Goal: Task Accomplishment & Management: Manage account settings

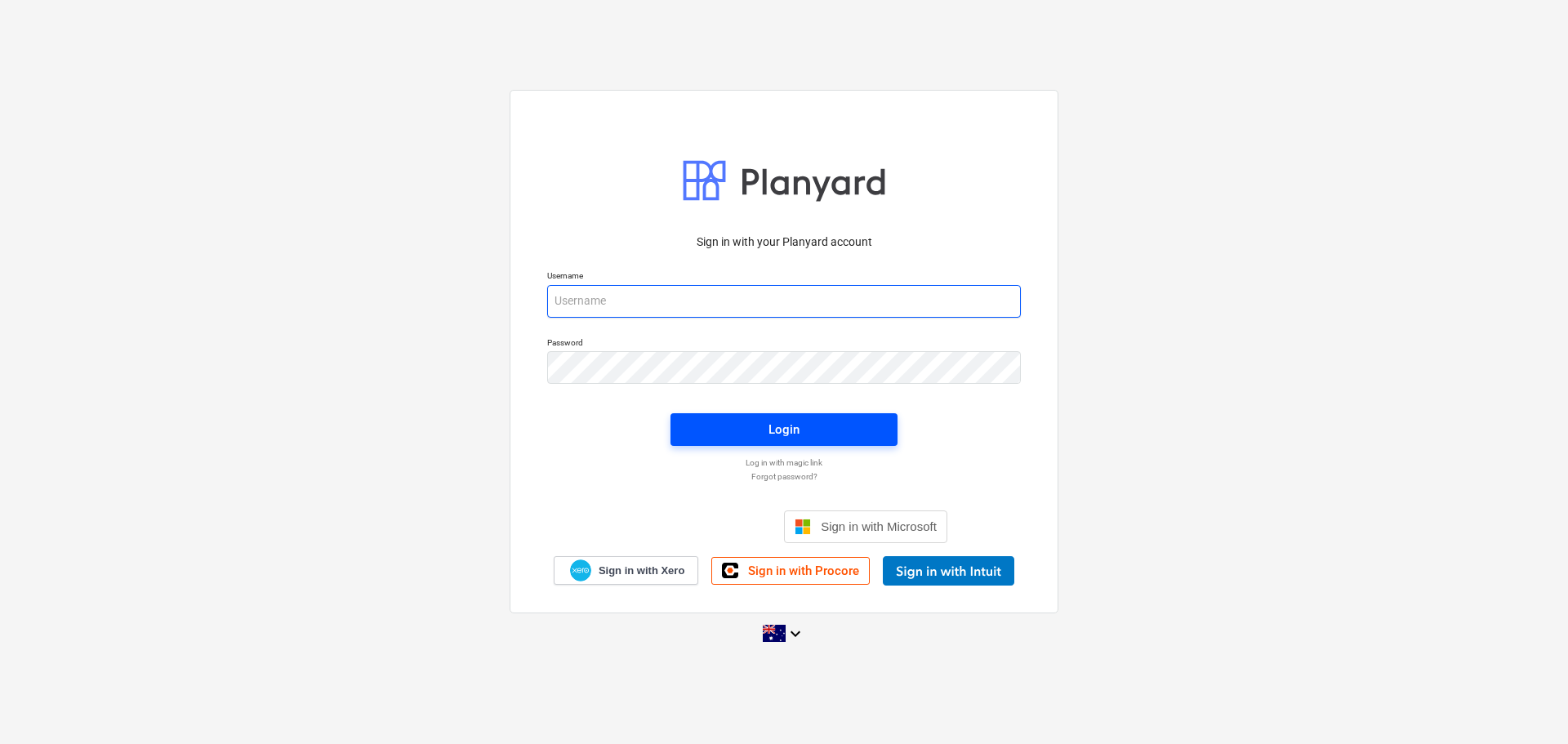
type input "[EMAIL_ADDRESS][DOMAIN_NAME]"
click at [793, 434] on div "Login" at bounding box center [783, 429] width 31 height 22
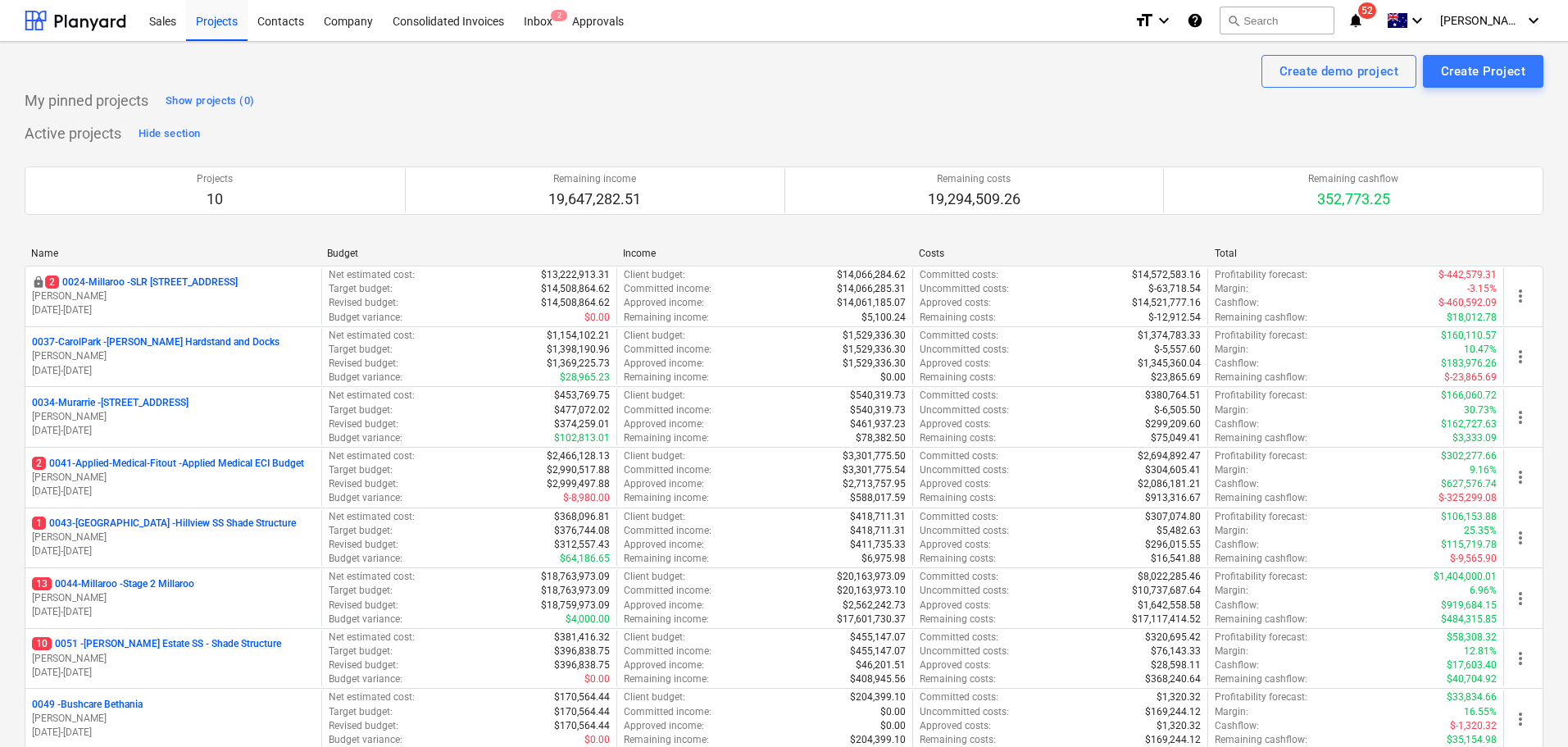
click at [1364, 14] on icon "notifications" at bounding box center [1355, 20] width 16 height 20
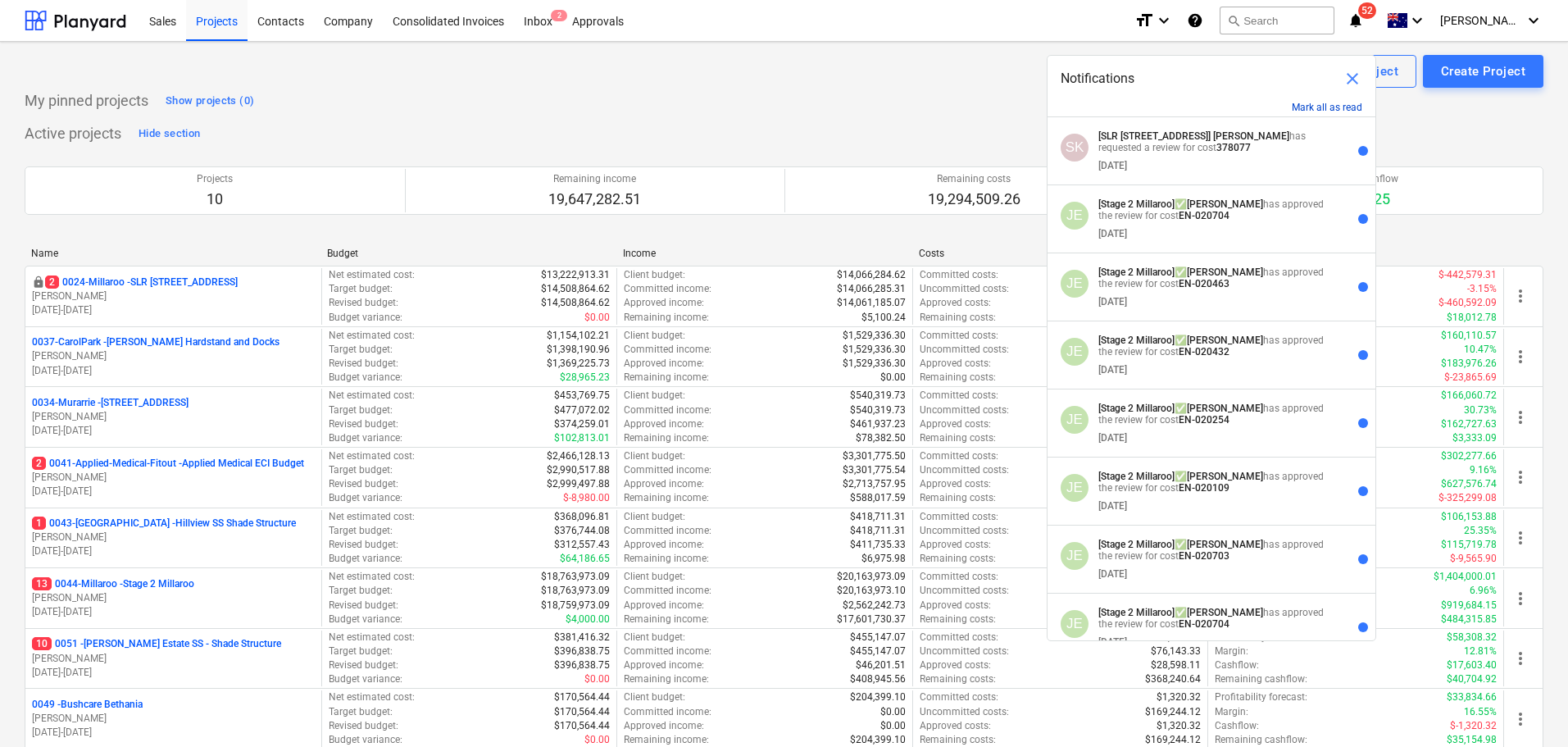
drag, startPoint x: 1317, startPoint y: 107, endPoint x: 1307, endPoint y: 114, distance: 12.2
click at [1317, 106] on button "Mark all as read" at bounding box center [1327, 107] width 71 height 11
click at [688, 90] on div "My pinned projects Show projects (0)" at bounding box center [784, 101] width 1519 height 26
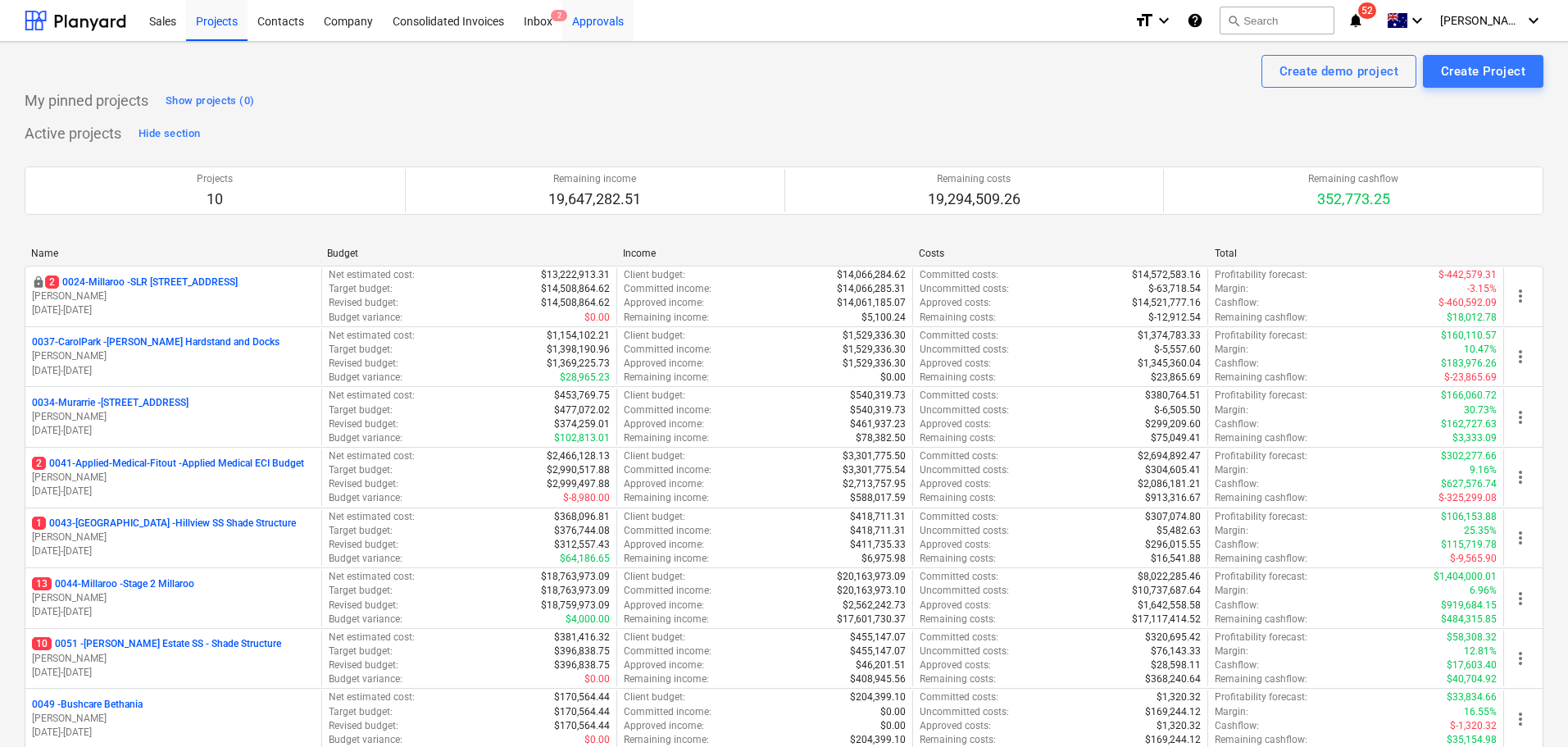
click at [592, 21] on div "Approvals" at bounding box center [598, 20] width 71 height 41
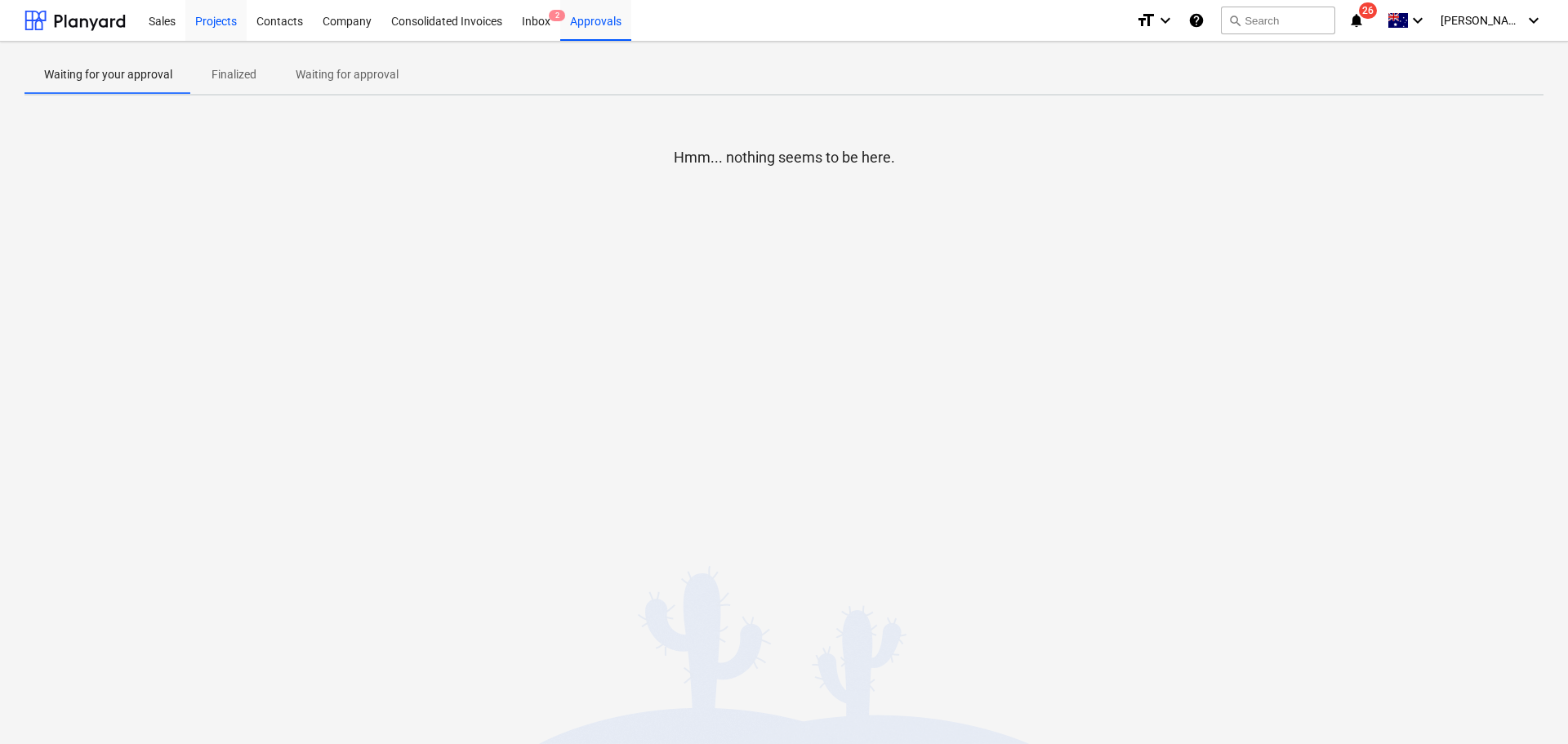
click at [206, 22] on div "Projects" at bounding box center [215, 20] width 61 height 41
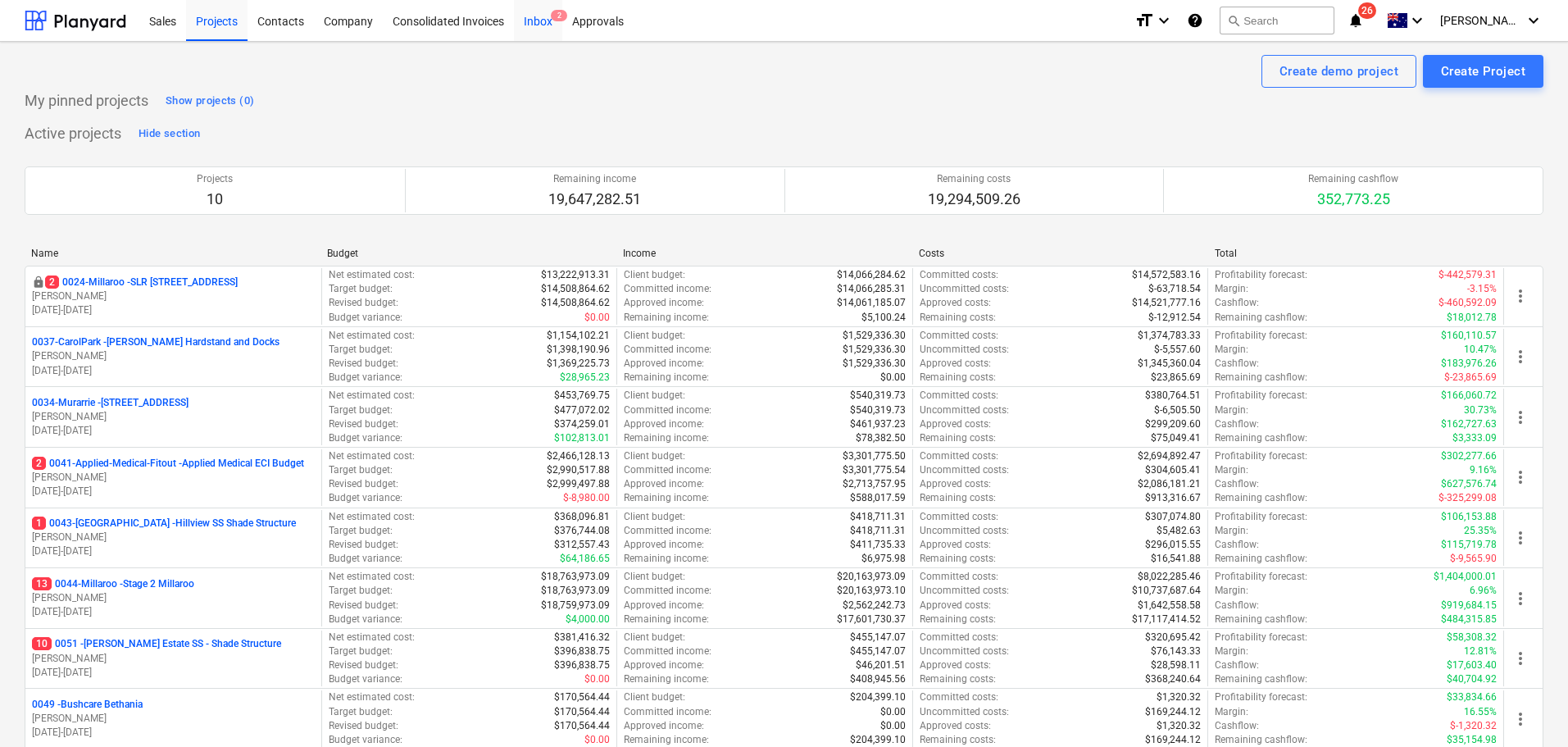
click at [547, 23] on div "Inbox 2" at bounding box center [538, 20] width 48 height 41
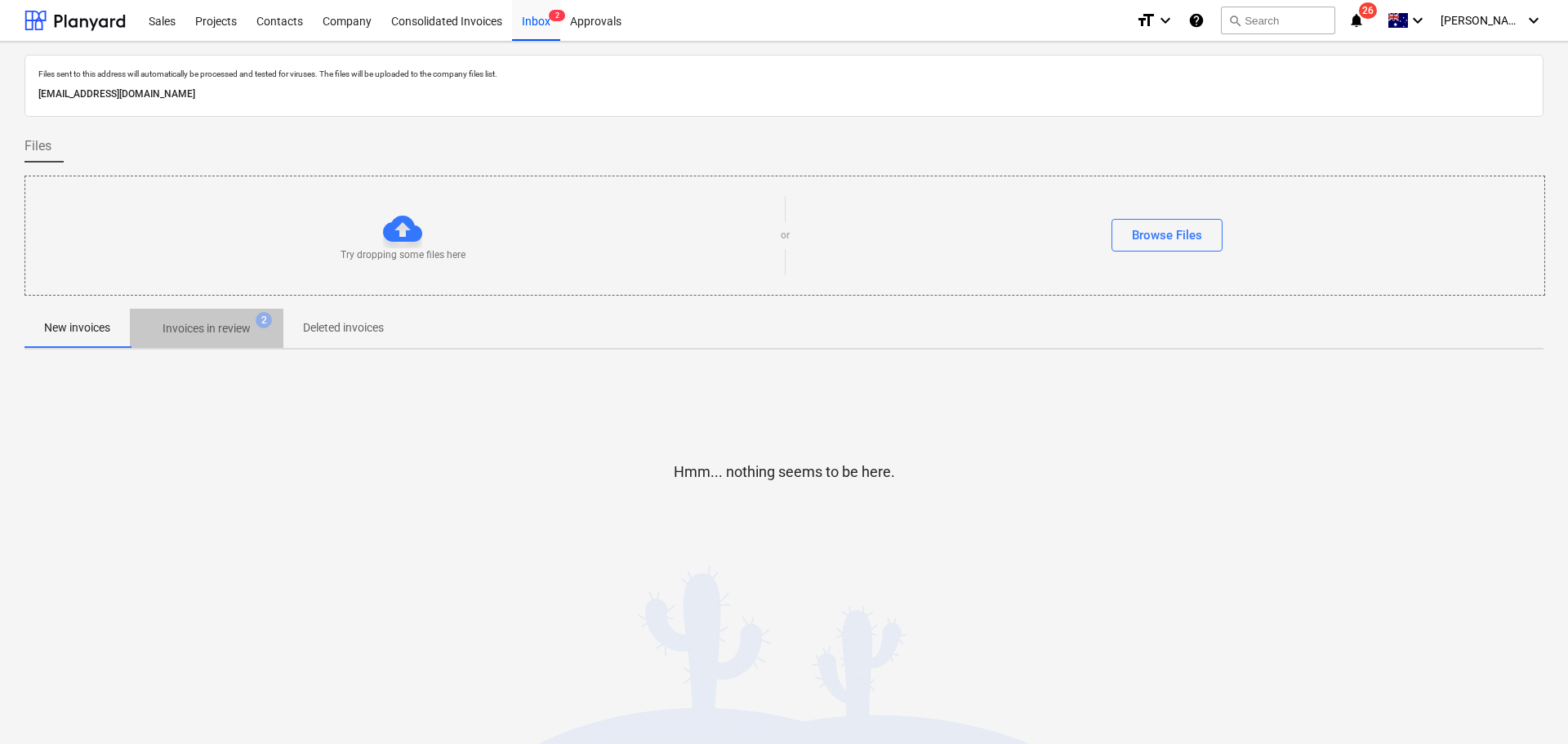
click at [165, 333] on p "Invoices in review" at bounding box center [206, 329] width 88 height 17
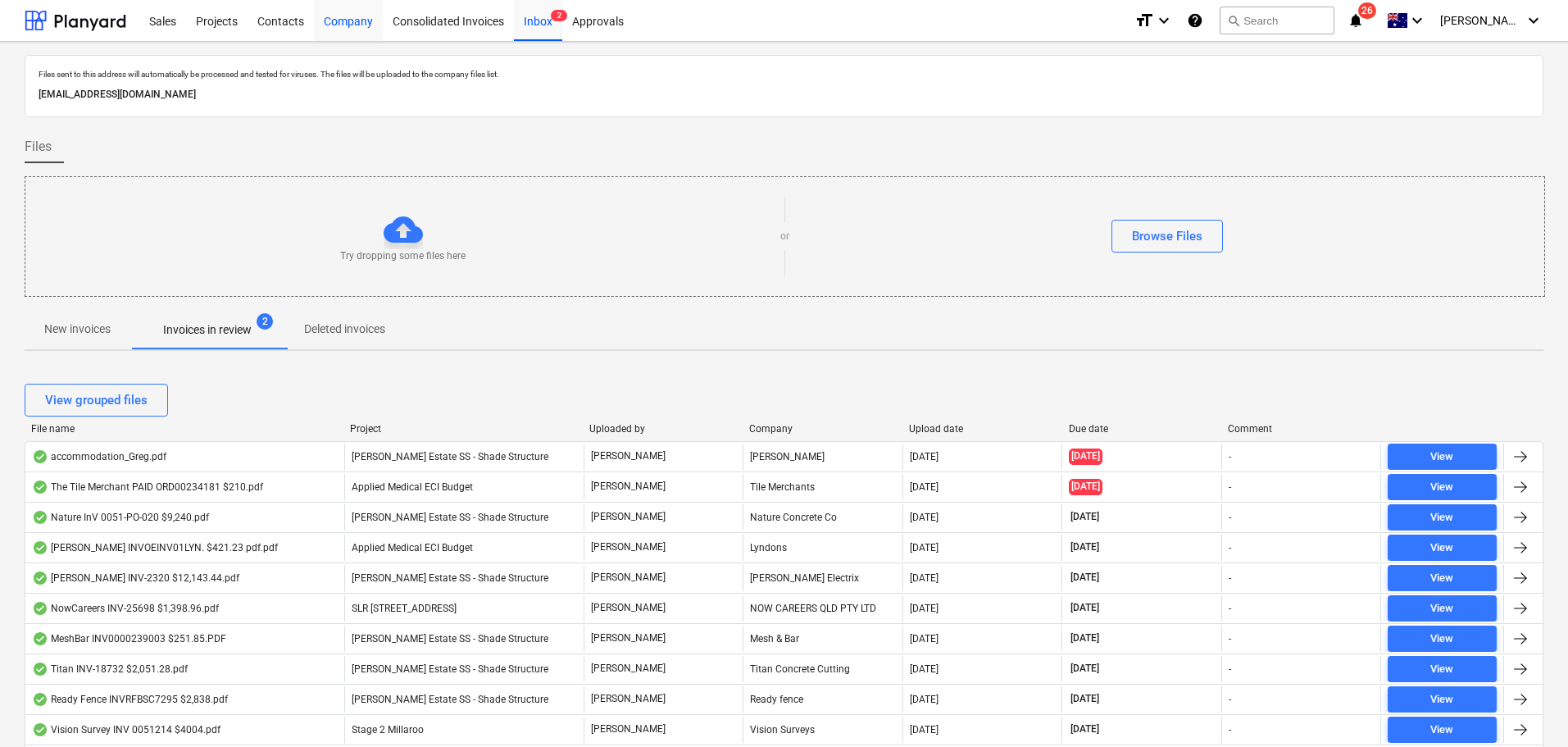
click at [366, 29] on div "Company" at bounding box center [348, 20] width 69 height 41
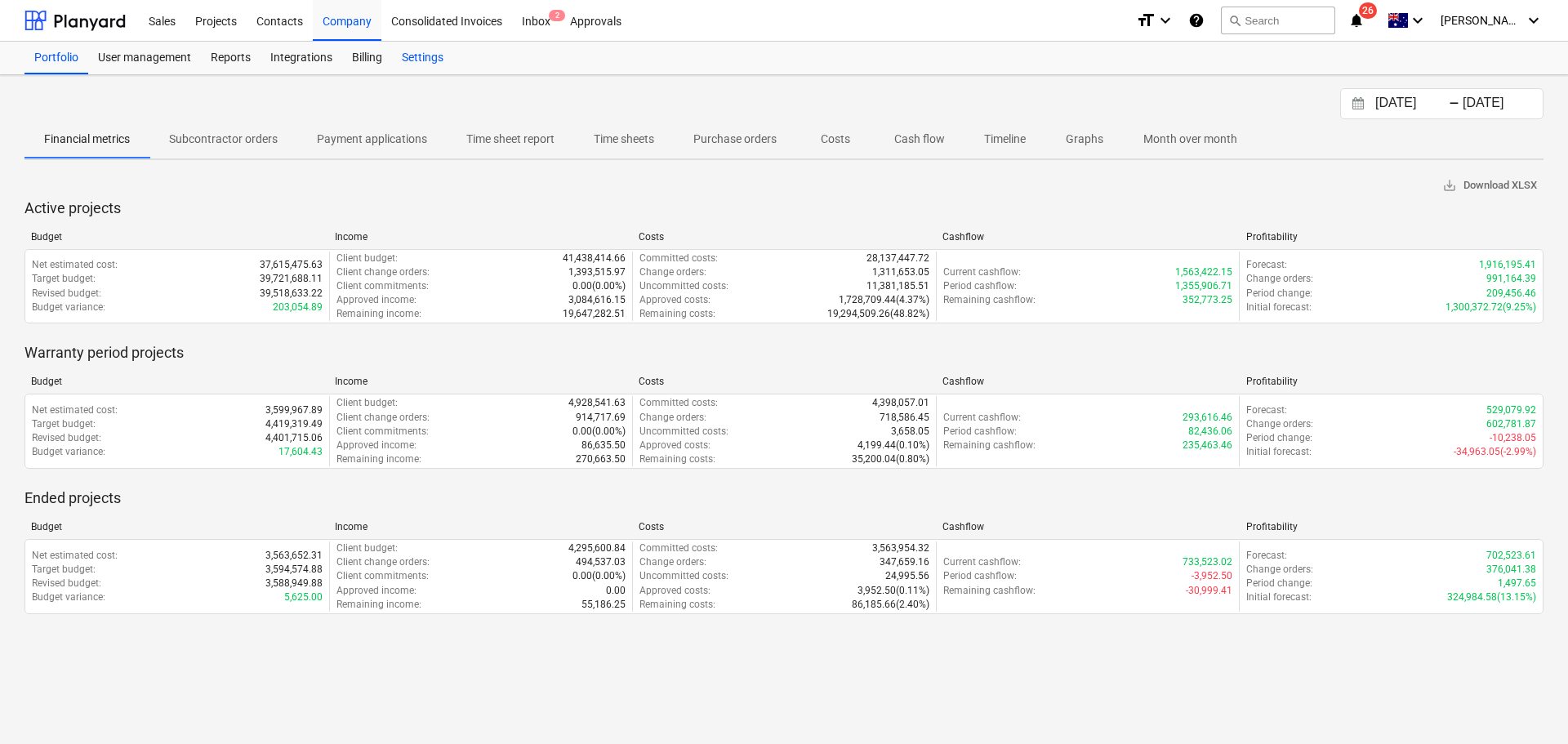
click at [408, 56] on div "Settings" at bounding box center [422, 57] width 61 height 33
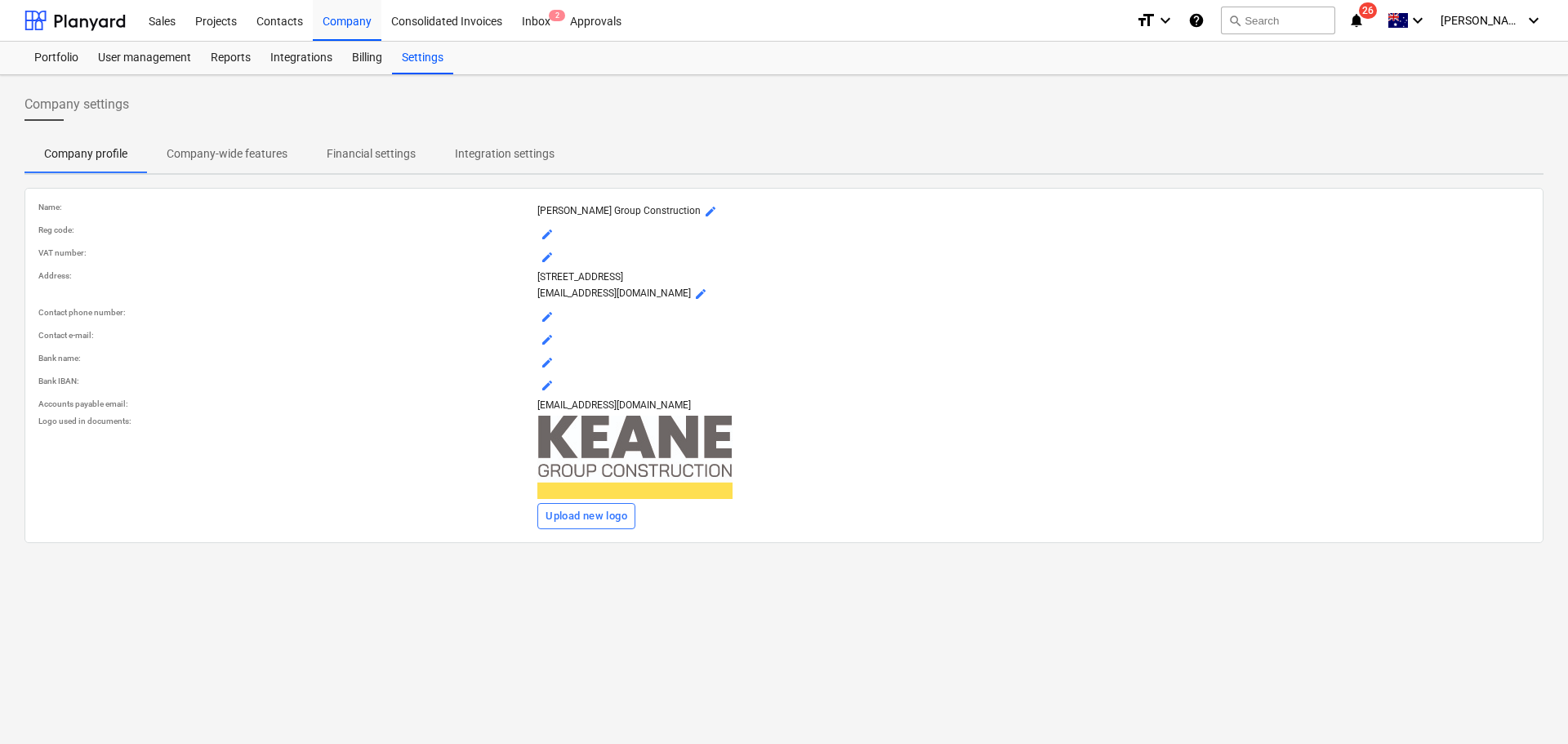
click at [364, 152] on p "Financial settings" at bounding box center [371, 154] width 89 height 17
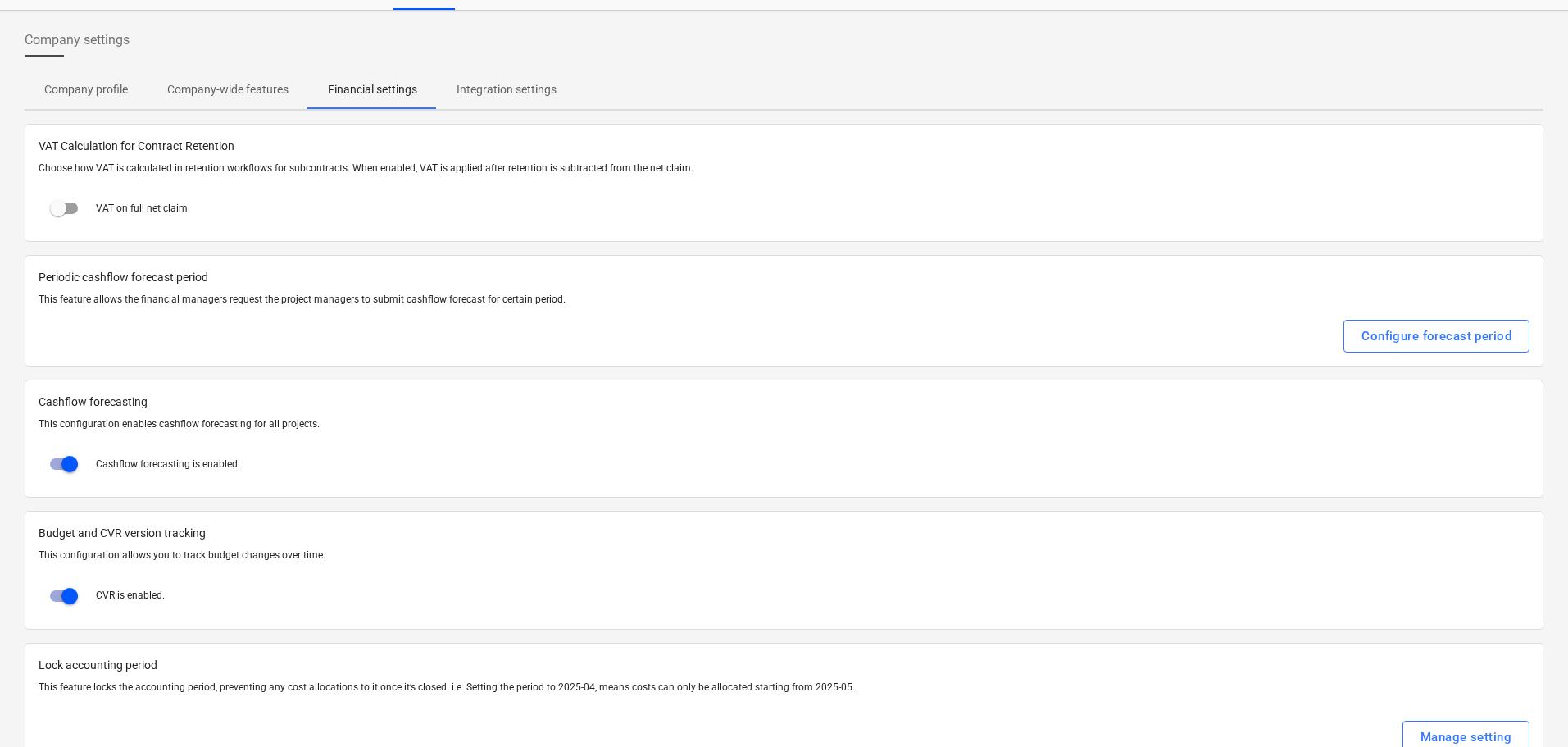
scroll to position [112, 0]
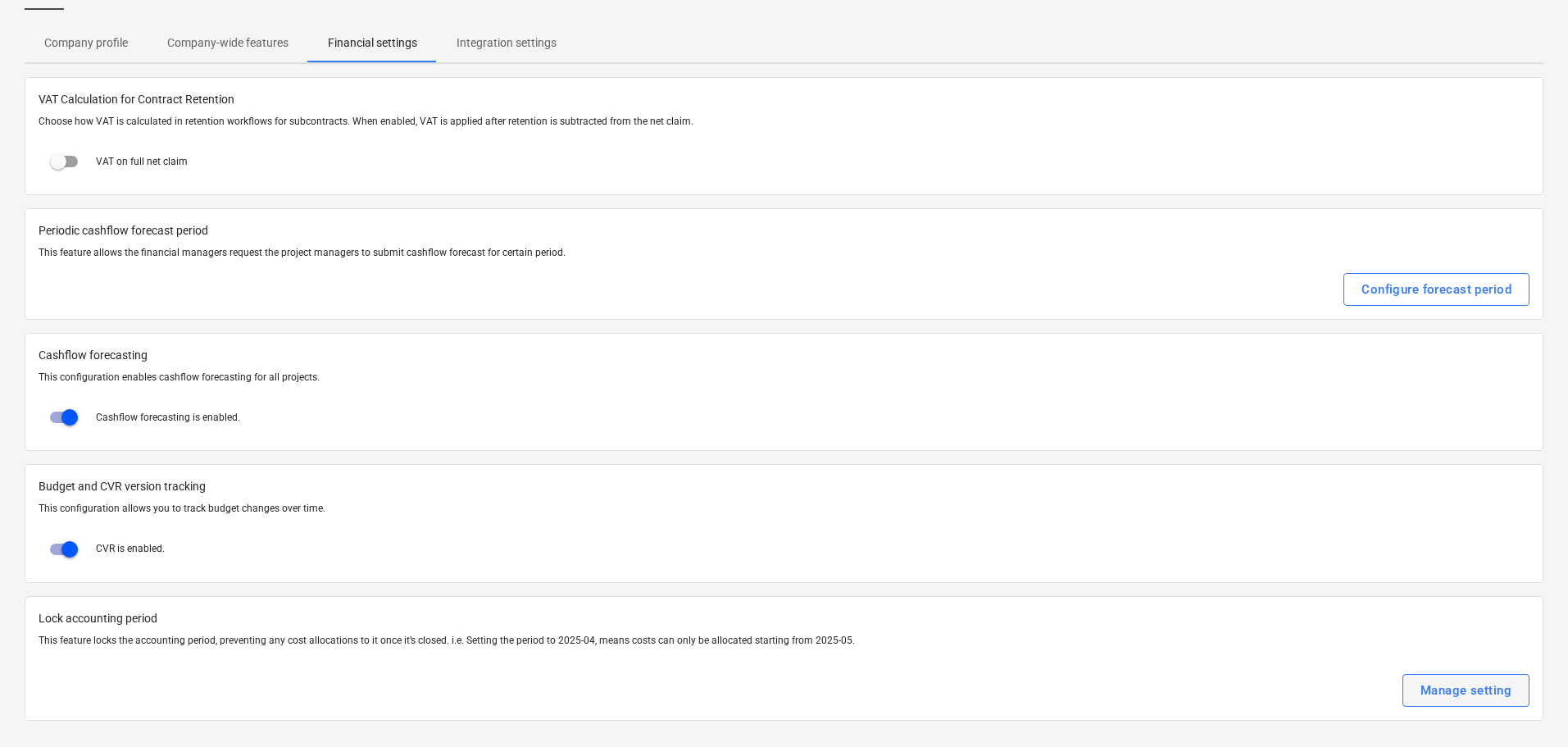
click at [1447, 694] on div "Manage setting" at bounding box center [1466, 691] width 91 height 22
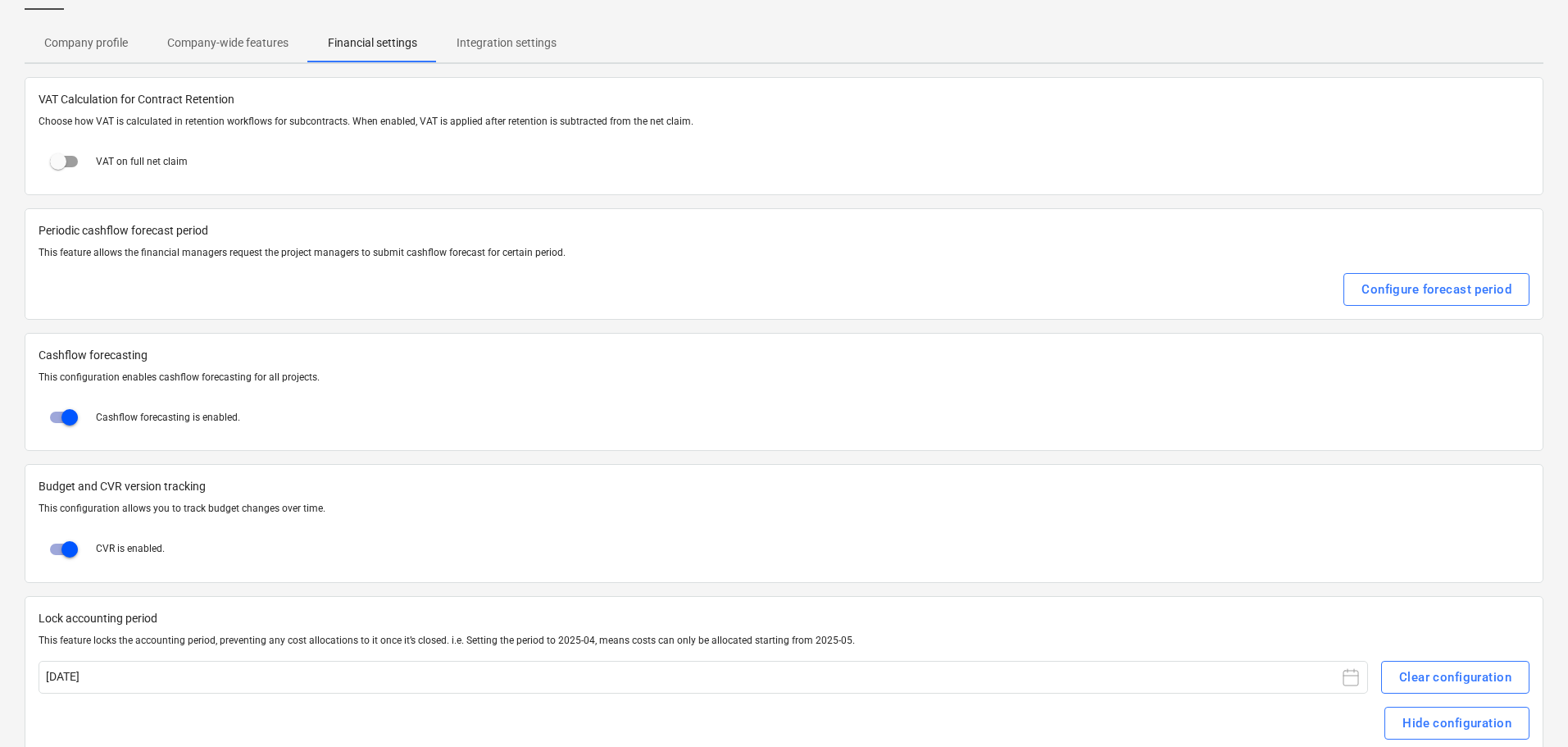
click at [629, 621] on p "Lock accounting period" at bounding box center [784, 619] width 1492 height 17
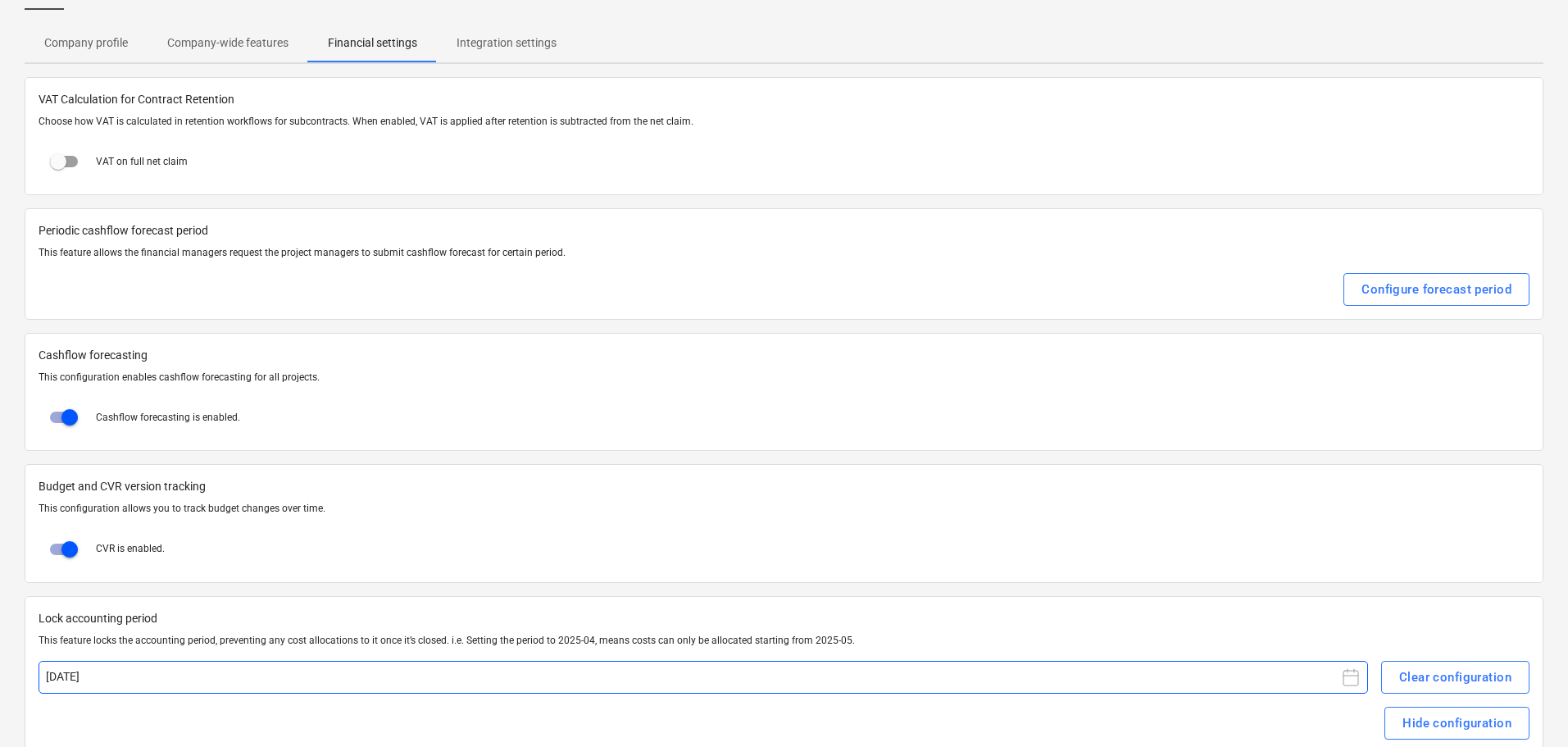
click at [1351, 676] on icon at bounding box center [1351, 677] width 20 height 20
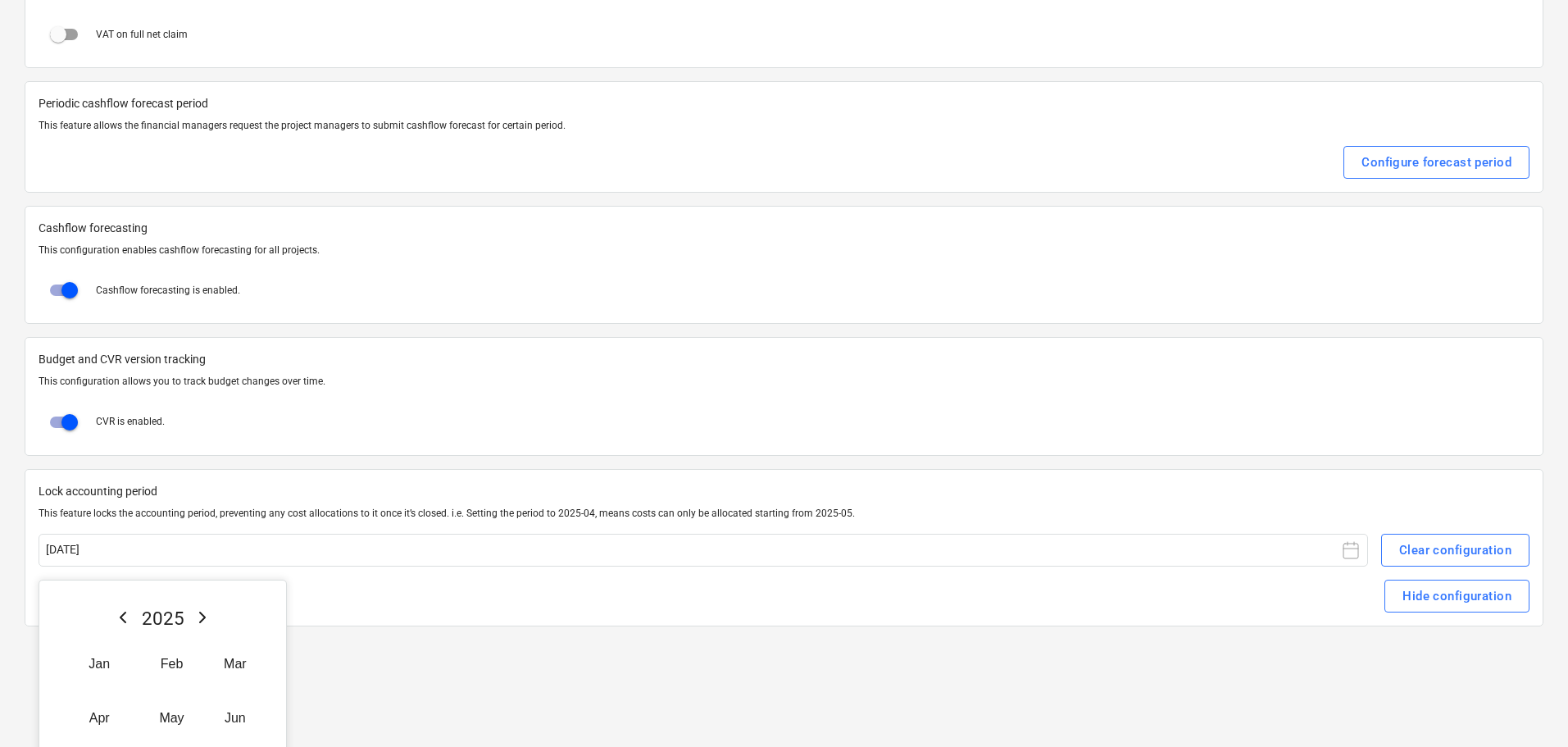
scroll to position [366, 0]
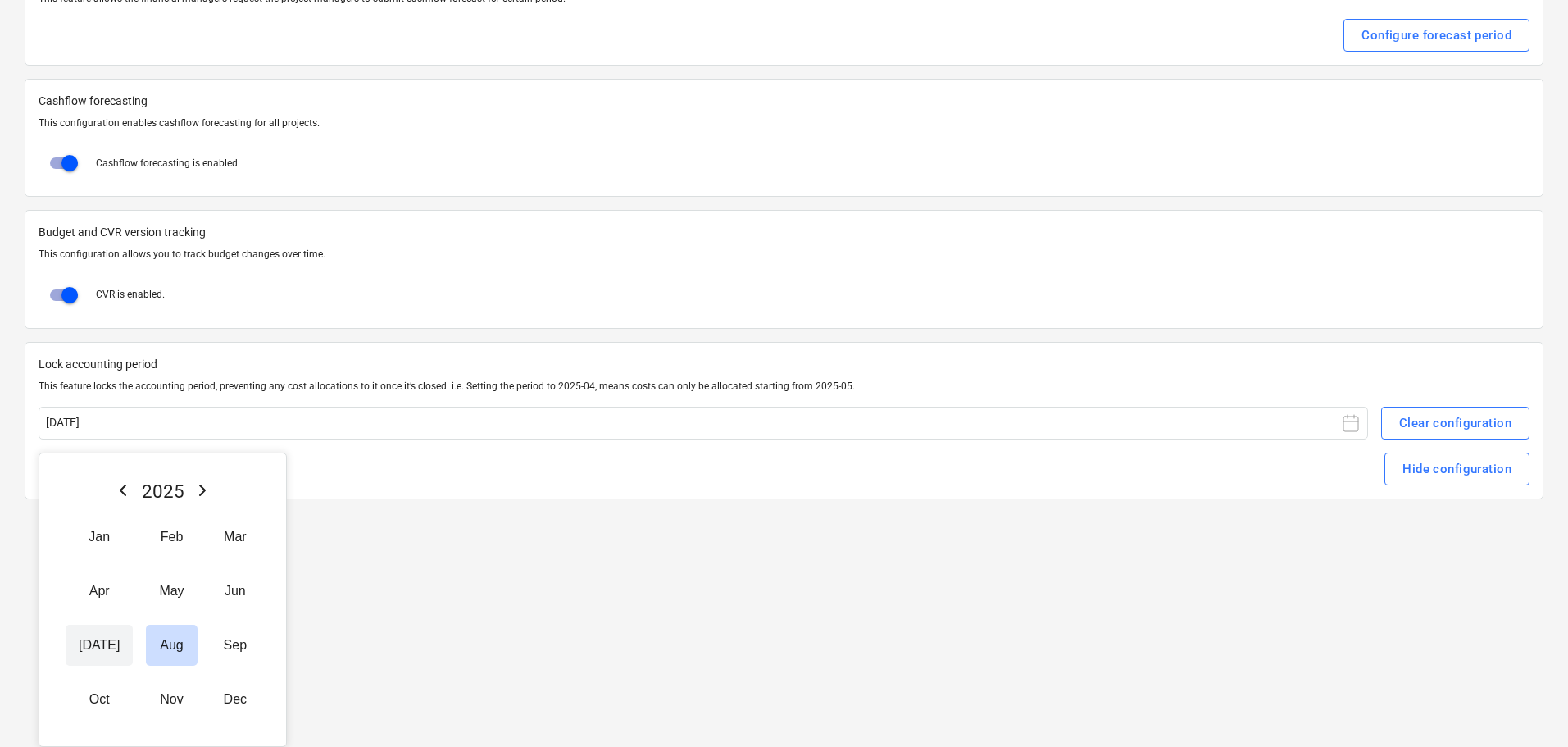
click at [85, 643] on button "Jul" at bounding box center [99, 645] width 67 height 41
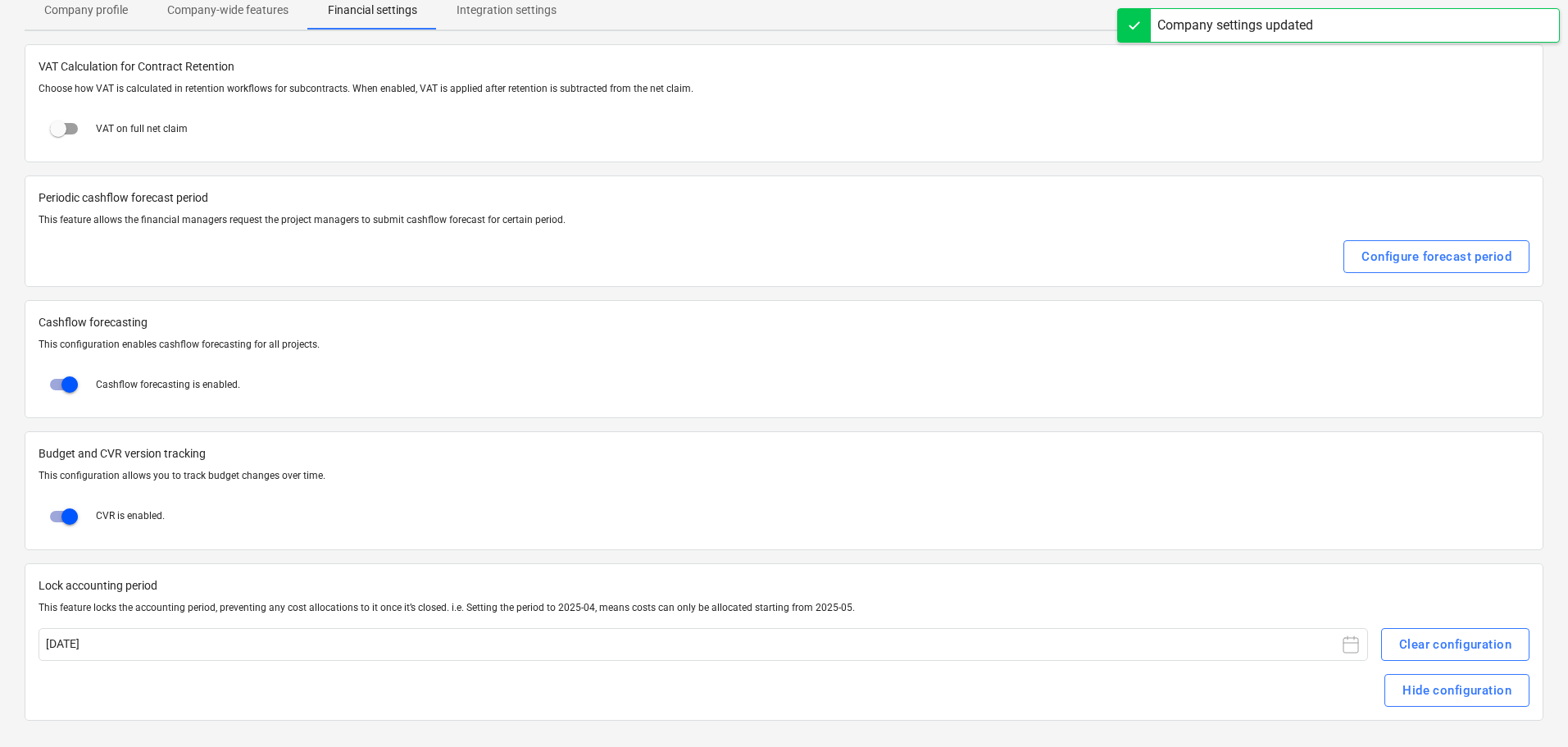
click at [618, 584] on p "Lock accounting period" at bounding box center [784, 586] width 1492 height 17
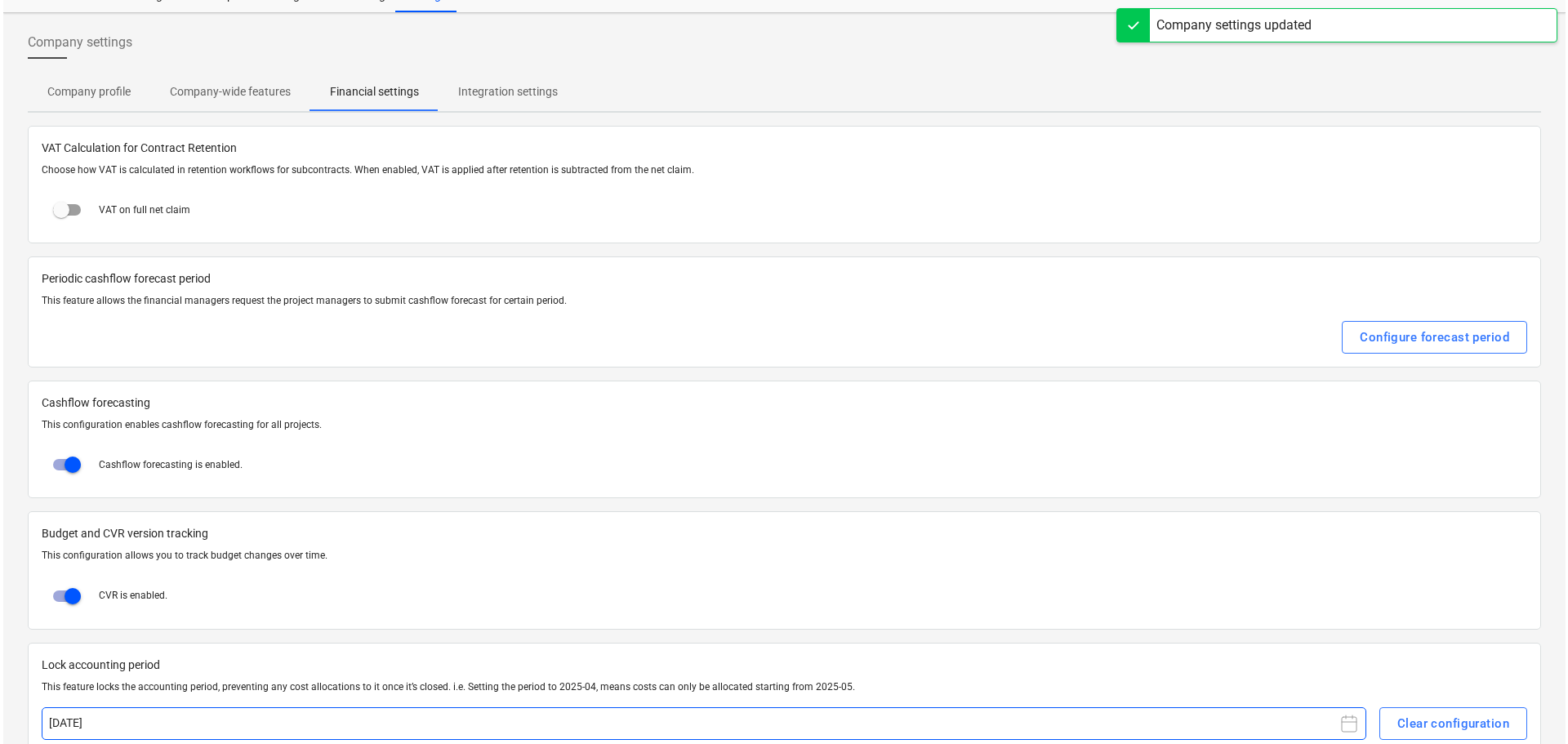
scroll to position [0, 0]
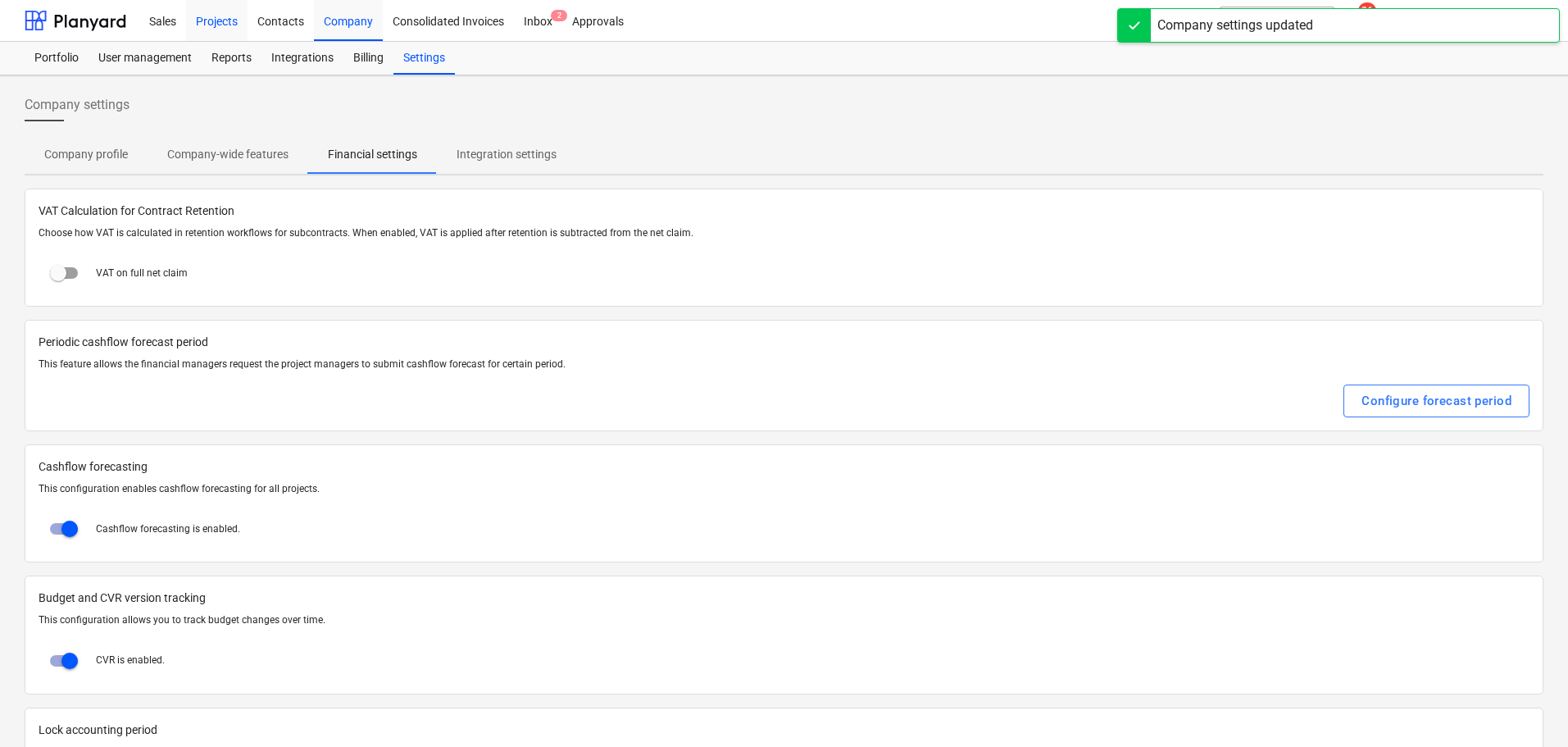
click at [220, 24] on div "Projects" at bounding box center [216, 20] width 61 height 41
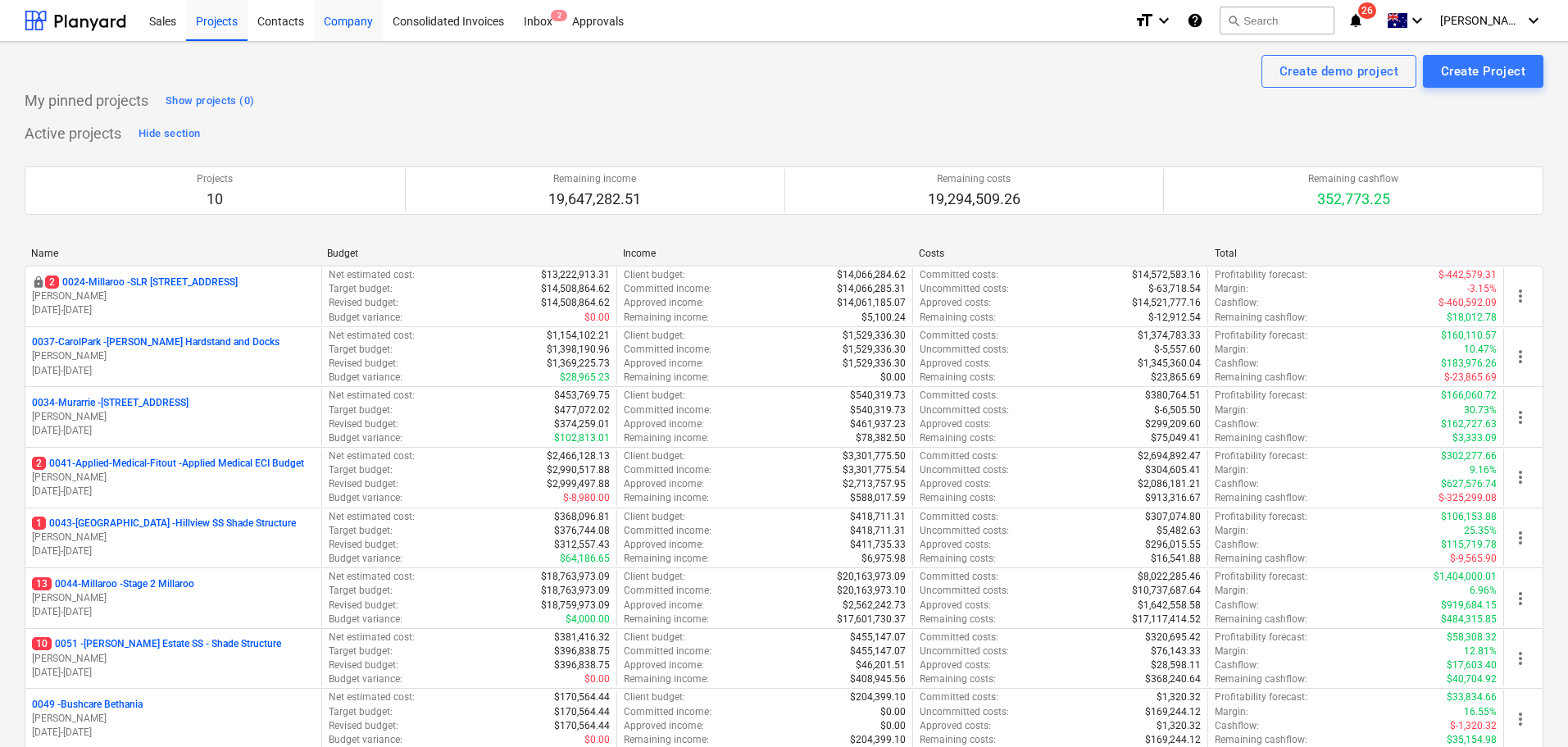
click at [346, 23] on div "Company" at bounding box center [348, 20] width 69 height 41
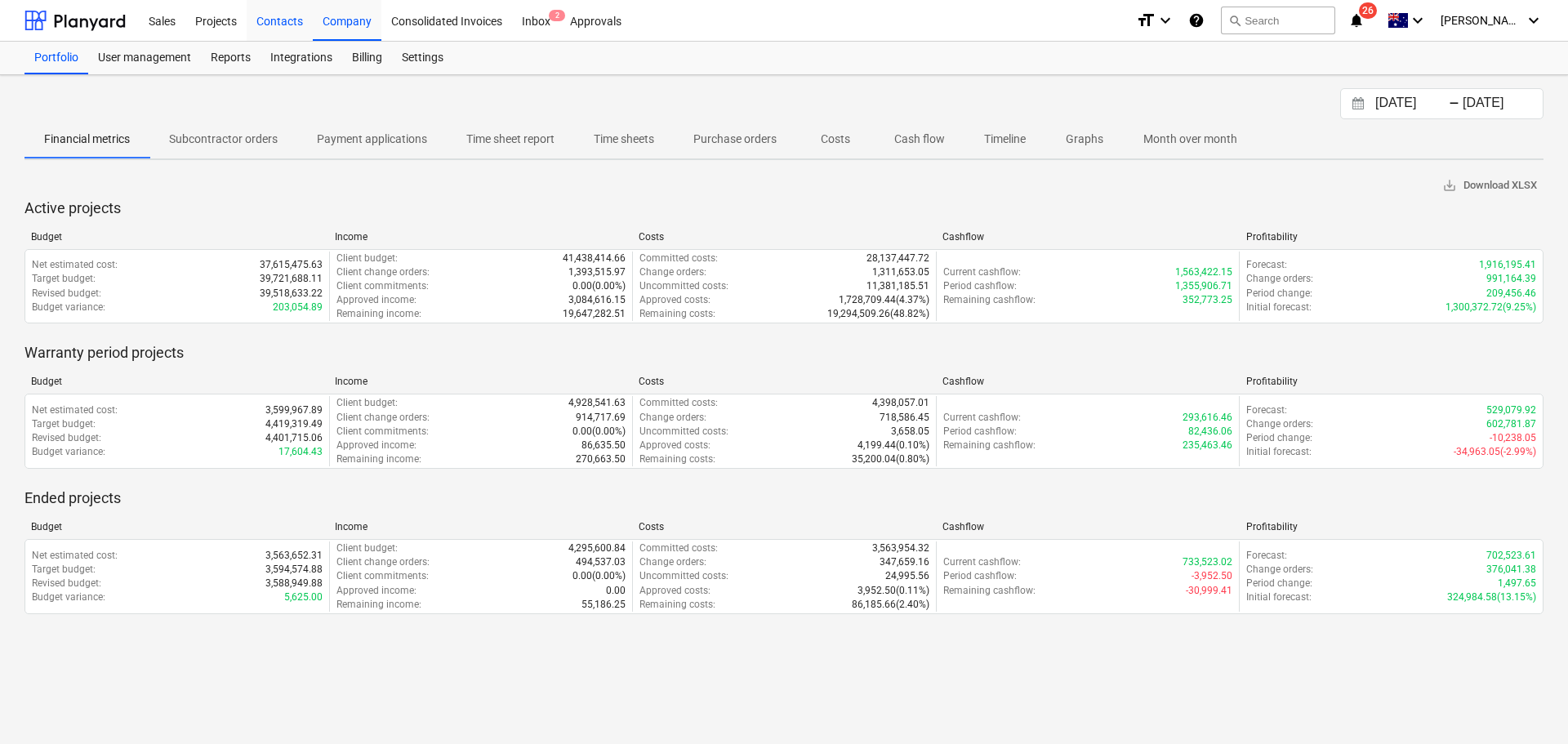
click at [283, 22] on div "Contacts" at bounding box center [279, 20] width 67 height 41
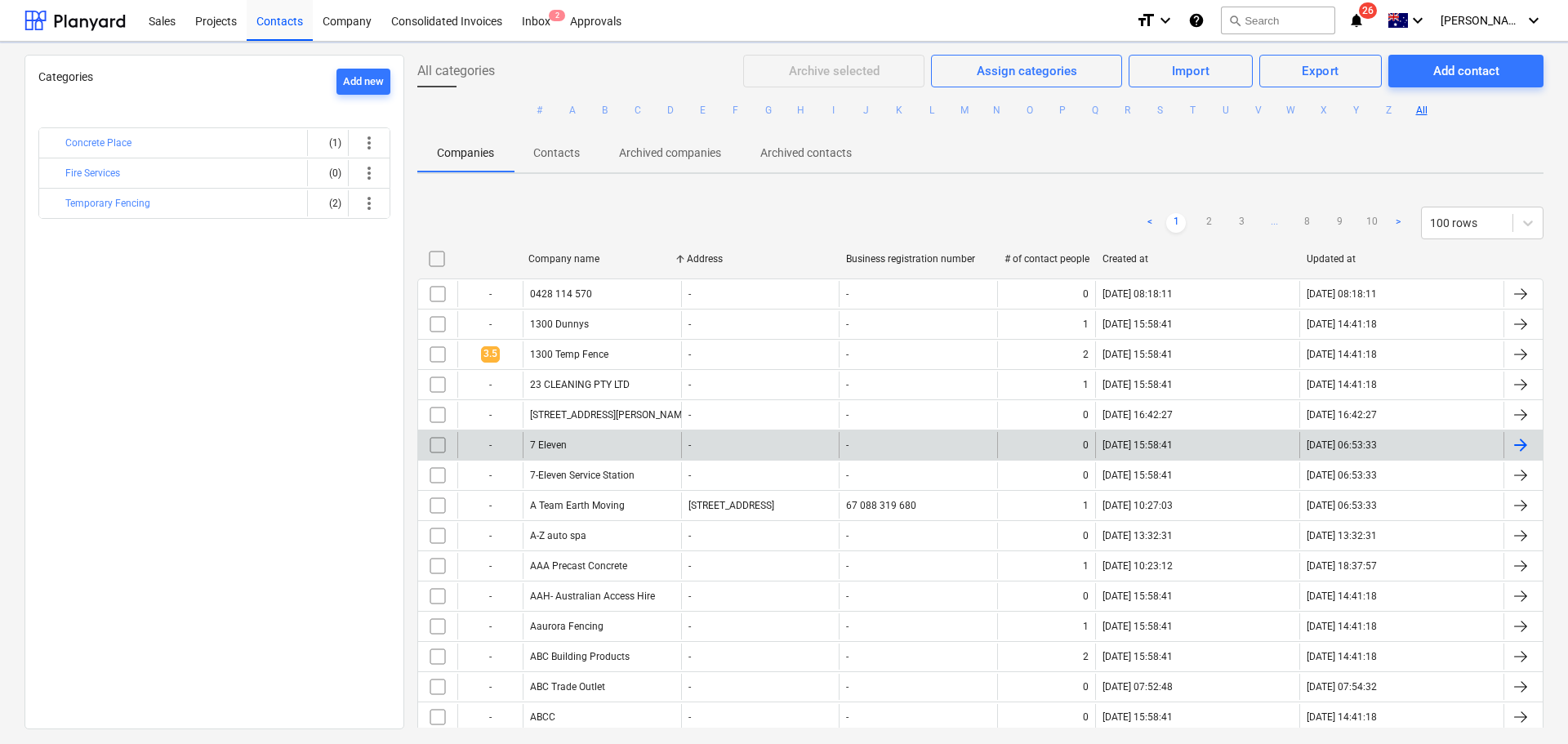
click at [597, 112] on button "B" at bounding box center [604, 110] width 20 height 20
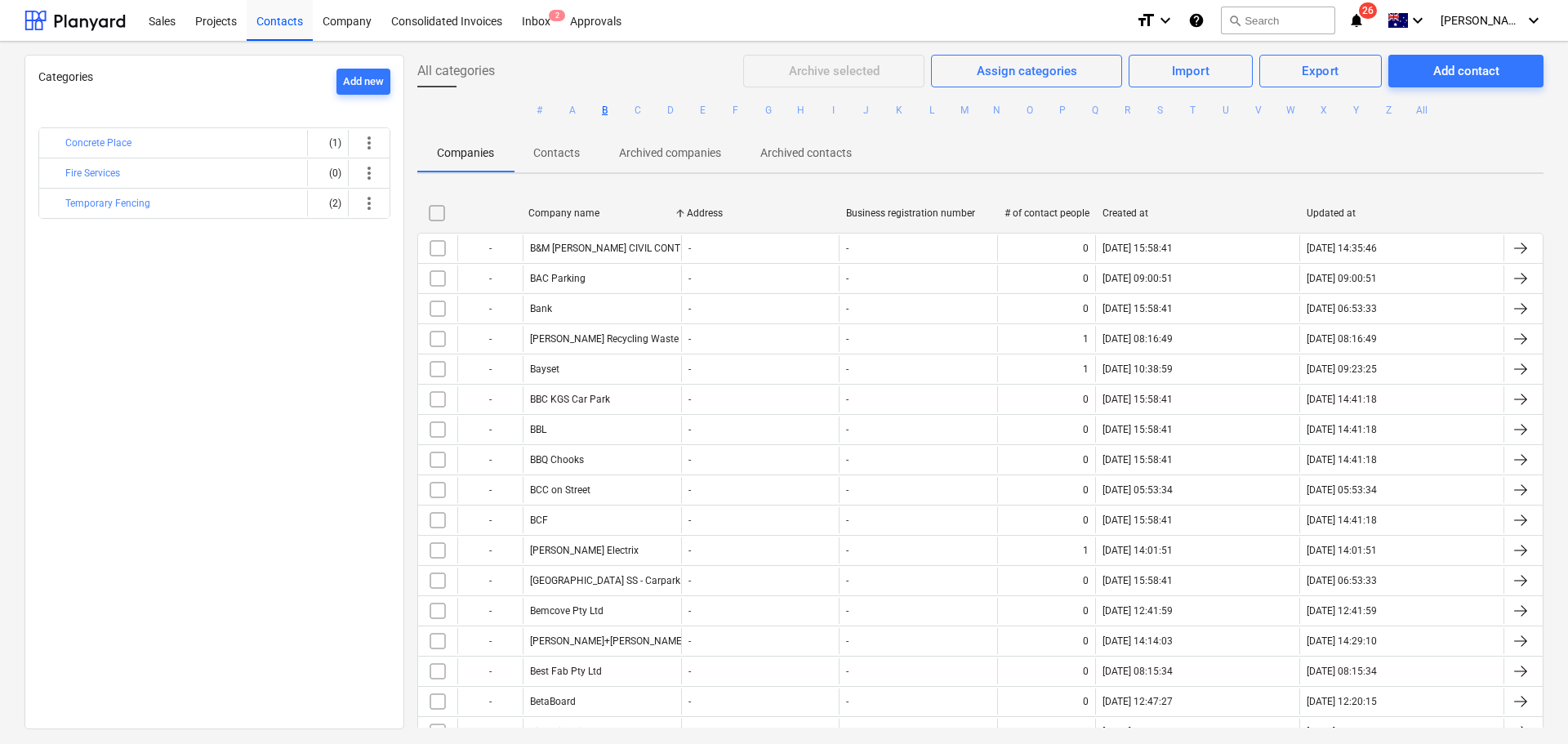
click at [600, 116] on button "B" at bounding box center [604, 110] width 20 height 20
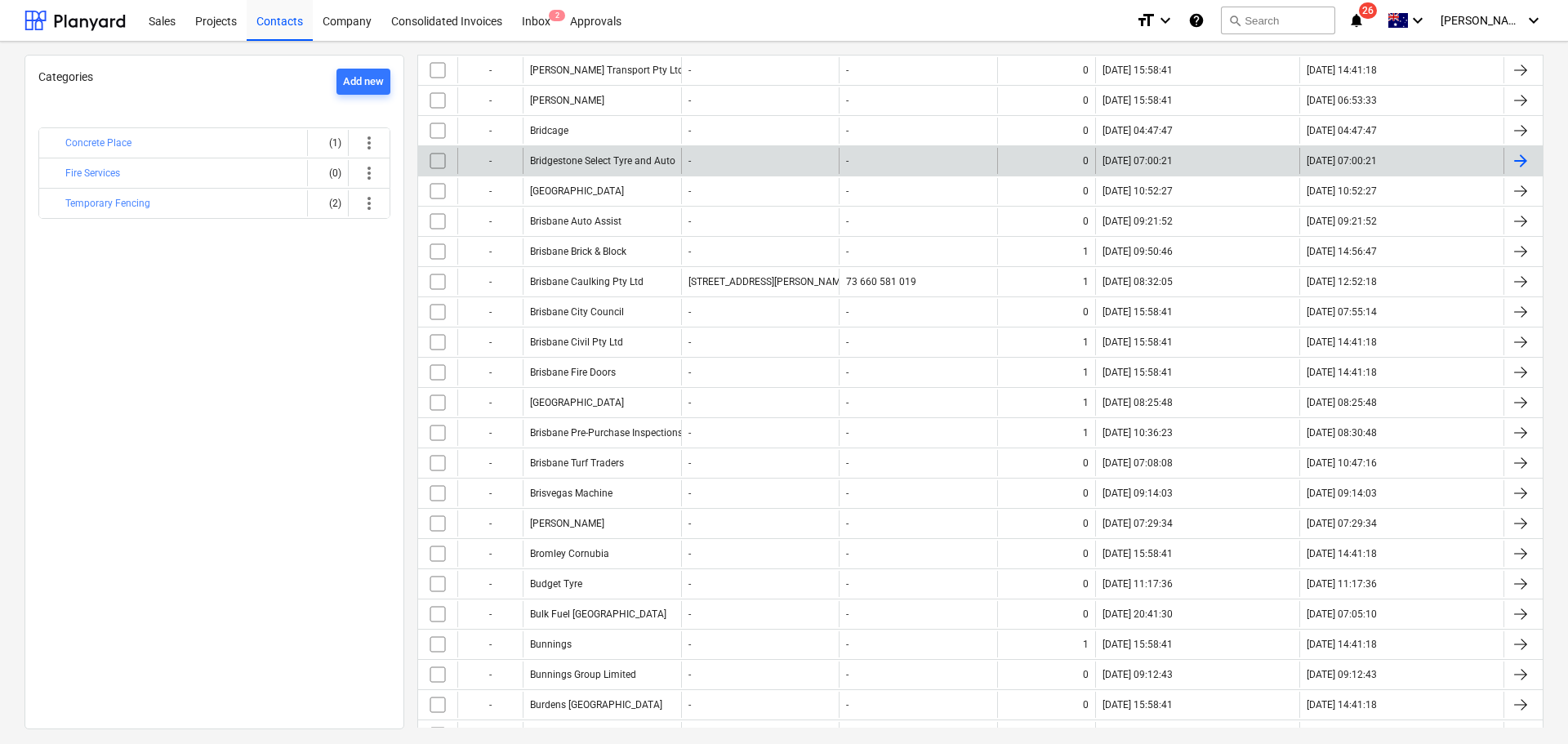
scroll to position [1684, 0]
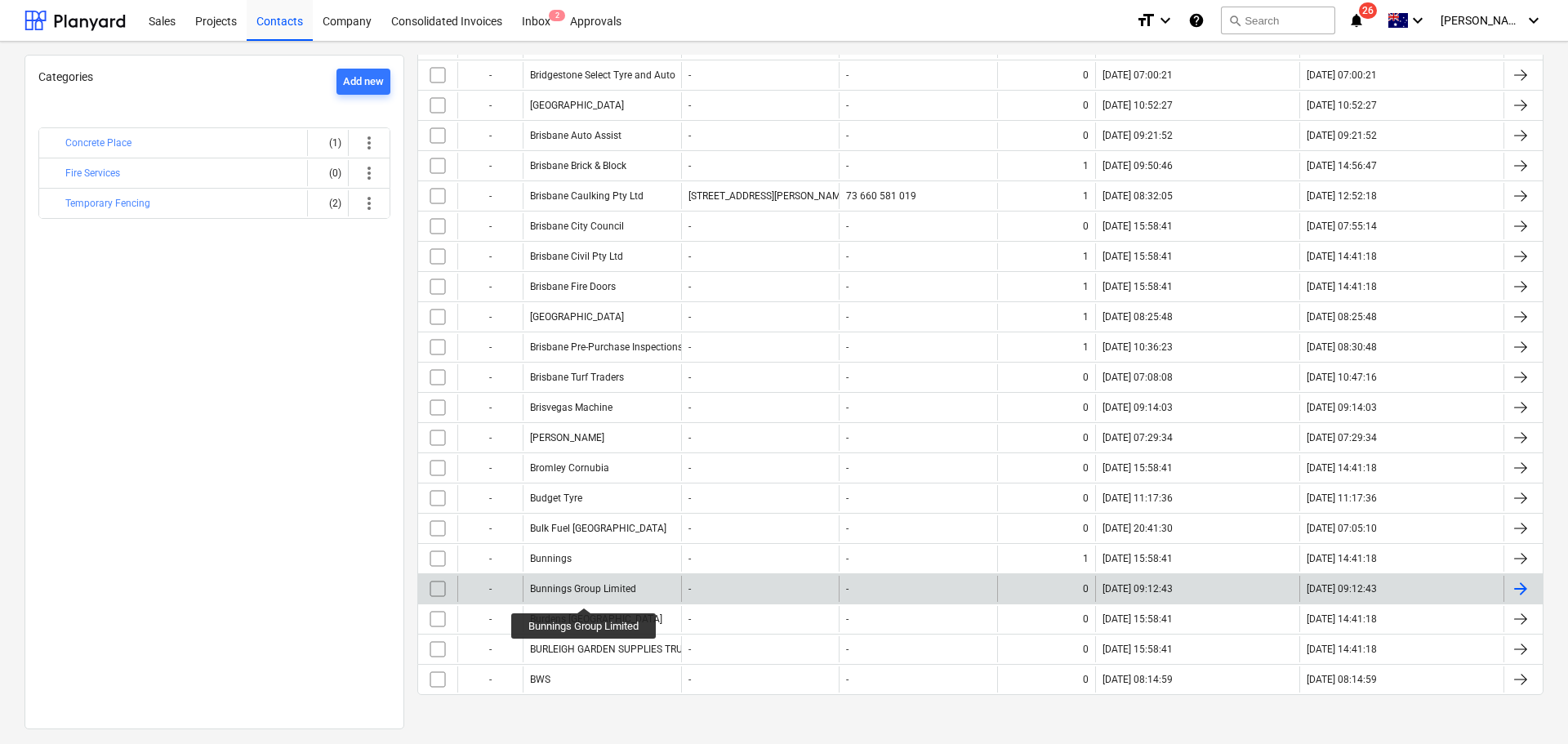
click at [584, 593] on div "Bunnings Group Limited" at bounding box center [583, 588] width 106 height 11
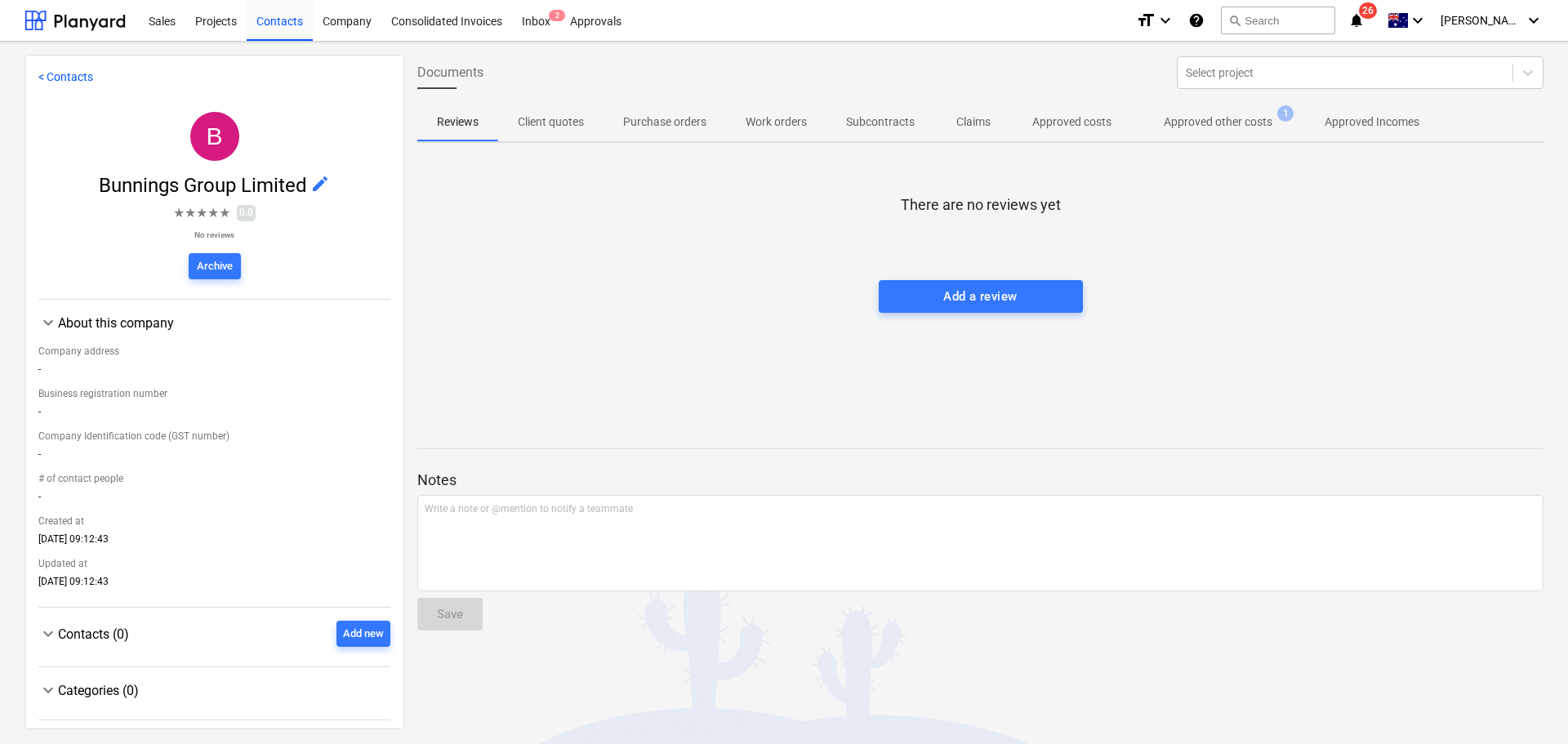
click at [1192, 125] on p "Approved other costs" at bounding box center [1218, 122] width 109 height 17
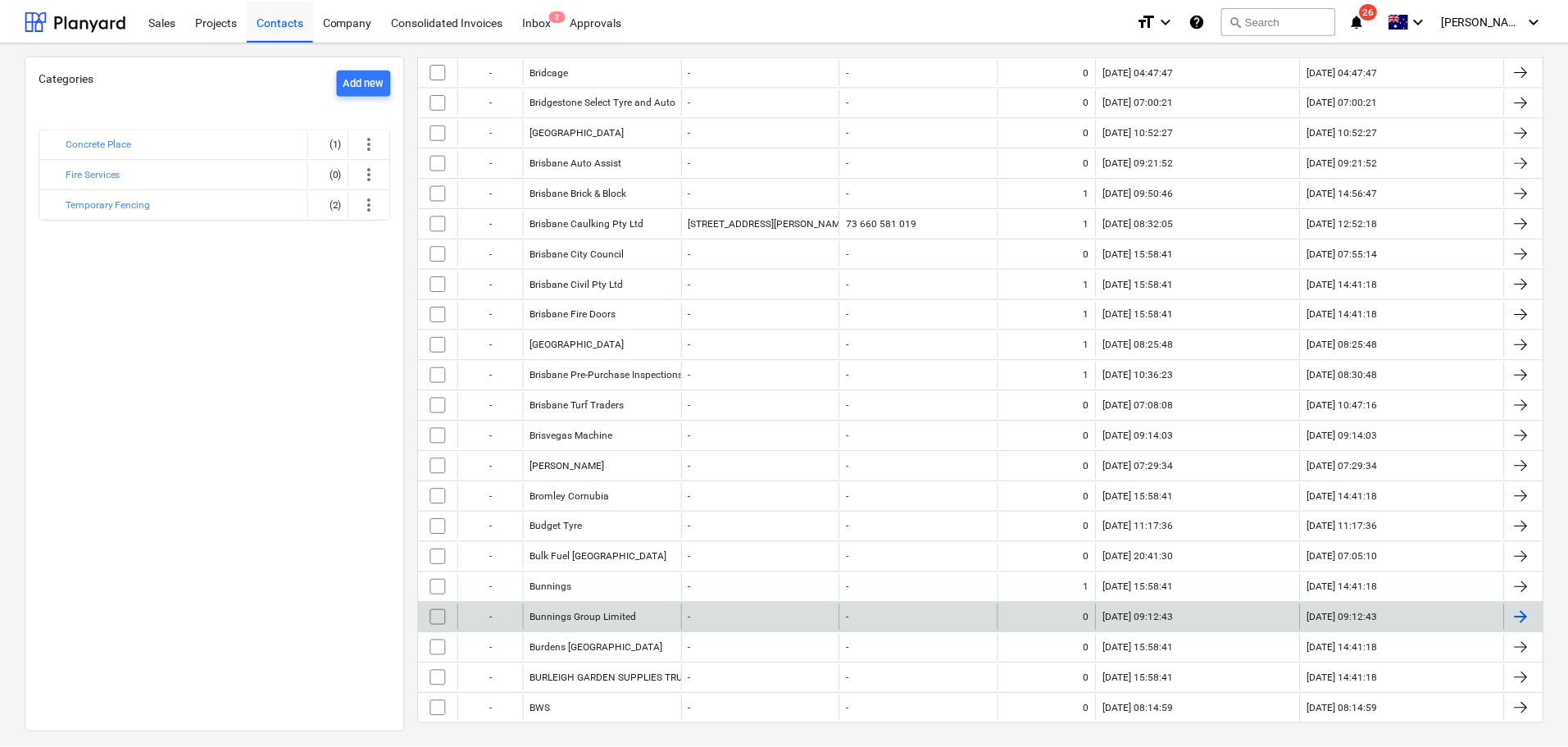
scroll to position [1691, 0]
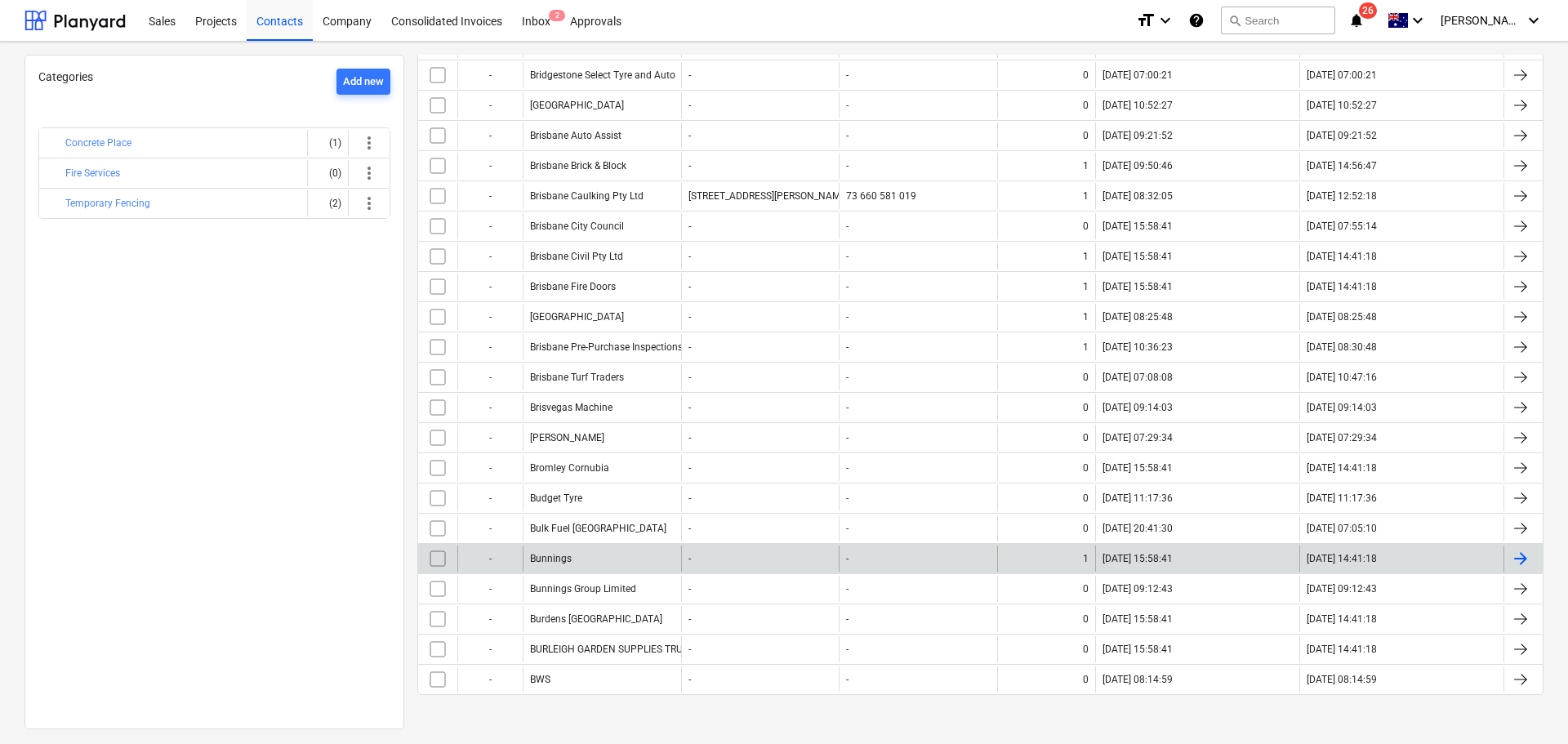
click at [565, 550] on div "Bunnings" at bounding box center [601, 558] width 158 height 26
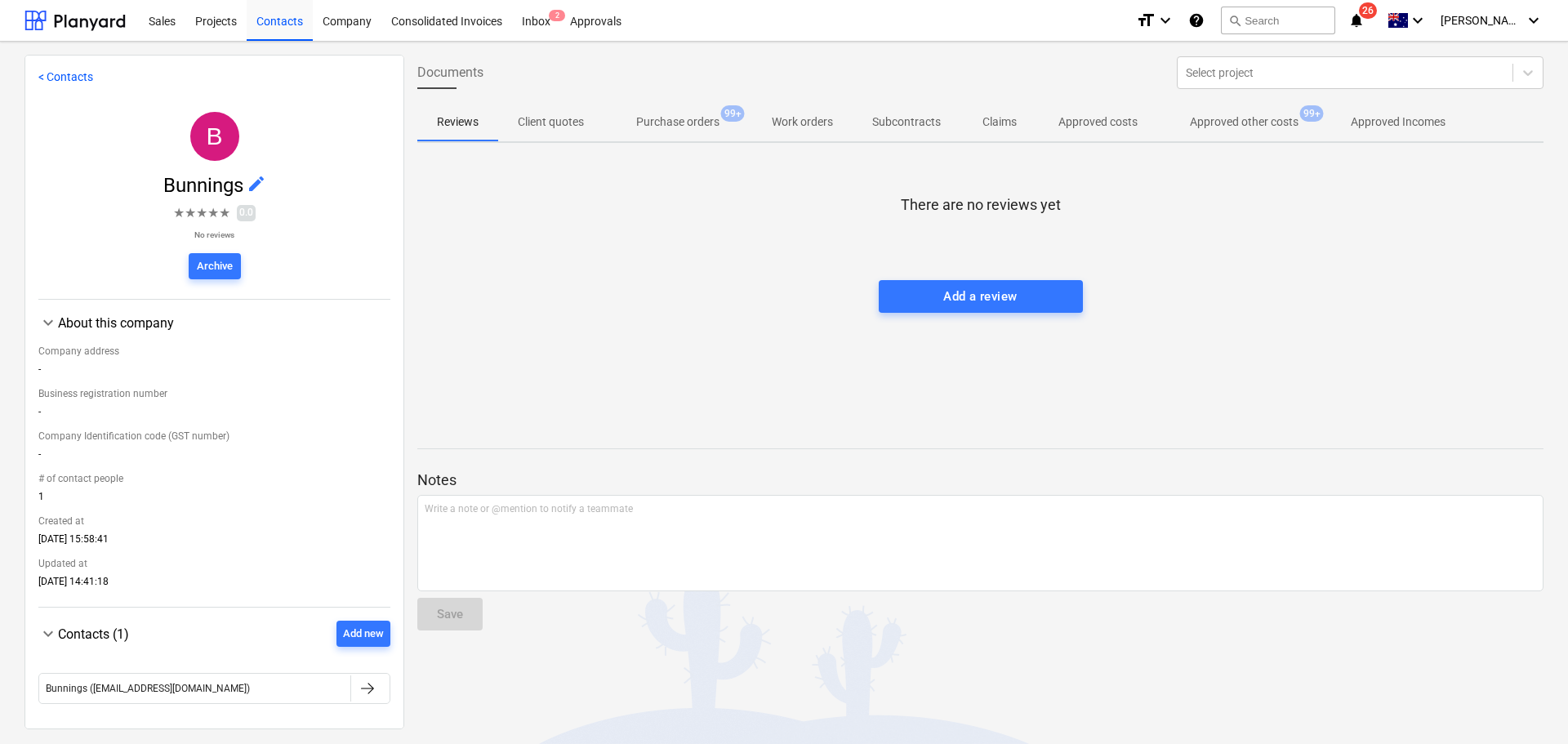
click at [711, 131] on span "Purchase orders 99+" at bounding box center [677, 121] width 149 height 29
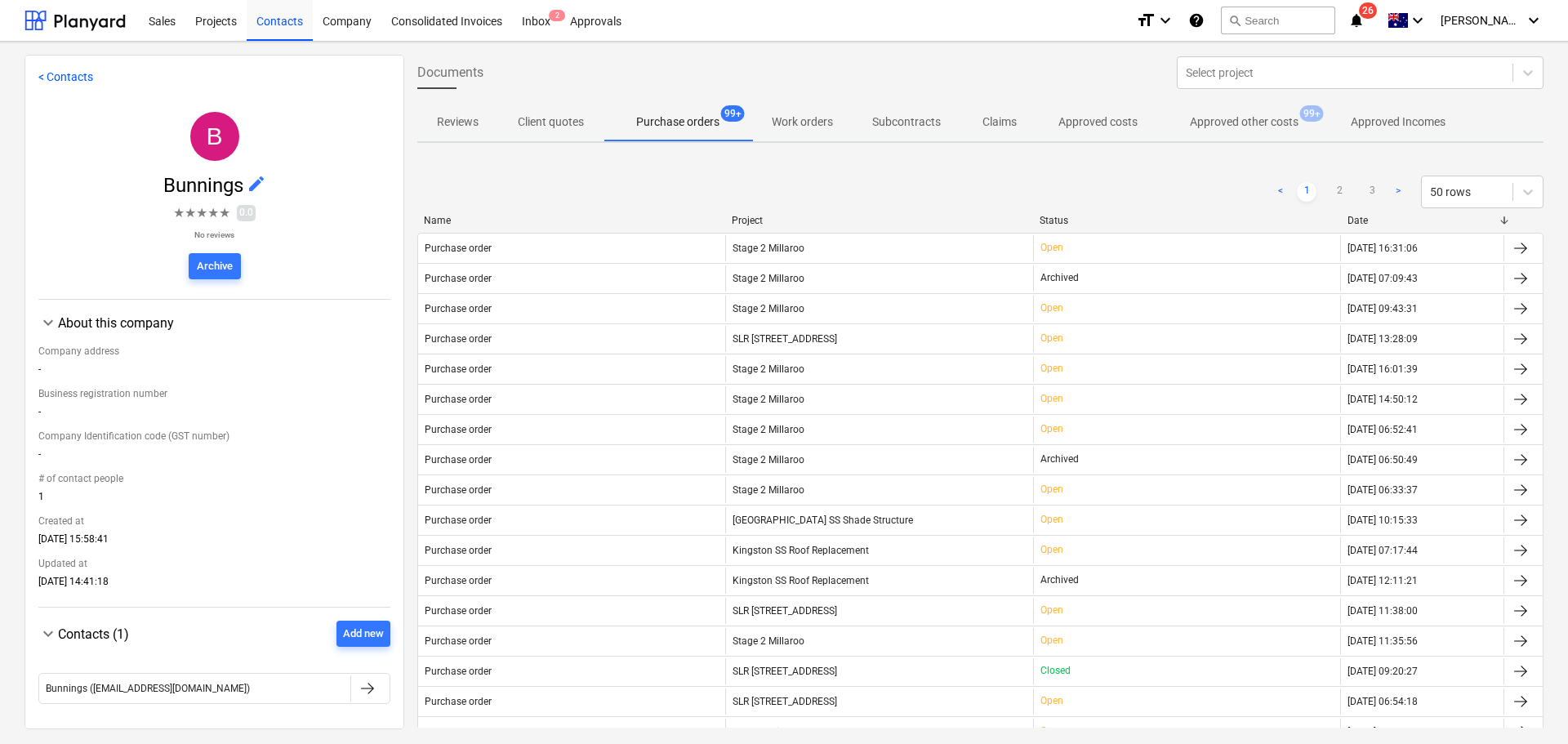
click at [1251, 126] on p "Approved other costs" at bounding box center [1244, 122] width 109 height 17
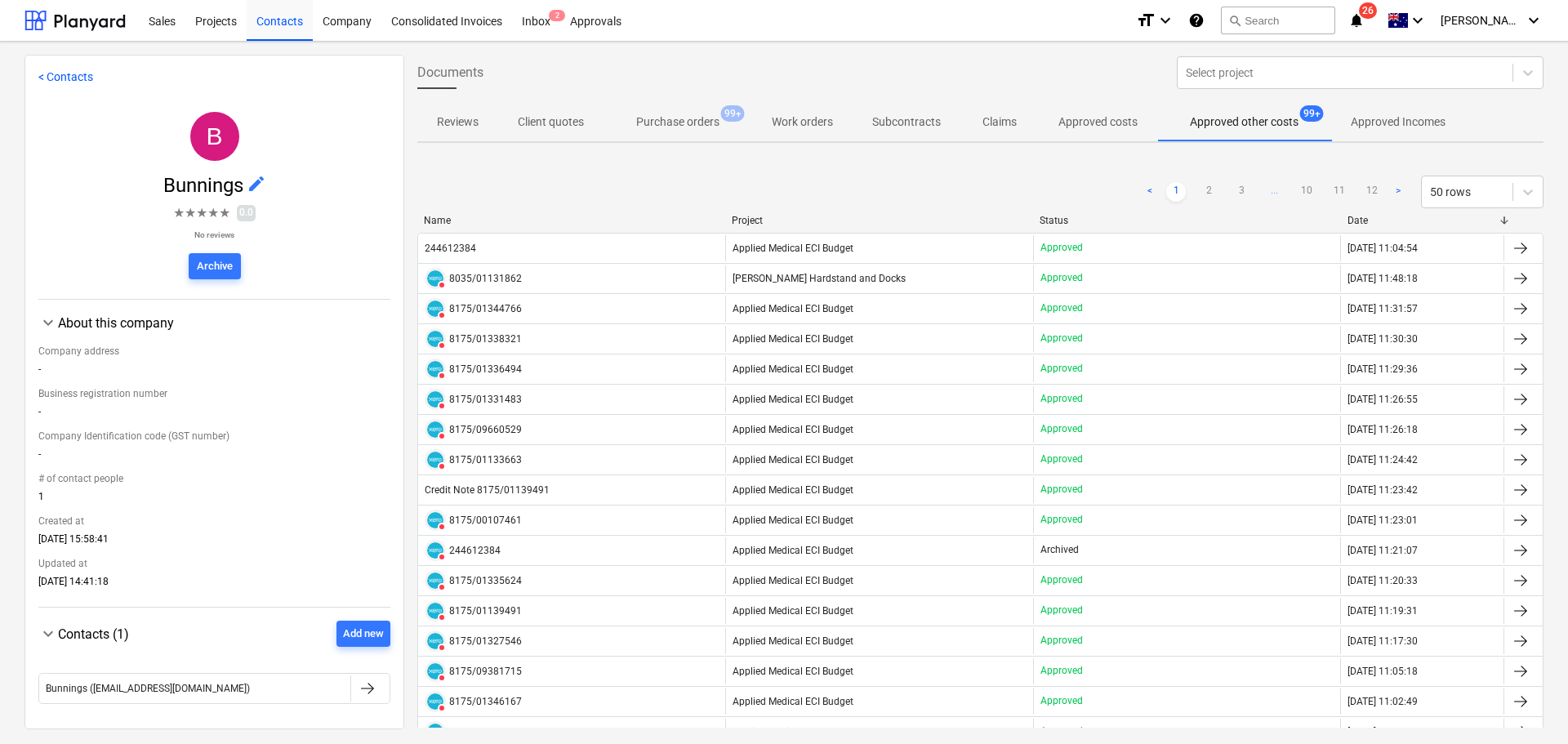
click at [460, 222] on div "Name" at bounding box center [570, 220] width 295 height 11
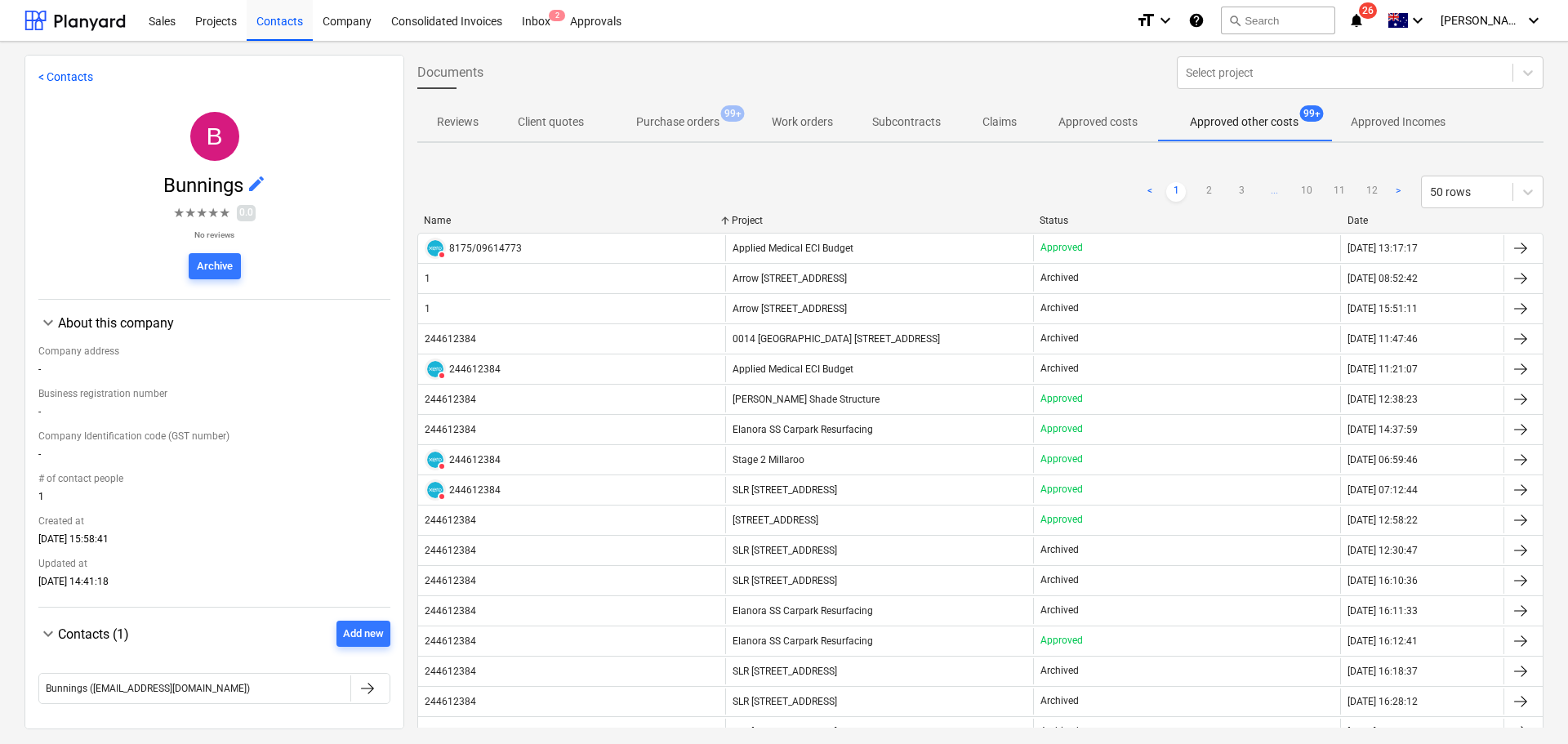
click at [460, 221] on div "Name" at bounding box center [570, 220] width 295 height 11
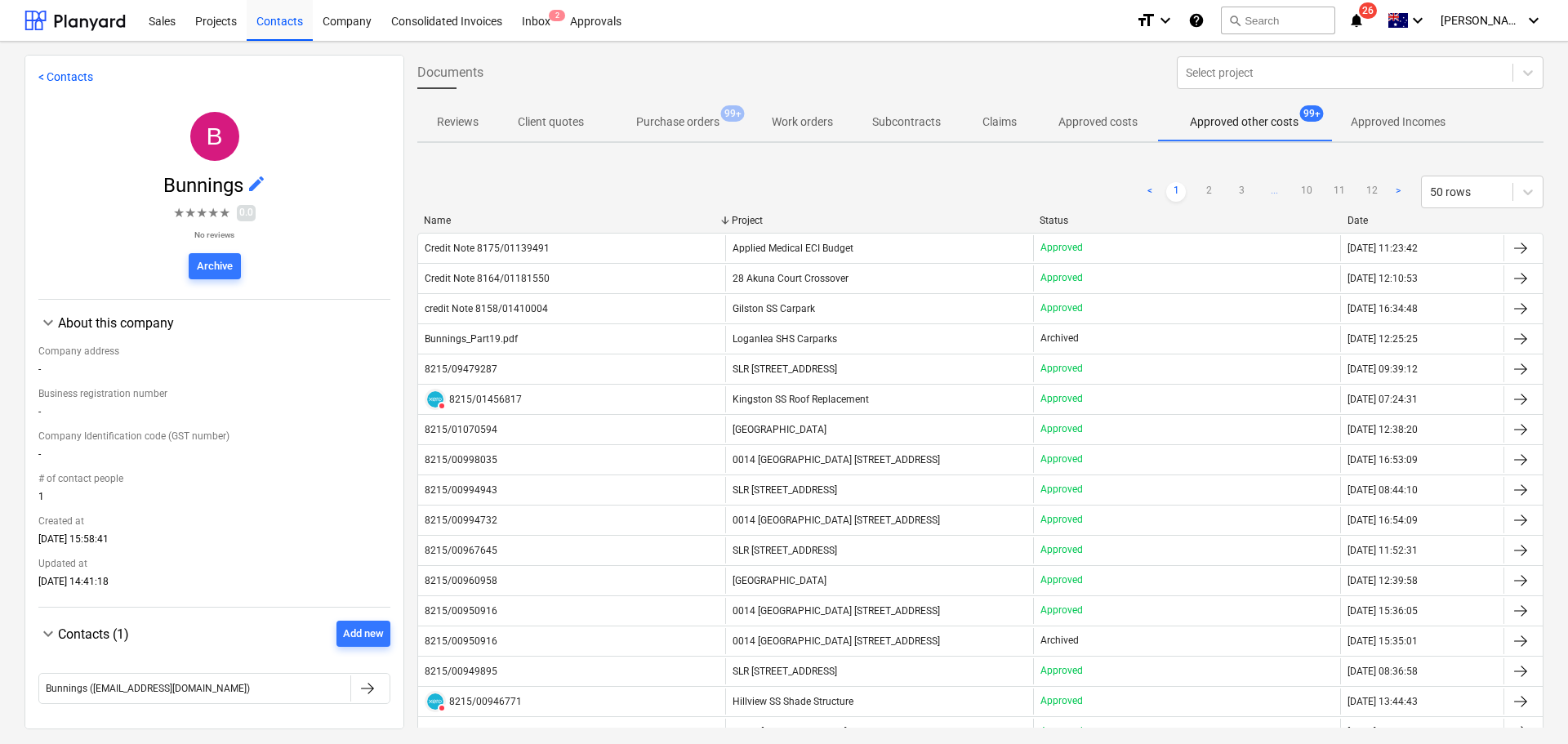
click at [1377, 220] on div "Date" at bounding box center [1422, 220] width 150 height 11
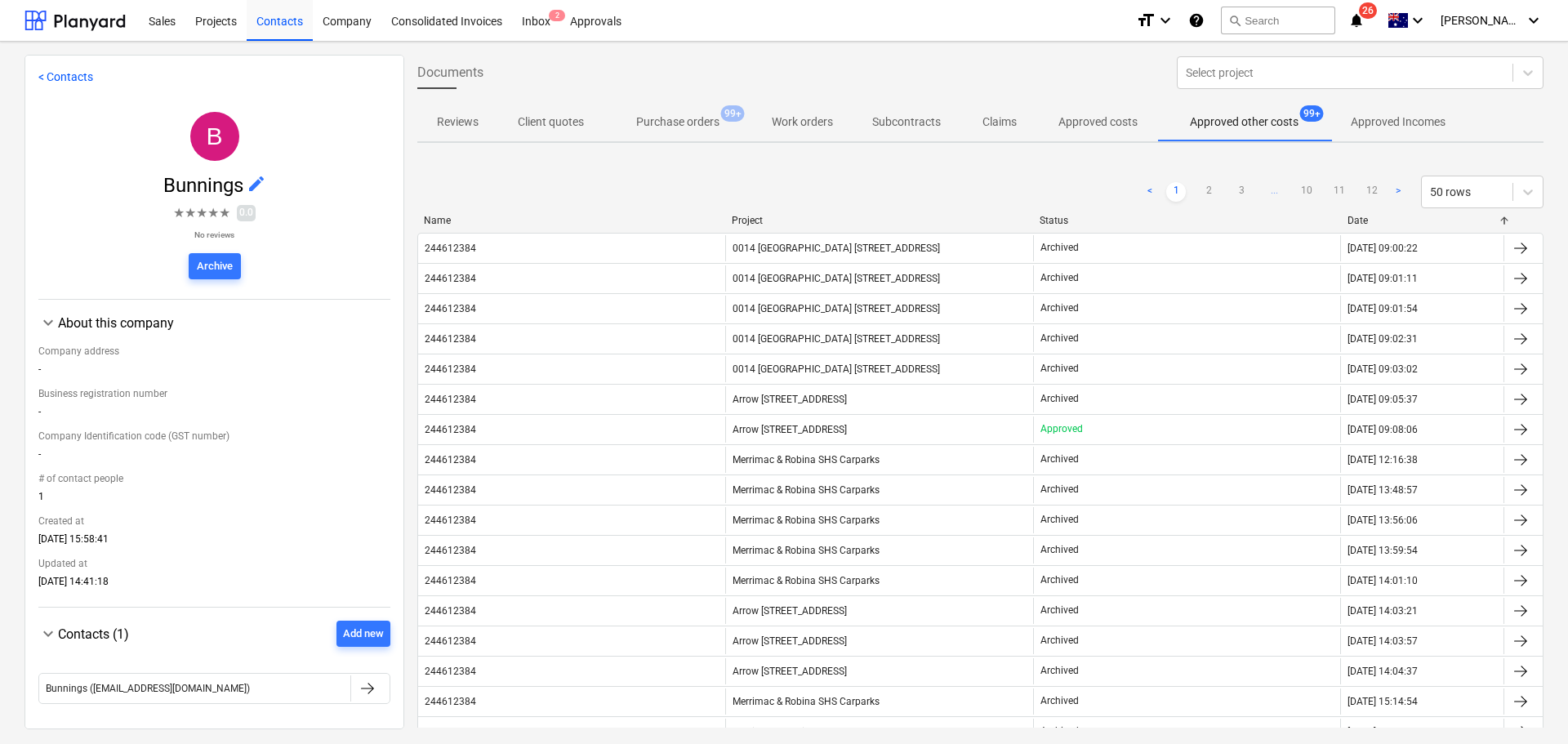
click at [1377, 220] on div "Date" at bounding box center [1422, 220] width 150 height 11
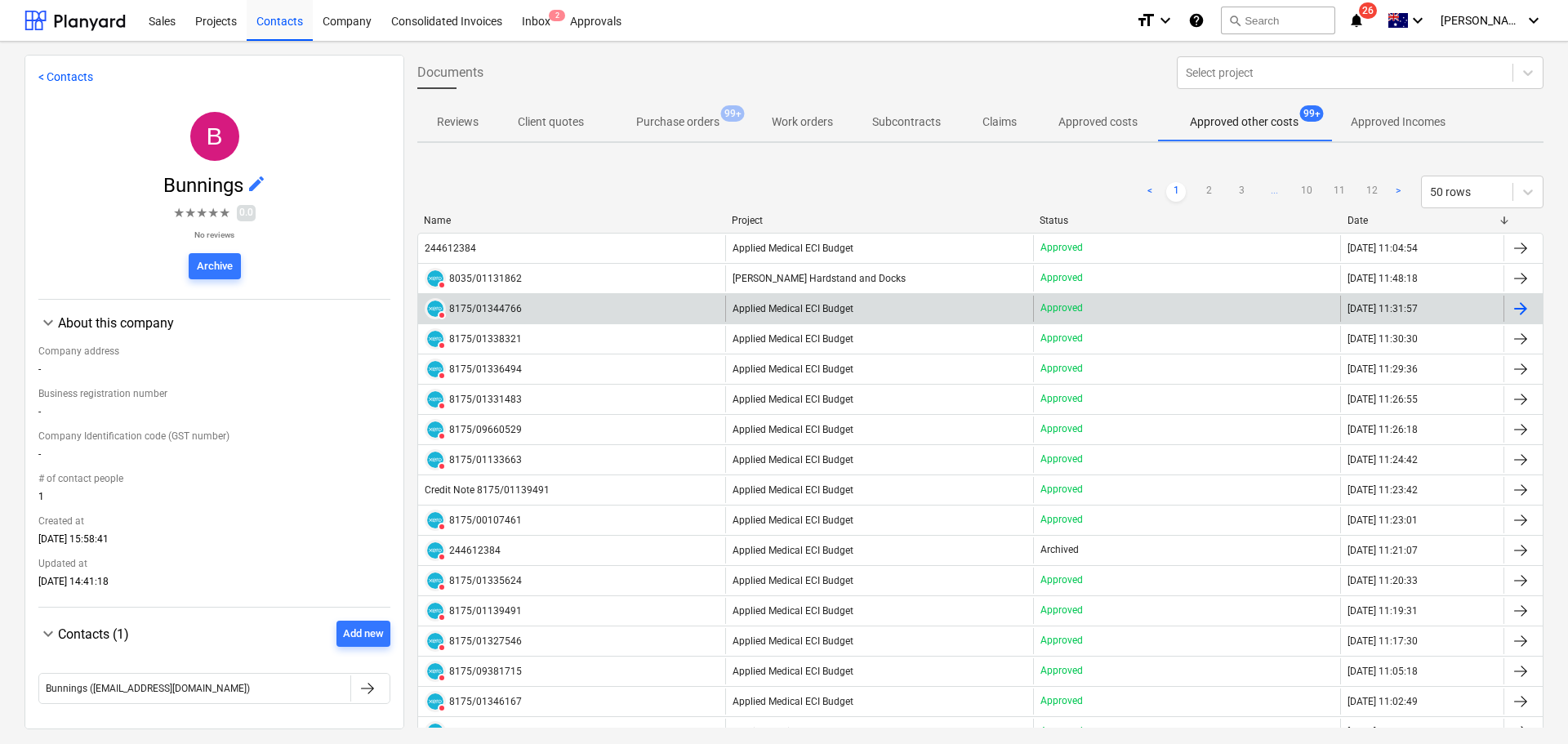
click at [503, 307] on div "8175/01344766" at bounding box center [485, 308] width 73 height 11
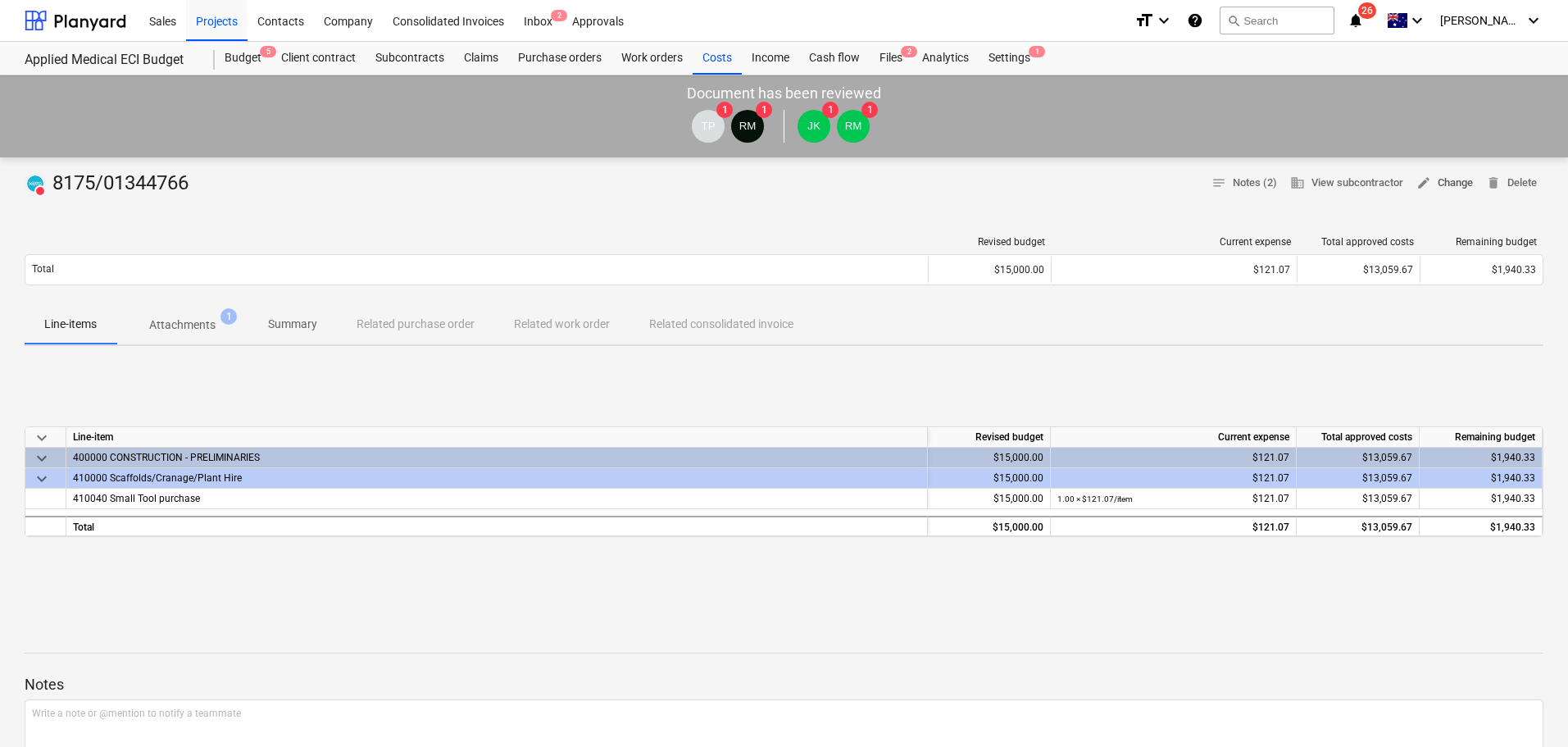
click at [1453, 187] on span "edit Change" at bounding box center [1445, 183] width 56 height 19
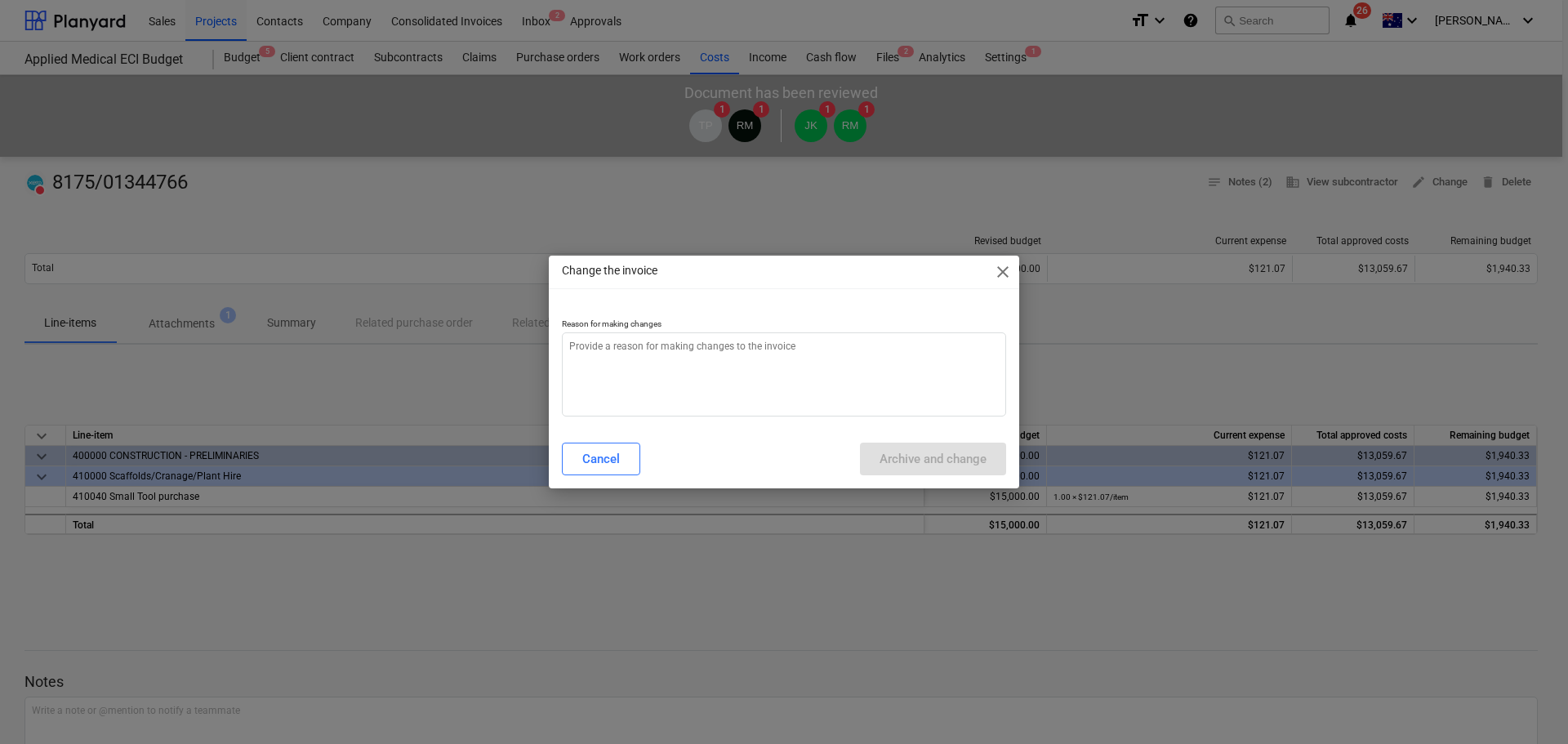
type textarea "x"
click at [790, 361] on textarea at bounding box center [784, 375] width 444 height 84
type textarea "c"
type textarea "x"
type textarea "co"
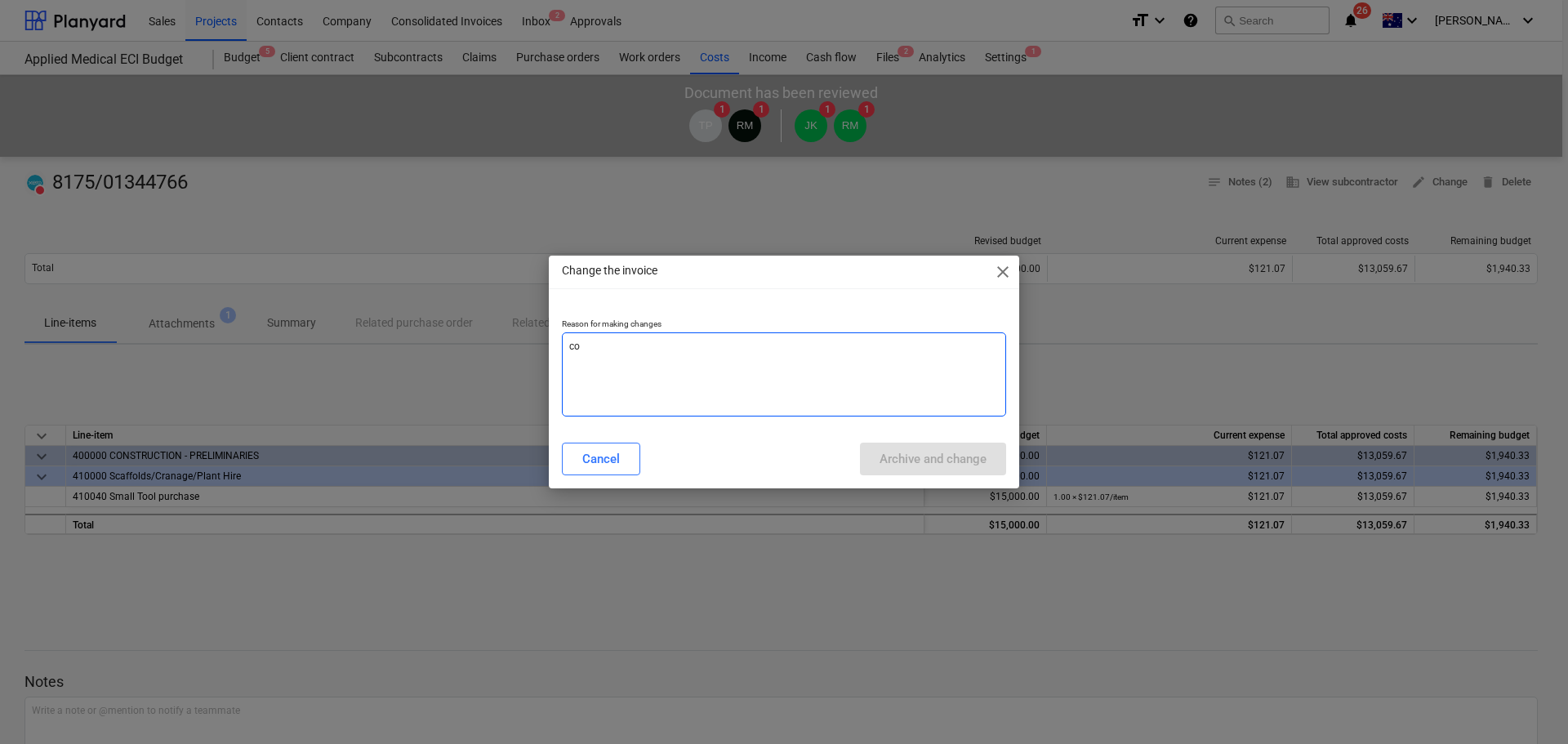
type textarea "x"
type textarea "cos"
type textarea "x"
type textarea "cost"
type textarea "x"
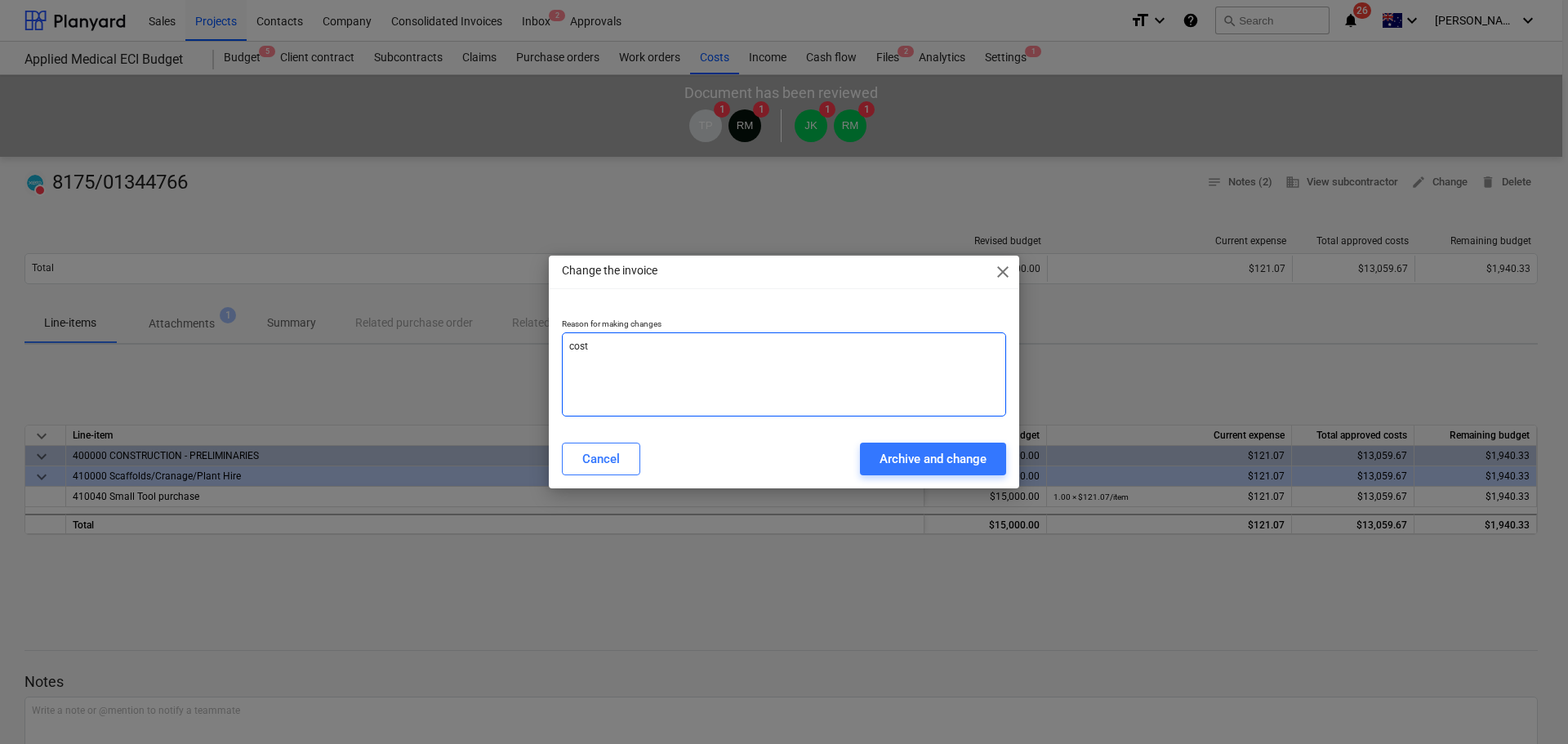
type textarea "cost"
type textarea "x"
type textarea "cost c"
type textarea "x"
type textarea "cost co"
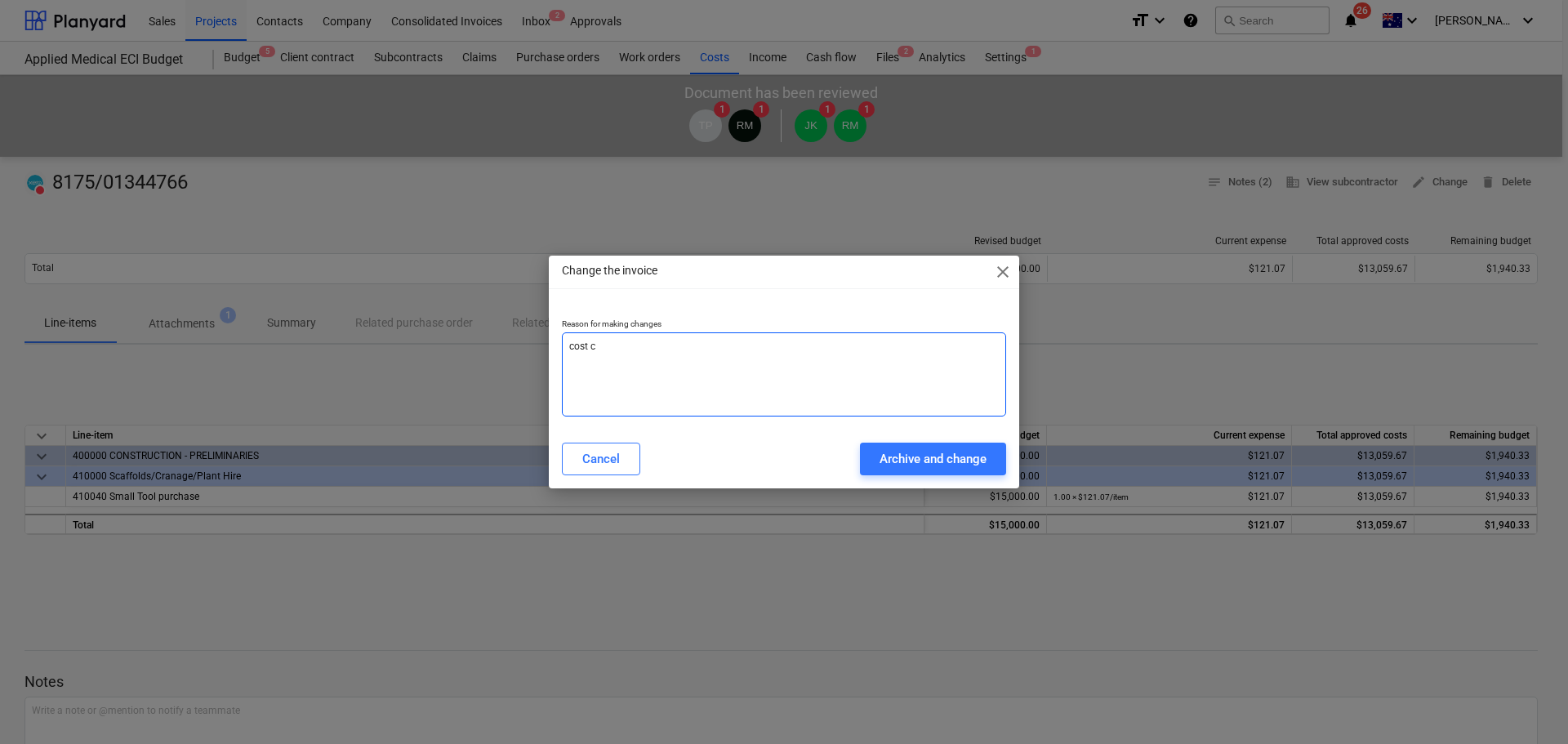
type textarea "x"
type textarea "cost cod"
type textarea "x"
type textarea "cost code"
type textarea "x"
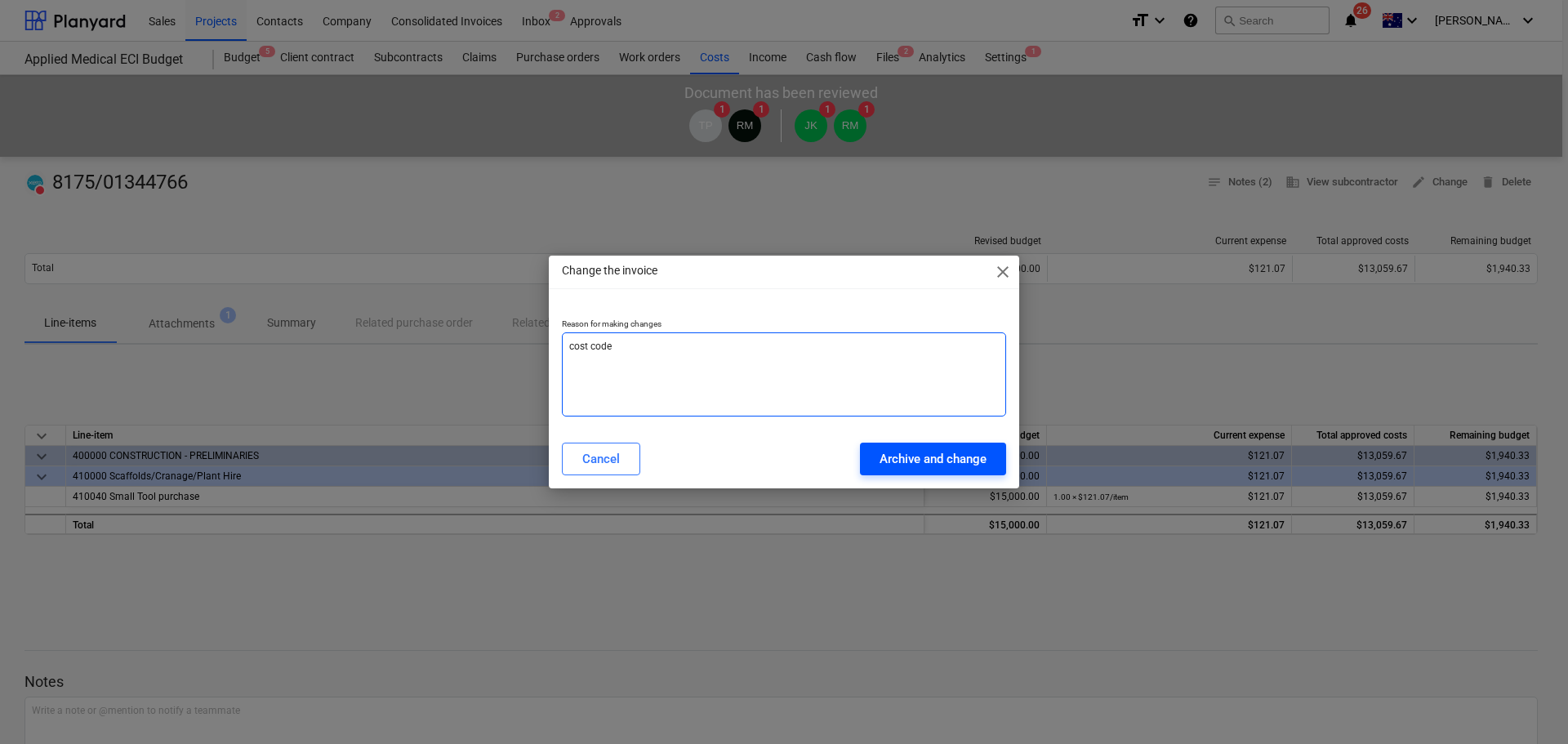
type textarea "cost code"
click at [909, 454] on div "Archive and change" at bounding box center [933, 459] width 107 height 22
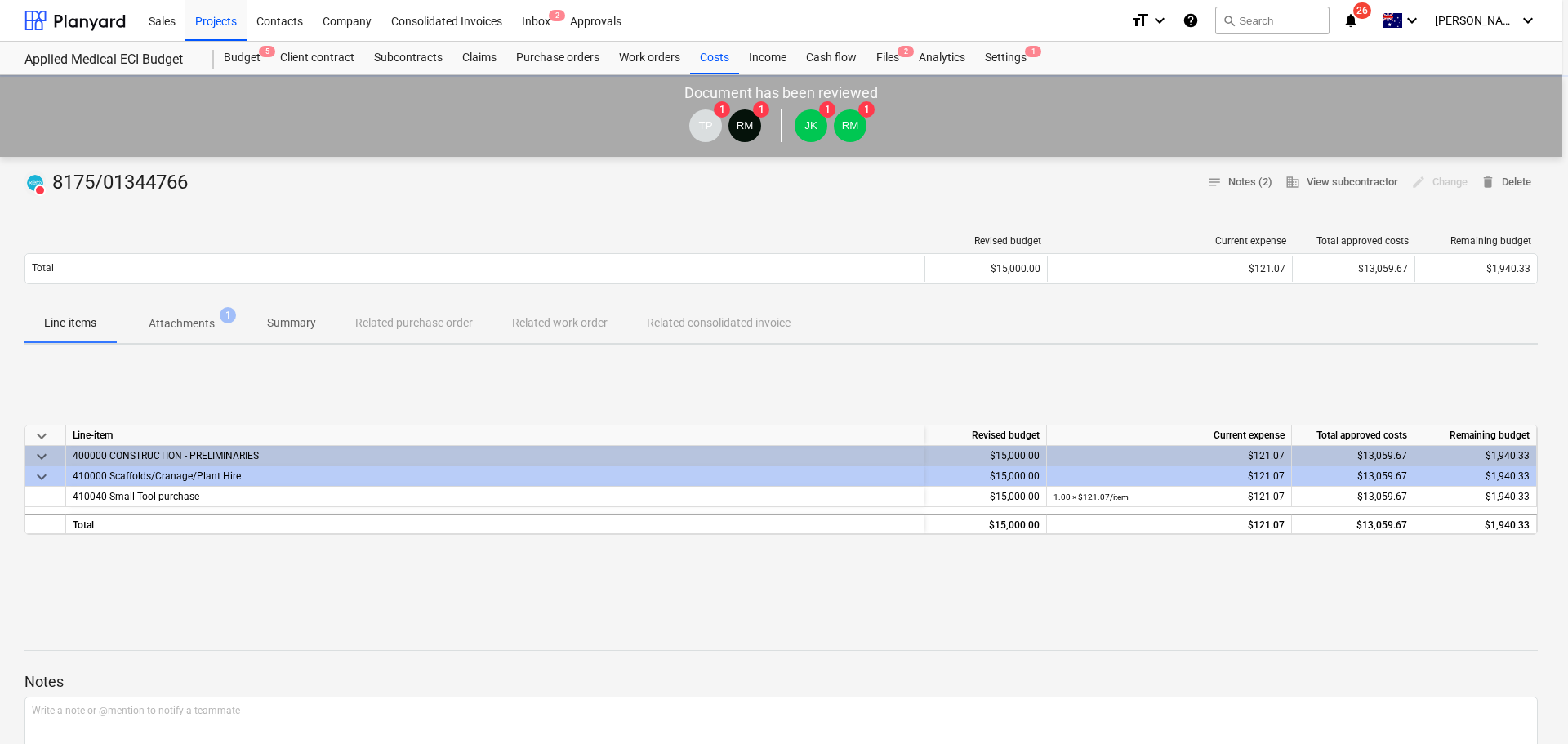
type textarea "x"
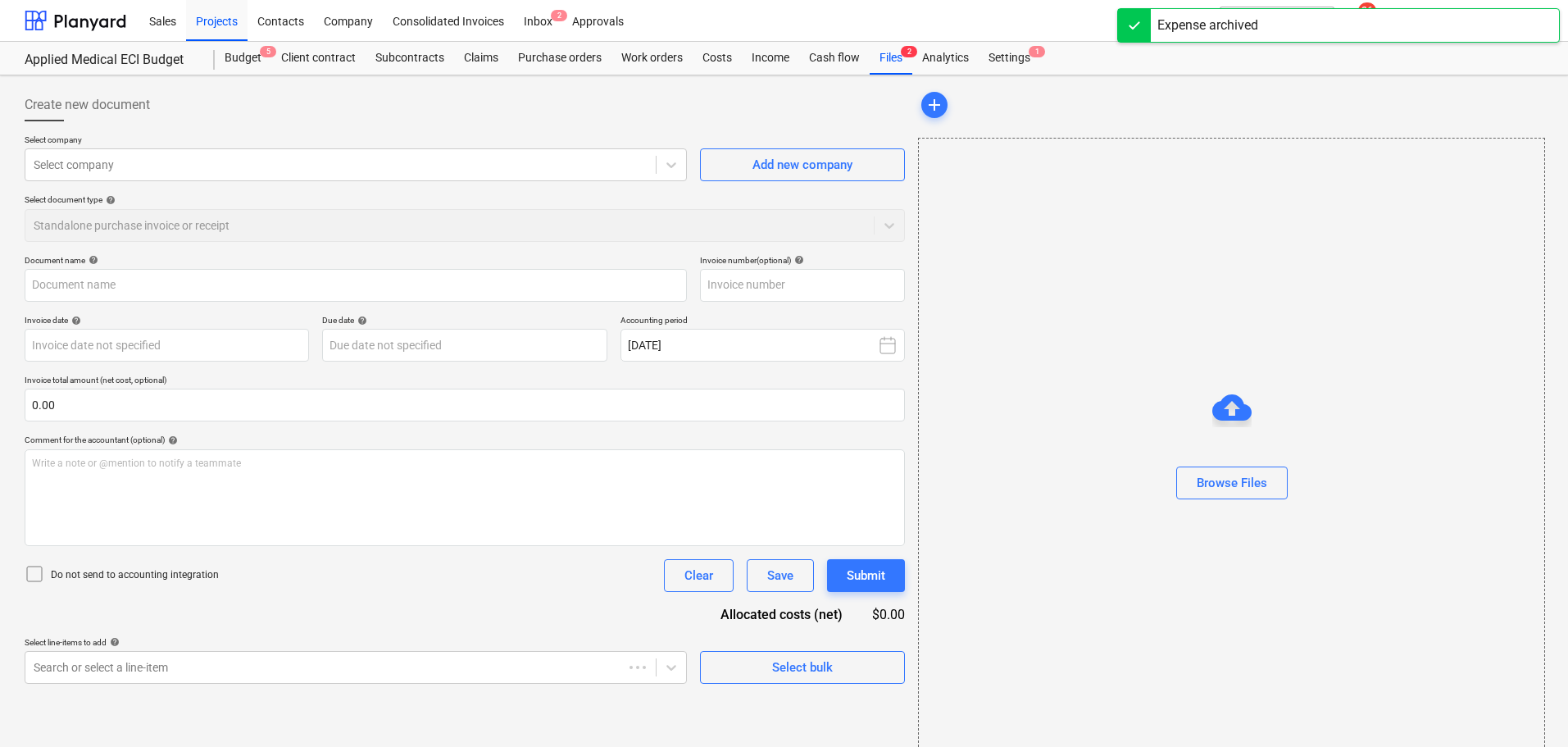
type input "8175/01344766"
type input "28 Aug 2025"
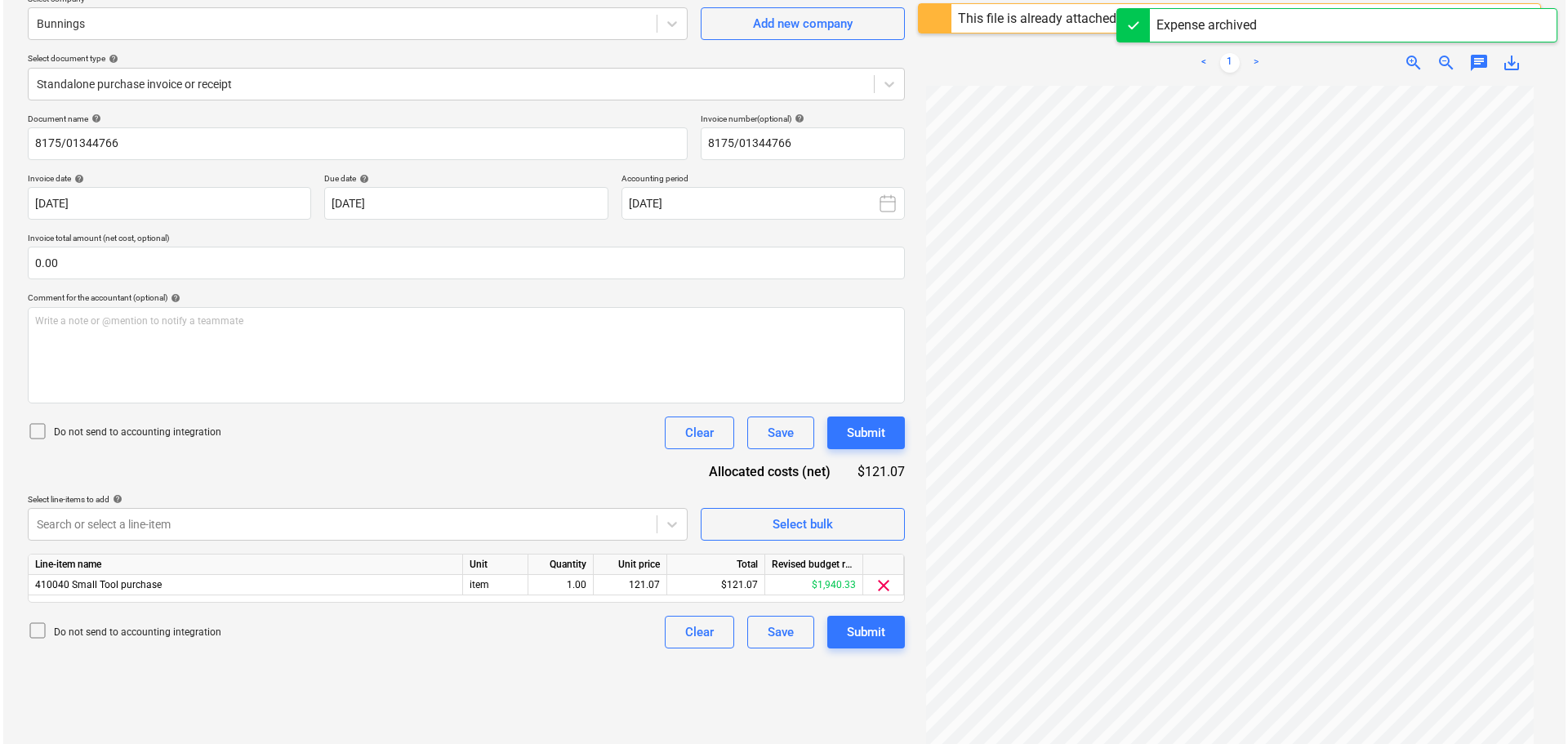
scroll to position [194, 0]
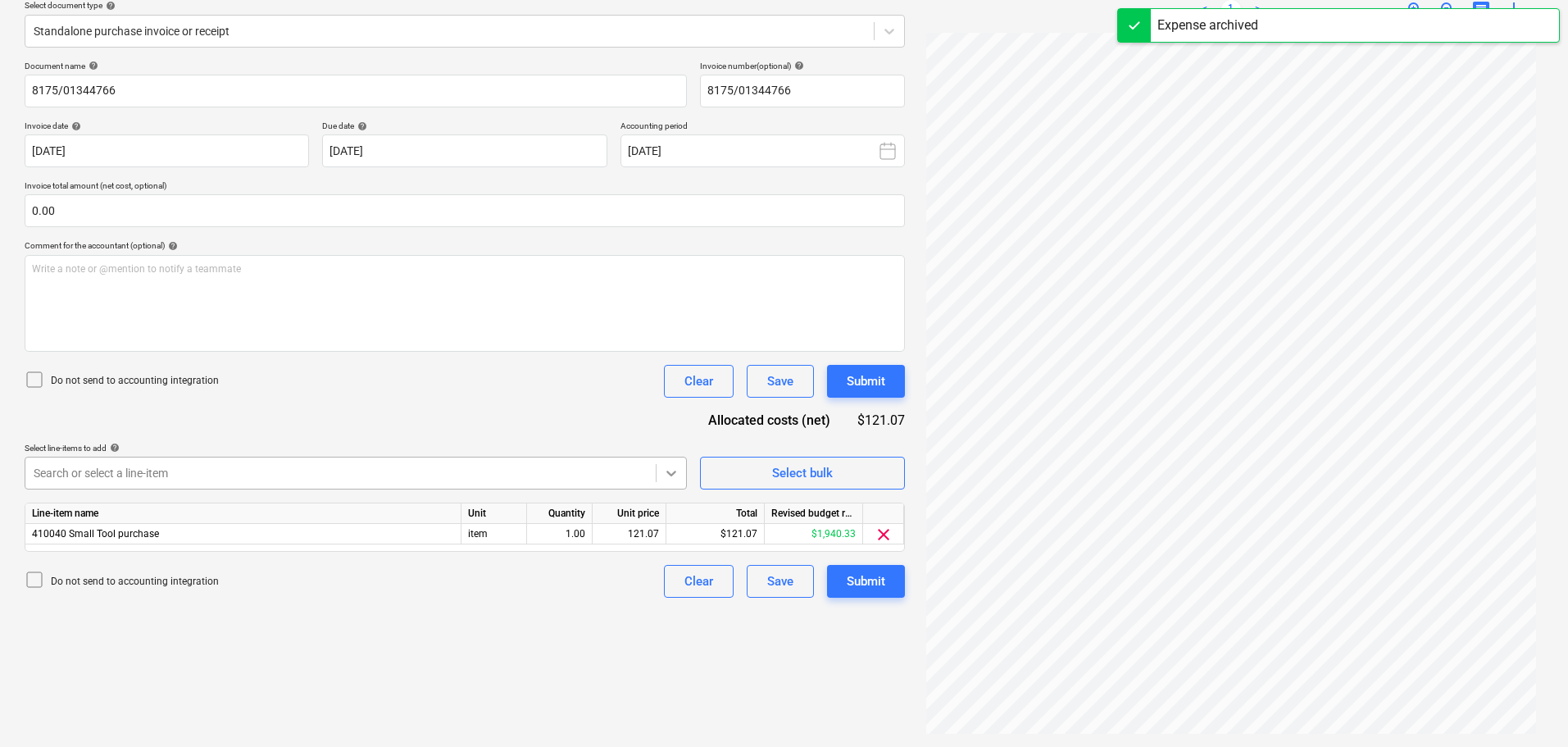
click at [671, 476] on icon at bounding box center [672, 473] width 9 height 6
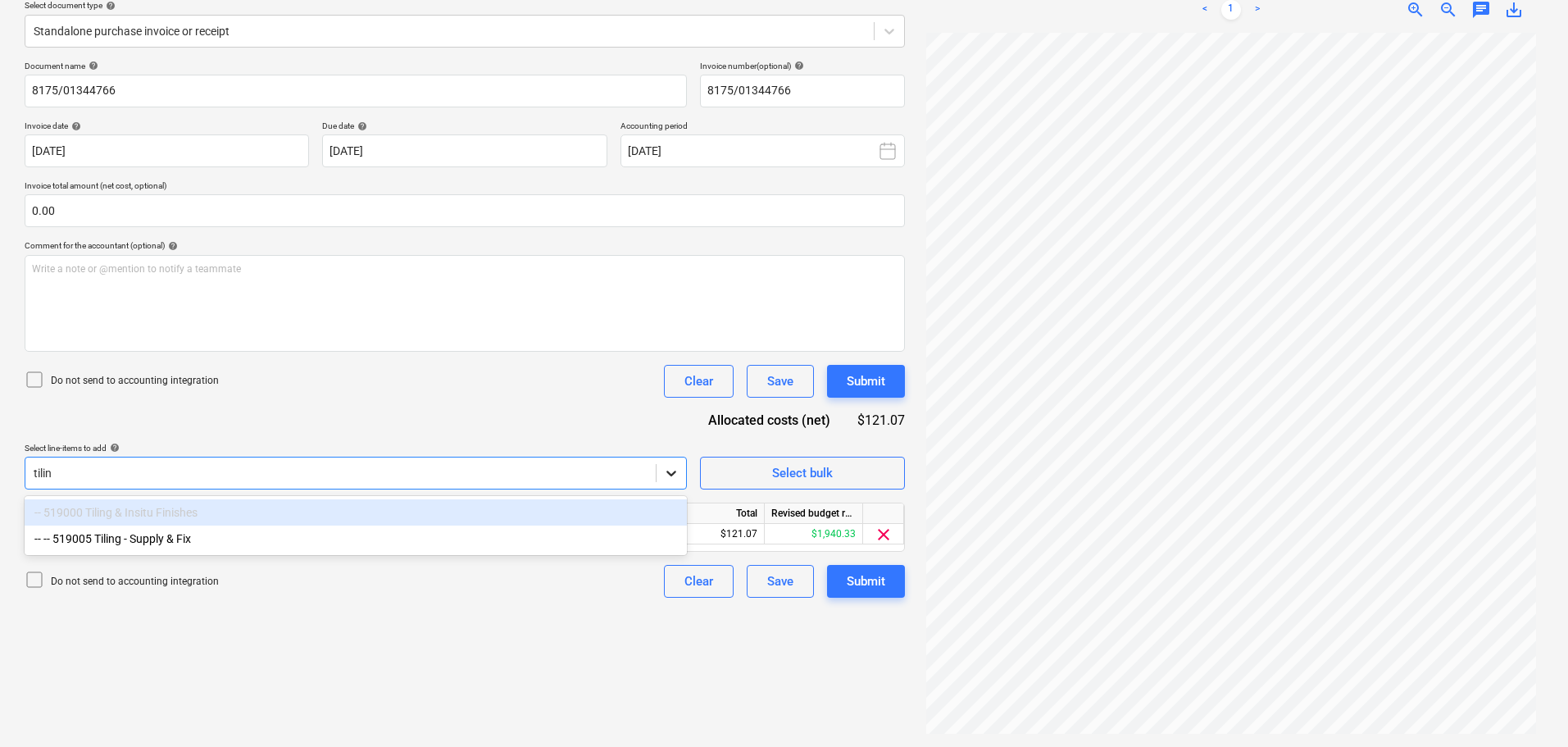
type input "tiling"
click at [345, 529] on div "-- -- 519005 Tiling - Supply & Fix" at bounding box center [356, 539] width 662 height 26
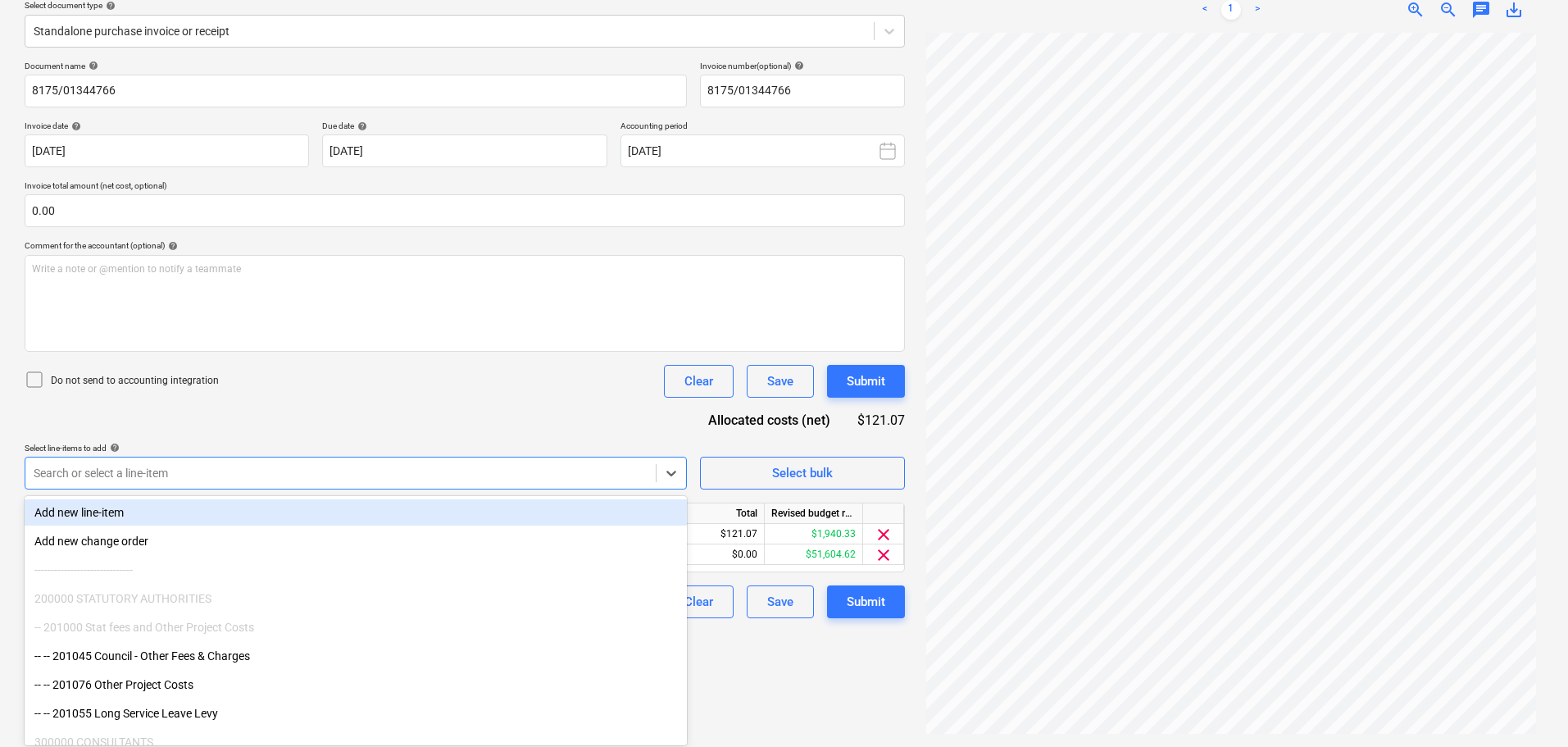
click at [359, 404] on div "Document name help 8175/01344766 Invoice number (optional) help 8175/01344766 I…" at bounding box center [465, 340] width 880 height 558
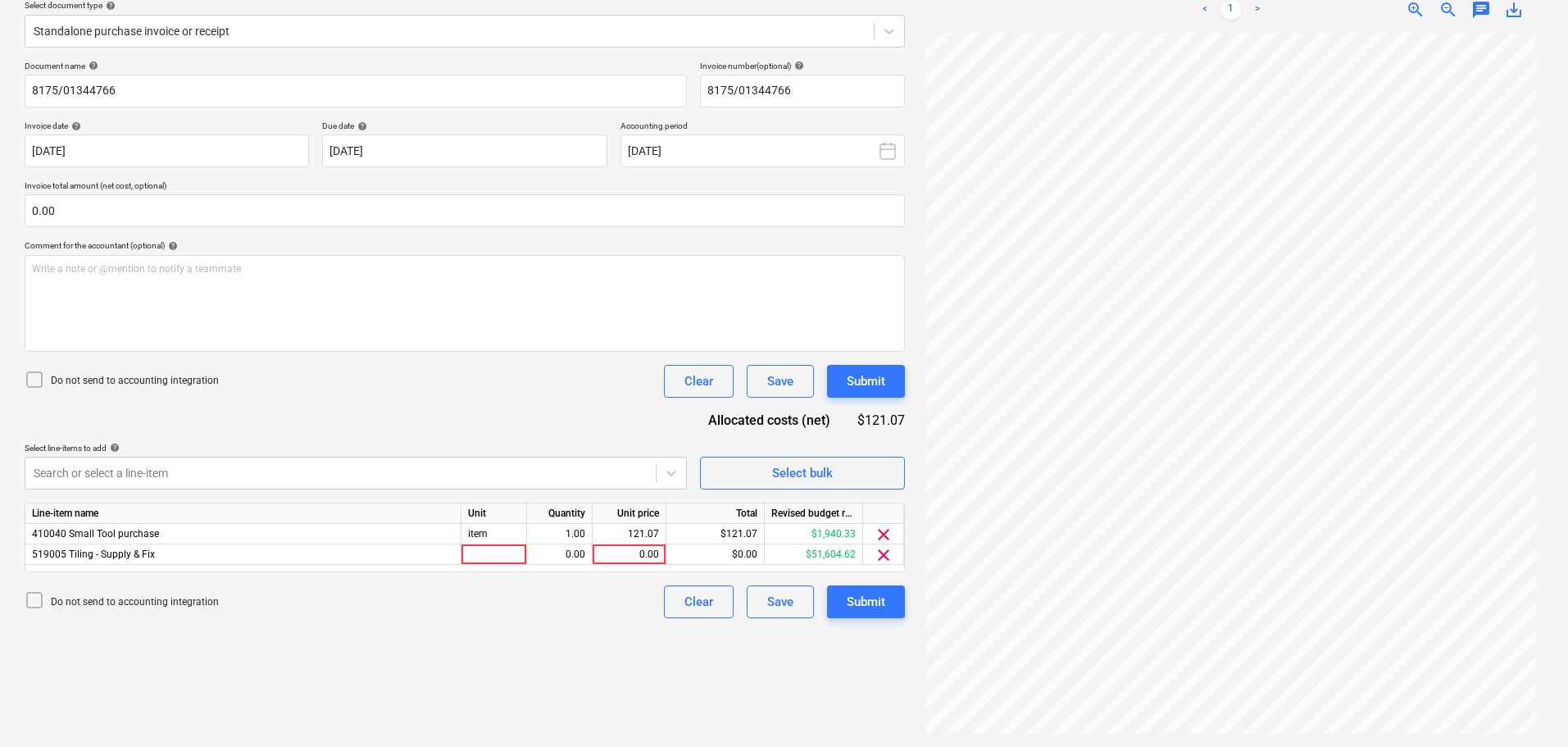
drag, startPoint x: 43, startPoint y: 381, endPoint x: 48, endPoint y: 424, distance: 43.3
click at [42, 381] on icon at bounding box center [34, 379] width 20 height 20
click at [484, 556] on div at bounding box center [495, 555] width 66 height 21
type input "item"
type input "121.07"
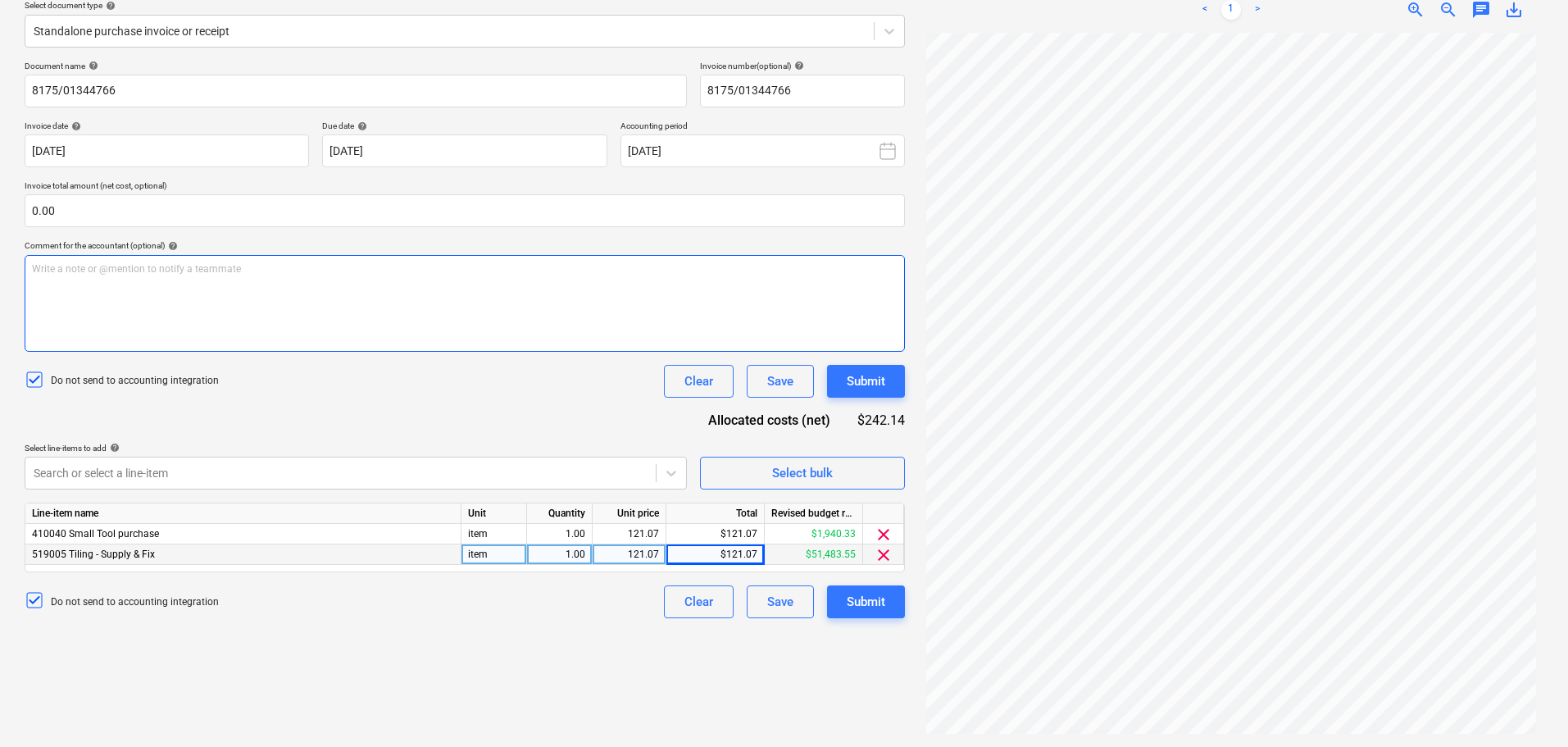
click at [254, 259] on div "Write a note or @mention to notify a teammate ﻿" at bounding box center [465, 303] width 880 height 97
drag, startPoint x: 405, startPoint y: 332, endPoint x: -139, endPoint y: 254, distance: 549.6
click at [0, 254] on html "Sales Projects Contacts Company Consolidated Invoices Inbox 3 Approvals format_…" at bounding box center [784, 179] width 1568 height 747
copy span "incorrect cost code. re-doing to amend."
click at [395, 286] on div "incorrect cost code. re-doing to amend." at bounding box center [465, 303] width 880 height 97
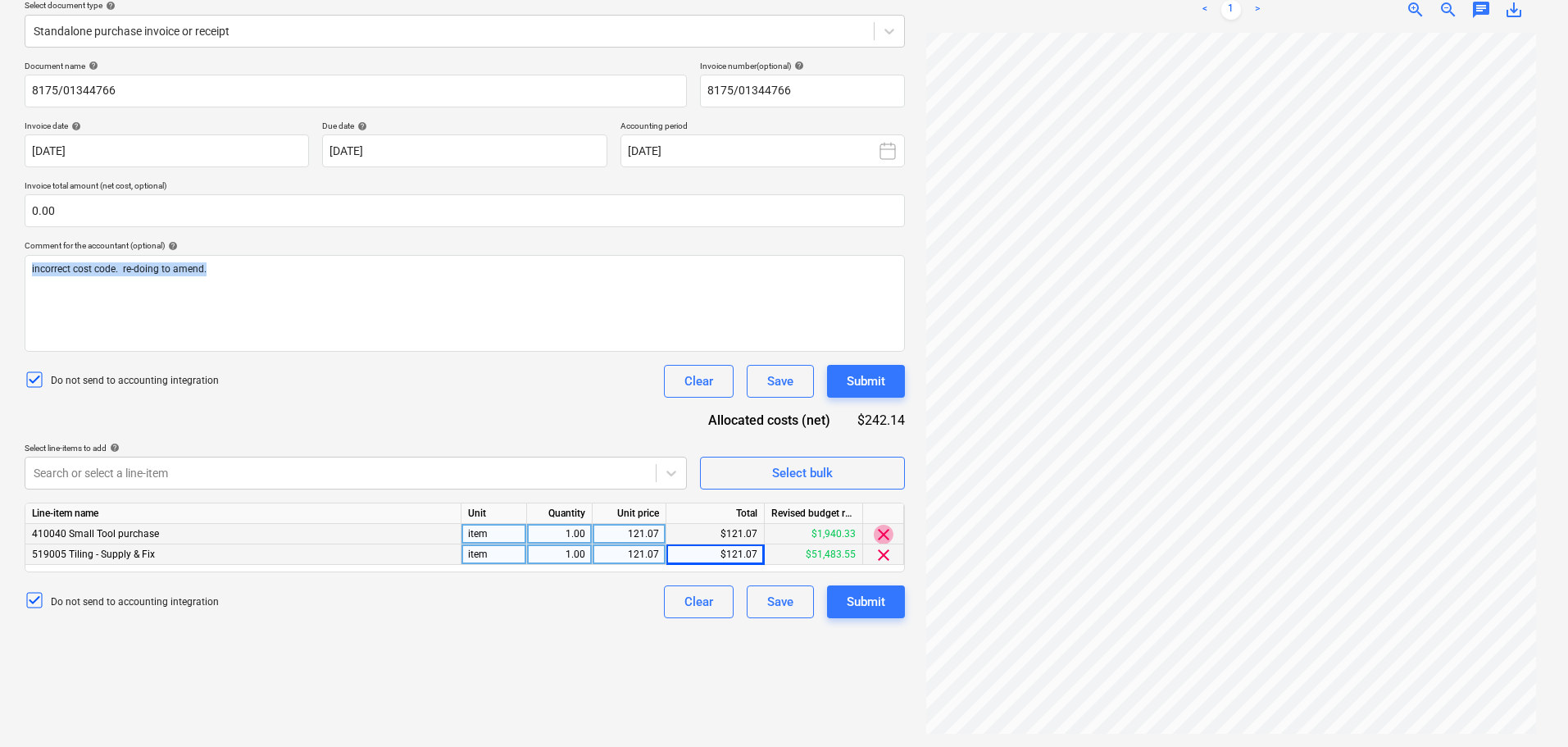
click at [882, 538] on span "clear" at bounding box center [883, 534] width 20 height 20
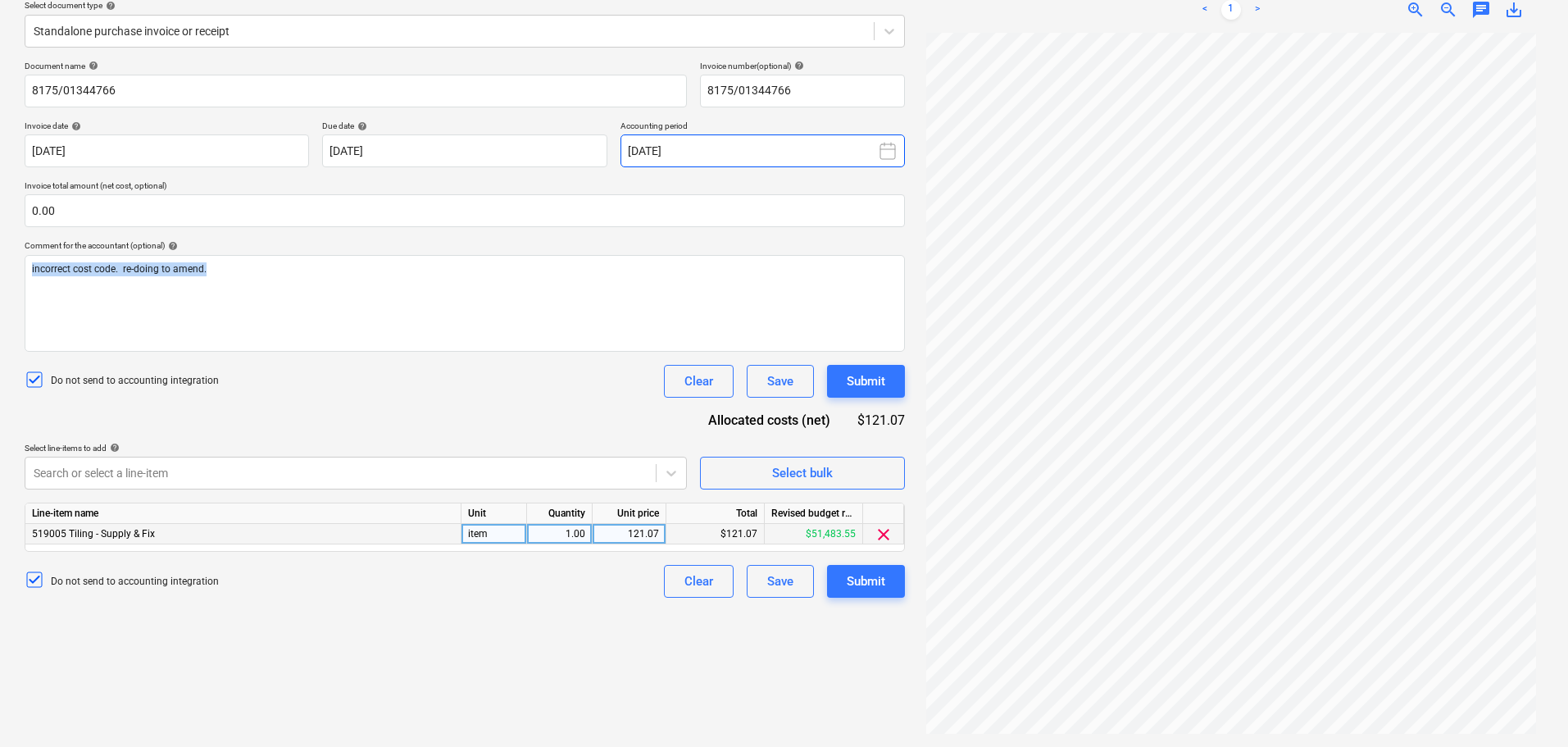
click at [890, 147] on icon at bounding box center [888, 151] width 20 height 20
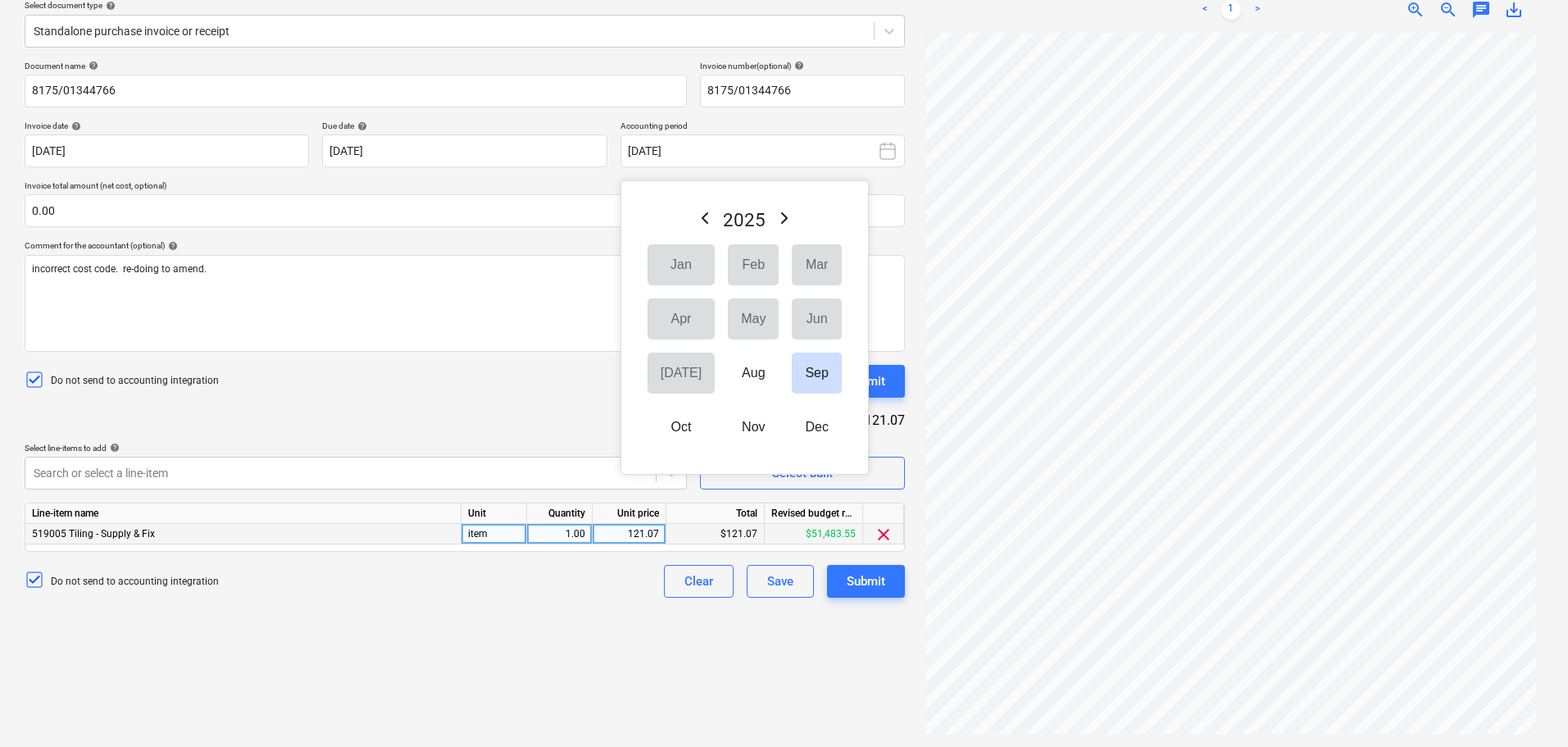
click at [541, 701] on div "Create new document Select company Bunnings Add new company Select document typ…" at bounding box center [465, 314] width 894 height 853
click at [623, 590] on div "Do not send to accounting integration Clear Save Submit" at bounding box center [465, 581] width 880 height 33
click at [797, 374] on button "Sep" at bounding box center [816, 374] width 49 height 41
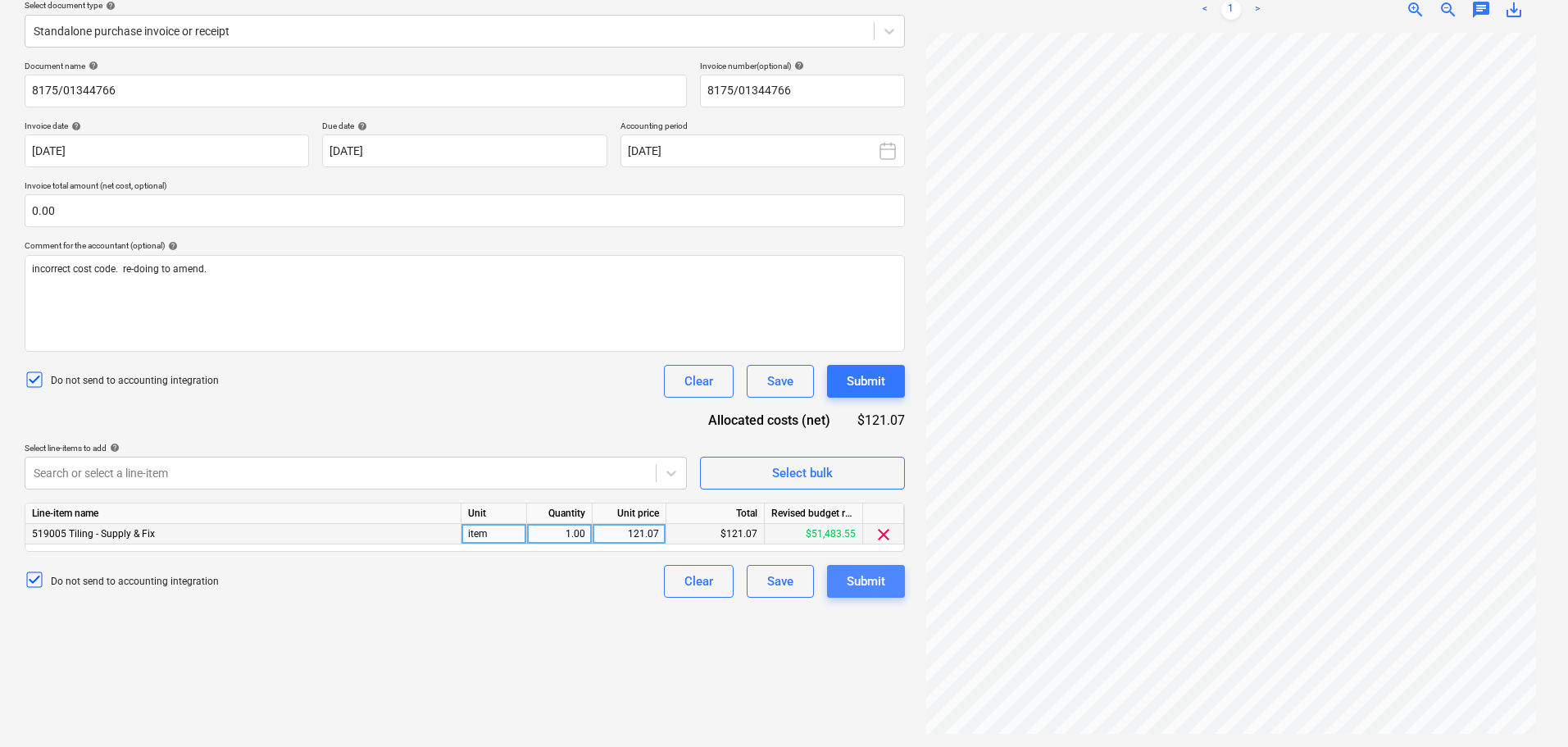
click at [875, 579] on div "Submit" at bounding box center [865, 581] width 39 height 22
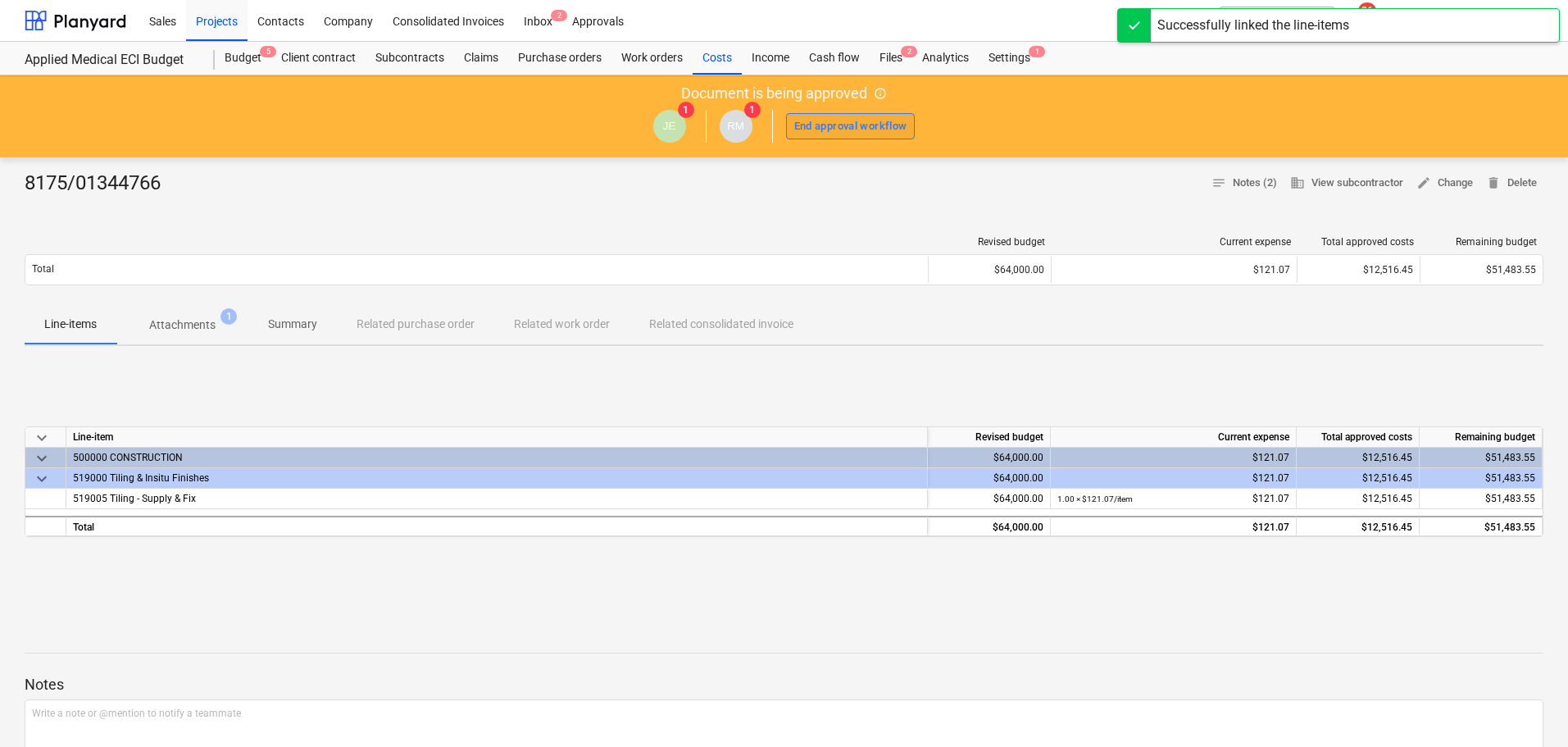
click at [847, 126] on div "End approval workflow" at bounding box center [851, 127] width 113 height 19
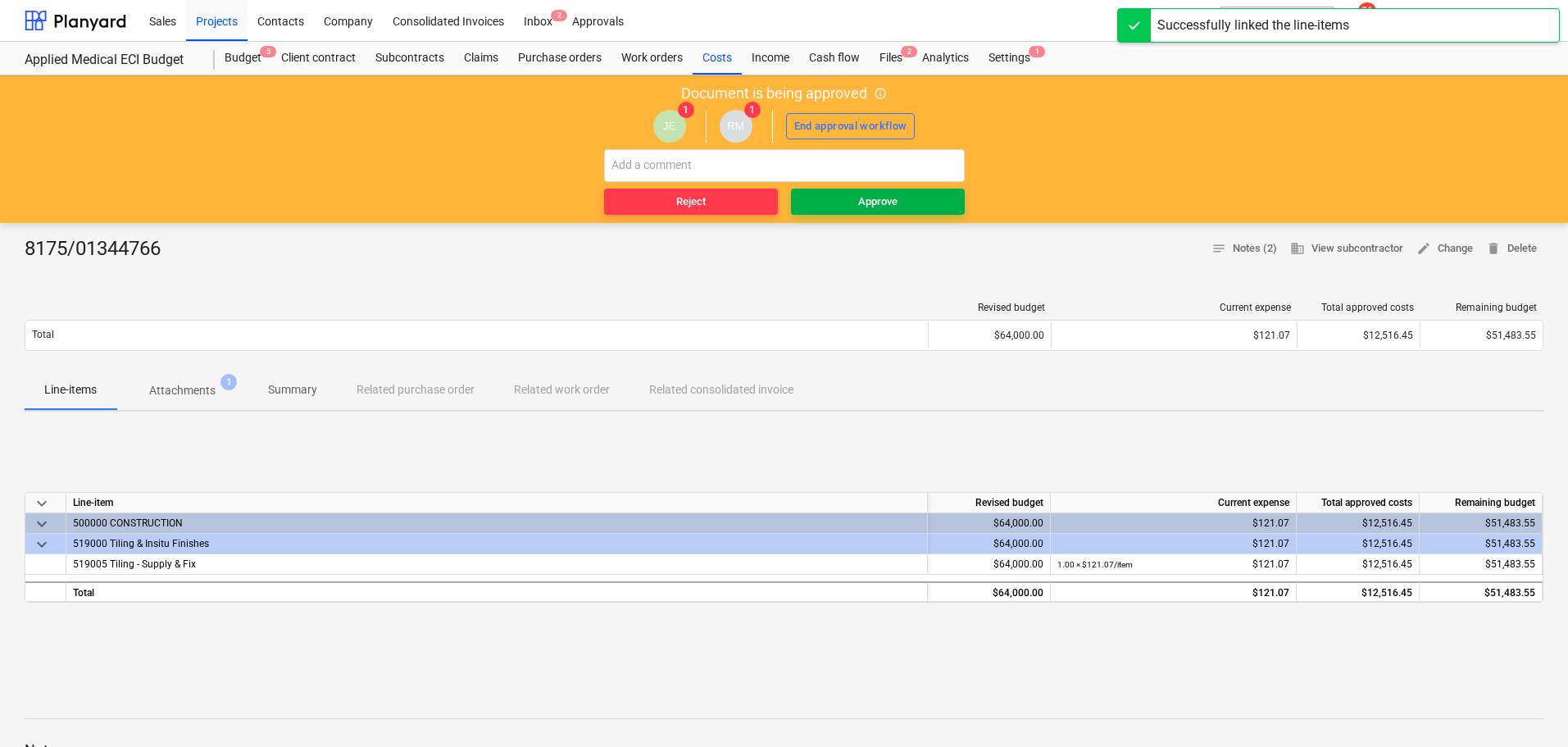
click at [885, 200] on div "Approve" at bounding box center [879, 202] width 40 height 19
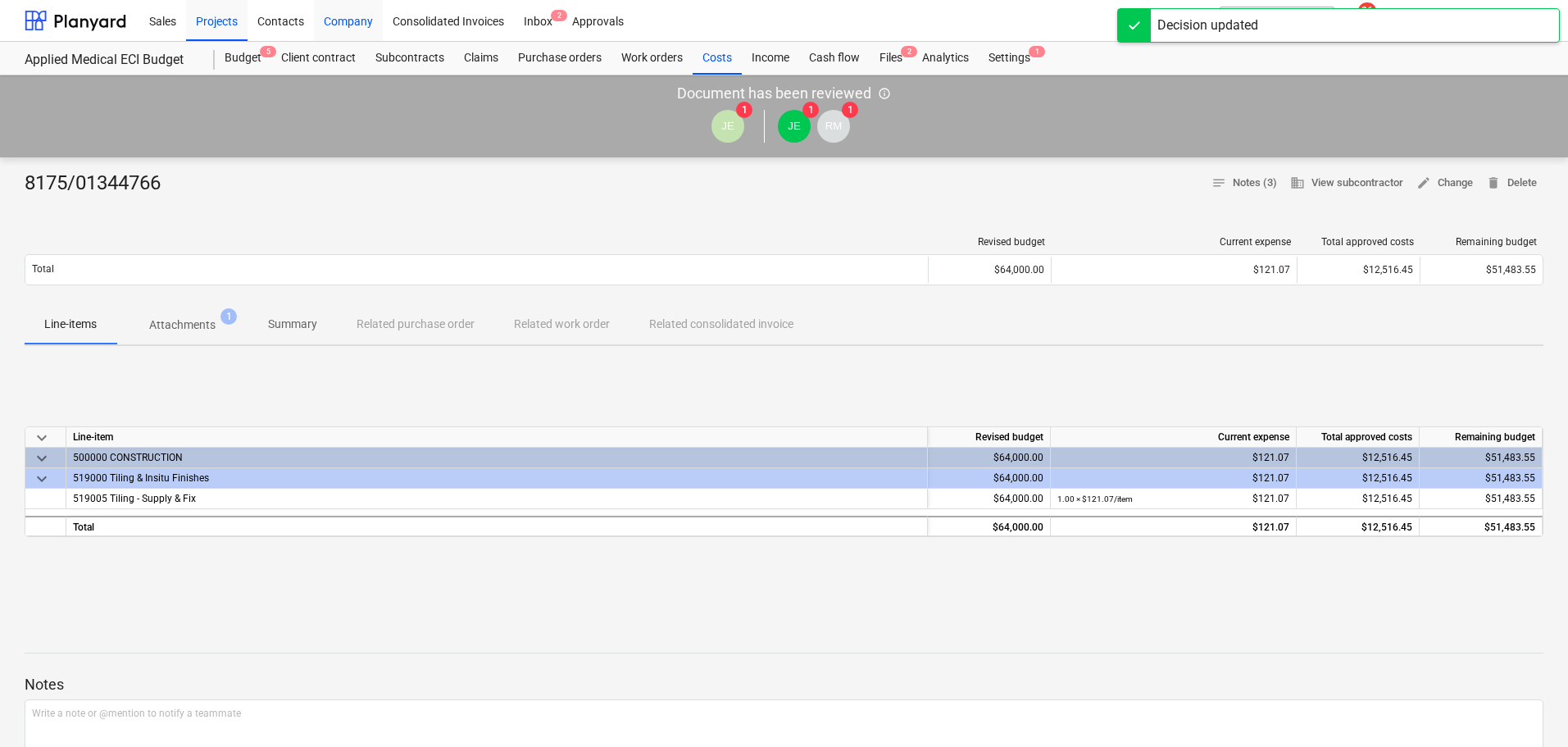
click at [341, 20] on div "Company" at bounding box center [348, 20] width 69 height 41
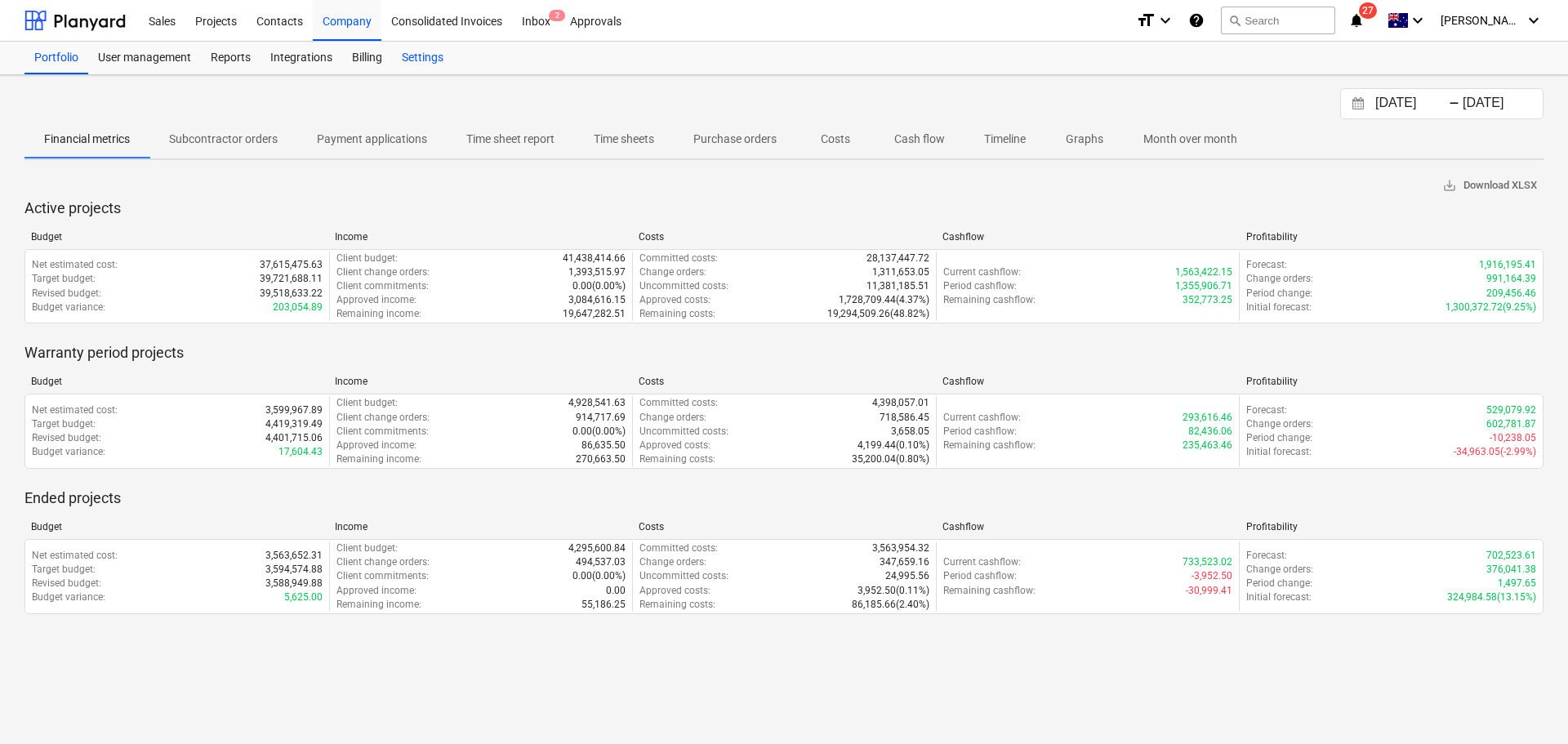
click at [419, 56] on div "Settings" at bounding box center [422, 57] width 61 height 33
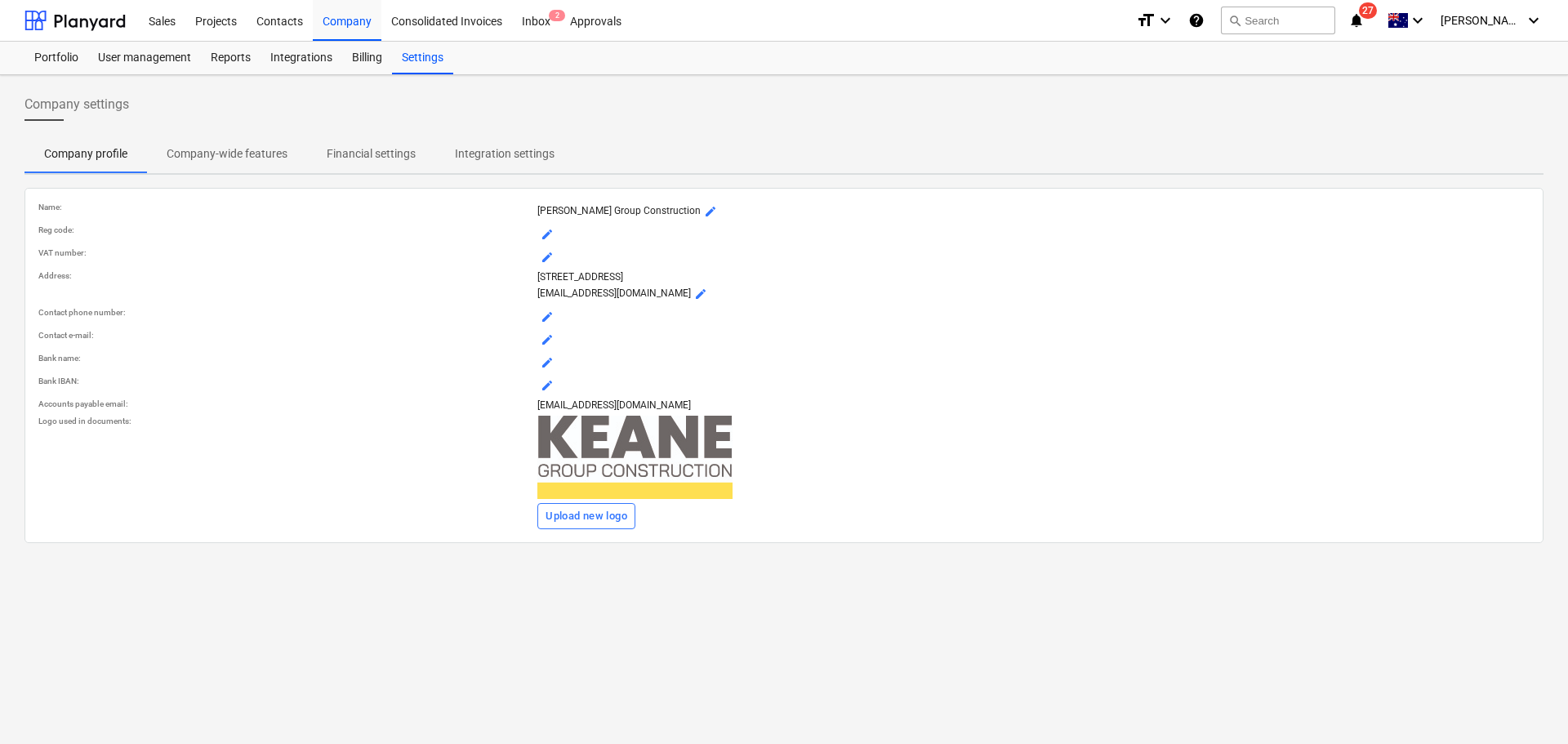
click at [386, 156] on p "Financial settings" at bounding box center [371, 154] width 89 height 17
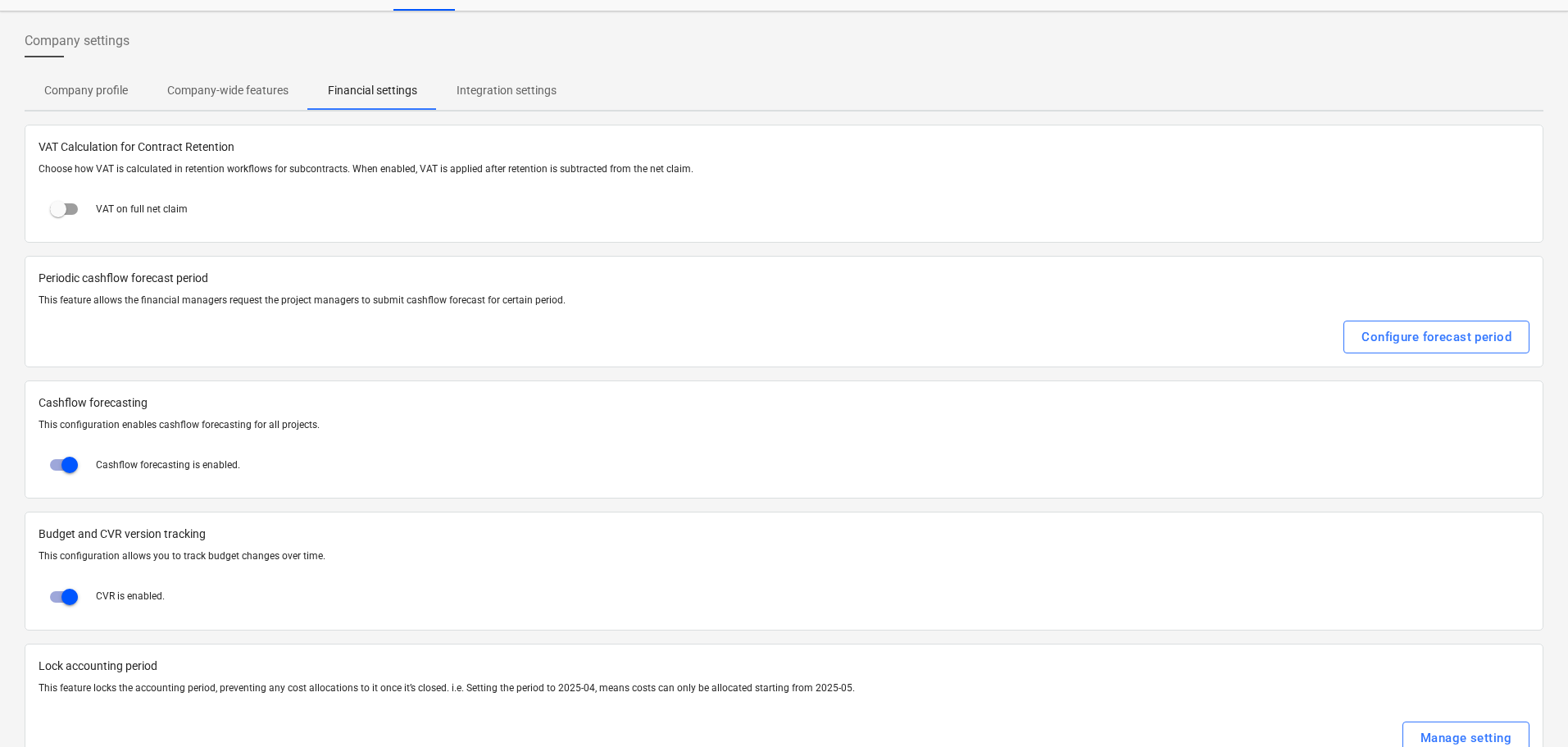
scroll to position [112, 0]
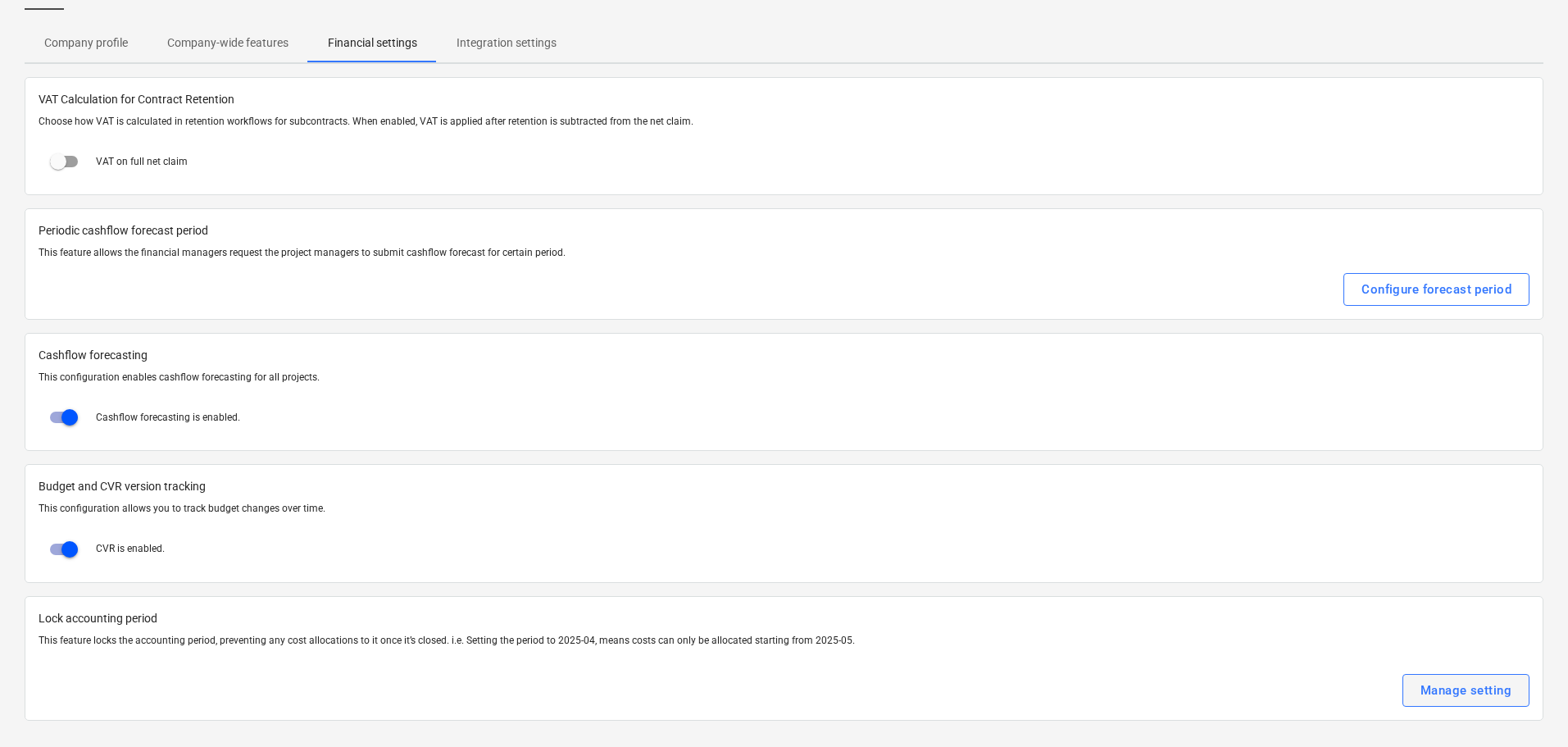
click at [1470, 695] on div "Manage setting" at bounding box center [1466, 691] width 91 height 22
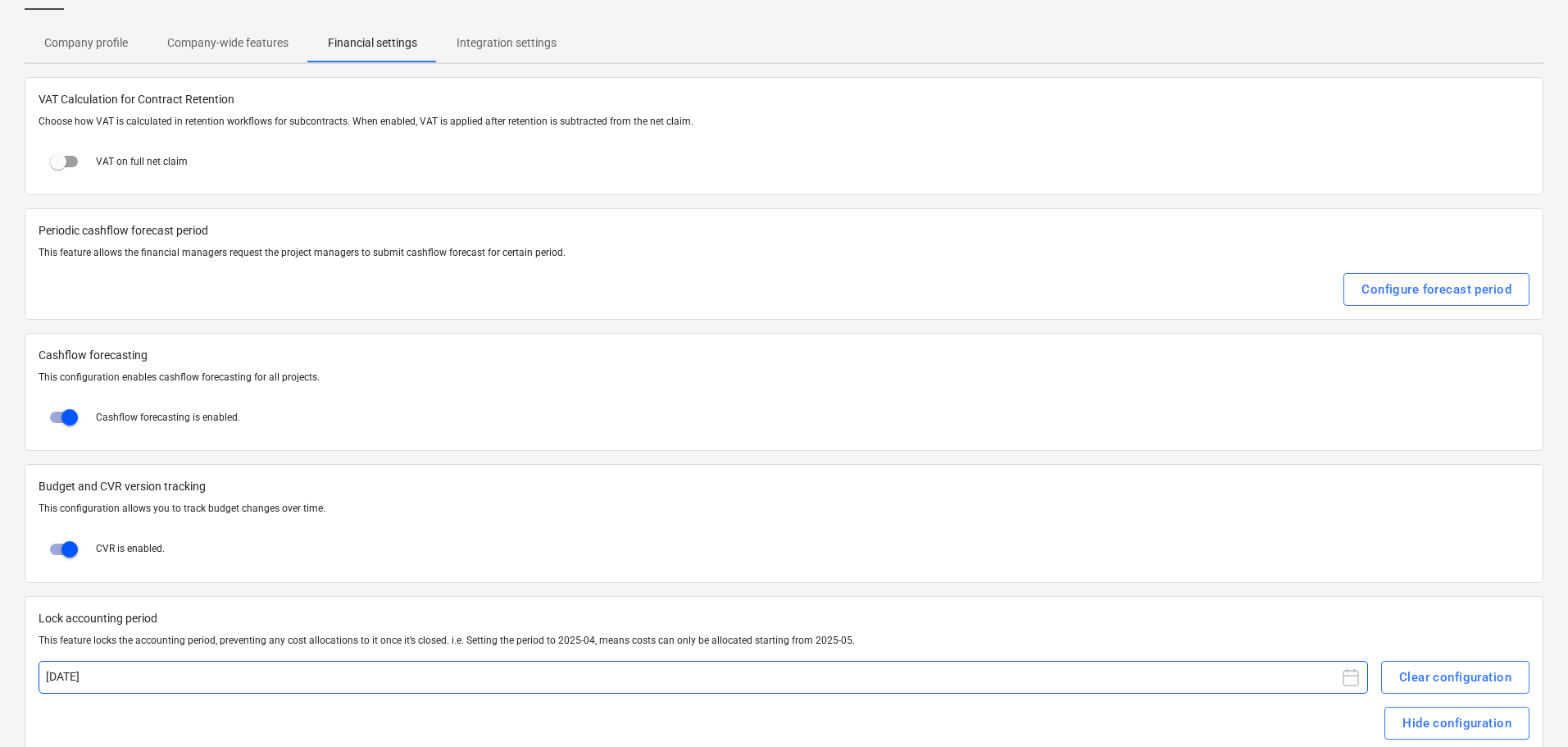
click at [1357, 686] on rect at bounding box center [1352, 678] width 15 height 15
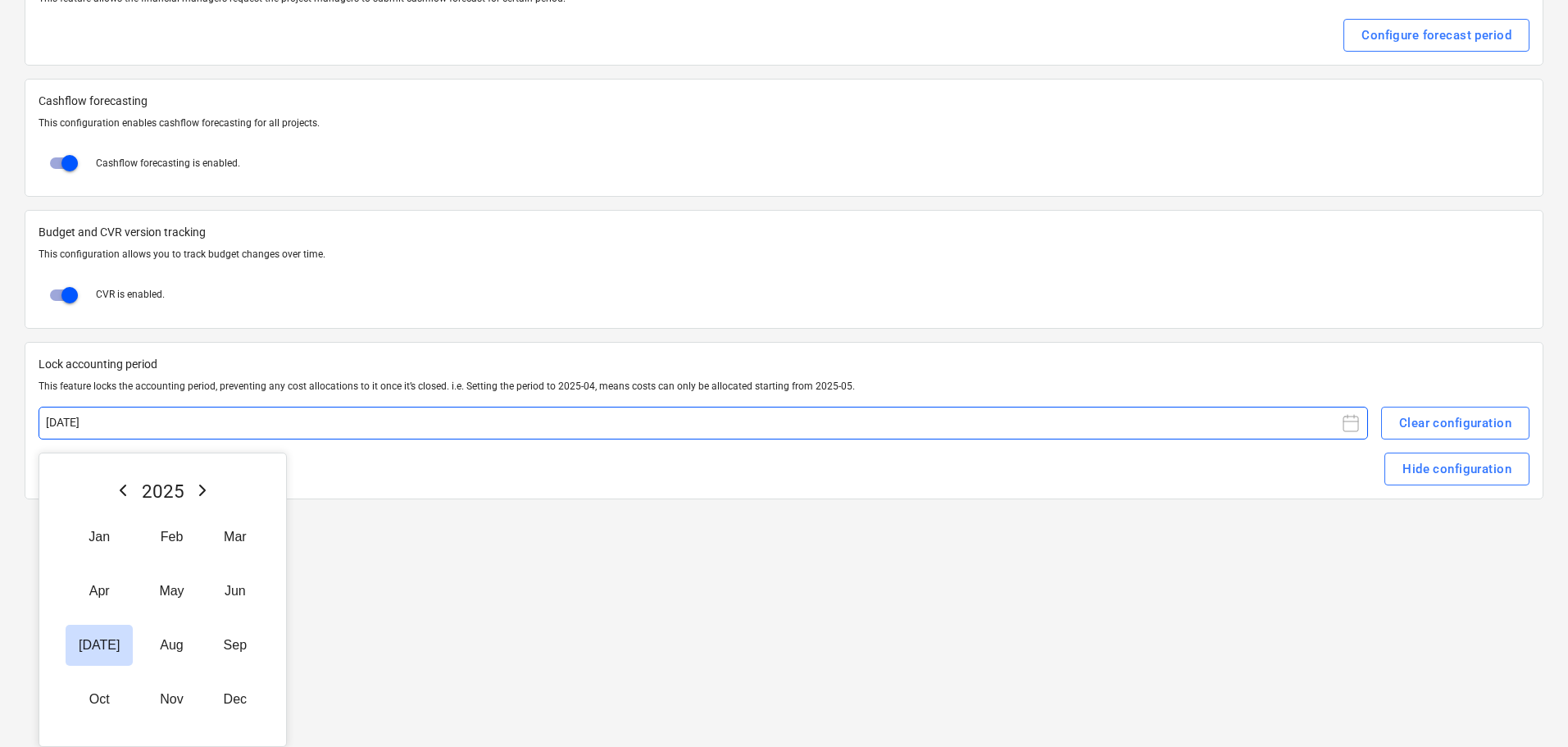
click at [149, 646] on button "Aug" at bounding box center [171, 645] width 51 height 41
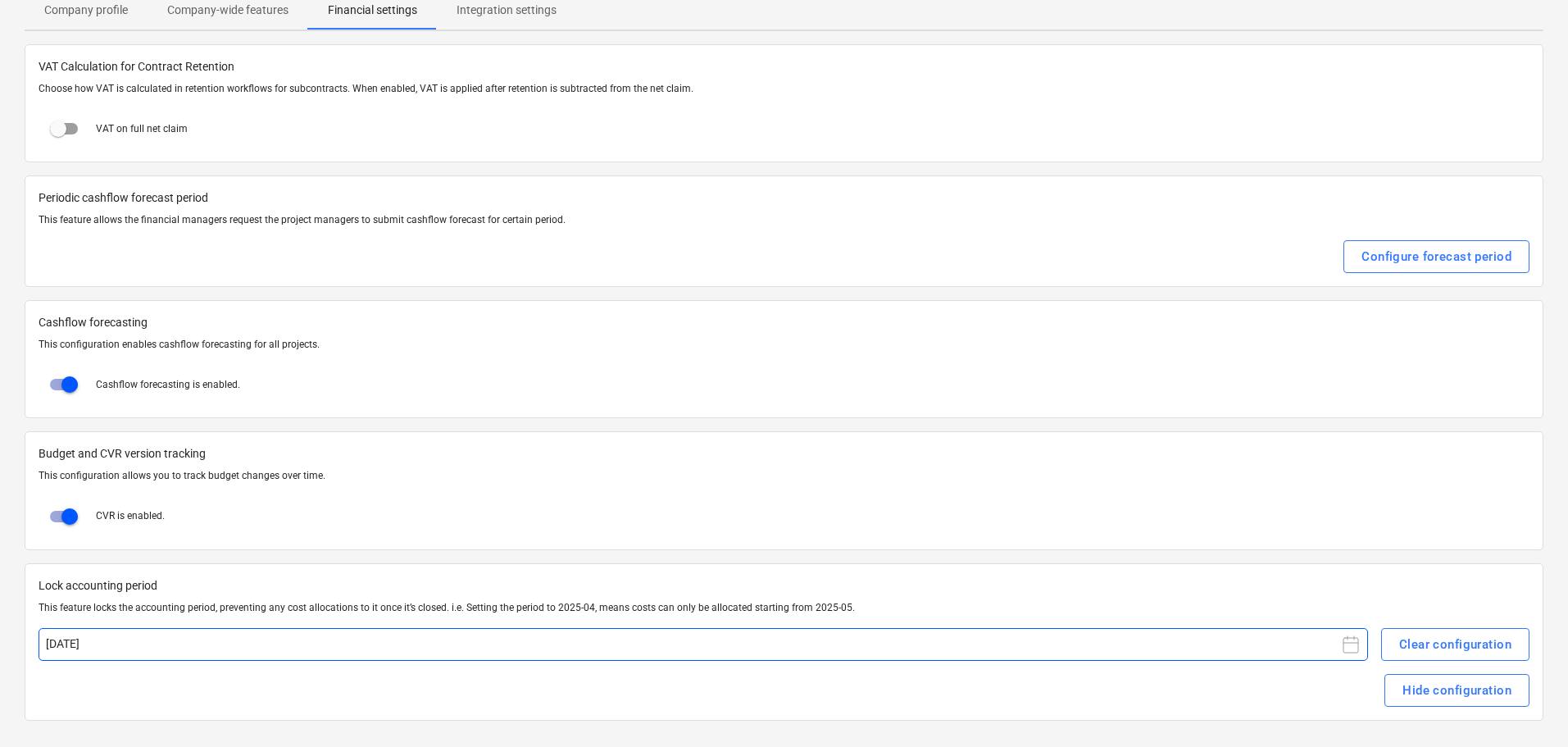
scroll to position [144, 0]
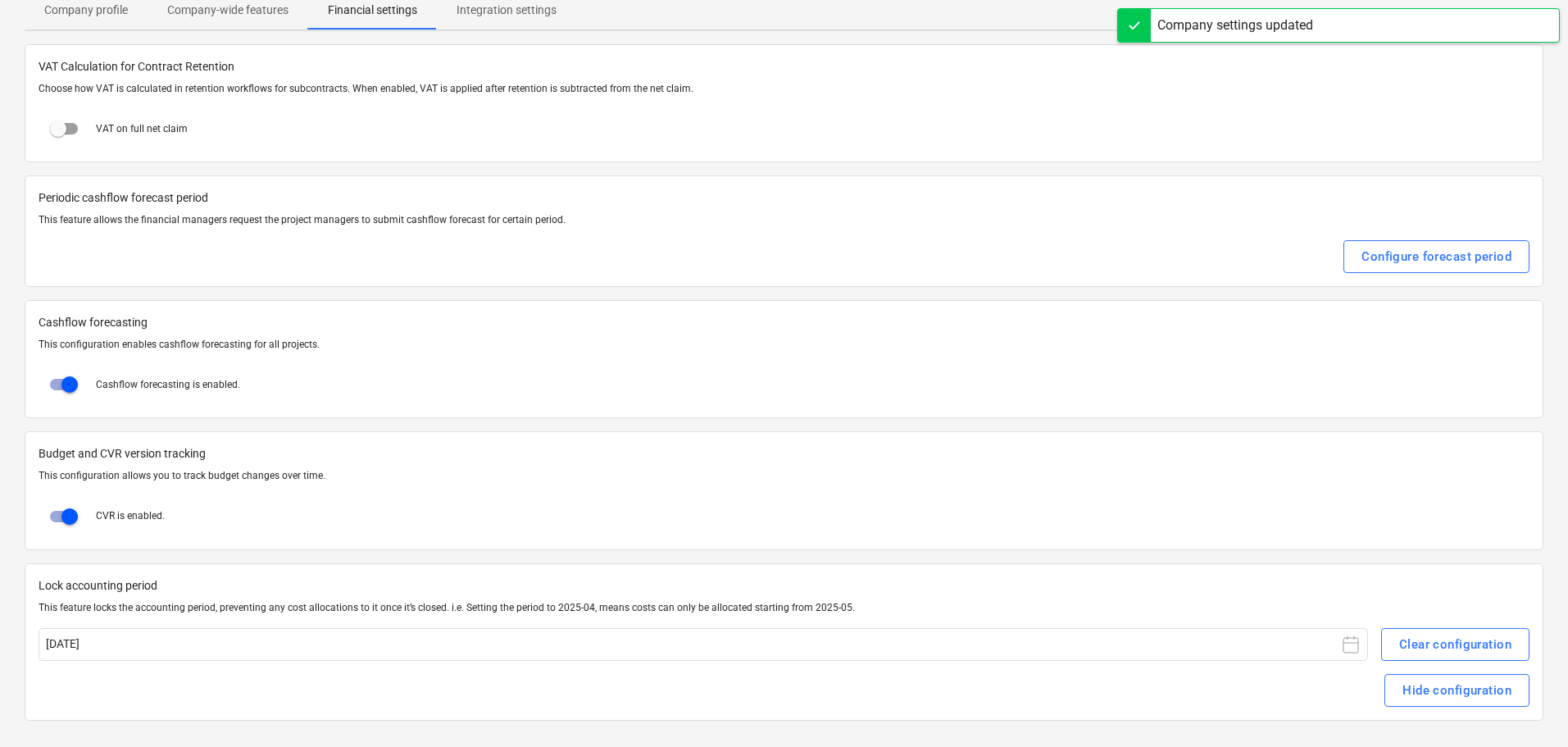
click at [792, 691] on div "Hide configuration" at bounding box center [784, 690] width 1492 height 33
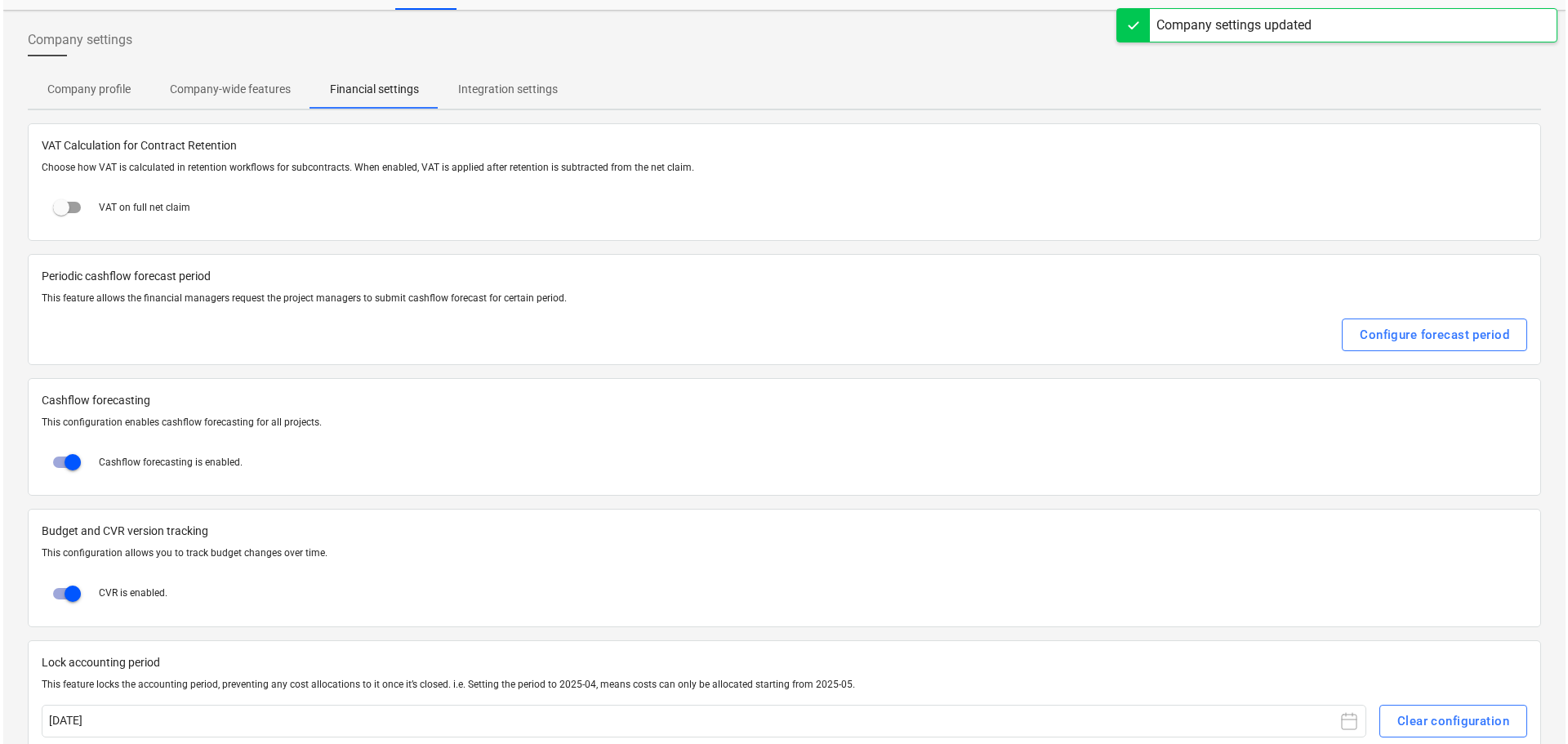
scroll to position [0, 0]
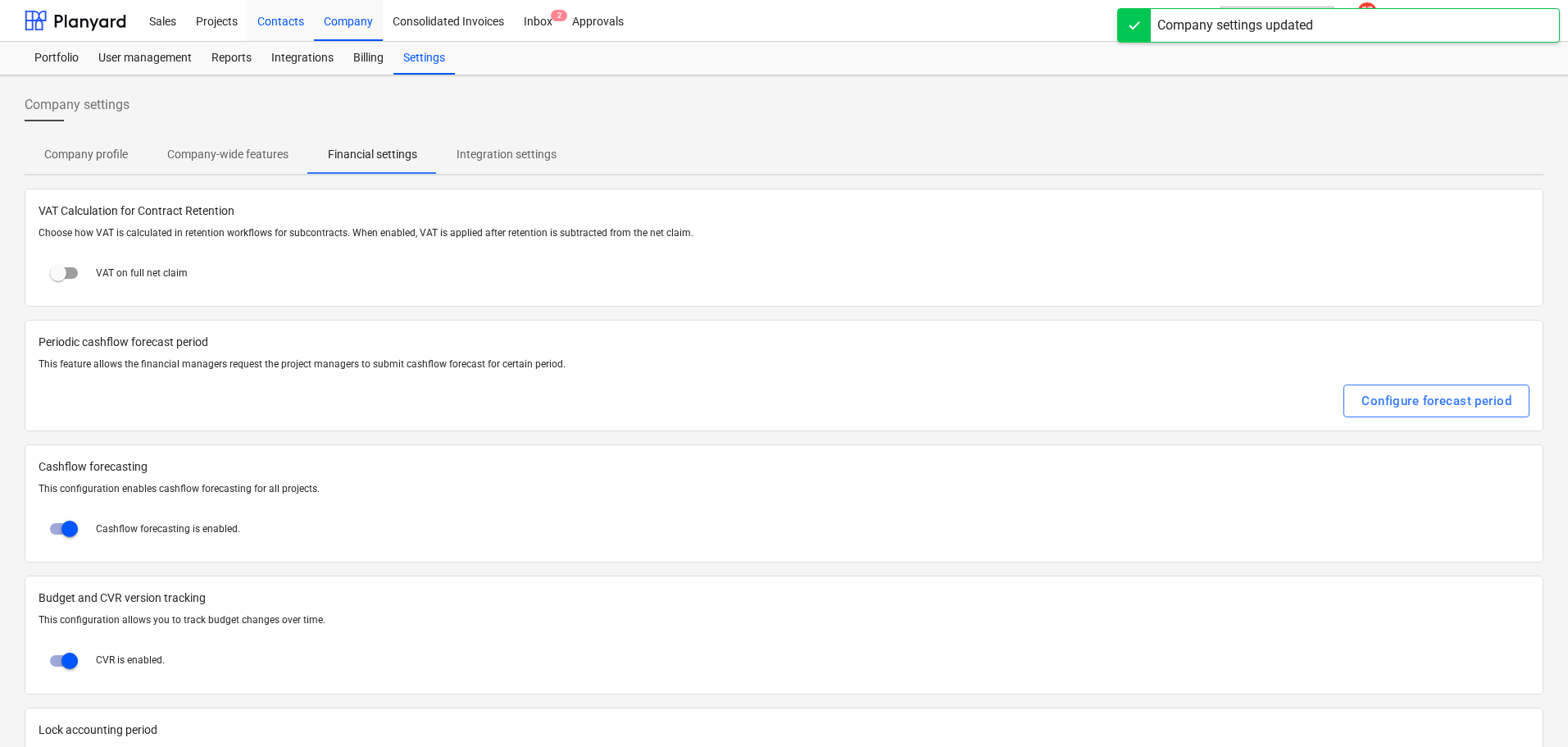
click at [277, 17] on div "Contacts" at bounding box center [280, 20] width 67 height 41
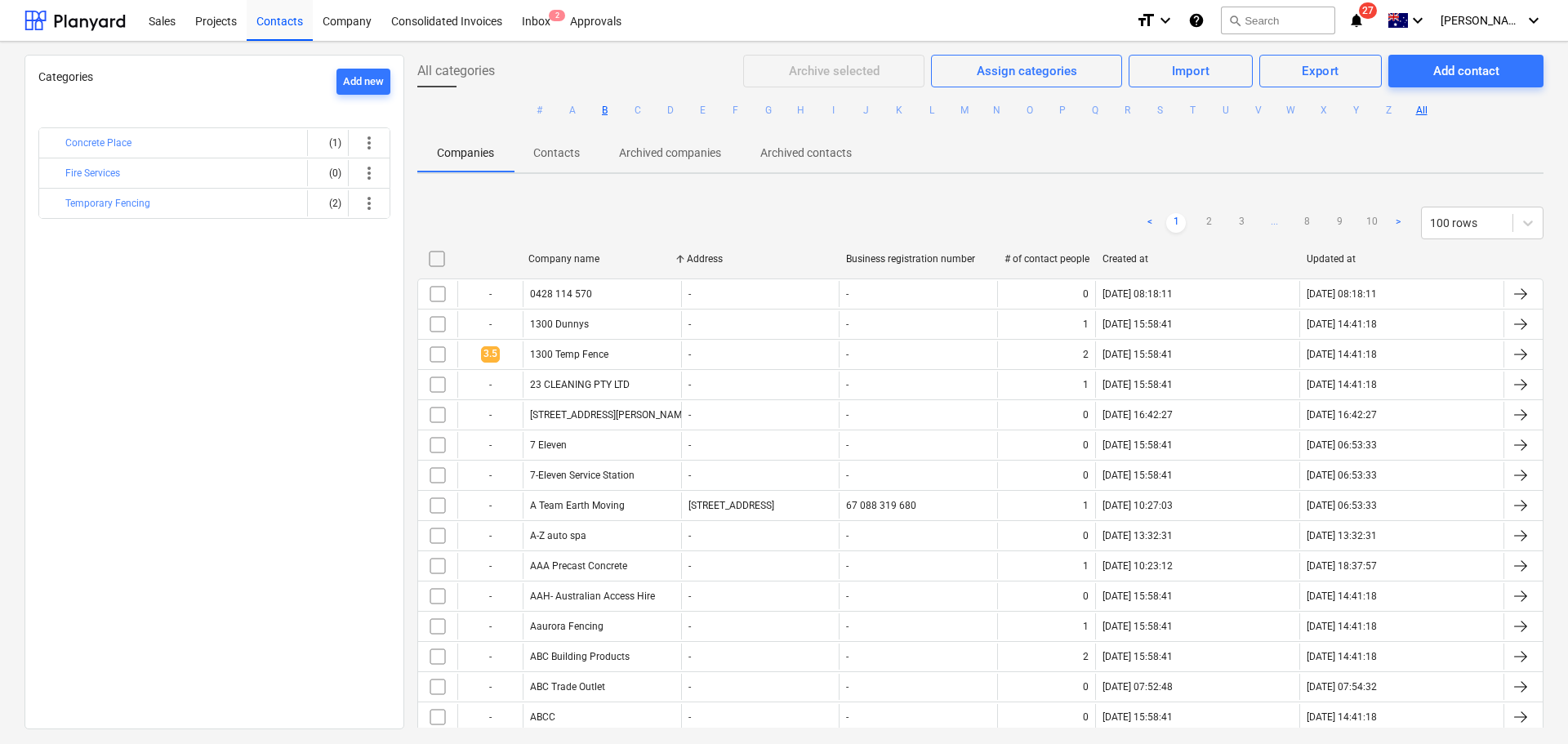
click at [601, 112] on button "B" at bounding box center [604, 110] width 20 height 20
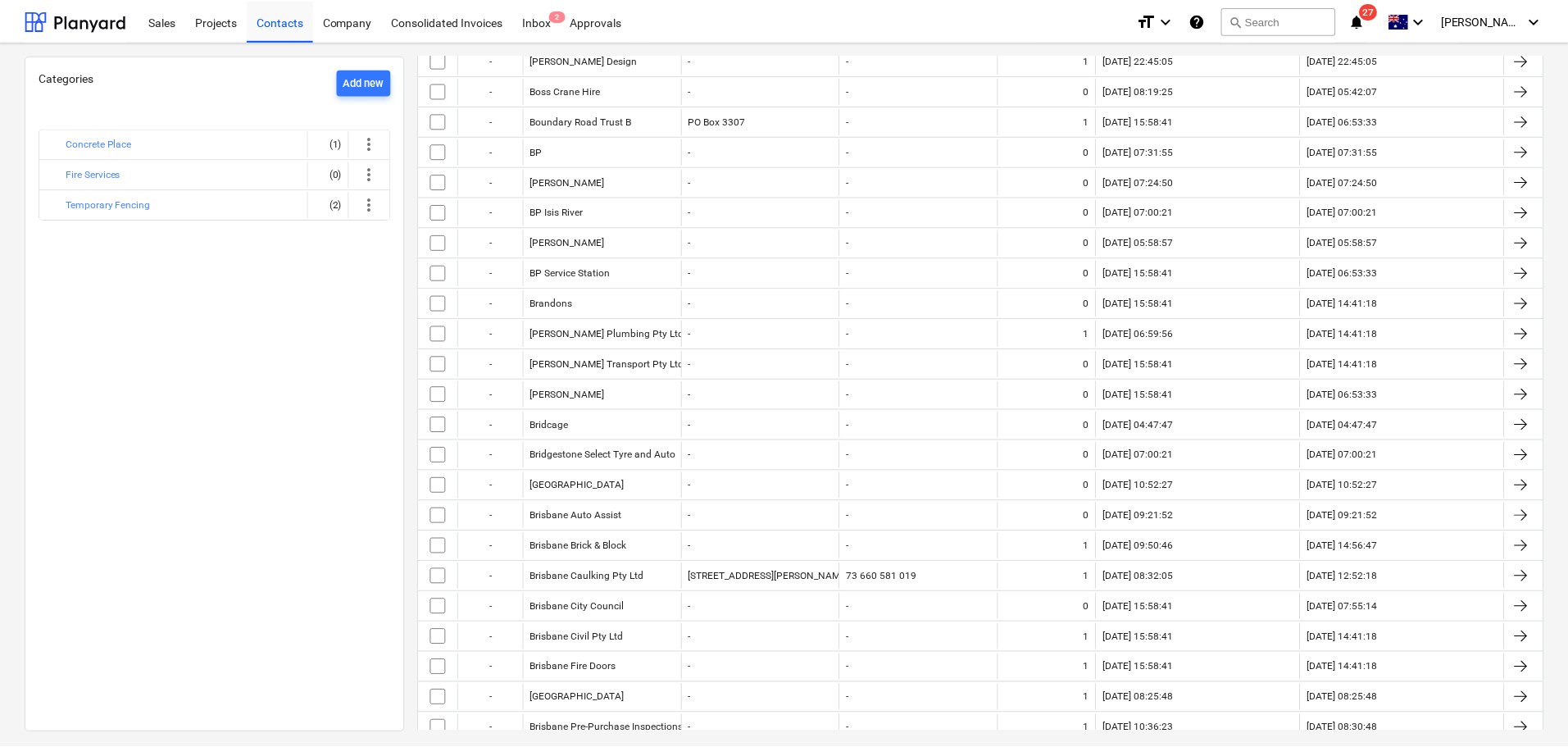
scroll to position [1691, 0]
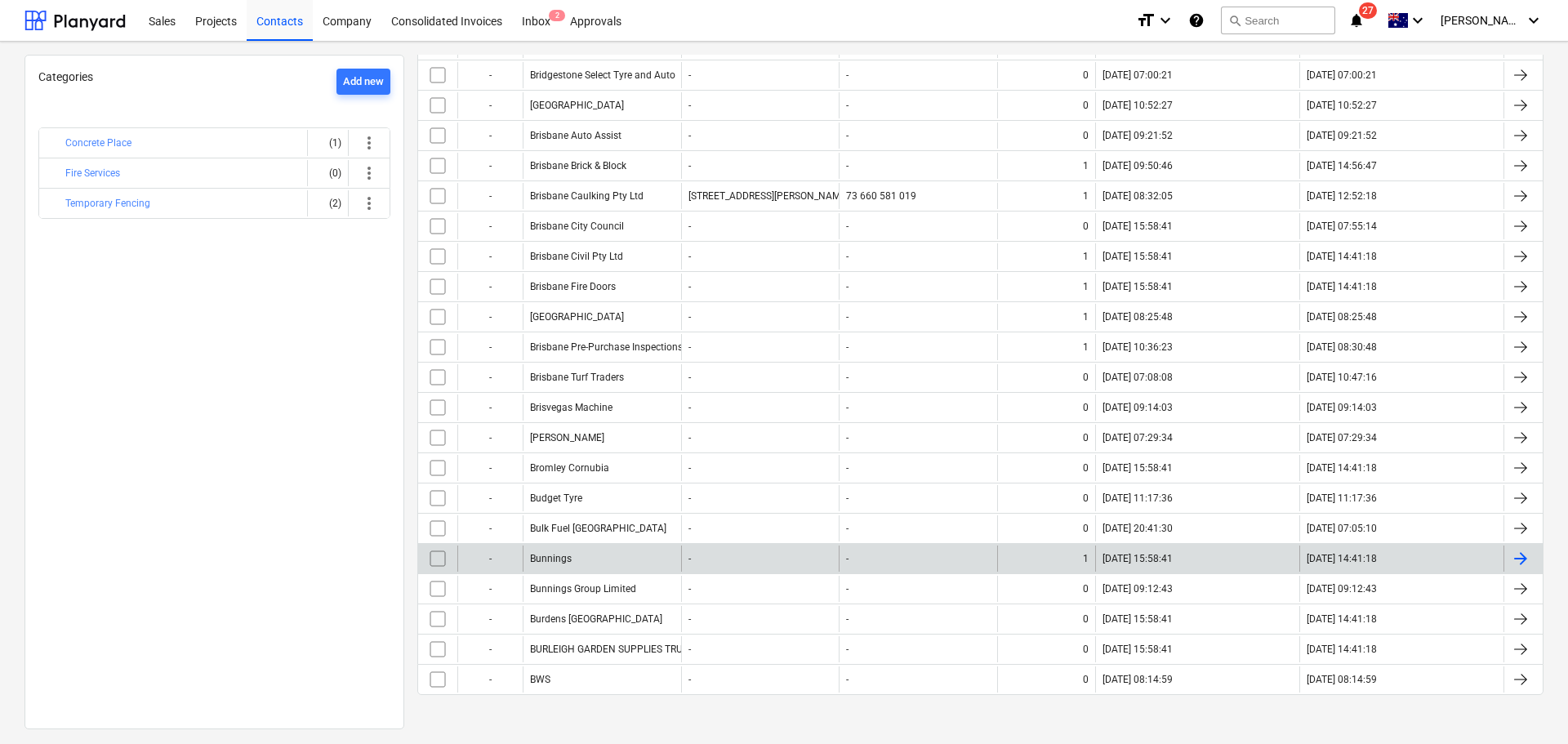
click at [563, 561] on div "Bunnings" at bounding box center [551, 558] width 41 height 11
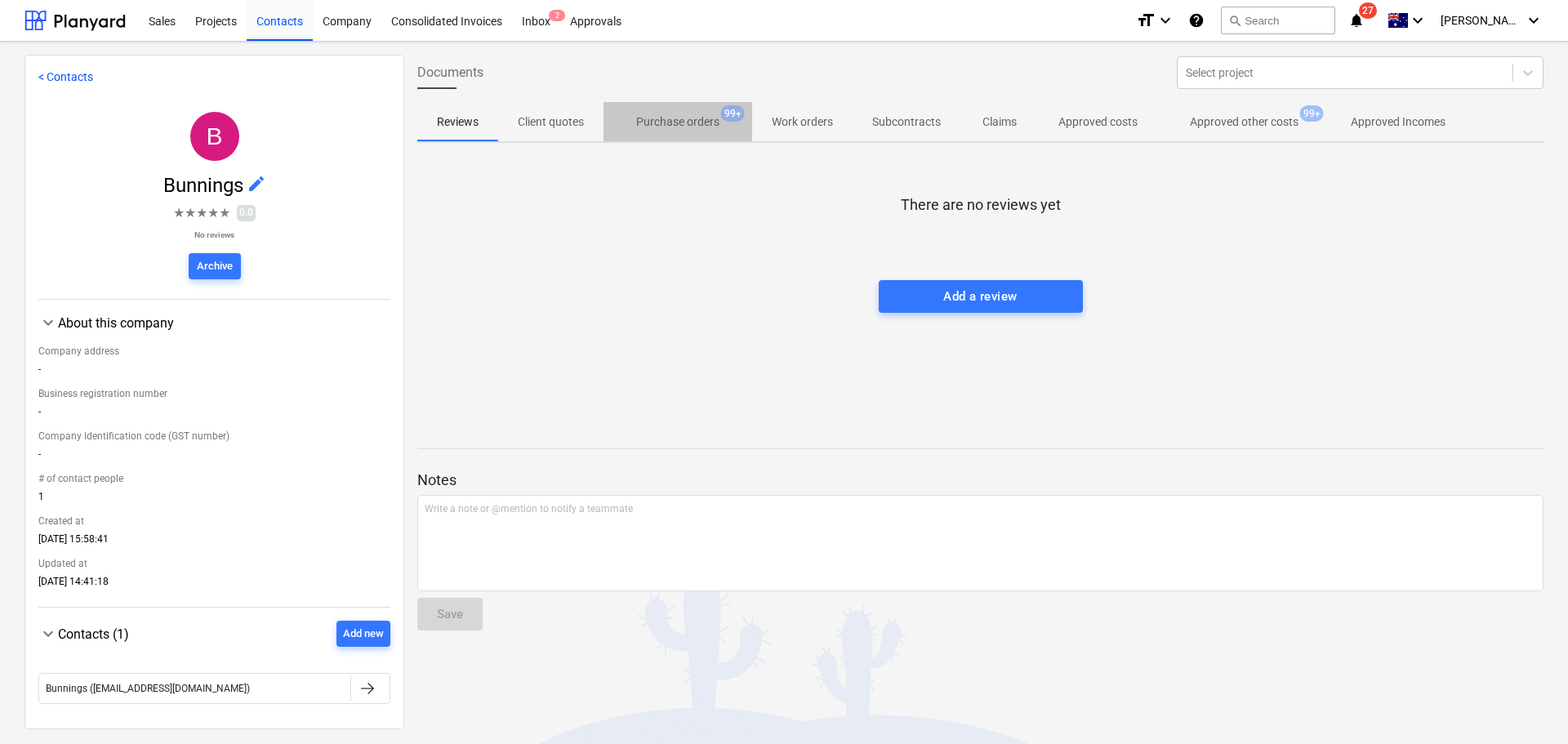
click at [671, 120] on p "Purchase orders" at bounding box center [677, 122] width 83 height 17
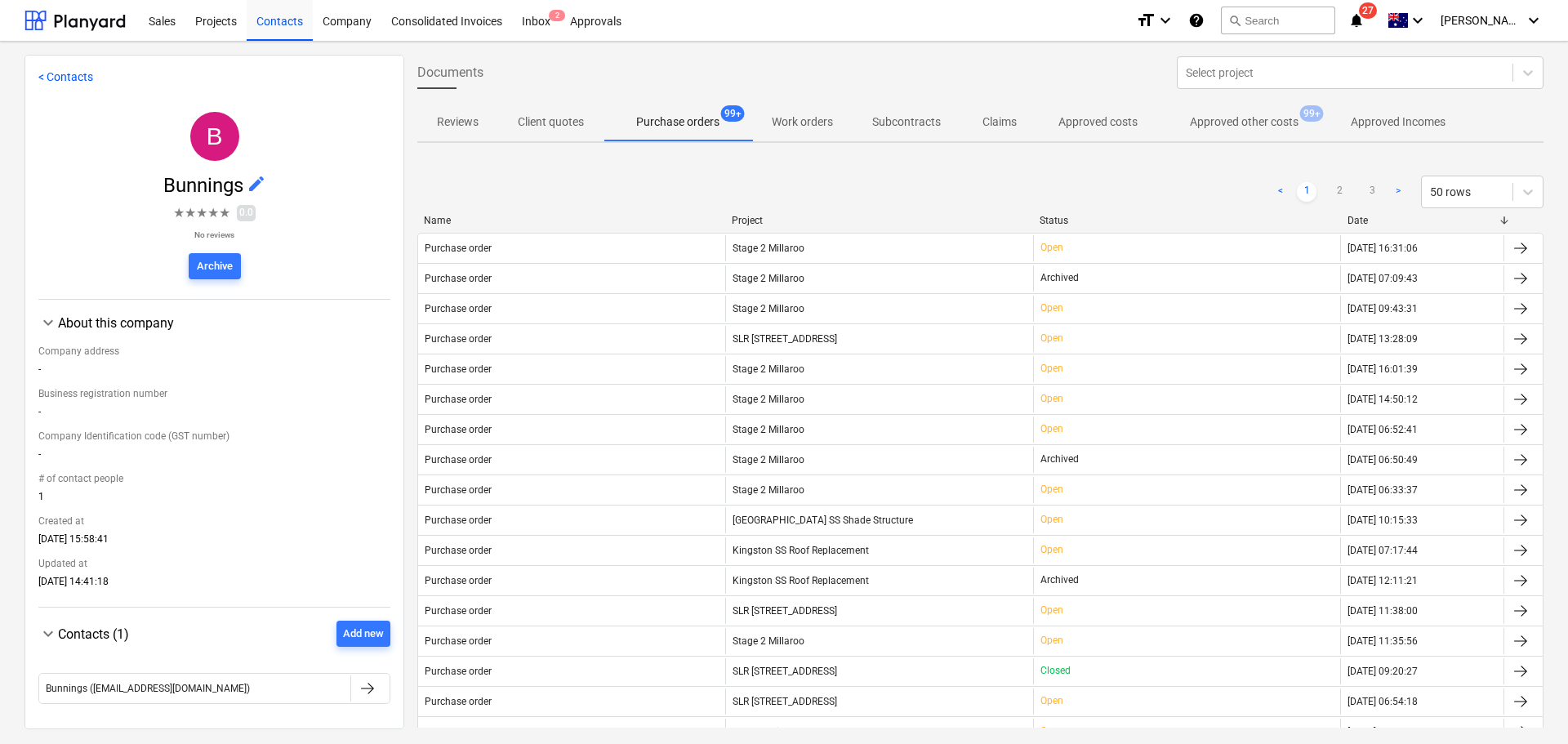
click at [1232, 137] on button "Approved other costs 99+" at bounding box center [1244, 122] width 174 height 39
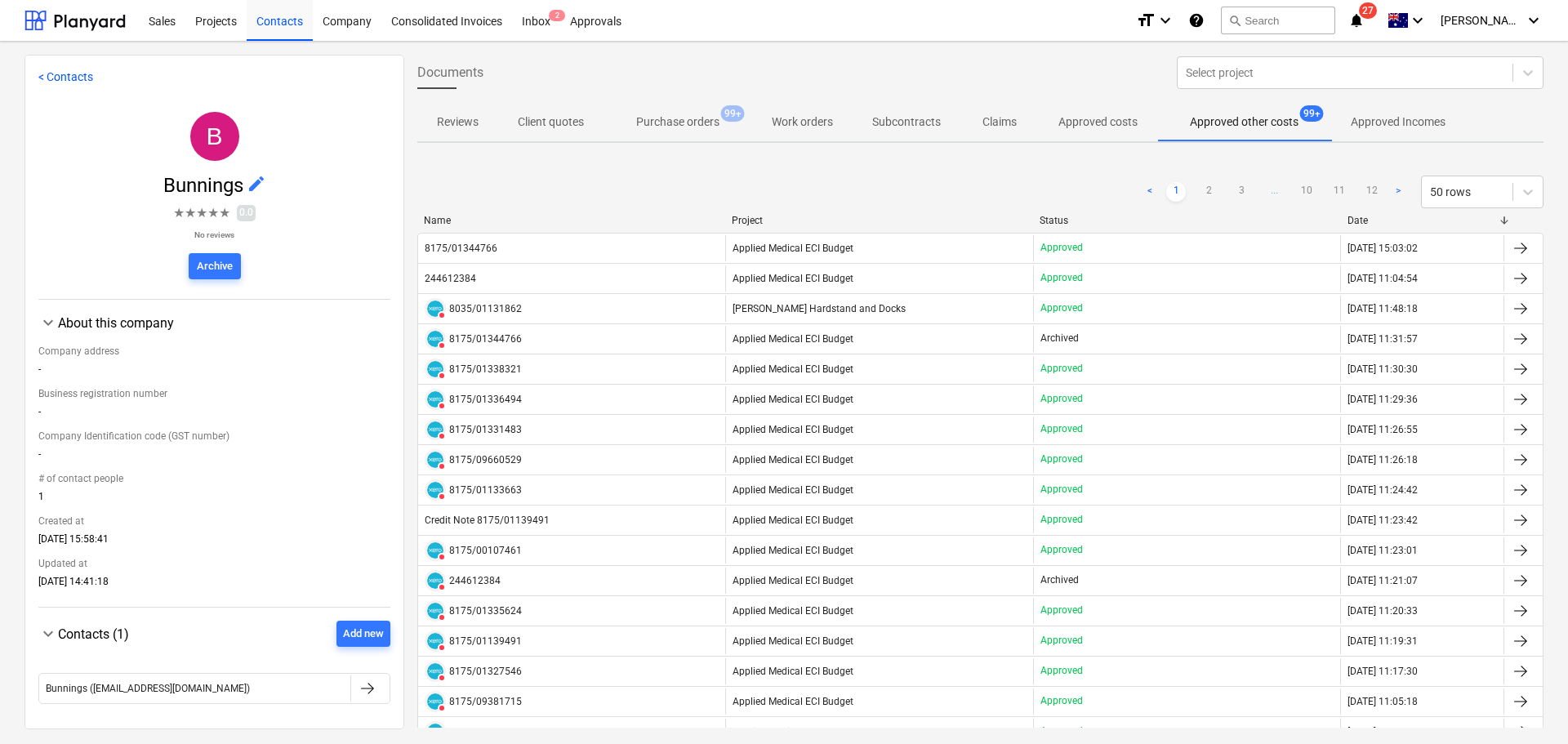
drag, startPoint x: 470, startPoint y: 279, endPoint x: 717, endPoint y: 434, distance: 291.6
click at [470, 279] on div "244612384" at bounding box center [450, 278] width 52 height 11
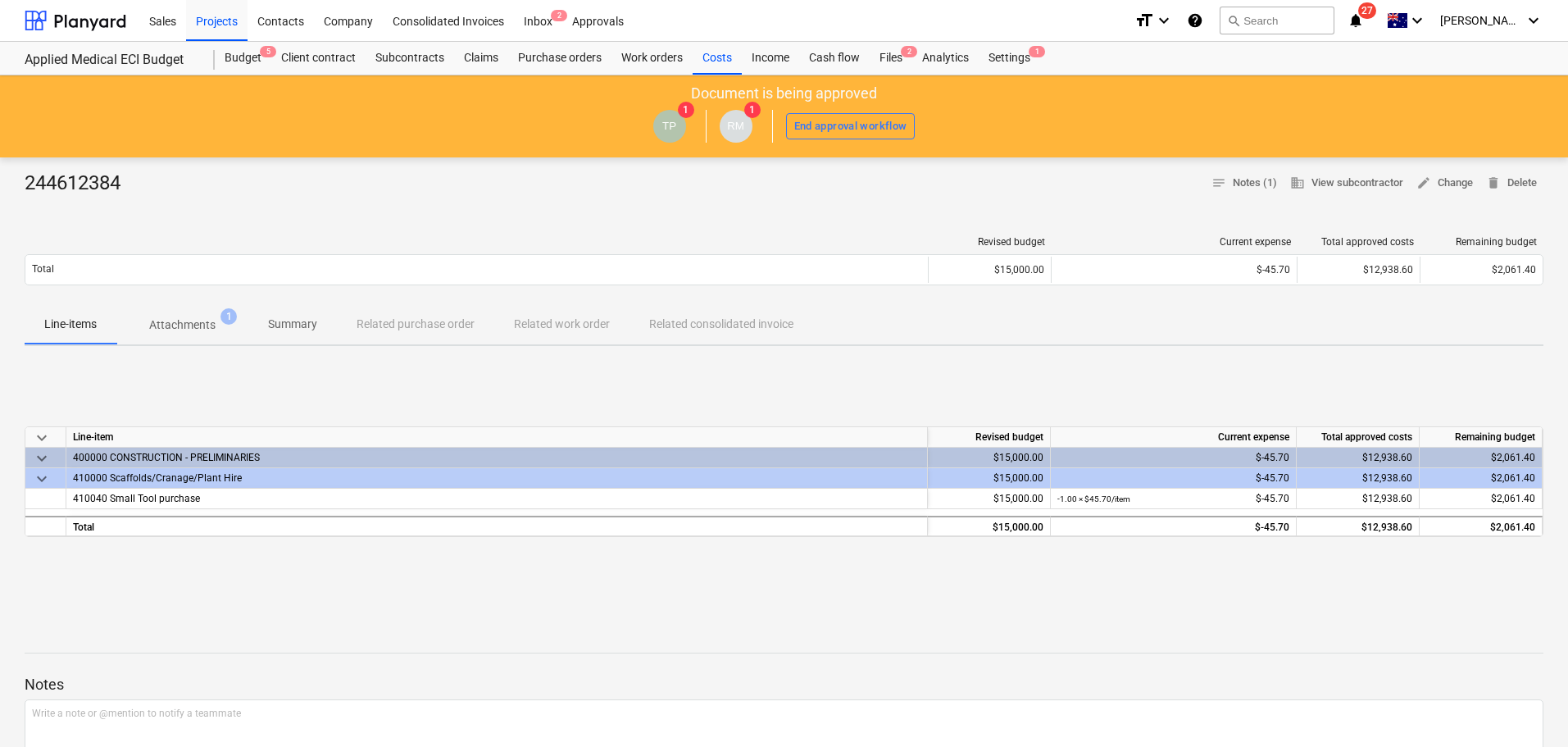
click at [186, 319] on p "Attachments" at bounding box center [182, 325] width 67 height 17
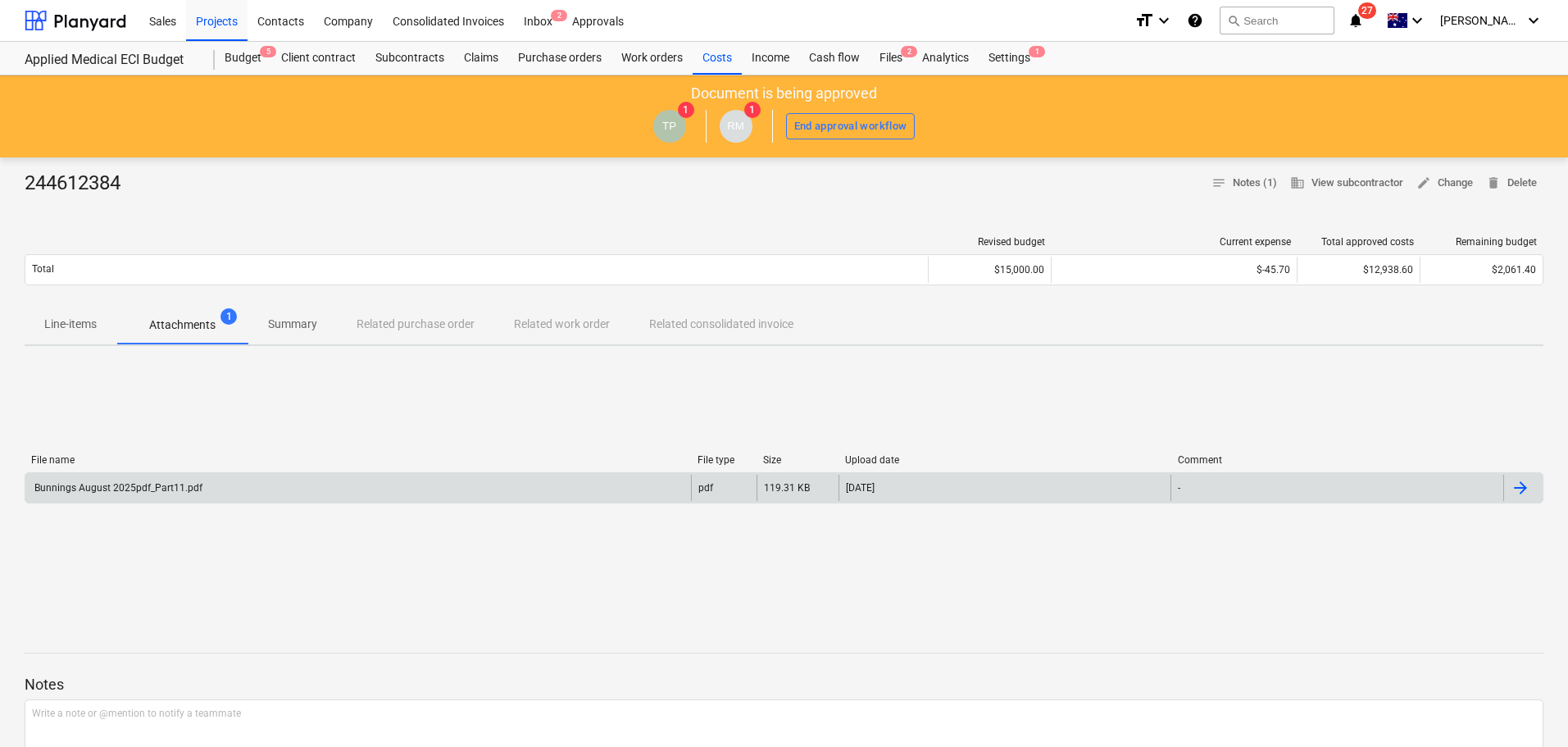
click at [186, 495] on div "Bunnings August 2025pdf_Part11.pdf" at bounding box center [358, 488] width 666 height 26
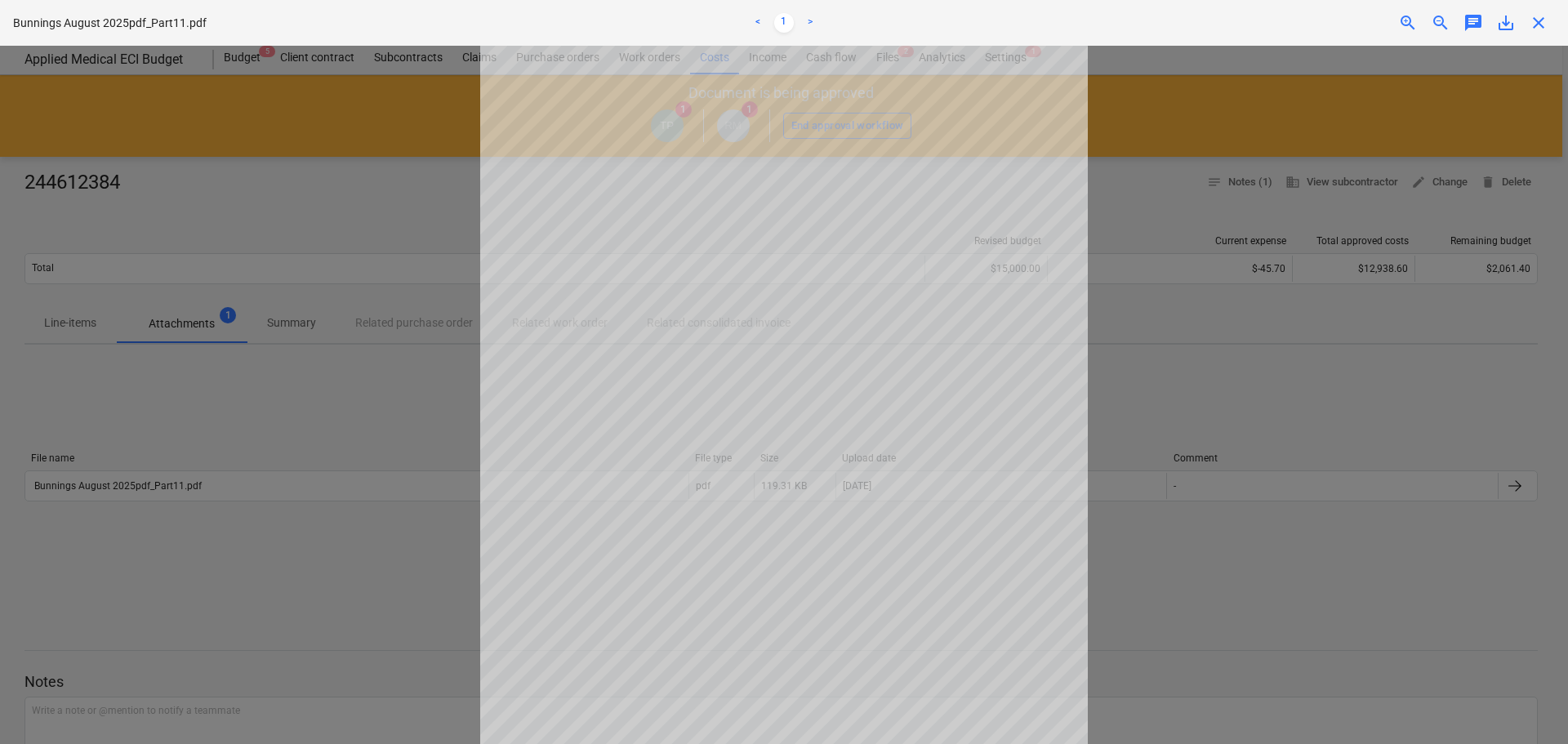
click at [1537, 24] on span "close" at bounding box center [1538, 22] width 20 height 20
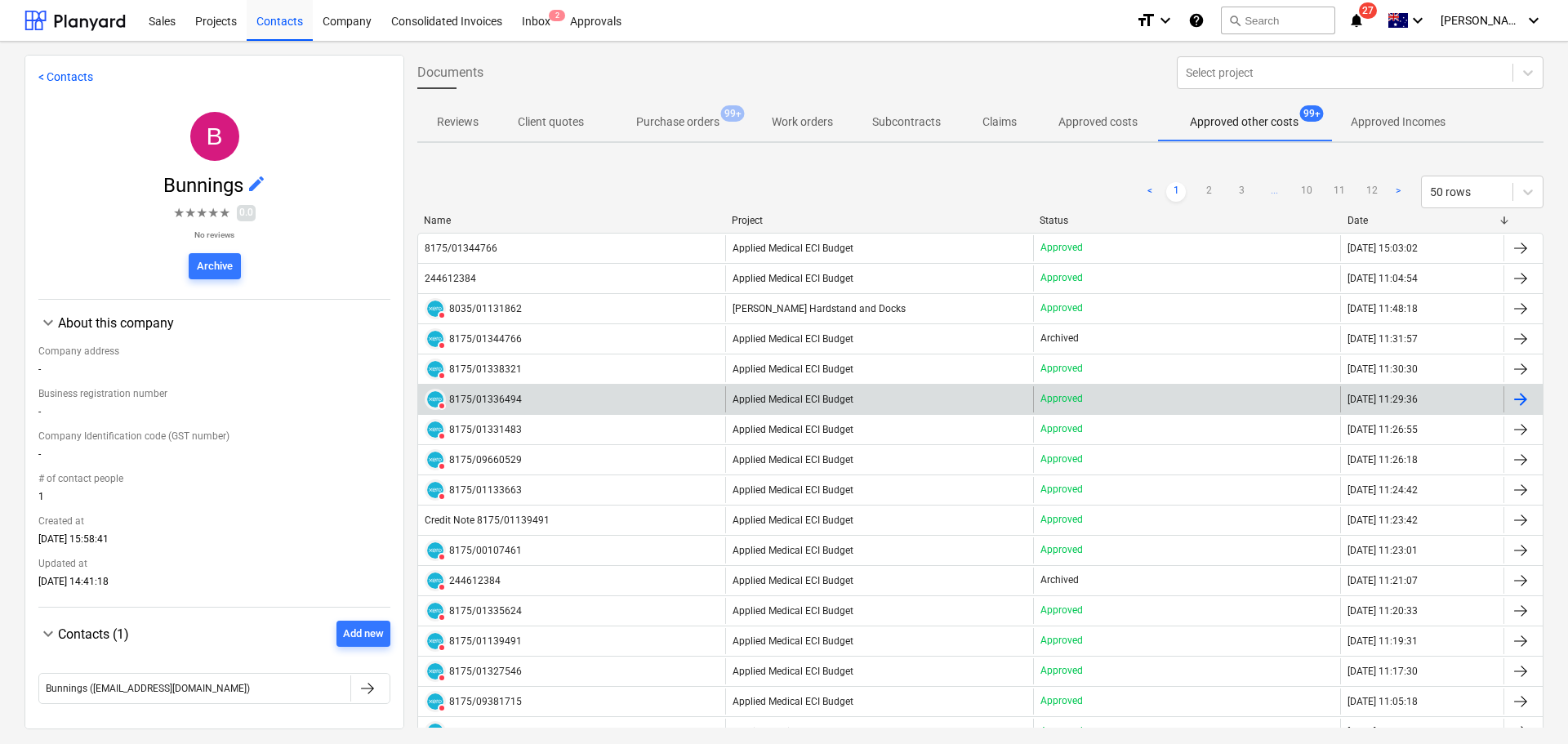
click at [540, 392] on div "DELETED 8175/01336494" at bounding box center [571, 399] width 307 height 26
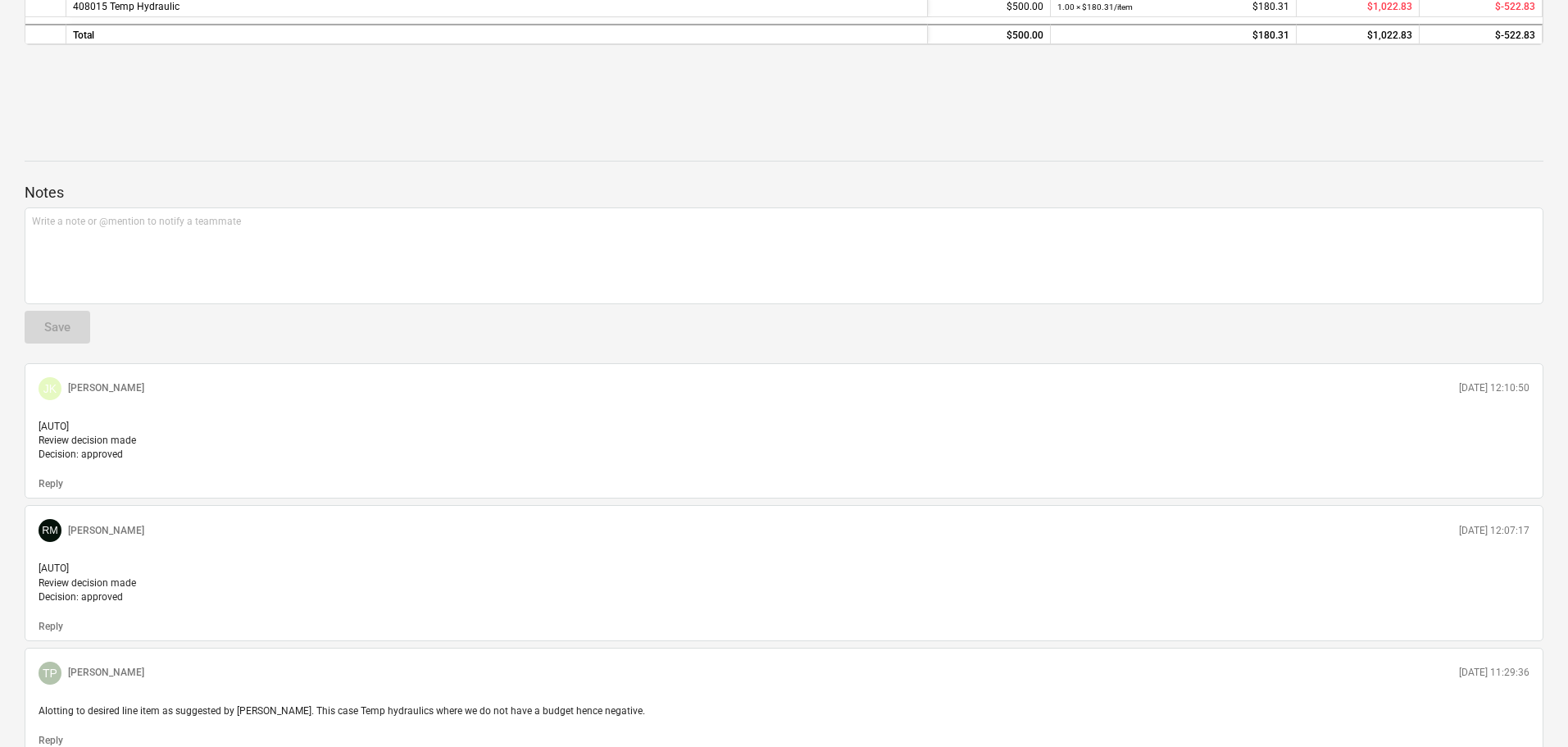
scroll to position [82, 0]
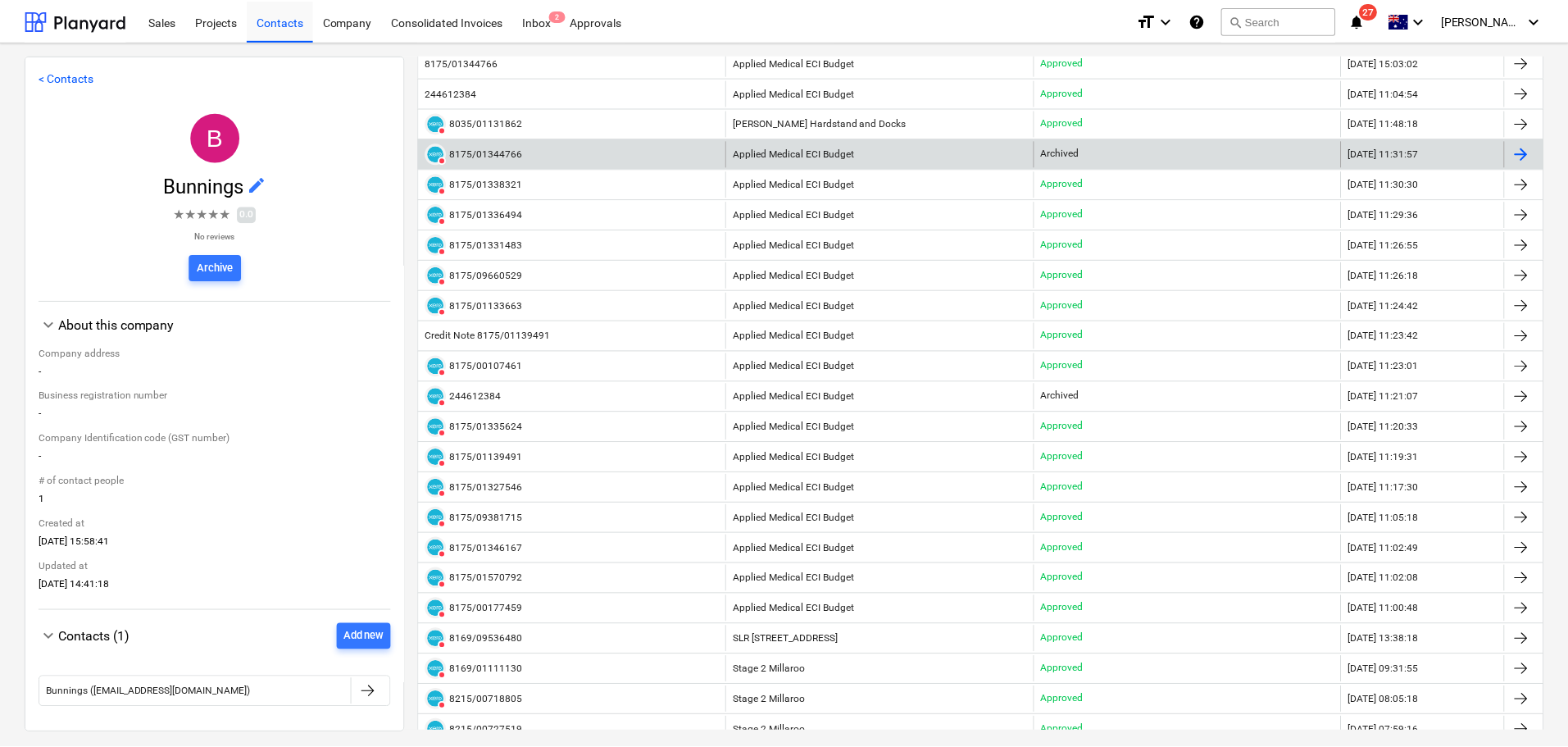
scroll to position [246, 0]
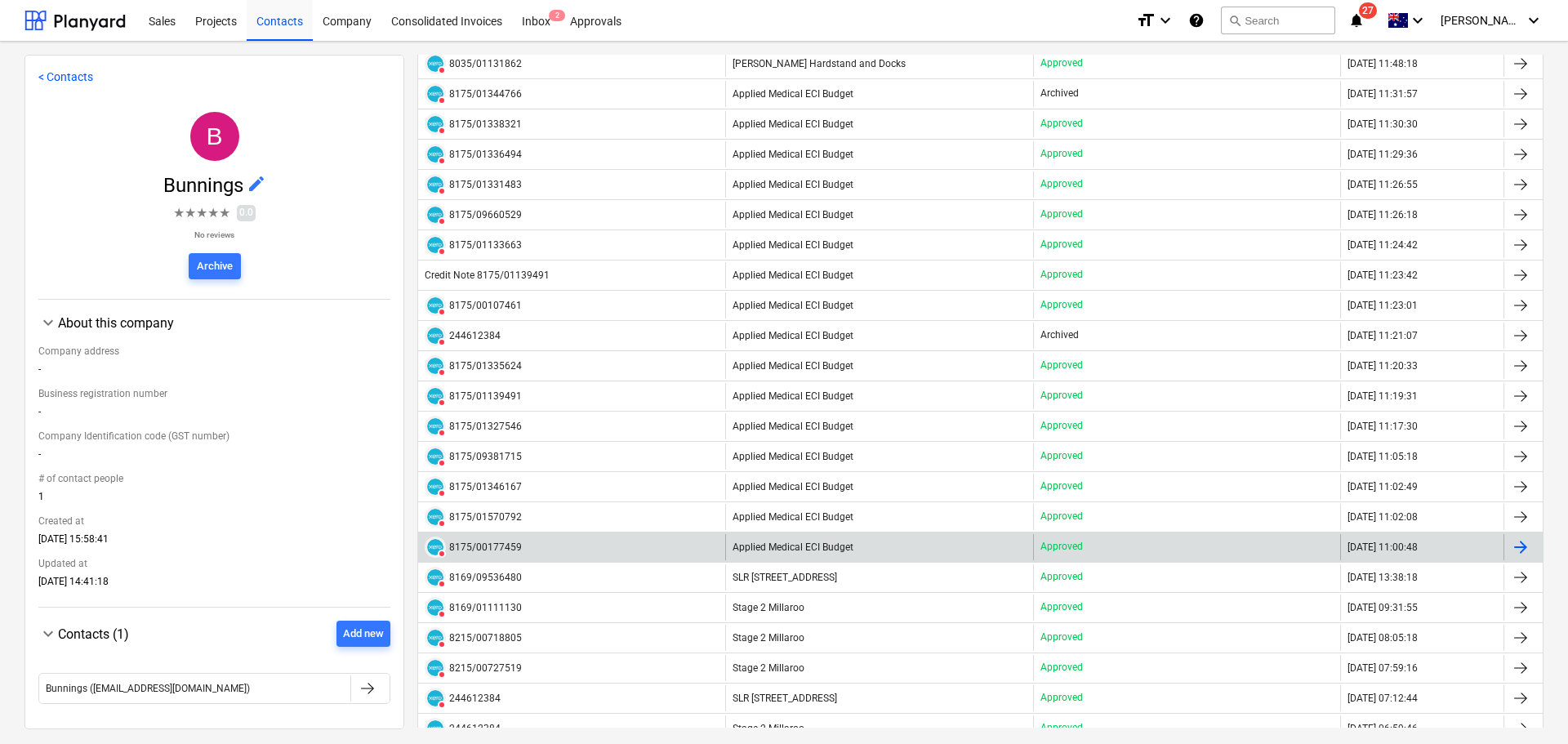
click at [534, 544] on div "DELETED 8175/00177459" at bounding box center [571, 547] width 307 height 26
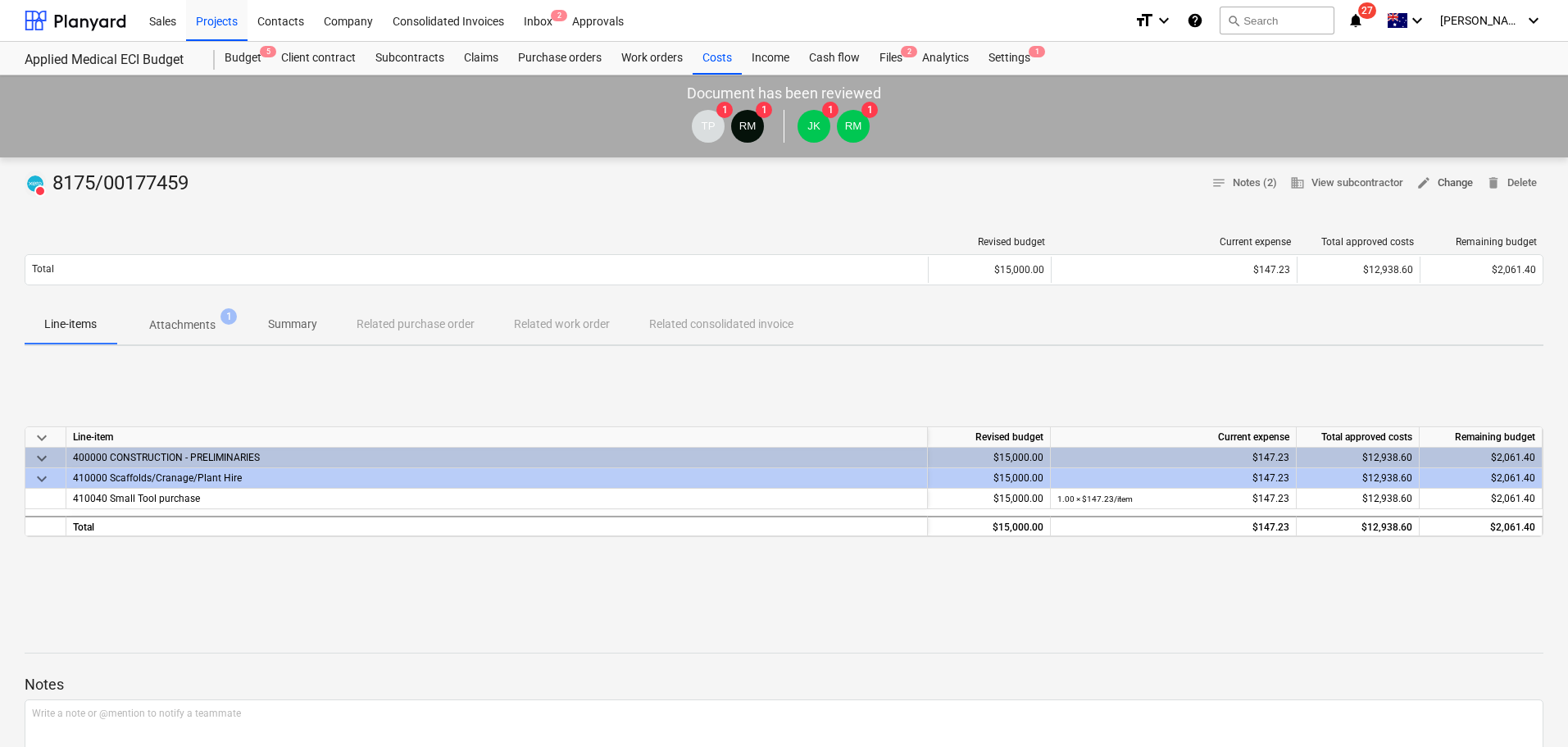
click at [1453, 190] on span "edit Change" at bounding box center [1445, 183] width 56 height 19
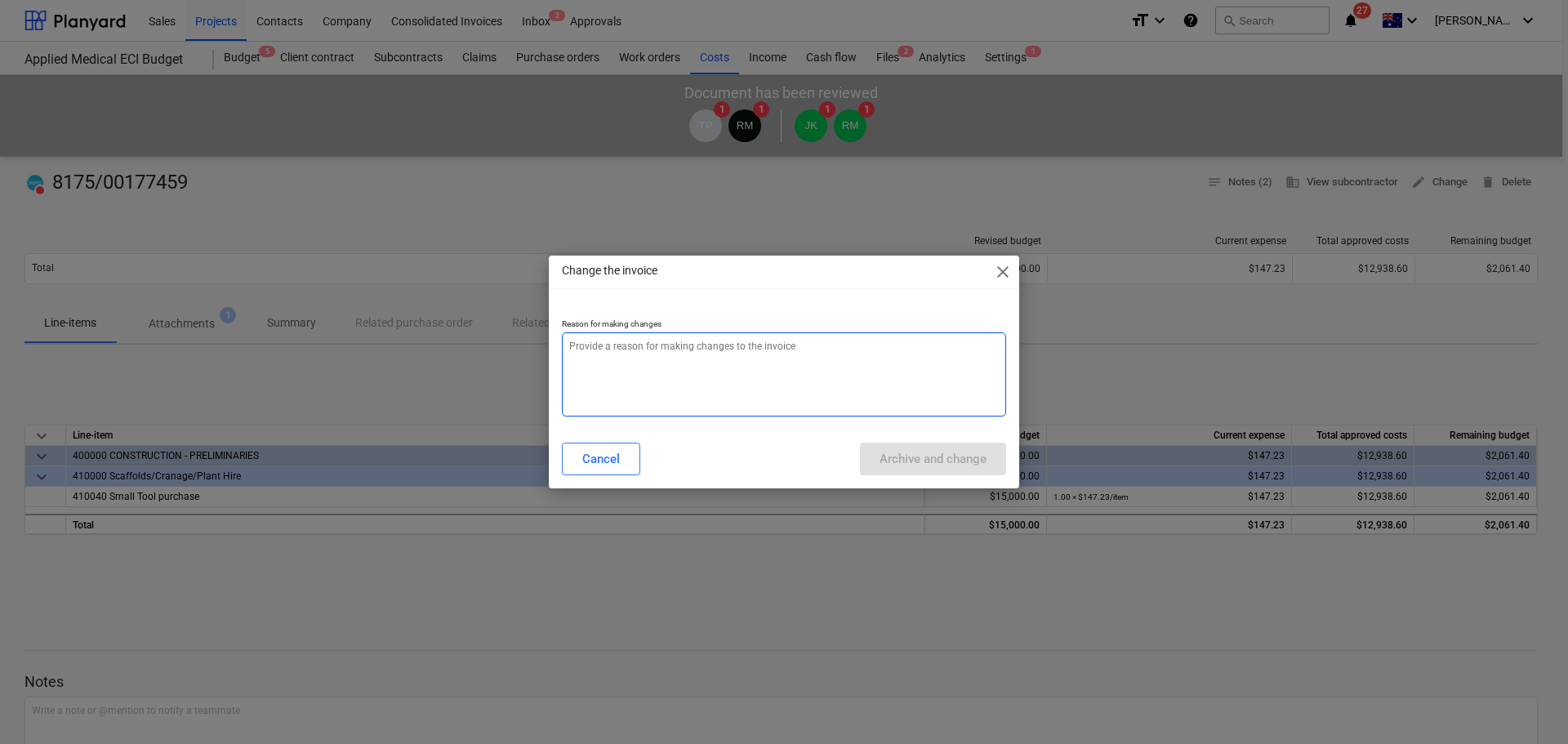
click at [640, 376] on textarea at bounding box center [784, 375] width 444 height 84
paste textarea "incorrect cost code. re-doing to amend."
type textarea "x"
type textarea "incorrect cost code. re-doing to amend."
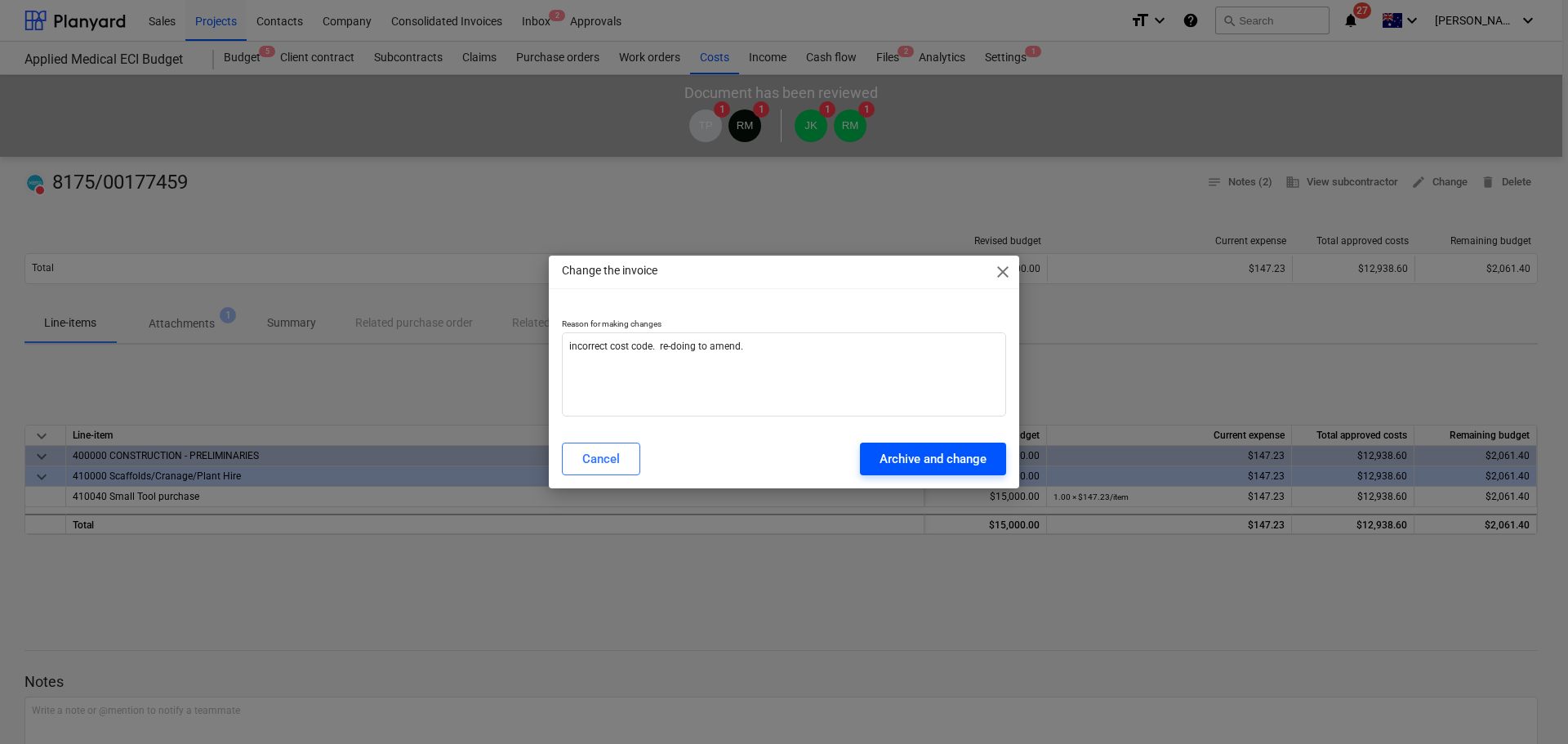
click at [957, 451] on div "Archive and change" at bounding box center [933, 459] width 107 height 22
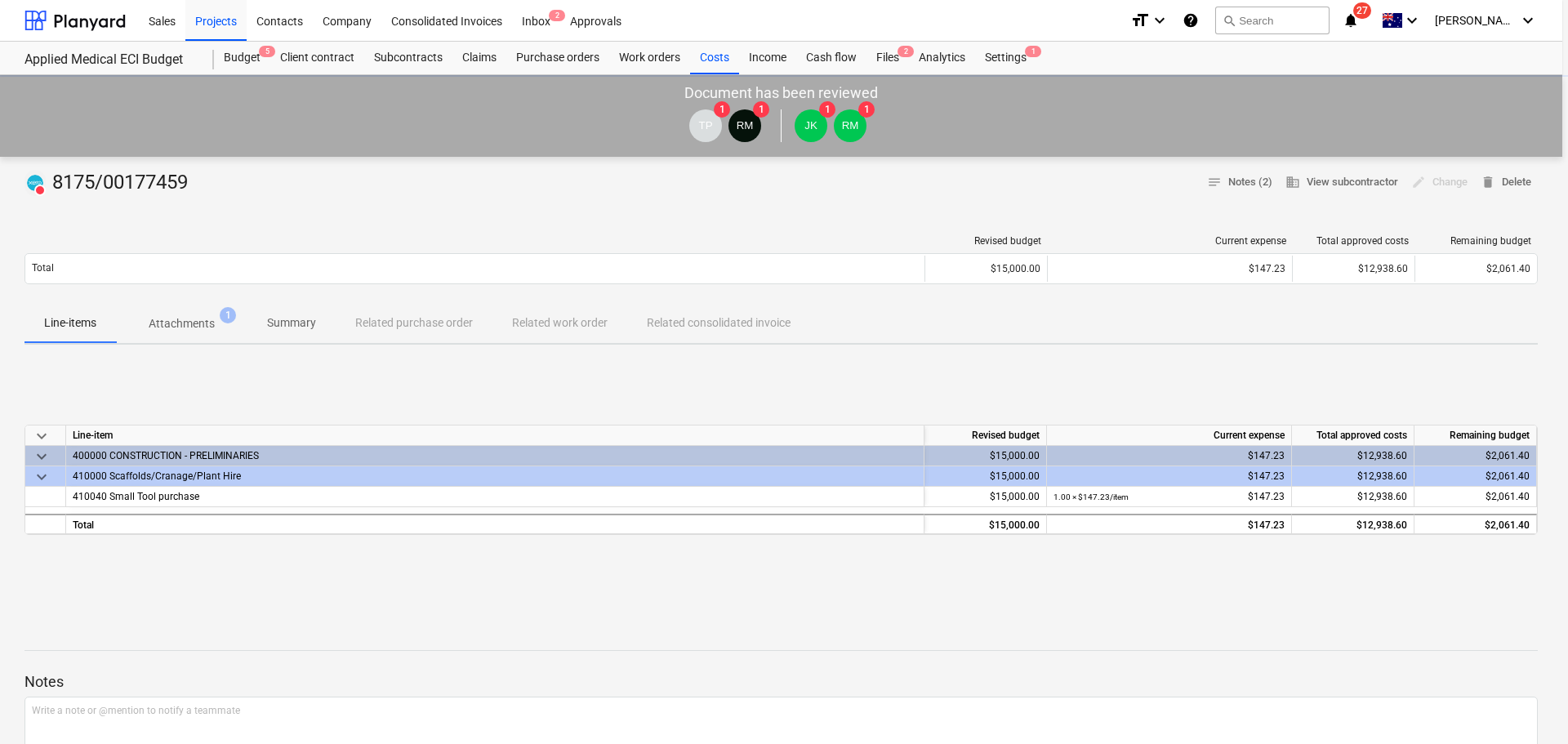
type textarea "x"
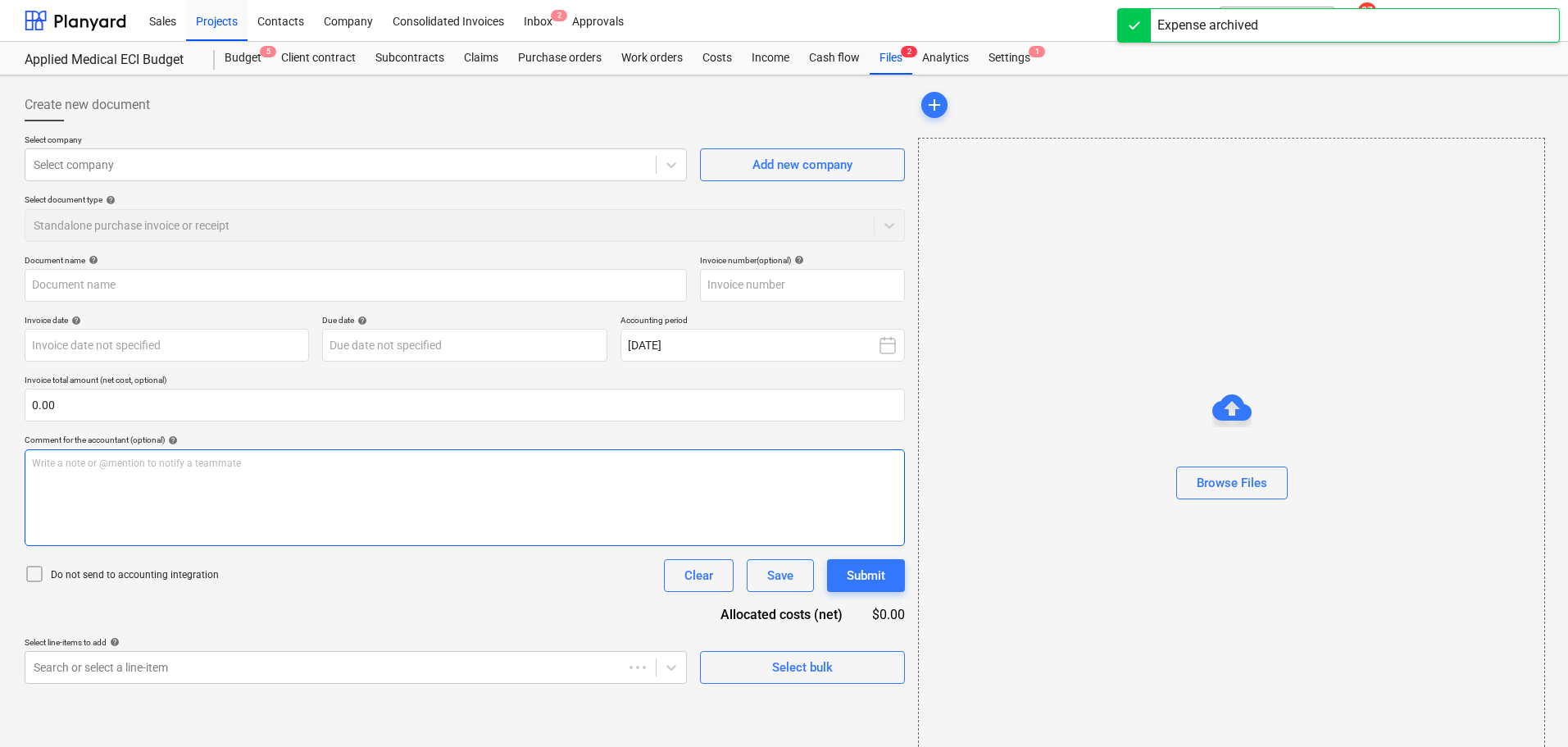
type input "8175/00177459"
type input "[DATE]"
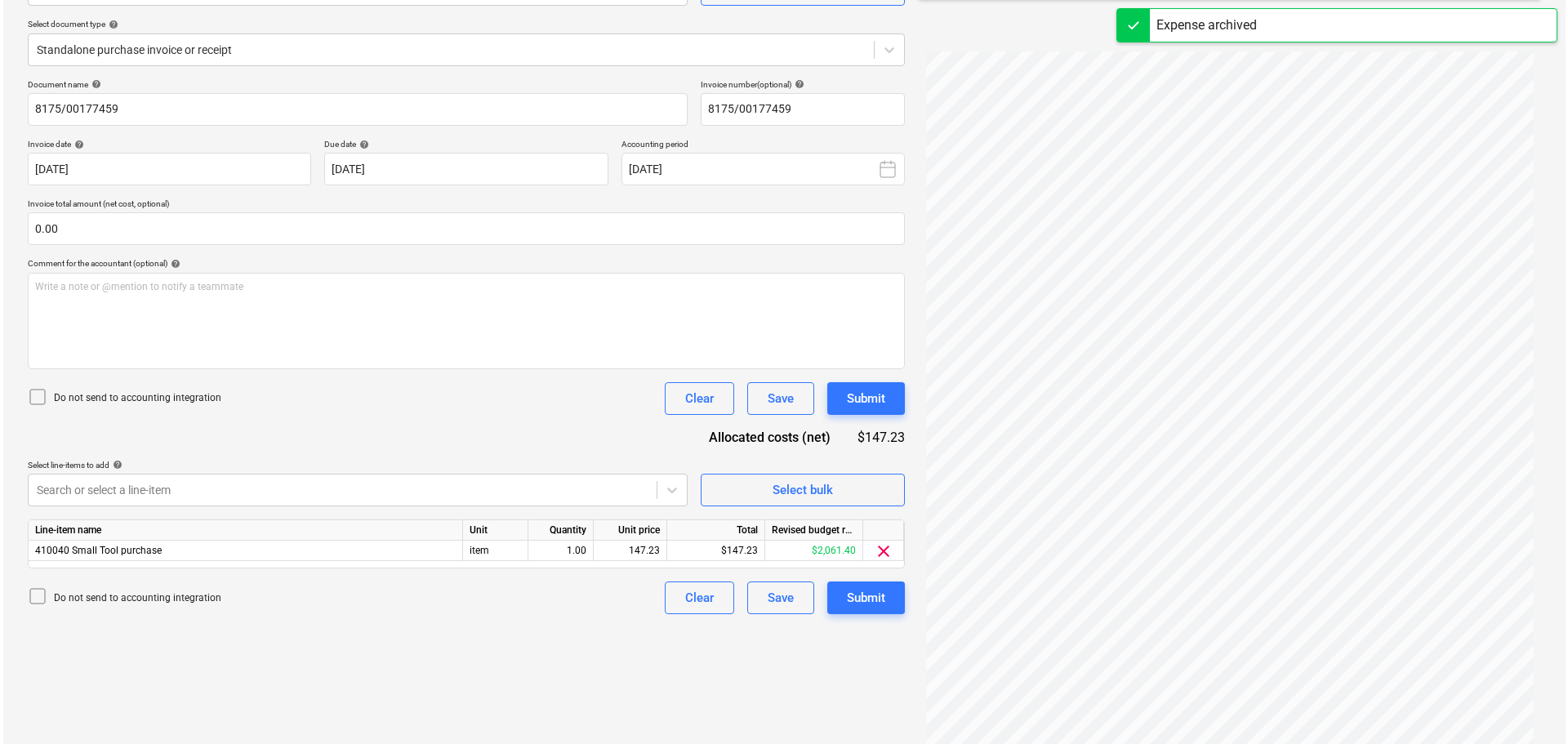
scroll to position [194, 0]
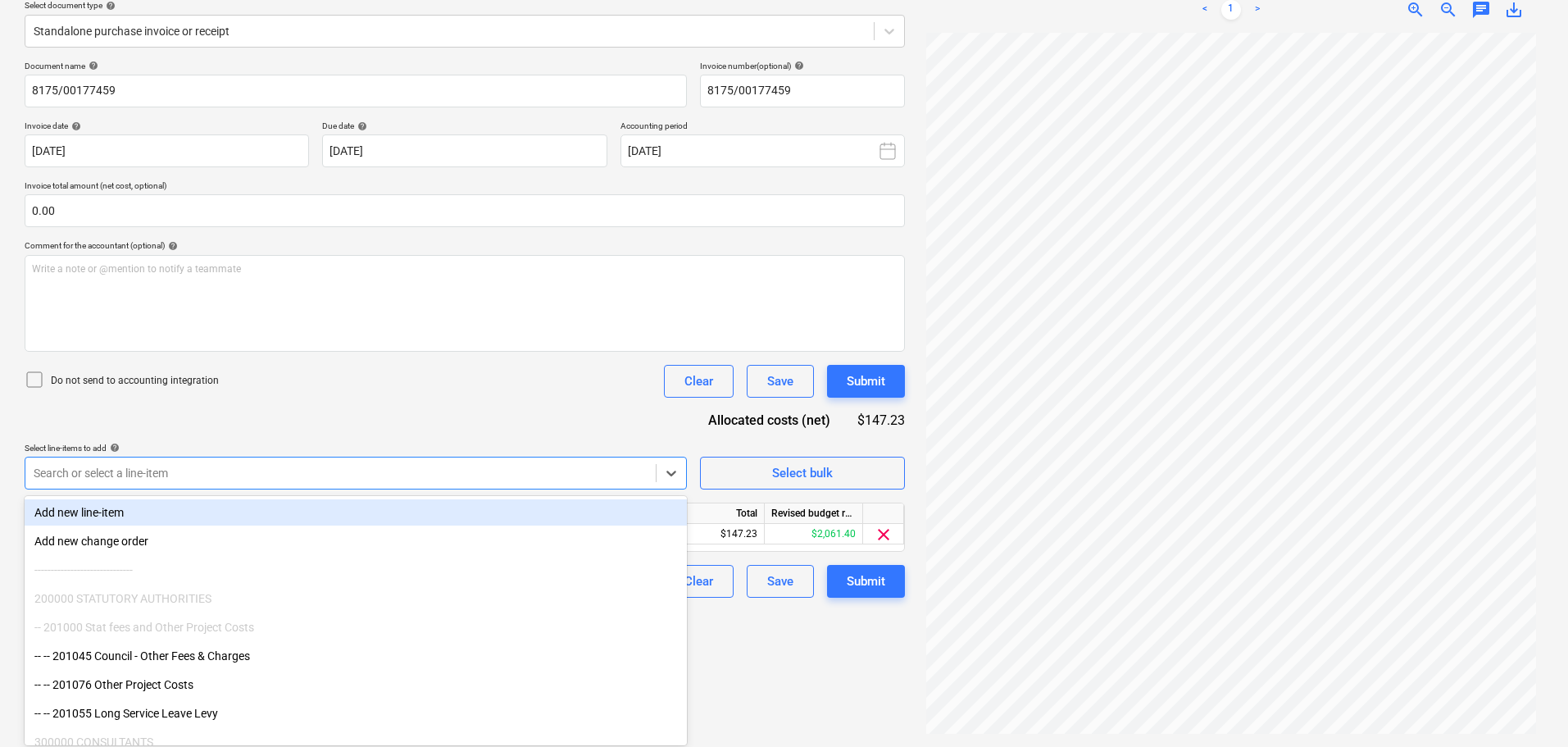
click at [476, 481] on div at bounding box center [341, 472] width 614 height 16
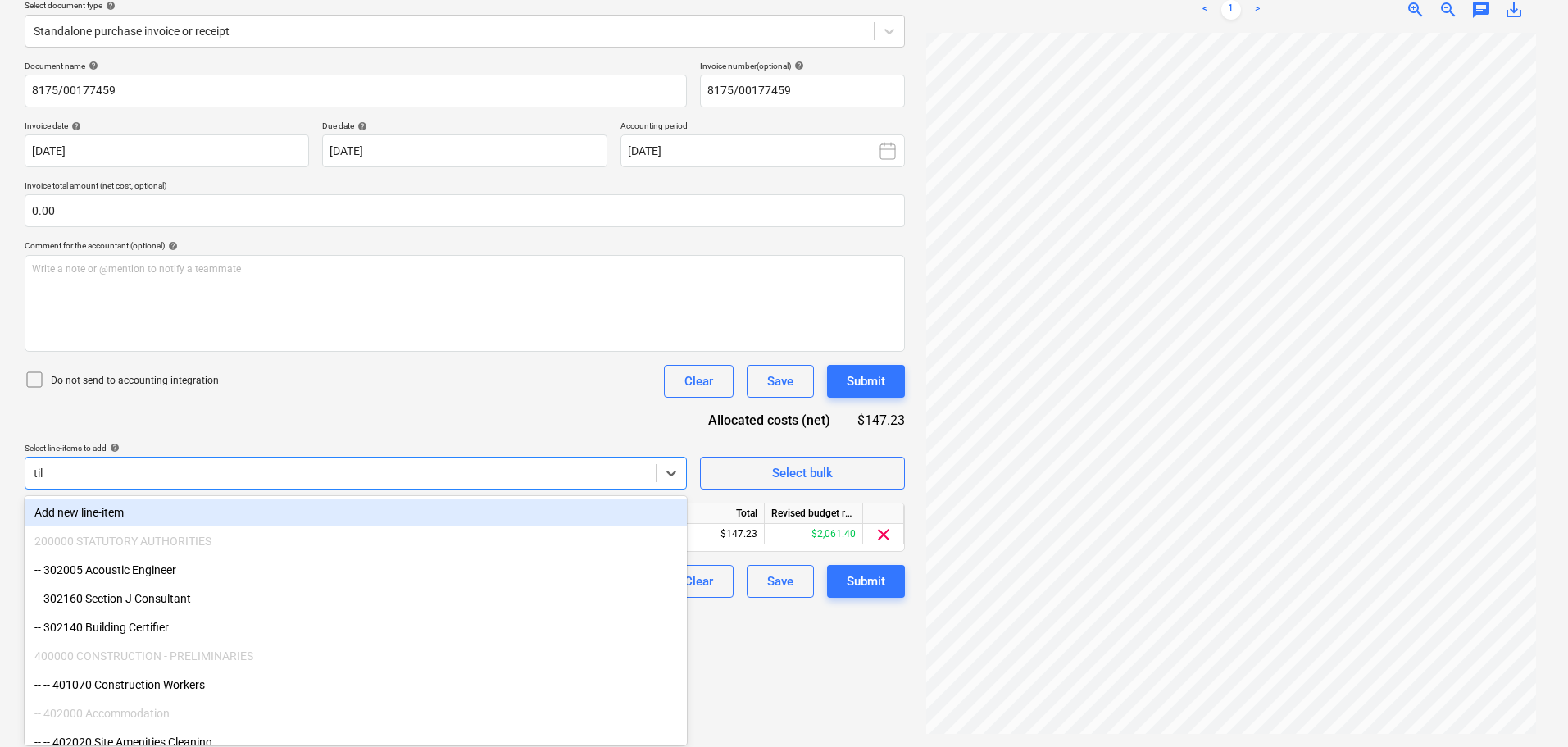
type input "tili"
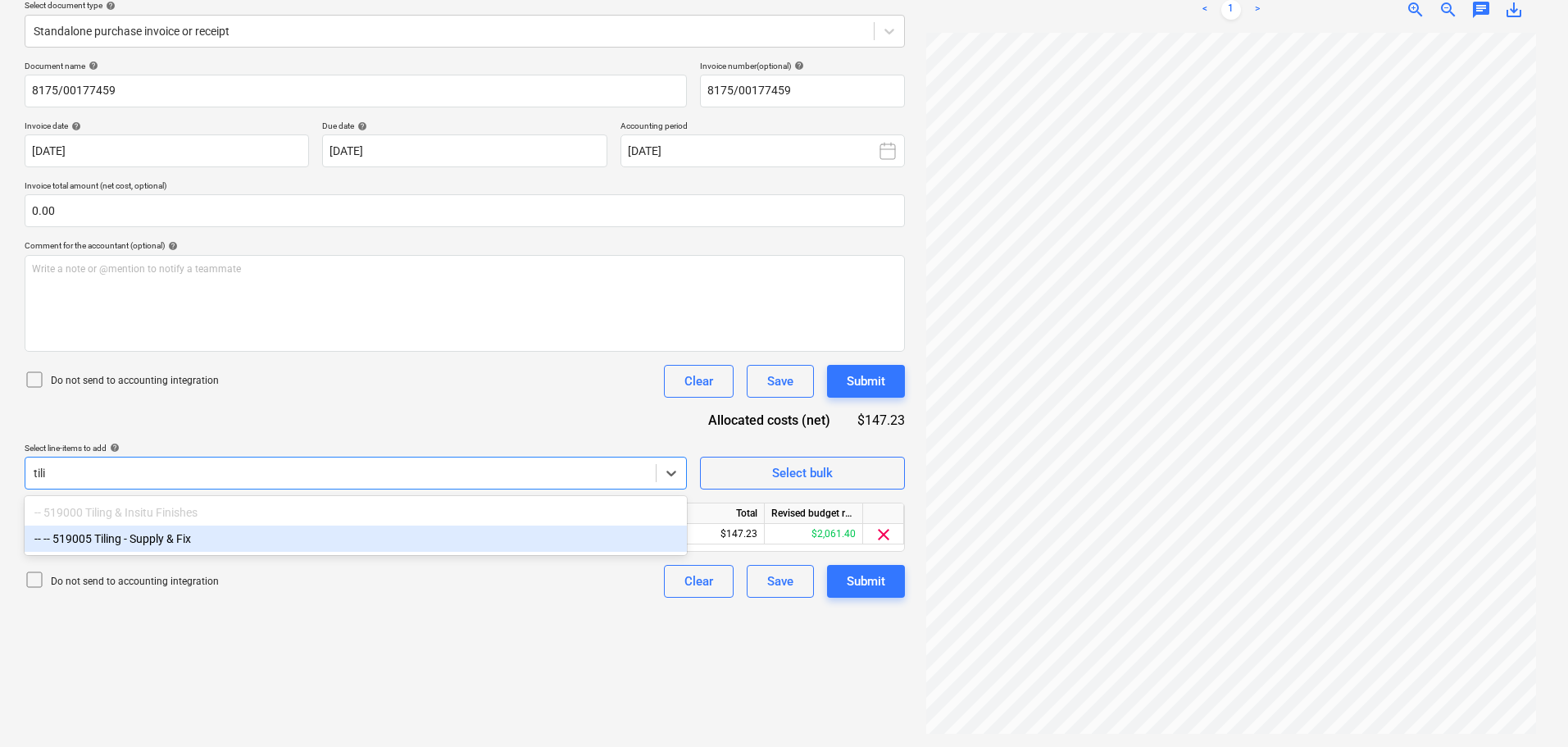
click at [406, 552] on div "-- -- 519005 Tiling - Supply & Fix" at bounding box center [356, 539] width 662 height 26
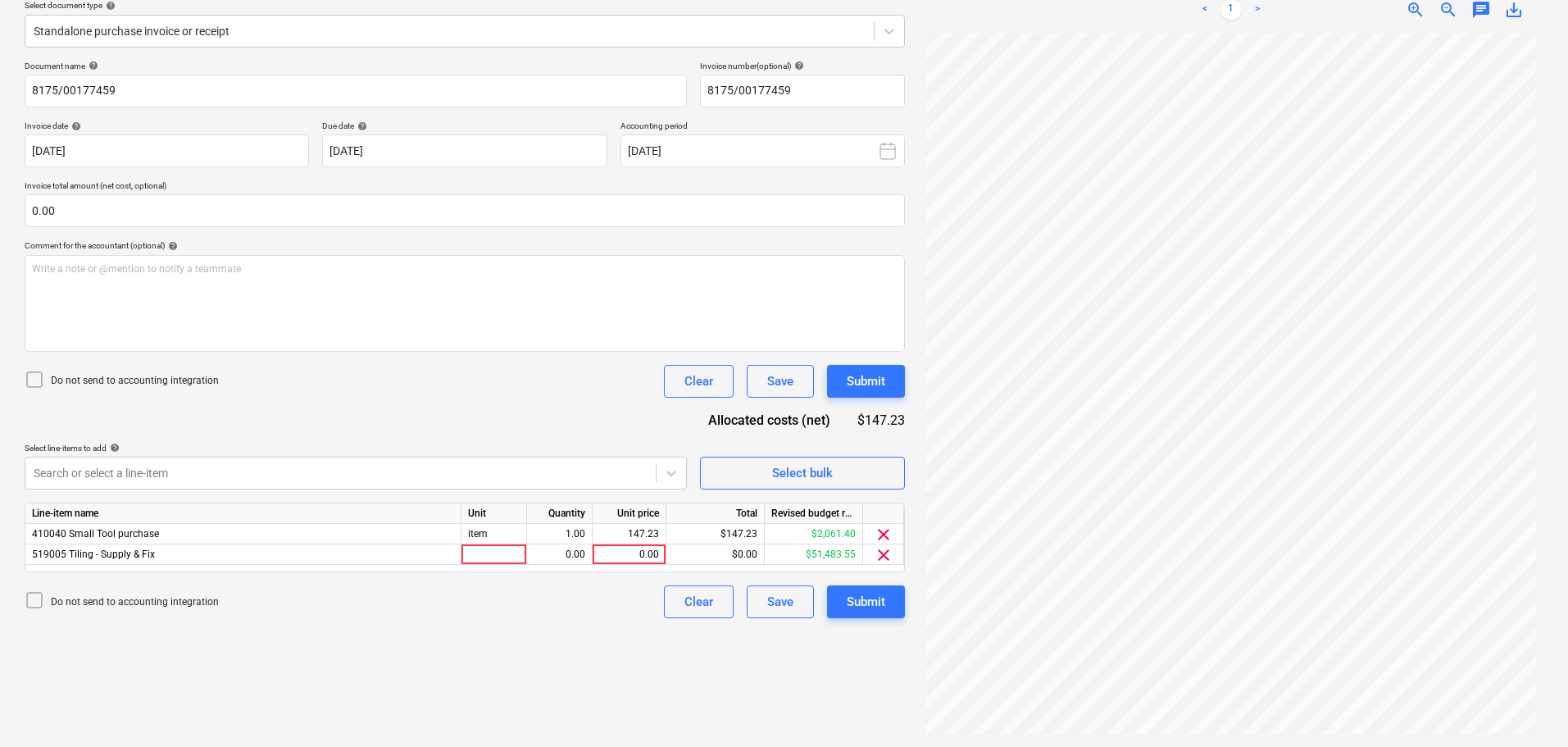
click at [399, 435] on div "Document name help 8175/00177459 Invoice number (optional) help 8175/00177459 I…" at bounding box center [465, 340] width 880 height 558
click at [43, 380] on div at bounding box center [38, 381] width 26 height 23
click at [464, 559] on div at bounding box center [495, 555] width 66 height 21
type input "item"
type input "147.23"
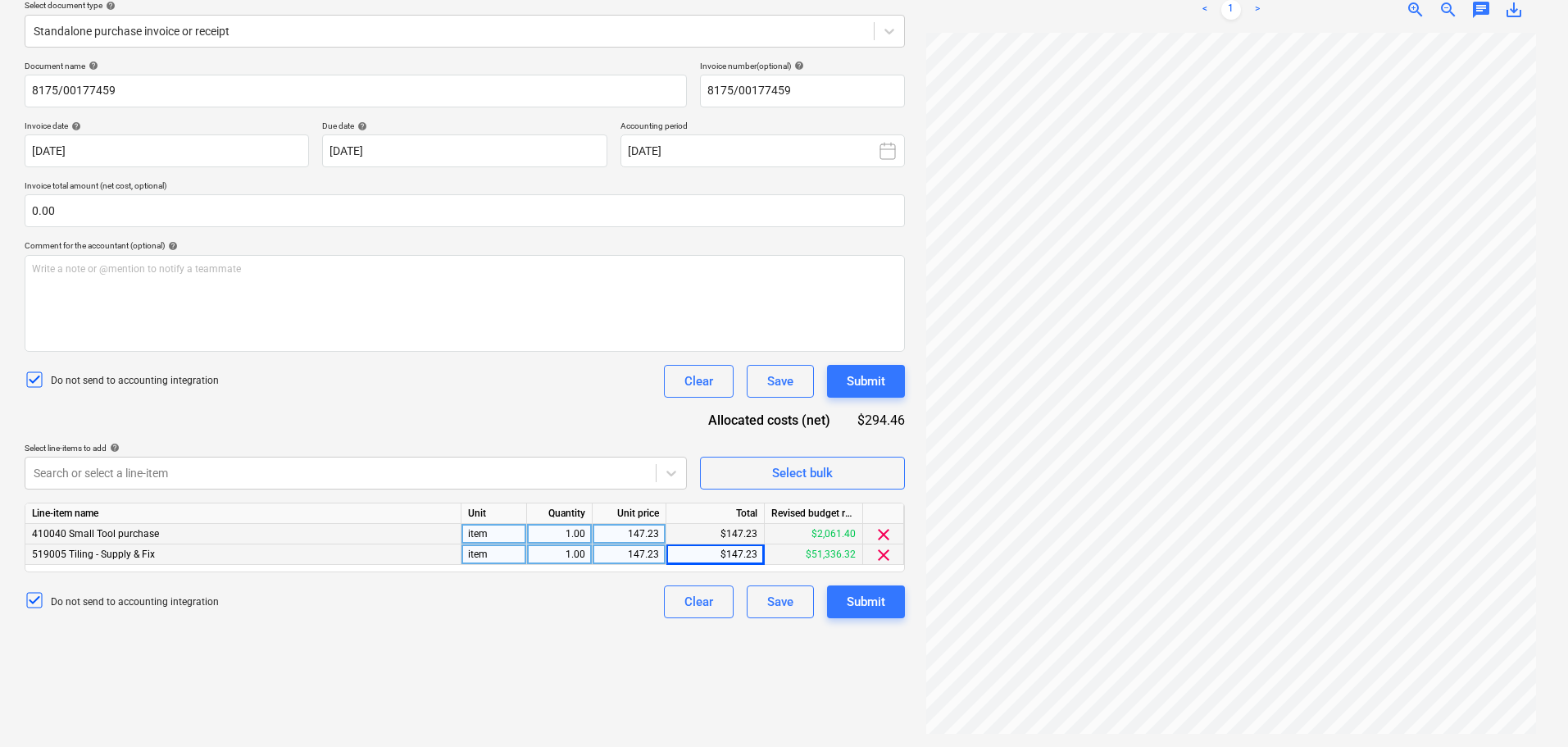
click at [885, 533] on span "clear" at bounding box center [883, 534] width 20 height 20
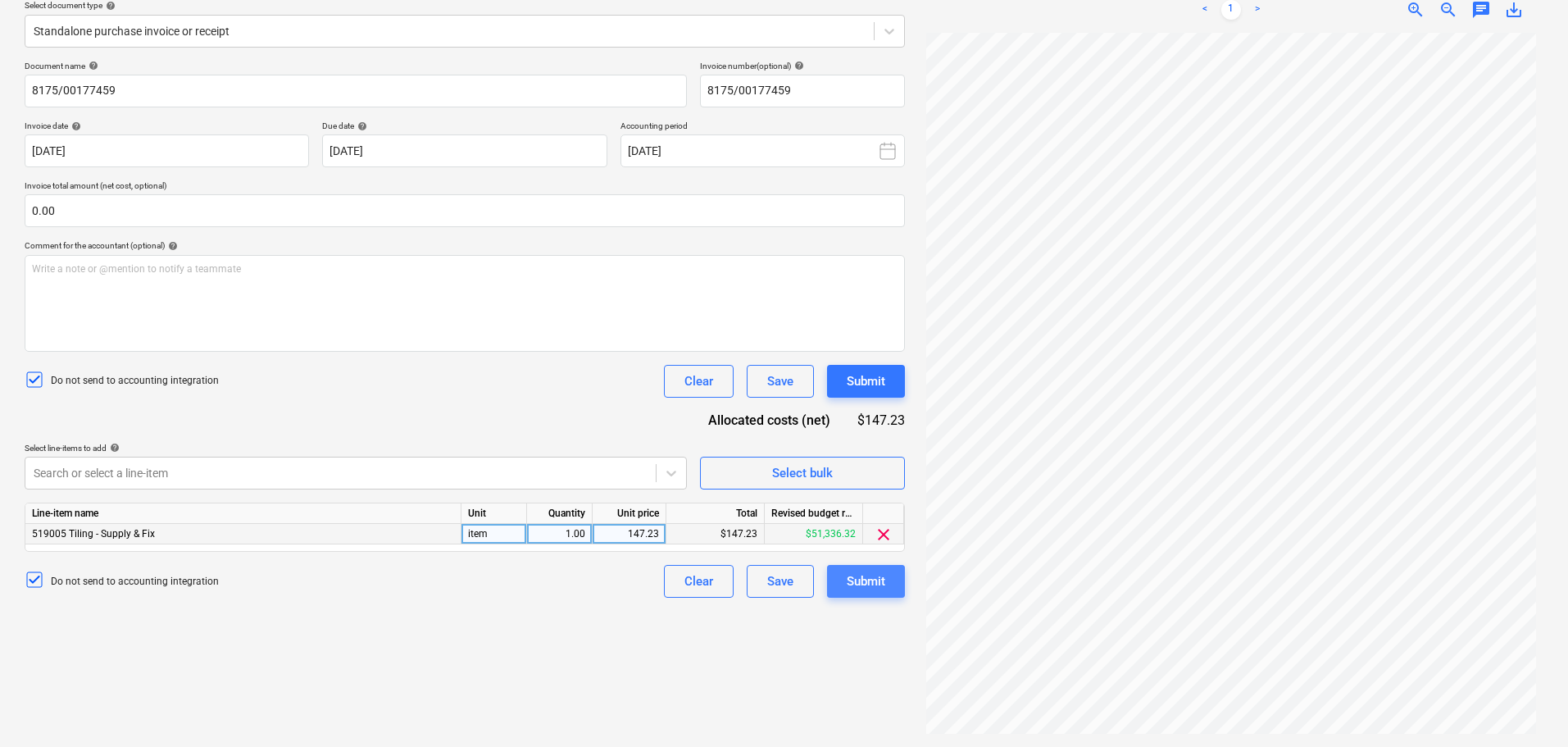
click at [859, 575] on div "Submit" at bounding box center [865, 581] width 39 height 22
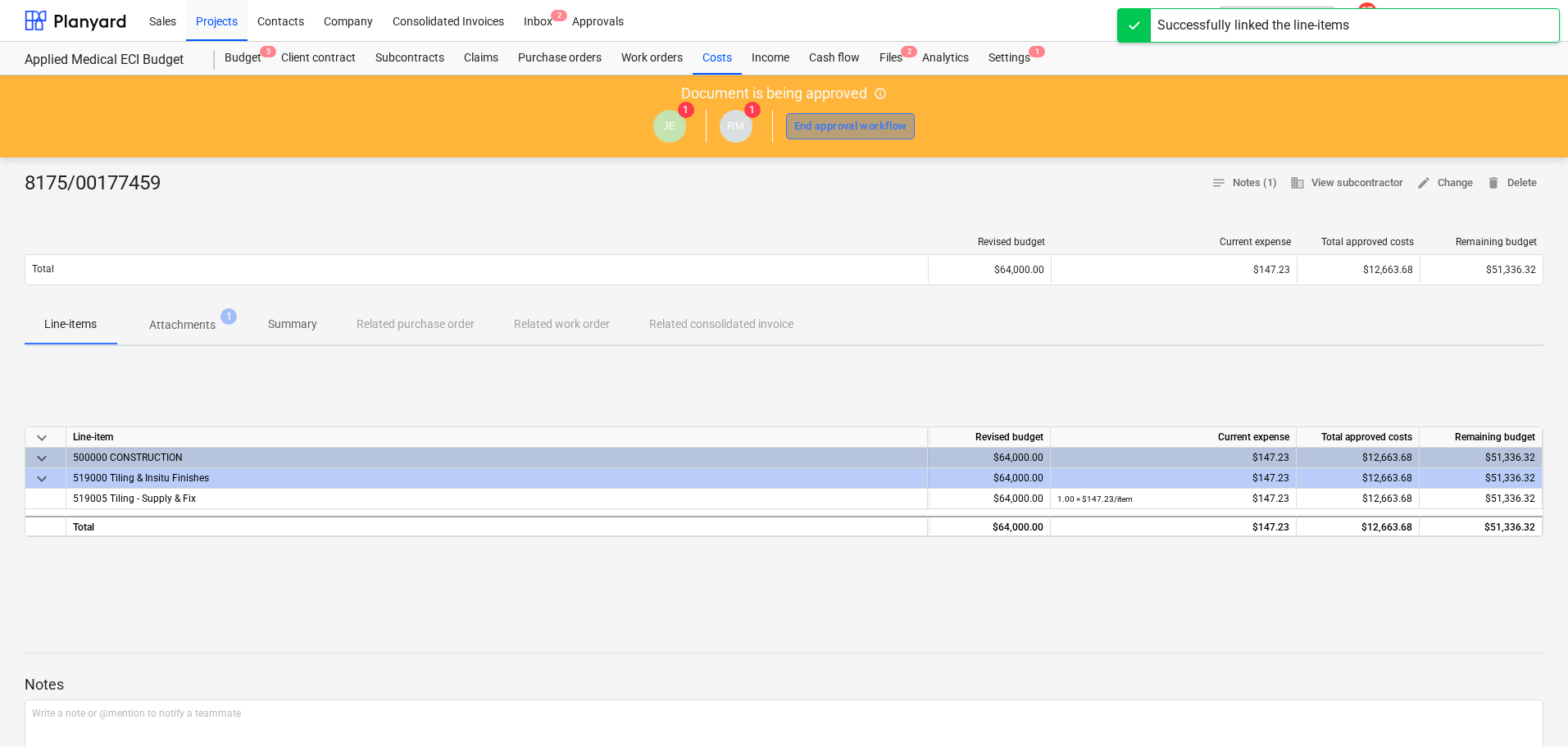
click at [834, 135] on button "End approval workflow" at bounding box center [851, 126] width 130 height 26
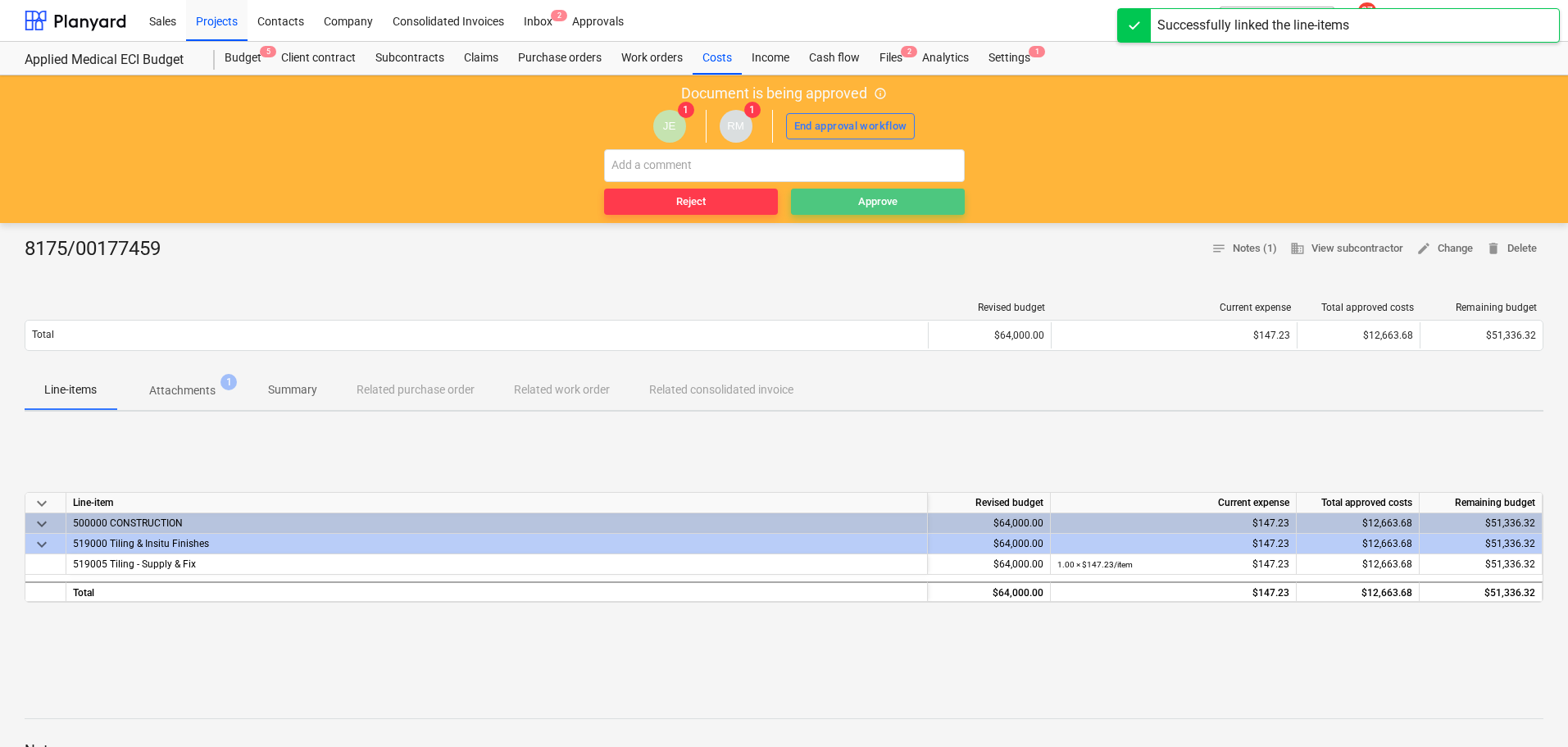
click at [887, 196] on div "Approve" at bounding box center [879, 202] width 40 height 19
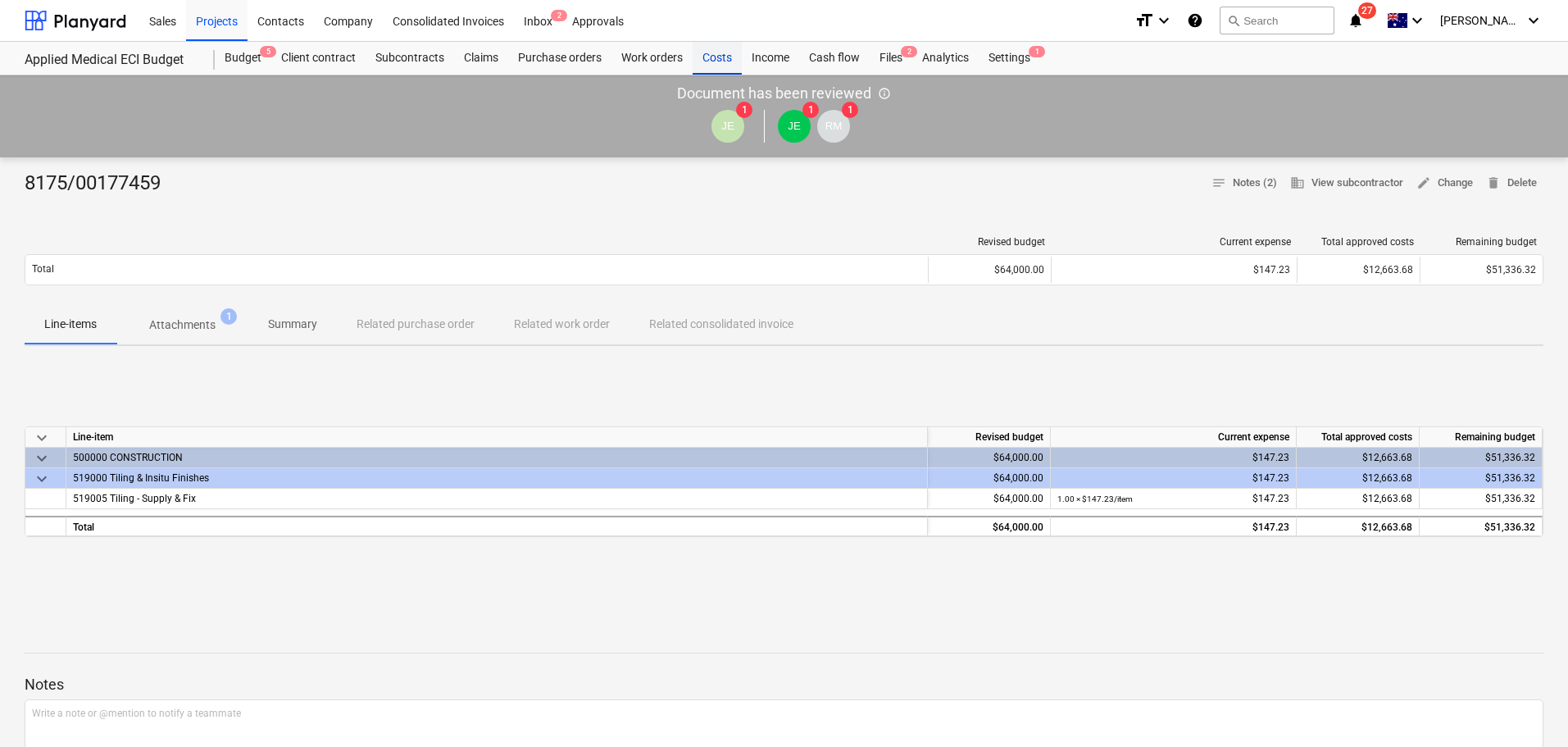
click at [736, 58] on div "Costs" at bounding box center [718, 57] width 49 height 33
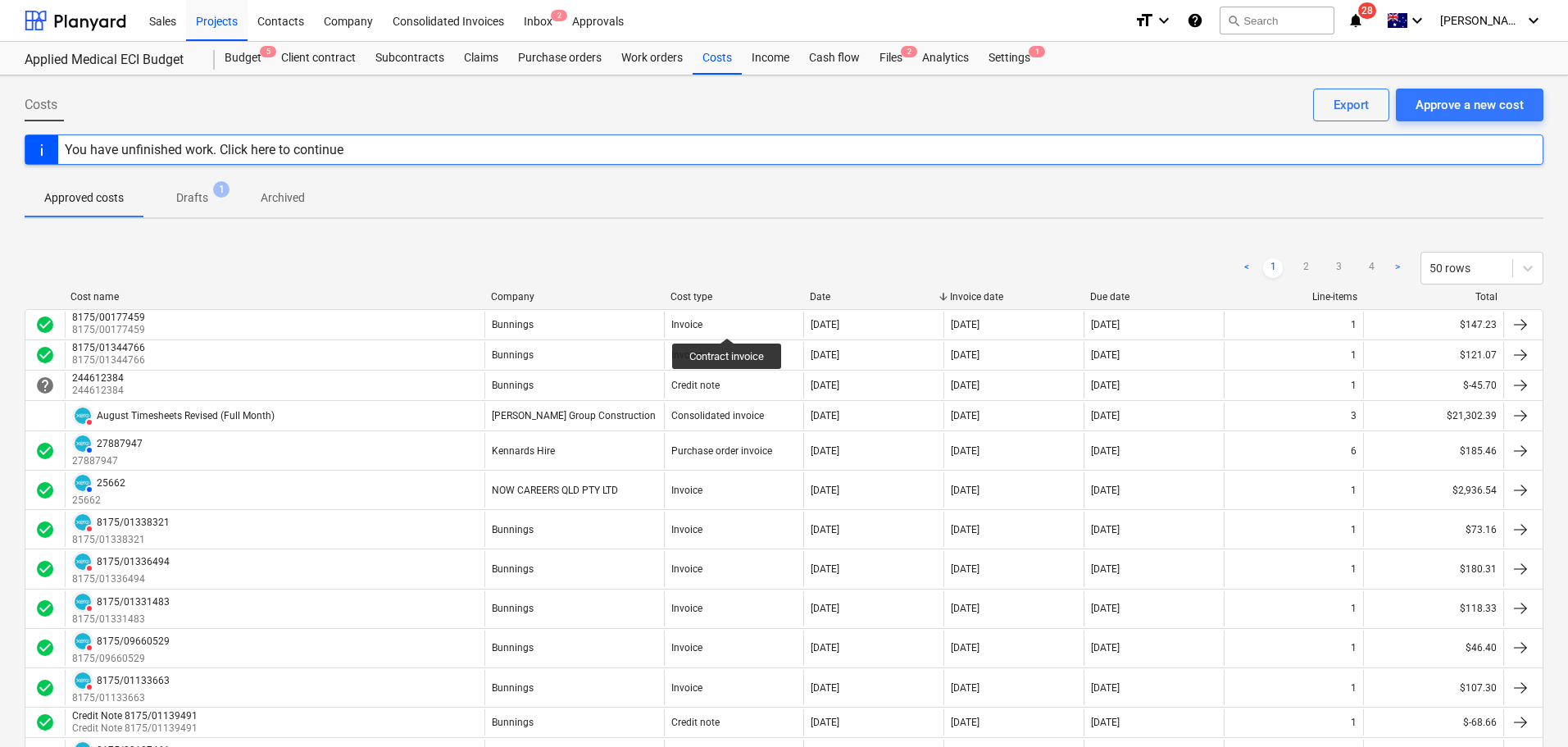
click at [533, 301] on div "Company" at bounding box center [574, 296] width 166 height 11
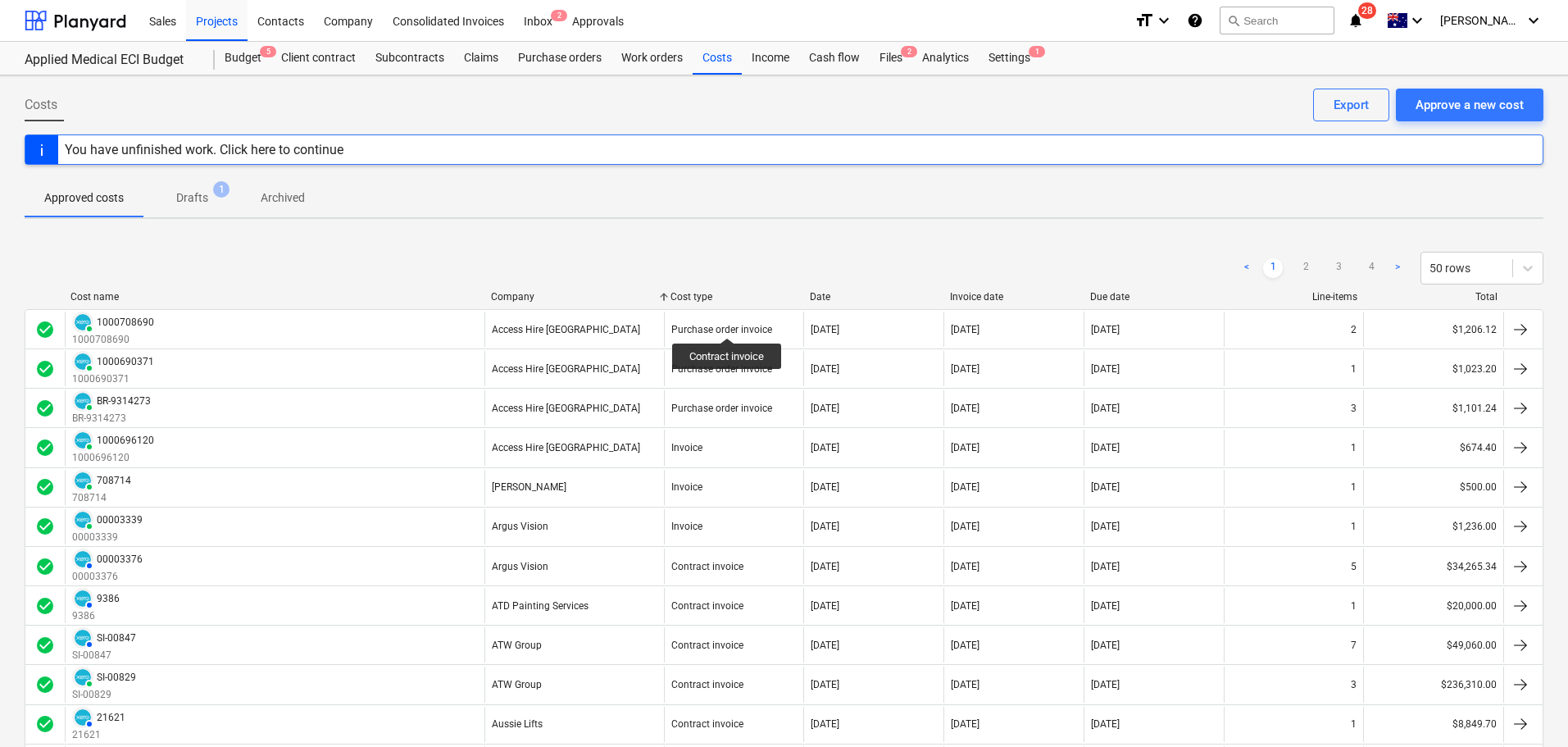
click at [533, 300] on div "Company" at bounding box center [574, 296] width 166 height 11
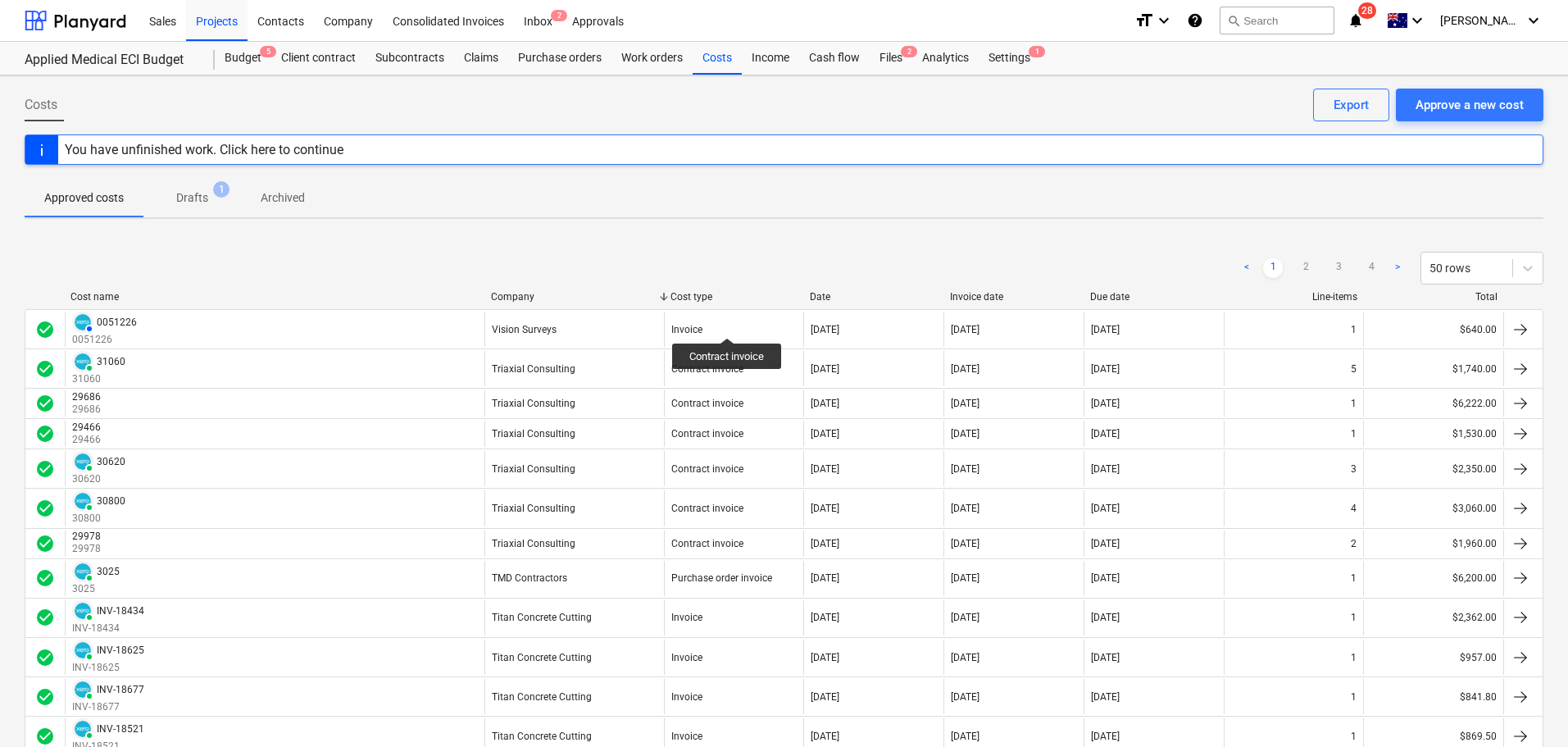
click at [533, 300] on div "Company" at bounding box center [574, 296] width 166 height 11
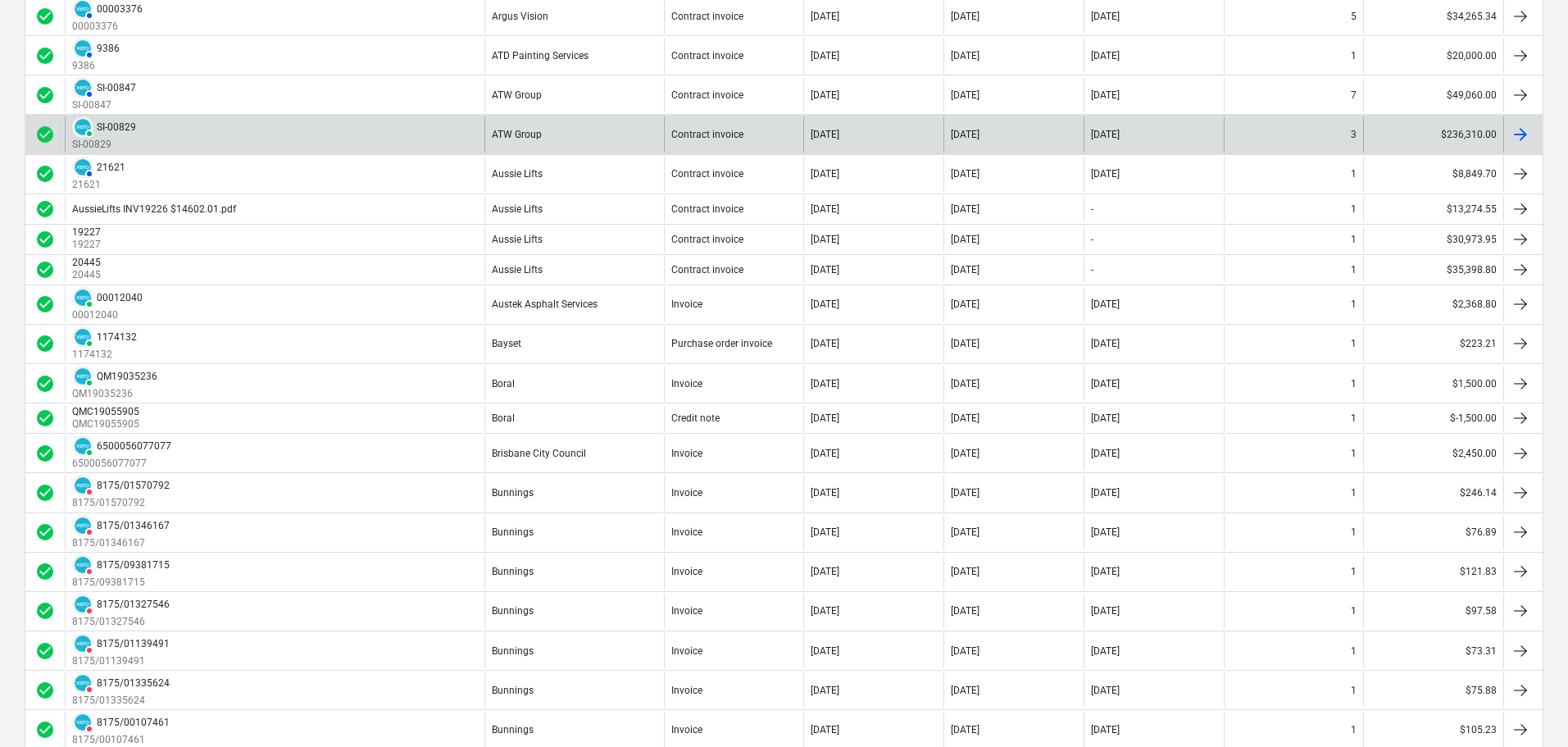
scroll to position [574, 0]
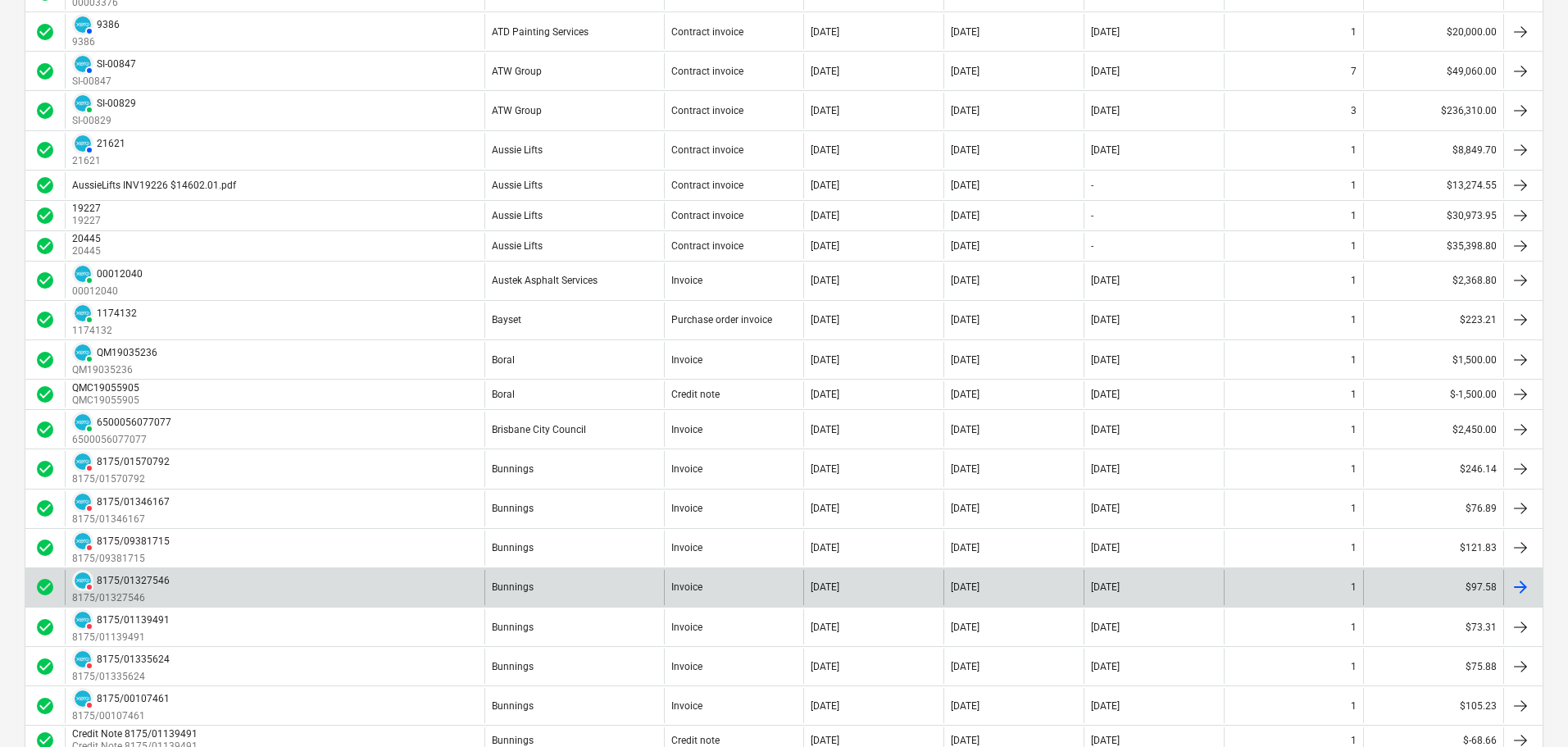
click at [208, 584] on div "DELETED 8175/01327546 8175/01327546" at bounding box center [275, 587] width 420 height 35
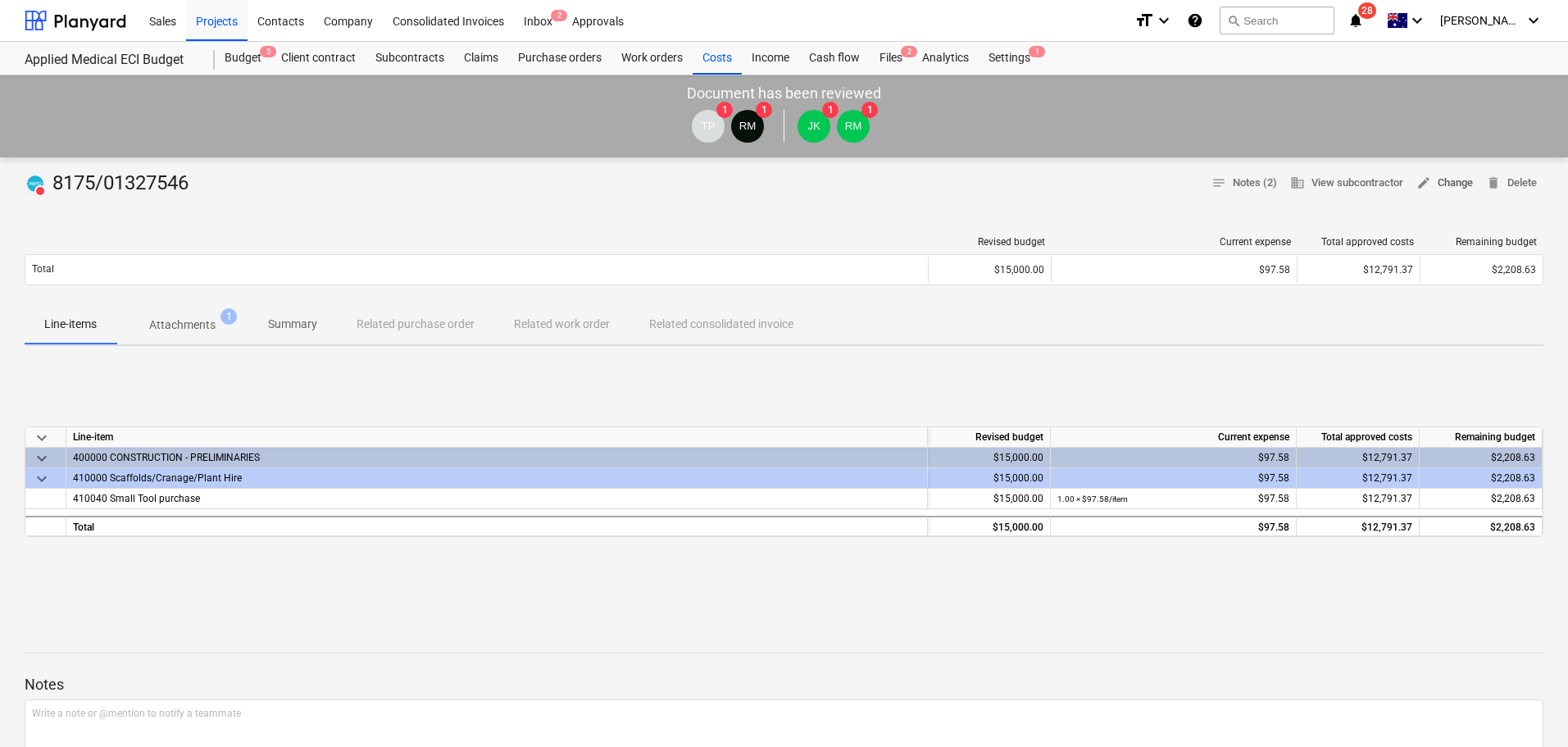
click at [1459, 183] on span "edit Change" at bounding box center [1445, 183] width 56 height 19
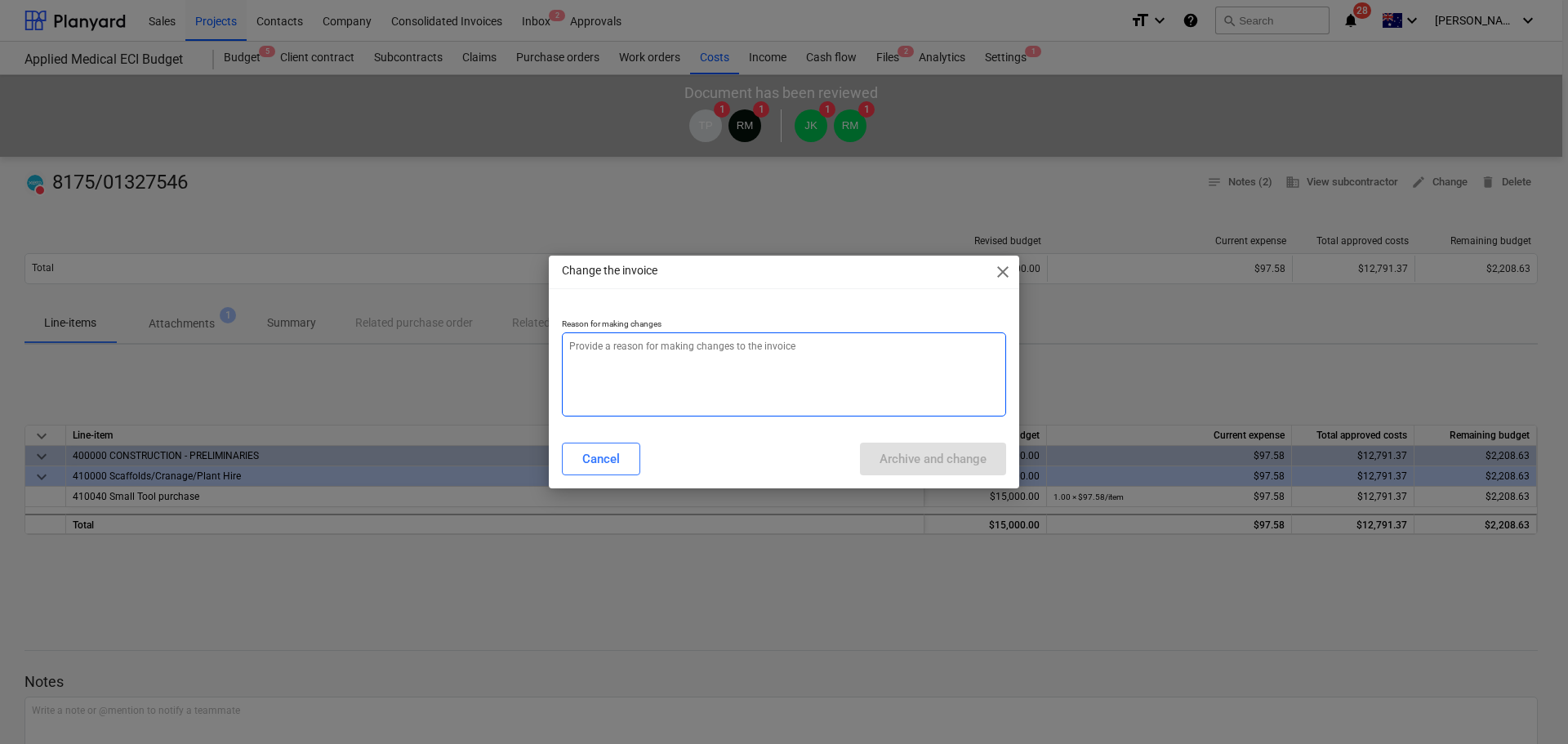
click at [747, 388] on textarea at bounding box center [784, 375] width 444 height 84
paste textarea "incorrect cost code. re-doing to amend."
type textarea "x"
type textarea "incorrect cost code. re-doing to amend."
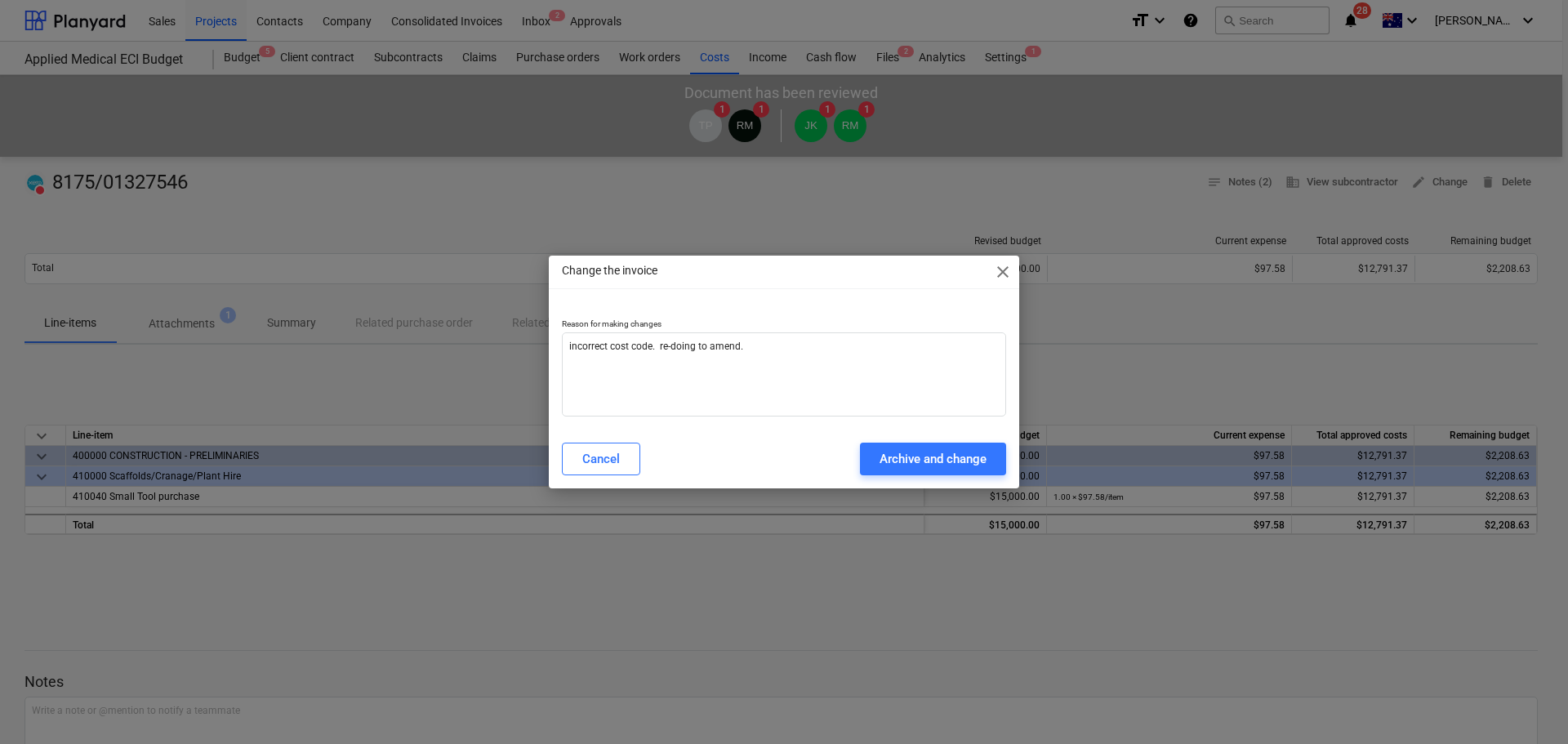
click at [956, 473] on button "Archive and change" at bounding box center [933, 458] width 146 height 33
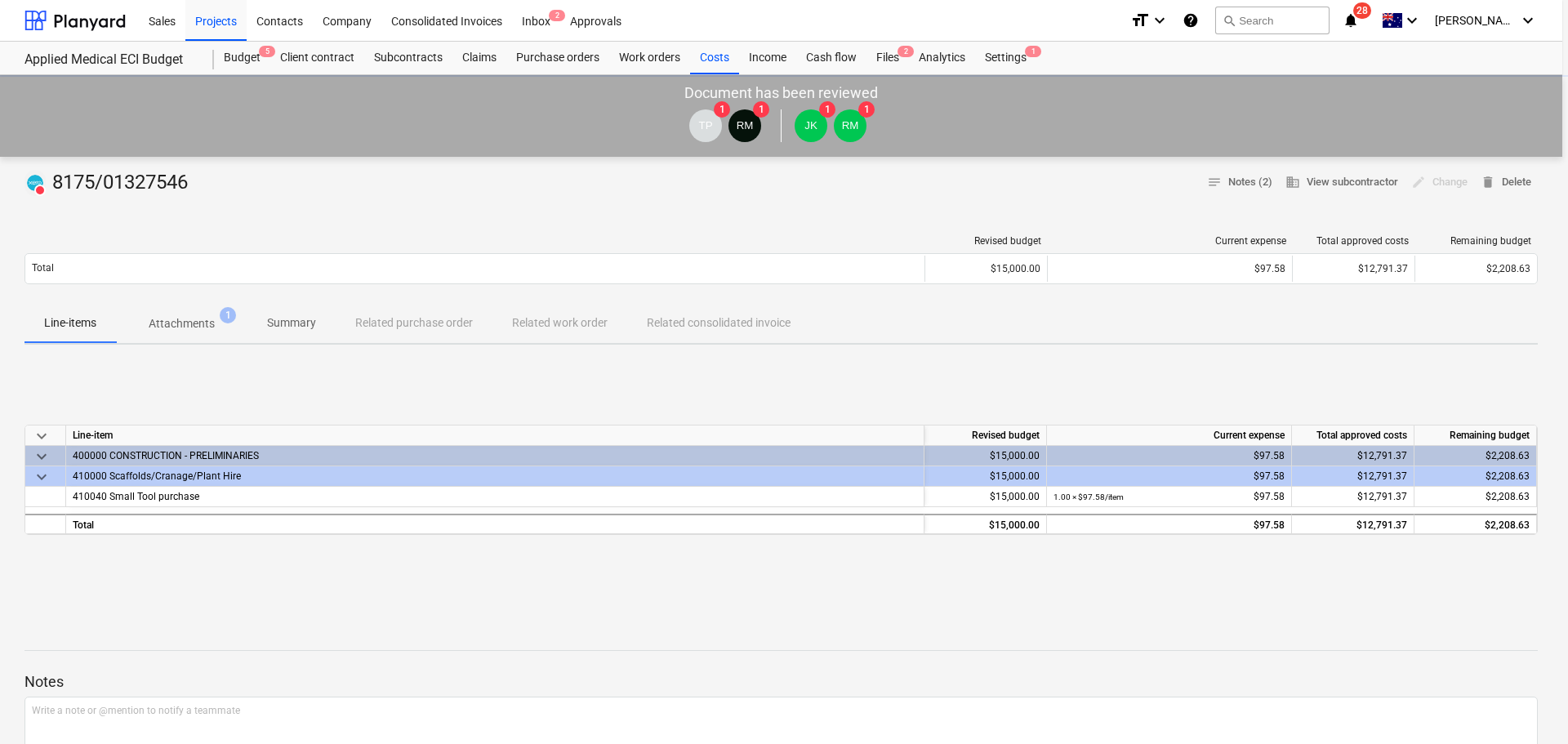
type textarea "x"
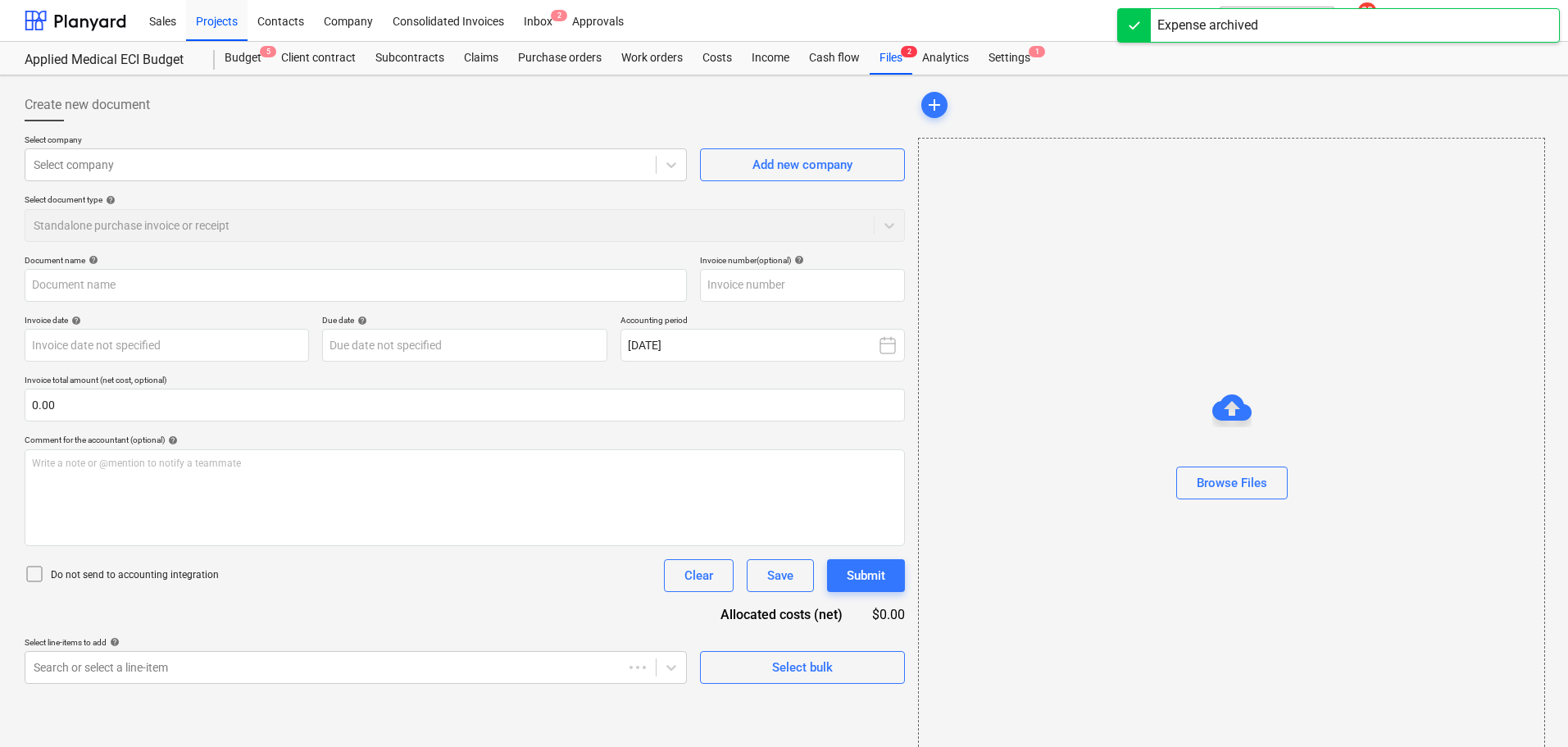
type input "8175/01327546"
type input "08 Aug 2025"
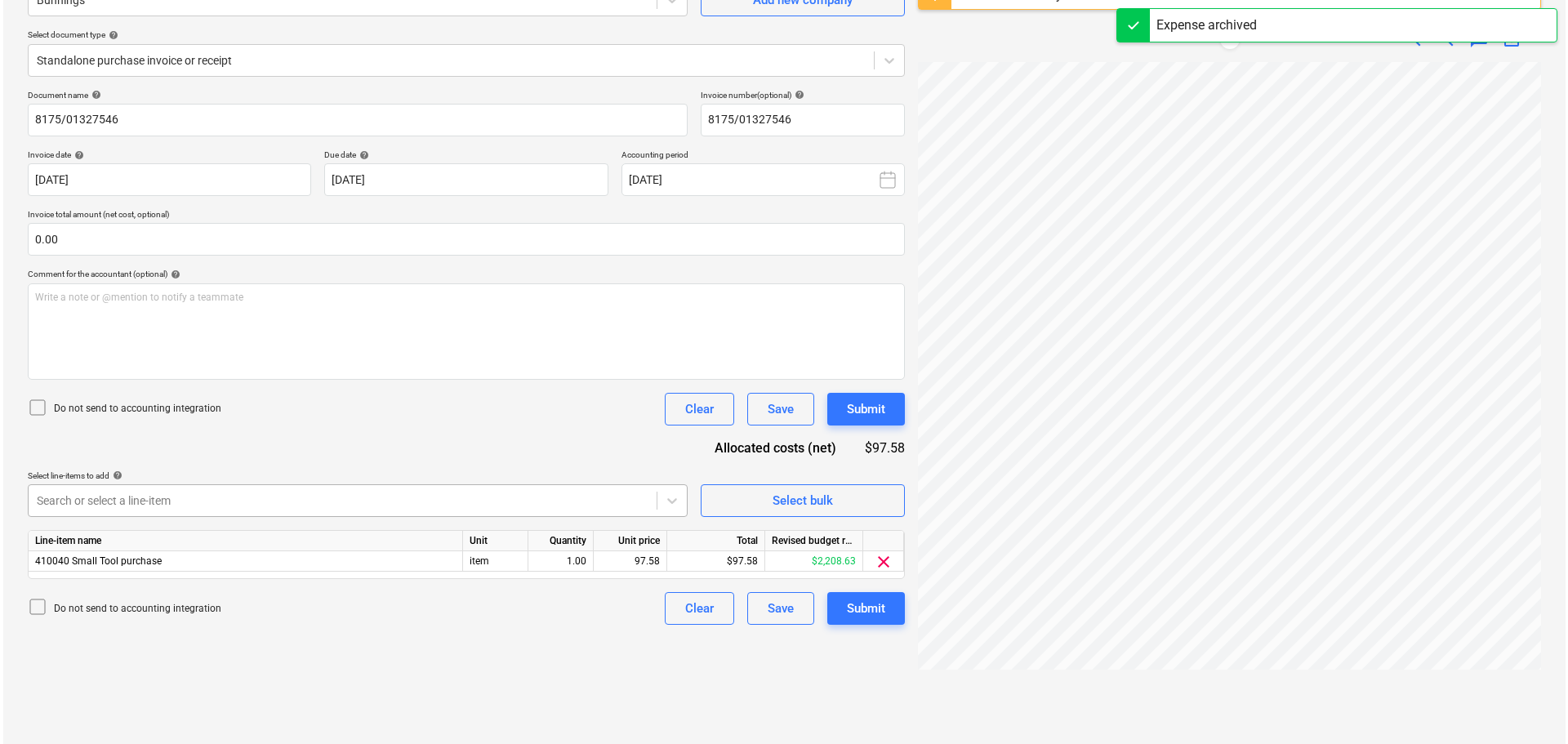
scroll to position [194, 0]
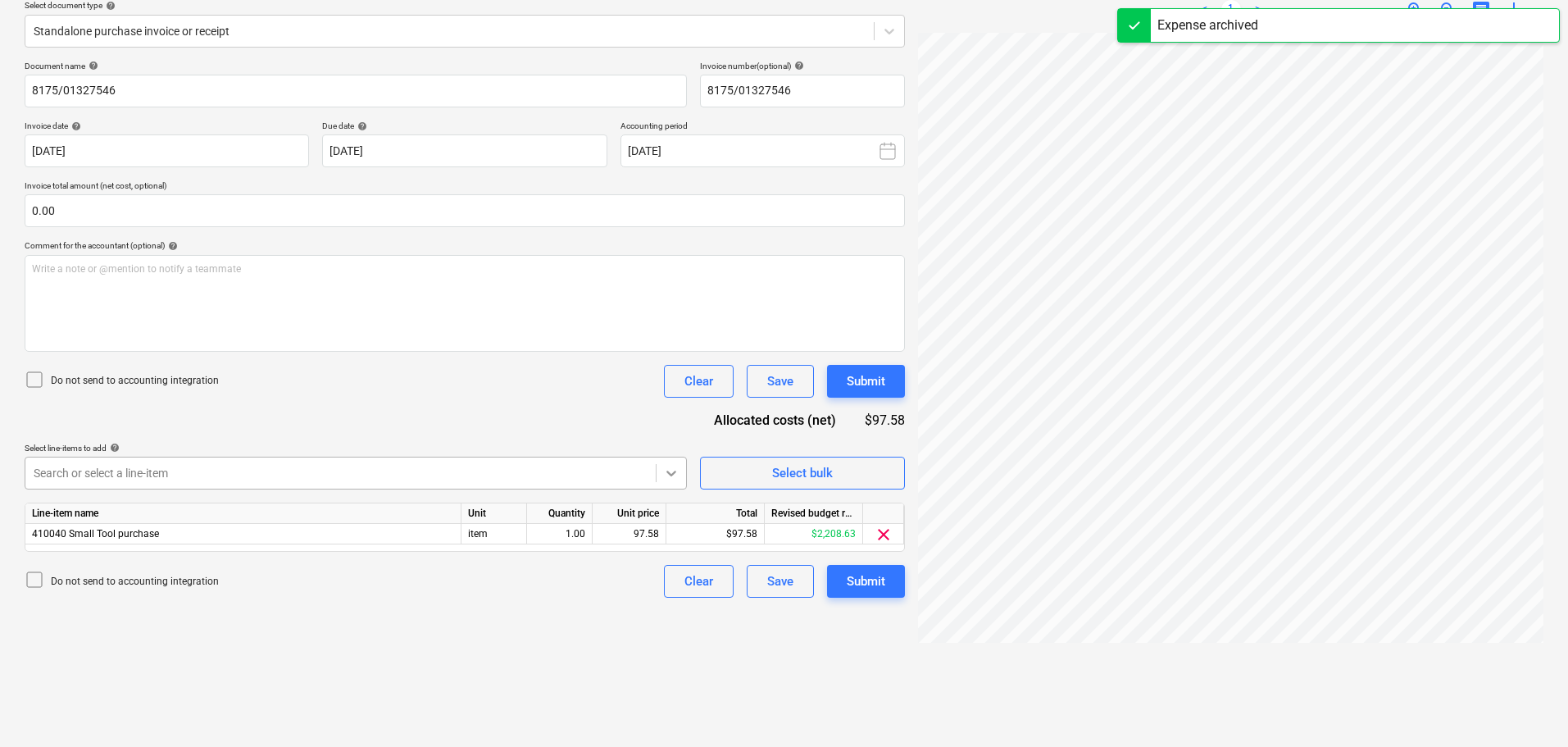
click at [668, 475] on icon at bounding box center [671, 472] width 16 height 16
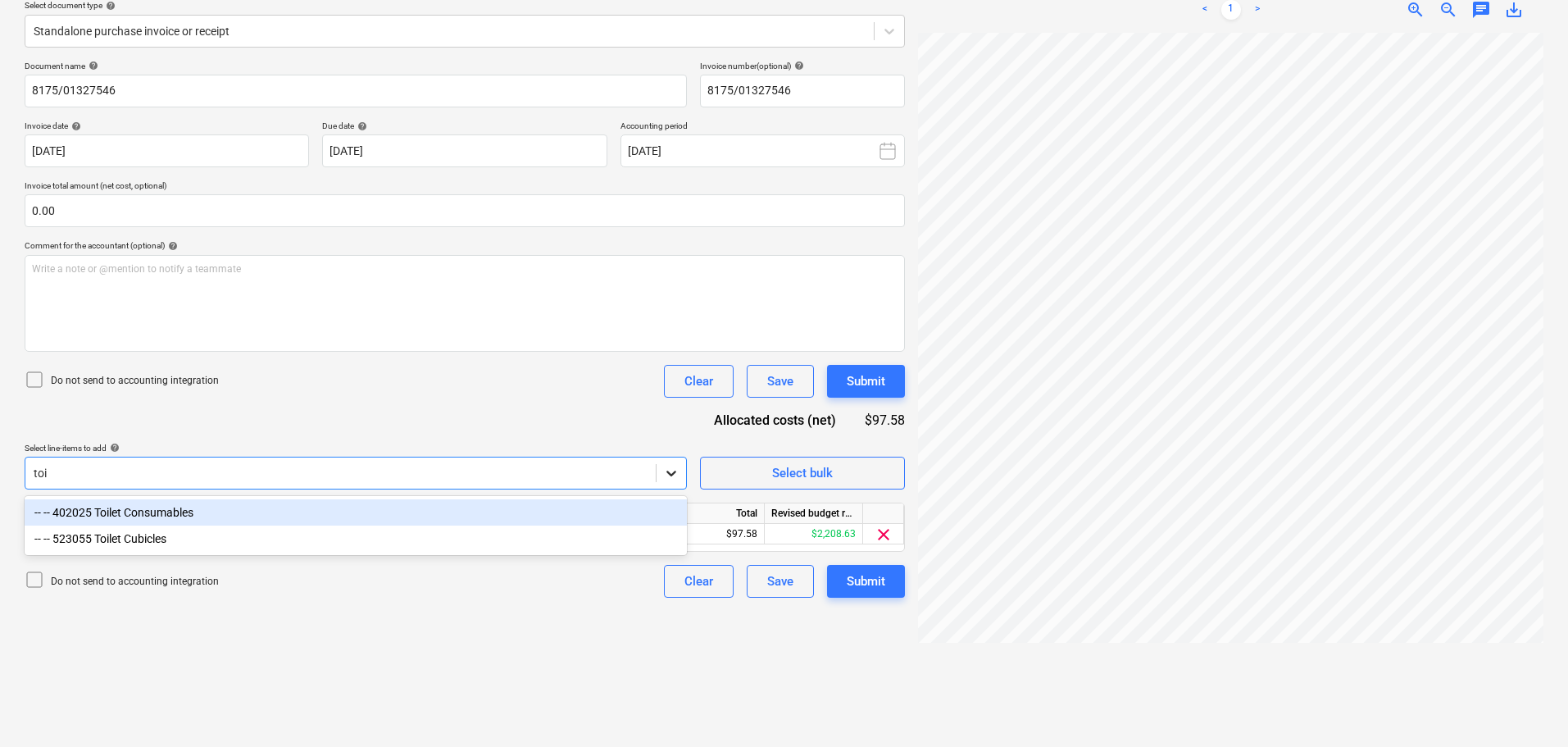
type input "toil"
click at [162, 516] on div "-- -- 402025 Toilet Consumables" at bounding box center [356, 513] width 662 height 26
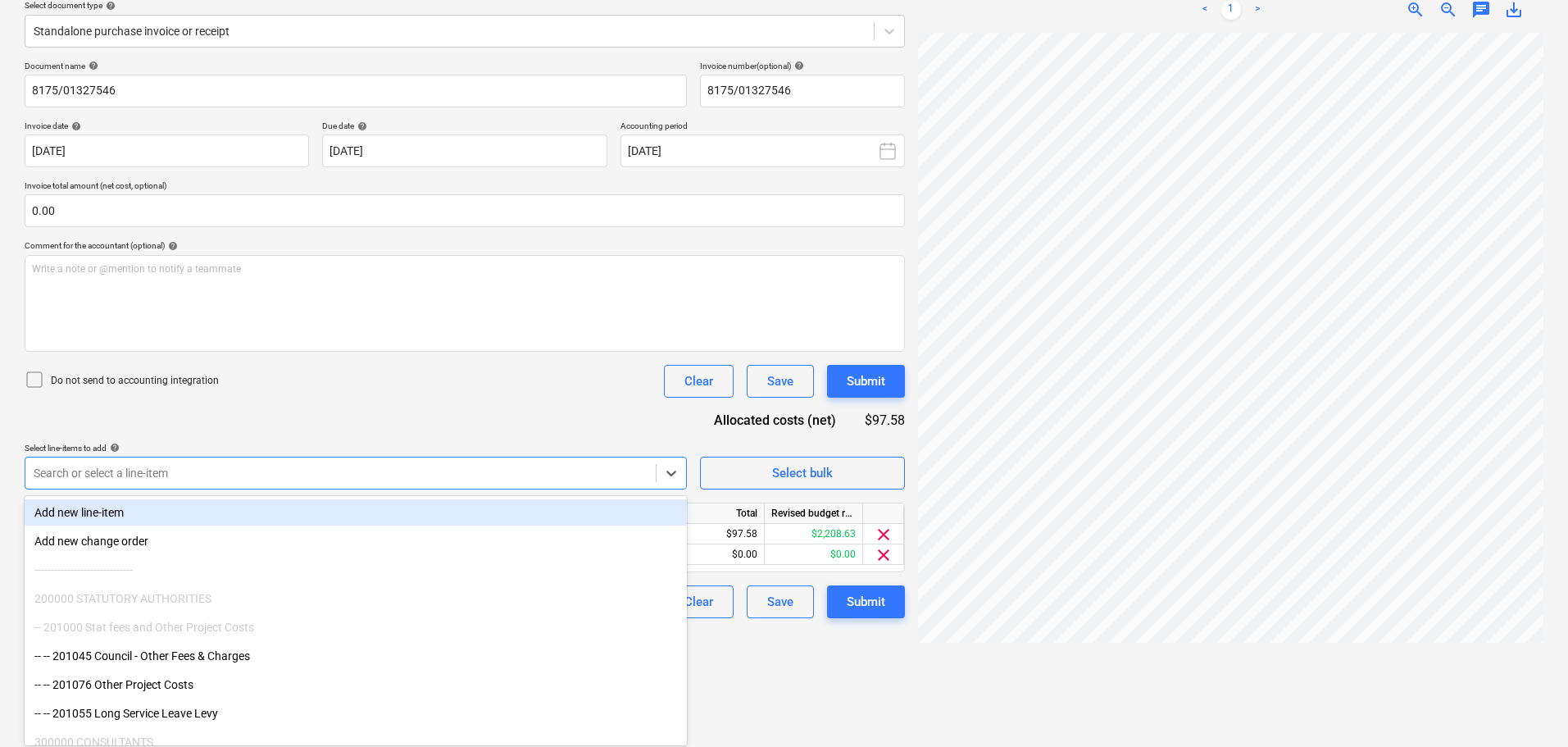
click at [253, 420] on div "Document name help 8175/01327546 Invoice number (optional) help 8175/01327546 I…" at bounding box center [465, 340] width 880 height 558
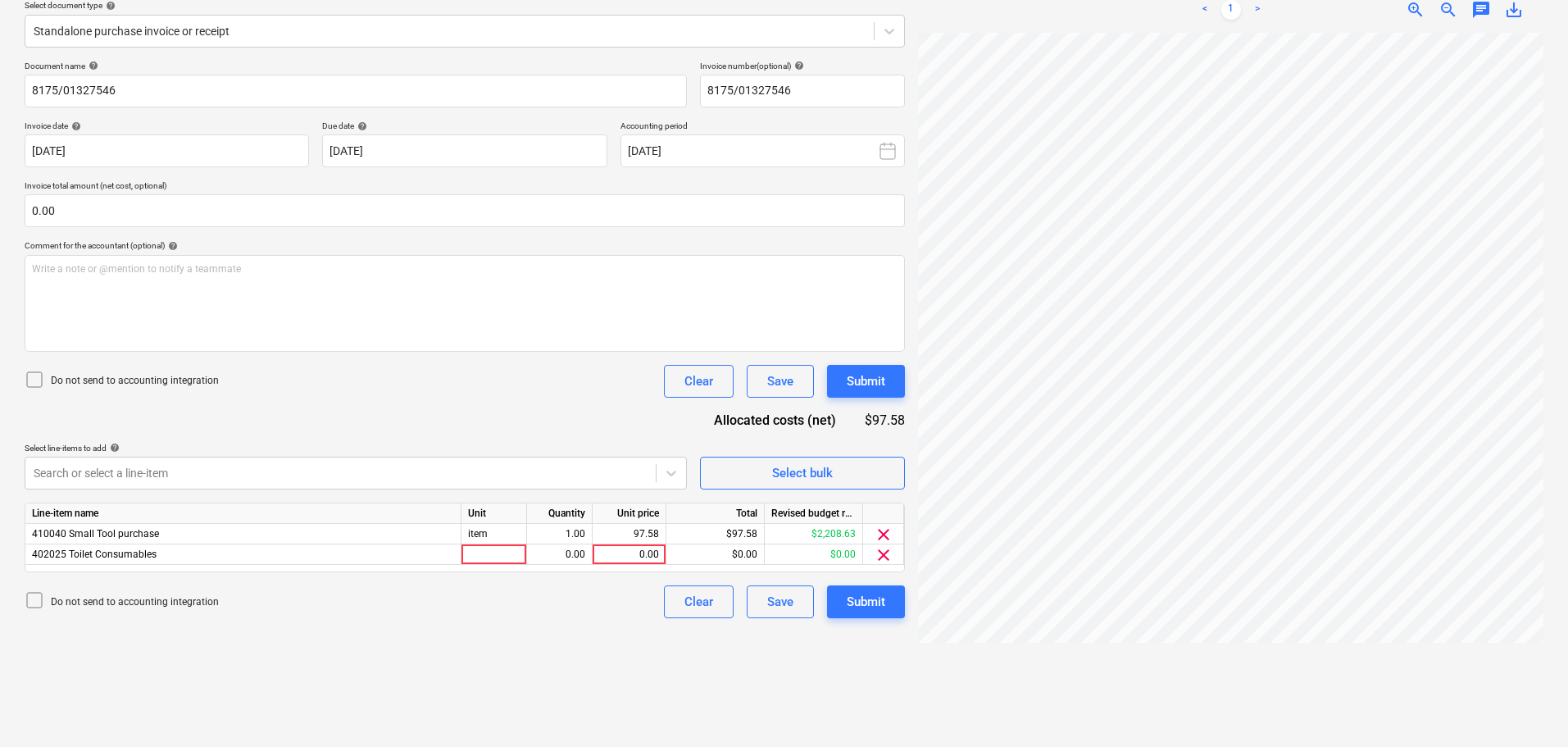
click at [40, 596] on icon at bounding box center [34, 600] width 20 height 20
click at [516, 563] on div at bounding box center [495, 555] width 66 height 21
type input "item"
type input "97.58"
click at [608, 648] on div "Create new document Select company Bunnings Add new company Select document typ…" at bounding box center [465, 314] width 894 height 853
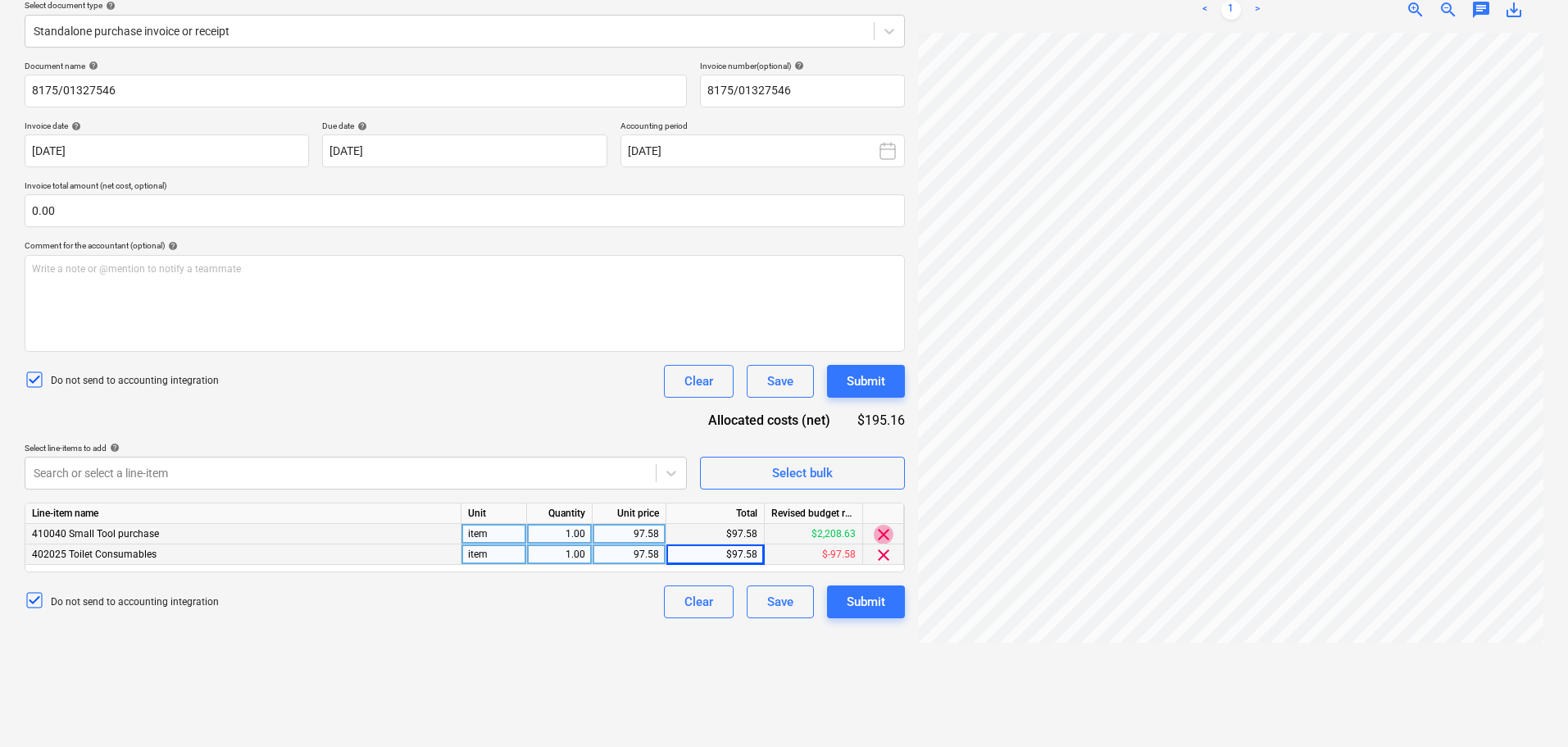
click at [884, 537] on span "clear" at bounding box center [883, 534] width 20 height 20
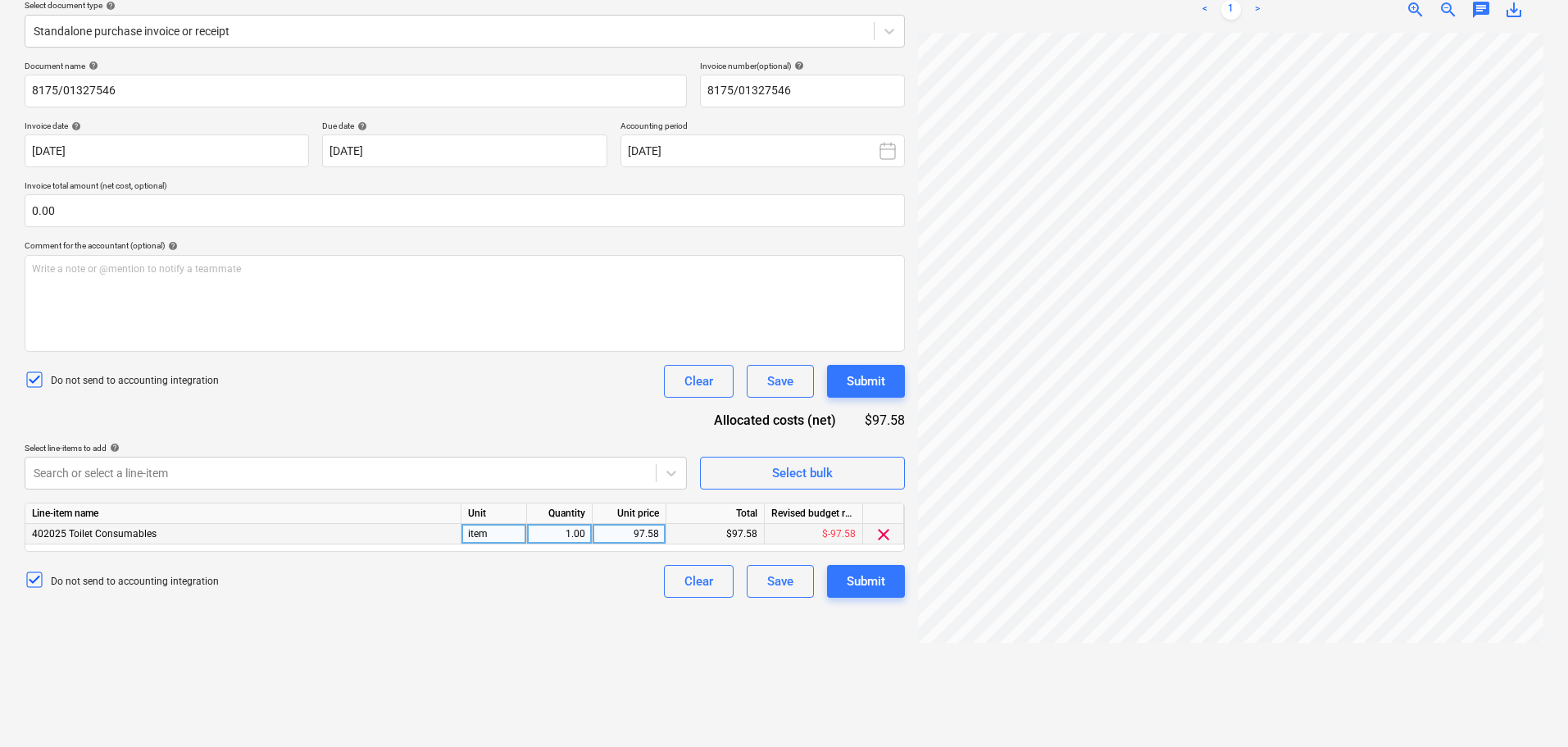
click at [565, 630] on div "Create new document Select company Bunnings Add new company Select document typ…" at bounding box center [465, 314] width 894 height 853
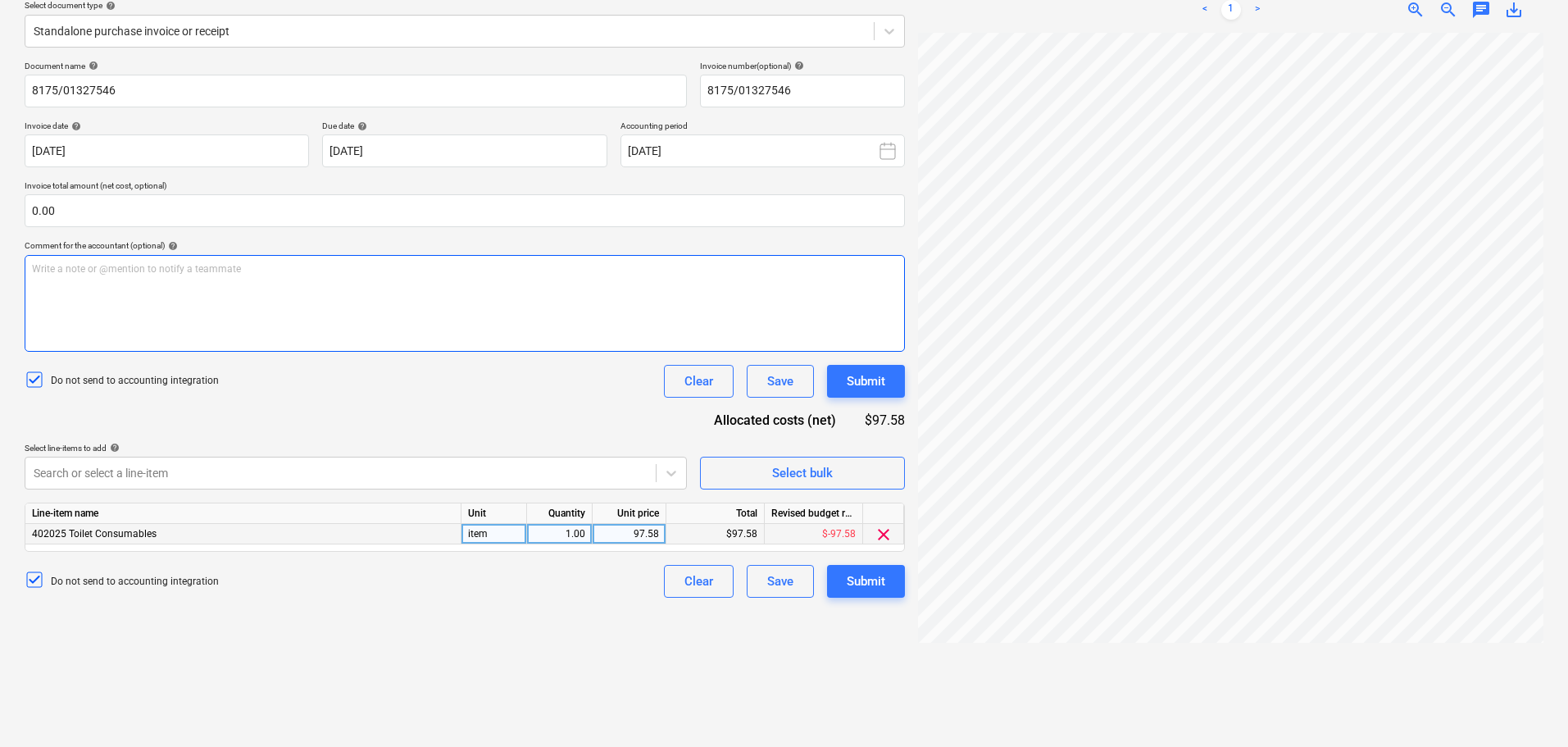
click at [322, 255] on div "Write a note or @mention to notify a teammate ﻿" at bounding box center [465, 303] width 880 height 97
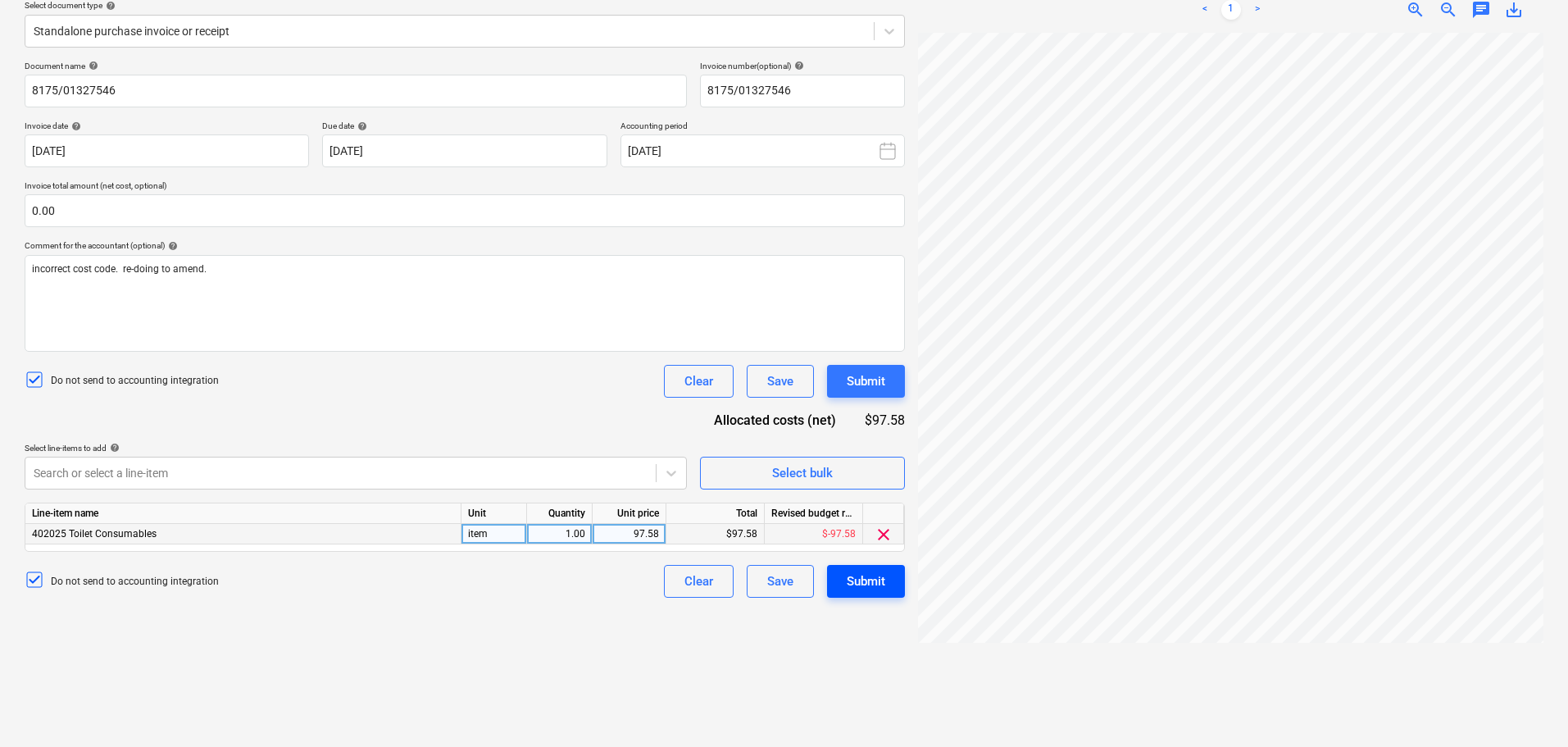
click at [881, 593] on button "Submit" at bounding box center [865, 581] width 78 height 33
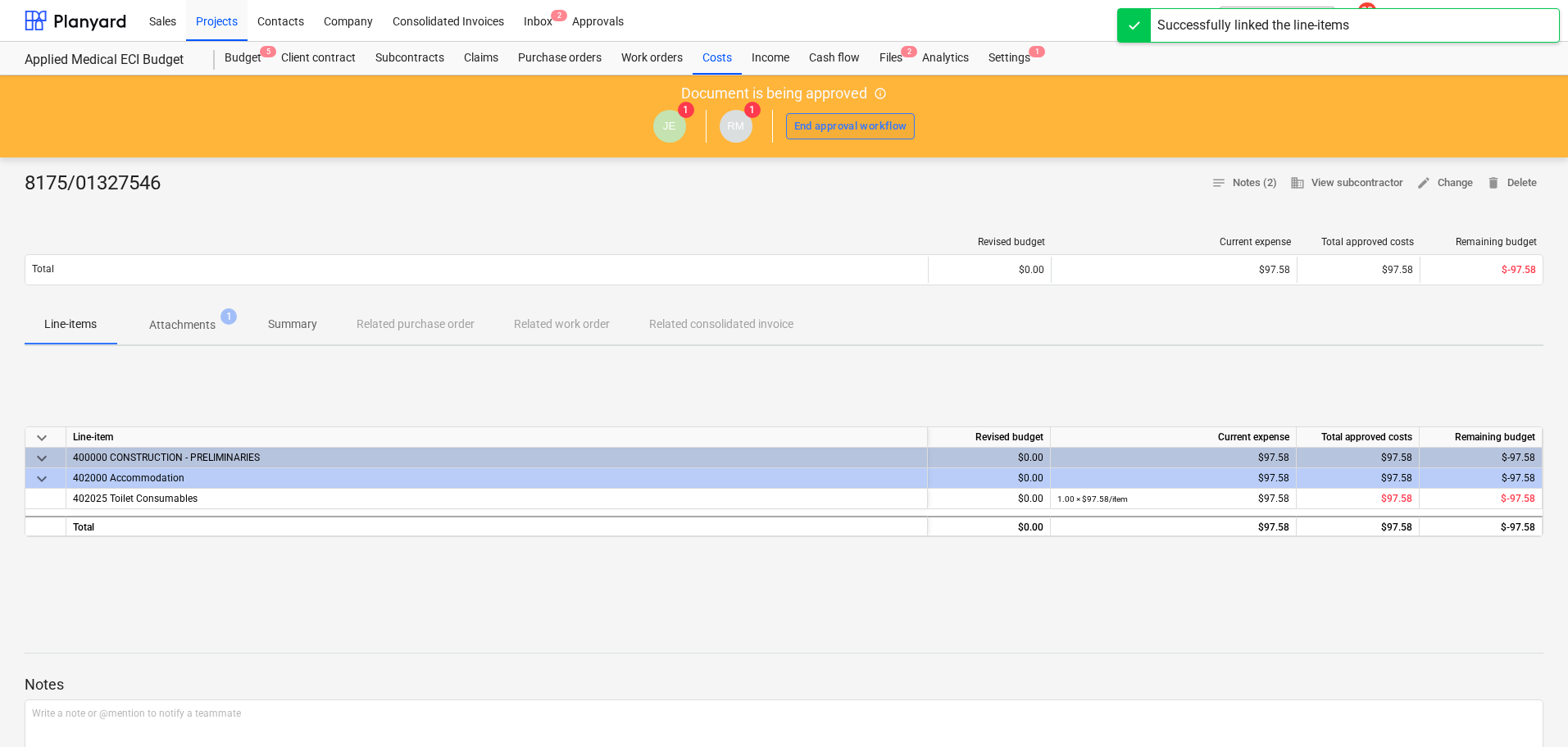
click at [854, 118] on div "End approval workflow" at bounding box center [851, 127] width 113 height 19
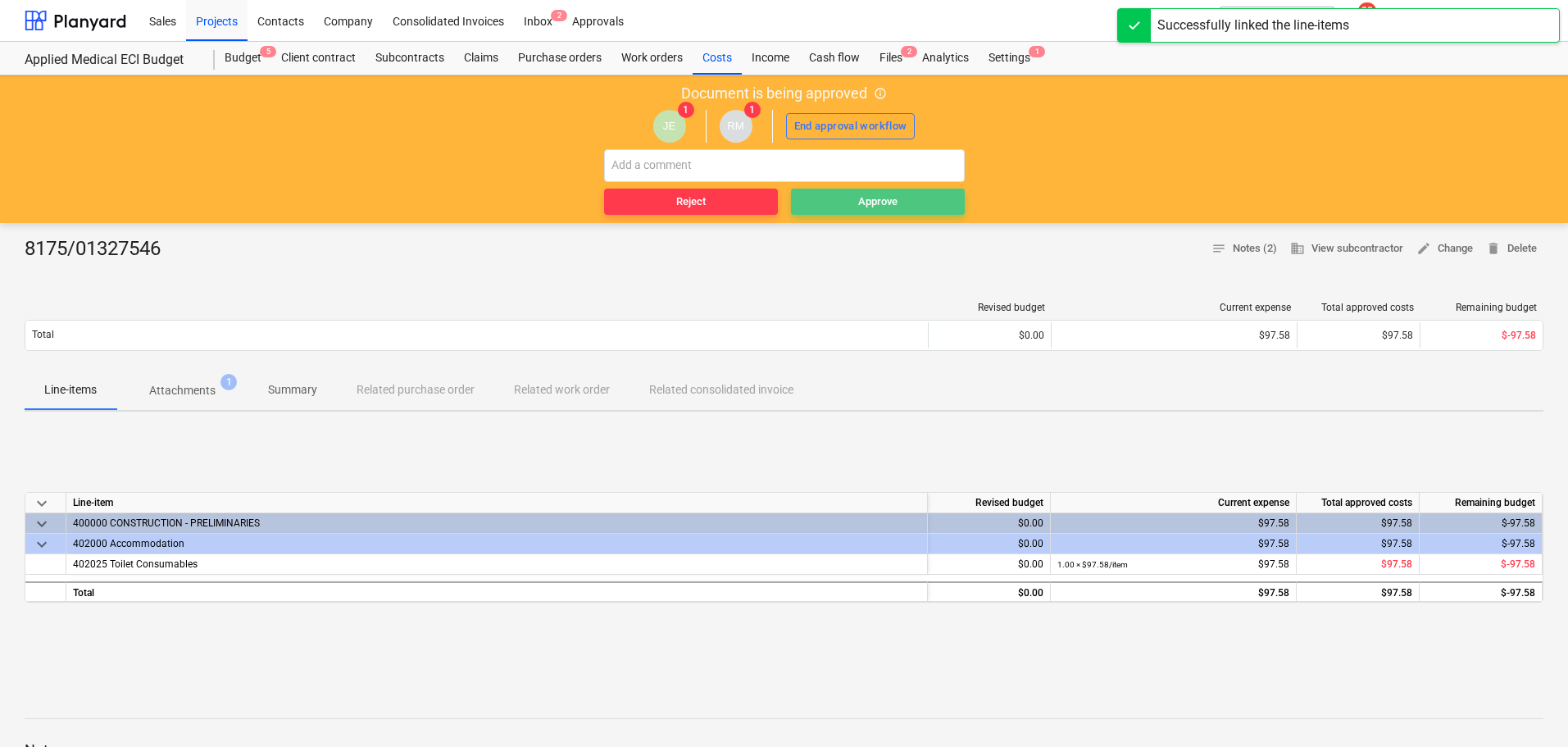
click at [880, 204] on div "Approve" at bounding box center [879, 202] width 40 height 19
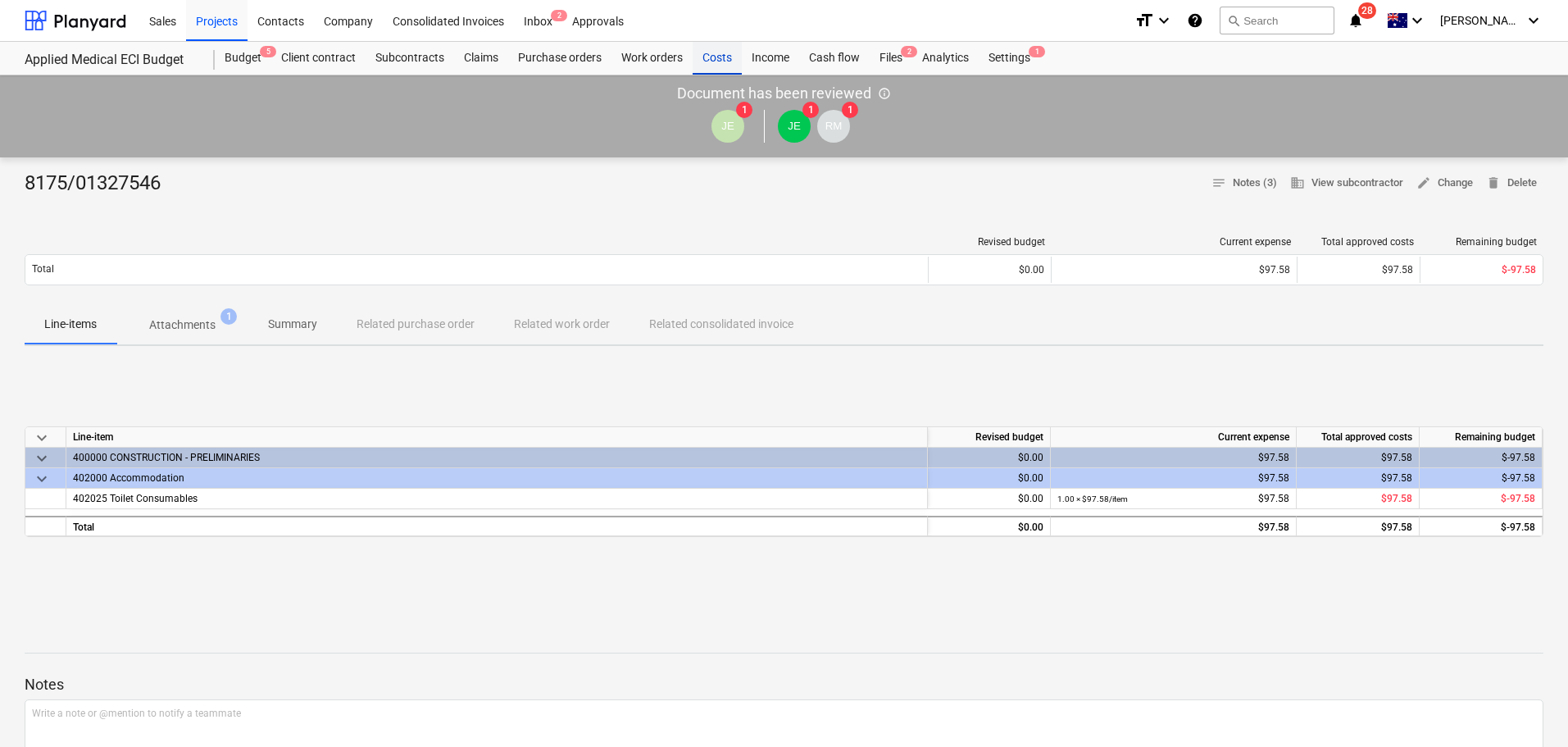
click at [725, 56] on div "Costs" at bounding box center [718, 57] width 49 height 33
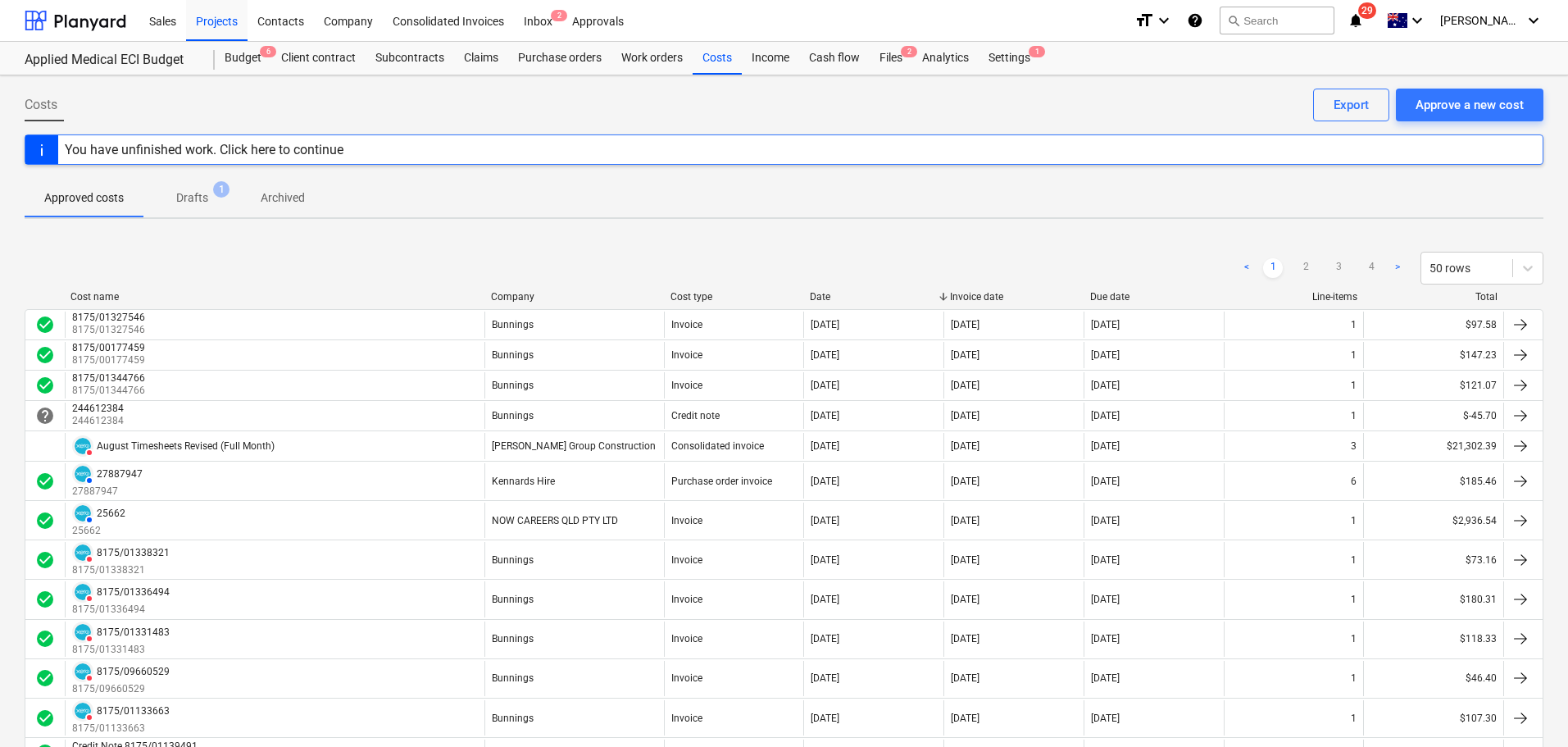
click at [527, 293] on div "Company" at bounding box center [574, 296] width 166 height 11
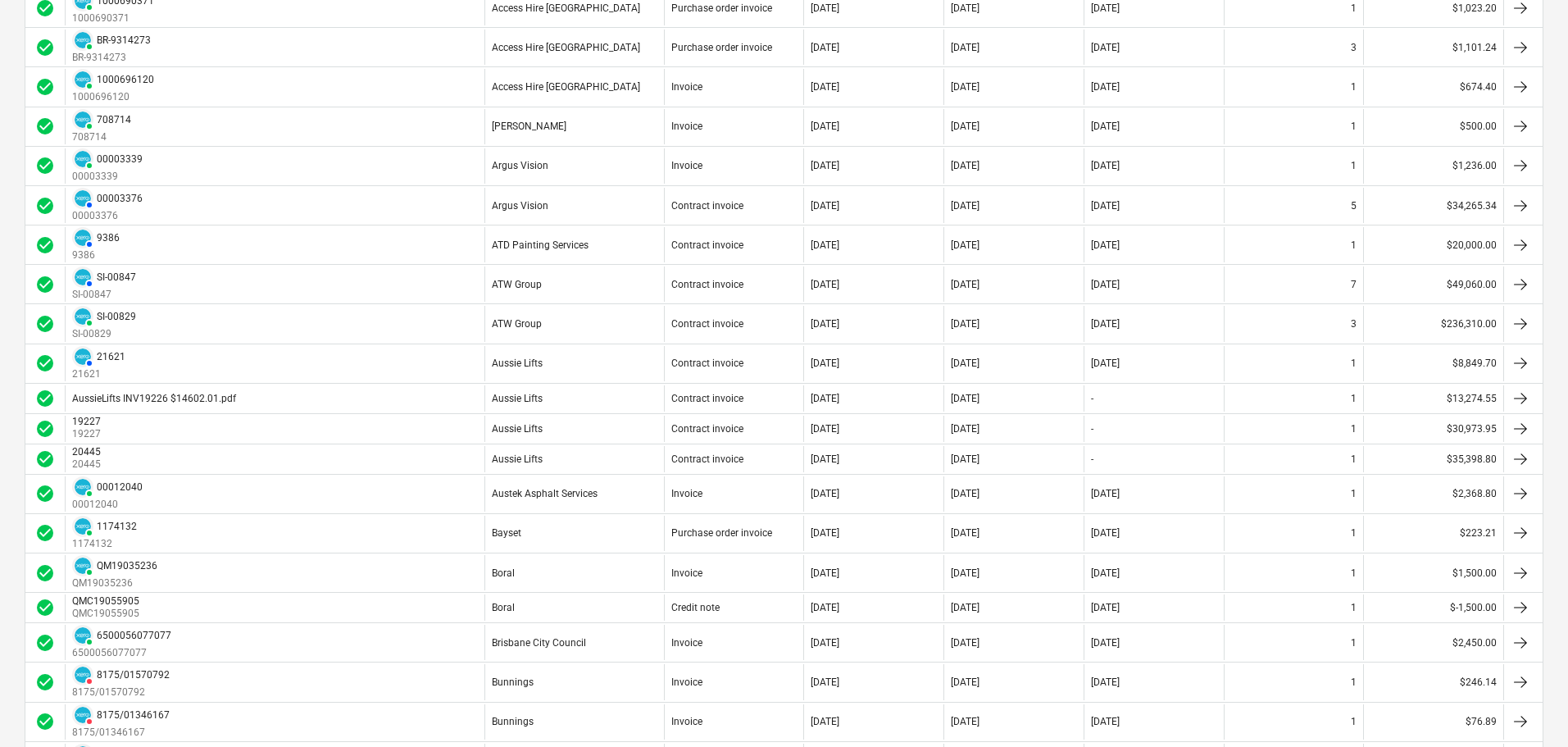
scroll to position [492, 0]
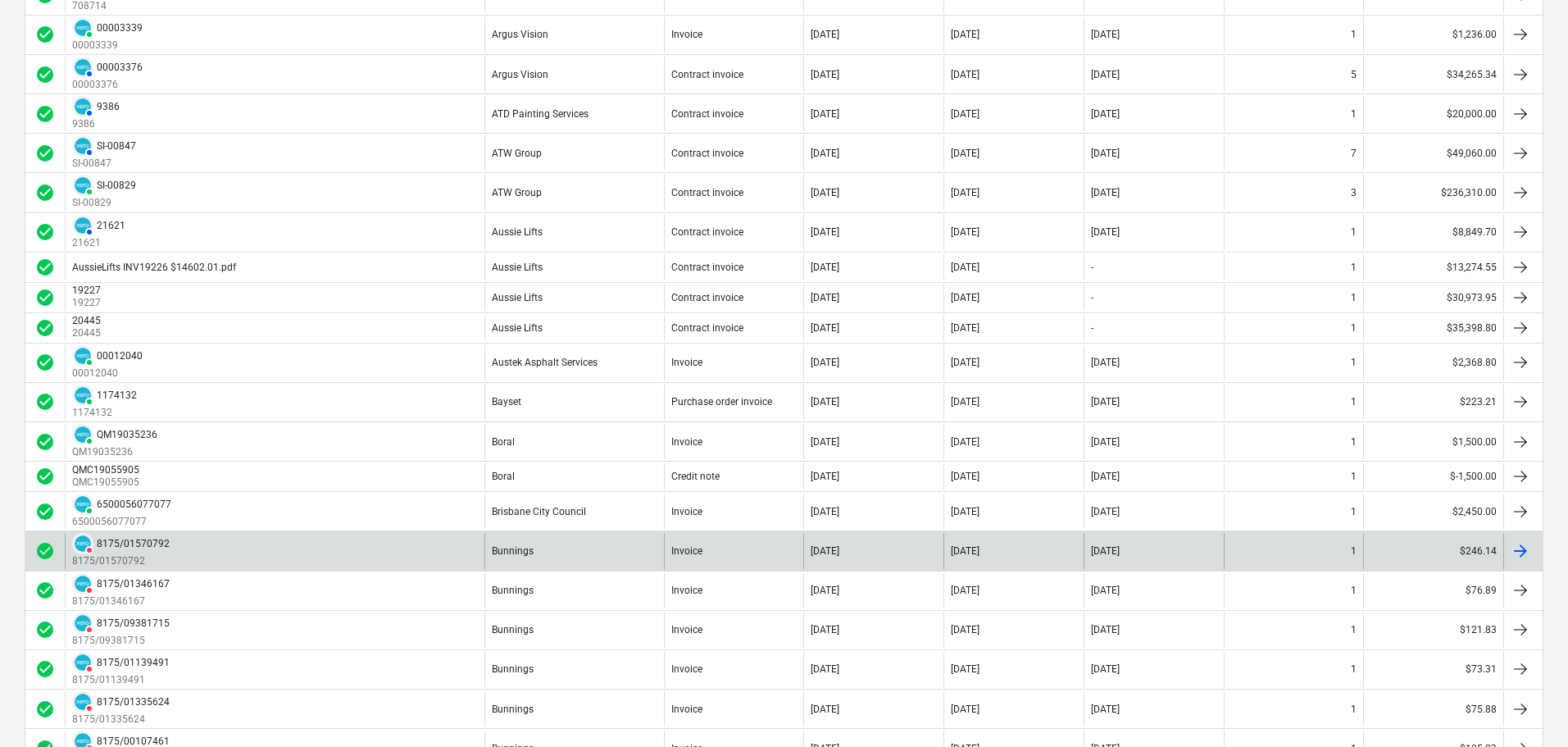
click at [268, 540] on div "DELETED 8175/01570792 8175/01570792" at bounding box center [275, 550] width 420 height 35
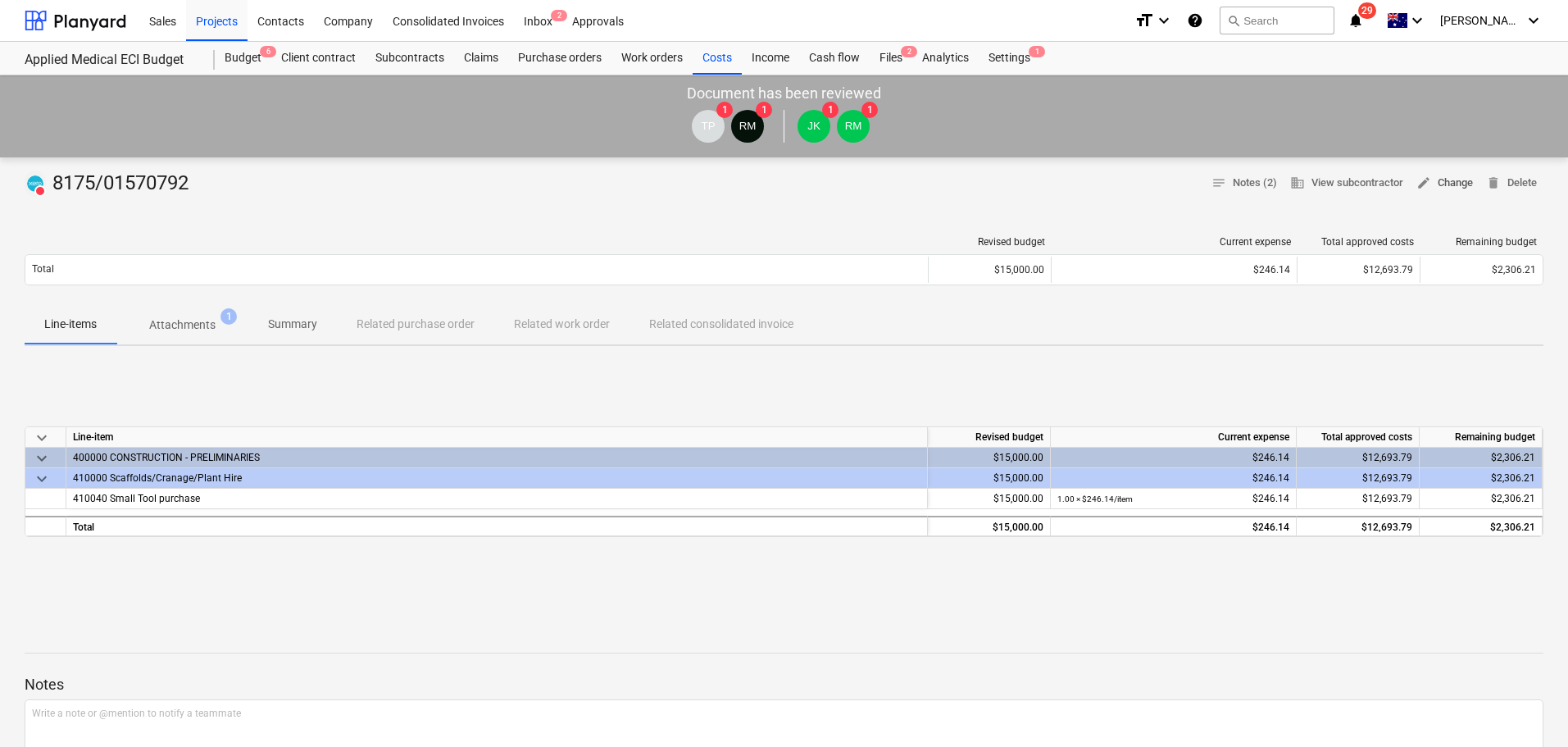
click at [1453, 174] on span "edit Change" at bounding box center [1445, 183] width 56 height 19
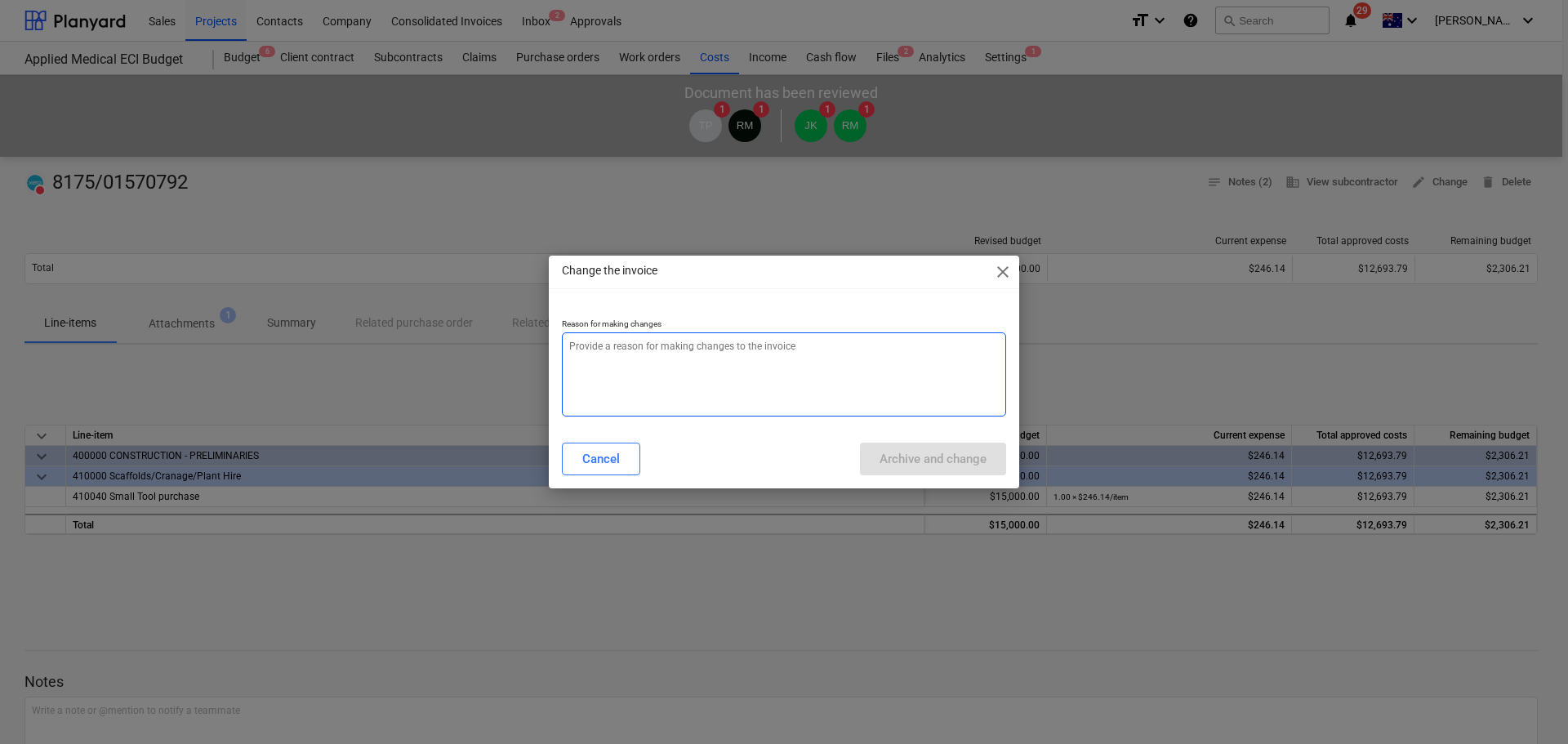
click at [665, 350] on textarea at bounding box center [784, 375] width 444 height 84
paste textarea "incorrect cost code. re-doing to amend."
type textarea "x"
type textarea "incorrect cost code. re-doing to amend."
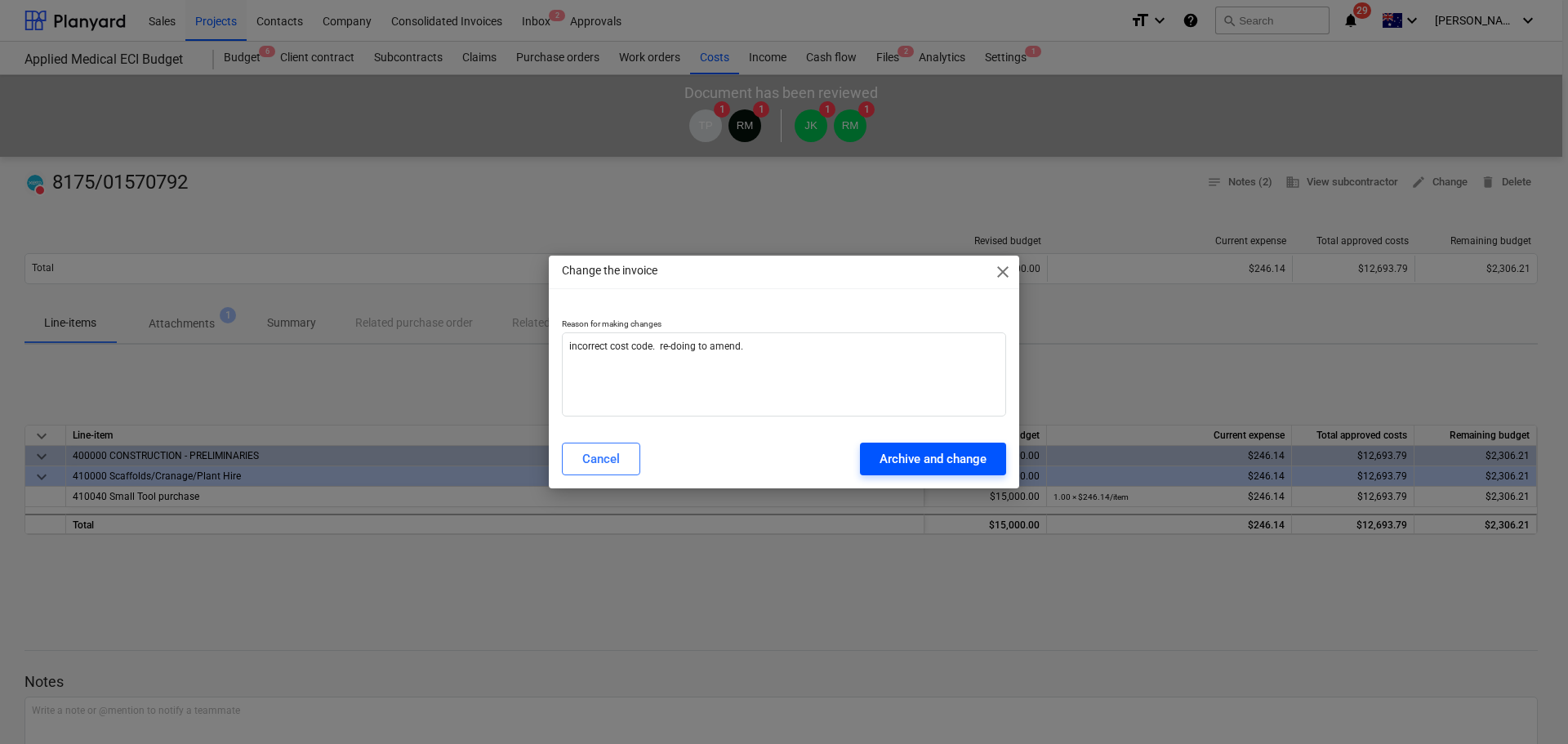
click at [925, 456] on div "Archive and change" at bounding box center [933, 459] width 107 height 22
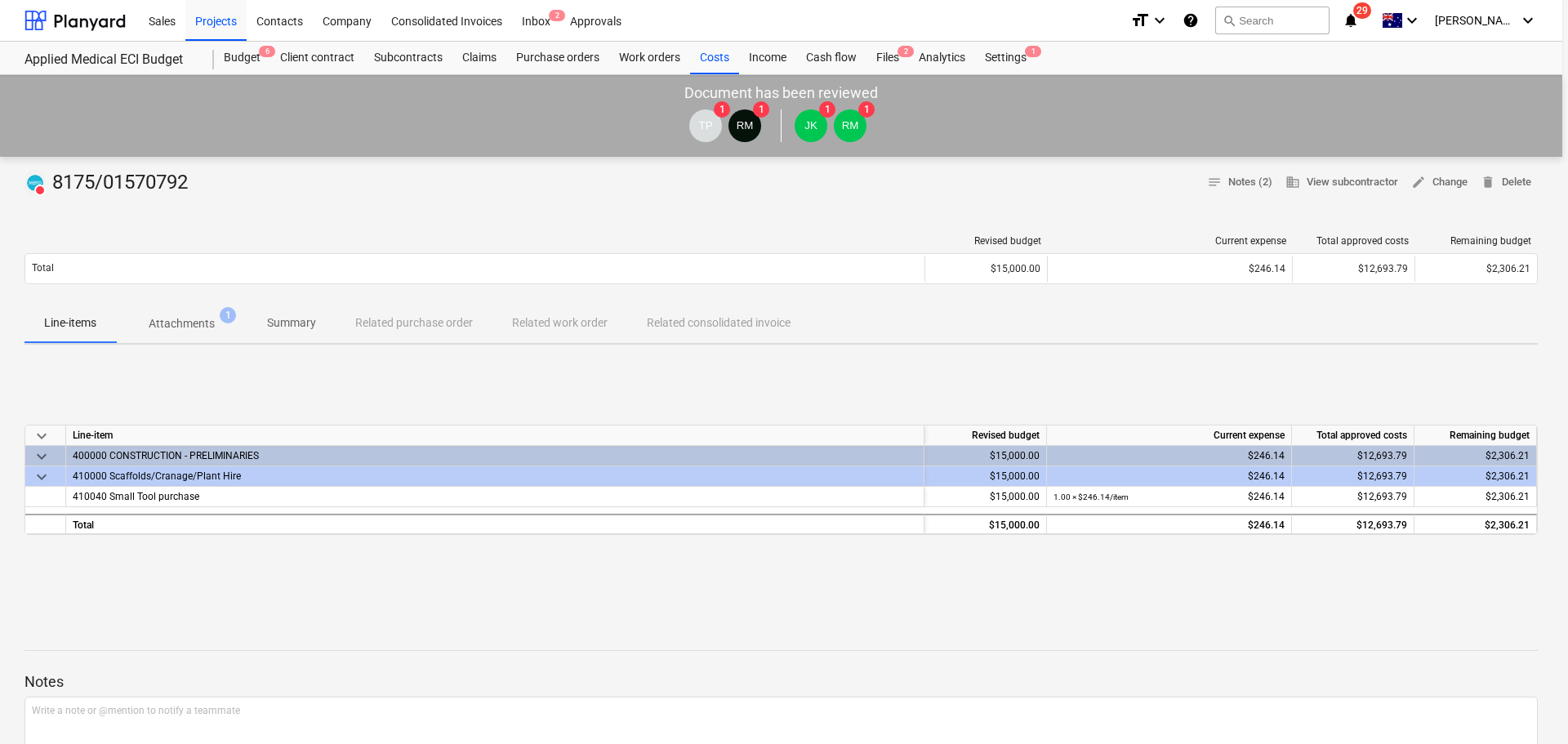
type textarea "x"
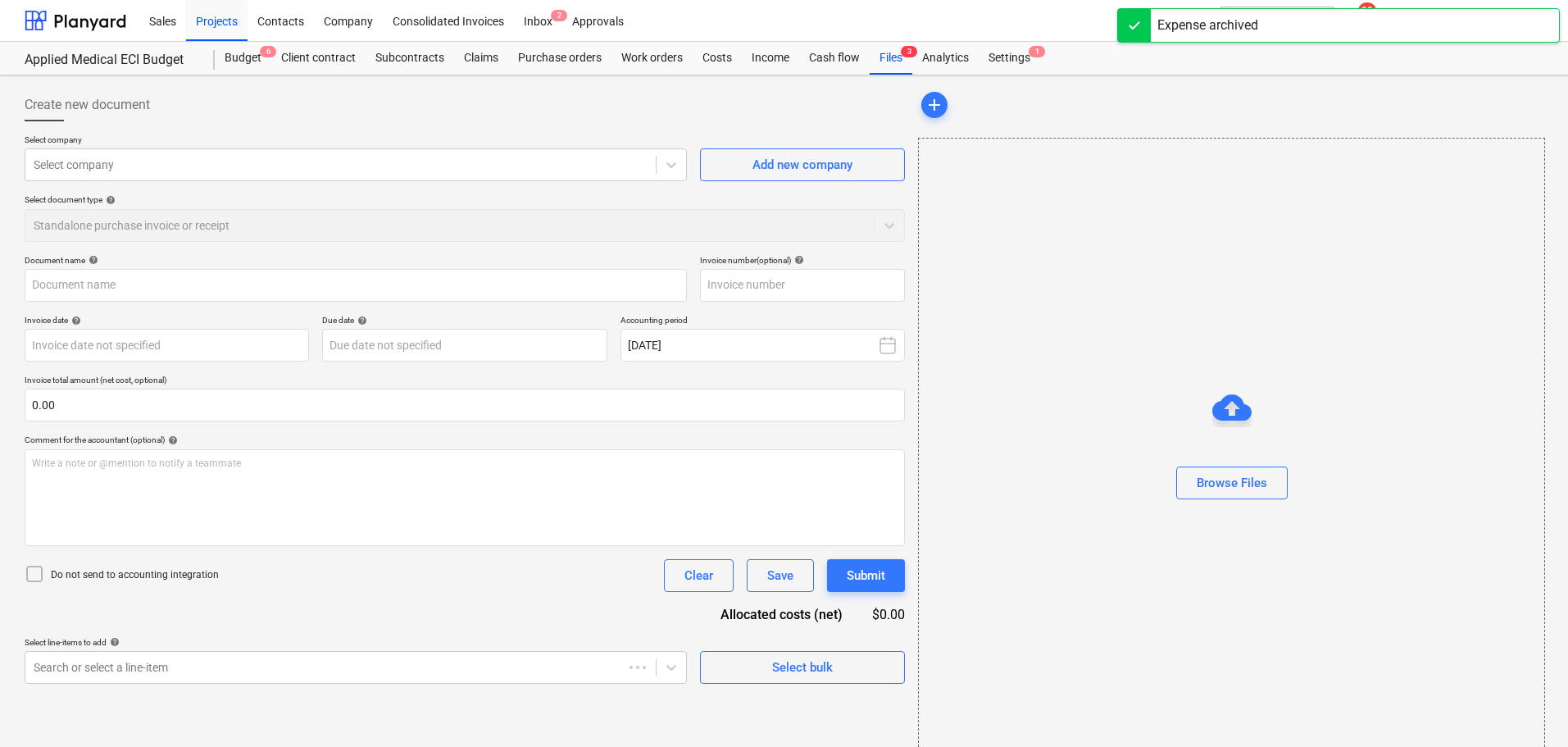
type input "8175/01570792"
type input "12 Aug 2025"
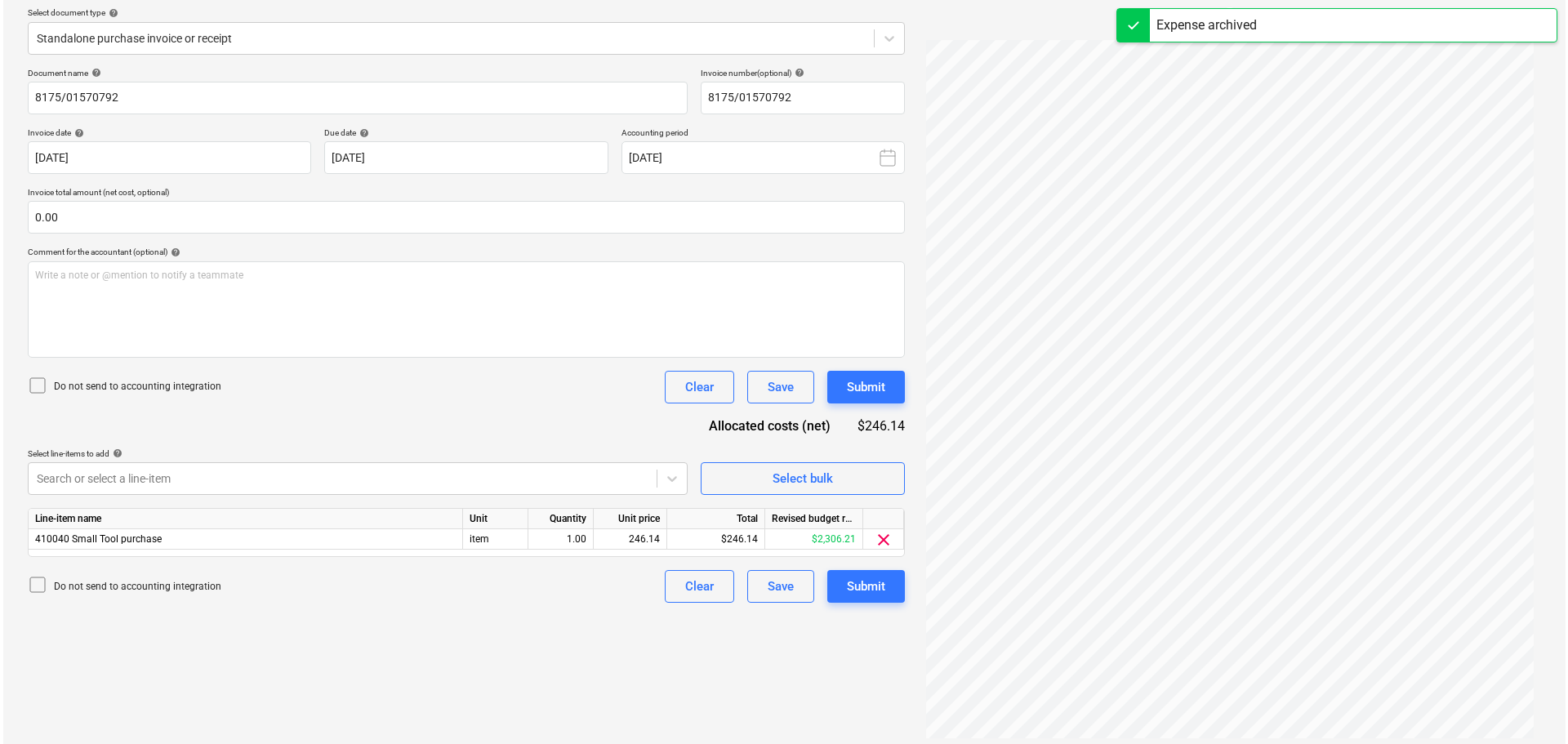
scroll to position [194, 0]
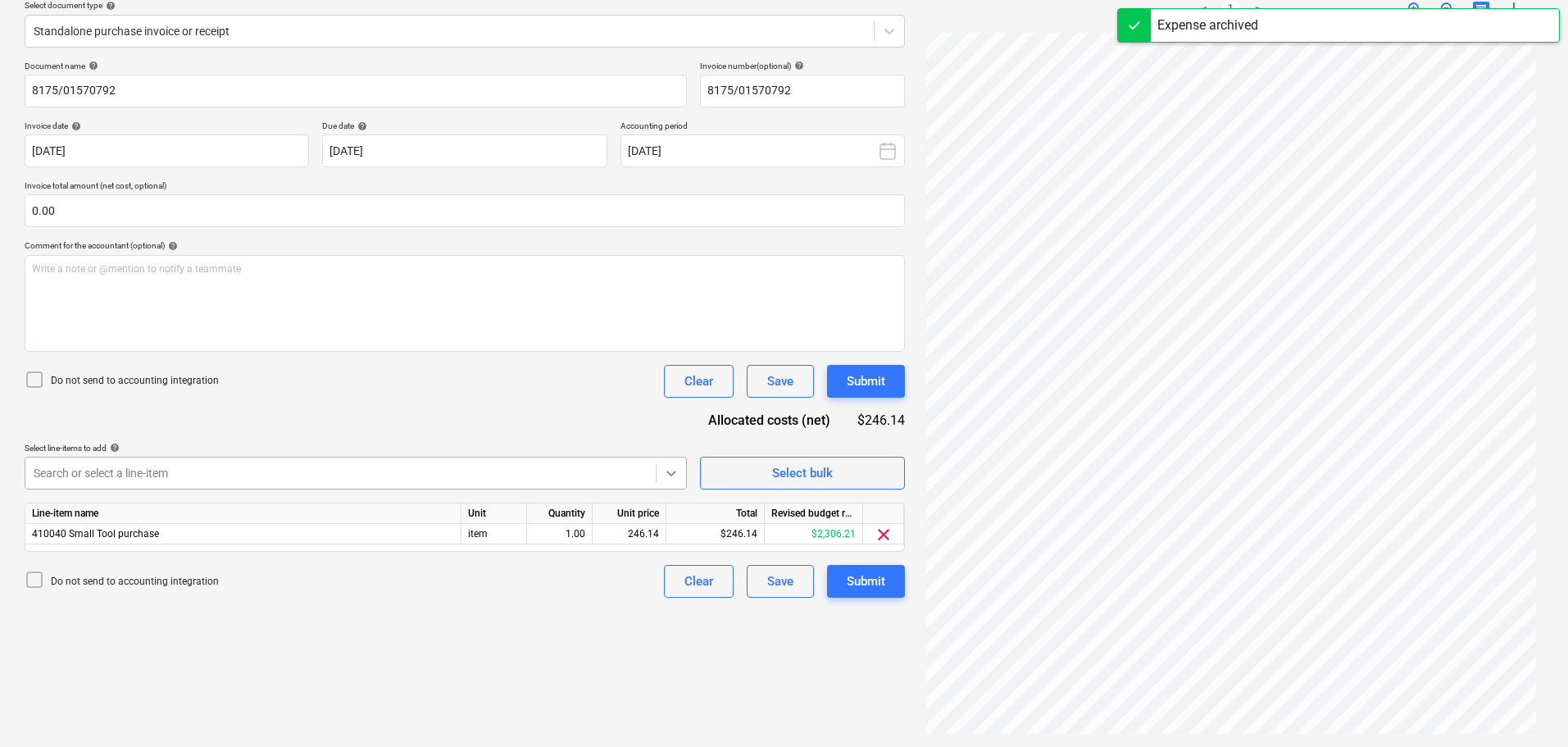
click at [671, 474] on icon at bounding box center [672, 473] width 9 height 6
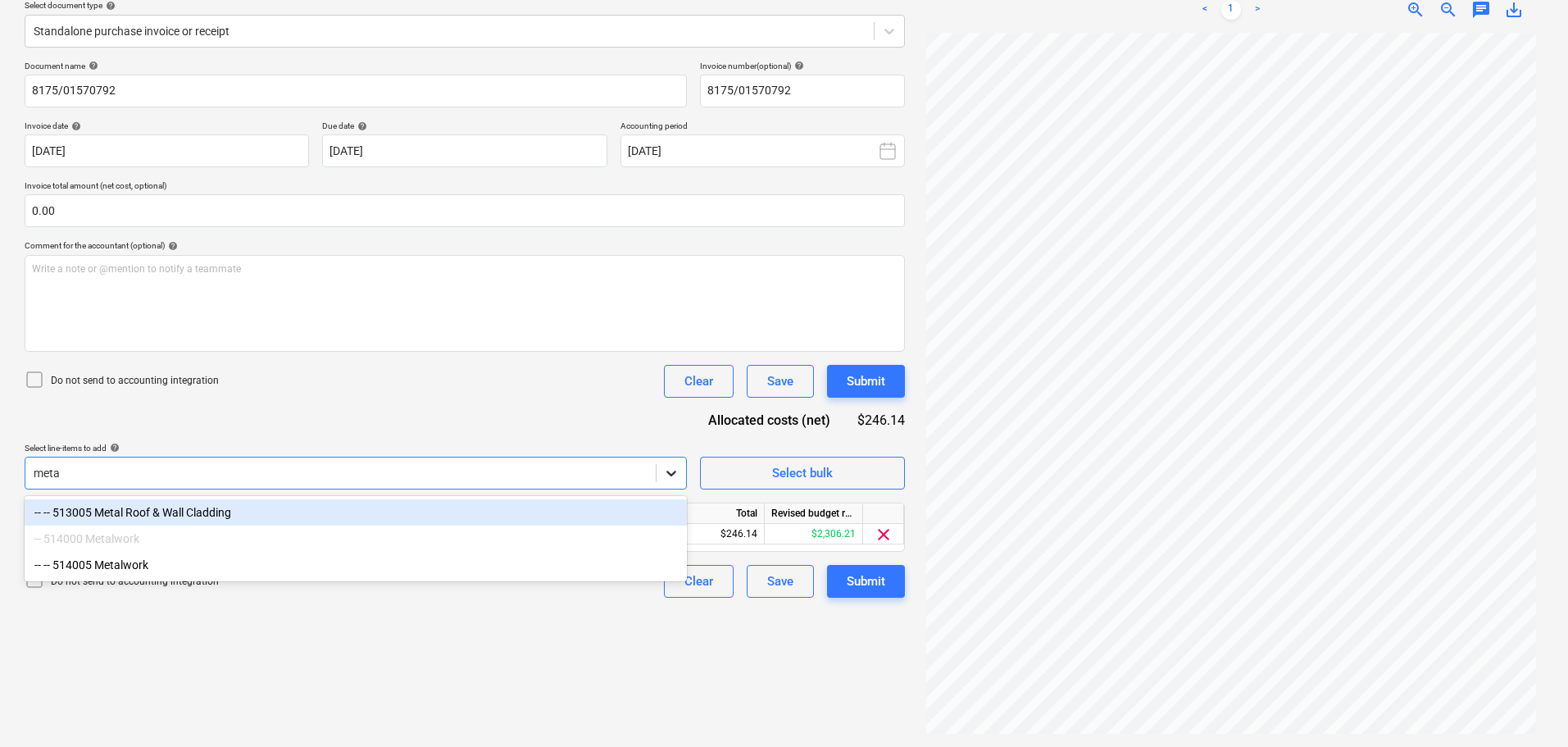
type input "metal"
click at [179, 505] on div "-- -- 513005 Metal Roof & Wall Cladding" at bounding box center [356, 513] width 662 height 26
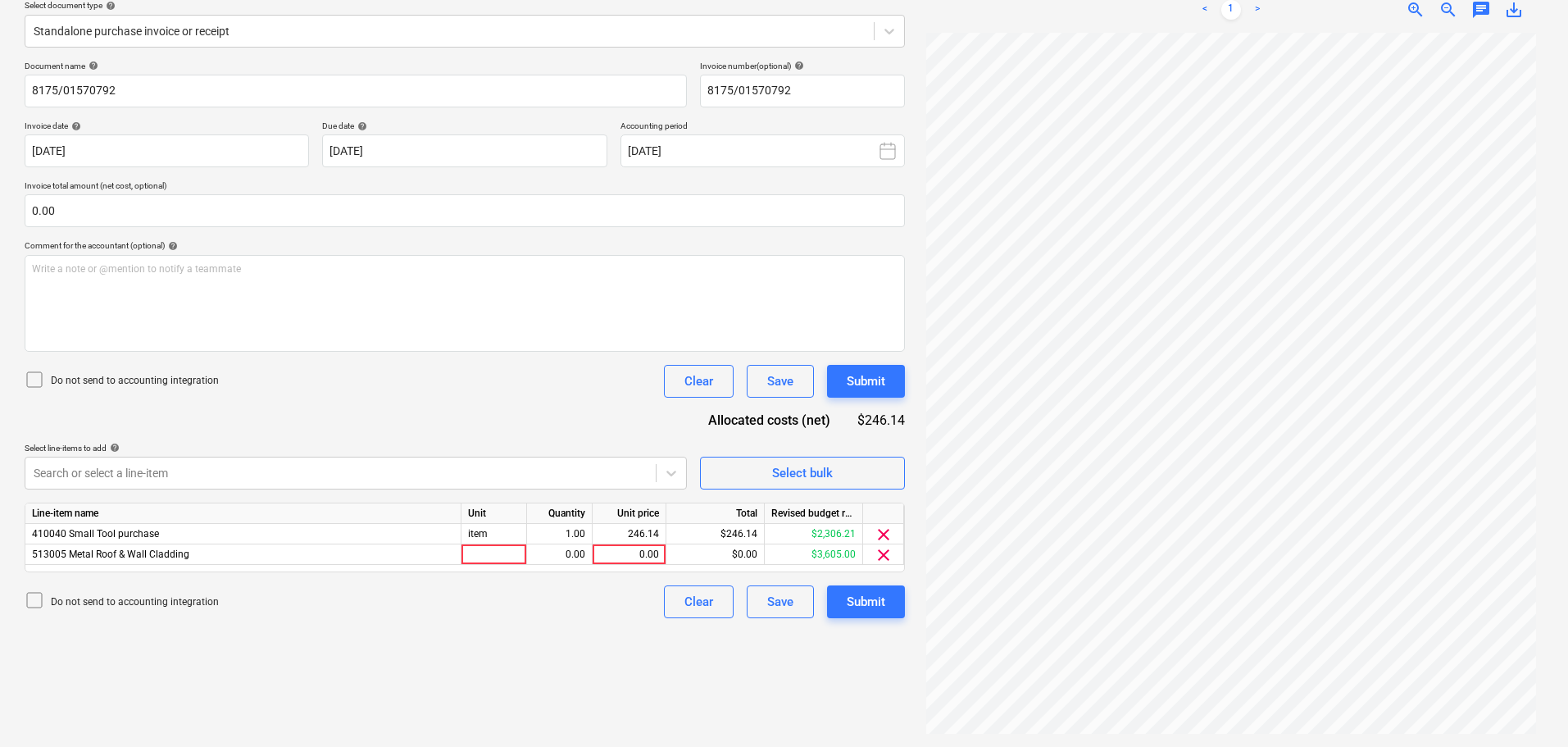
click at [235, 405] on div "Document name help 8175/01570792 Invoice number (optional) help 8175/01570792 I…" at bounding box center [465, 340] width 880 height 558
click at [41, 377] on icon at bounding box center [34, 379] width 20 height 20
click at [502, 552] on div at bounding box center [495, 555] width 66 height 21
type input "item"
type input "246.14"
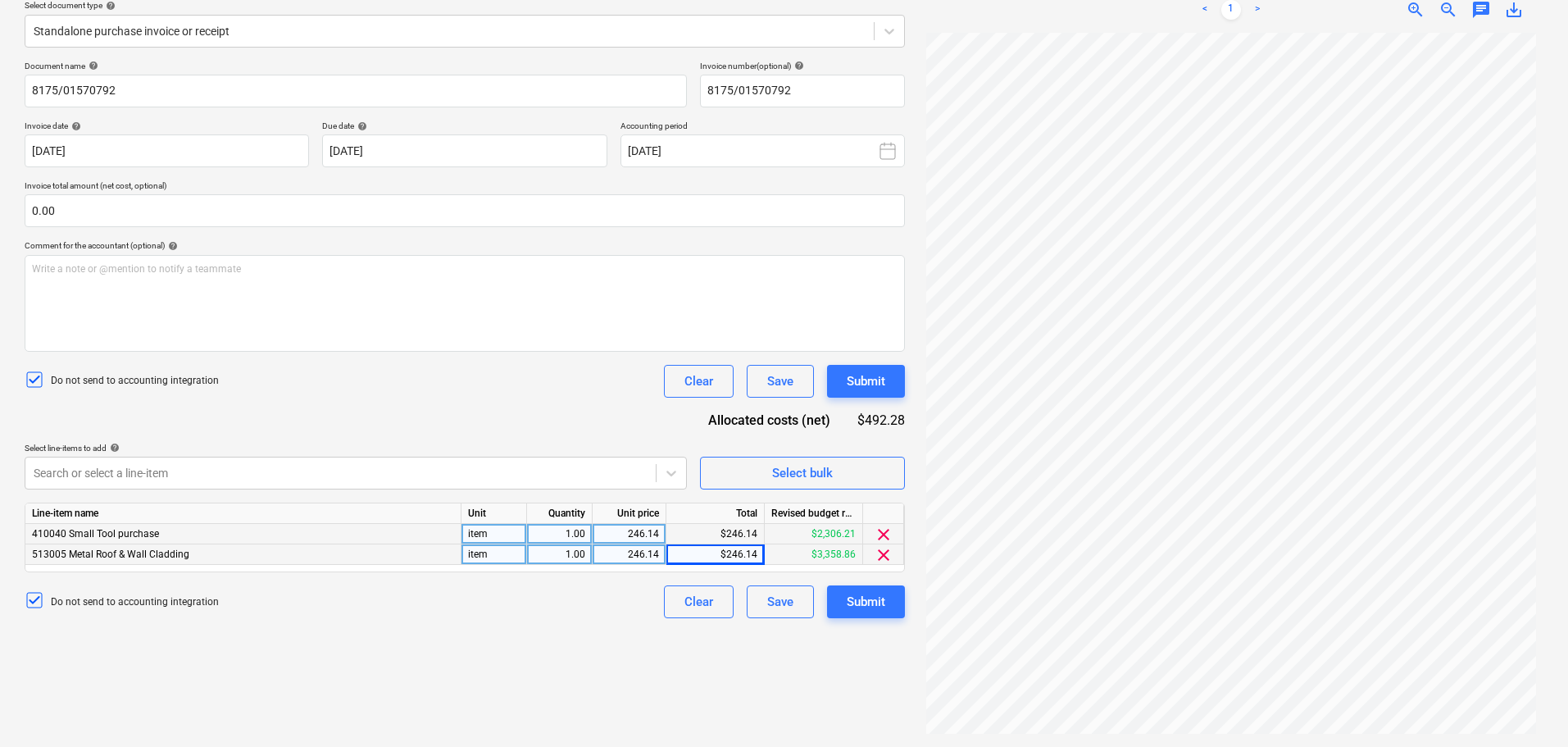
click at [882, 530] on span "clear" at bounding box center [883, 534] width 20 height 20
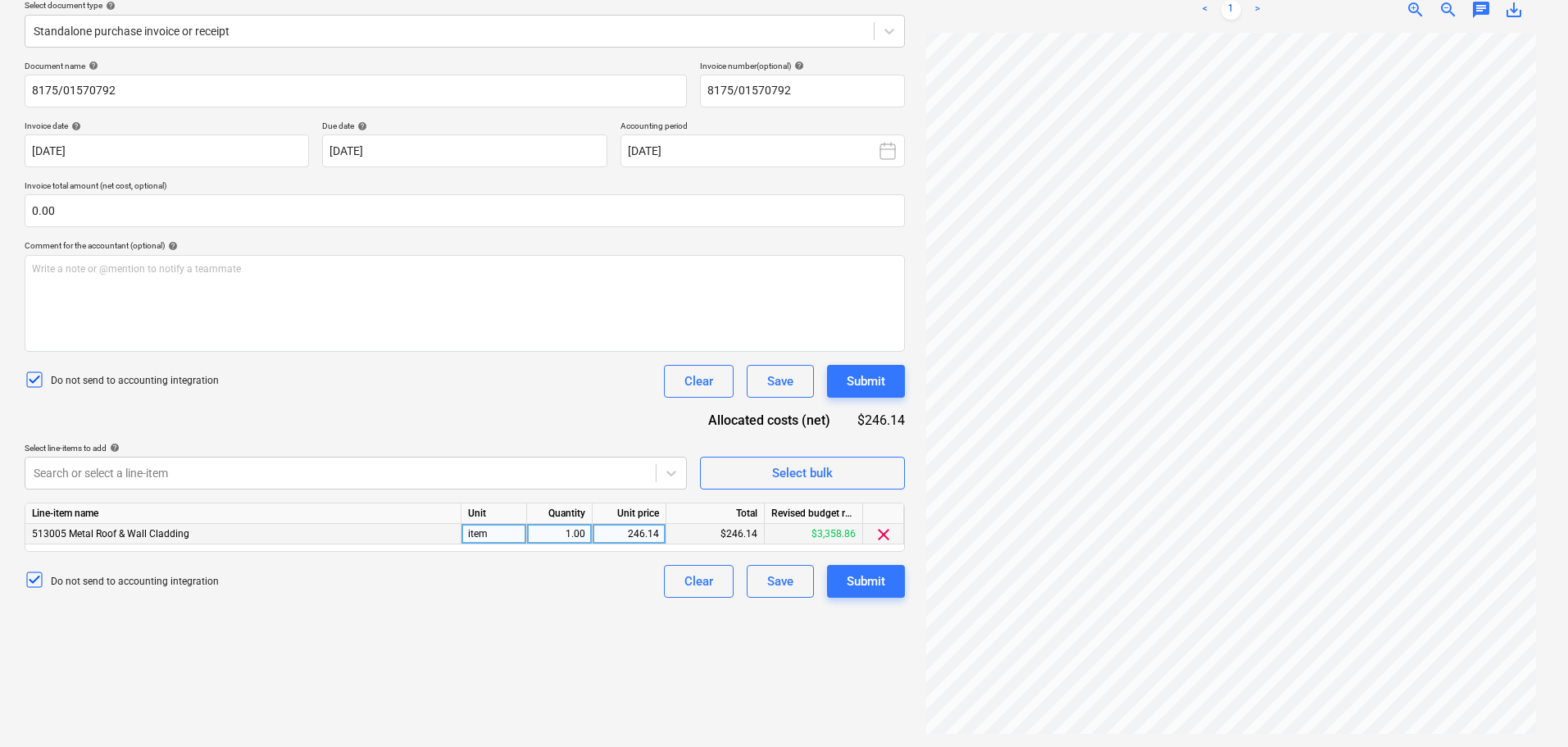
click at [487, 637] on div "Create new document Select company Bunnings Add new company Select document typ…" at bounding box center [465, 314] width 894 height 853
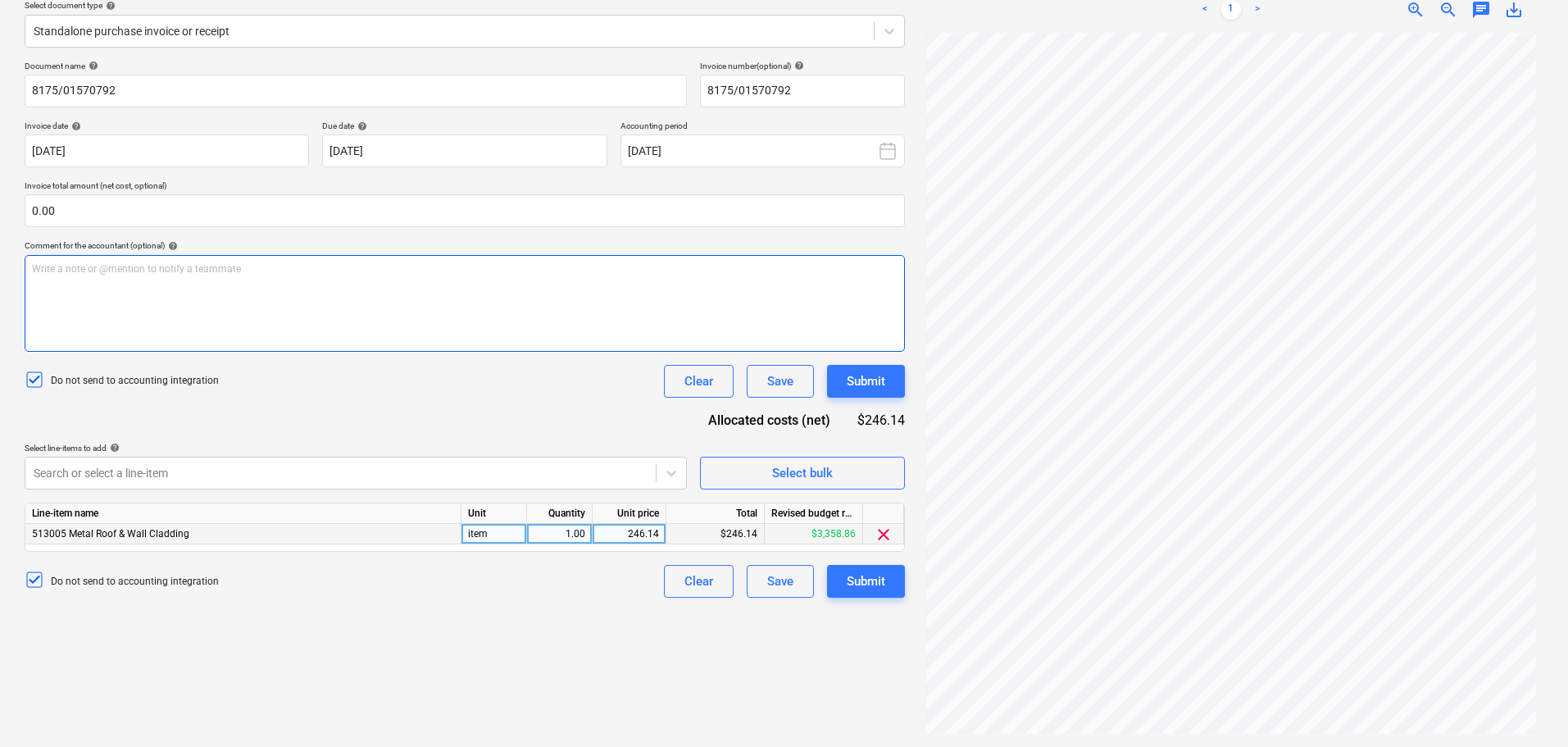
click at [390, 323] on div "Write a note or @mention to notify a teammate ﻿" at bounding box center [465, 303] width 880 height 97
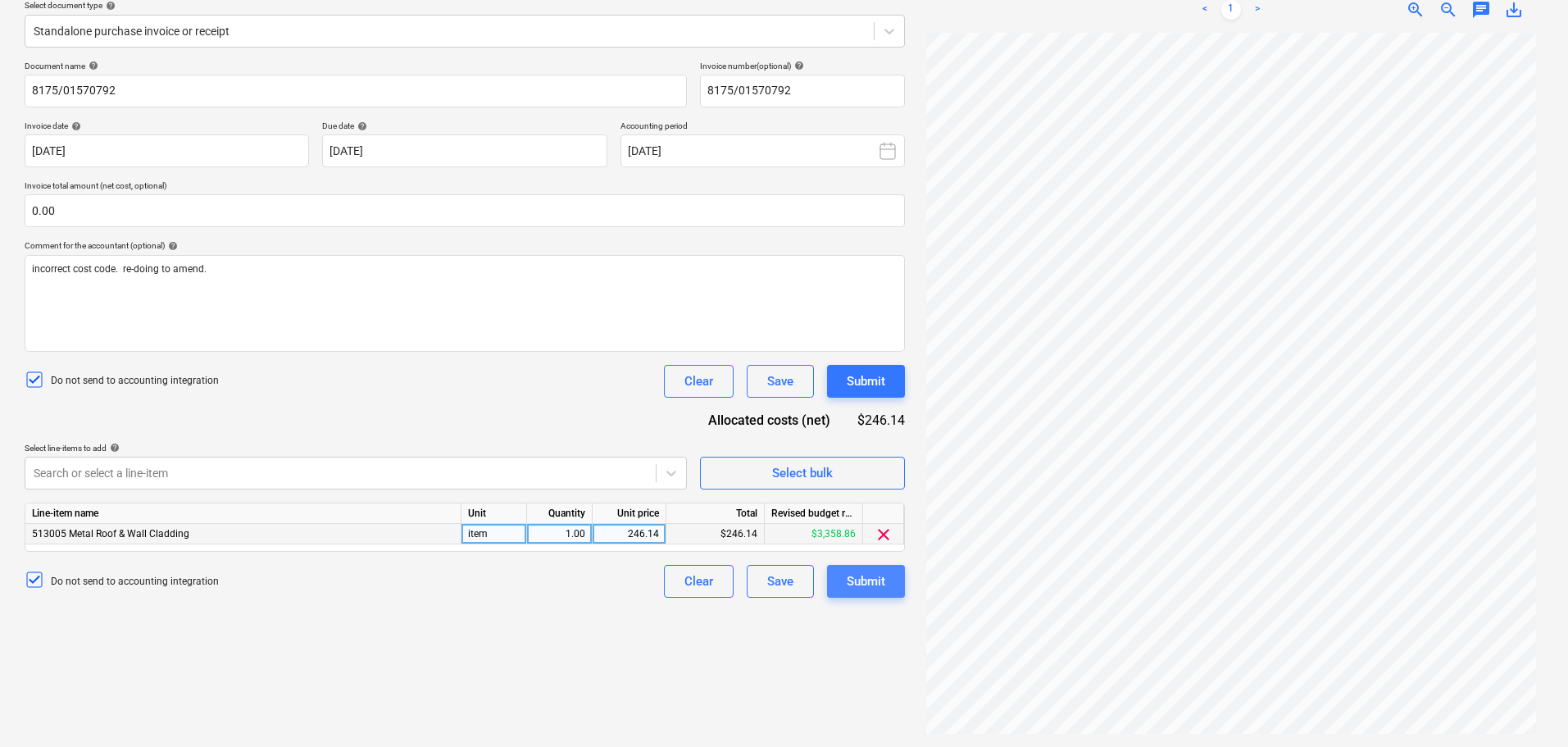
click at [882, 580] on div "Submit" at bounding box center [865, 581] width 39 height 22
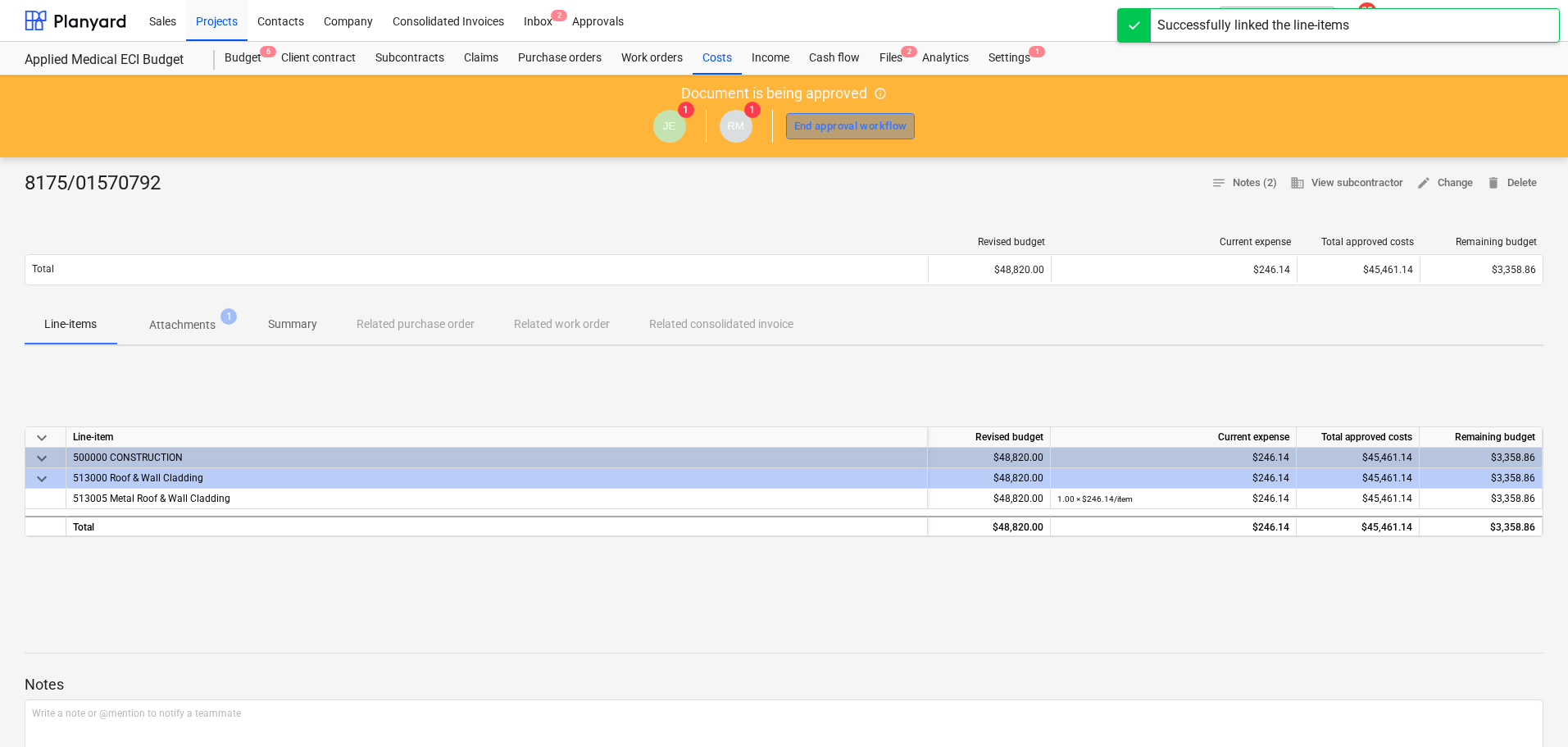
click at [840, 128] on div "End approval workflow" at bounding box center [851, 127] width 113 height 19
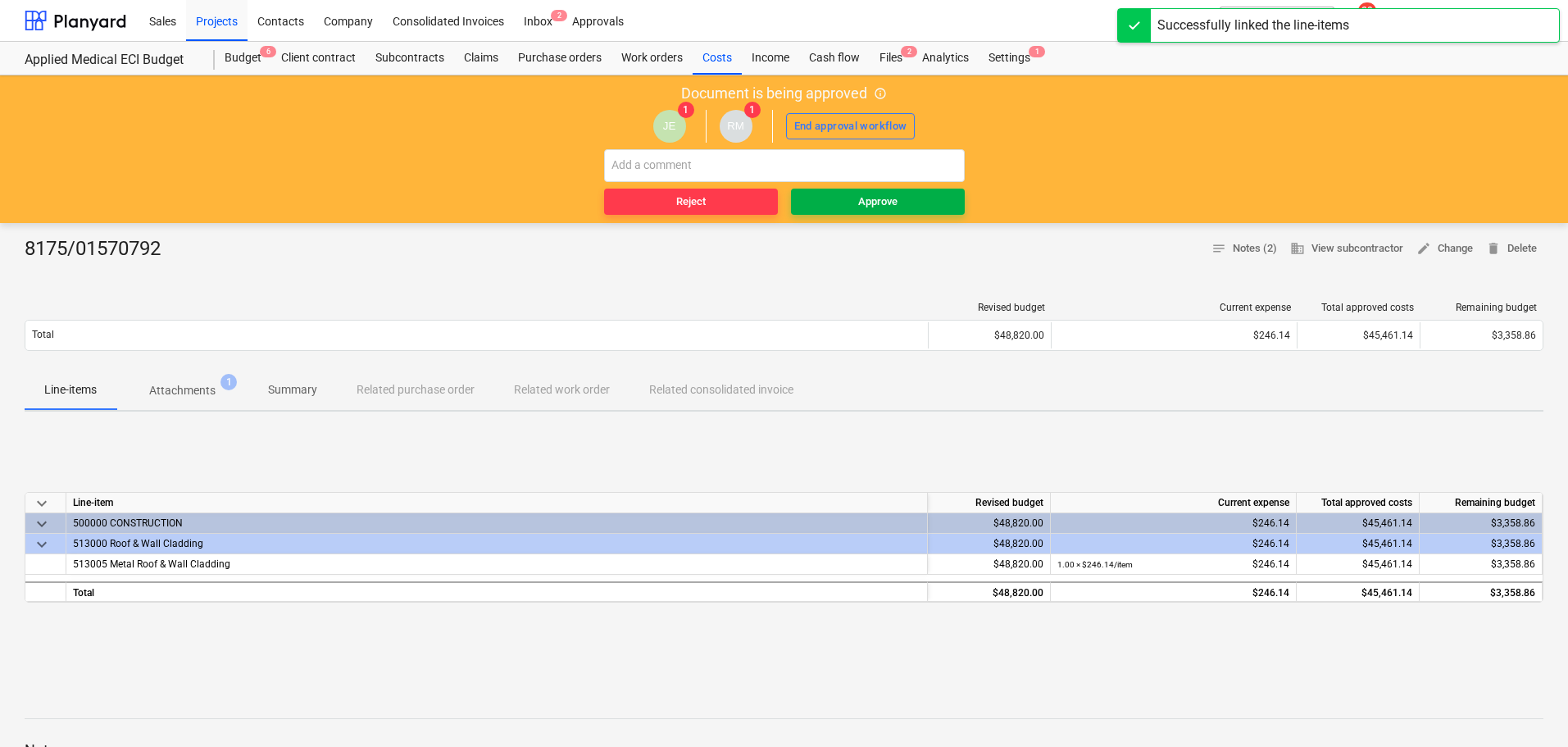
click at [898, 198] on span "Approve" at bounding box center [878, 202] width 161 height 19
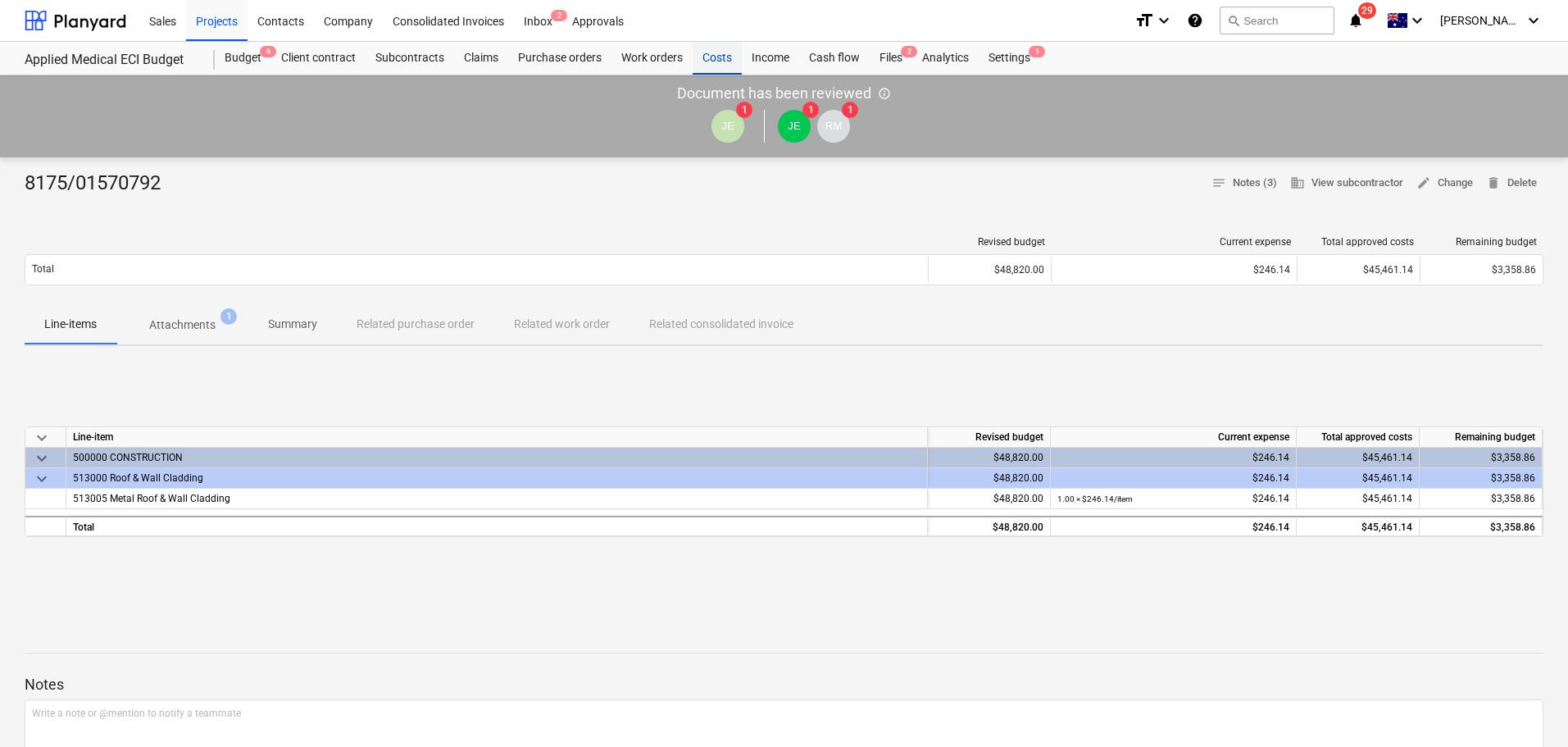
click at [722, 57] on div "Costs" at bounding box center [718, 57] width 49 height 33
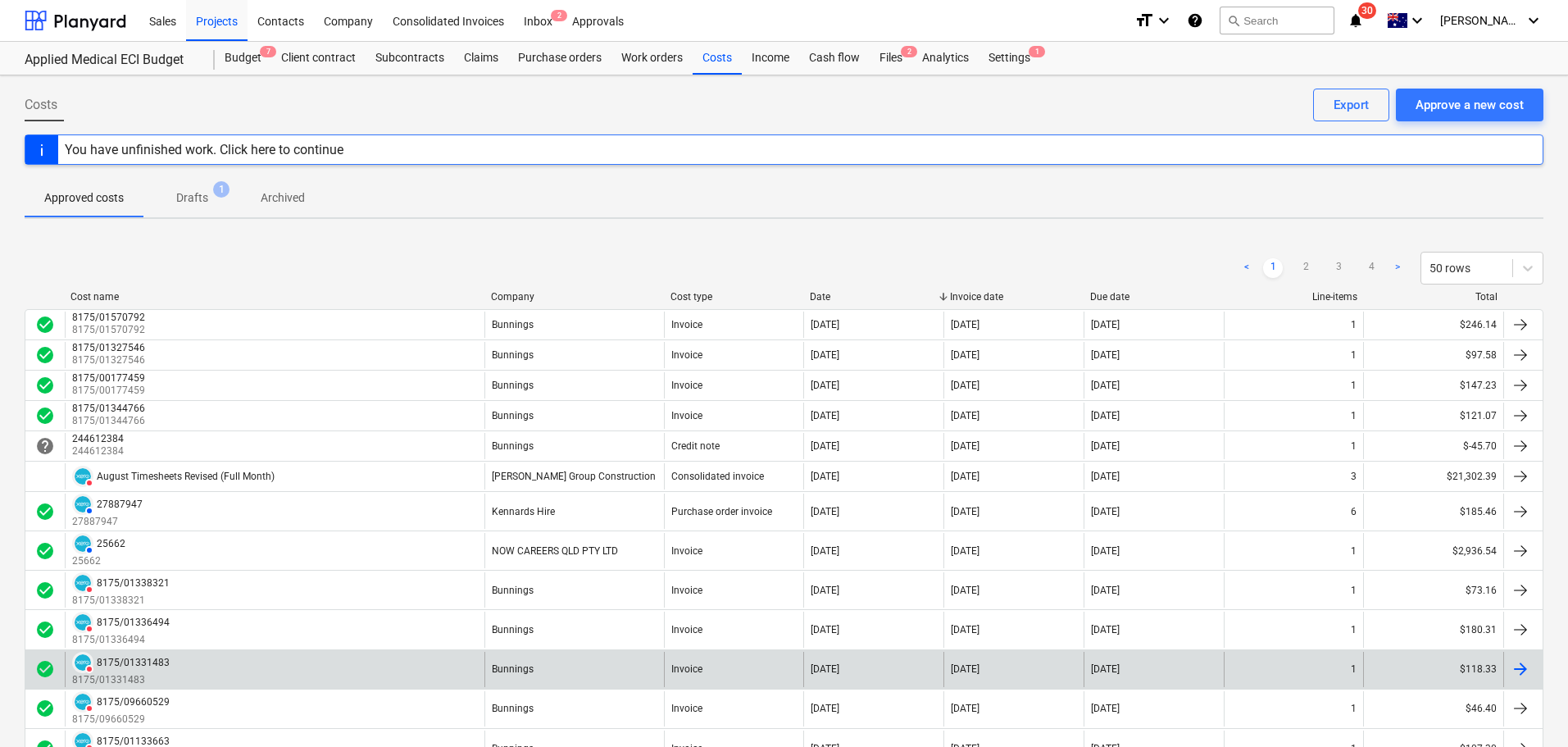
click at [195, 671] on div "DELETED 8175/01331483 8175/01331483" at bounding box center [275, 669] width 420 height 35
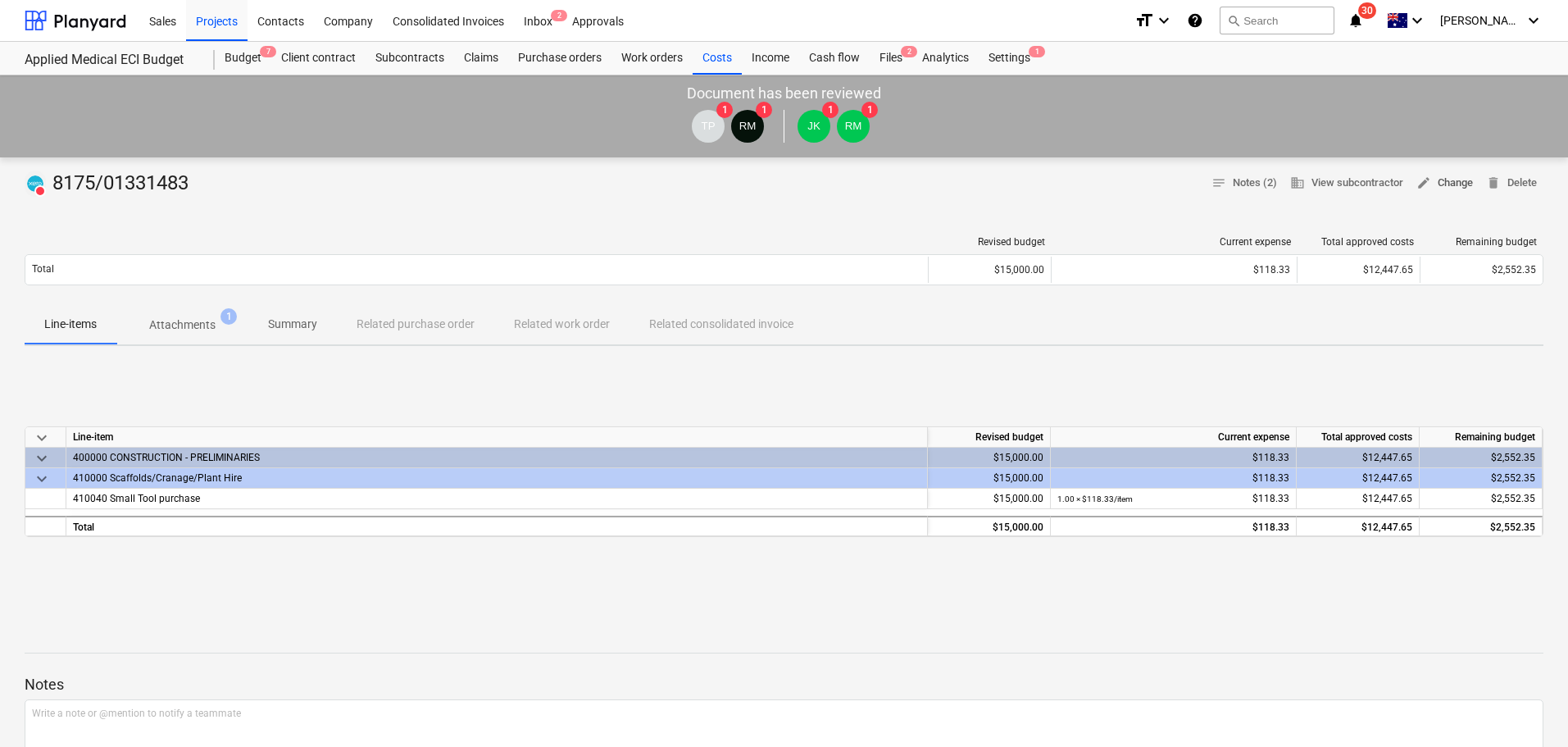
click at [1435, 179] on span "edit Change" at bounding box center [1445, 183] width 56 height 19
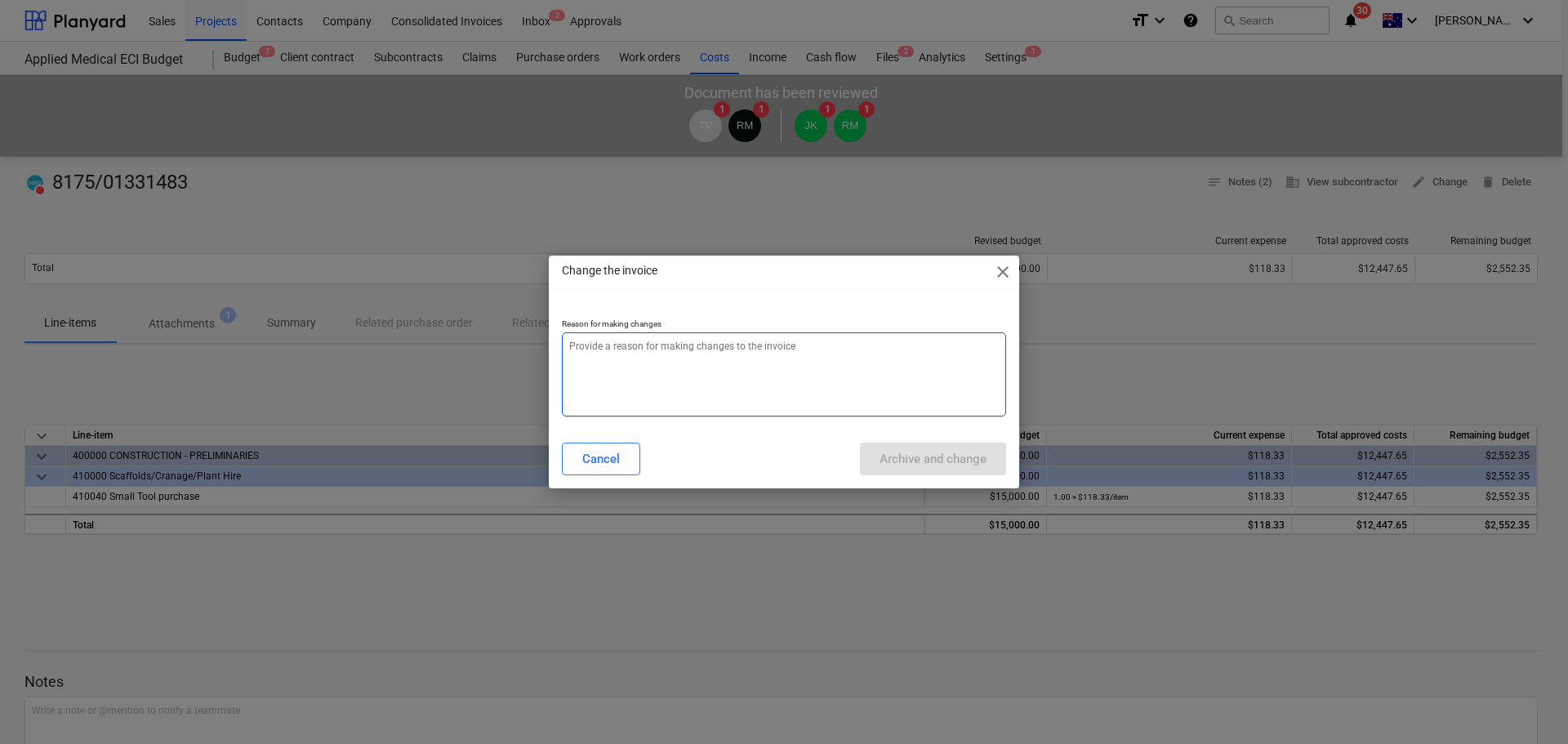
click at [668, 373] on textarea at bounding box center [784, 375] width 444 height 84
paste textarea "incorrect cost code. re-doing to amend."
type textarea "x"
type textarea "incorrect cost code. re-doing to amend."
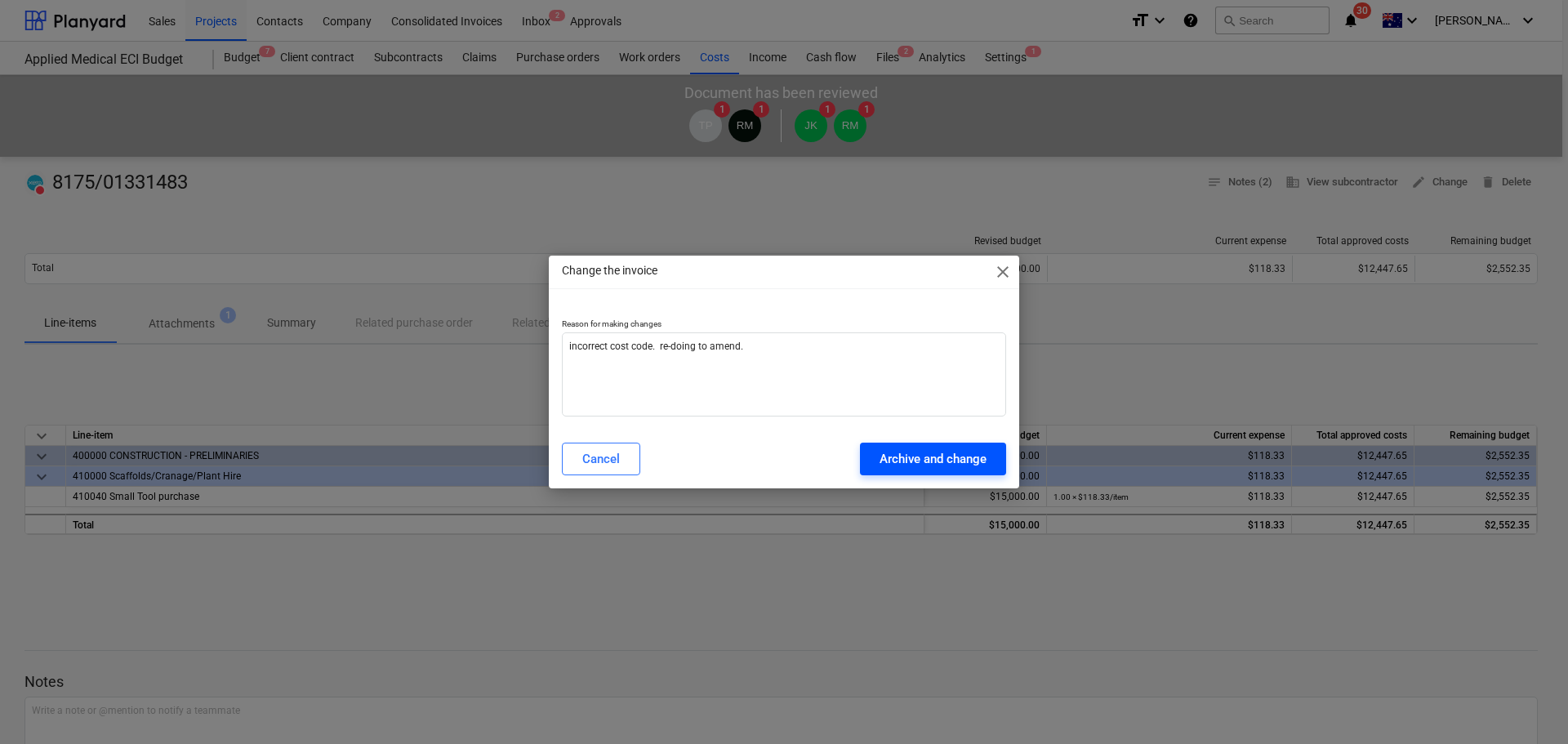
click at [905, 455] on div "Archive and change" at bounding box center [933, 459] width 107 height 22
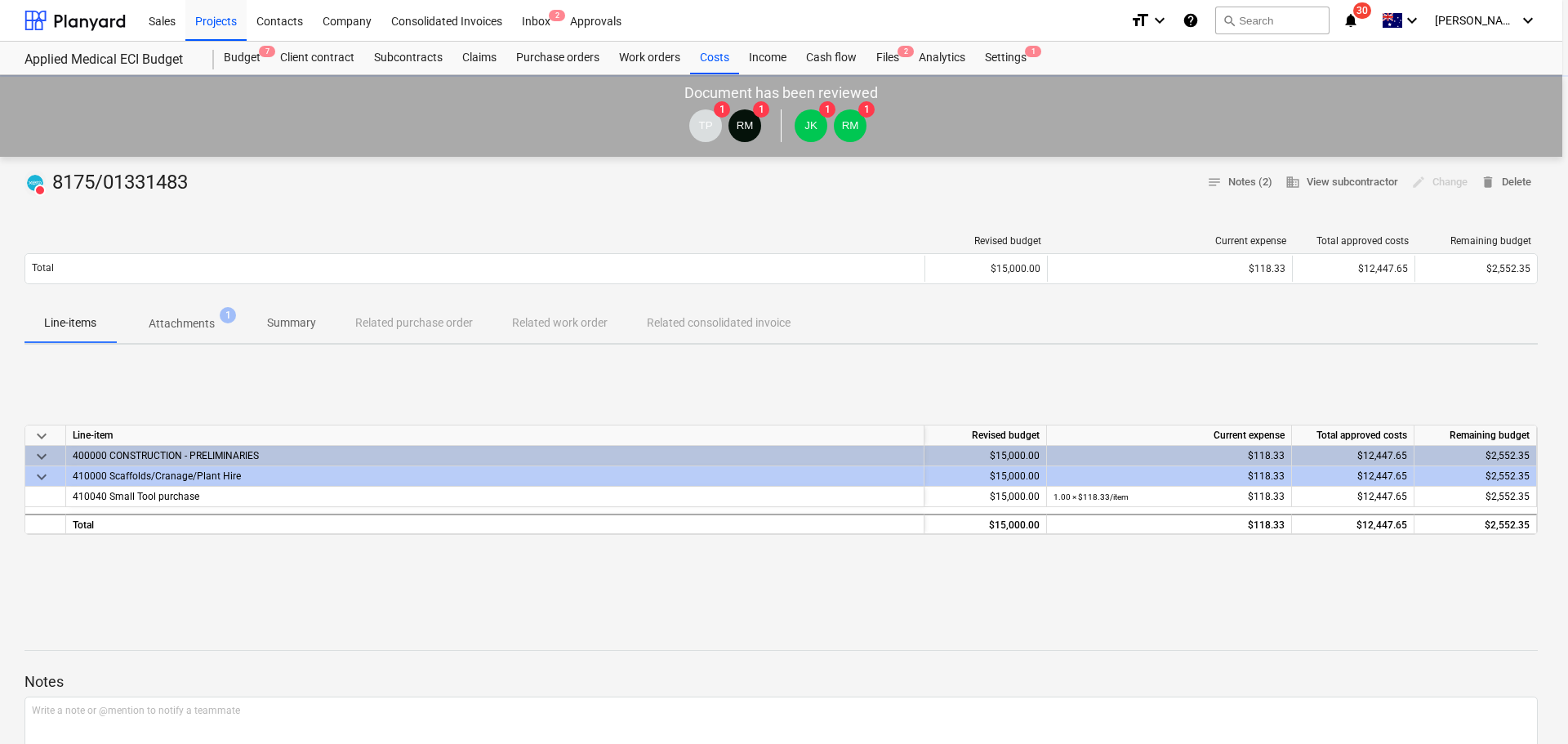
type textarea "x"
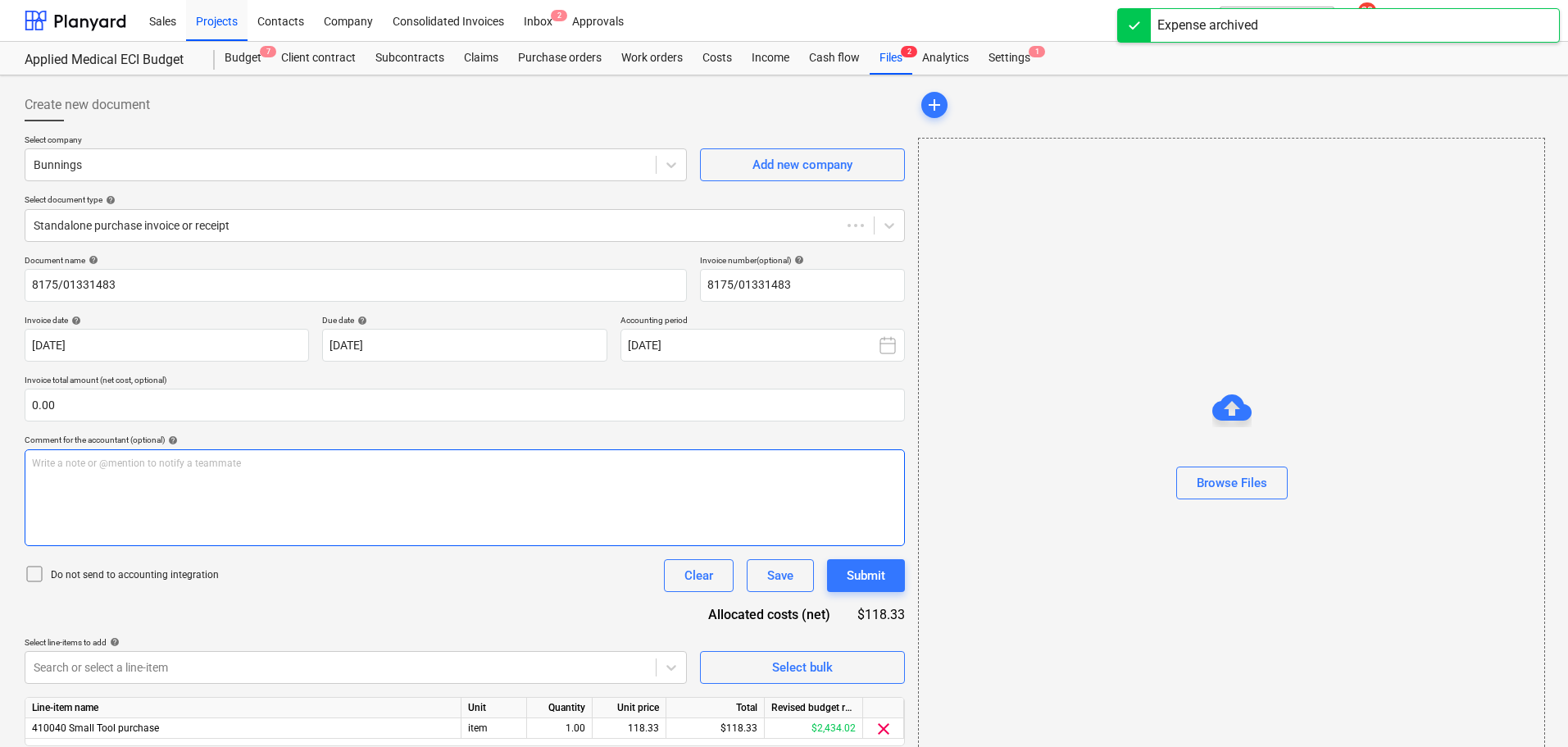
type input "8175/01331483"
type input "13 Aug 2025"
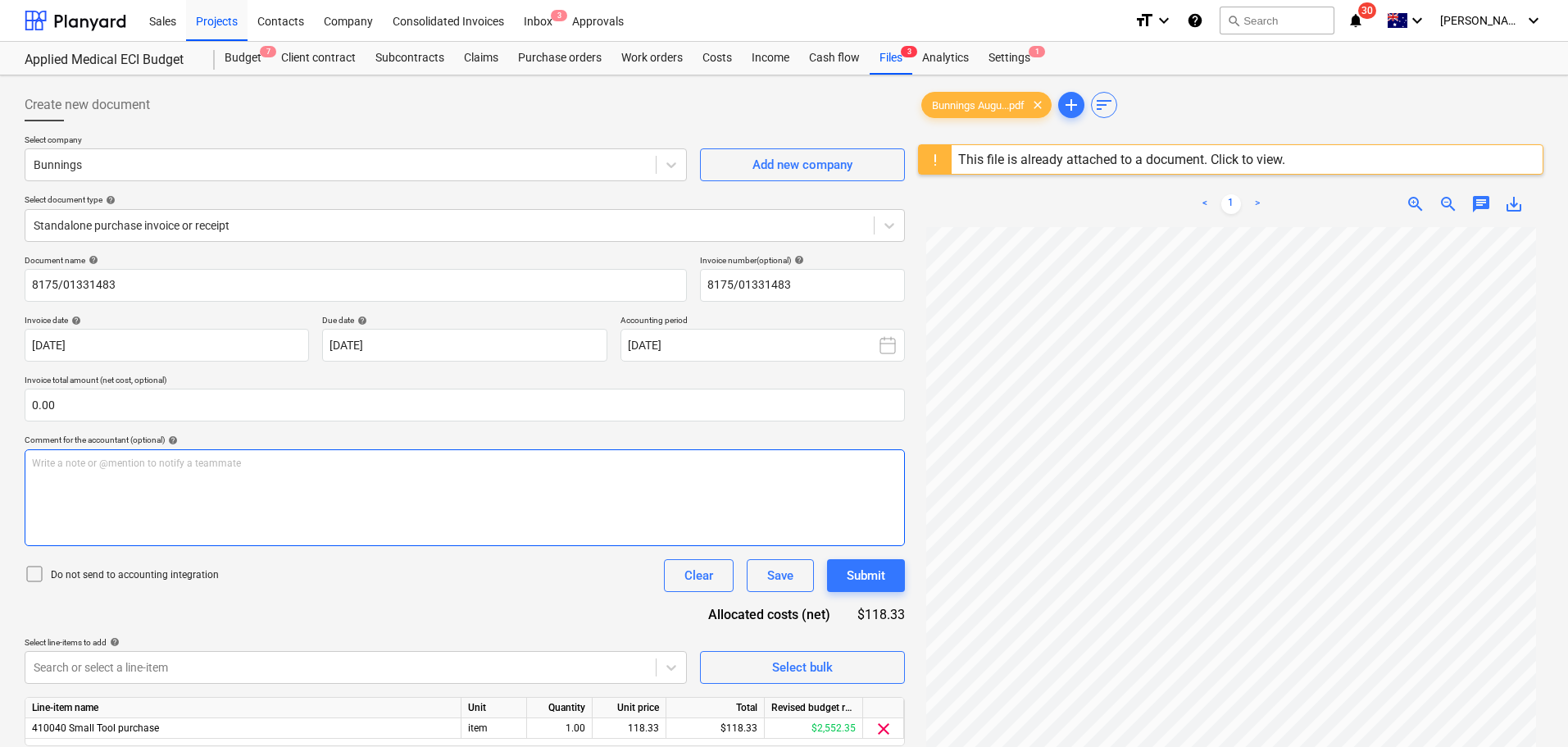
click at [552, 489] on div "Write a note or @mention to notify a teammate ﻿" at bounding box center [465, 498] width 880 height 97
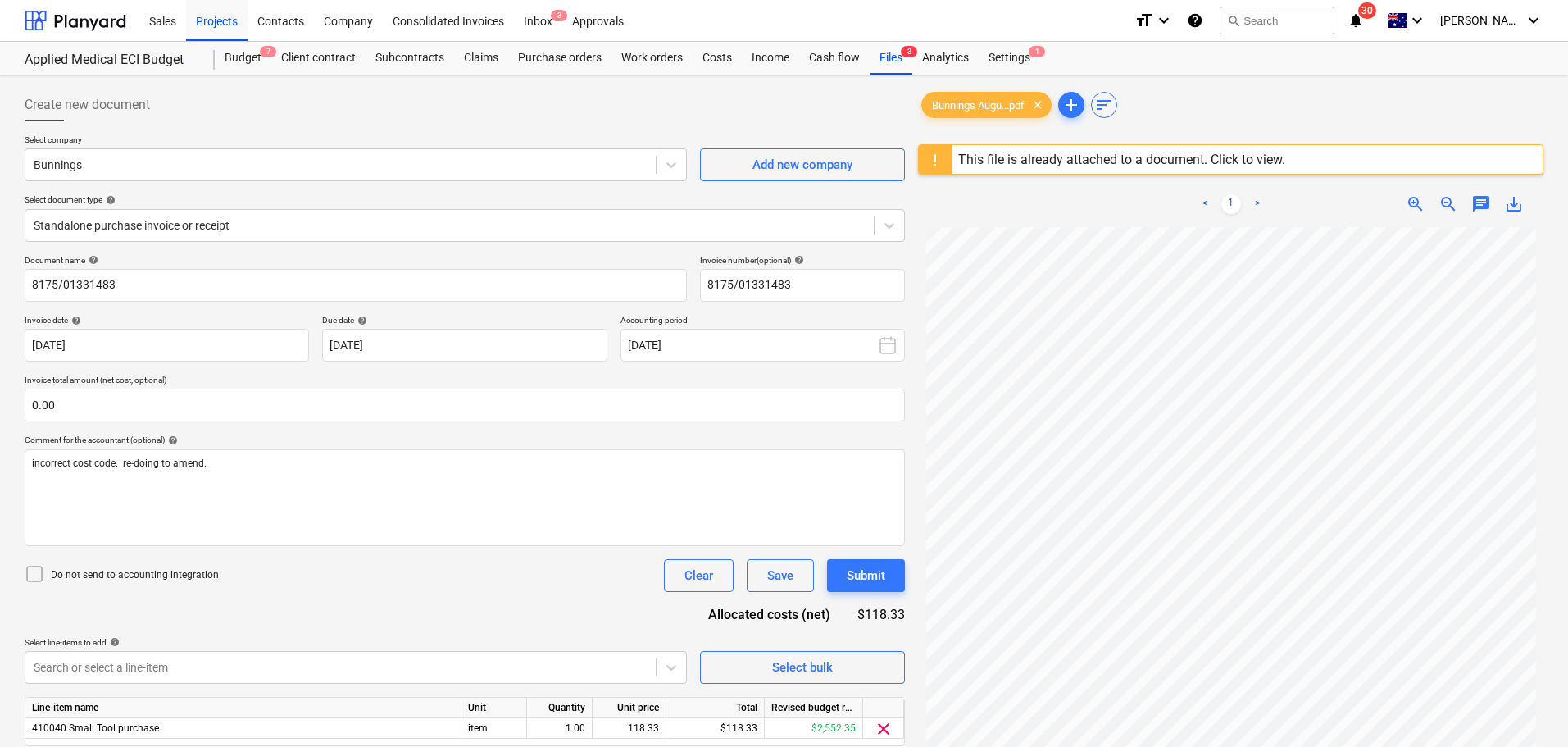
click at [38, 573] on icon at bounding box center [34, 574] width 20 height 20
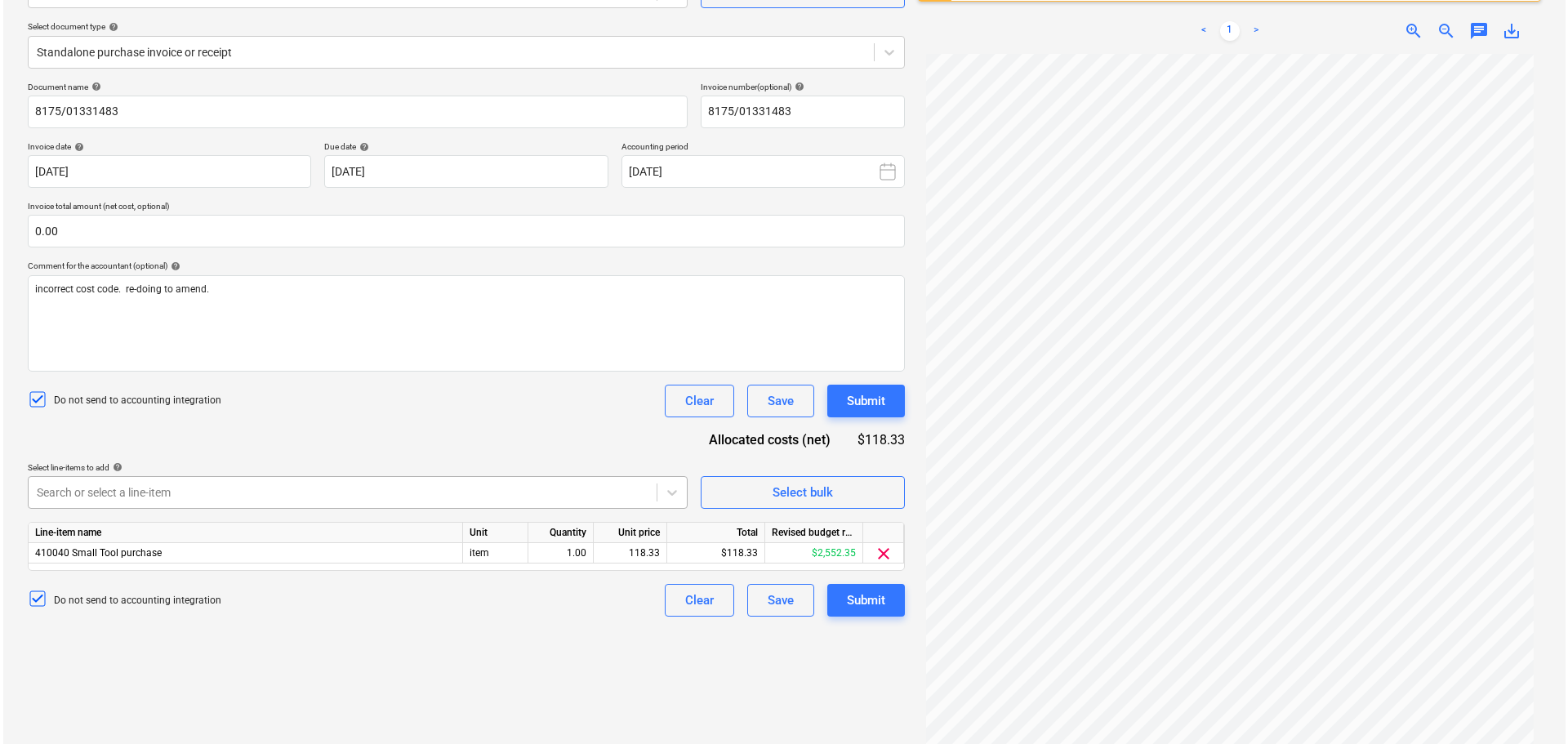
scroll to position [194, 0]
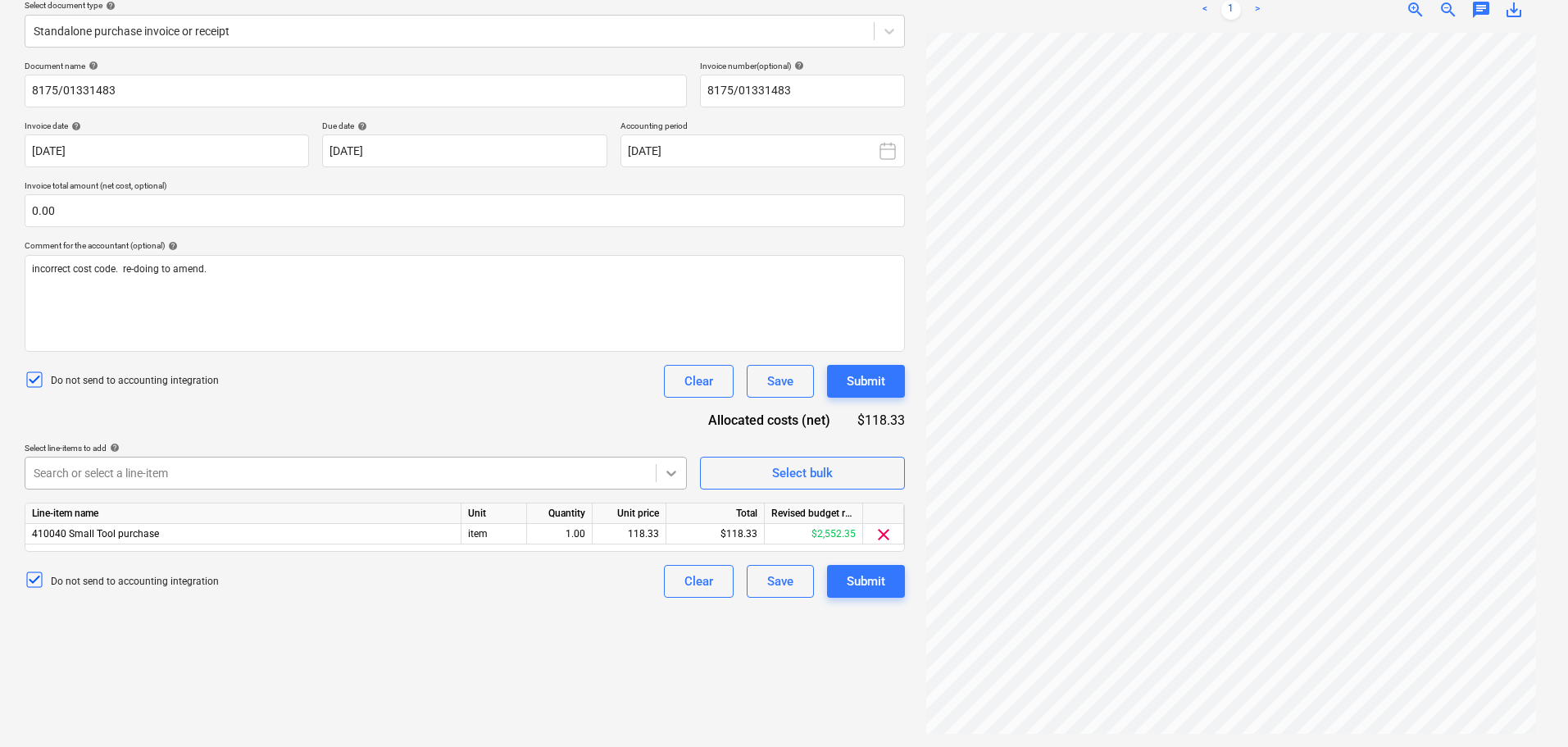
click at [675, 475] on icon at bounding box center [671, 472] width 16 height 16
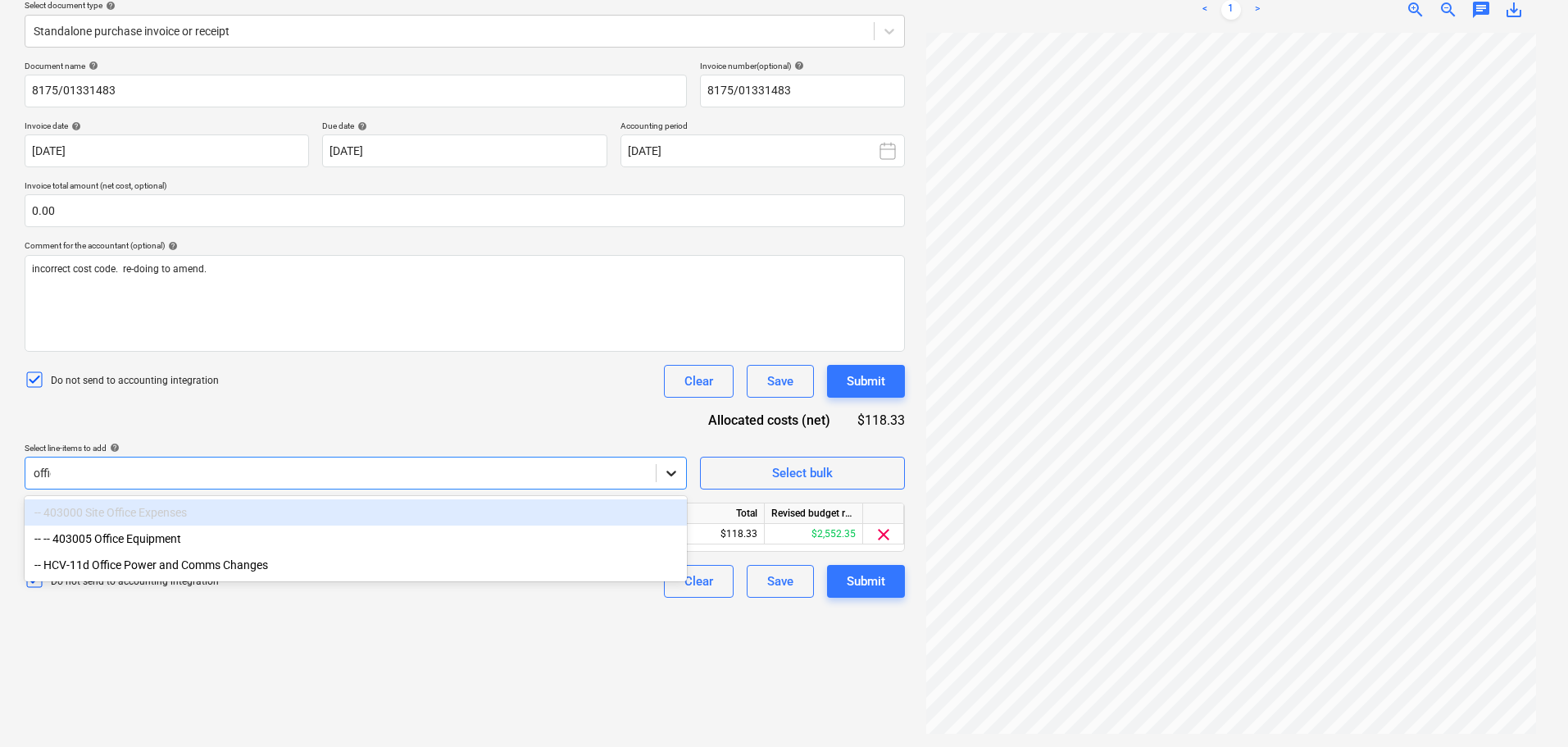
type input "office"
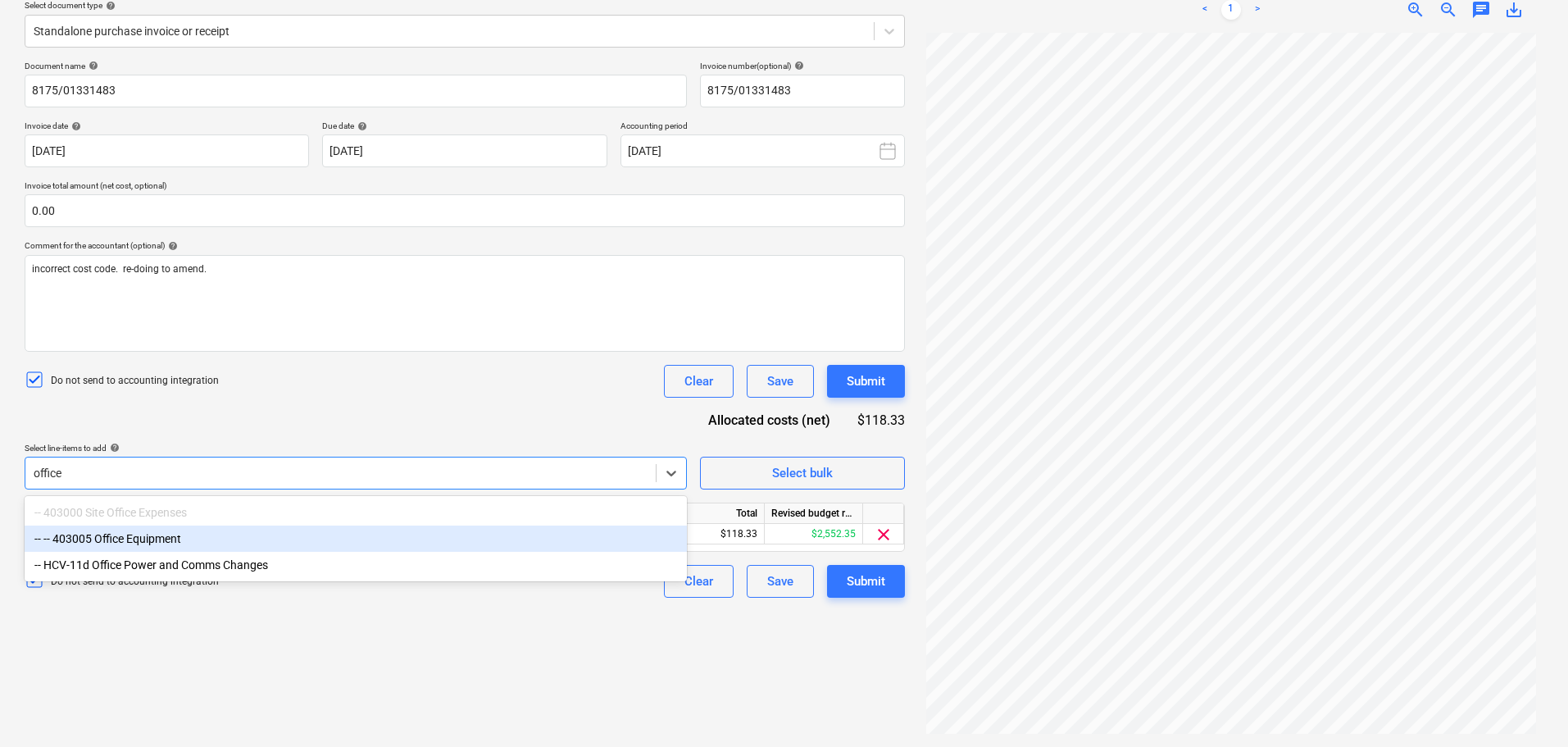
click at [135, 545] on div "-- -- 403005 Office Equipment" at bounding box center [356, 539] width 662 height 26
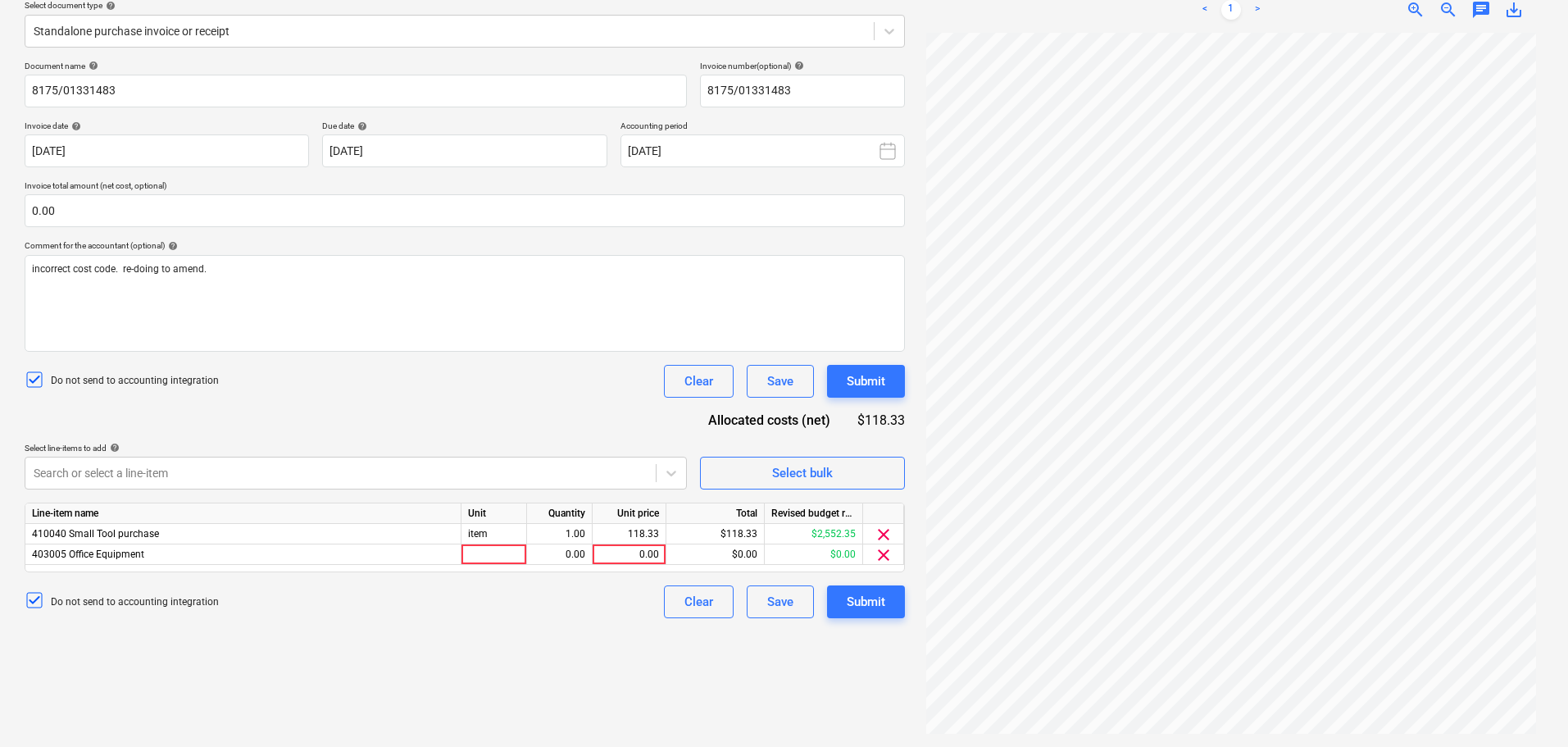
click at [239, 410] on div "Document name help 8175/01331483 Invoice number (optional) help 8175/01331483 I…" at bounding box center [465, 340] width 880 height 558
click at [491, 565] on div "Line-item name Unit Quantity Unit price Total Revised budget remaining 410040 S…" at bounding box center [465, 537] width 880 height 70
click at [489, 543] on div "item" at bounding box center [495, 534] width 66 height 21
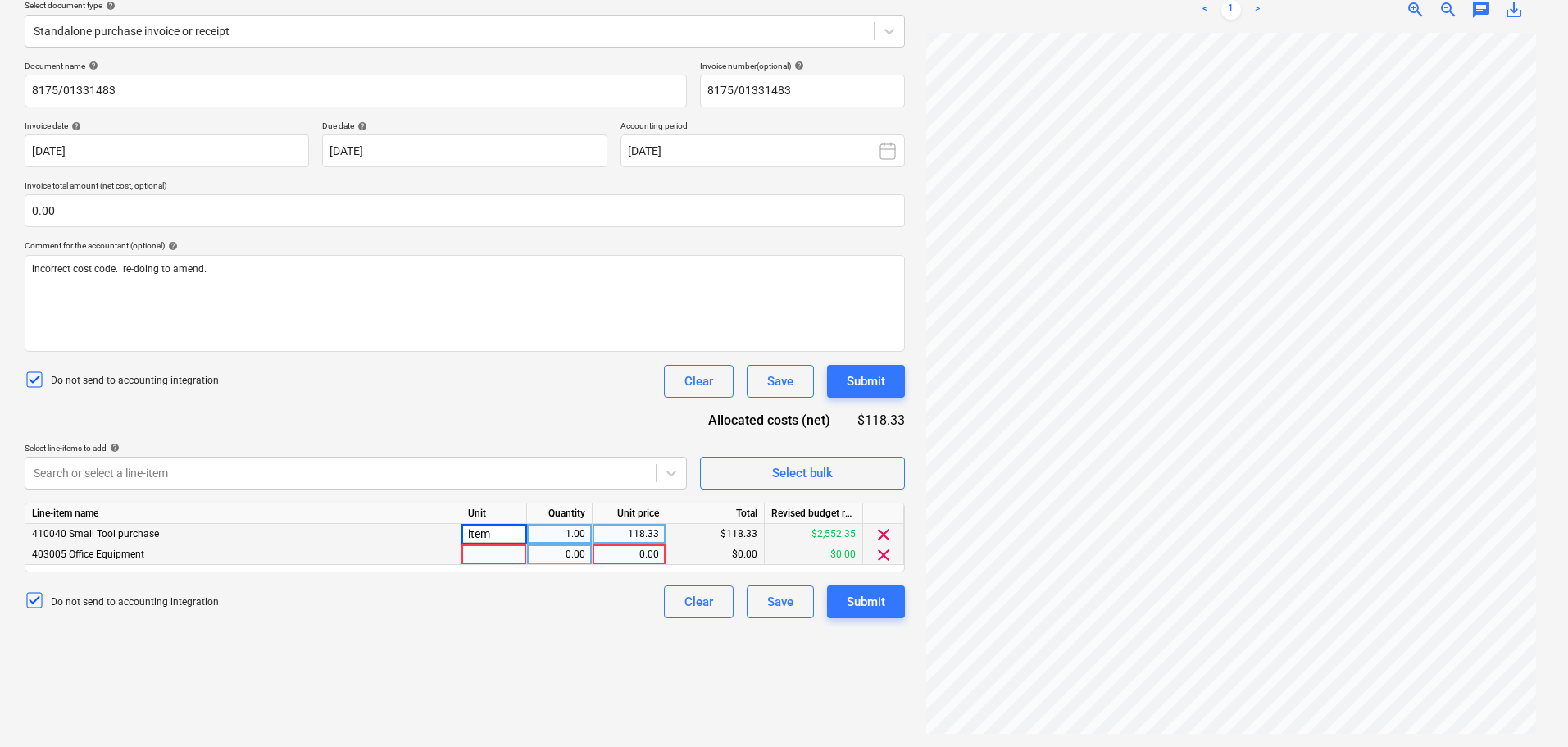
drag, startPoint x: 478, startPoint y: 578, endPoint x: 478, endPoint y: 563, distance: 15.0
click at [478, 566] on div "Document name help 8175/01331483 Invoice number (optional) help 8175/01331483 I…" at bounding box center [465, 340] width 880 height 558
click at [485, 532] on div "item" at bounding box center [495, 534] width 66 height 21
click at [490, 545] on div at bounding box center [495, 555] width 66 height 21
type input "item"
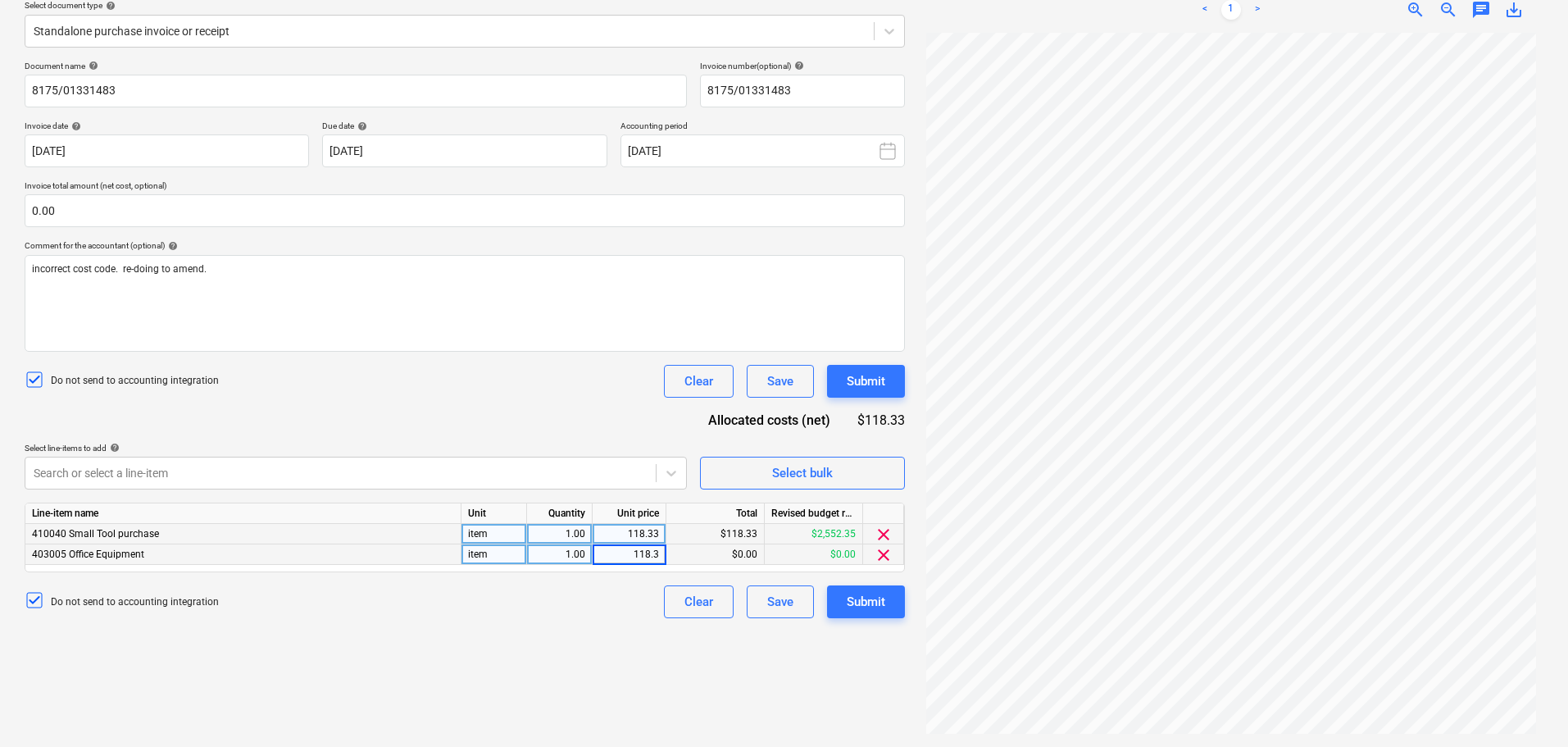
type input "118.33"
click at [884, 533] on span "clear" at bounding box center [883, 534] width 20 height 20
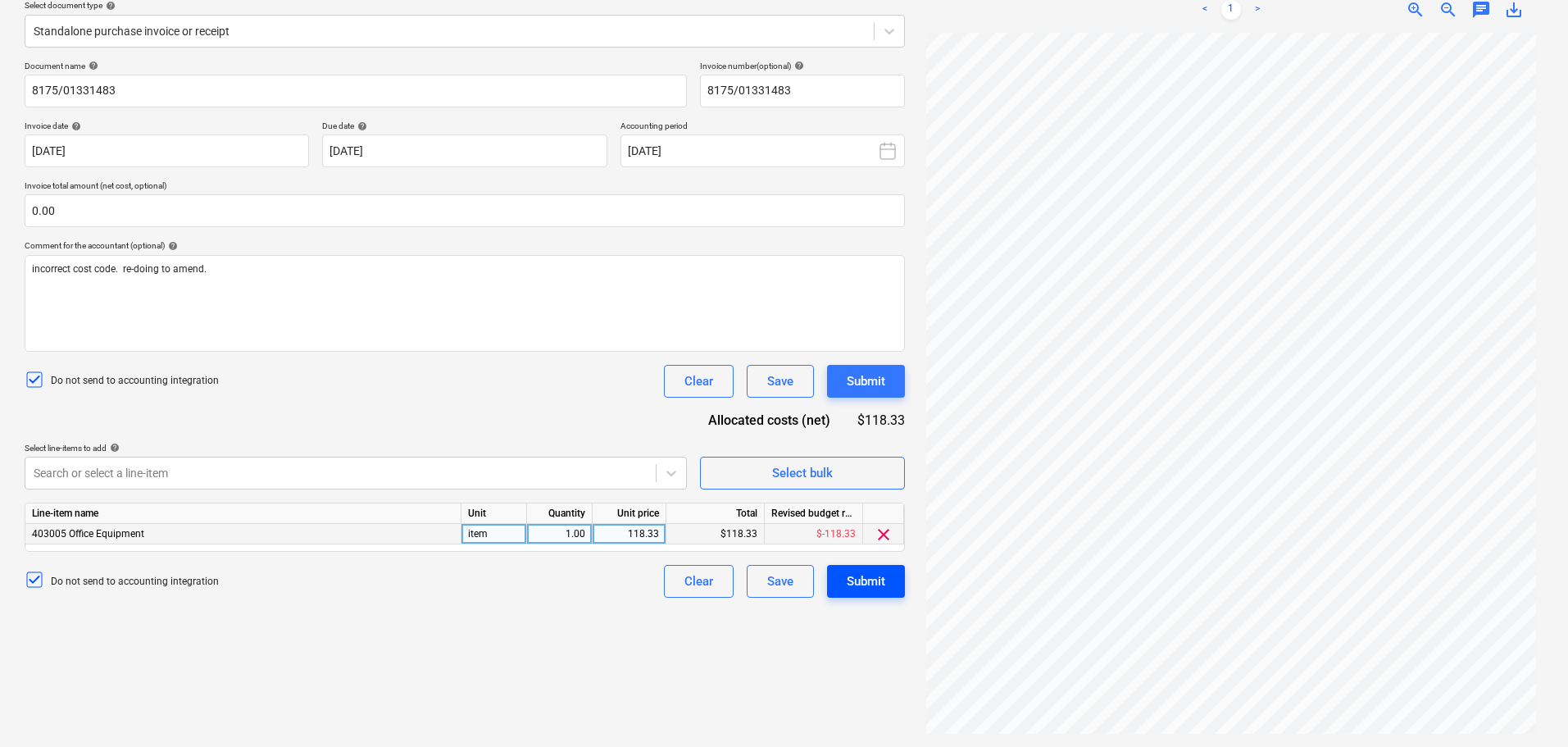
click at [868, 580] on div "Submit" at bounding box center [865, 581] width 39 height 22
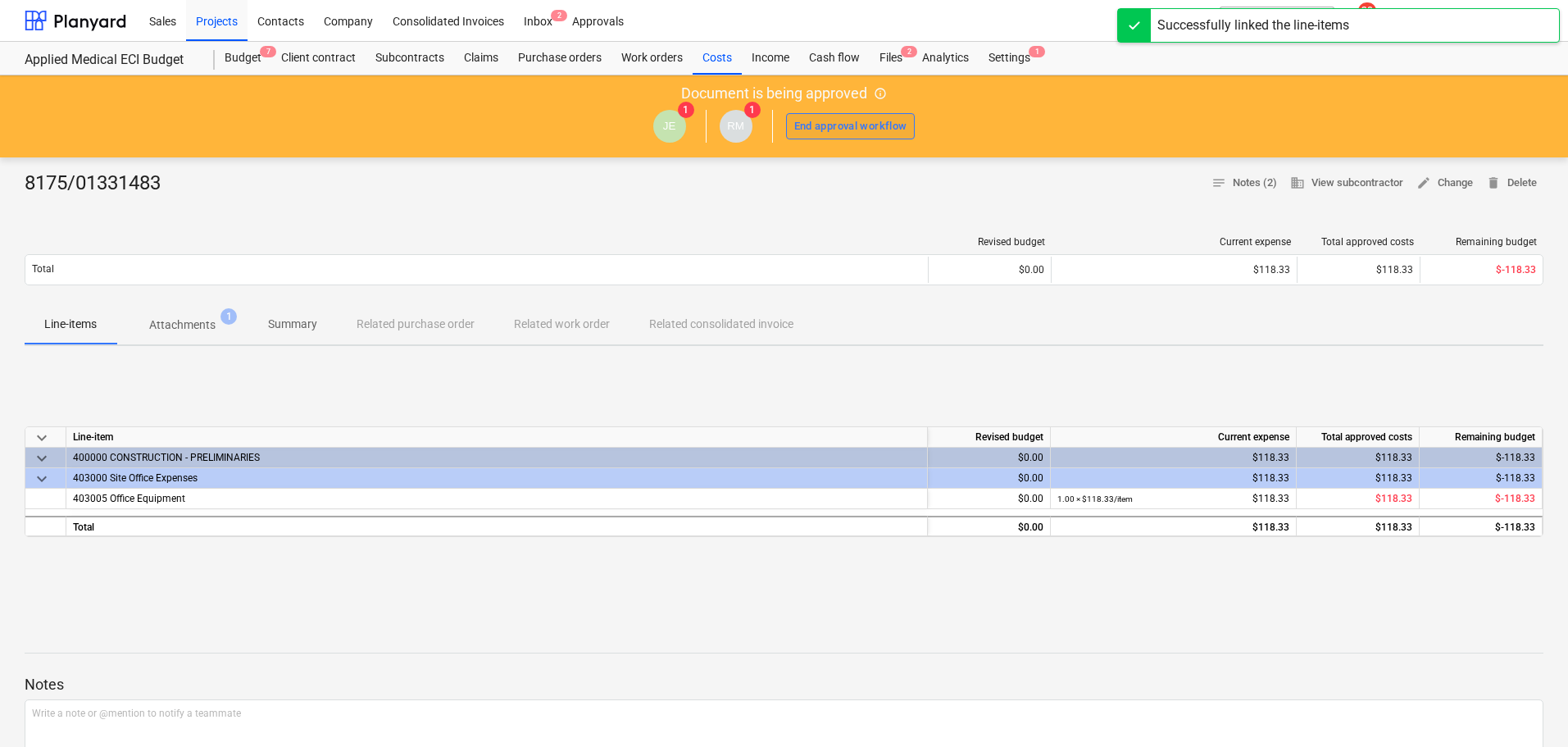
click at [862, 123] on div "End approval workflow" at bounding box center [851, 127] width 113 height 19
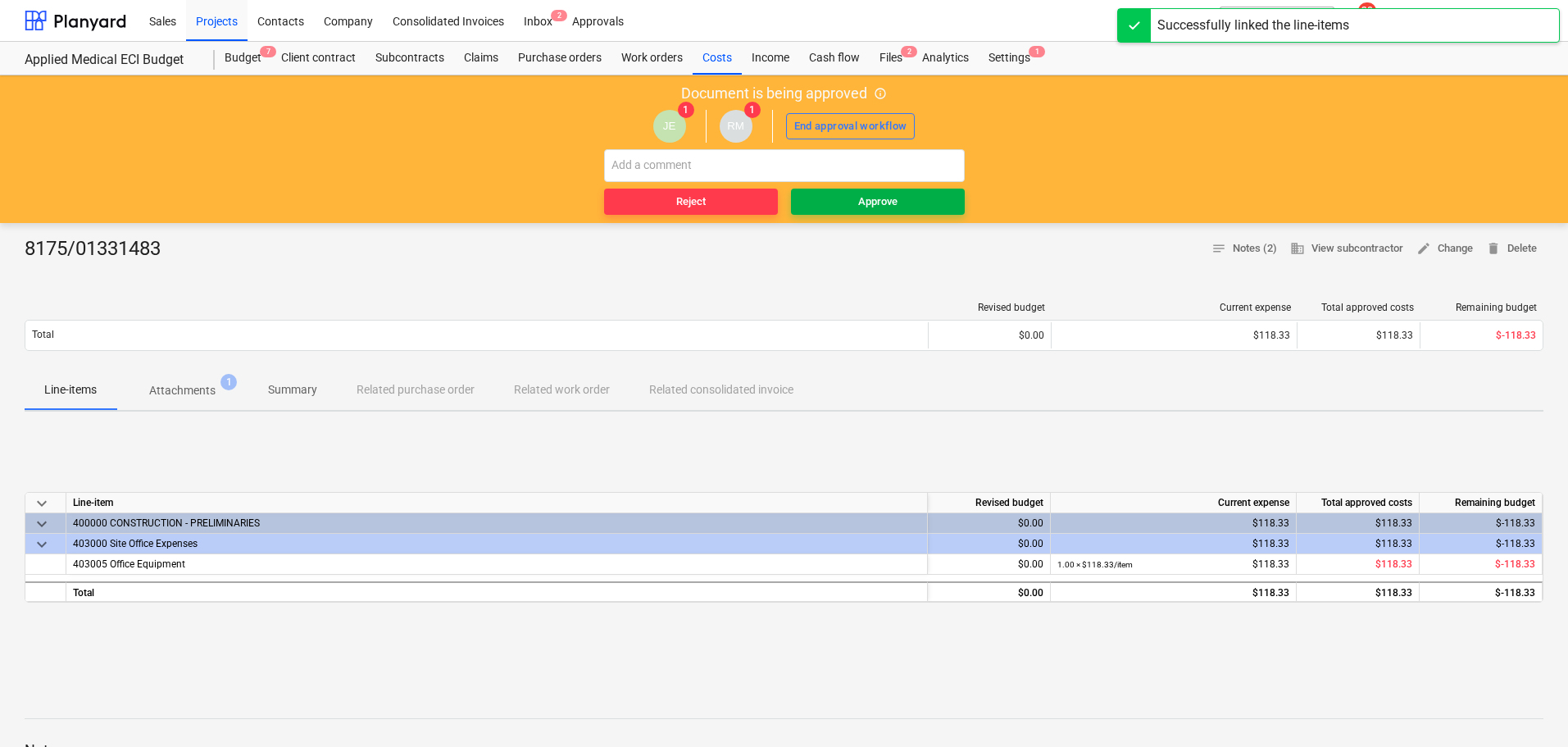
click at [891, 203] on div "Approve" at bounding box center [879, 202] width 40 height 19
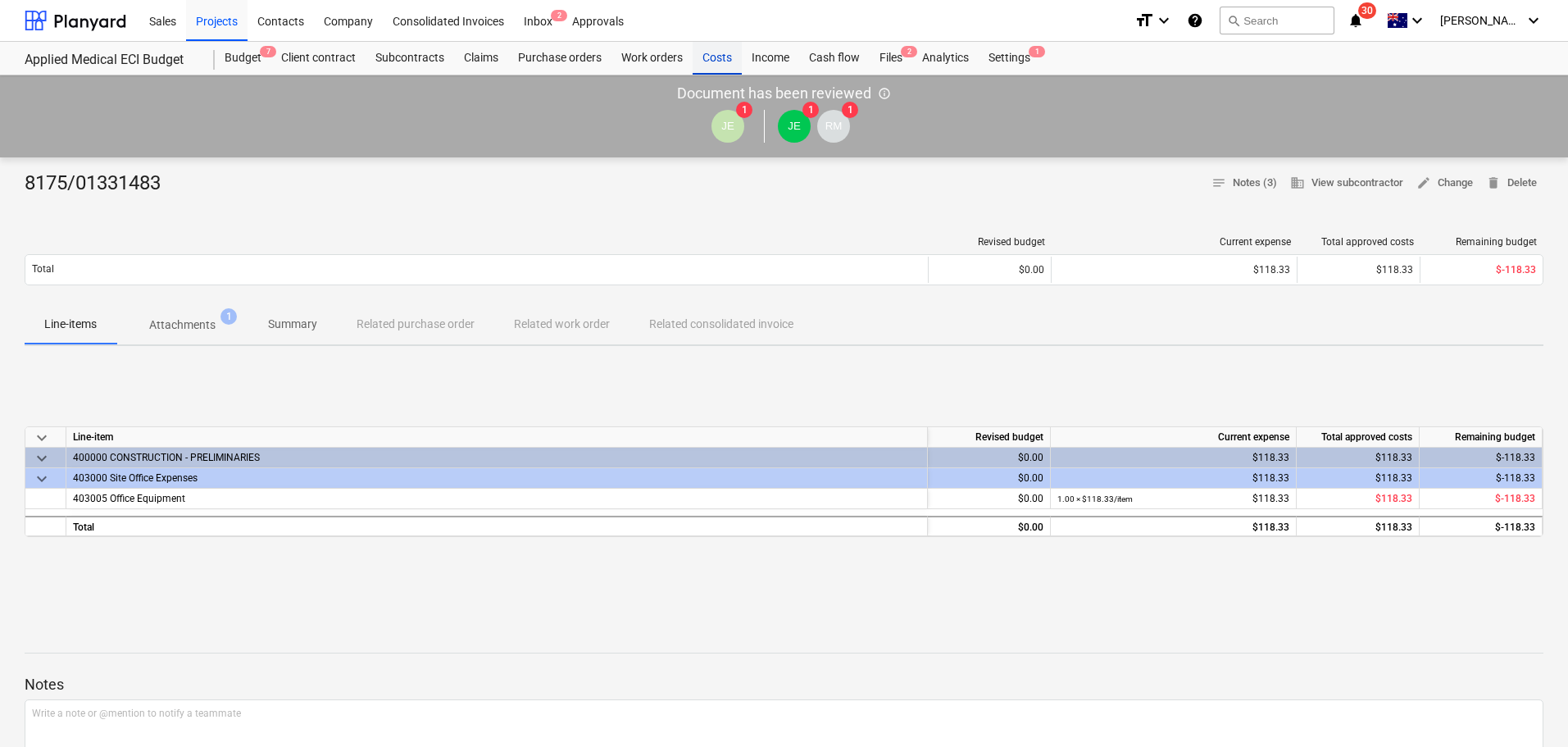
click at [707, 72] on div "Costs" at bounding box center [718, 57] width 49 height 33
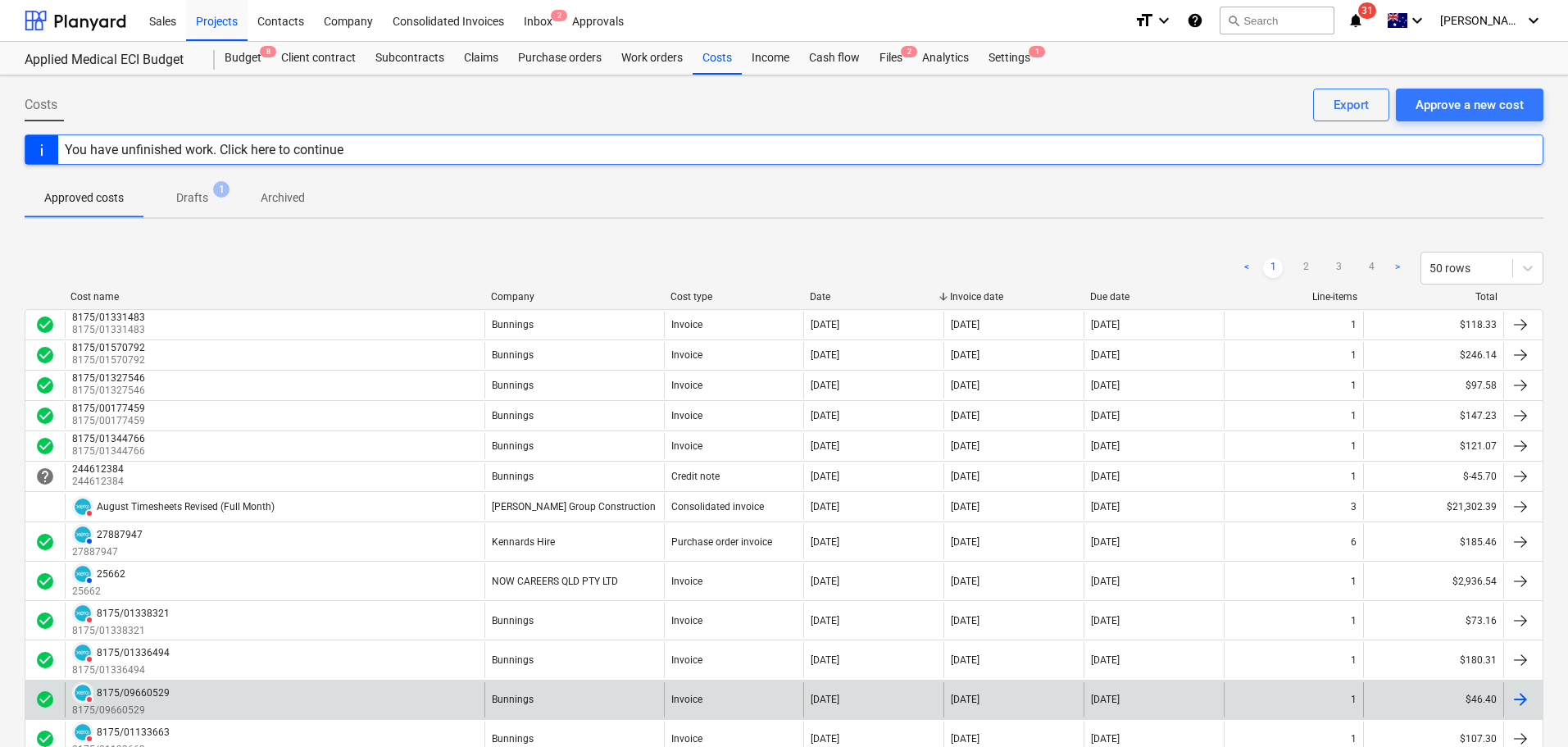
click at [164, 695] on div "8175/09660529" at bounding box center [134, 692] width 73 height 11
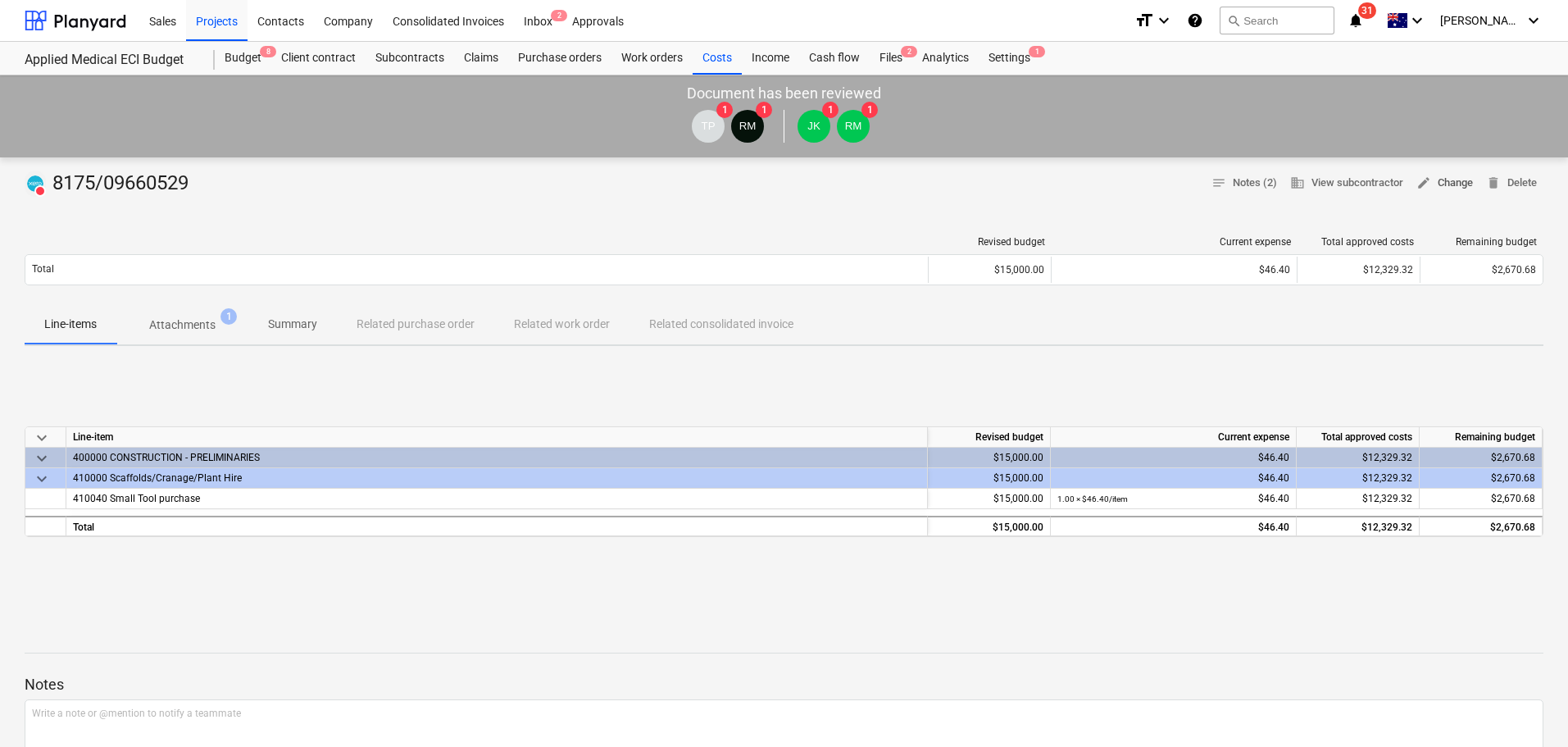
click at [1449, 187] on span "edit Change" at bounding box center [1445, 183] width 56 height 19
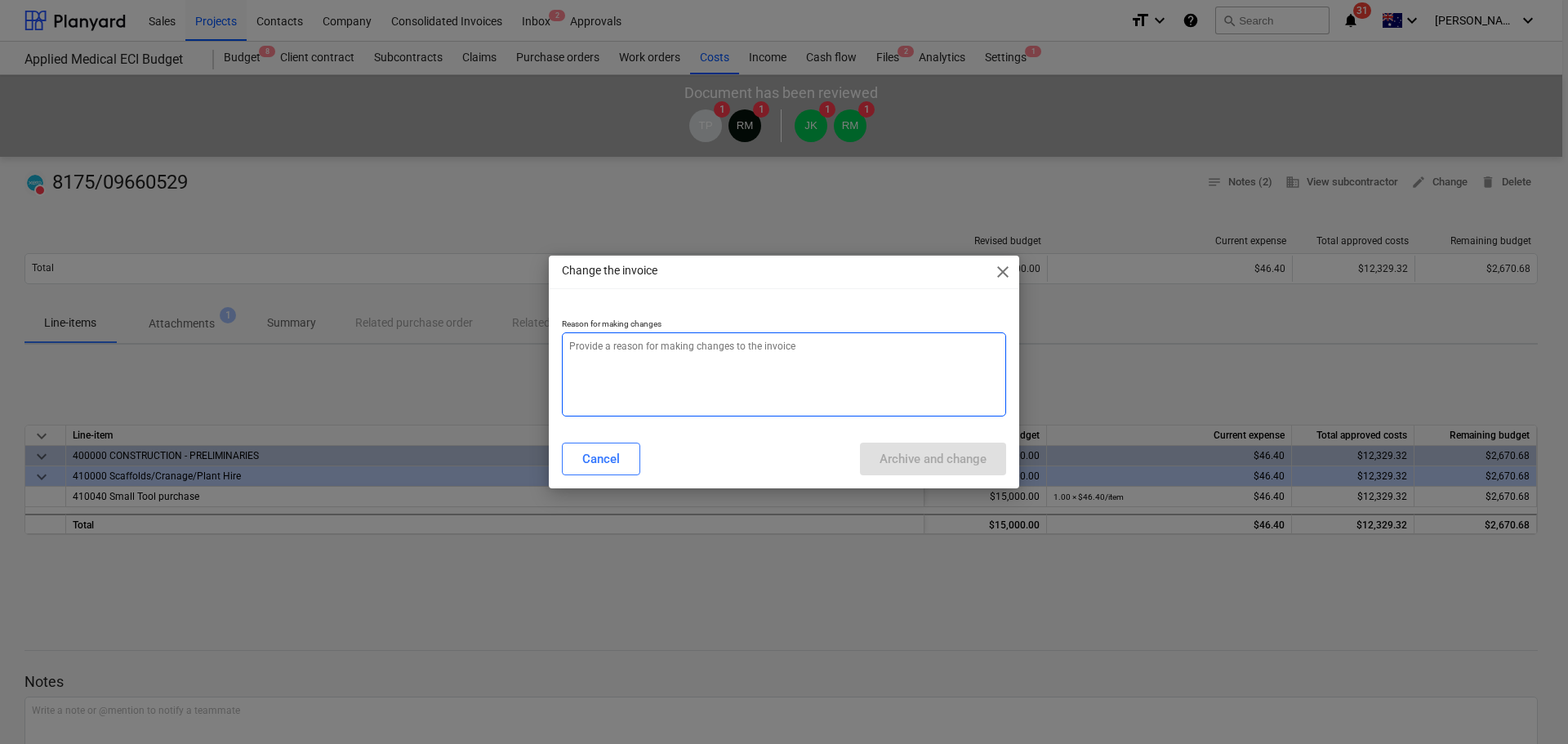
click at [634, 372] on textarea at bounding box center [784, 375] width 444 height 84
paste textarea "incorrect cost code. re-doing to amend."
type textarea "x"
type textarea "incorrect cost code. re-doing to amend."
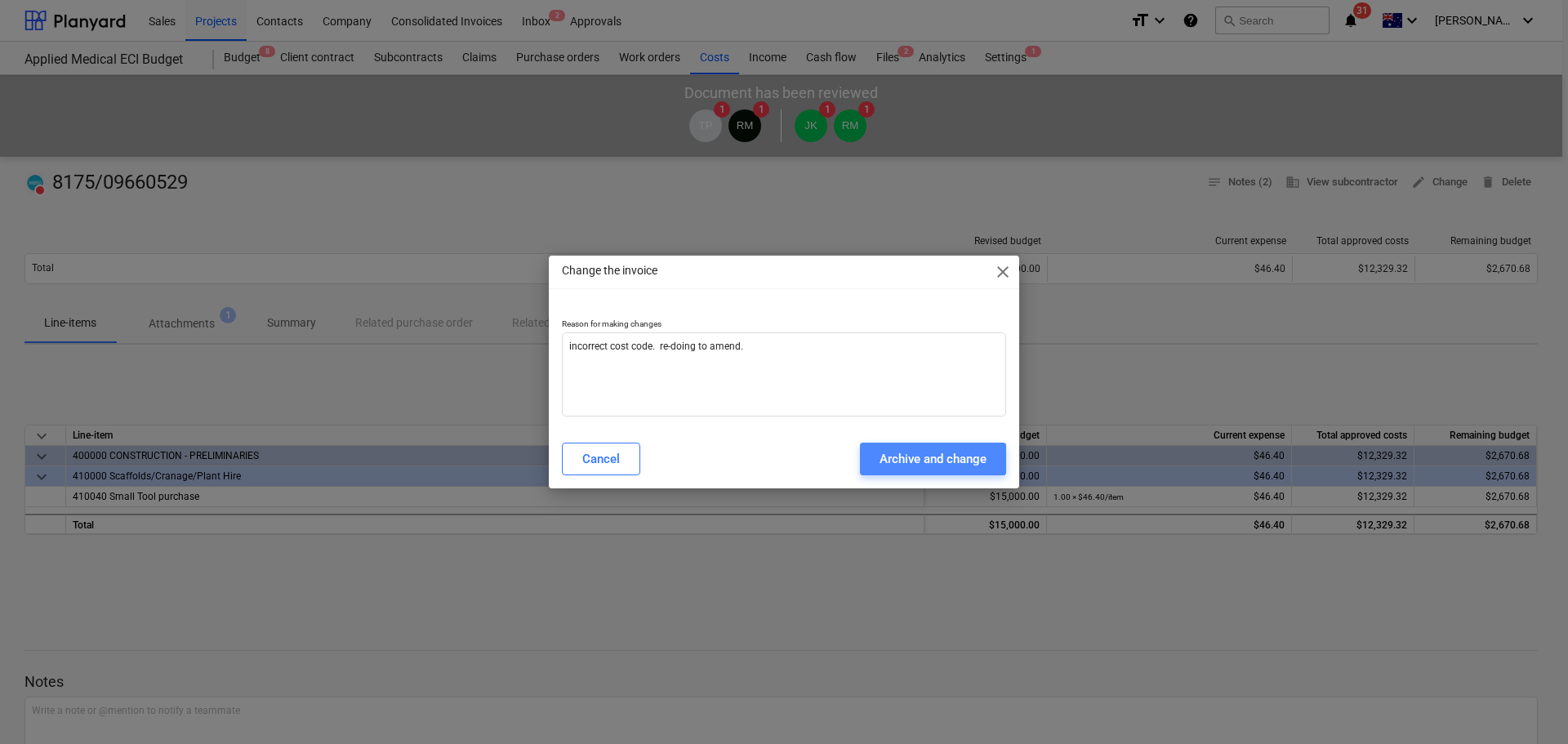
click at [932, 460] on div "Archive and change" at bounding box center [933, 459] width 107 height 22
type textarea "x"
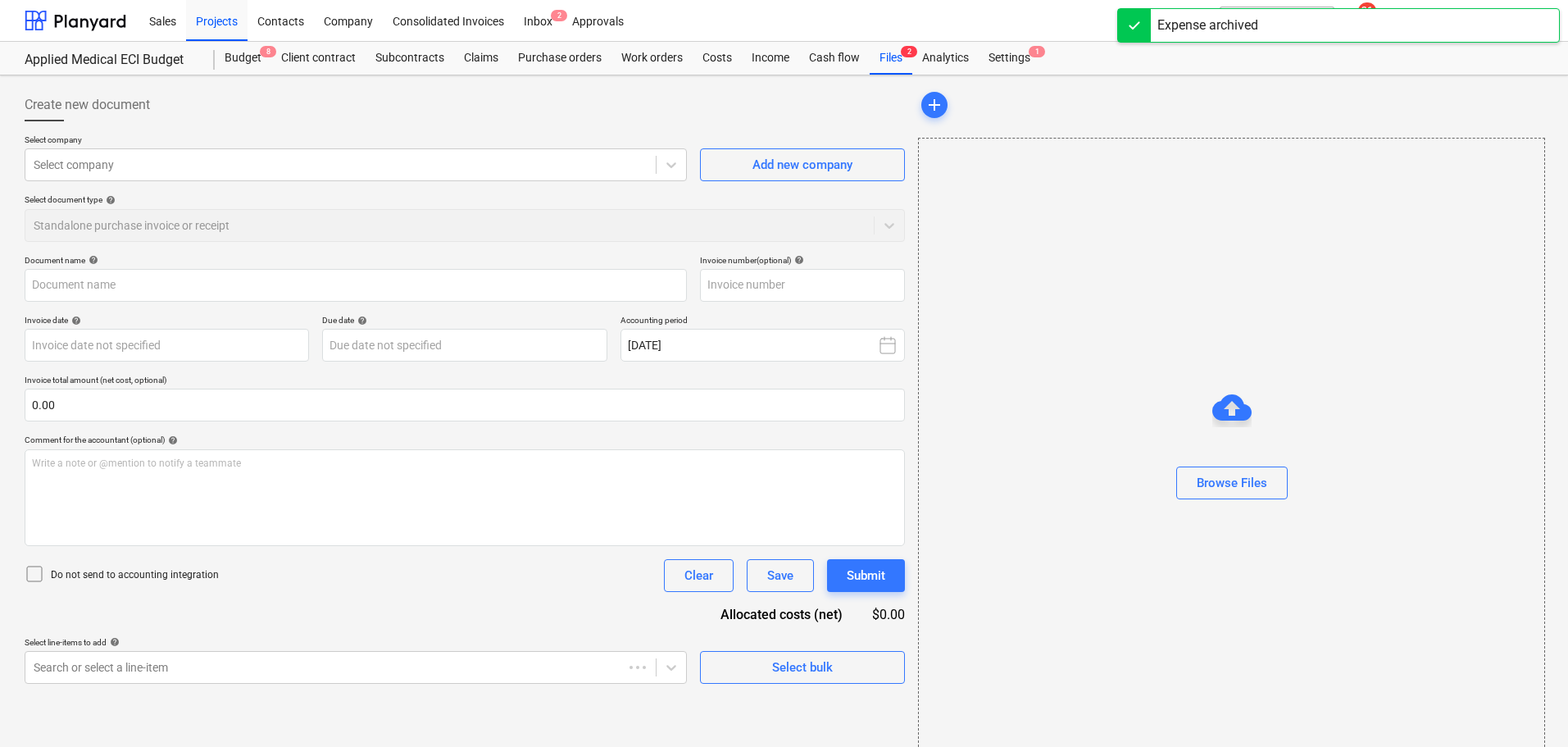
type input "8175/09660529"
type input "19 Aug 2025"
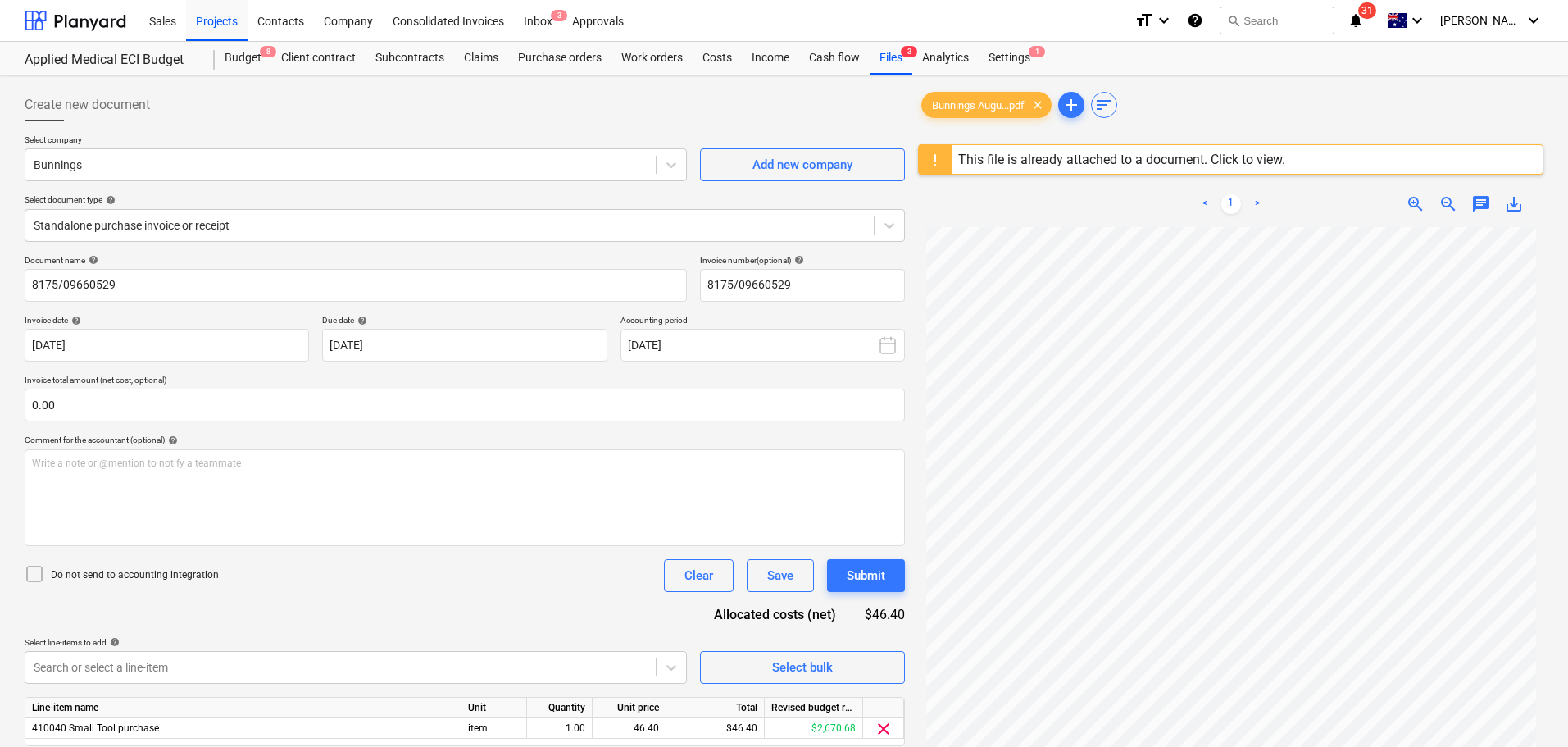
drag, startPoint x: 1088, startPoint y: 167, endPoint x: 1041, endPoint y: 158, distance: 47.9
drag, startPoint x: 1041, startPoint y: 158, endPoint x: 1012, endPoint y: 183, distance: 38.3
click at [1012, 183] on div "< 1 > zoom_in zoom_out chat 0 save_alt" at bounding box center [1230, 204] width 626 height 46
click at [1025, 160] on div "This file is already attached to a document. Click to view." at bounding box center [1122, 159] width 327 height 16
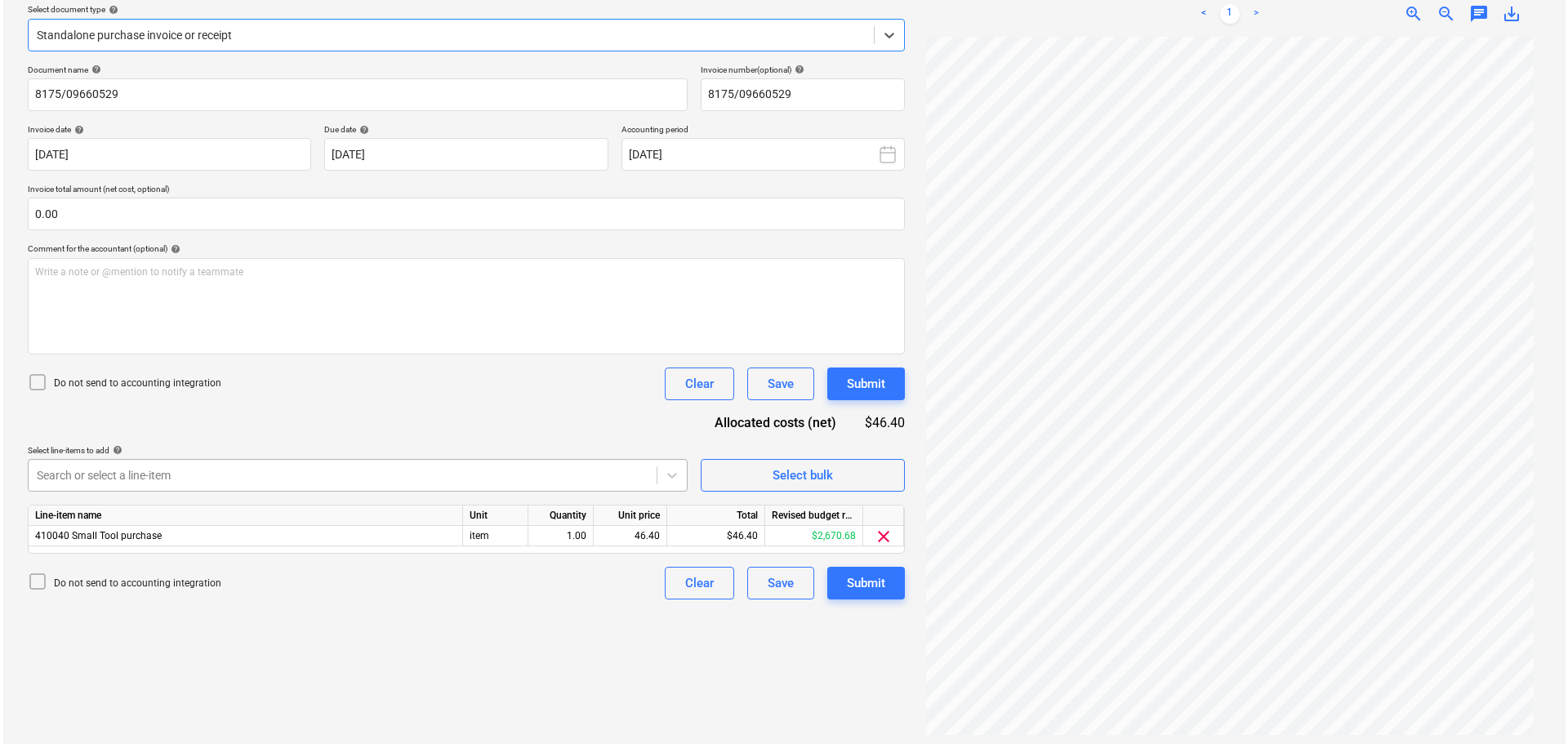
scroll to position [194, 0]
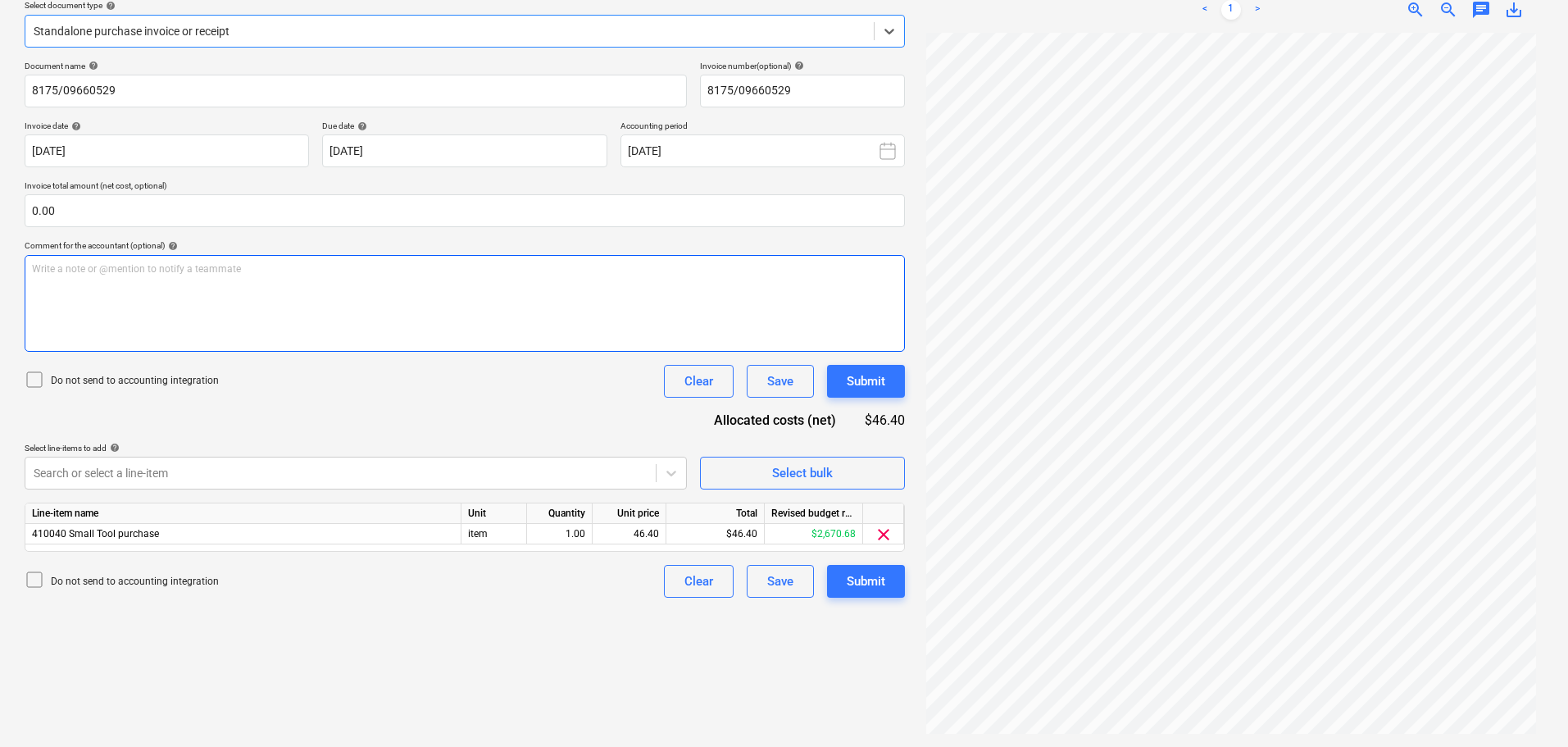
click at [233, 286] on div "Write a note or @mention to notify a teammate ﻿" at bounding box center [465, 303] width 880 height 97
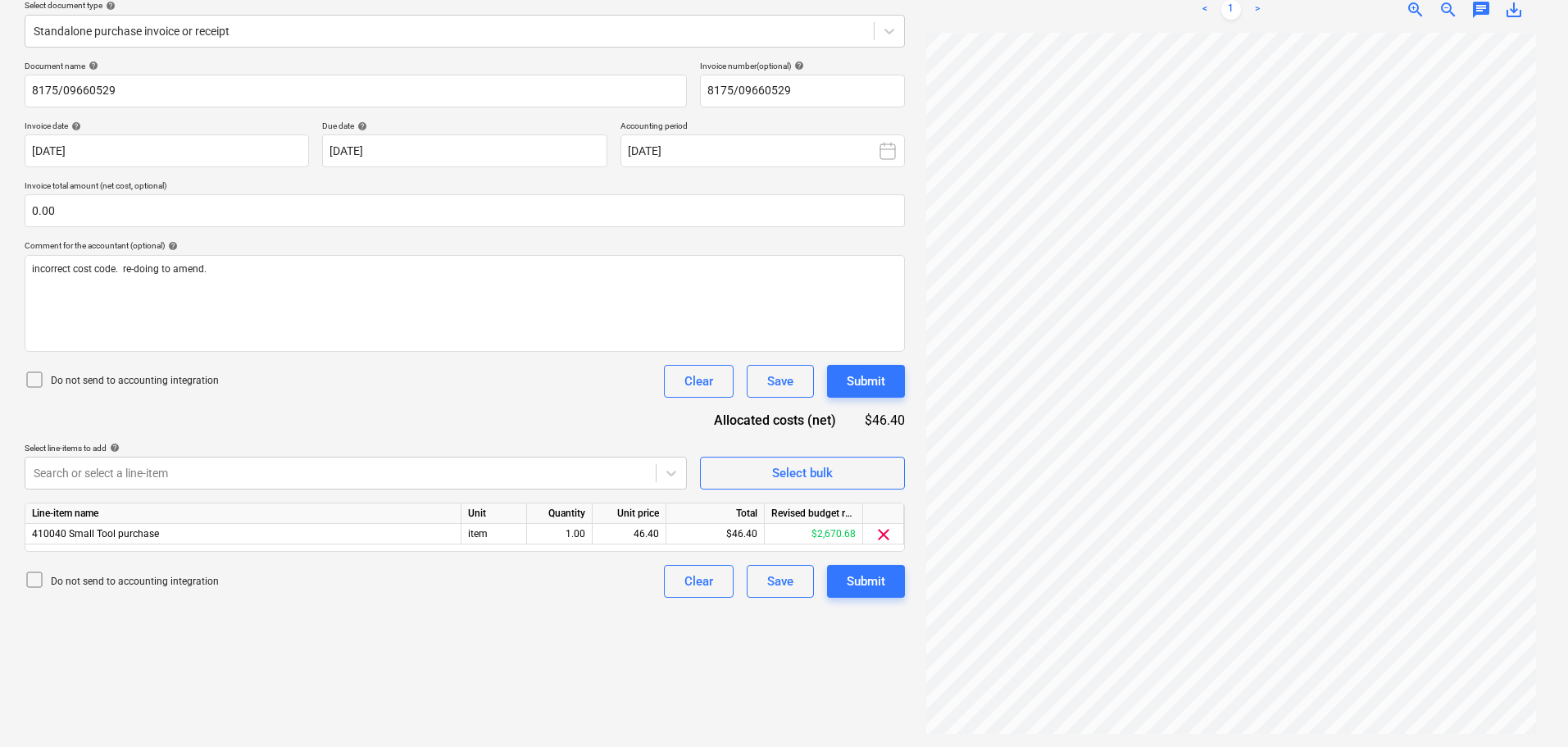
click at [23, 392] on div "Create new document Select company Bunnings Add new company Select document typ…" at bounding box center [465, 314] width 894 height 853
click at [47, 376] on div at bounding box center [38, 381] width 26 height 23
click at [673, 476] on icon at bounding box center [671, 472] width 16 height 16
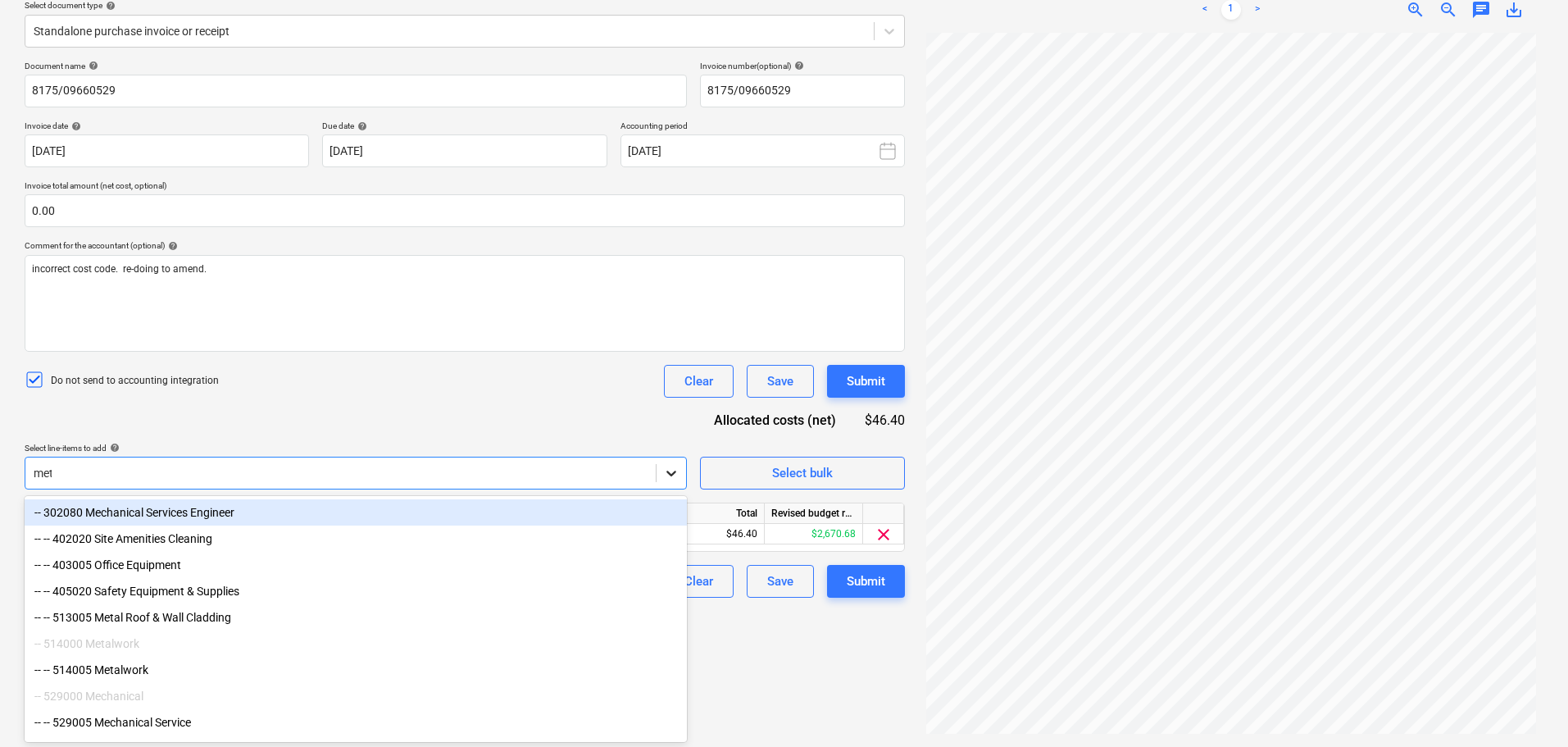
type input "metal"
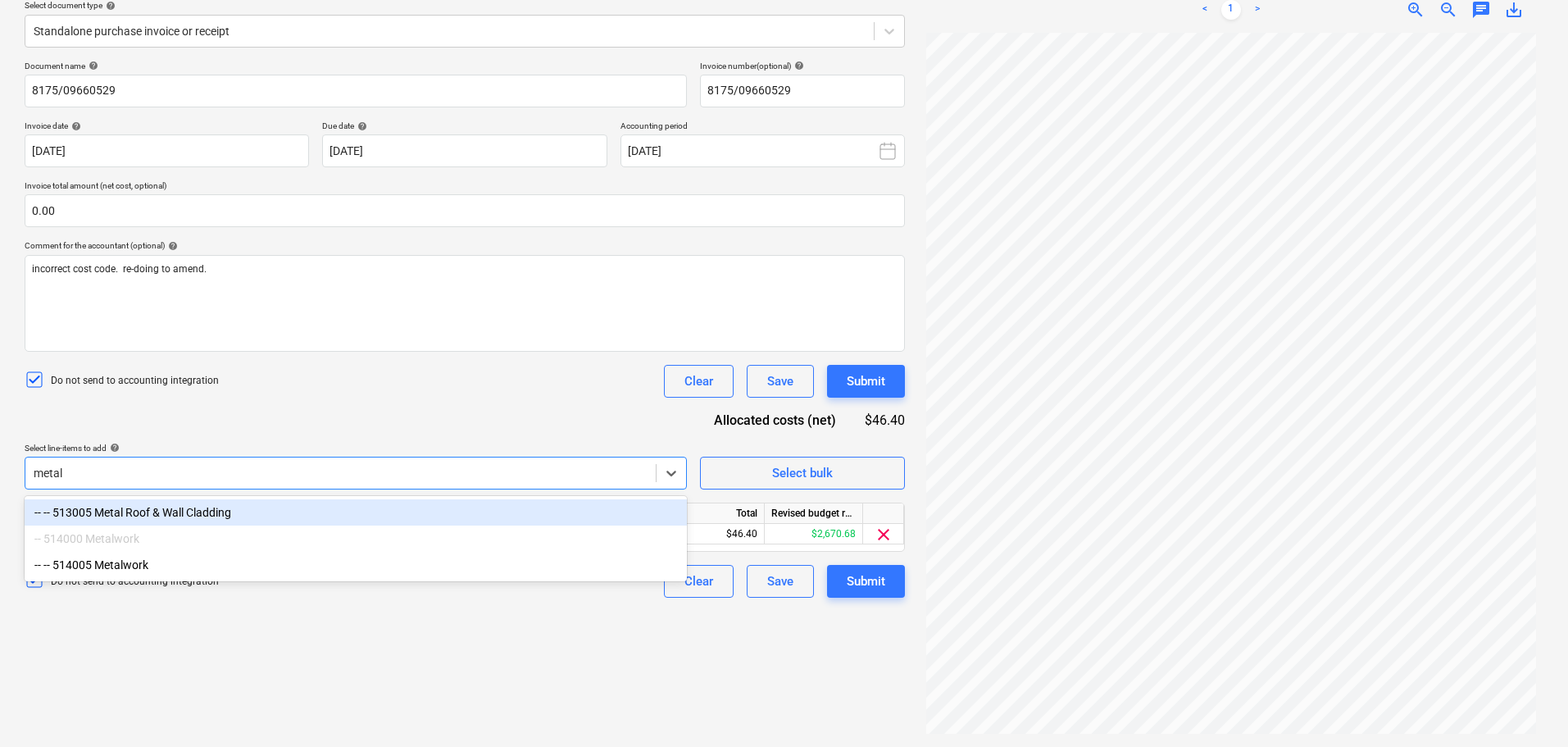
click at [401, 512] on div "-- -- 513005 Metal Roof & Wall Cladding" at bounding box center [356, 513] width 662 height 26
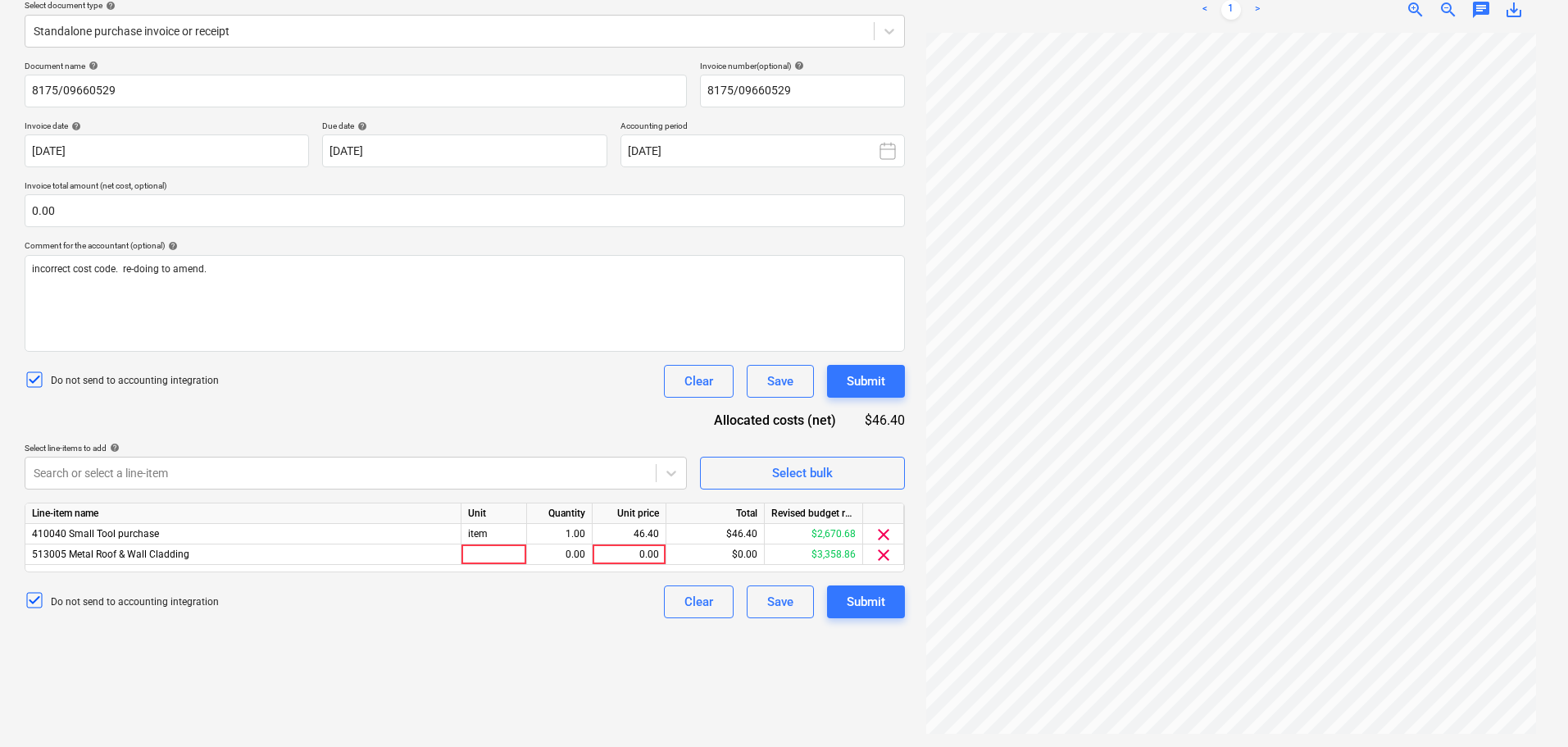
click at [433, 433] on div "Document name help 8175/09660529 Invoice number (optional) help 8175/09660529 I…" at bounding box center [465, 340] width 880 height 558
click at [499, 557] on div at bounding box center [495, 555] width 66 height 21
type input "item"
type input "46.40"
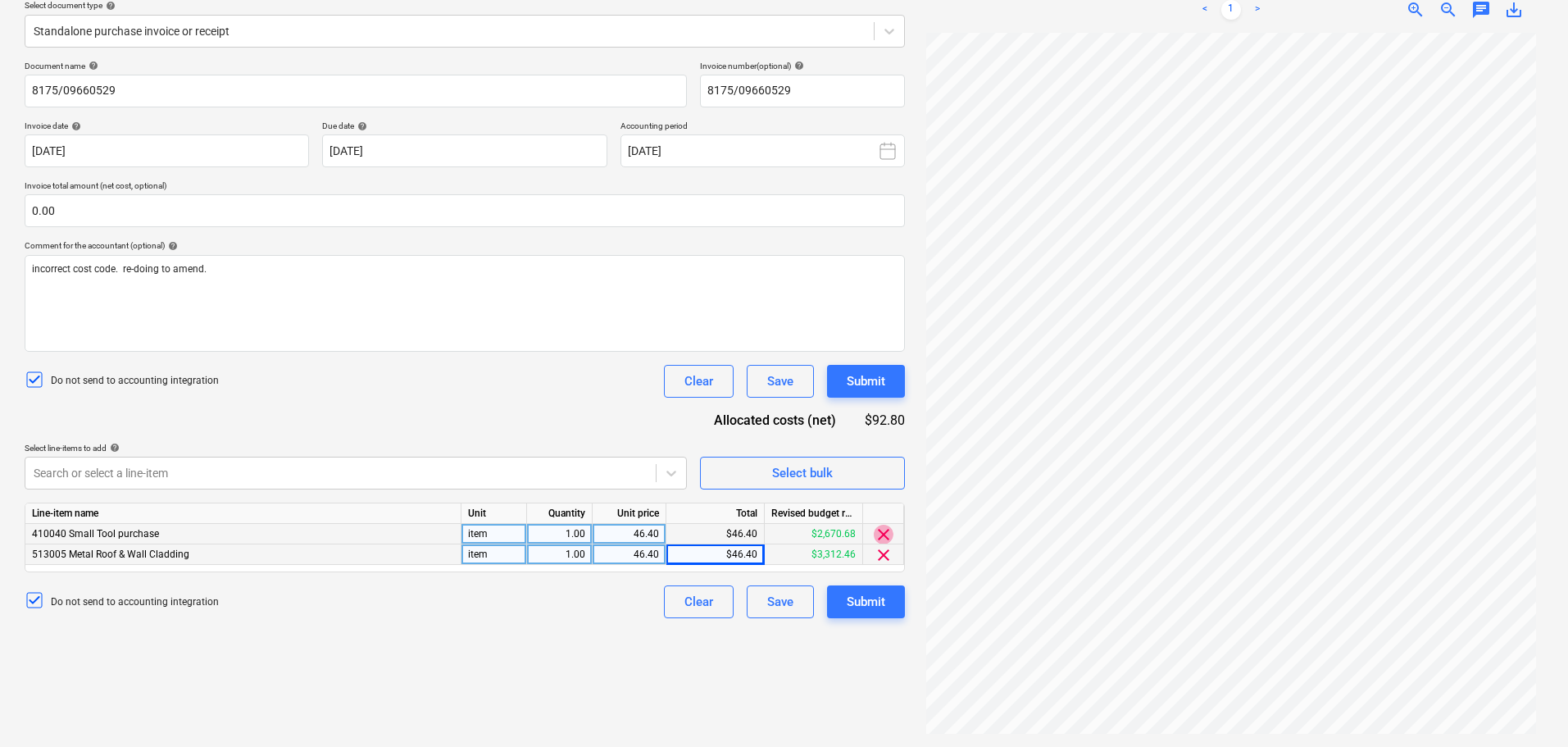
click at [884, 533] on span "clear" at bounding box center [883, 534] width 20 height 20
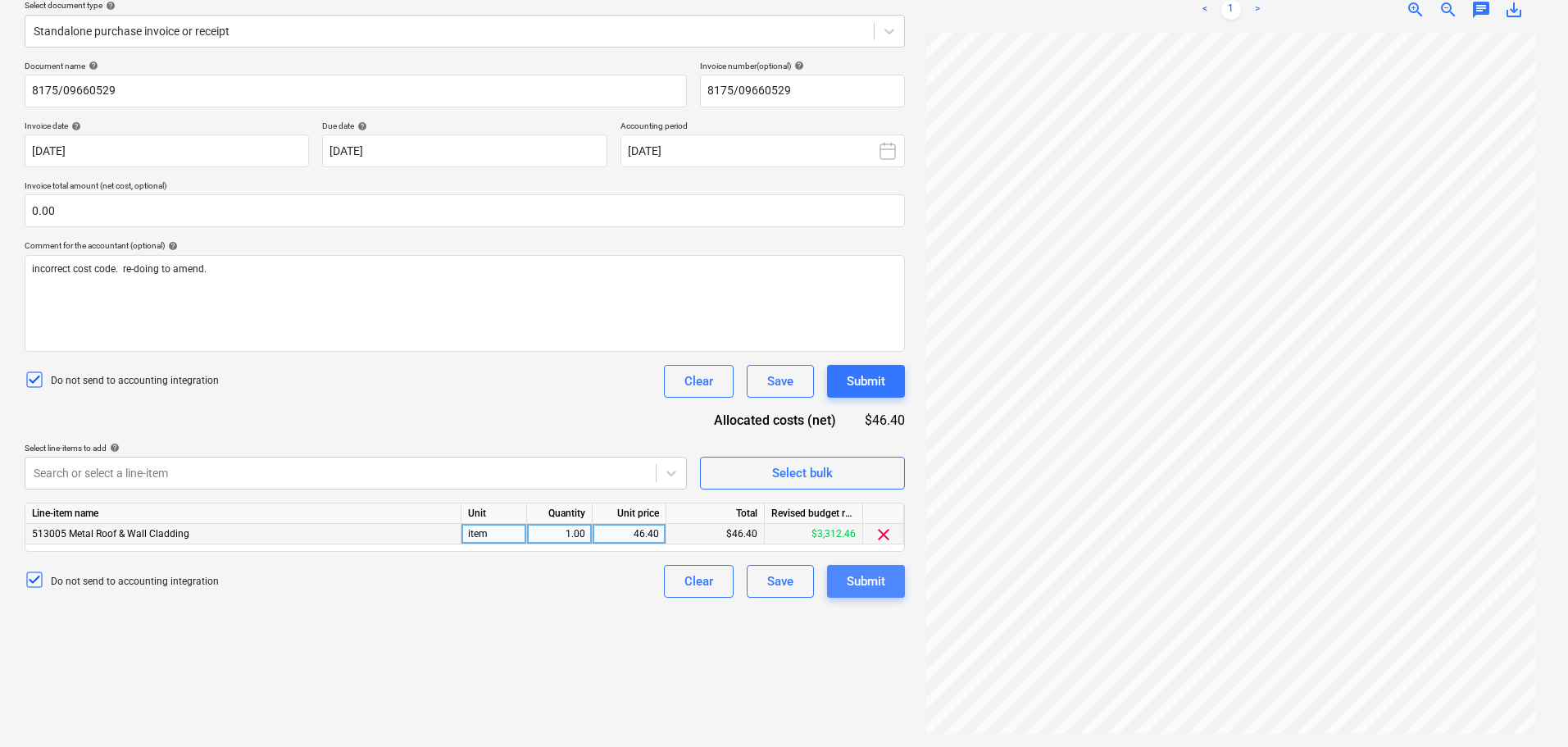
click at [885, 577] on div "Submit" at bounding box center [865, 581] width 39 height 22
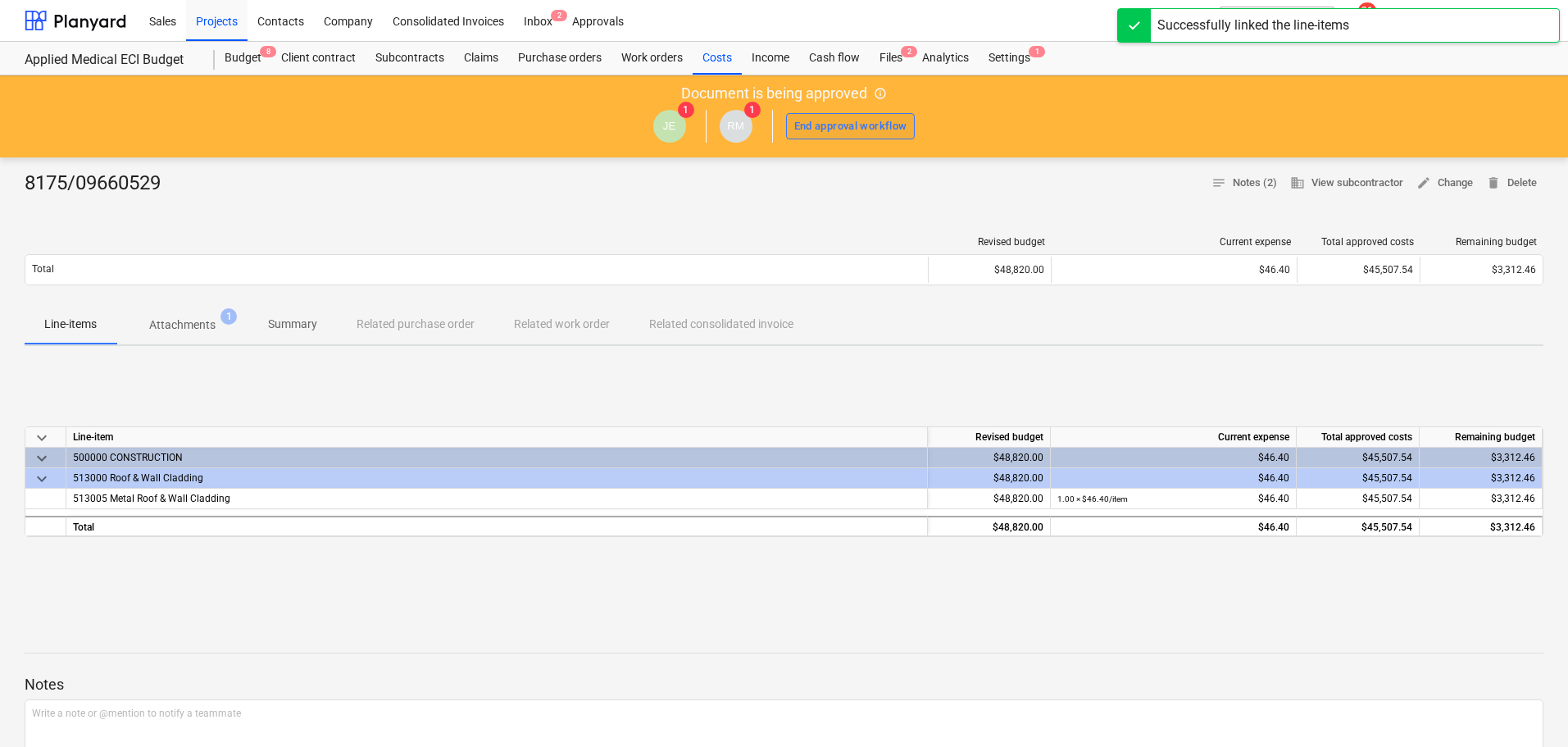
click at [872, 124] on div "End approval workflow" at bounding box center [851, 127] width 113 height 19
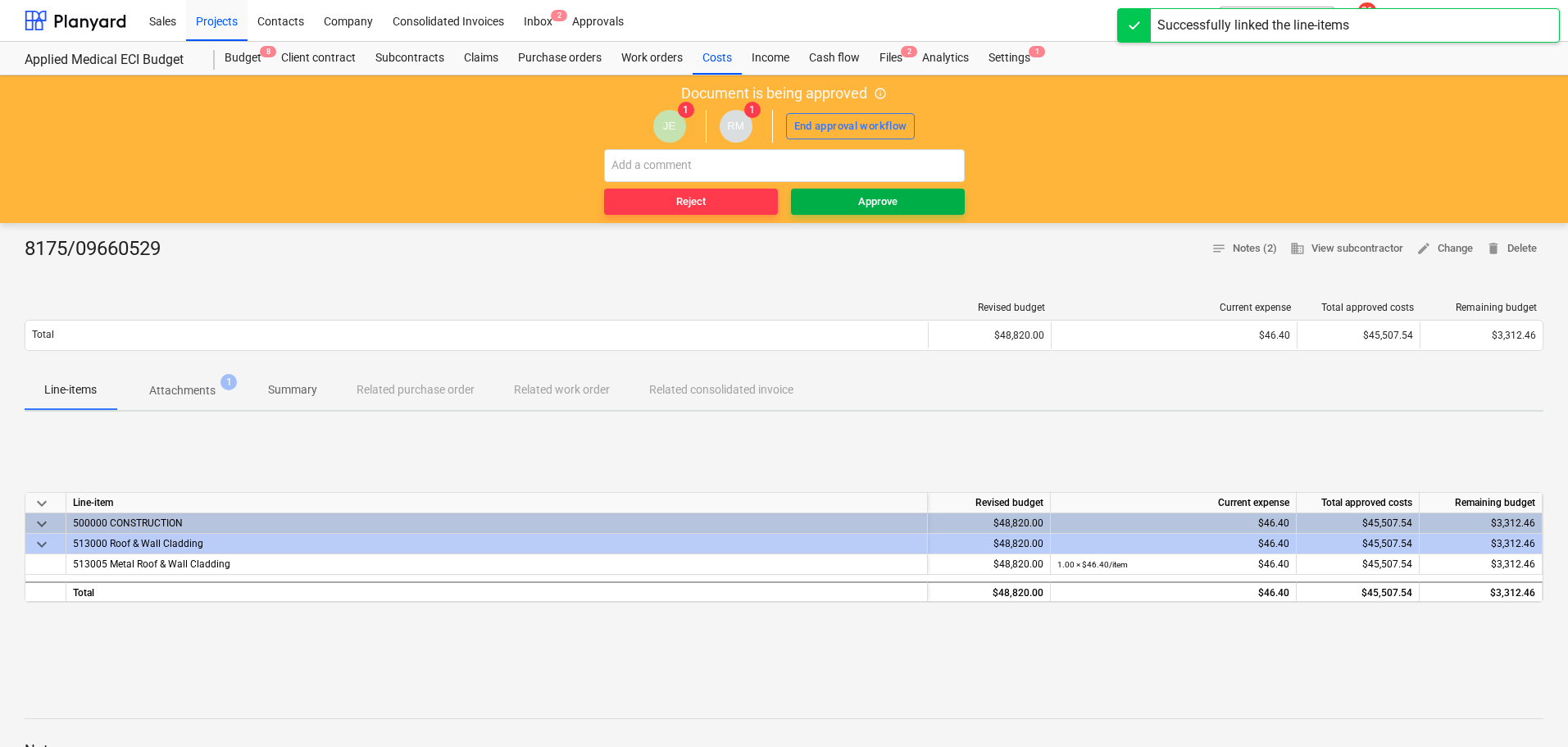
click at [881, 215] on div "Document is being approved info_outlined JE 1 RM 1 End approval workflow Reject…" at bounding box center [784, 149] width 1568 height 148
click at [881, 188] on button "Approve" at bounding box center [878, 201] width 174 height 26
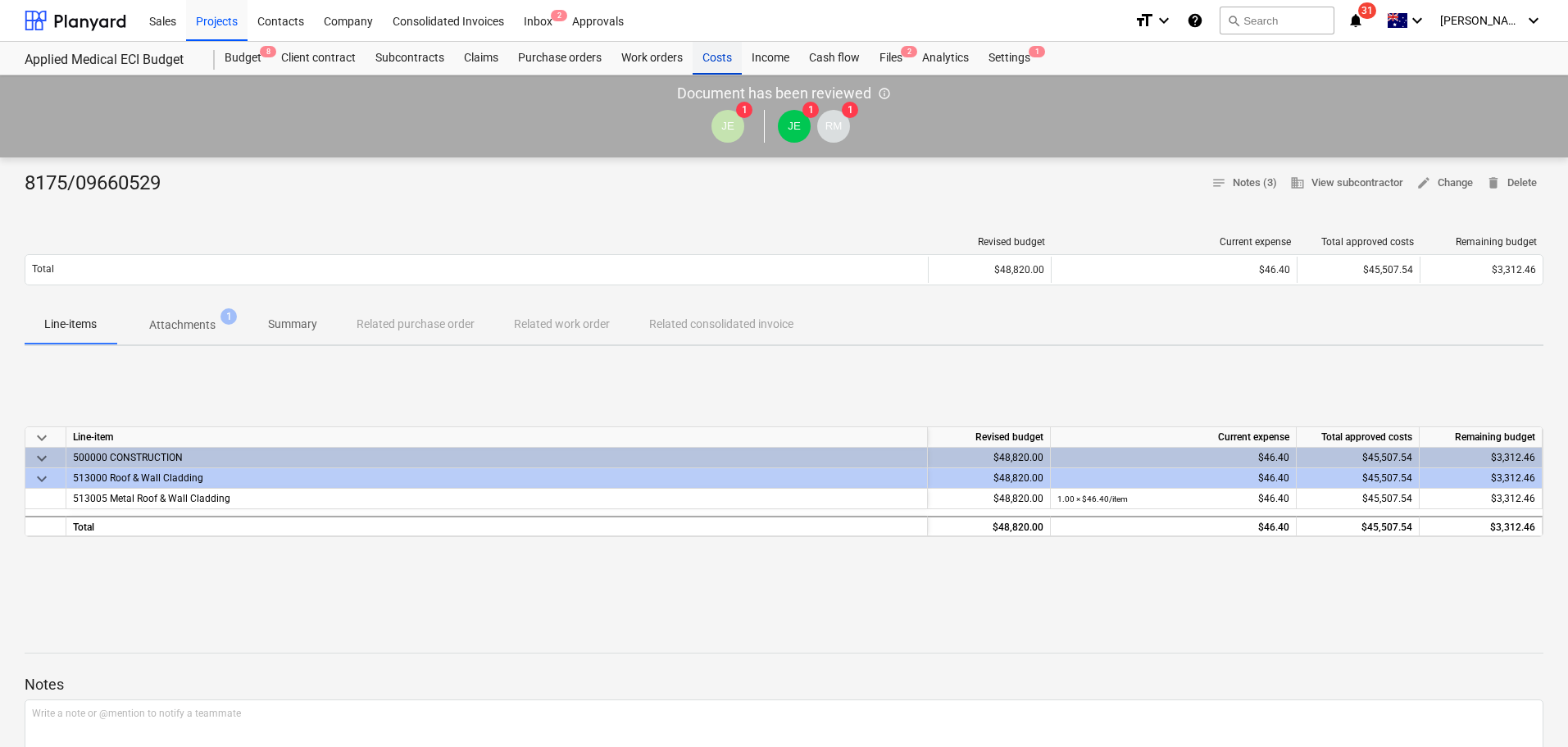
click at [723, 54] on div "Costs" at bounding box center [718, 57] width 49 height 33
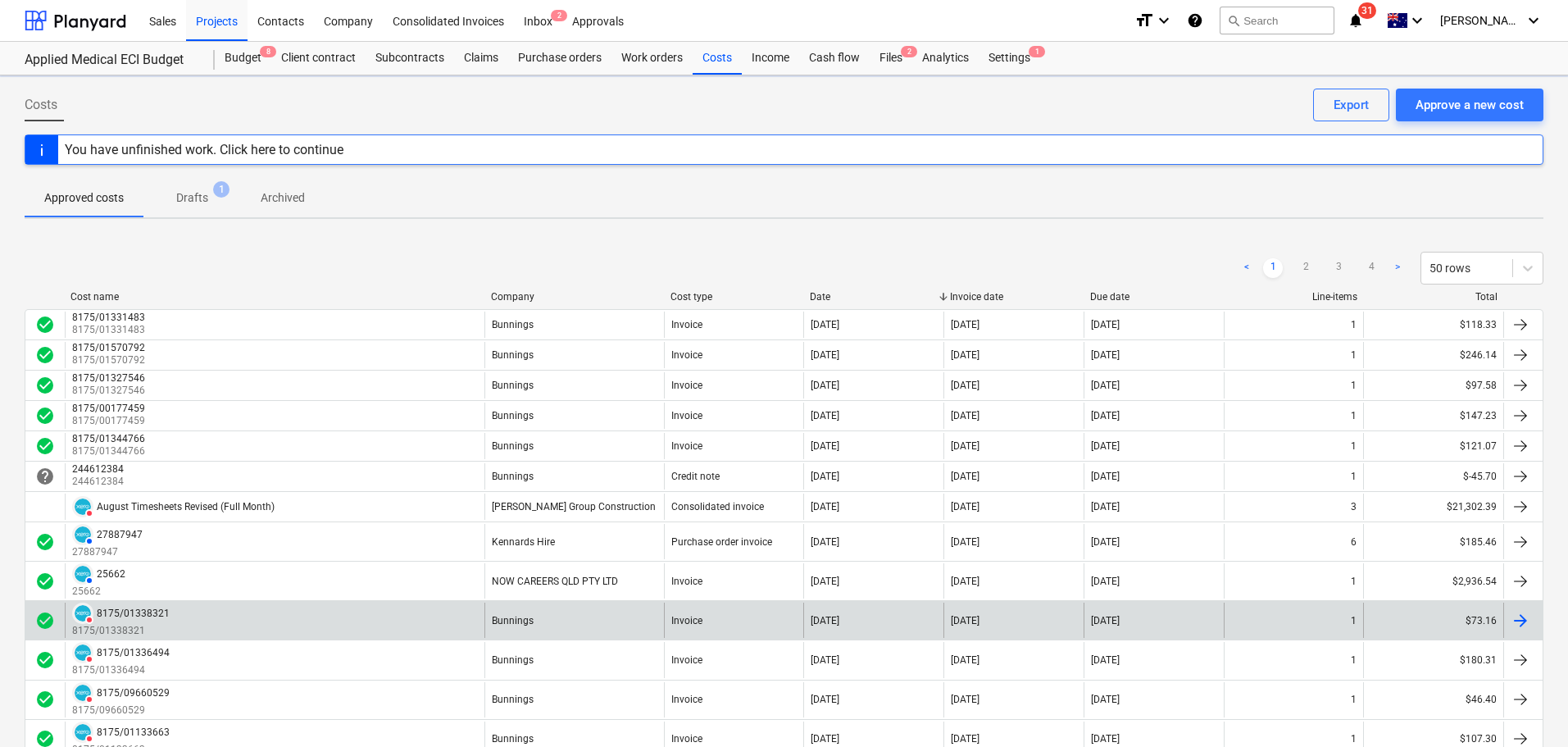
click at [163, 613] on div "DELETED 8175/01338321 8175/01338321" at bounding box center [275, 620] width 420 height 35
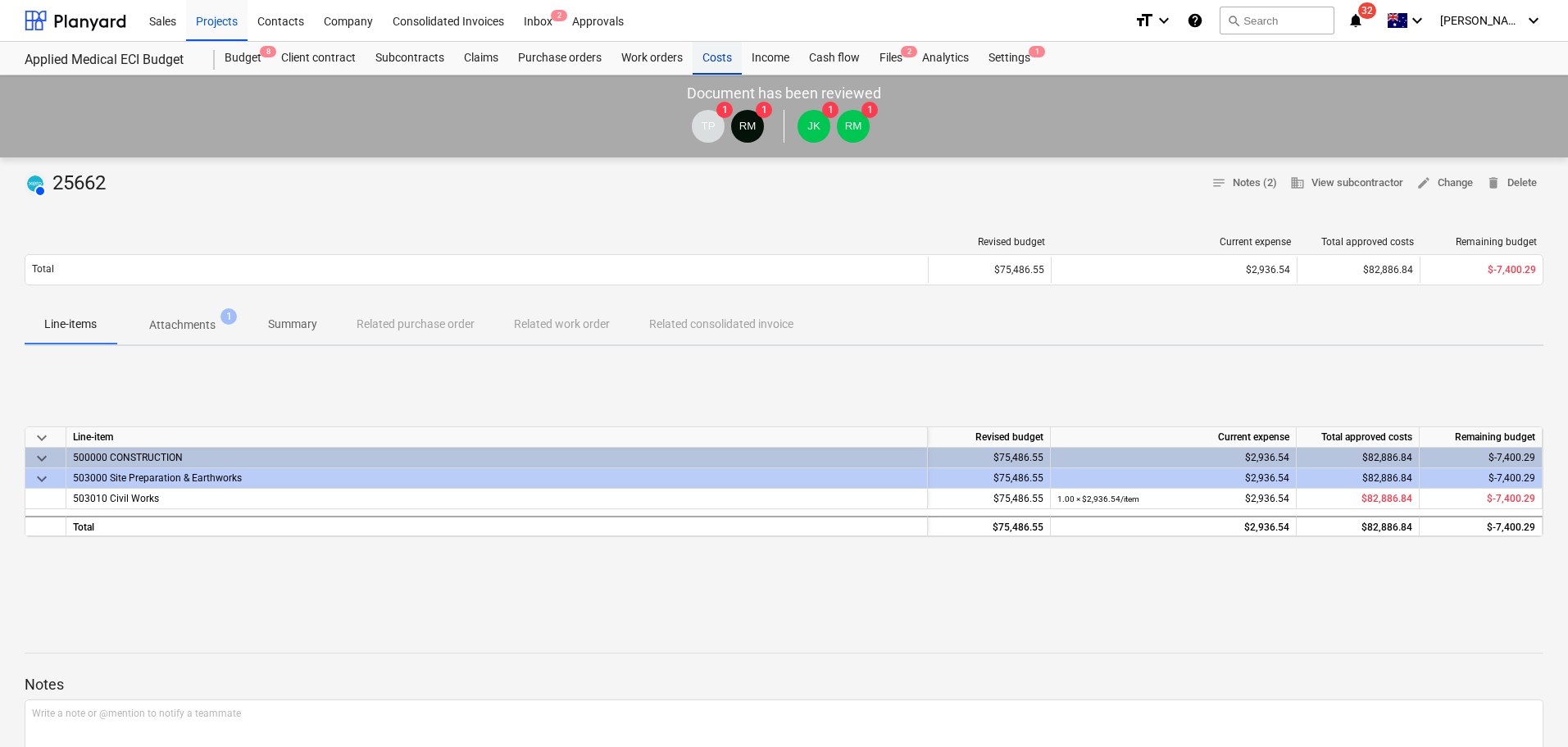
click at [717, 51] on div "Costs" at bounding box center [718, 57] width 49 height 33
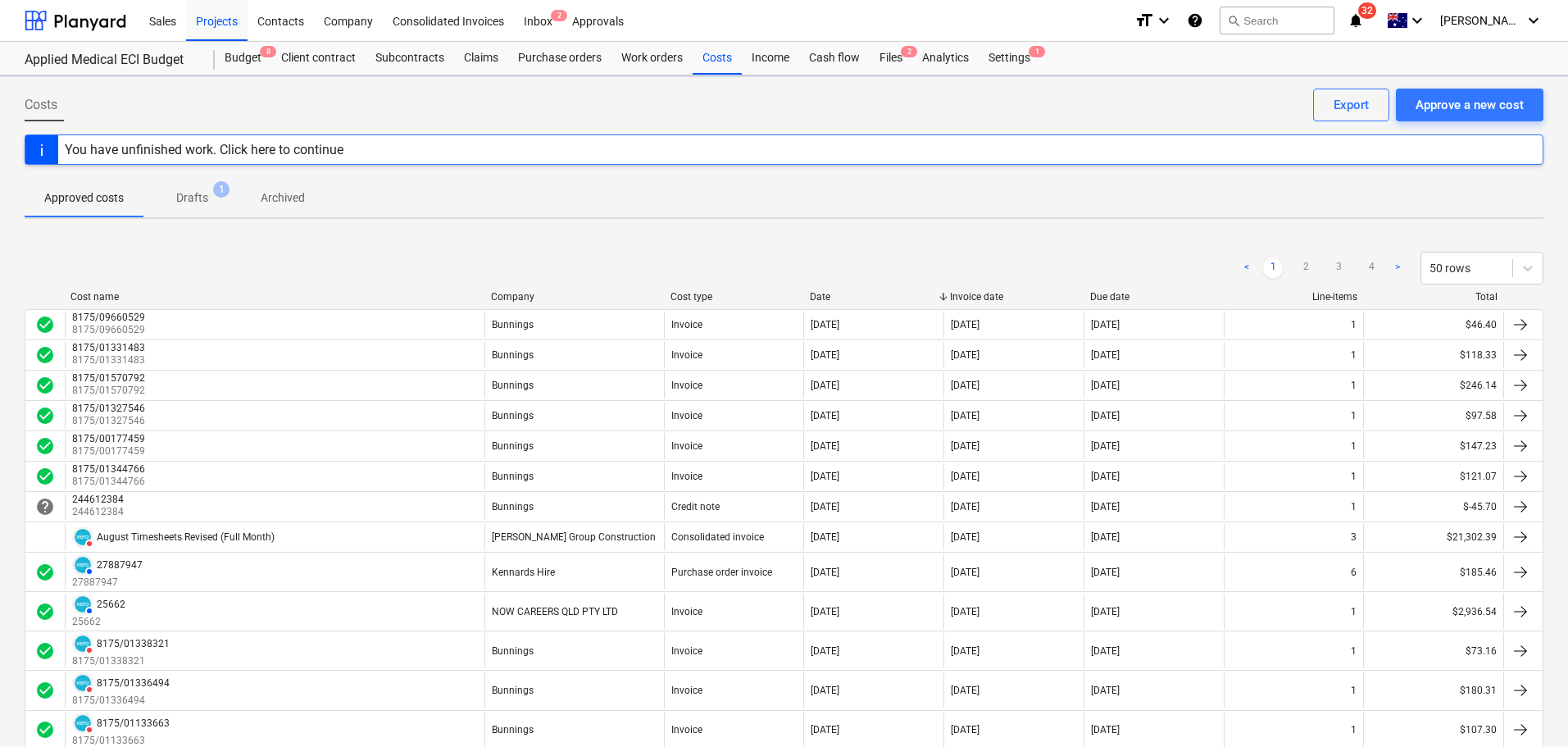
click at [714, 296] on div "Cost type" at bounding box center [734, 296] width 127 height 11
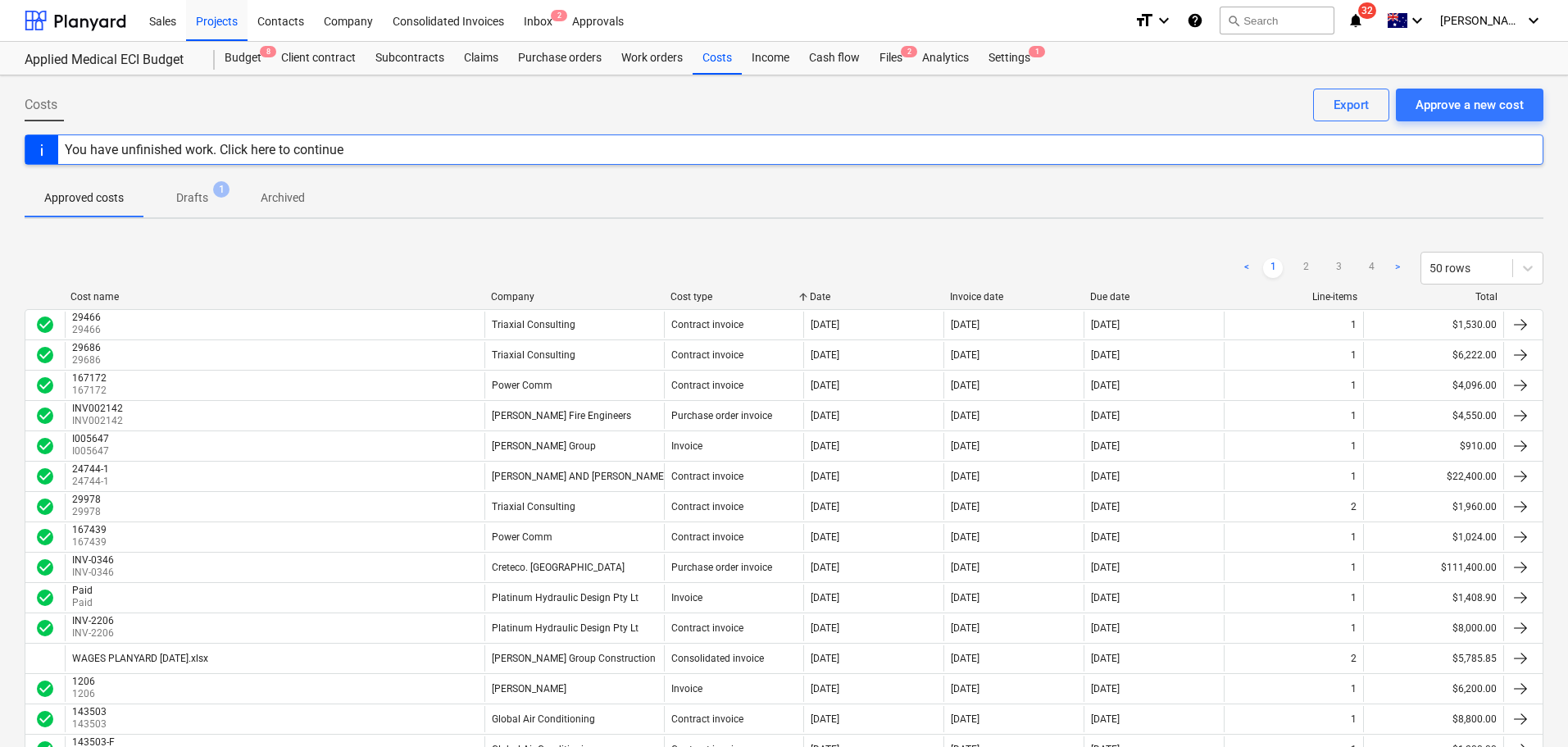
click at [555, 297] on div "Company" at bounding box center [574, 296] width 166 height 11
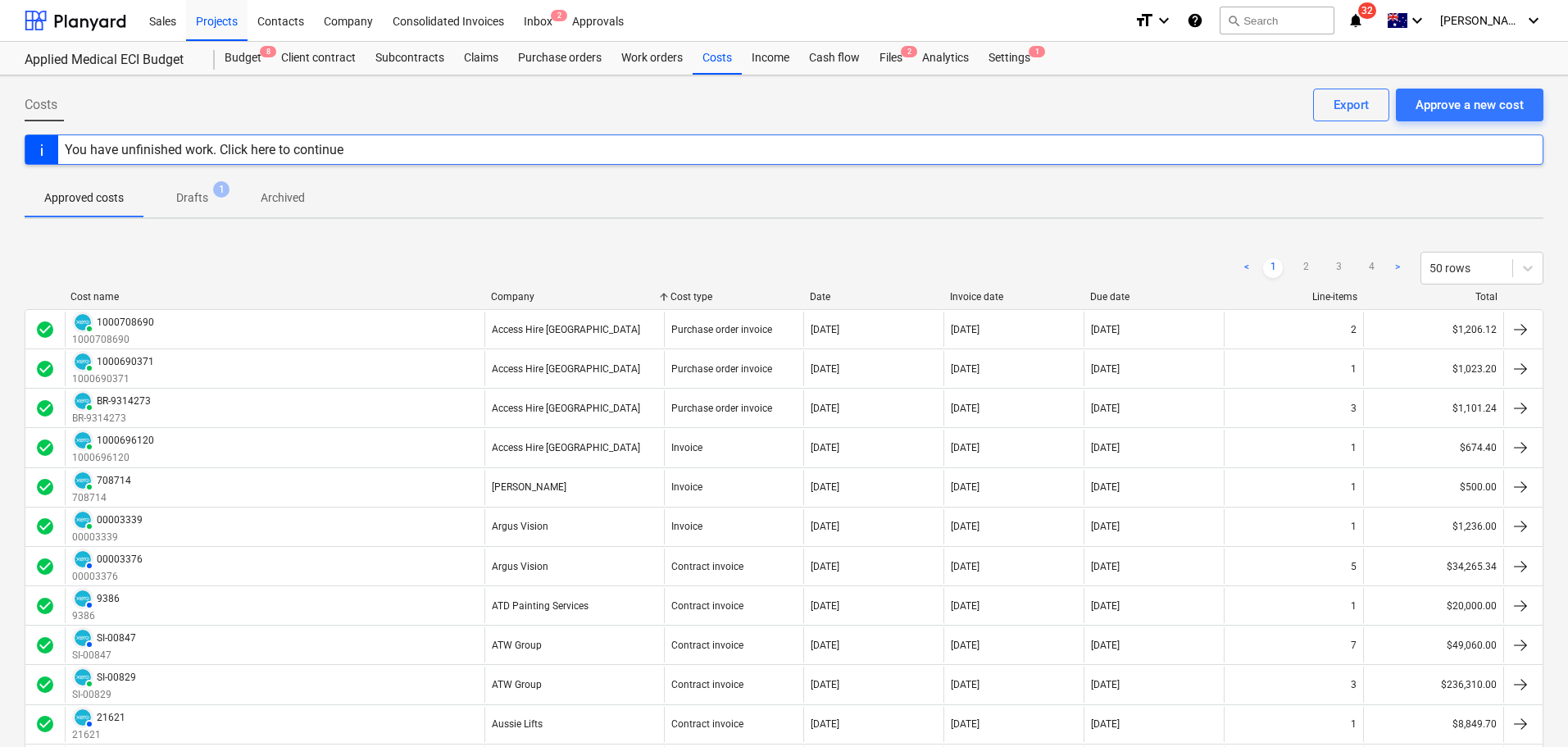
click at [535, 298] on div "Company" at bounding box center [574, 296] width 166 height 11
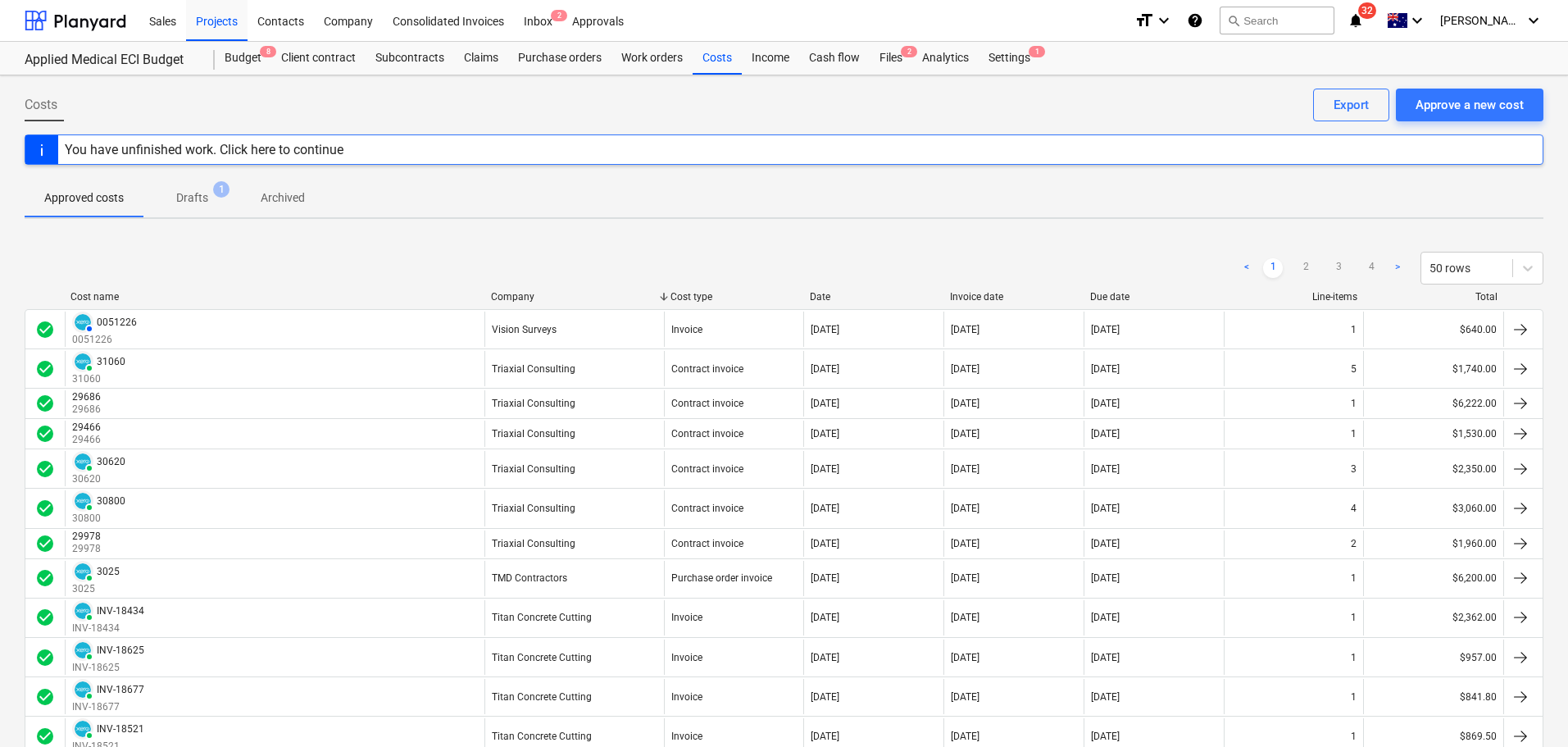
click at [535, 298] on div "Company" at bounding box center [574, 296] width 166 height 11
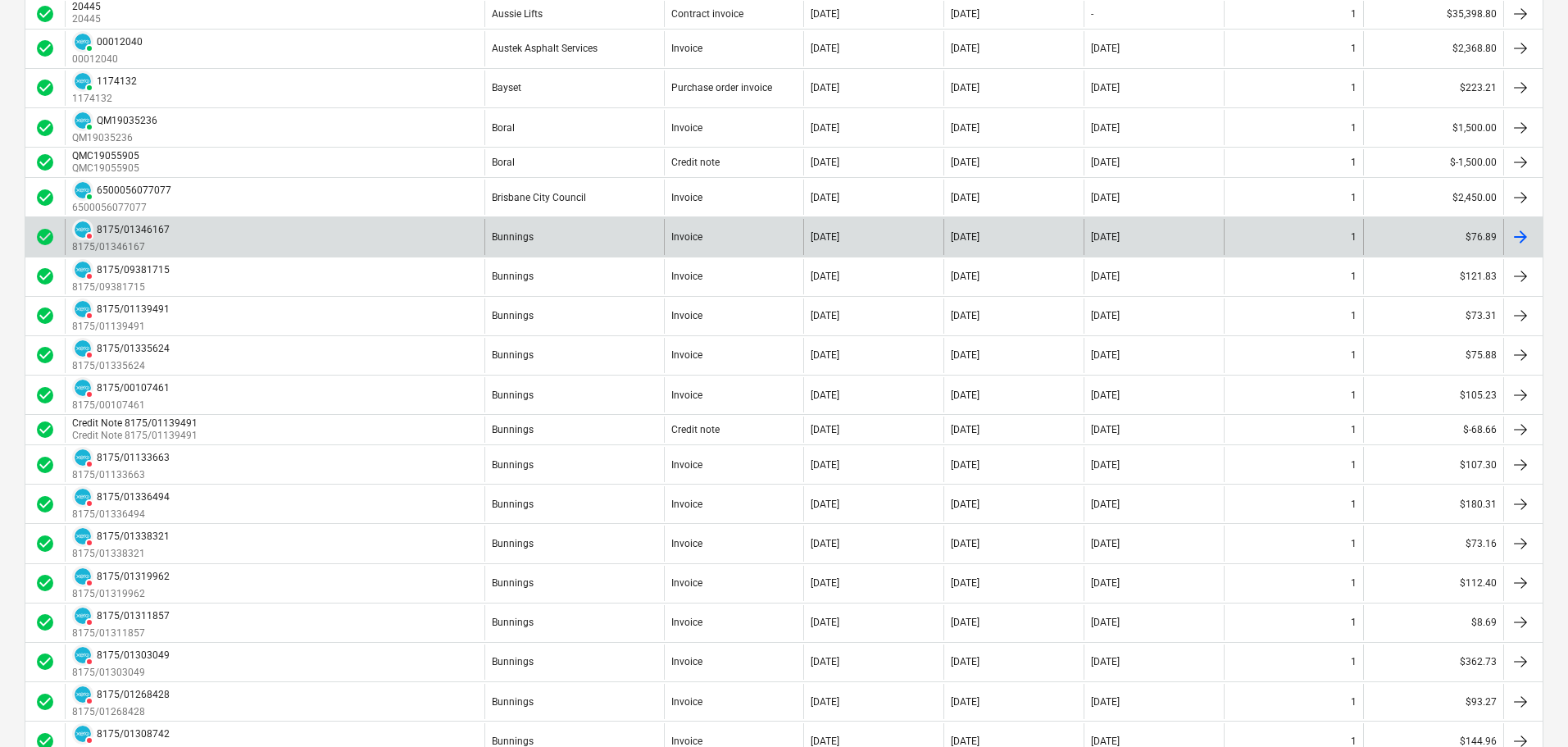
scroll to position [820, 0]
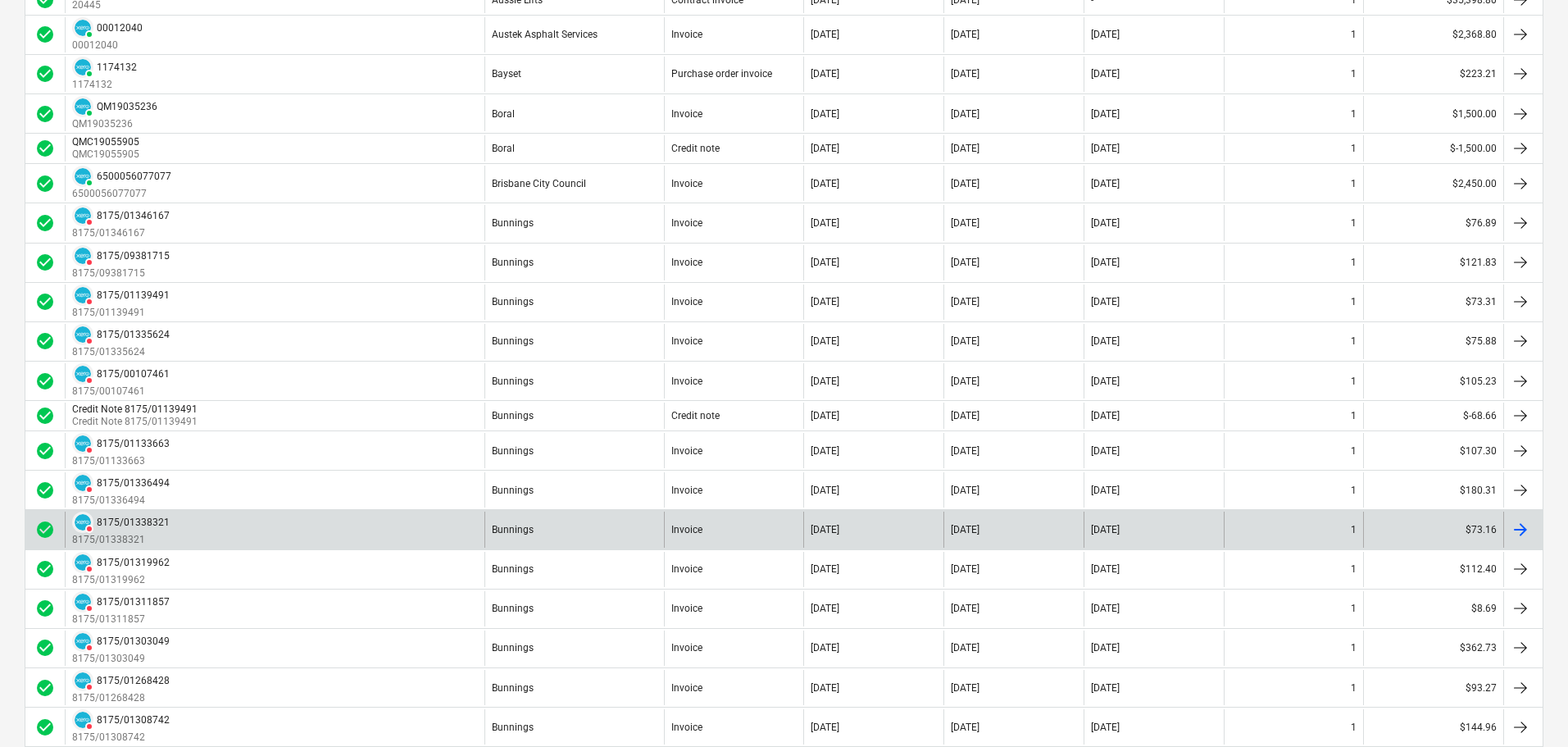
click at [175, 533] on div "DELETED 8175/01338321 8175/01338321" at bounding box center [275, 529] width 420 height 35
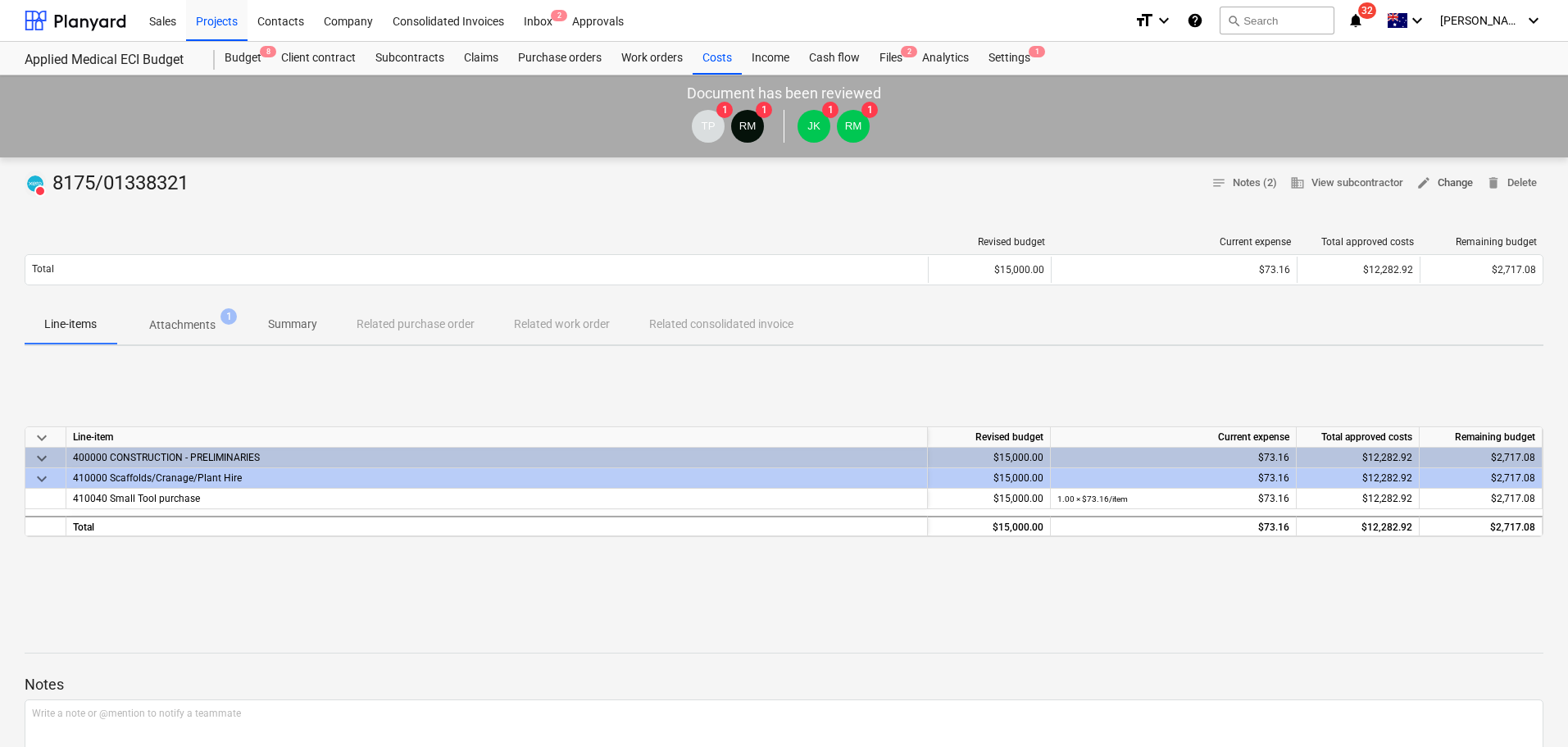
click at [1445, 175] on span "edit Change" at bounding box center [1445, 183] width 56 height 19
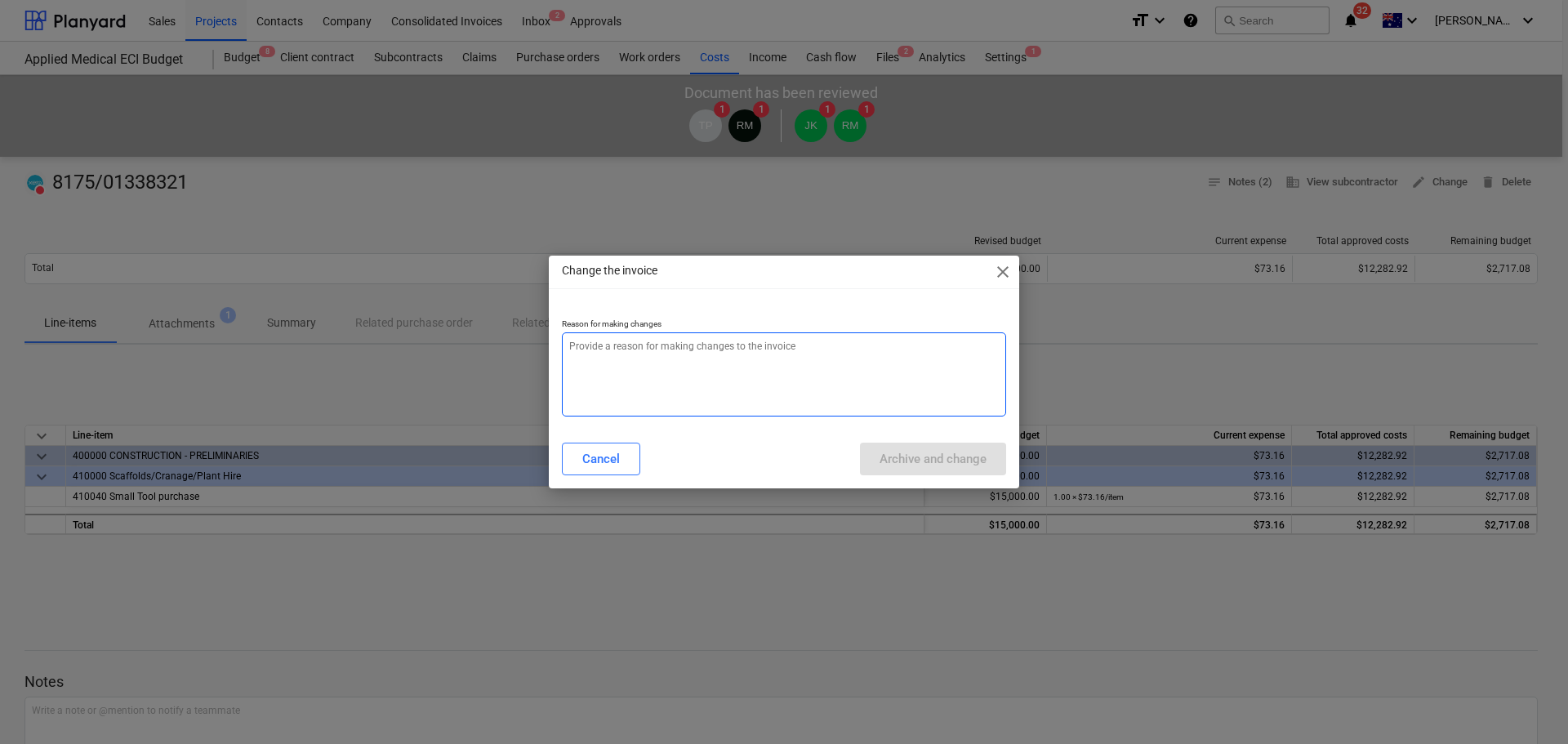
click at [817, 378] on textarea at bounding box center [784, 375] width 444 height 84
paste textarea "incorrect cost code. re-doing to amend."
type textarea "x"
type textarea "incorrect cost code. re-doing to amend."
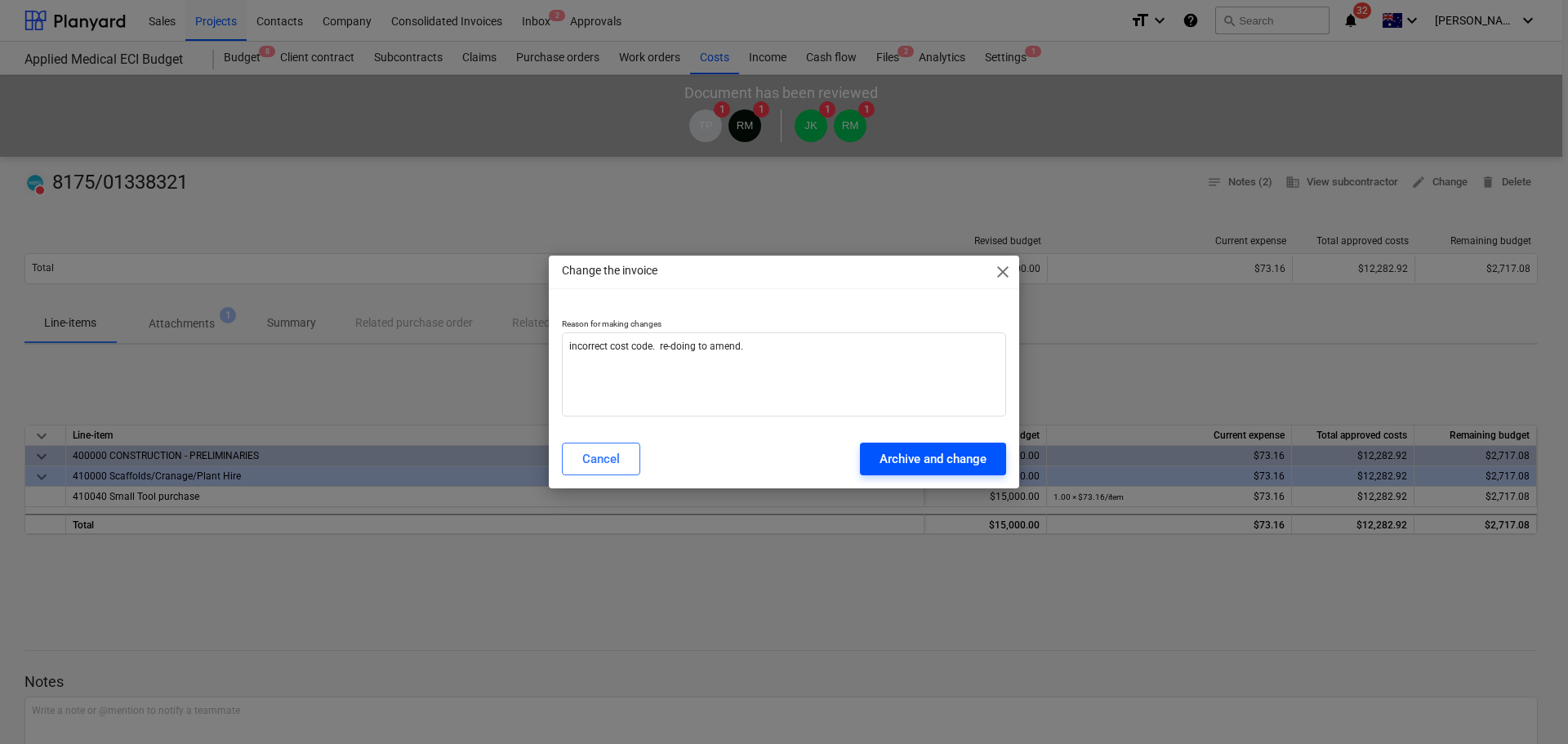
click at [953, 461] on div "Archive and change" at bounding box center [933, 459] width 107 height 22
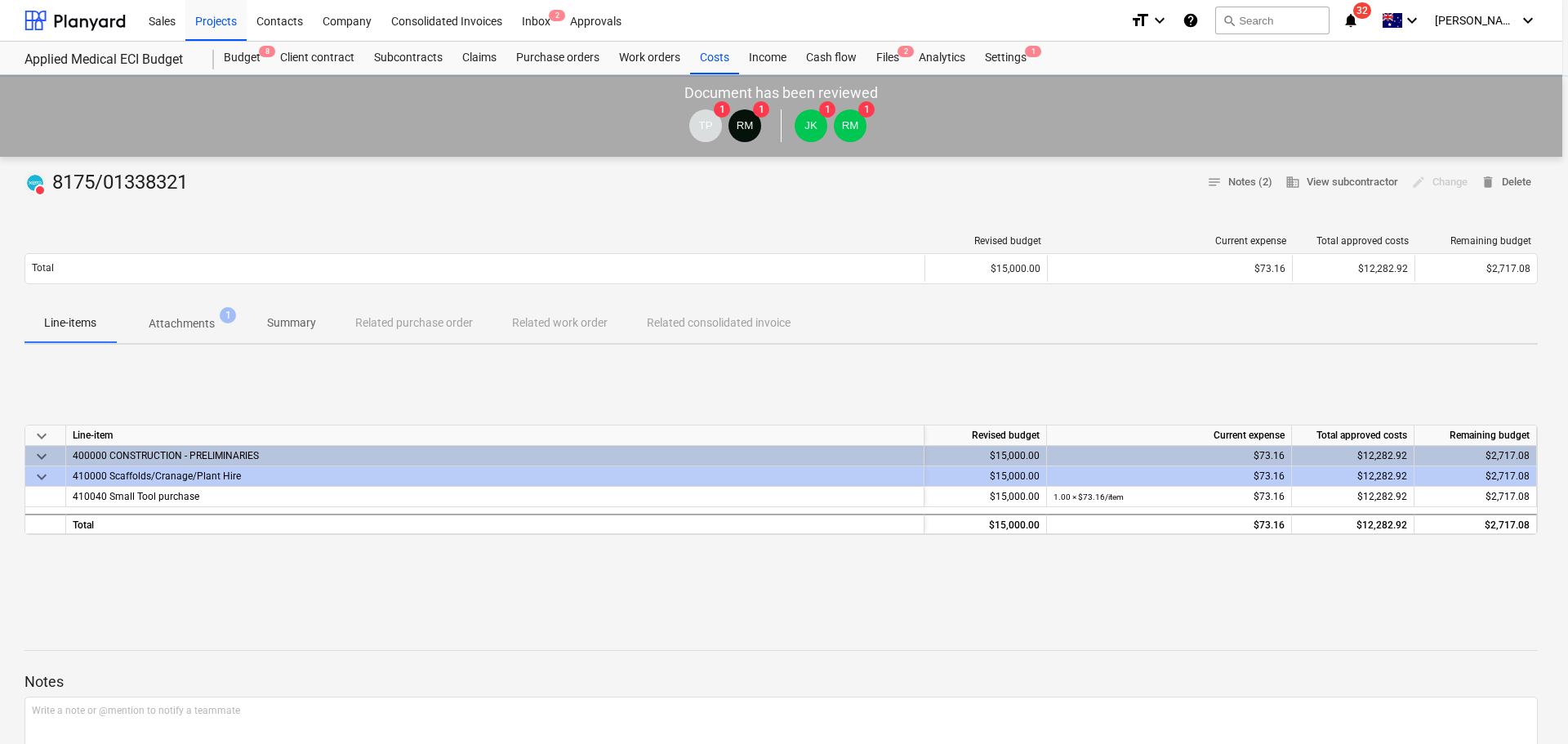
type textarea "x"
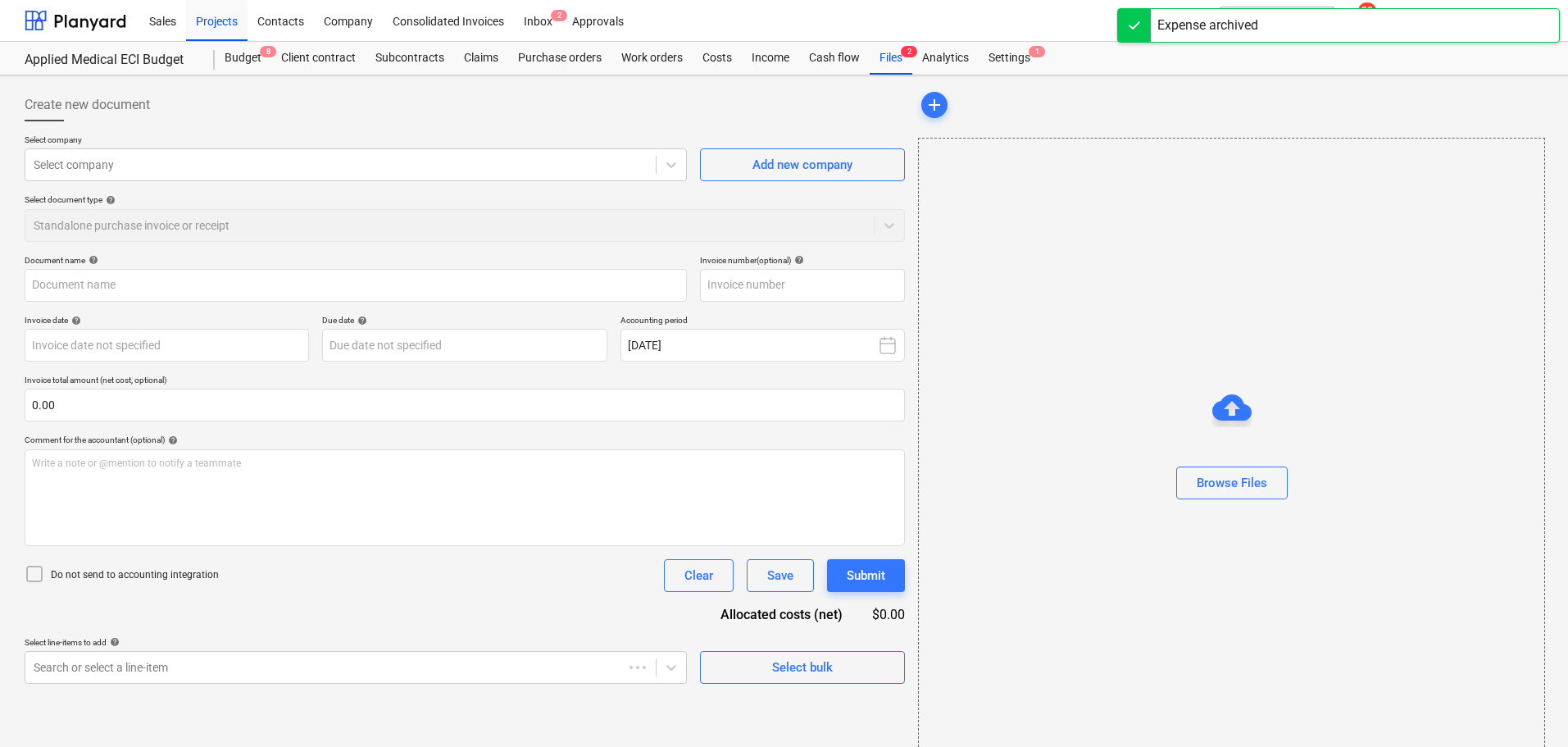
type input "8175/01338321"
type input "21 Aug 2025"
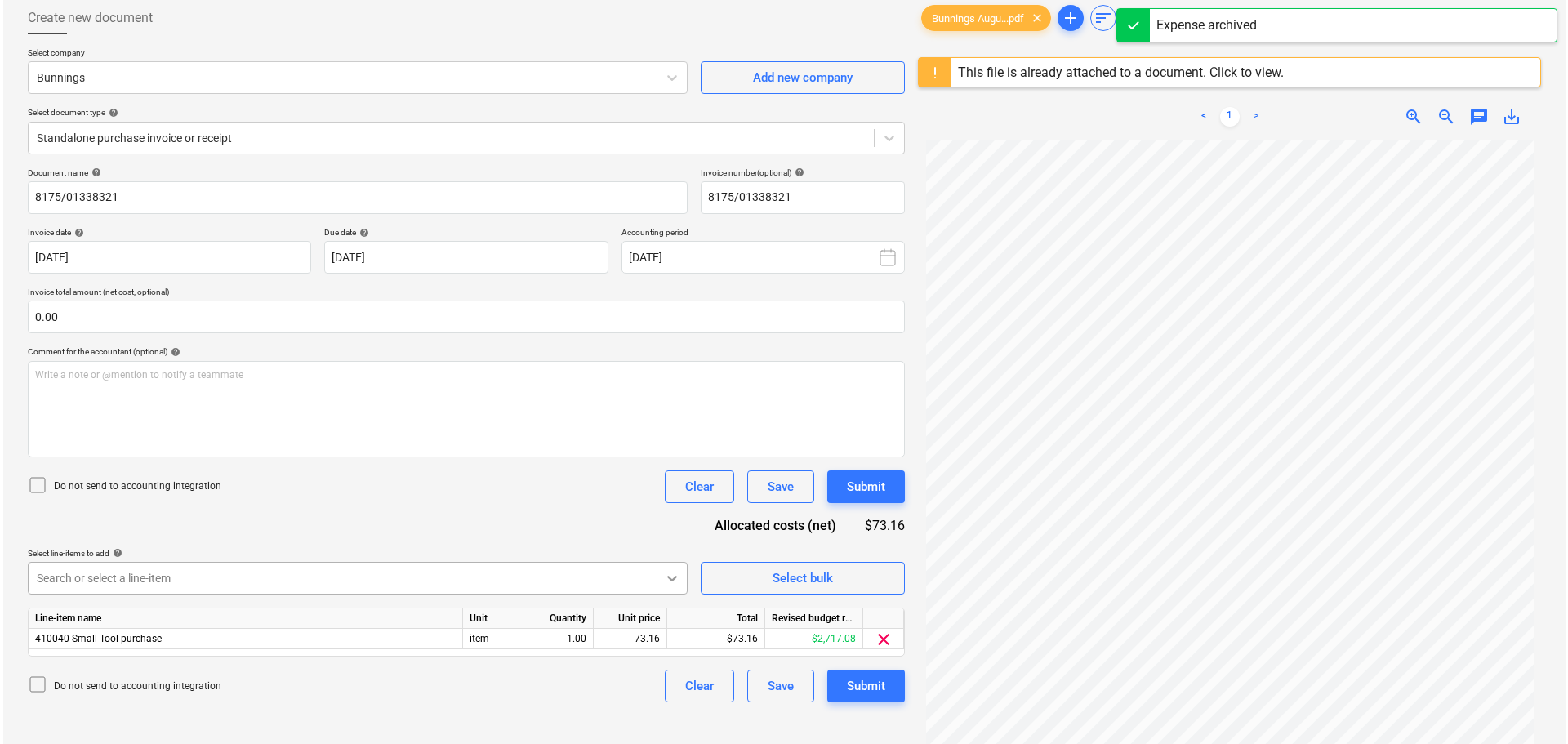
scroll to position [194, 0]
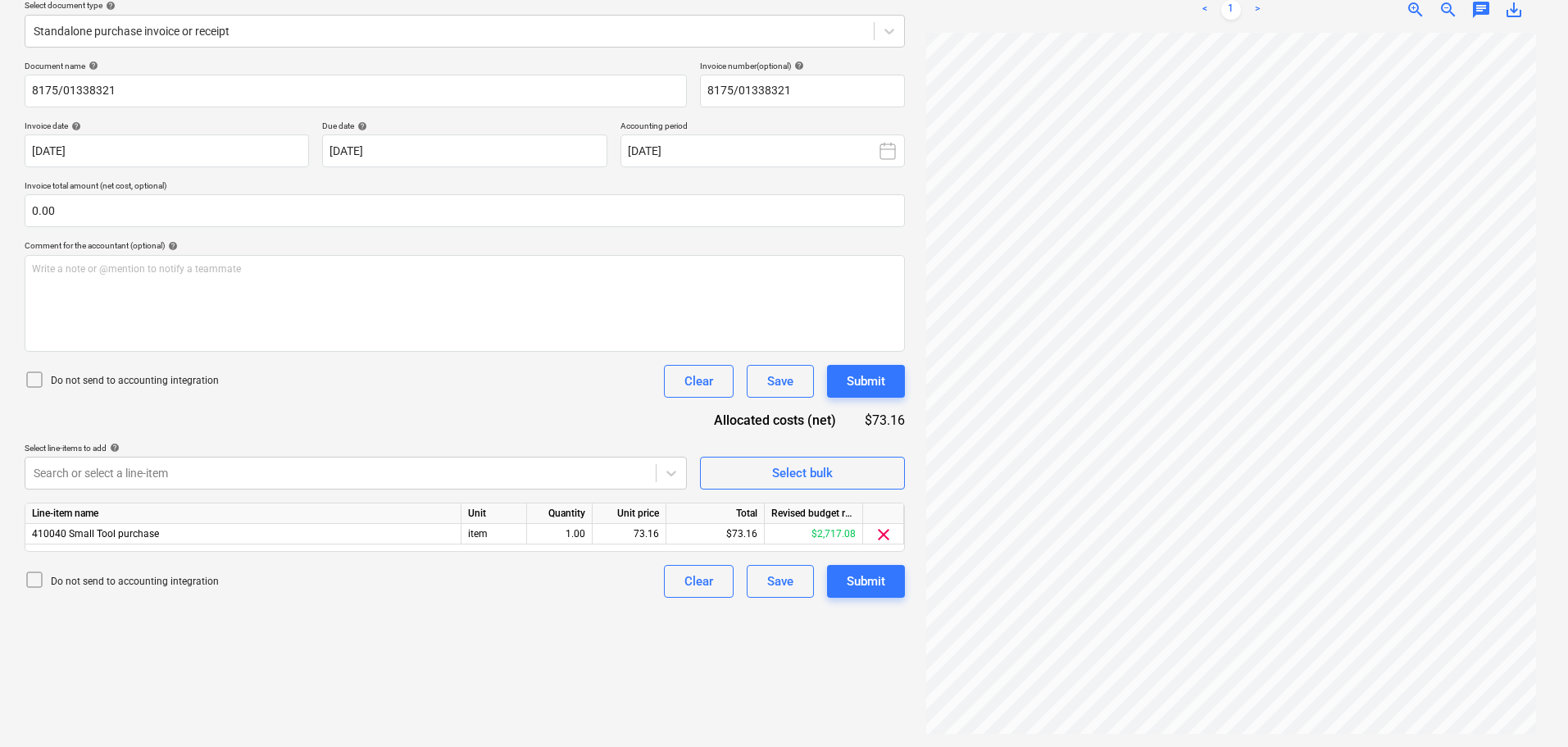
click at [41, 382] on icon at bounding box center [34, 379] width 20 height 20
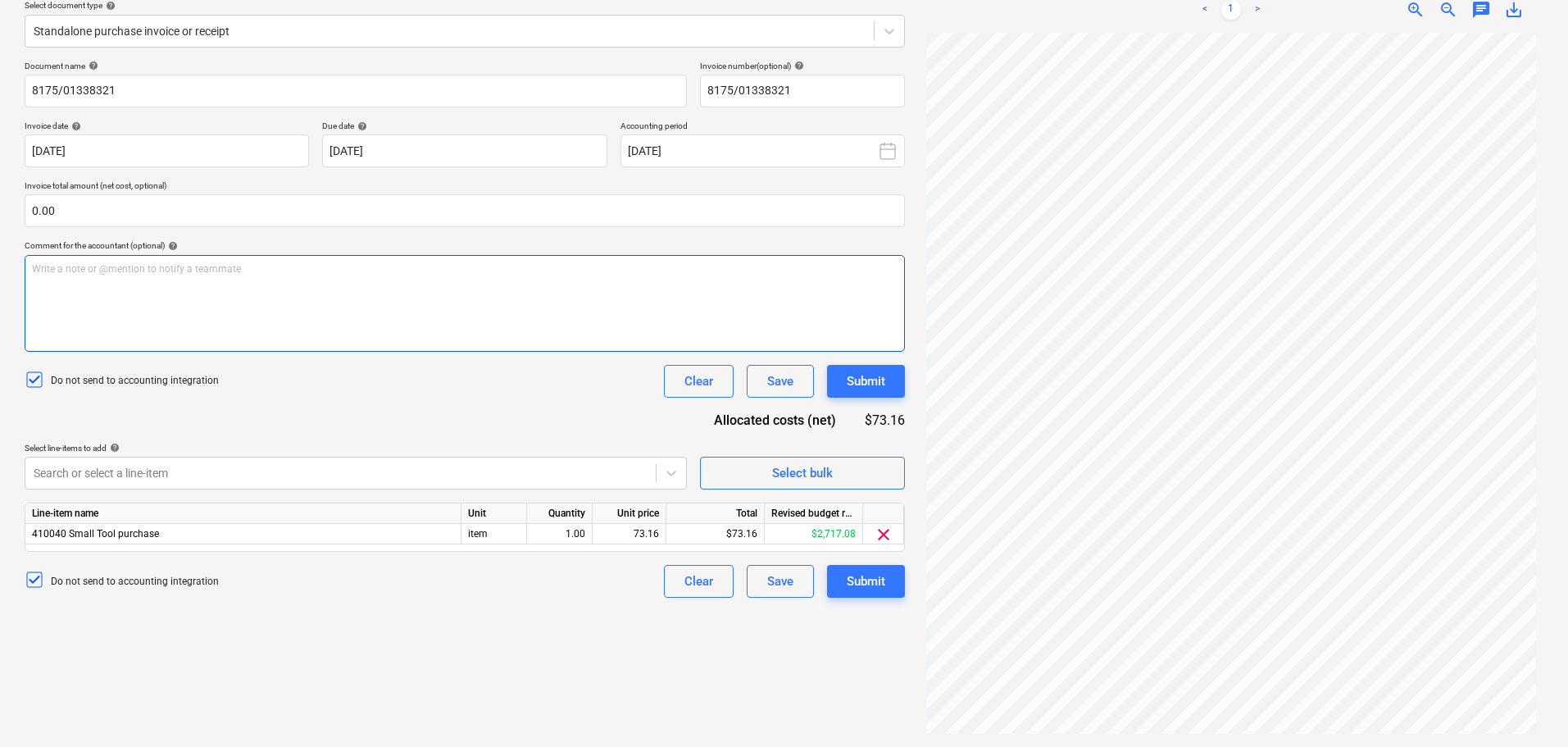
click at [182, 322] on div "Write a note or @mention to notify a teammate ﻿" at bounding box center [465, 303] width 880 height 97
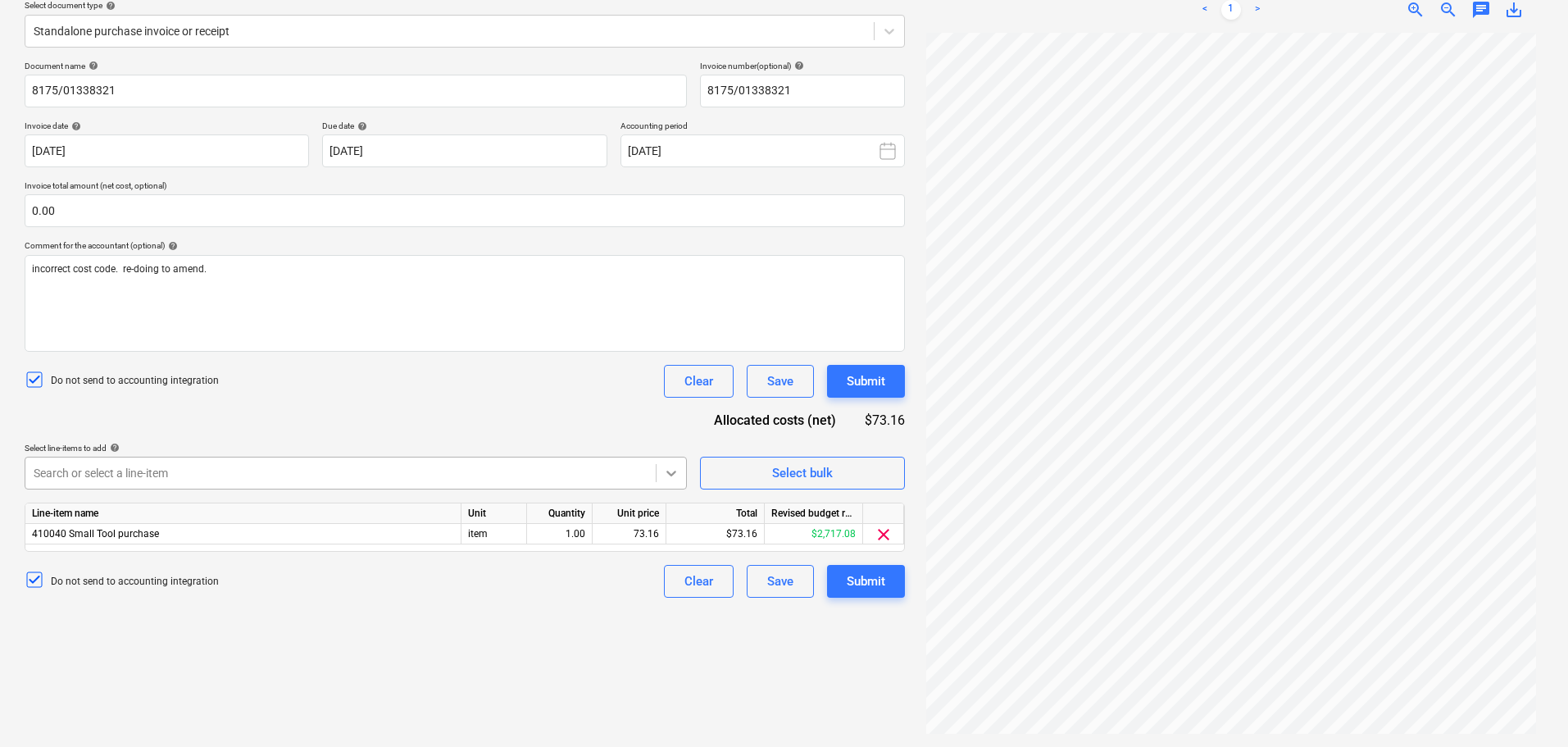
click at [671, 470] on icon at bounding box center [671, 472] width 16 height 16
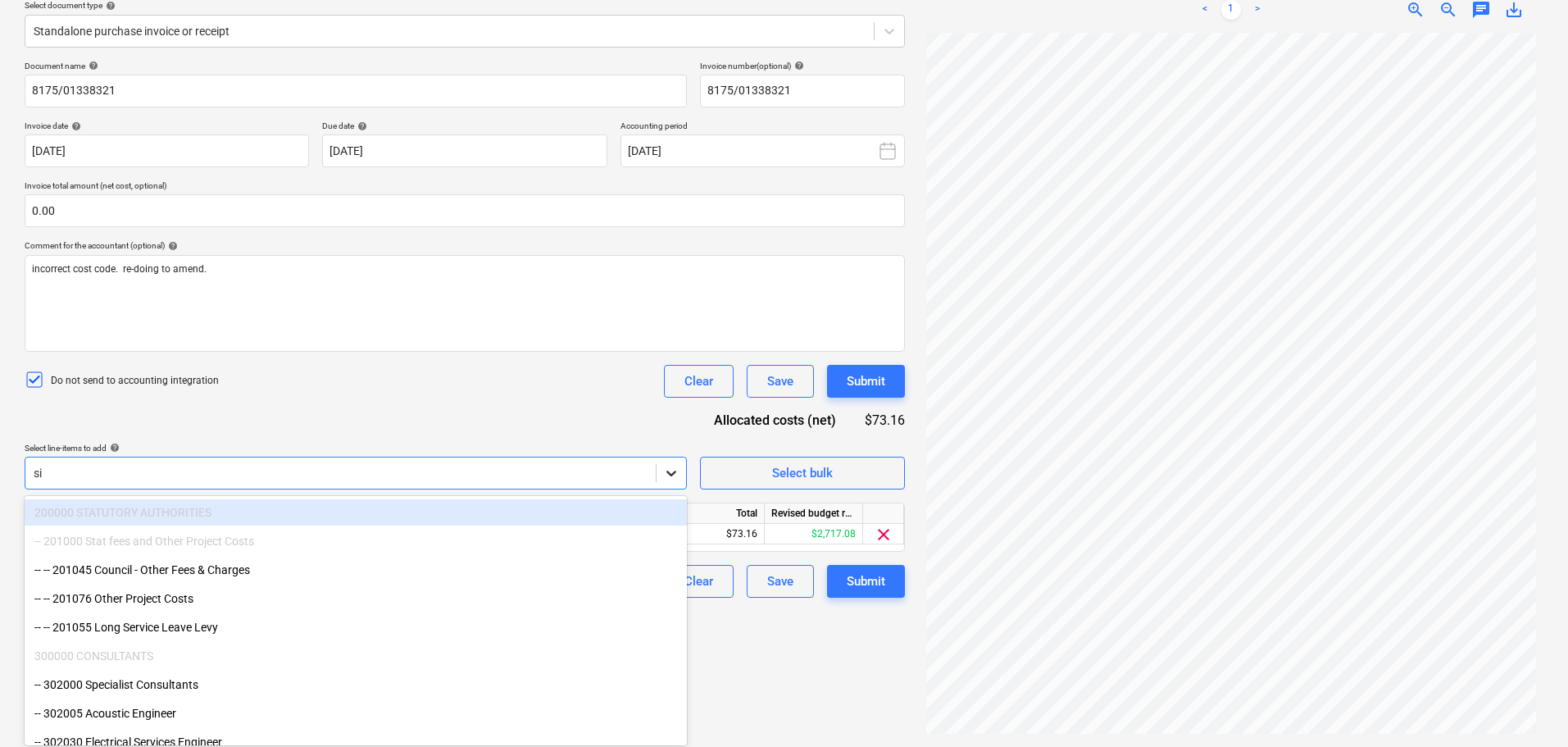
type input "site"
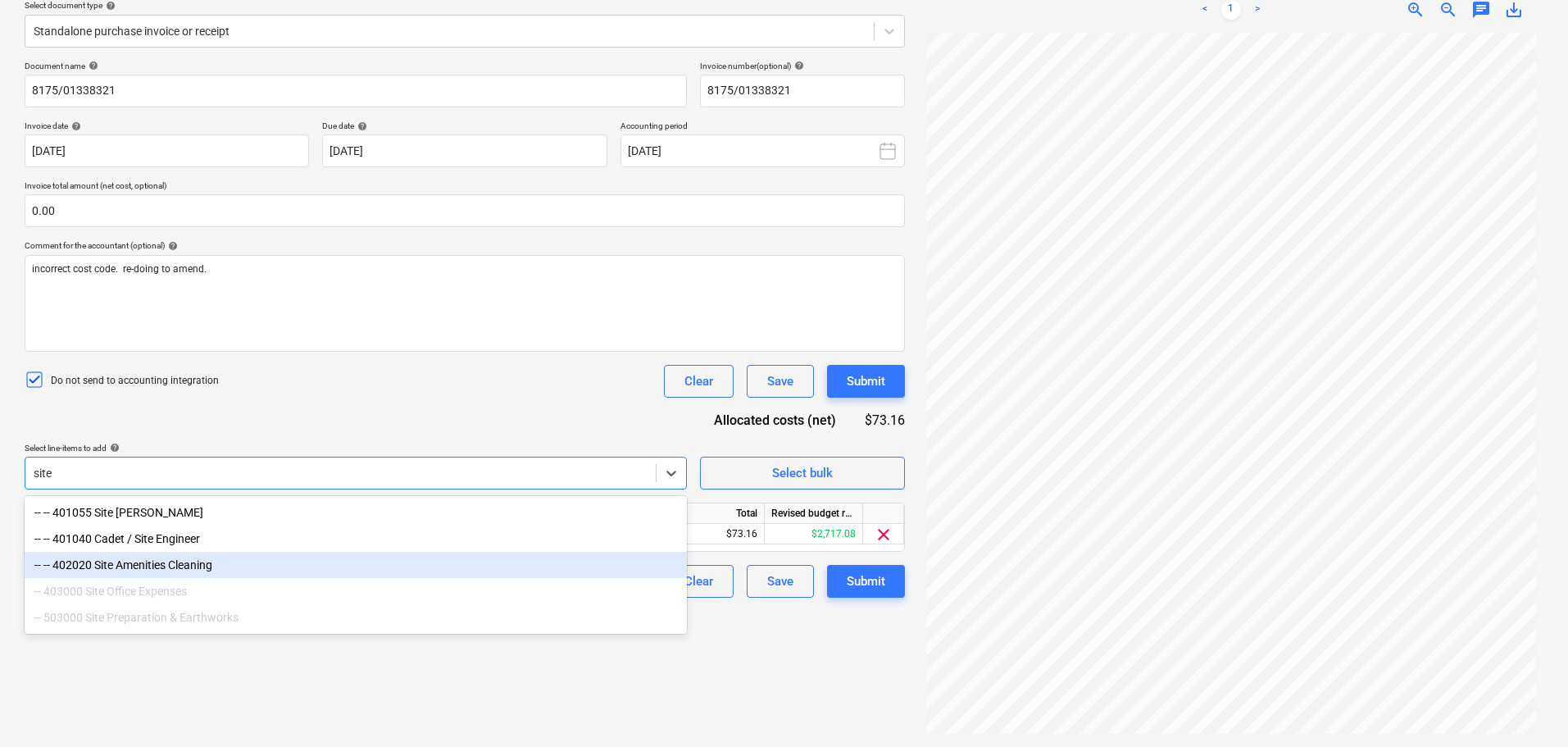
click at [323, 570] on div "-- -- 402020 Site Amenities Cleaning" at bounding box center [356, 565] width 662 height 26
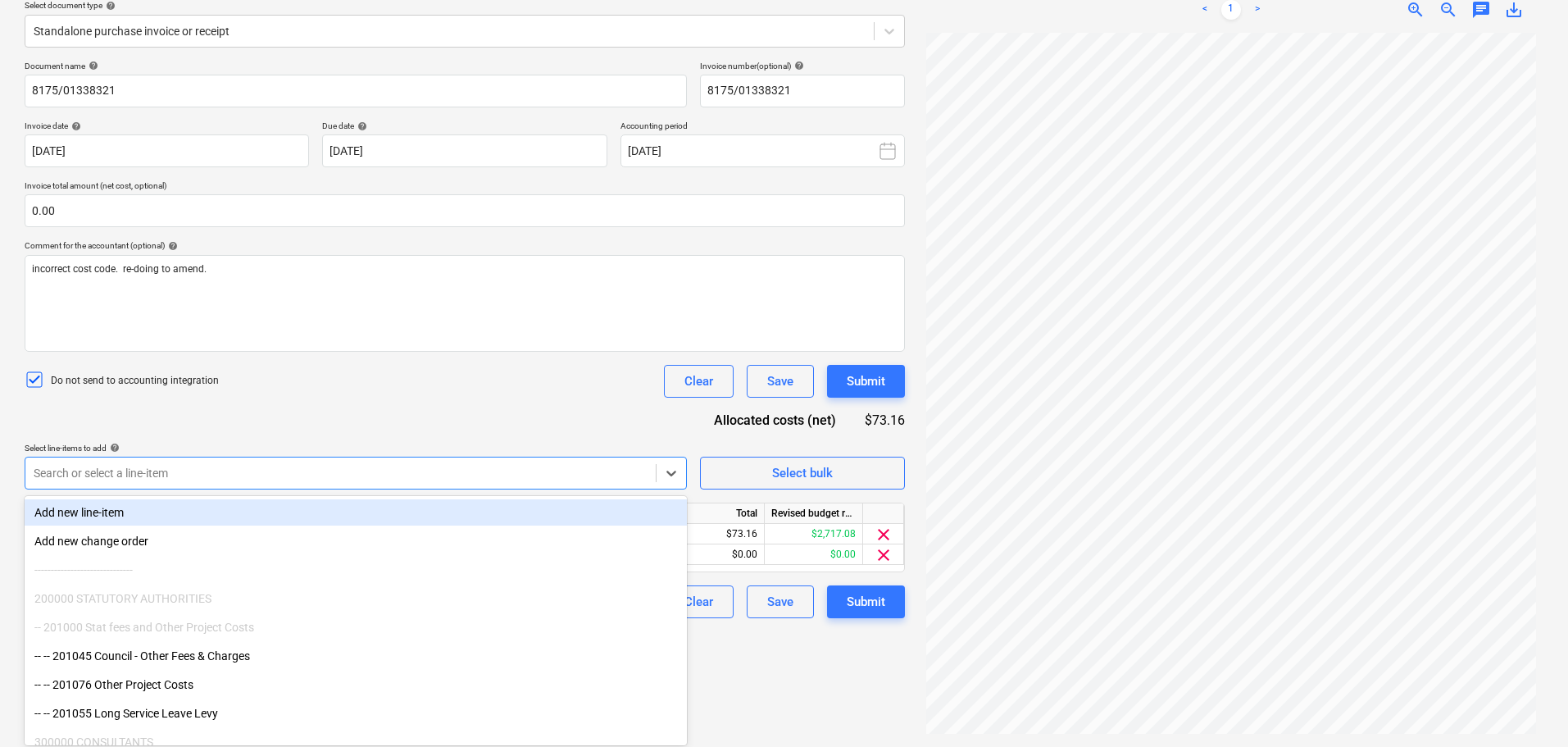
click at [369, 389] on div "Do not send to accounting integration Clear Save Submit" at bounding box center [465, 381] width 880 height 33
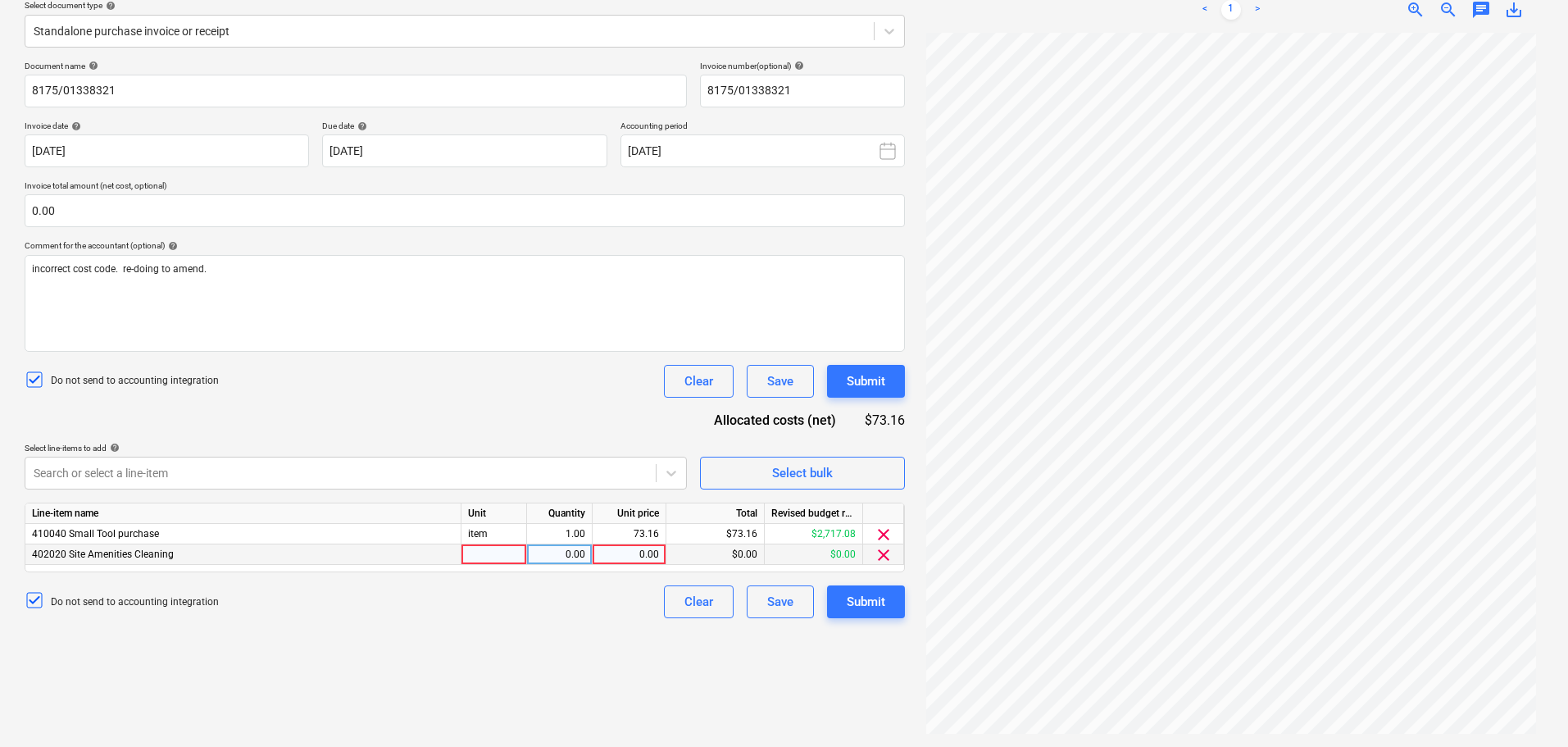
click at [515, 549] on div at bounding box center [495, 555] width 66 height 21
type input "item"
type input "73.16"
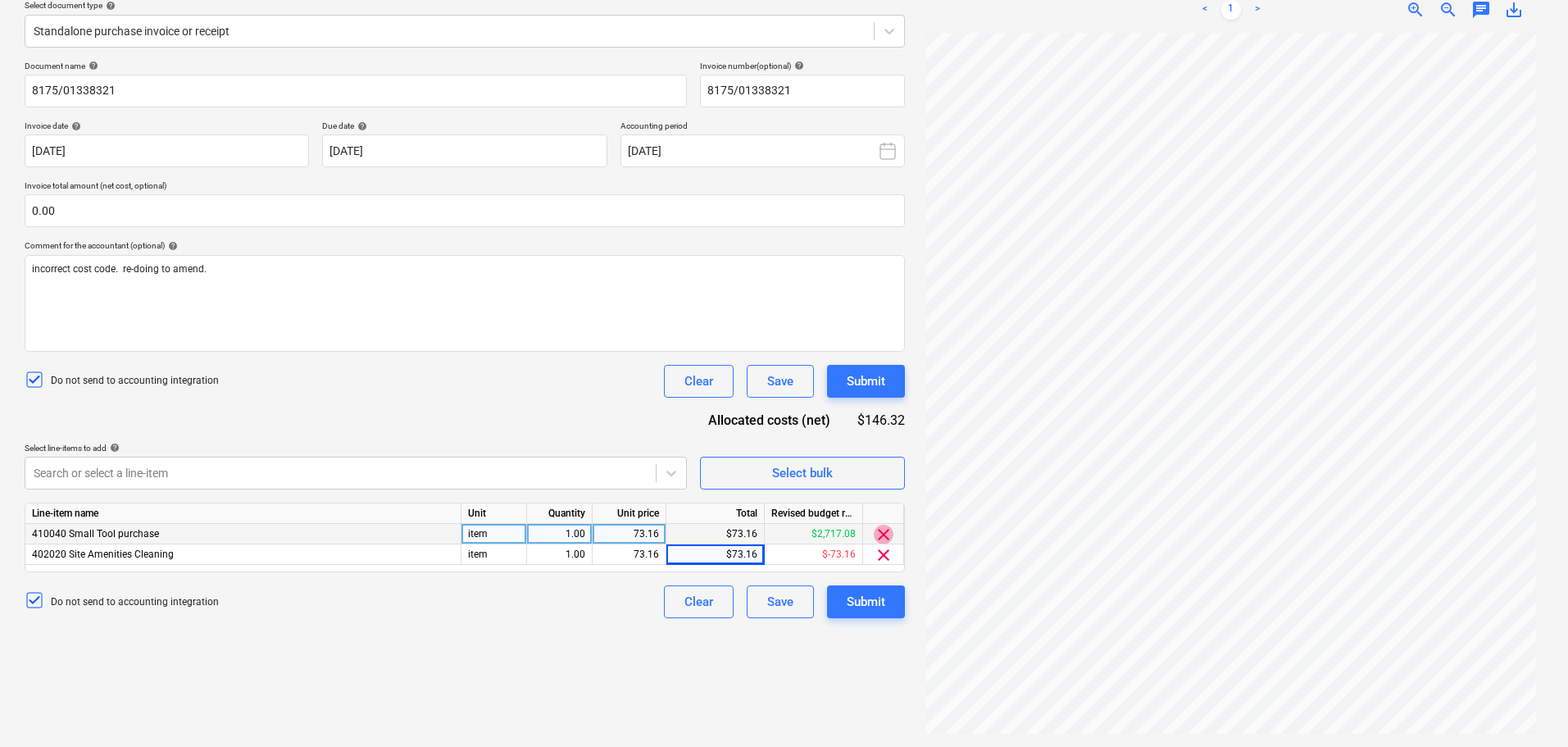
click at [879, 540] on span "clear" at bounding box center [883, 534] width 20 height 20
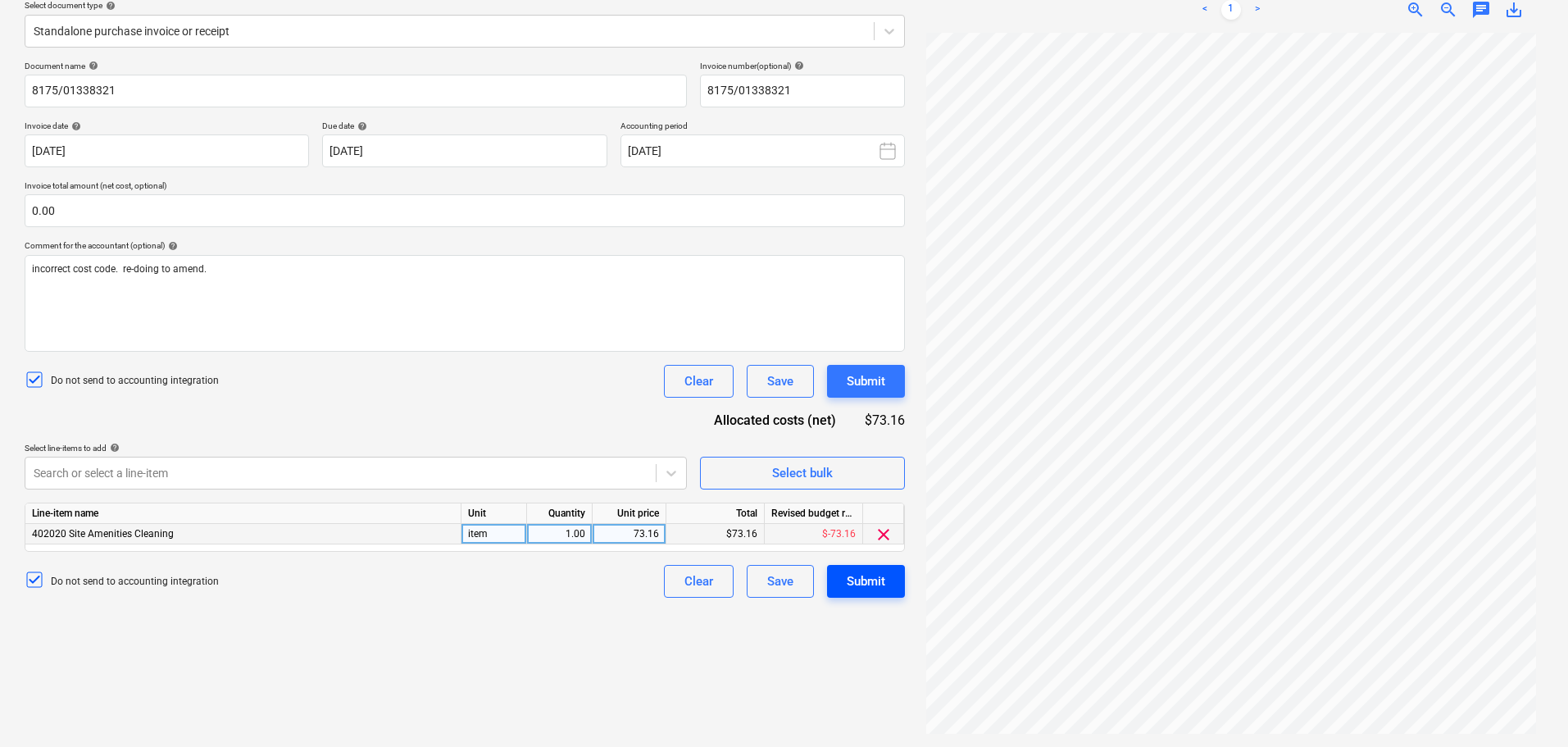
click at [866, 586] on div "Submit" at bounding box center [865, 581] width 39 height 22
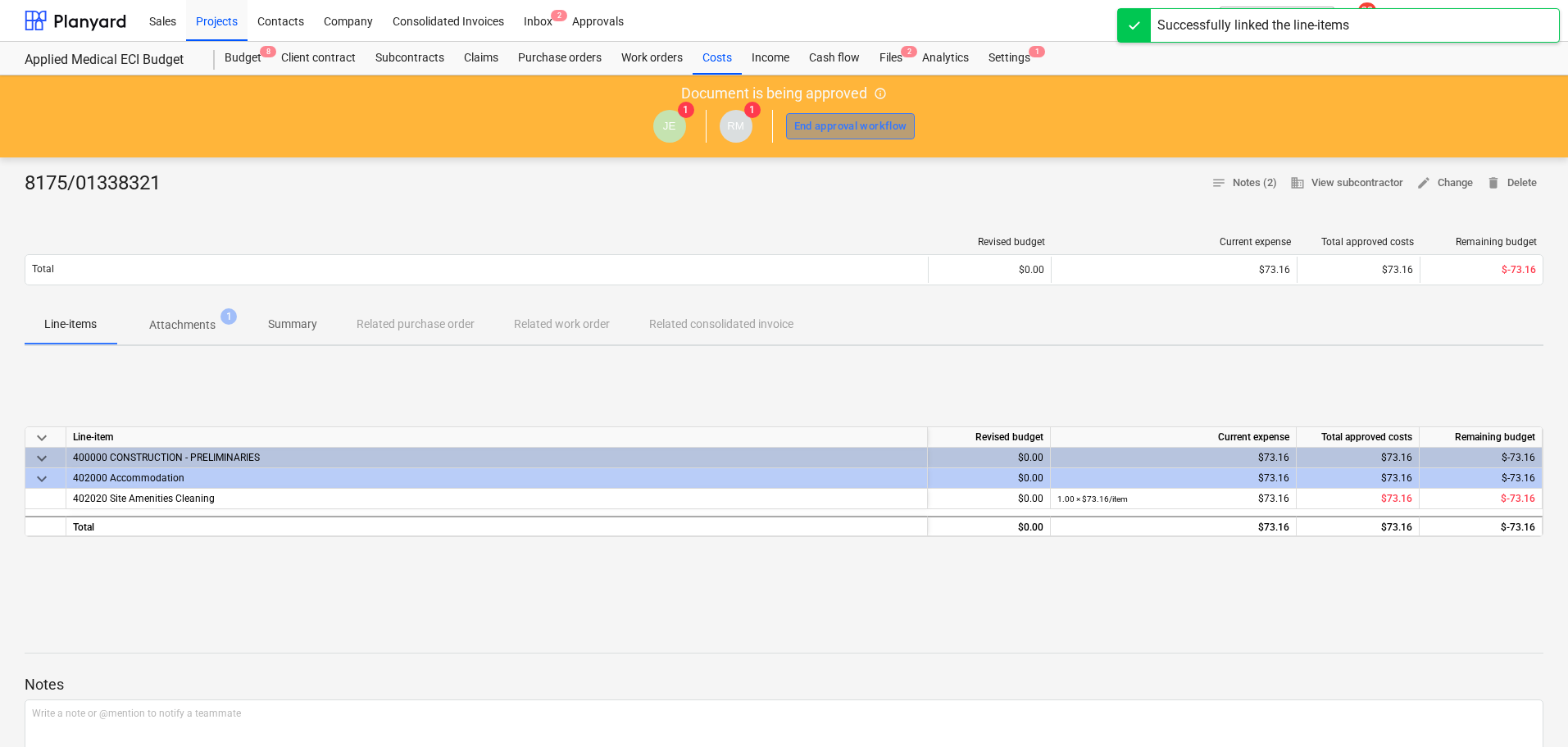
drag, startPoint x: 840, startPoint y: 128, endPoint x: 838, endPoint y: 136, distance: 8.2
click at [840, 127] on div "End approval workflow" at bounding box center [851, 127] width 113 height 19
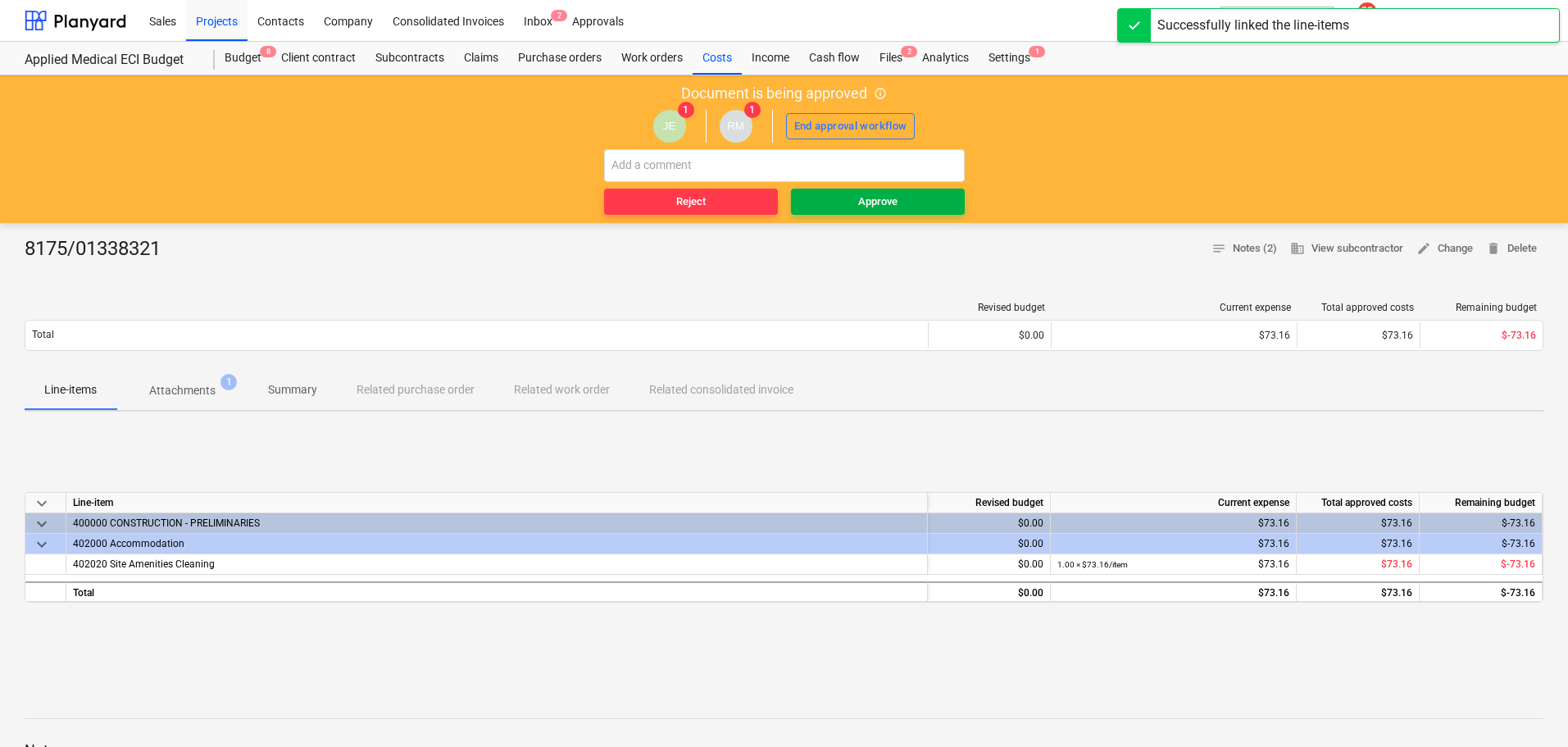
click at [904, 195] on span "Approve" at bounding box center [878, 202] width 161 height 19
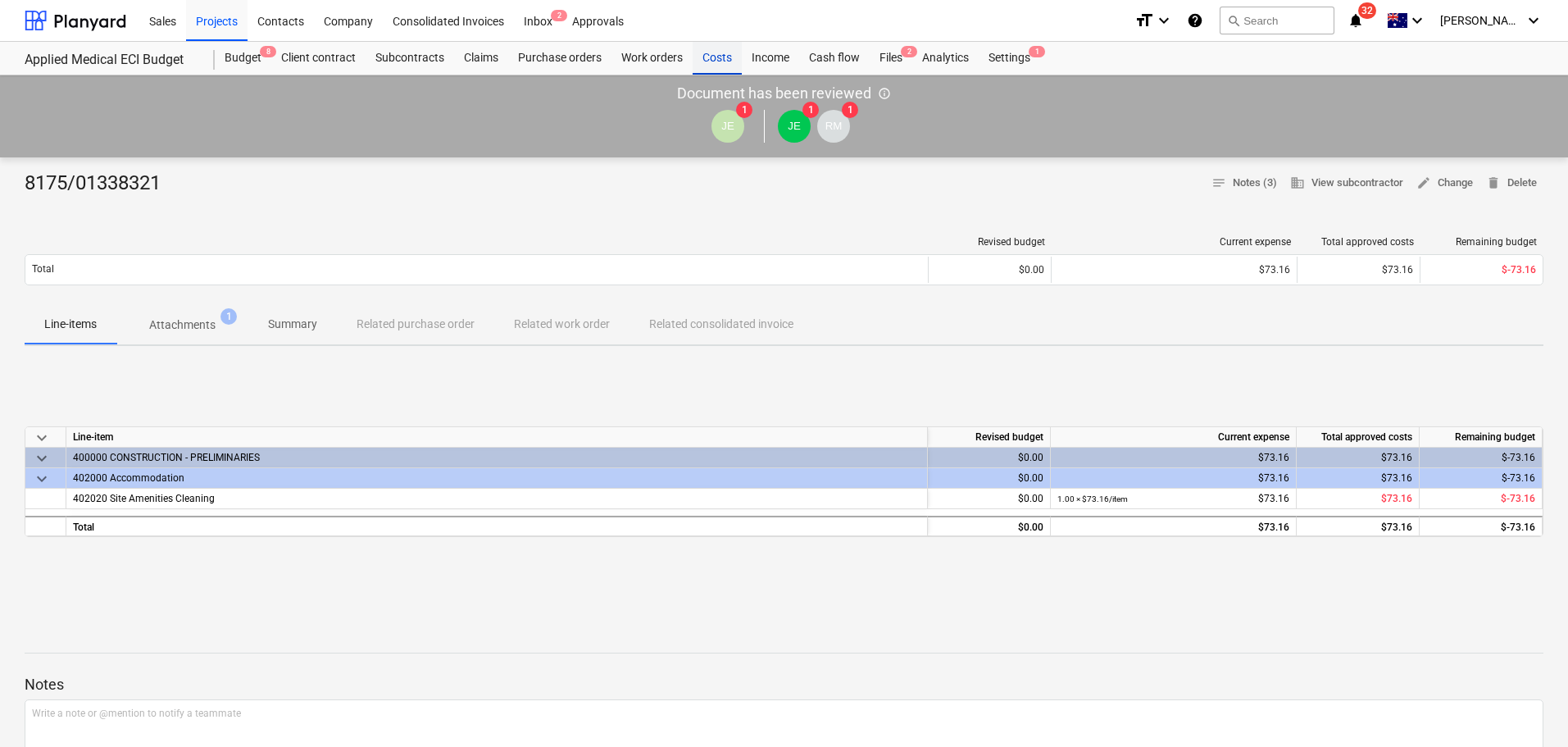
click at [705, 62] on div "Costs" at bounding box center [718, 57] width 49 height 33
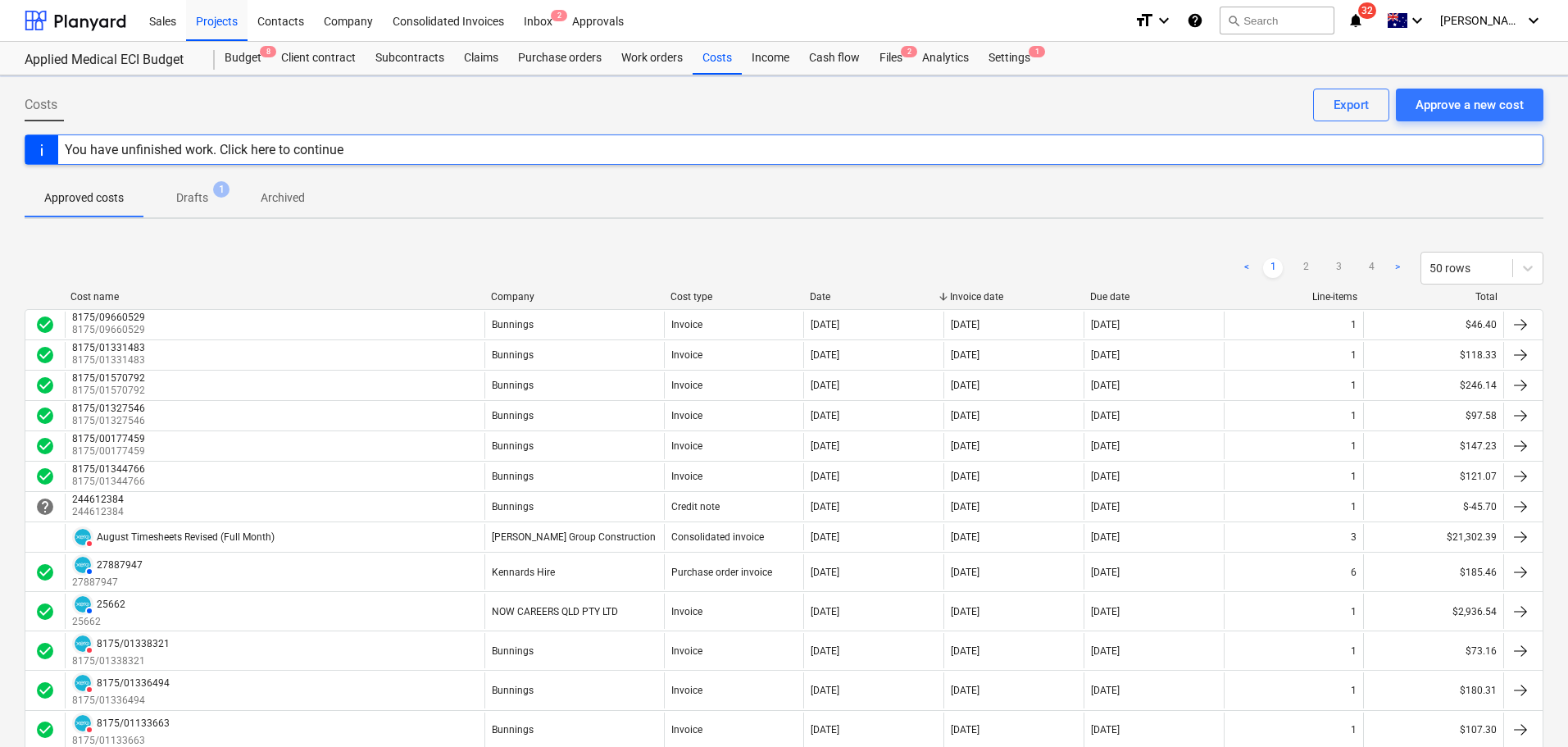
click at [518, 302] on div "Company" at bounding box center [574, 296] width 166 height 11
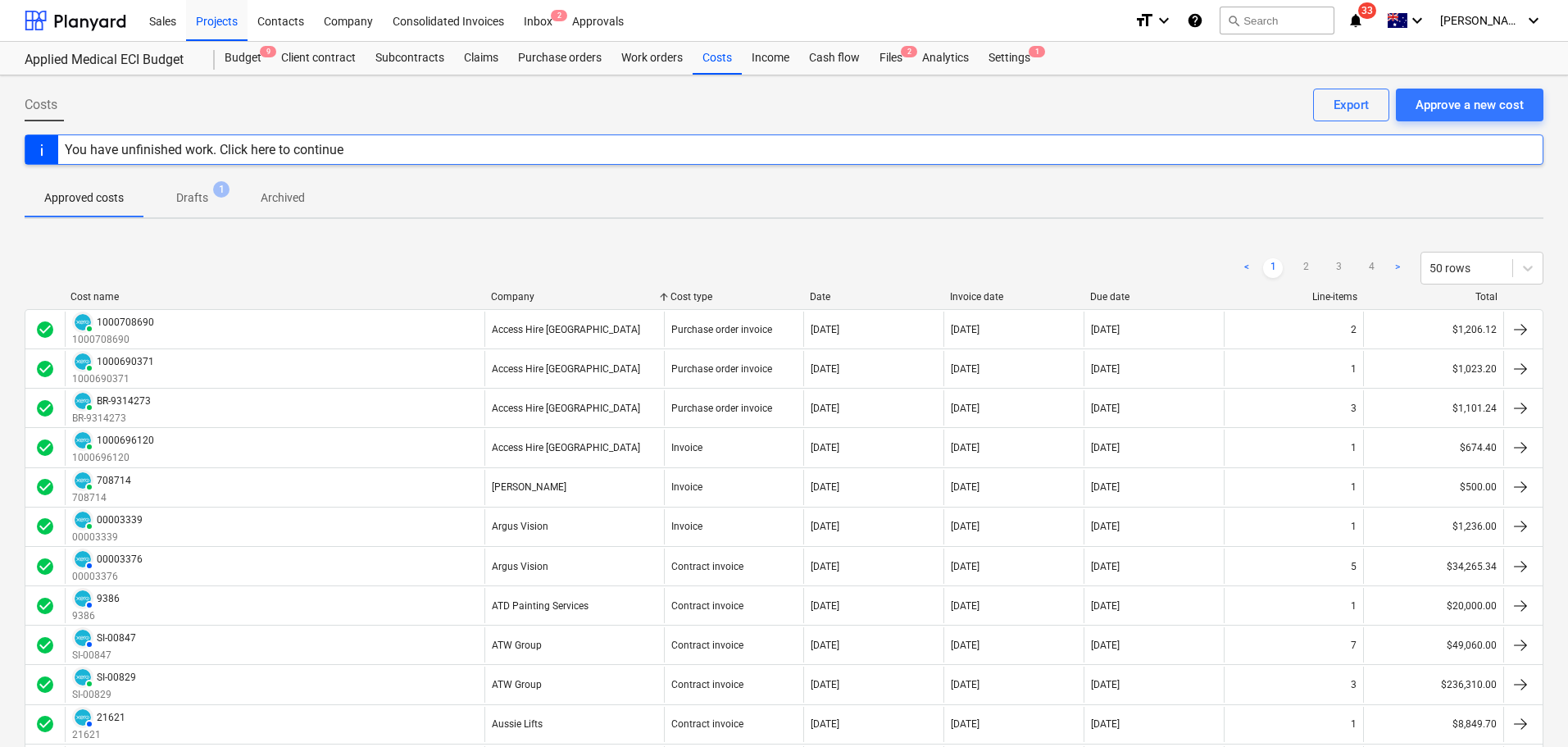
click at [528, 302] on div "Company" at bounding box center [574, 296] width 166 height 11
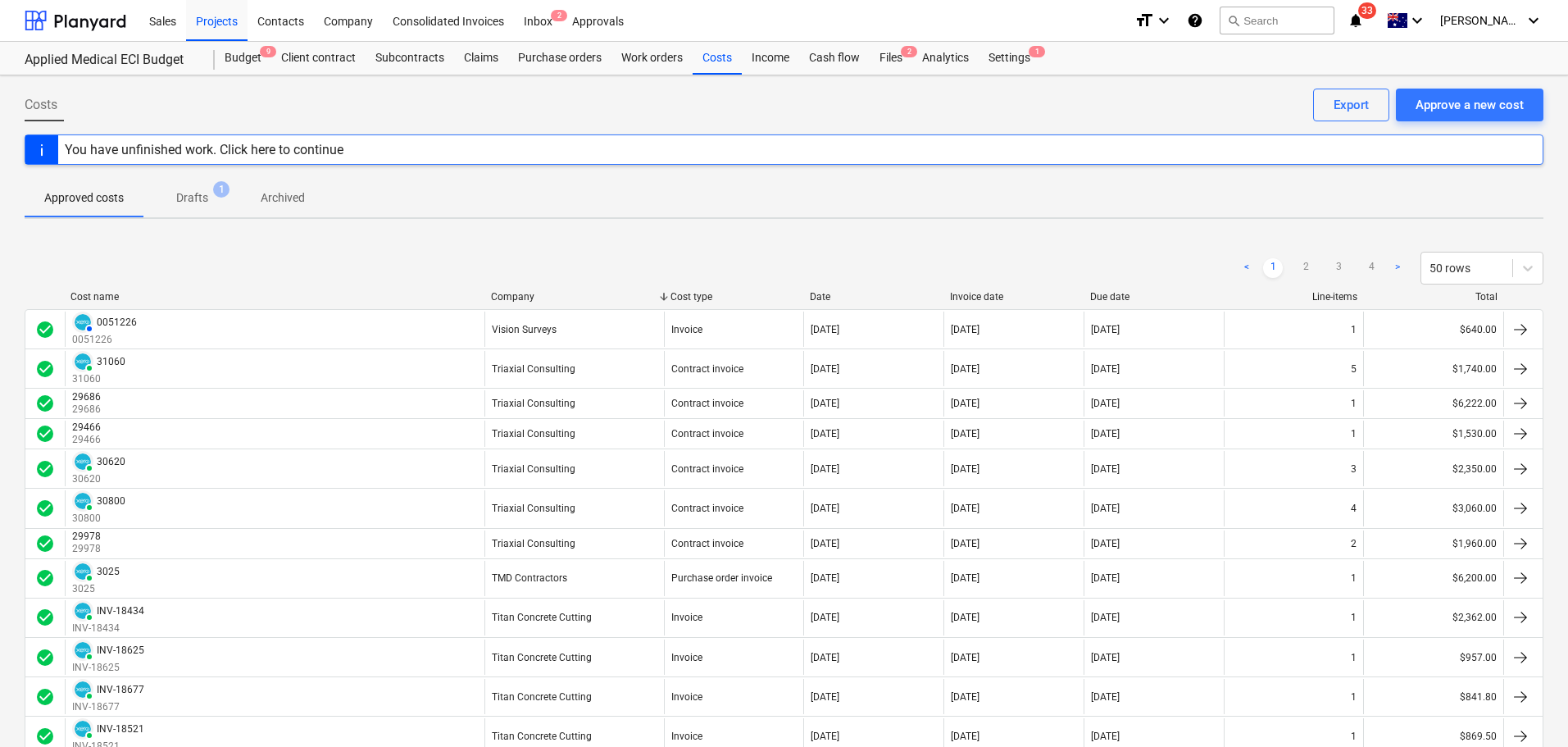
click at [528, 299] on div "Company" at bounding box center [574, 296] width 166 height 11
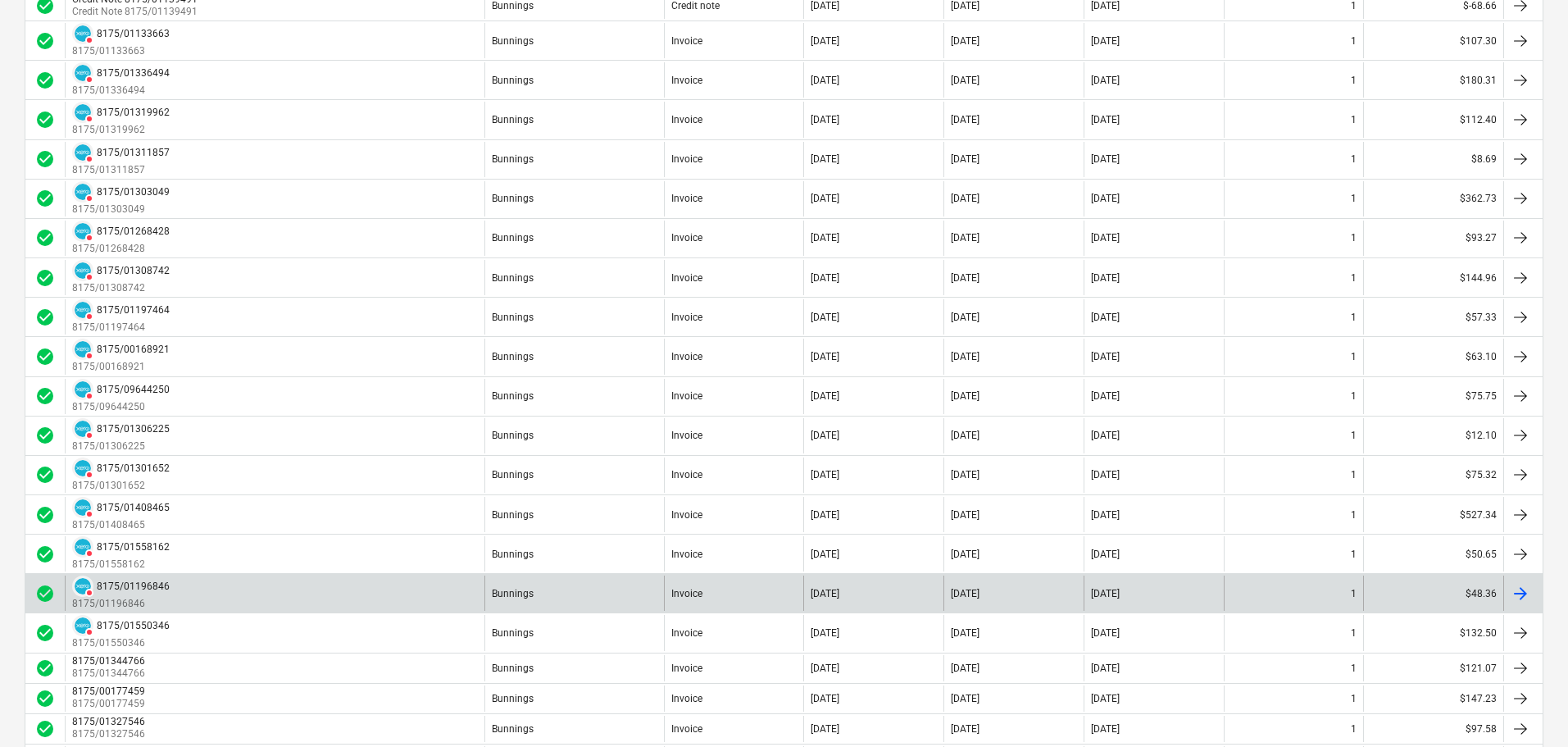
scroll to position [1148, 0]
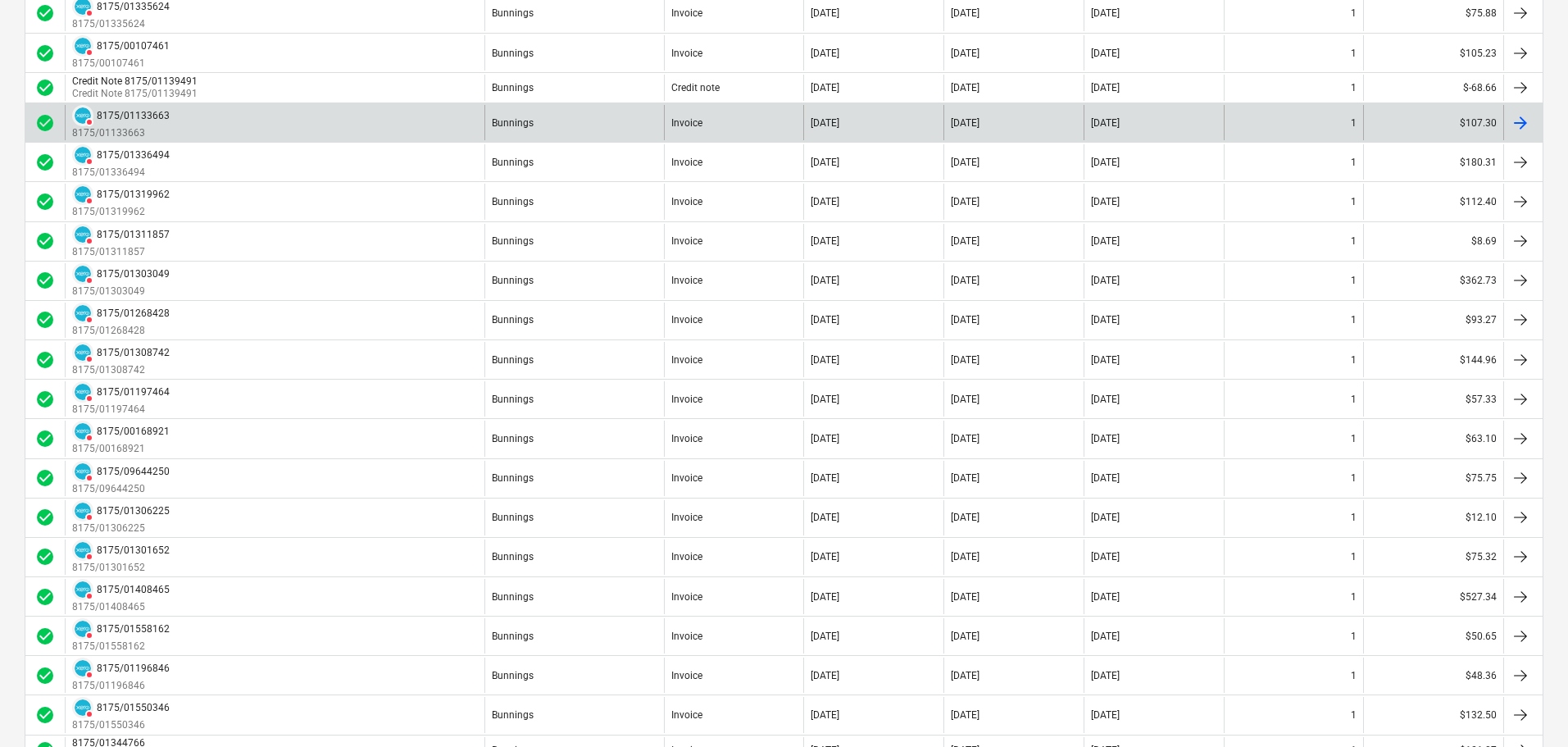
click at [230, 119] on div "DELETED 8175/01133663 8175/01133663" at bounding box center [275, 122] width 420 height 35
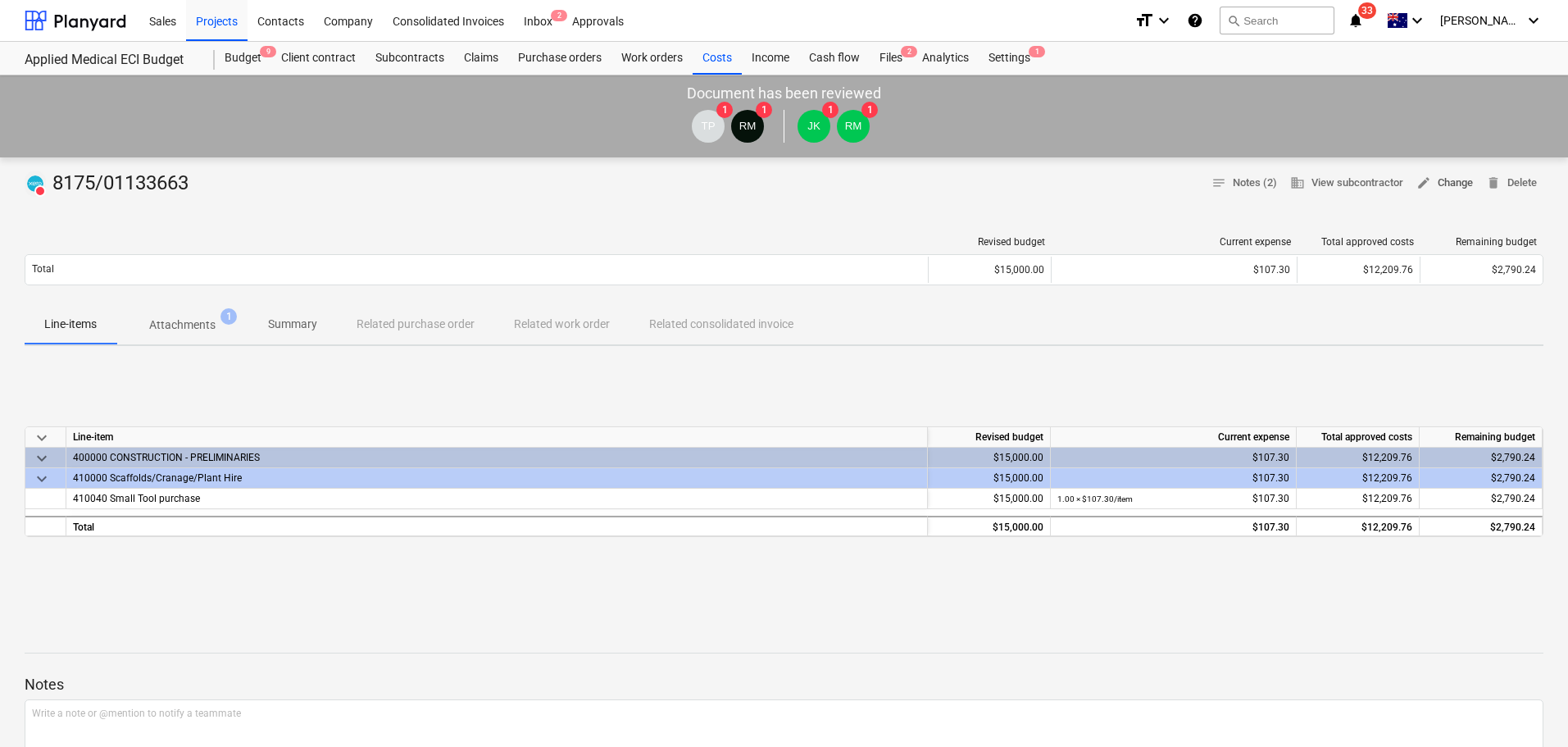
click at [1453, 184] on span "edit Change" at bounding box center [1445, 183] width 56 height 19
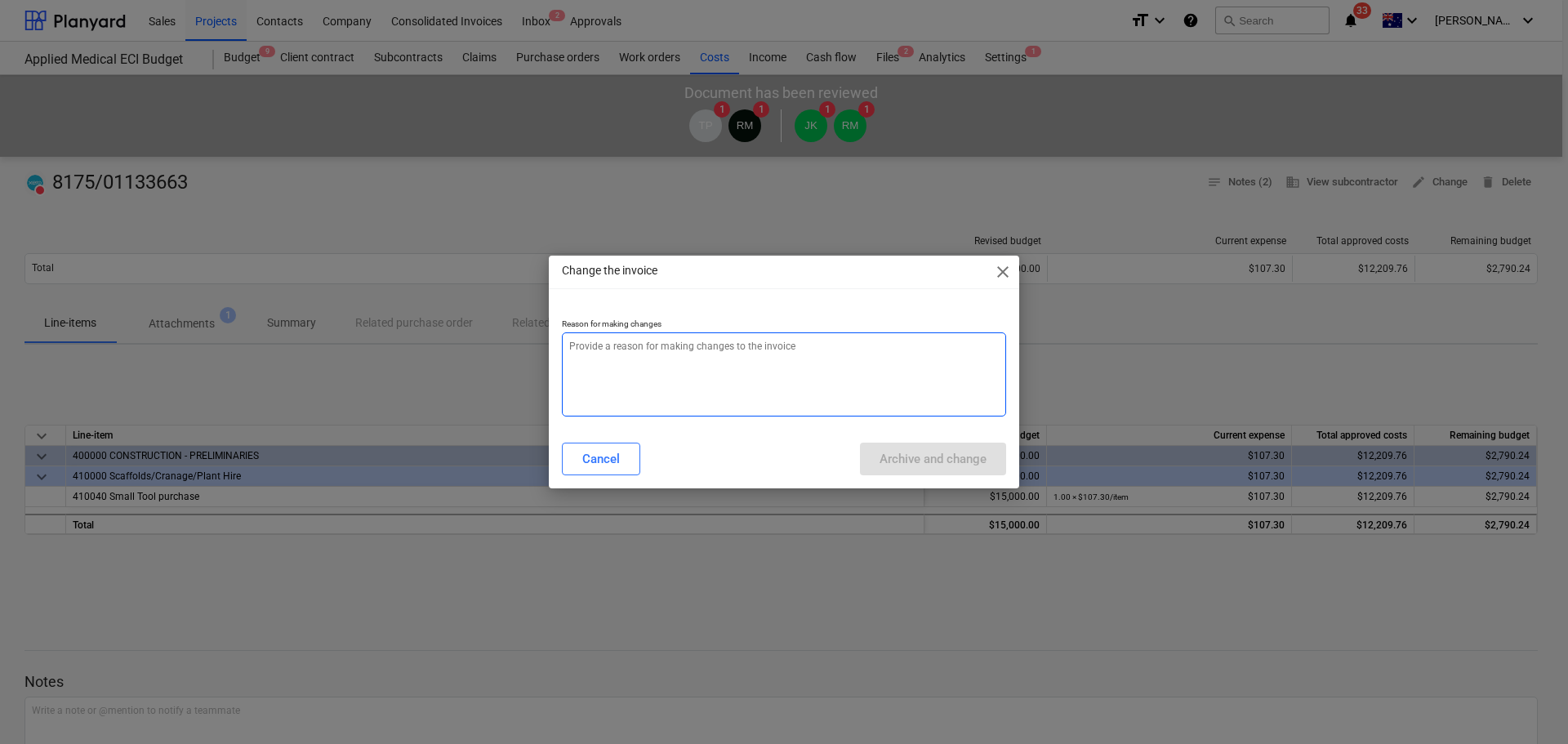
click at [675, 387] on textarea at bounding box center [784, 375] width 444 height 84
paste textarea "incorrect cost code. re-doing to amend."
type textarea "x"
type textarea "incorrect cost code. re-doing to amend."
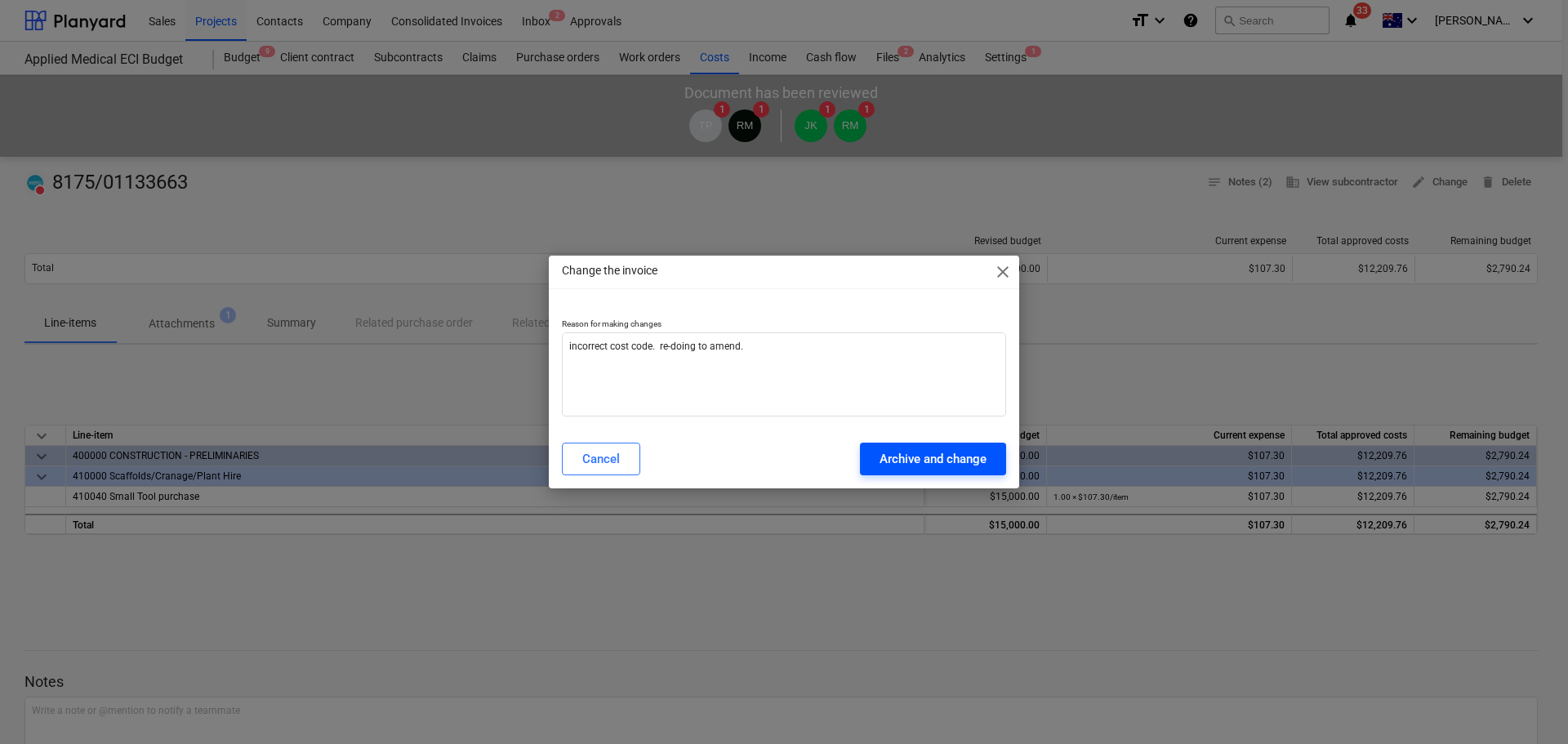
click at [925, 451] on div "Archive and change" at bounding box center [933, 459] width 107 height 22
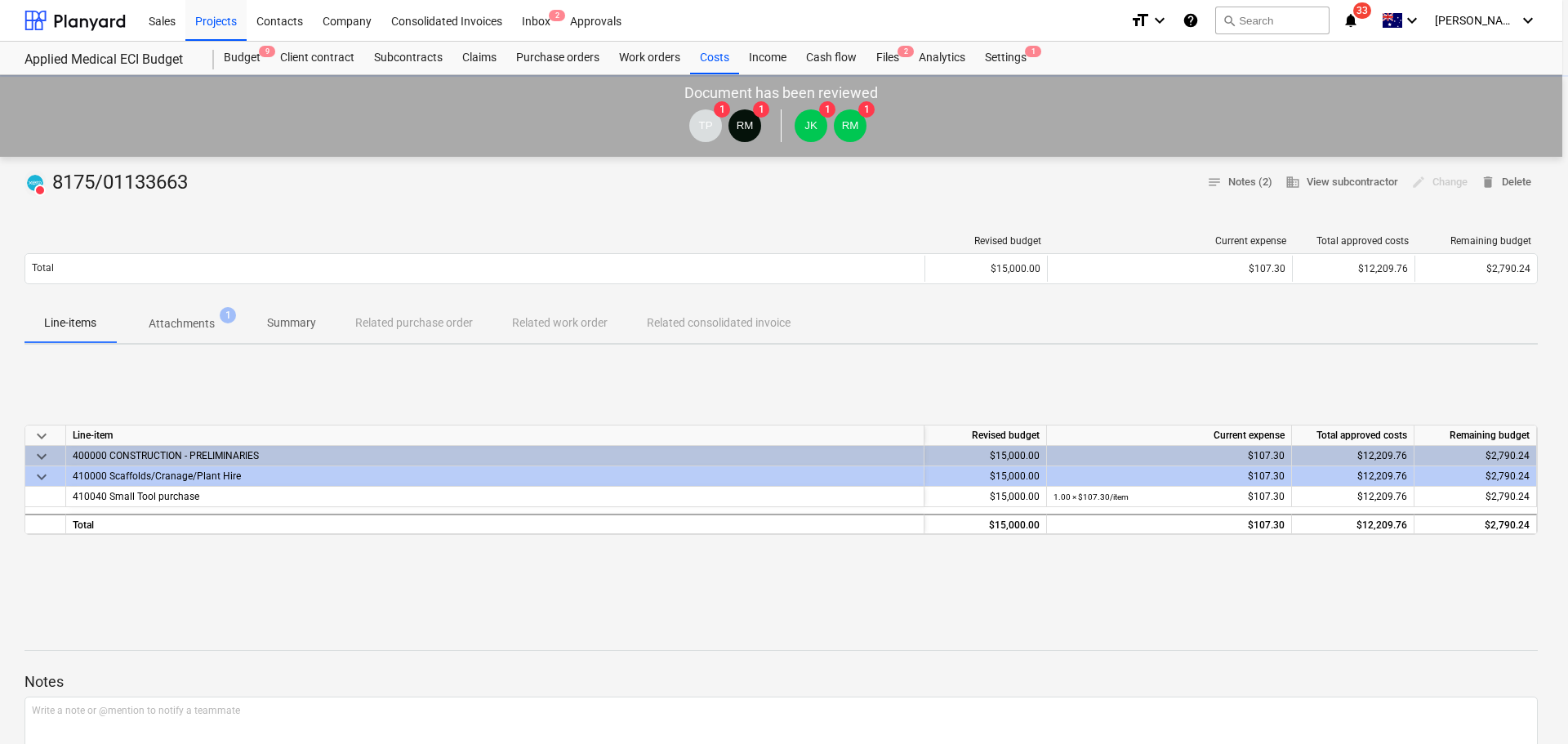
type textarea "x"
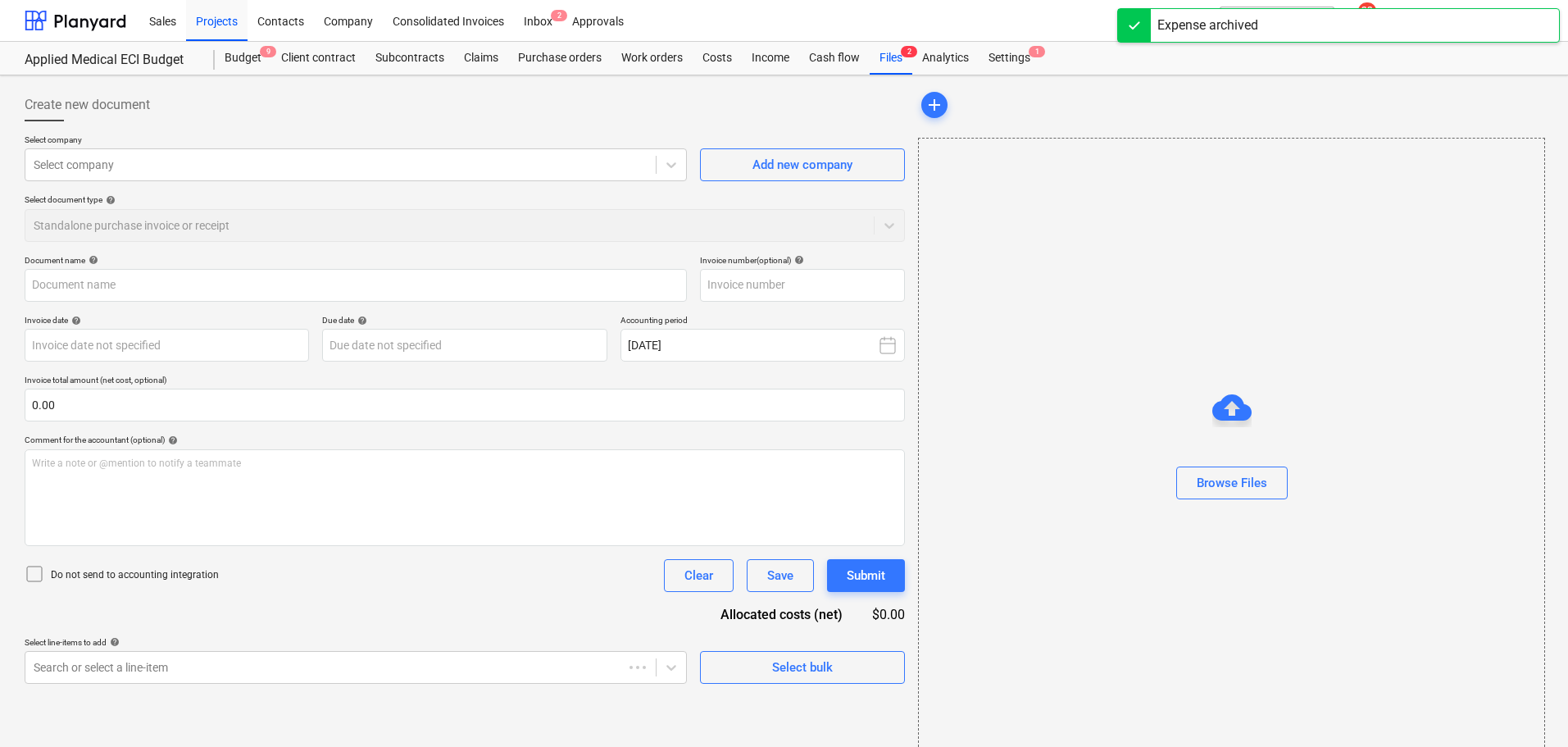
type input "8175/01133663"
type input "22 Aug 2025"
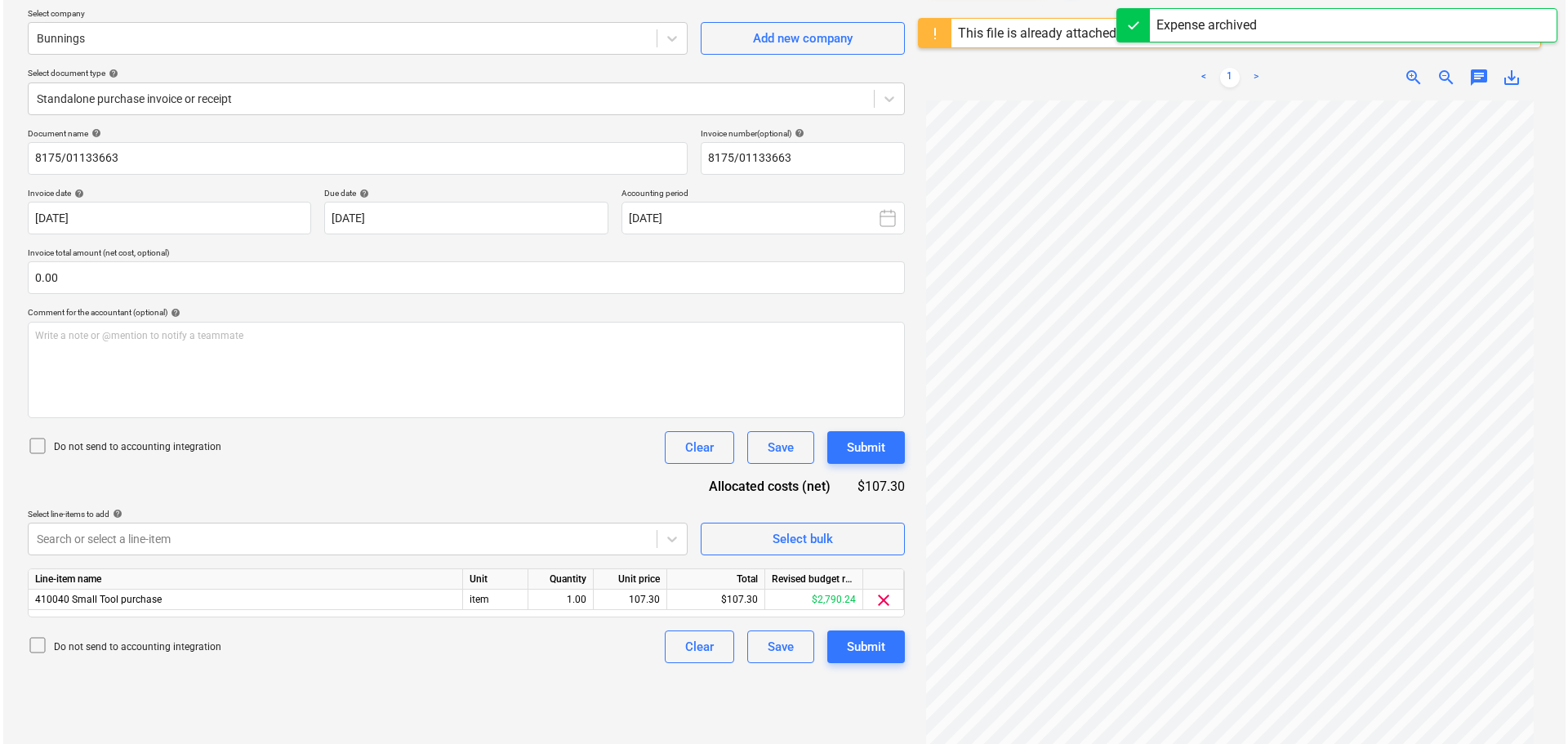
scroll to position [194, 0]
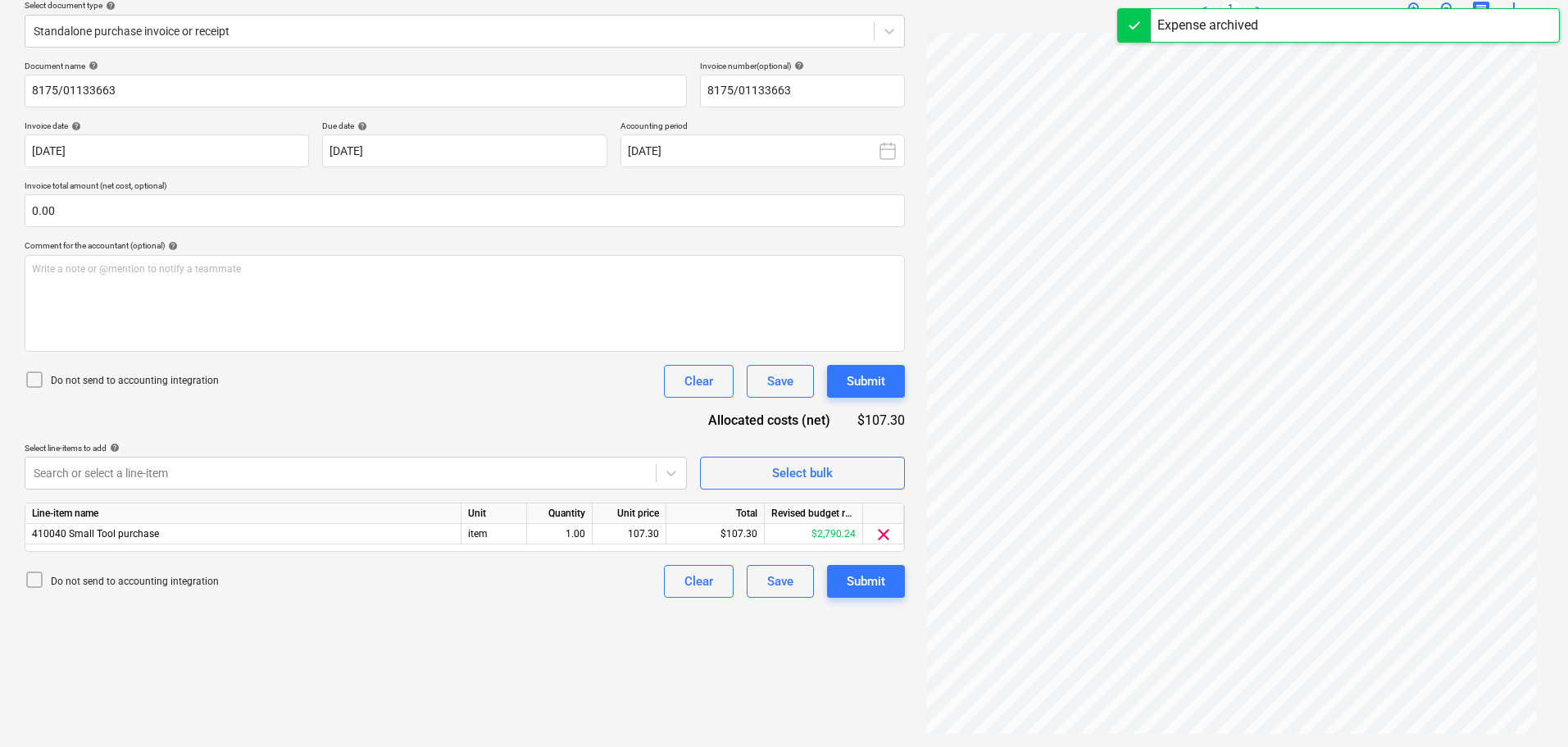
click at [43, 378] on icon at bounding box center [34, 379] width 20 height 20
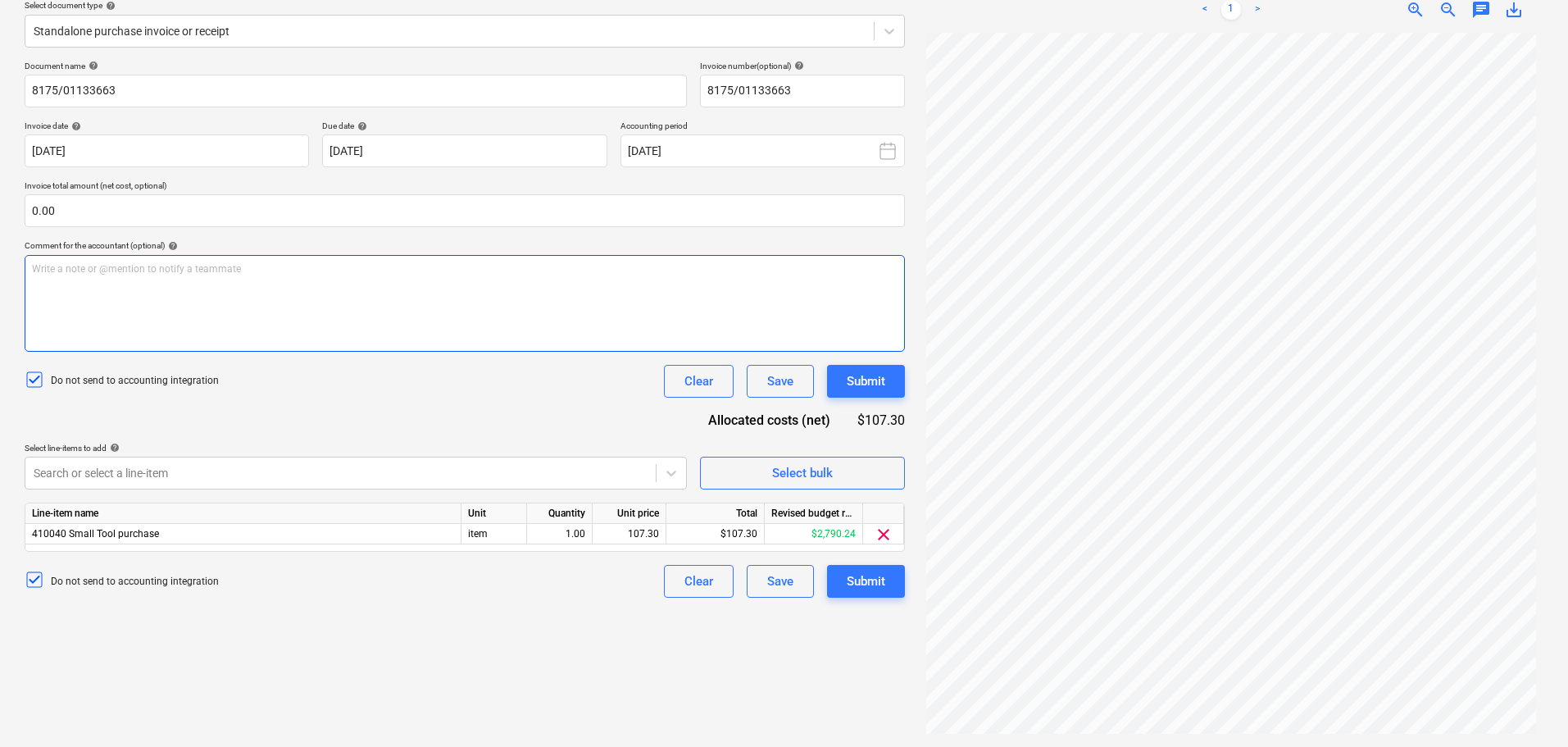
click at [156, 301] on div "Write a note or @mention to notify a teammate ﻿" at bounding box center [465, 303] width 880 height 97
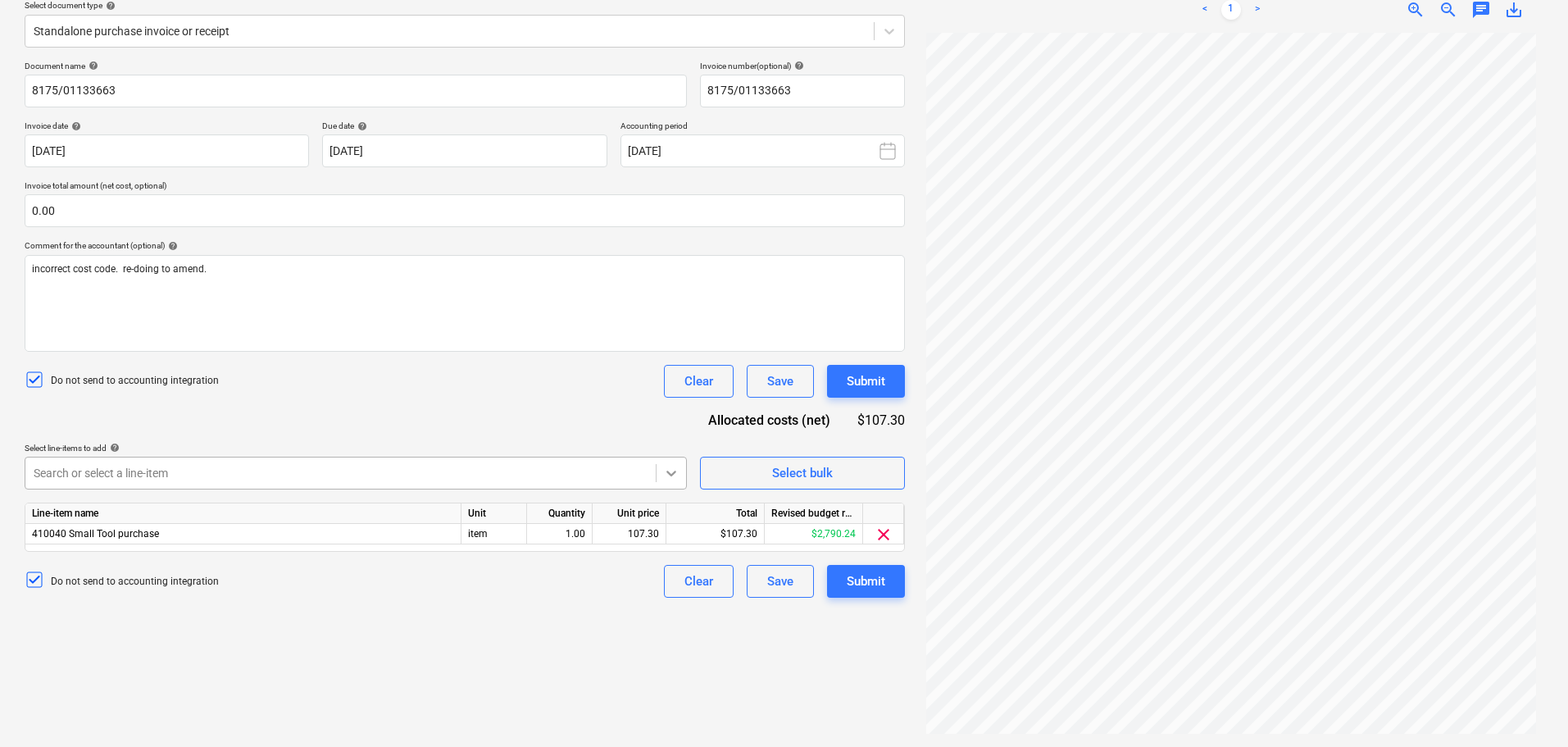
click at [675, 478] on icon at bounding box center [671, 472] width 16 height 16
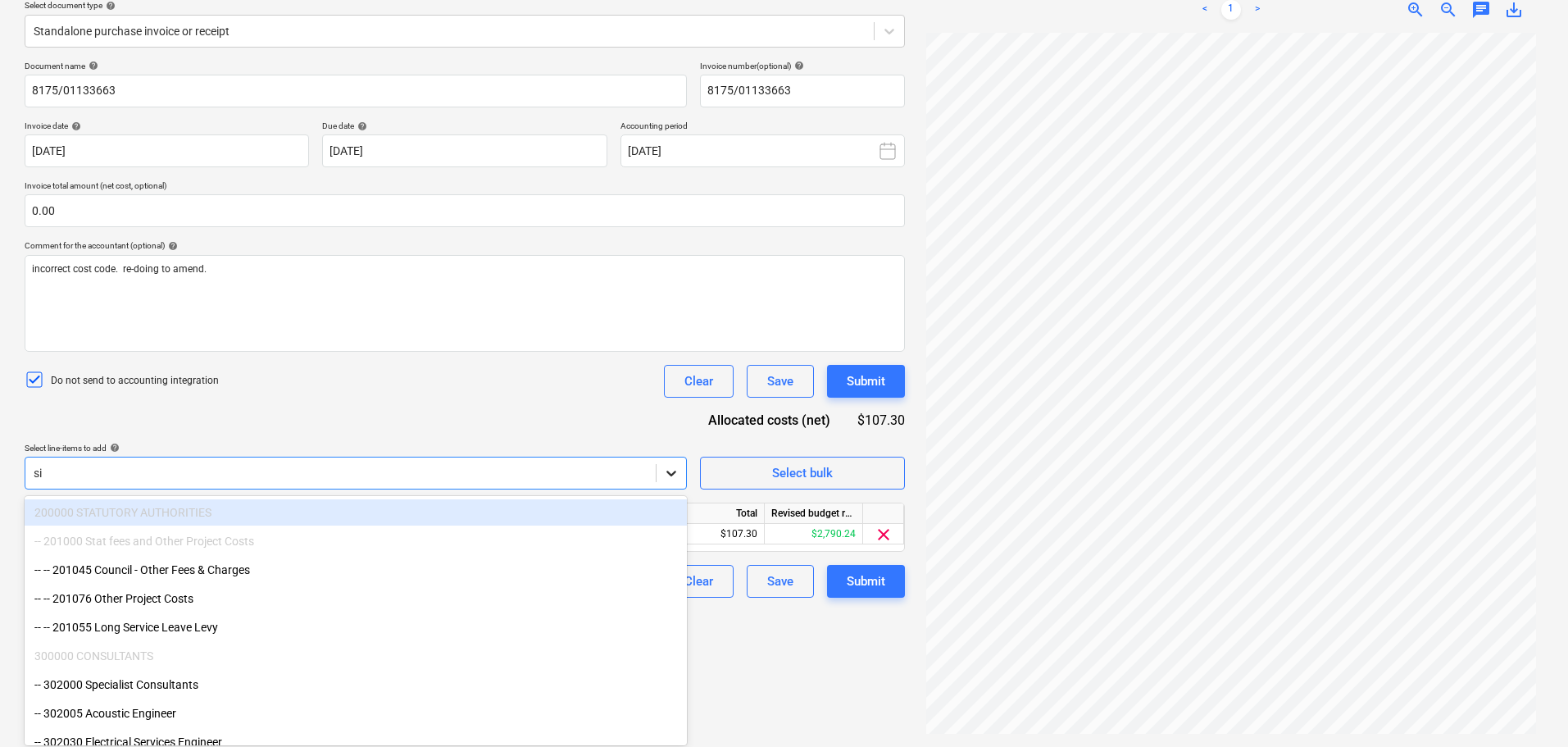
type input "site"
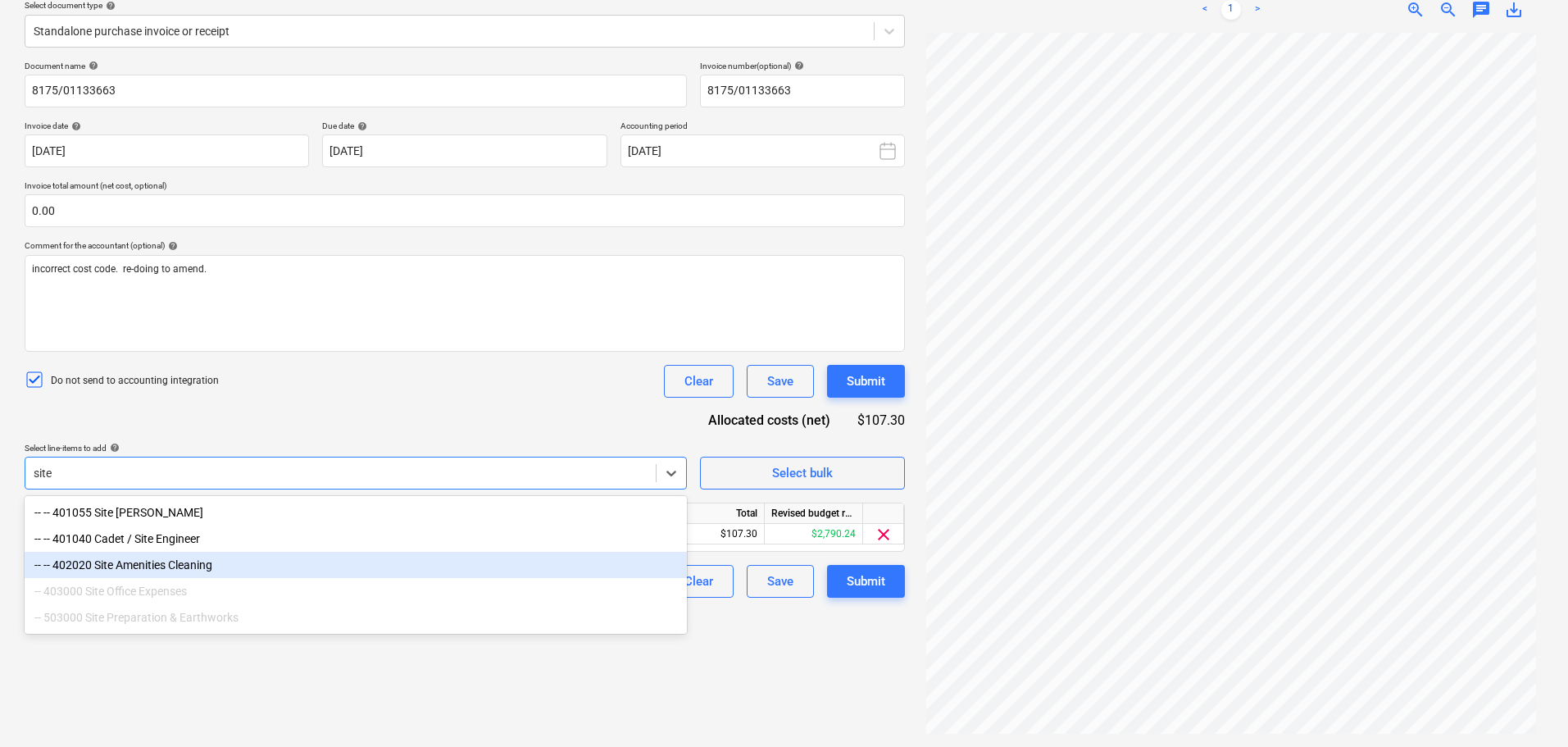
click at [277, 563] on div "-- -- 402020 Site Amenities Cleaning" at bounding box center [356, 565] width 662 height 26
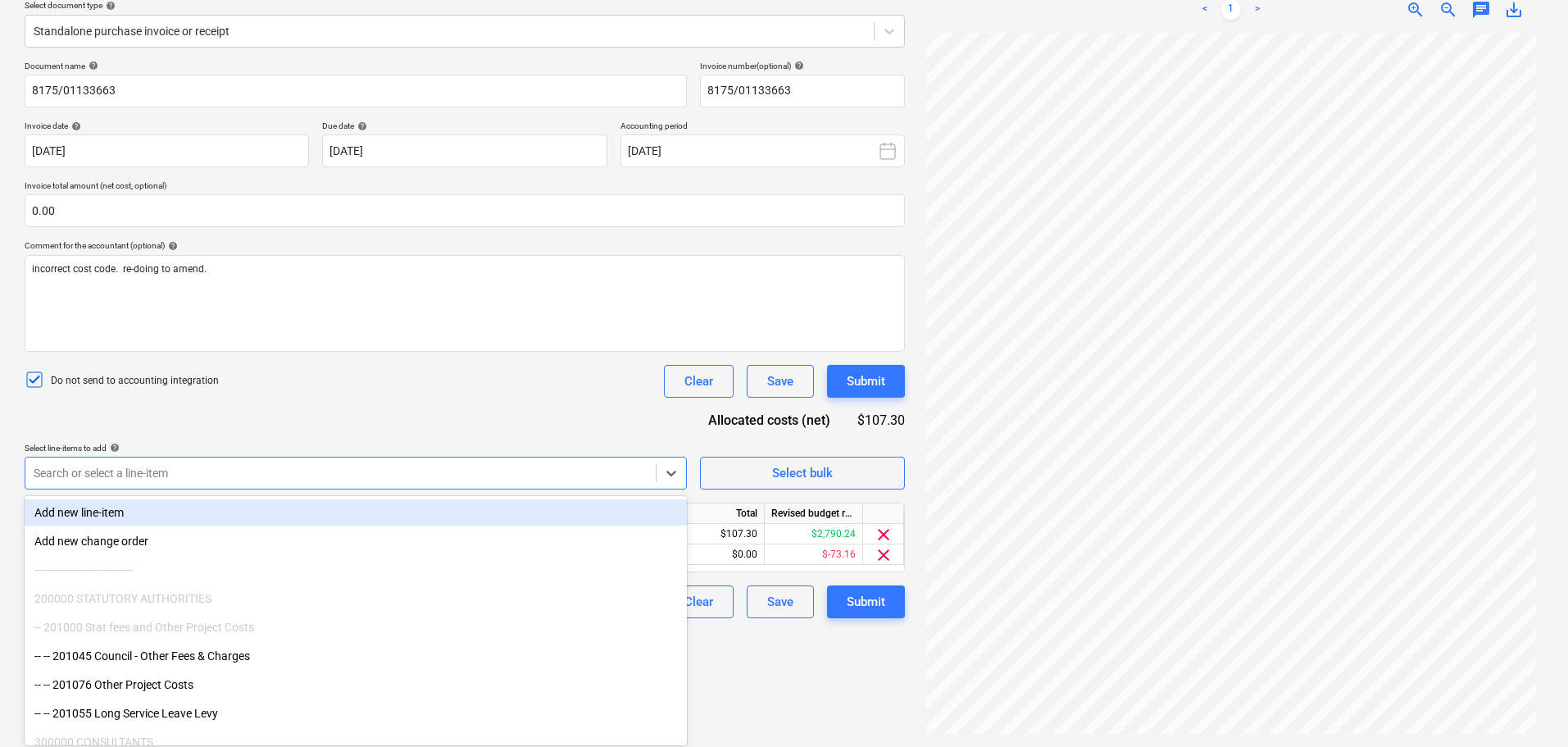
click at [321, 417] on div "Document name help 8175/01133663 Invoice number (optional) help 8175/01133663 I…" at bounding box center [465, 340] width 880 height 558
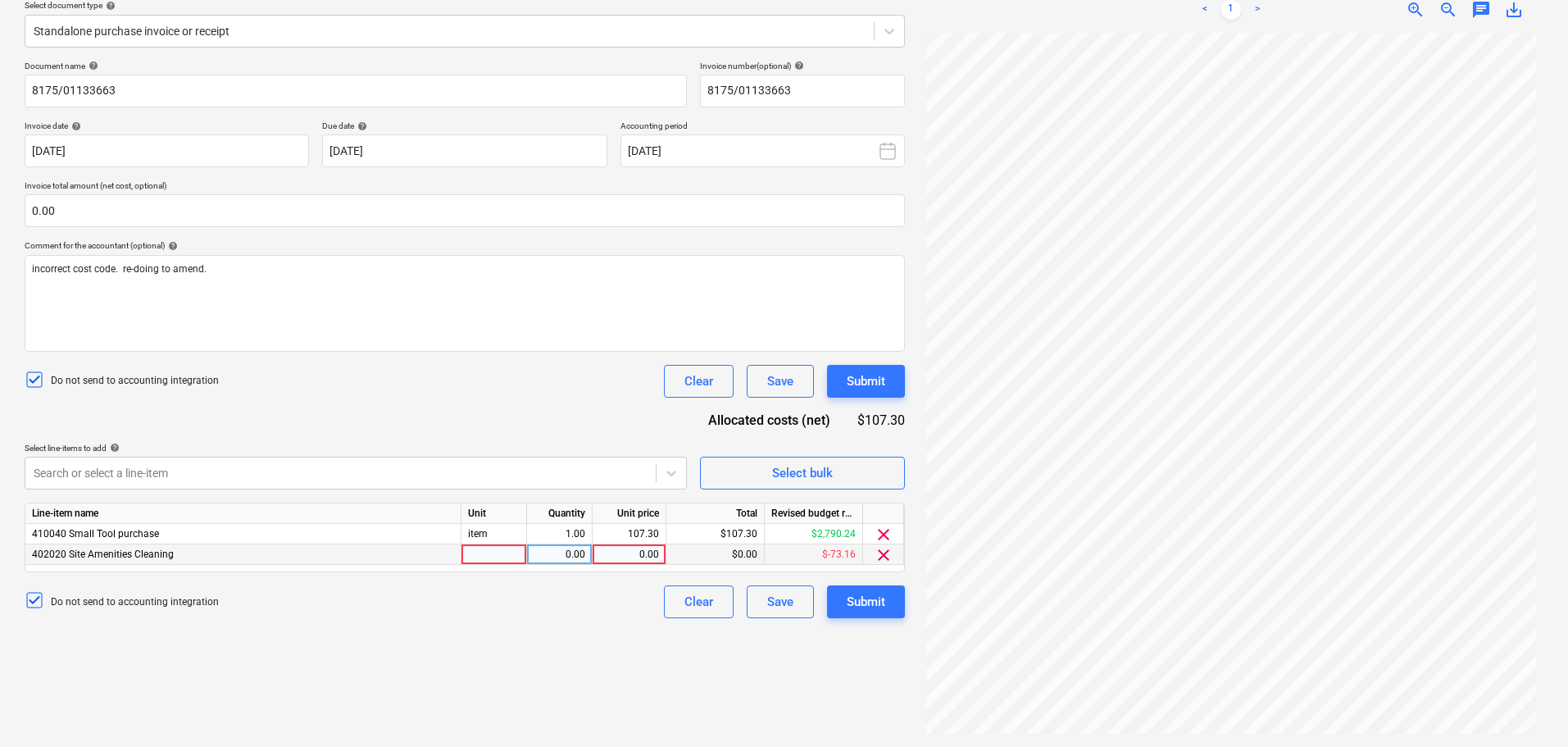
click at [481, 547] on div at bounding box center [495, 555] width 66 height 21
type input "item"
type input "107.30"
click at [884, 539] on span "clear" at bounding box center [883, 534] width 20 height 20
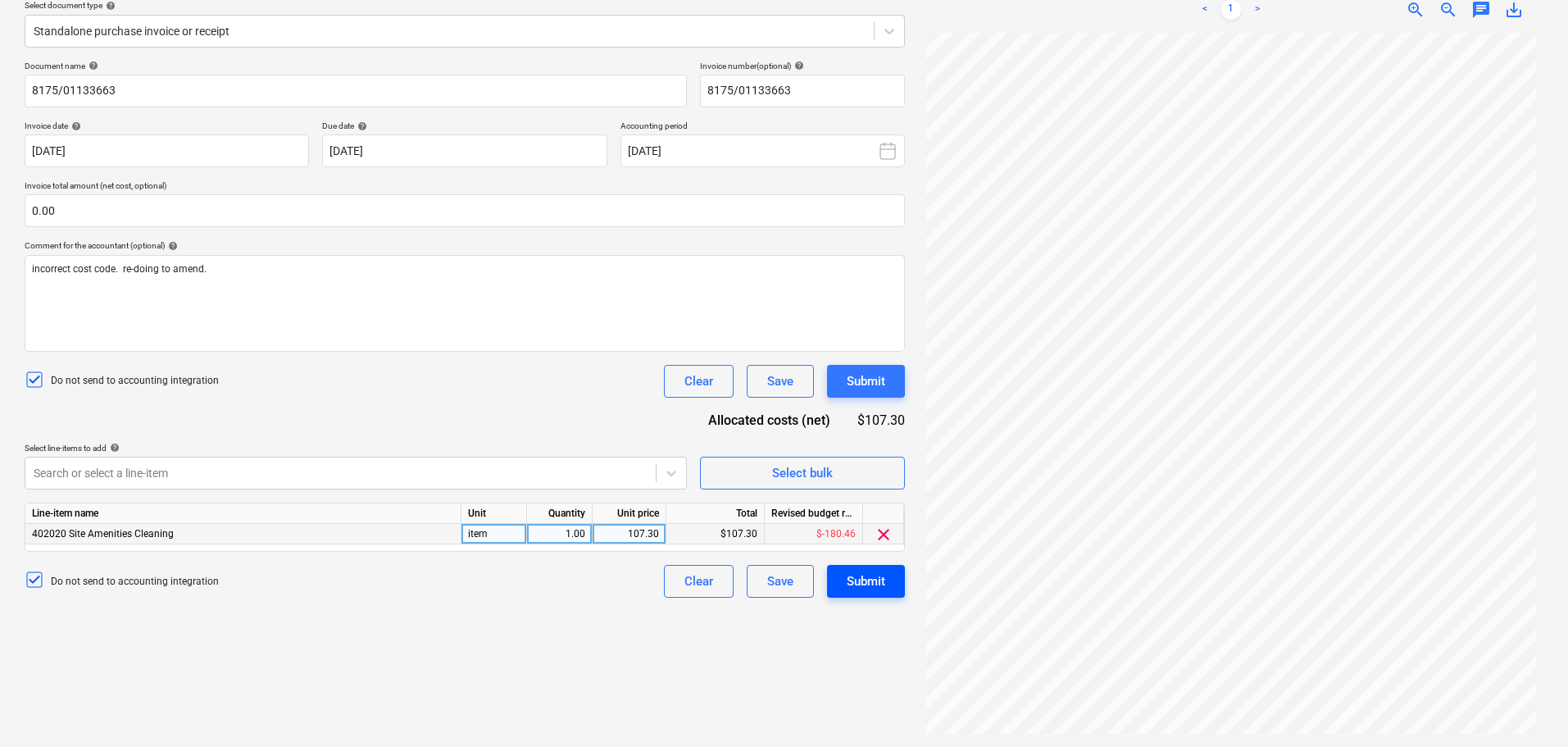
click at [863, 573] on div "Submit" at bounding box center [865, 581] width 39 height 22
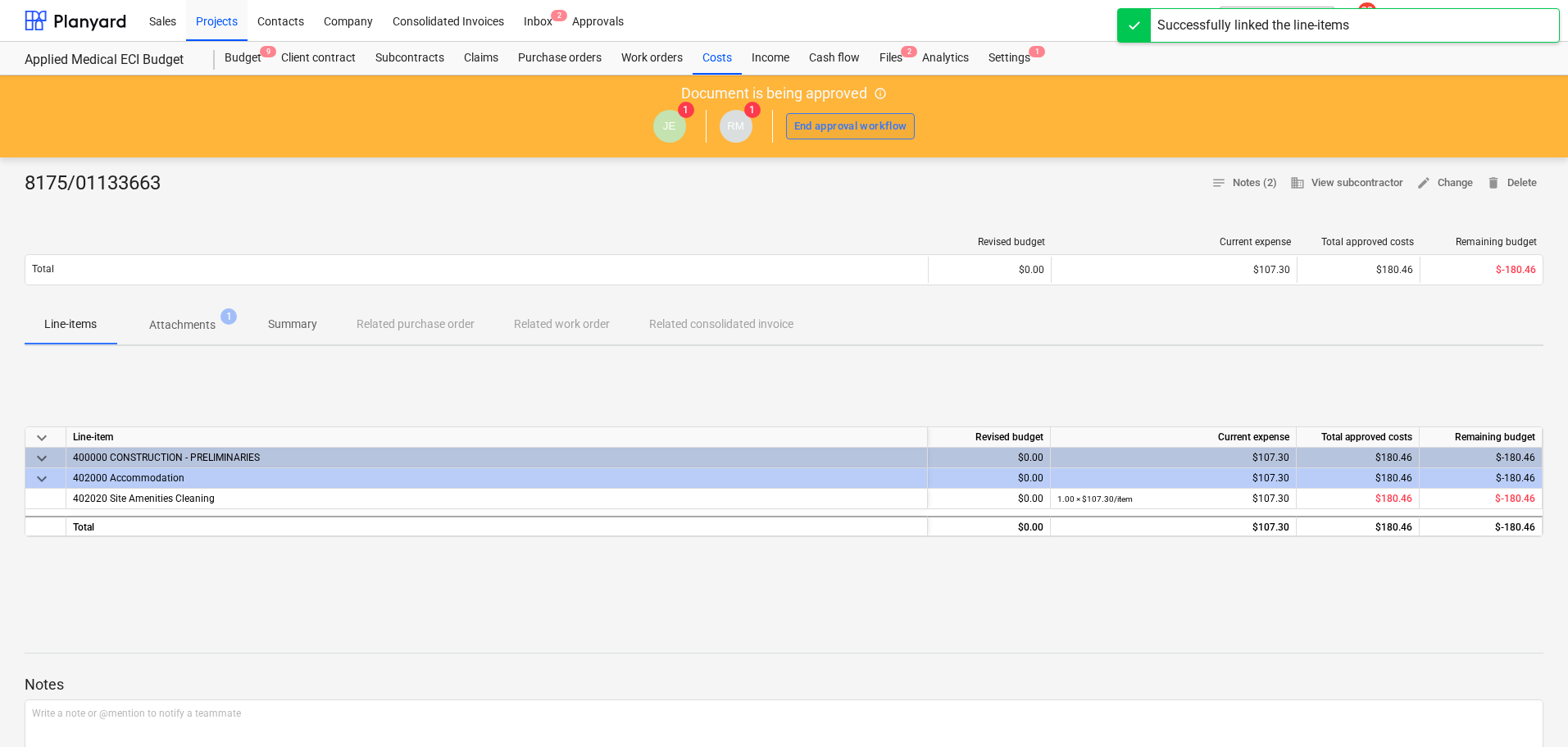
click at [840, 121] on div "End approval workflow" at bounding box center [851, 127] width 113 height 19
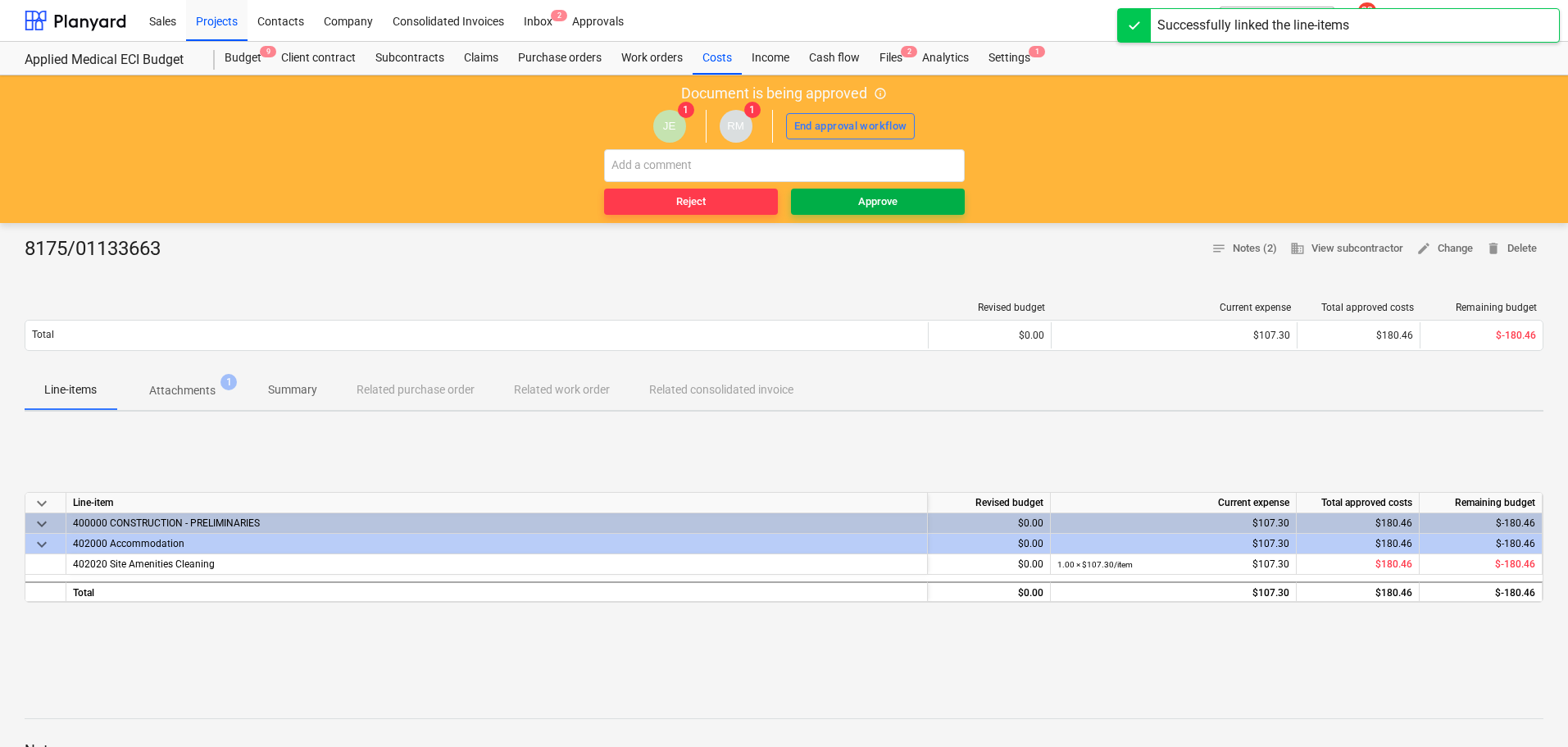
click at [866, 210] on div "Approve" at bounding box center [879, 202] width 40 height 19
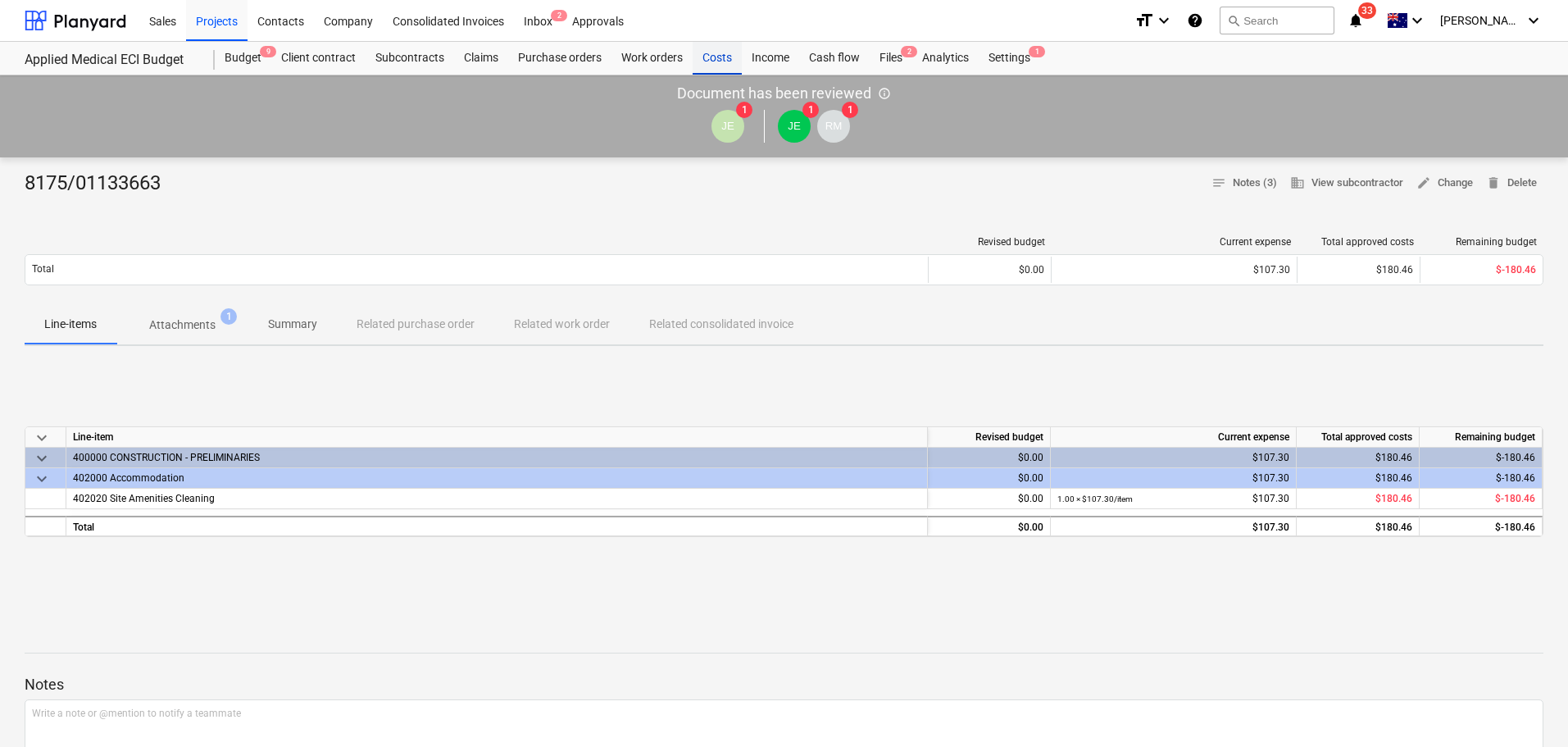
click at [721, 62] on div "Costs" at bounding box center [718, 57] width 49 height 33
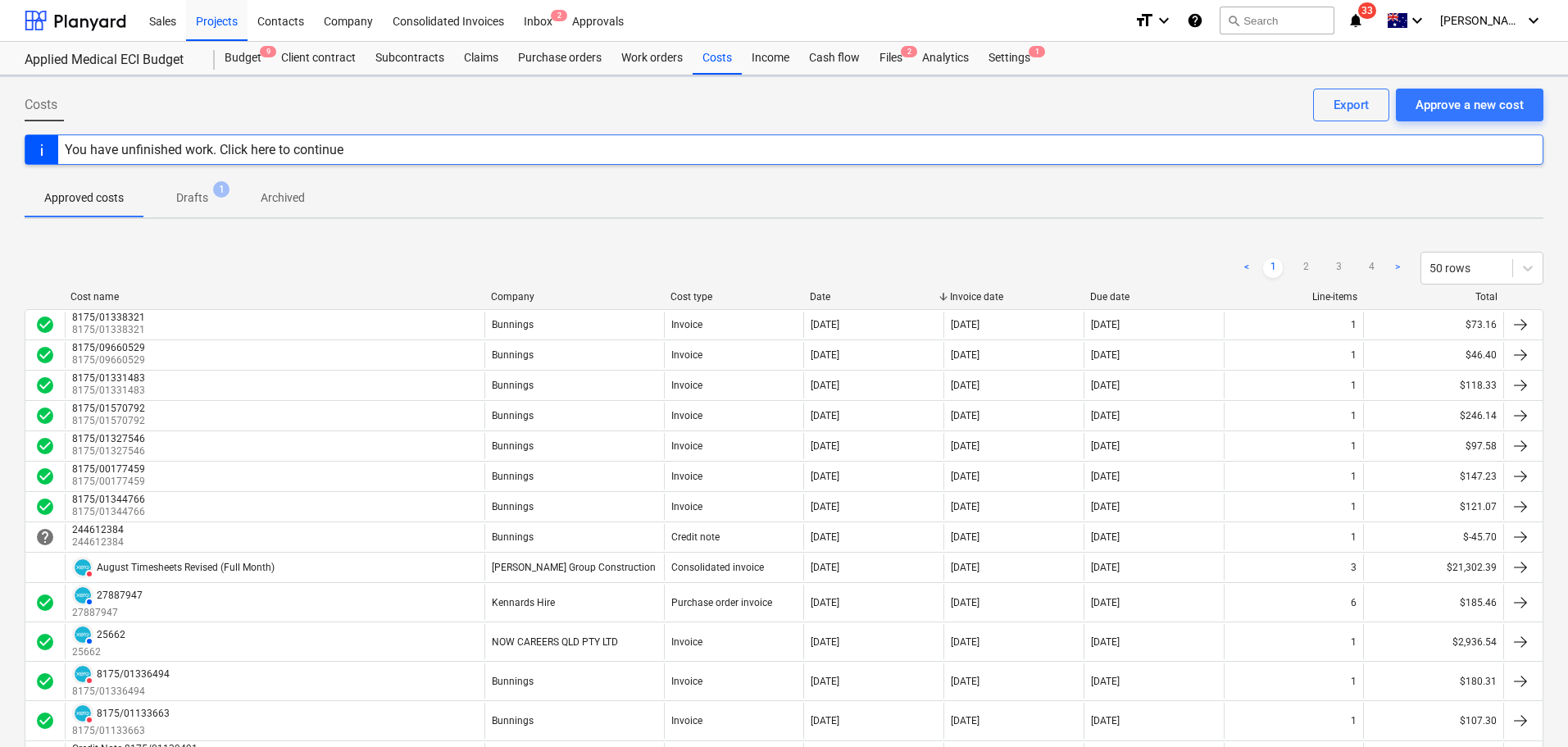
click at [541, 295] on div "Company" at bounding box center [574, 296] width 166 height 11
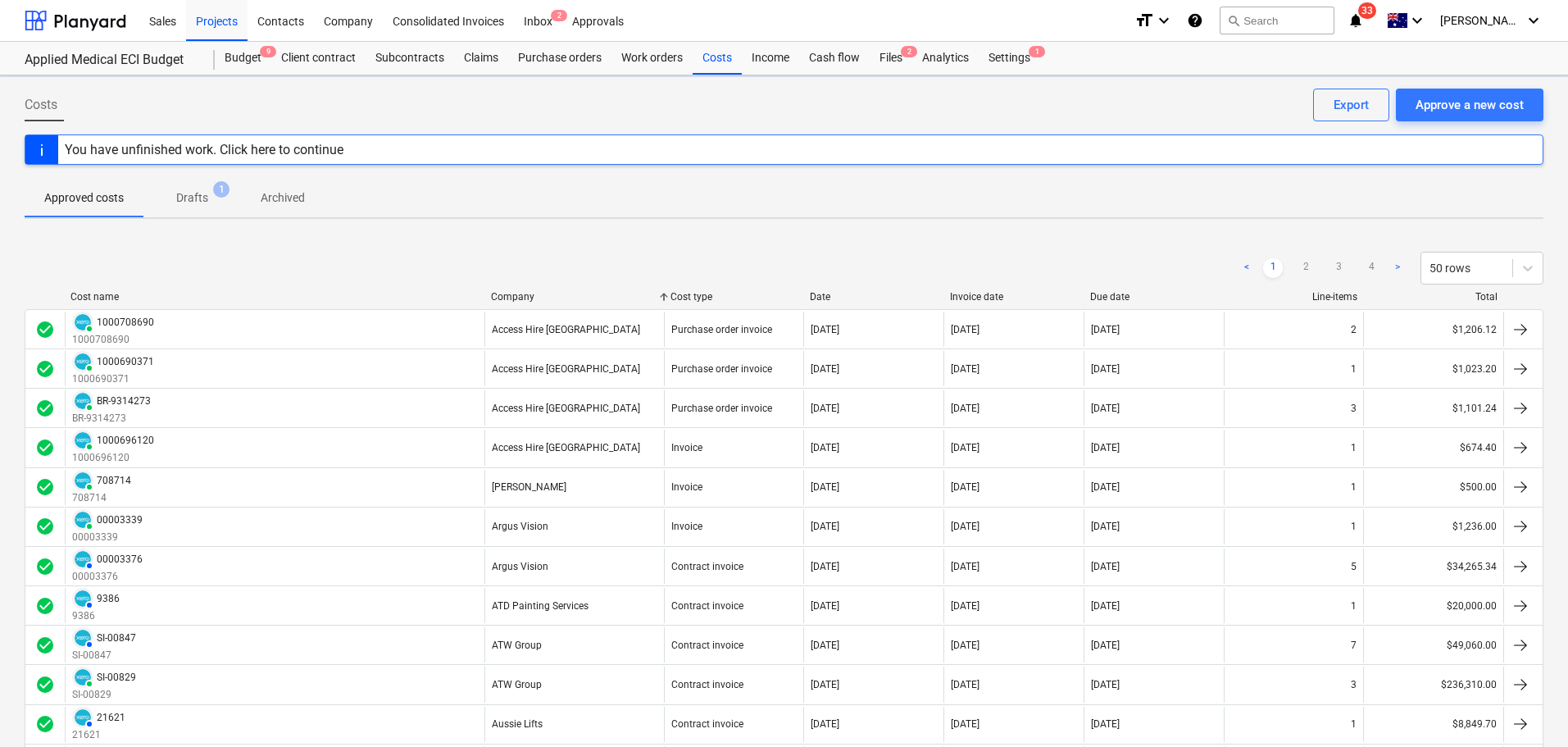
click at [533, 298] on div "Company" at bounding box center [574, 296] width 166 height 11
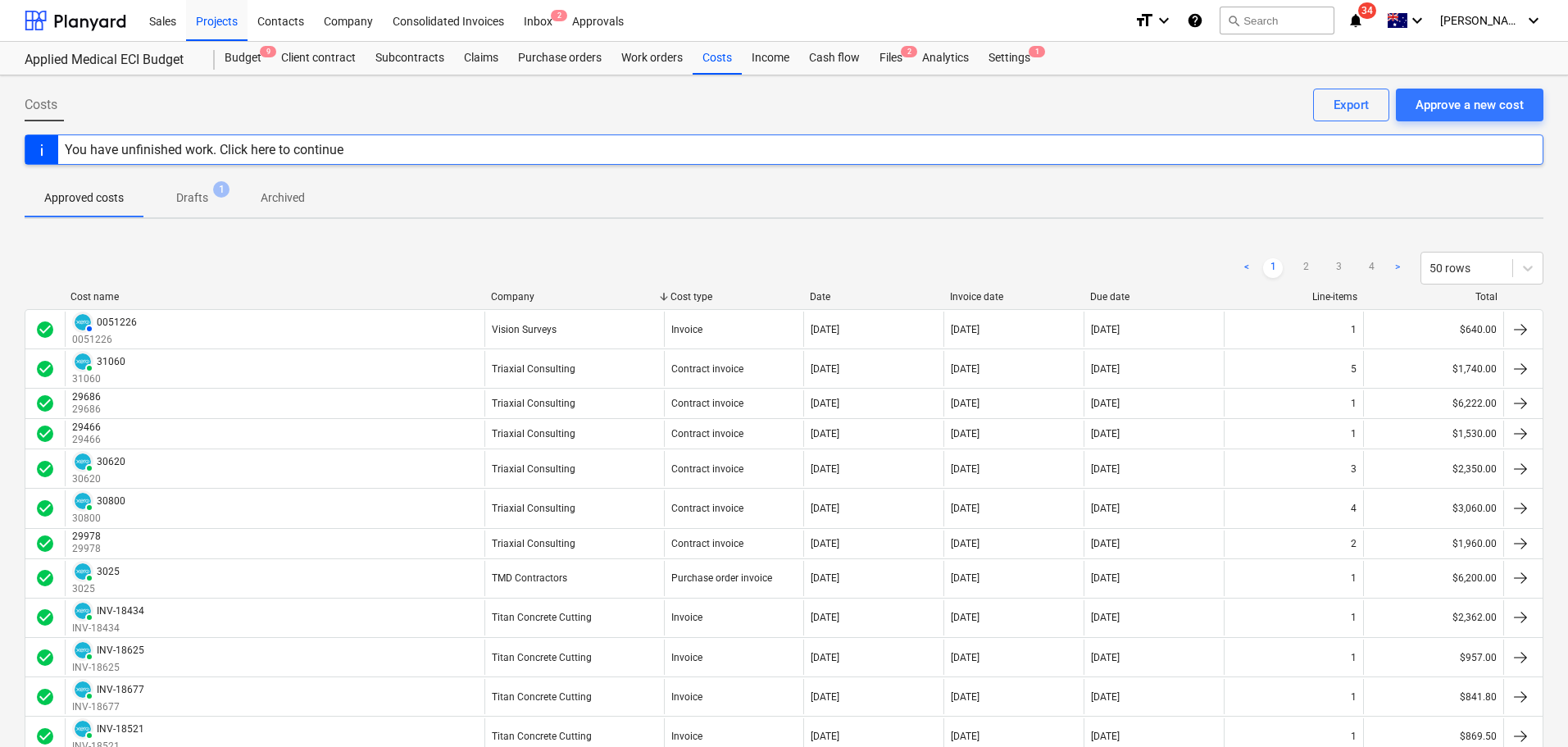
click at [533, 302] on div "Company" at bounding box center [574, 296] width 166 height 11
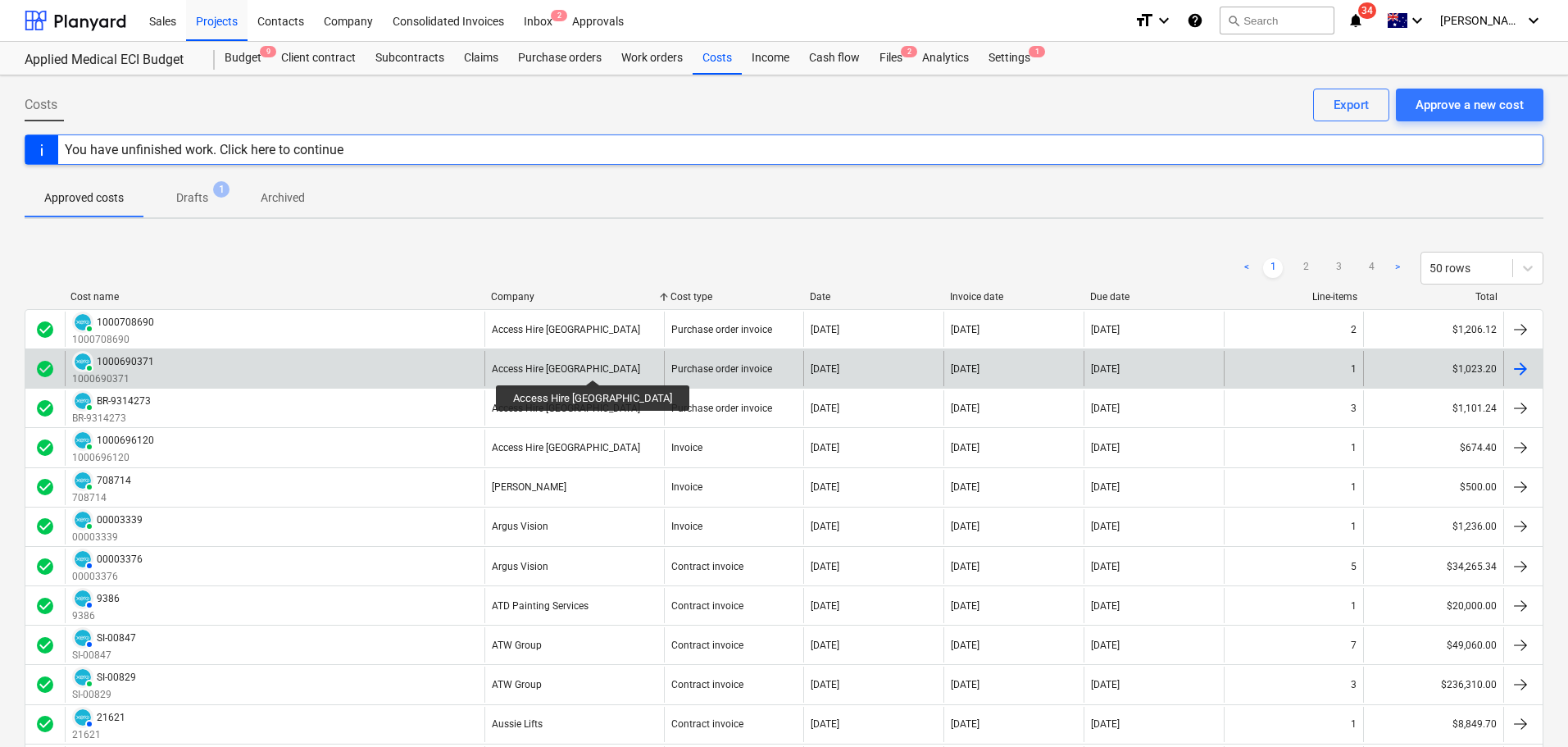
scroll to position [492, 0]
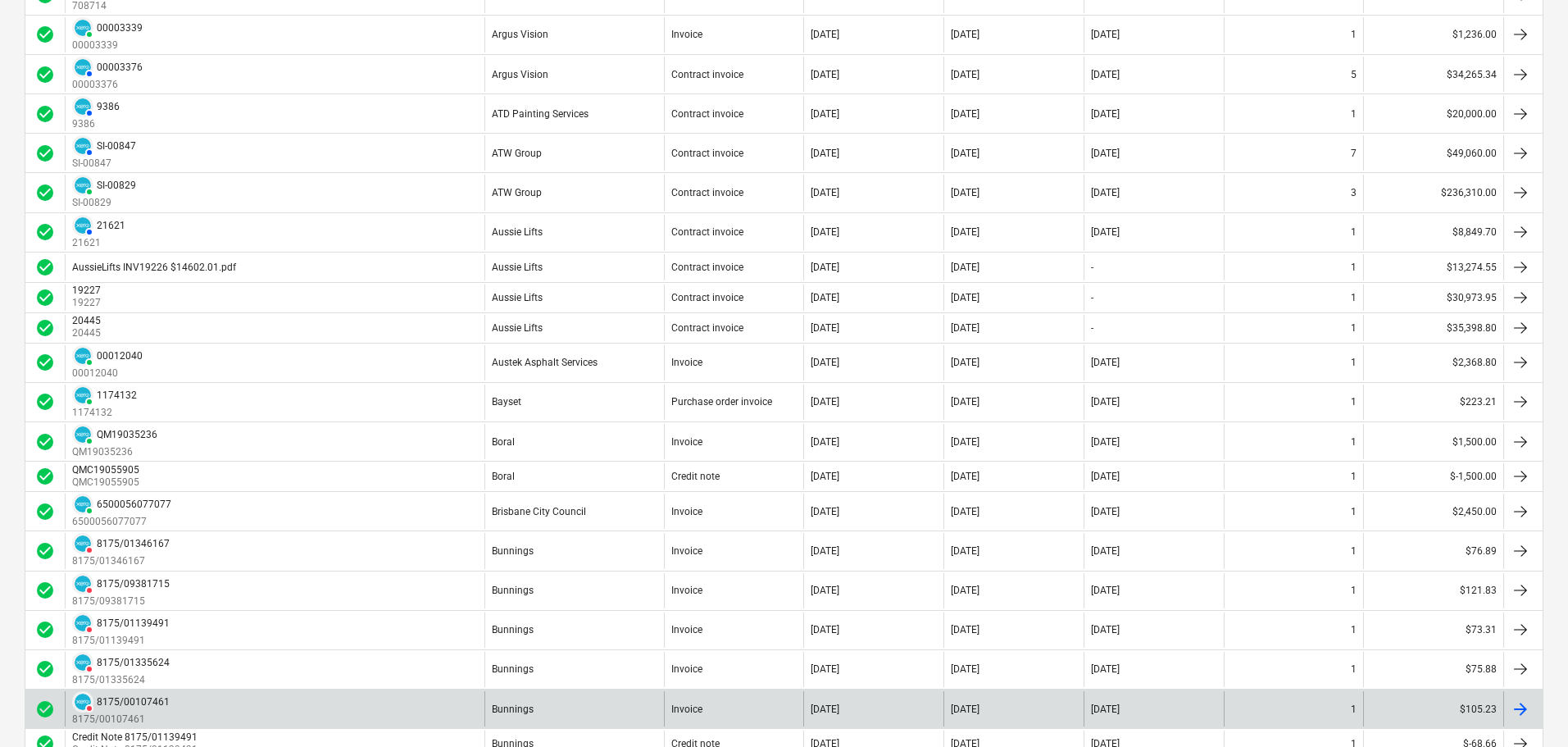
click at [200, 700] on div "DELETED 8175/00107461 8175/00107461" at bounding box center [275, 708] width 420 height 35
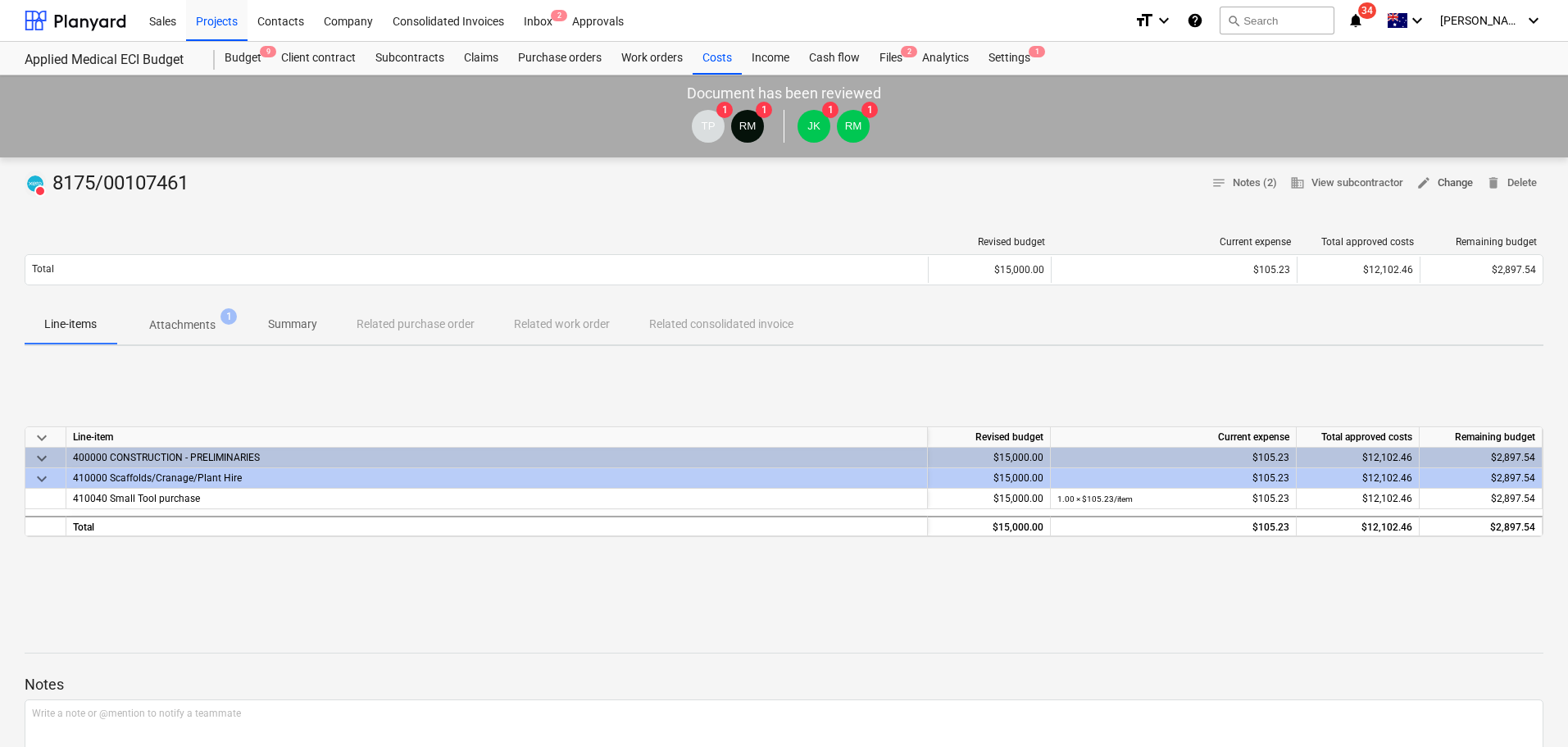
click at [1459, 188] on span "edit Change" at bounding box center [1445, 183] width 56 height 19
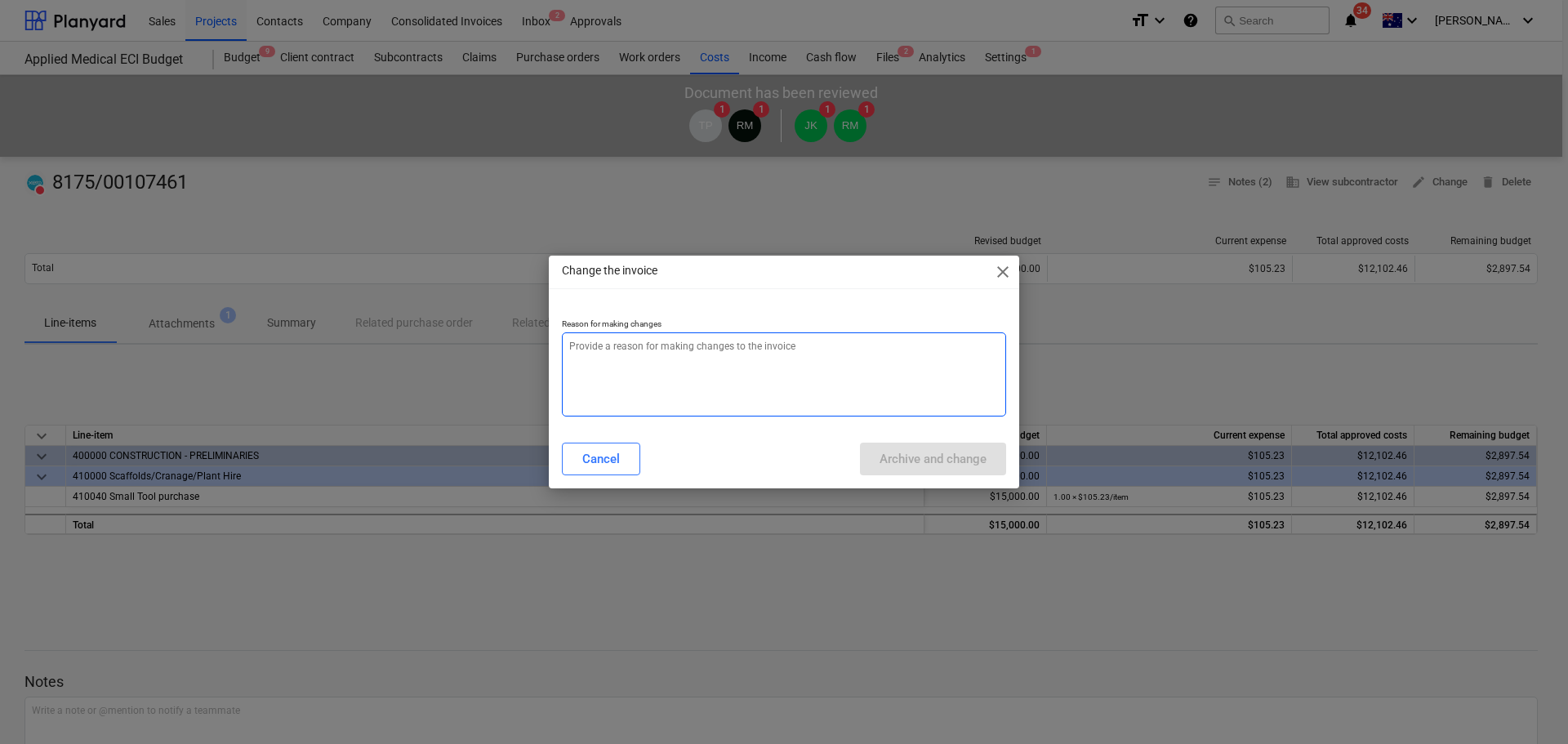
click at [719, 398] on textarea at bounding box center [784, 375] width 444 height 84
paste textarea "incorrect cost code. re-doing to amend."
type textarea "x"
type textarea "incorrect cost code. re-doing to amend."
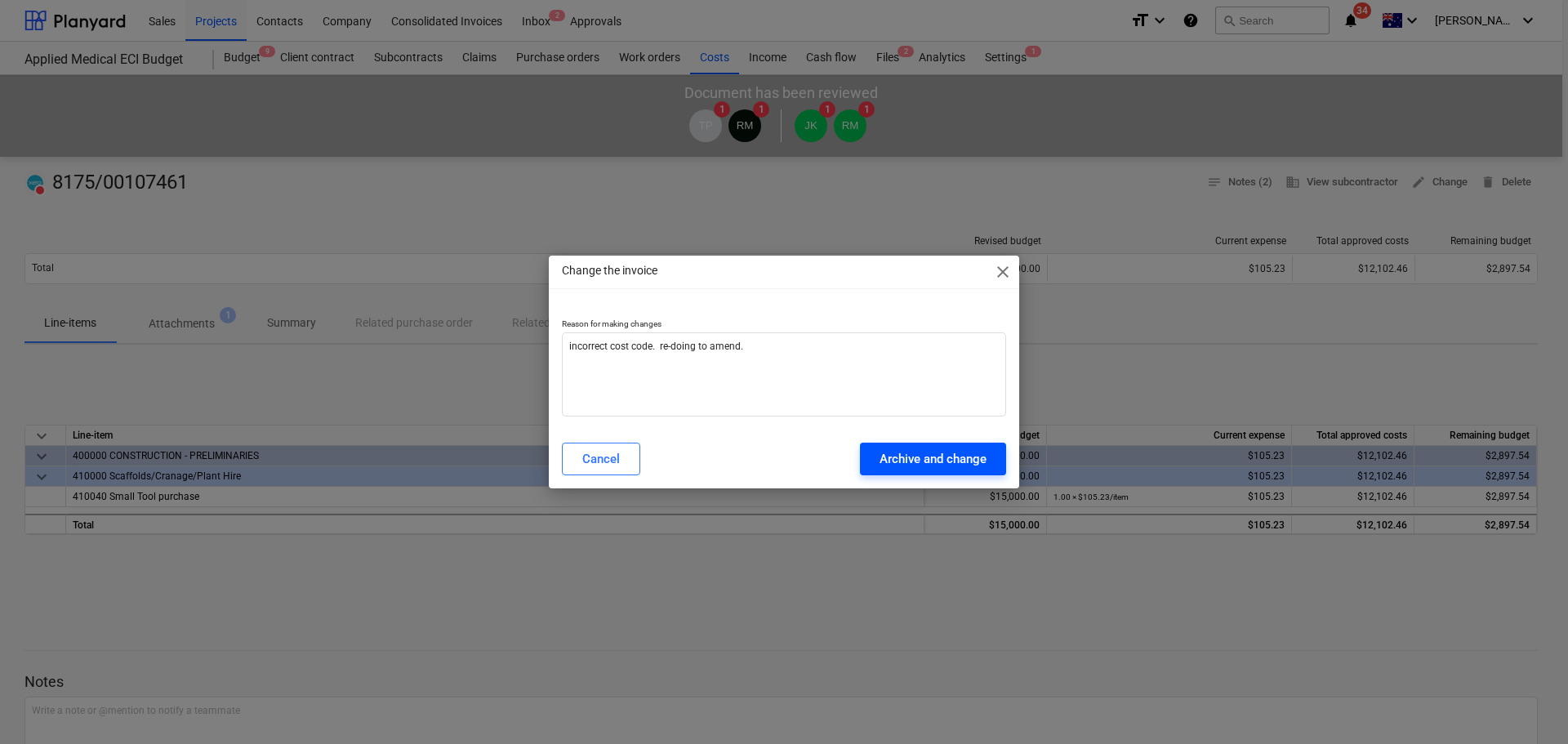
click at [936, 457] on div "Archive and change" at bounding box center [933, 459] width 107 height 22
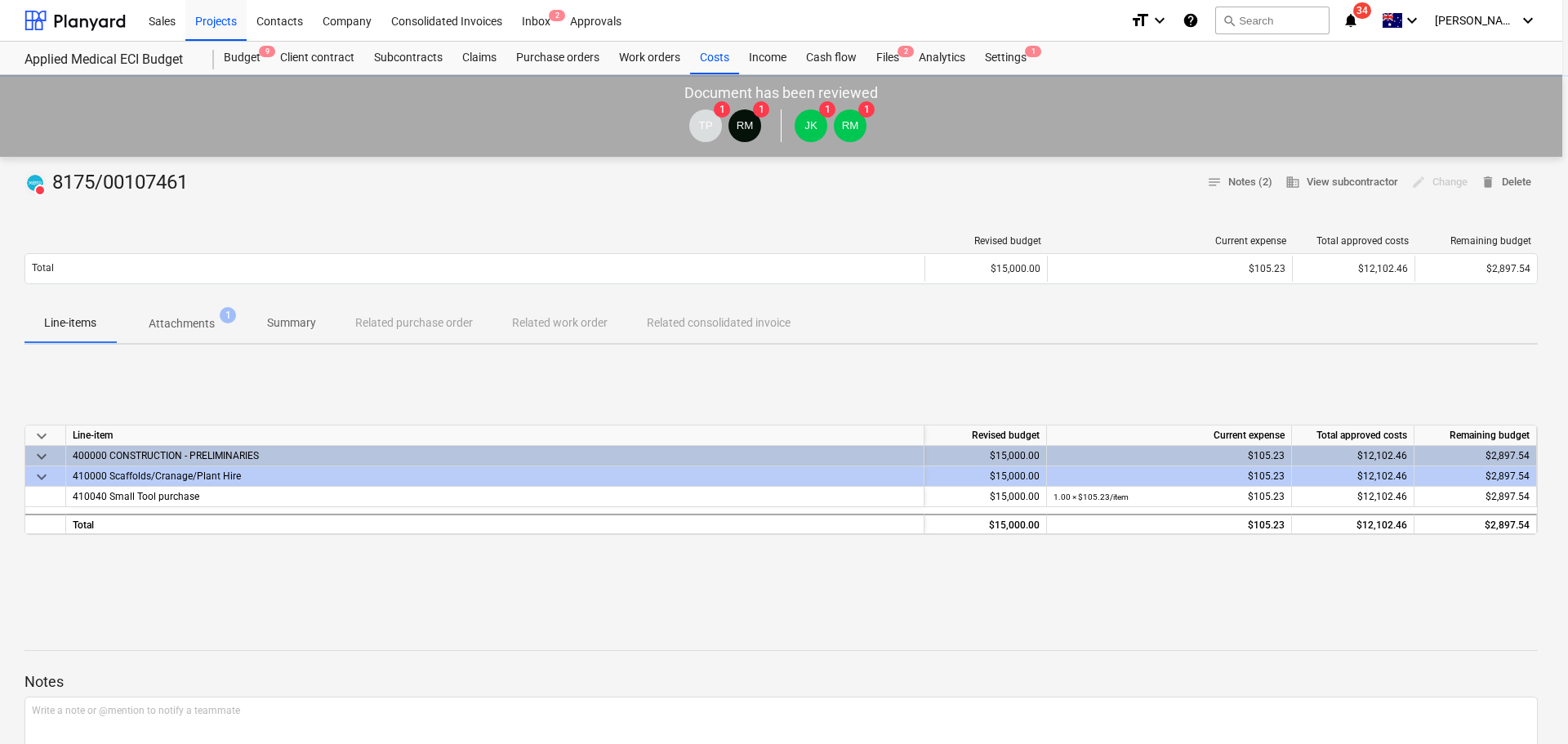
type textarea "x"
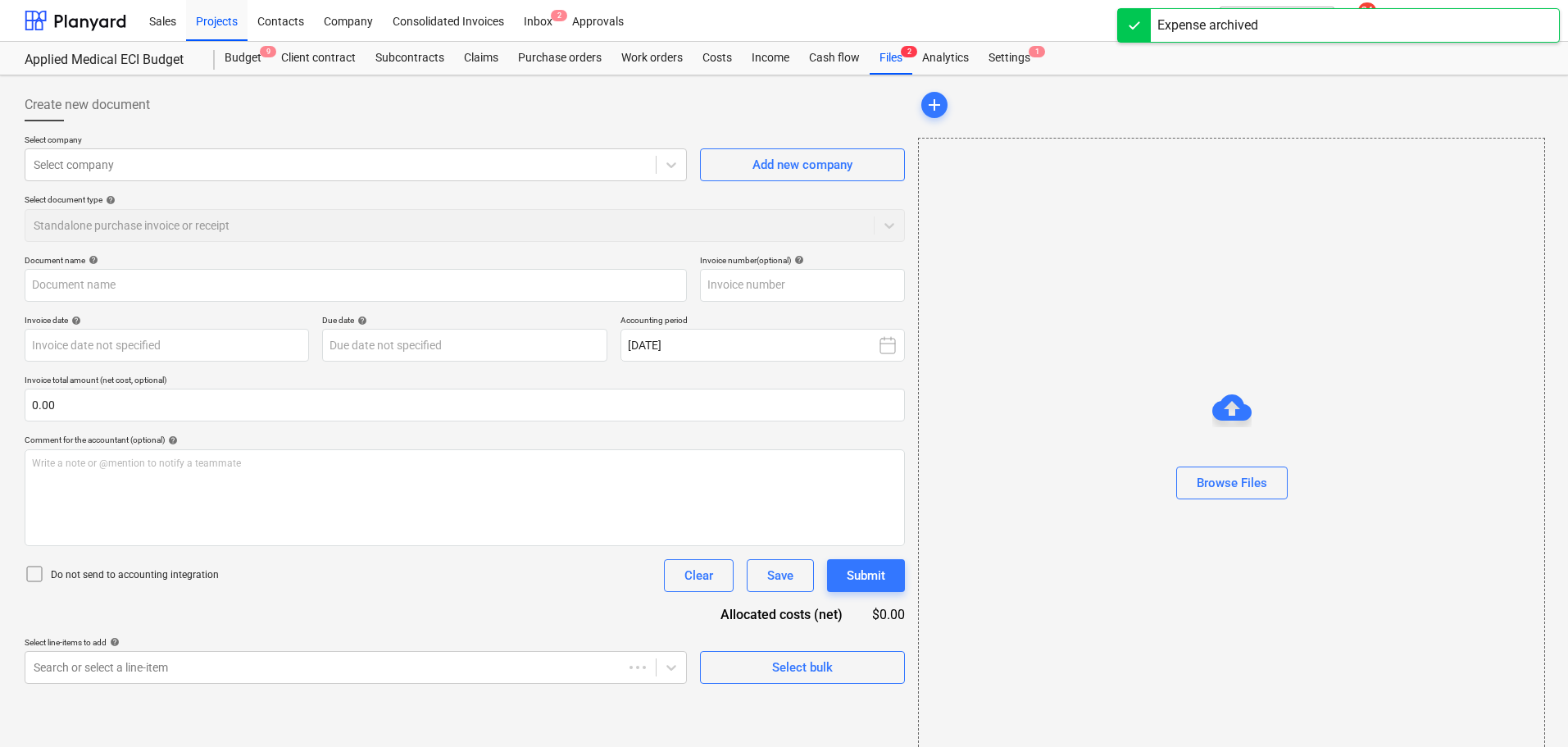
type input "8175/00107461"
type input "27 Aug 2025"
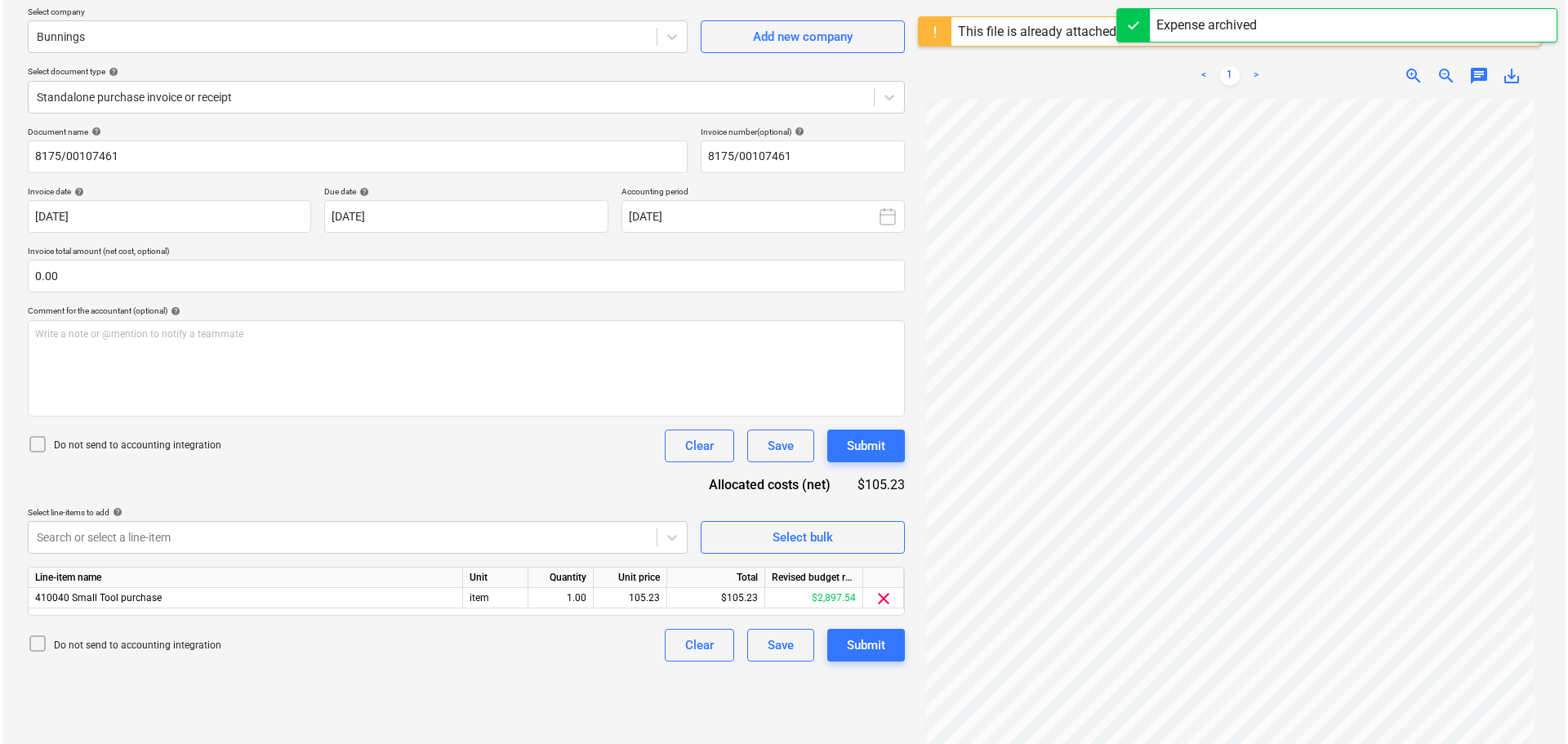
scroll to position [194, 0]
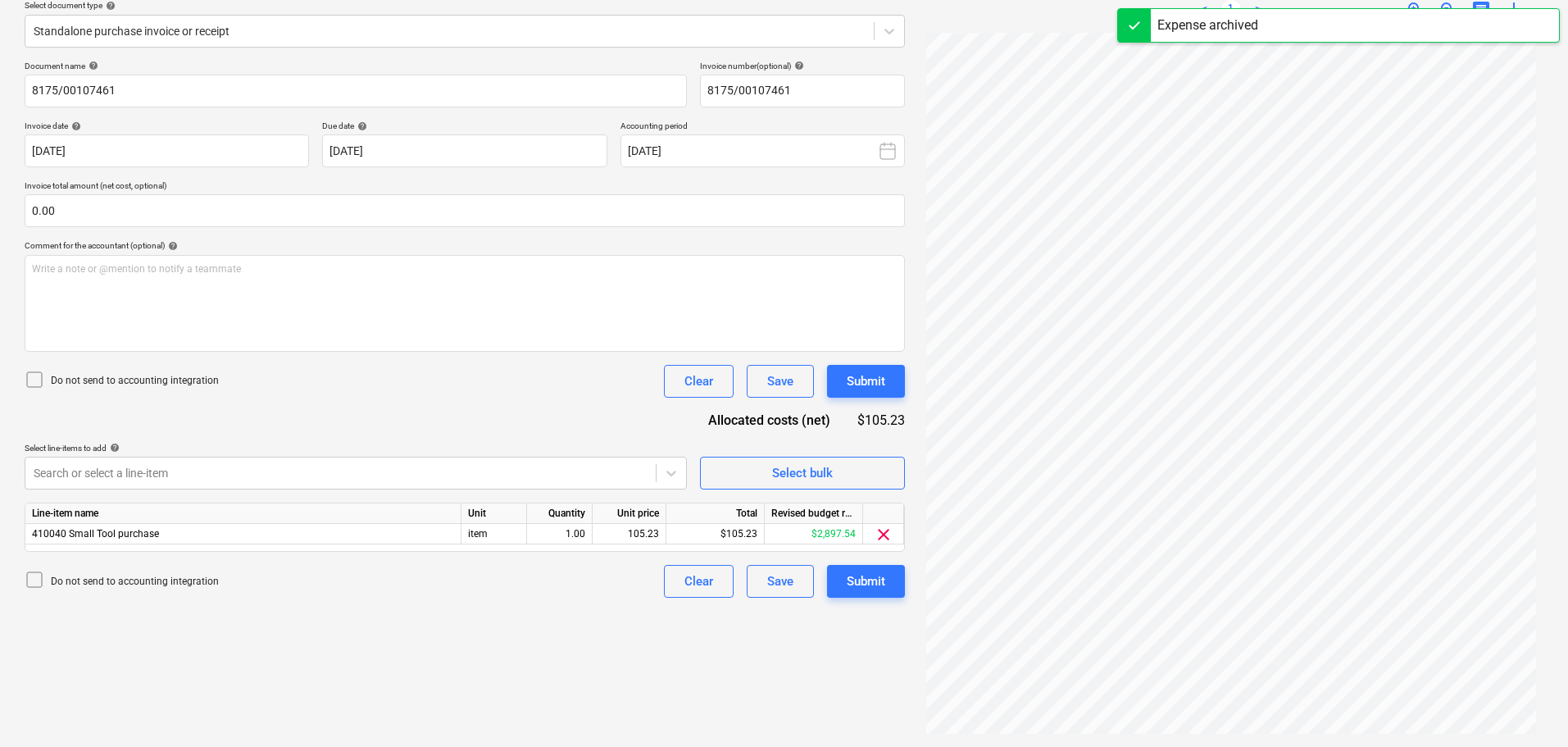
click at [34, 371] on icon at bounding box center [34, 379] width 20 height 20
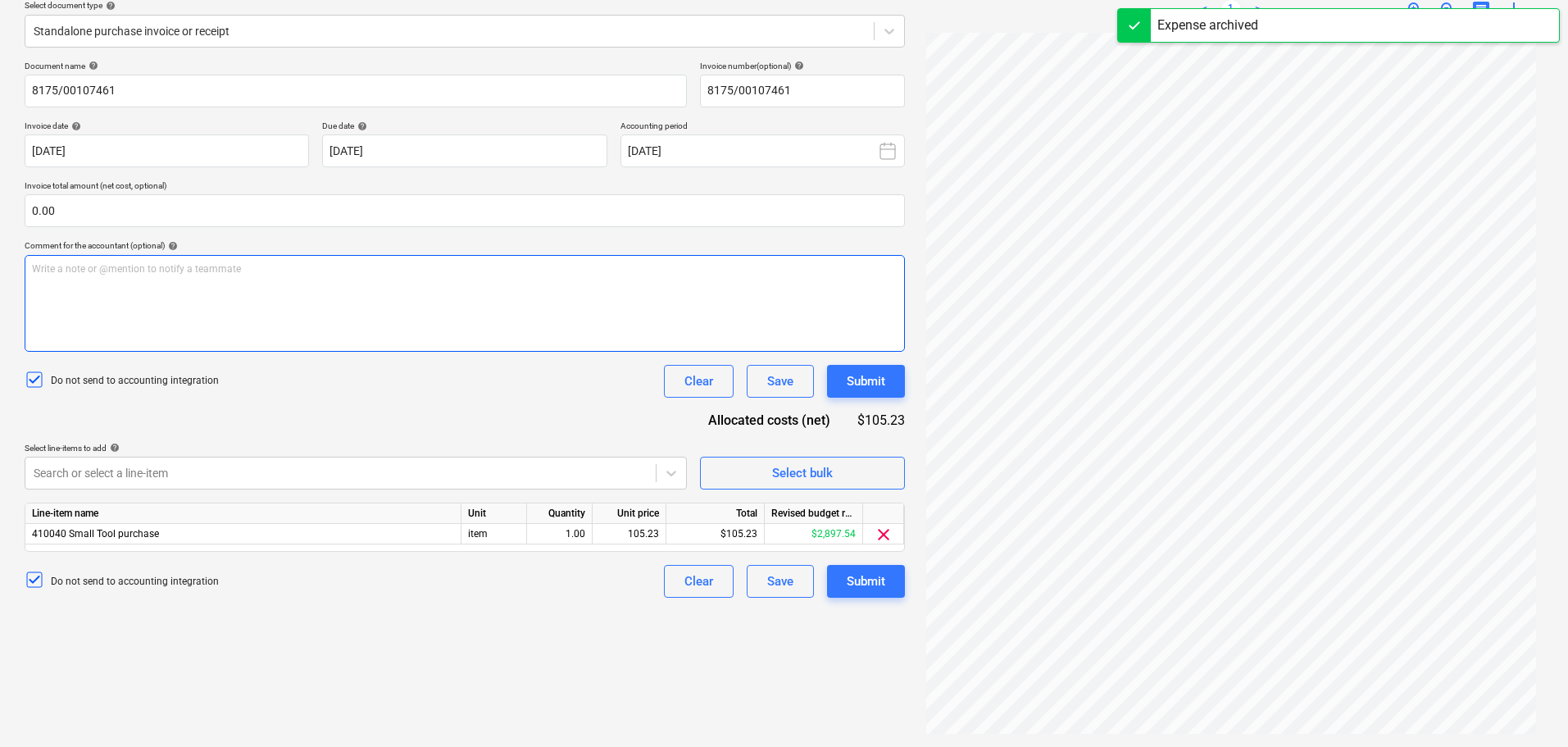
click at [173, 309] on div "Write a note or @mention to notify a teammate ﻿" at bounding box center [465, 303] width 880 height 97
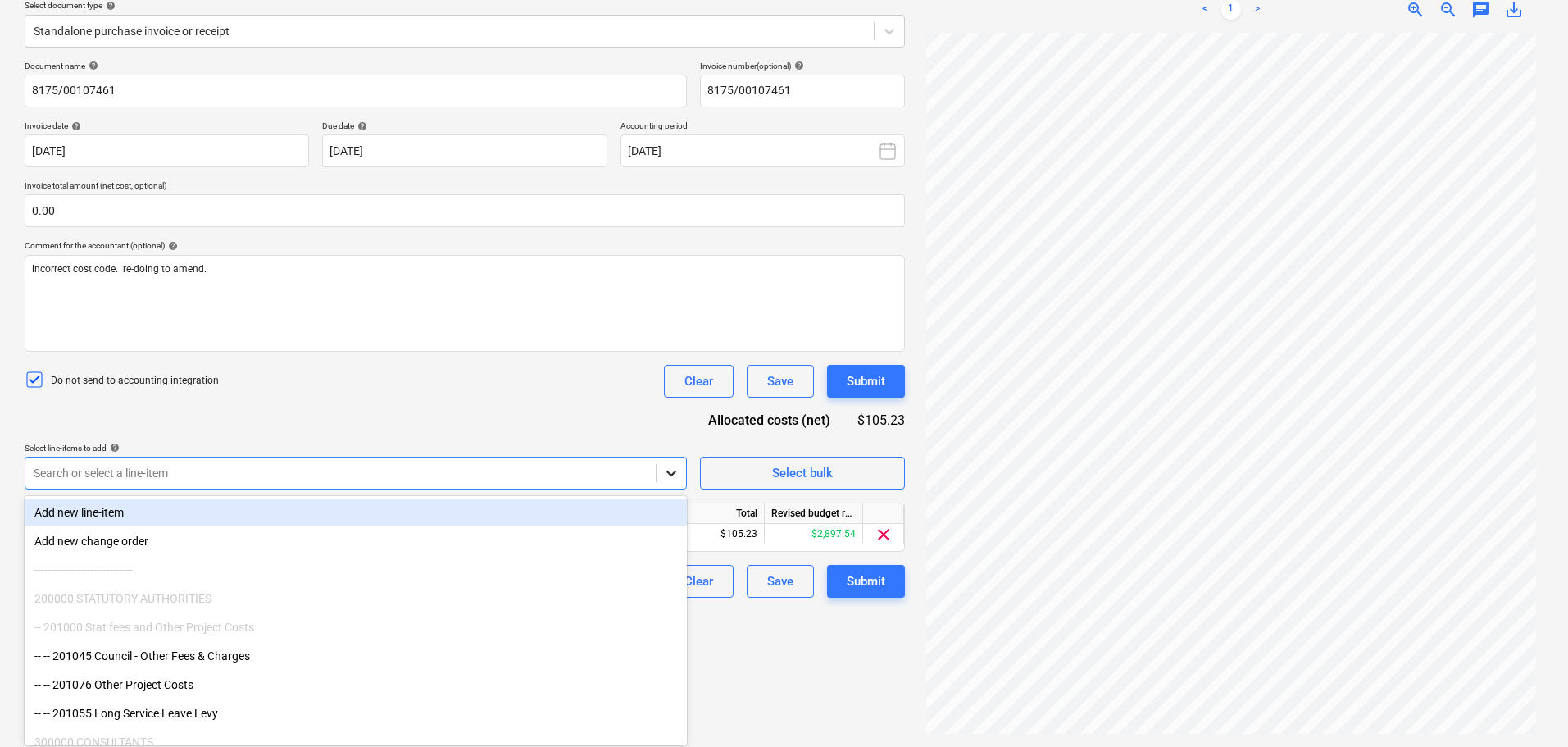
click at [663, 475] on icon at bounding box center [671, 472] width 16 height 16
type input "concr"
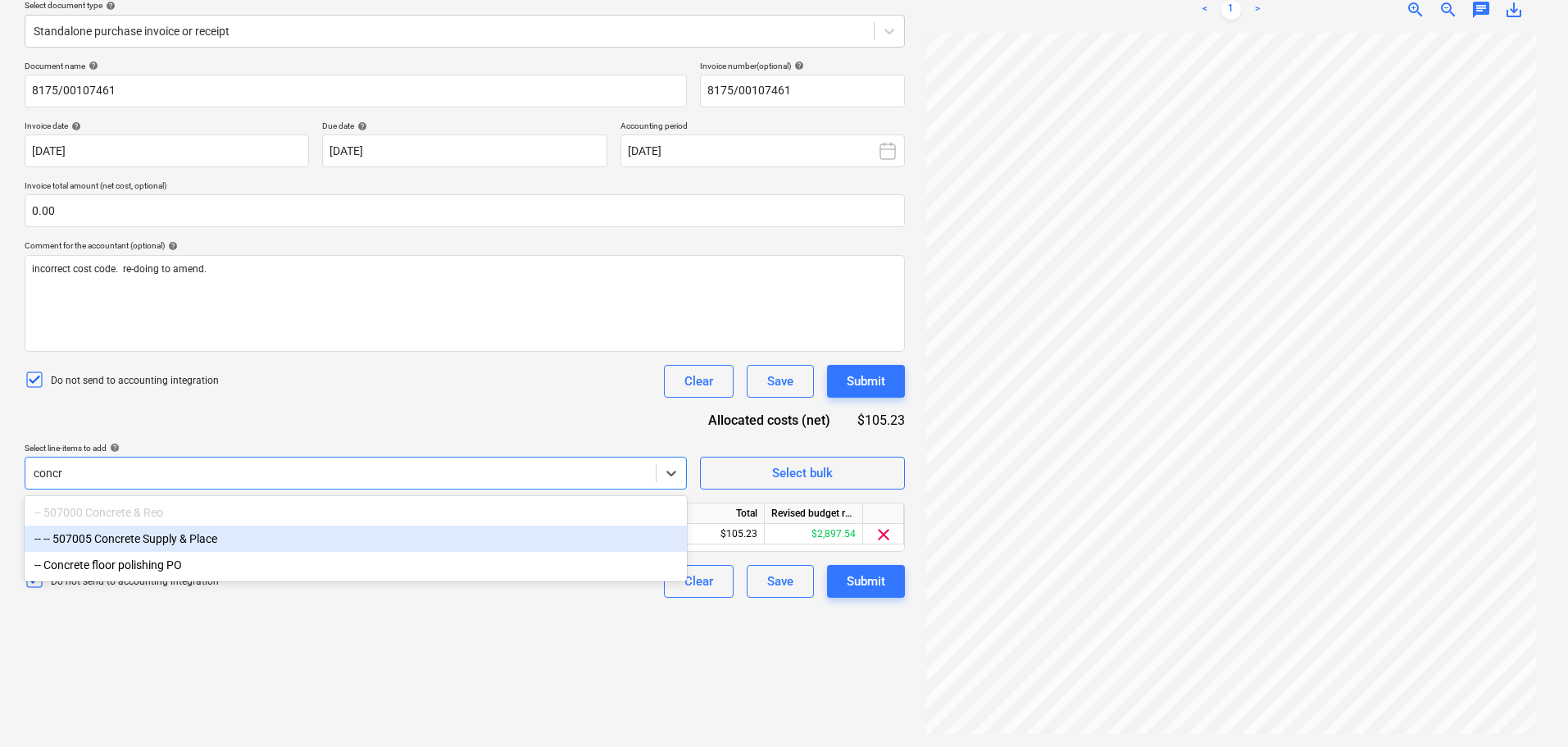
click at [189, 542] on div "-- -- 507005 Concrete Supply & Place" at bounding box center [356, 539] width 662 height 26
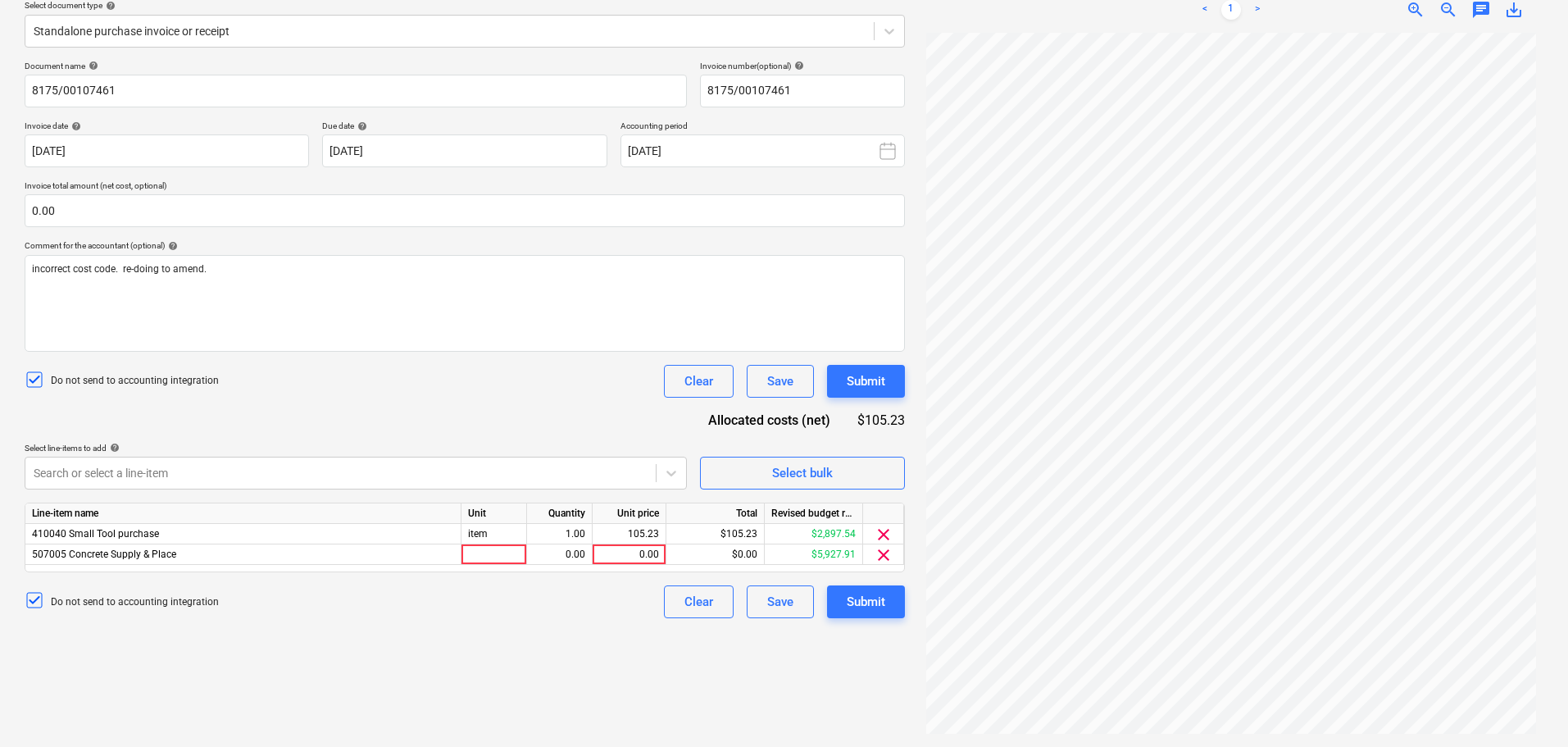
click at [284, 421] on div "Document name help 8175/00107461 Invoice number (optional) help 8175/00107461 I…" at bounding box center [465, 340] width 880 height 558
click at [479, 548] on div at bounding box center [495, 555] width 66 height 21
type input "item"
type input "105.23"
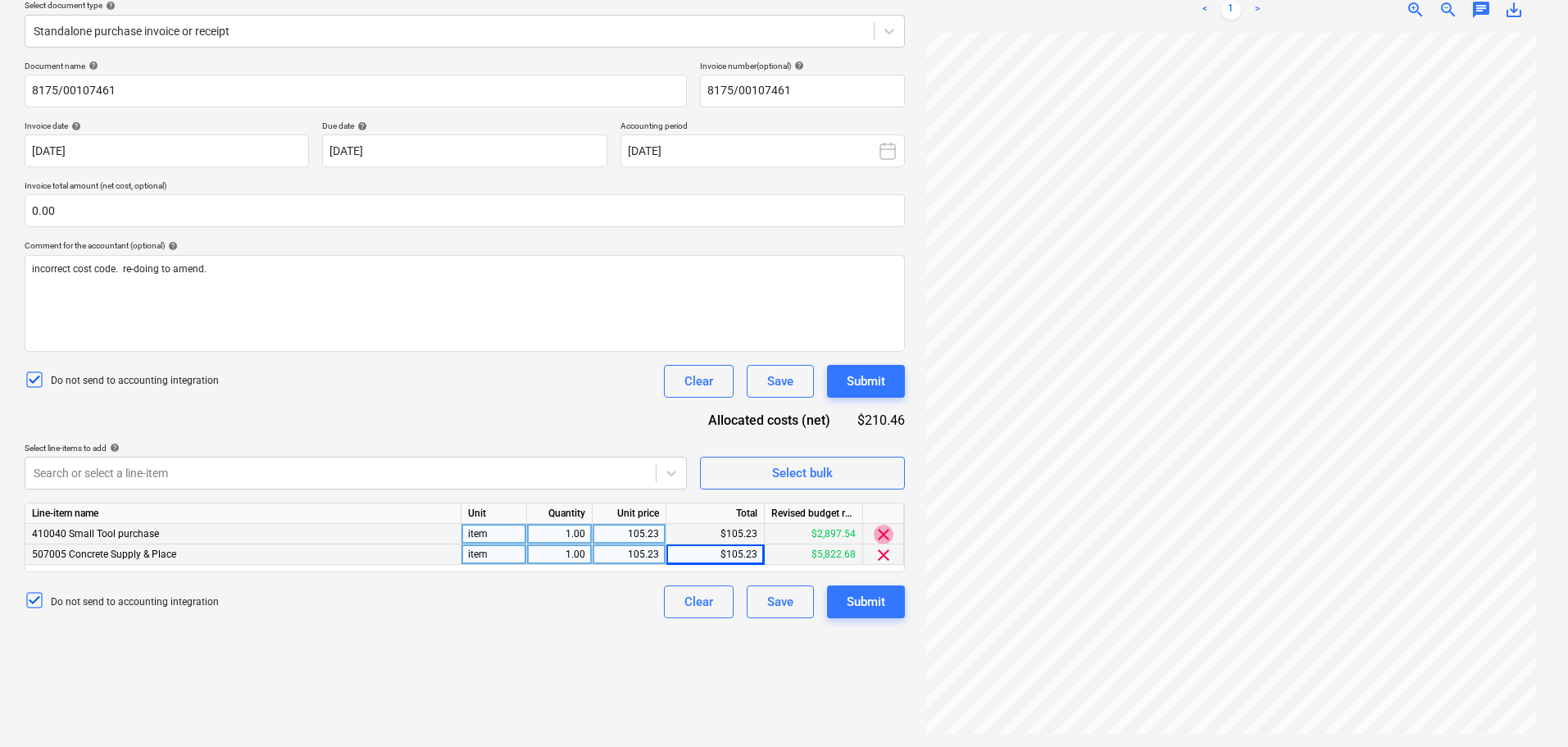
click at [878, 532] on span "clear" at bounding box center [883, 534] width 20 height 20
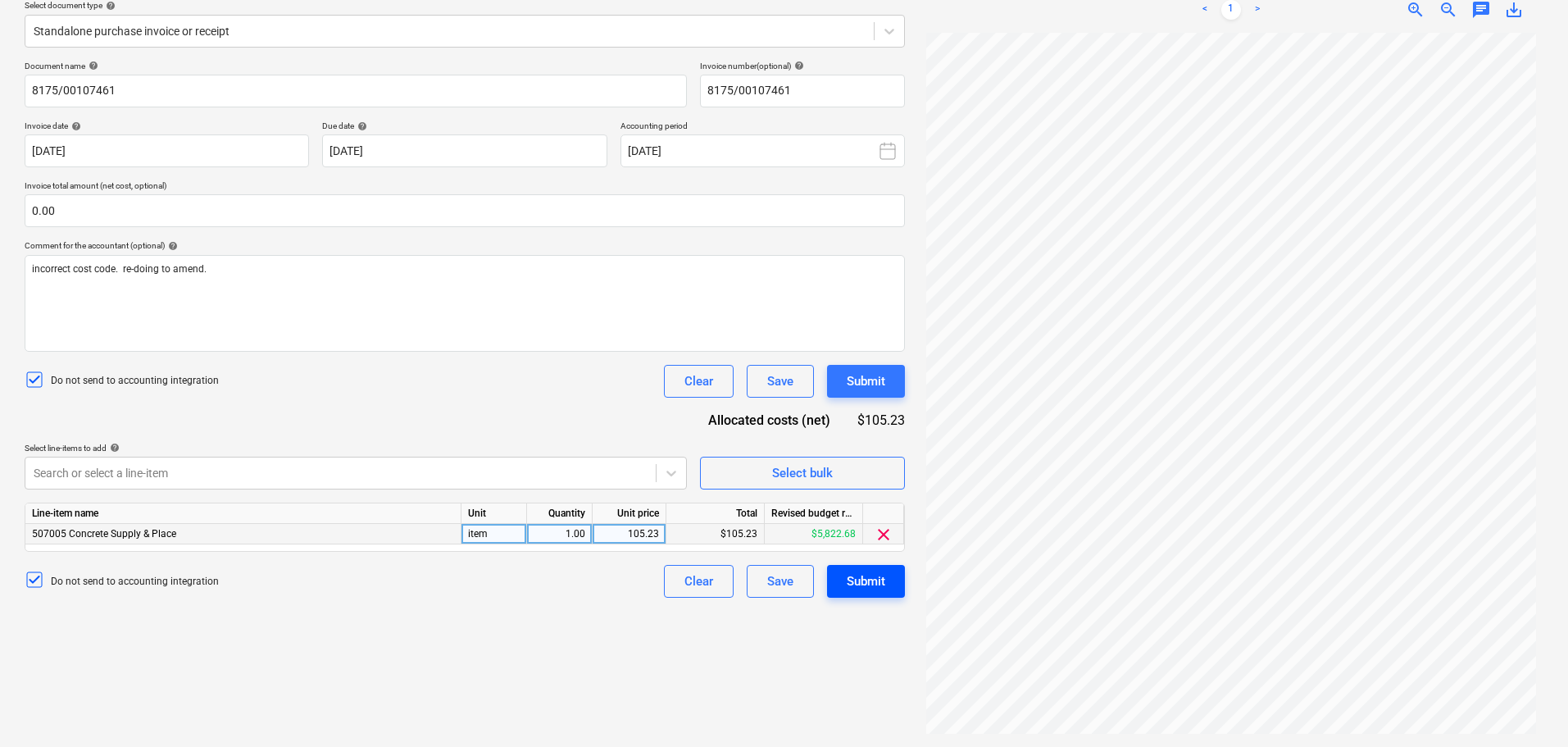
click at [875, 582] on div "Submit" at bounding box center [865, 581] width 39 height 22
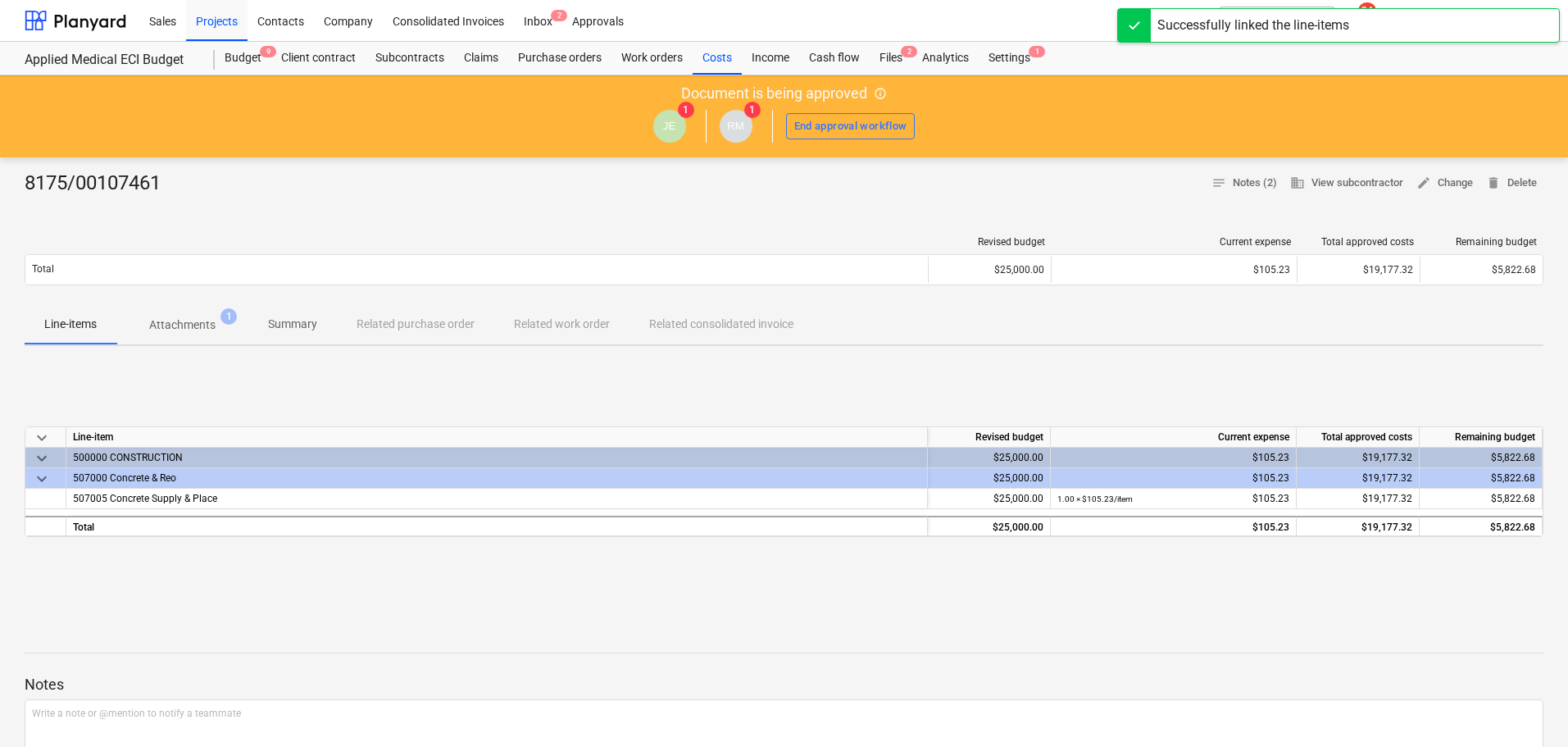
click at [834, 112] on div "JE 1 RM 1 End approval workflow" at bounding box center [784, 126] width 1552 height 46
click at [840, 129] on div "End approval workflow" at bounding box center [851, 127] width 113 height 19
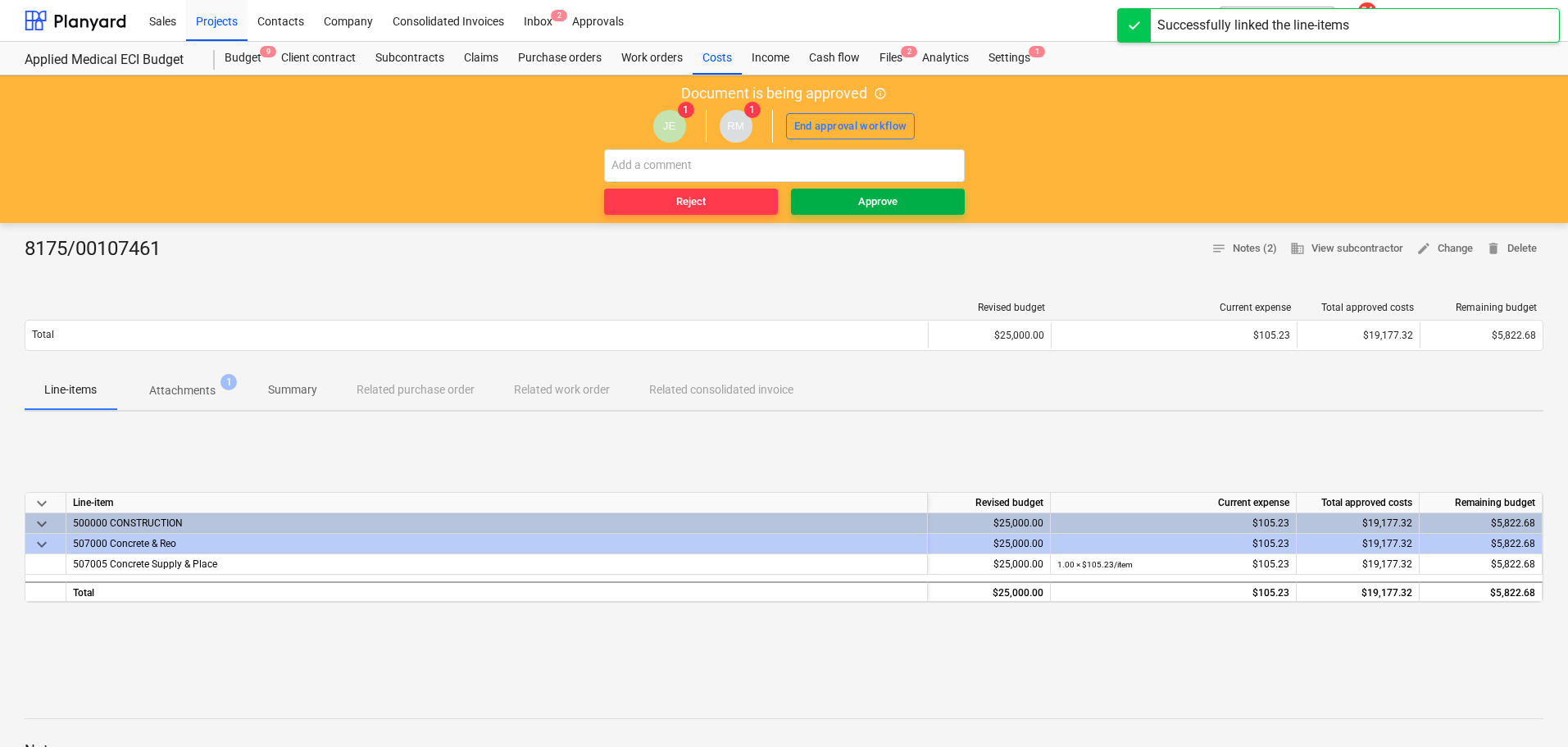
click at [869, 201] on div "Approve" at bounding box center [879, 202] width 40 height 19
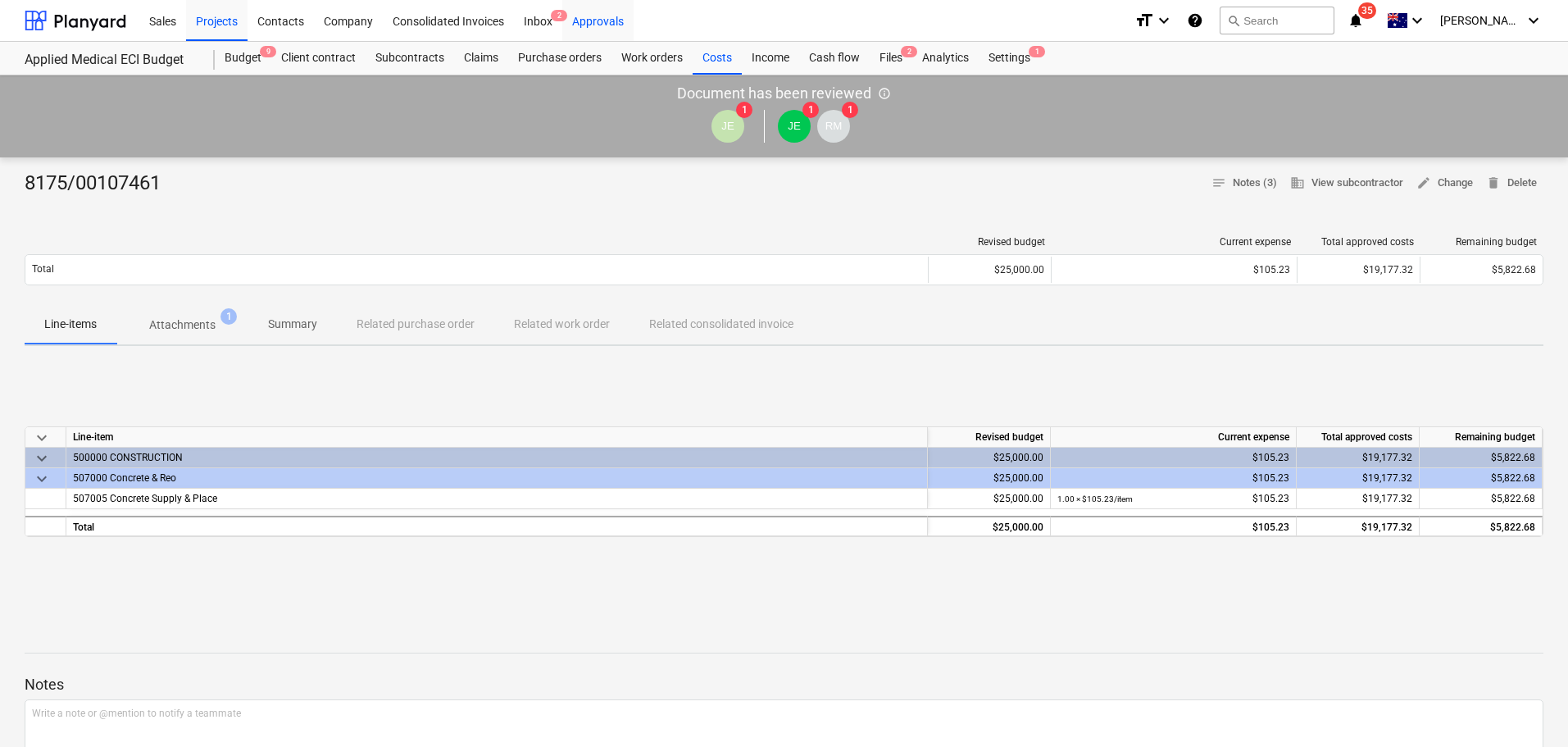
click at [597, 21] on div "Approvals" at bounding box center [598, 20] width 71 height 41
click at [720, 56] on div "Costs" at bounding box center [718, 57] width 49 height 33
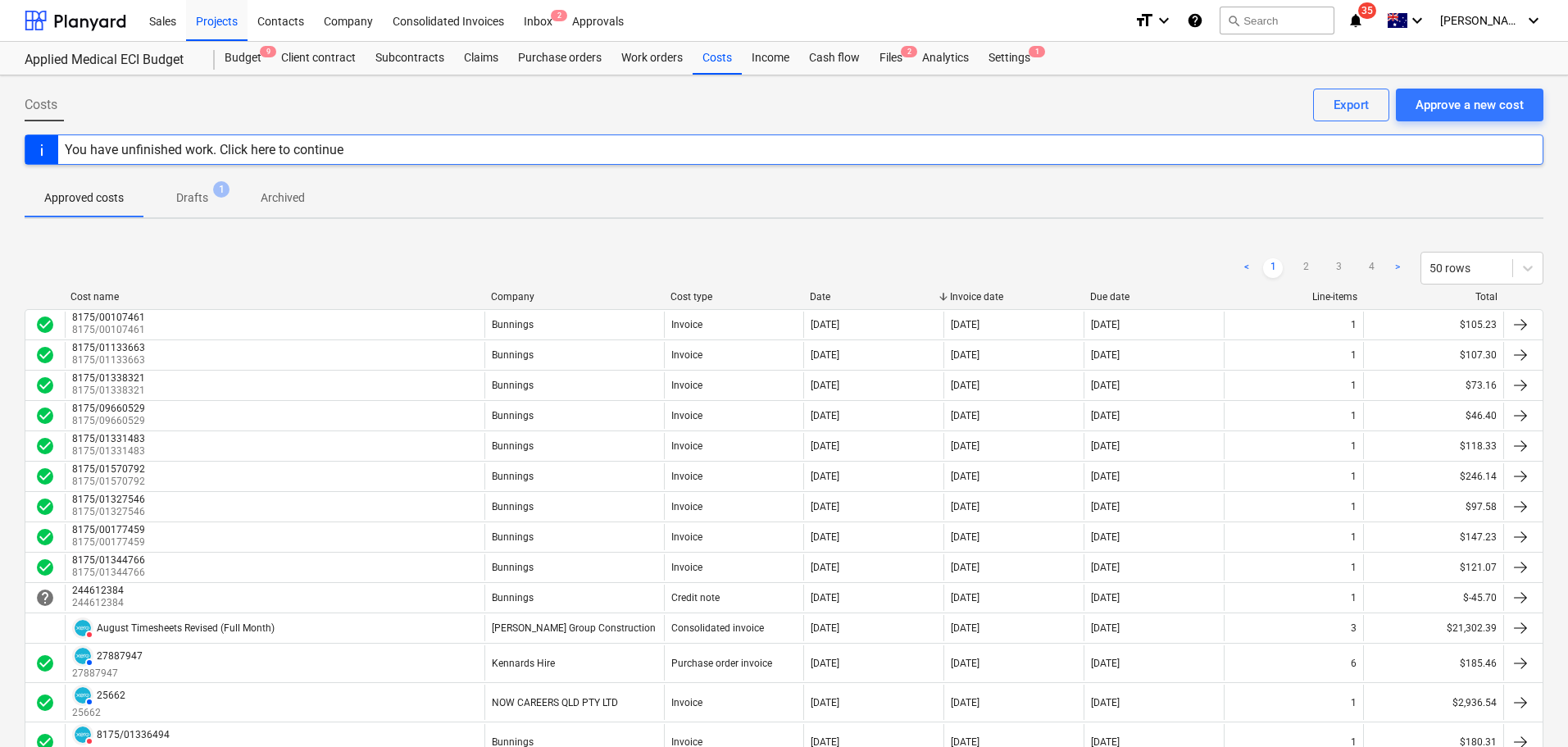
click at [536, 297] on div "Company" at bounding box center [574, 296] width 166 height 11
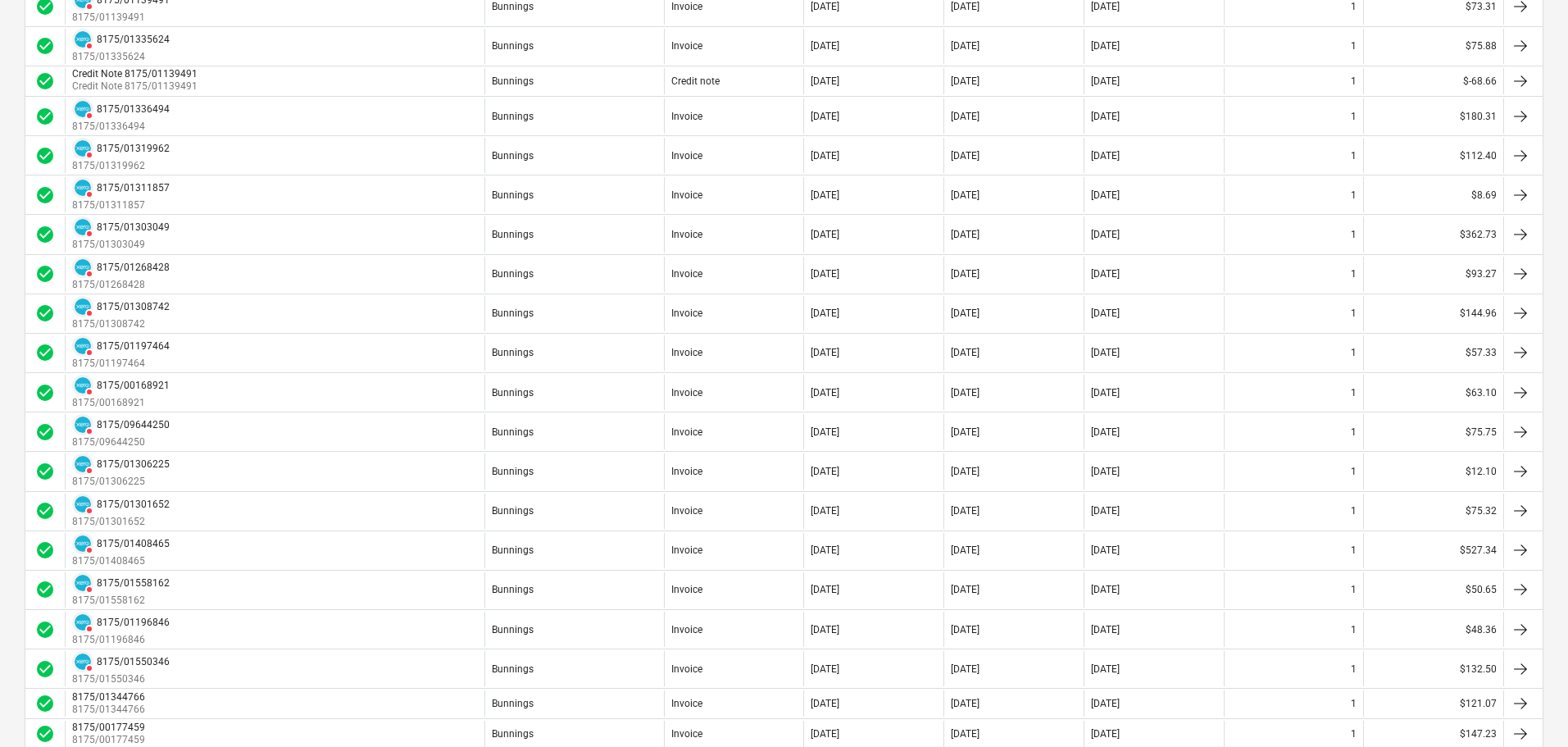
scroll to position [1066, 0]
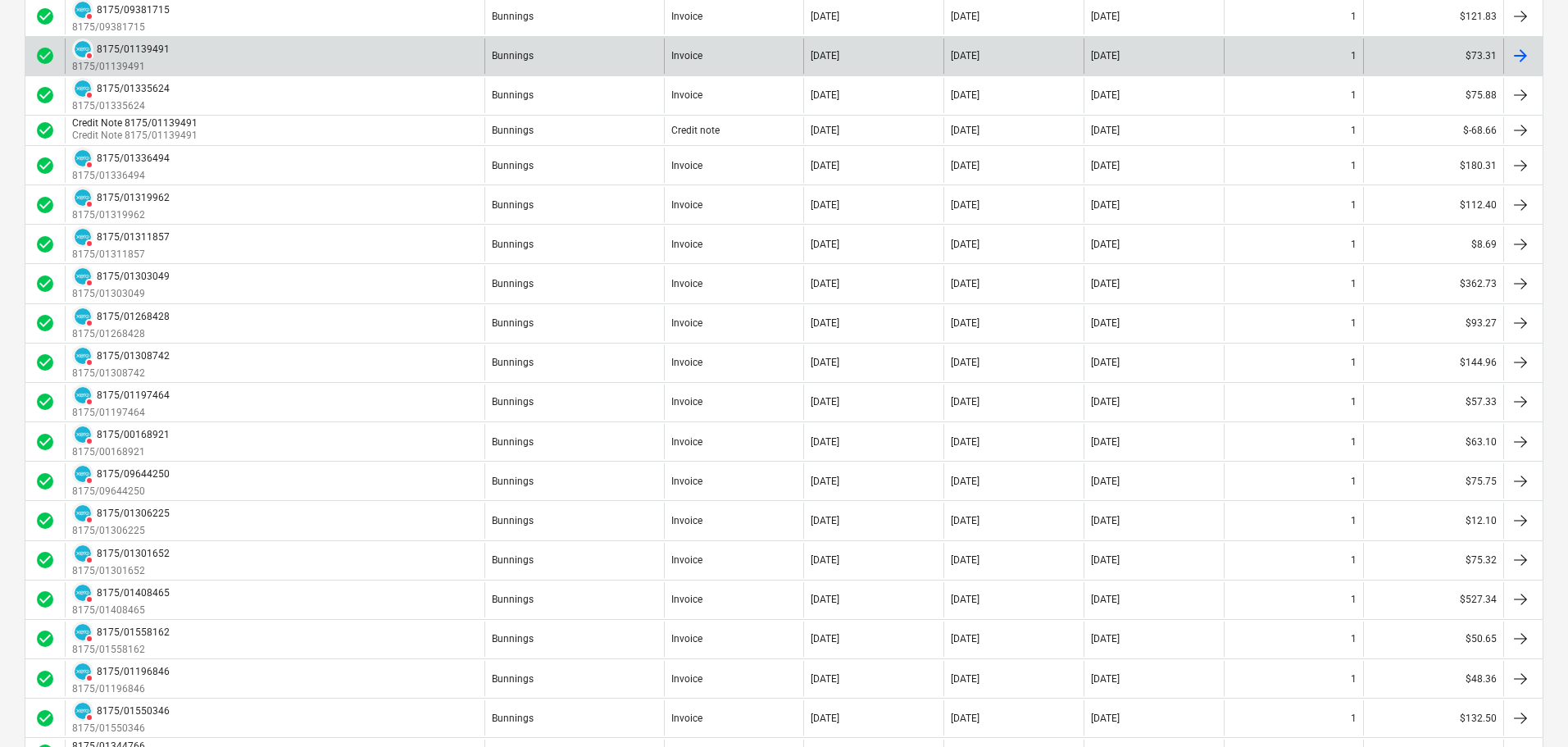
click at [572, 66] on div "Bunnings" at bounding box center [574, 56] width 180 height 35
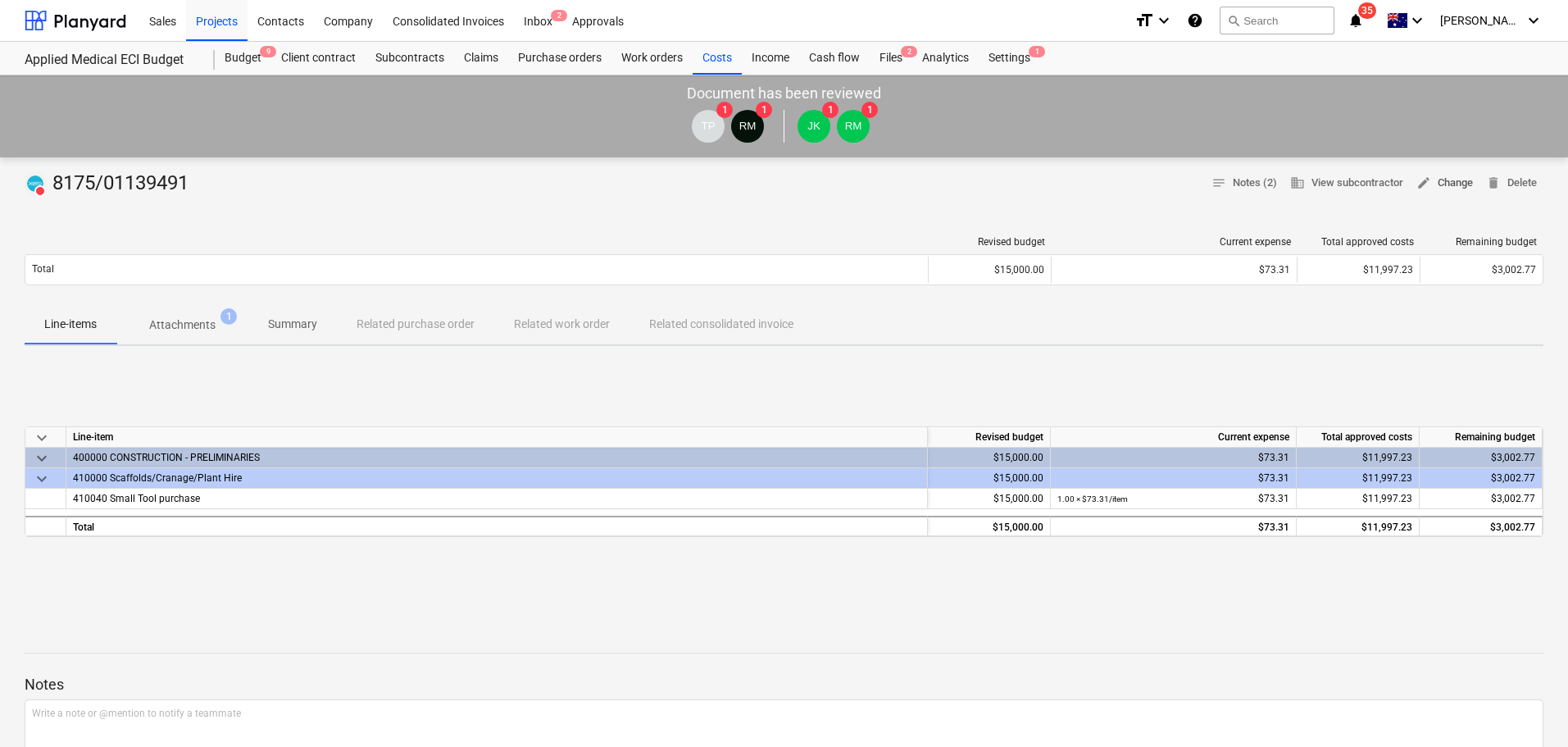
click at [1455, 192] on span "edit Change" at bounding box center [1445, 183] width 56 height 19
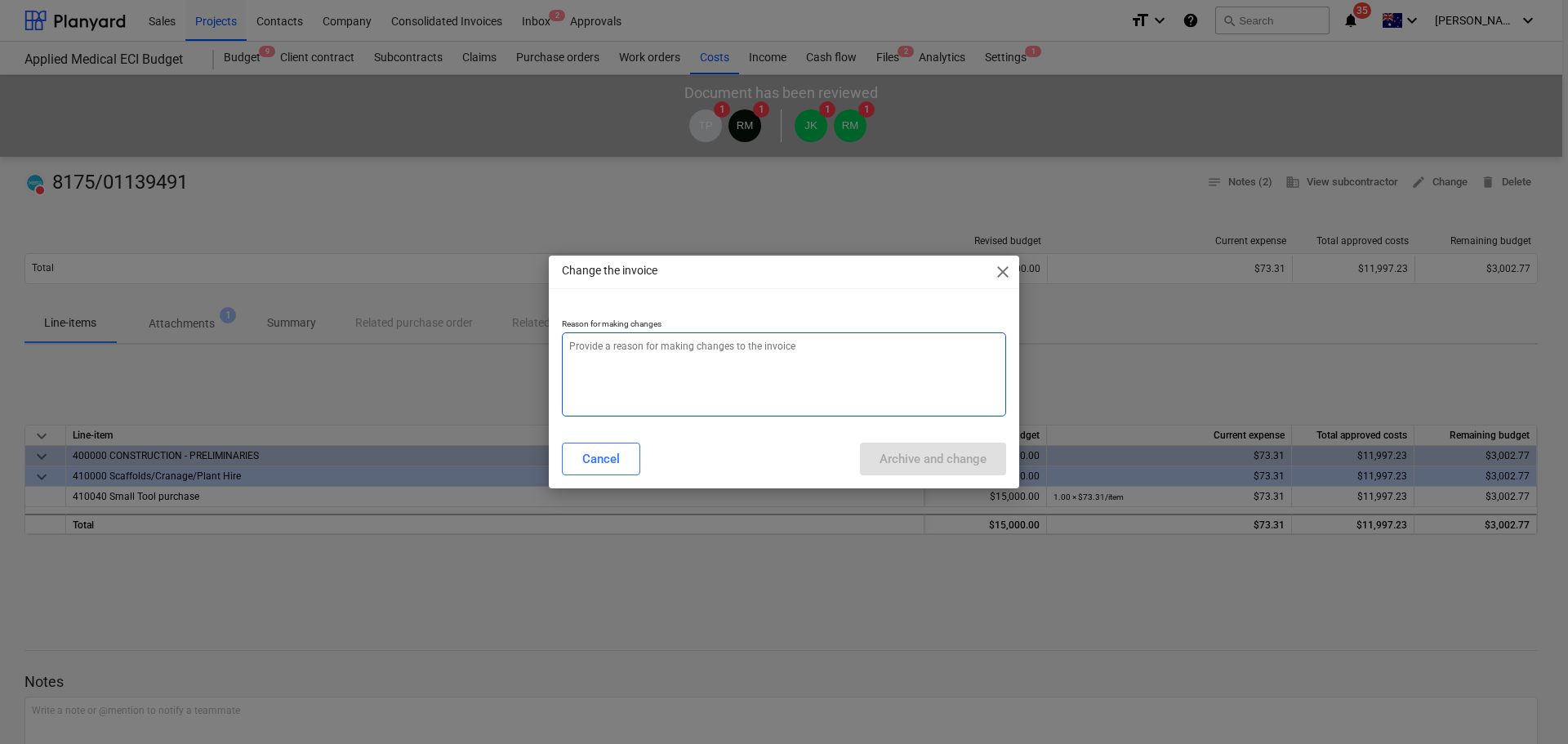
click at [688, 379] on textarea at bounding box center [784, 375] width 444 height 84
paste textarea "incorrect cost code. re-doing to amend."
type textarea "x"
type textarea "incorrect cost code. re-doing to amend."
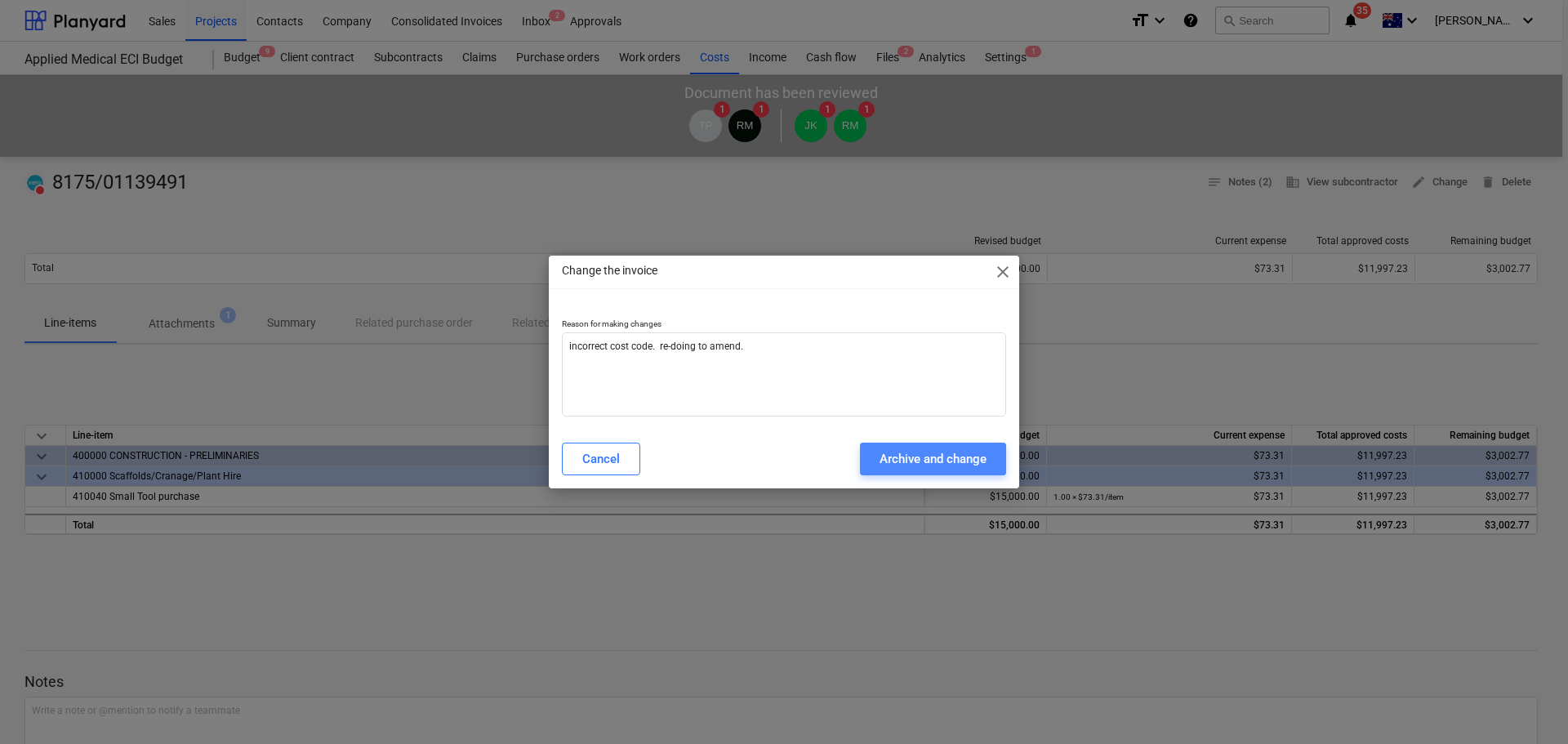
click at [907, 461] on div "Archive and change" at bounding box center [933, 459] width 107 height 22
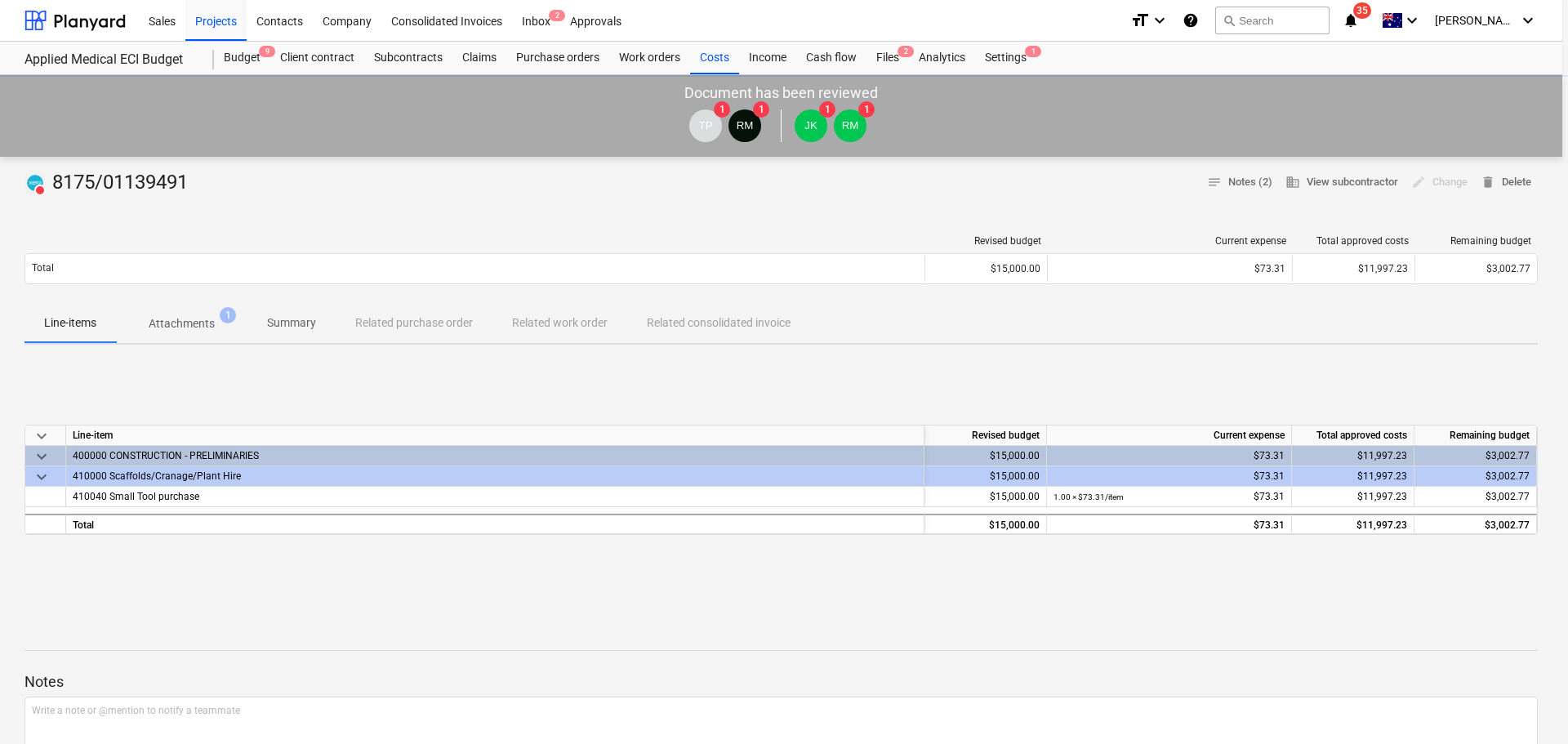
type textarea "x"
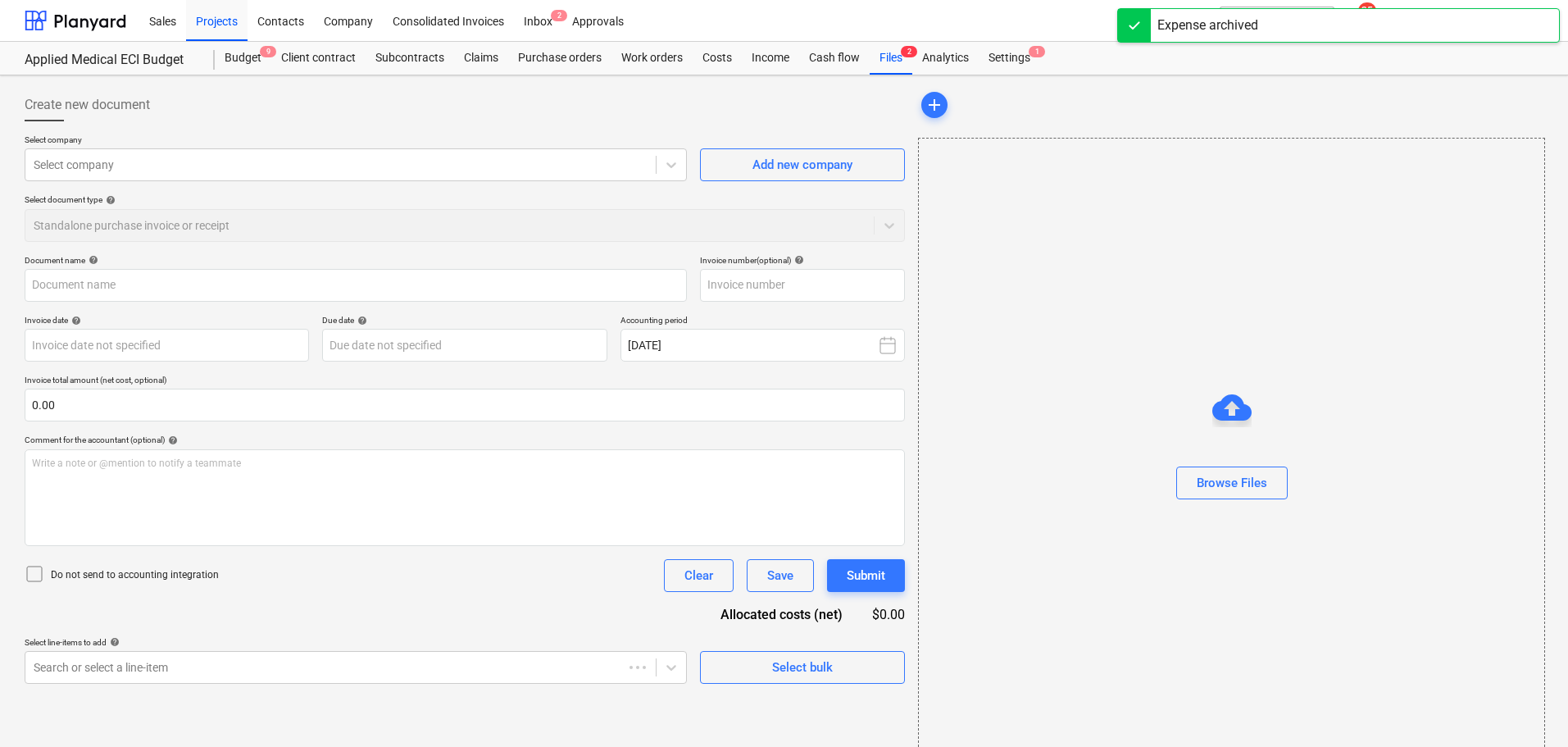
type input "8175/01139491"
type input "29 Aug 2025"
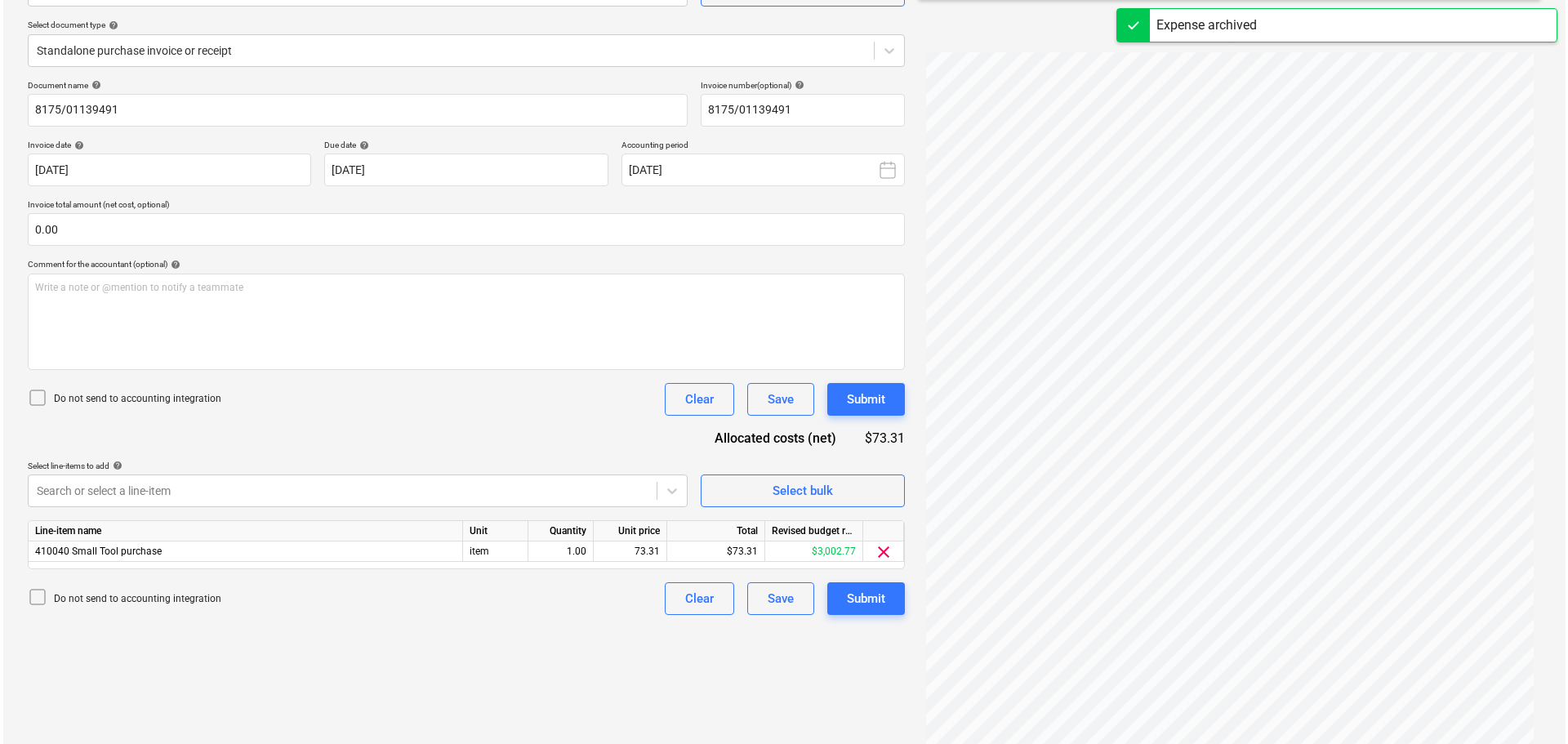
scroll to position [194, 0]
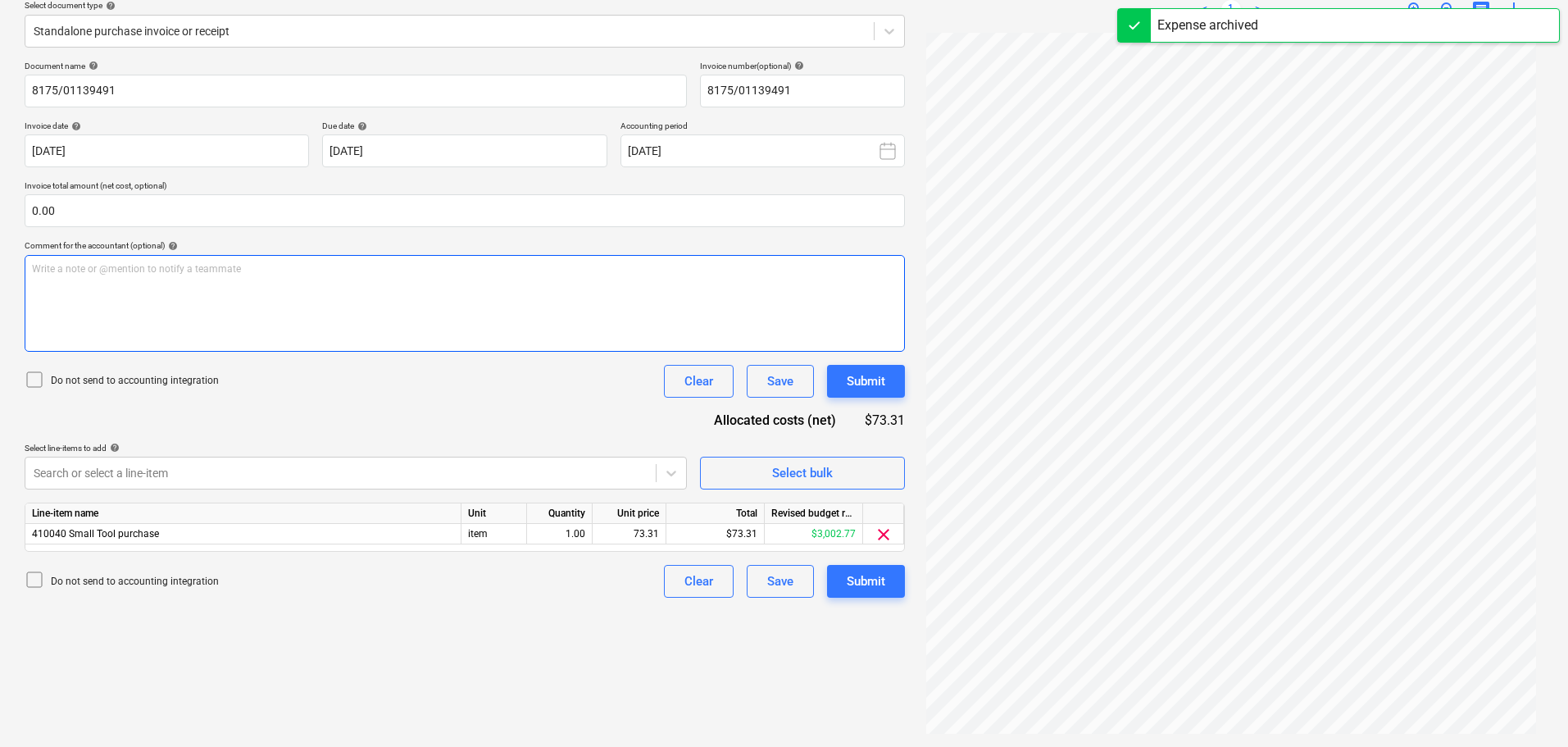
click at [336, 301] on div "Write a note or @mention to notify a teammate ﻿" at bounding box center [465, 303] width 880 height 97
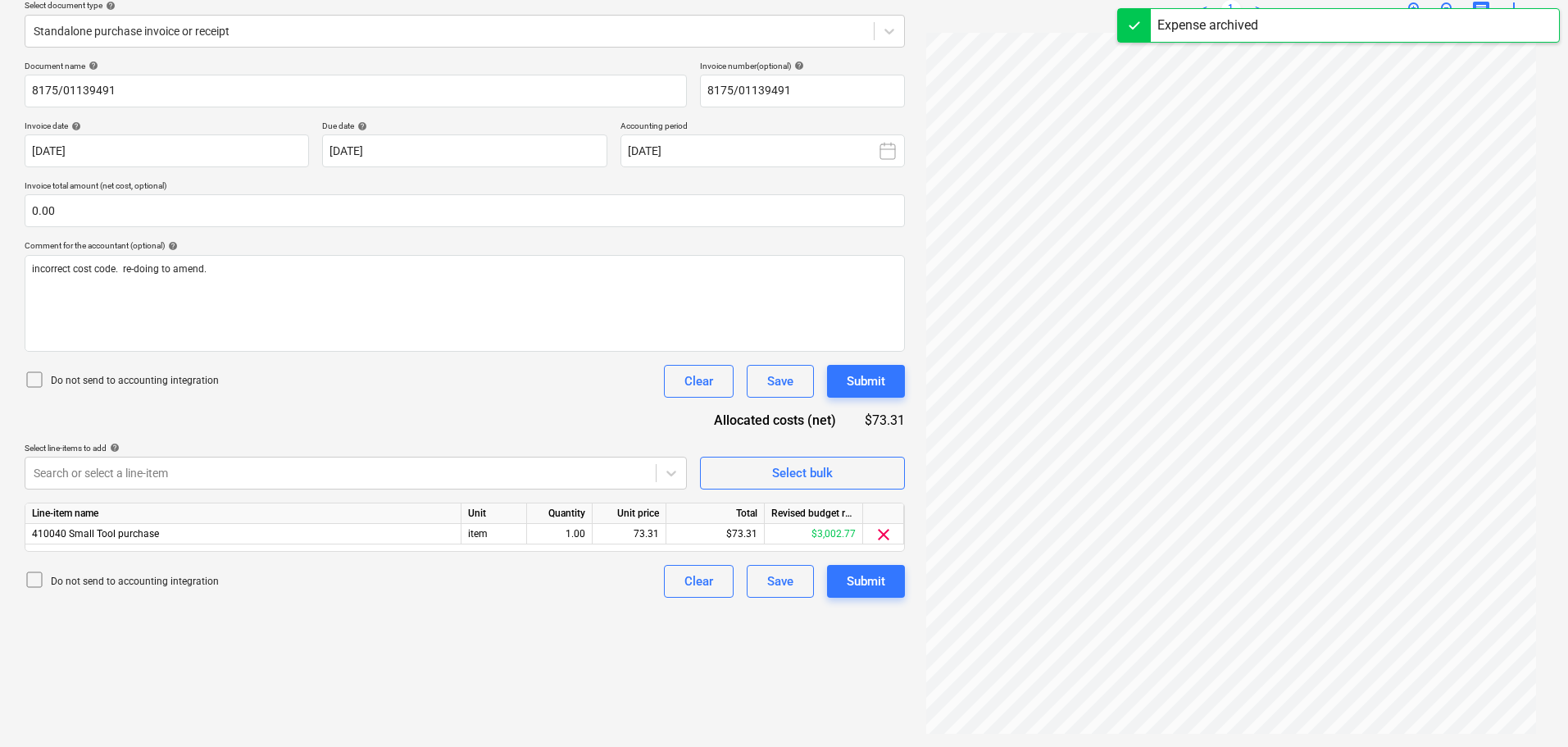
click at [48, 377] on div at bounding box center [38, 381] width 26 height 23
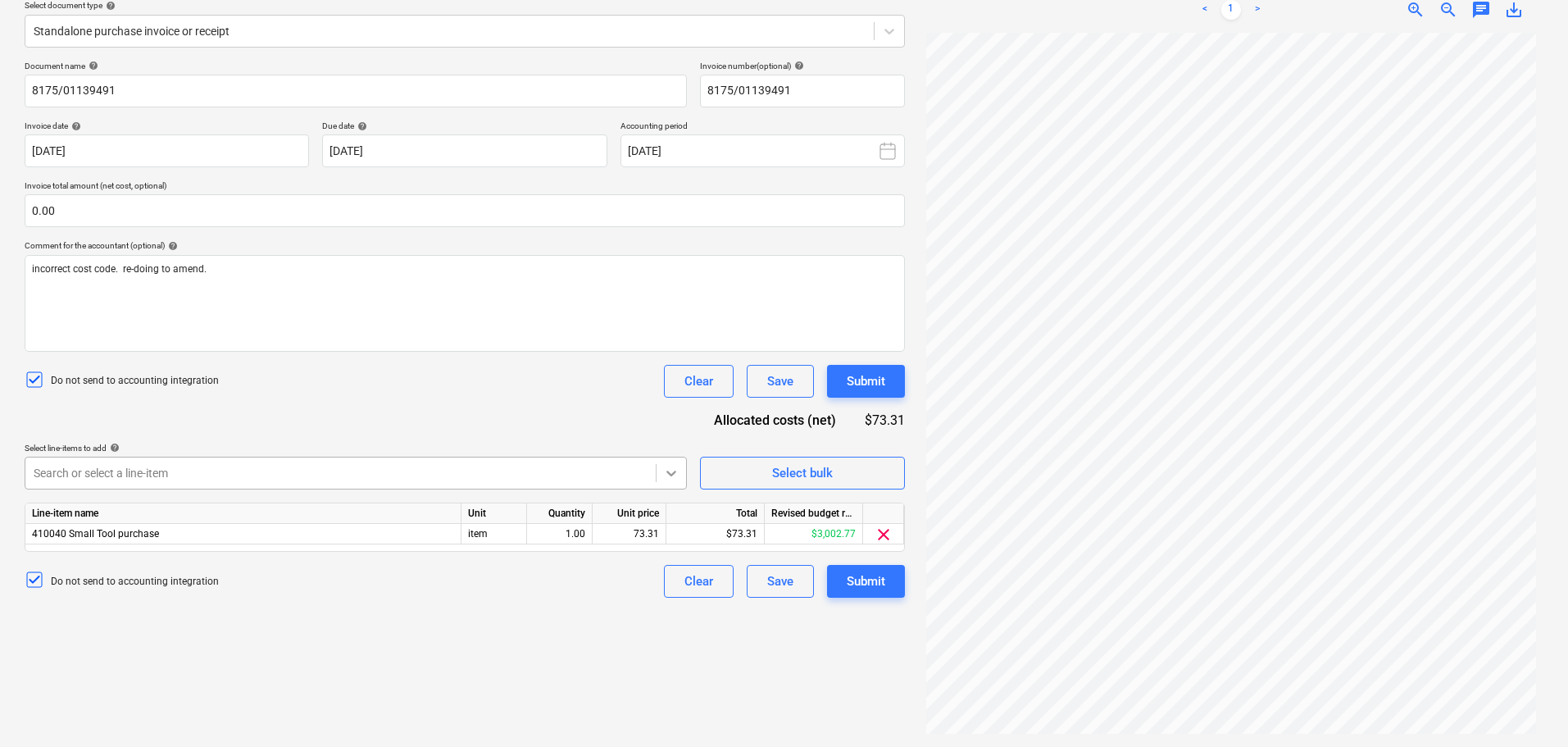
click at [683, 473] on div at bounding box center [671, 472] width 29 height 29
type input "civ"
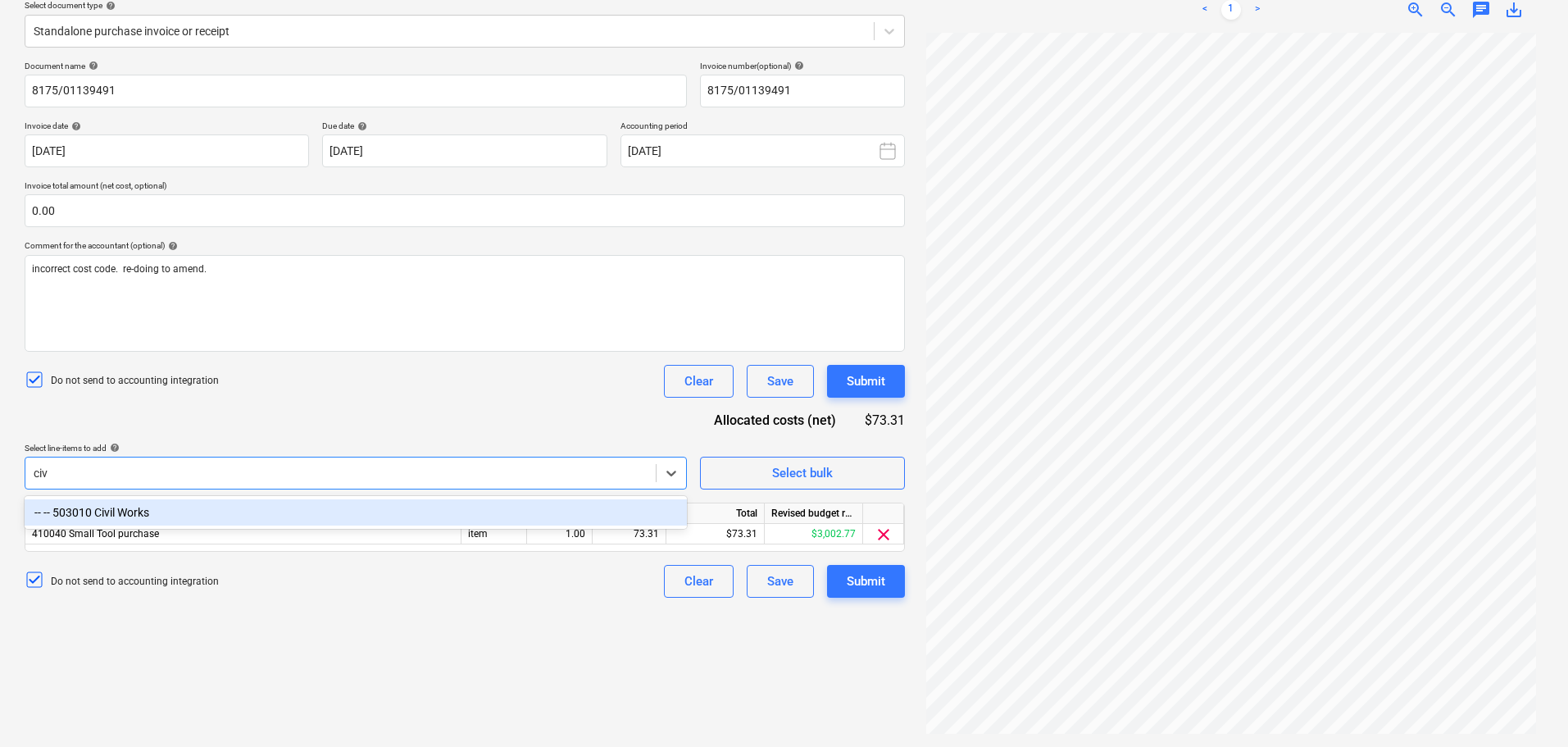
click at [168, 504] on div "-- -- 503010 Civil Works" at bounding box center [356, 513] width 662 height 26
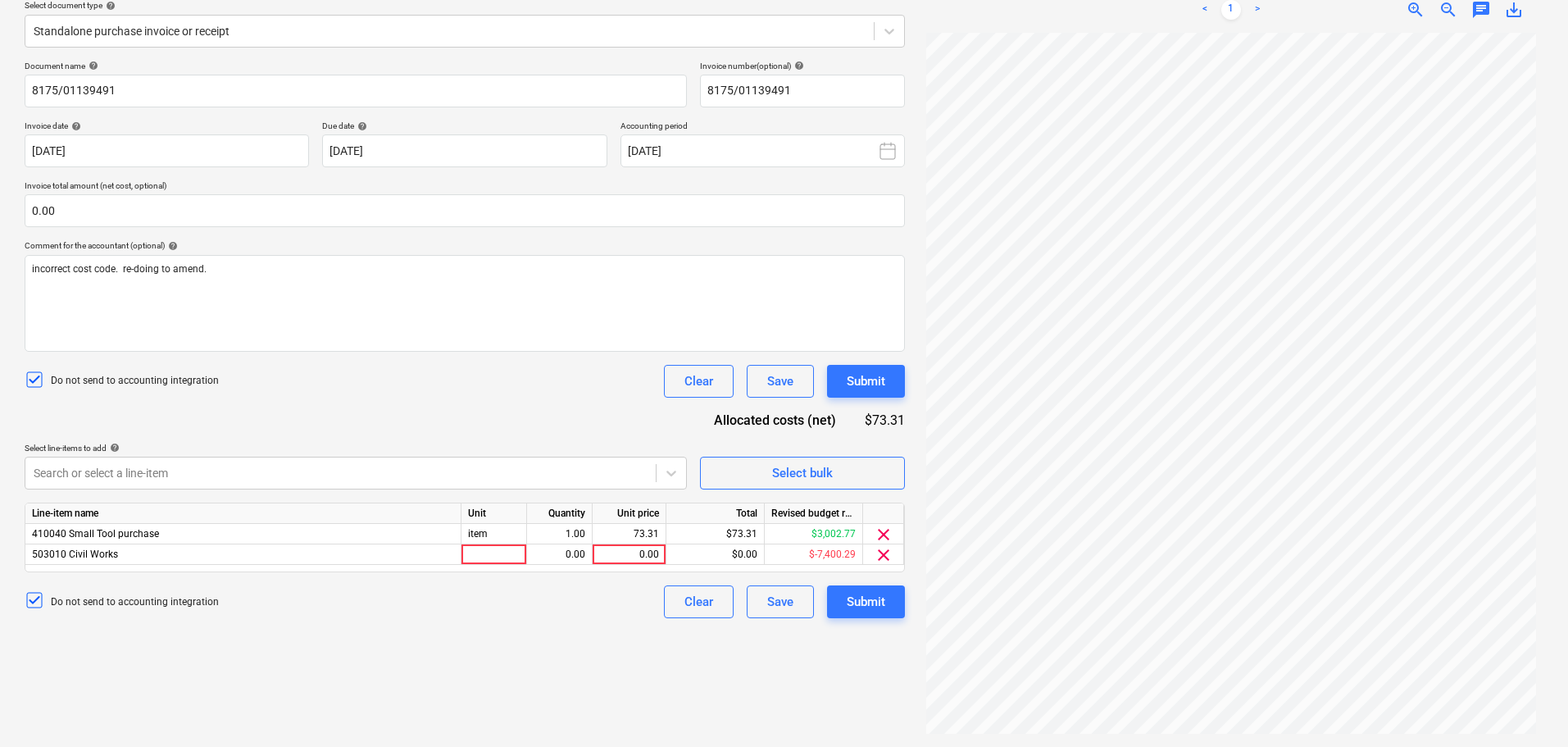
click at [230, 432] on div "Document name help 8175/01139491 Invoice number (optional) help 8175/01139491 I…" at bounding box center [465, 340] width 880 height 558
click at [488, 554] on div at bounding box center [495, 555] width 66 height 21
type input "item"
type input "73.31"
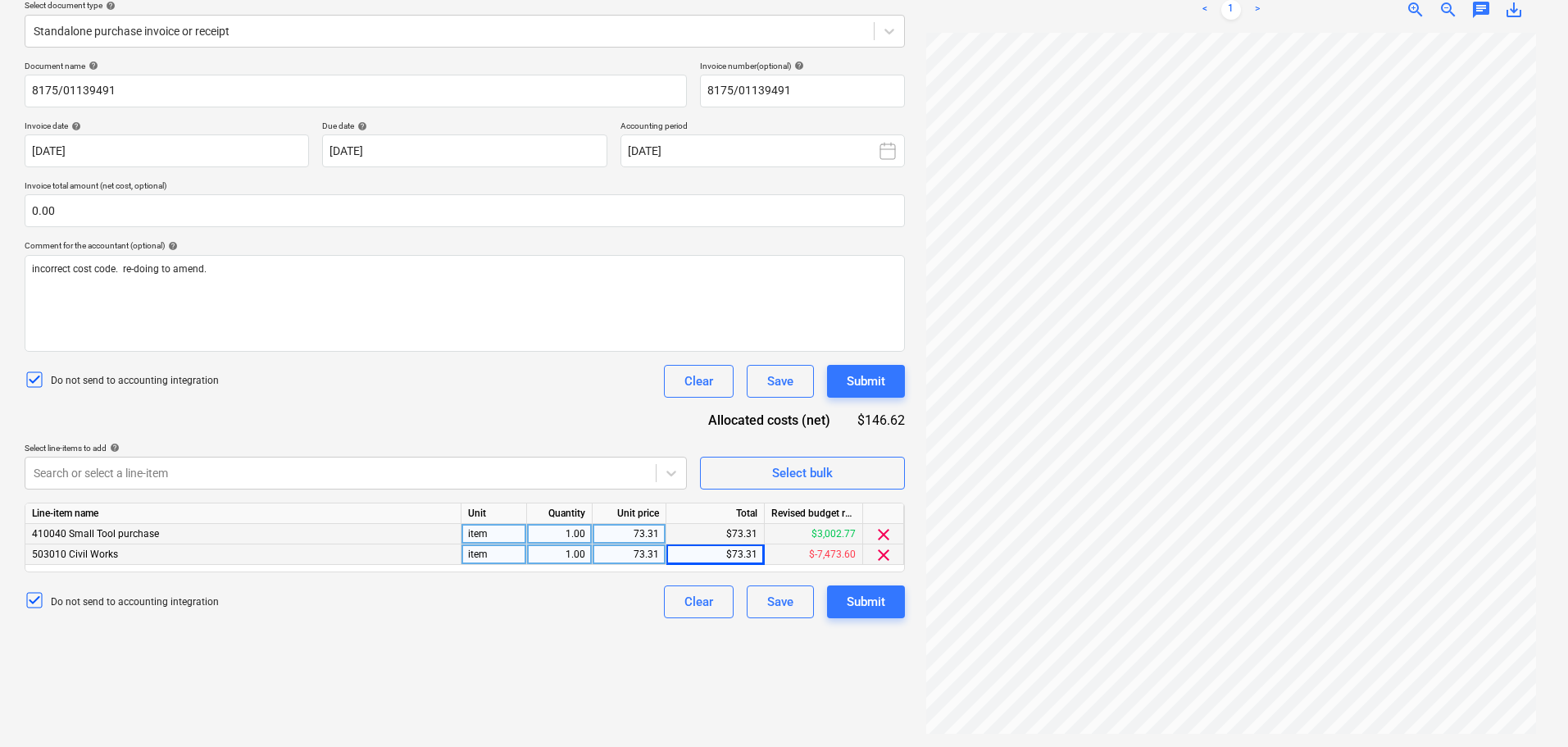
click at [890, 533] on span "clear" at bounding box center [883, 534] width 20 height 20
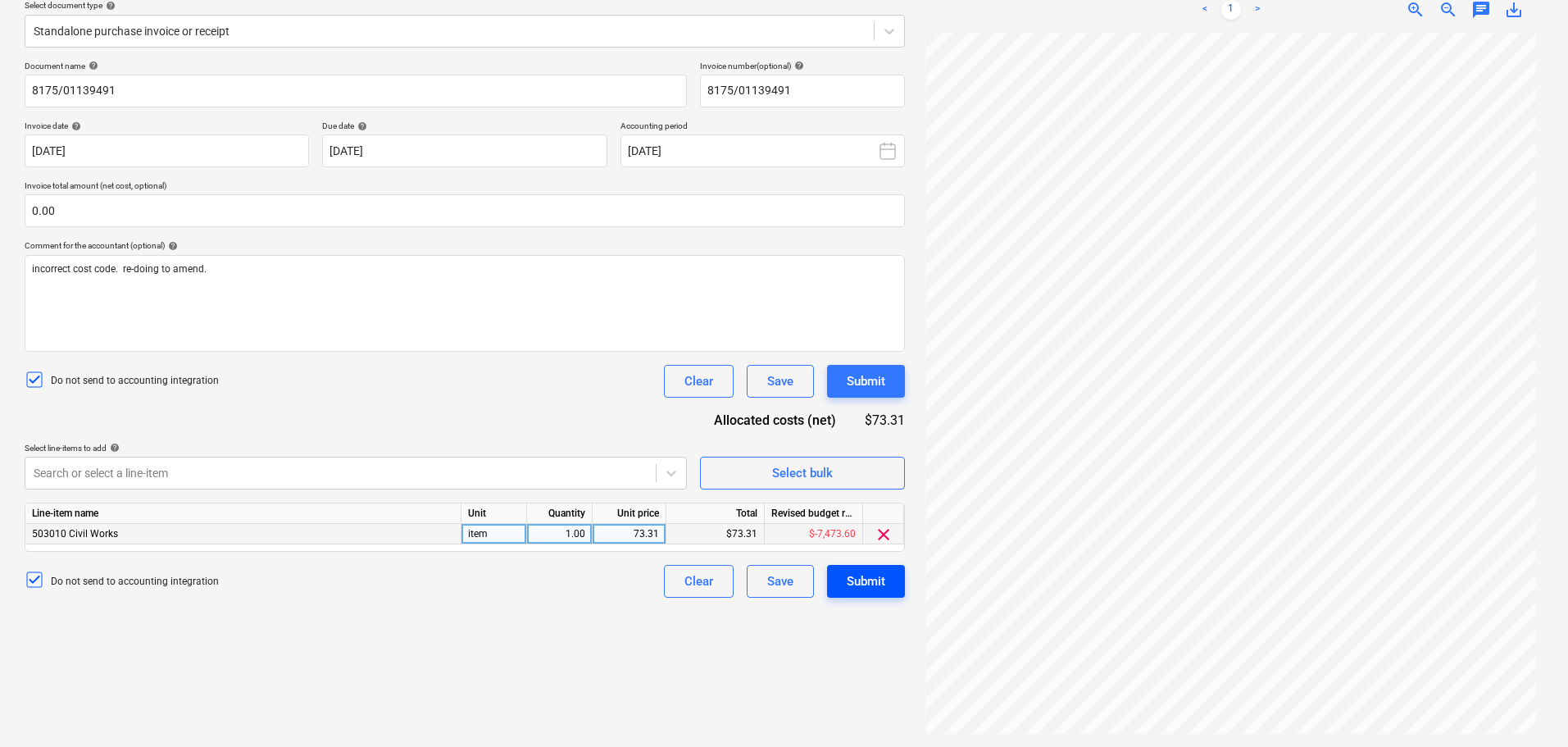
click at [880, 582] on div "Submit" at bounding box center [865, 581] width 39 height 22
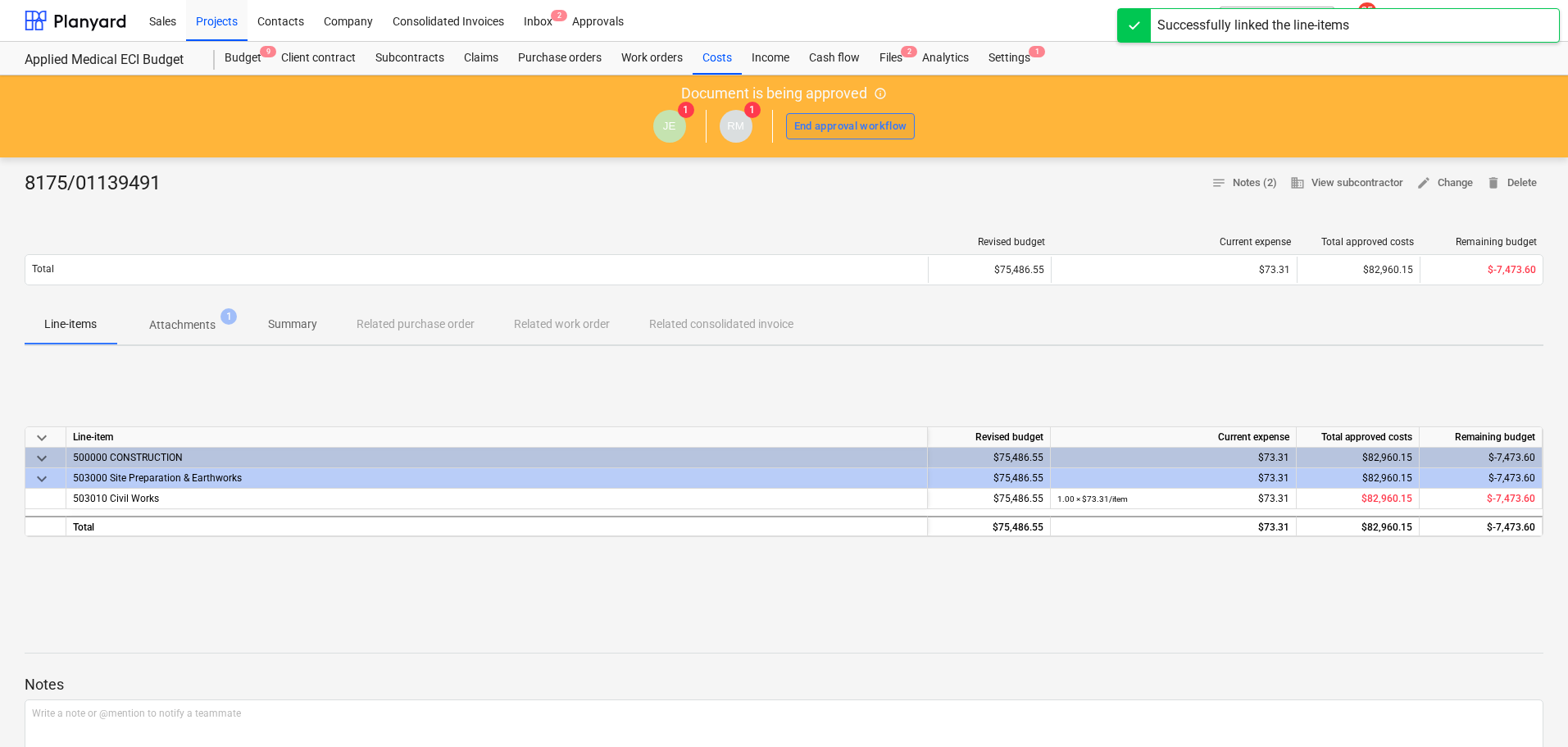
click at [879, 133] on div "End approval workflow" at bounding box center [851, 127] width 113 height 19
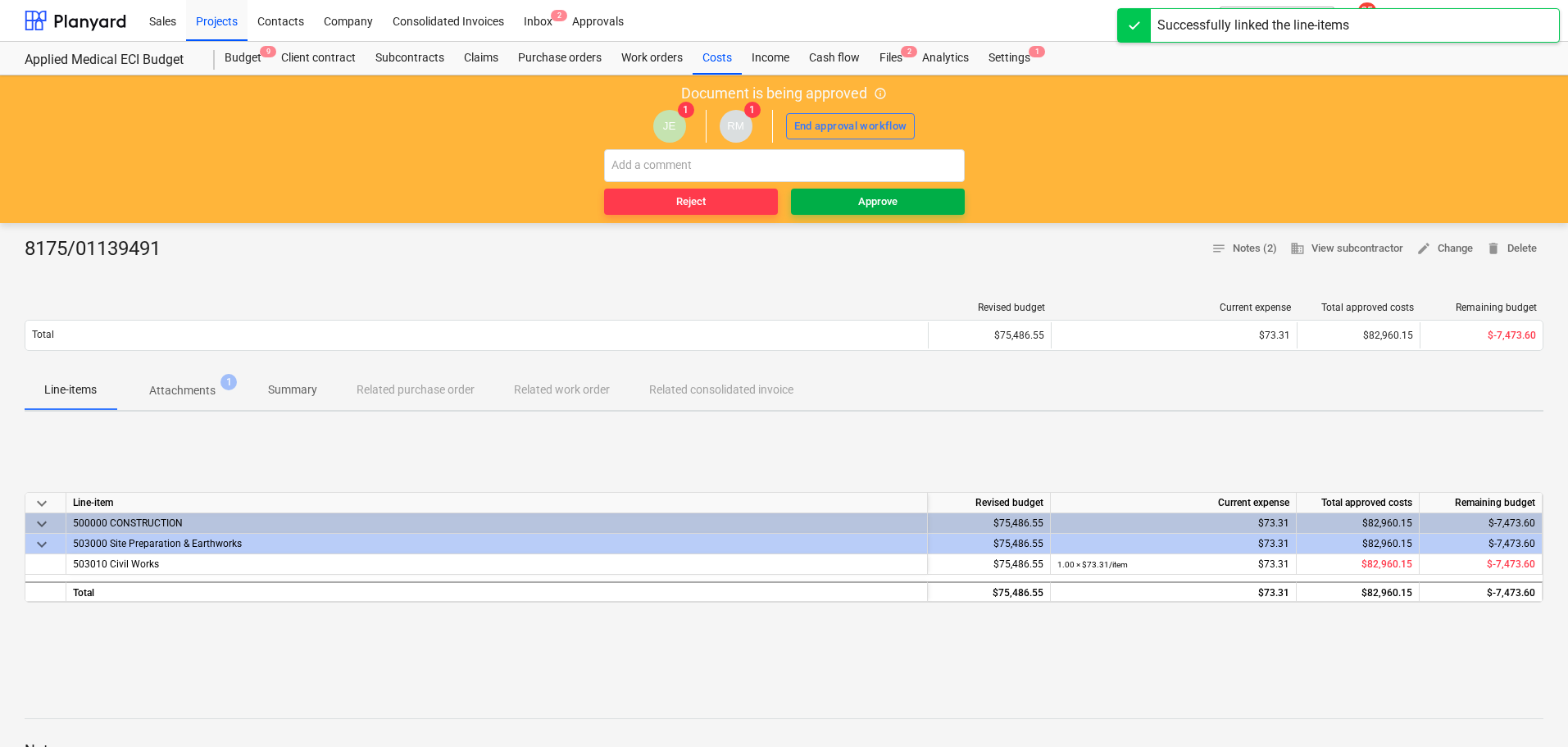
click at [875, 204] on div "Approve" at bounding box center [879, 202] width 40 height 19
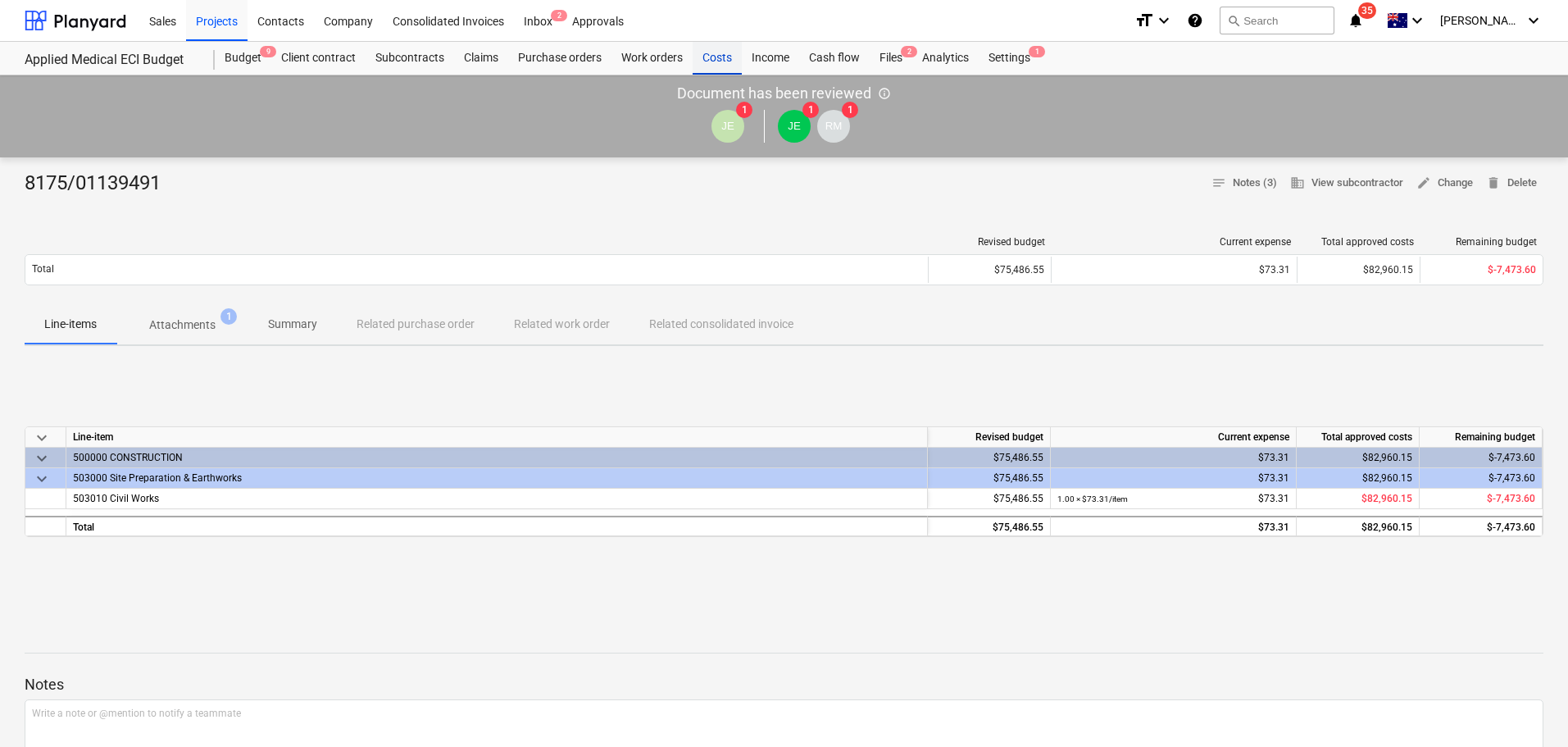
click at [721, 61] on div "Costs" at bounding box center [718, 57] width 49 height 33
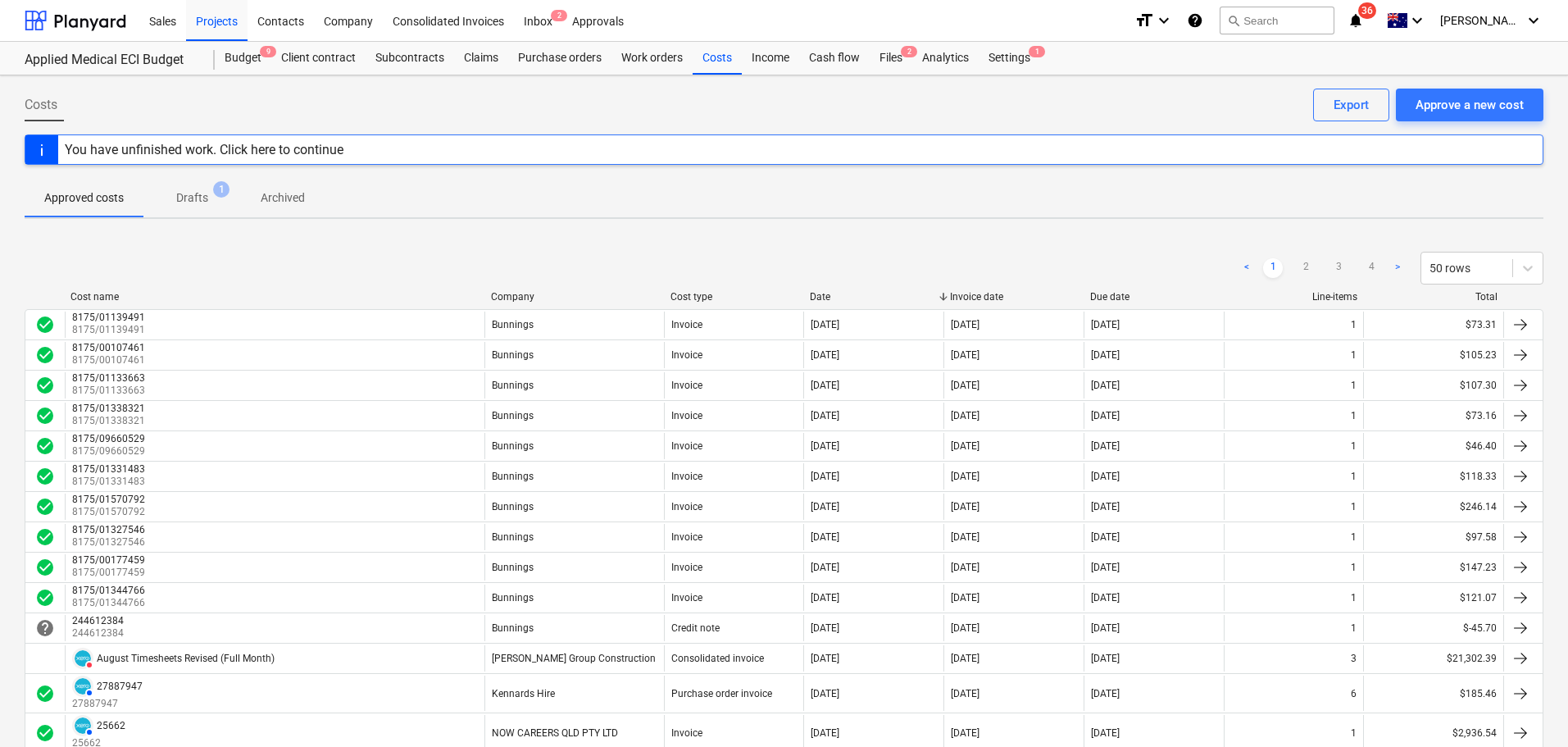
click at [573, 297] on div "Company" at bounding box center [574, 296] width 166 height 11
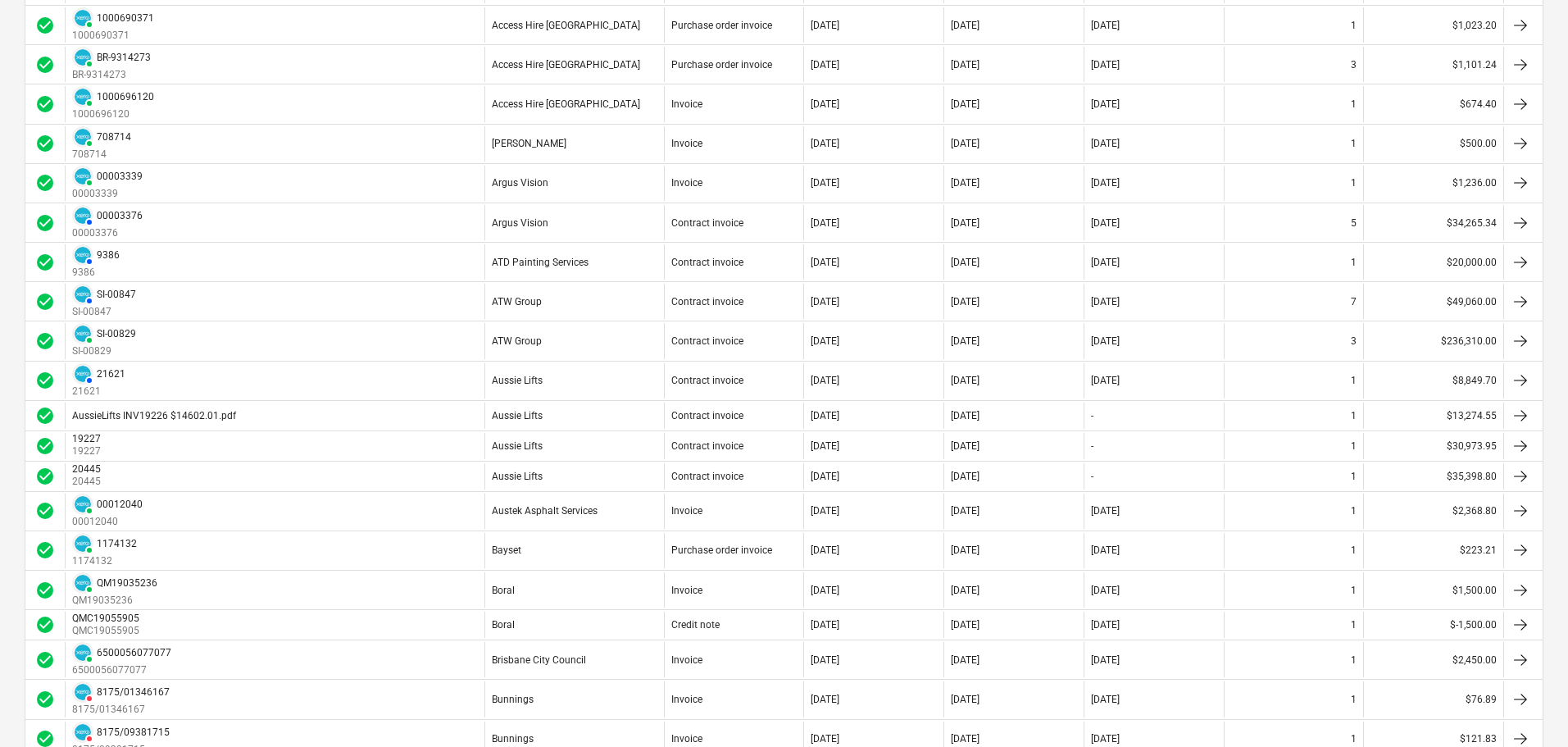
scroll to position [98, 0]
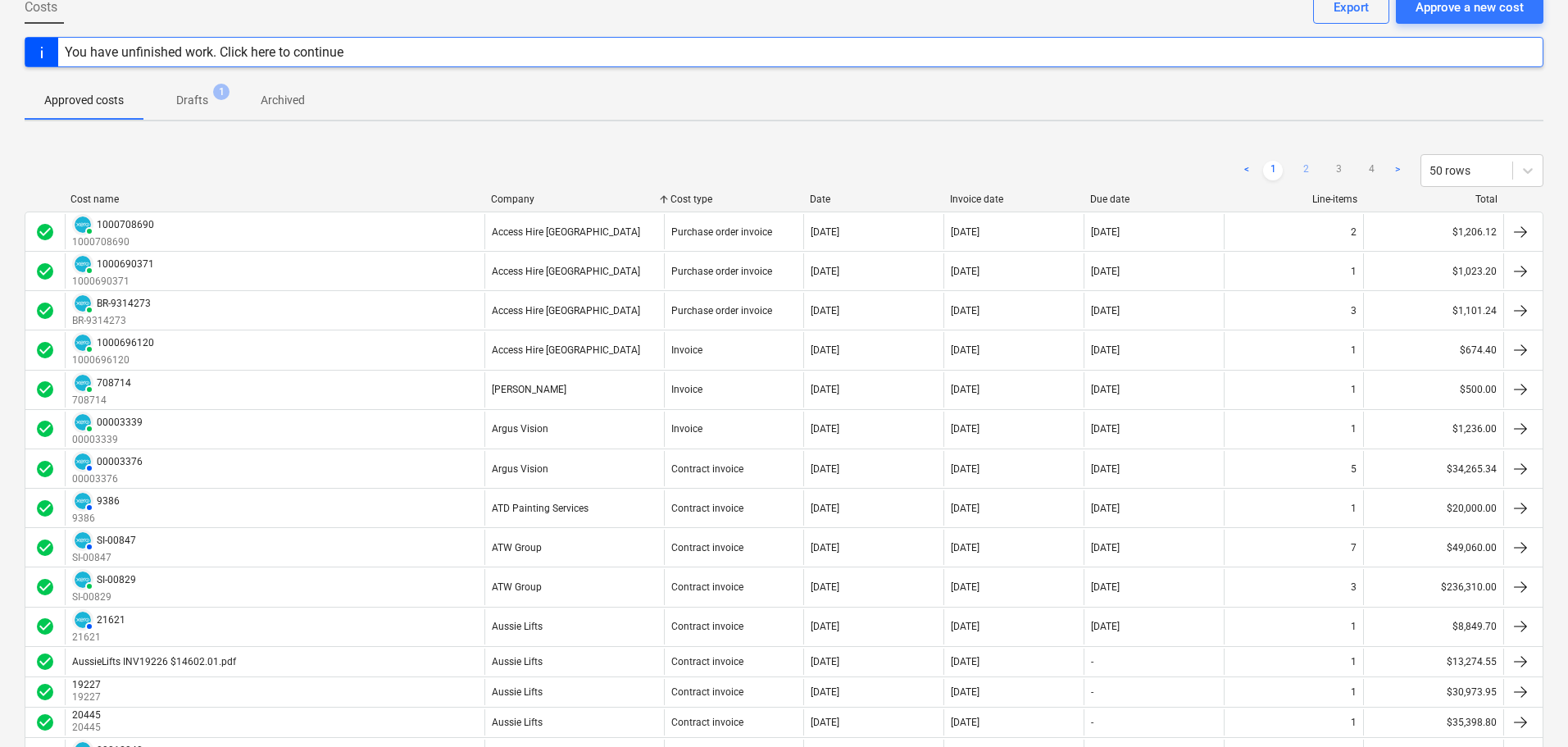
click at [1308, 166] on link "2" at bounding box center [1306, 170] width 20 height 20
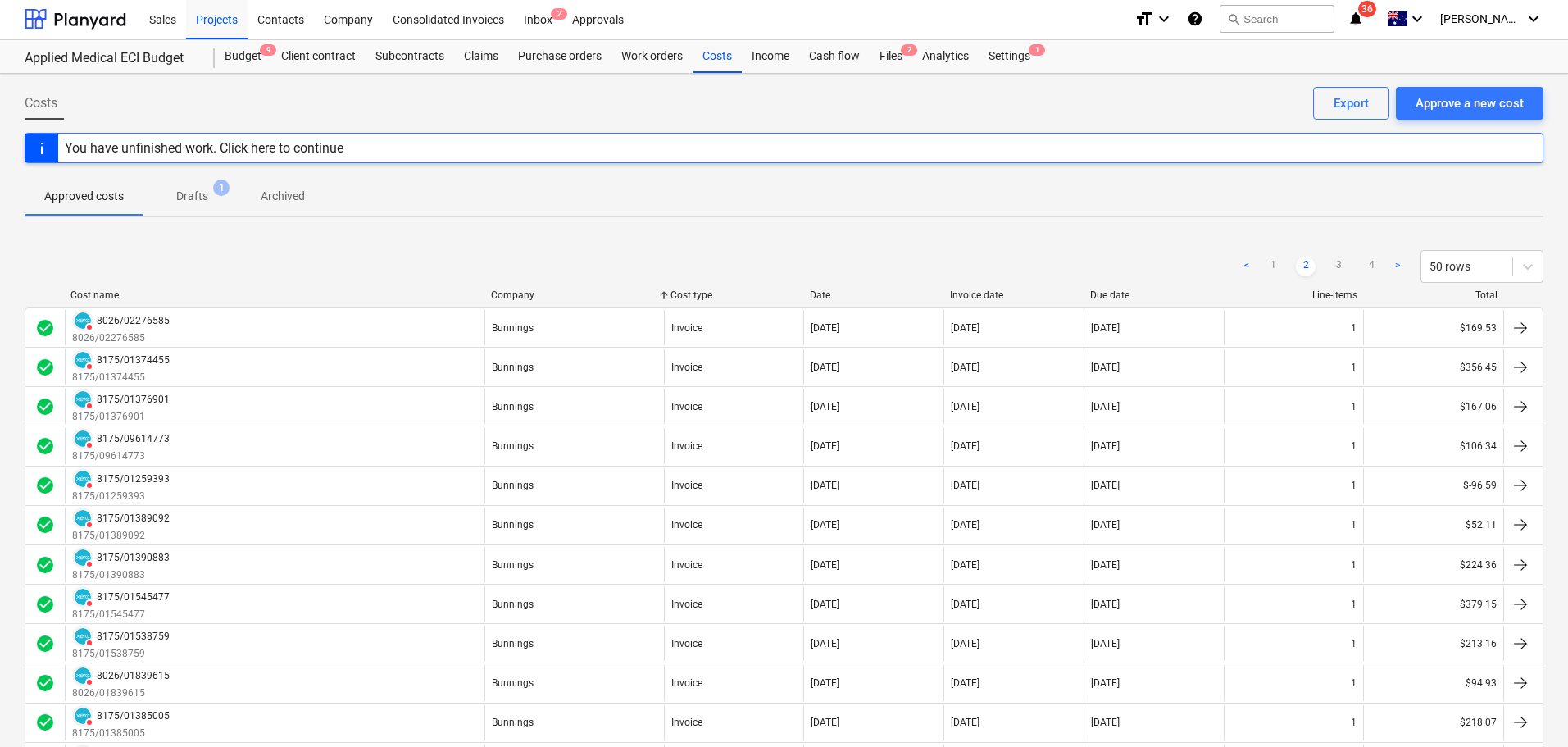
scroll to position [0, 0]
click at [719, 52] on div "Costs" at bounding box center [718, 57] width 49 height 33
click at [1268, 265] on link "1" at bounding box center [1273, 268] width 20 height 20
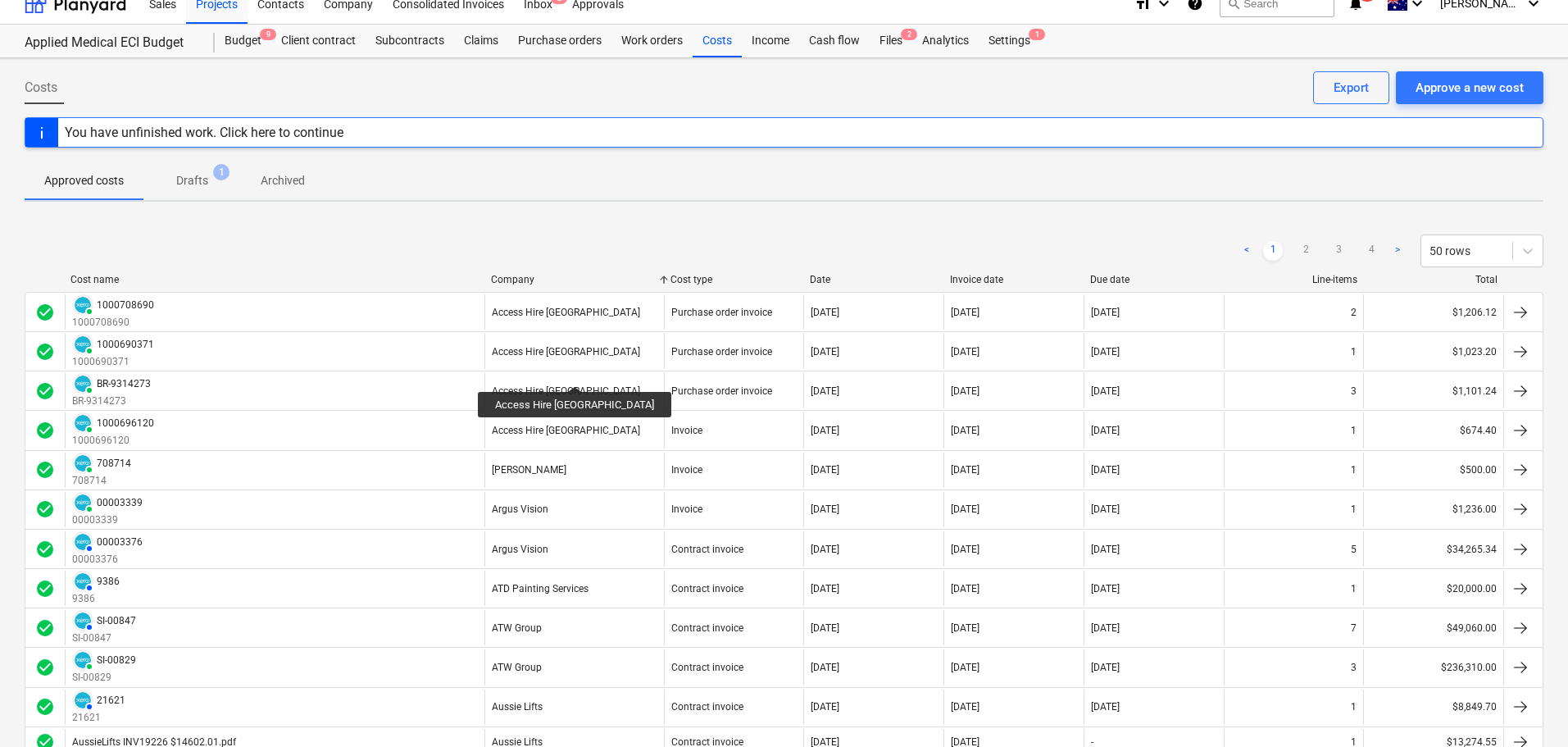
scroll to position [492, 0]
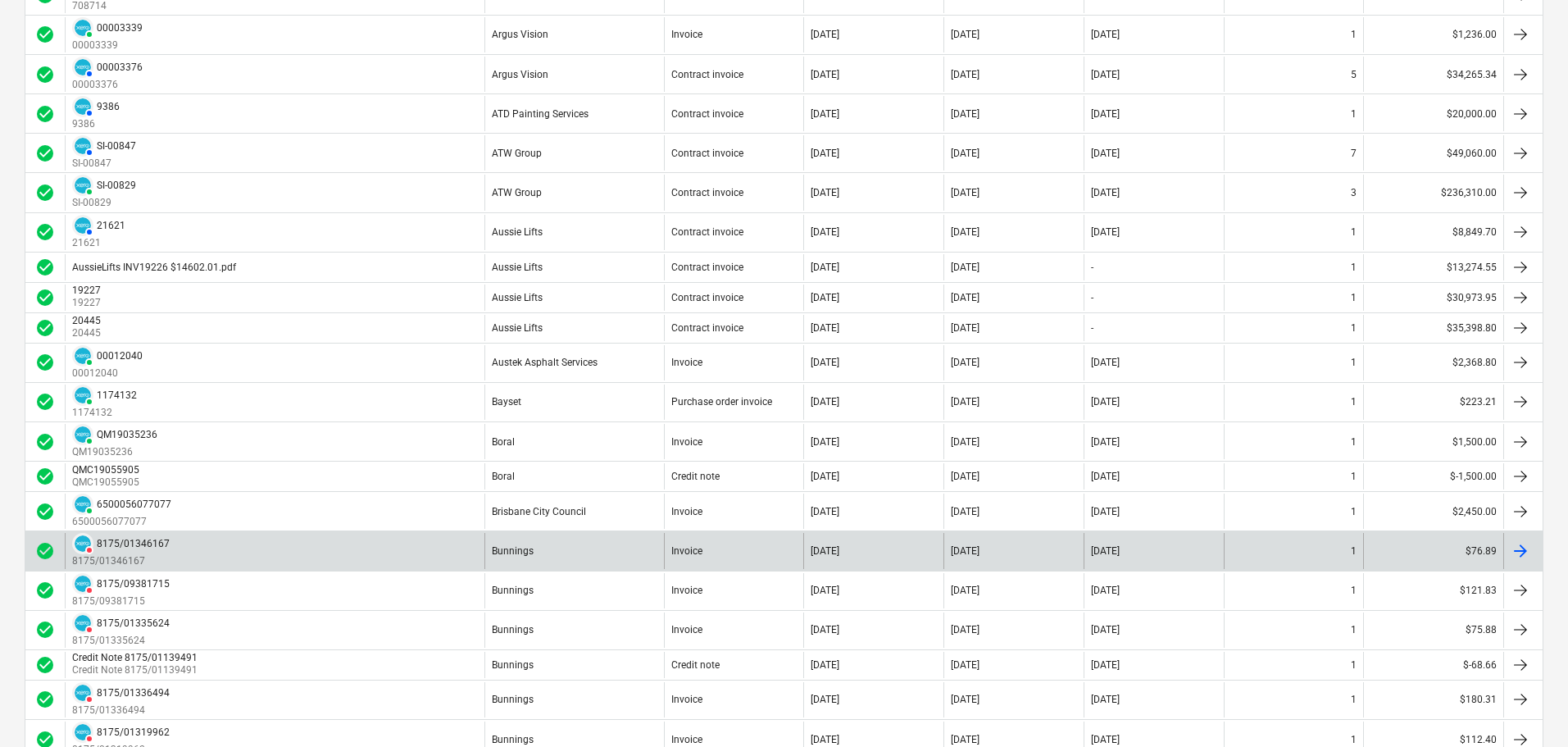
click at [313, 558] on div "DELETED 8175/01346167 8175/01346167" at bounding box center [275, 550] width 420 height 35
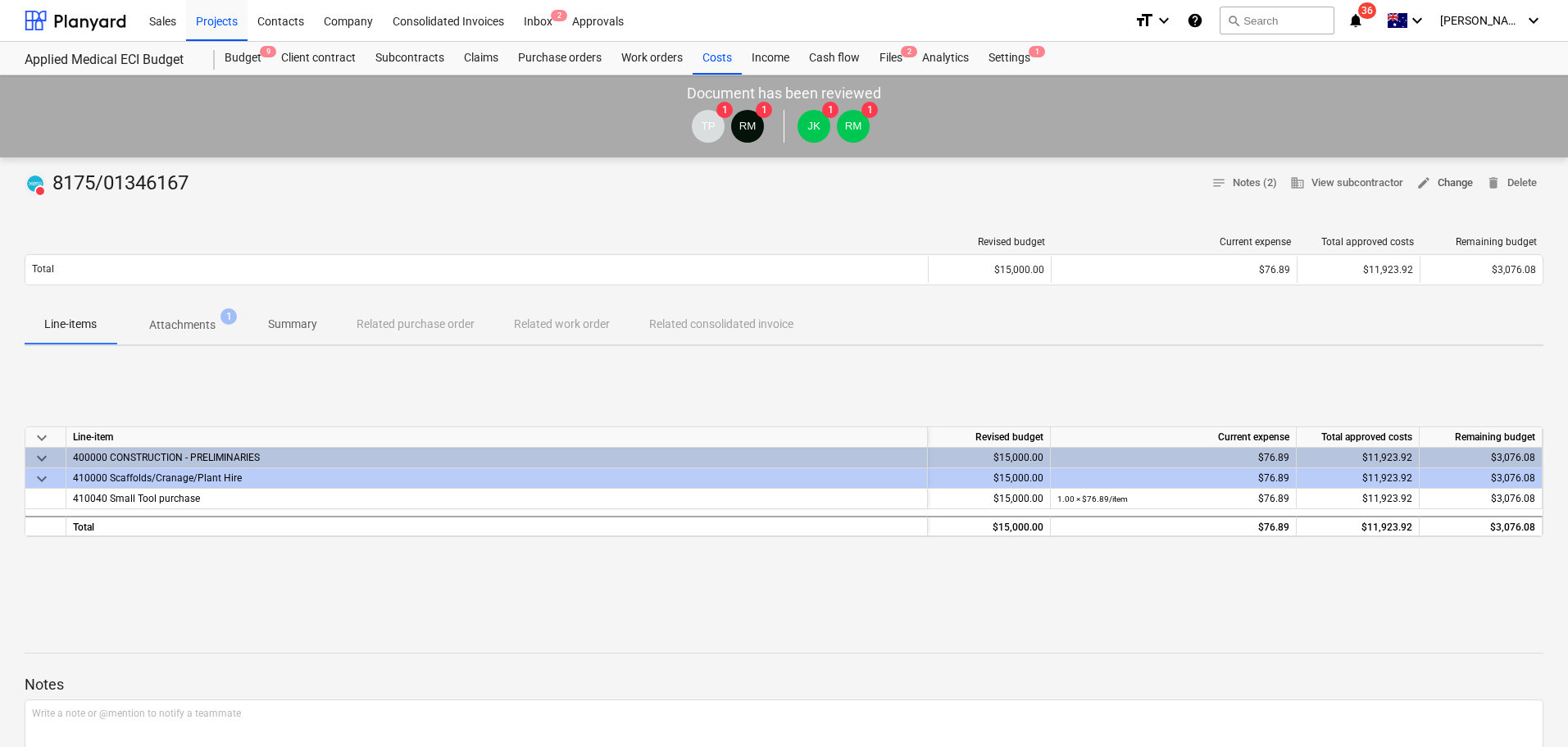
click at [1453, 183] on span "edit Change" at bounding box center [1445, 183] width 56 height 19
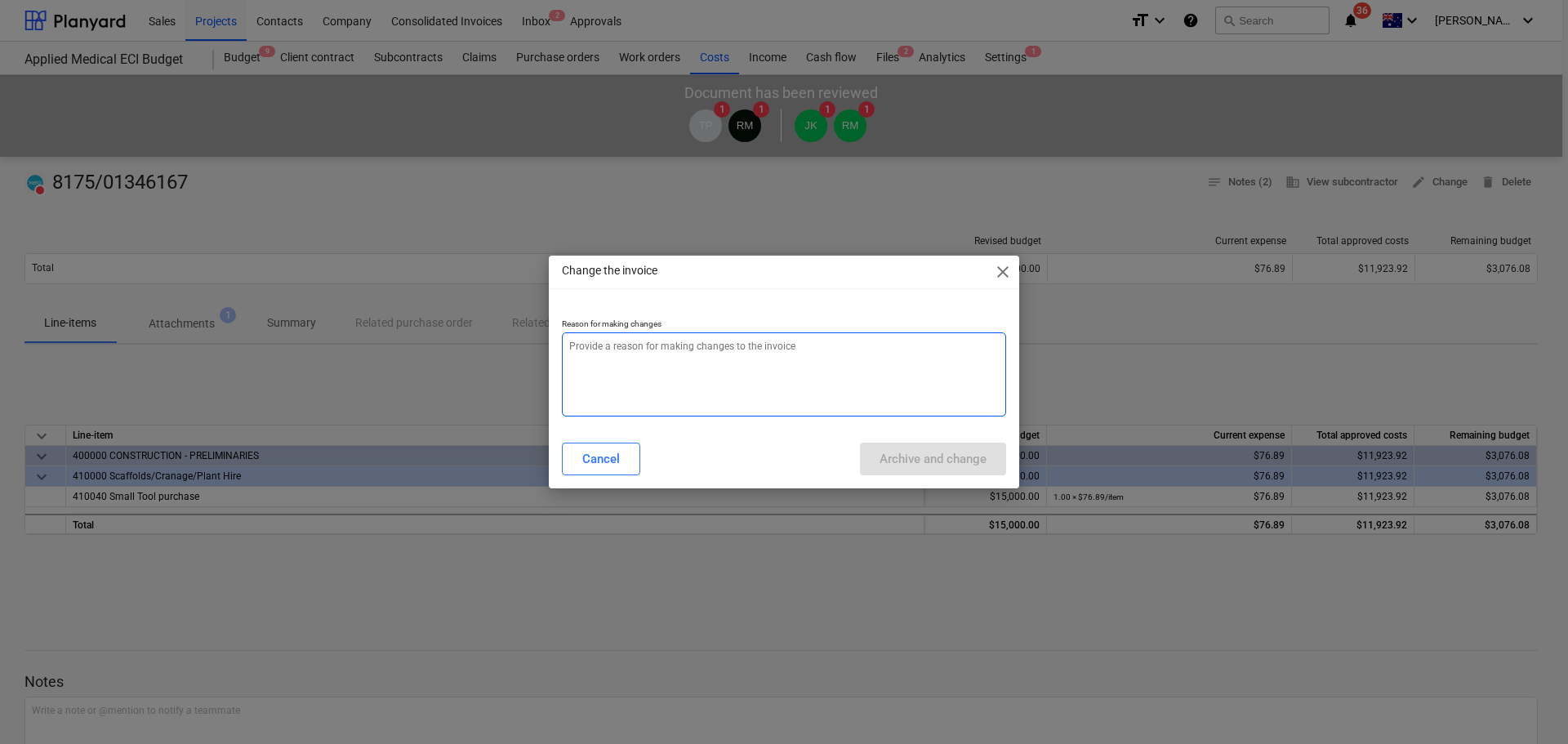
click at [638, 378] on textarea at bounding box center [784, 375] width 444 height 84
paste textarea "incorrect cost code. re-doing to amend."
type textarea "x"
type textarea "incorrect cost code. re-doing to amend."
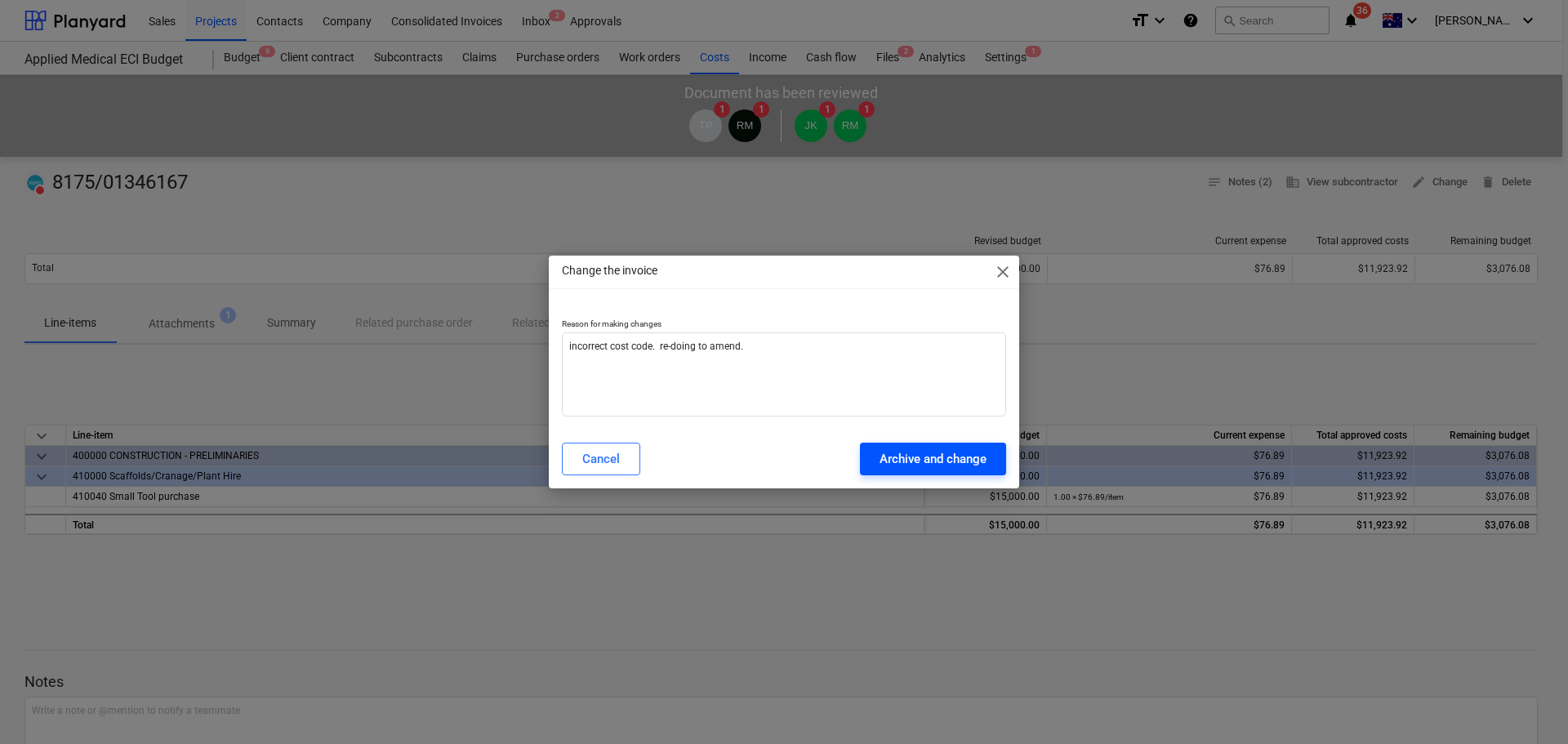
click at [950, 454] on div "Archive and change" at bounding box center [933, 459] width 107 height 22
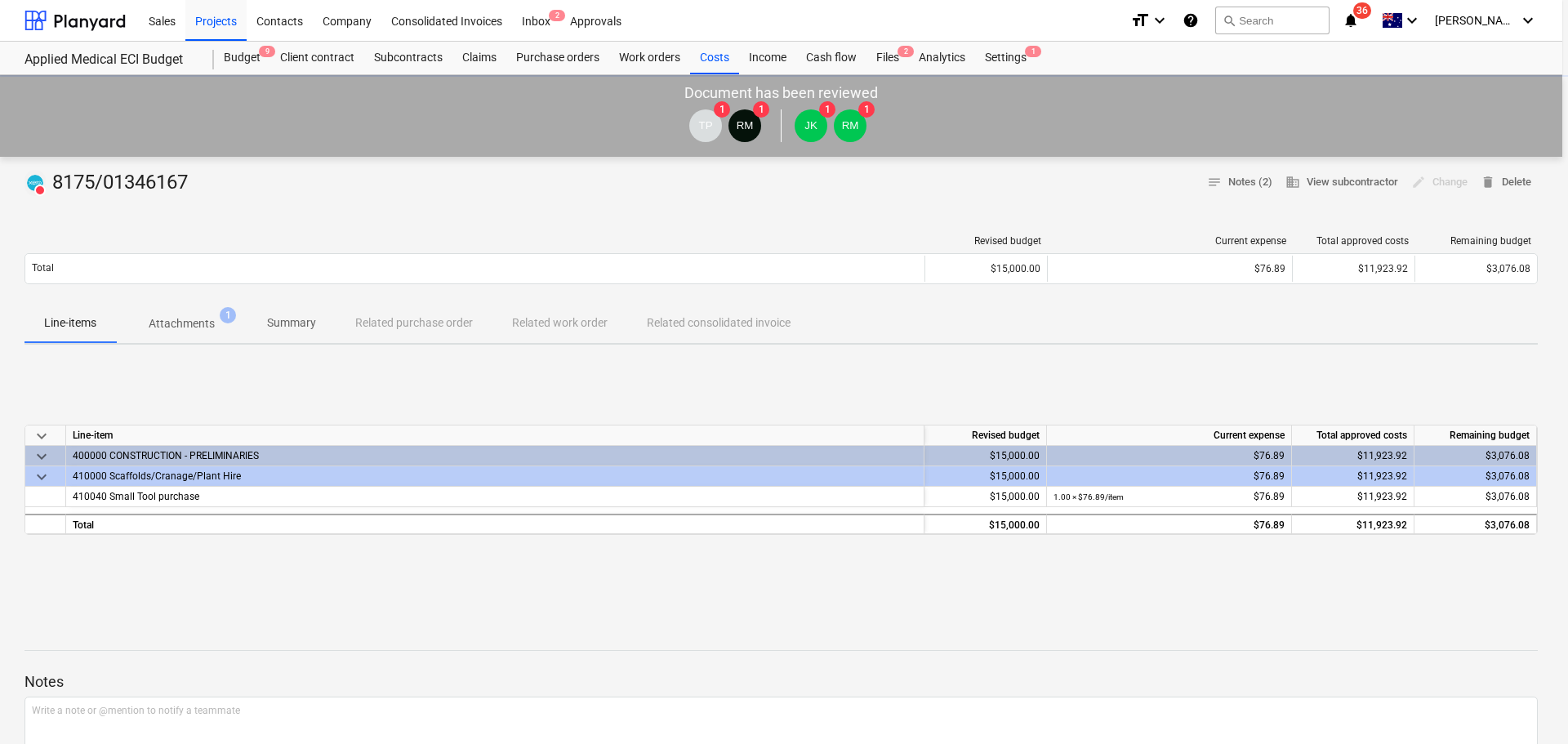
type textarea "x"
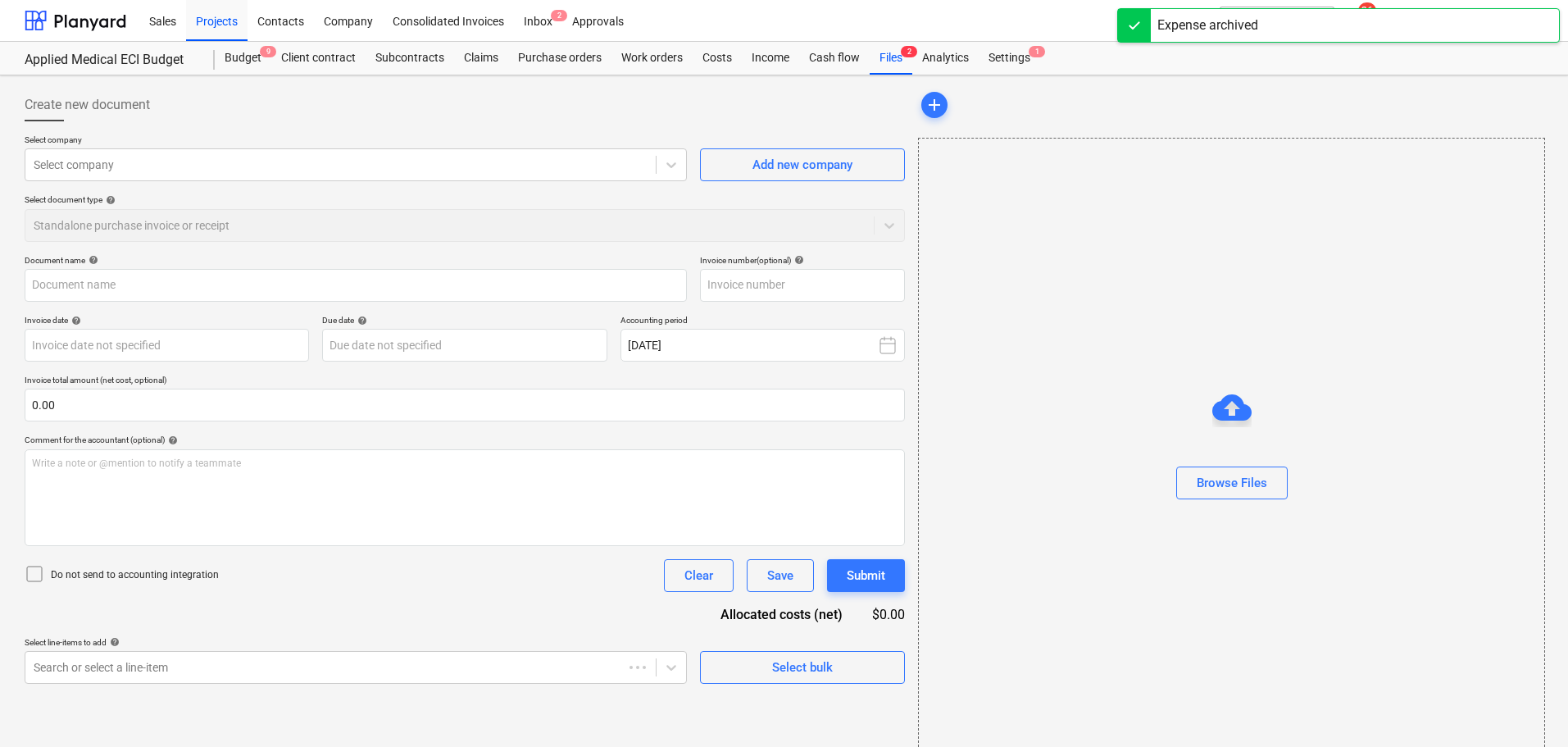
type input "8175/01346167"
type input "30 Aug 2025"
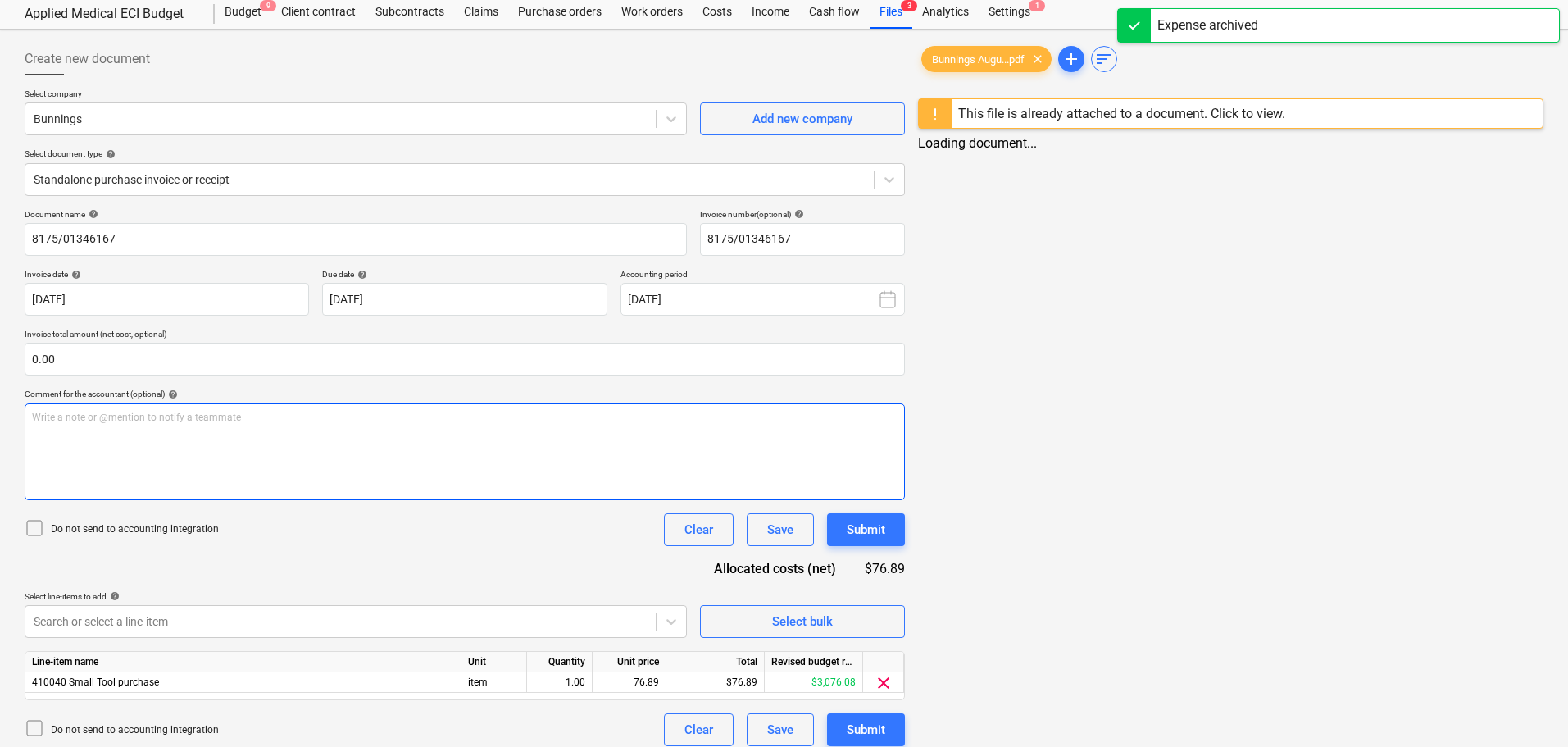
scroll to position [58, 0]
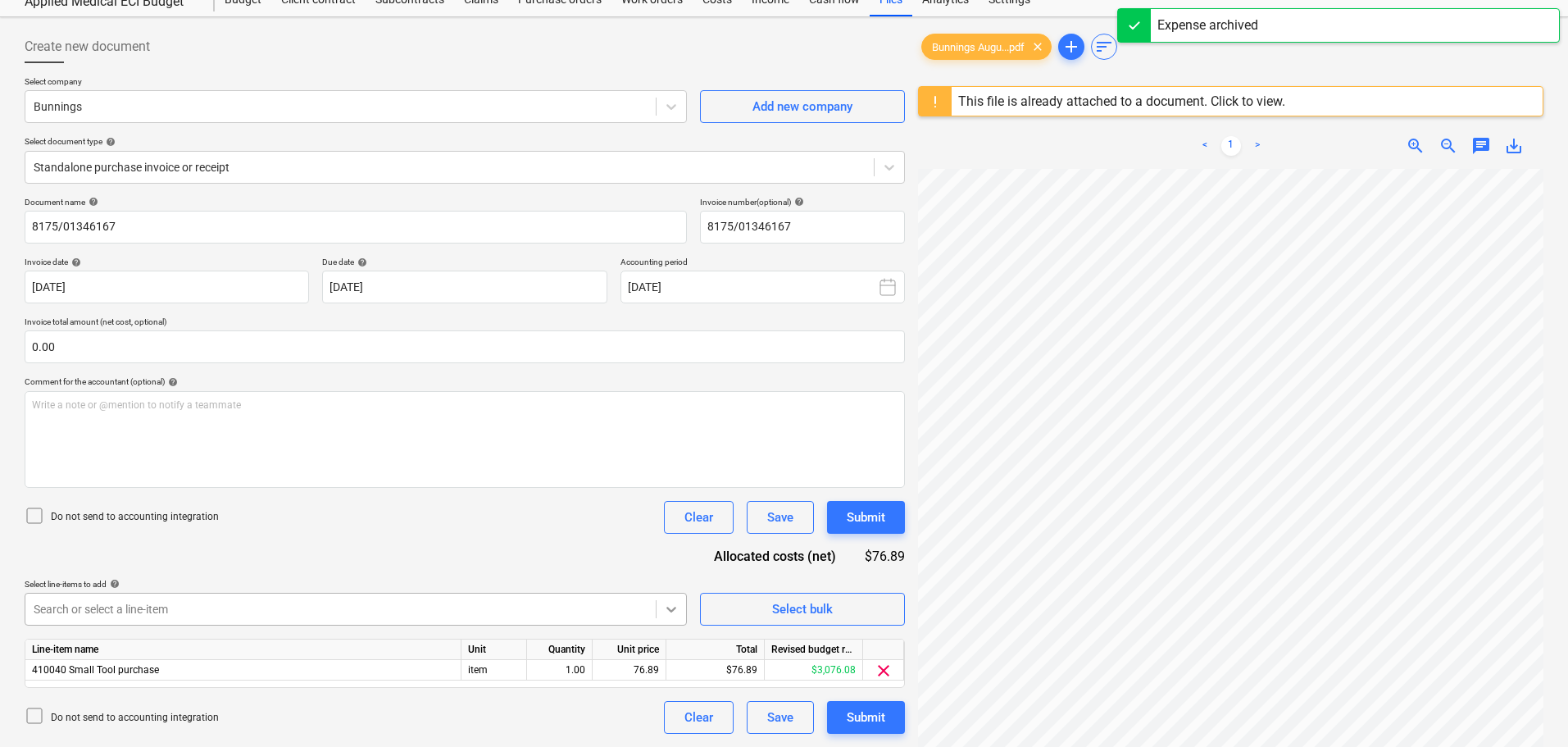
click at [675, 611] on body "Sales Projects Contacts Company Consolidated Invoices Inbox 3 Approvals format_…" at bounding box center [784, 315] width 1568 height 747
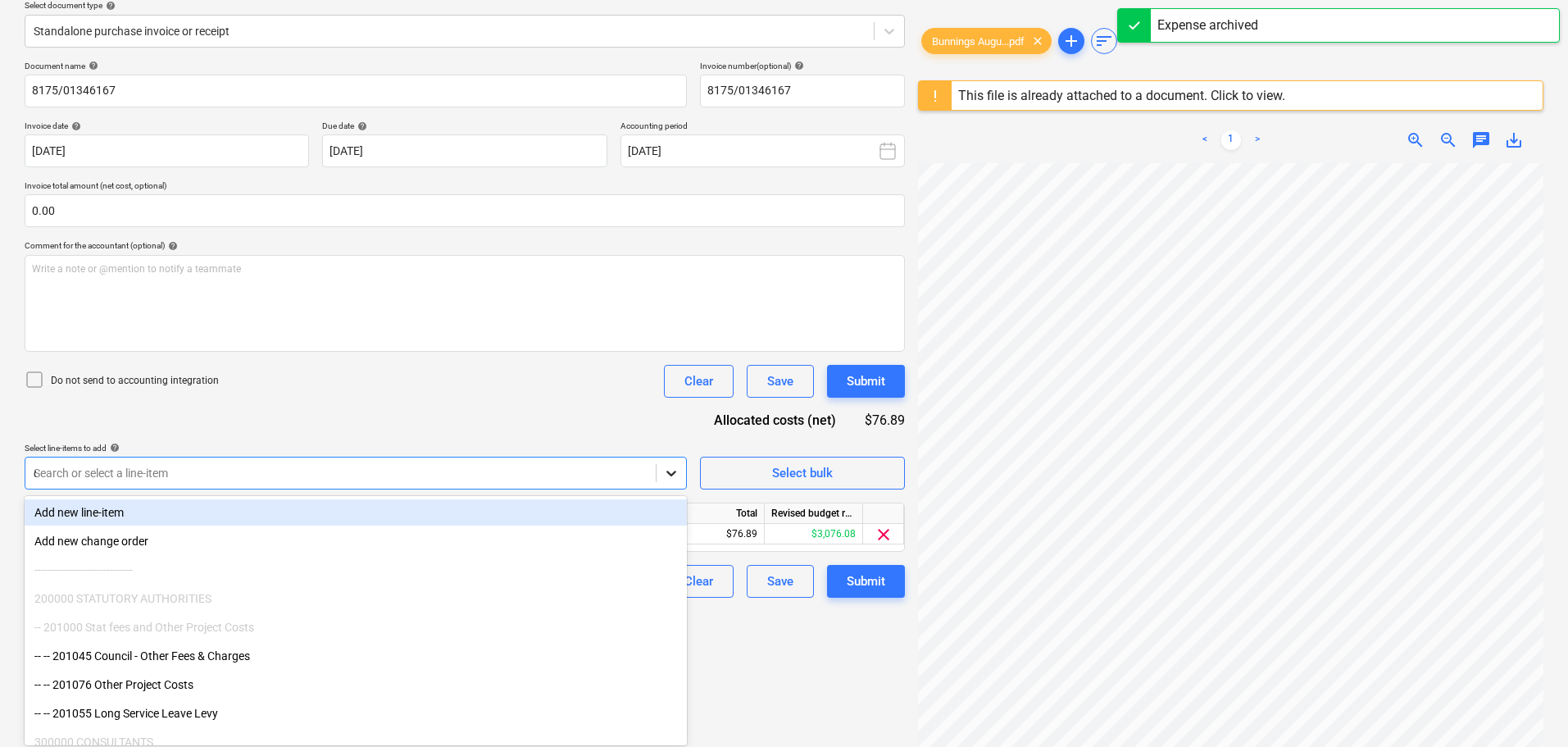
type input "civ"
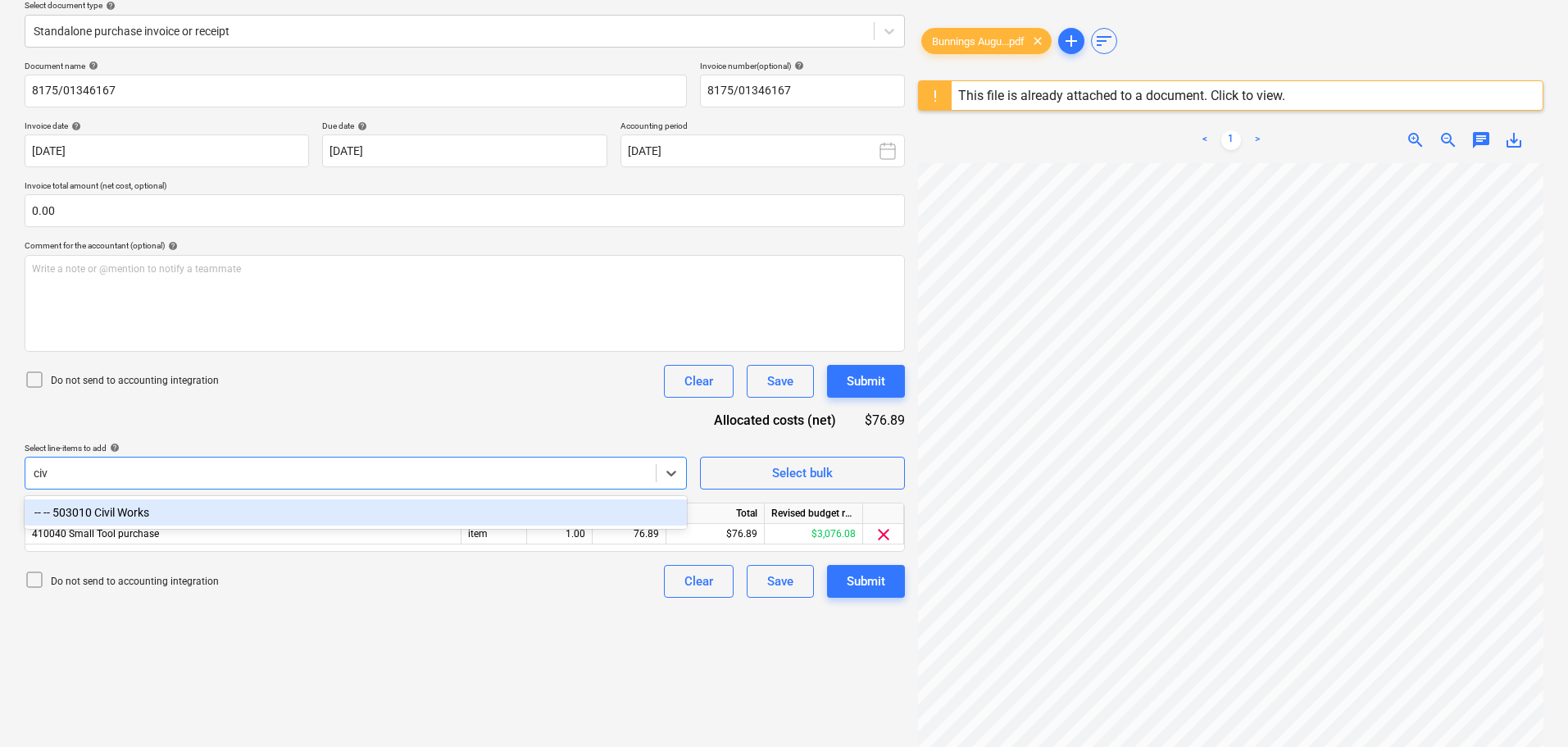
click at [223, 519] on div "-- -- 503010 Civil Works" at bounding box center [356, 513] width 662 height 26
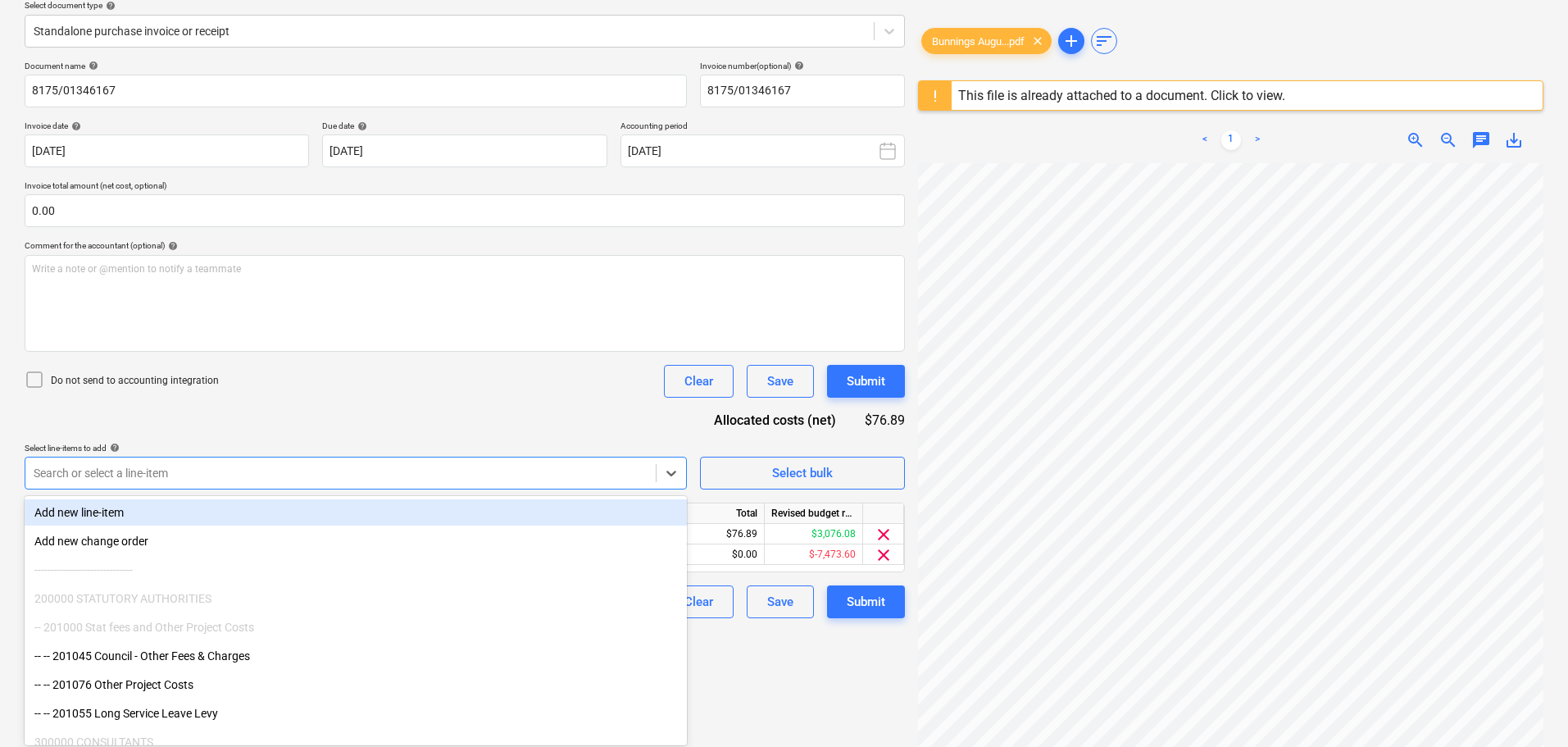
click at [284, 426] on div "Document name help 8175/01346167 Invoice number (optional) help 8175/01346167 I…" at bounding box center [465, 340] width 880 height 558
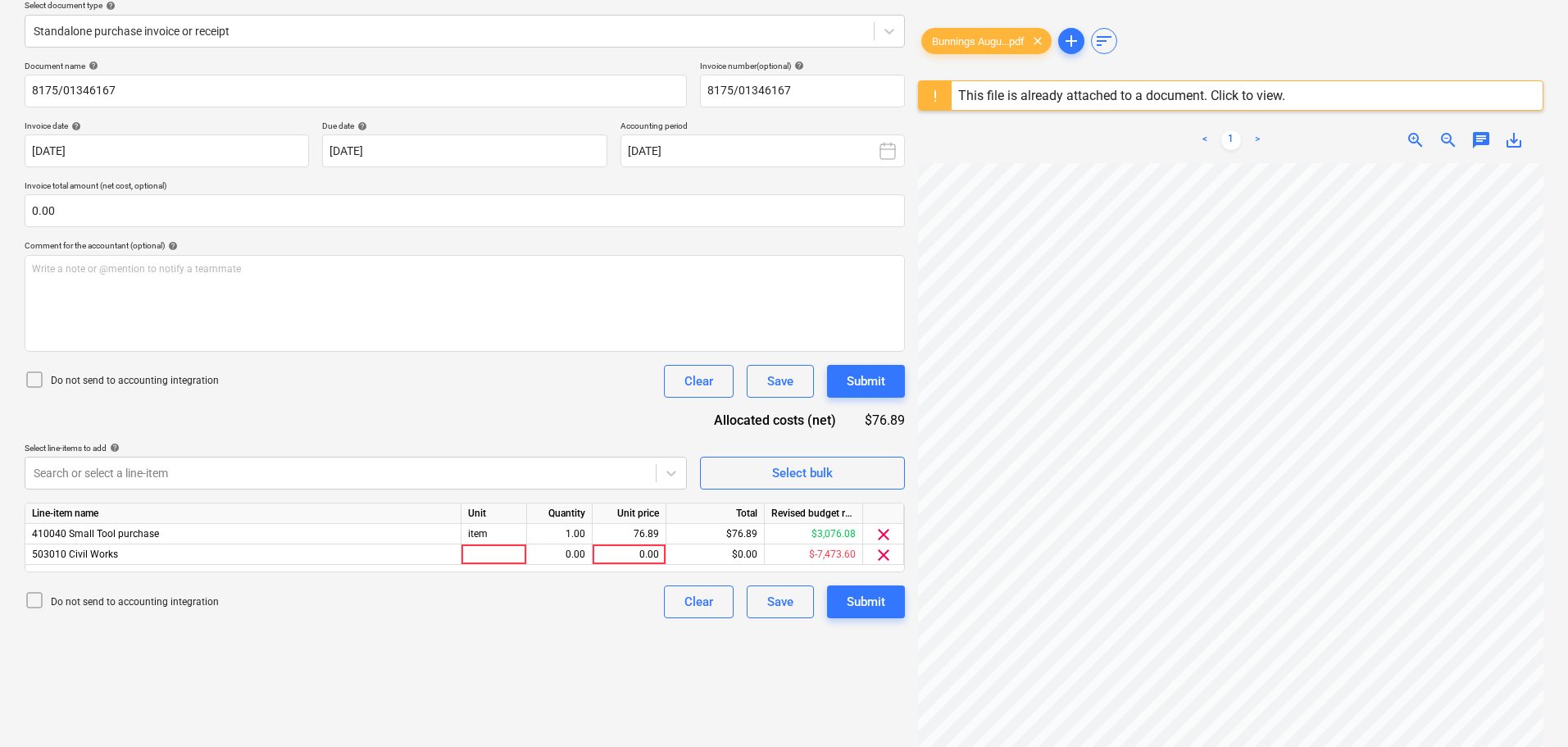
click at [40, 381] on icon at bounding box center [34, 379] width 20 height 20
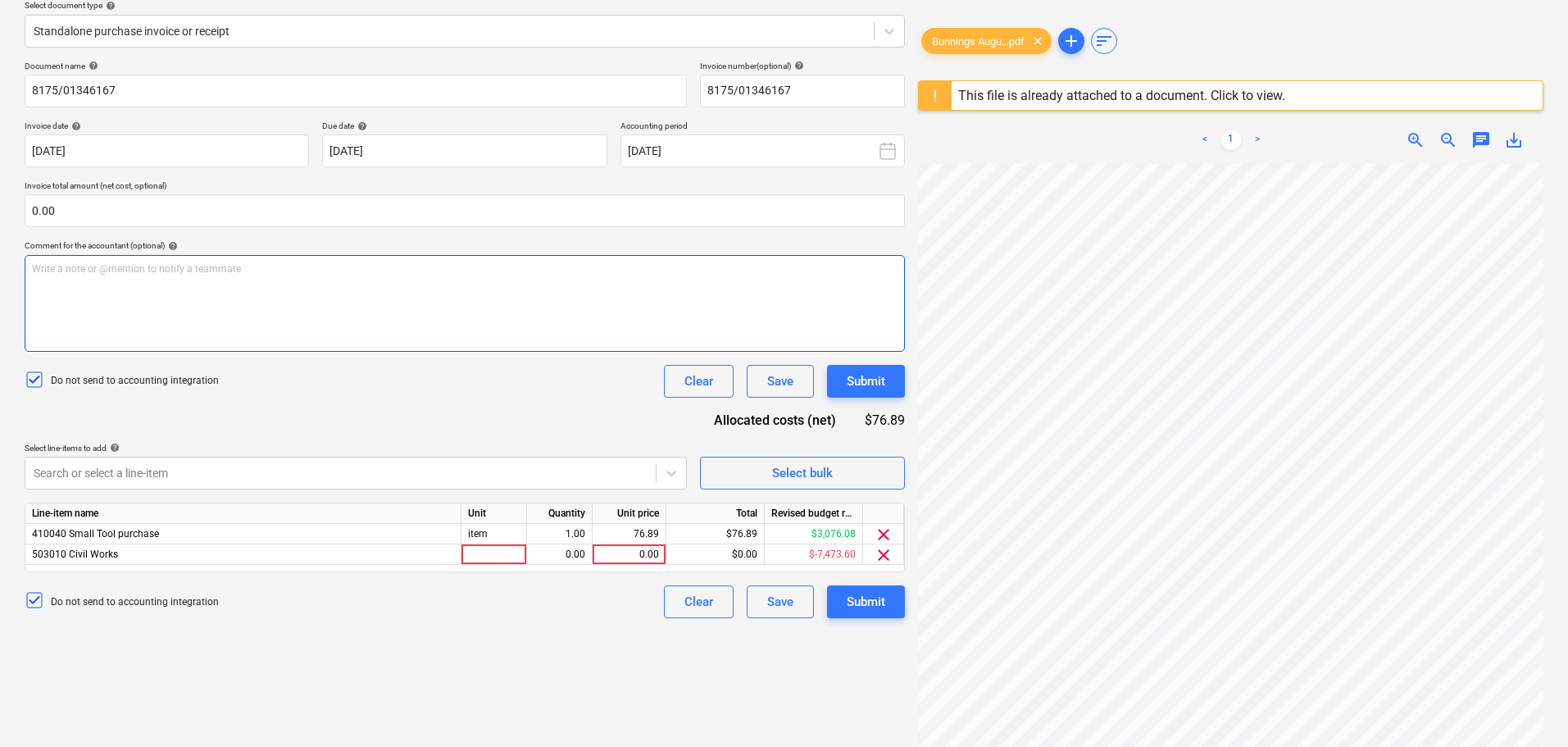
click at [178, 306] on div "Write a note or @mention to notify a teammate ﻿" at bounding box center [465, 303] width 880 height 97
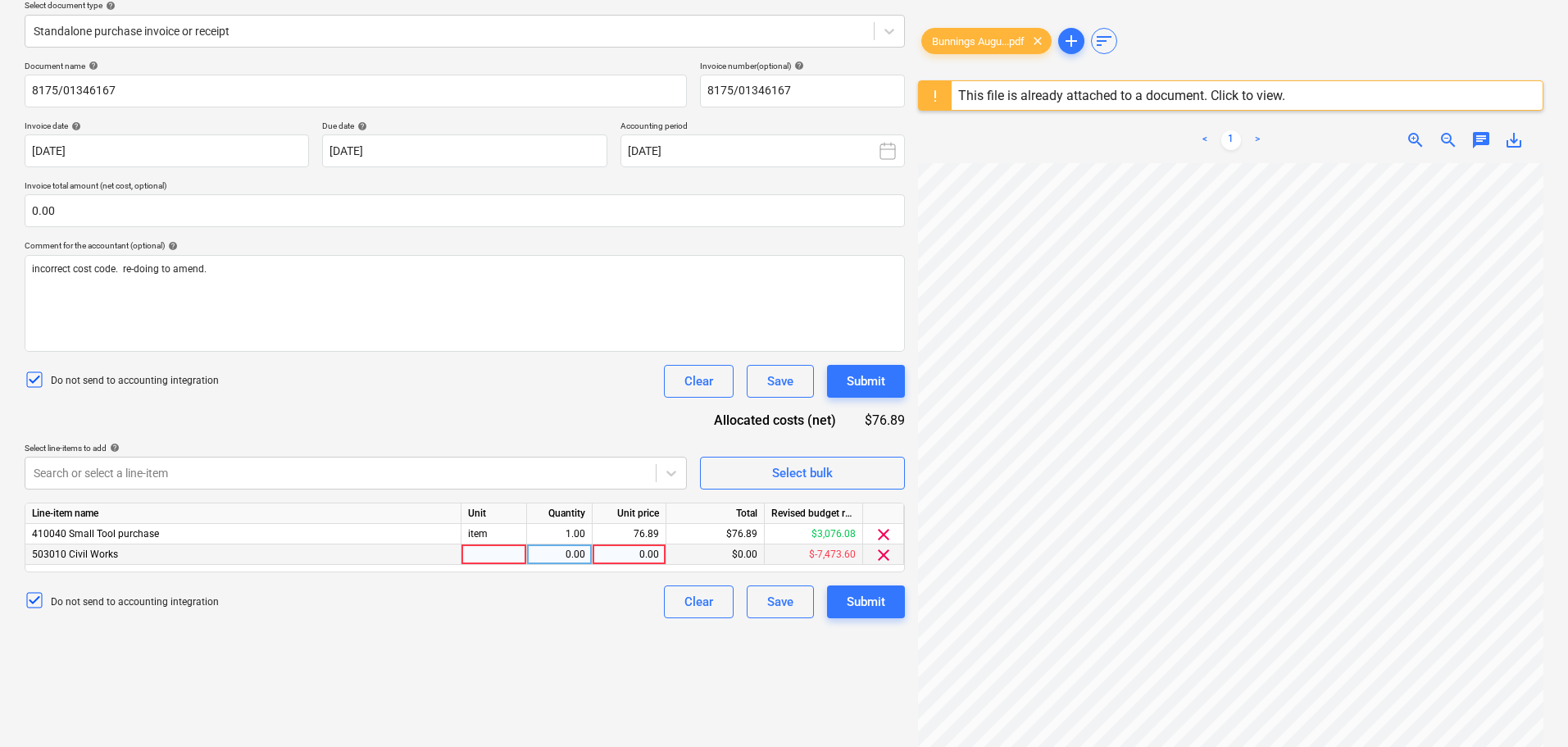
click at [486, 551] on div at bounding box center [495, 555] width 66 height 21
type input "item"
type input "76.89"
click at [575, 674] on div "Create new document Select company Bunnings Add new company Select document typ…" at bounding box center [465, 314] width 894 height 853
click at [879, 533] on span "clear" at bounding box center [883, 534] width 20 height 20
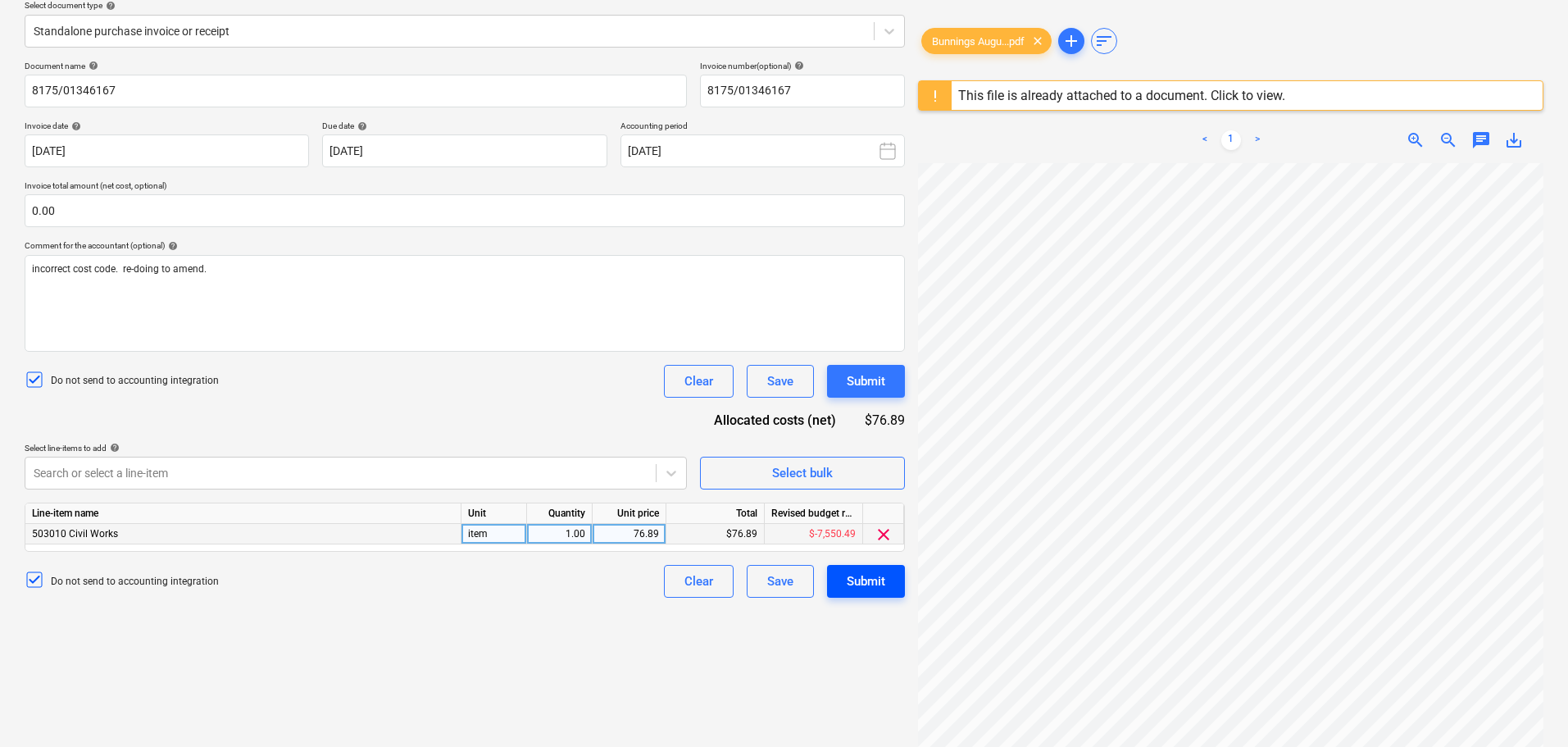
click at [869, 580] on div "Submit" at bounding box center [865, 581] width 39 height 22
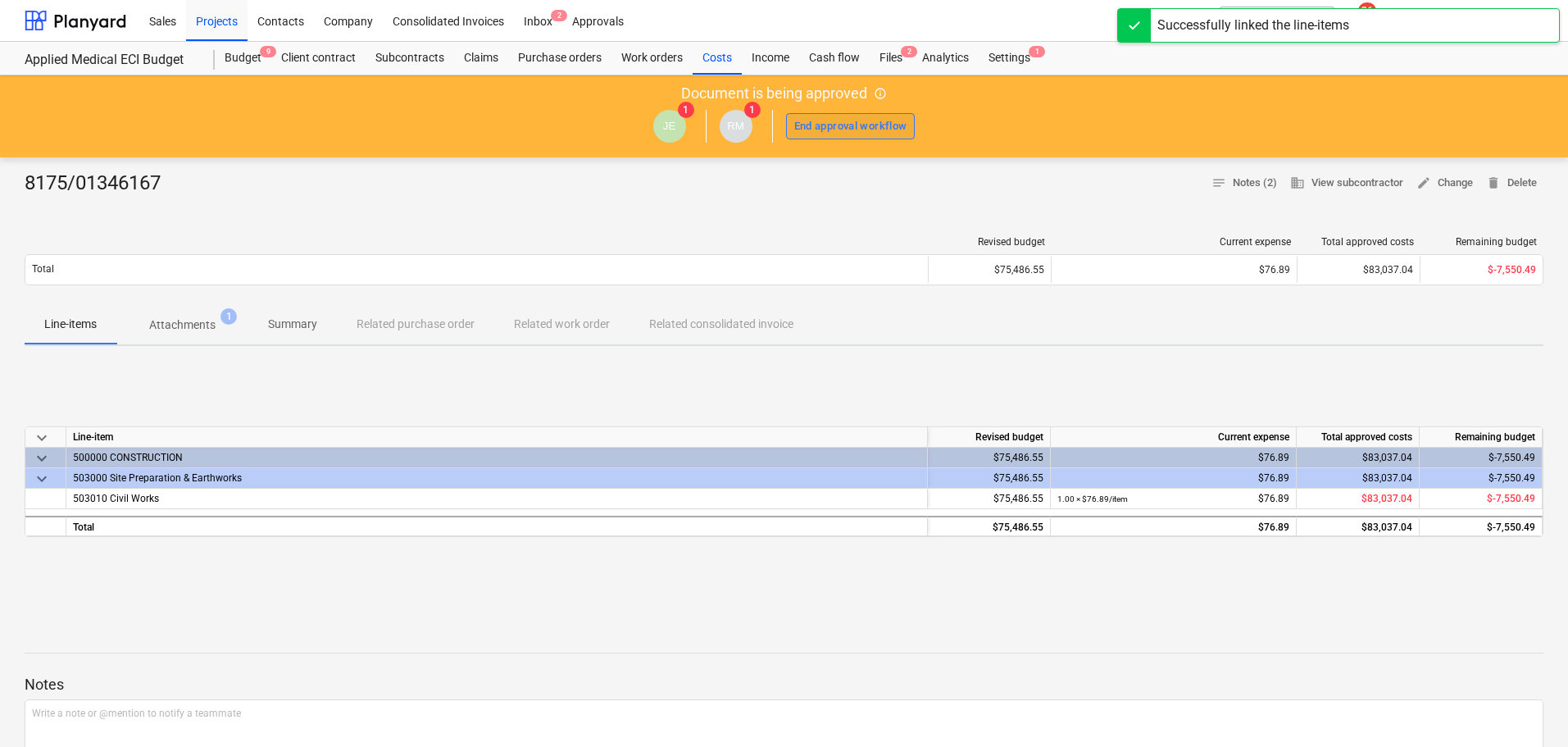
click at [832, 119] on div "End approval workflow" at bounding box center [851, 127] width 113 height 19
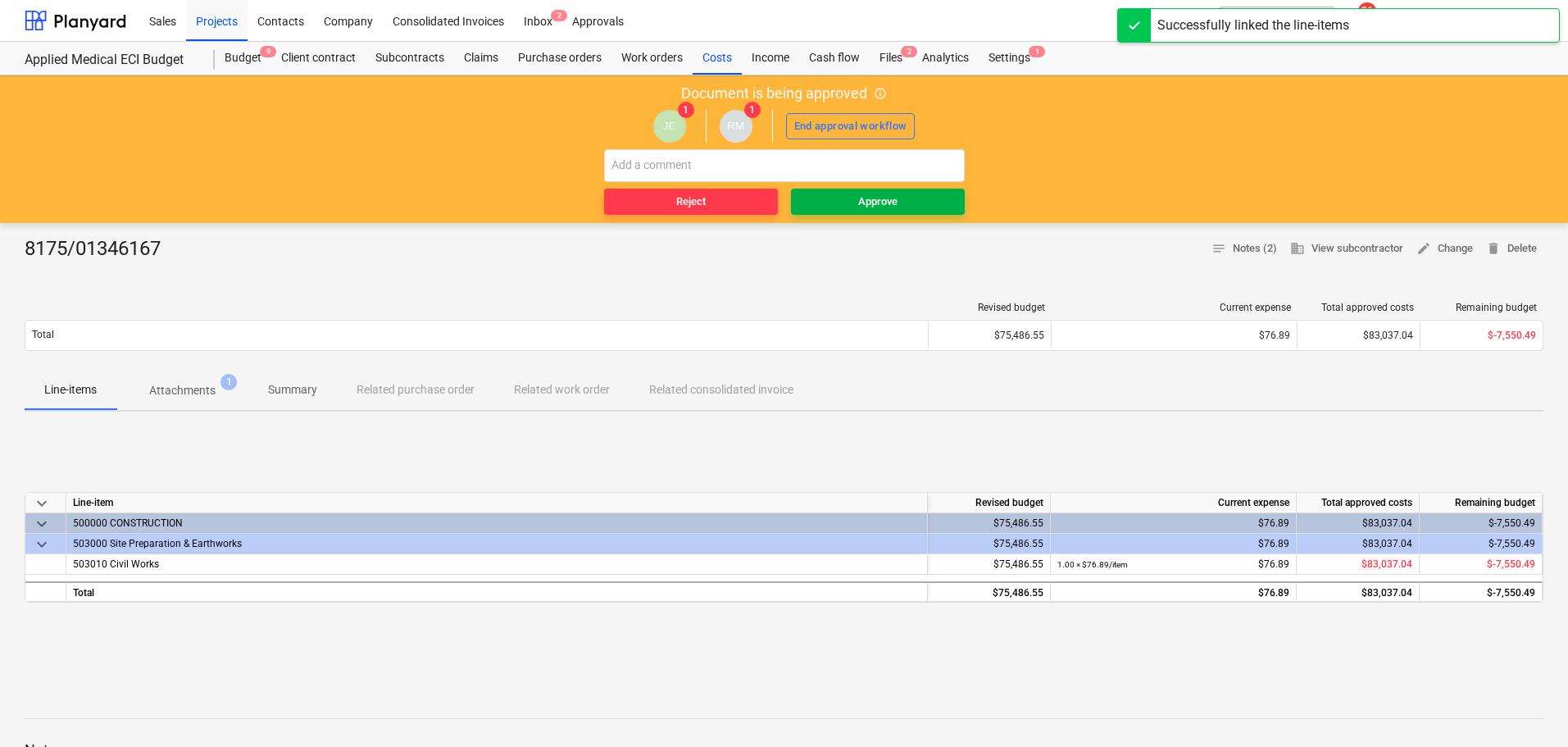
click at [870, 194] on div "Approve" at bounding box center [879, 202] width 40 height 19
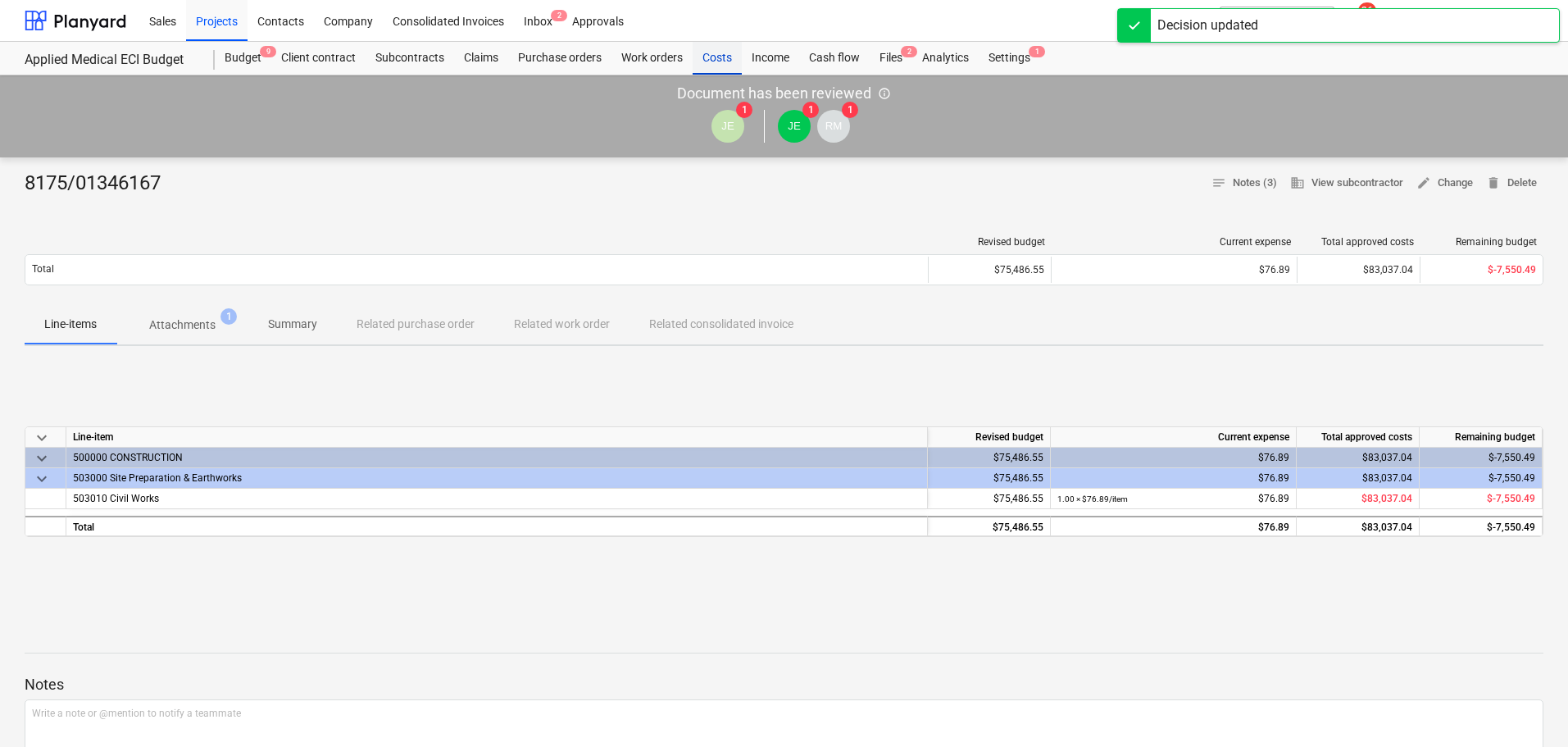
click at [712, 61] on div "Costs" at bounding box center [718, 57] width 49 height 33
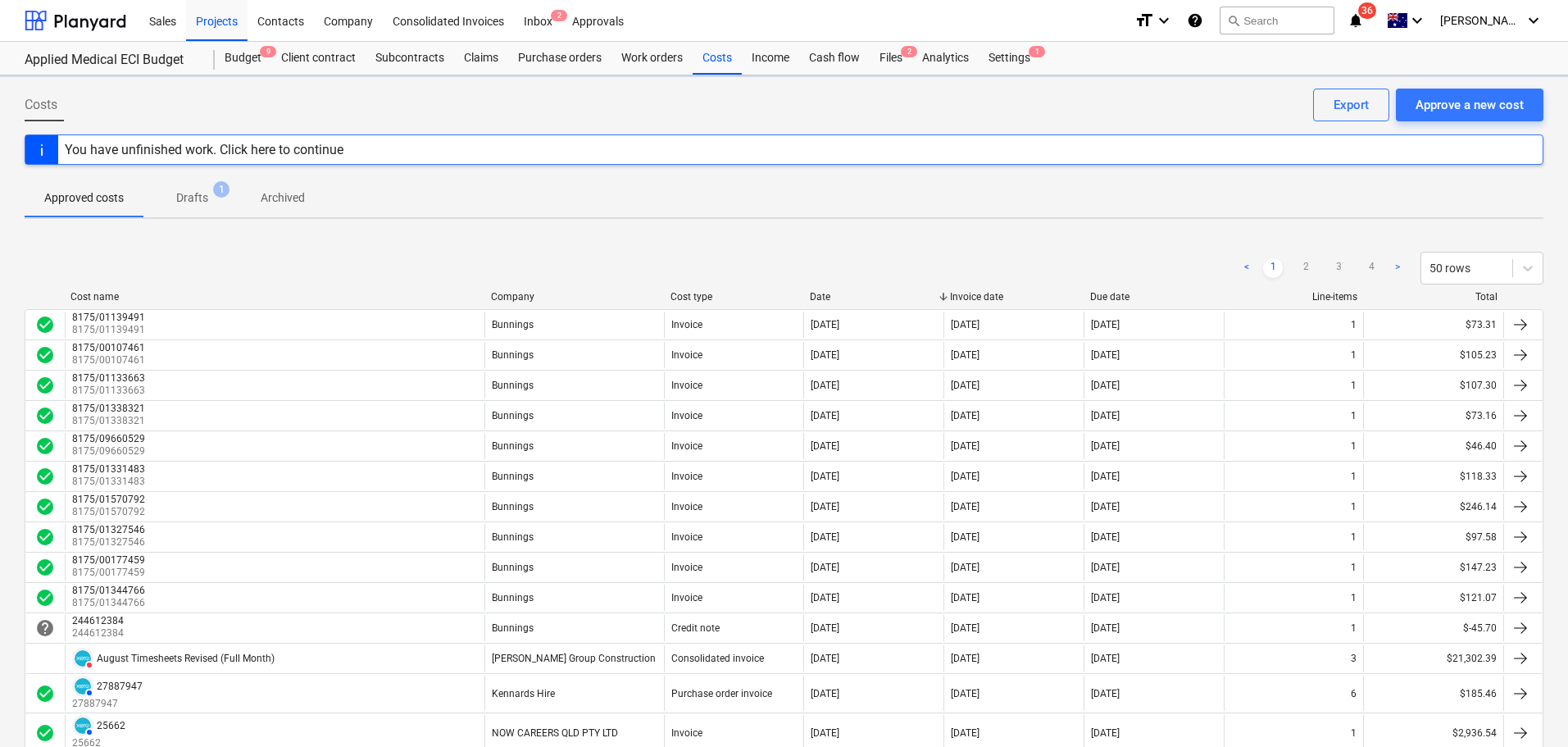
click at [526, 300] on div "Company" at bounding box center [574, 296] width 166 height 11
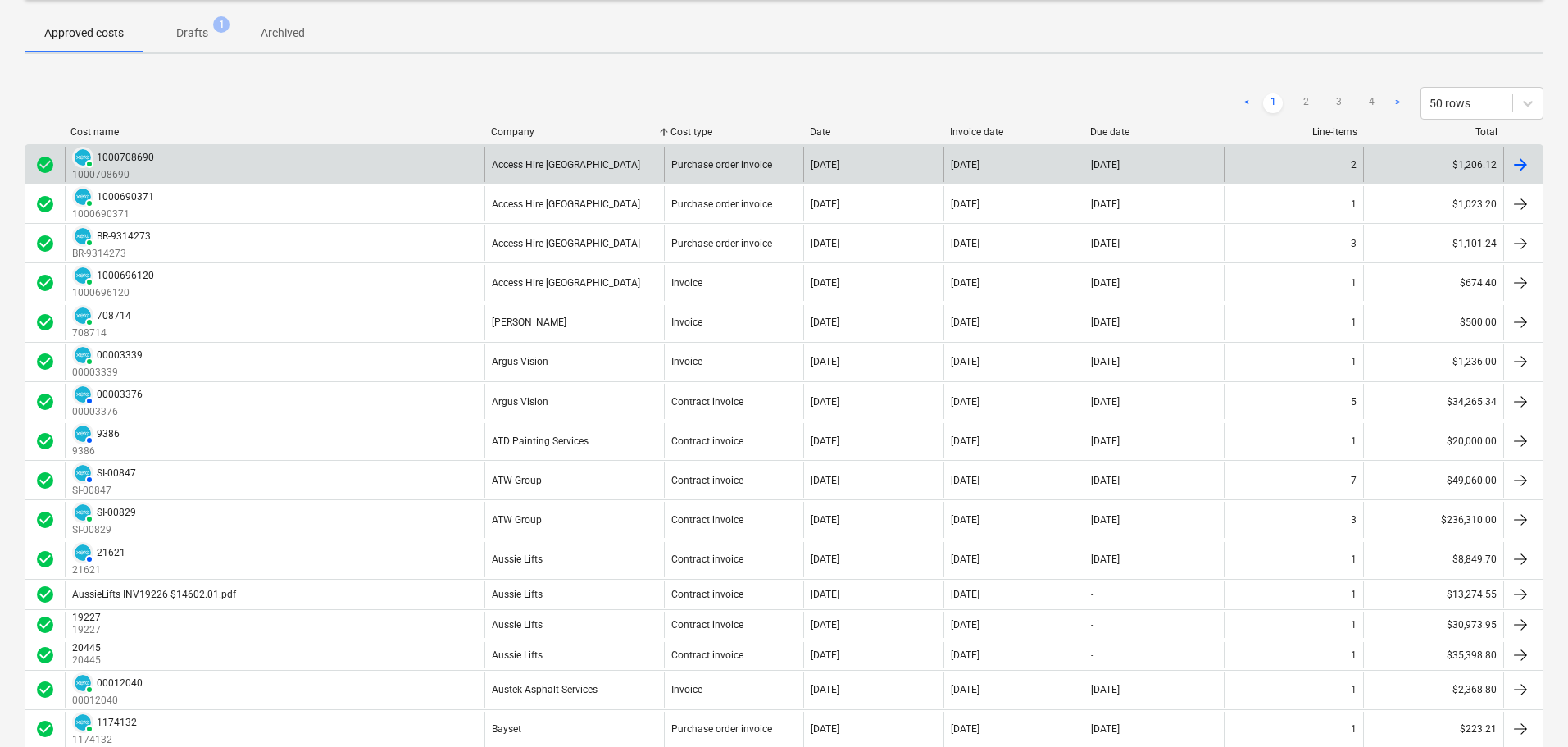
scroll to position [328, 0]
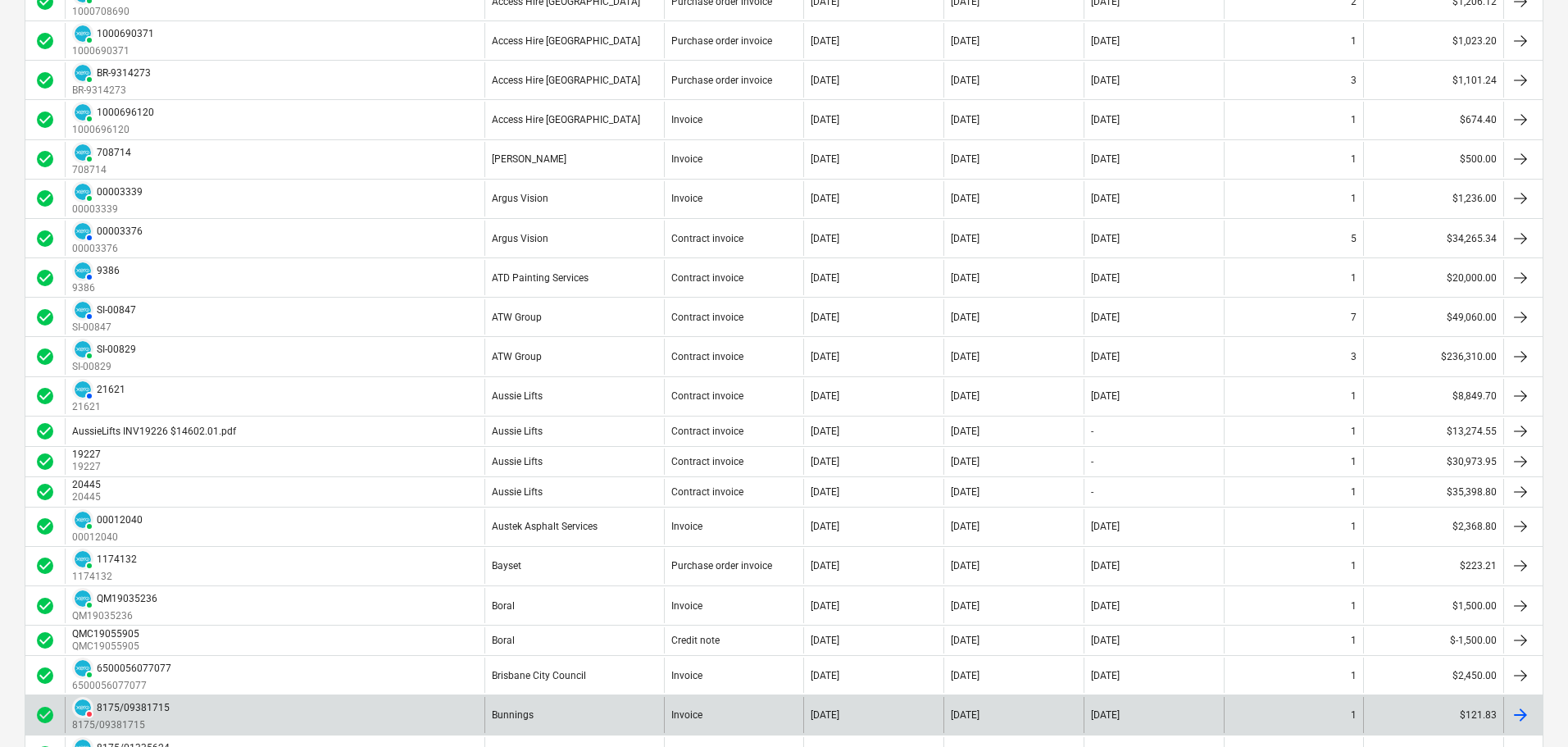
click at [165, 712] on div "8175/09381715" at bounding box center [134, 707] width 73 height 11
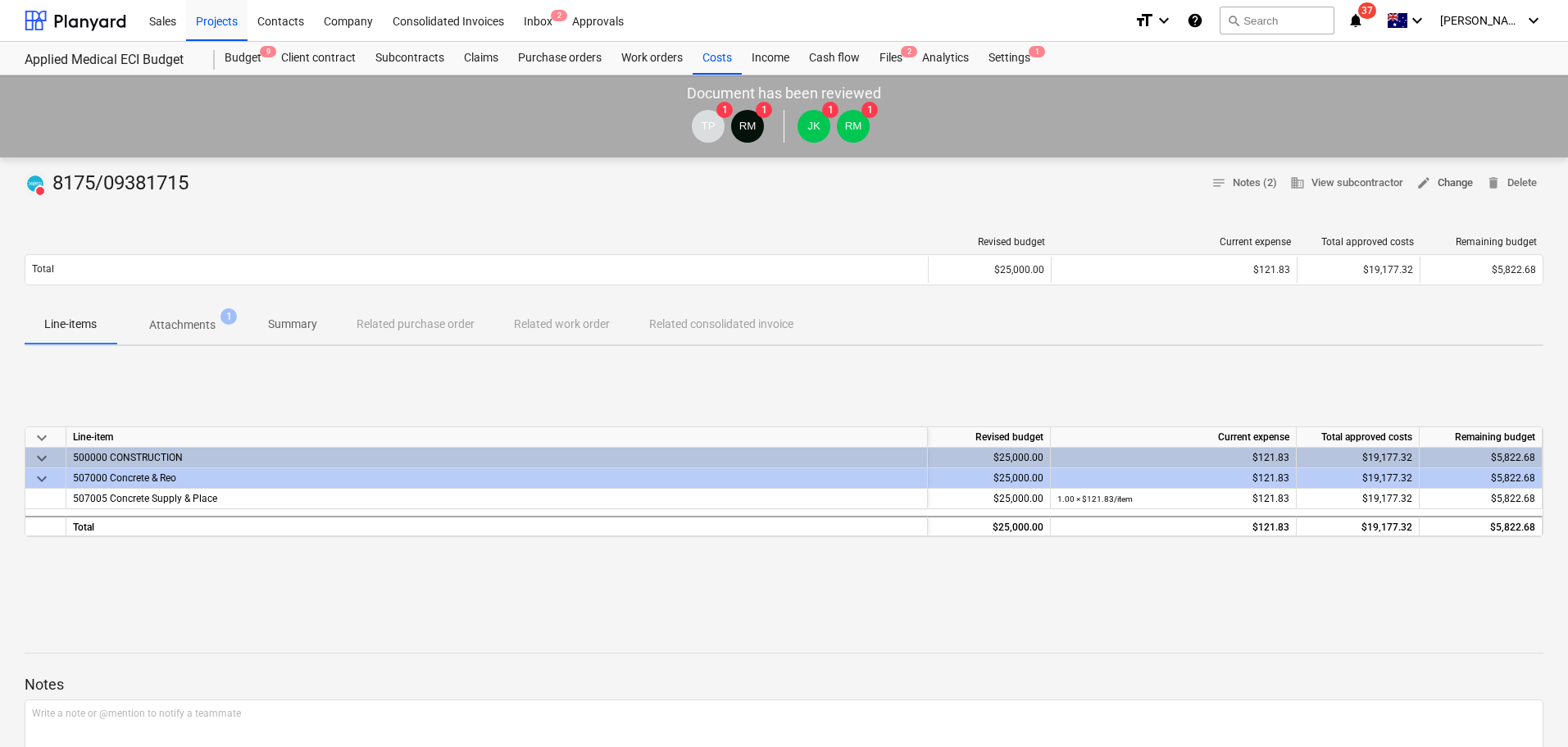
click at [1461, 183] on span "edit Change" at bounding box center [1445, 183] width 56 height 19
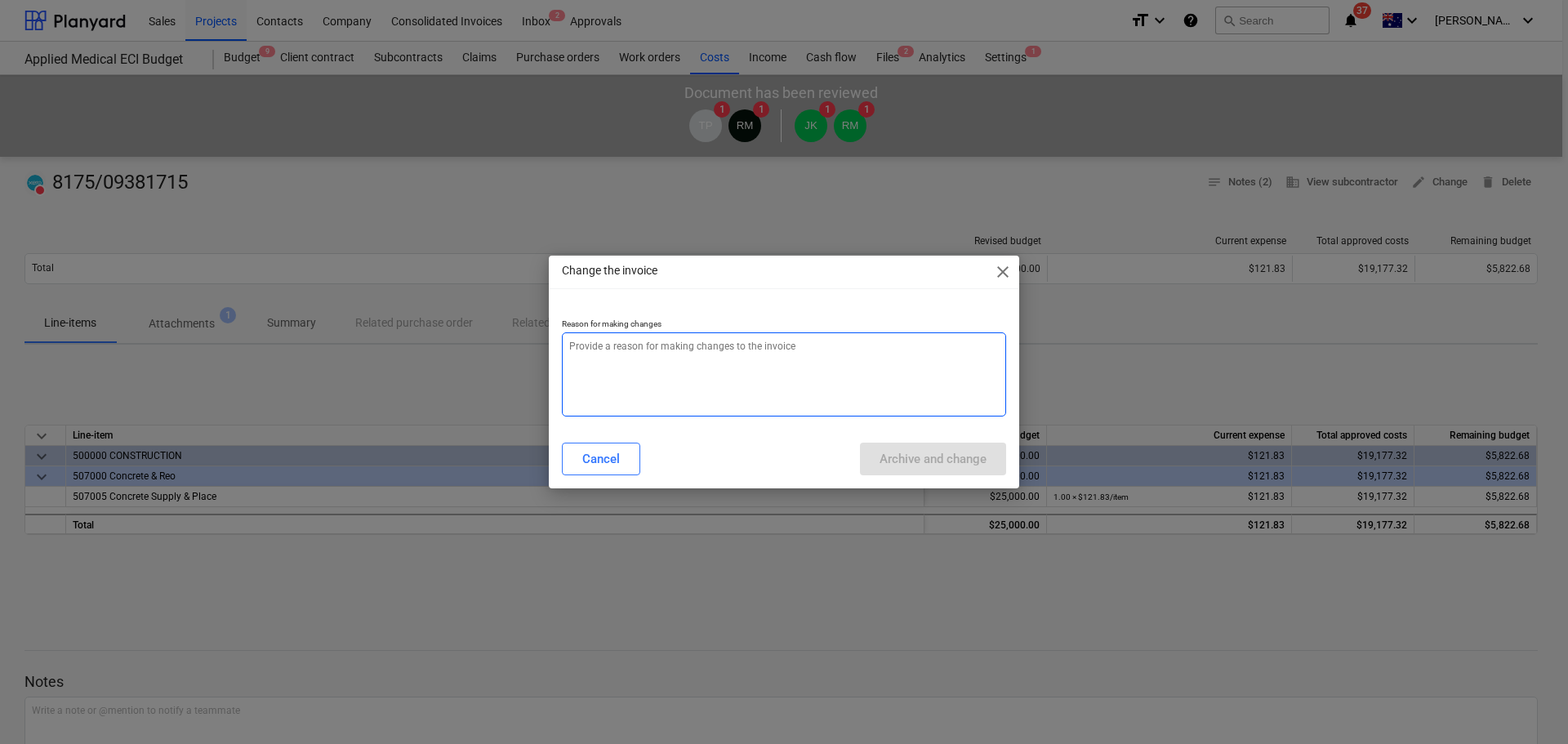
click at [712, 385] on textarea at bounding box center [784, 375] width 444 height 84
paste textarea "incorrect cost code. re-doing to amend."
type textarea "x"
type textarea "incorrect cost code. re-doing to amend."
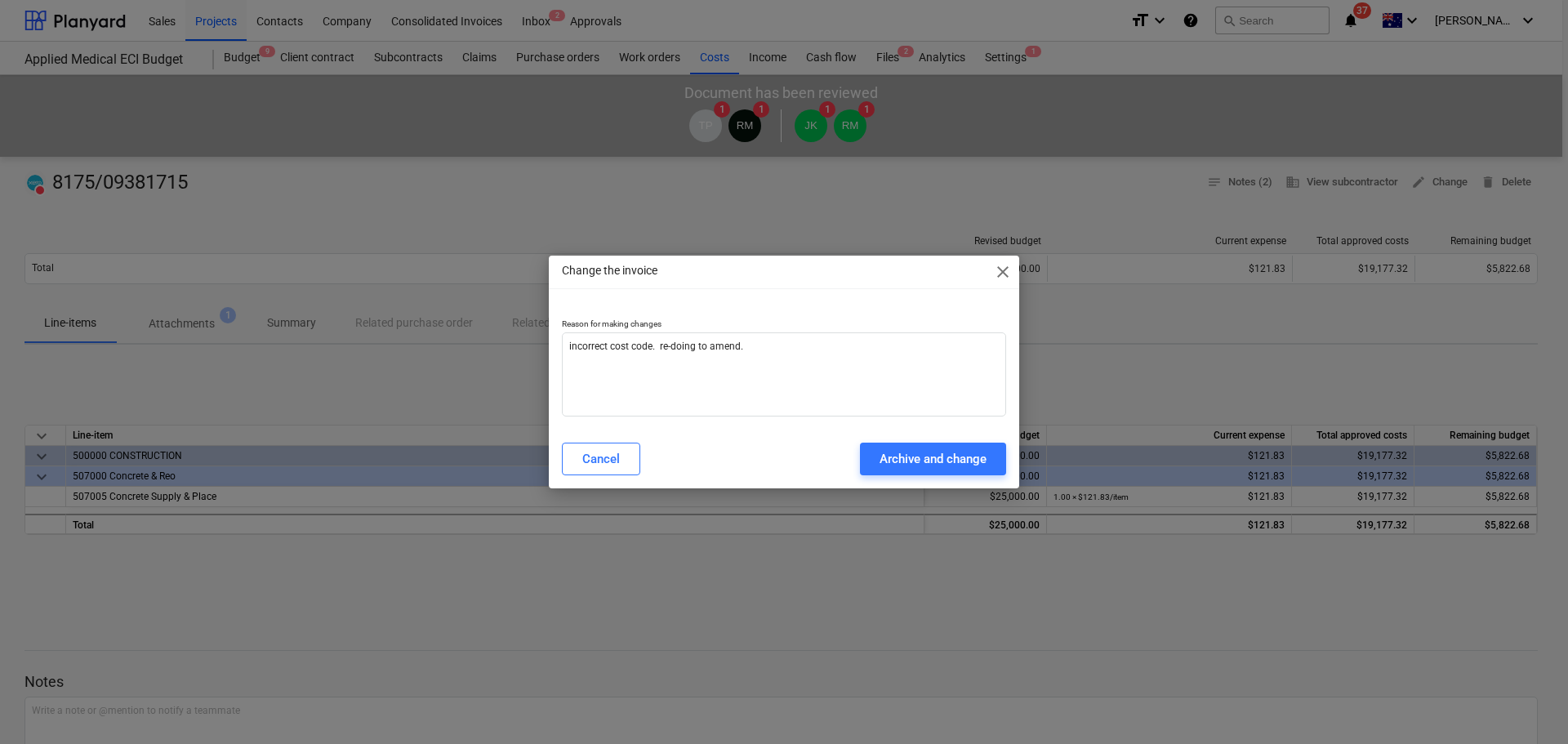
click at [946, 453] on div "Archive and change" at bounding box center [933, 459] width 107 height 22
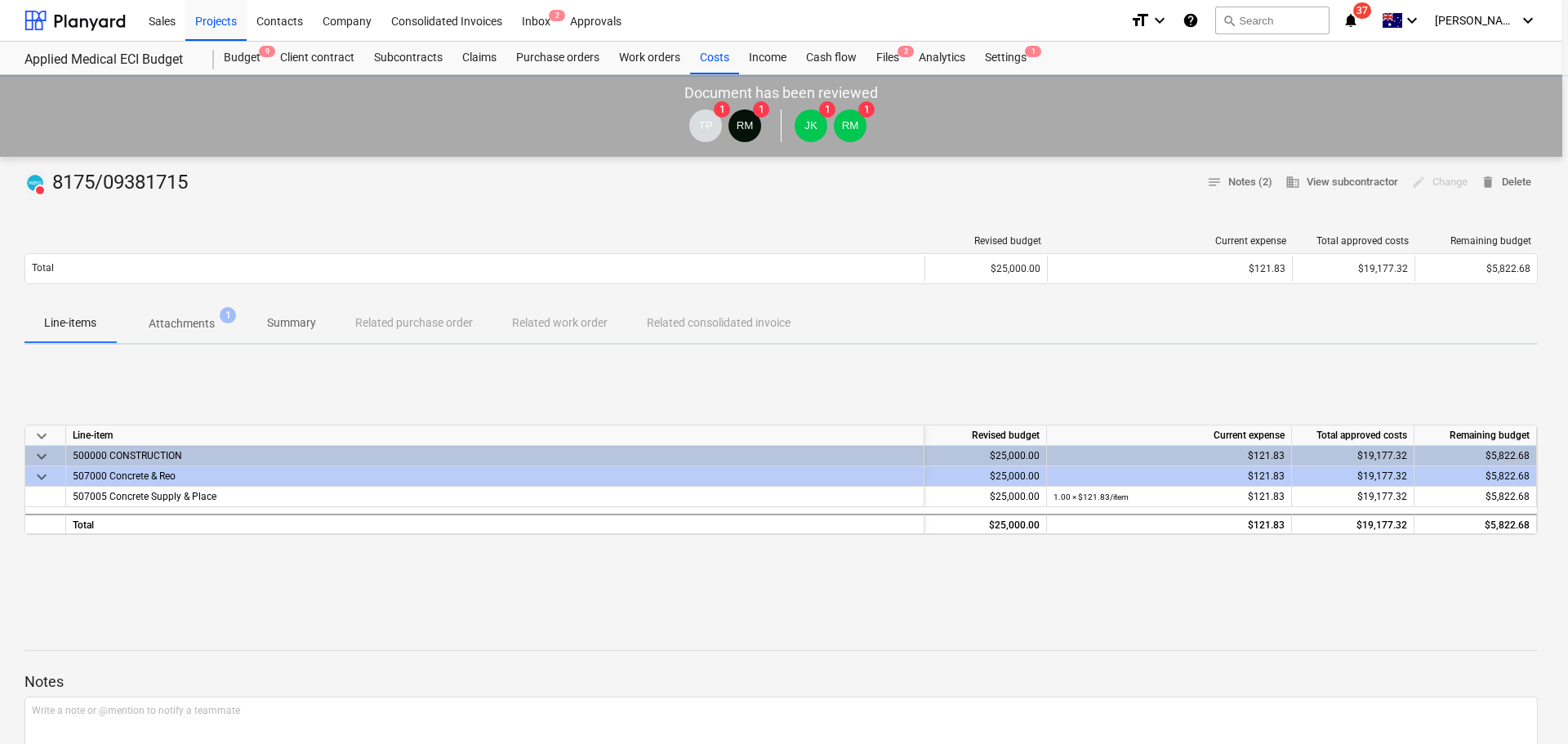
type textarea "x"
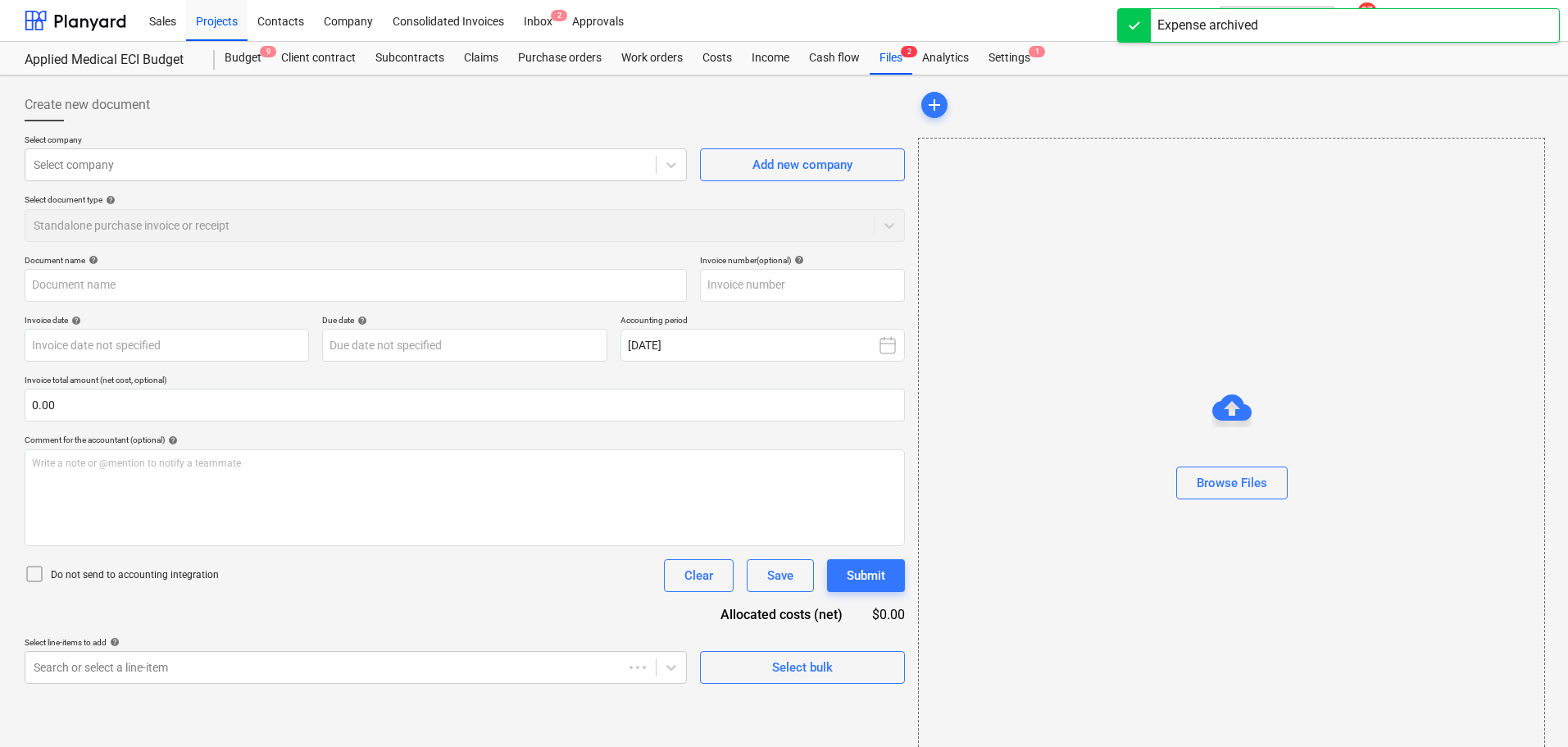
type input "8175/09381715"
type input "30 Aug 2025"
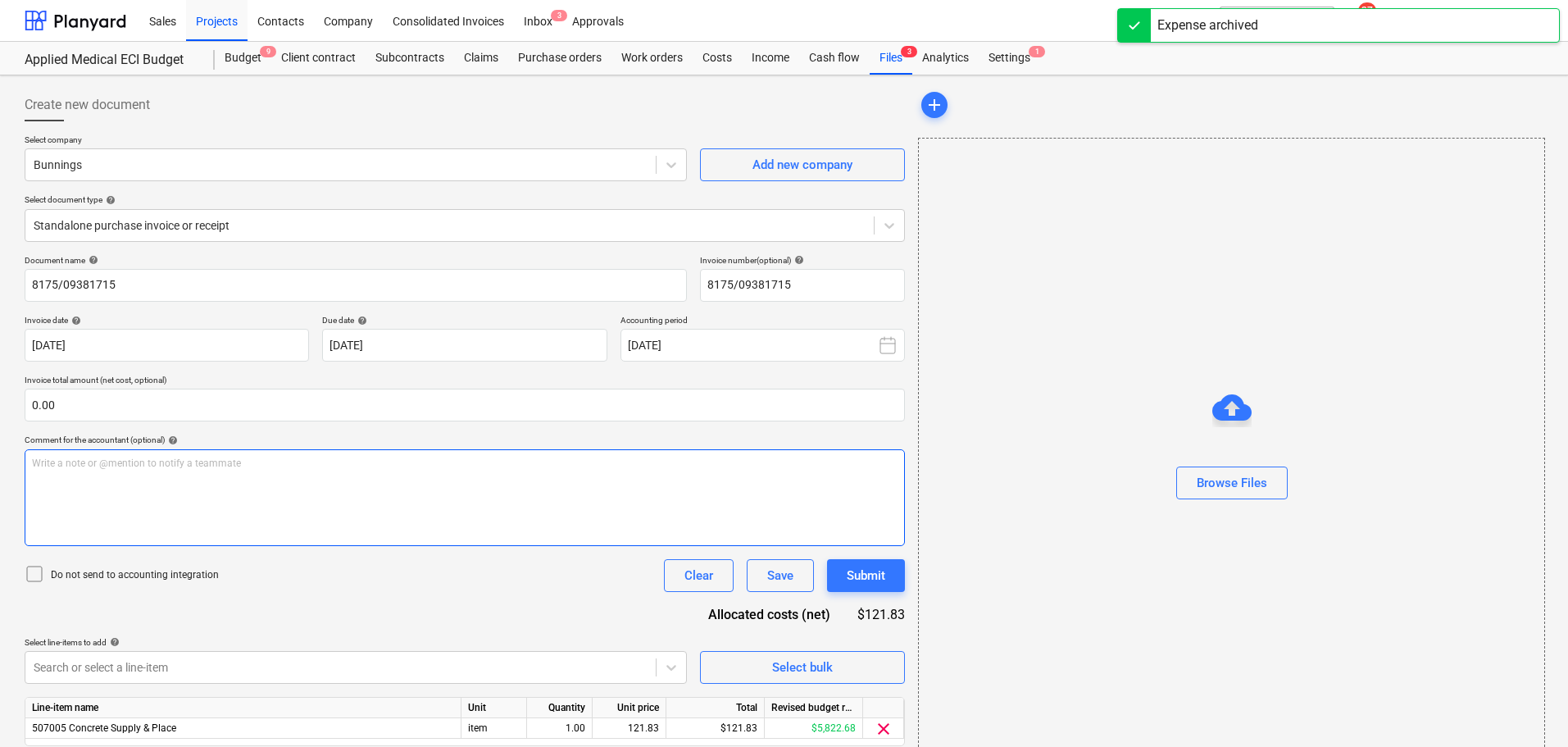
scroll to position [58, 0]
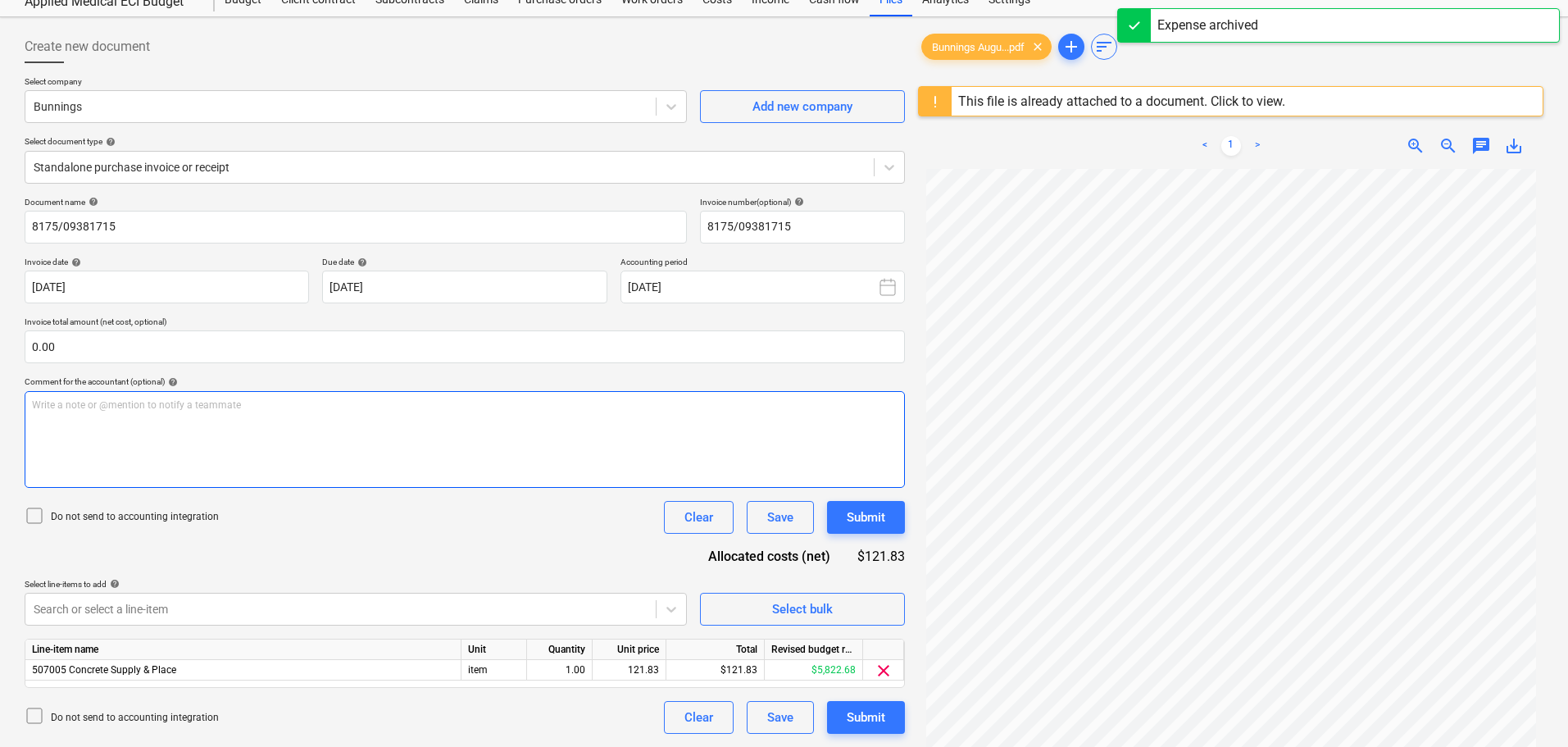
click at [152, 439] on div "Write a note or @mention to notify a teammate ﻿" at bounding box center [465, 439] width 880 height 97
drag, startPoint x: 34, startPoint y: 512, endPoint x: 182, endPoint y: 555, distance: 154.1
click at [33, 512] on icon at bounding box center [34, 516] width 20 height 20
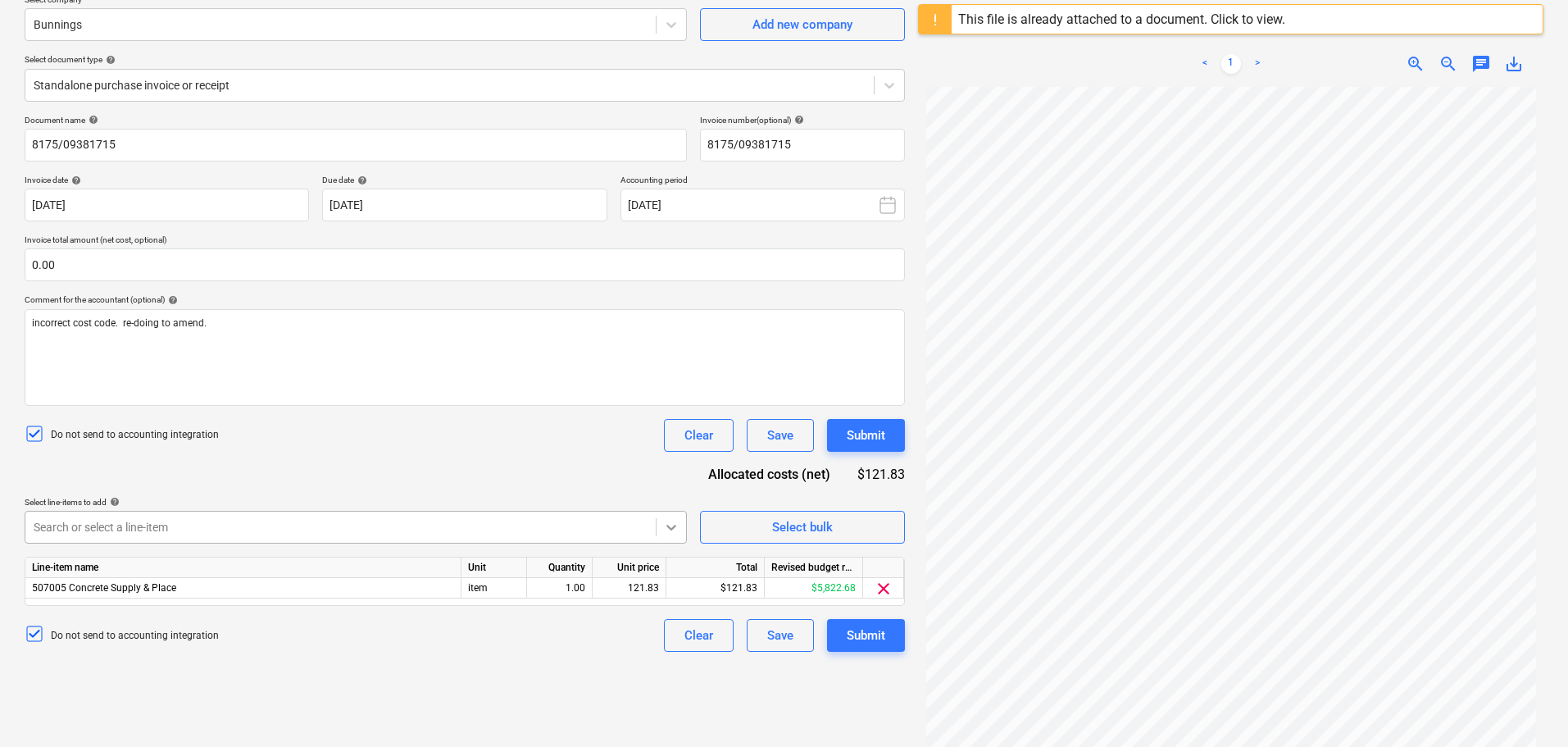
click at [674, 528] on body "Sales Projects Contacts Company Consolidated Invoices Inbox 3 Approvals format_…" at bounding box center [784, 233] width 1568 height 747
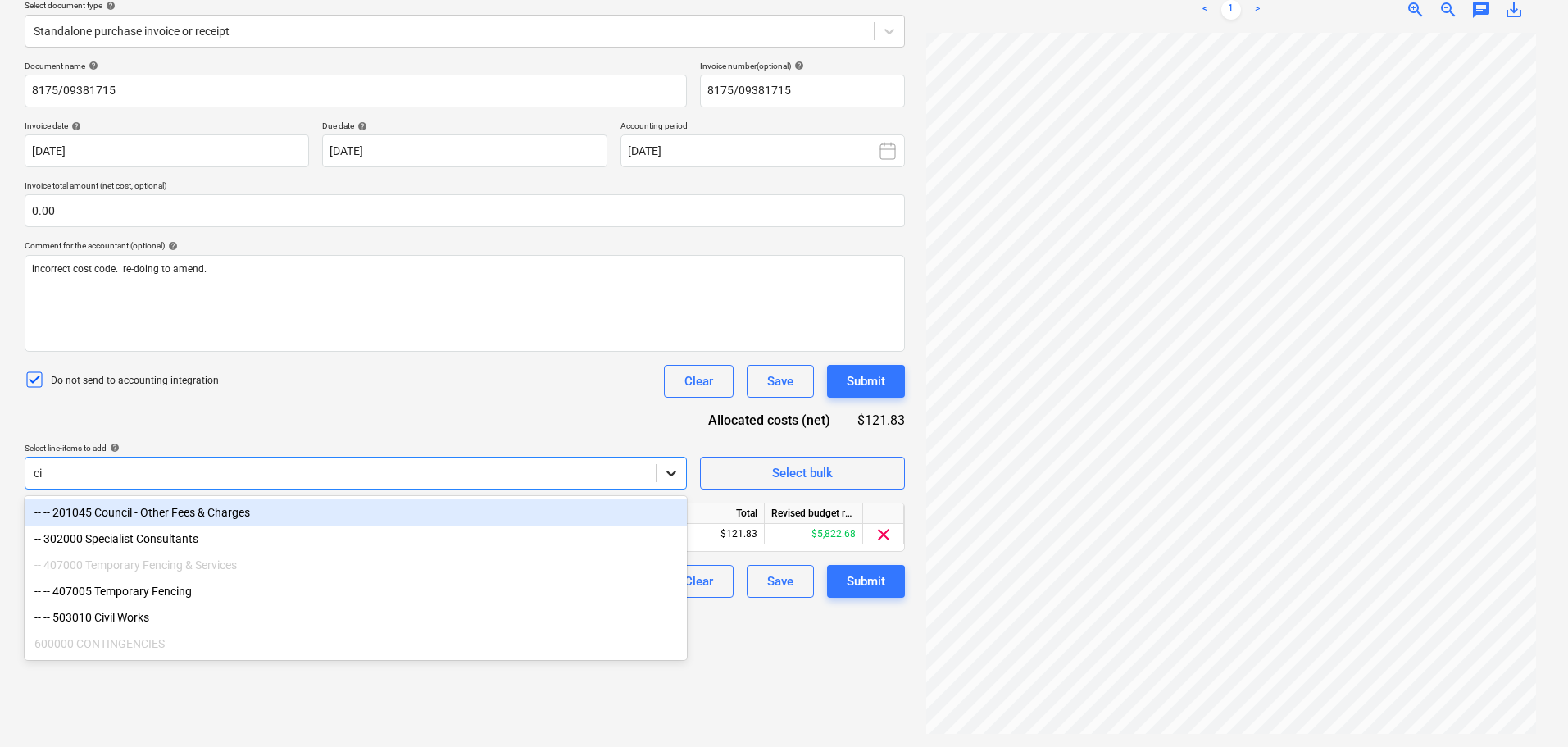
type input "c"
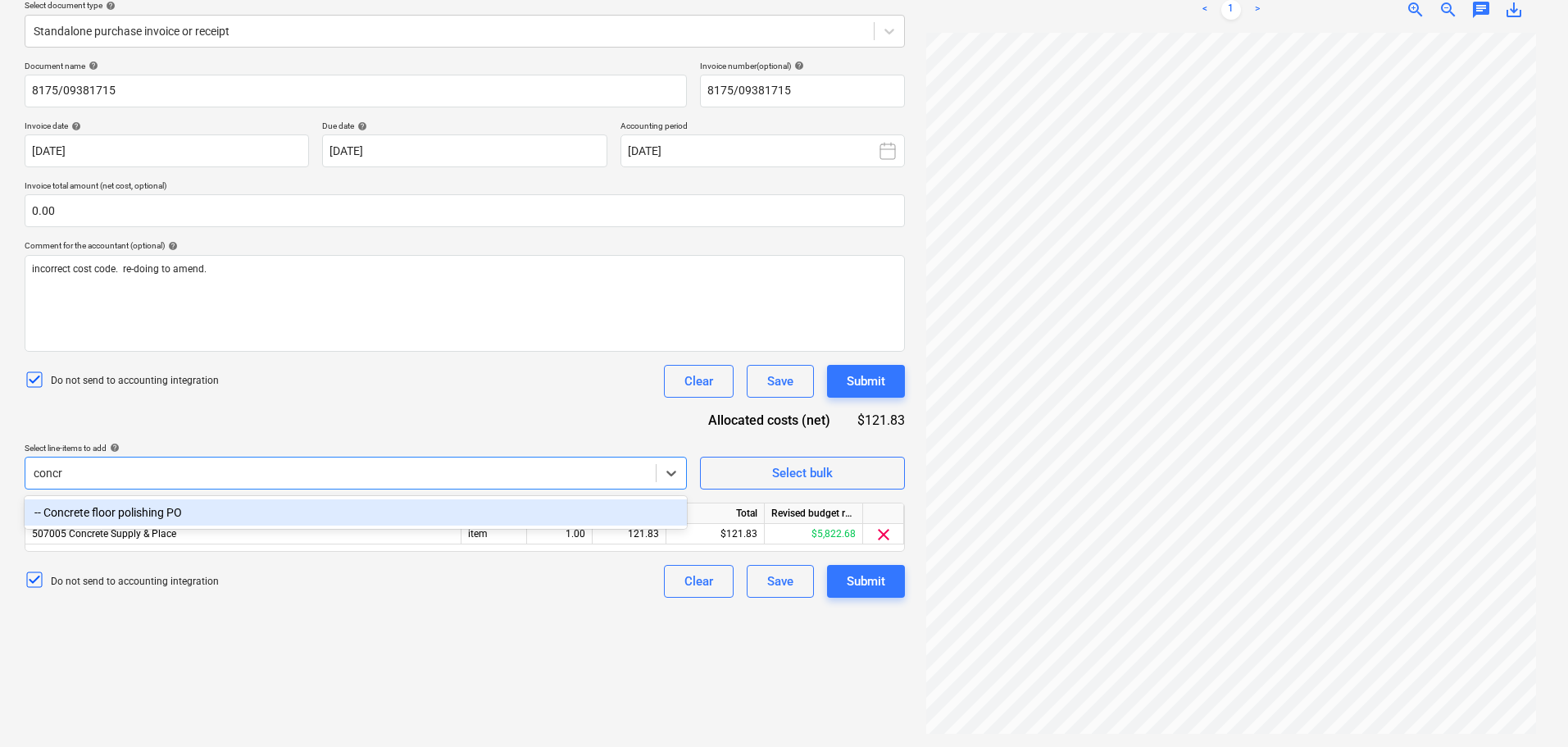
type input "conc"
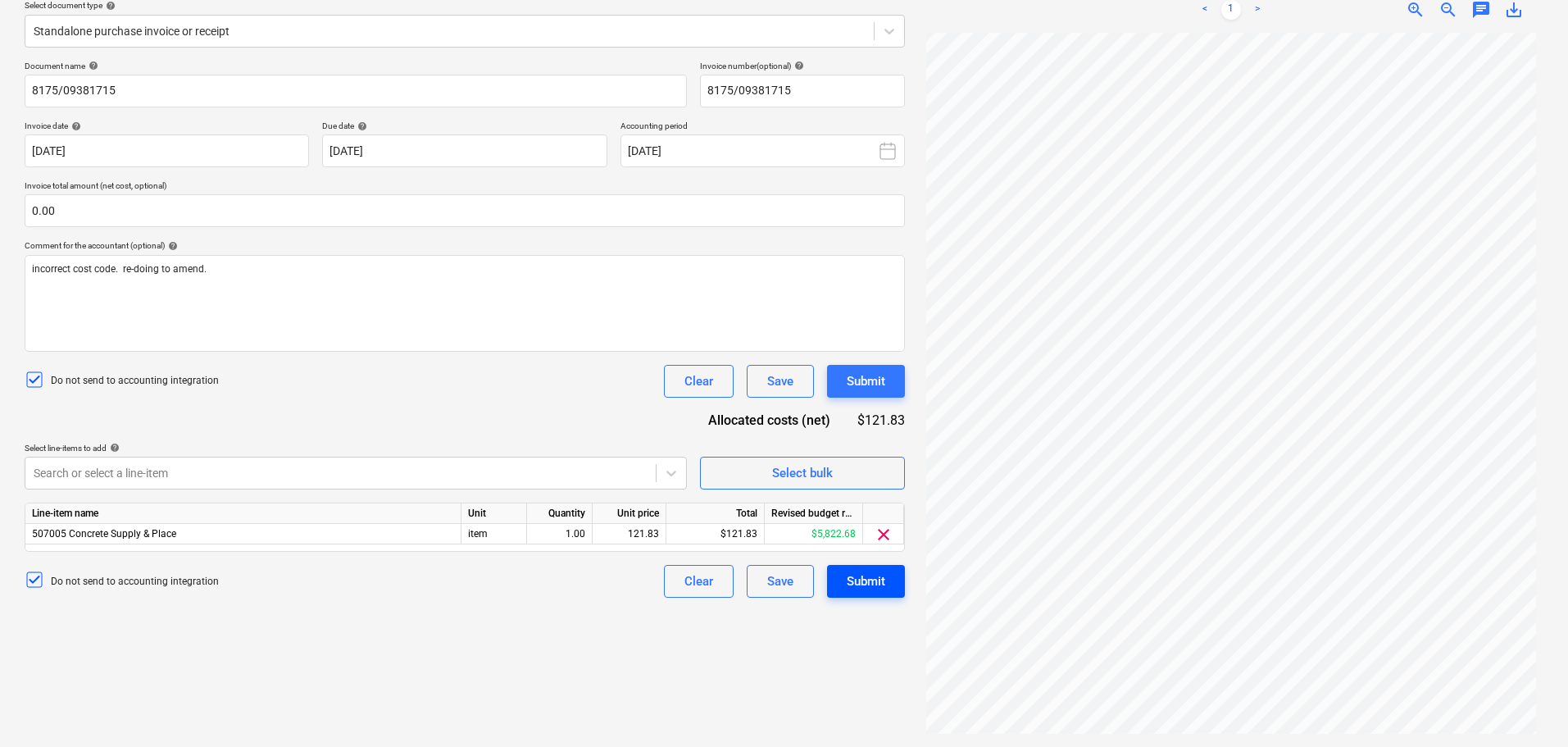
click at [869, 578] on div "Submit" at bounding box center [865, 581] width 39 height 22
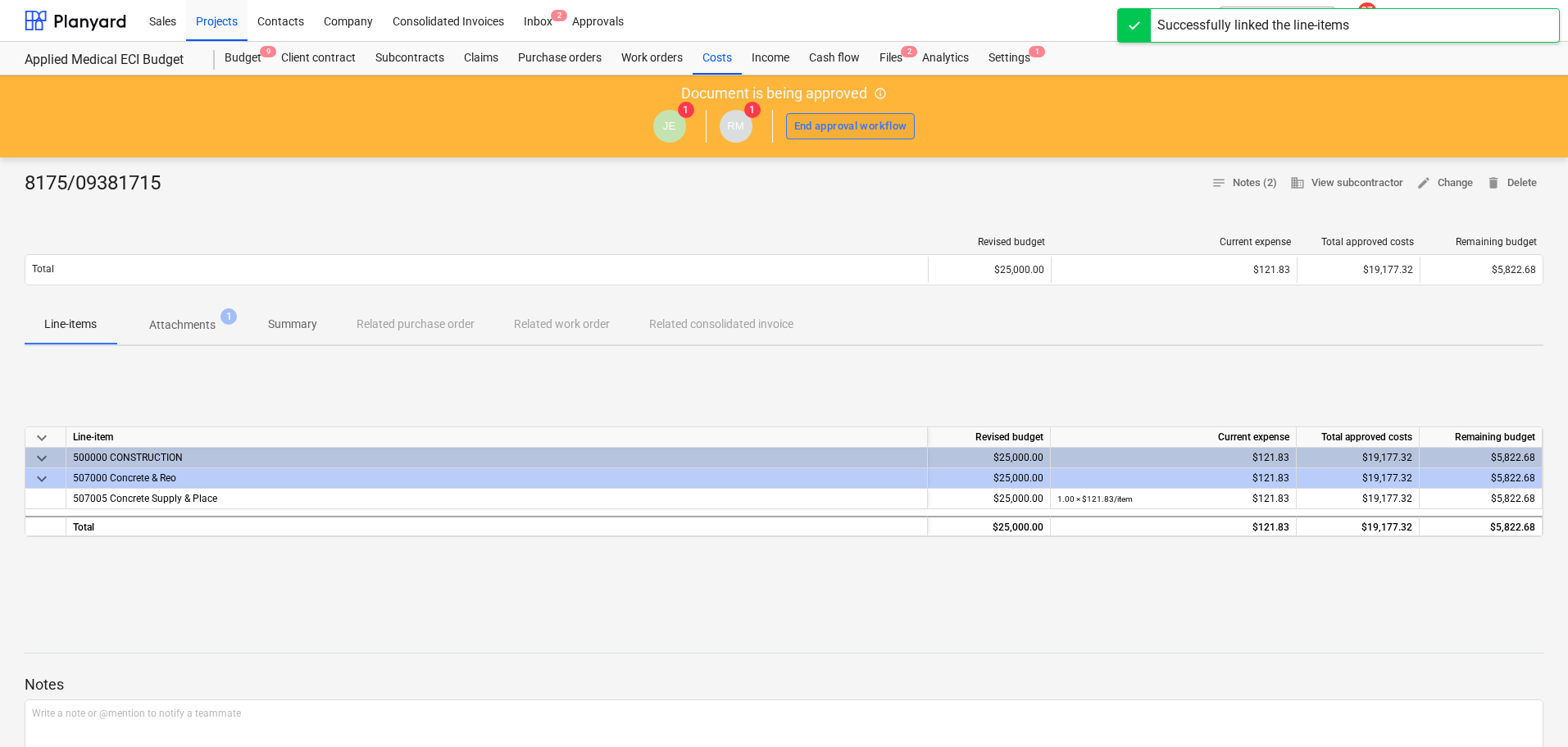
click at [855, 120] on div "End approval workflow" at bounding box center [851, 127] width 113 height 19
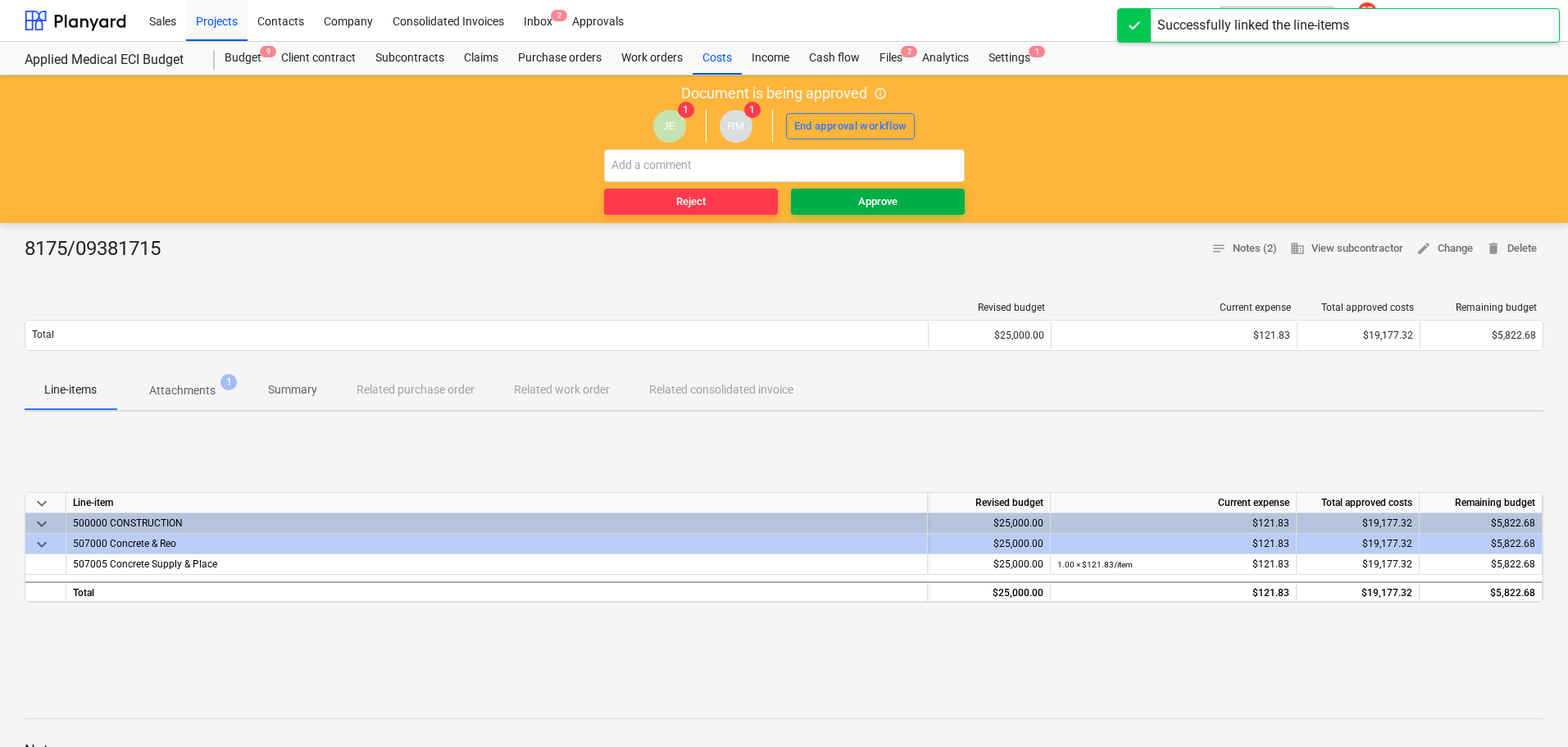
click at [856, 190] on button "Approve" at bounding box center [878, 201] width 174 height 26
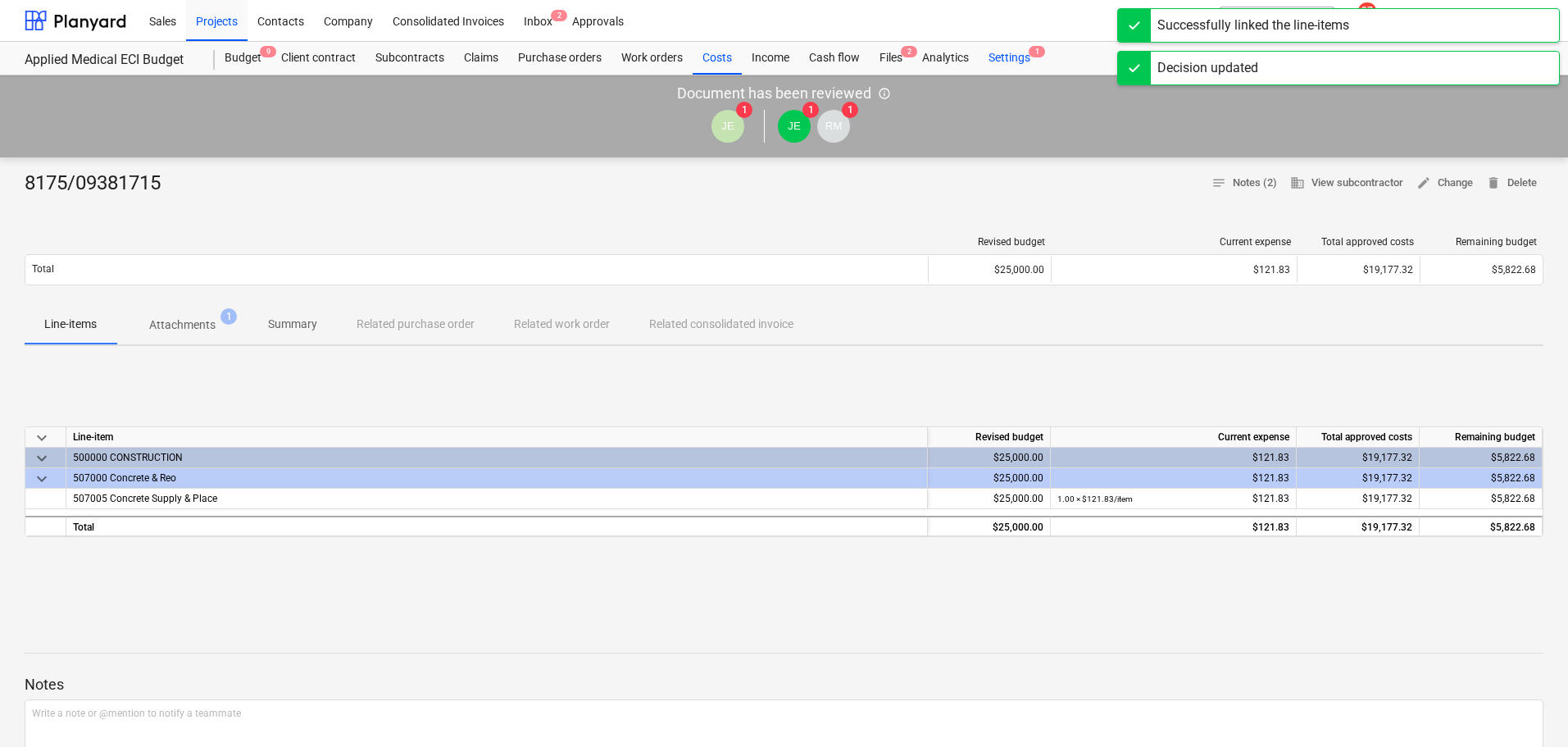
click at [1008, 55] on div "Settings 1" at bounding box center [1009, 57] width 61 height 33
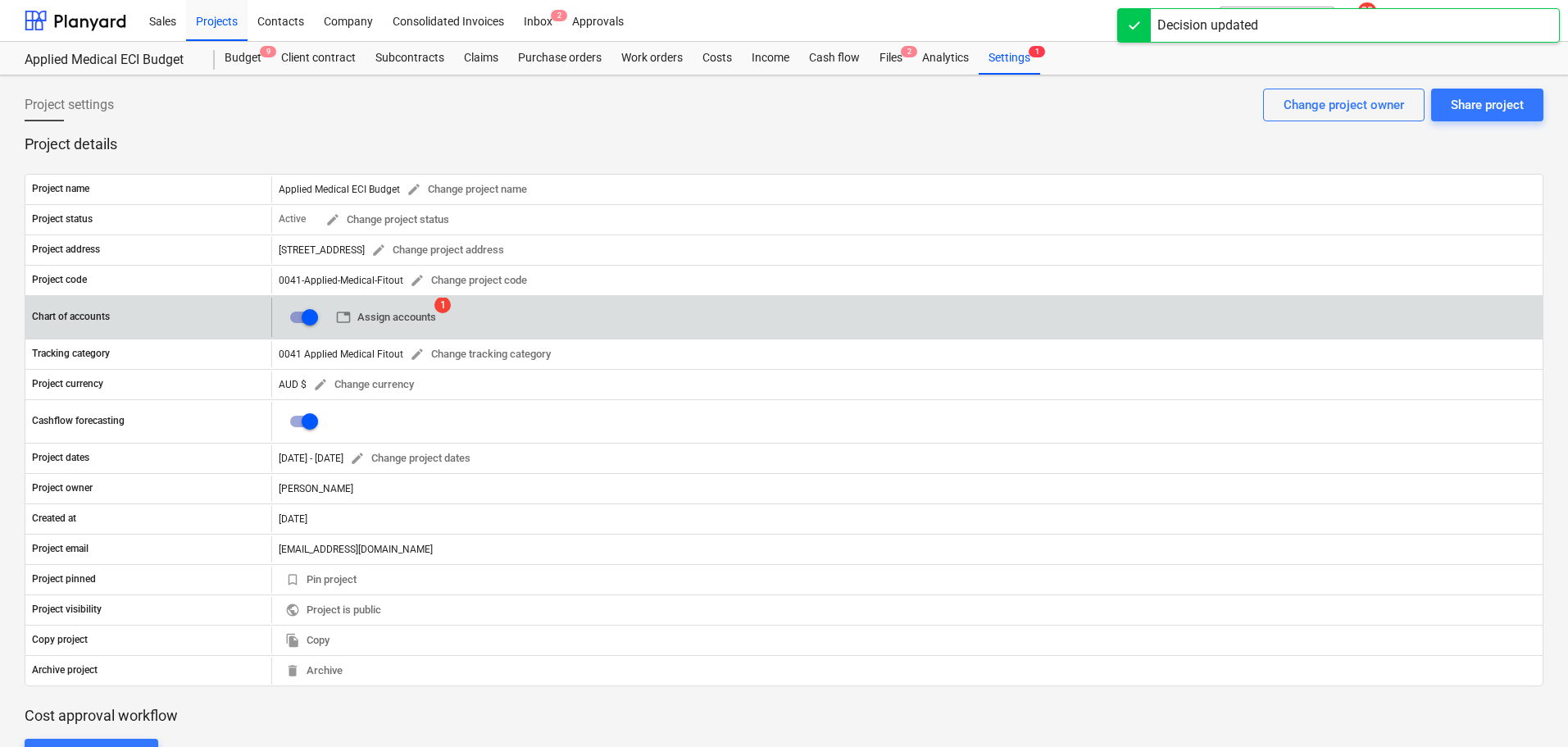
click at [389, 317] on span "table Assign accounts" at bounding box center [386, 318] width 100 height 19
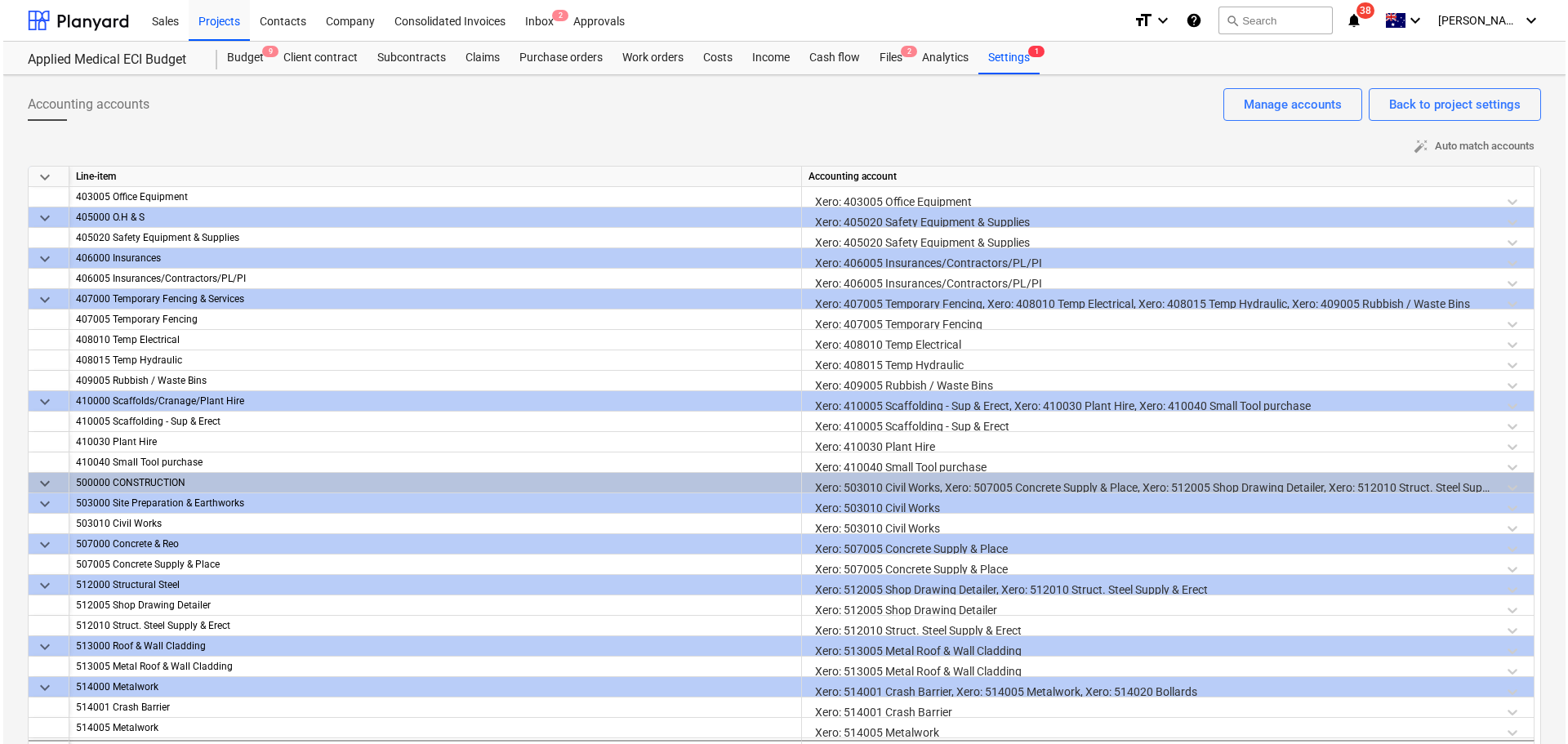
scroll to position [490, 0]
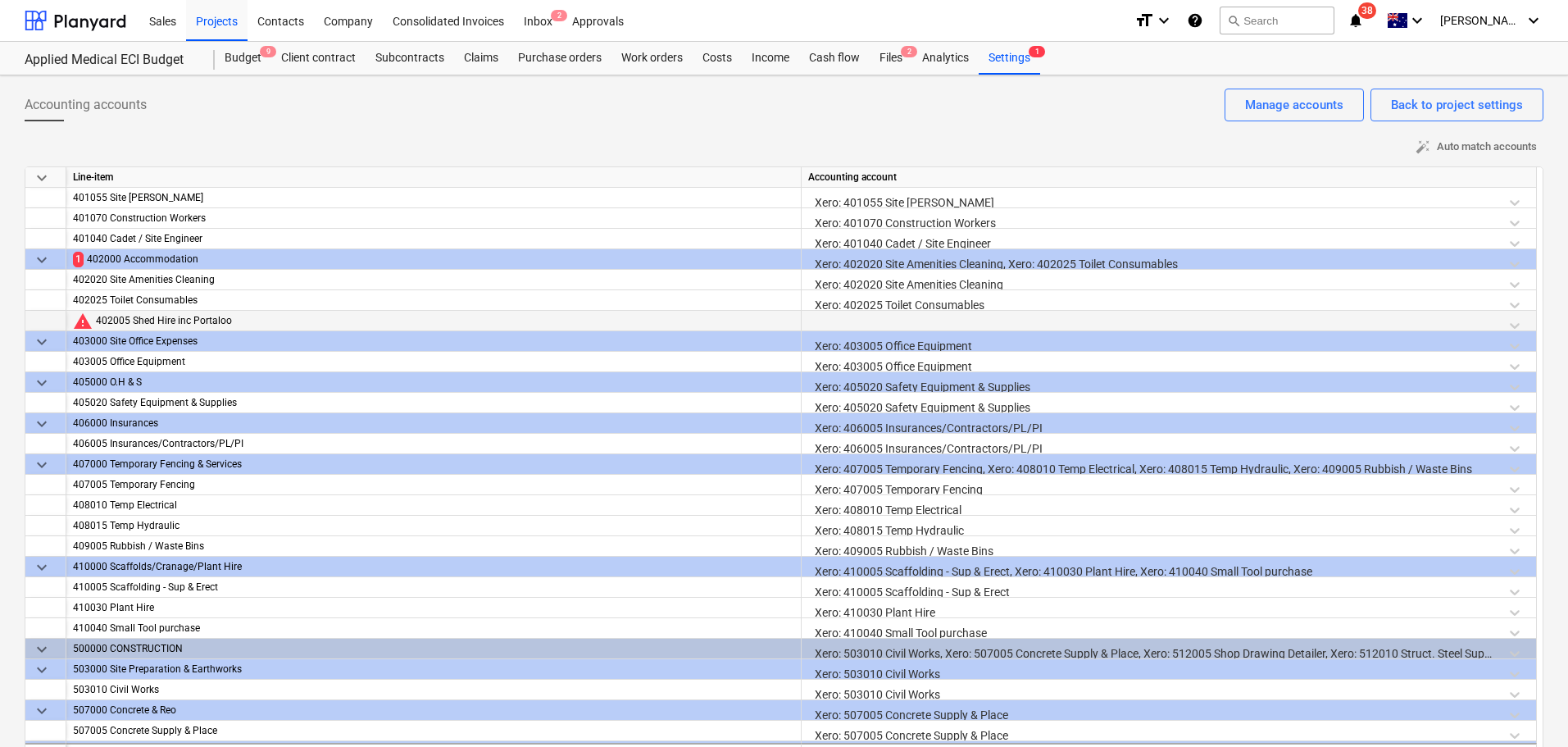
click at [1019, 326] on div at bounding box center [1168, 325] width 721 height 29
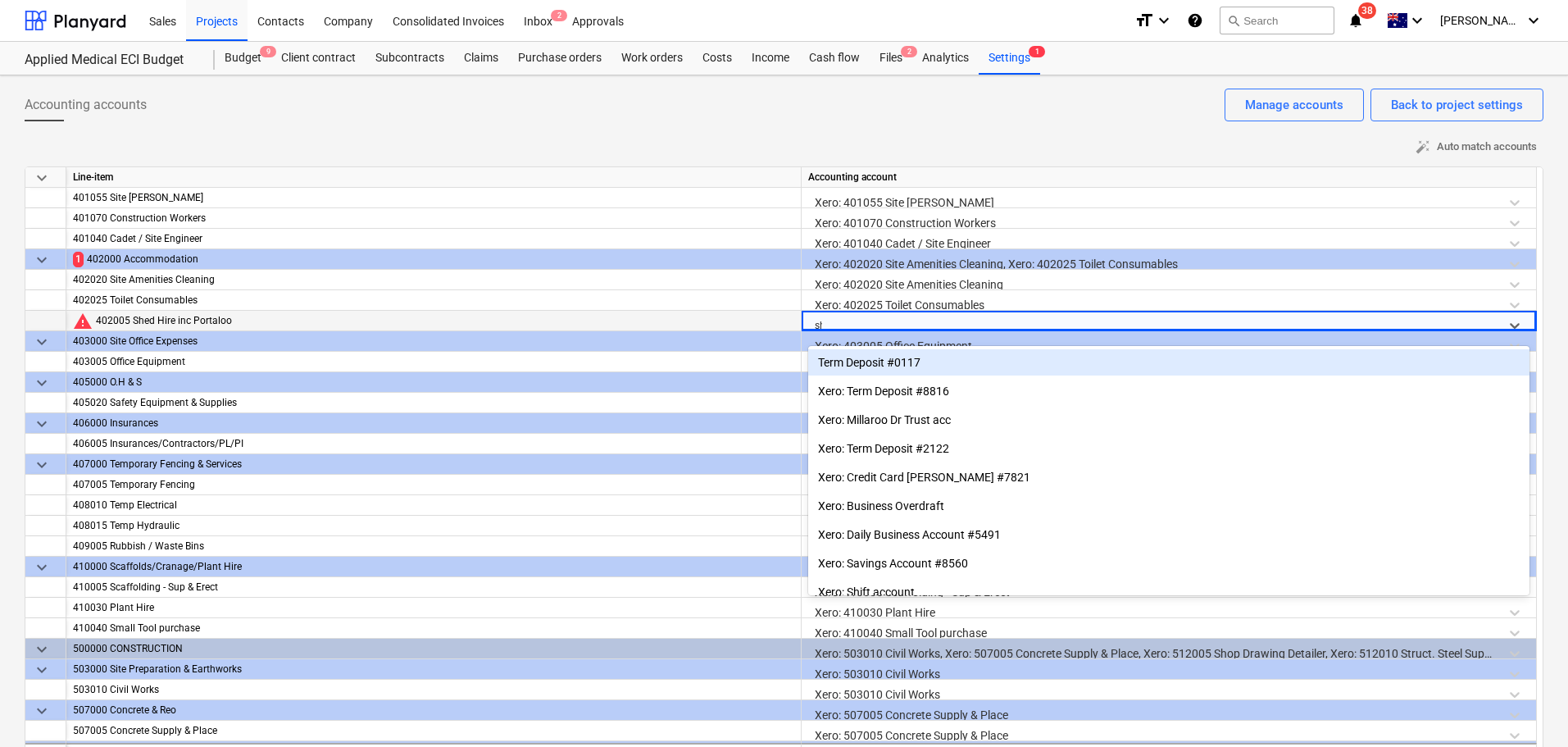
type input "she"
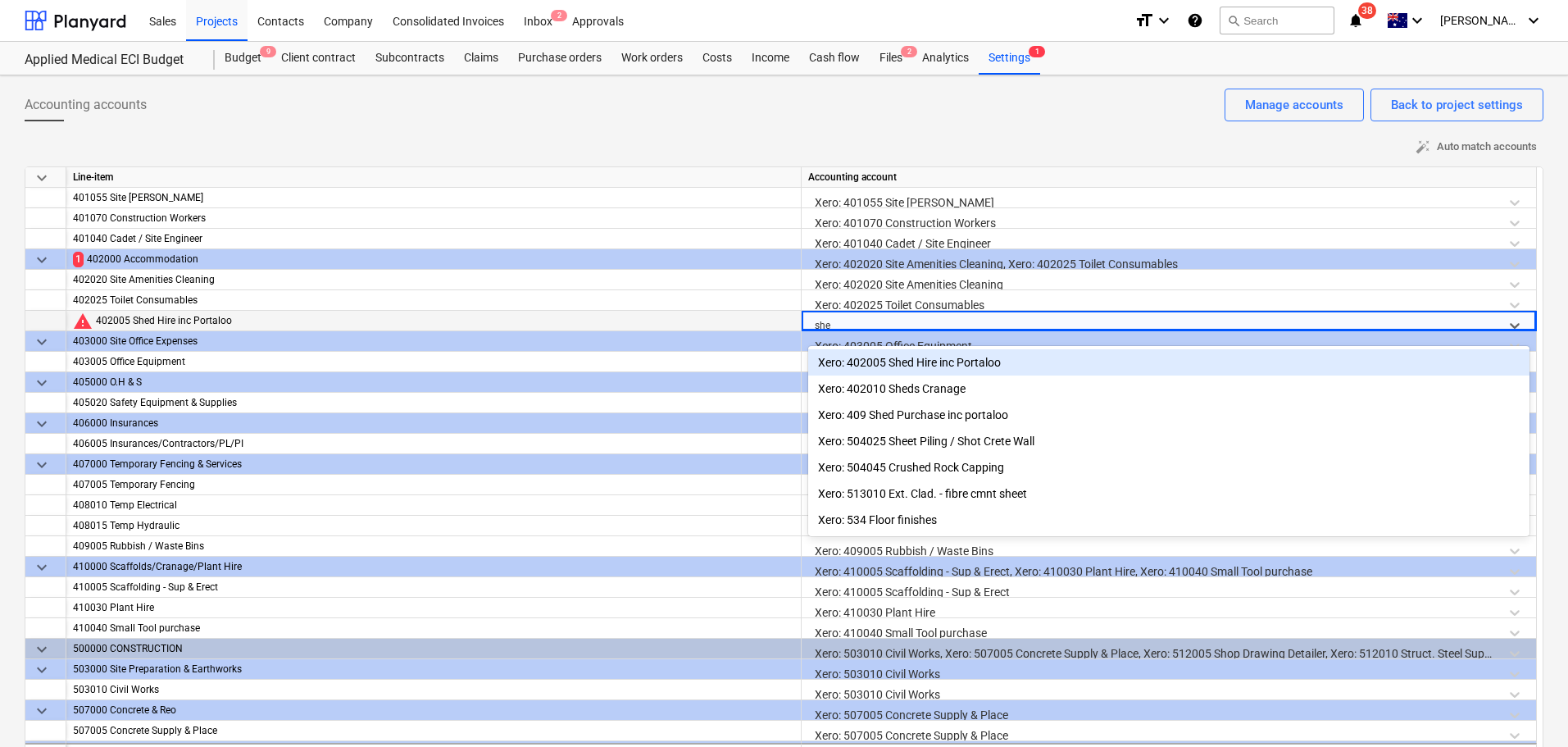
click at [1003, 361] on div "Xero: 402005 Shed Hire inc Portaloo" at bounding box center [1168, 362] width 721 height 26
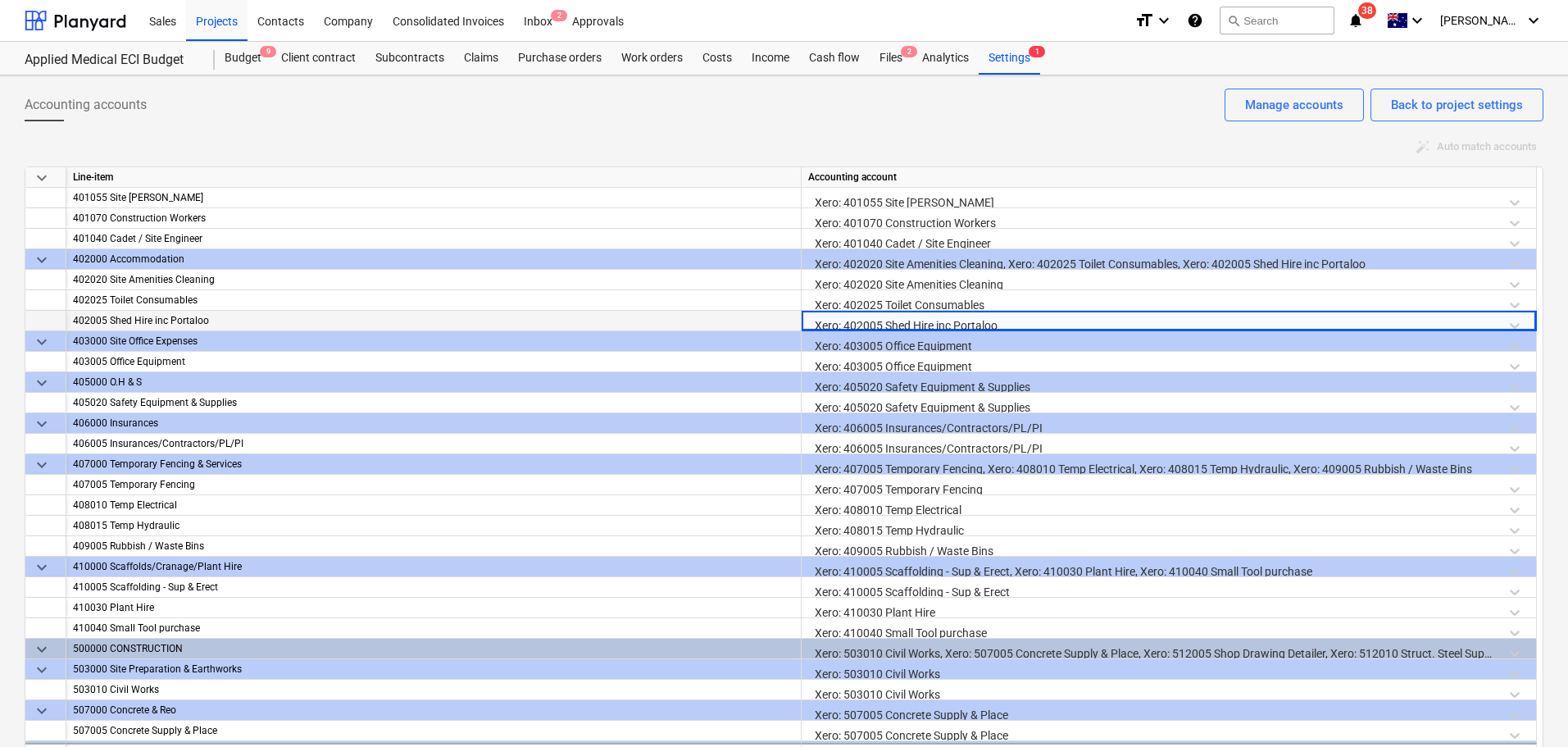
click at [1045, 148] on div "auto_fix_high Auto match accounts" at bounding box center [784, 147] width 1519 height 25
click at [1330, 105] on div "Manage accounts" at bounding box center [1294, 104] width 99 height 22
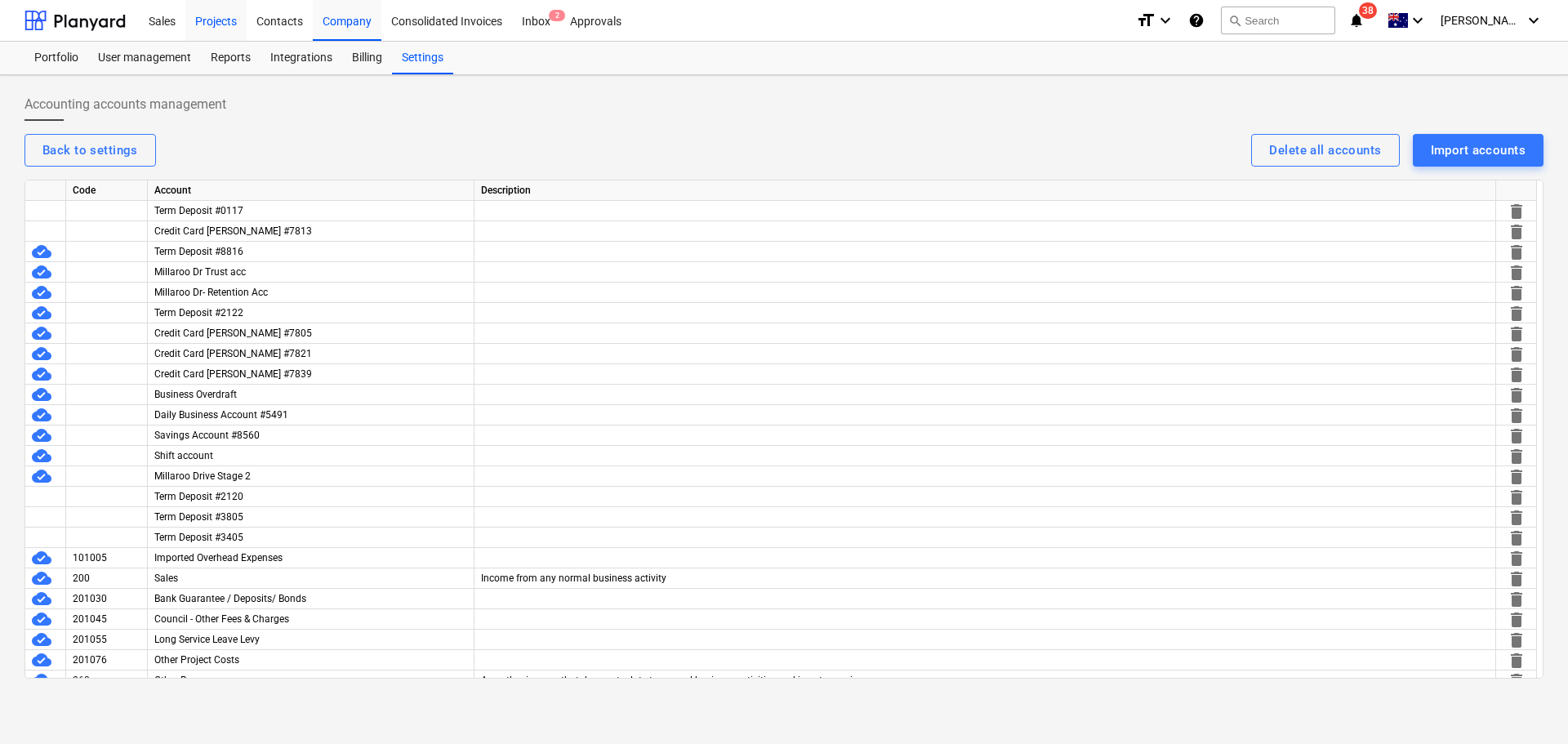
click at [200, 21] on div "Projects" at bounding box center [215, 20] width 61 height 41
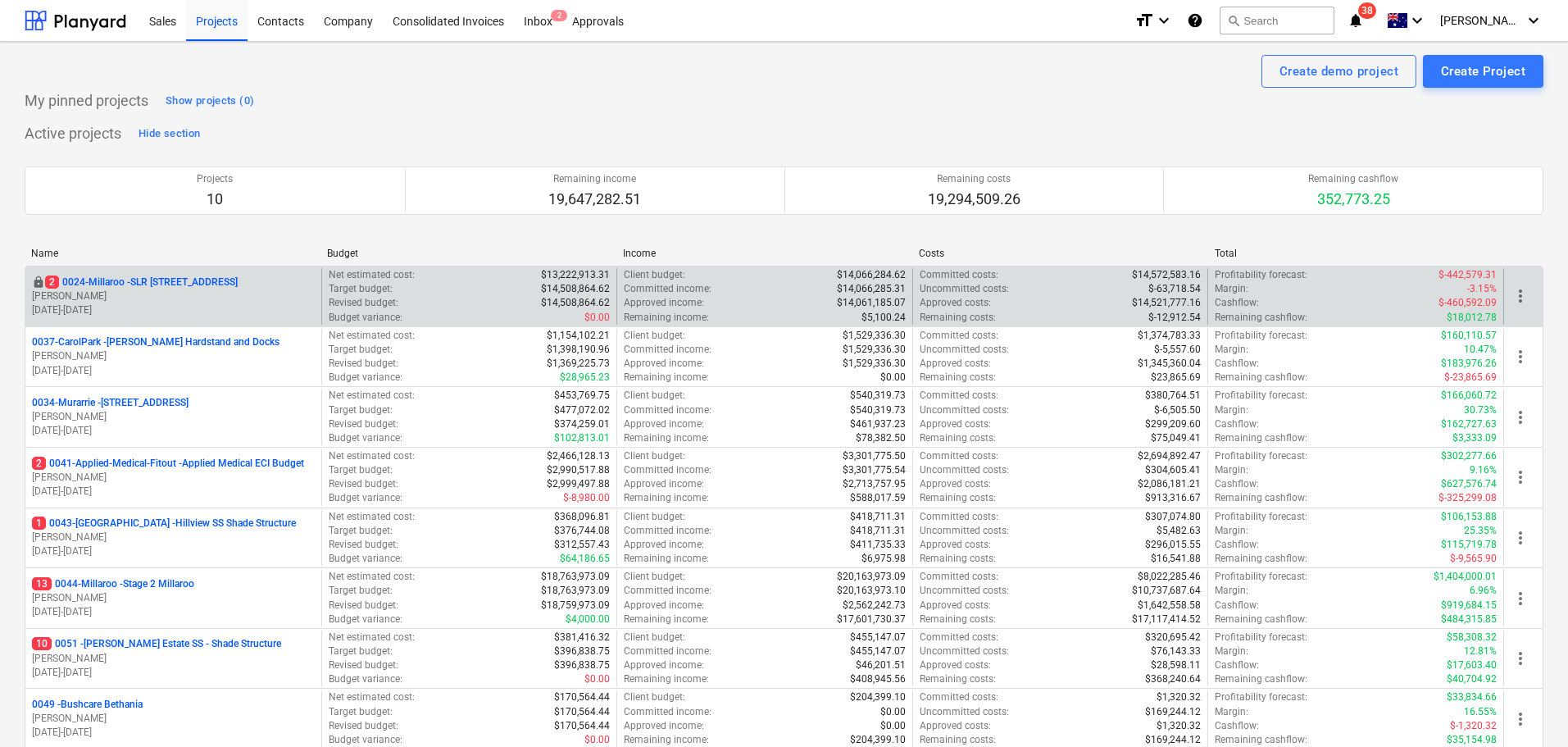
click at [193, 278] on p "2 0024-Millaroo - SLR 2 Millaroo Drive" at bounding box center [141, 282] width 193 height 14
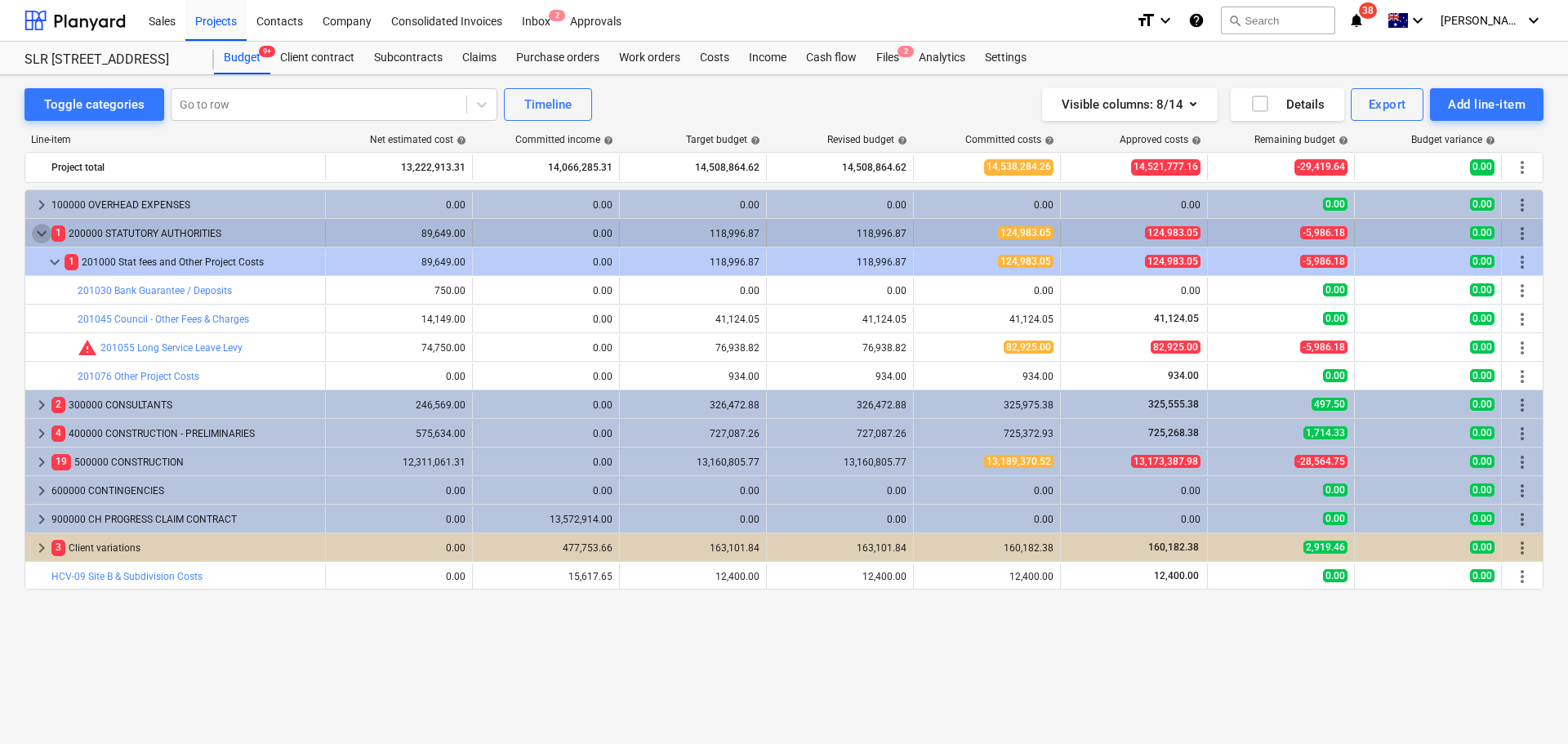
click at [43, 238] on span "keyboard_arrow_down" at bounding box center [41, 233] width 20 height 20
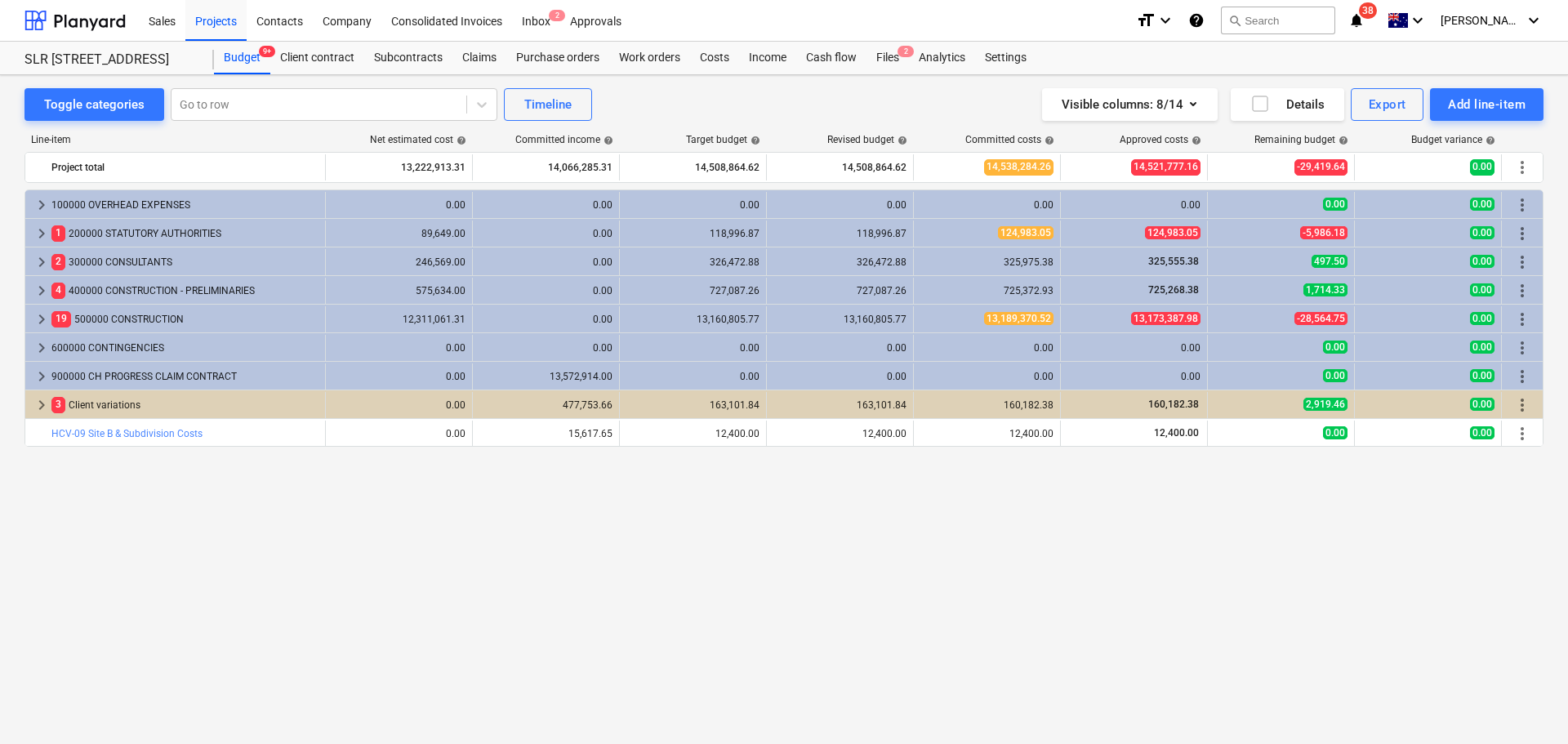
click at [43, 238] on span "keyboard_arrow_right" at bounding box center [41, 233] width 20 height 20
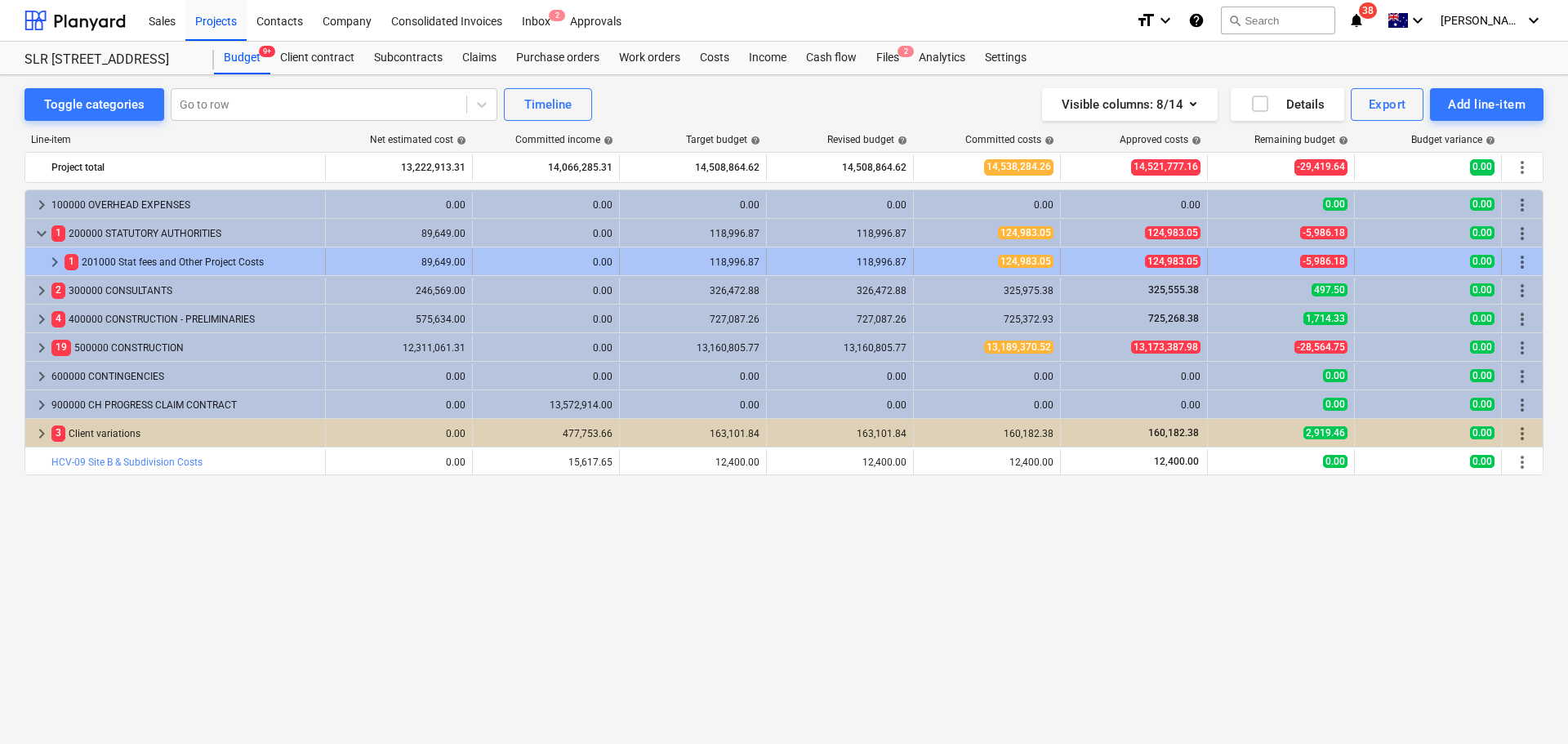
click at [47, 266] on span "keyboard_arrow_right" at bounding box center [54, 261] width 20 height 20
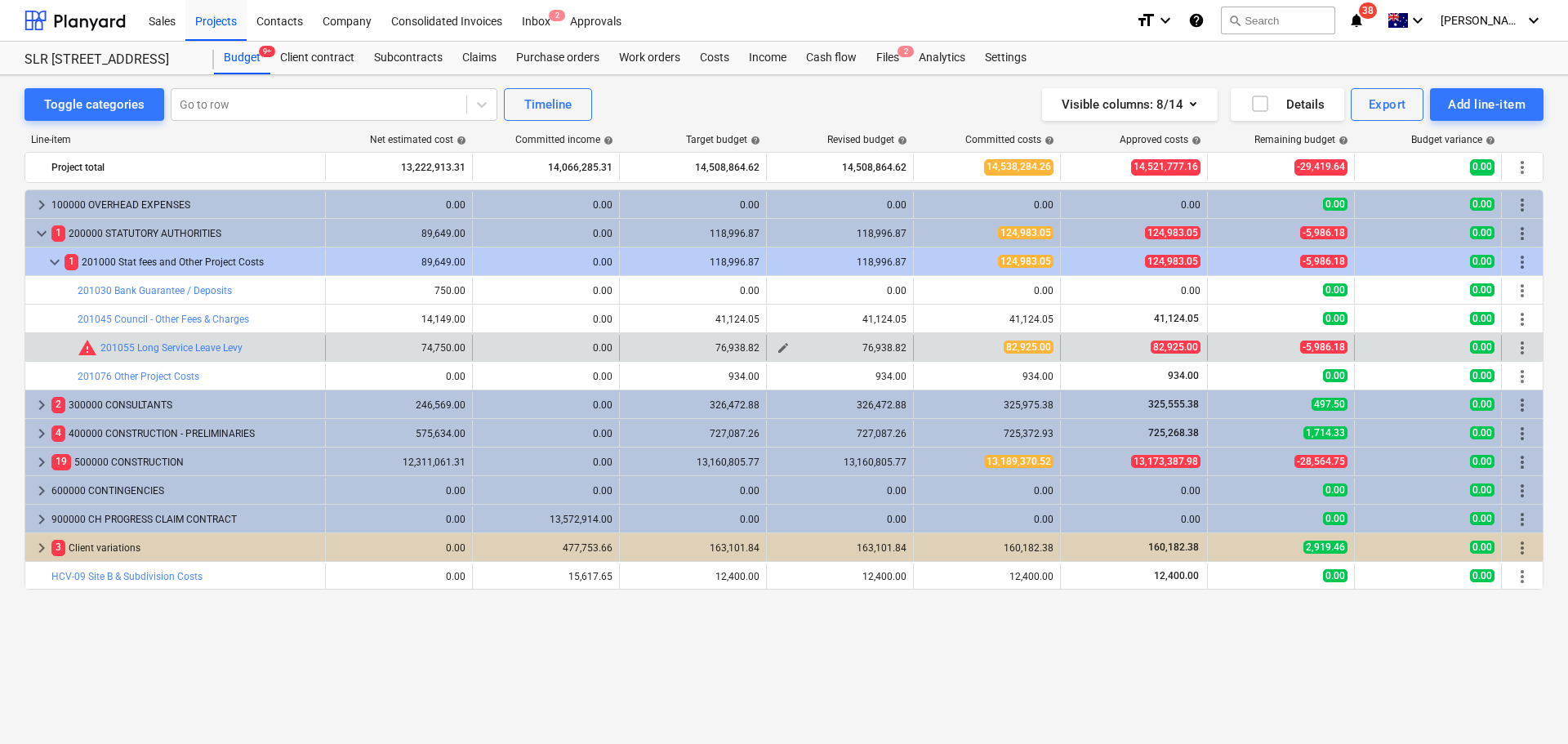
click at [786, 347] on span "edit" at bounding box center [783, 348] width 13 height 13
type textarea "x"
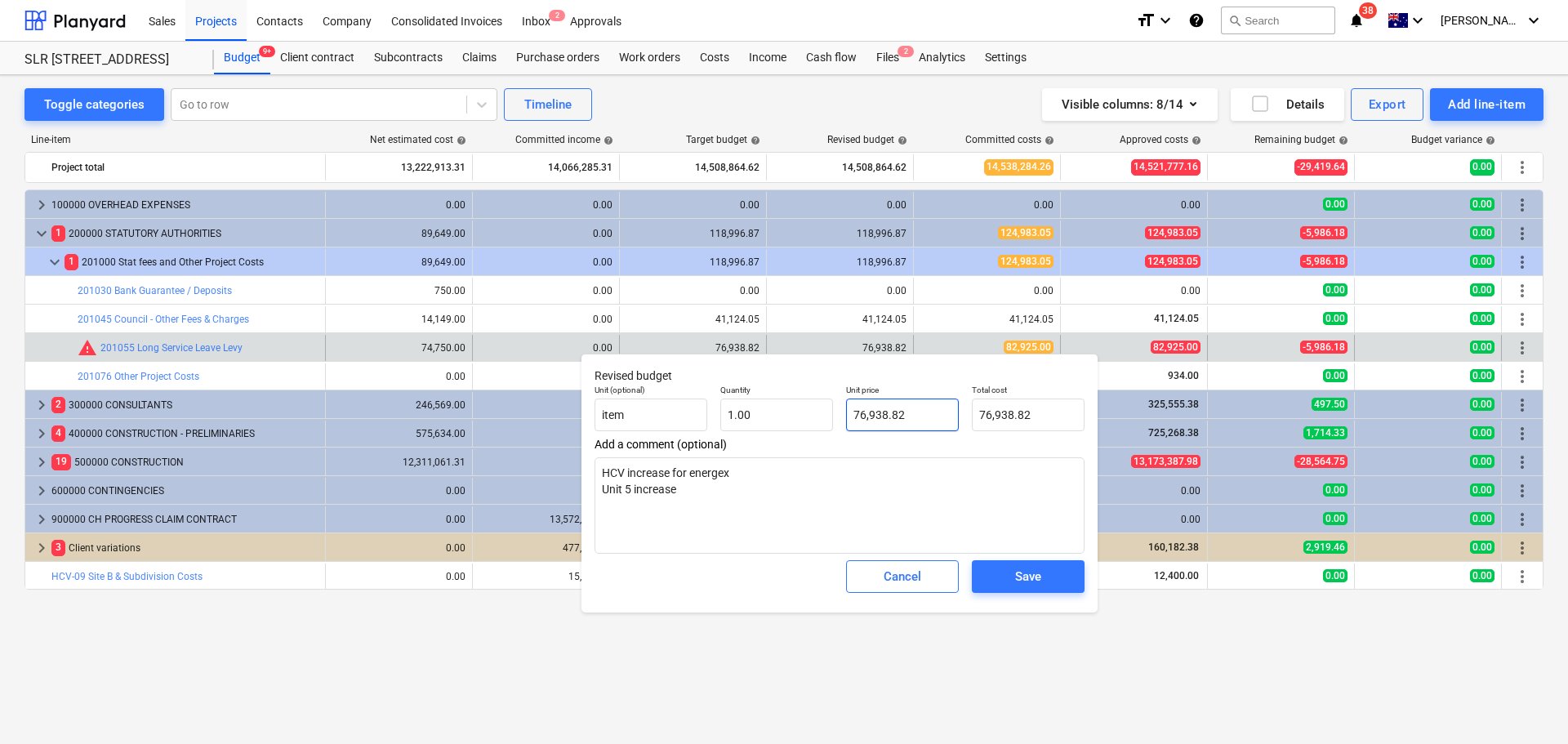
type input "76938.82"
click at [910, 410] on input "76938.82" at bounding box center [902, 414] width 112 height 33
type textarea "x"
type input "8"
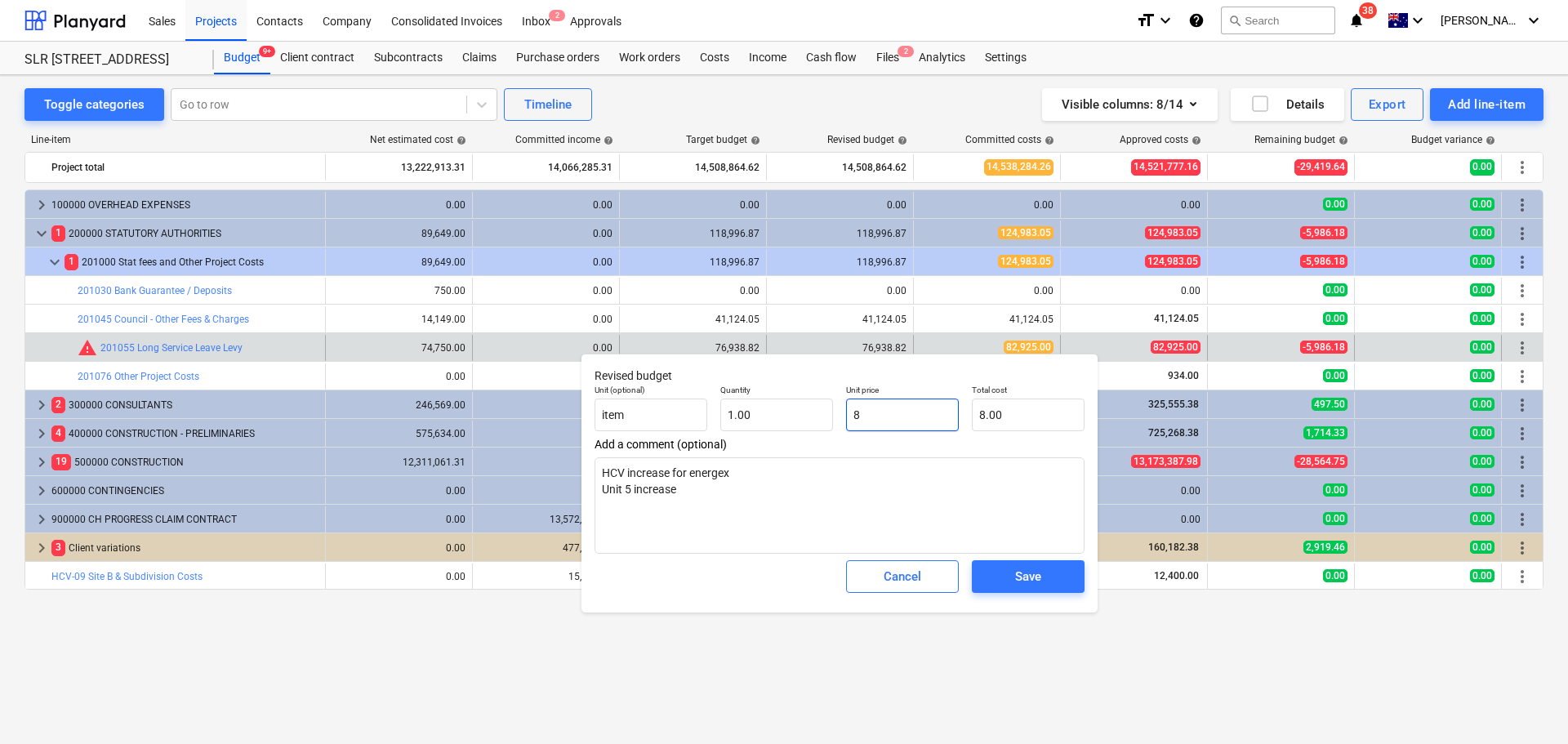
type input "8.00"
type textarea "x"
type input "82"
type input "82.00"
type textarea "x"
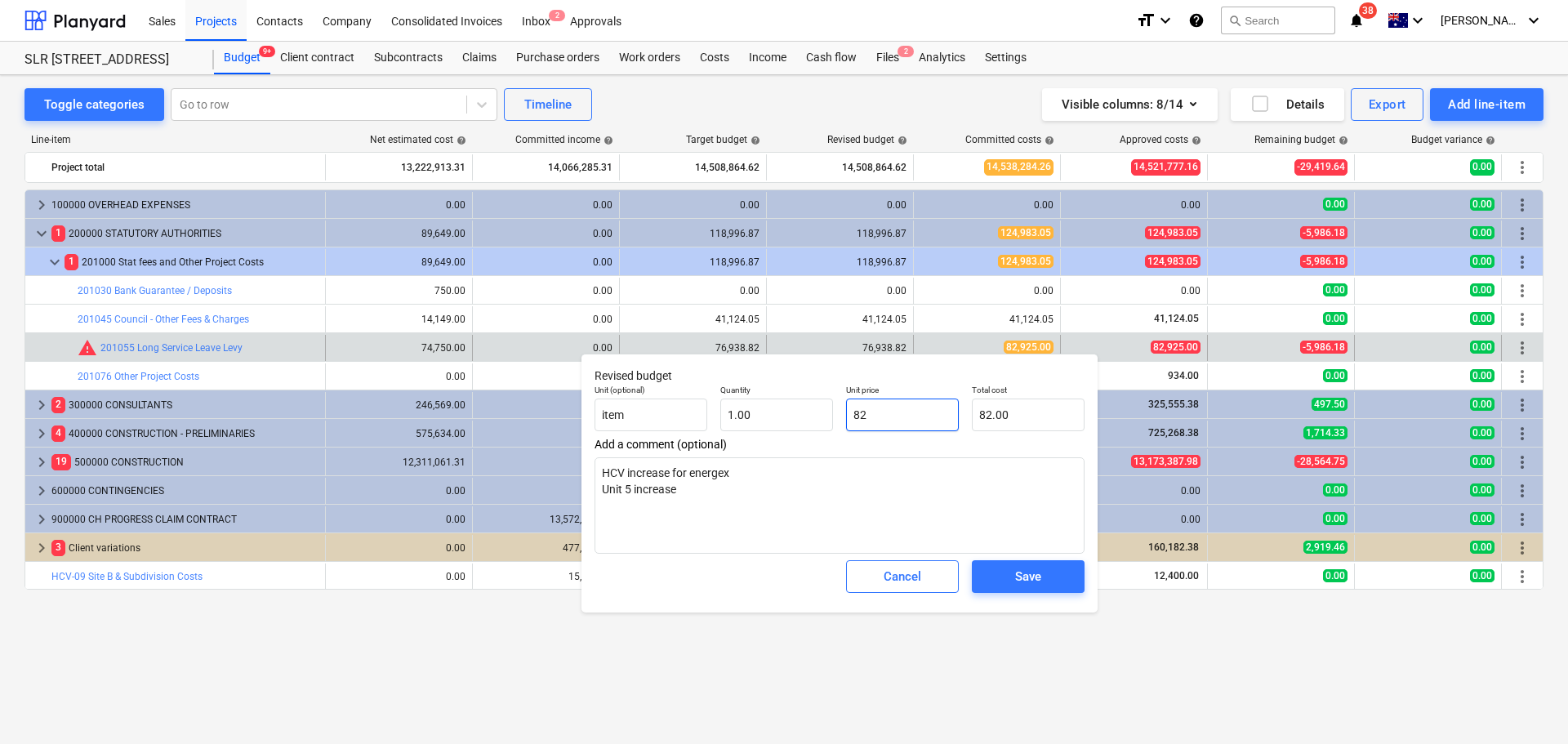
type input "829"
type input "829.00"
type textarea "x"
type input "8292"
type input "8,292.00"
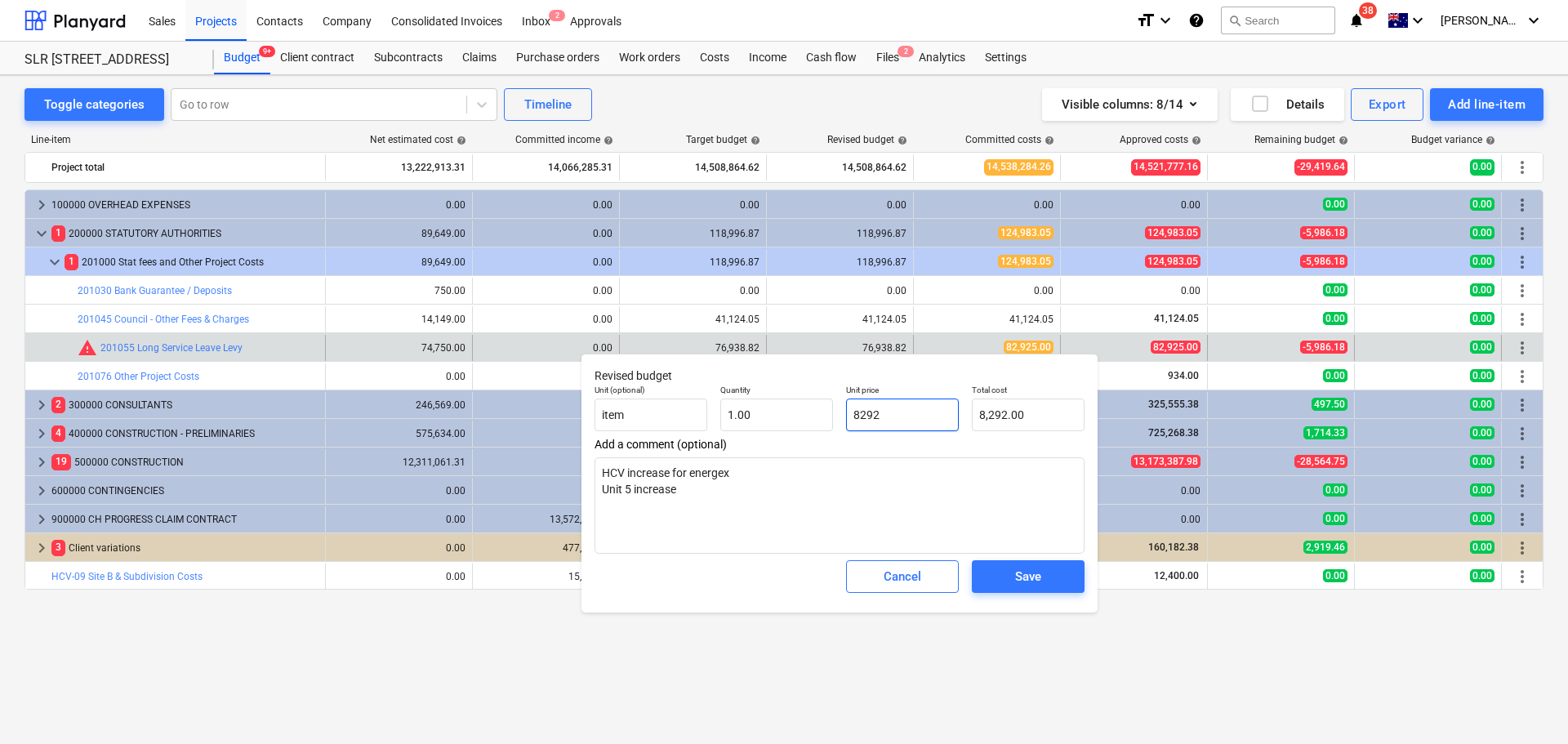
type textarea "x"
type input "82925"
type input "82,925.00"
click at [1055, 588] on span "Save" at bounding box center [1028, 576] width 73 height 22
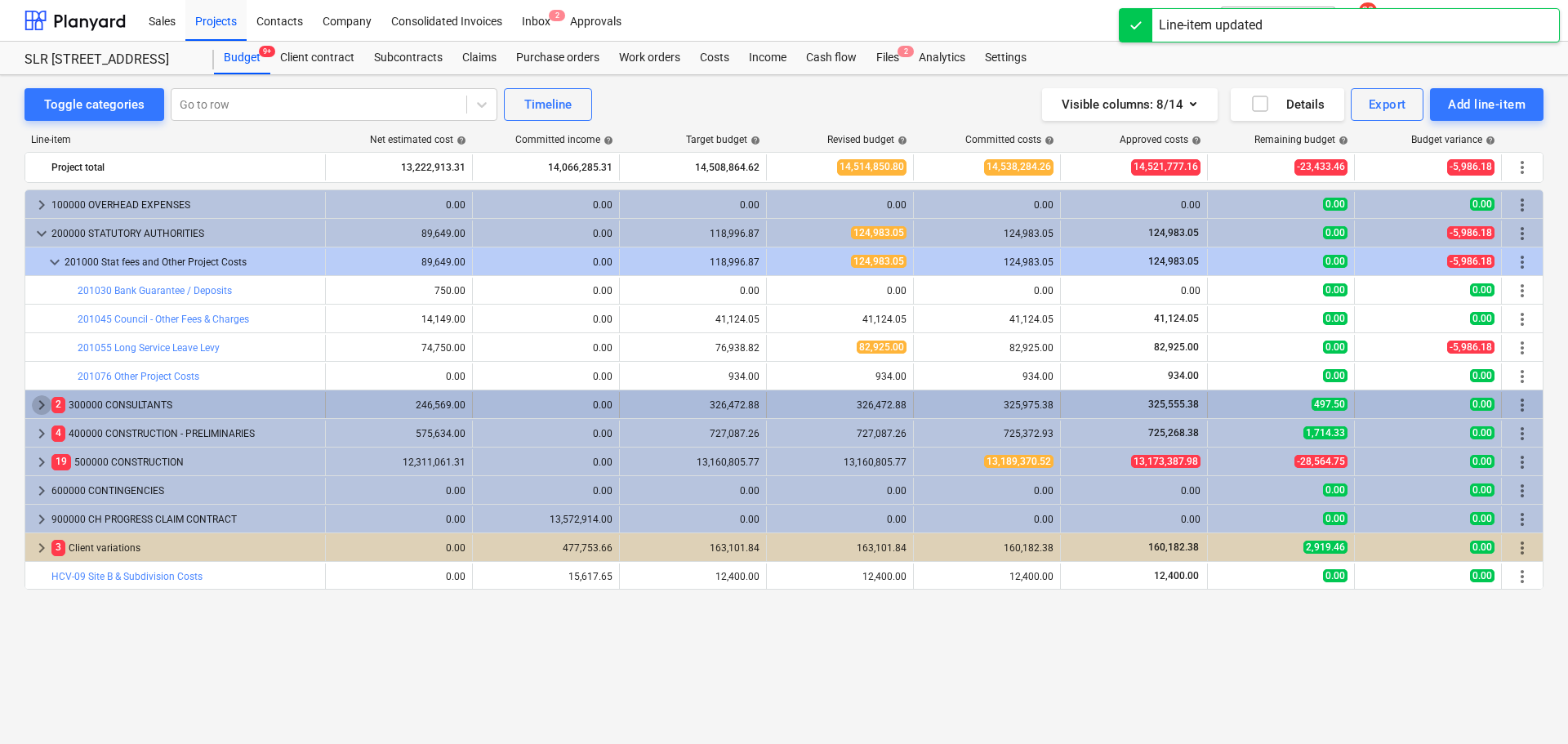
click at [41, 408] on span "keyboard_arrow_right" at bounding box center [41, 405] width 20 height 20
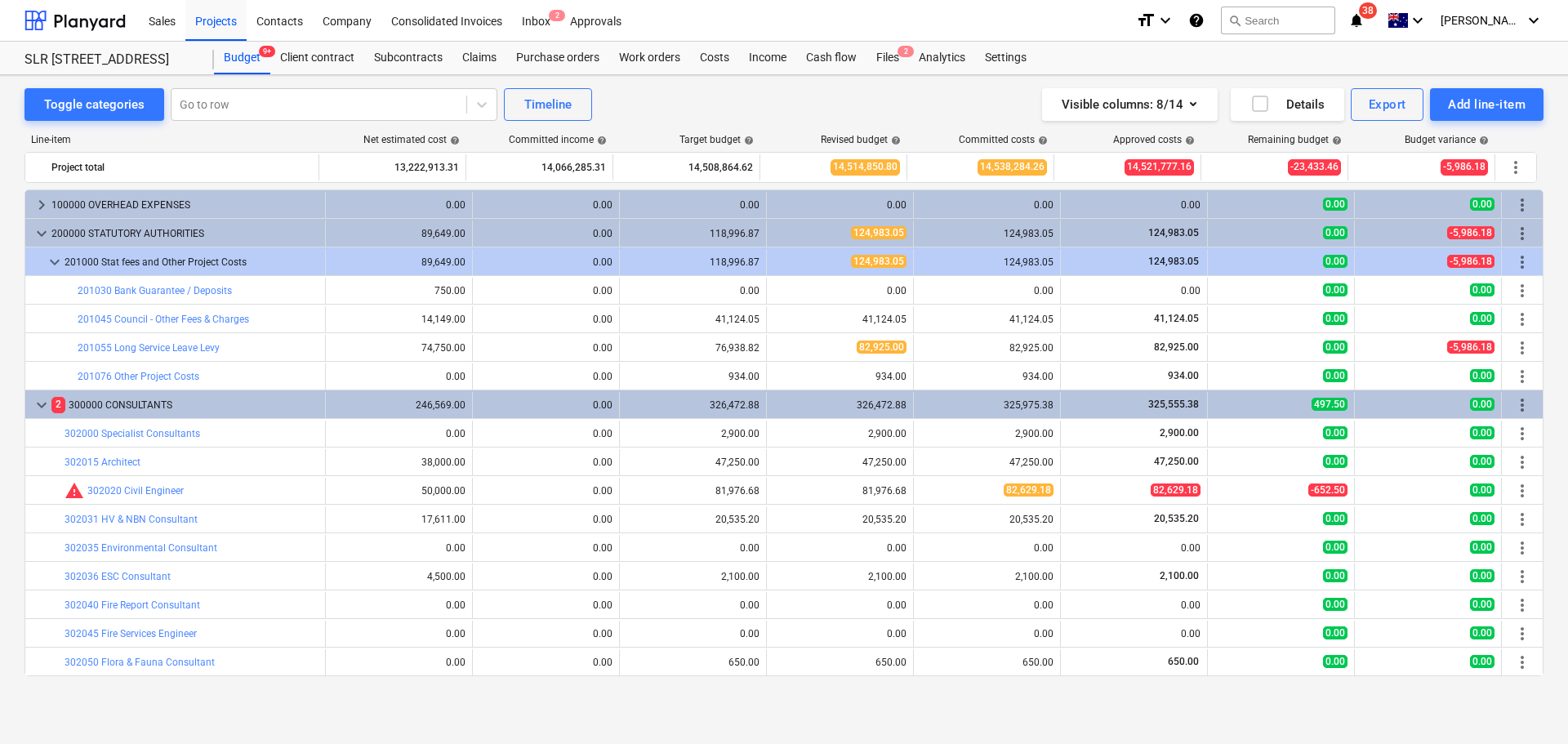
scroll to position [163, 0]
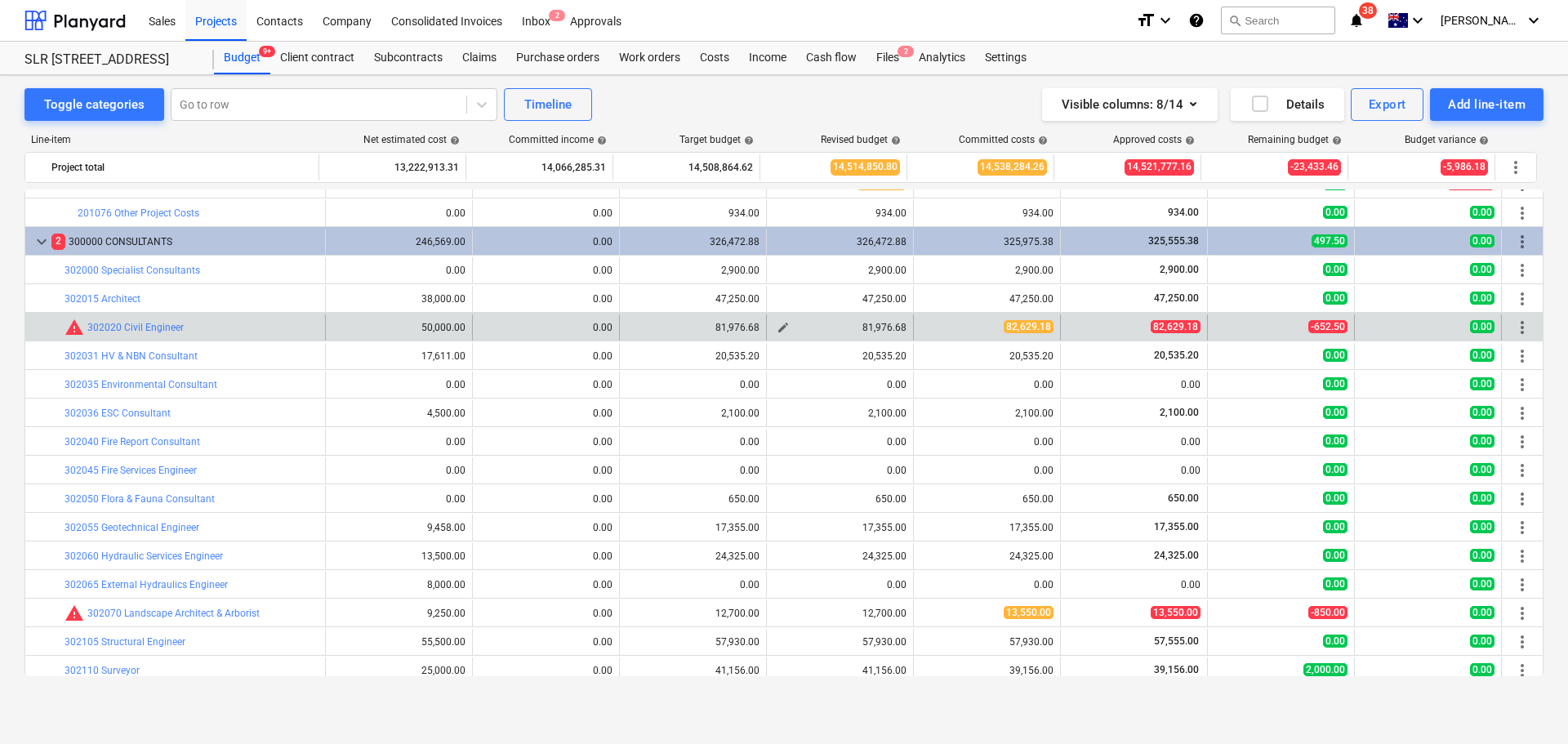
click at [782, 330] on span "edit" at bounding box center [783, 328] width 13 height 13
type textarea "x"
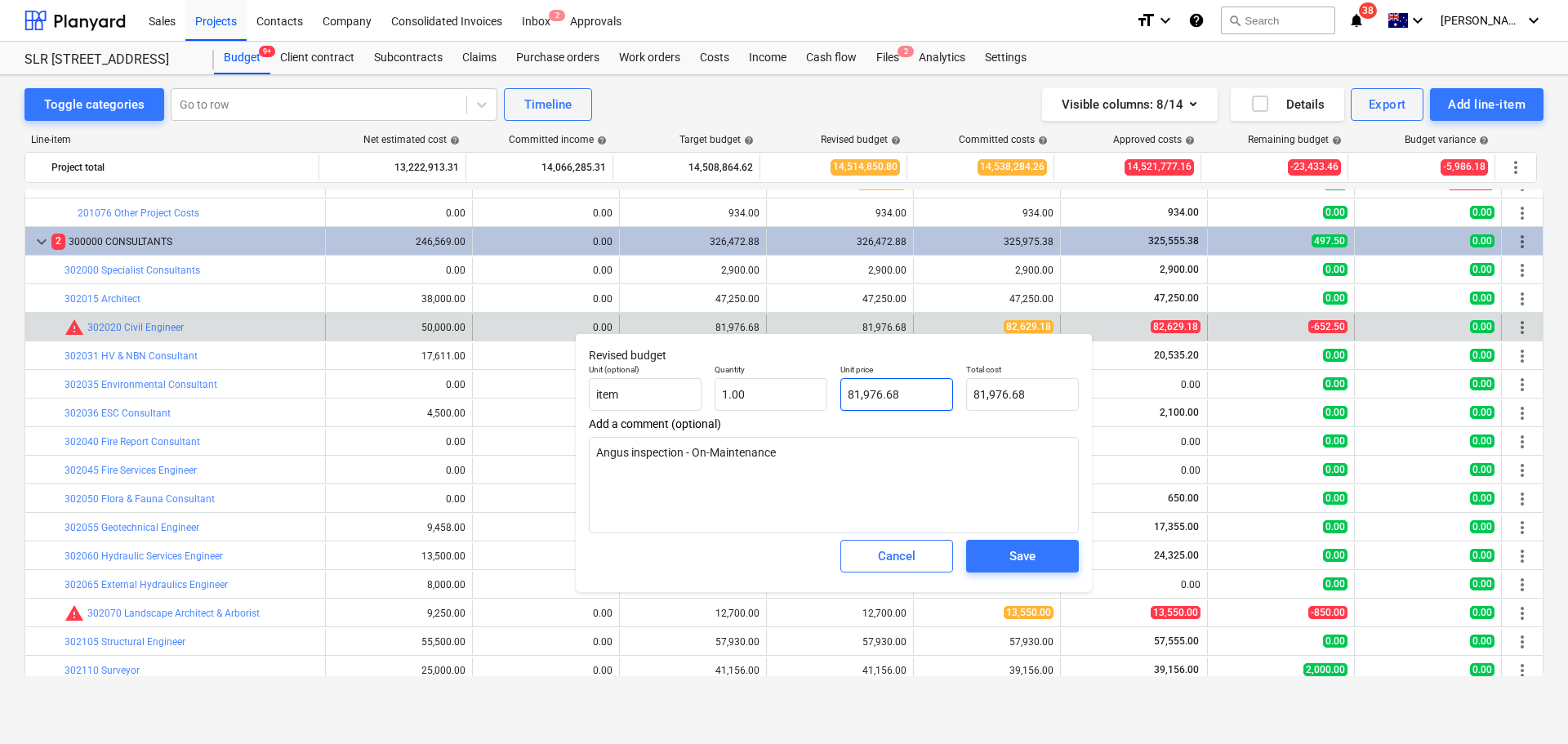
type input "81976.68"
click at [896, 398] on input "81976.68" at bounding box center [896, 394] width 112 height 33
type textarea "x"
type input "8"
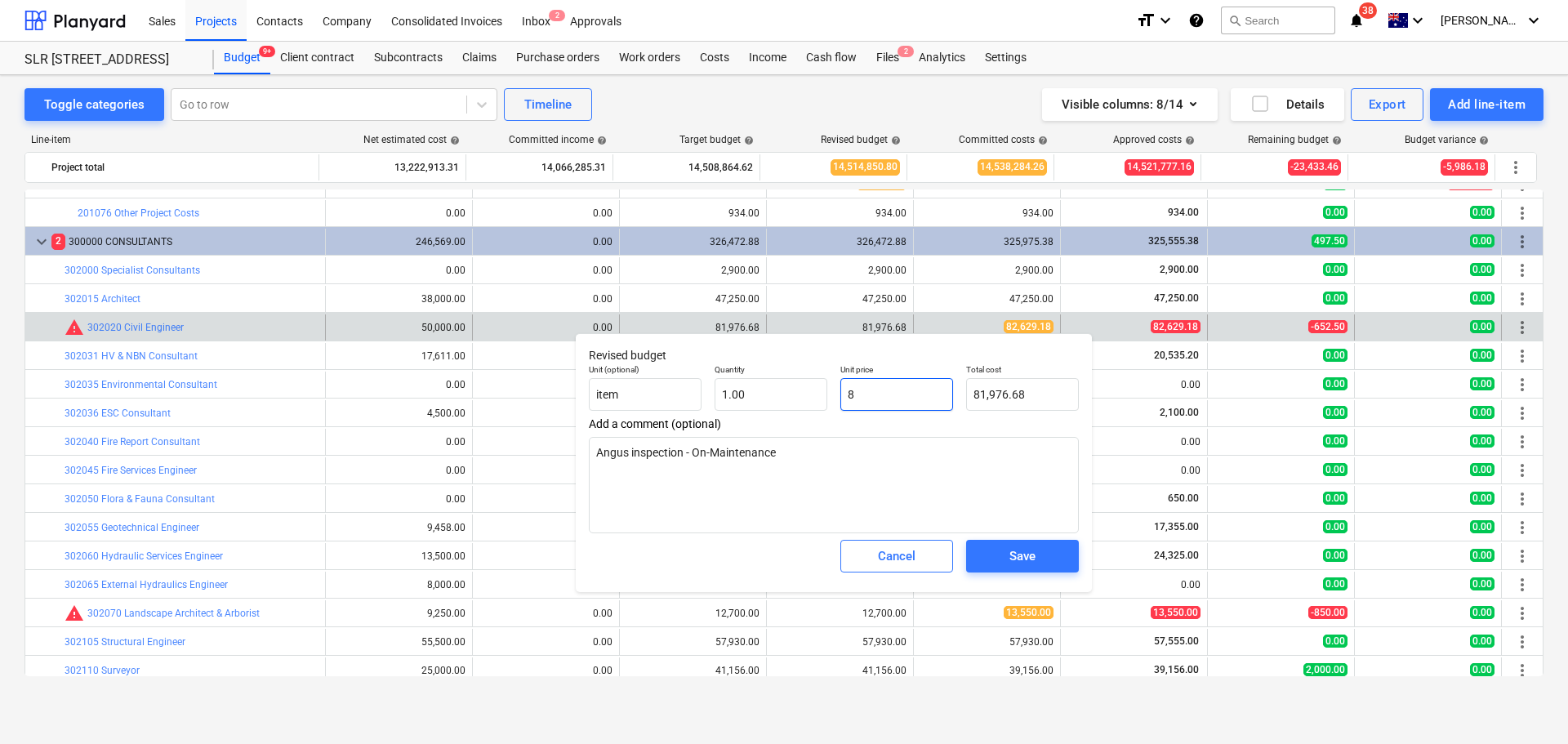
type input "8.00"
type textarea "x"
type input "82"
type input "82.00"
type textarea "x"
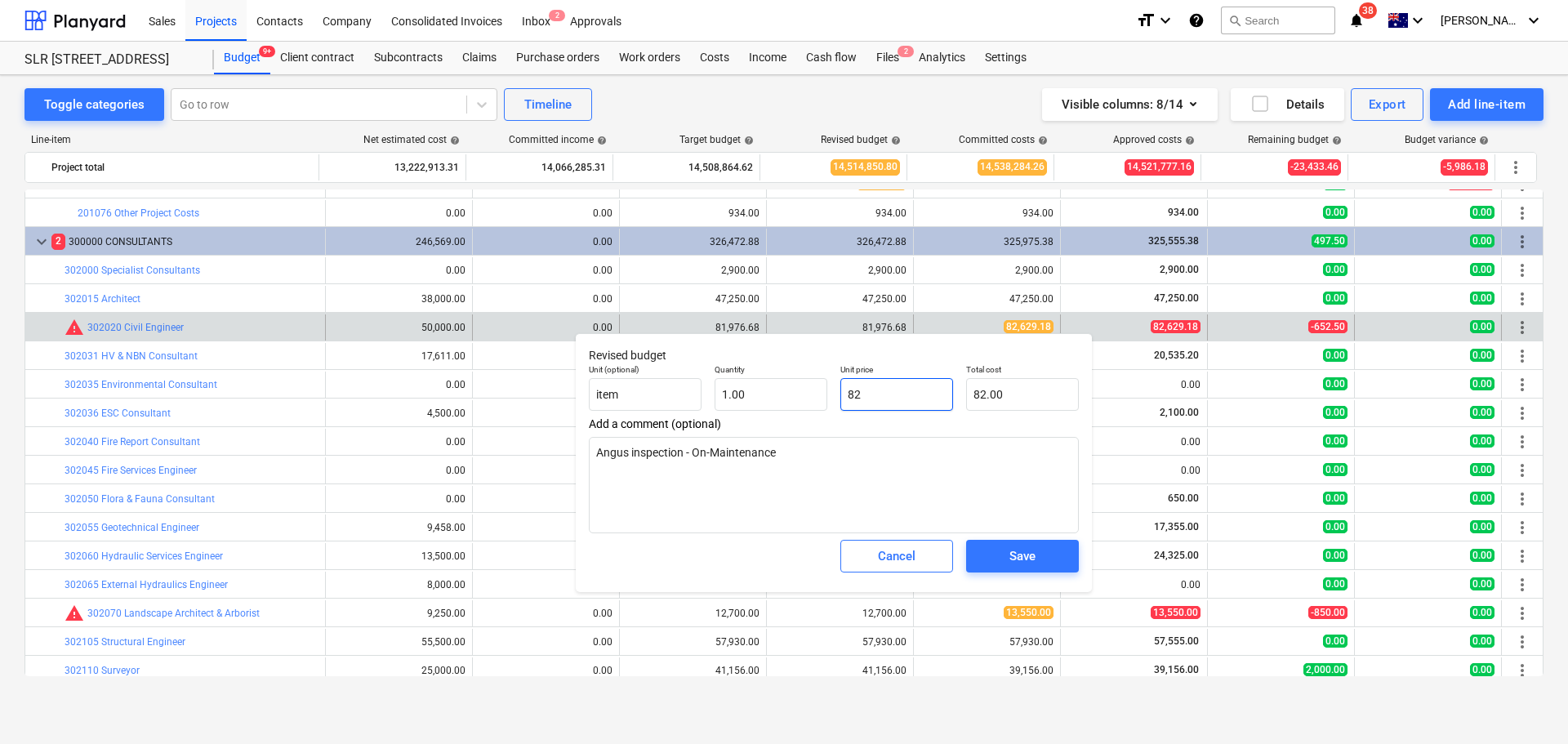
type input "826"
type input "826.00"
type textarea "x"
type input "8262"
type input "8,262.00"
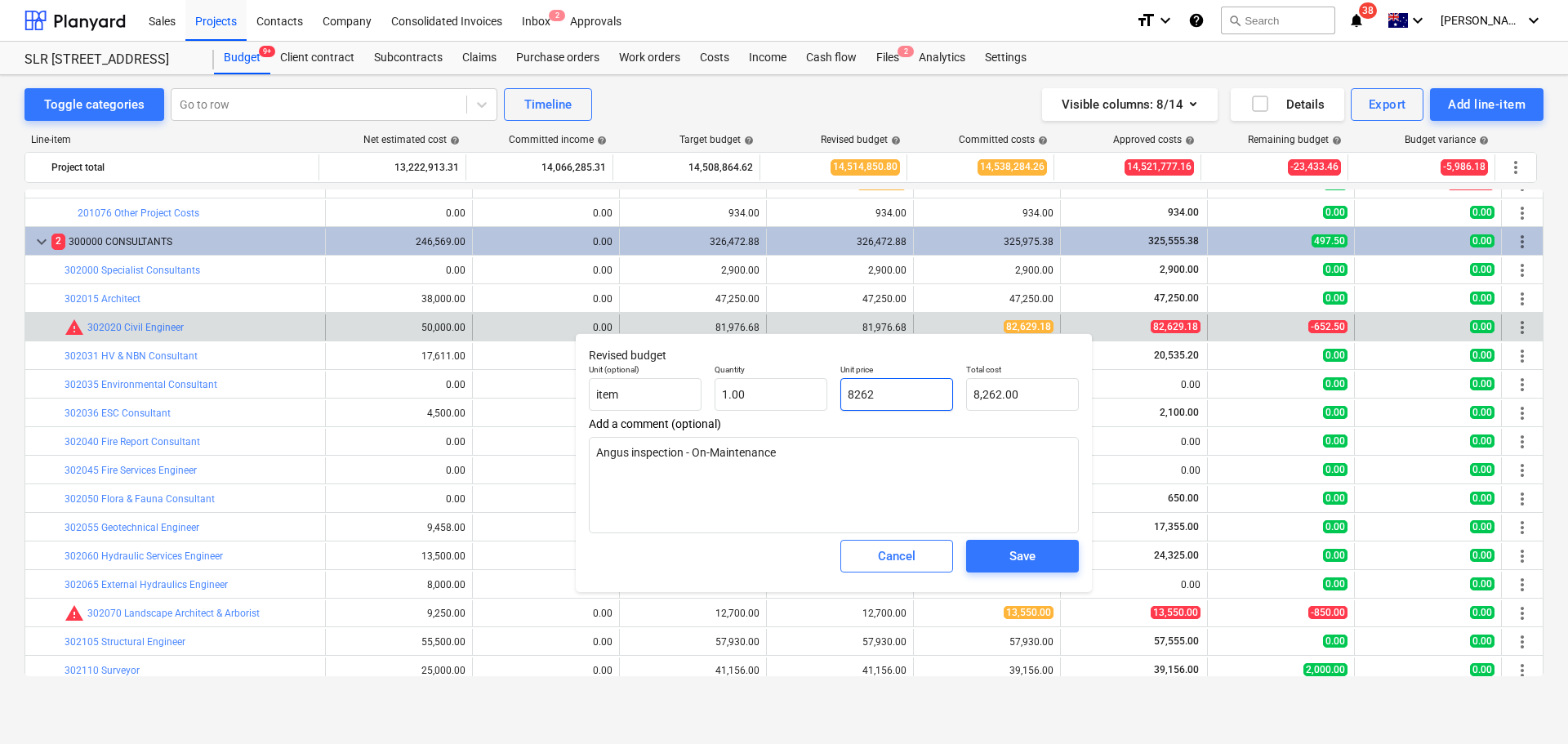
type textarea "x"
type input "82629"
type input "82,629.00"
type textarea "x"
type input "82629."
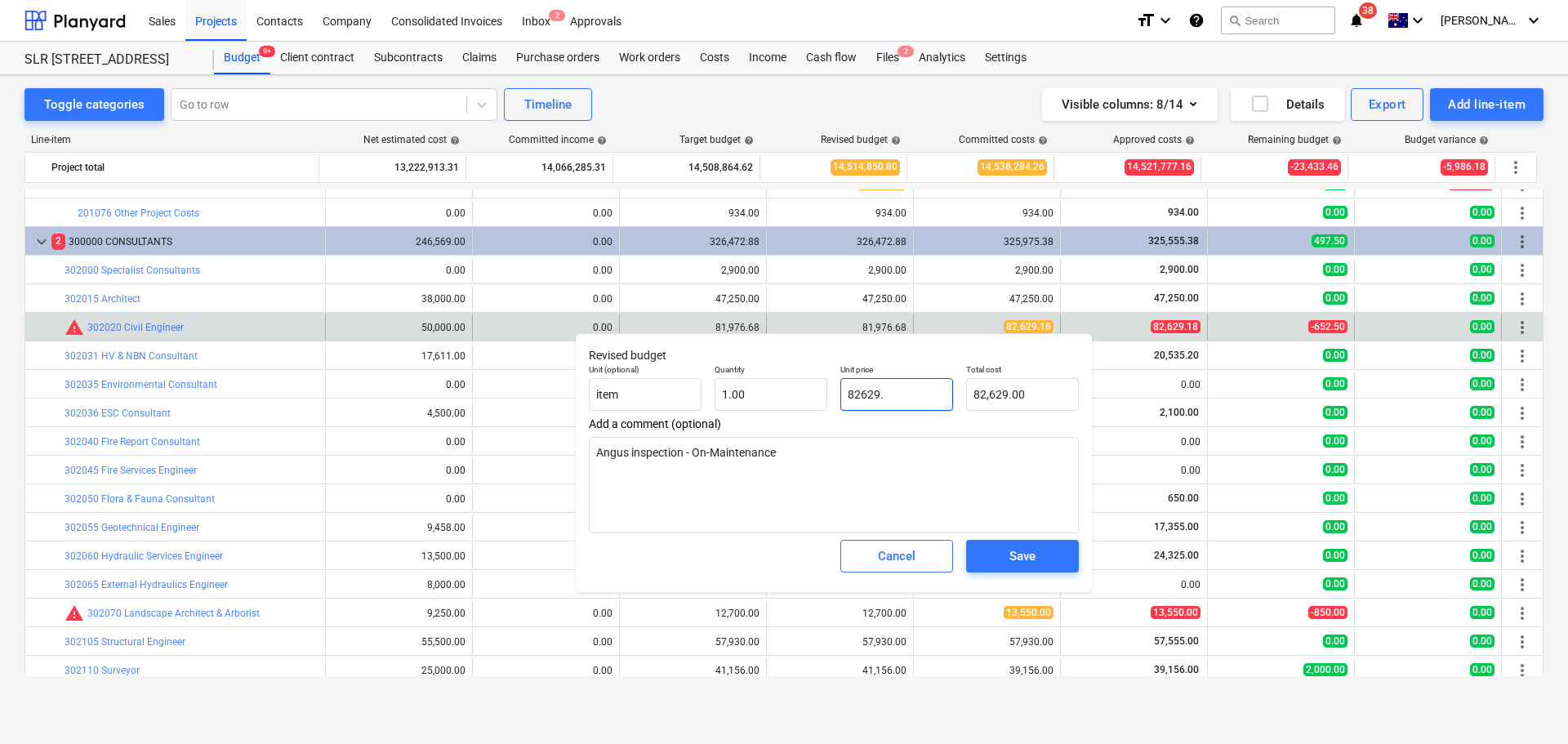
type textarea "x"
type input "82629.1"
type input "82,629.10"
type input "82629.18"
type textarea "x"
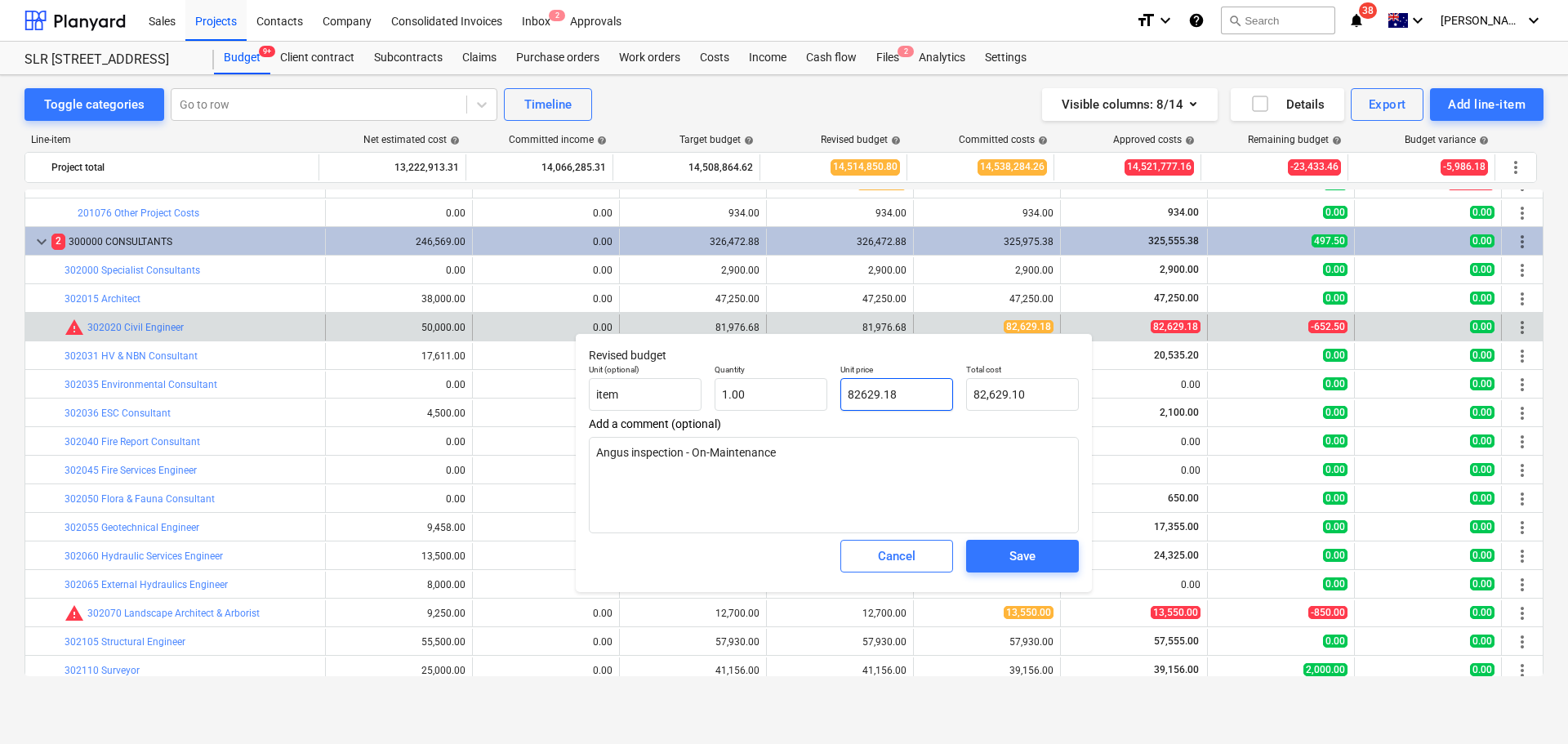
type input "82,629.18"
click at [1021, 557] on div "Save" at bounding box center [1022, 556] width 26 height 22
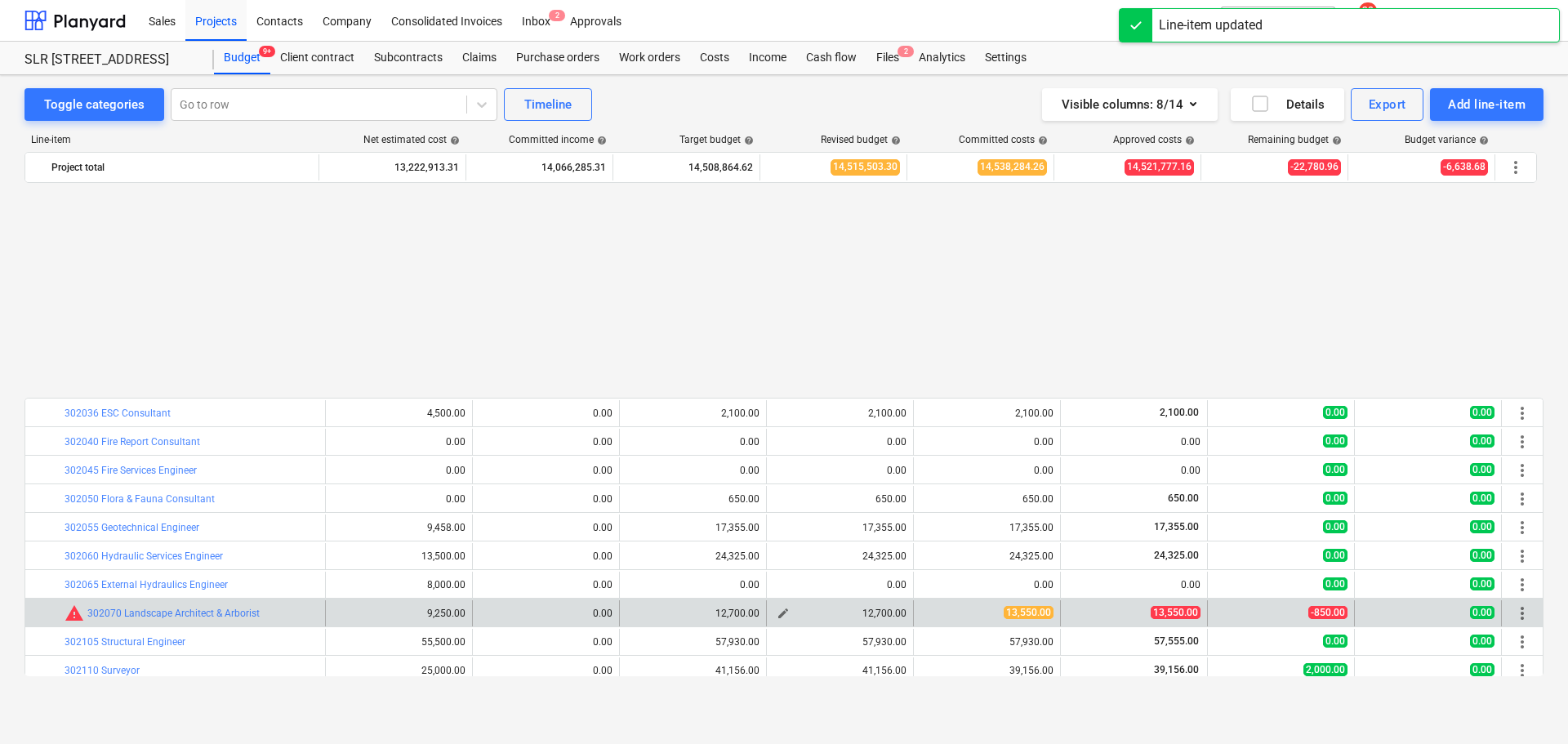
scroll to position [409, 0]
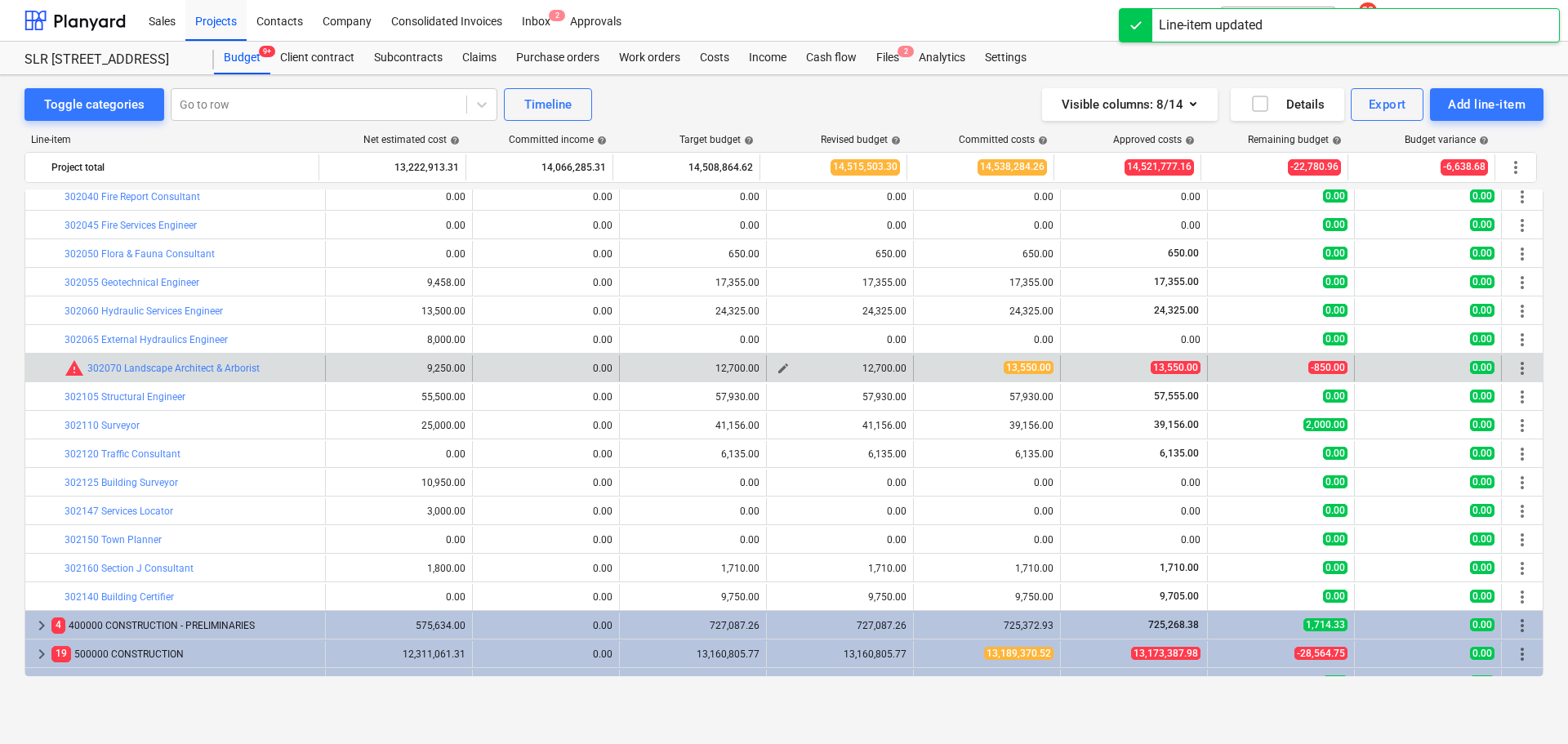
click at [781, 365] on span "edit" at bounding box center [783, 368] width 13 height 13
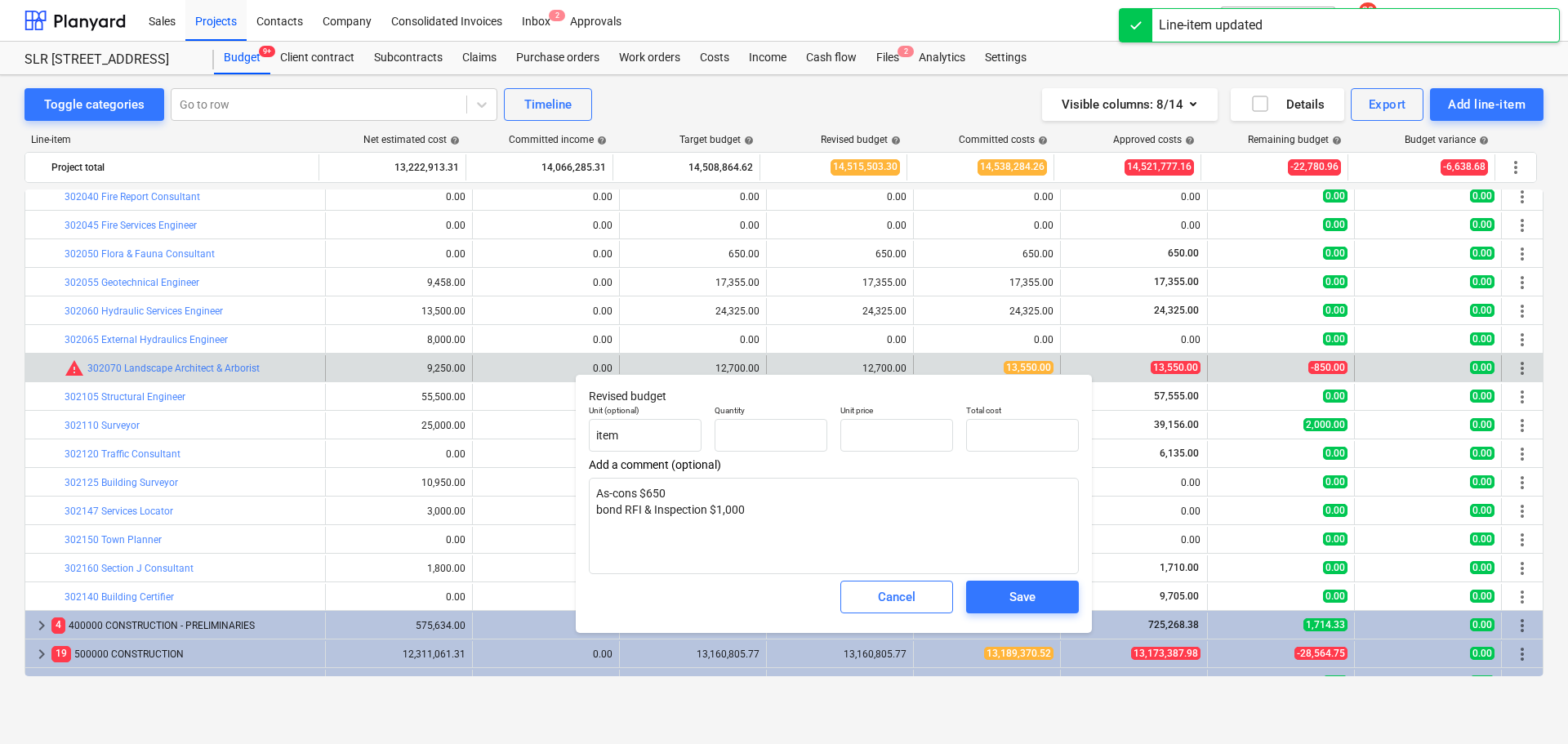
type textarea "x"
type input "1.00"
type input "12,700.00"
type input "12700"
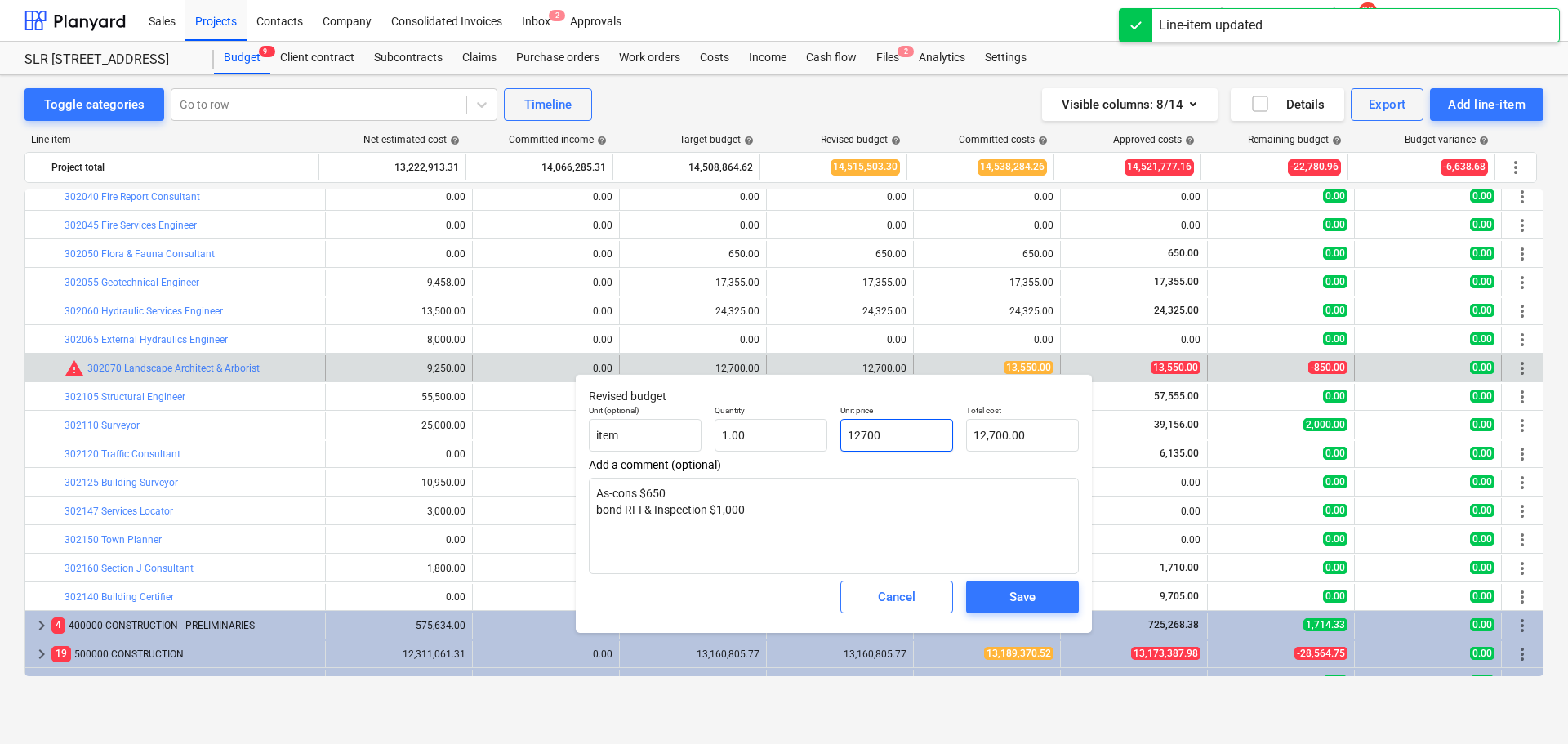
click at [919, 436] on input "12700" at bounding box center [896, 435] width 112 height 33
type textarea "x"
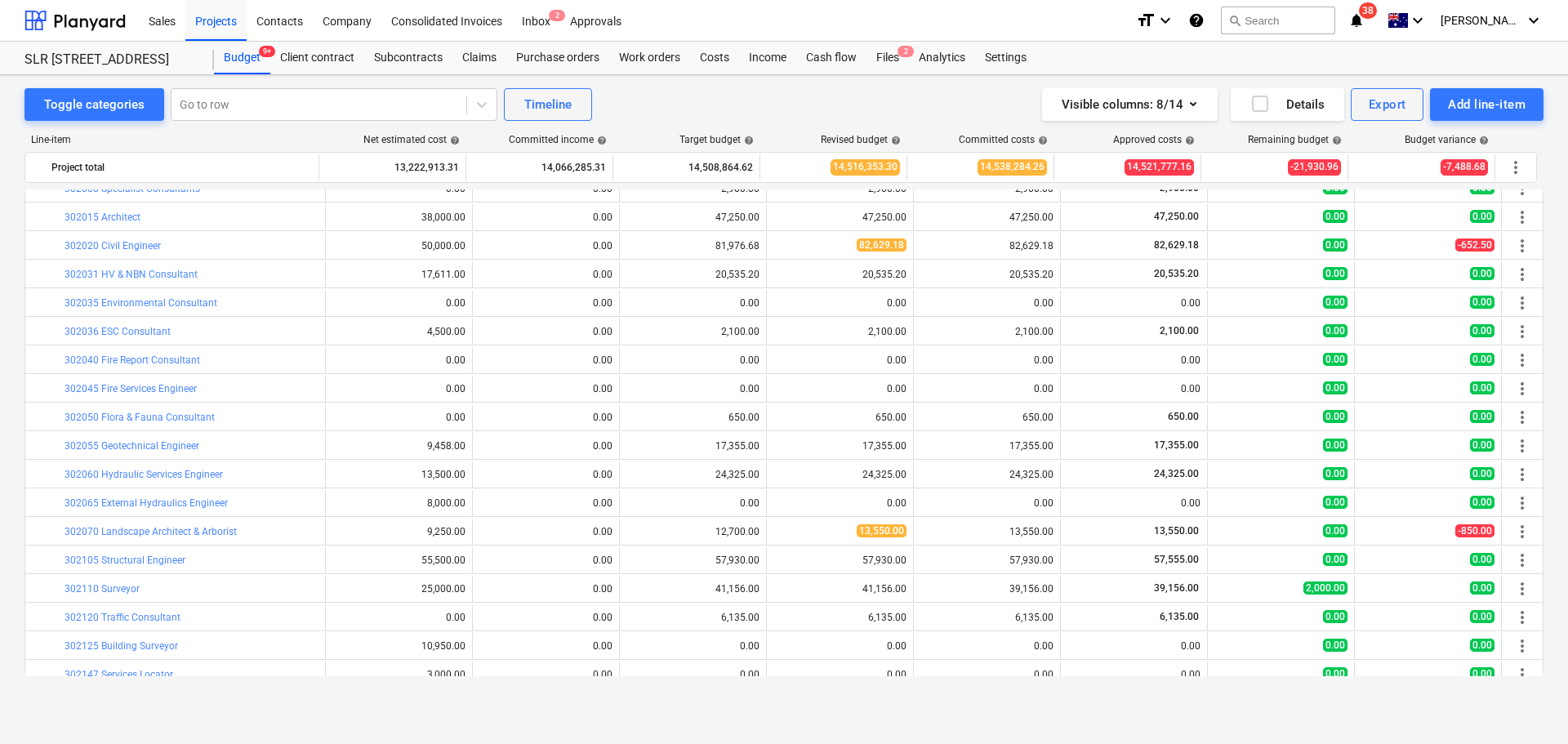
scroll to position [513, 0]
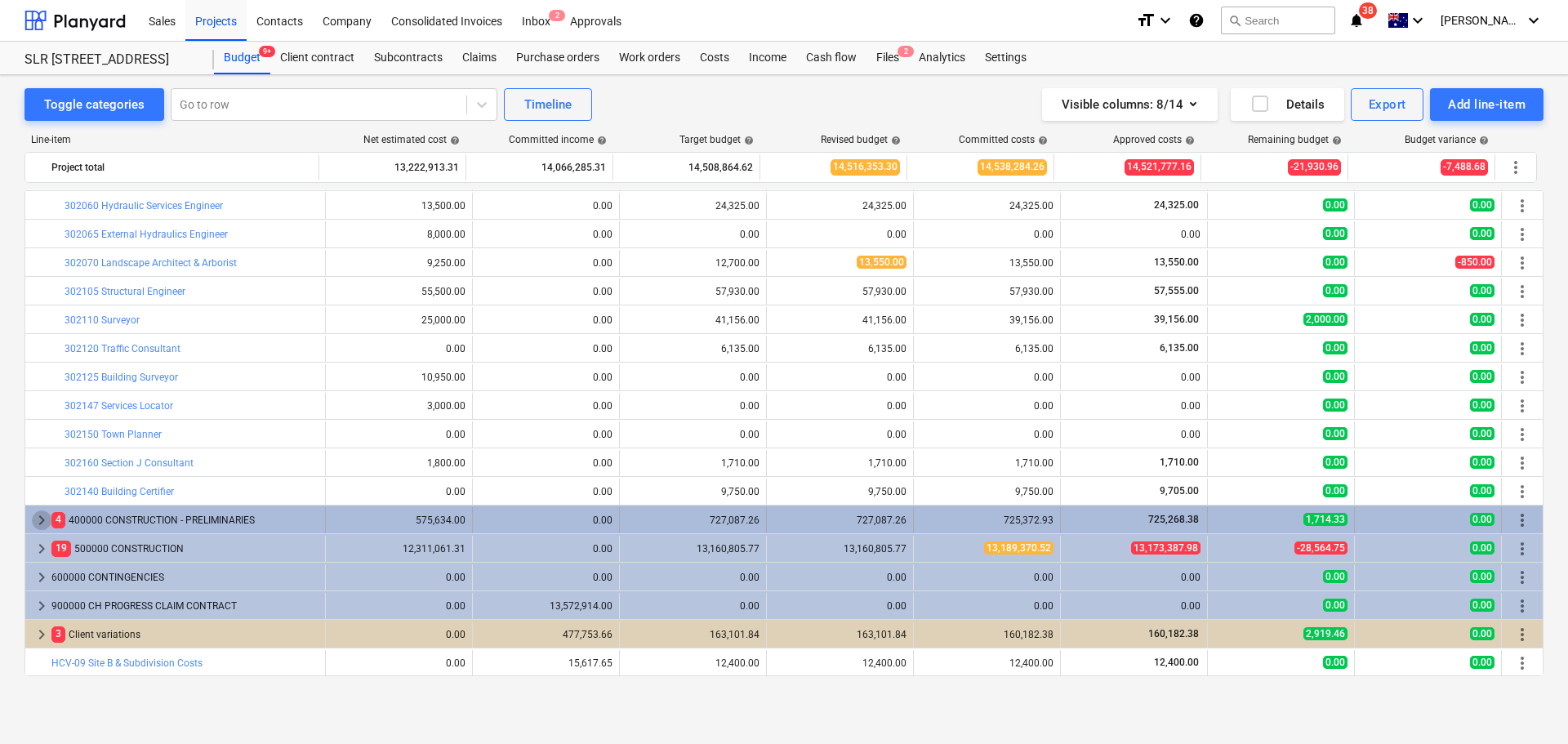
click at [42, 518] on span "keyboard_arrow_right" at bounding box center [41, 520] width 20 height 20
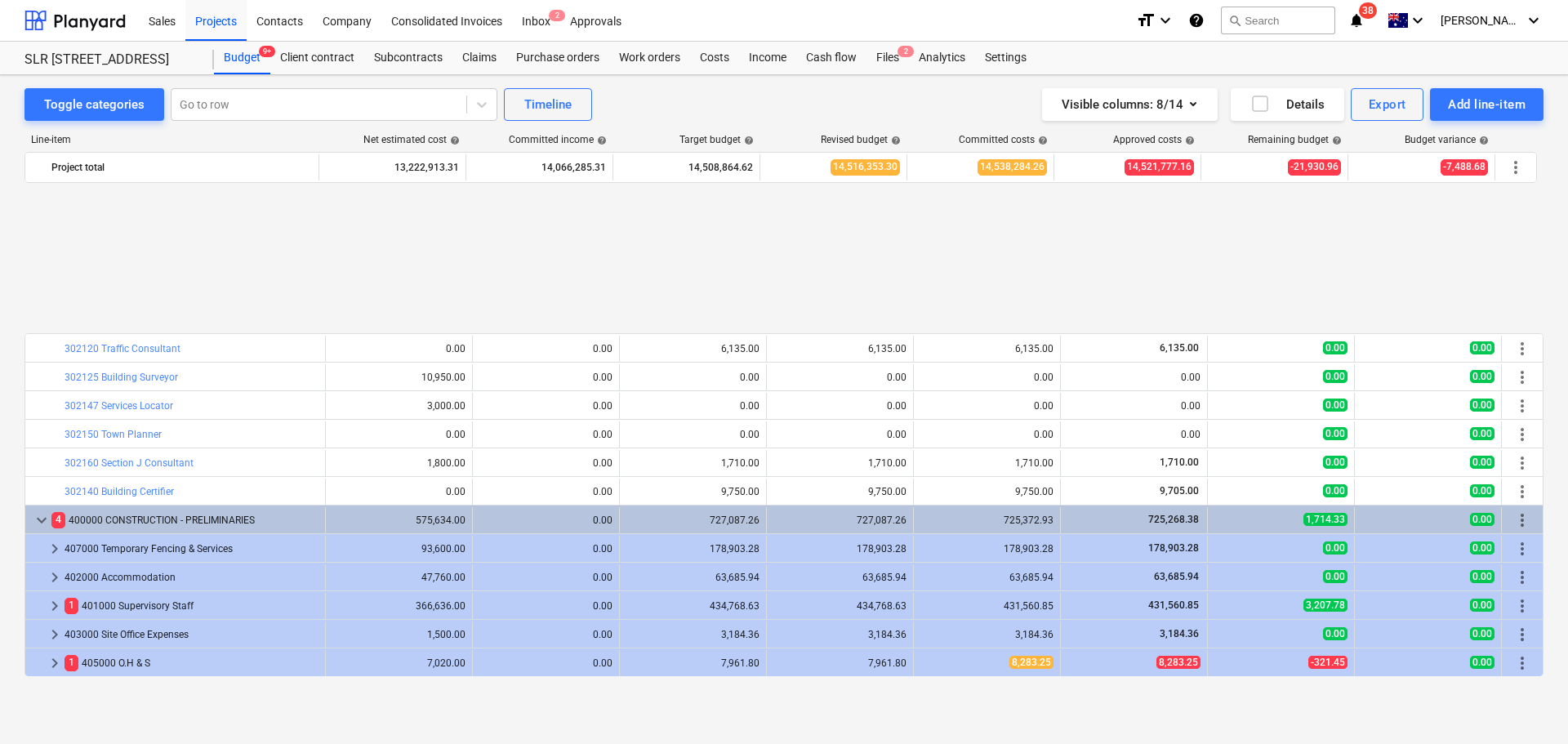
scroll to position [742, 0]
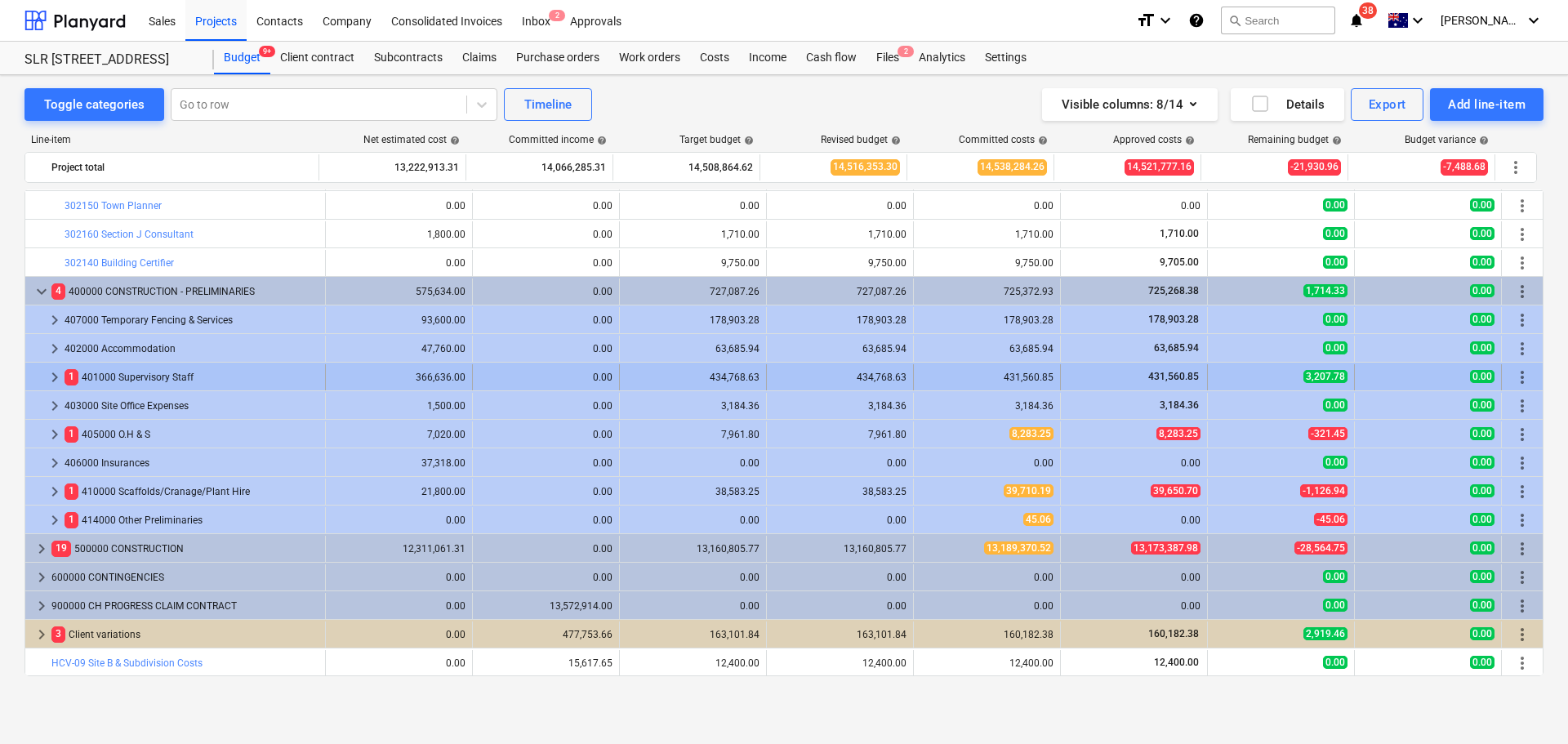
click at [59, 378] on span "keyboard_arrow_right" at bounding box center [54, 377] width 20 height 20
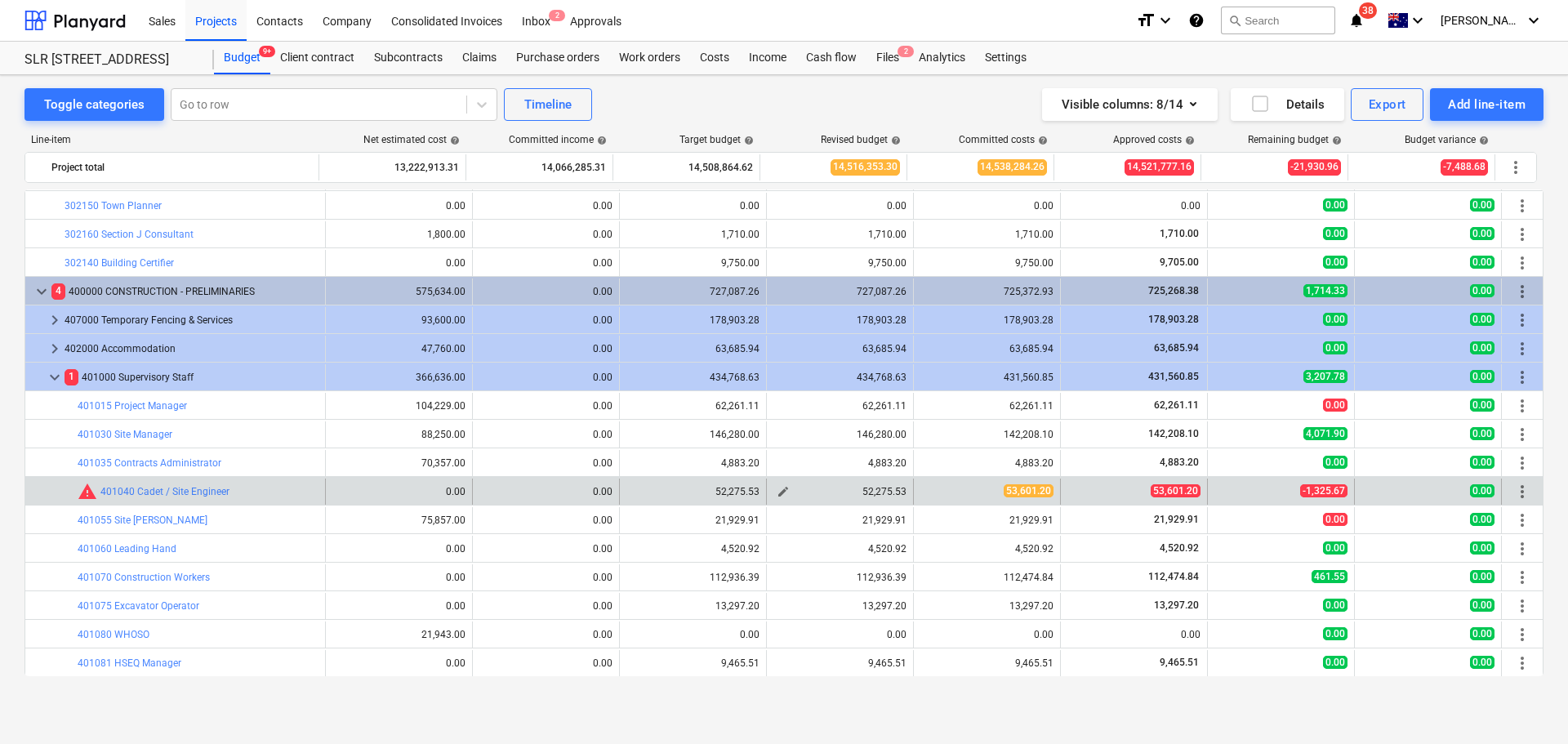
click at [777, 491] on span "edit" at bounding box center [783, 492] width 13 height 13
type textarea "x"
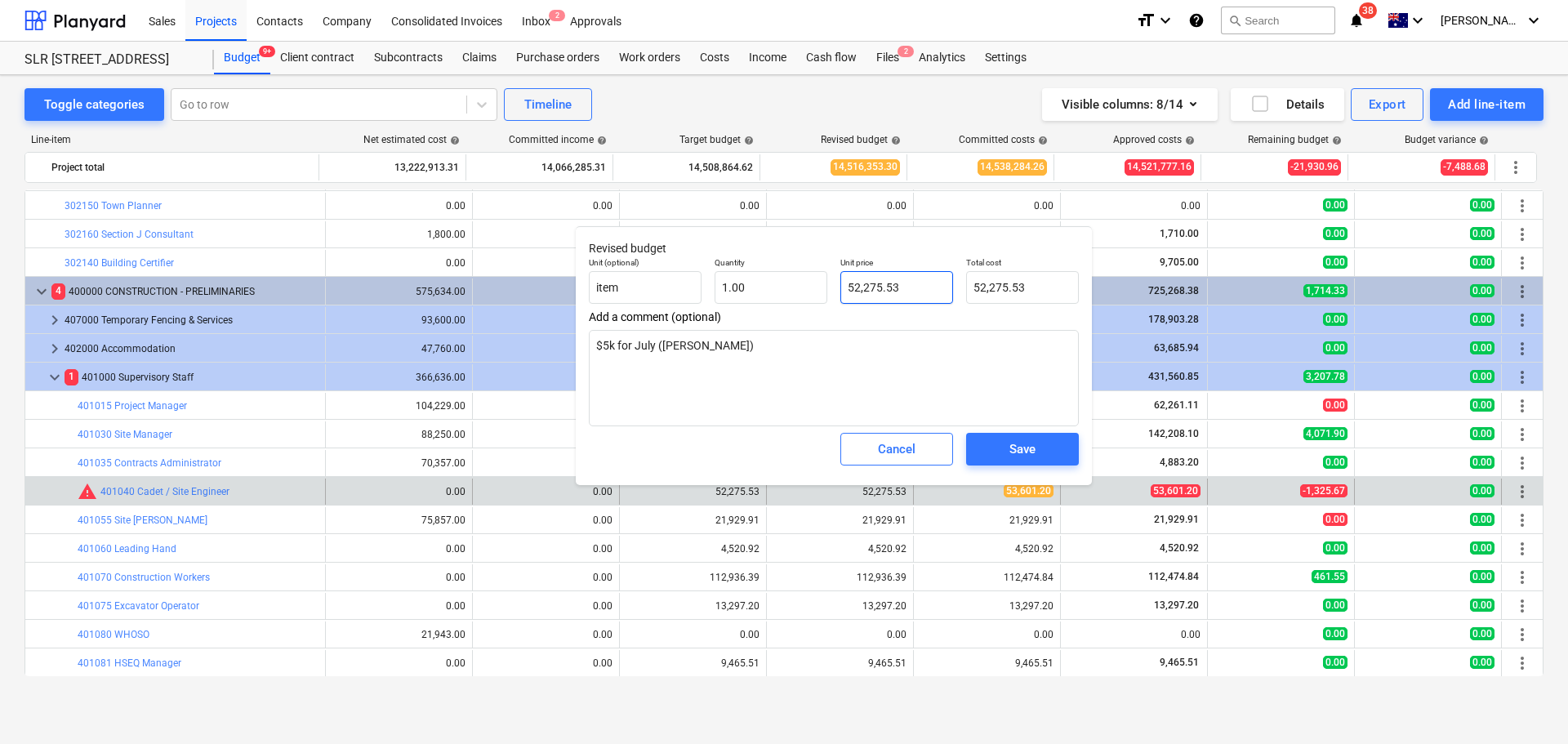
type input "52275.53"
click at [885, 294] on input "52275.53" at bounding box center [896, 287] width 112 height 33
type textarea "x"
type input "5"
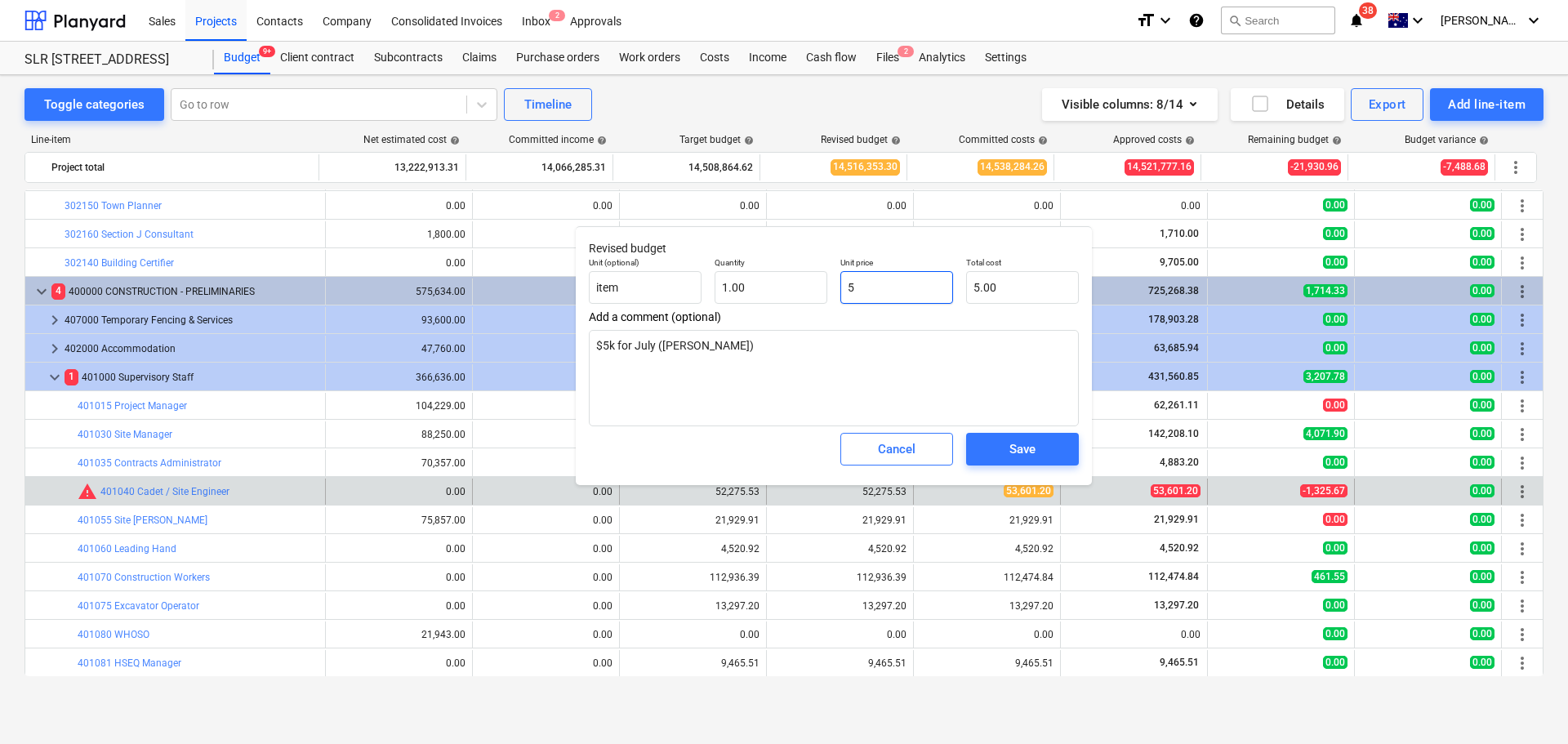
type input "5.00"
type textarea "x"
type input "53"
type input "53.00"
type textarea "x"
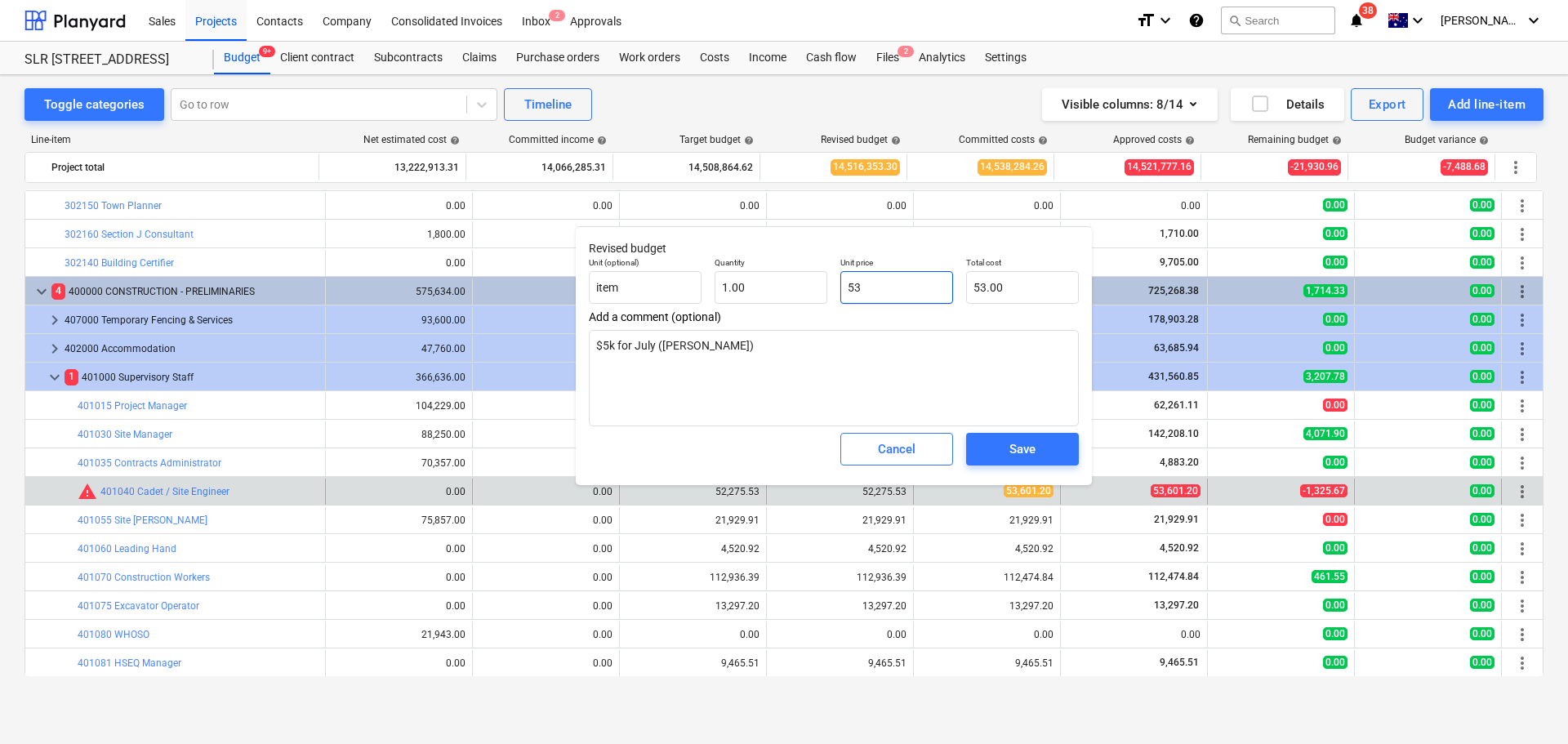
type input "536"
type input "536.00"
type textarea "x"
type input "5360"
type input "5,360.00"
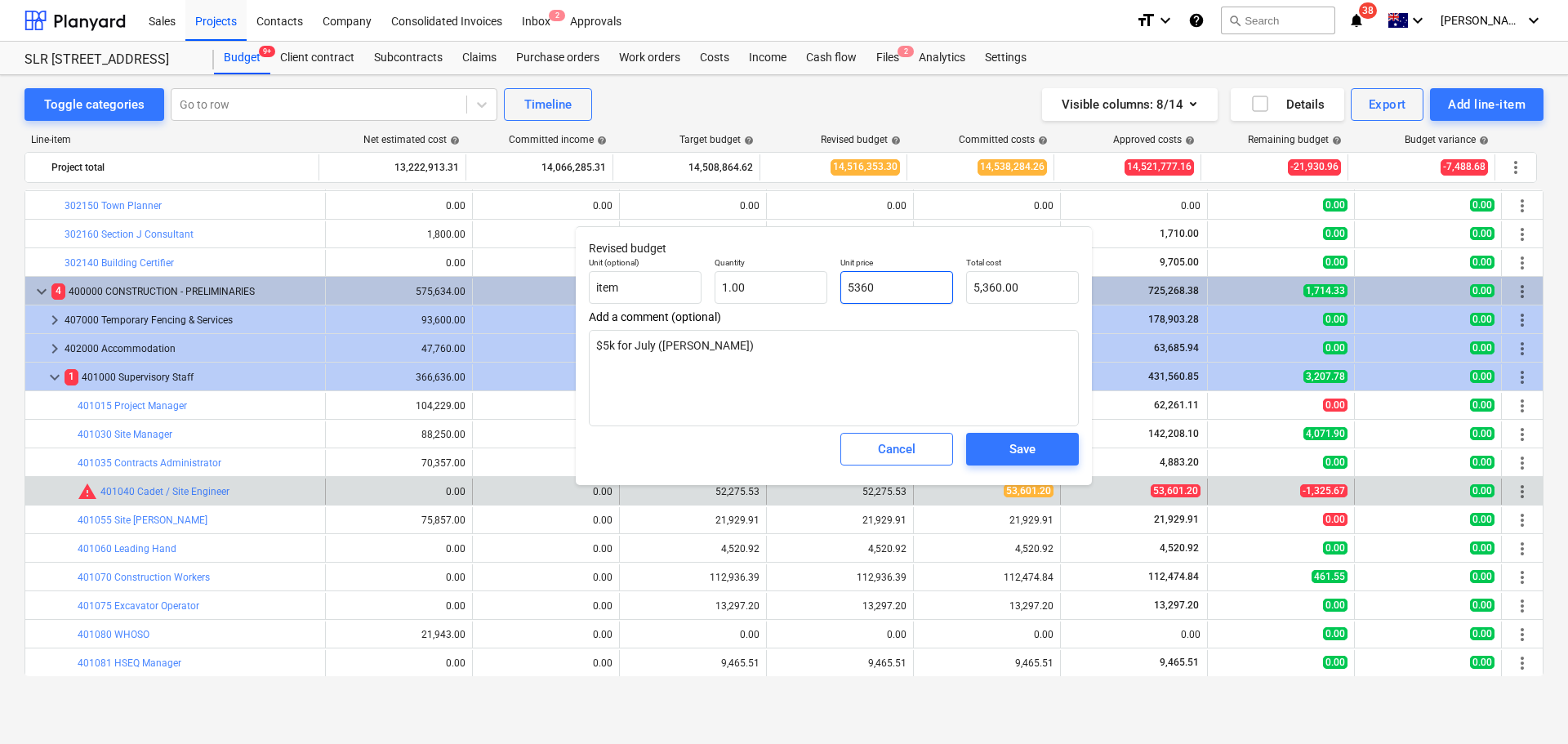
type input "53601"
type textarea "x"
type input "53,601.00"
type textarea "x"
type input "53601."
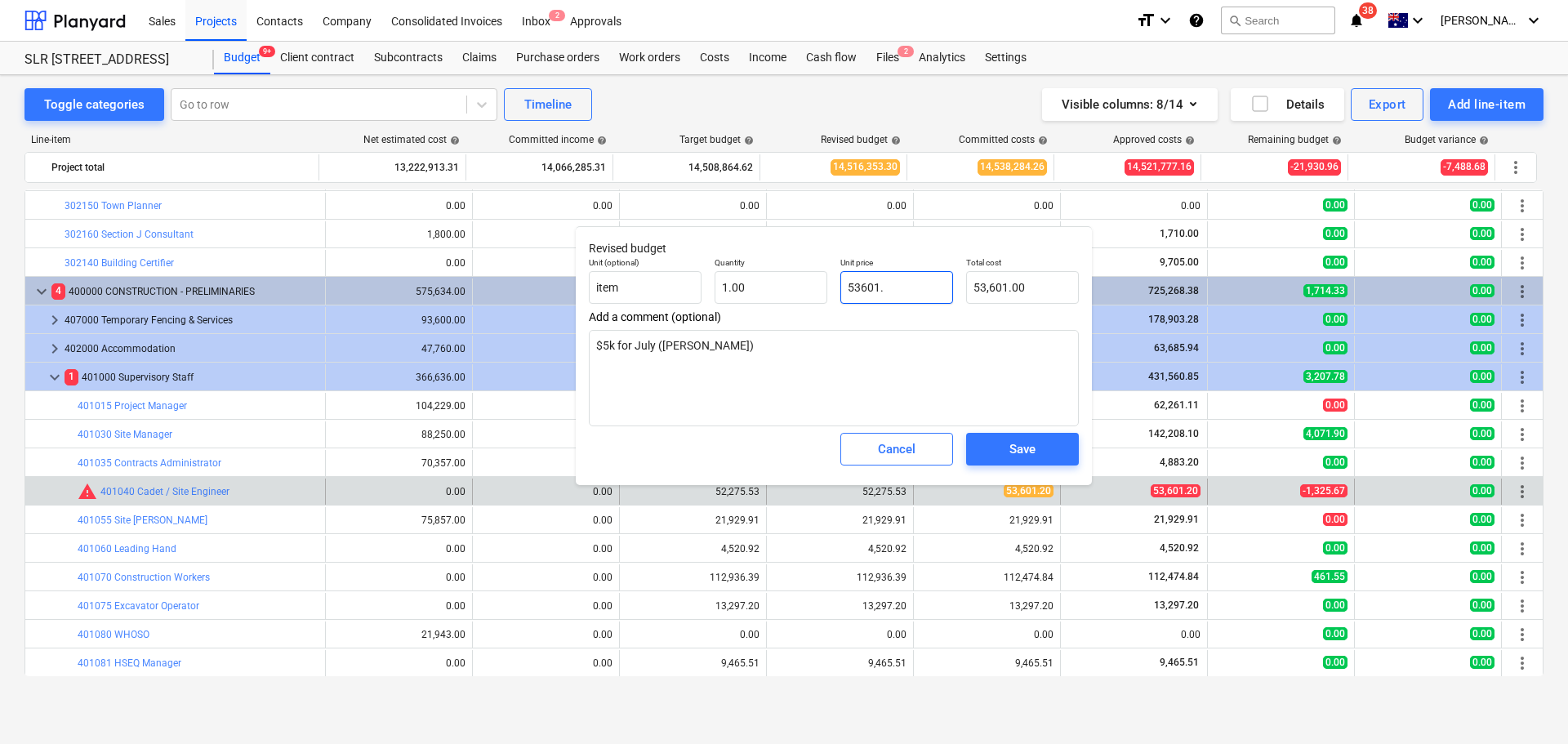
type textarea "x"
type input "53601.2"
type input "53,601.20"
type input "53601.2"
type textarea "x"
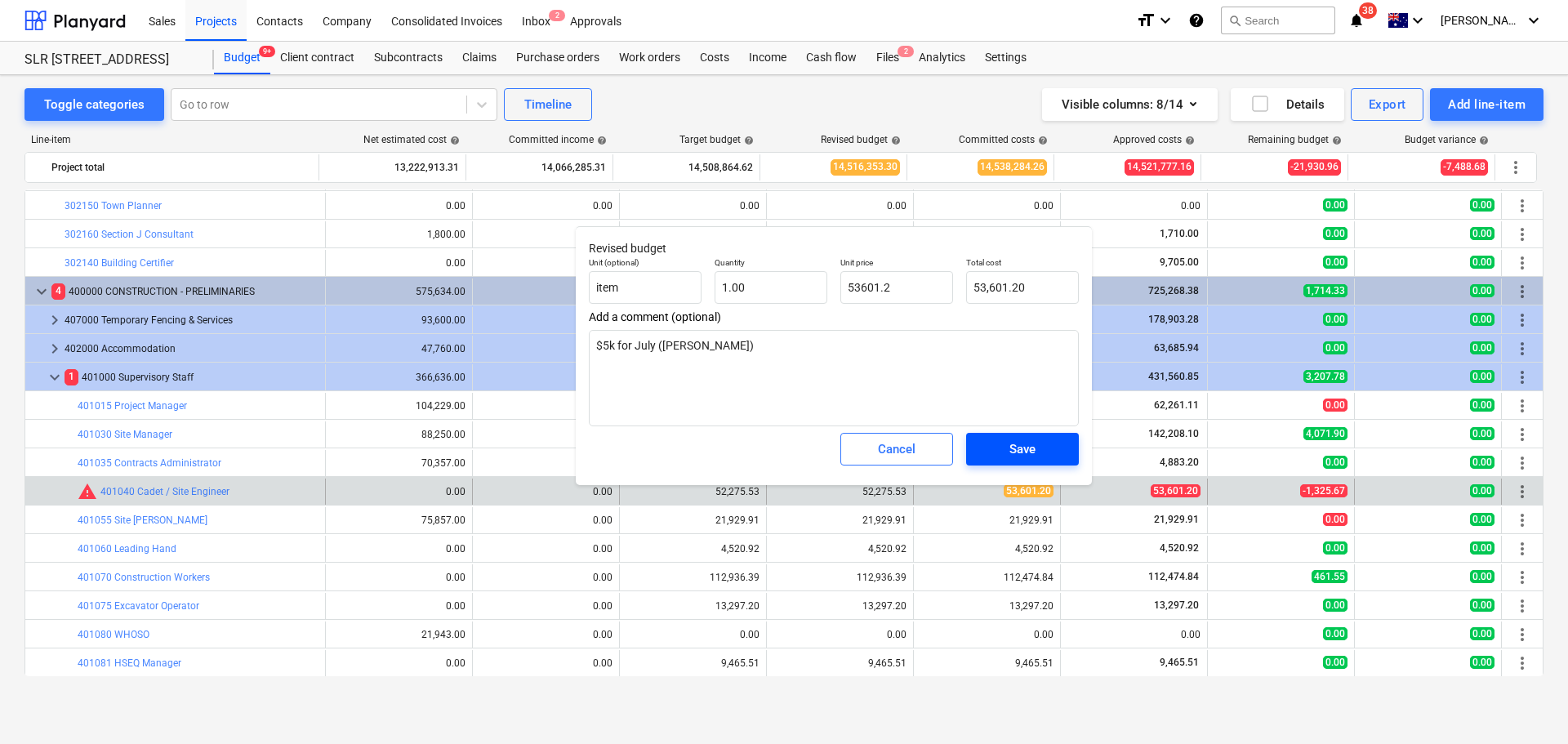
type input "53,601.20"
click at [1008, 450] on span "Save" at bounding box center [1022, 449] width 73 height 22
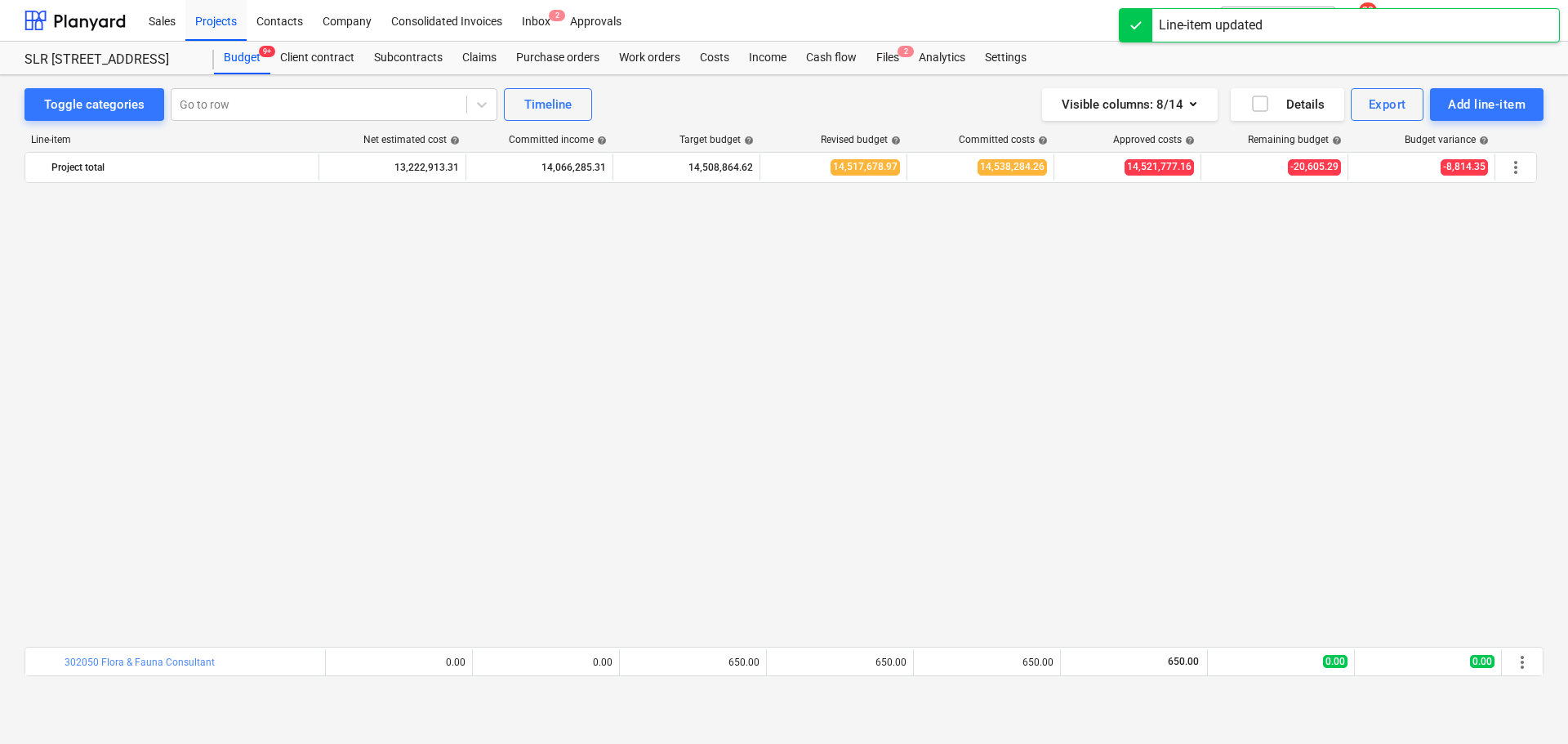
scroll to position [1057, 0]
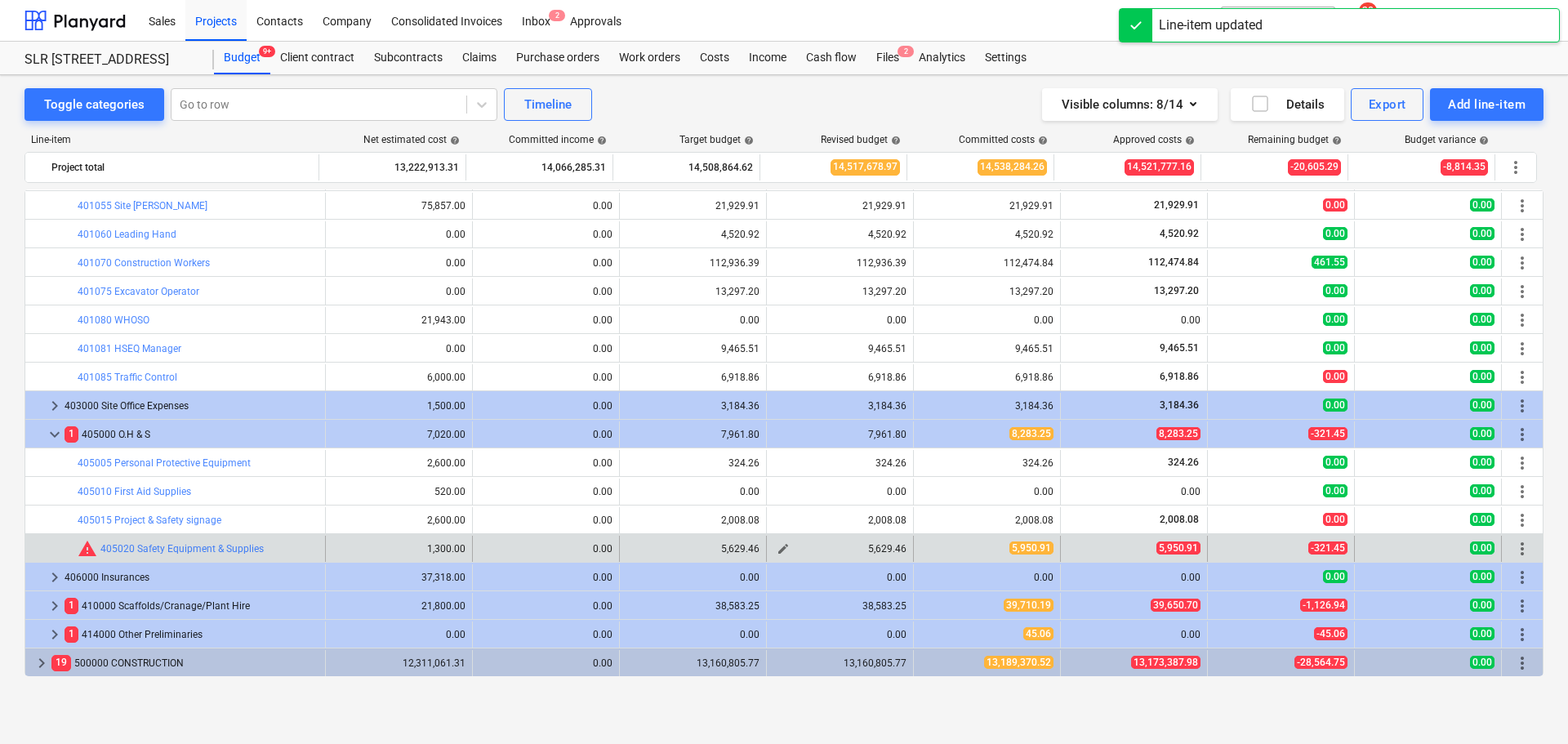
click at [777, 546] on span "edit" at bounding box center [783, 549] width 13 height 13
type textarea "x"
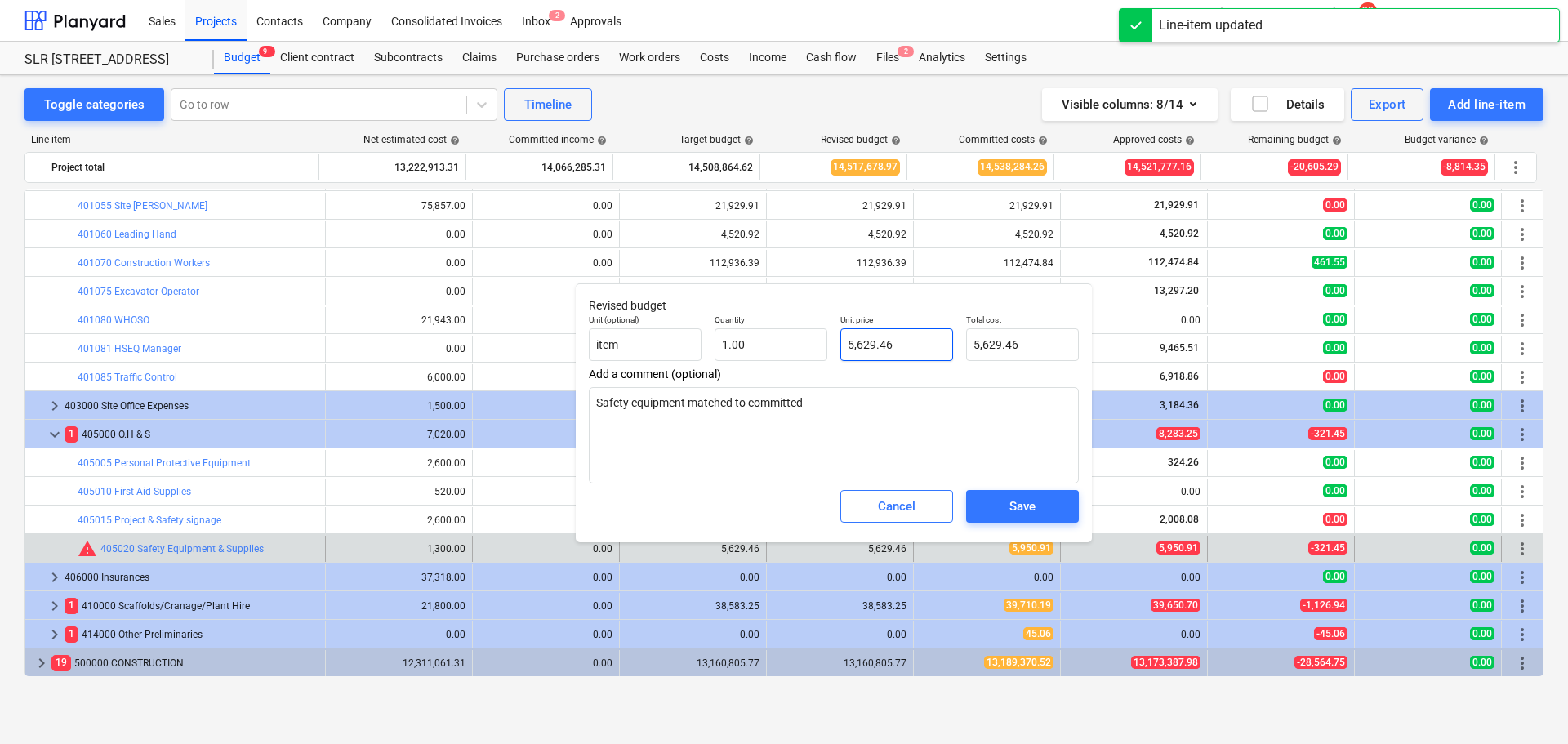
type input "5629.46"
click at [923, 339] on input "5629.46" at bounding box center [896, 344] width 112 height 33
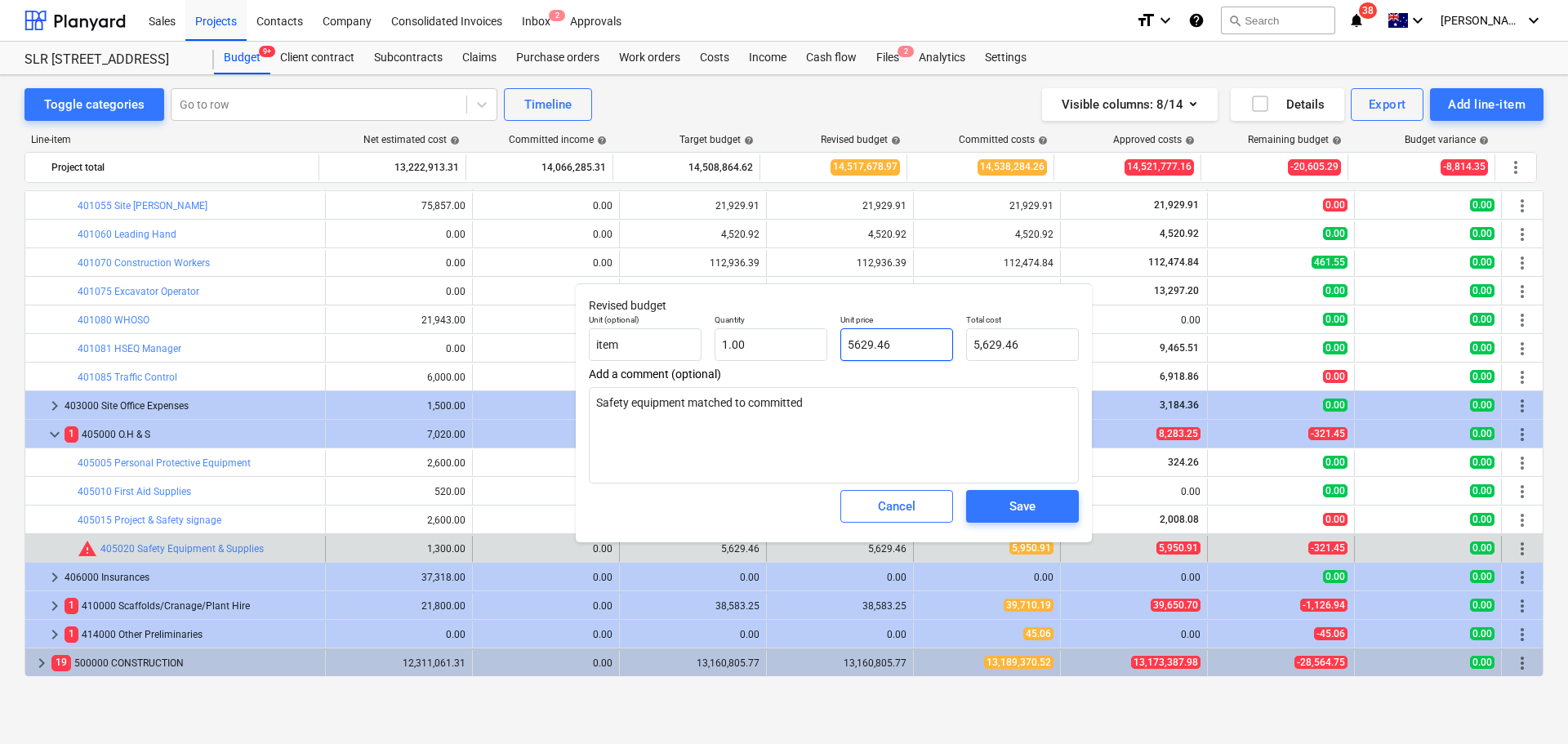
type textarea "x"
type input "5"
type input "5.00"
type textarea "x"
type input "59"
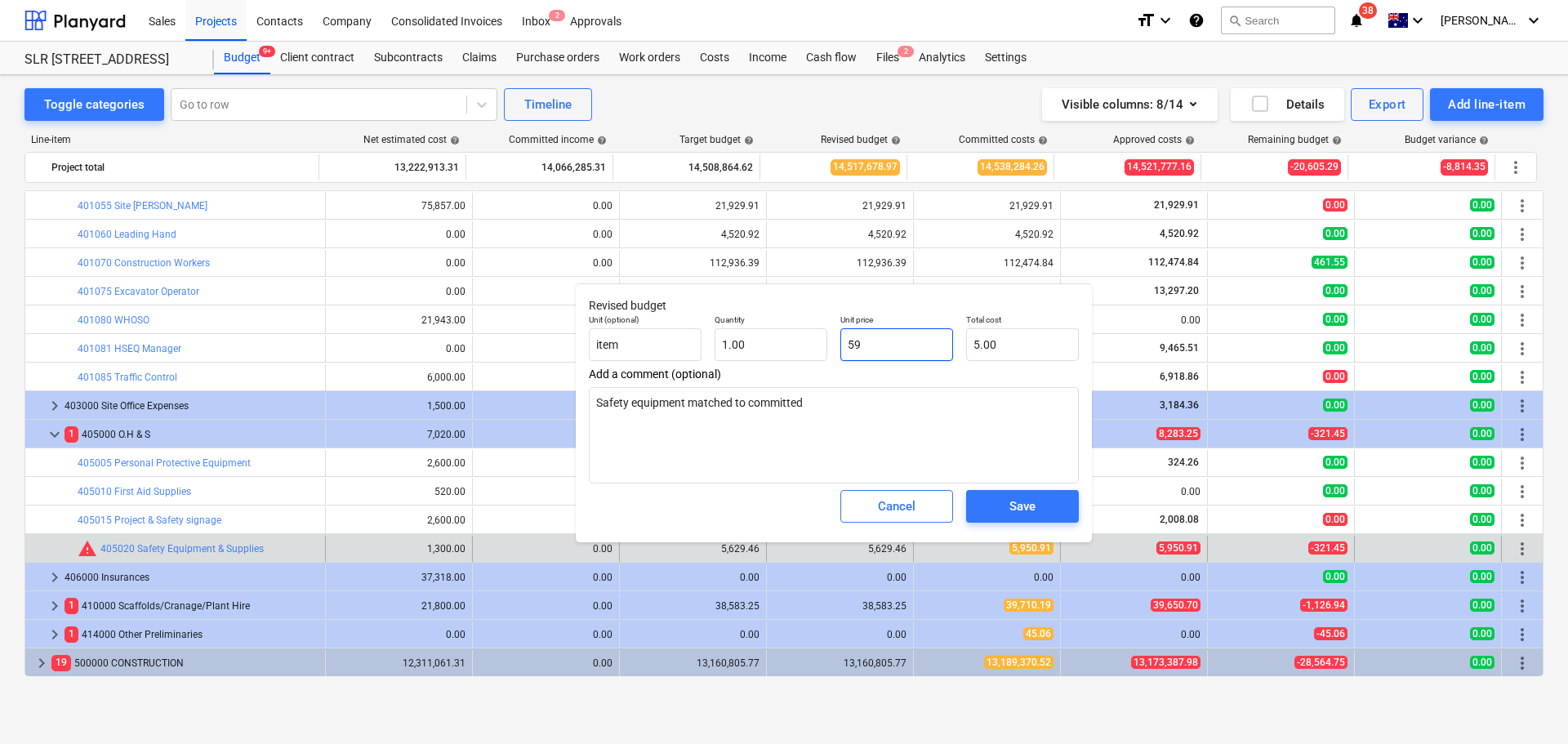
type input "59.00"
type textarea "x"
type input "595"
type input "595.00"
type input "5950"
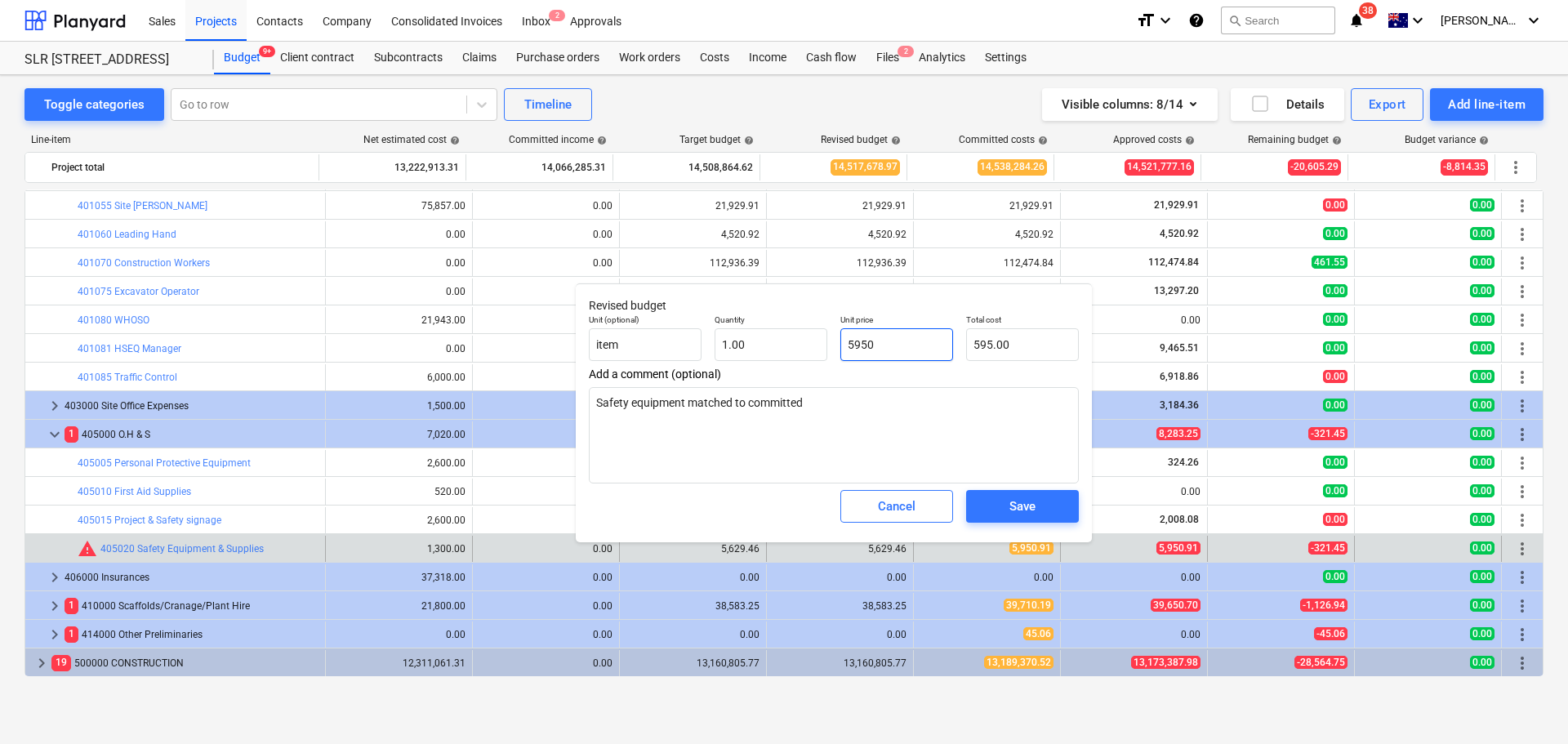
type textarea "x"
type input "5,950.00"
type textarea "x"
type input "5950."
type textarea "x"
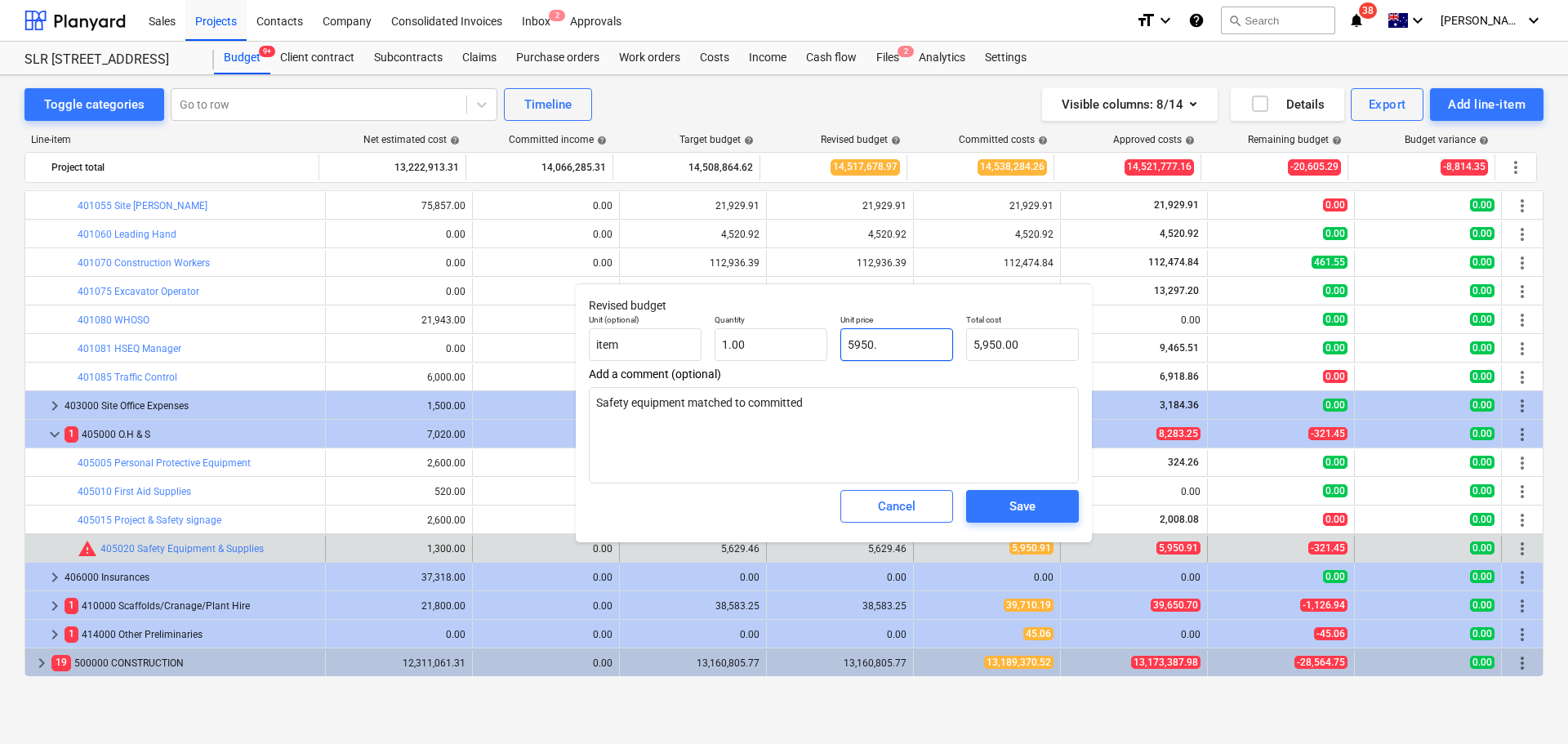
type input "5950.9"
type input "5,950.90"
type textarea "x"
type input "5950.91"
type input "5,950.91"
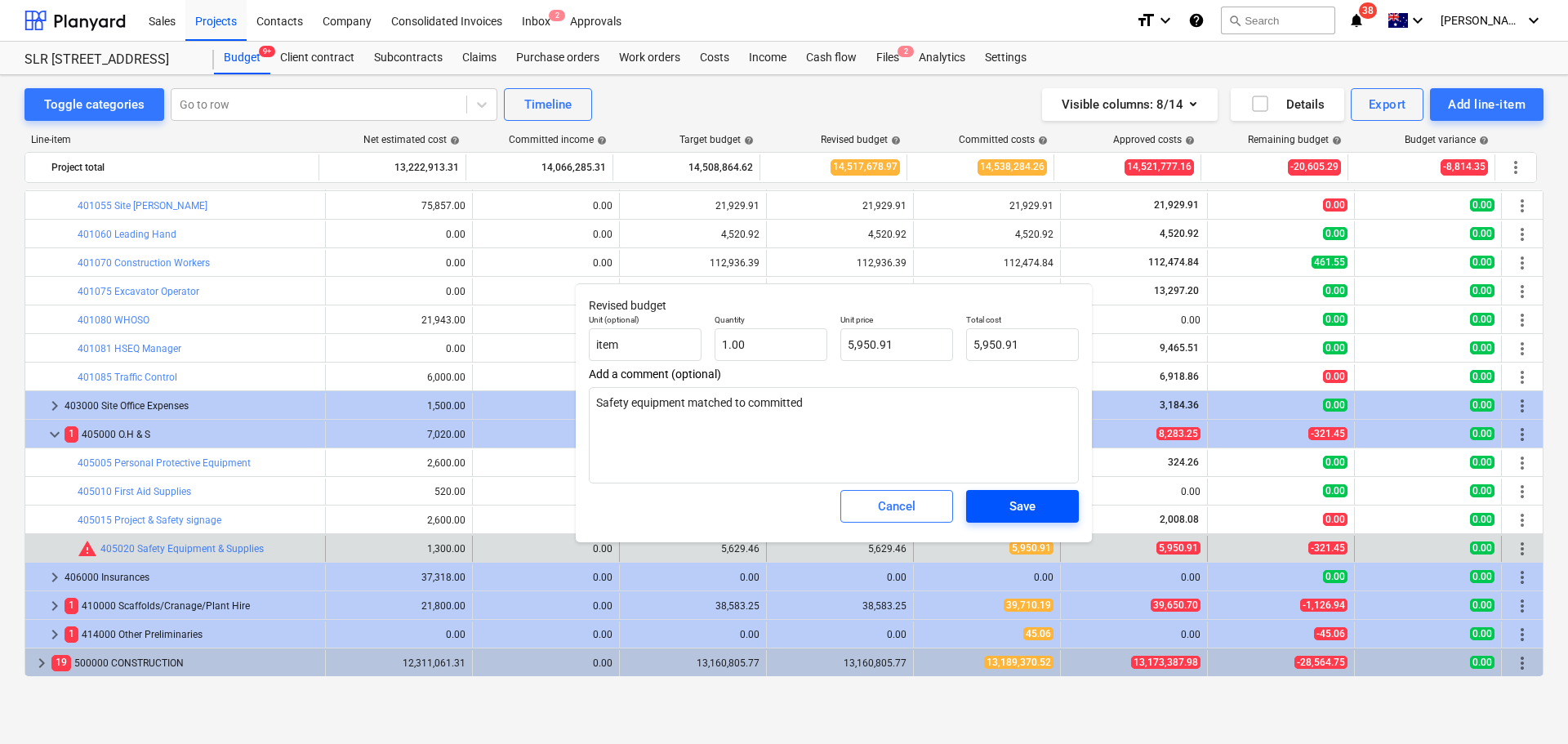
click at [998, 495] on button "Save" at bounding box center [1022, 506] width 112 height 33
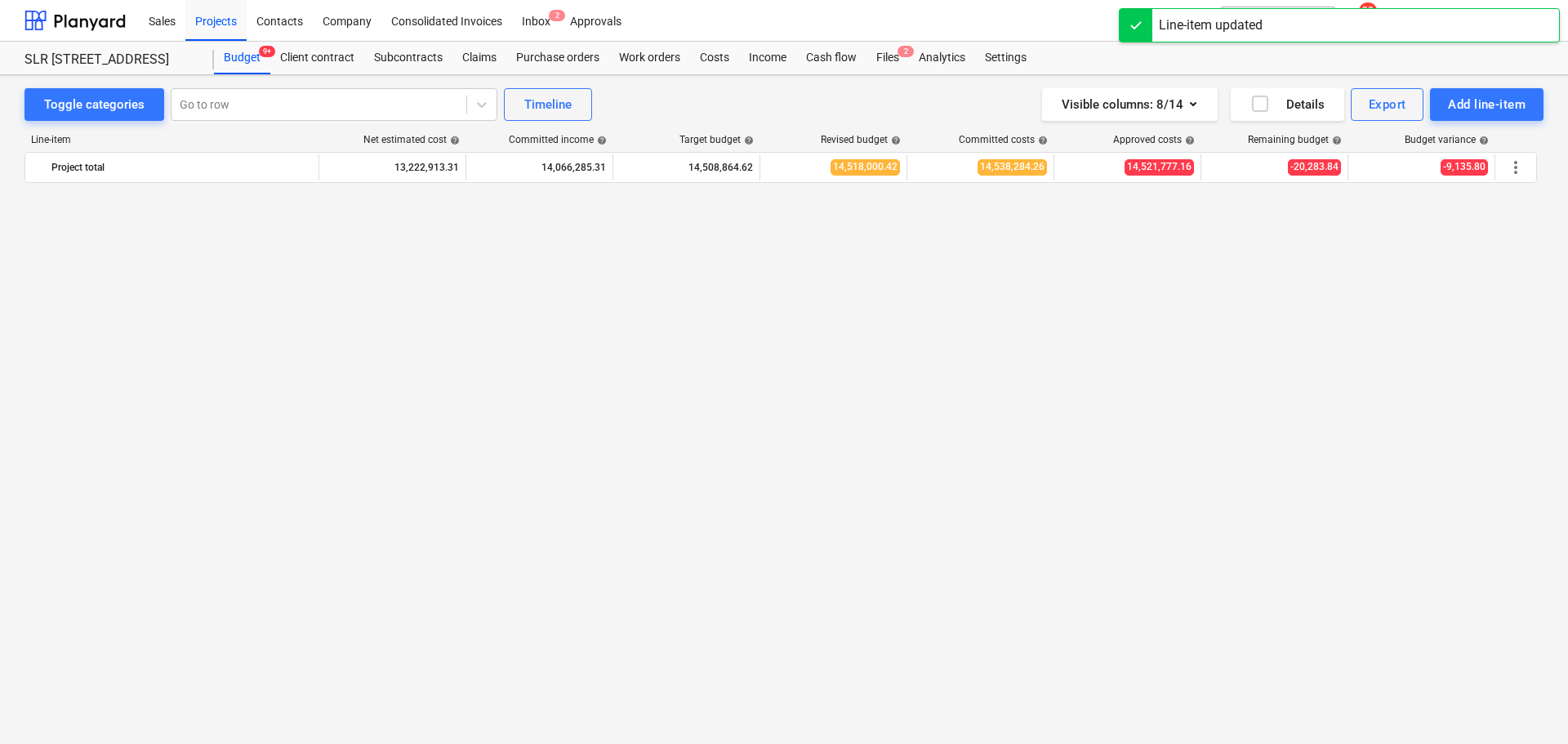
scroll to position [1257, 0]
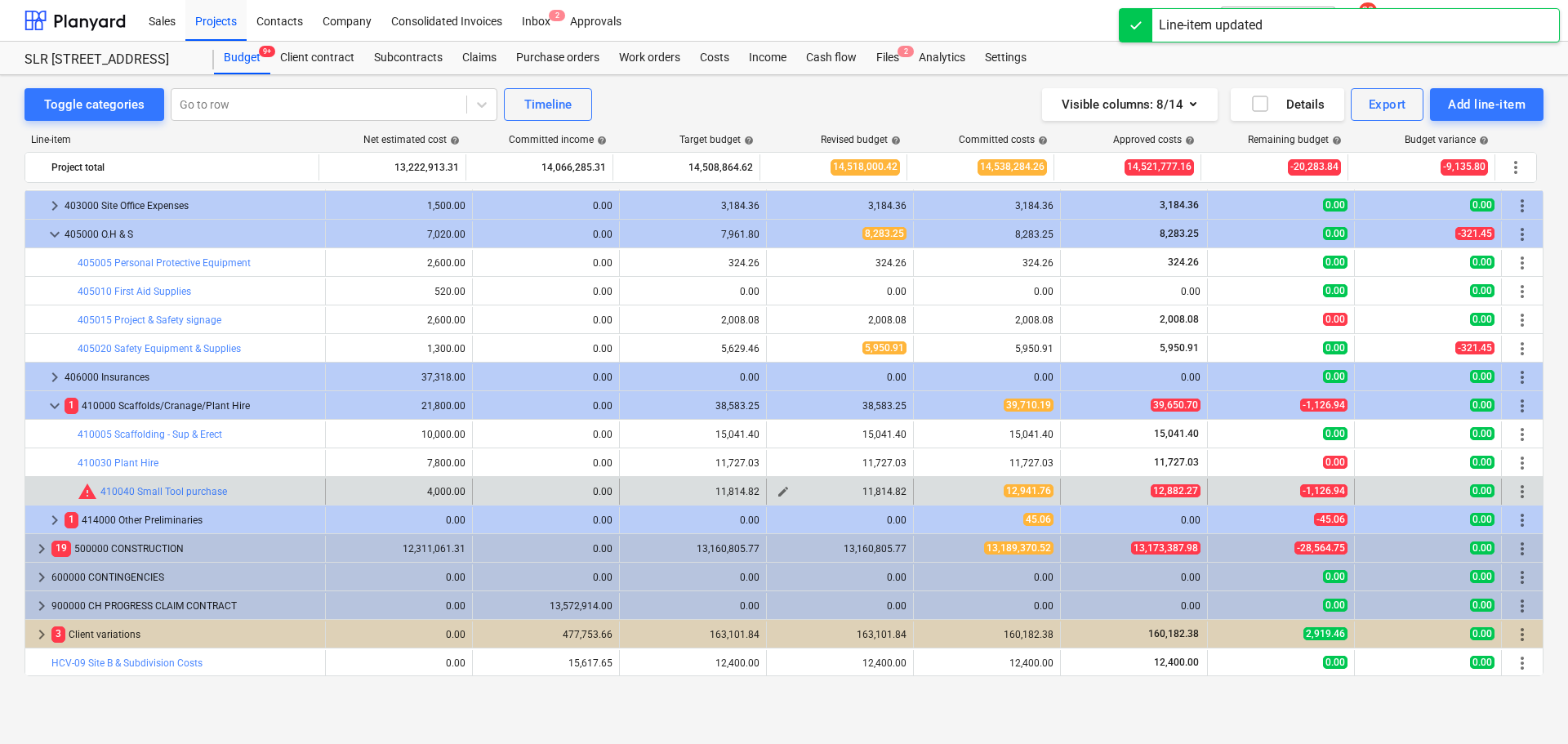
click at [779, 493] on span "edit" at bounding box center [783, 492] width 13 height 13
type textarea "x"
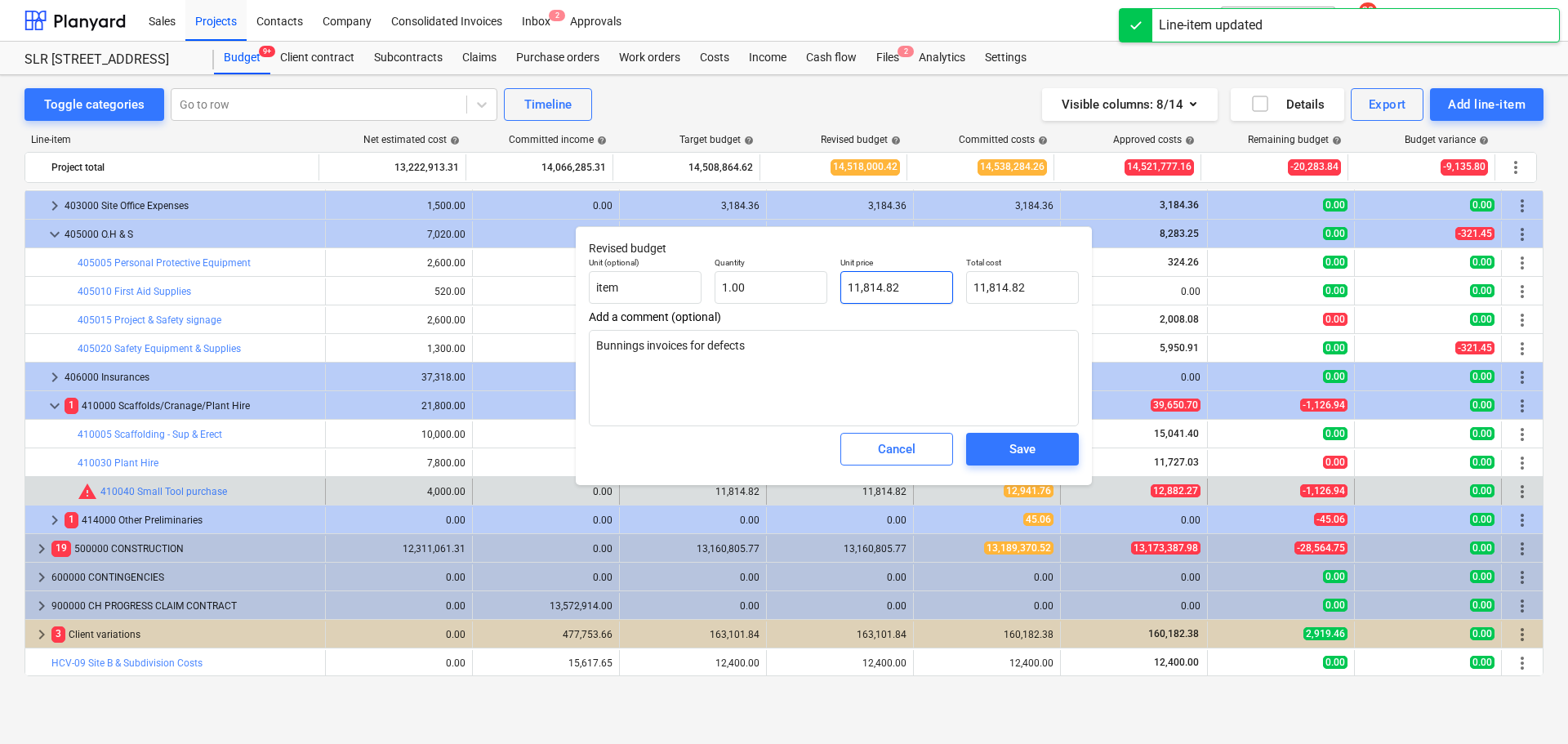
type input "11814.82"
click at [935, 281] on input "11814.82" at bounding box center [896, 287] width 112 height 33
type textarea "x"
type input "1"
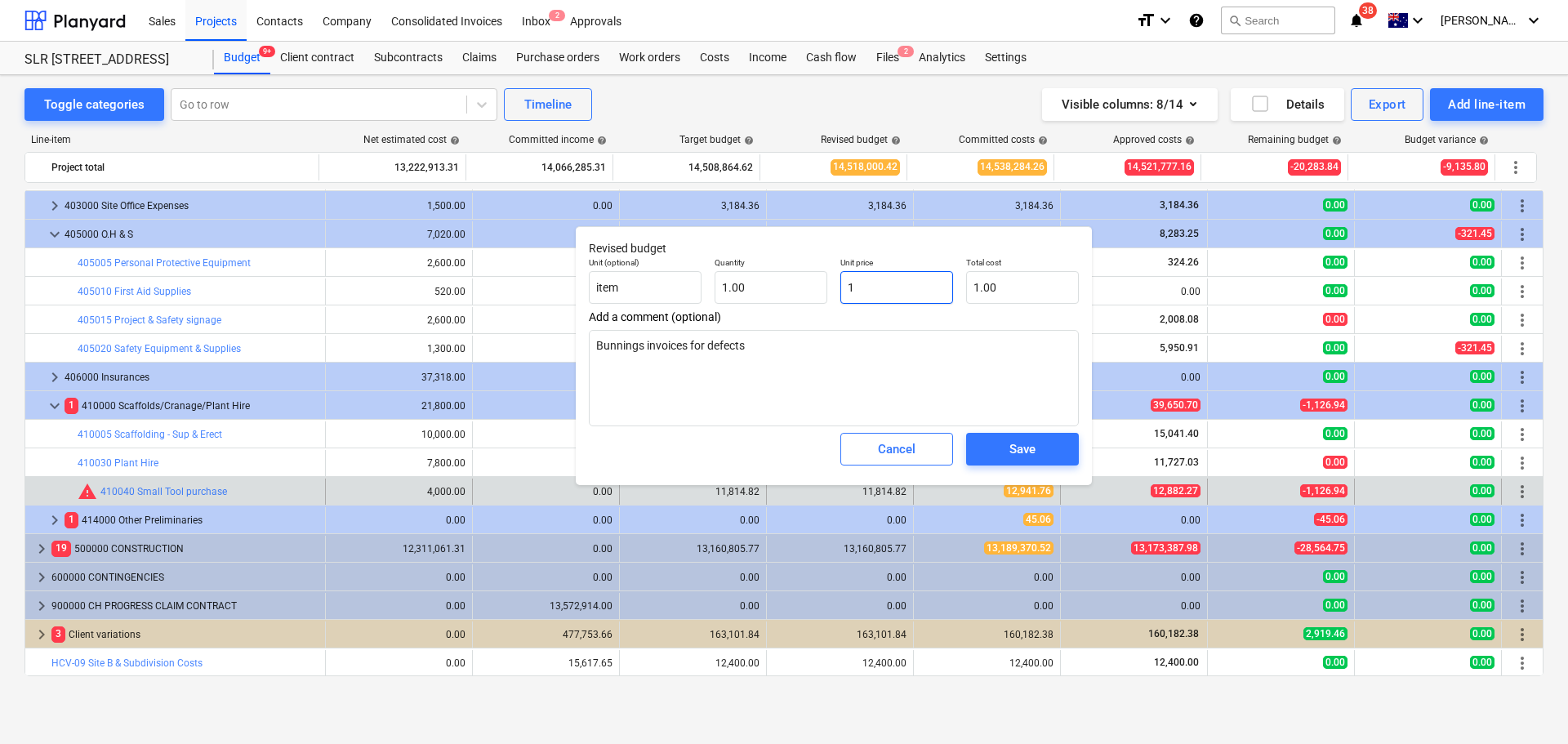
type input "1.00"
type input "12"
type textarea "x"
type input "12.00"
type textarea "x"
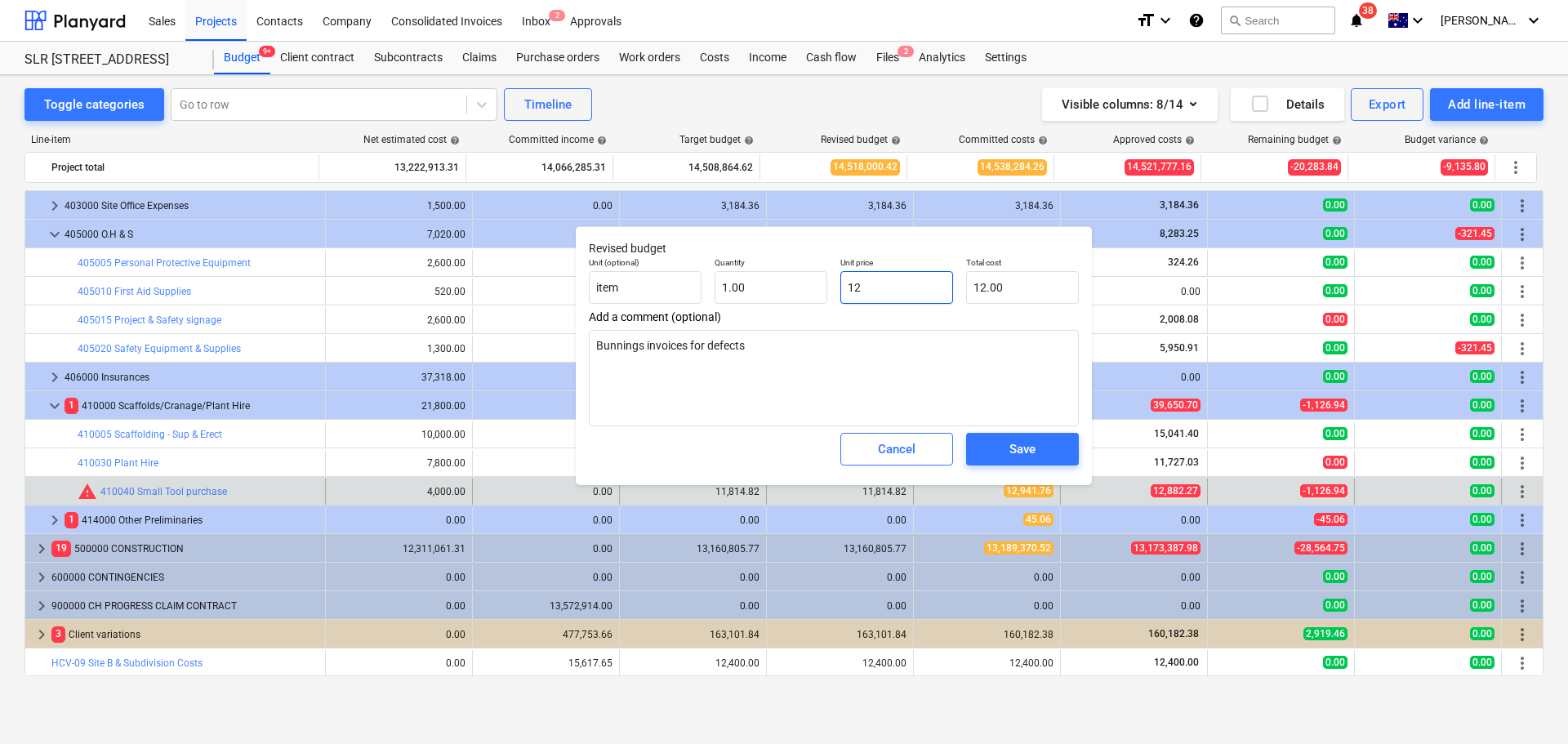
type input "129"
type input "129.00"
type textarea "x"
type input "1294"
type input "1,294.00"
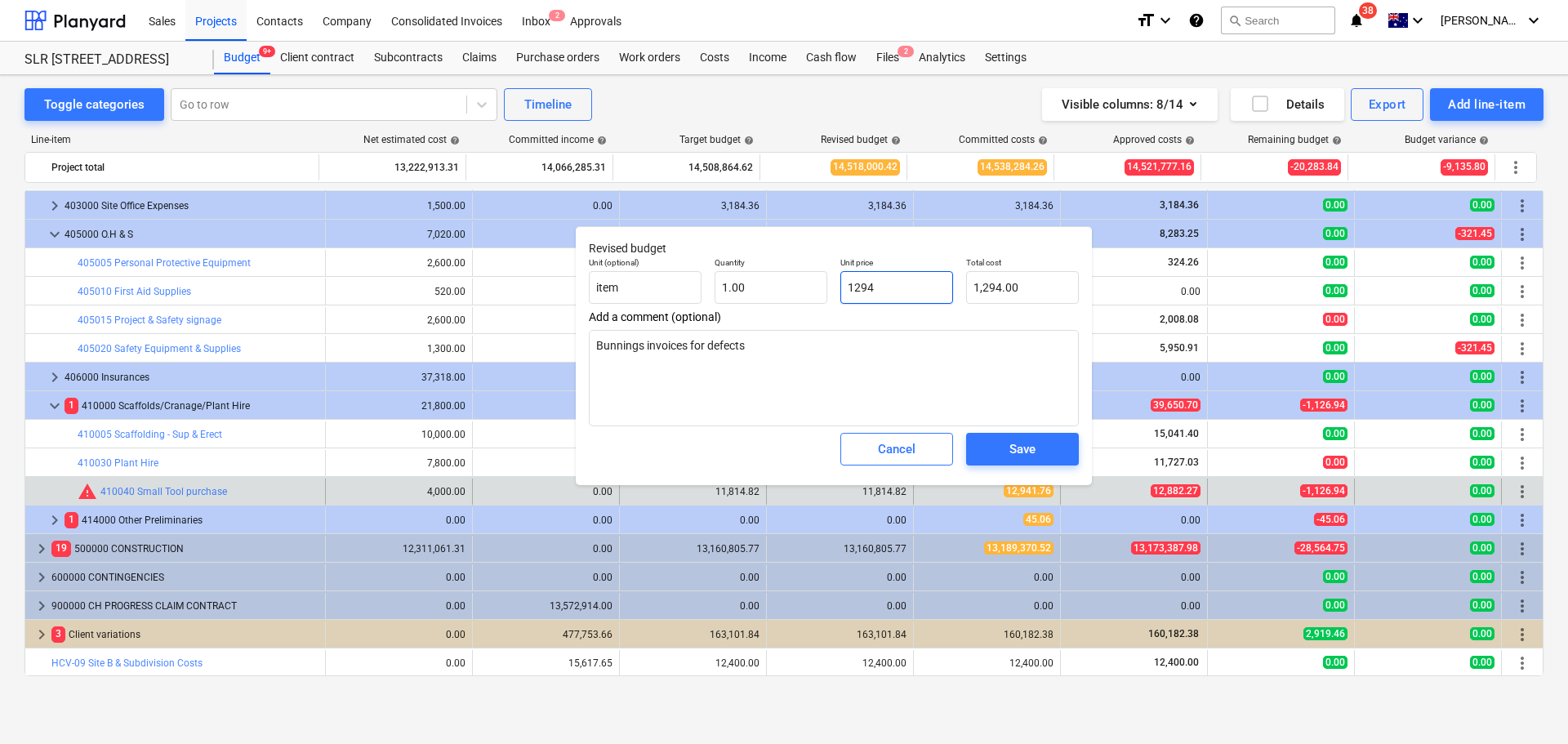
type textarea "x"
type input "12941"
type input "12,941.00"
type textarea "x"
type input "12941."
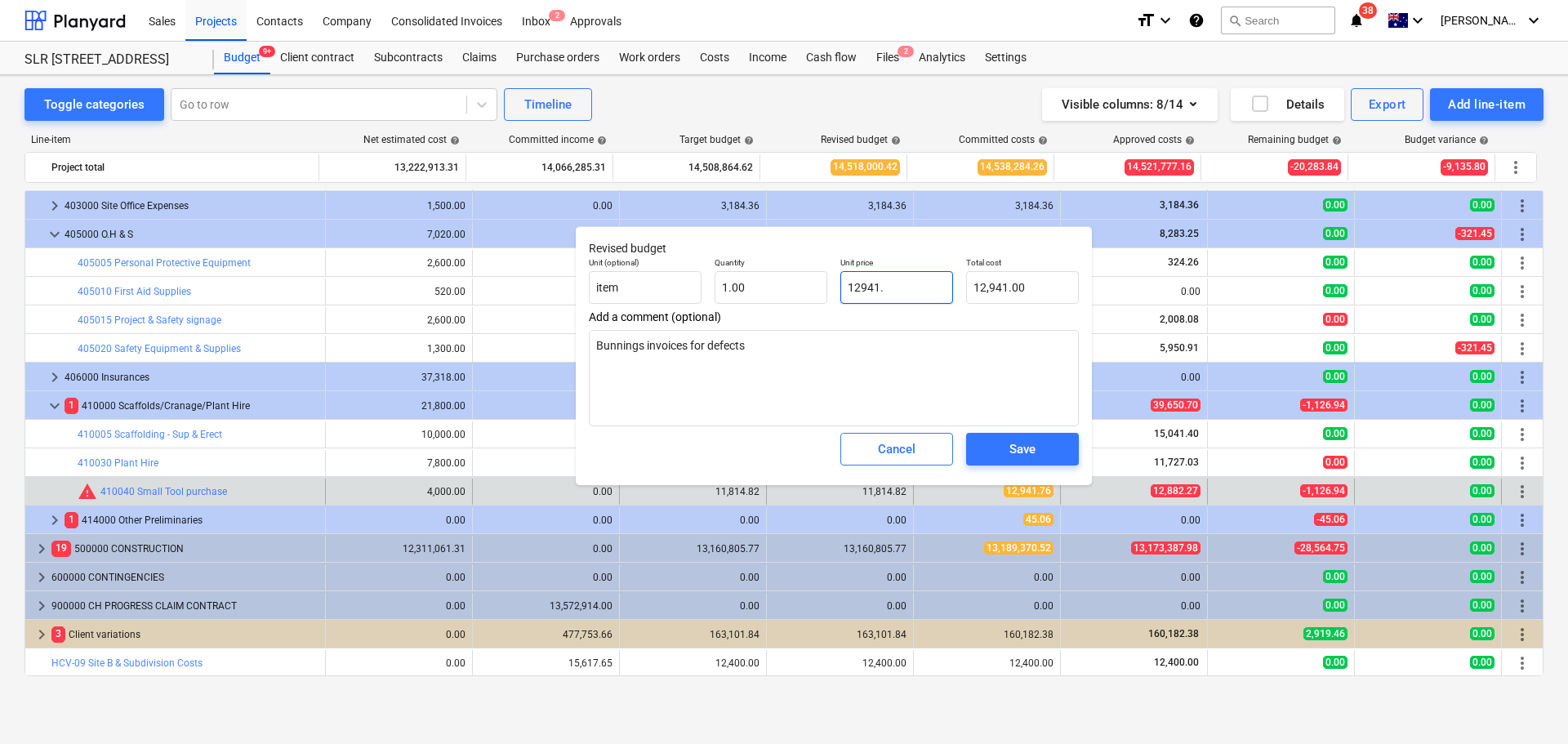
type textarea "x"
type input "12941.7"
type input "12,941.70"
type textarea "x"
type input "12941.76"
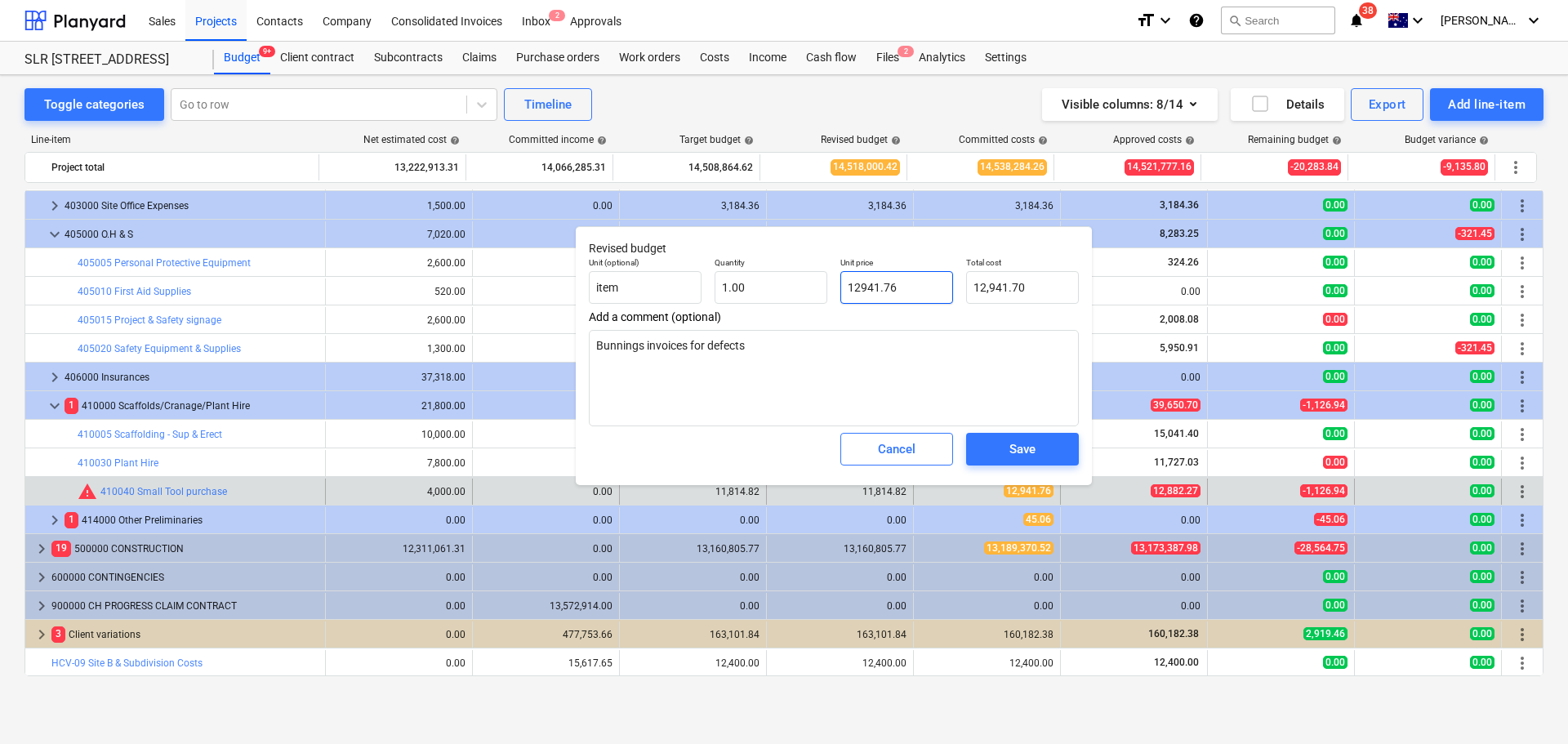
type input "12,941.76"
type input "12941.76"
type textarea "x"
type input "12,941.76"
click at [1028, 451] on div "Save" at bounding box center [1022, 449] width 26 height 22
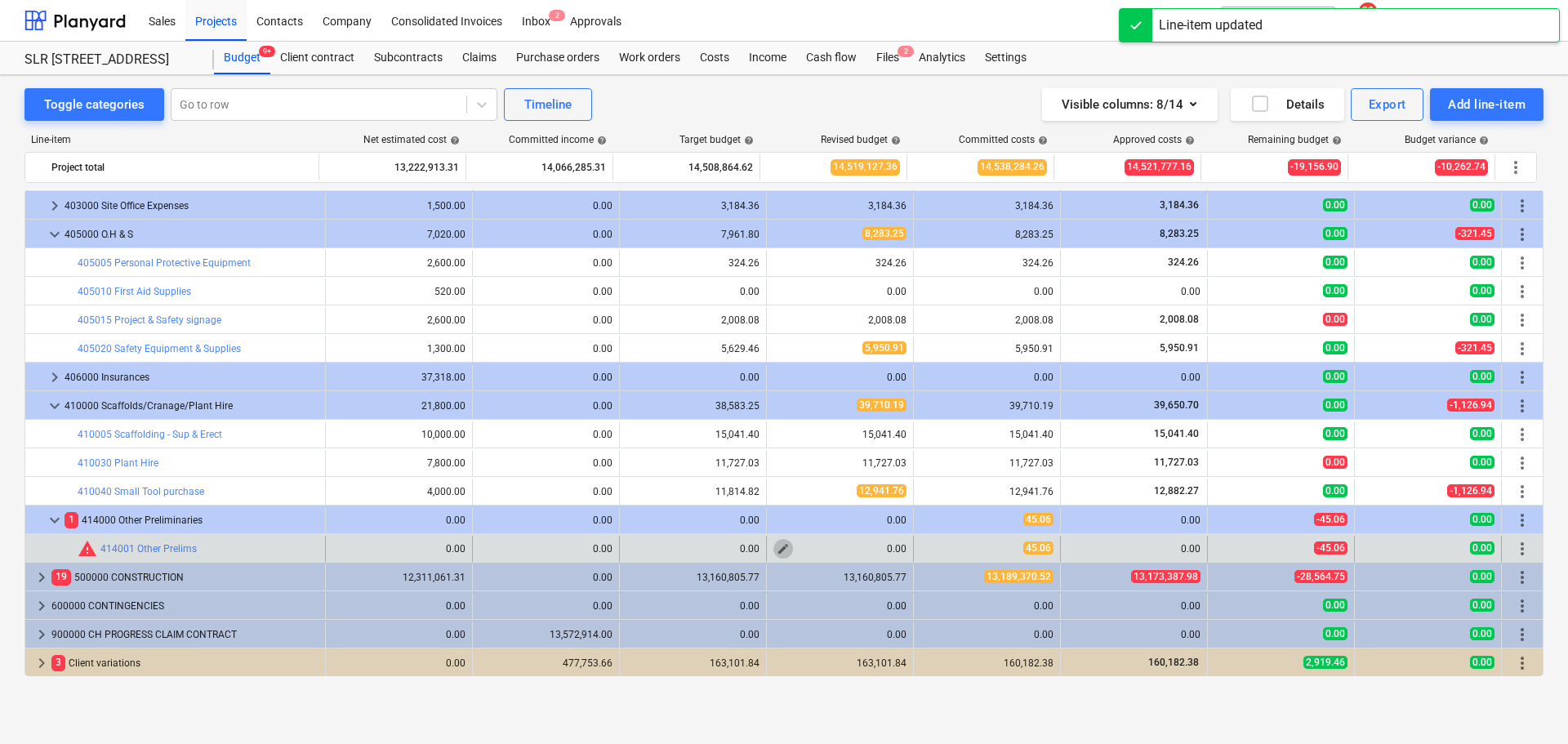
click at [777, 548] on span "edit" at bounding box center [783, 549] width 13 height 13
type textarea "x"
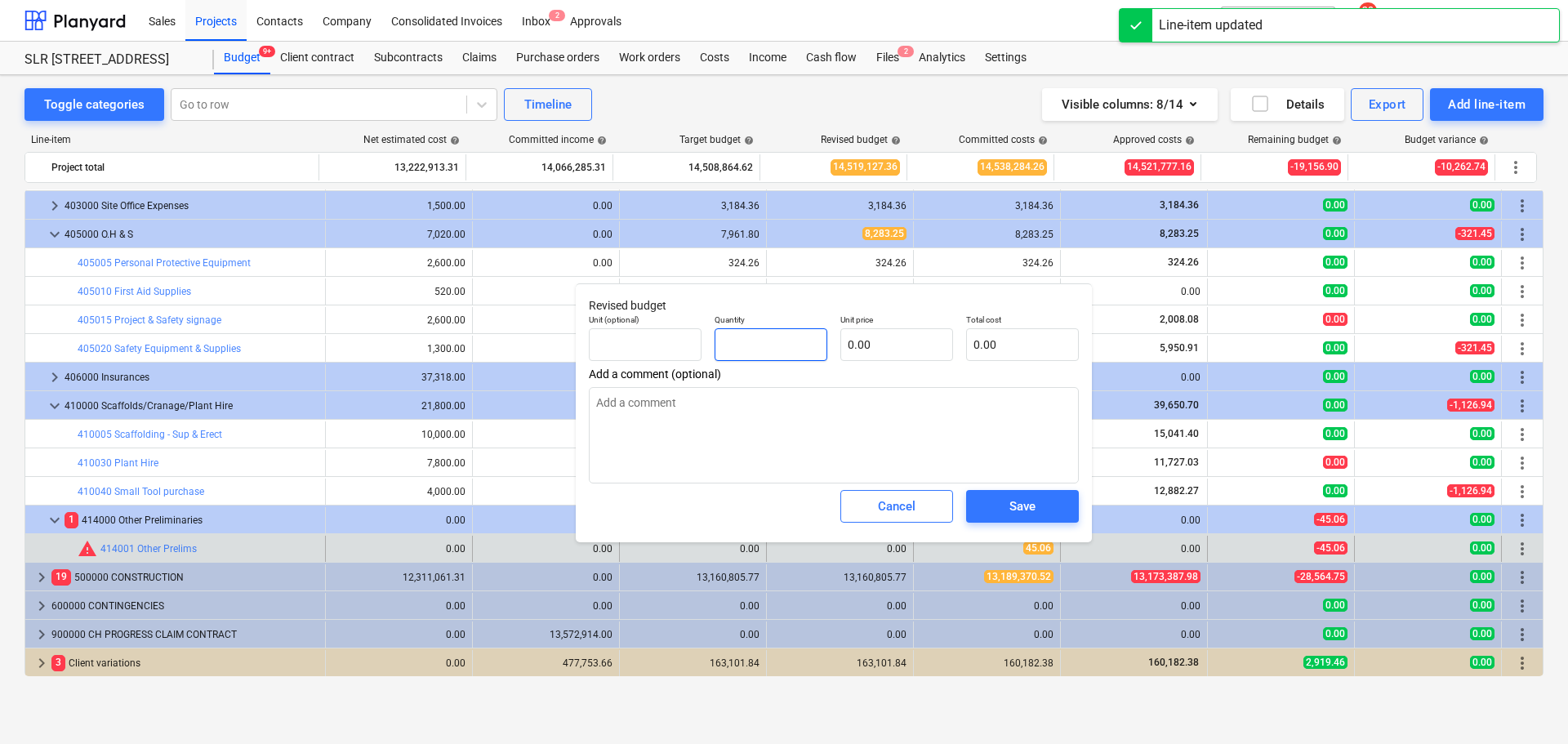
click at [785, 356] on input "text" at bounding box center [771, 344] width 112 height 33
type textarea "x"
type input "1"
type textarea "x"
type input "1.00"
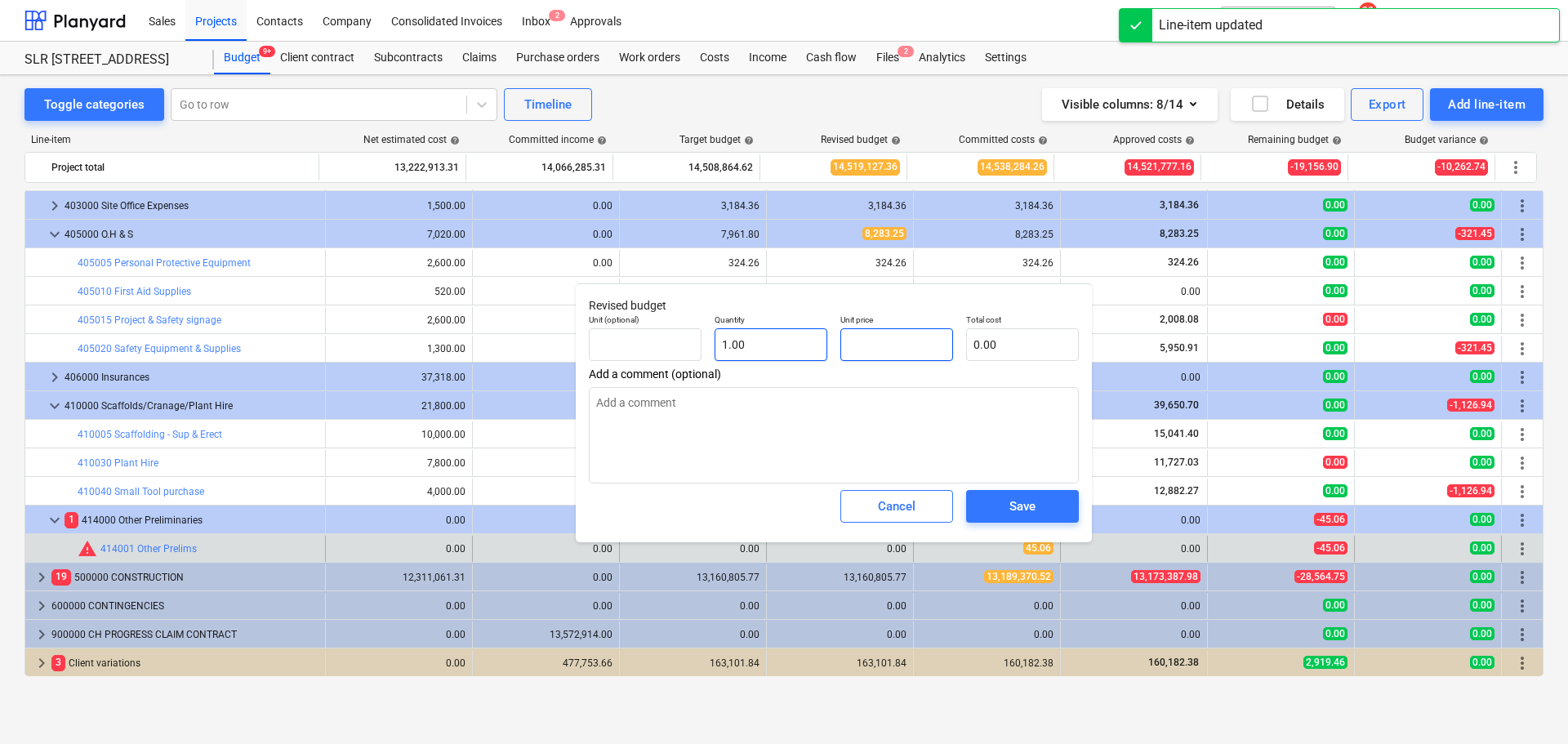
type textarea "x"
type input "4"
type input "4.00"
type textarea "x"
type input "45"
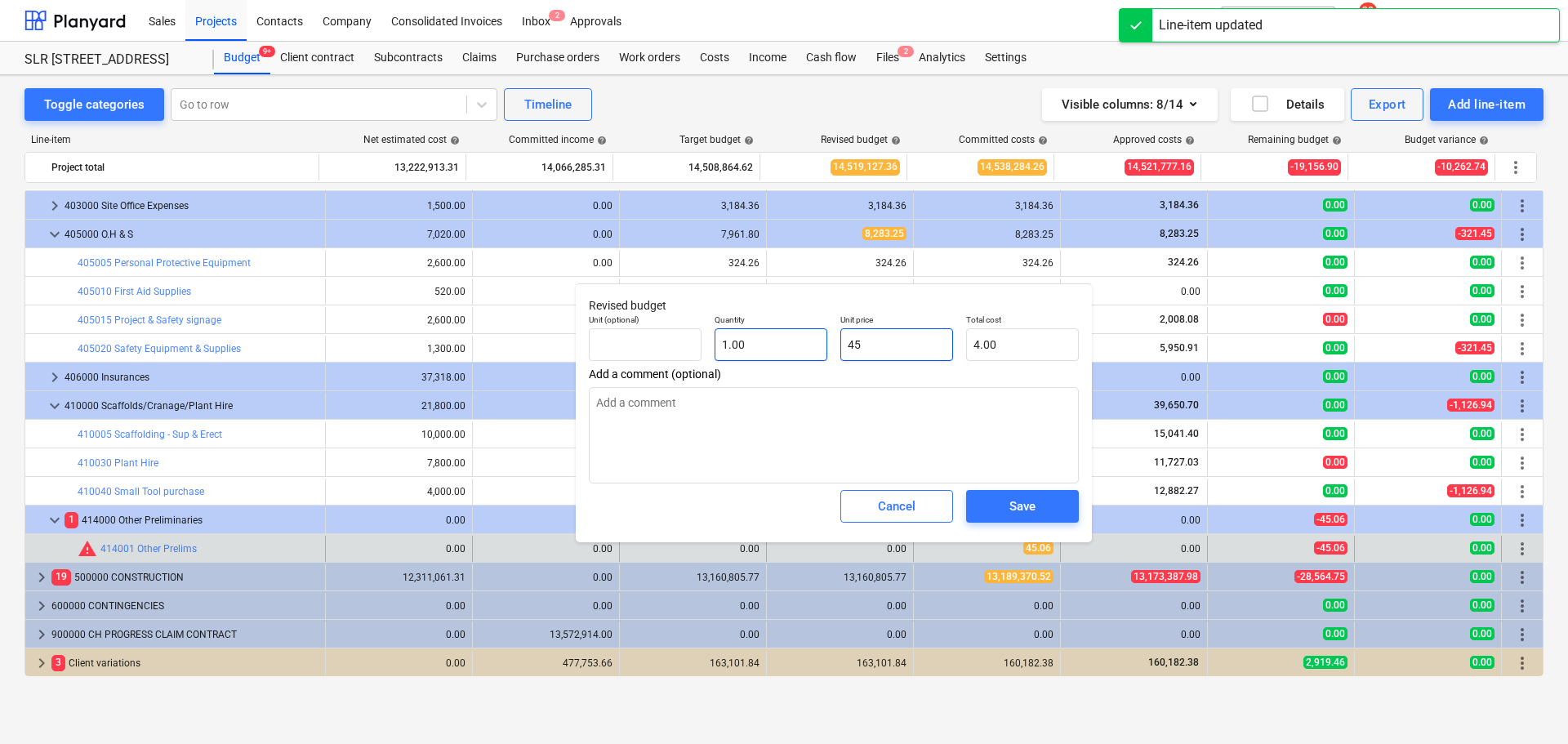
type input "45.00"
type textarea "x"
type input "45."
type textarea "x"
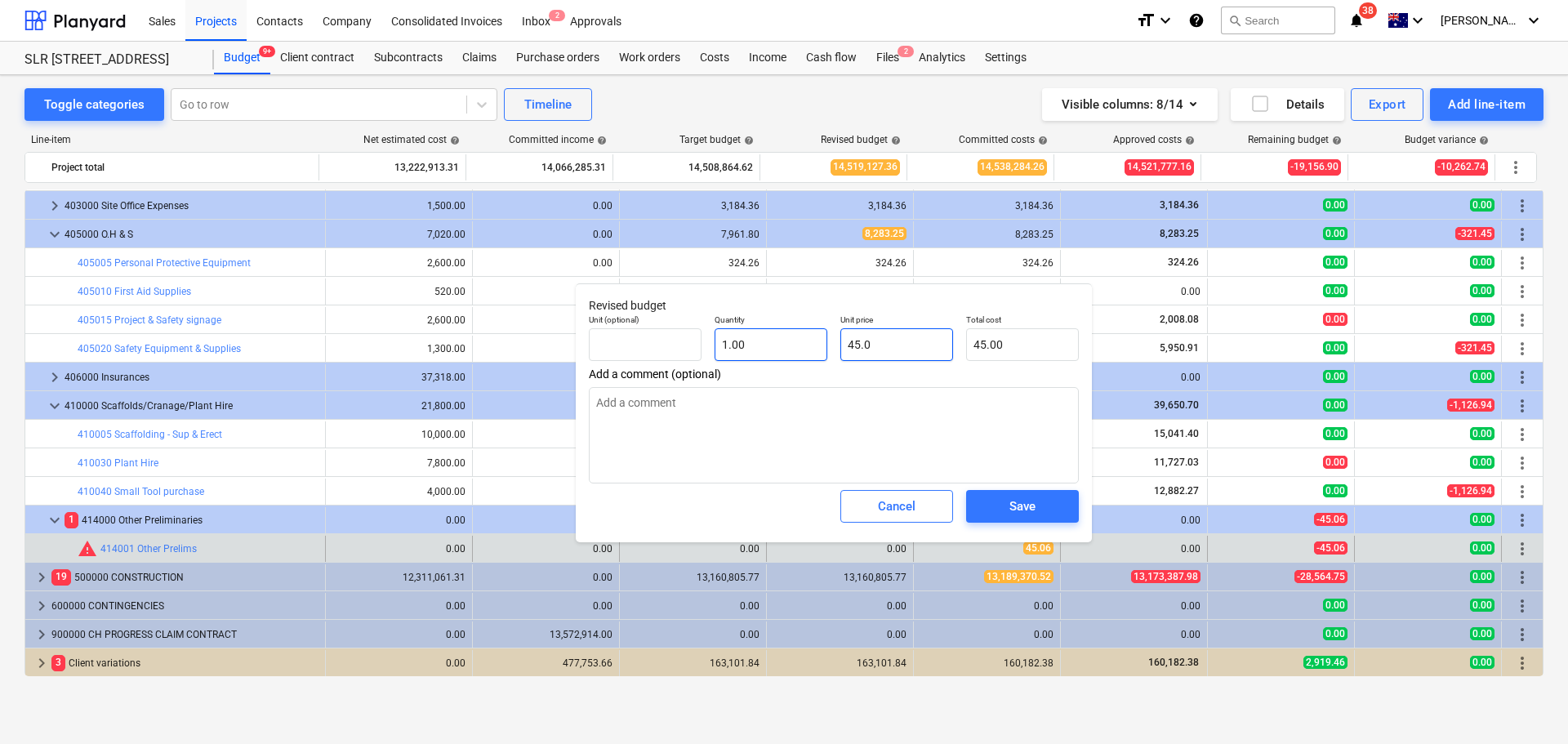
type input "45.06"
type textarea "x"
type input "45.06"
click at [1039, 507] on span "Save" at bounding box center [1022, 506] width 73 height 22
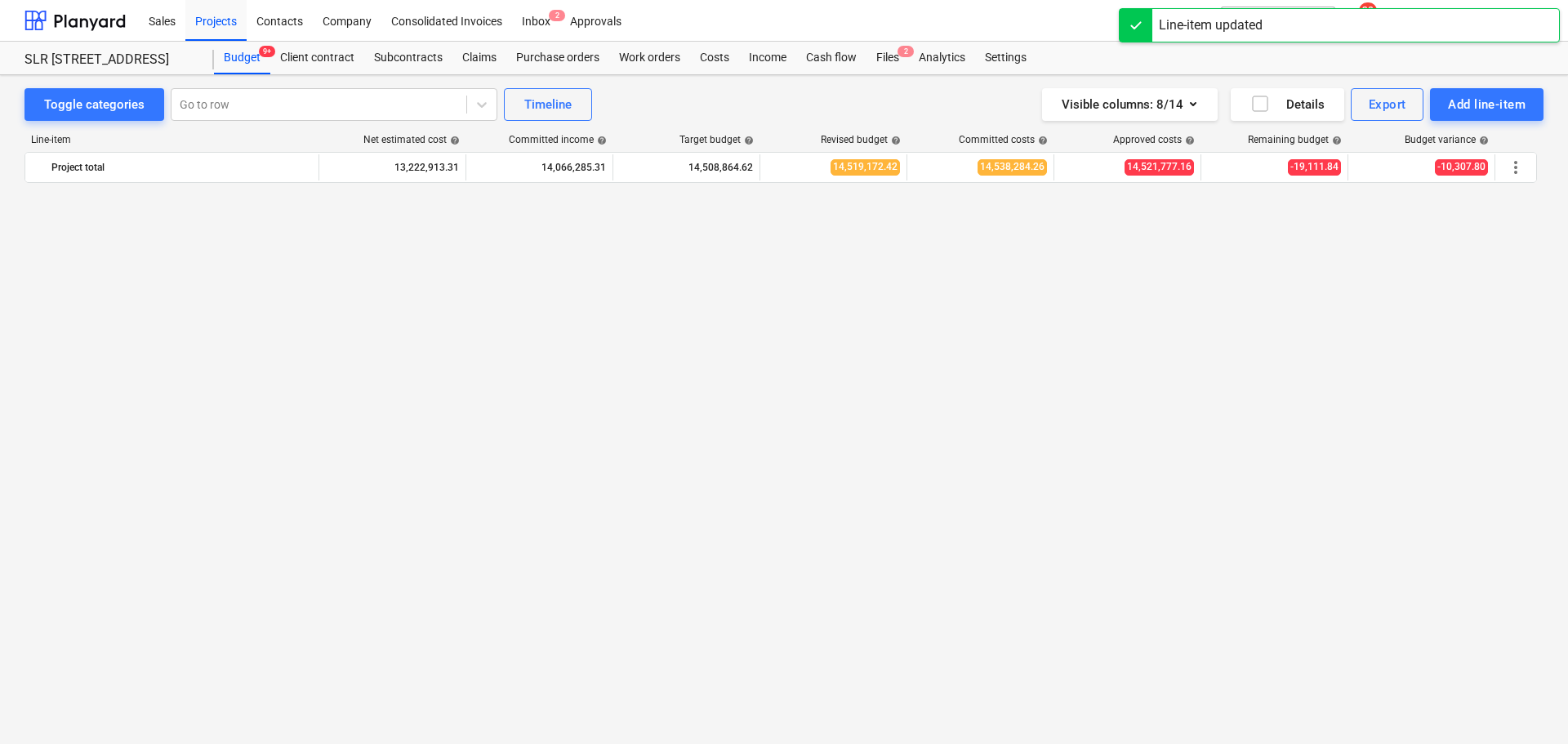
scroll to position [1584, 0]
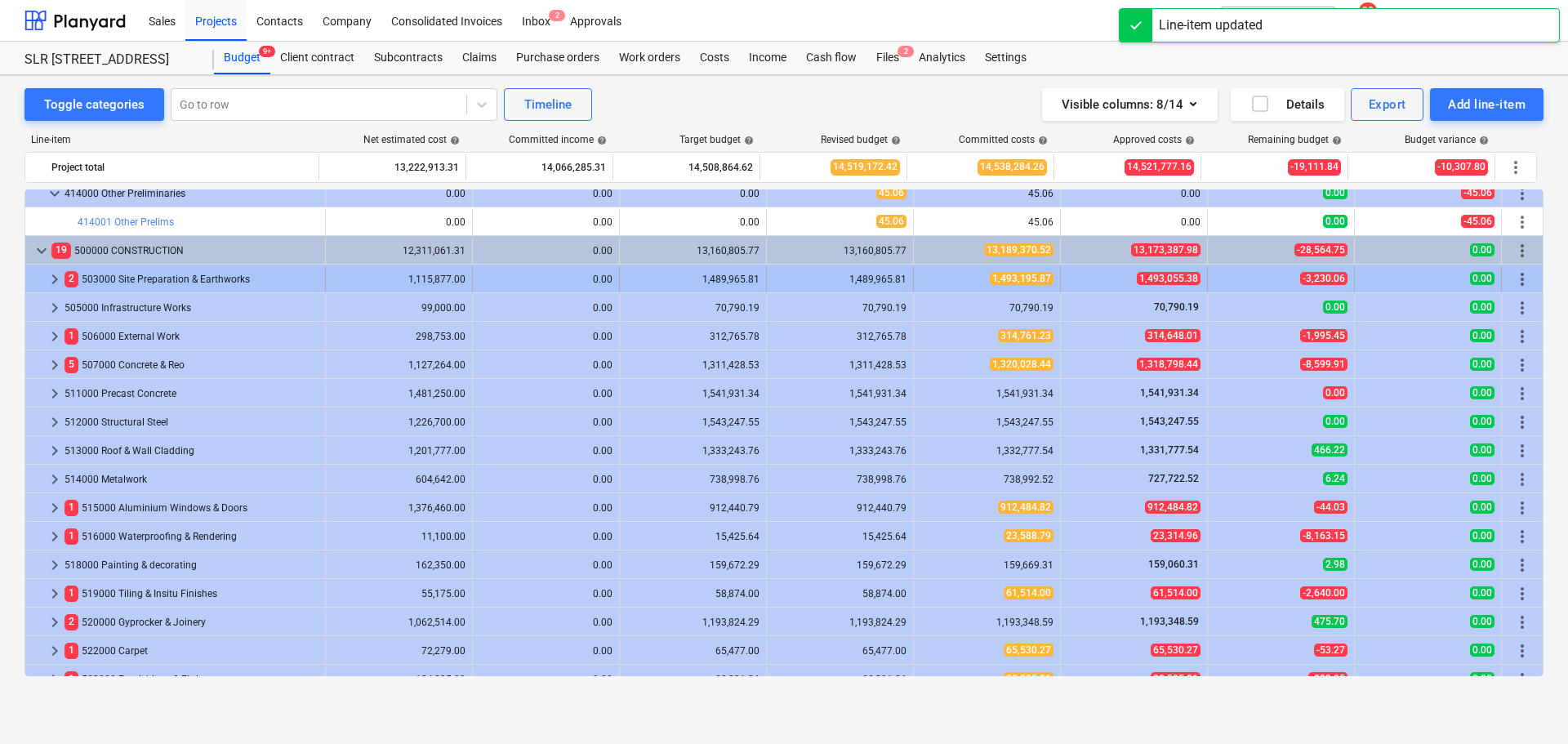
click at [52, 275] on span "keyboard_arrow_right" at bounding box center [54, 279] width 20 height 20
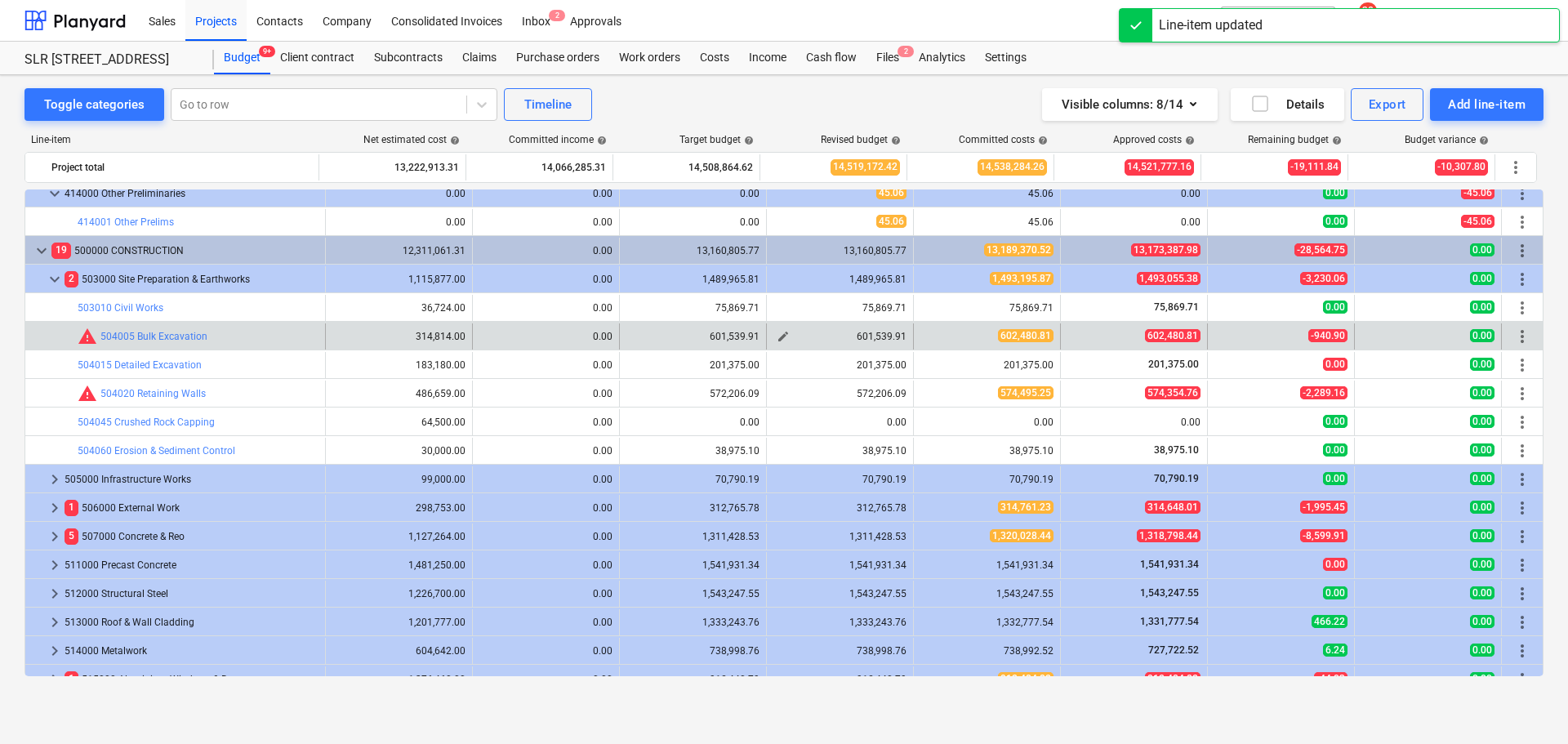
click at [779, 335] on span "edit" at bounding box center [783, 336] width 13 height 13
type textarea "x"
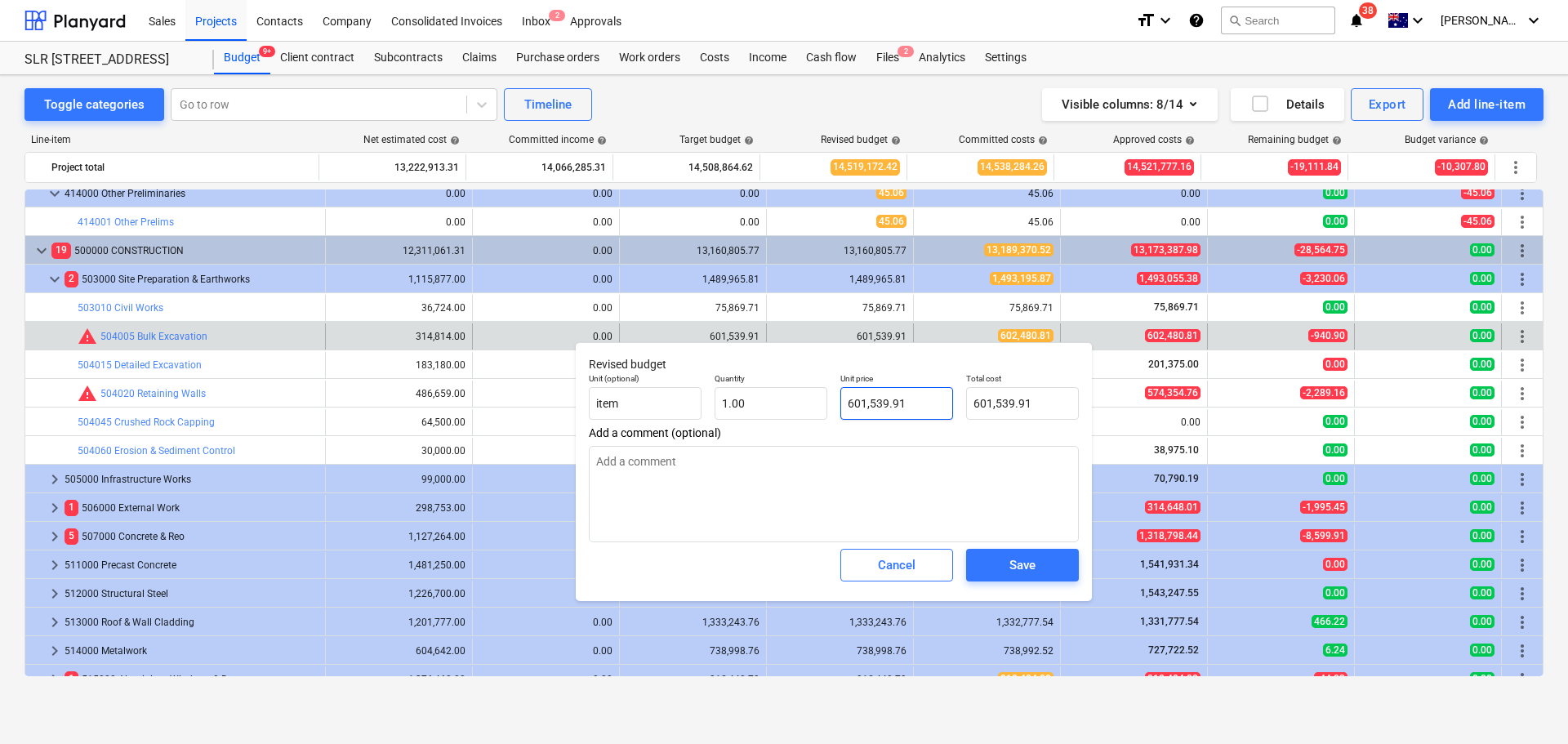
type input "601539.91"
click at [917, 404] on input "601539.91" at bounding box center [896, 403] width 112 height 33
type textarea "x"
type input "6"
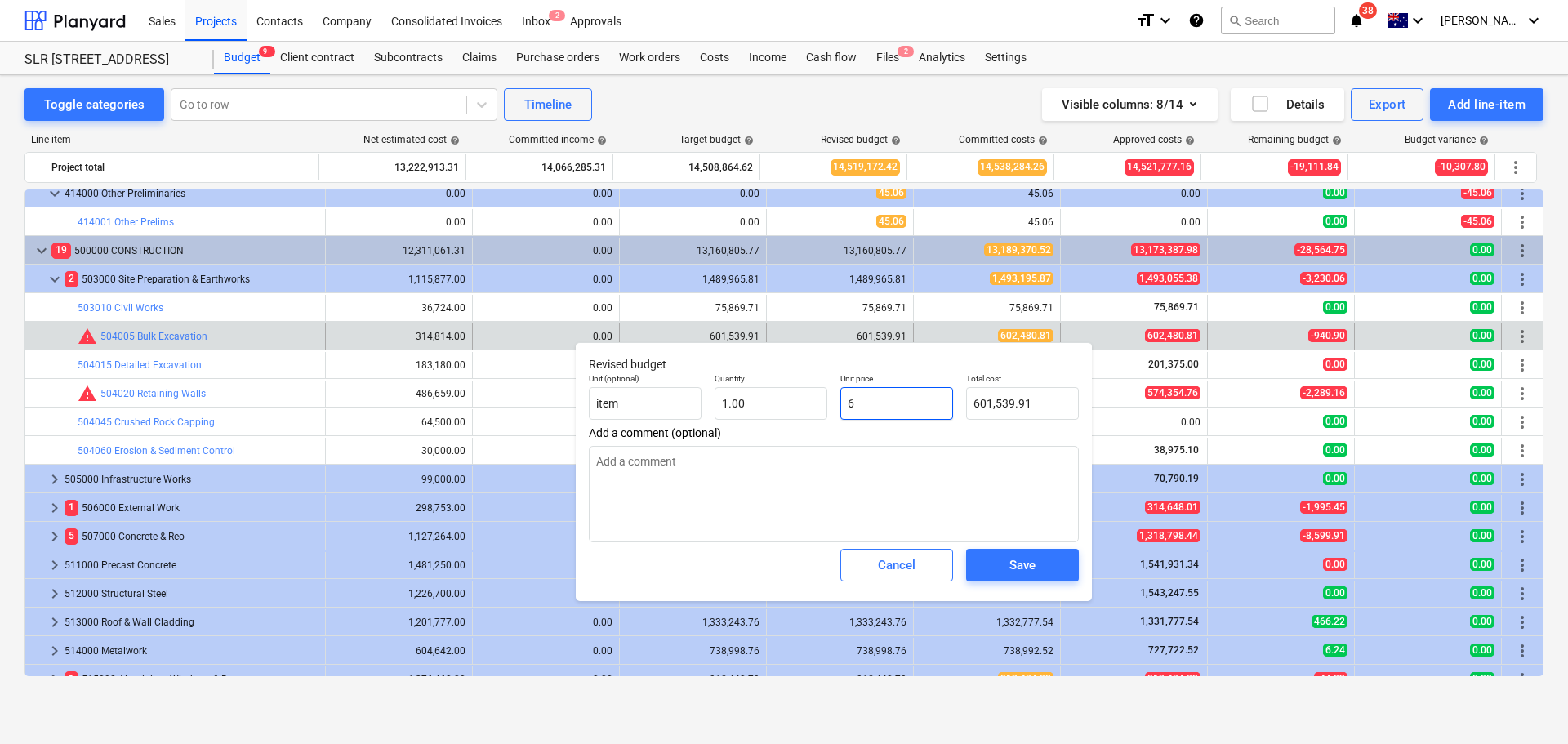
type input "6.00"
type input "60"
type textarea "x"
type input "60.00"
type textarea "x"
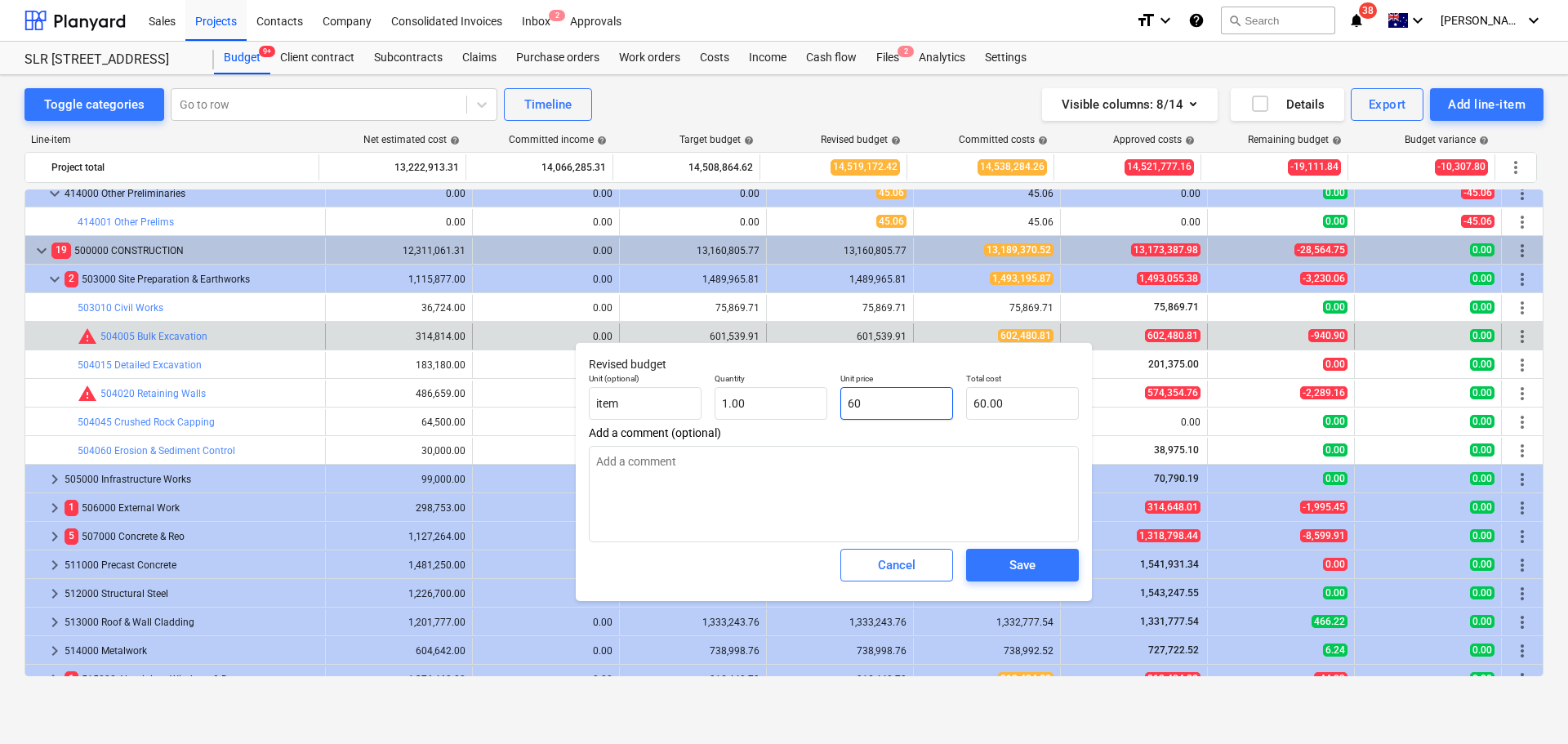
type input "605"
type input "605.00"
type textarea "x"
type input "60"
type input "60.00"
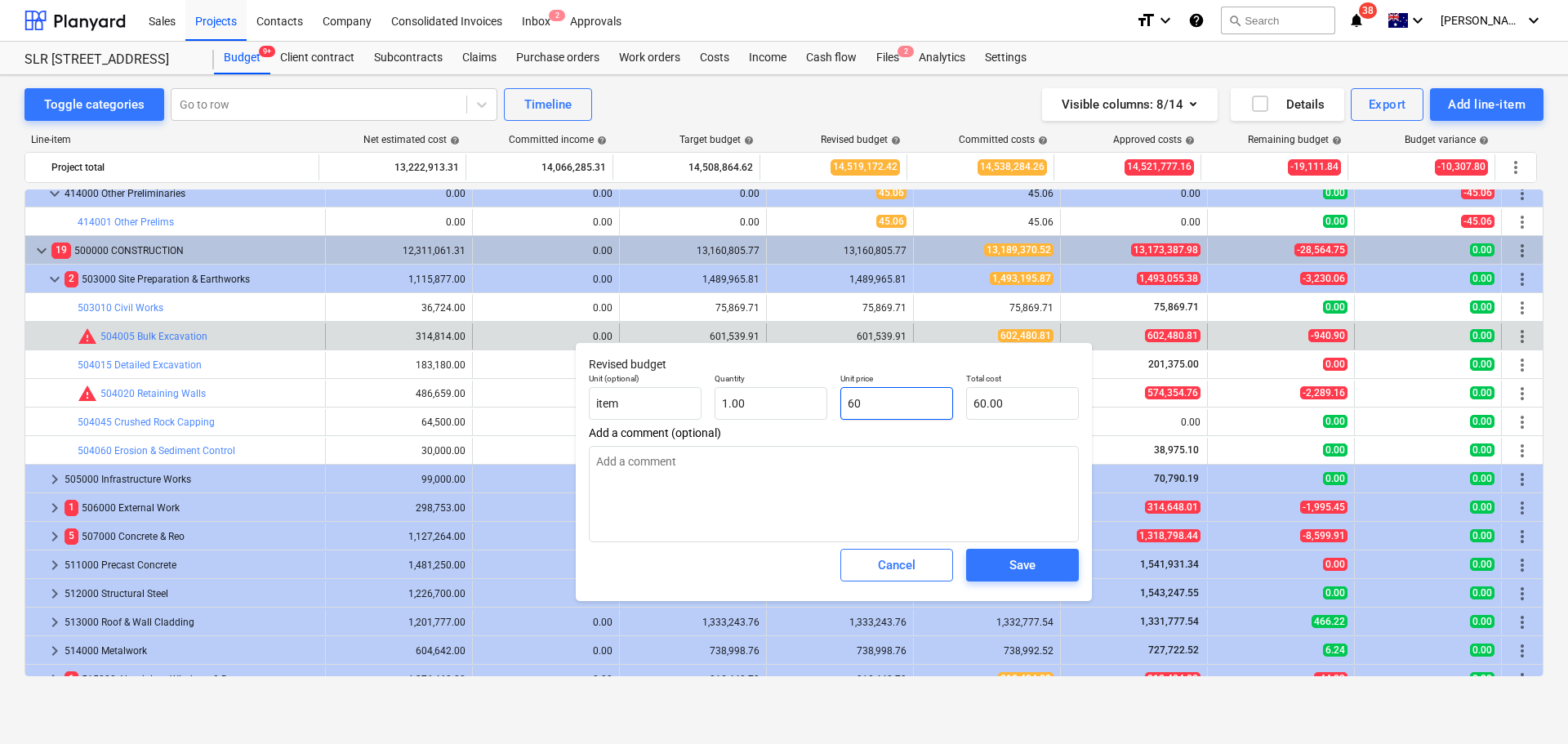
type textarea "x"
type input "602"
type input "602.00"
type textarea "x"
type input "6024"
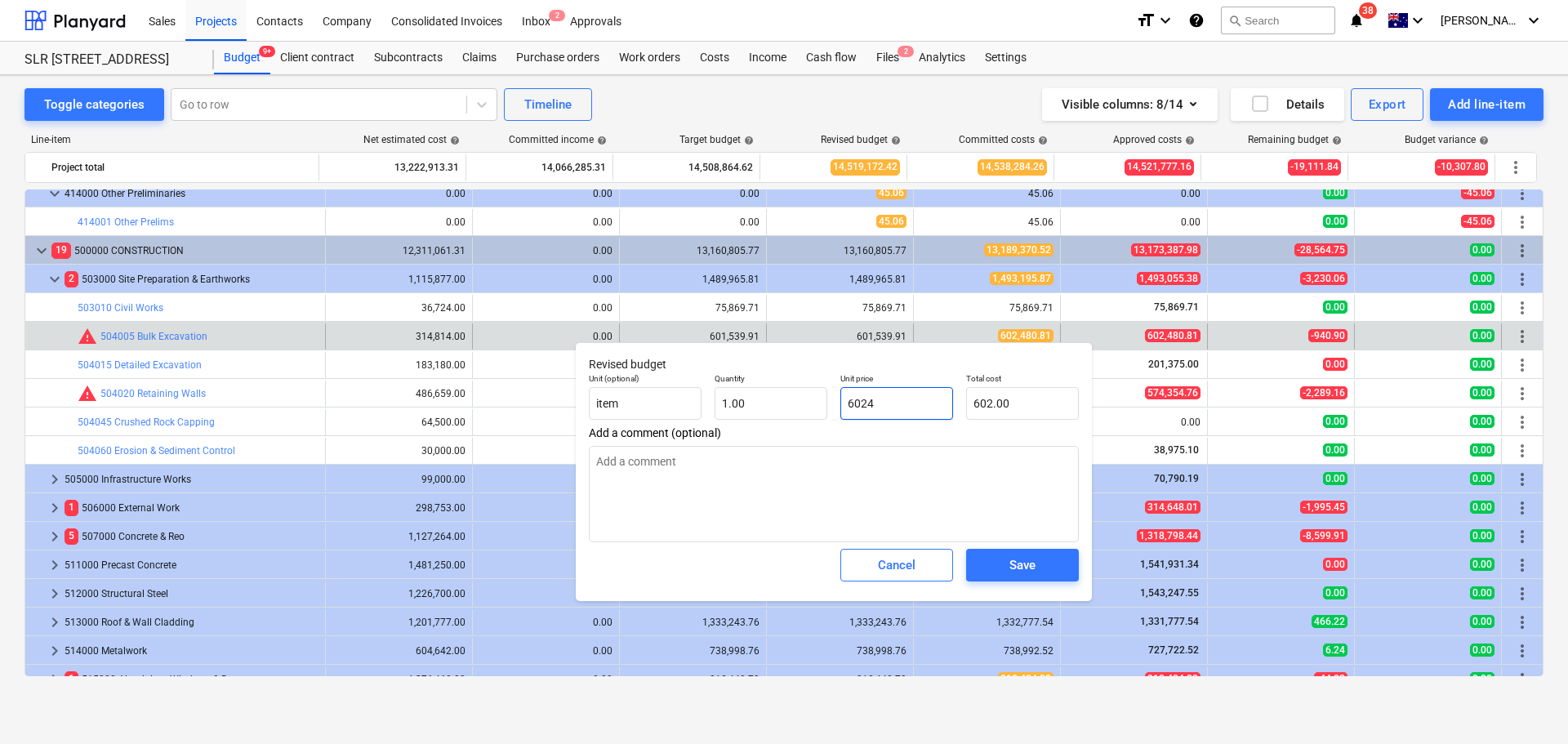
type input "6,024.00"
type textarea "x"
type input "60248"
type input "60,248.00"
type input "602480"
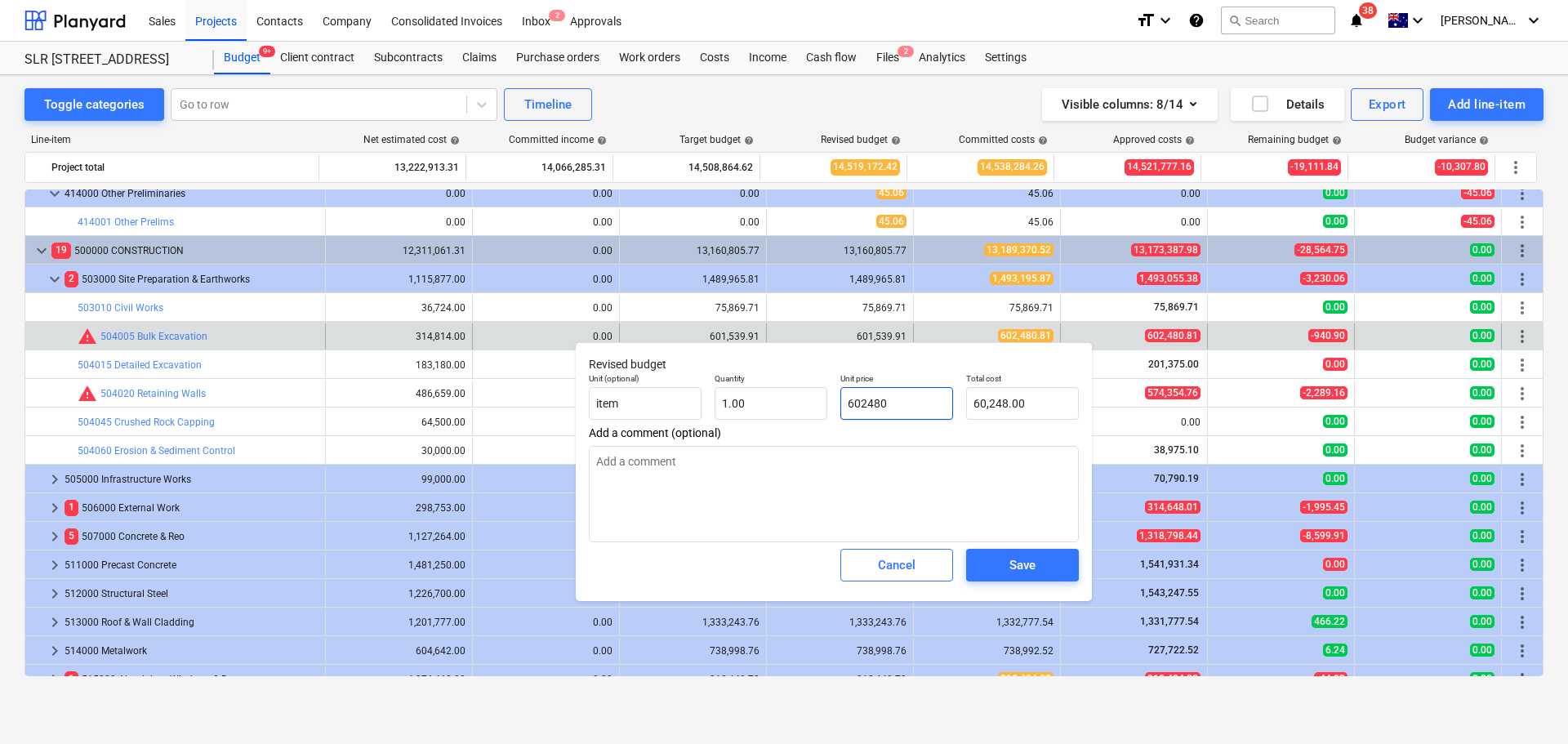
type textarea "x"
type input "602,480.00"
type textarea "x"
type input "602480."
type textarea "x"
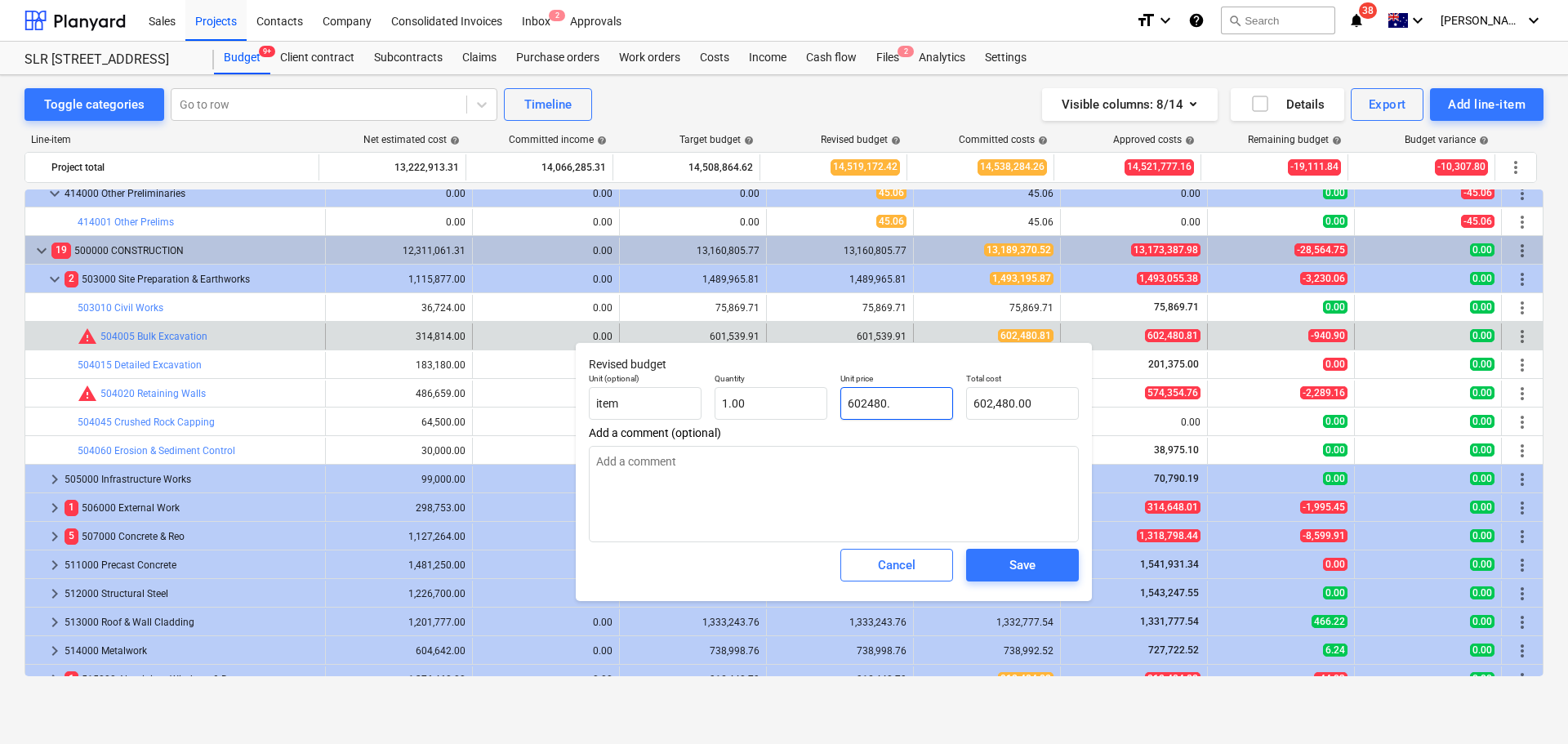
type input "602480.8"
type input "602,480.80"
type textarea "x"
type input "602480.81"
type input "602,480.81"
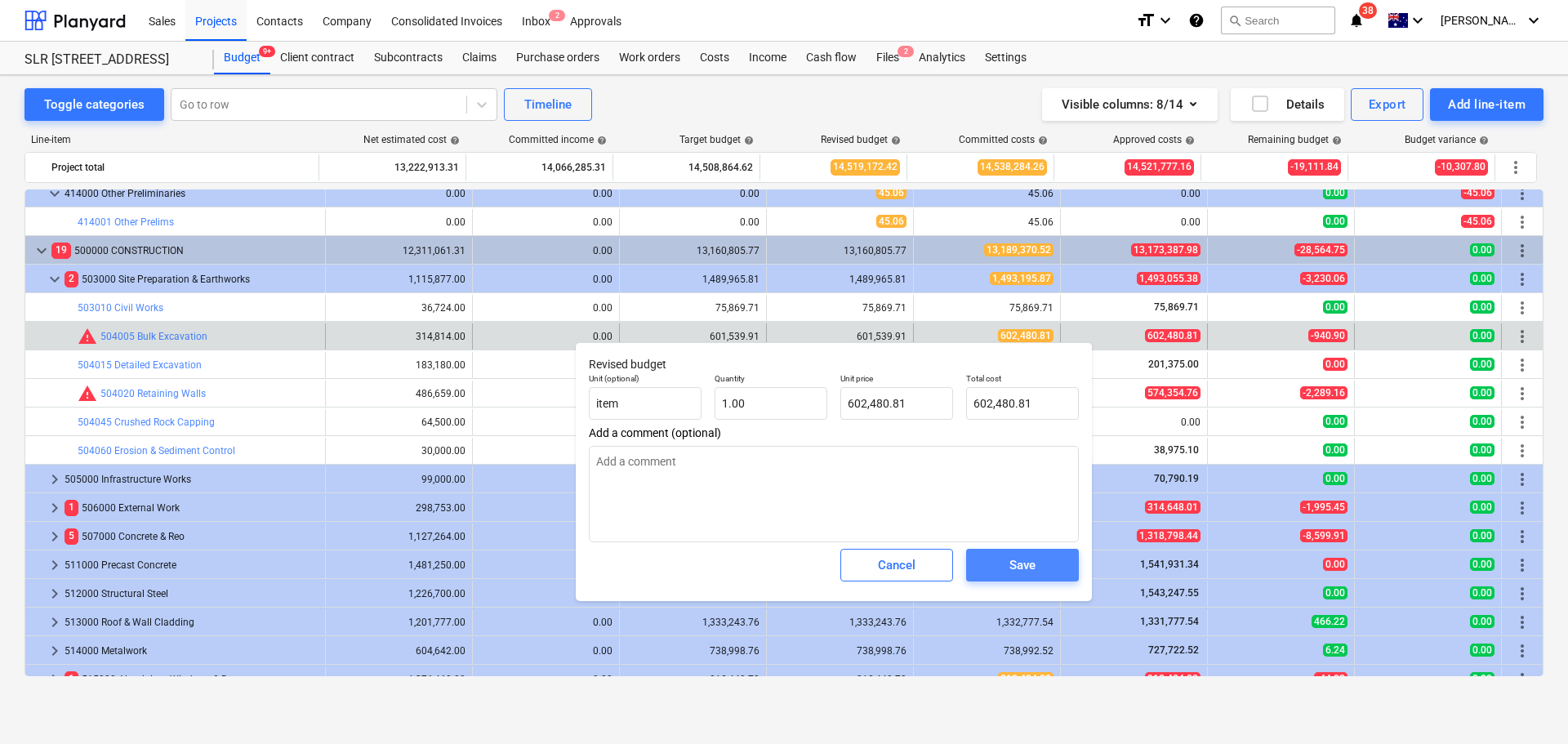
click at [1032, 575] on div "Save" at bounding box center [1022, 565] width 26 height 22
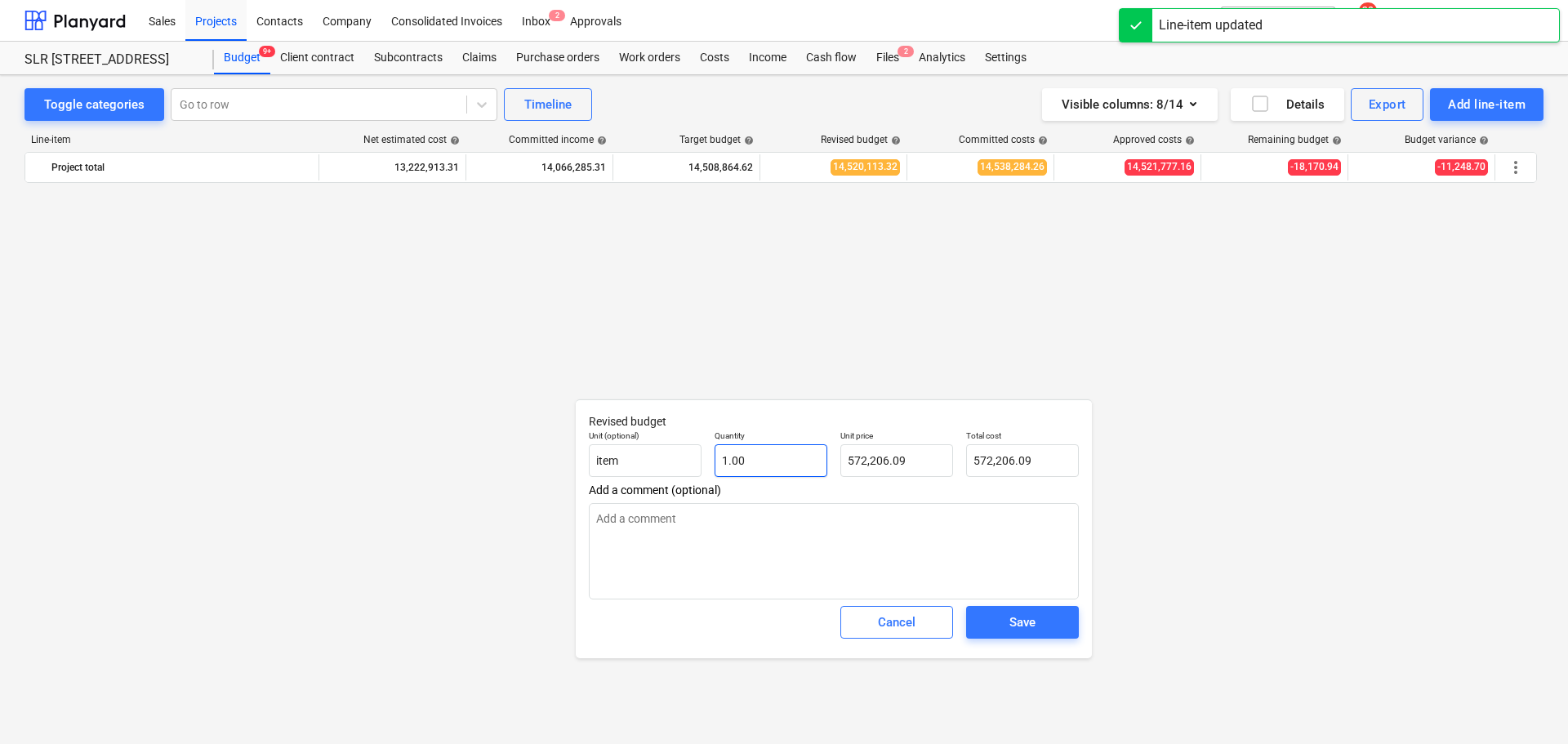
type textarea "x"
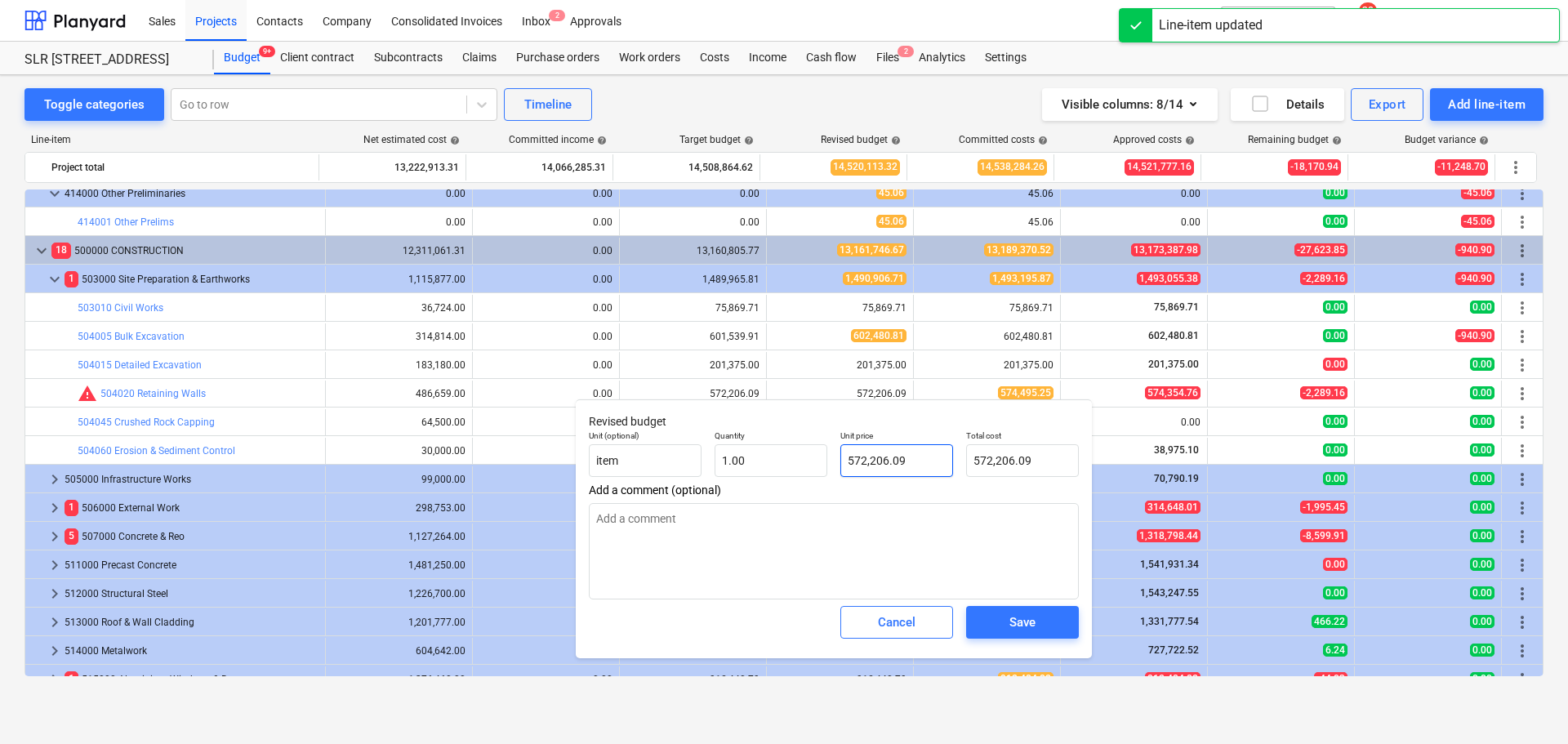
type input "572206.09"
click at [920, 467] on input "572206.09" at bounding box center [896, 460] width 112 height 33
type textarea "x"
type input "5"
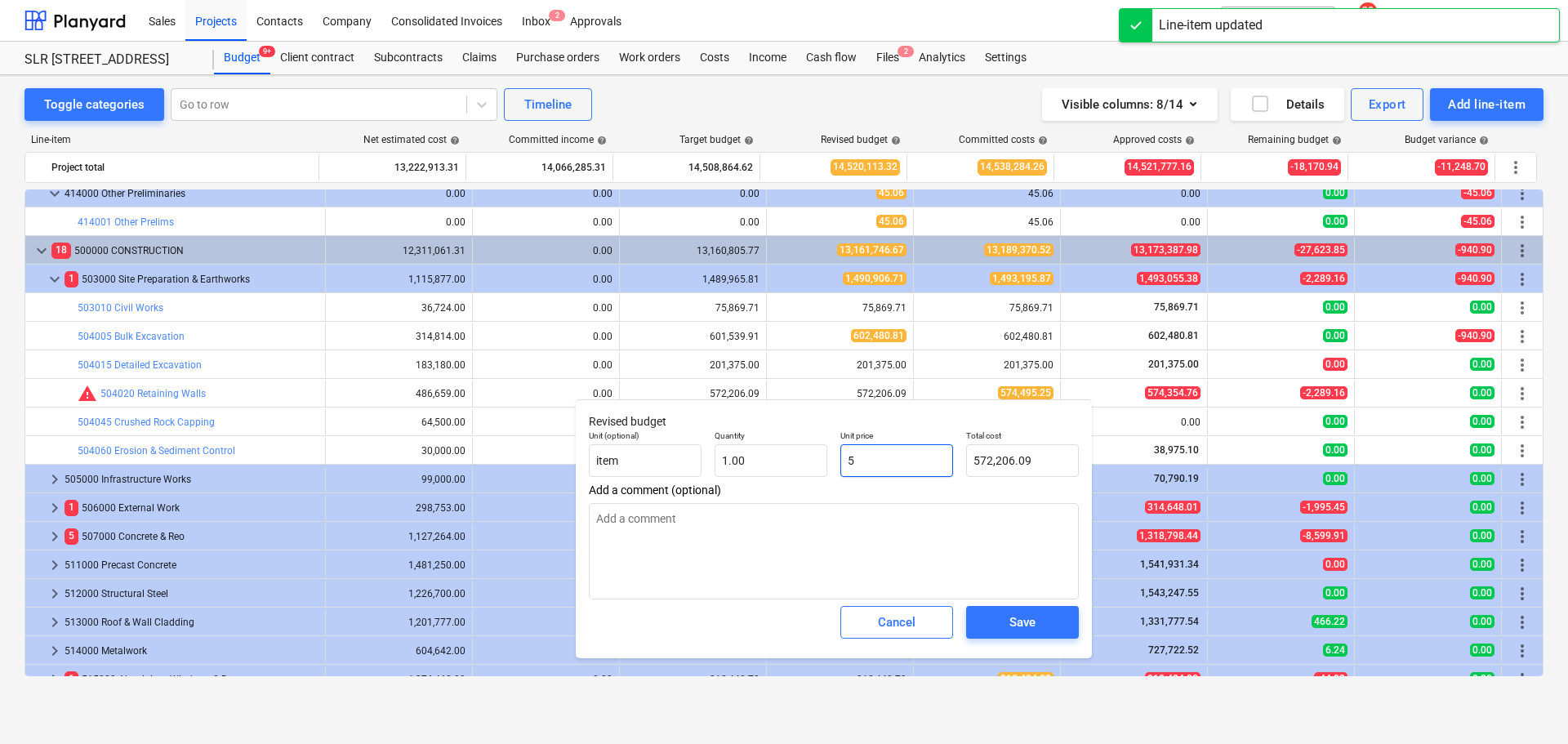
type input "5.00"
type textarea "x"
type input "57"
type input "57.00"
type textarea "x"
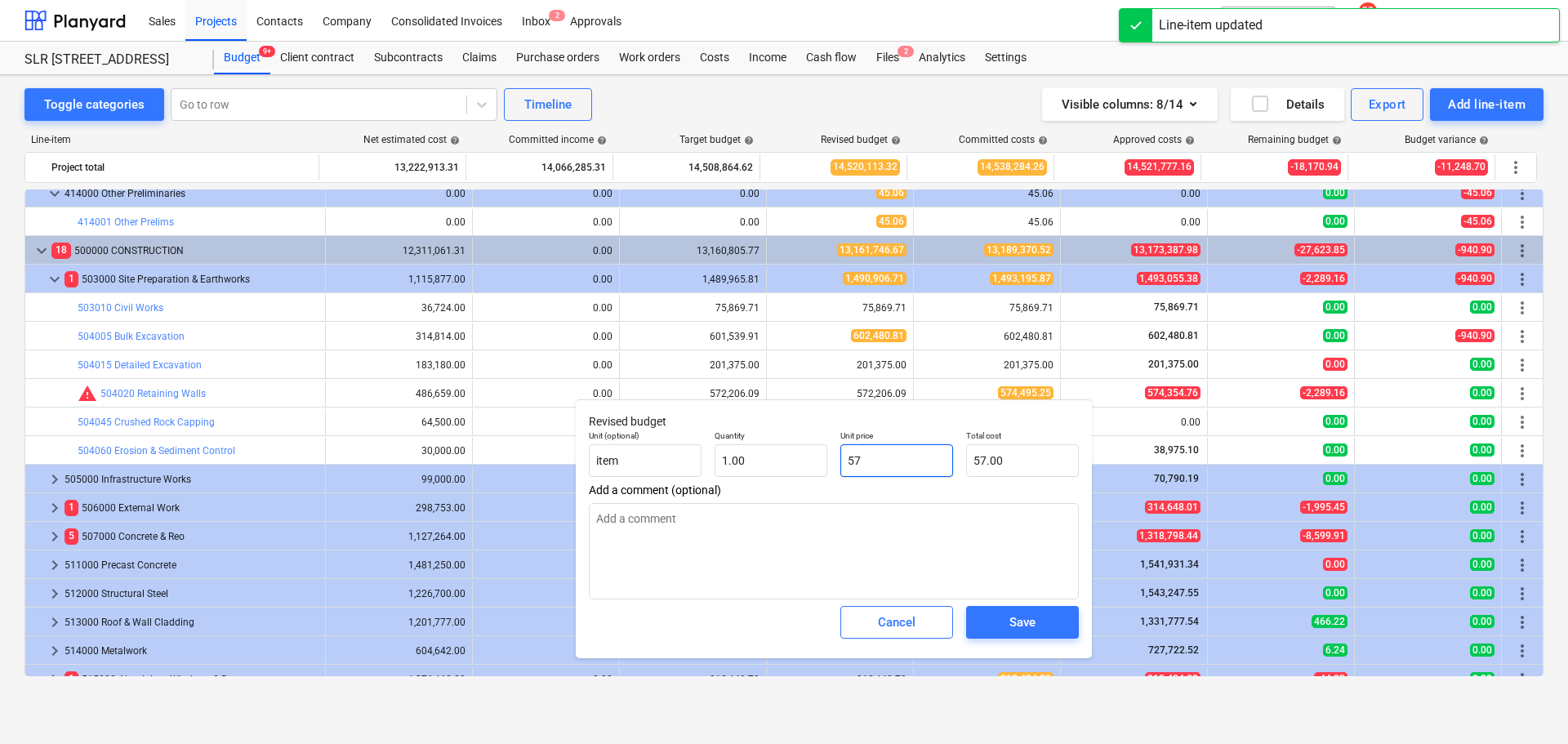
type input "574"
type input "574.00"
type textarea "x"
type input "5744"
type input "5,744.00"
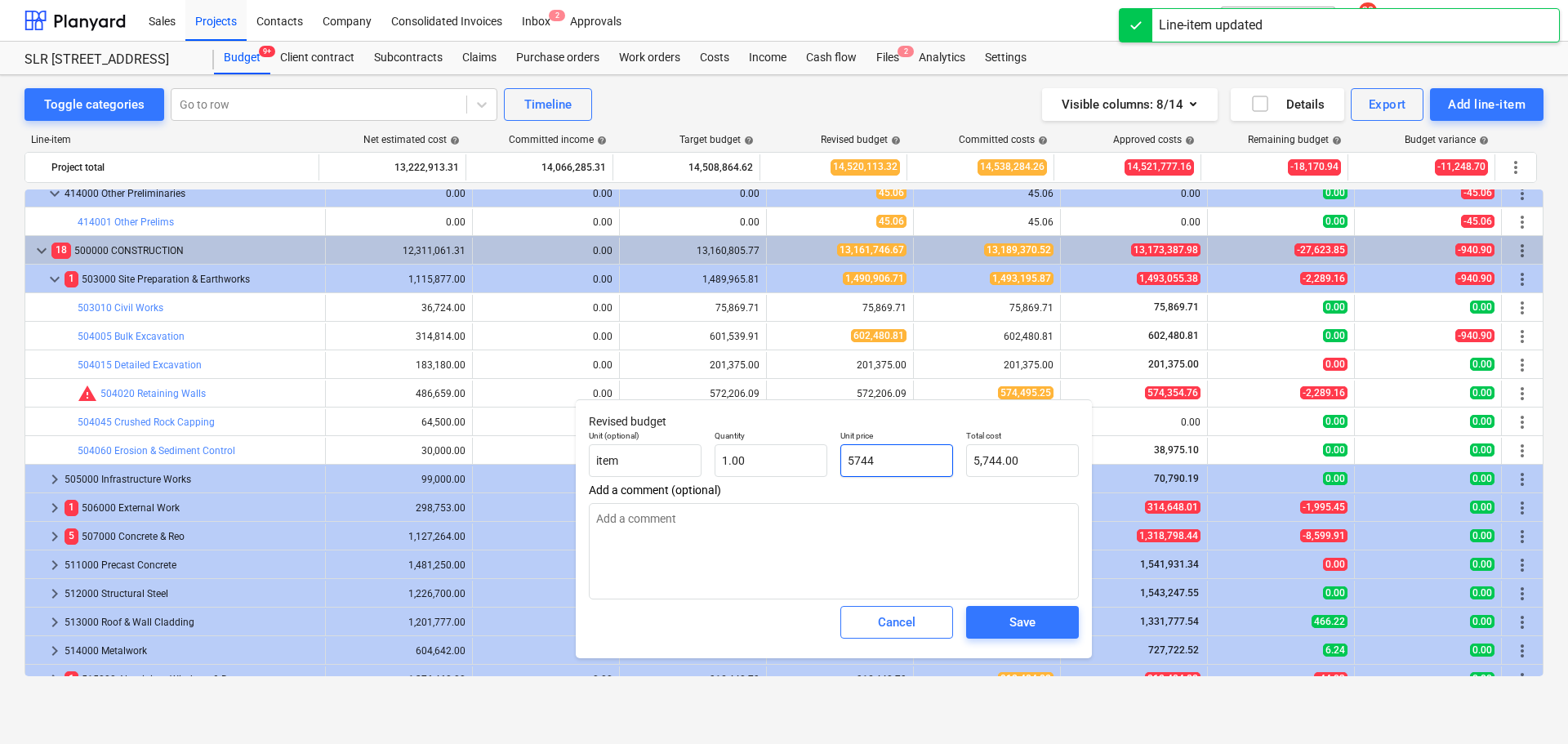
type textarea "x"
type input "57449"
type input "57,449.00"
type textarea "x"
type input "574495"
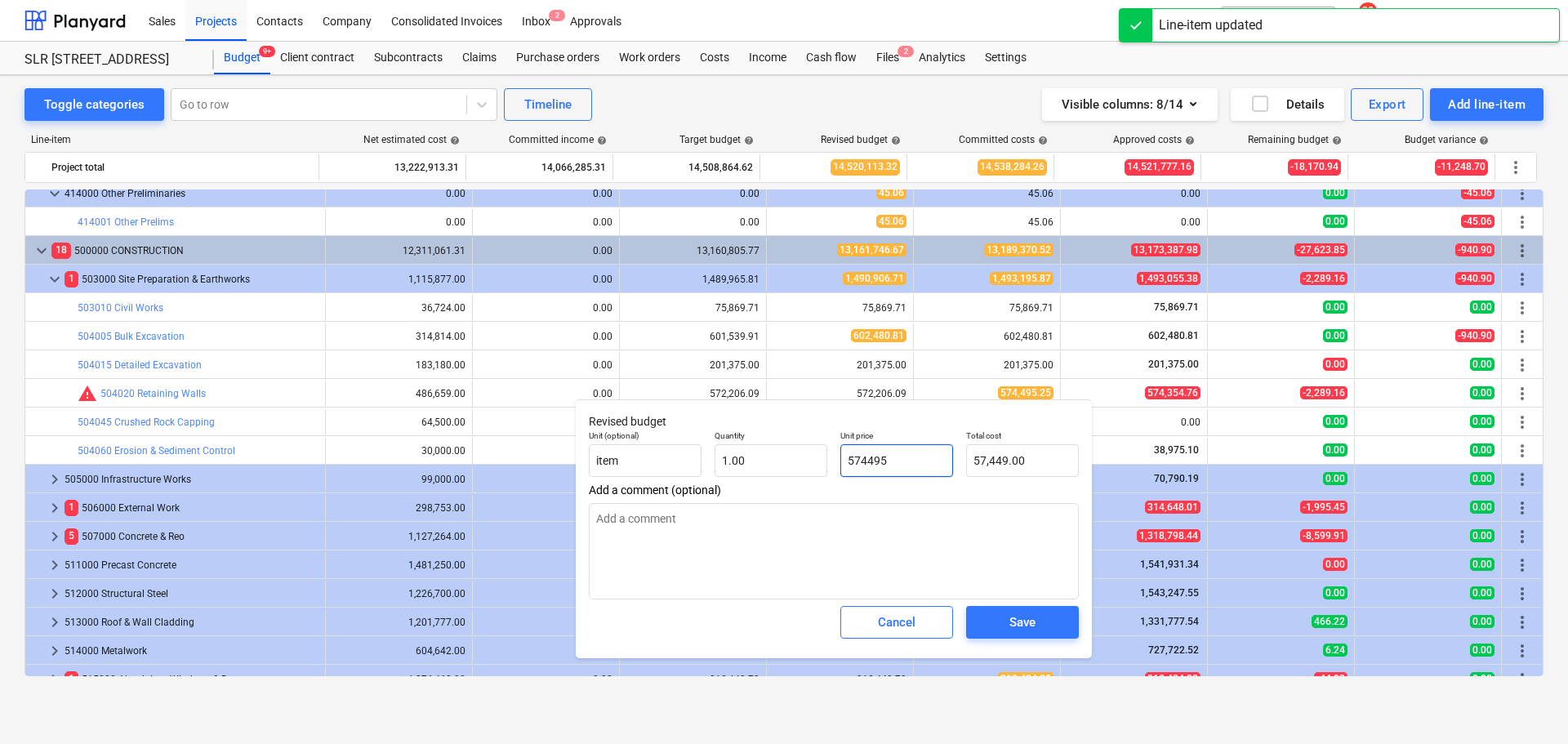
type input "574,495.00"
type textarea "x"
type input "574495."
type textarea "x"
type input "574495.2"
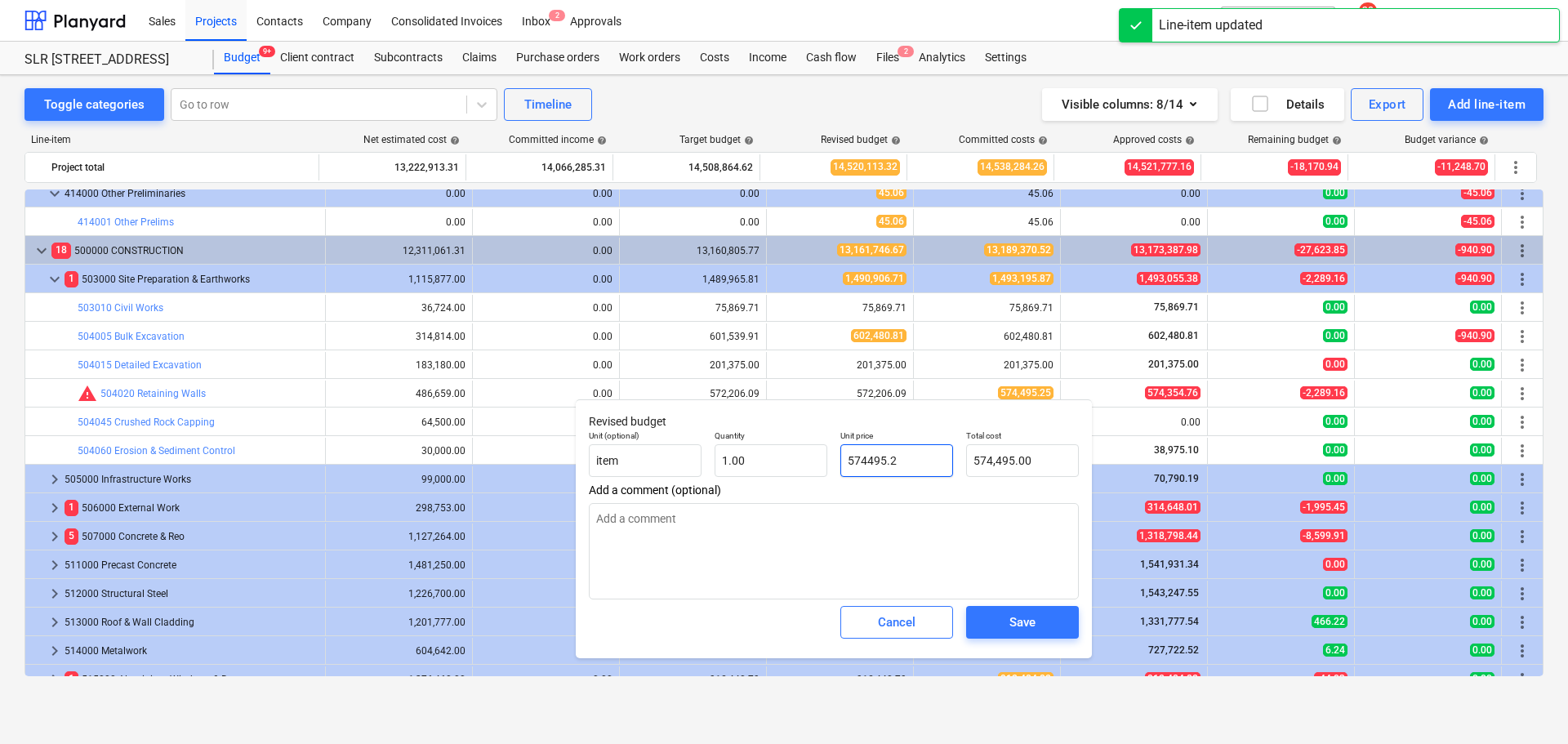
type input "574,495.20"
type textarea "x"
type input "574495.25"
type input "574,495.25"
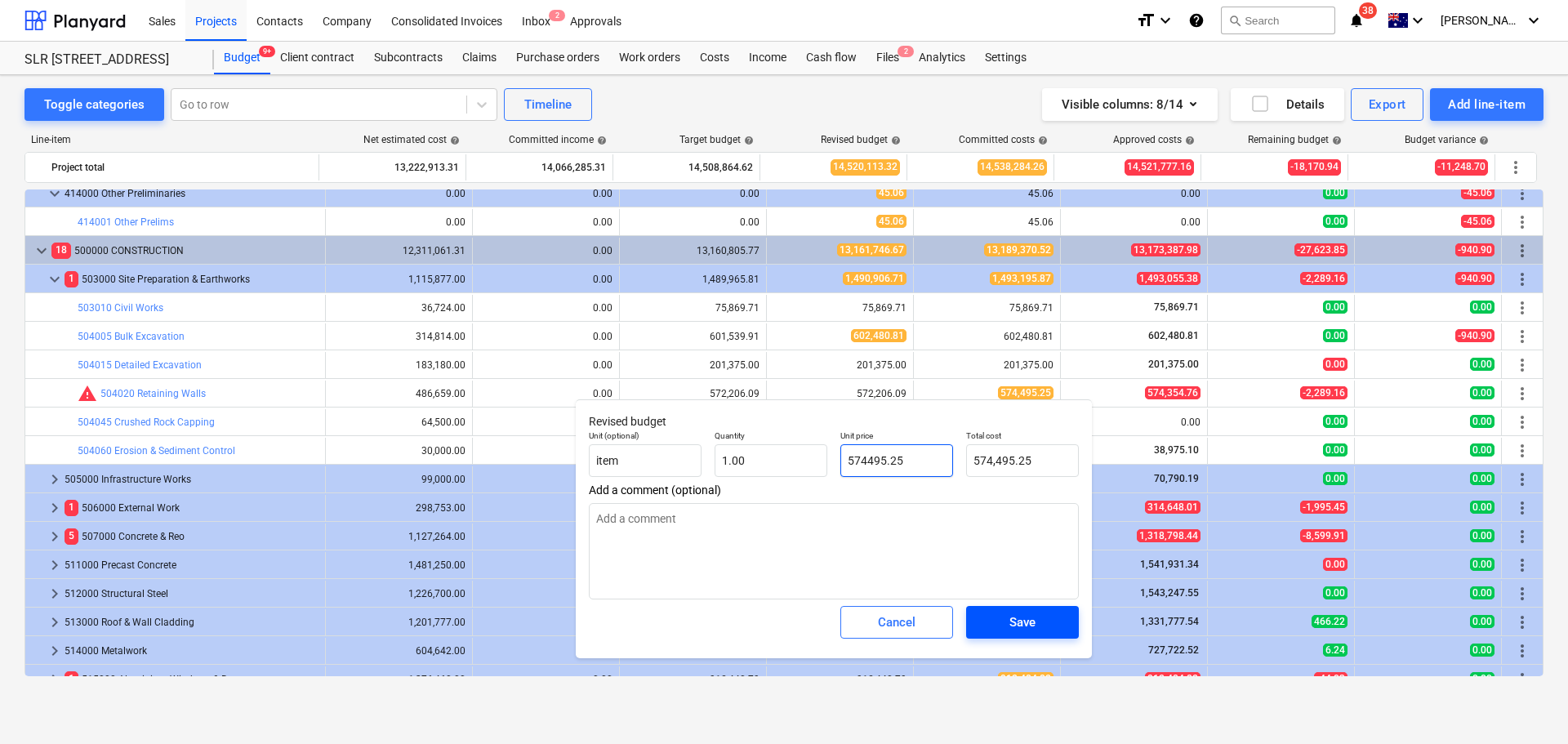
type input "574495.25"
type textarea "x"
type input "574,495.25"
click at [1024, 630] on div "Save" at bounding box center [1022, 622] width 26 height 22
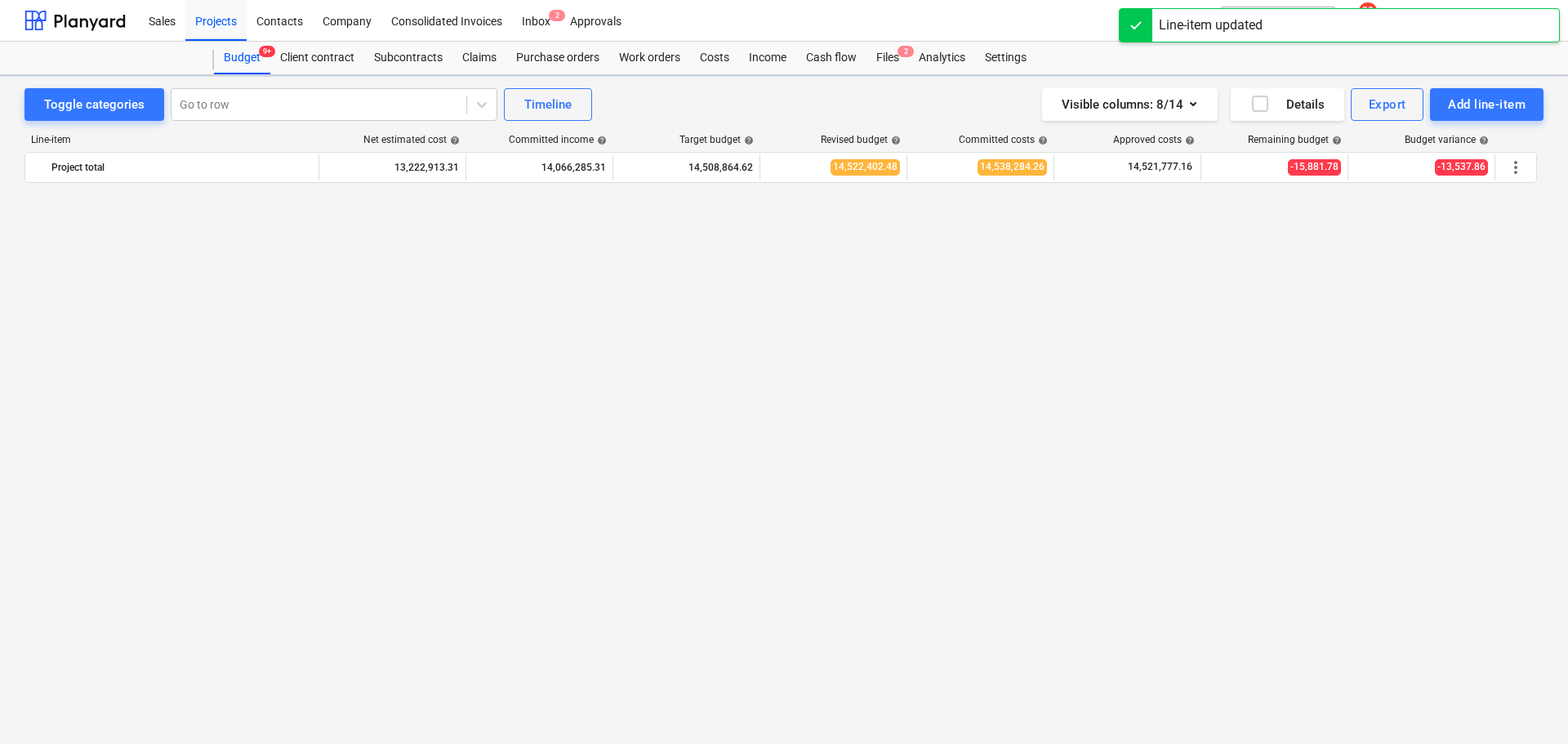
drag, startPoint x: 126, startPoint y: 514, endPoint x: 42, endPoint y: 501, distance: 85.0
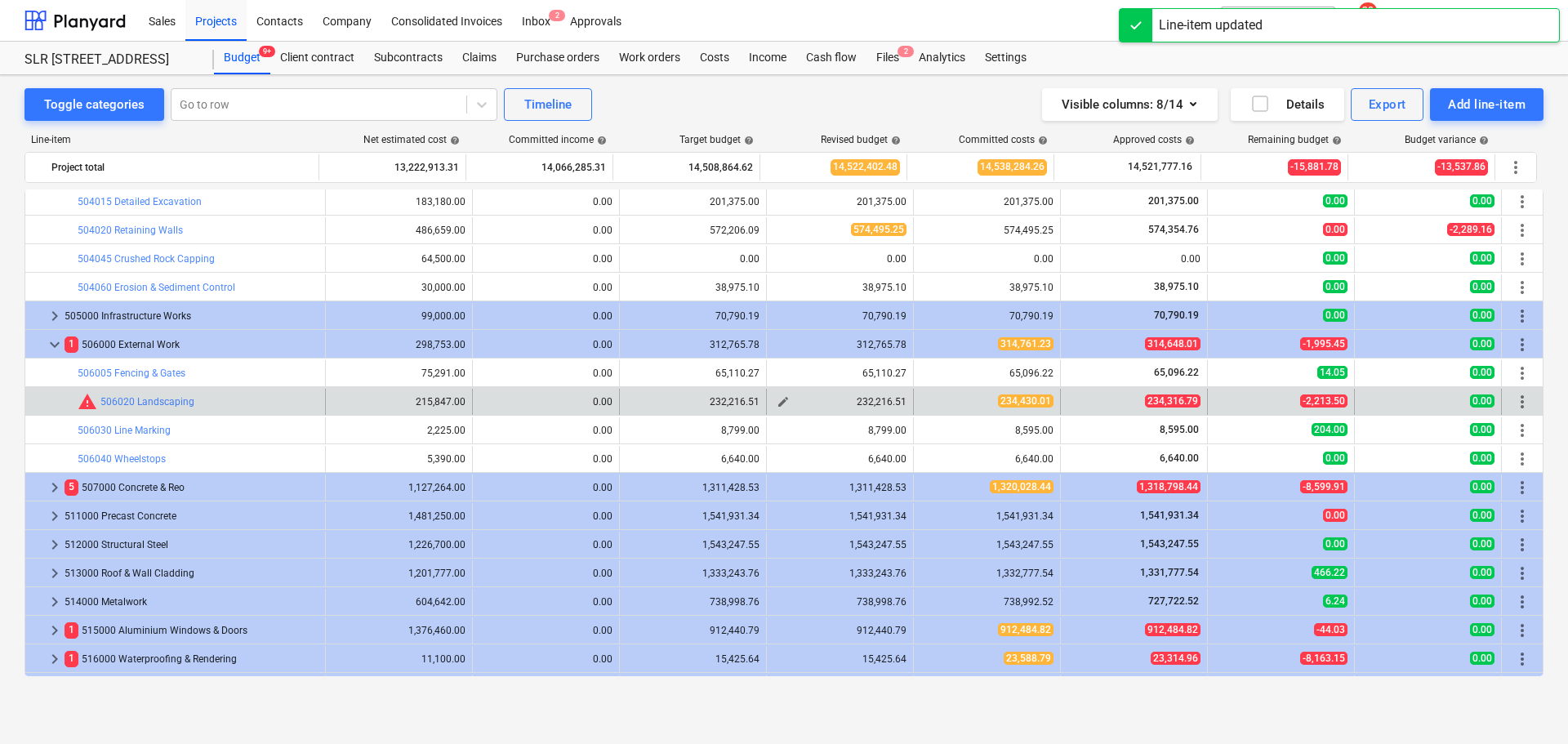
click at [779, 402] on span "edit" at bounding box center [783, 402] width 13 height 13
type textarea "x"
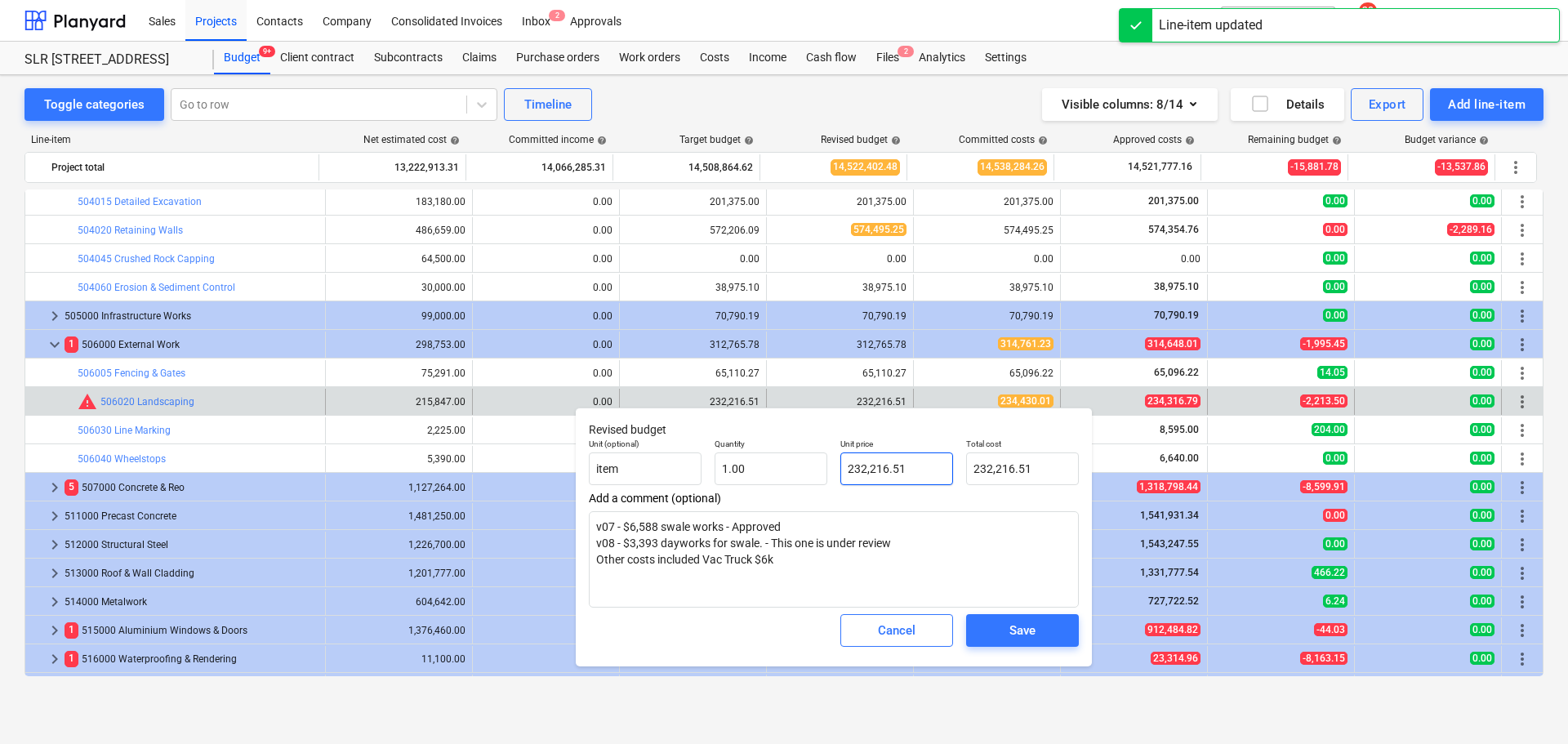
type input "232216.51"
click at [913, 470] on input "232216.51" at bounding box center [896, 469] width 112 height 33
type textarea "x"
type input "2"
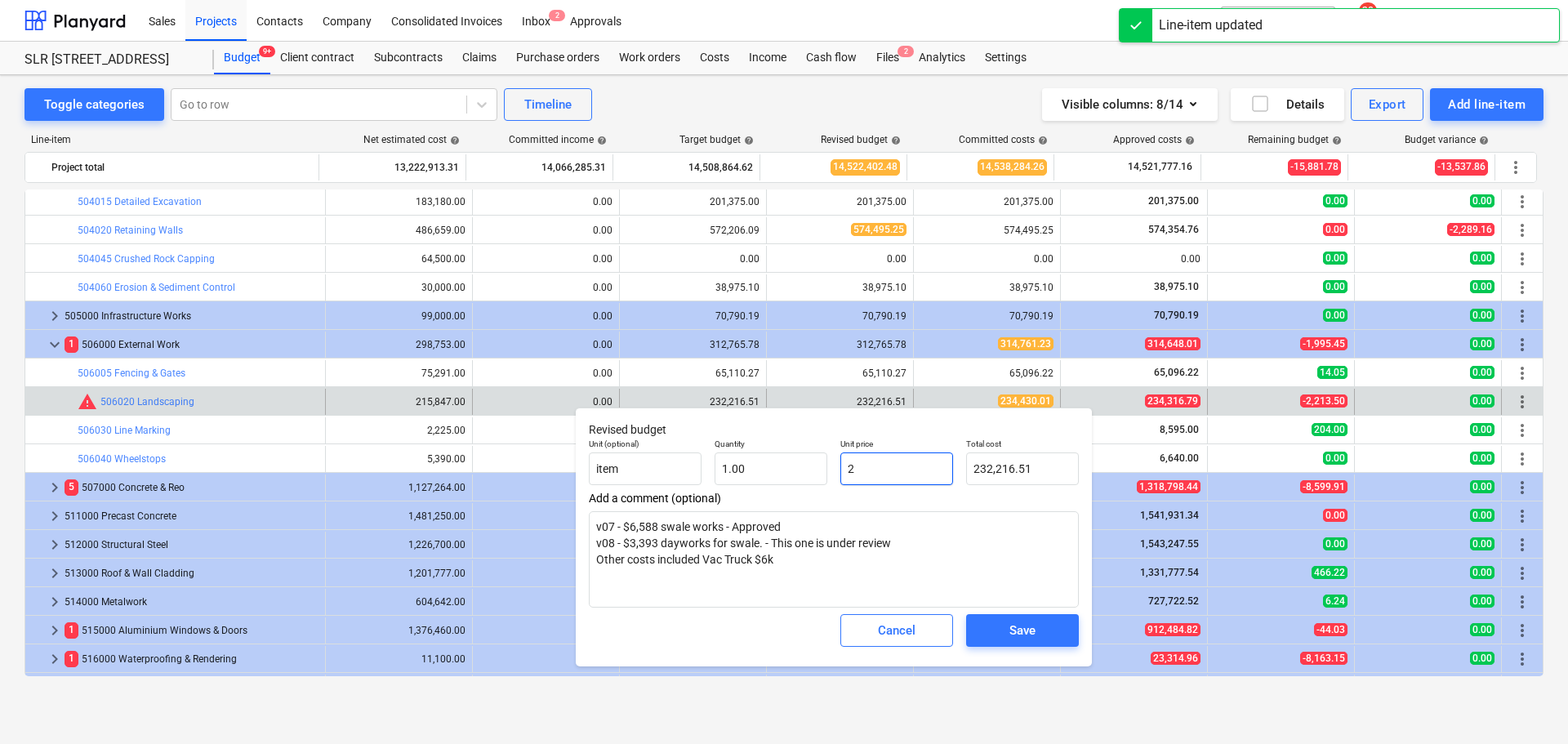
type input "2.00"
type textarea "x"
type input "23"
type input "23.00"
type textarea "x"
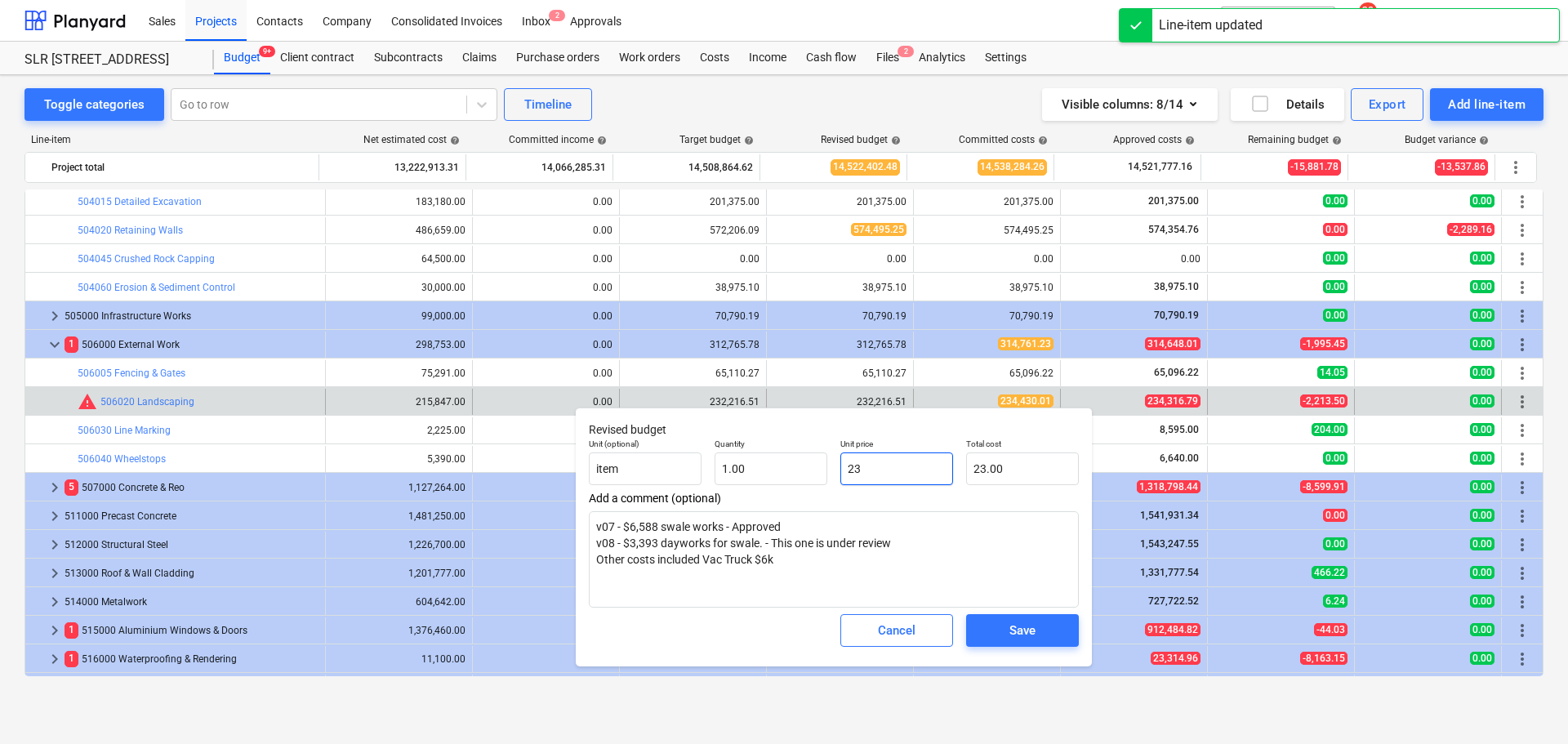
type input "234"
type input "234.00"
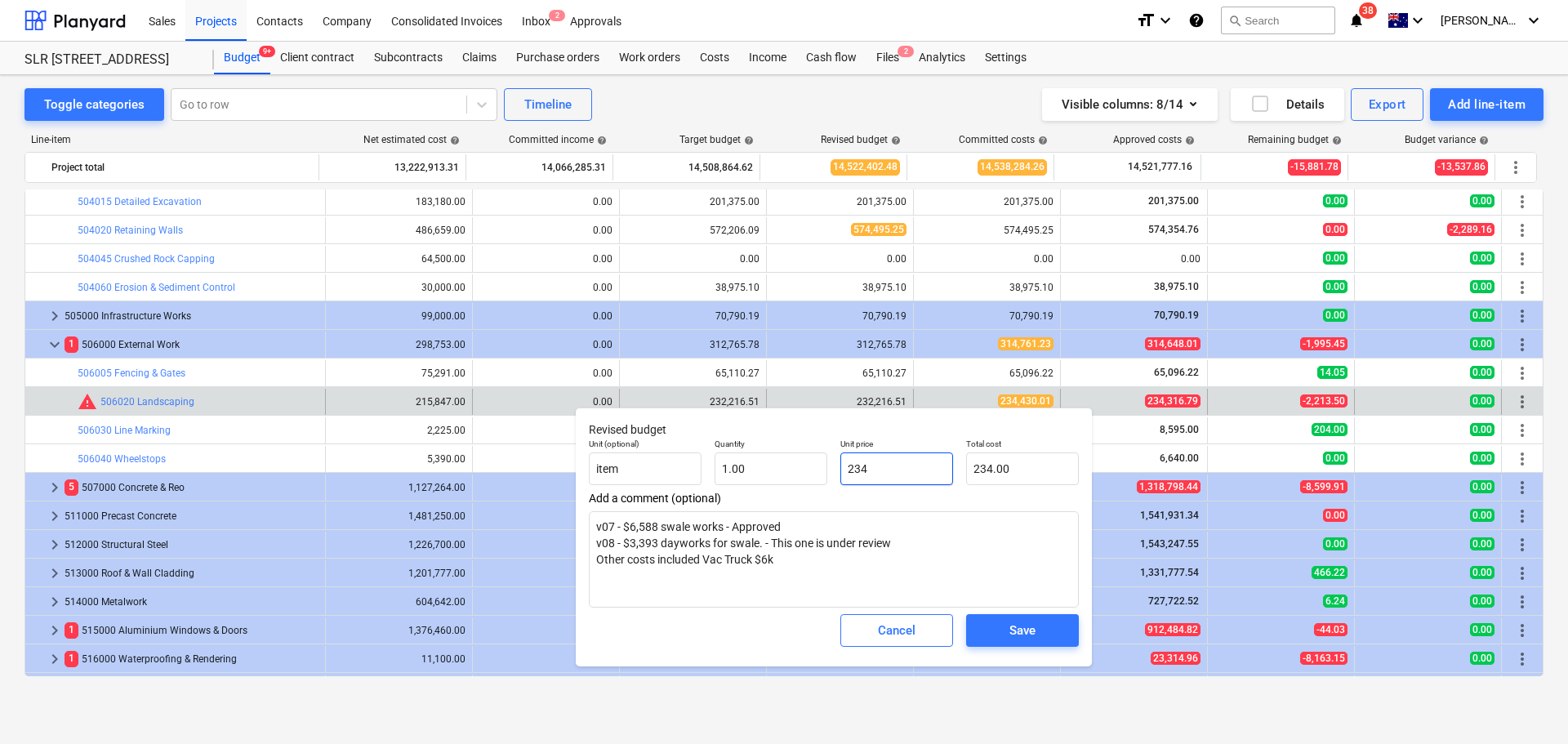
type textarea "x"
type input "2344"
type input "2,344.00"
type input "23443"
type textarea "x"
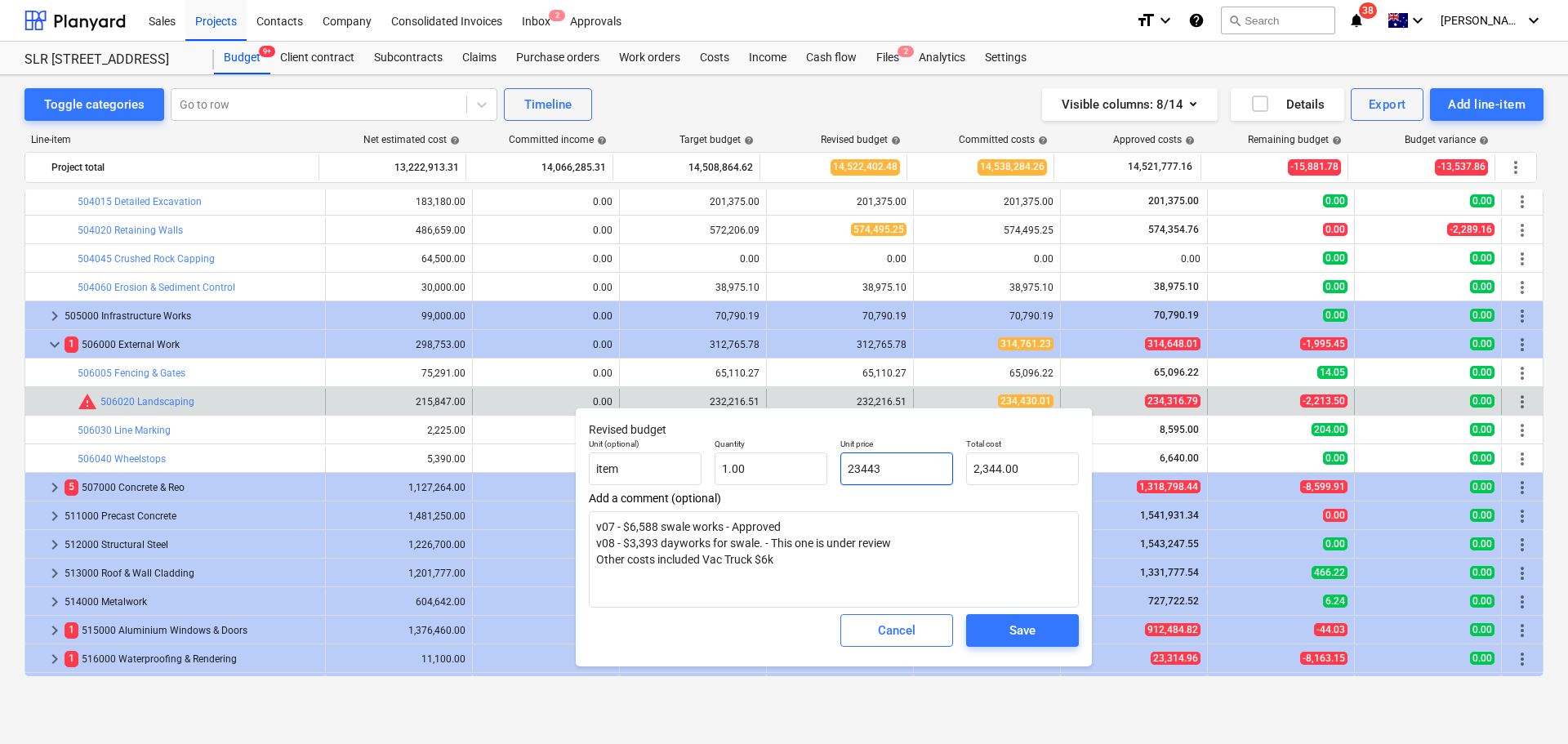
type input "23,443.00"
type textarea "x"
type input "234430"
type input "234,430.00"
type textarea "x"
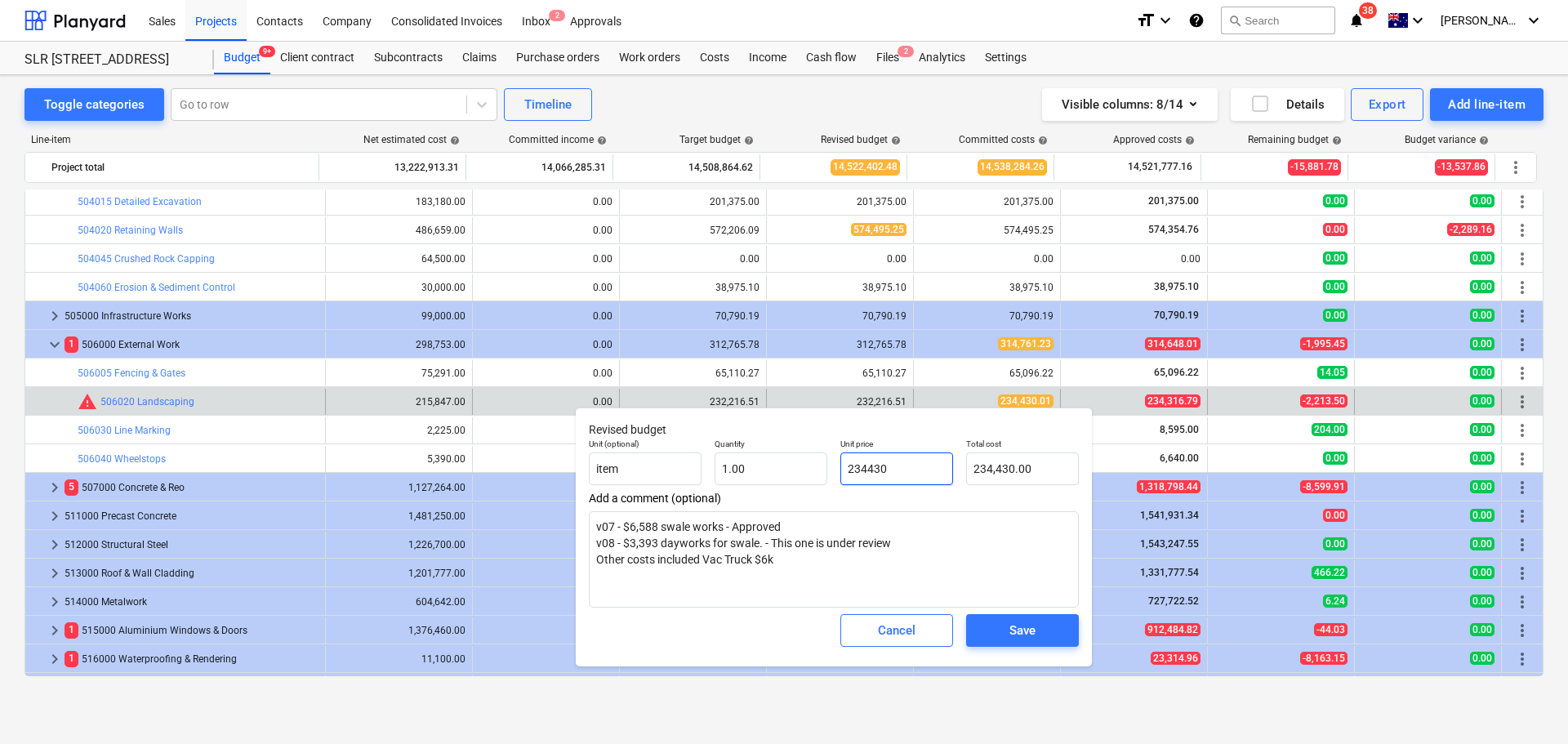
type input "234430."
type textarea "x"
type input "234430.0"
type textarea "x"
type input "234430.01"
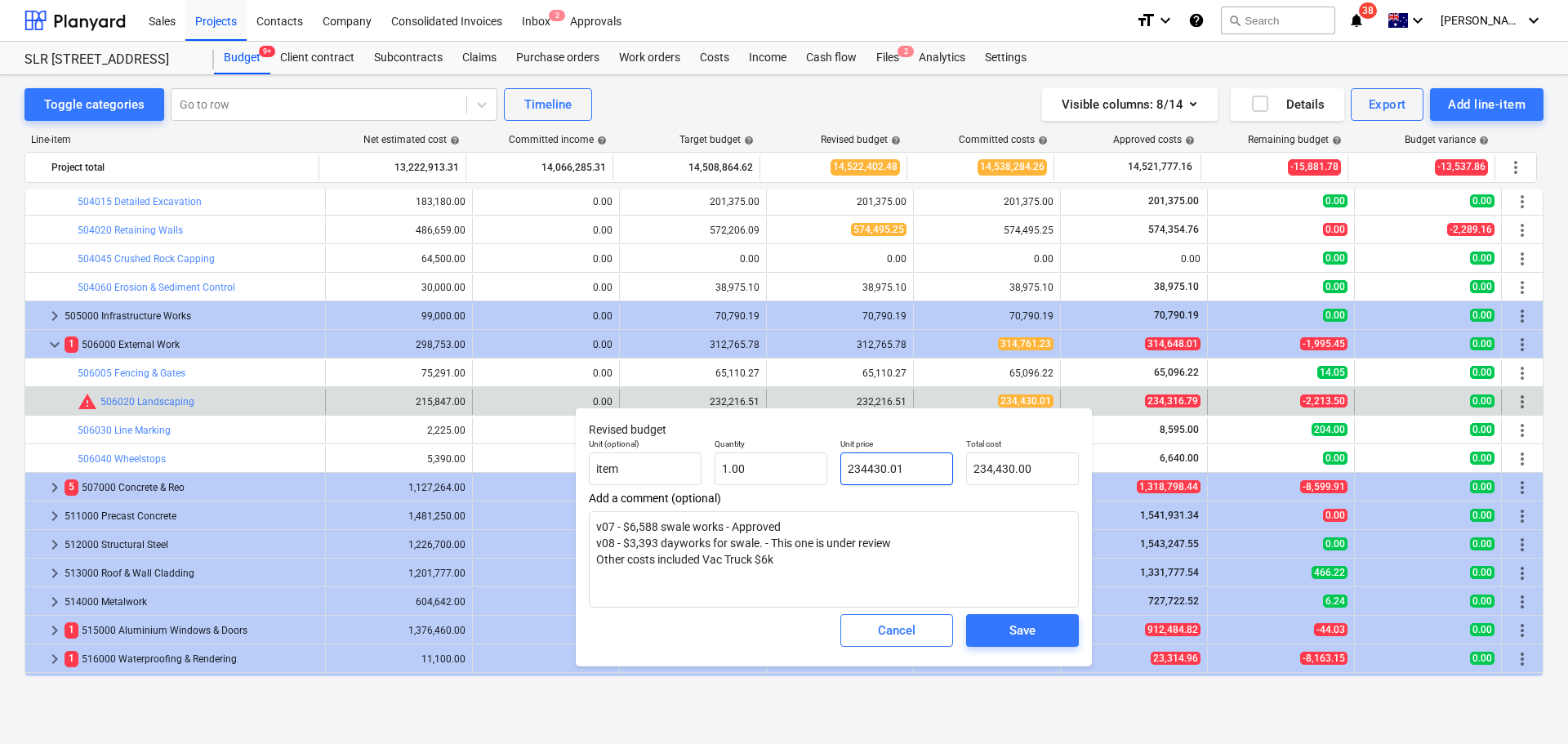
type input "234,430.01"
click at [1021, 633] on div "Save" at bounding box center [1022, 631] width 26 height 22
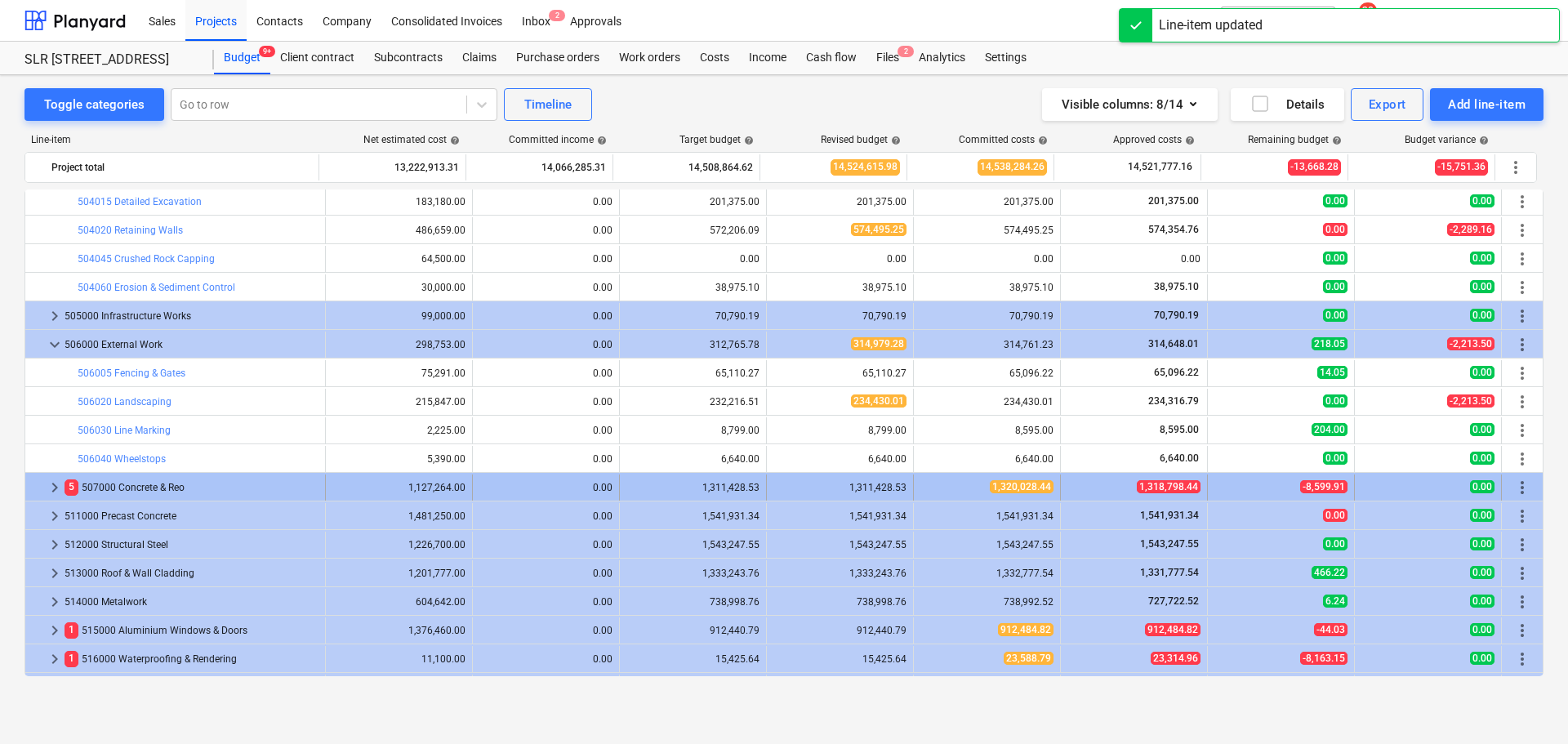
click at [54, 486] on span "keyboard_arrow_right" at bounding box center [54, 487] width 20 height 20
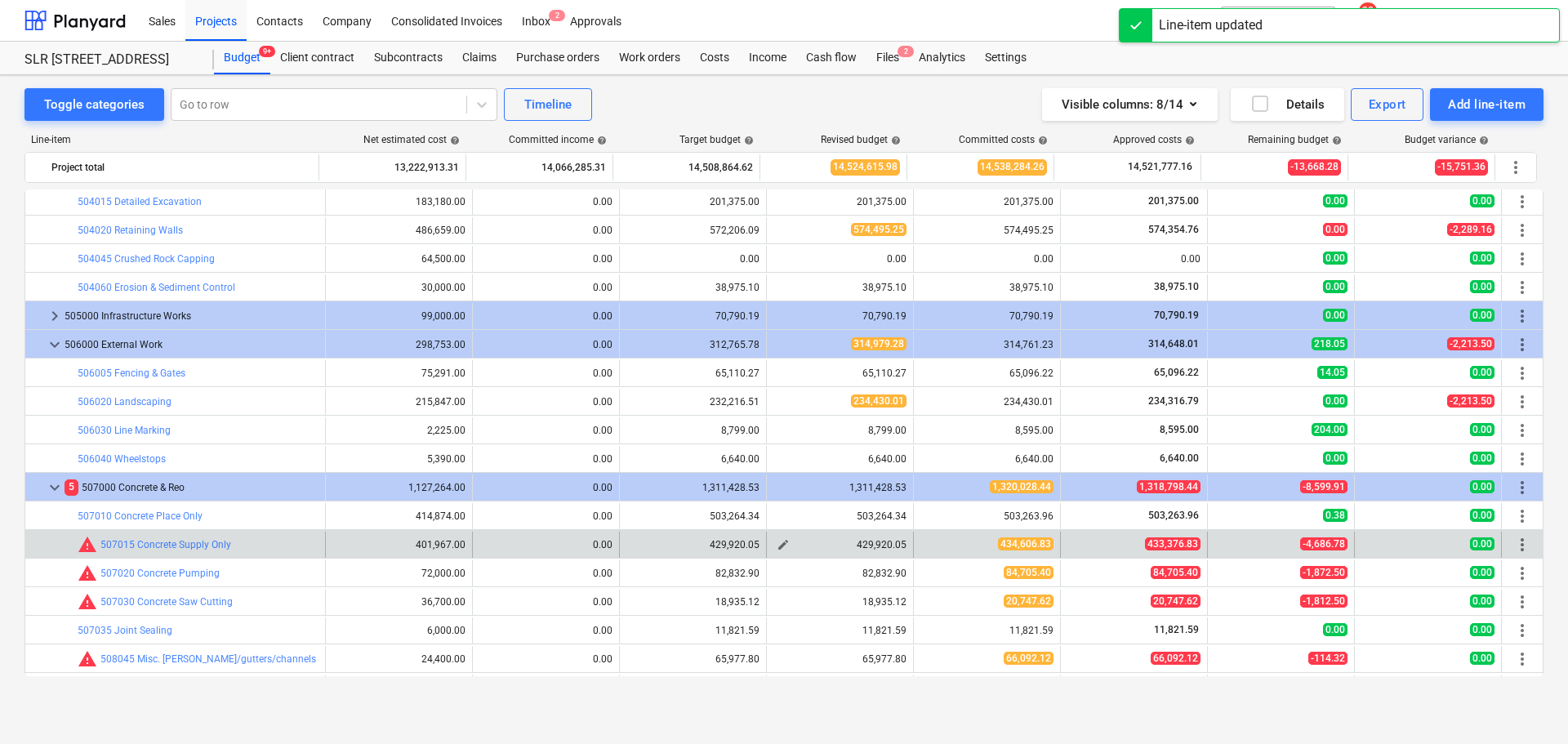
click at [786, 543] on button "edit" at bounding box center [782, 544] width 20 height 20
type textarea "x"
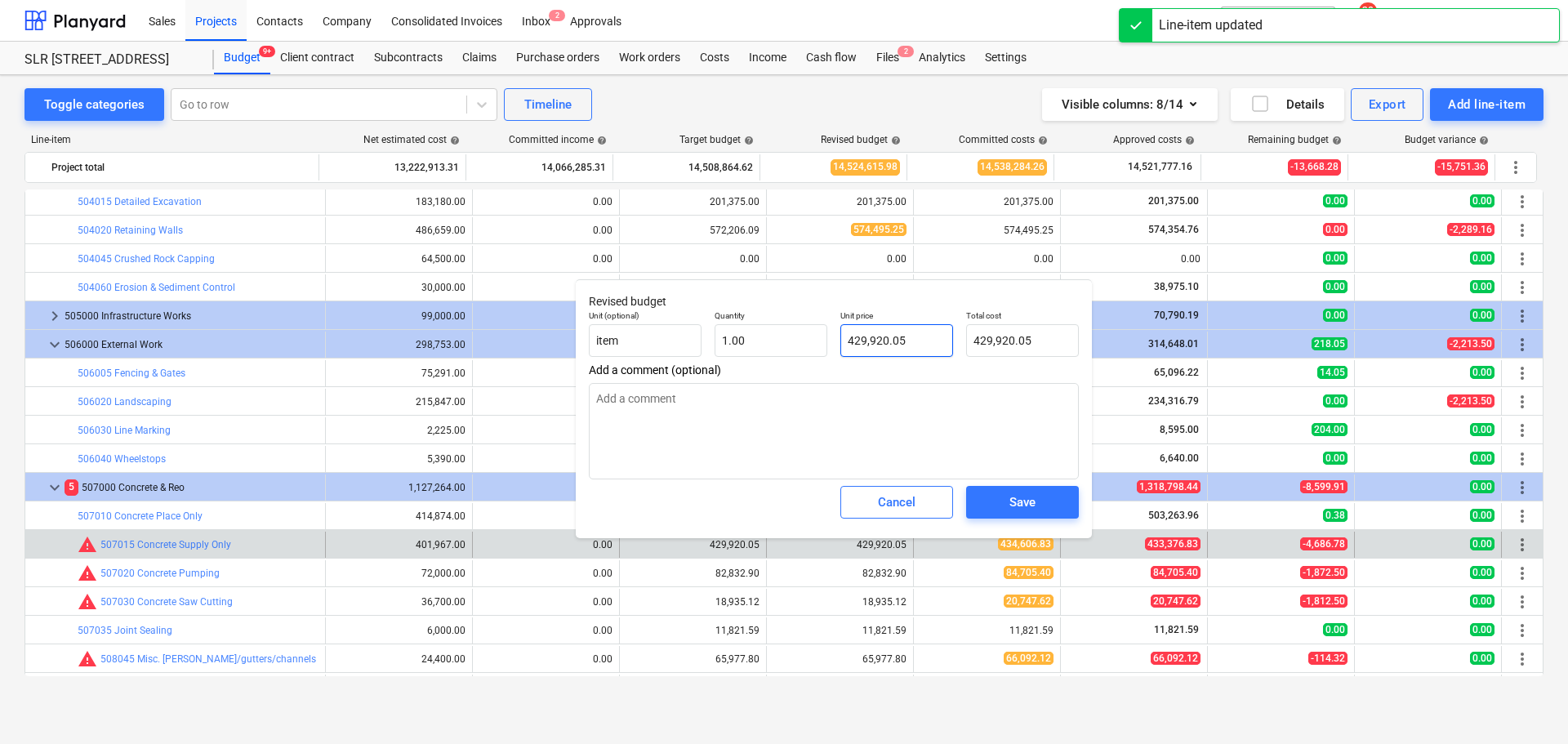
type input "429920.05"
click at [921, 344] on input "429920.05" at bounding box center [896, 340] width 112 height 33
type textarea "x"
type input "4"
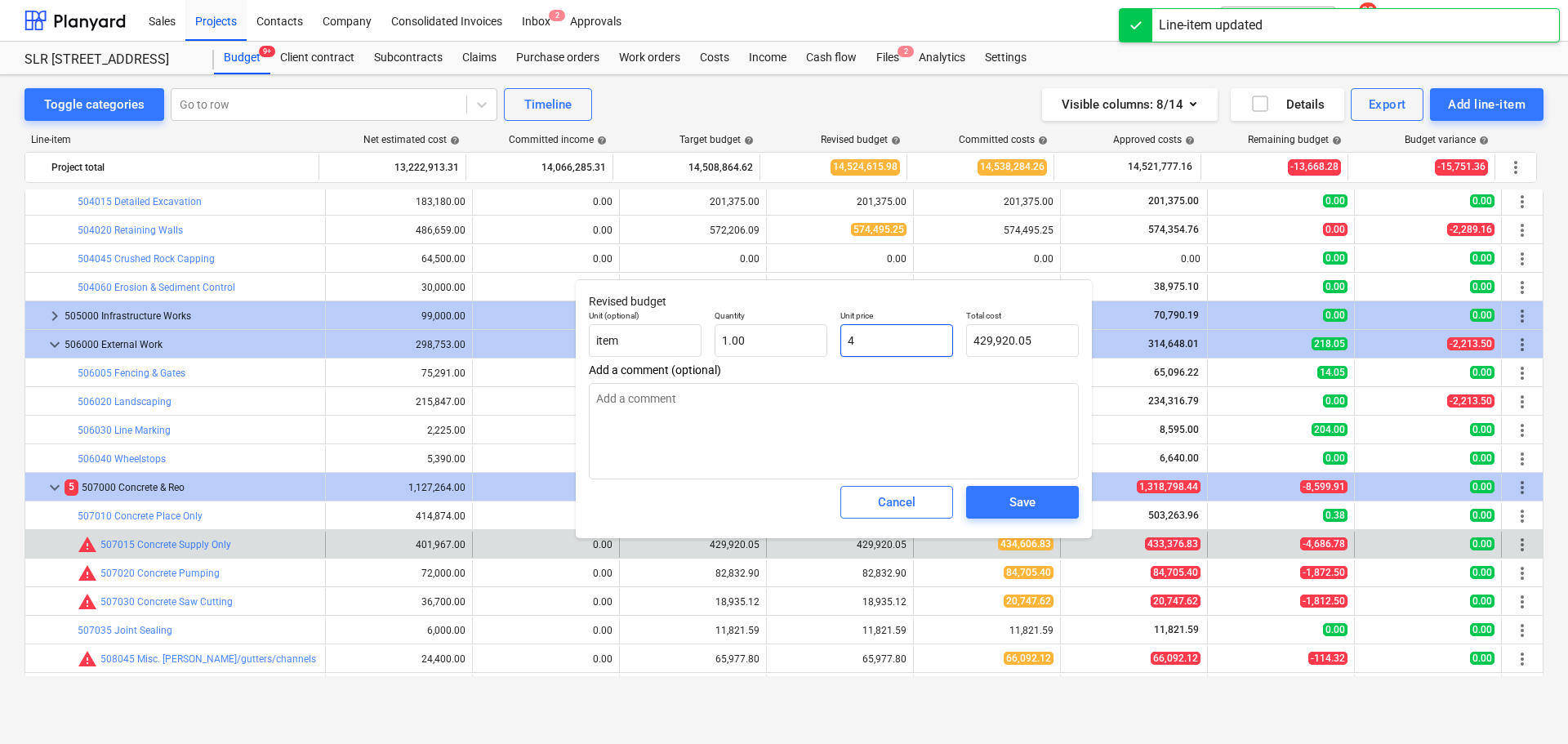
type input "4.00"
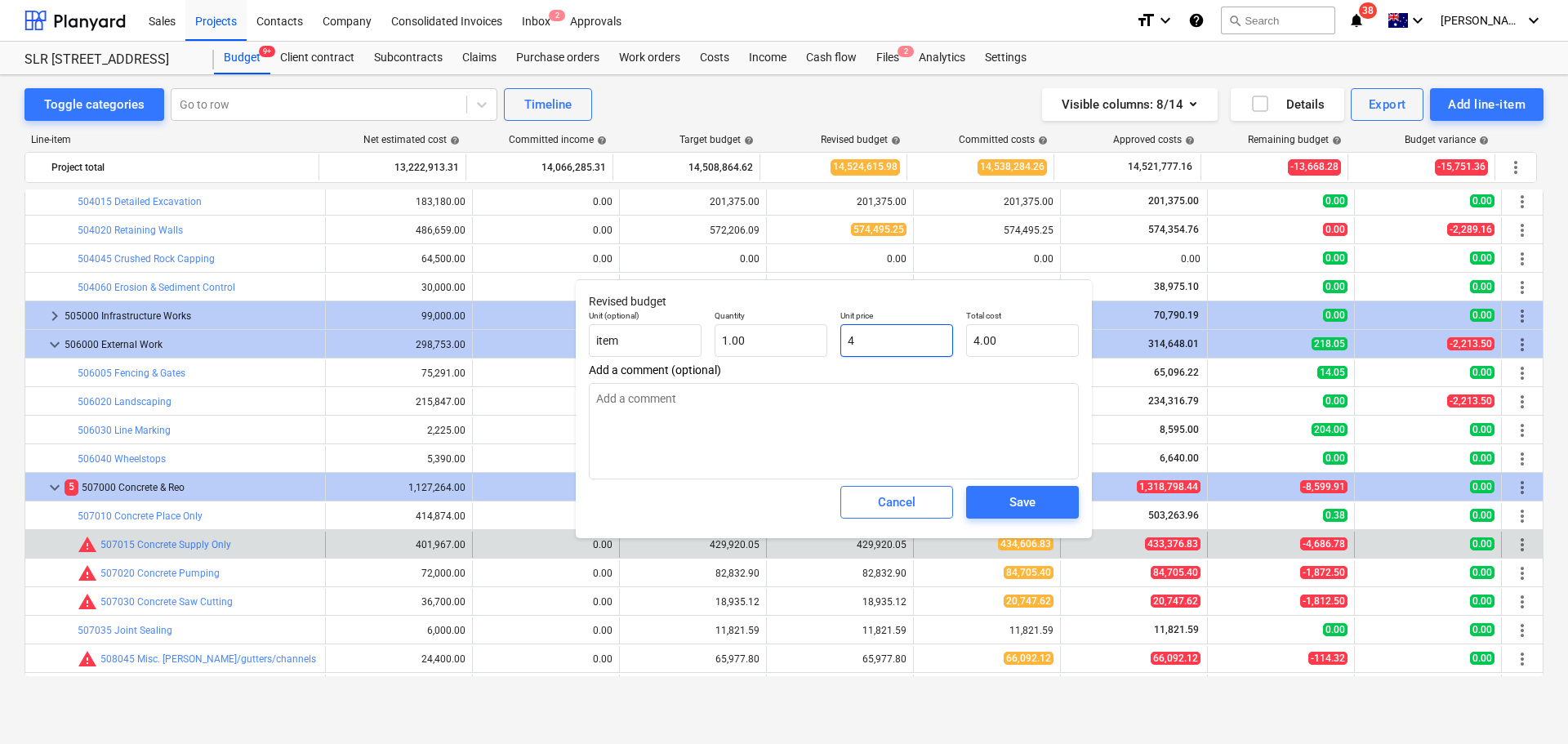
type textarea "x"
type input "43"
type input "43.00"
type input "434"
type textarea "x"
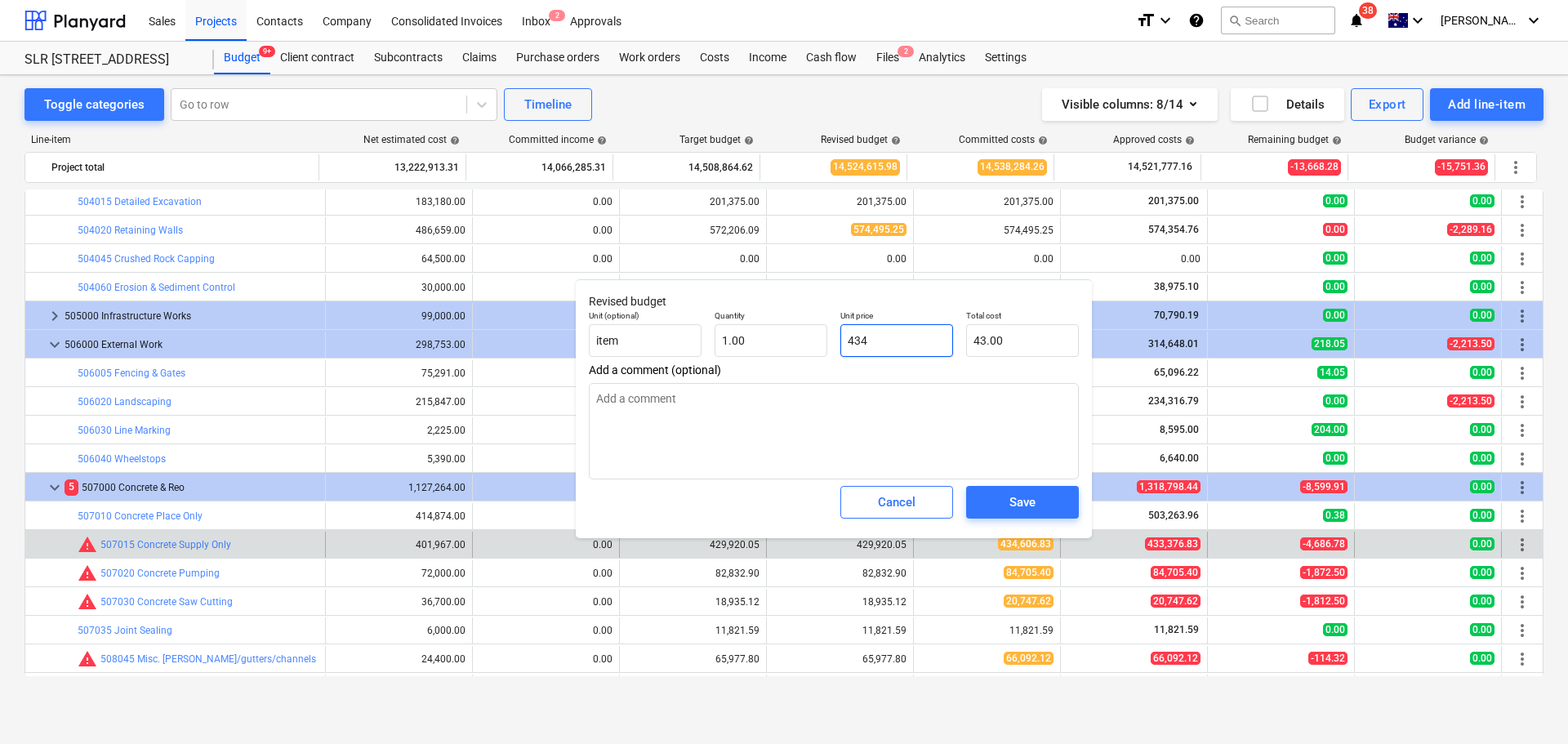
type input "434.00"
type textarea "x"
type input "4346"
type input "4,346.00"
click at [1005, 513] on span "Save" at bounding box center [1022, 502] width 73 height 22
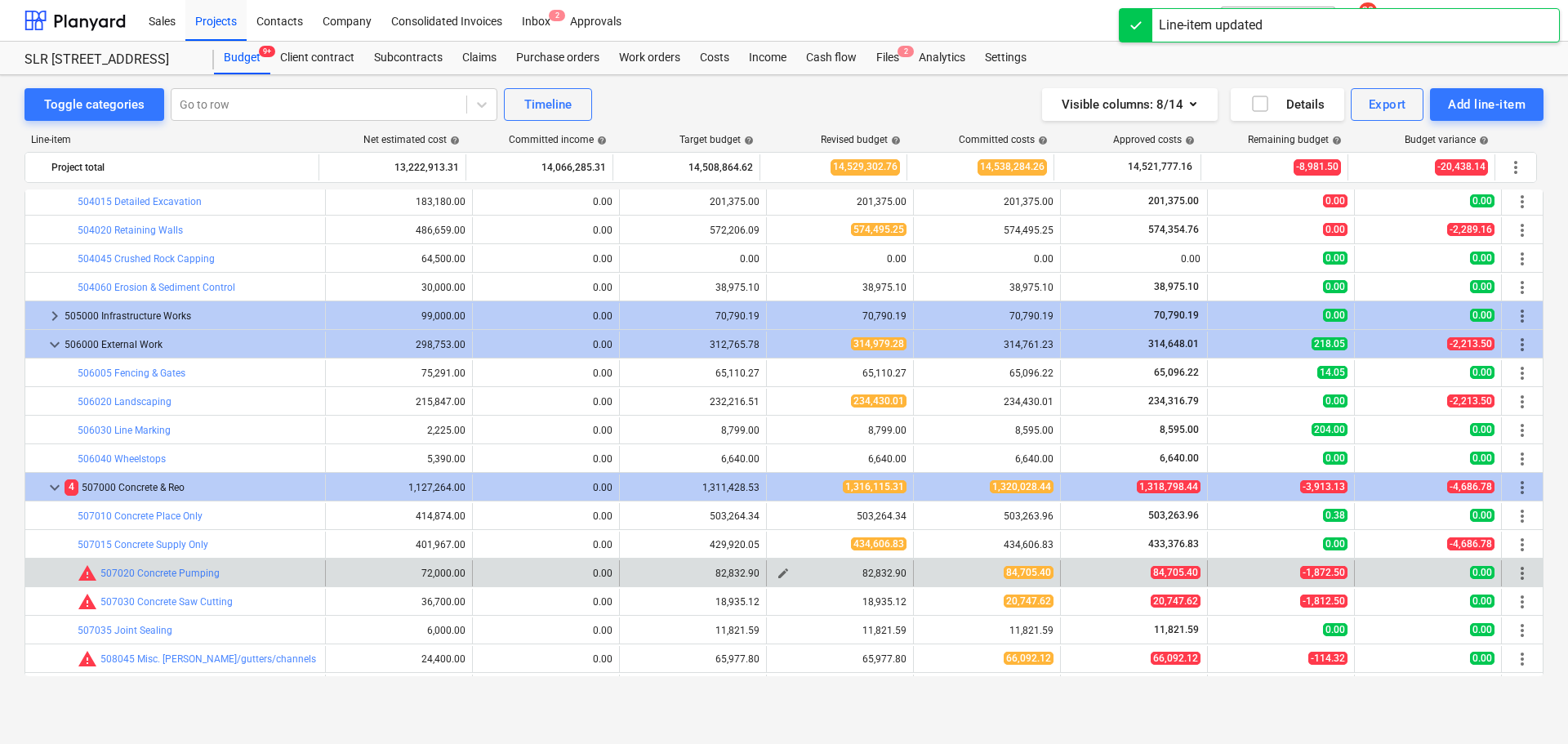
click at [785, 571] on button "edit" at bounding box center [782, 573] width 20 height 20
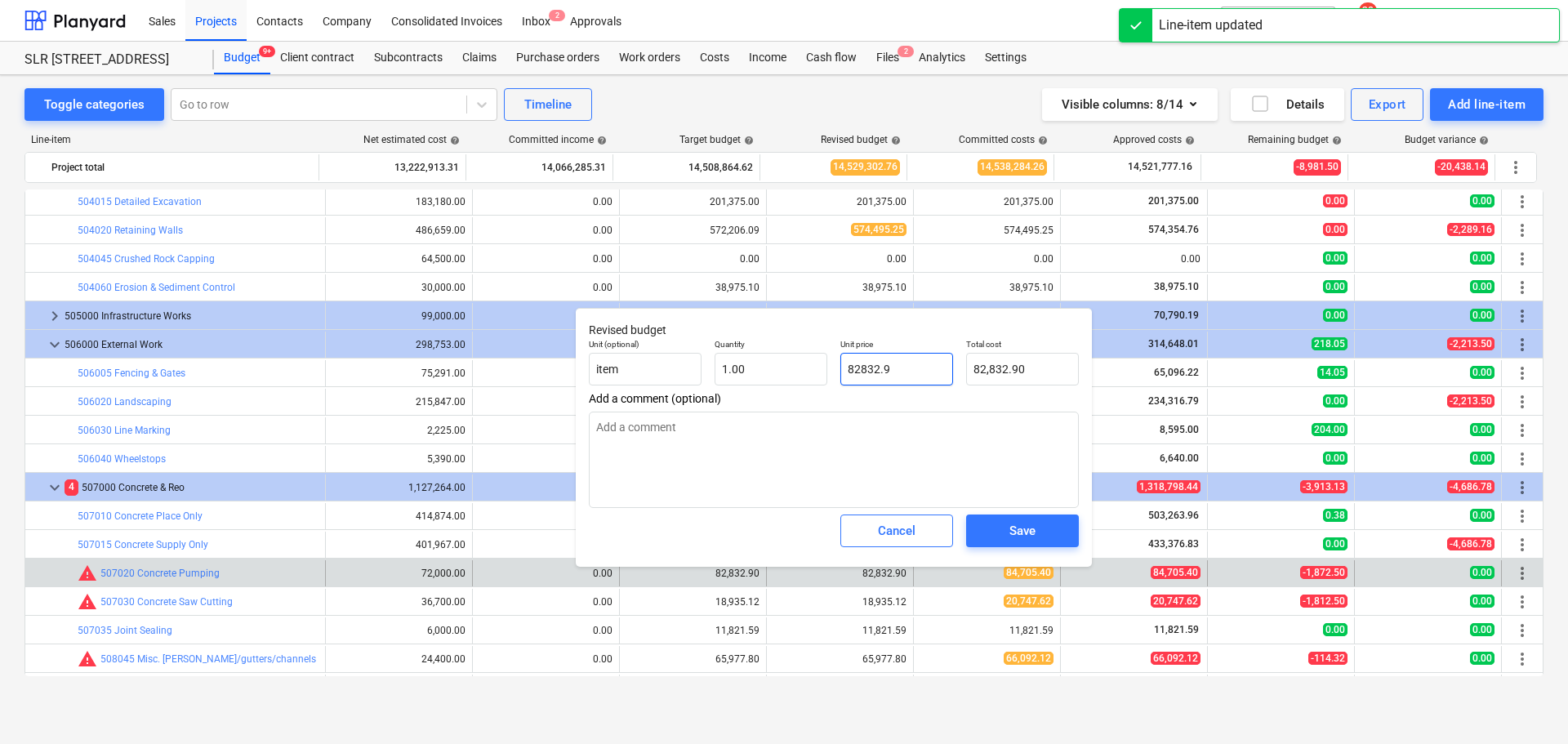
click at [895, 369] on input "82832.9" at bounding box center [896, 369] width 112 height 33
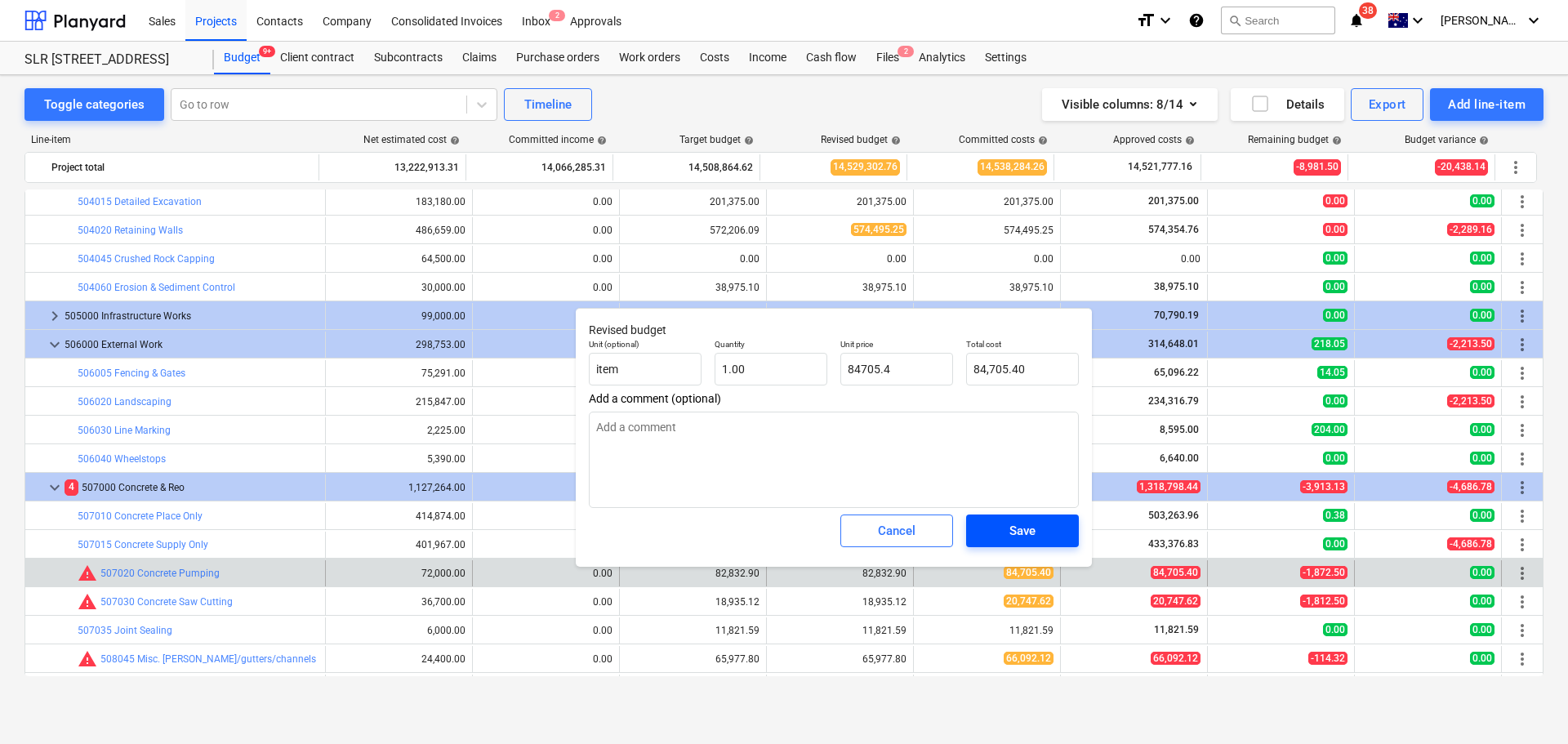
click at [1031, 523] on div "Save" at bounding box center [1022, 530] width 26 height 22
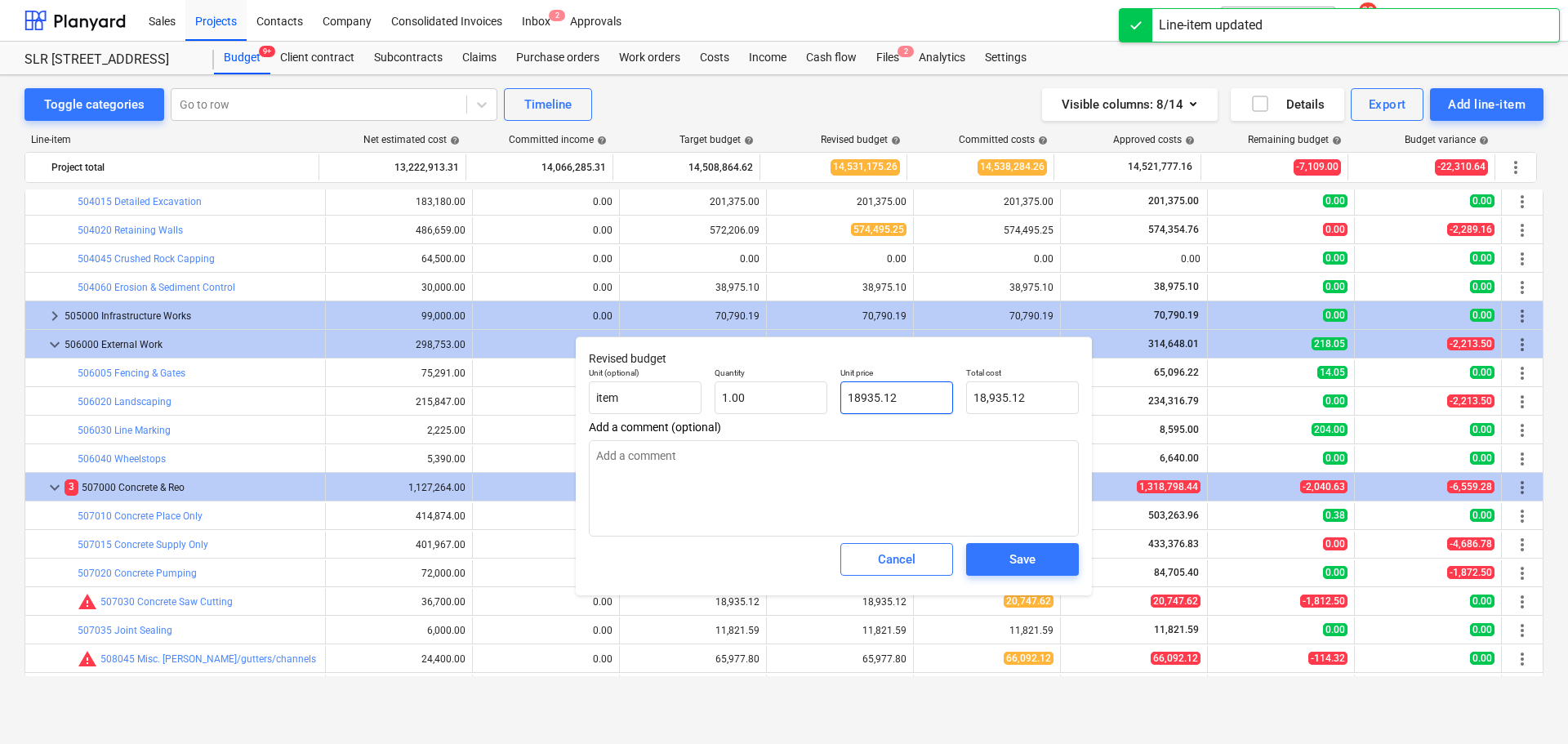
click at [903, 397] on input "18935.12" at bounding box center [896, 397] width 112 height 33
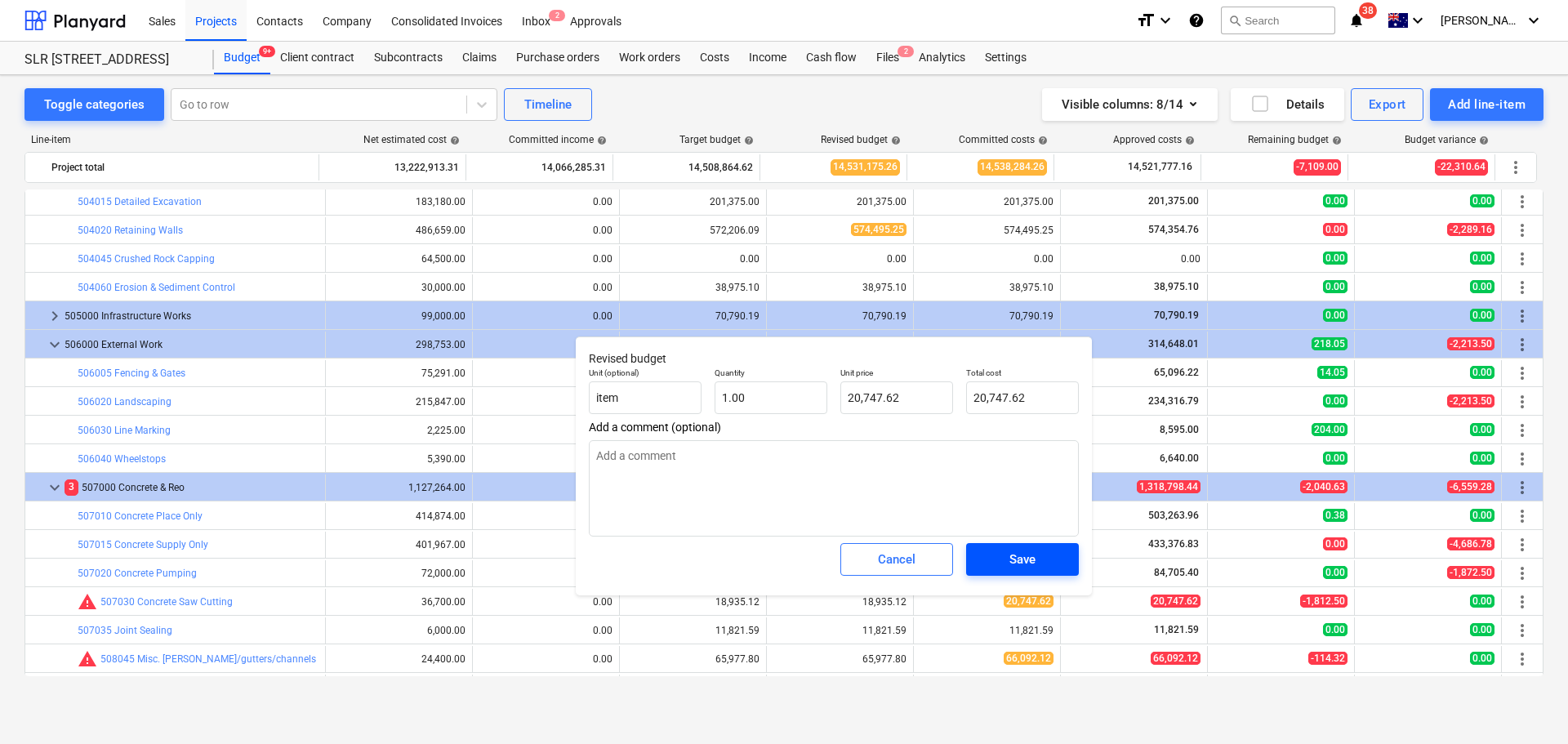
click at [1031, 558] on div "Save" at bounding box center [1022, 559] width 26 height 22
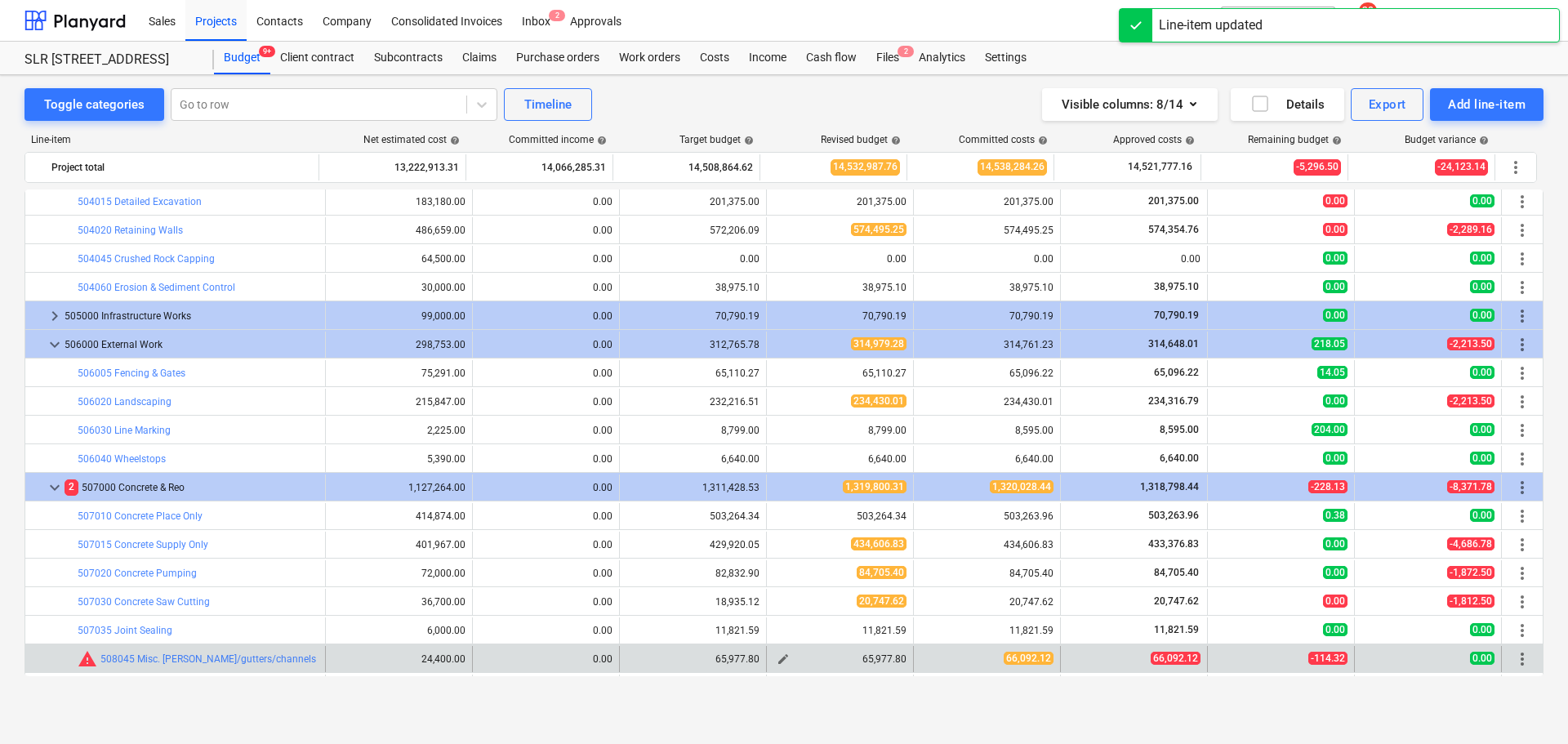
scroll to position [1911, 0]
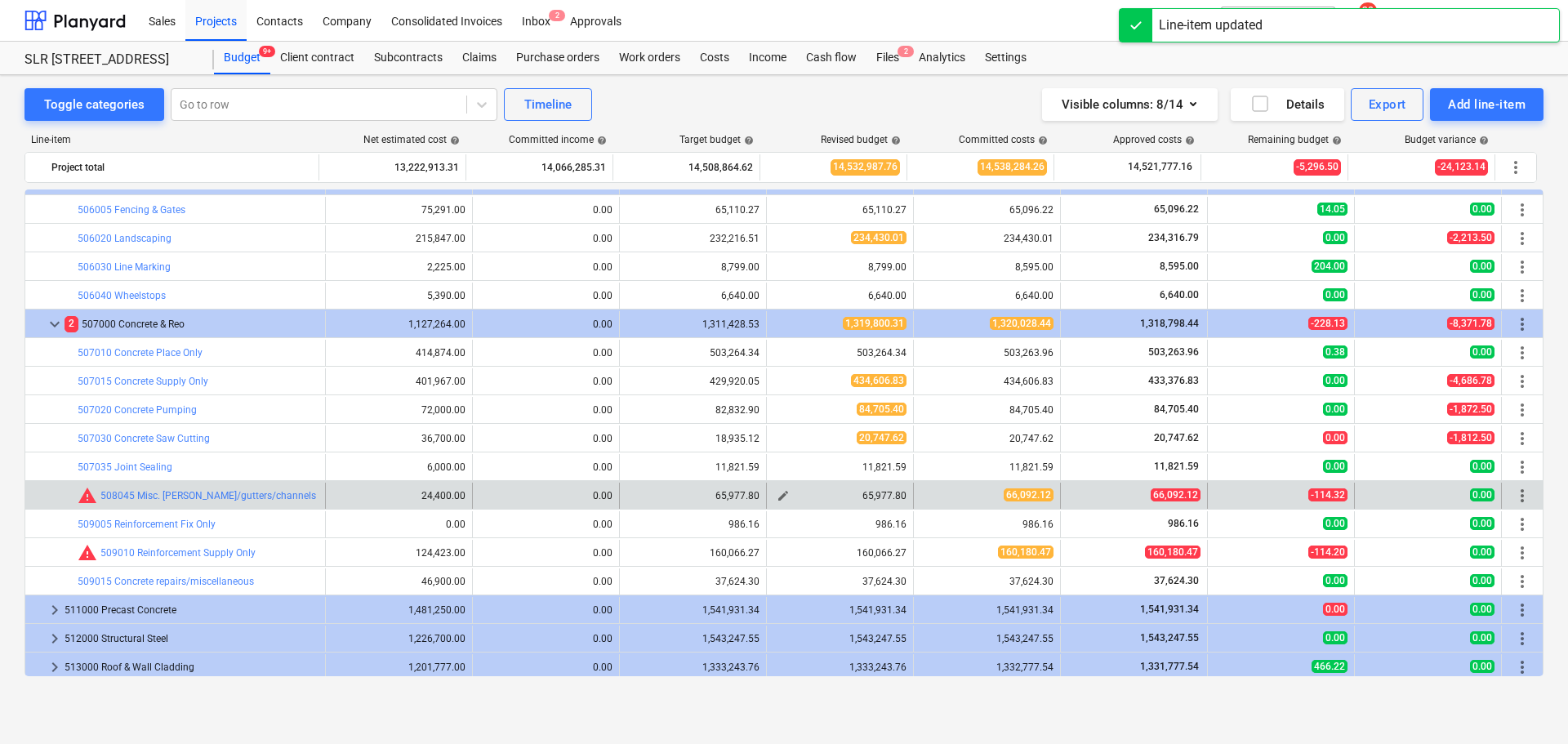
click at [777, 496] on span "edit" at bounding box center [783, 496] width 13 height 13
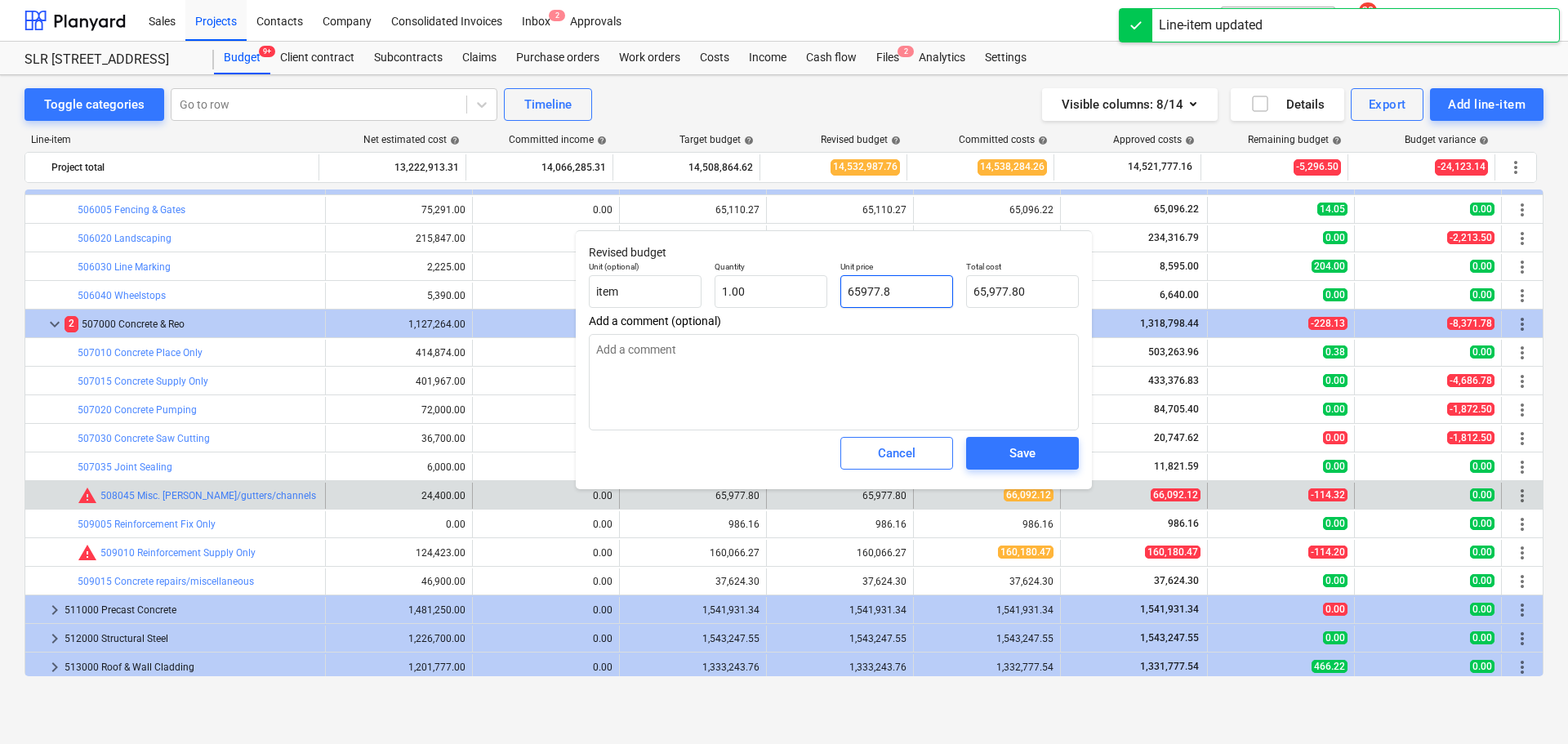
click at [894, 295] on input "65977.8" at bounding box center [896, 291] width 112 height 33
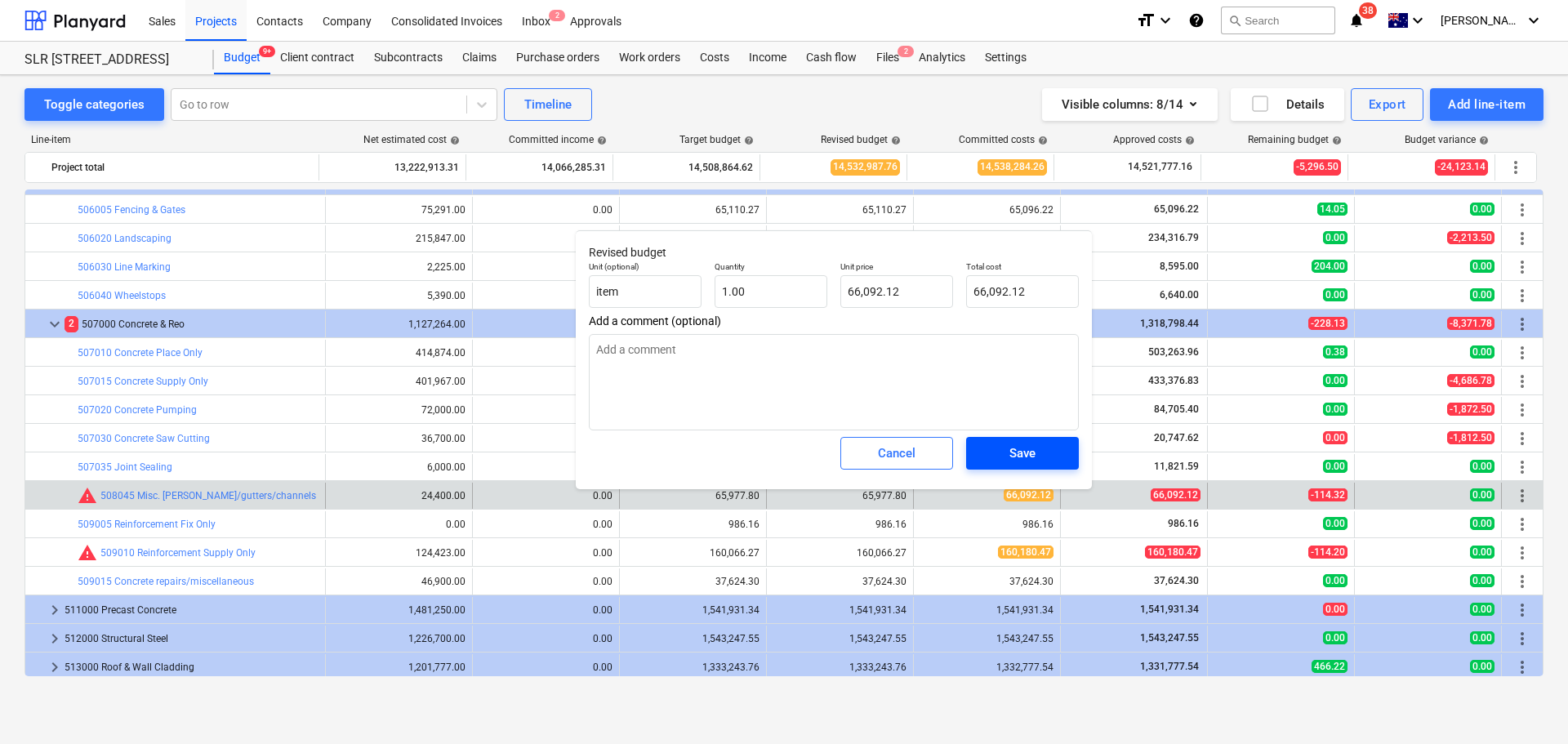
click at [1033, 464] on div "Save" at bounding box center [1022, 453] width 26 height 22
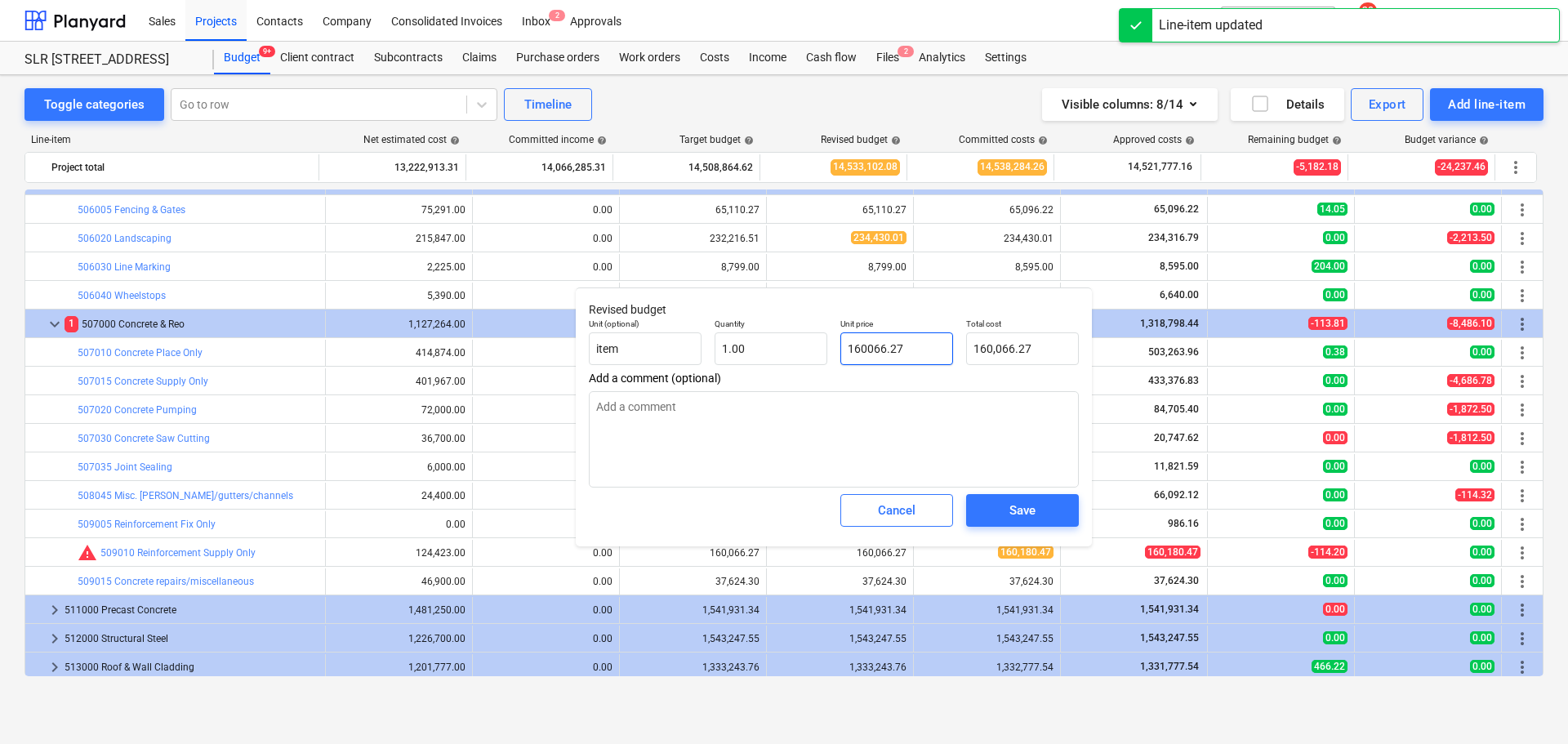
click at [914, 348] on input "160066.27" at bounding box center [896, 349] width 112 height 33
click at [914, 349] on input "160066.27" at bounding box center [896, 349] width 112 height 33
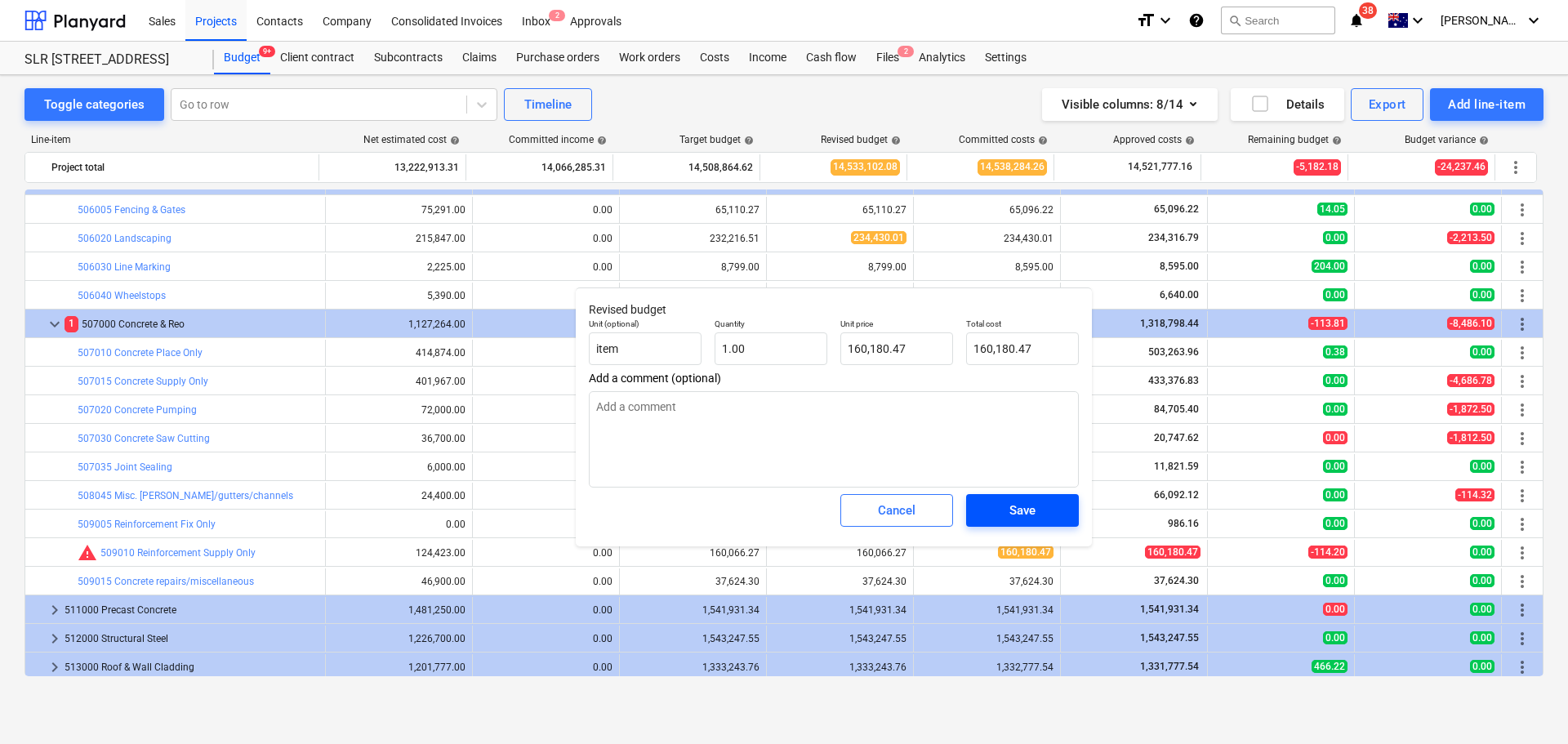
click at [1011, 515] on div "Save" at bounding box center [1022, 510] width 26 height 22
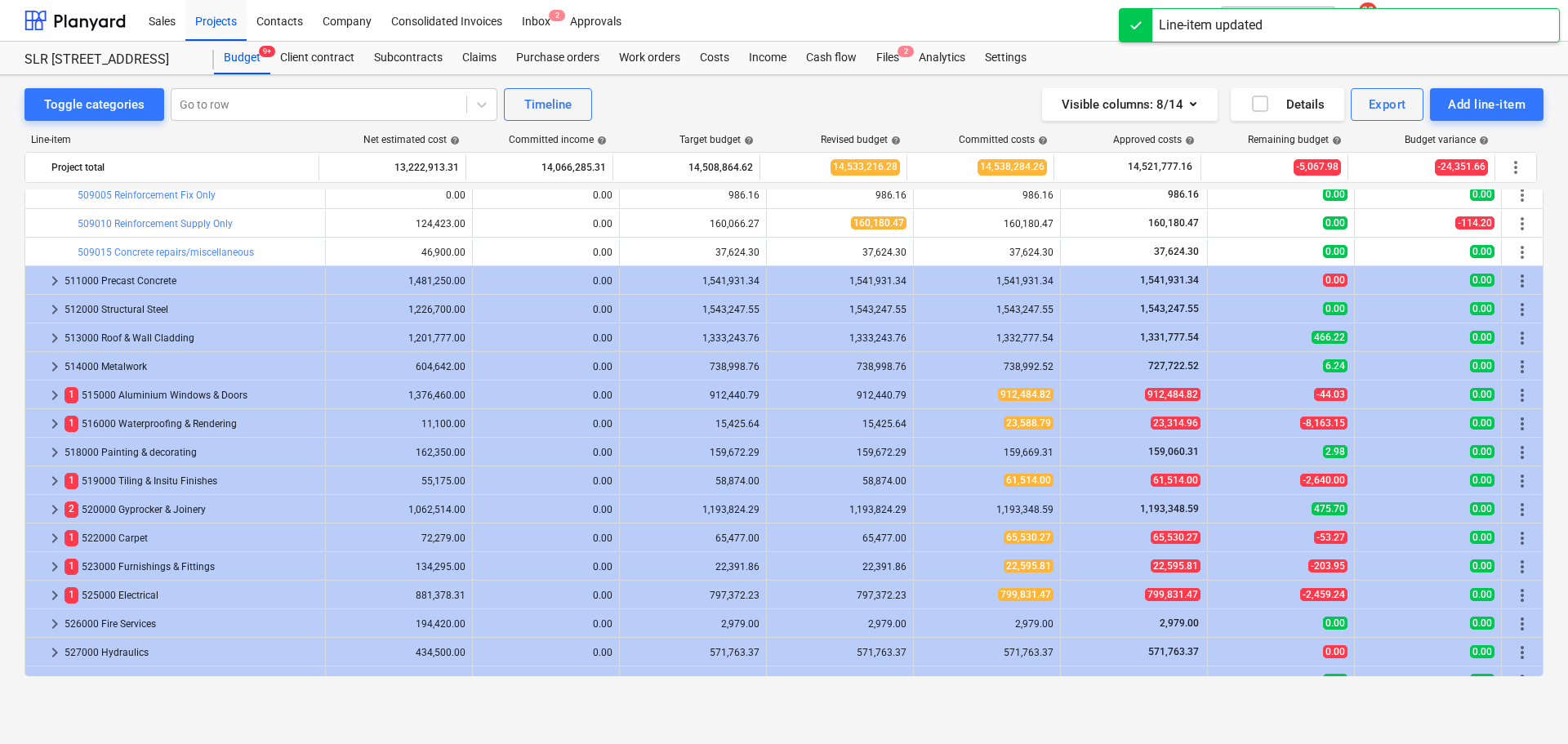
scroll to position [2074, 0]
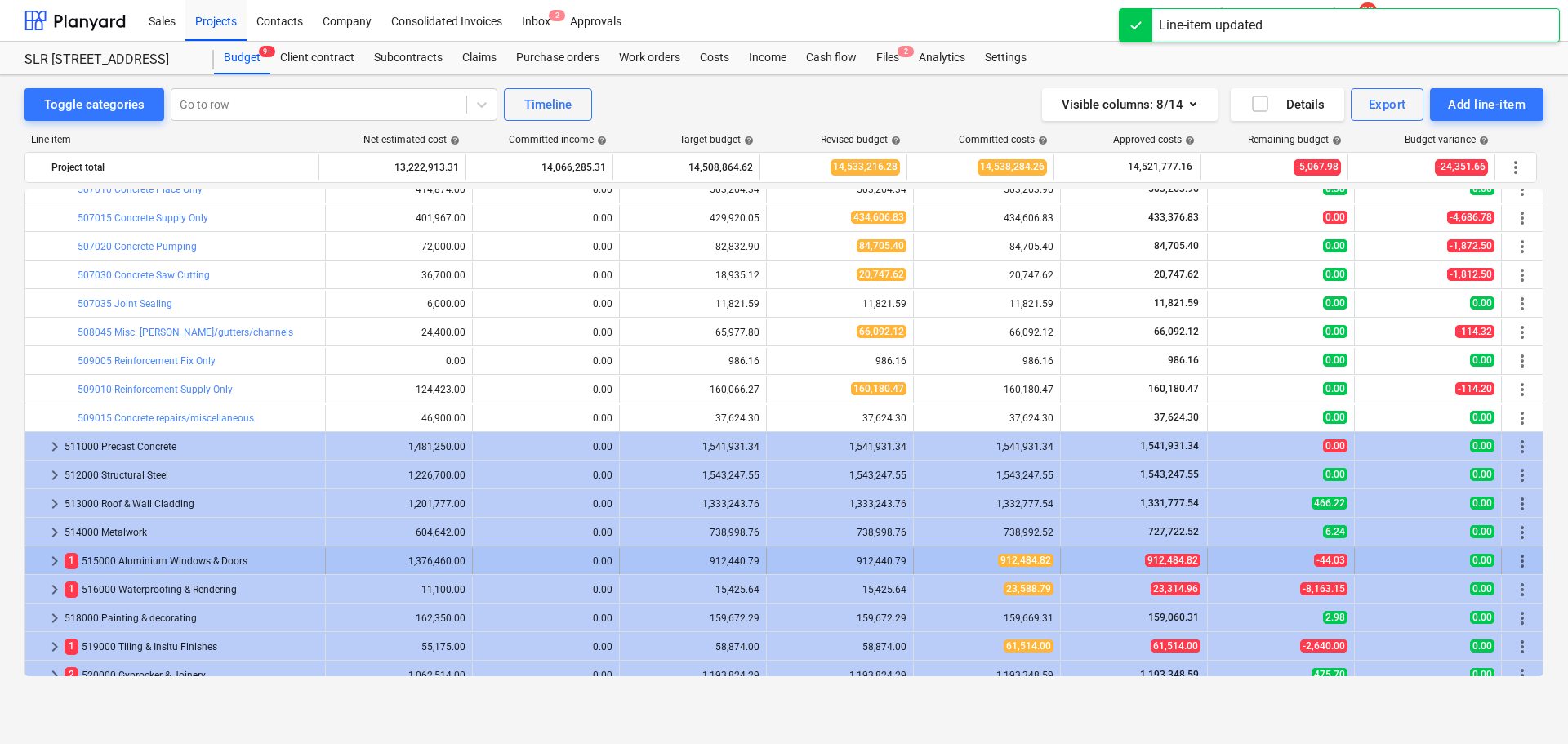
click at [54, 559] on span "keyboard_arrow_right" at bounding box center [54, 560] width 20 height 20
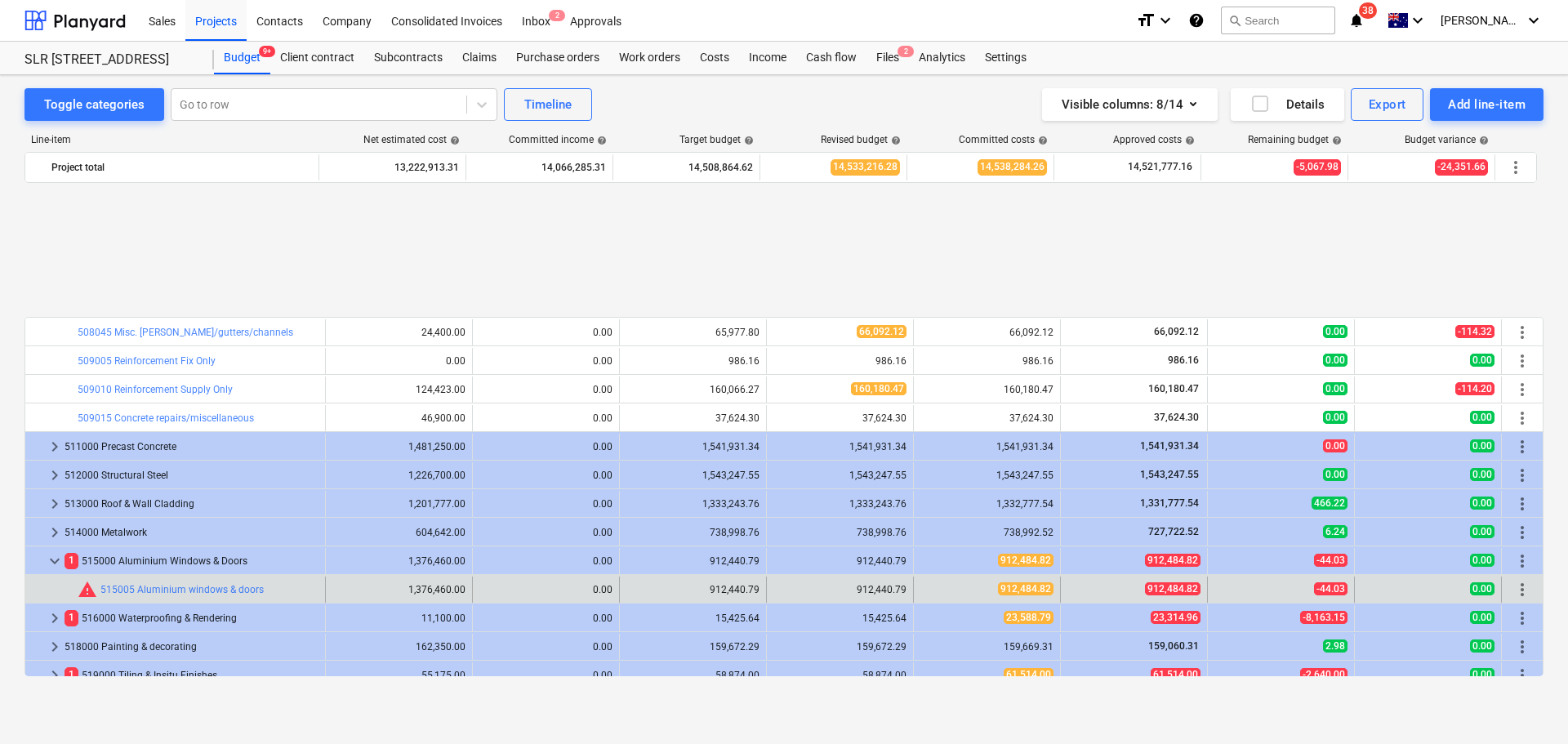
scroll to position [2237, 0]
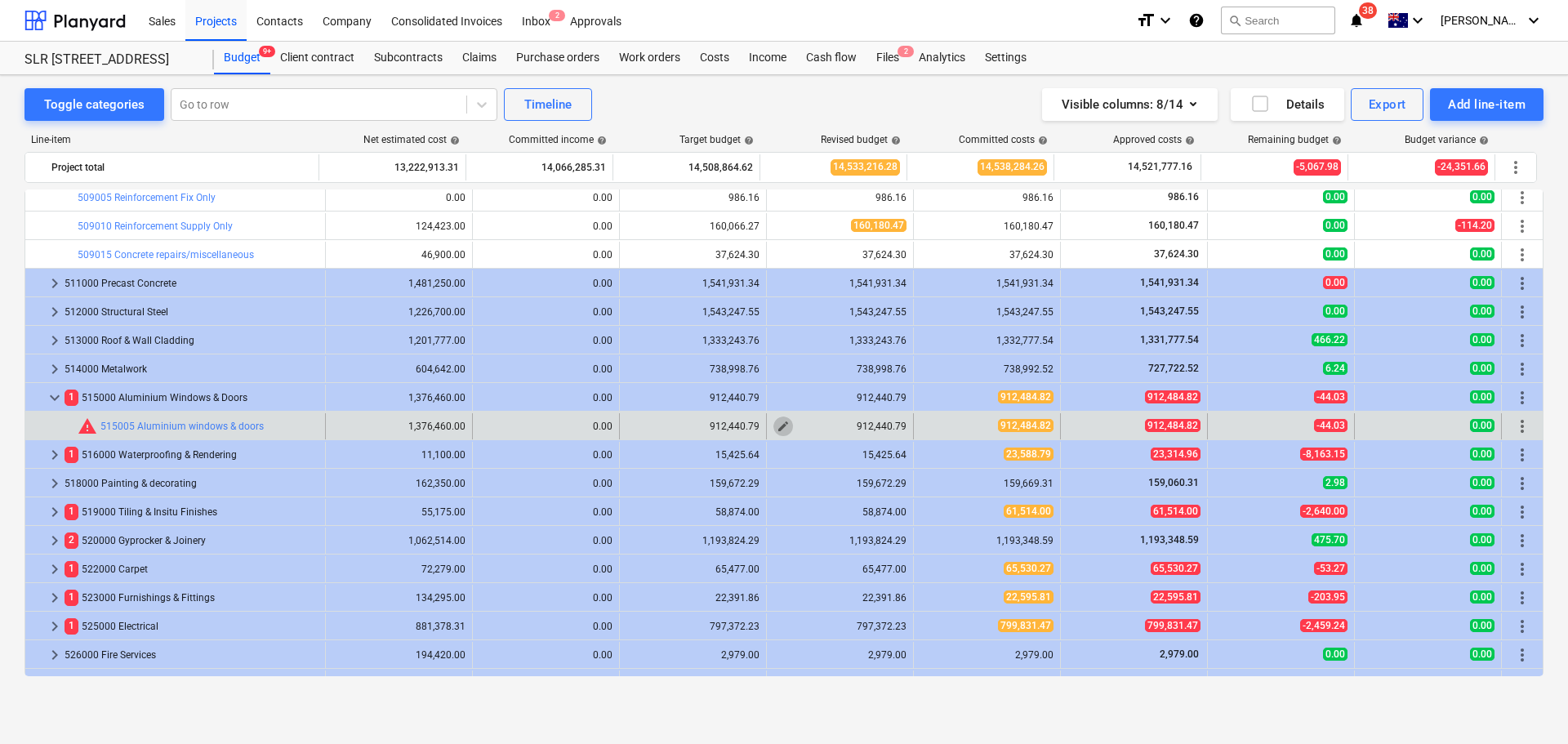
click at [781, 424] on span "edit" at bounding box center [783, 426] width 13 height 13
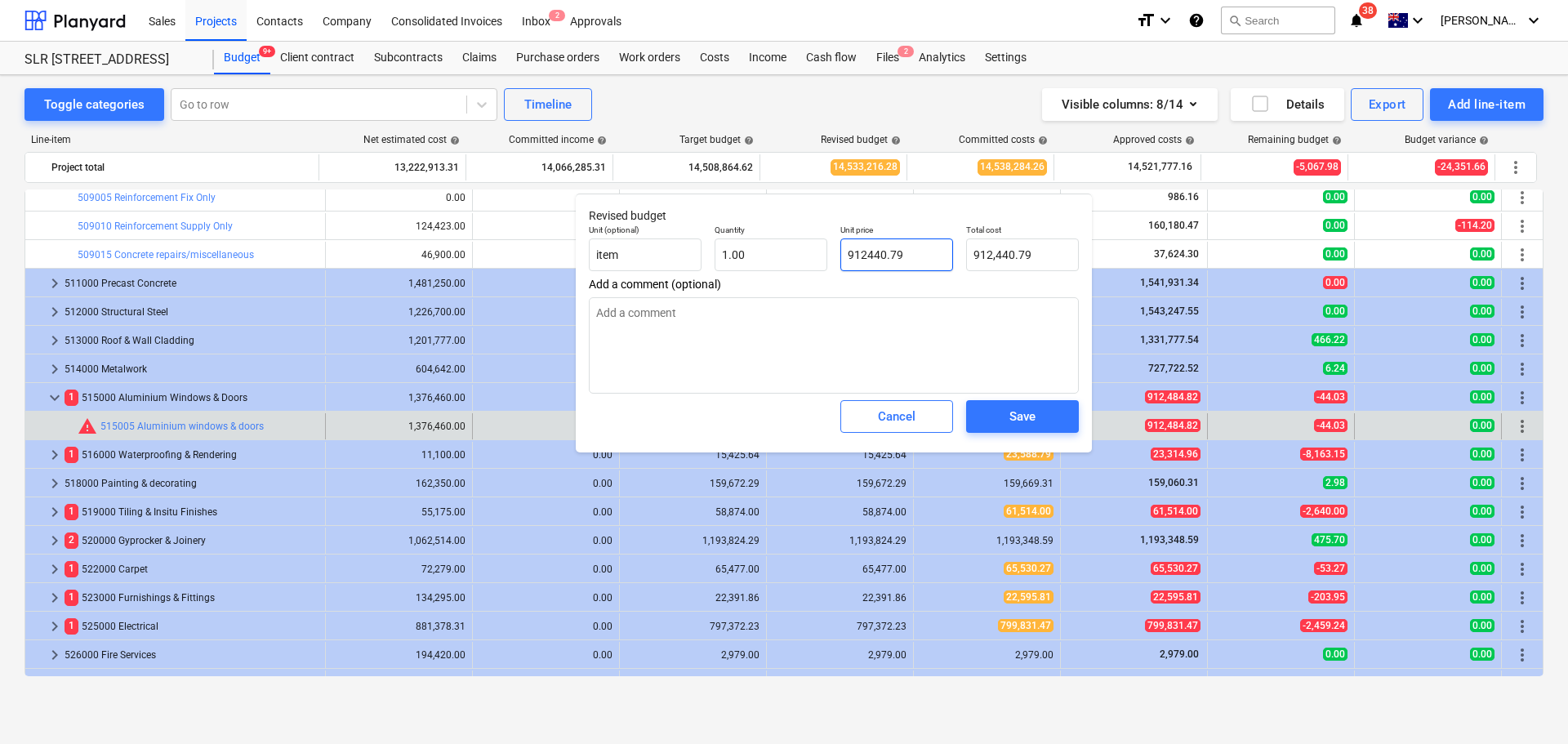
click at [913, 260] on input "912440.79" at bounding box center [896, 255] width 112 height 33
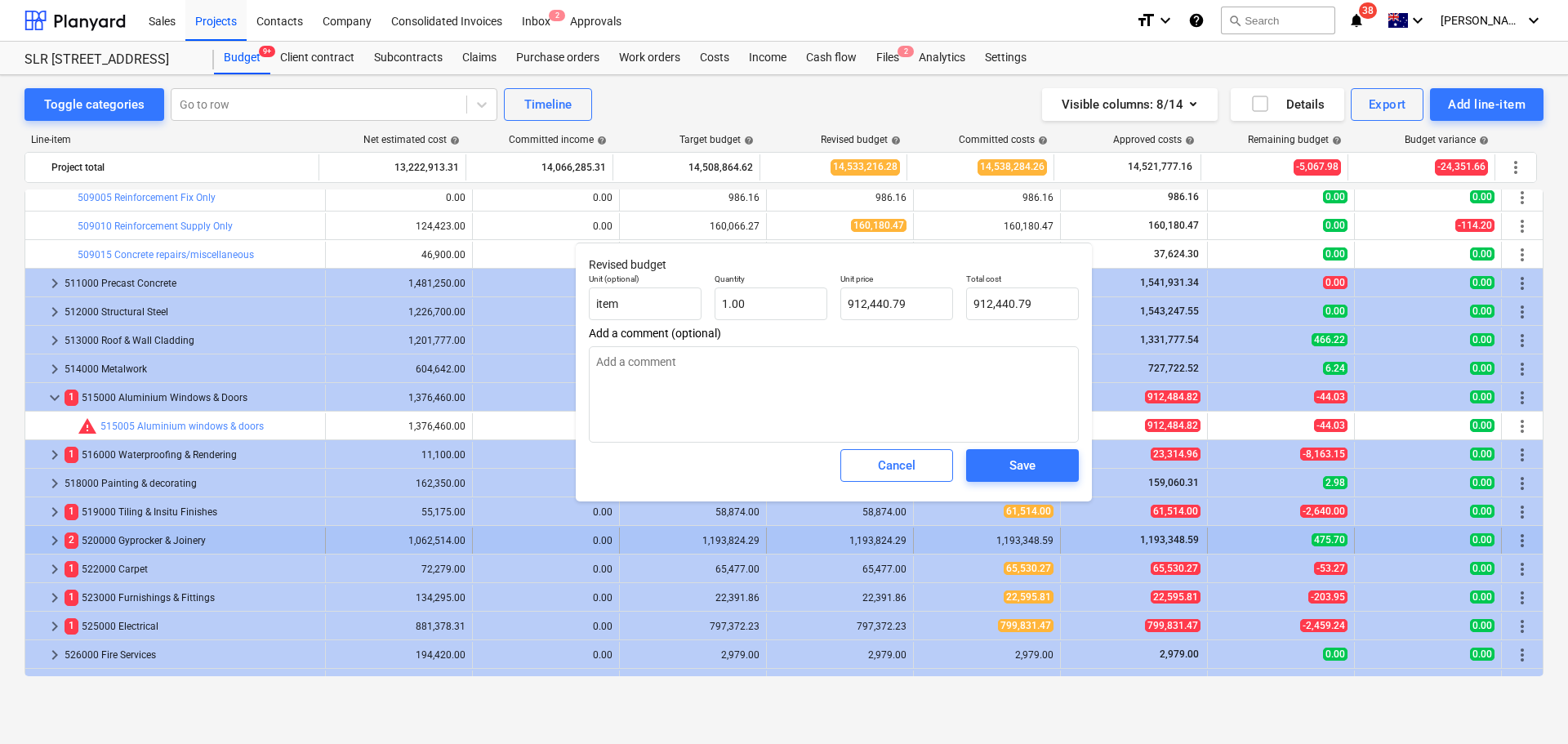
scroll to position [2155, 0]
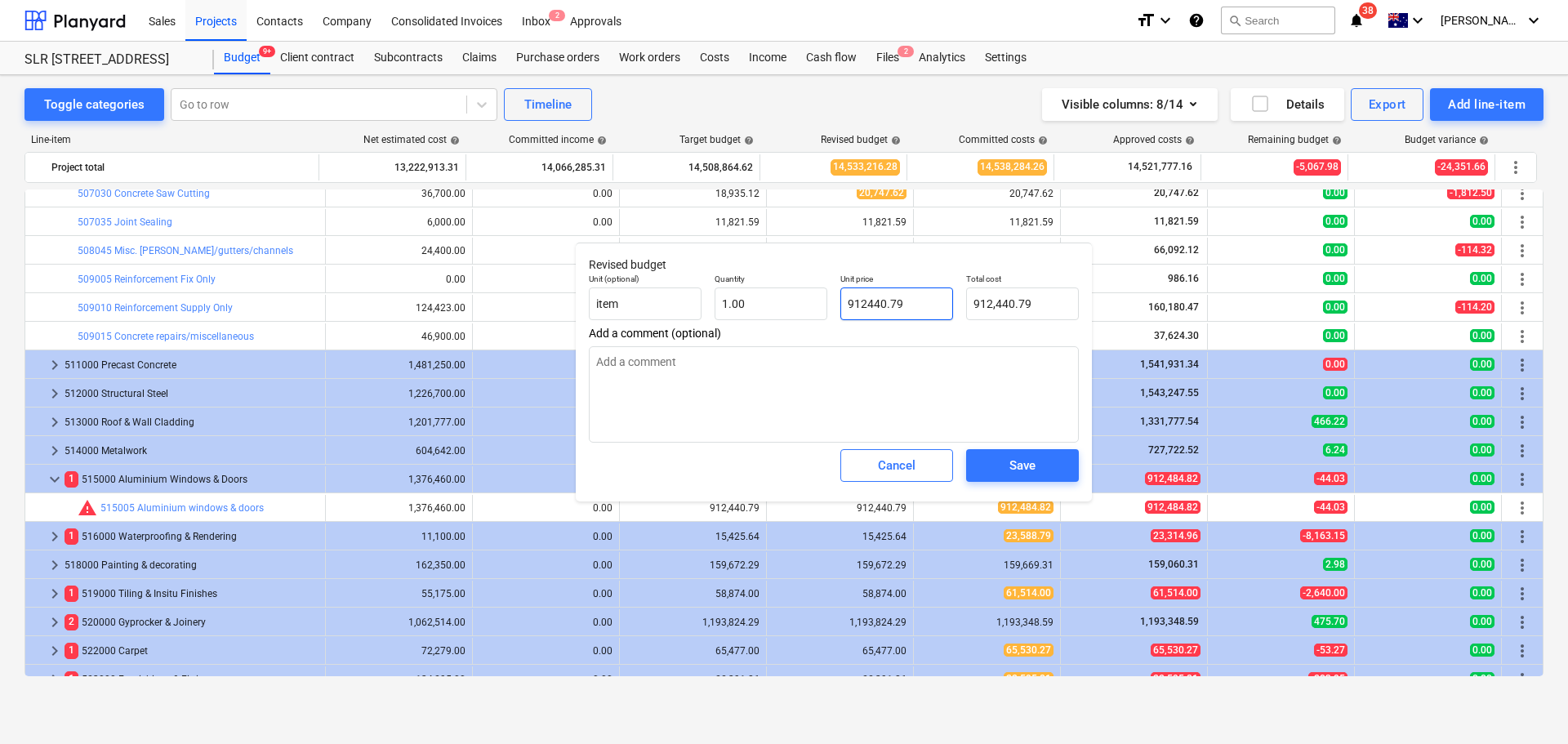
click at [911, 308] on input "912440.79" at bounding box center [896, 304] width 112 height 33
drag, startPoint x: 872, startPoint y: 303, endPoint x: 1083, endPoint y: 307, distance: 211.0
click at [1083, 307] on div "Unit (optional) item Quantity 1.00 Unit price 912440.79 Total cost 912,440.79" at bounding box center [833, 297] width 503 height 60
click at [1040, 470] on span "Save" at bounding box center [1022, 466] width 73 height 22
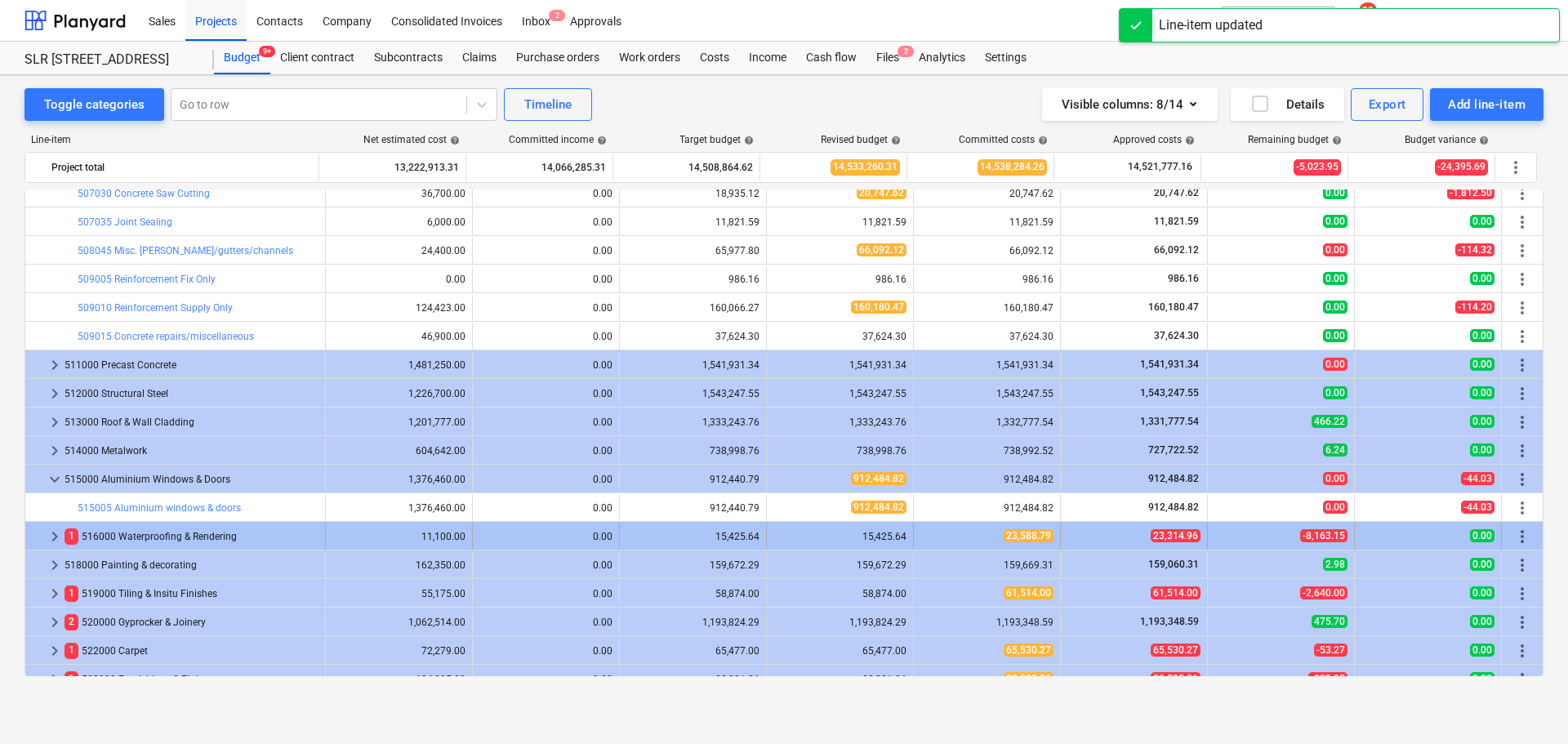
click at [54, 534] on span "keyboard_arrow_right" at bounding box center [54, 536] width 20 height 20
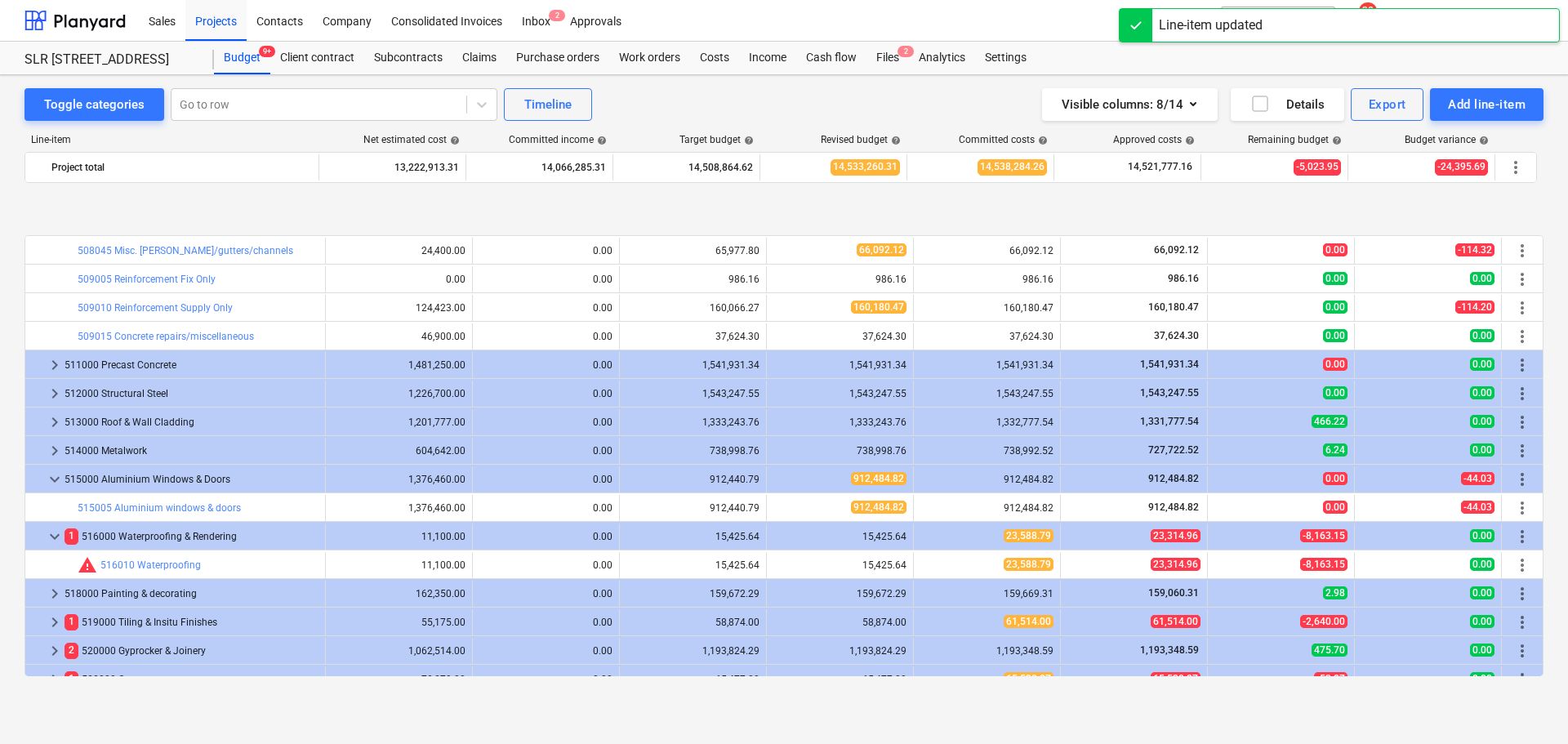
scroll to position [2237, 0]
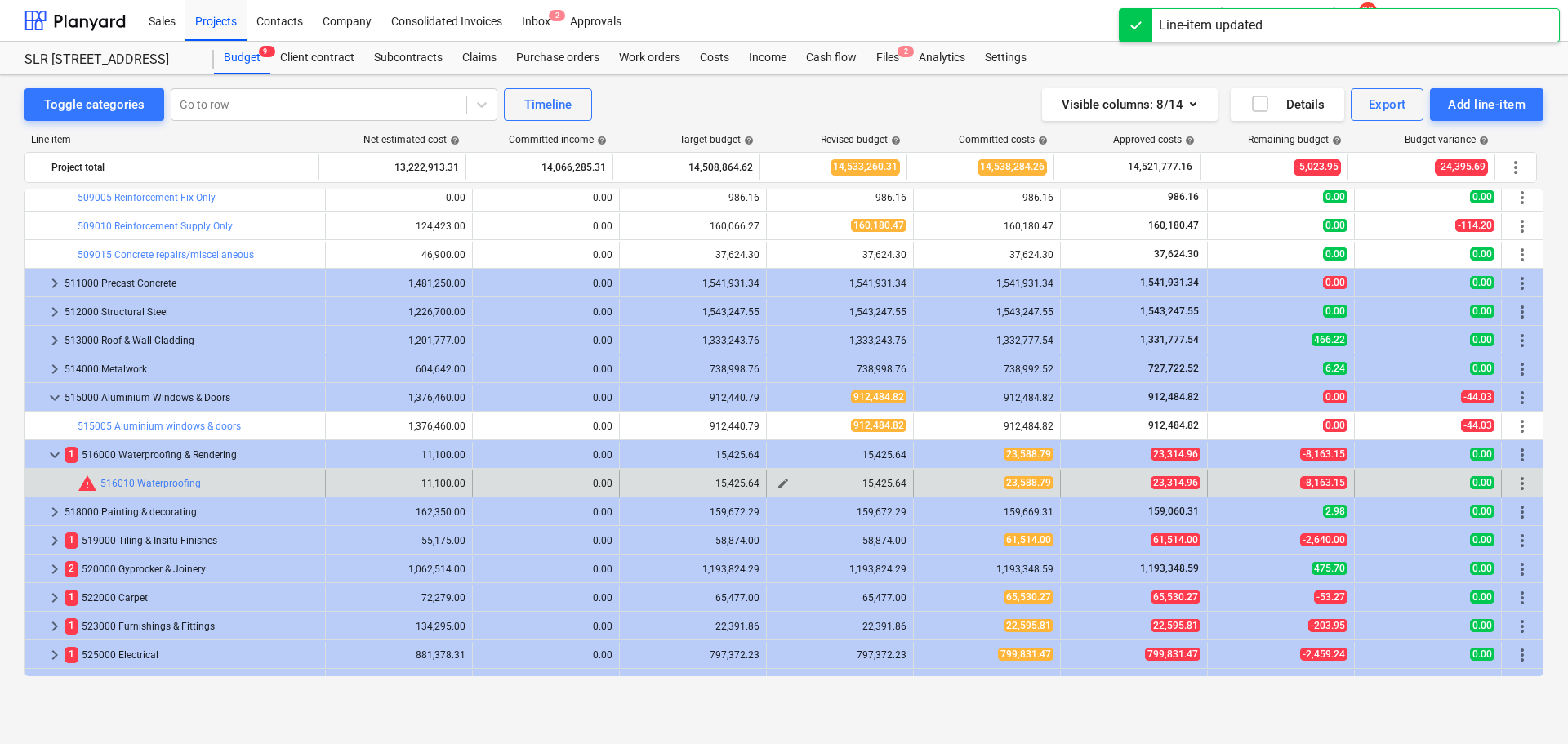
click at [777, 479] on span "edit" at bounding box center [783, 484] width 13 height 13
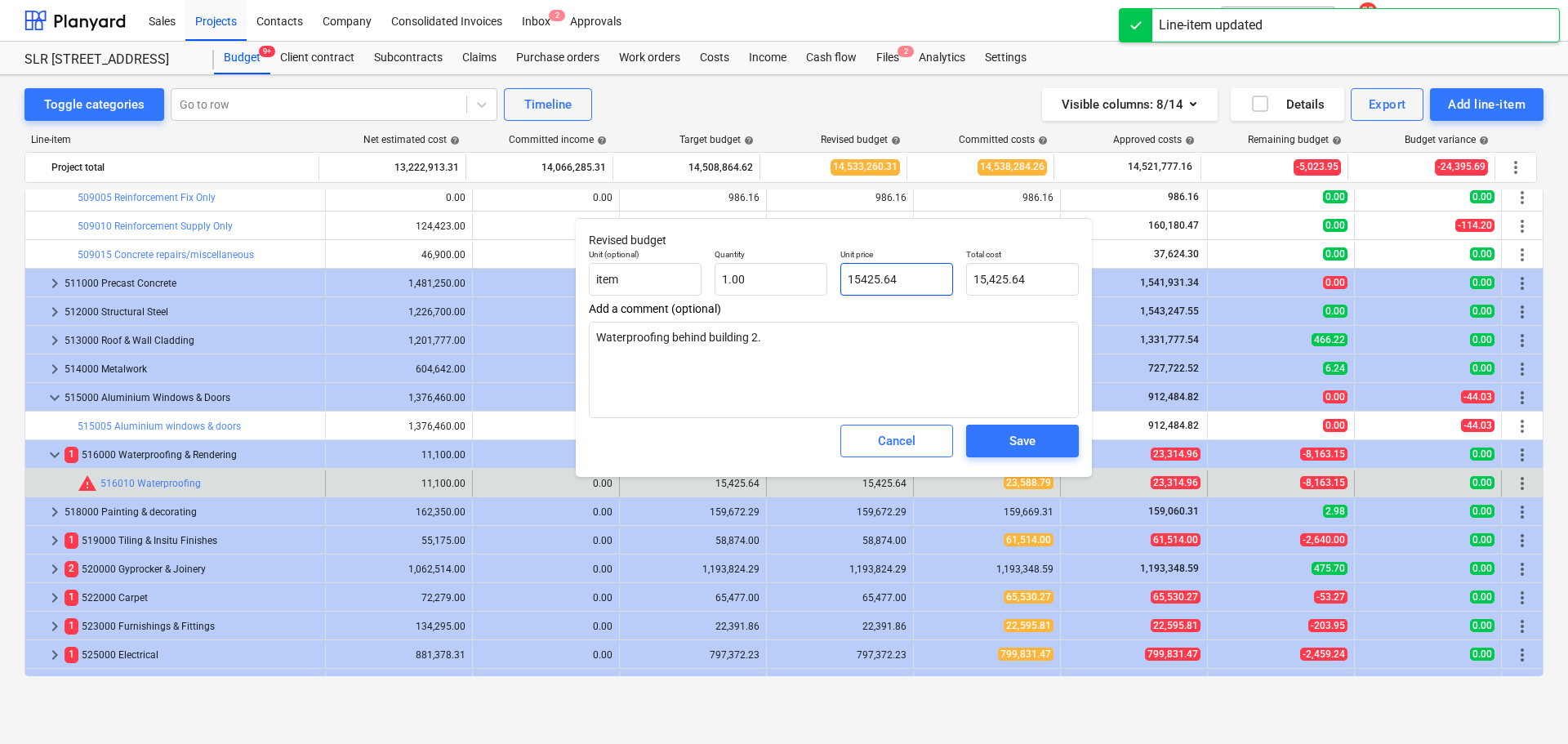
click at [901, 271] on input "15425.64" at bounding box center [896, 279] width 112 height 33
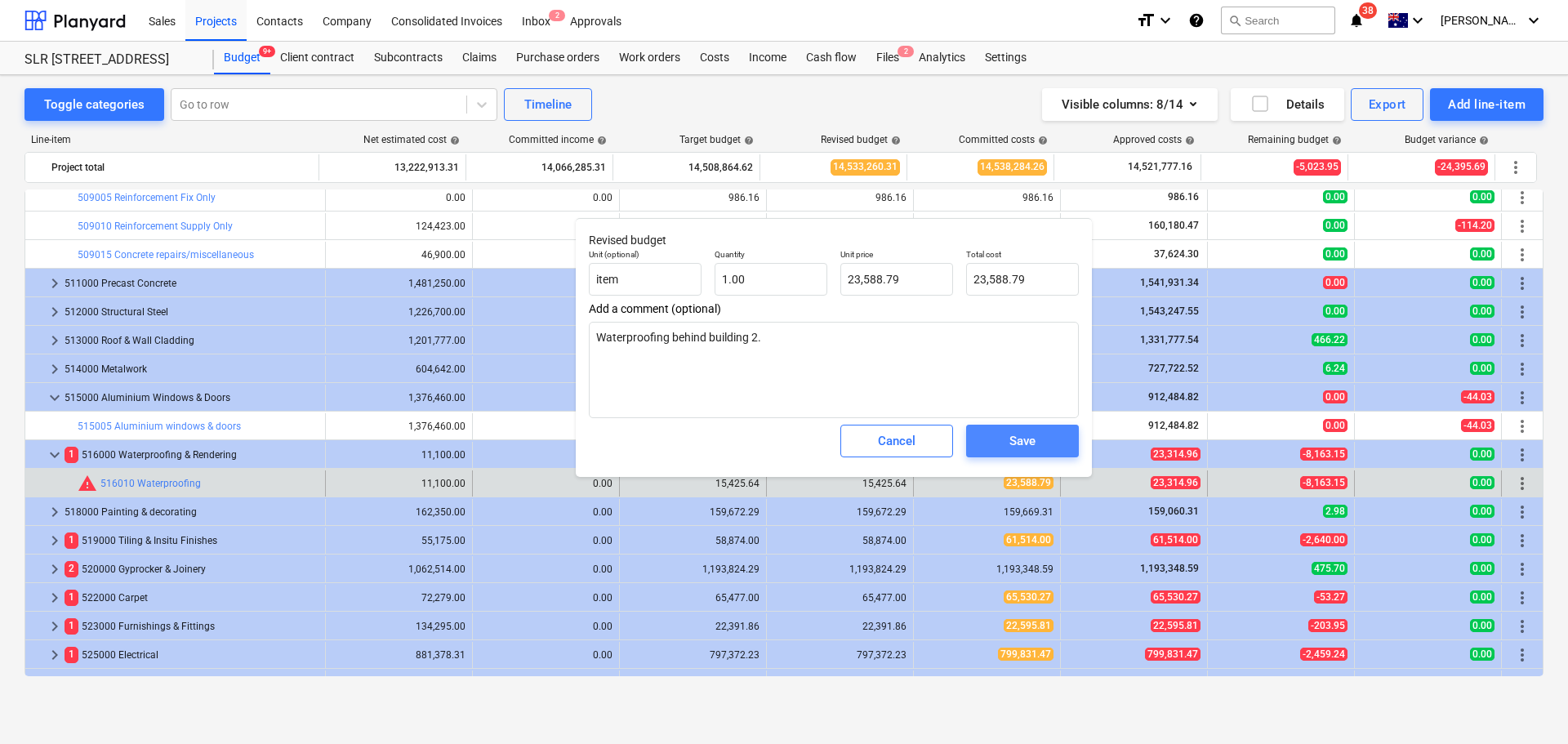
click at [1031, 440] on div "Save" at bounding box center [1022, 440] width 26 height 22
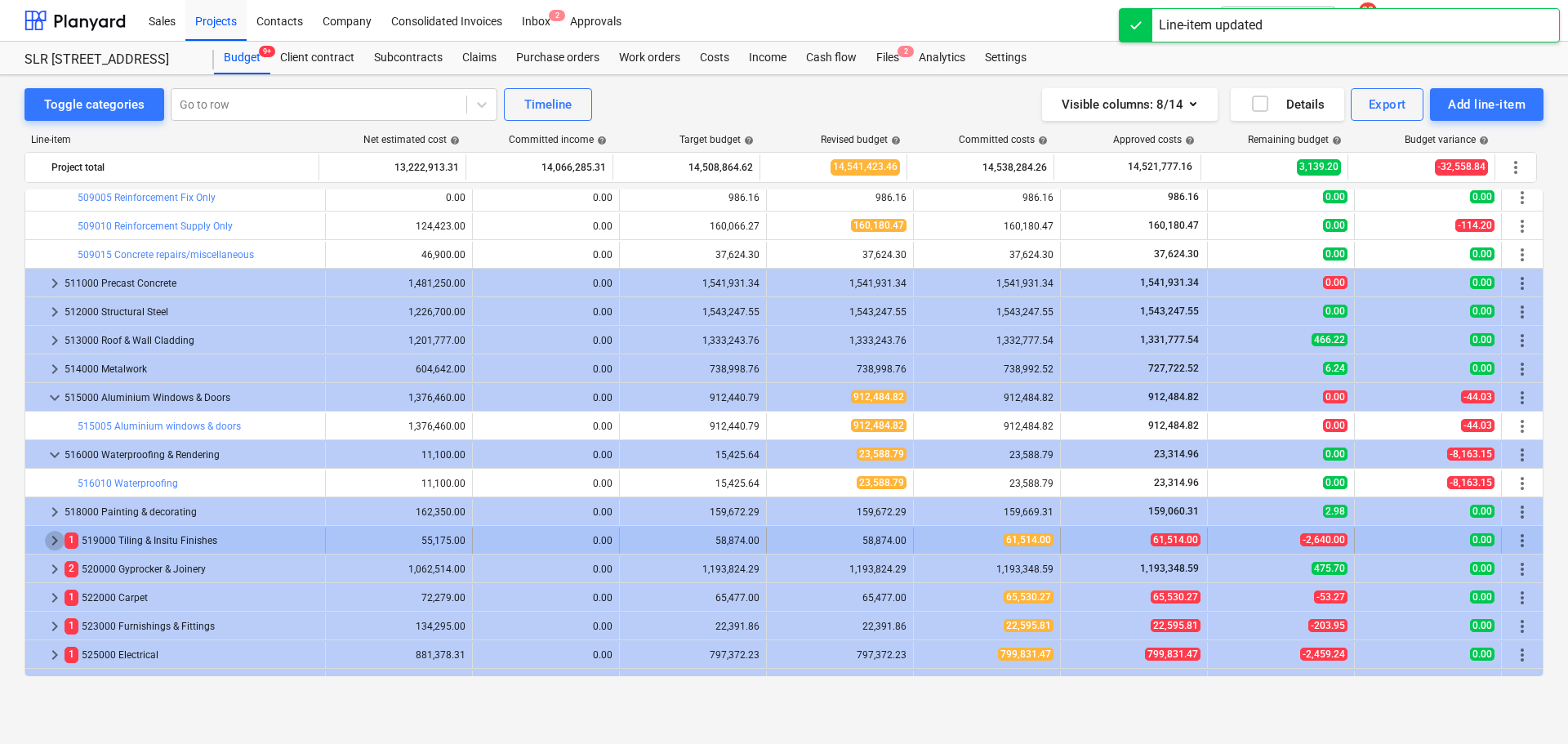
click at [54, 543] on span "keyboard_arrow_right" at bounding box center [54, 541] width 20 height 20
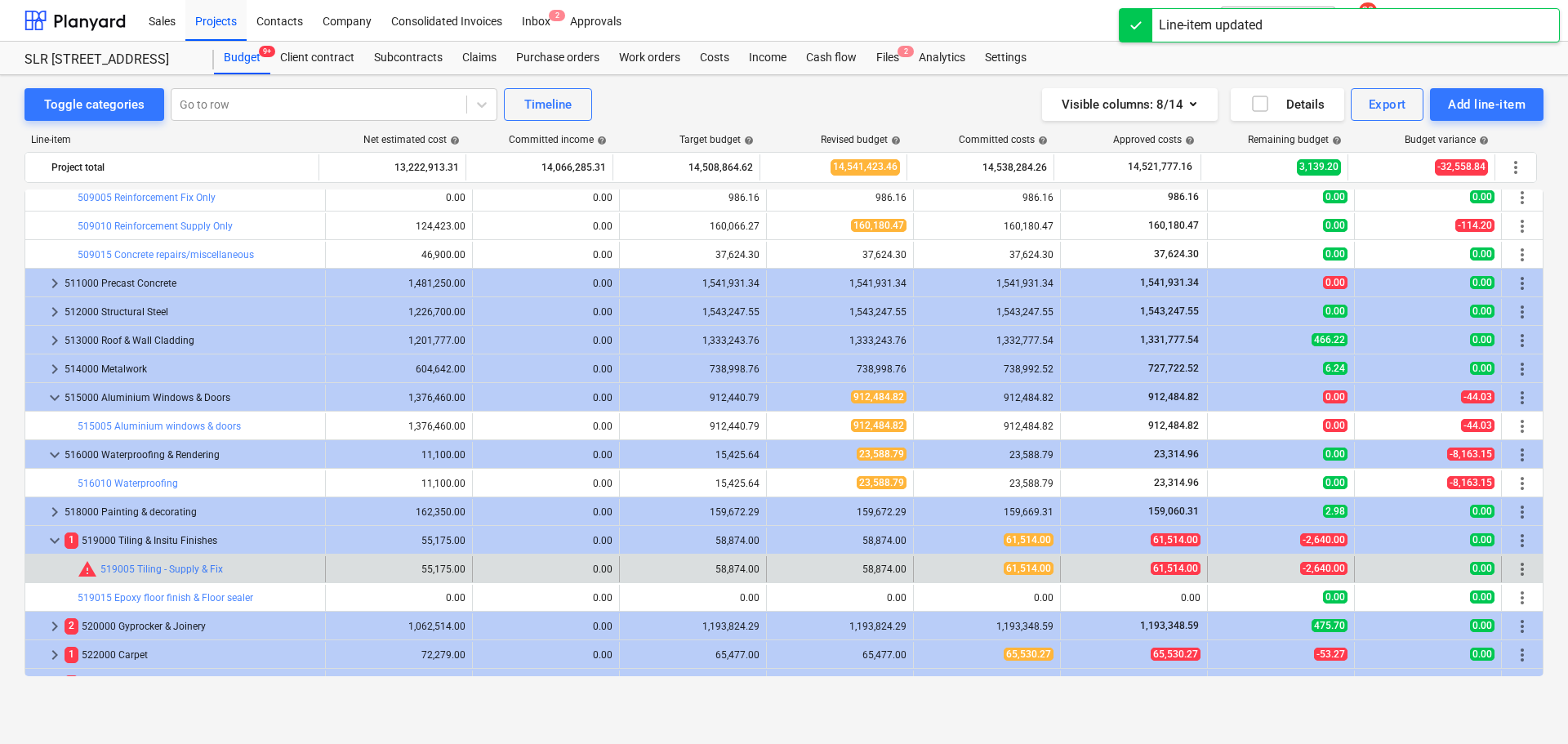
scroll to position [2401, 0]
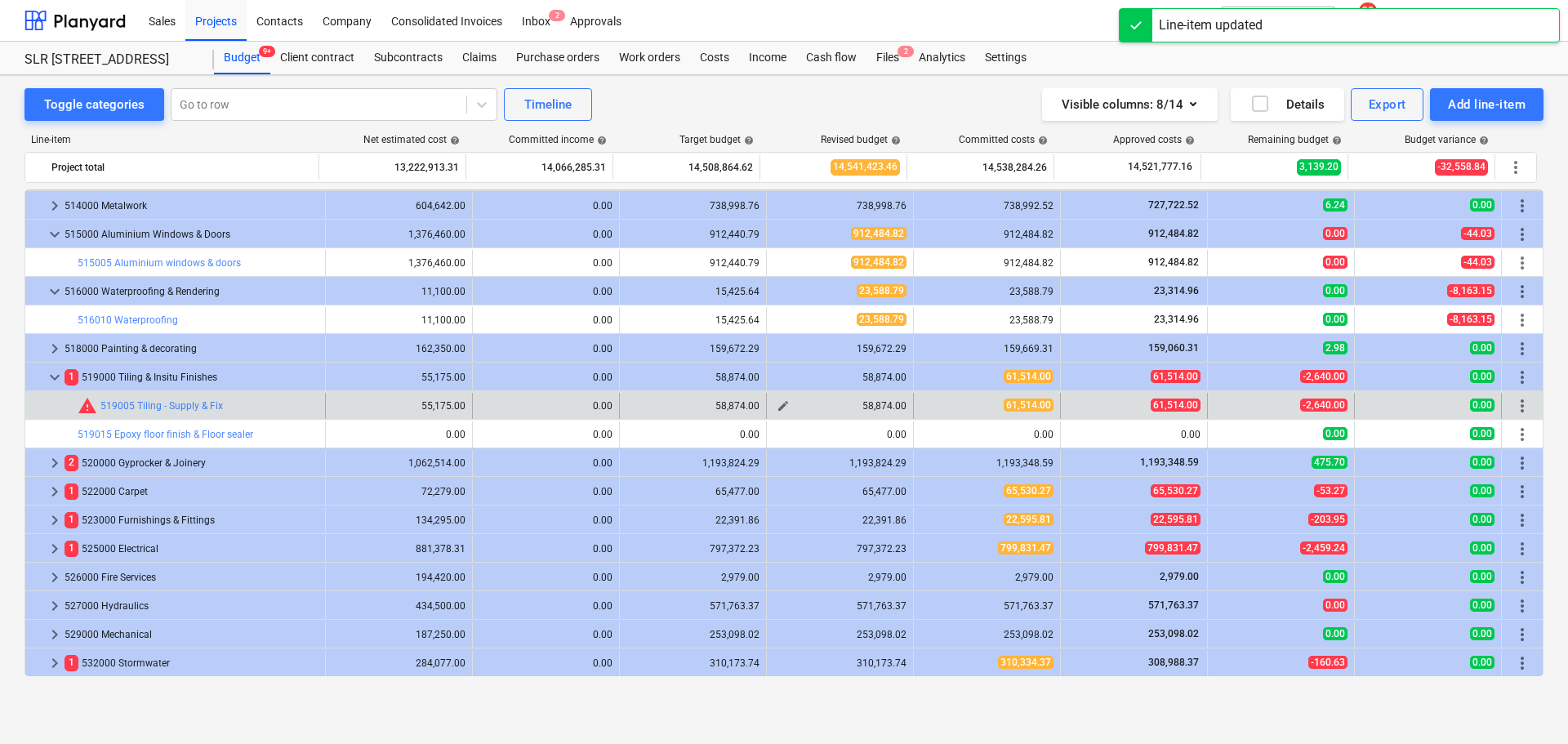
click at [777, 403] on span "edit" at bounding box center [783, 406] width 13 height 13
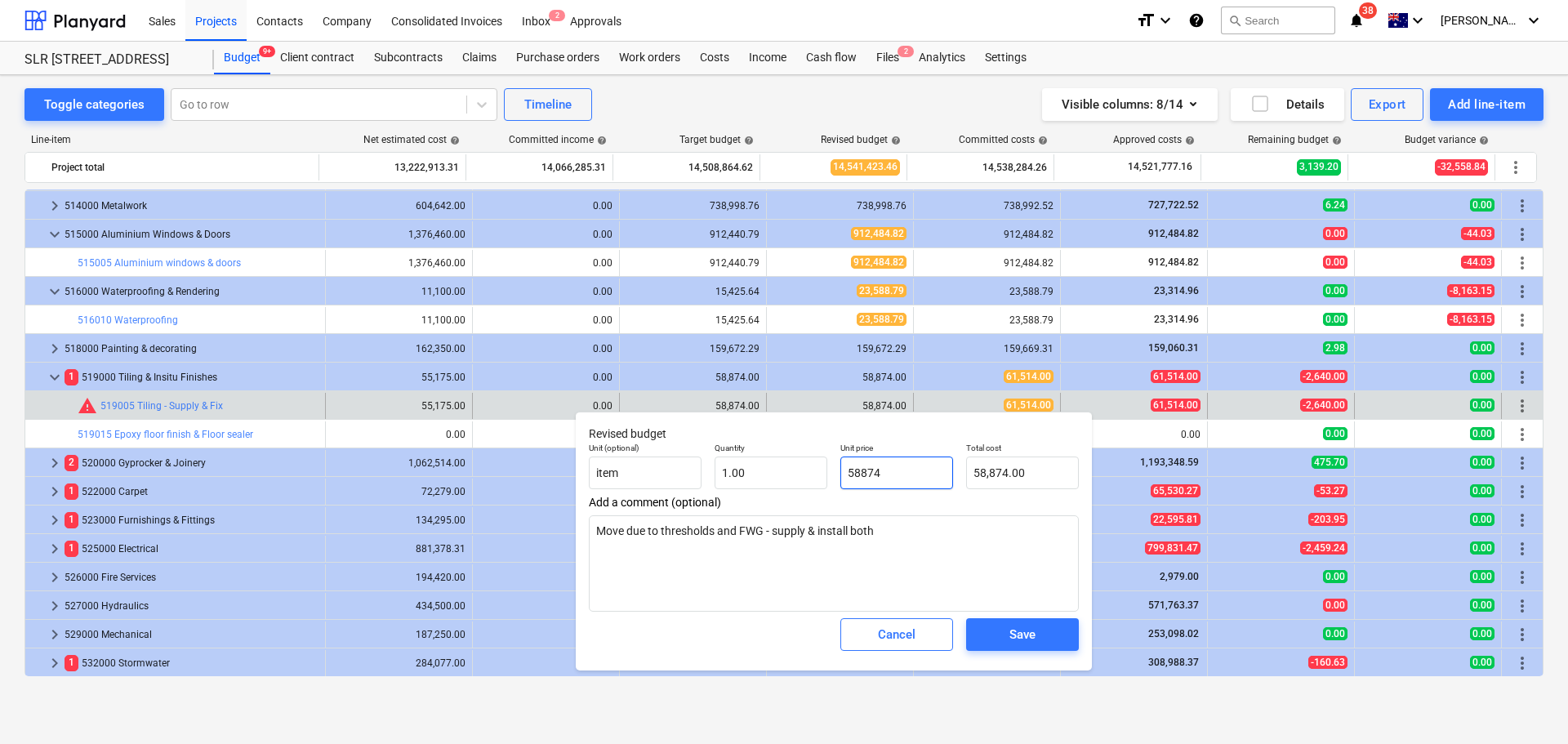
click at [907, 469] on input "58874" at bounding box center [896, 472] width 112 height 33
click at [905, 469] on input "58874" at bounding box center [896, 472] width 112 height 33
click at [1016, 629] on div "Save" at bounding box center [1022, 634] width 26 height 22
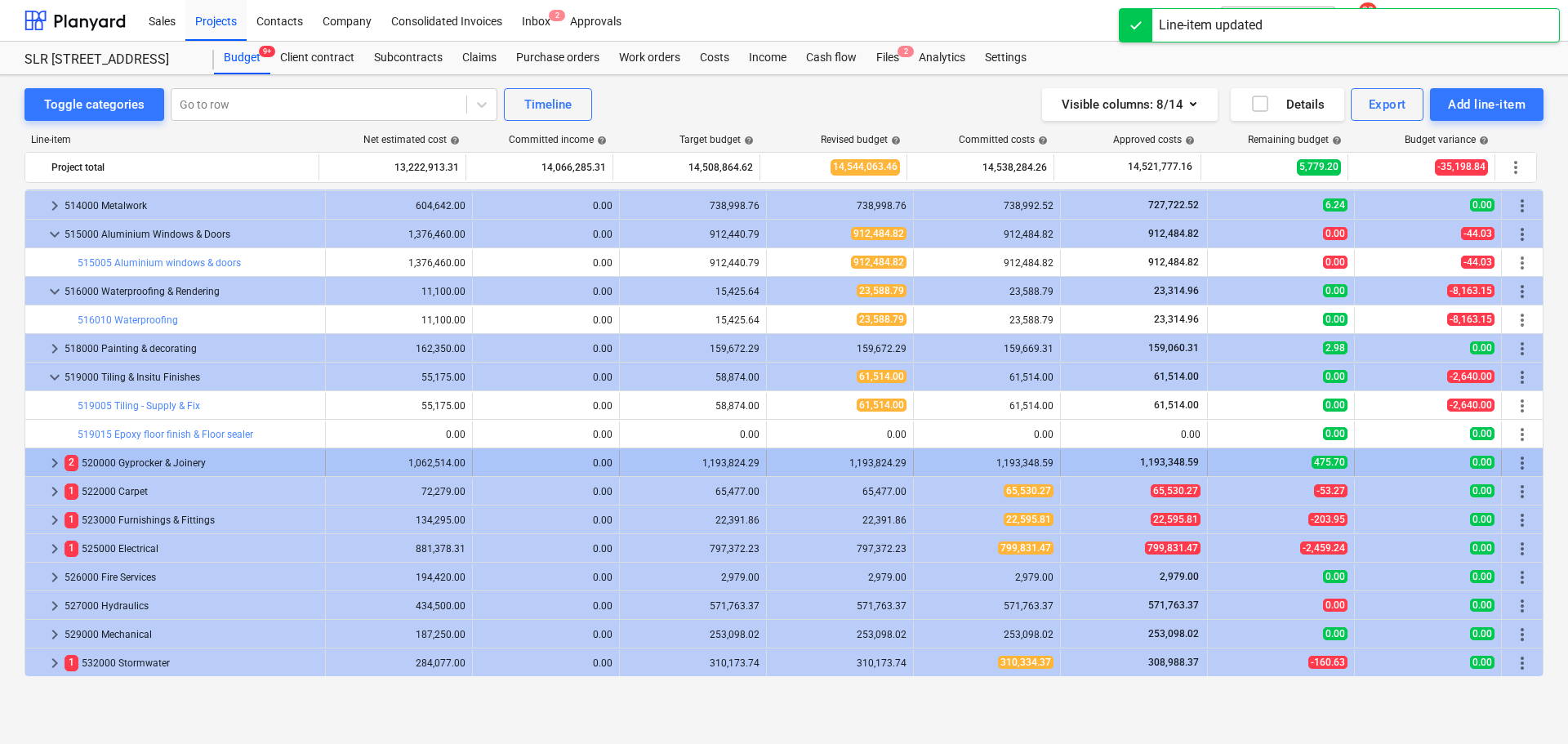
click at [48, 462] on span "keyboard_arrow_right" at bounding box center [54, 463] width 20 height 20
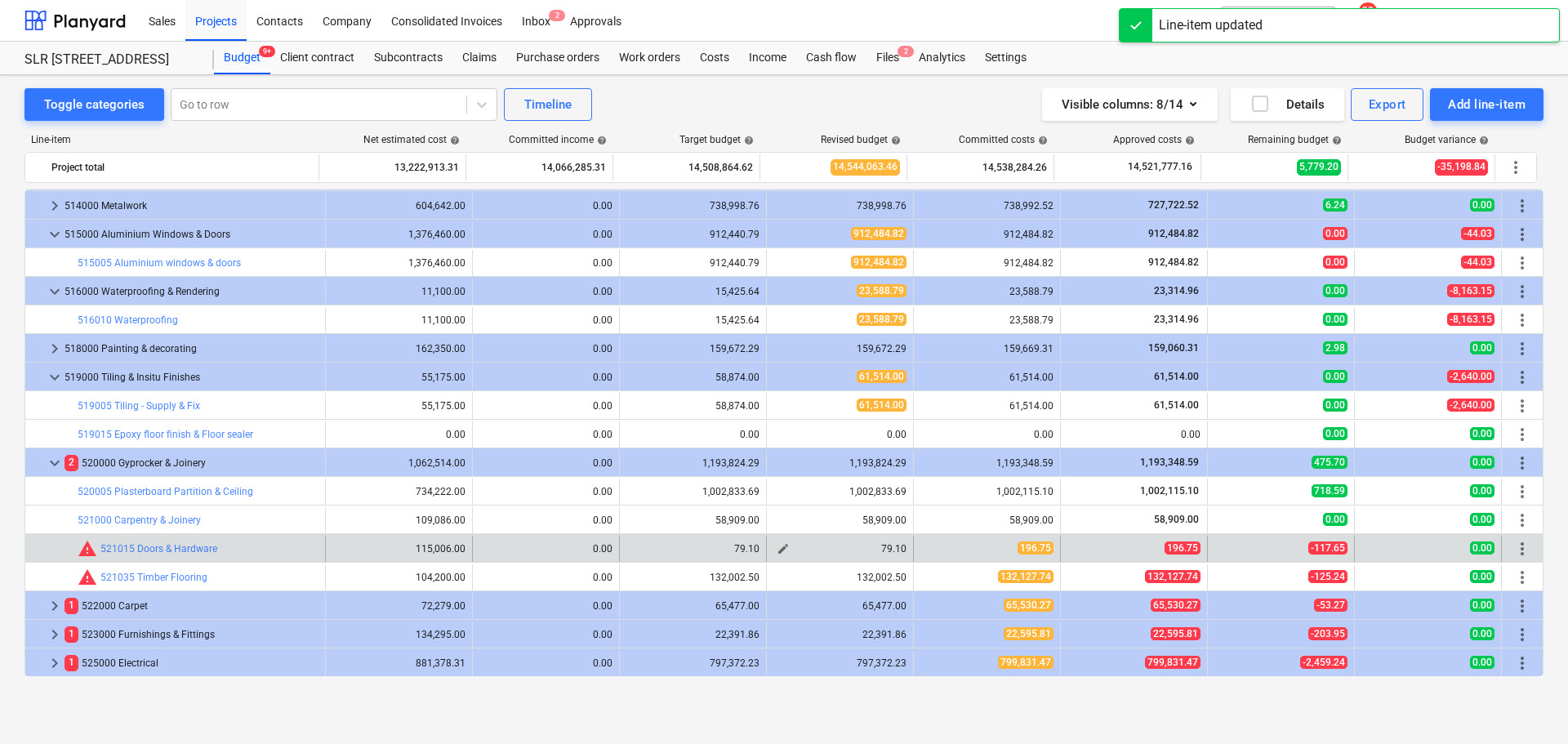
click at [781, 546] on span "edit" at bounding box center [783, 549] width 13 height 13
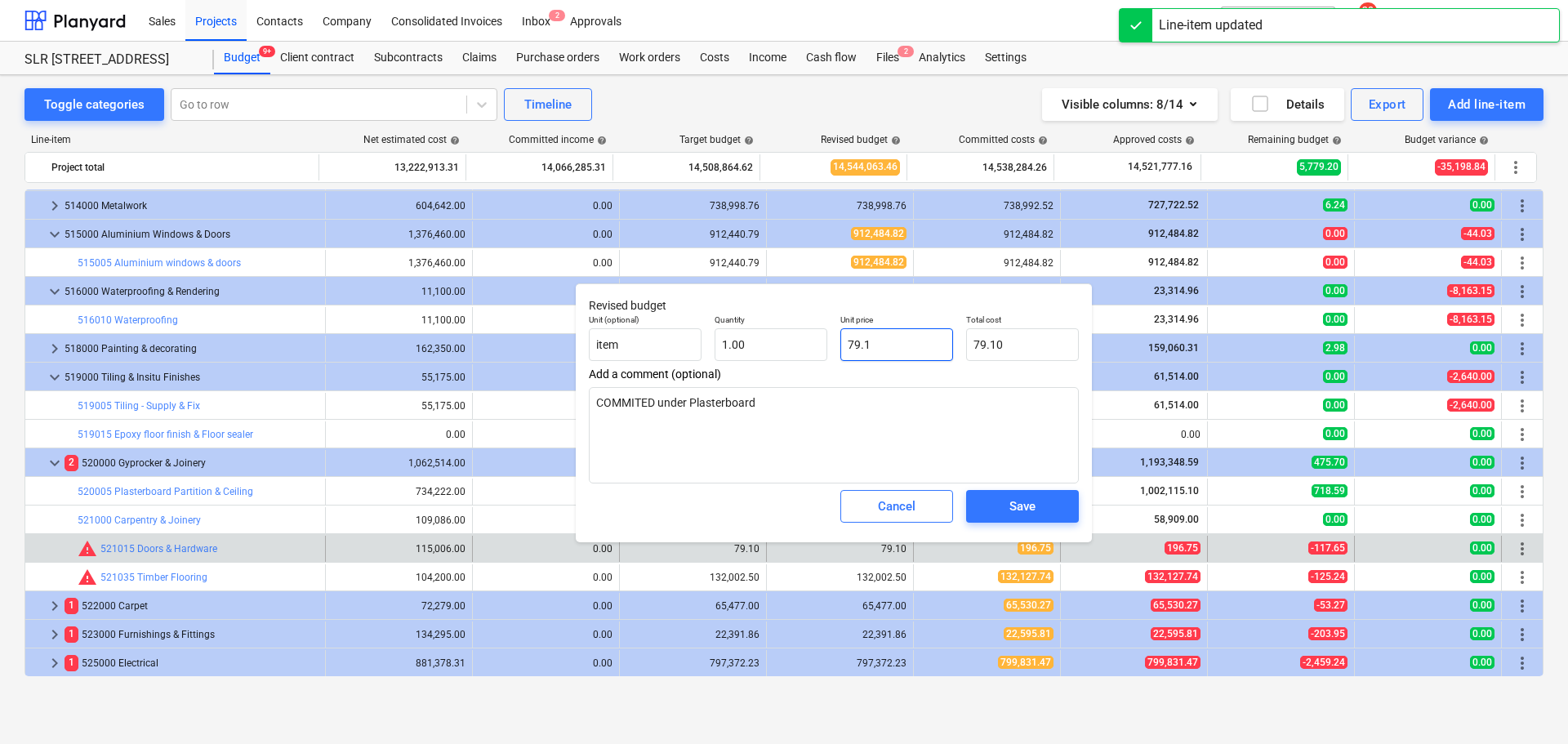
click at [899, 341] on input "79.1" at bounding box center [896, 344] width 112 height 33
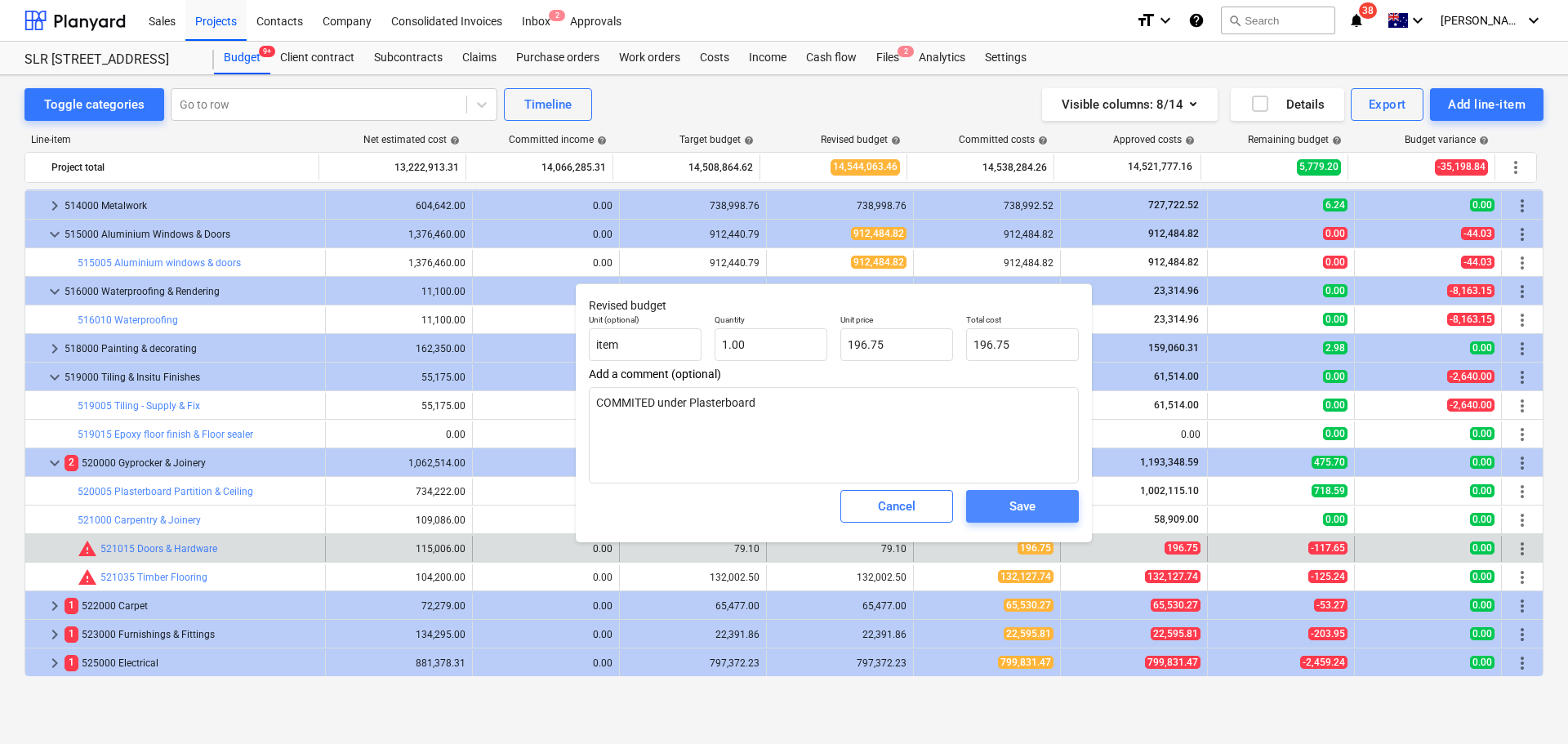
click at [1043, 513] on span "Save" at bounding box center [1022, 506] width 73 height 22
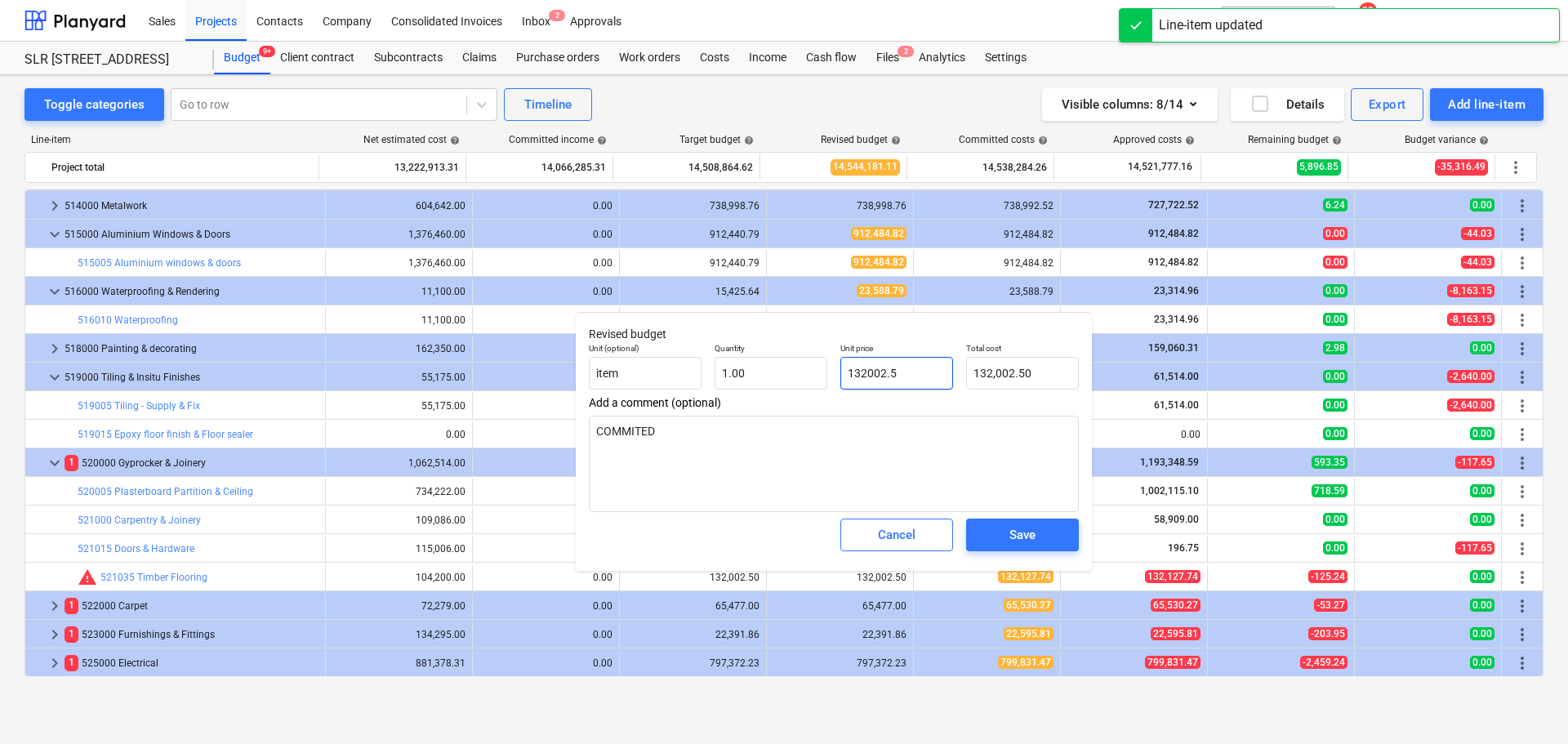
click at [900, 372] on input "132002.5" at bounding box center [896, 373] width 112 height 33
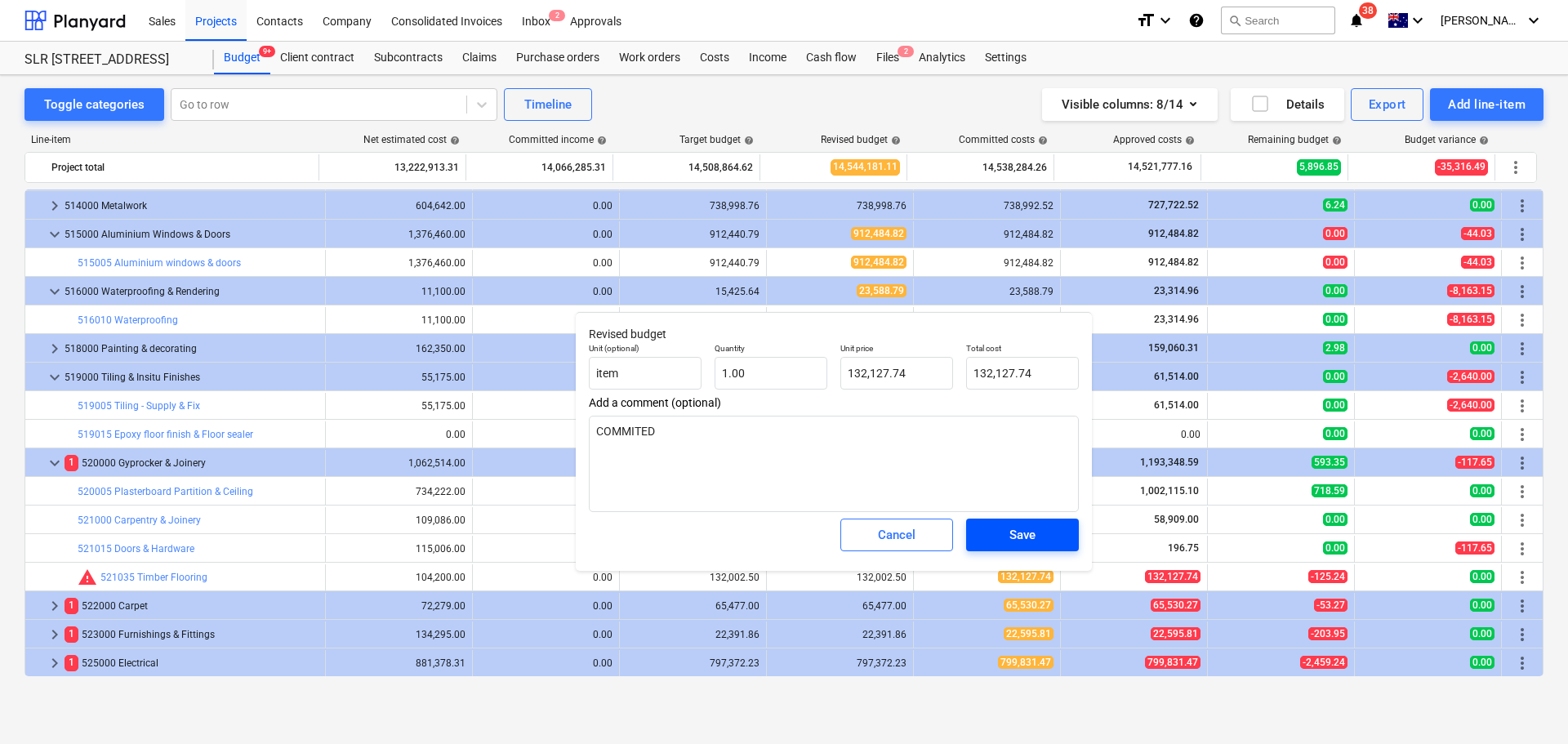
click at [1018, 549] on button "Save" at bounding box center [1022, 535] width 112 height 33
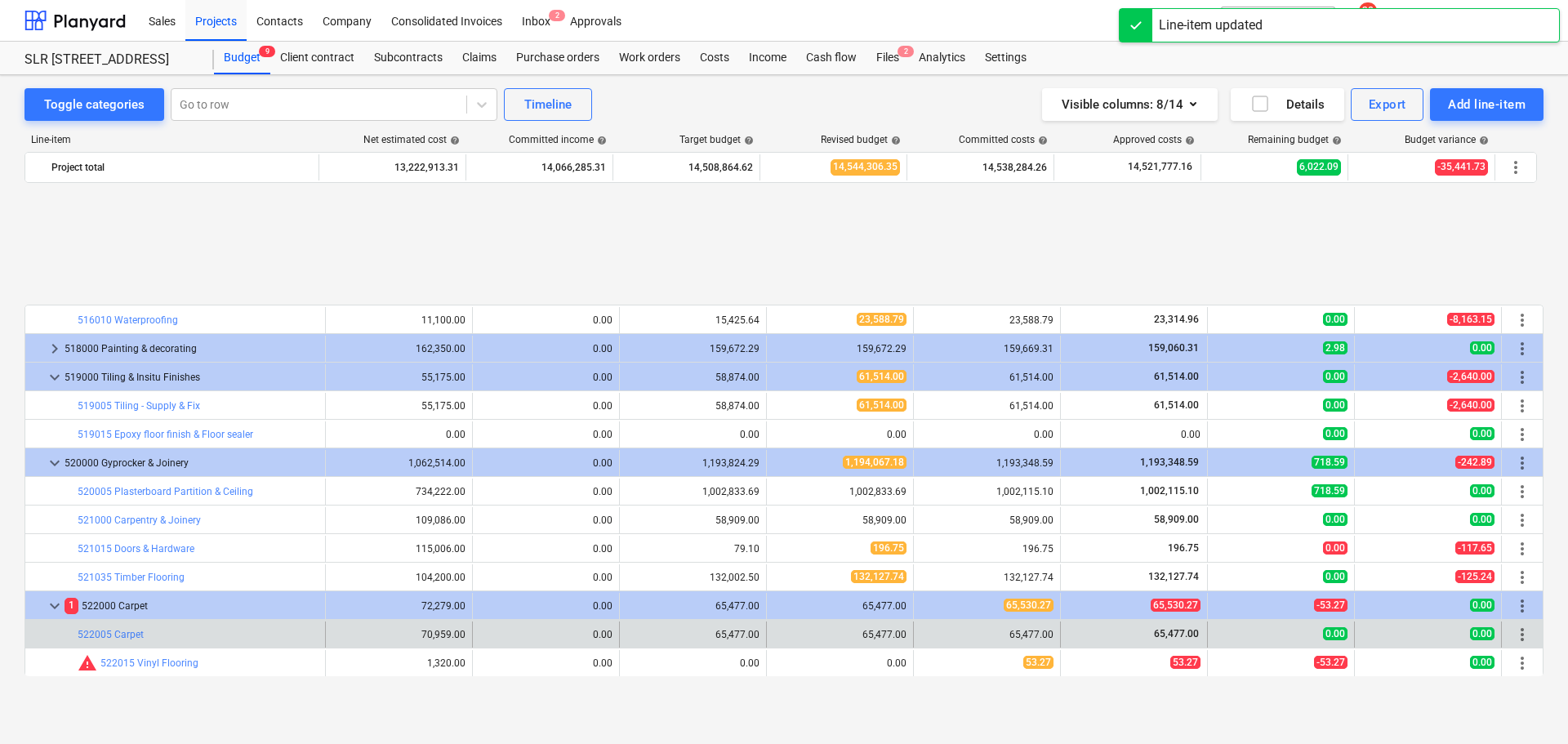
scroll to position [2564, 0]
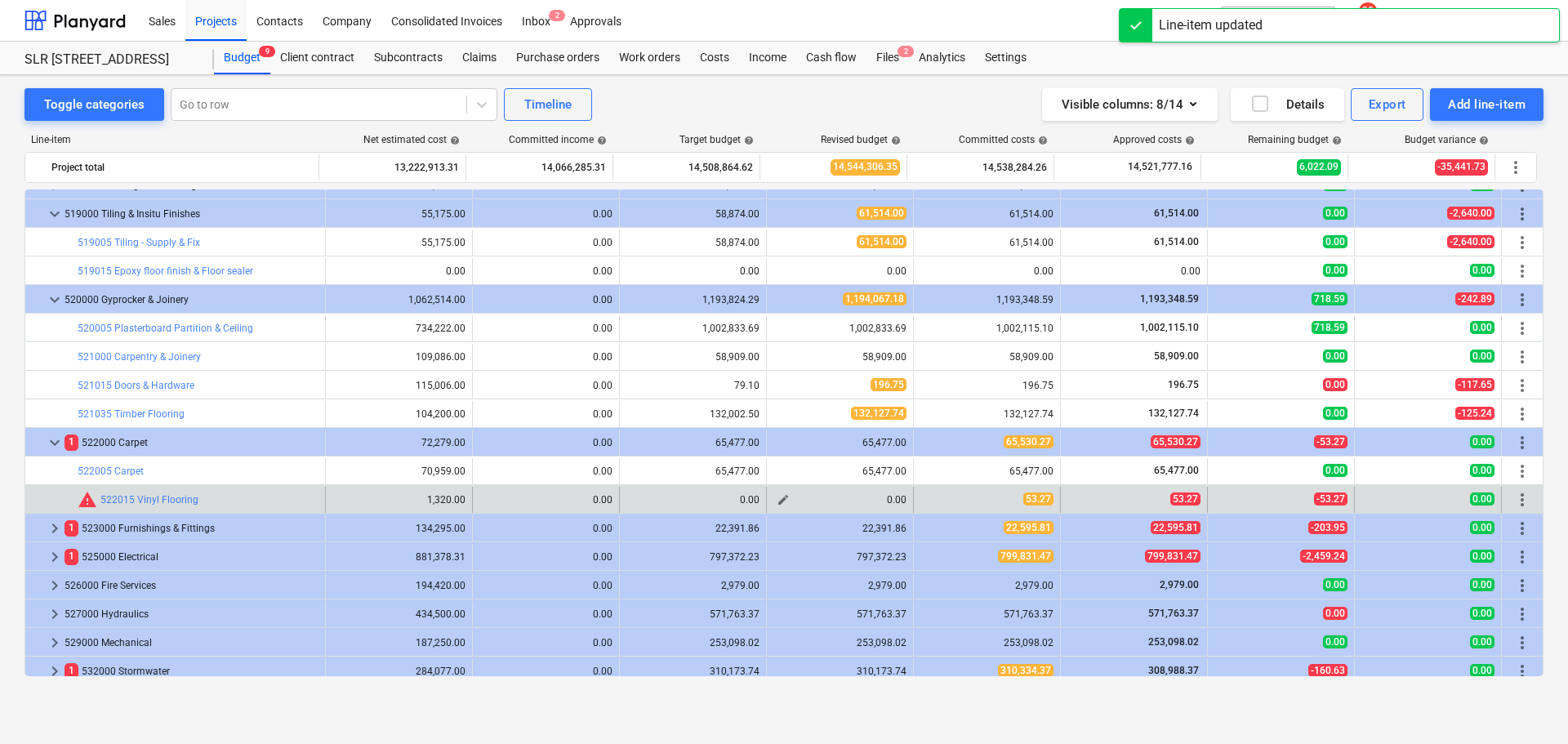
click at [777, 498] on span "edit" at bounding box center [783, 499] width 13 height 13
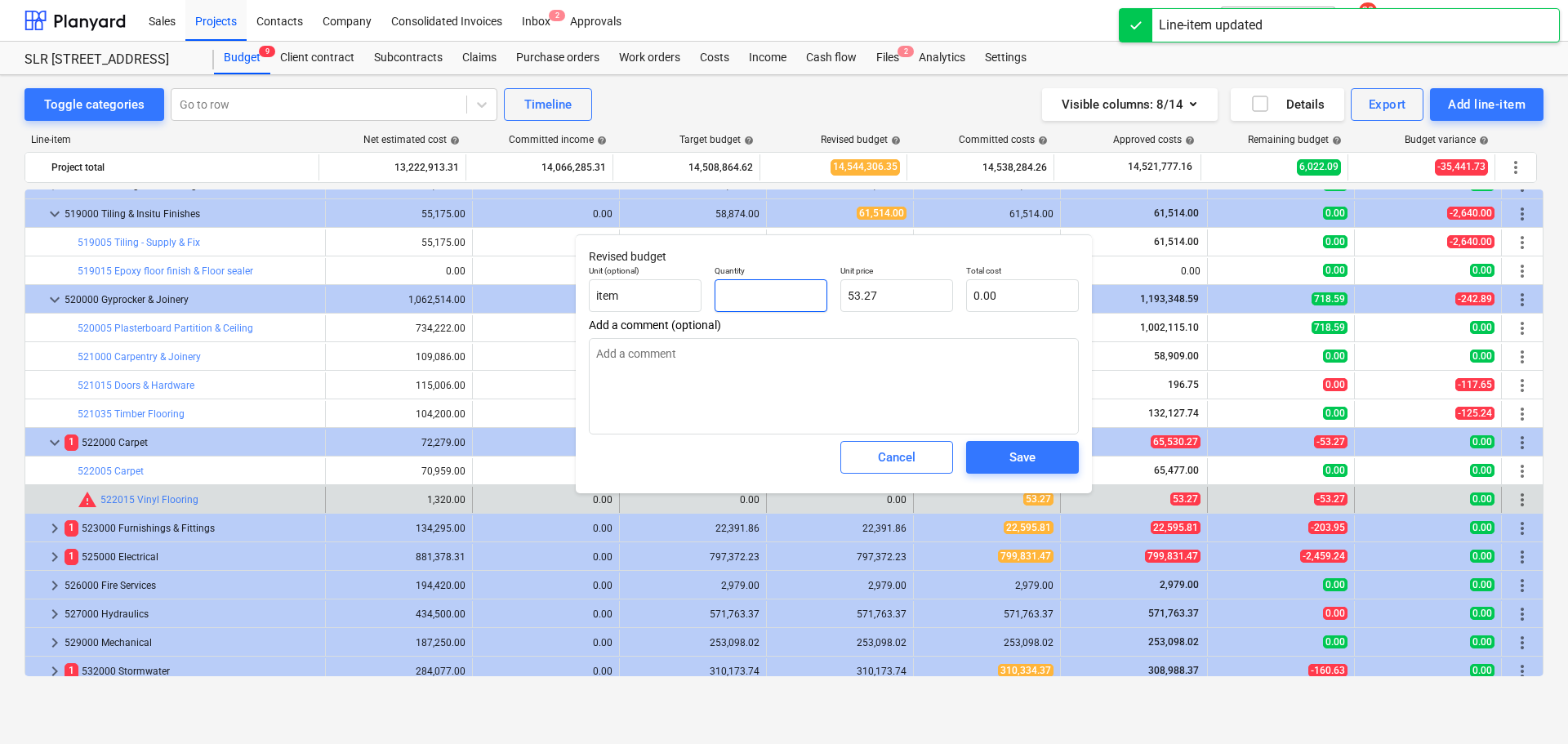
click at [795, 296] on input "text" at bounding box center [771, 295] width 112 height 33
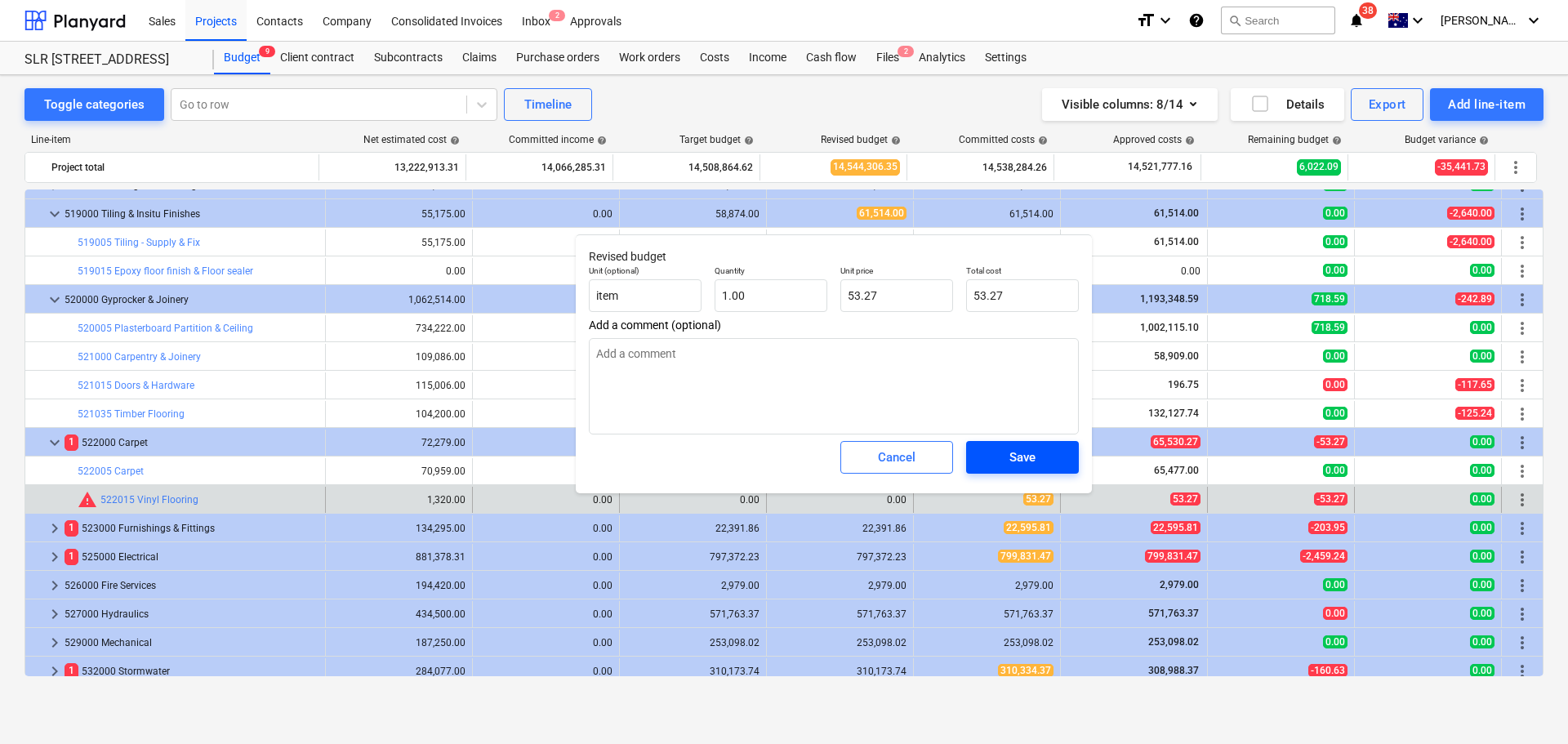
click at [1040, 457] on span "Save" at bounding box center [1022, 457] width 73 height 22
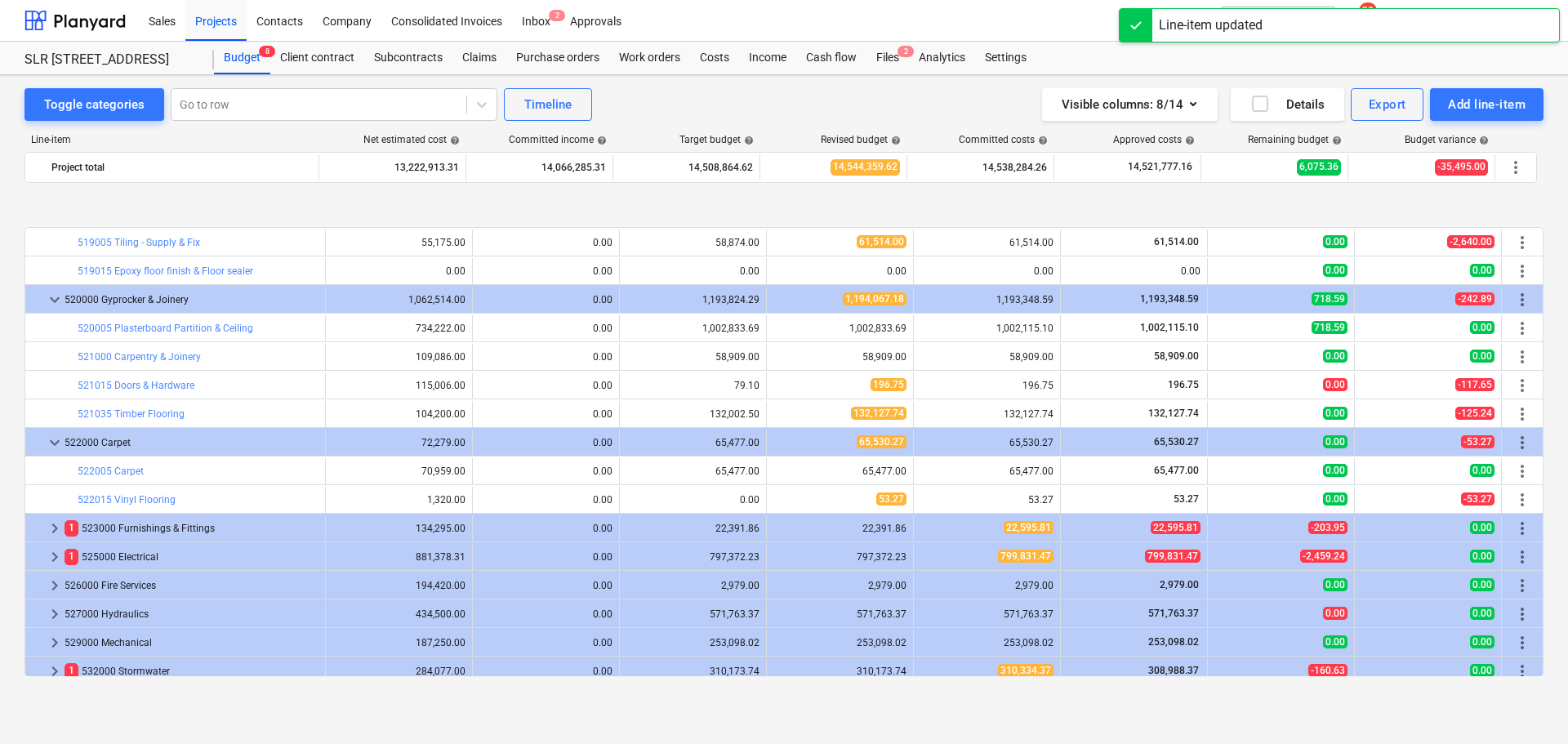
scroll to position [2645, 0]
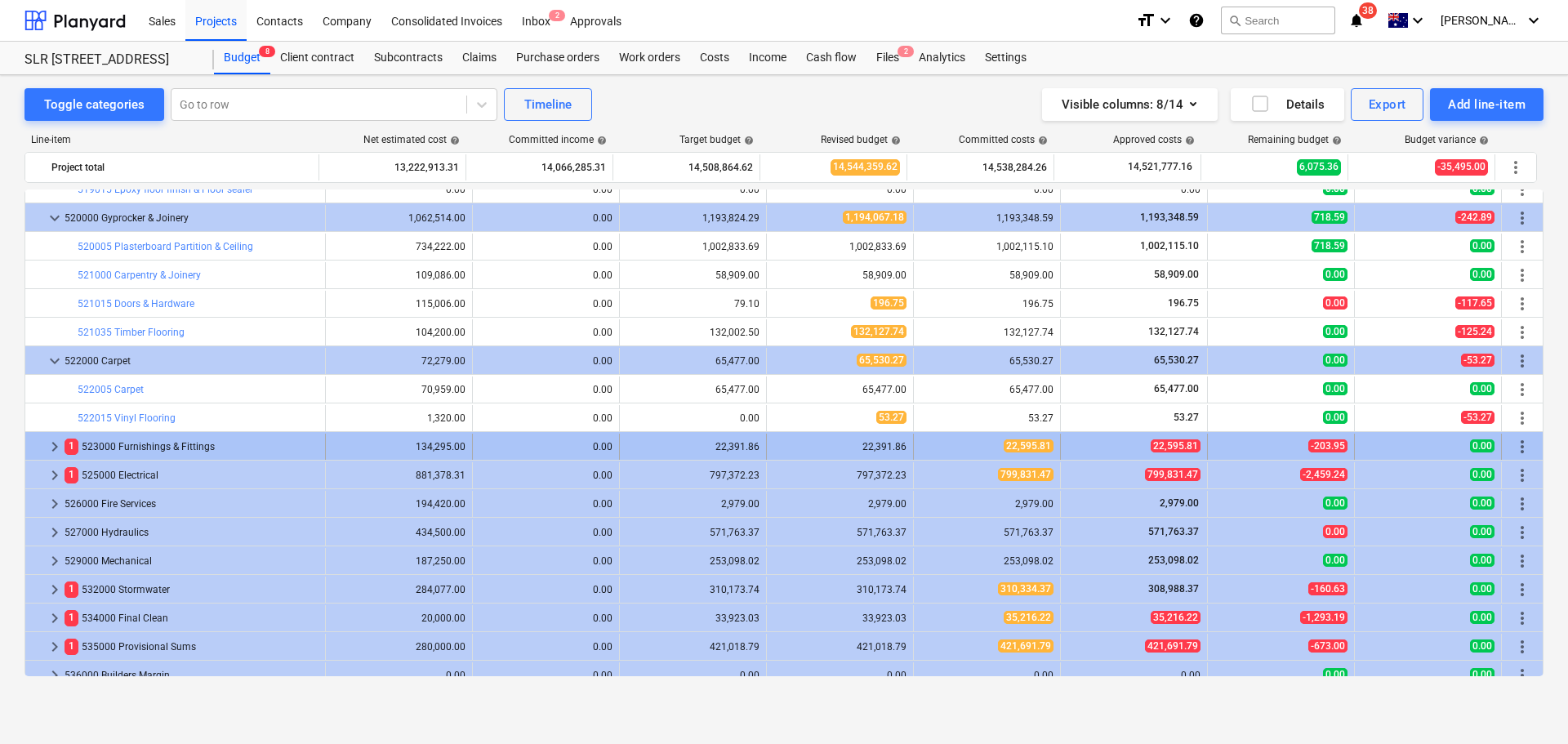
click at [54, 445] on span "keyboard_arrow_right" at bounding box center [54, 446] width 20 height 20
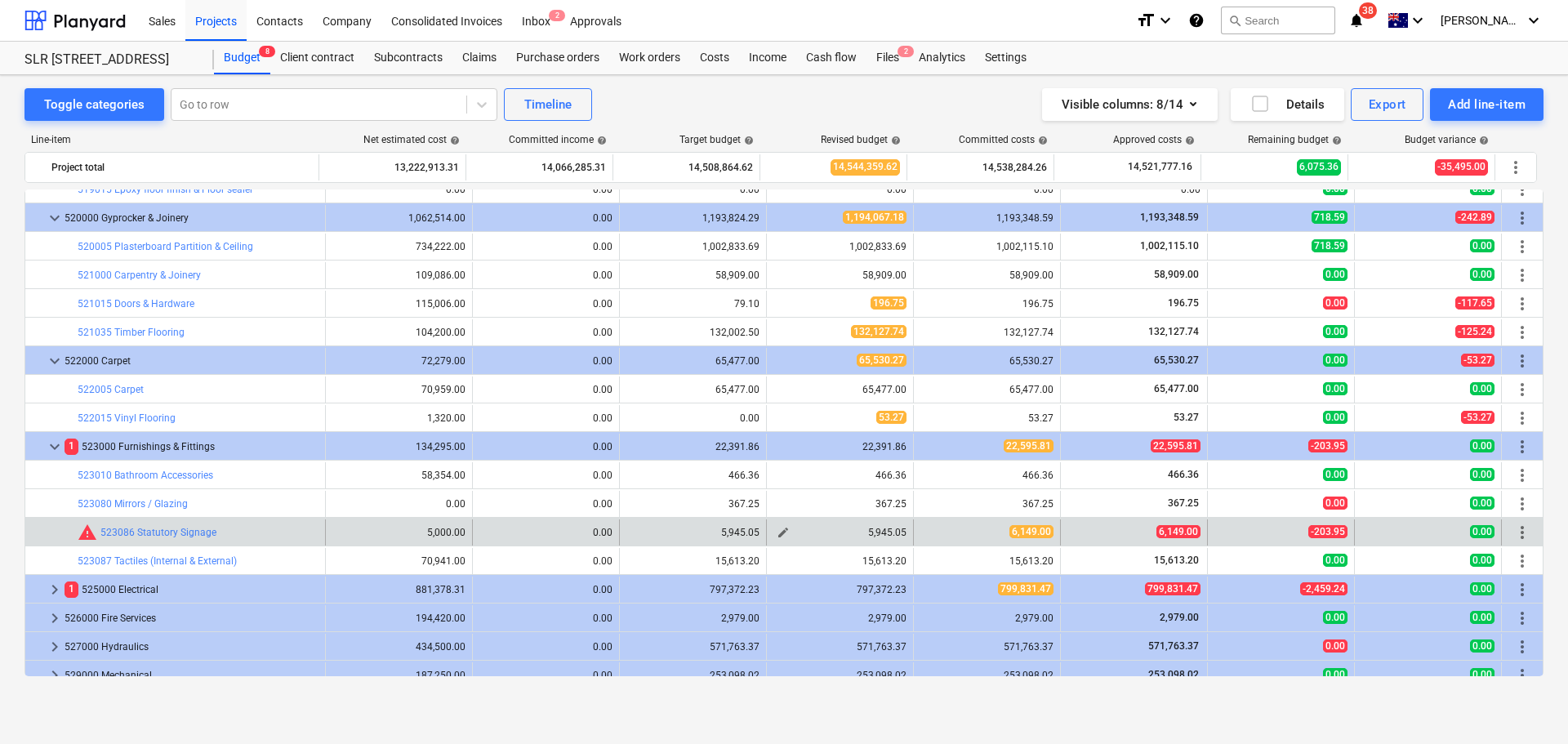
click at [784, 530] on button "edit" at bounding box center [782, 532] width 20 height 20
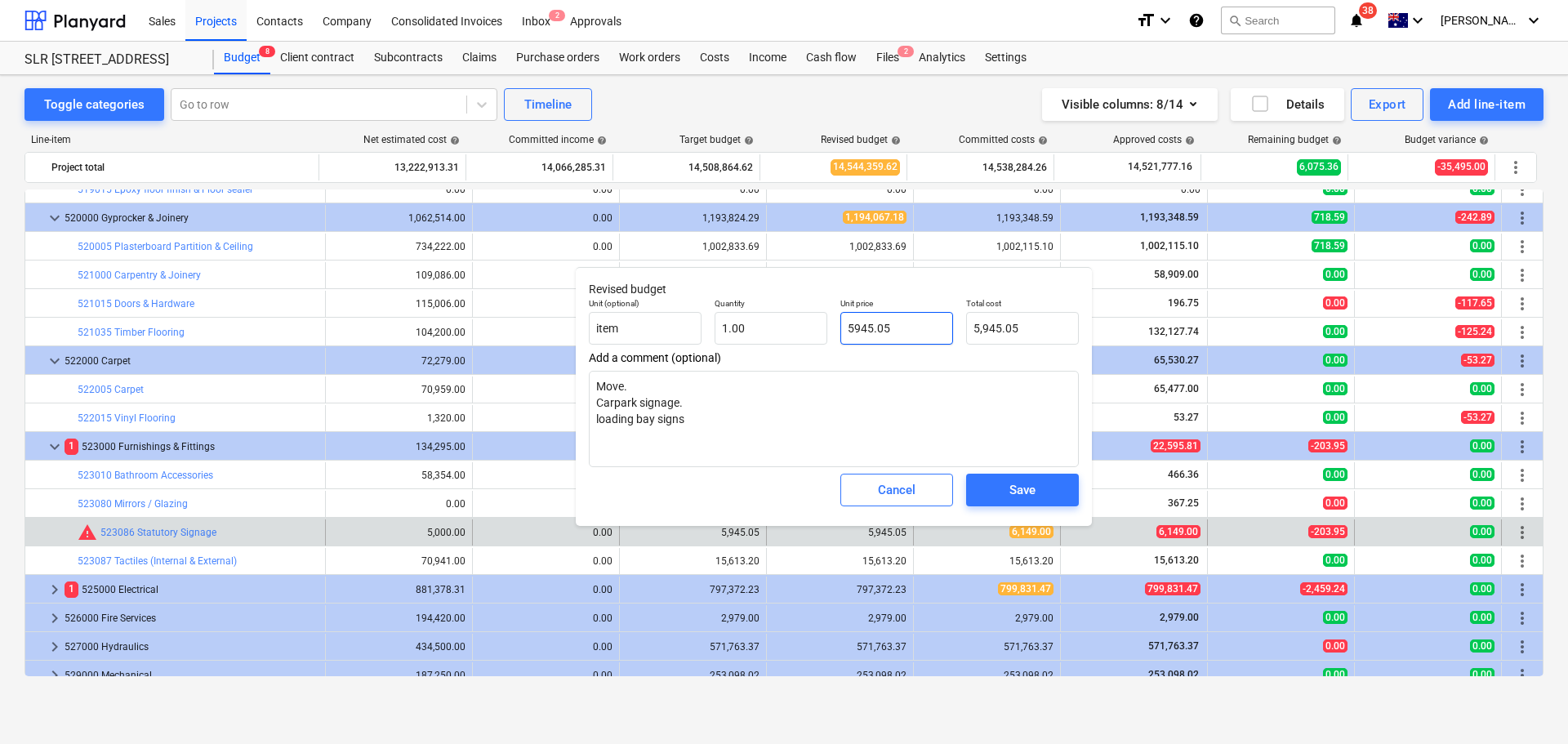
click at [897, 335] on input "5945.05" at bounding box center [896, 328] width 112 height 33
click at [1028, 489] on div "Save" at bounding box center [1022, 490] width 26 height 22
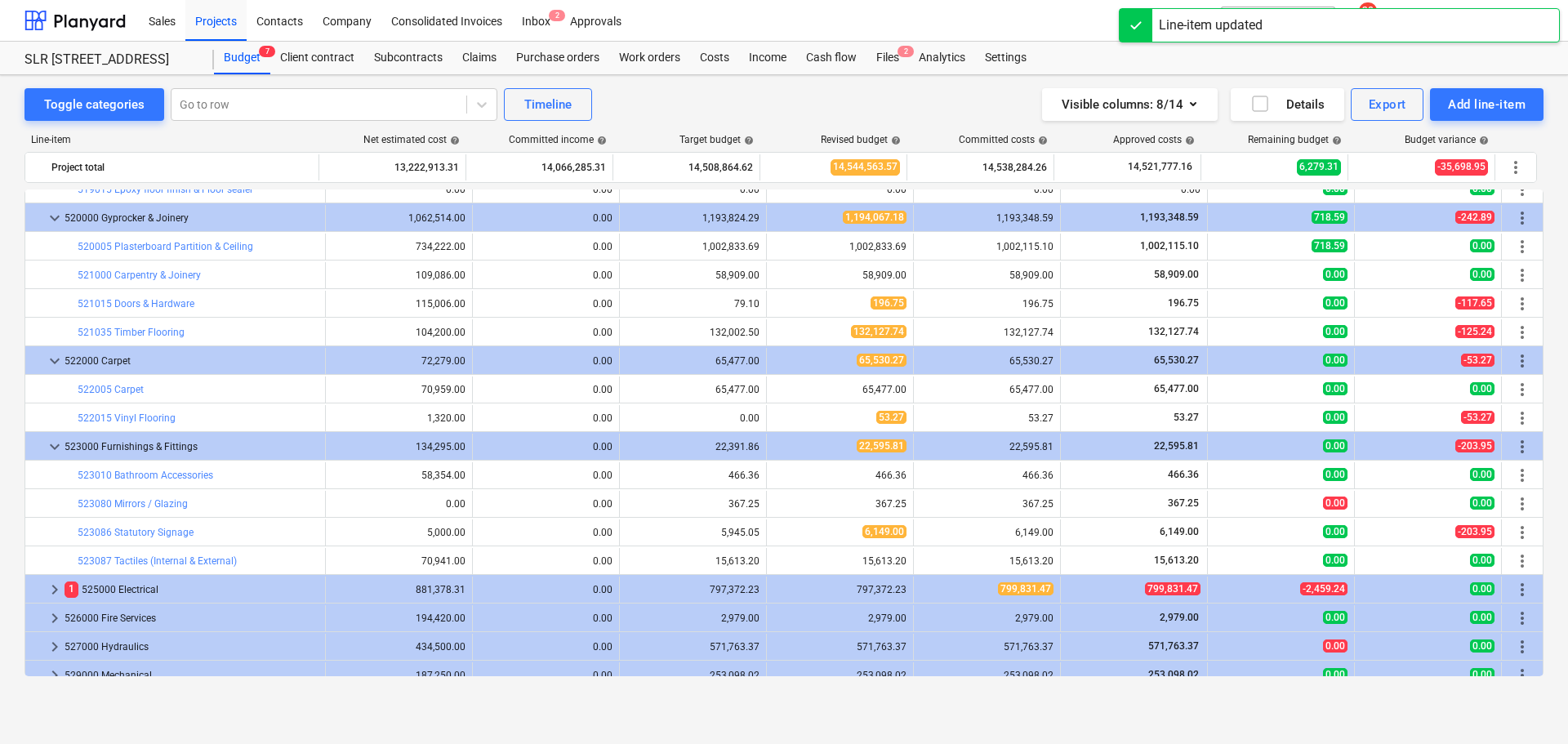
click at [45, 588] on span "keyboard_arrow_right" at bounding box center [54, 589] width 20 height 20
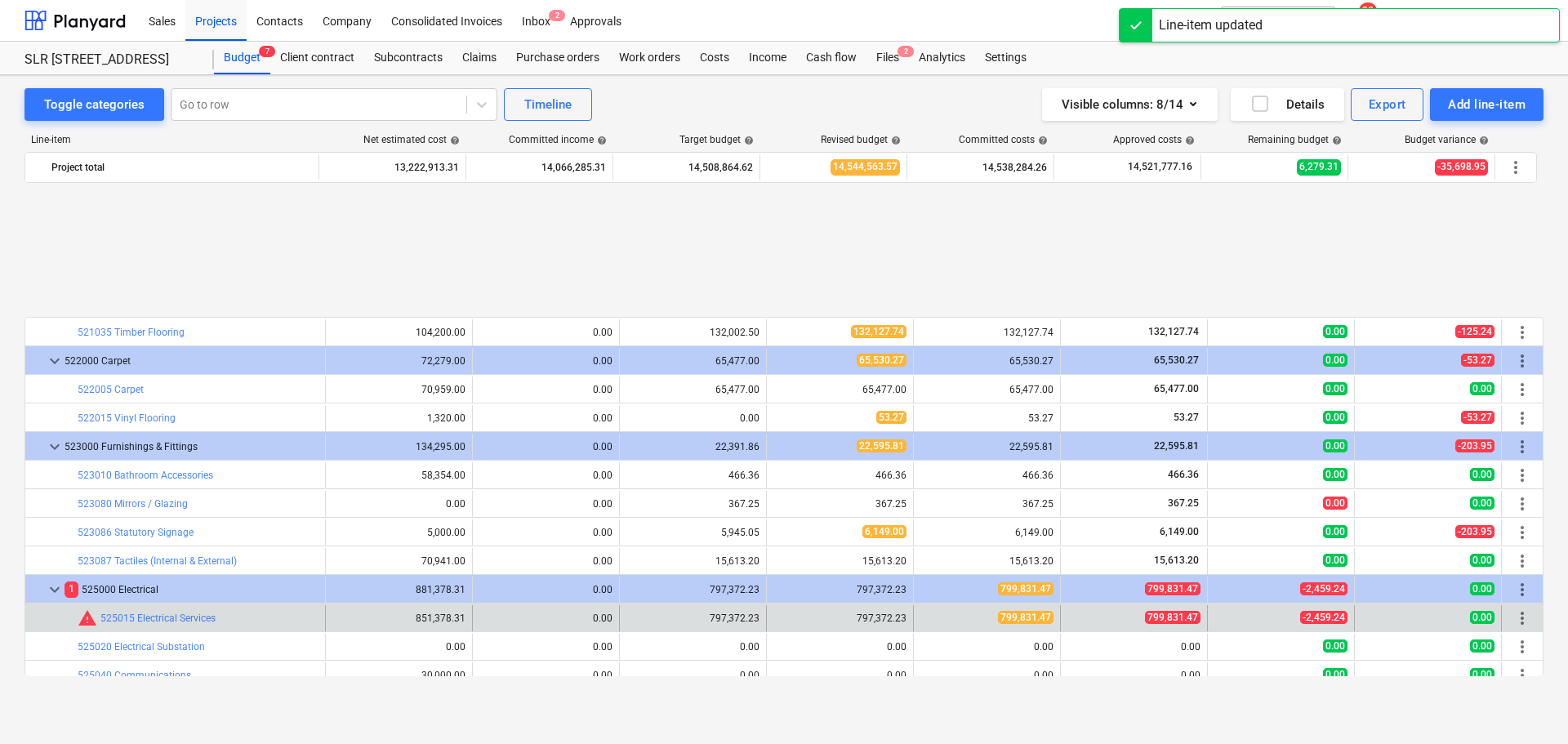
scroll to position [2809, 0]
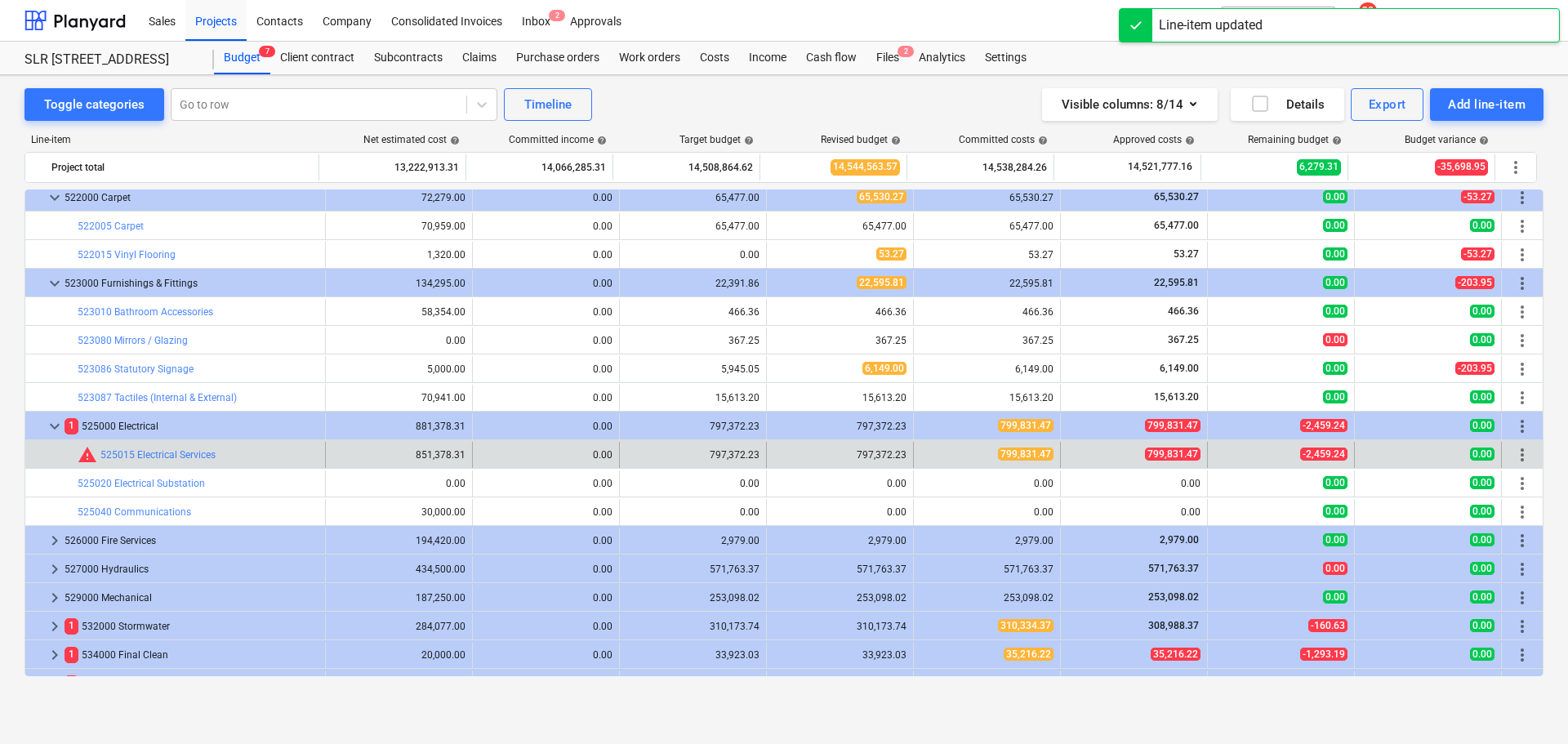
click at [766, 454] on div "edit 797,372.23" at bounding box center [839, 455] width 147 height 26
click at [777, 460] on span "edit" at bounding box center [783, 455] width 13 height 13
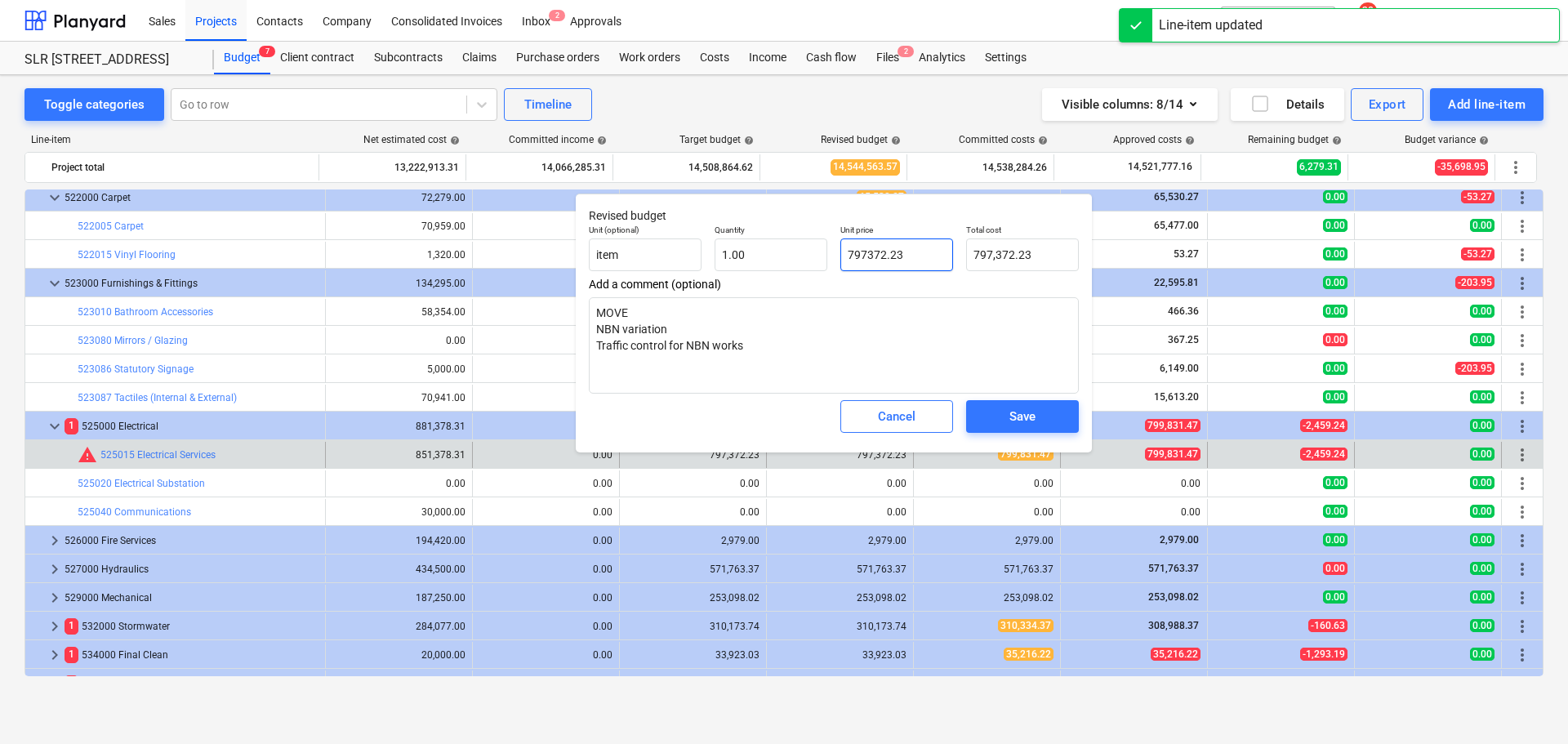
click at [925, 239] on input "797372.23" at bounding box center [896, 255] width 112 height 33
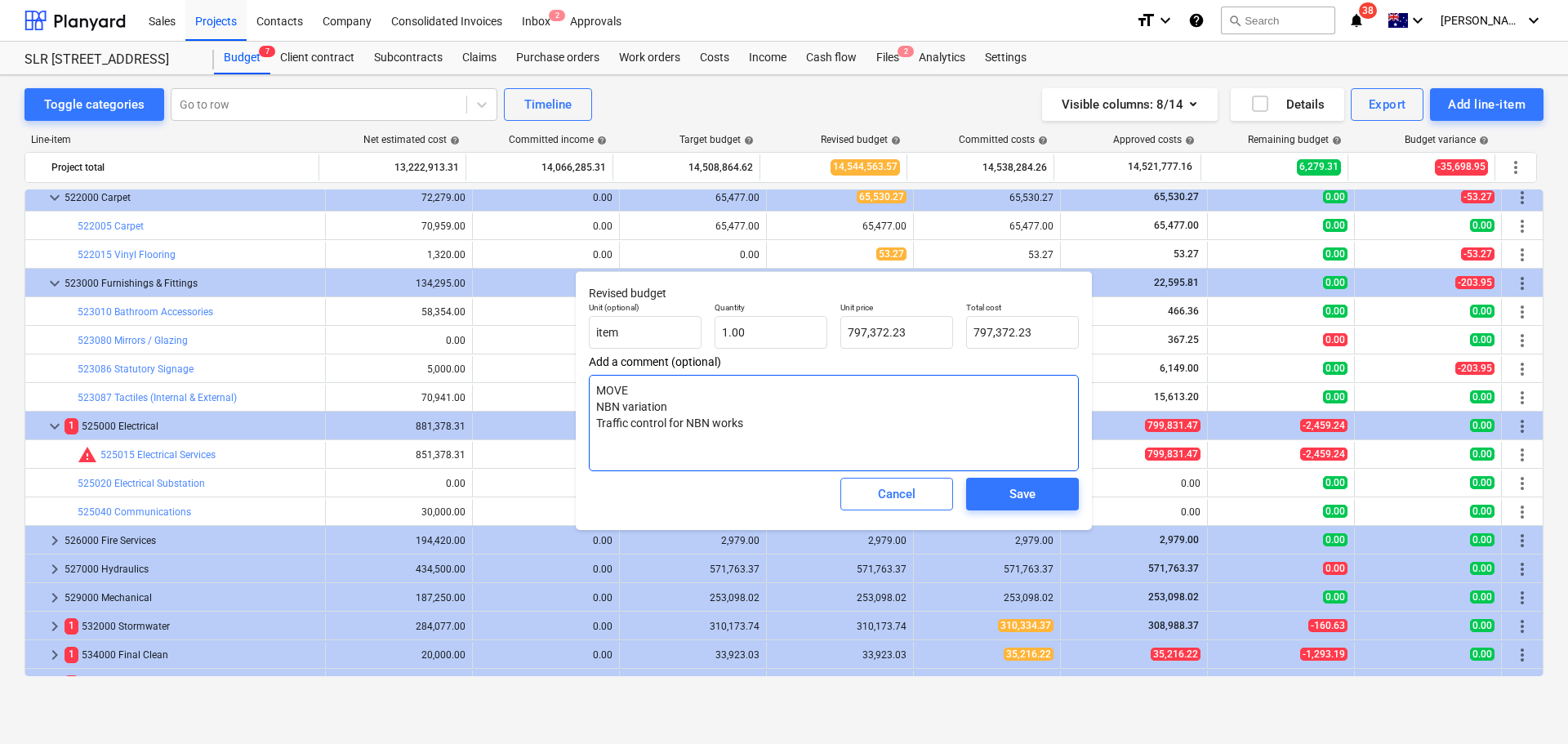
scroll to position [2727, 0]
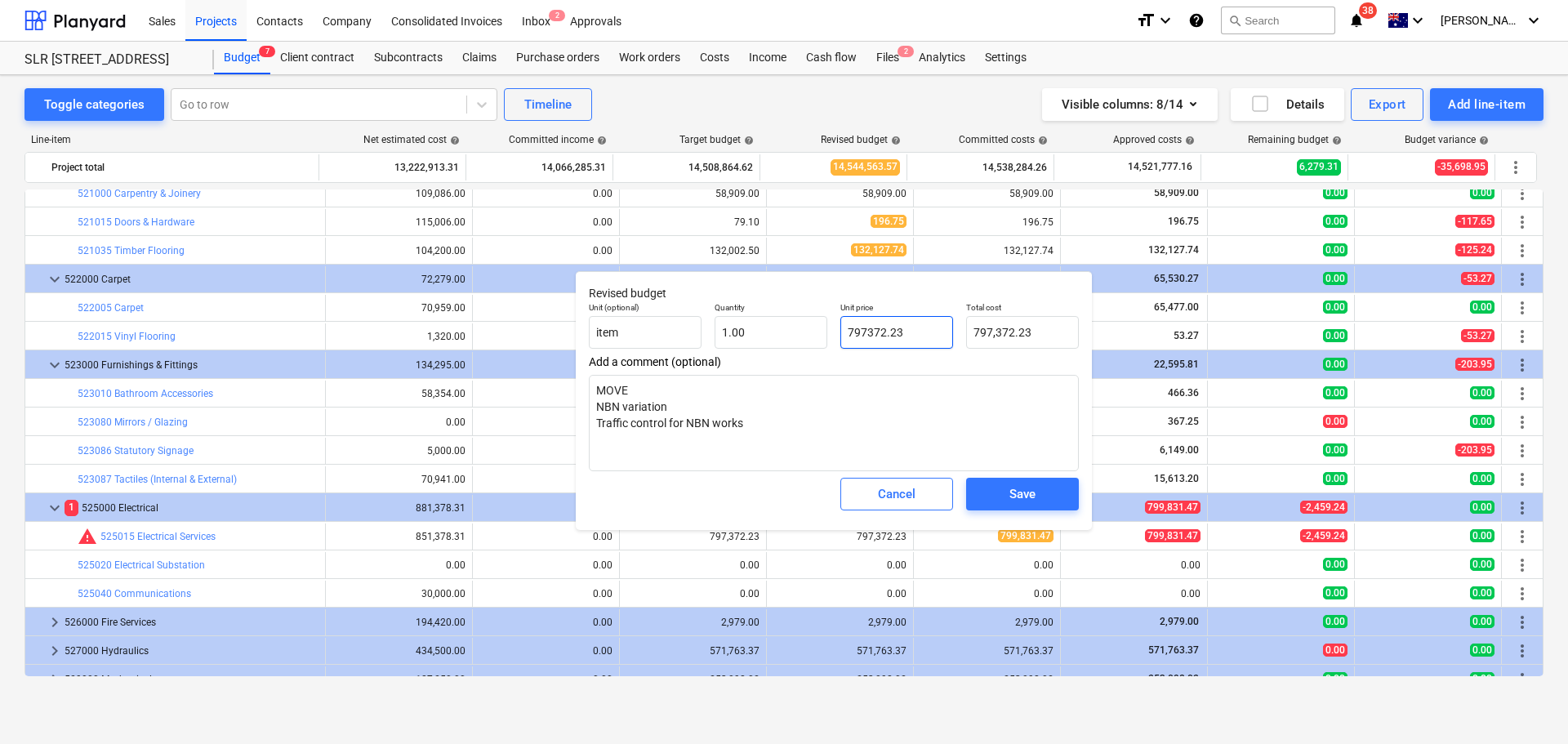
click at [919, 329] on input "797372.23" at bounding box center [896, 332] width 112 height 33
click at [1000, 481] on button "Save" at bounding box center [1022, 494] width 112 height 33
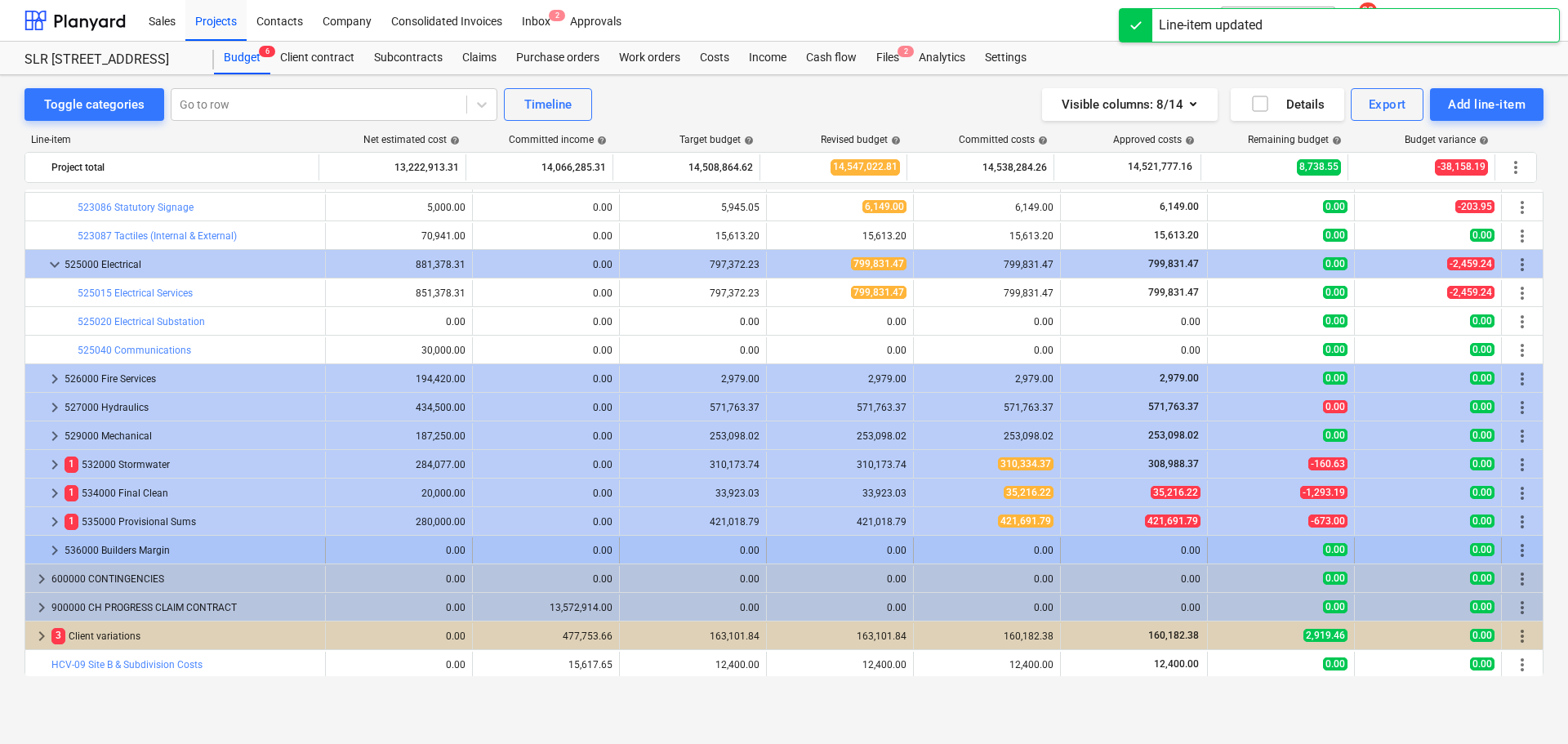
scroll to position [2972, 0]
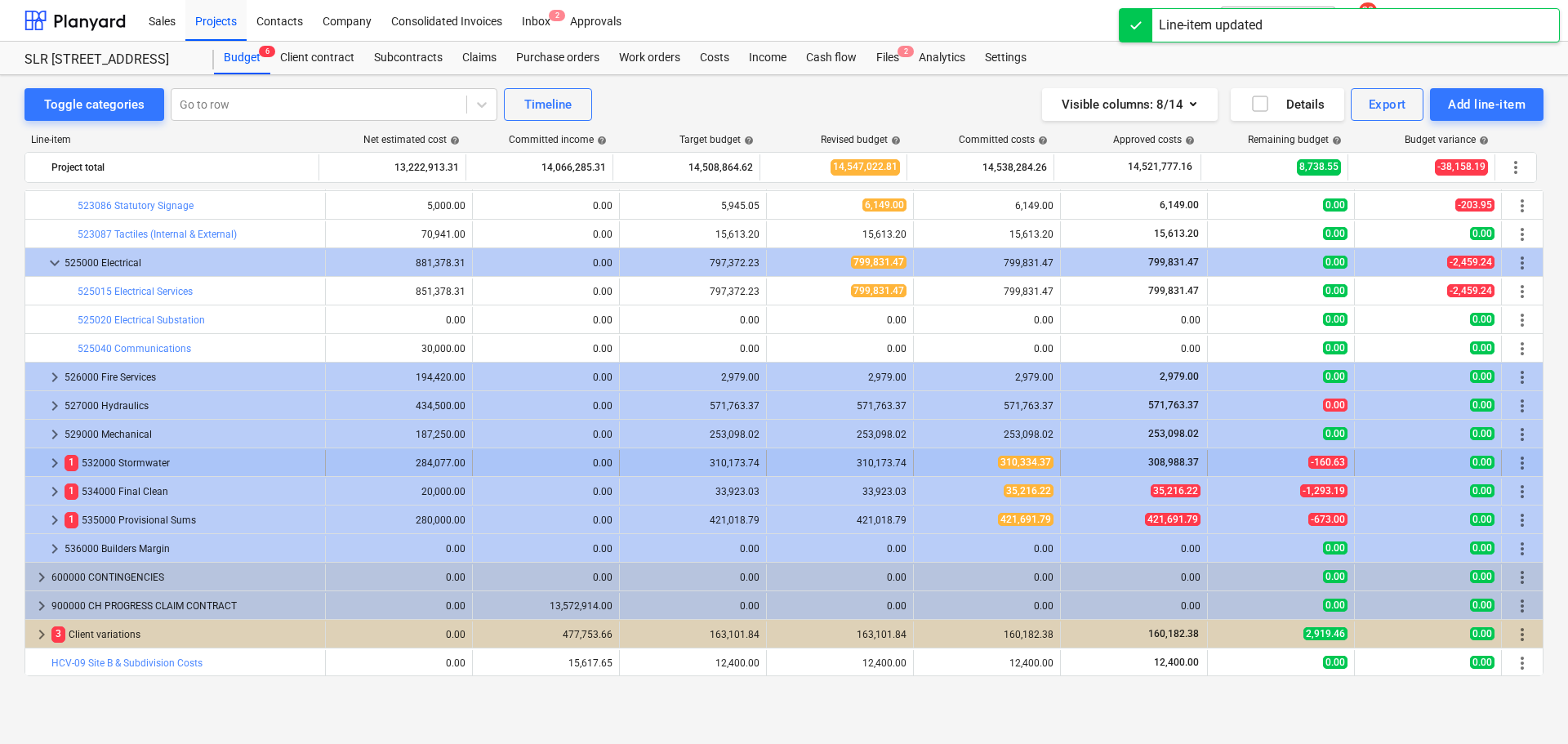
click at [52, 466] on span "keyboard_arrow_right" at bounding box center [54, 463] width 20 height 20
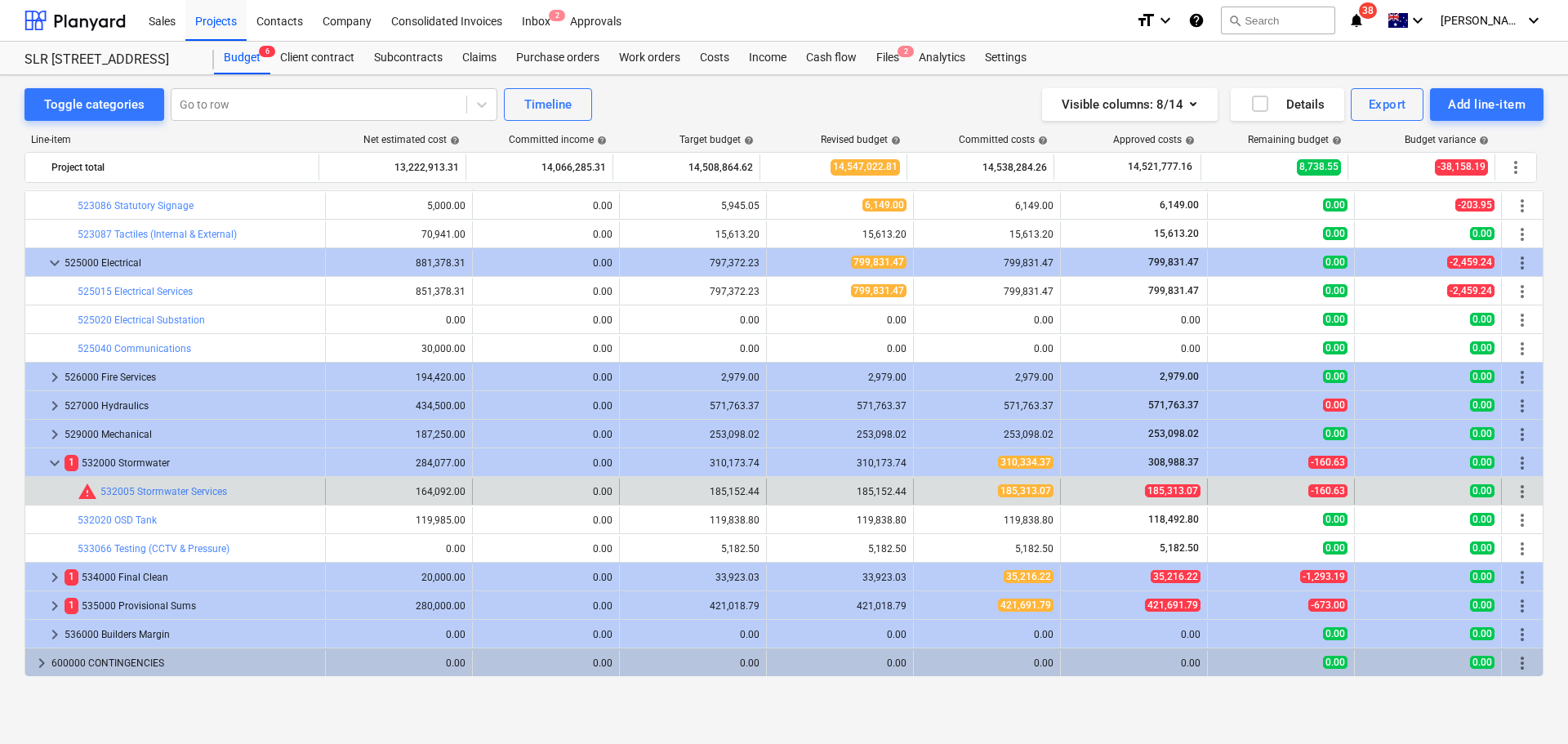
click at [766, 488] on div "edit 185,152.44" at bounding box center [839, 492] width 147 height 26
click at [777, 494] on span "edit" at bounding box center [783, 492] width 13 height 13
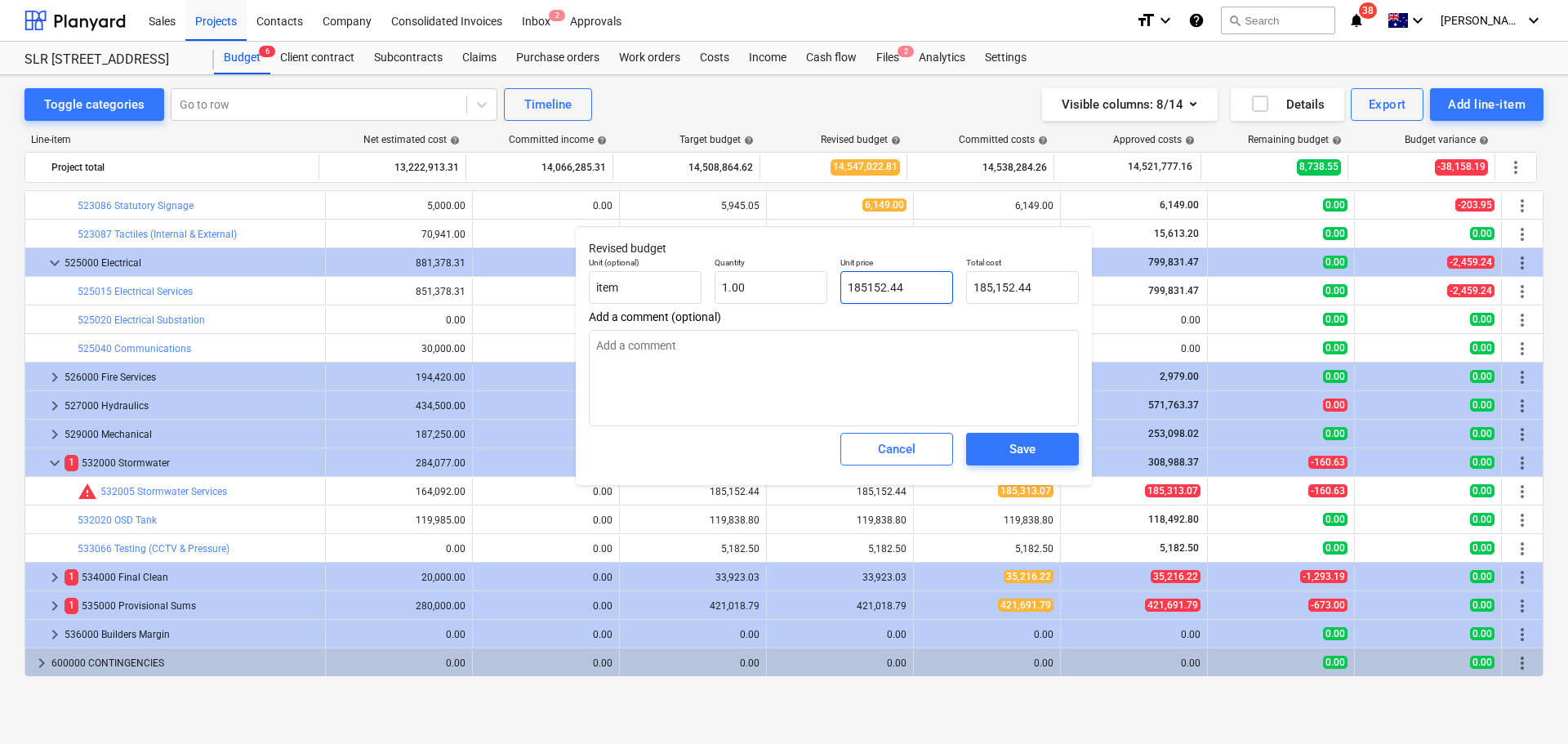
click at [894, 293] on input "185152.44" at bounding box center [896, 287] width 112 height 33
click at [1028, 460] on div "Save" at bounding box center [1022, 449] width 26 height 22
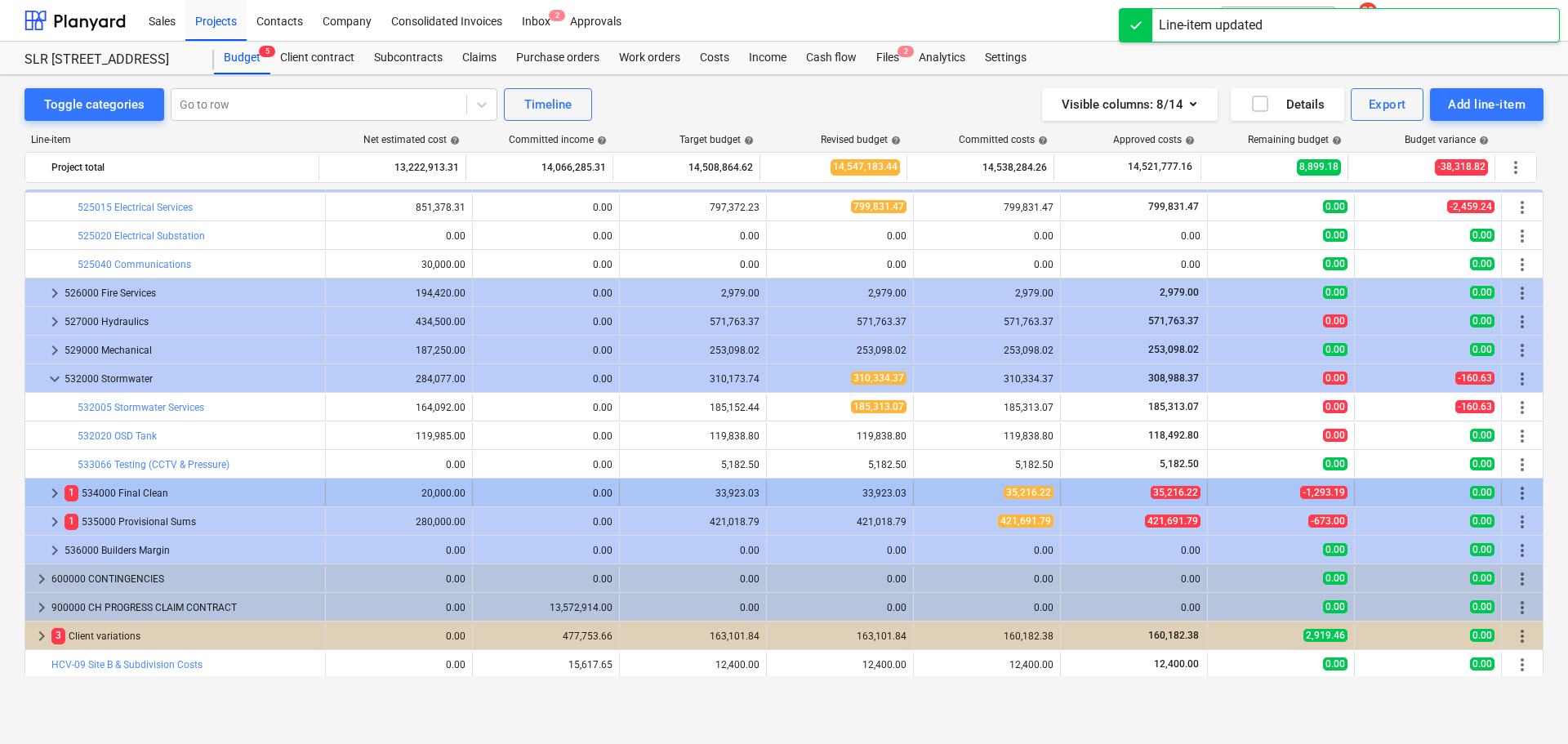
scroll to position [3058, 0]
click at [55, 488] on span "keyboard_arrow_right" at bounding box center [54, 491] width 20 height 20
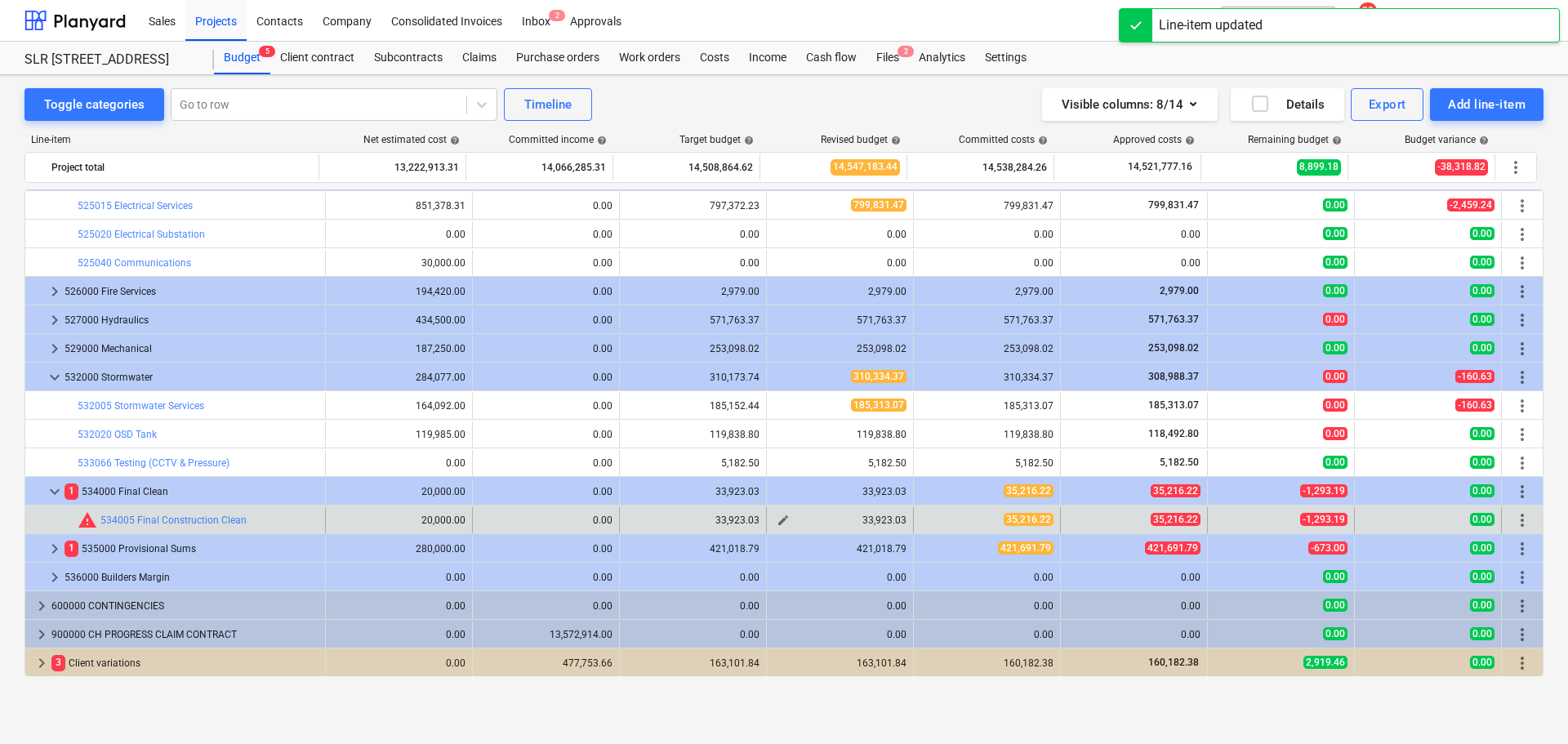
click at [786, 519] on button "edit" at bounding box center [782, 520] width 20 height 20
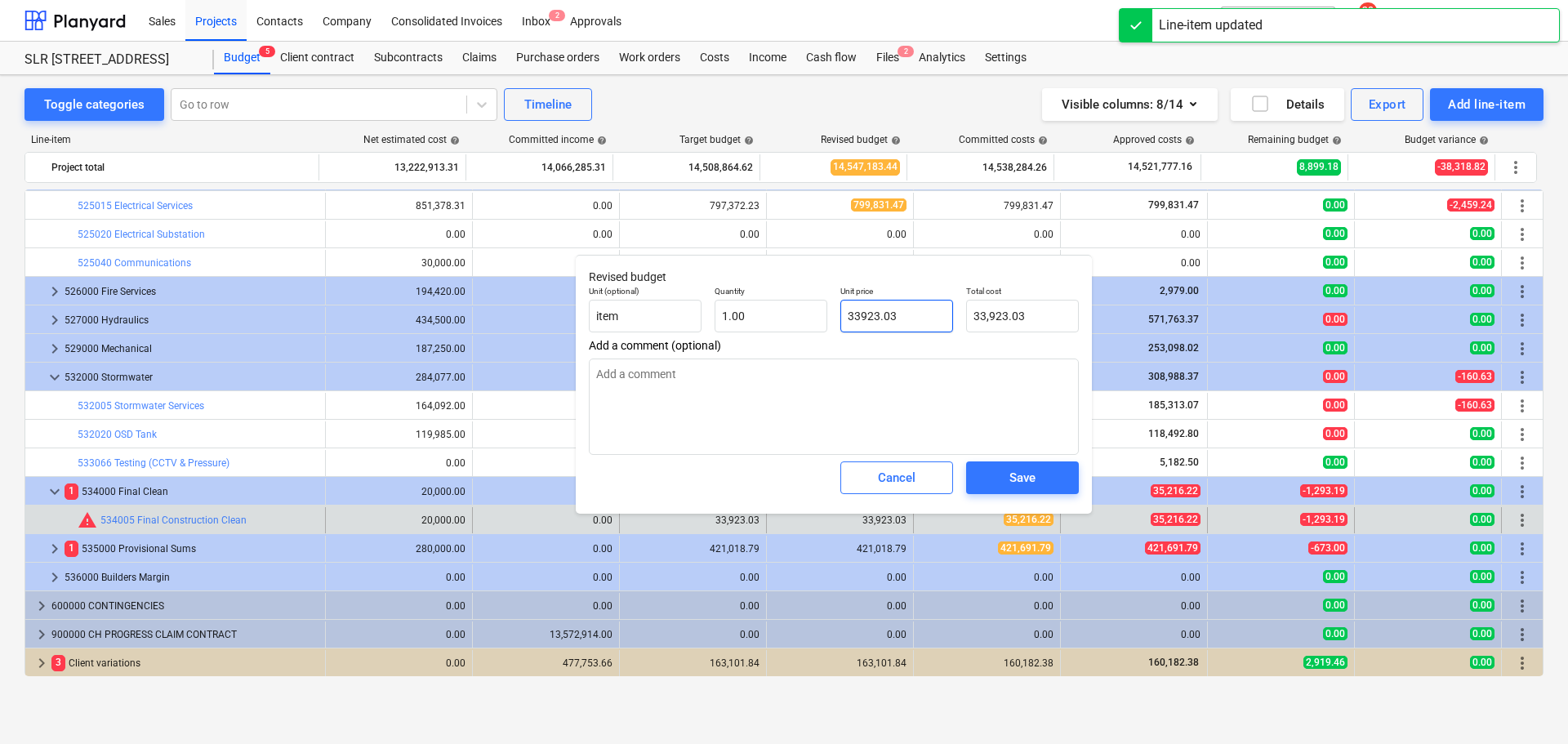
click at [910, 316] on input "33923.03" at bounding box center [896, 316] width 112 height 33
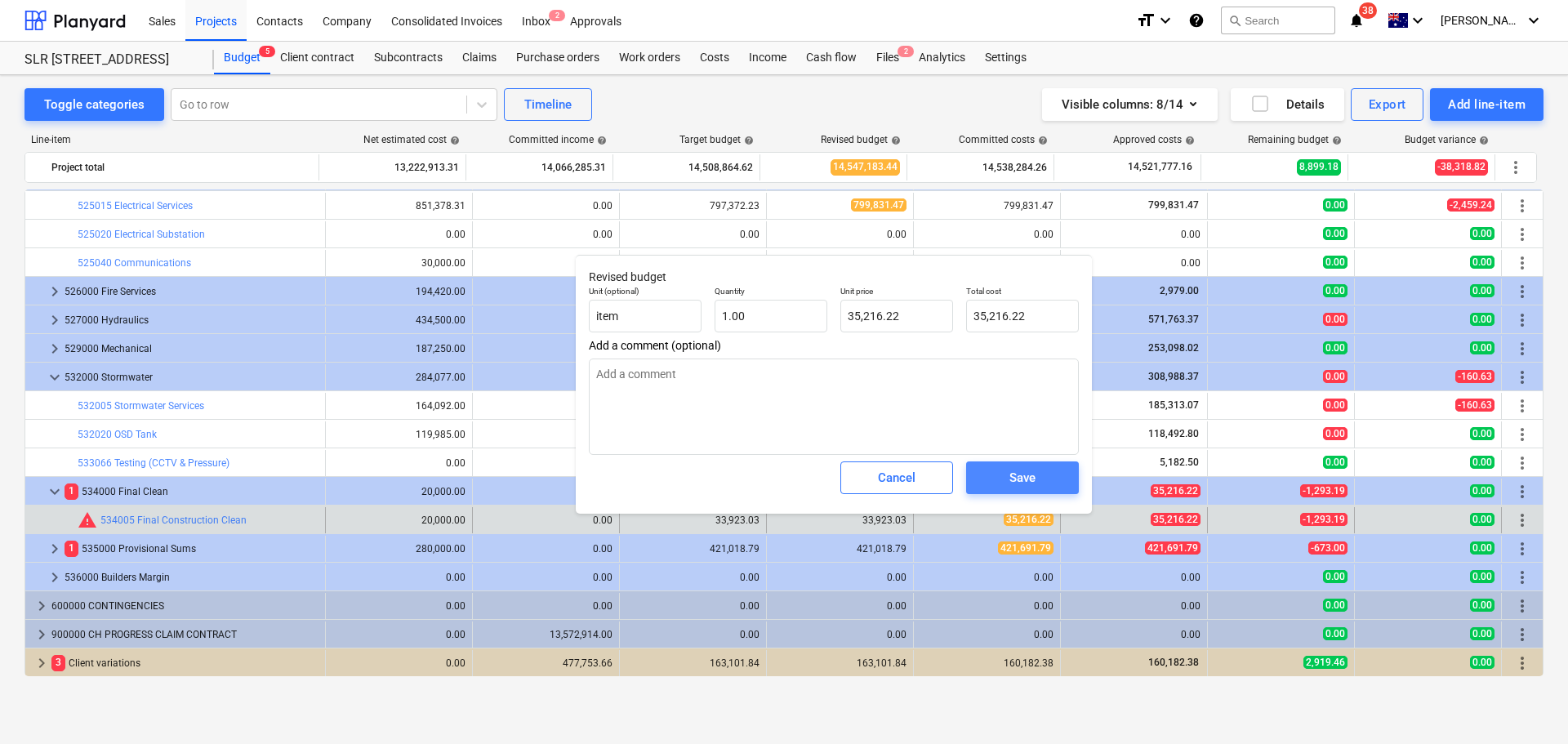
click at [1019, 481] on div "Save" at bounding box center [1022, 478] width 26 height 22
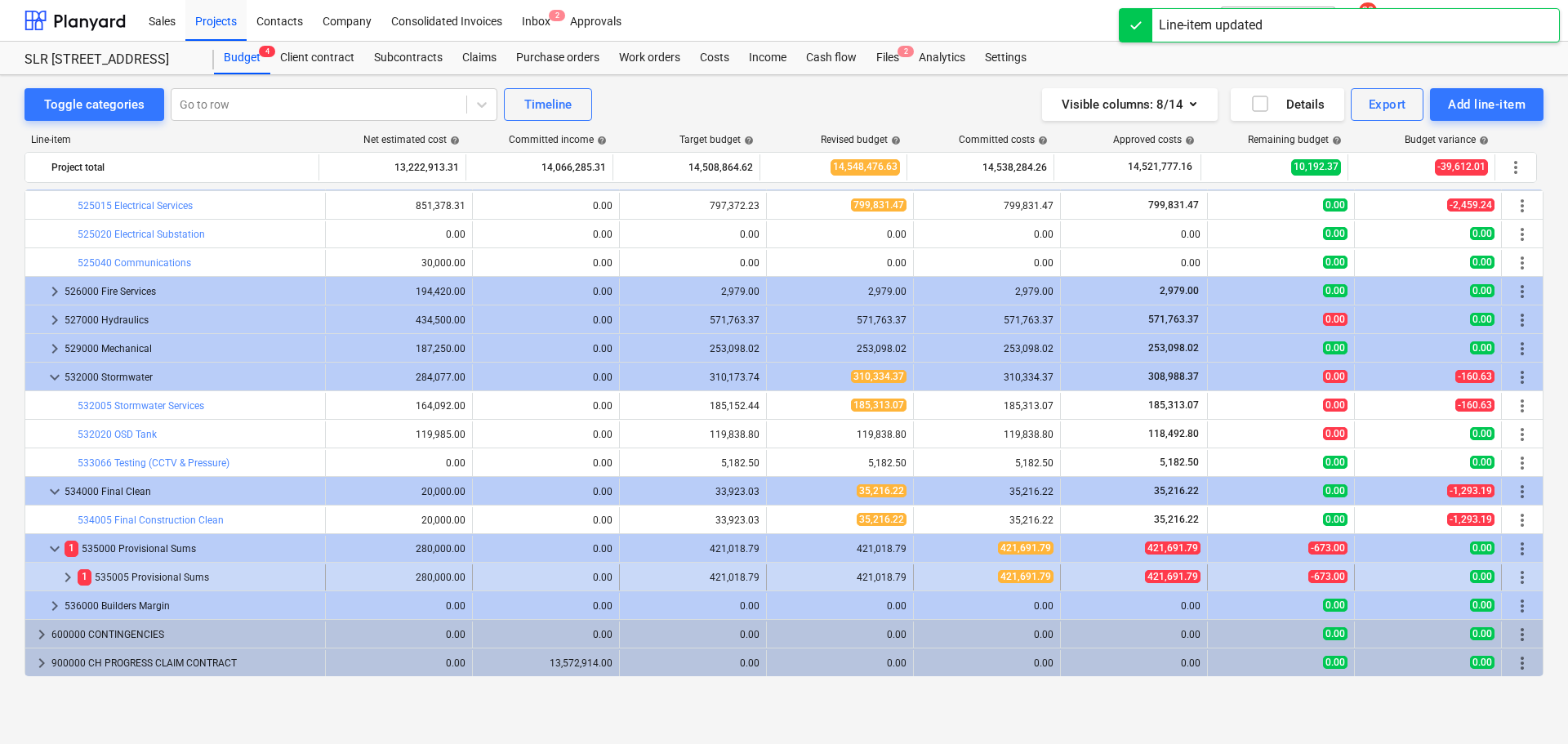
click at [65, 579] on span "keyboard_arrow_right" at bounding box center [67, 577] width 20 height 20
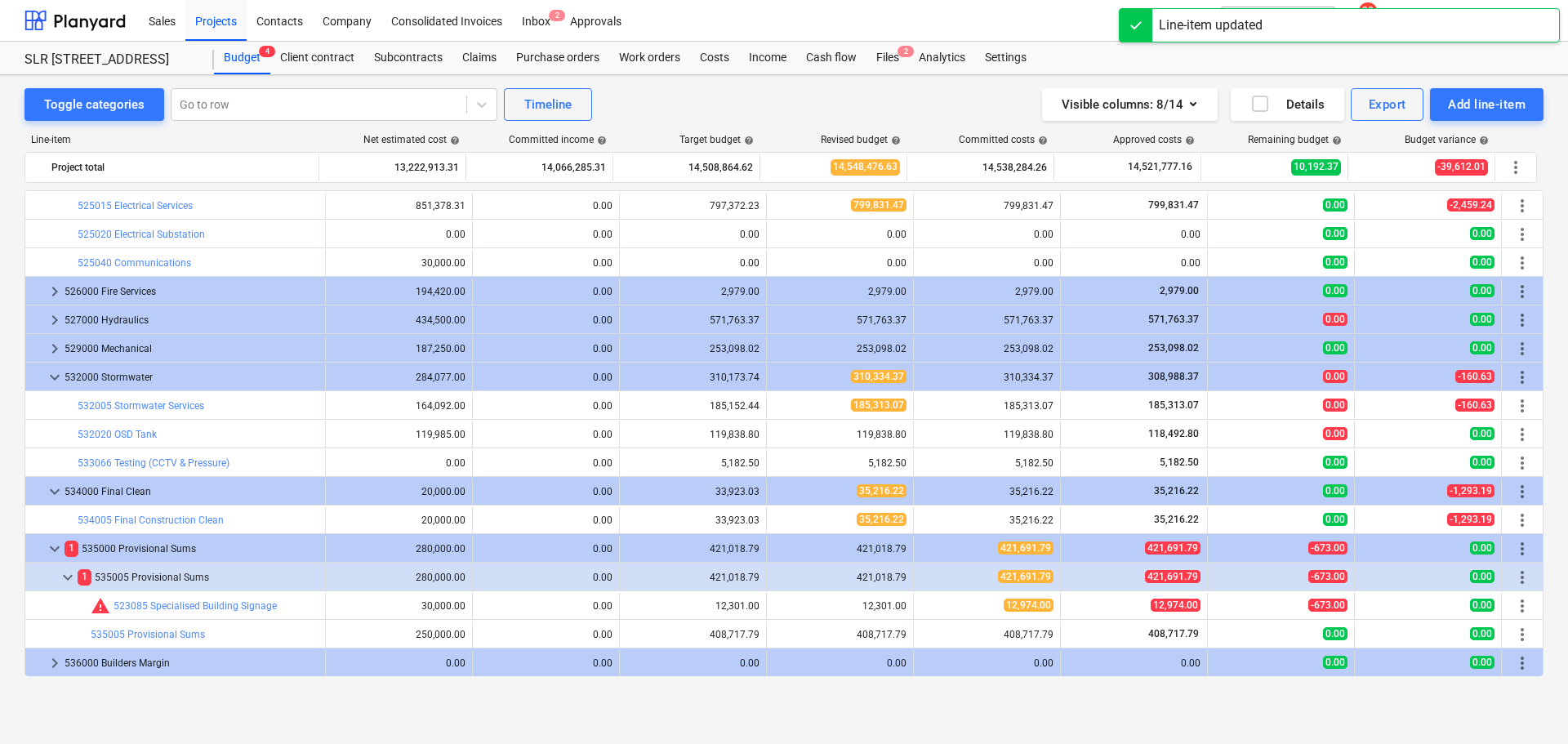
scroll to position [3140, 0]
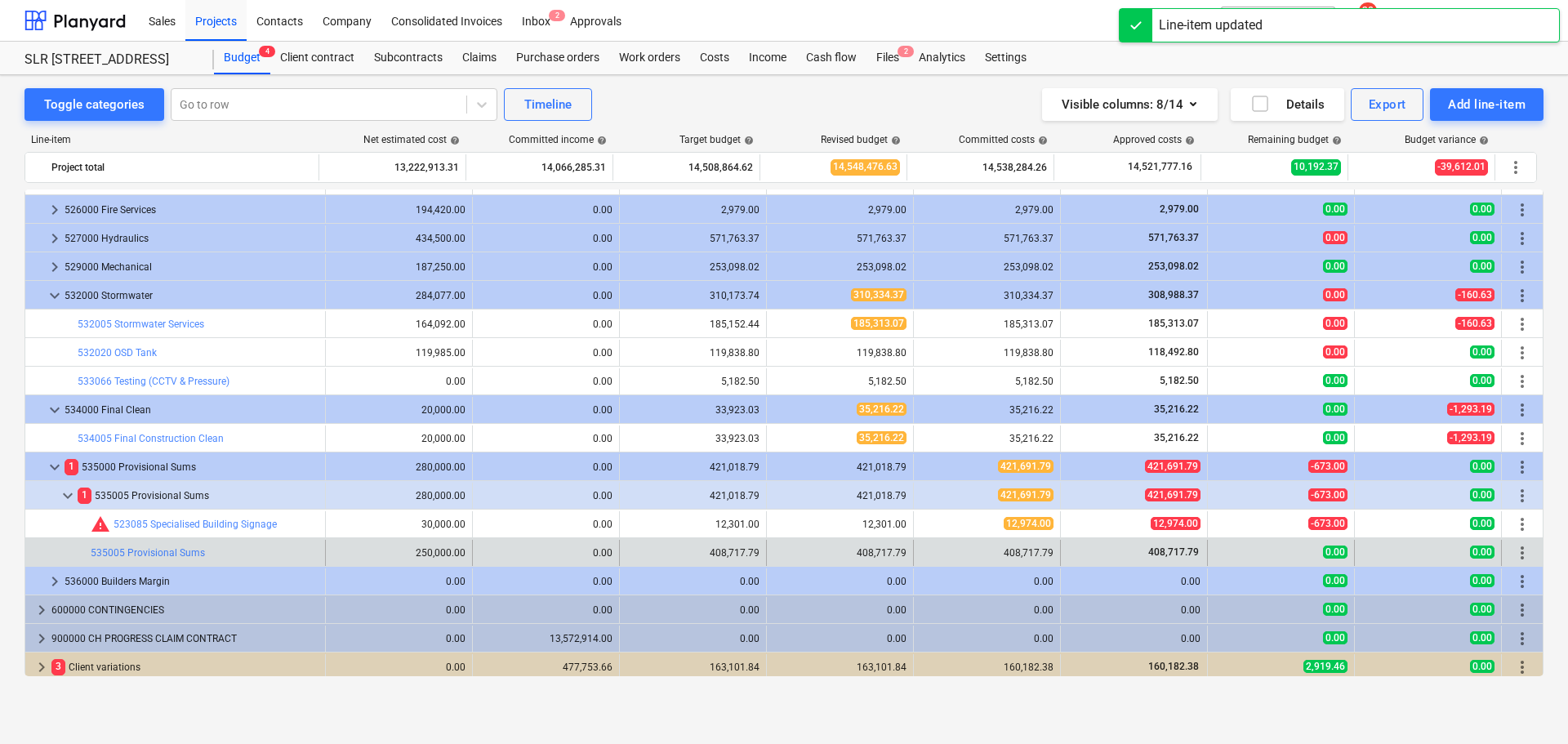
drag, startPoint x: 776, startPoint y: 522, endPoint x: 802, endPoint y: 553, distance: 40.5
click at [777, 521] on span "edit" at bounding box center [783, 525] width 13 height 13
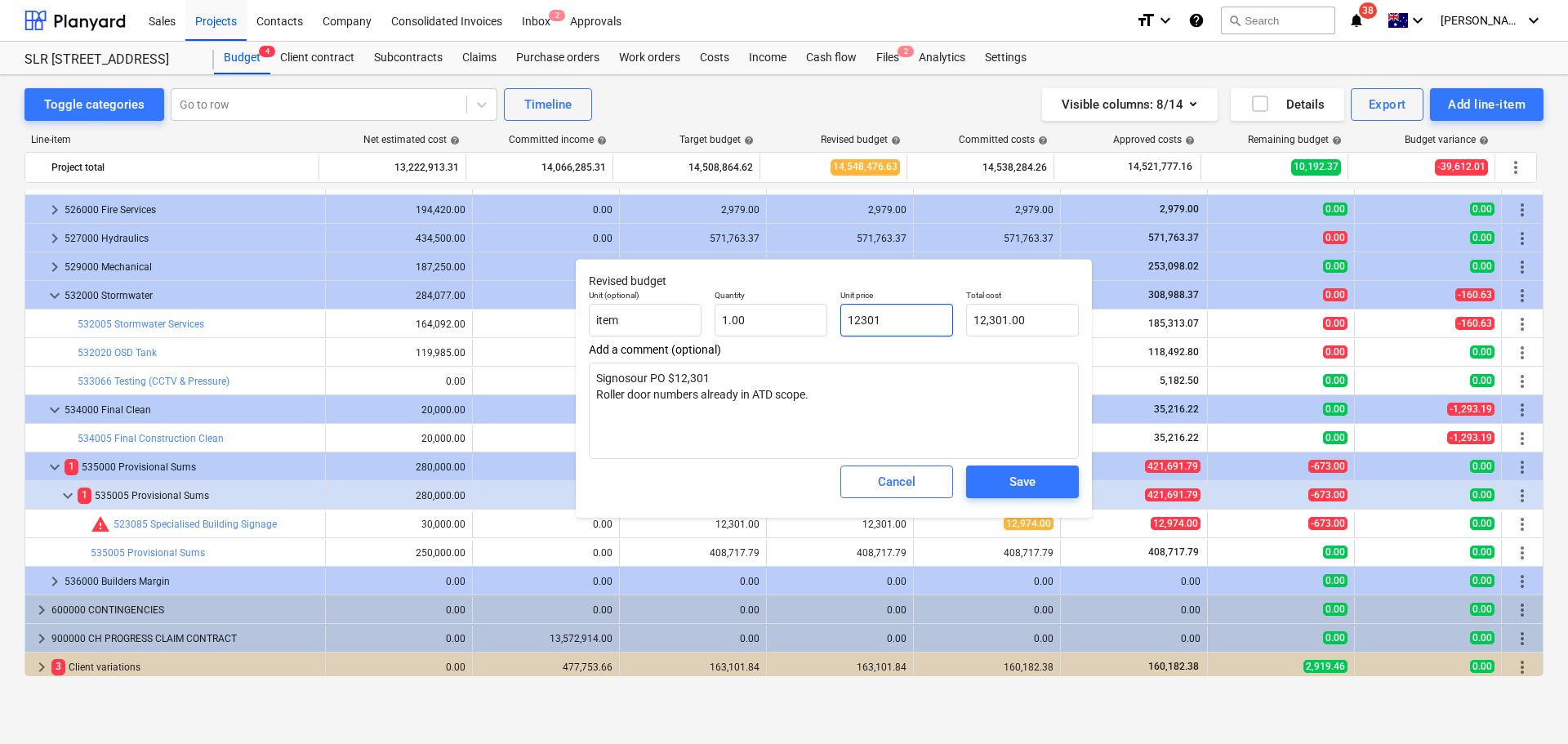
click at [893, 330] on input "12301" at bounding box center [896, 320] width 112 height 33
click at [1035, 489] on div "Save" at bounding box center [1022, 482] width 26 height 22
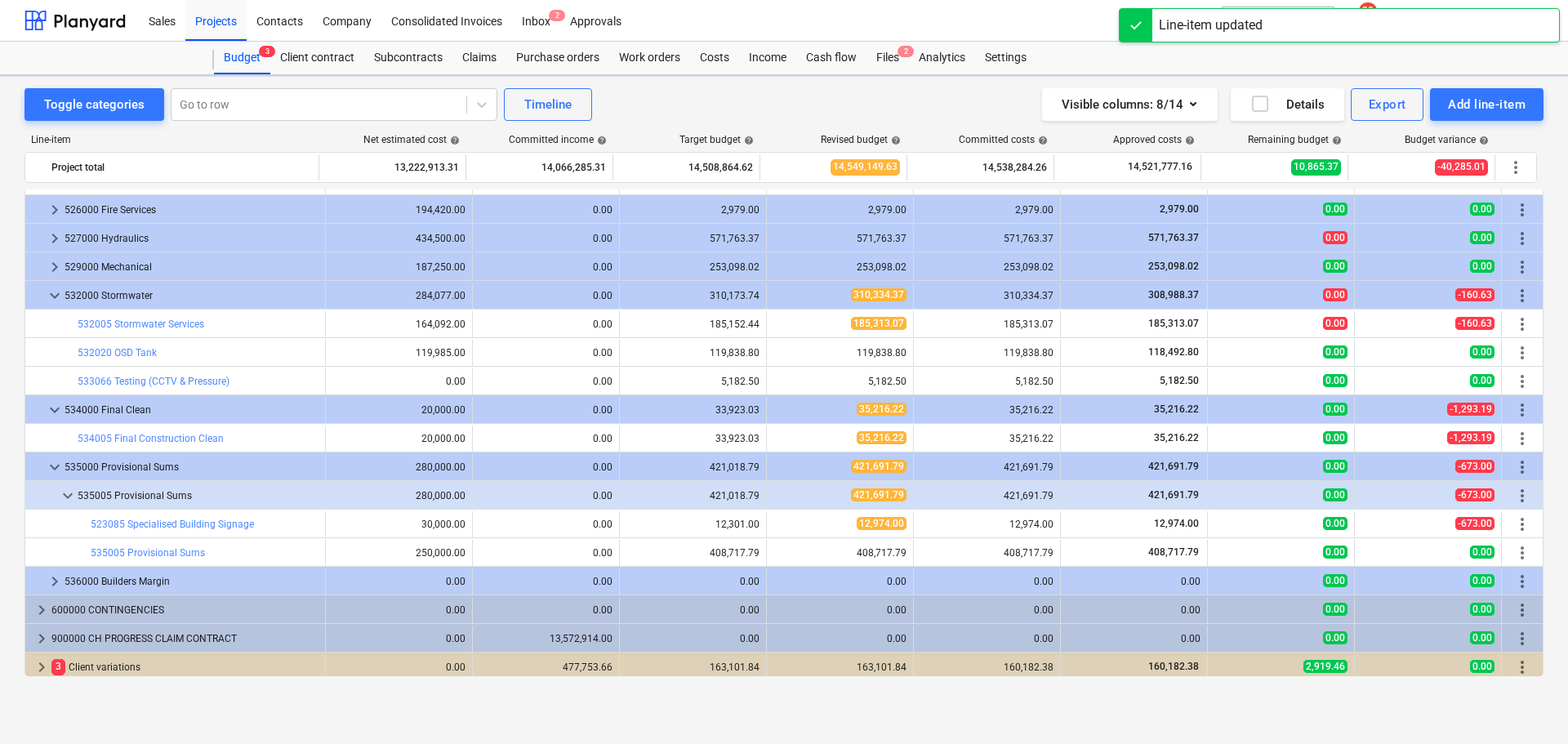
scroll to position [3173, 0]
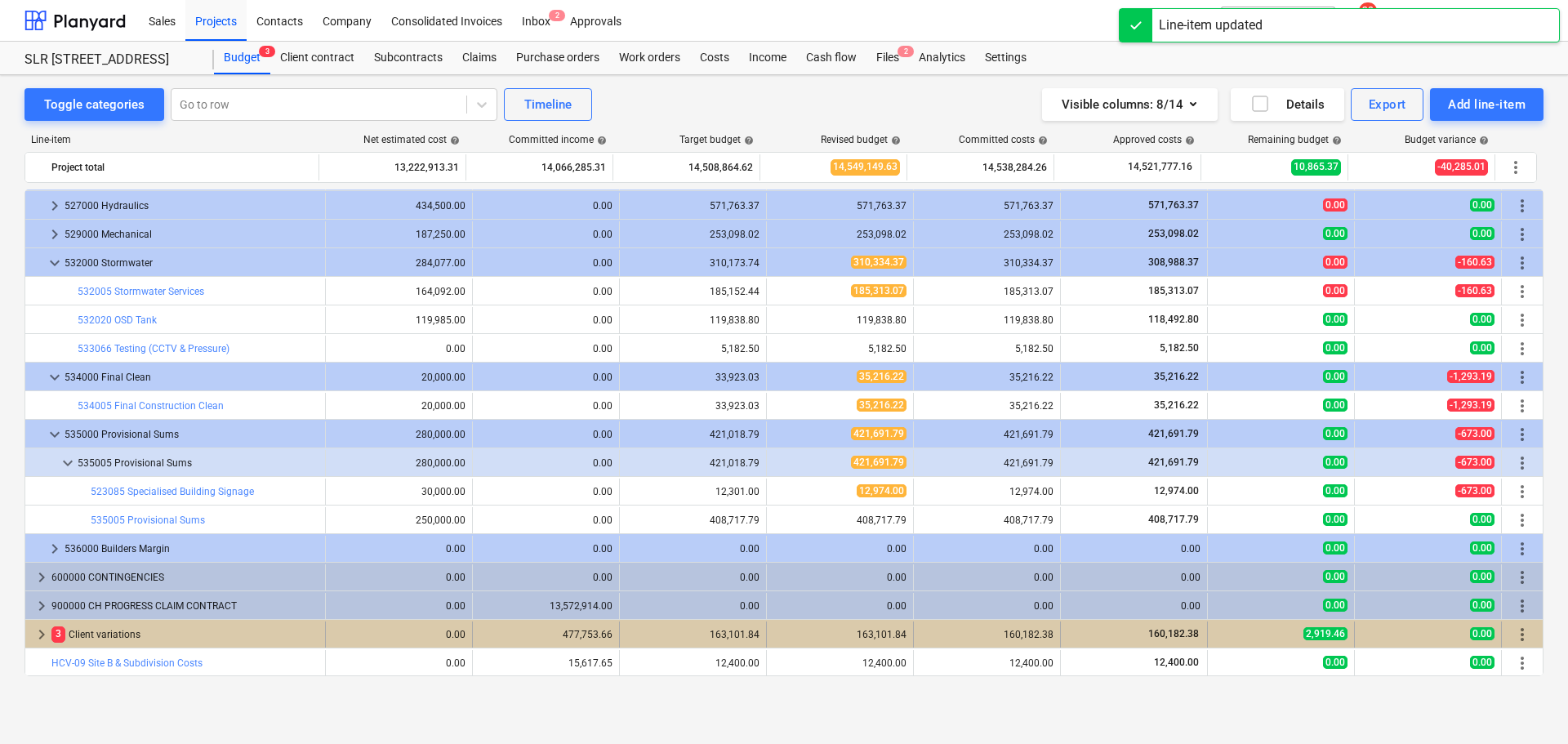
click at [41, 634] on span "keyboard_arrow_right" at bounding box center [41, 634] width 20 height 20
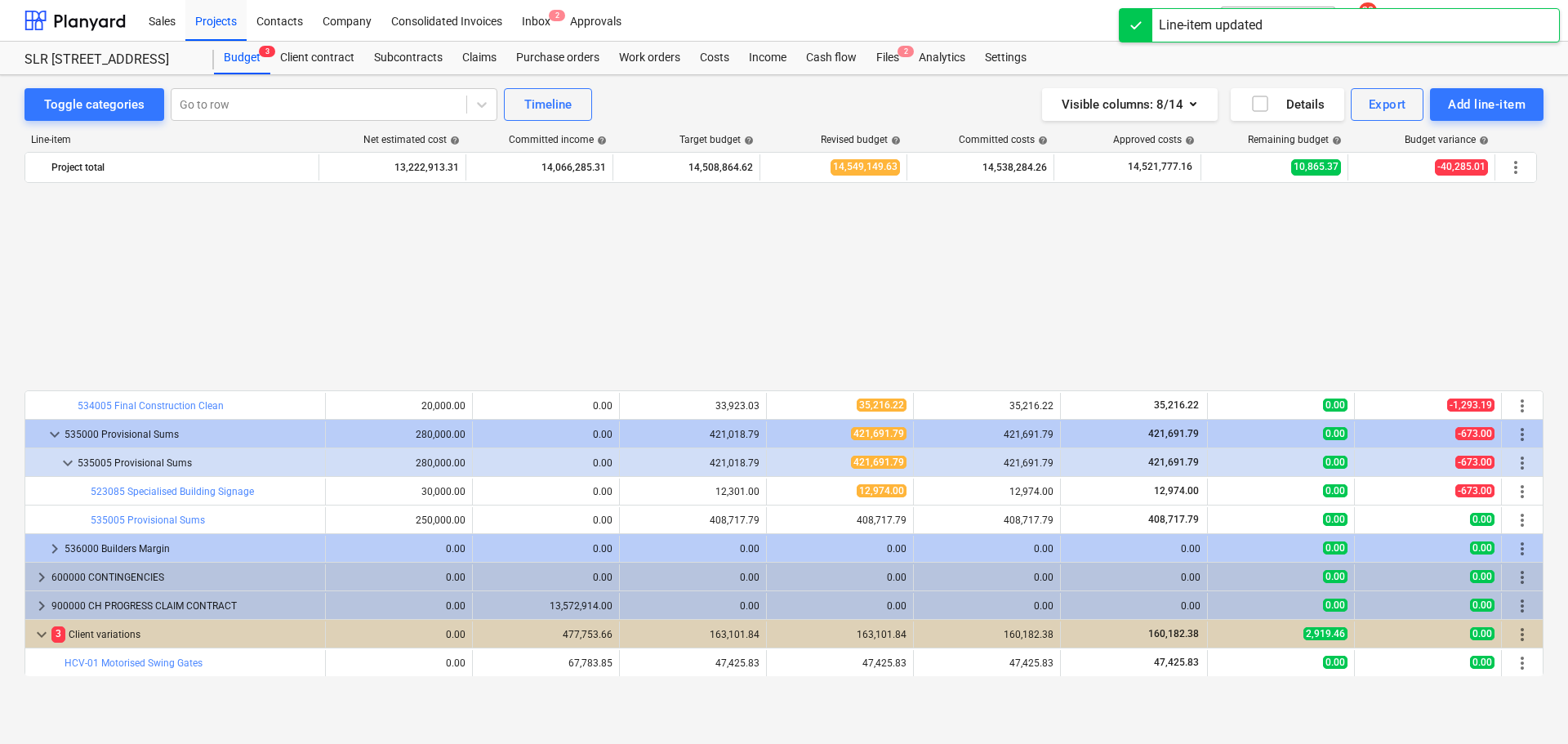
scroll to position [3430, 0]
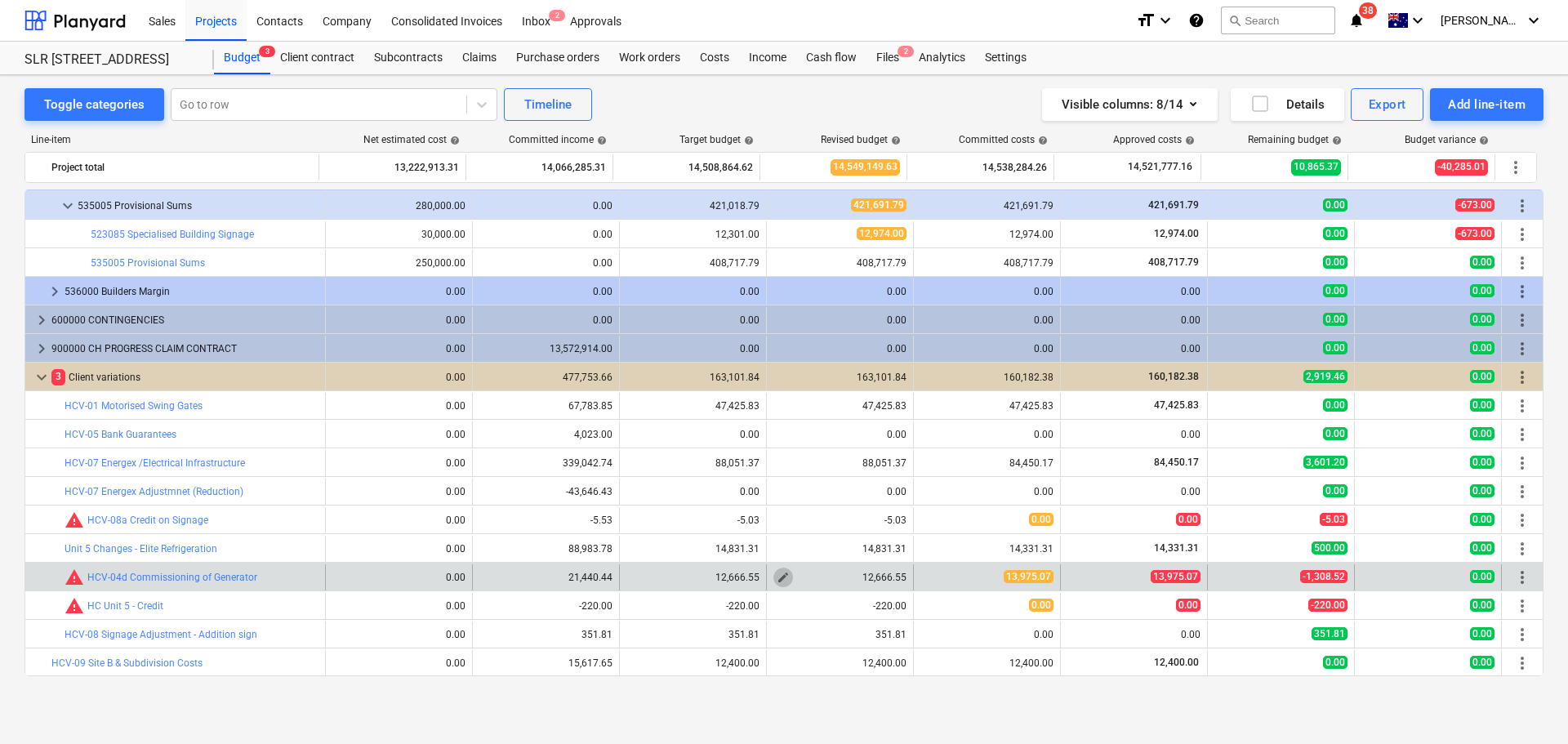
click at [777, 575] on span "edit" at bounding box center [783, 577] width 13 height 13
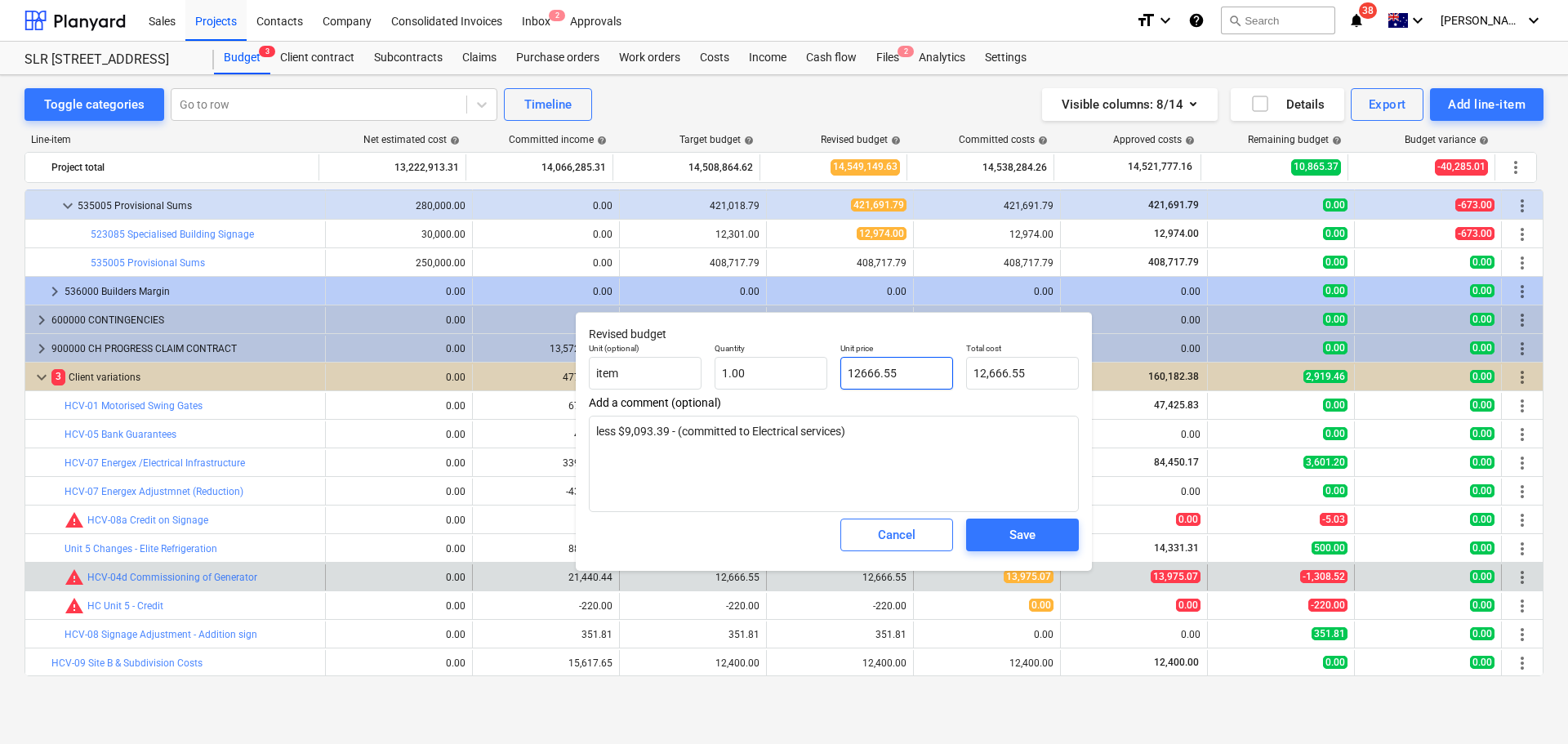
click at [887, 372] on input "12666.55" at bounding box center [896, 373] width 112 height 33
click at [1009, 530] on div "Save" at bounding box center [1022, 535] width 26 height 22
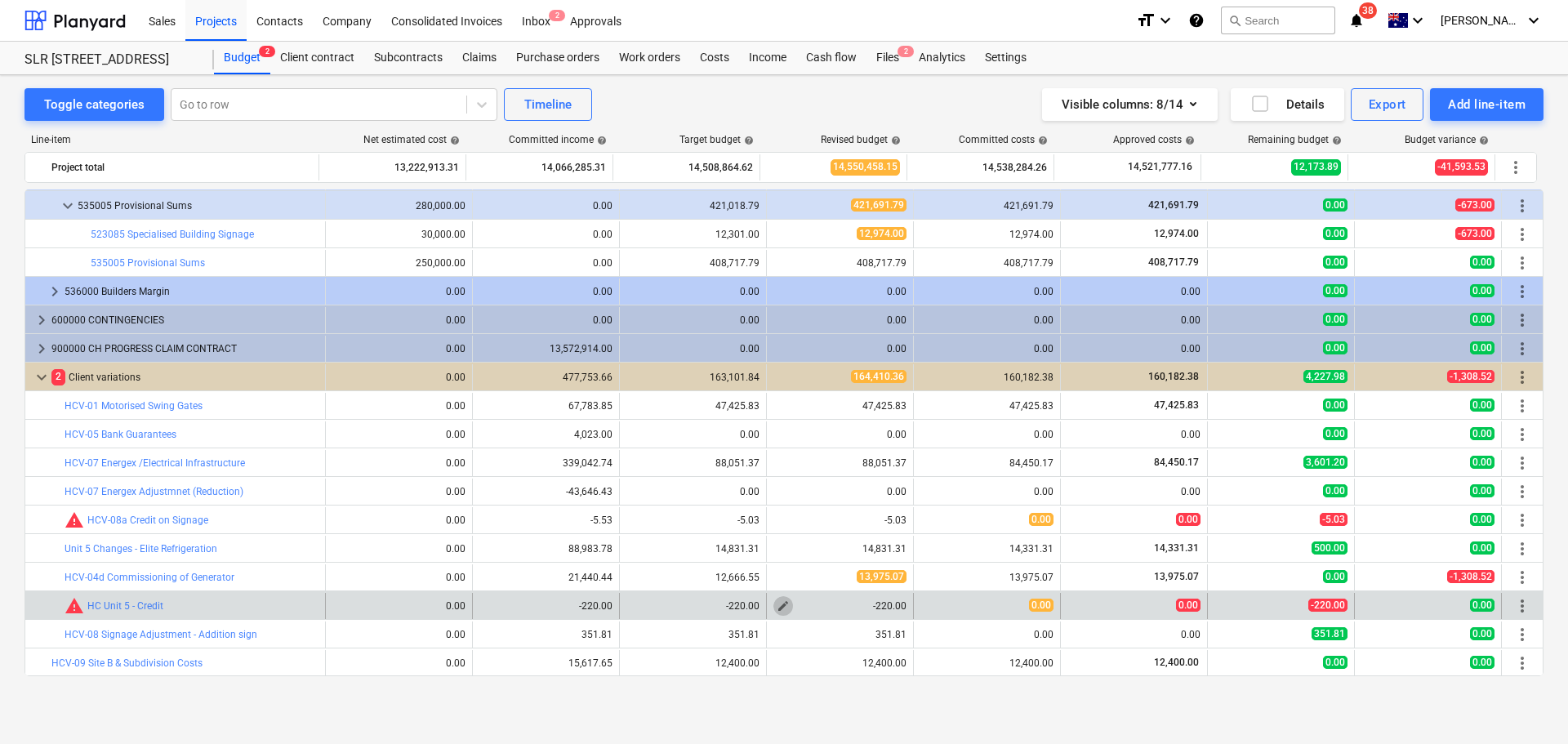
click at [785, 605] on button "edit" at bounding box center [782, 605] width 20 height 20
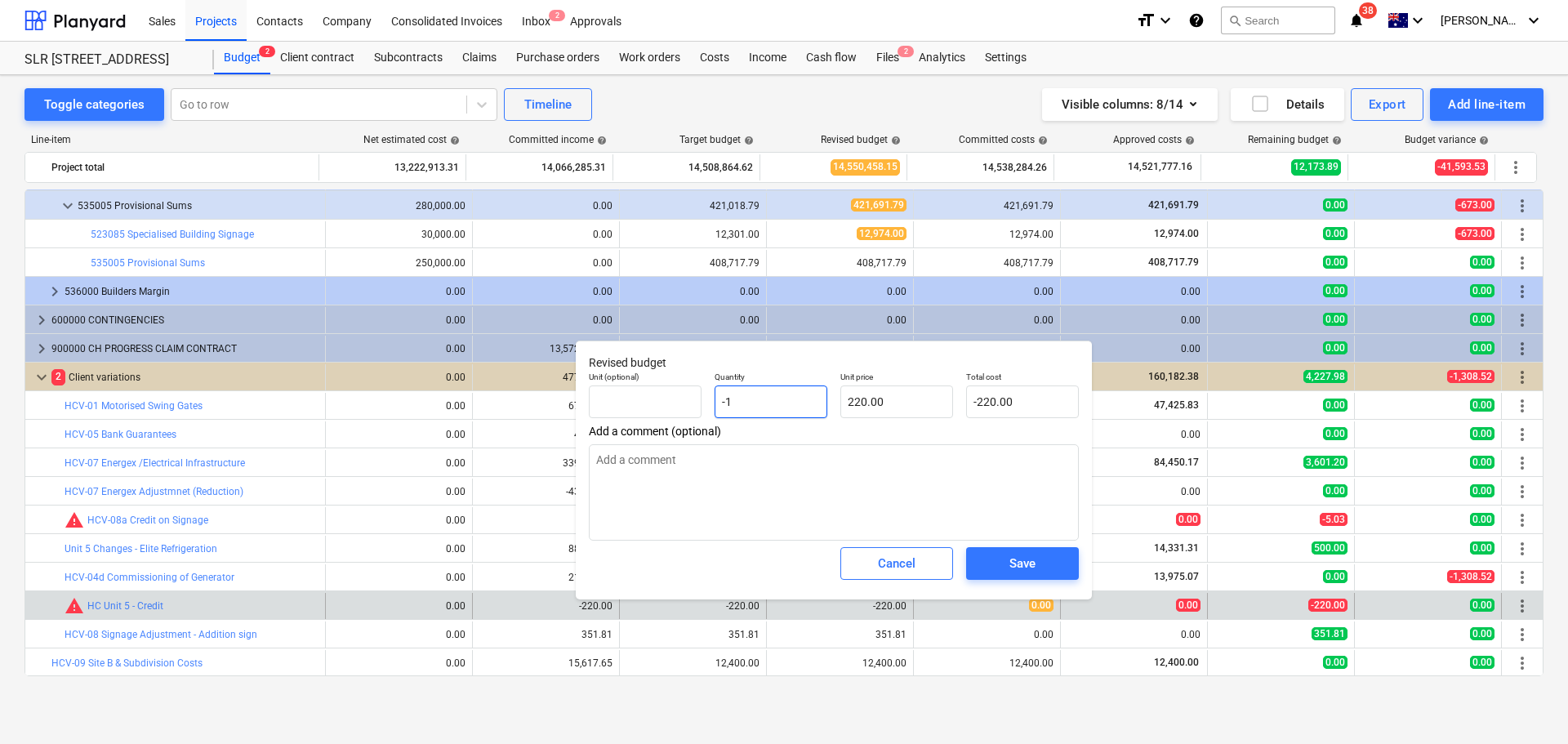
click at [781, 408] on input "-1" at bounding box center [771, 401] width 112 height 33
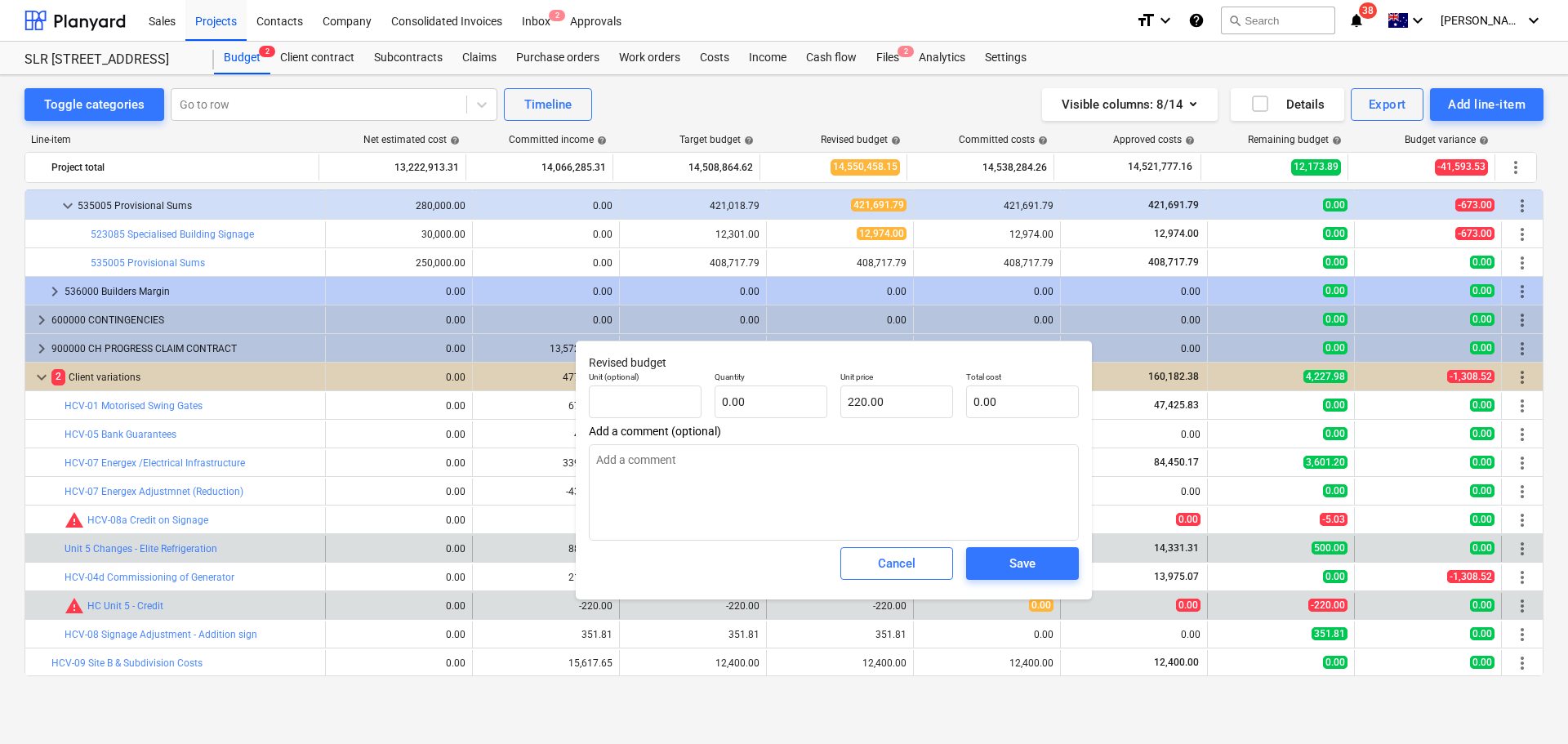
click at [934, 558] on button "Cancel" at bounding box center [896, 563] width 112 height 33
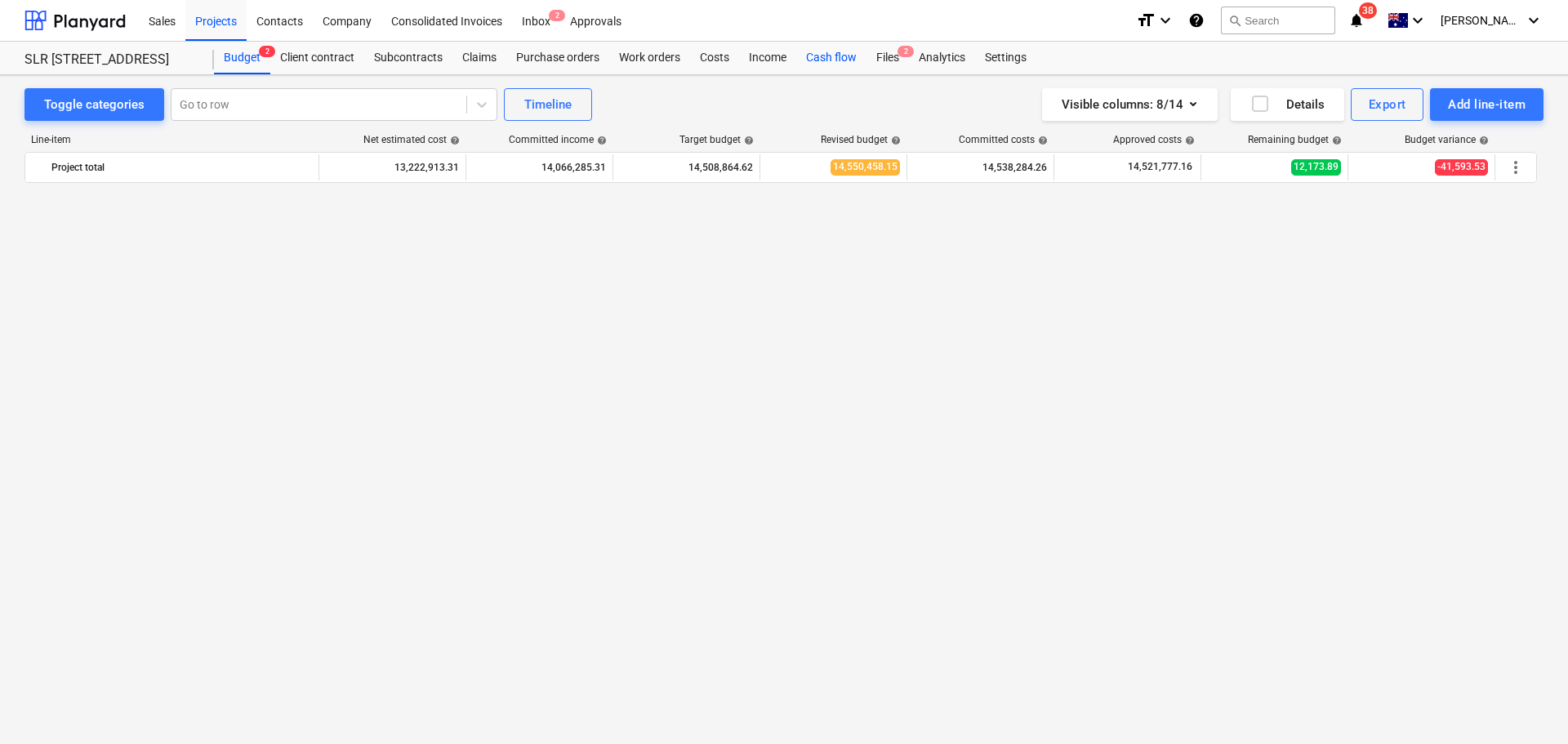
scroll to position [2041, 0]
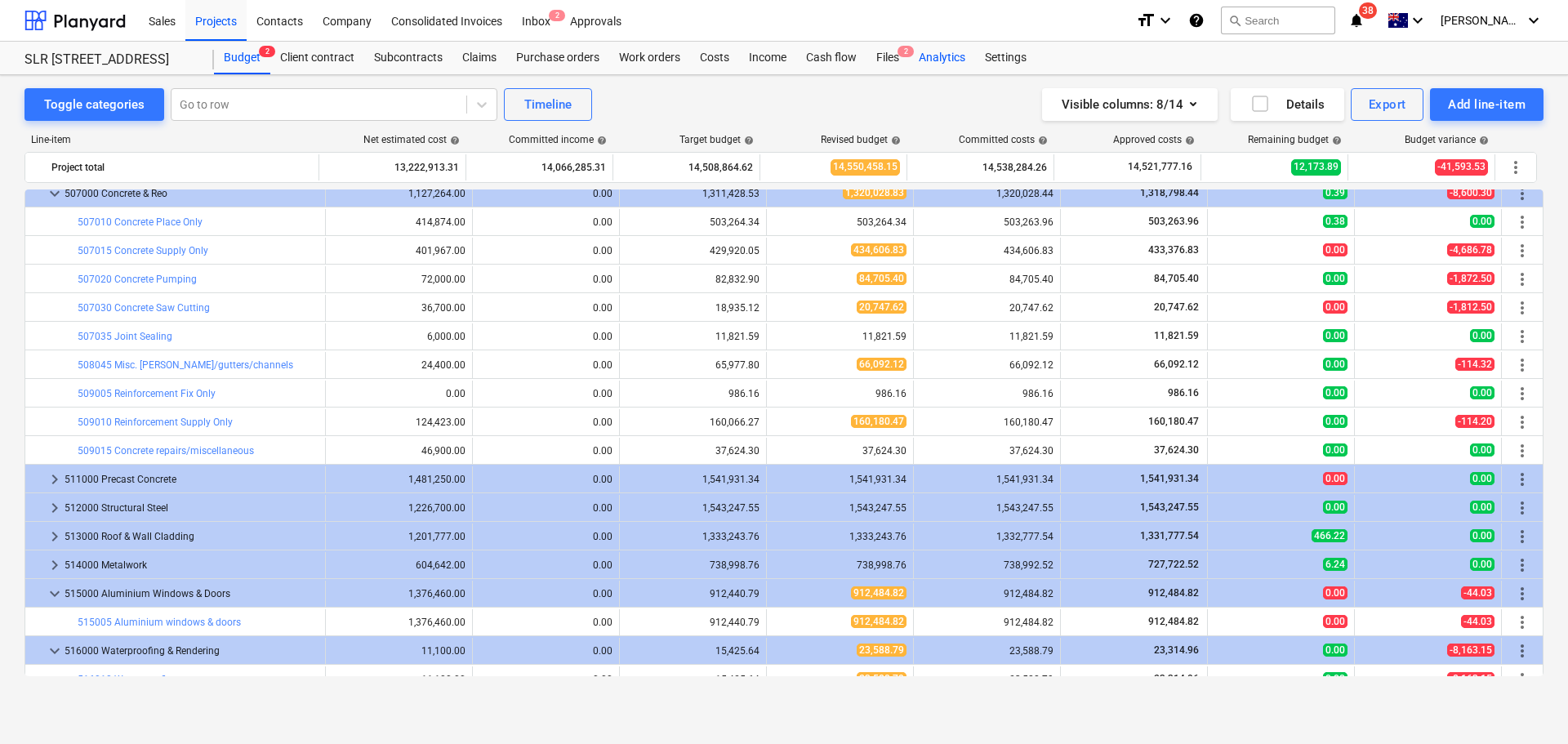
click at [931, 53] on div "Analytics" at bounding box center [941, 57] width 67 height 33
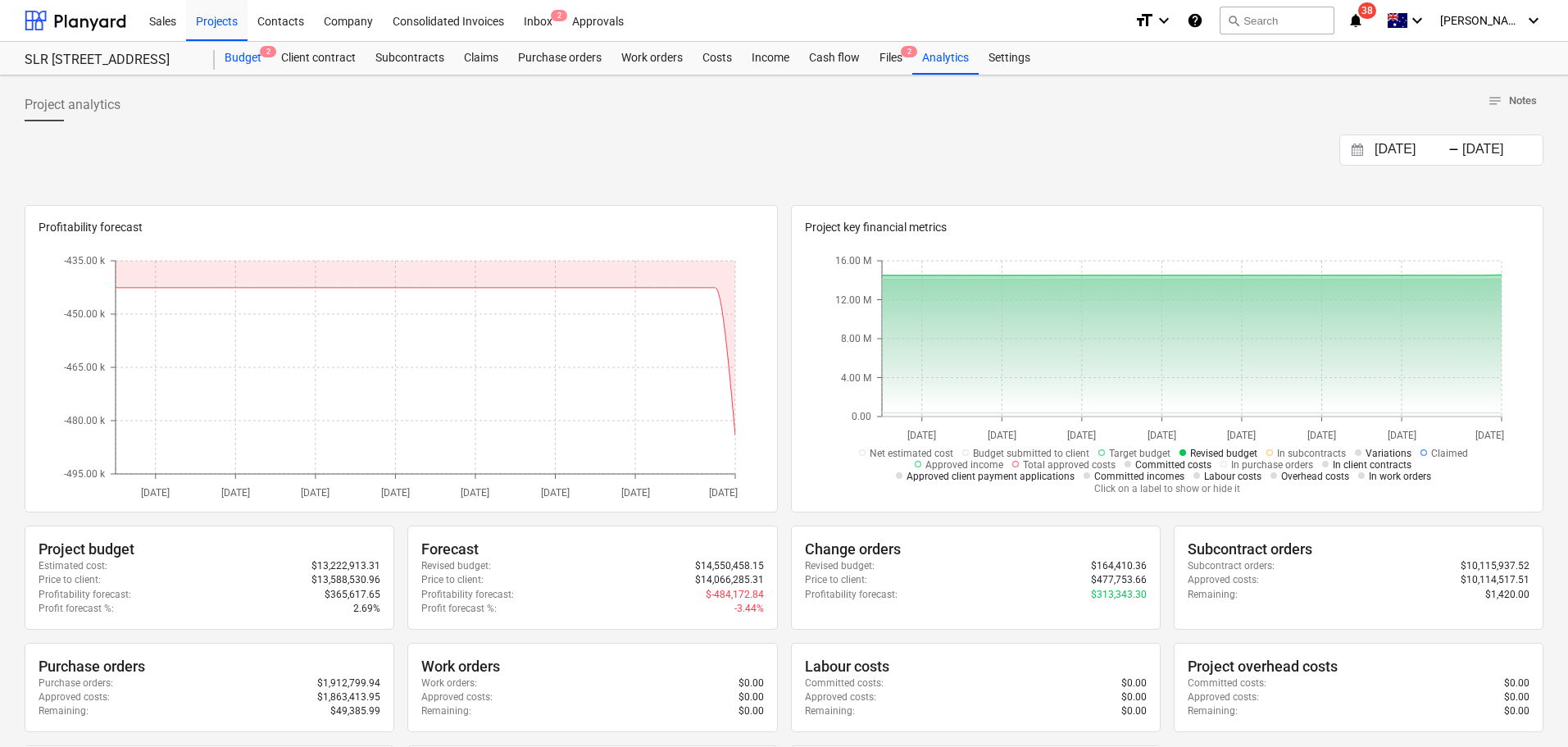
click at [252, 56] on div "Budget 2" at bounding box center [243, 57] width 56 height 33
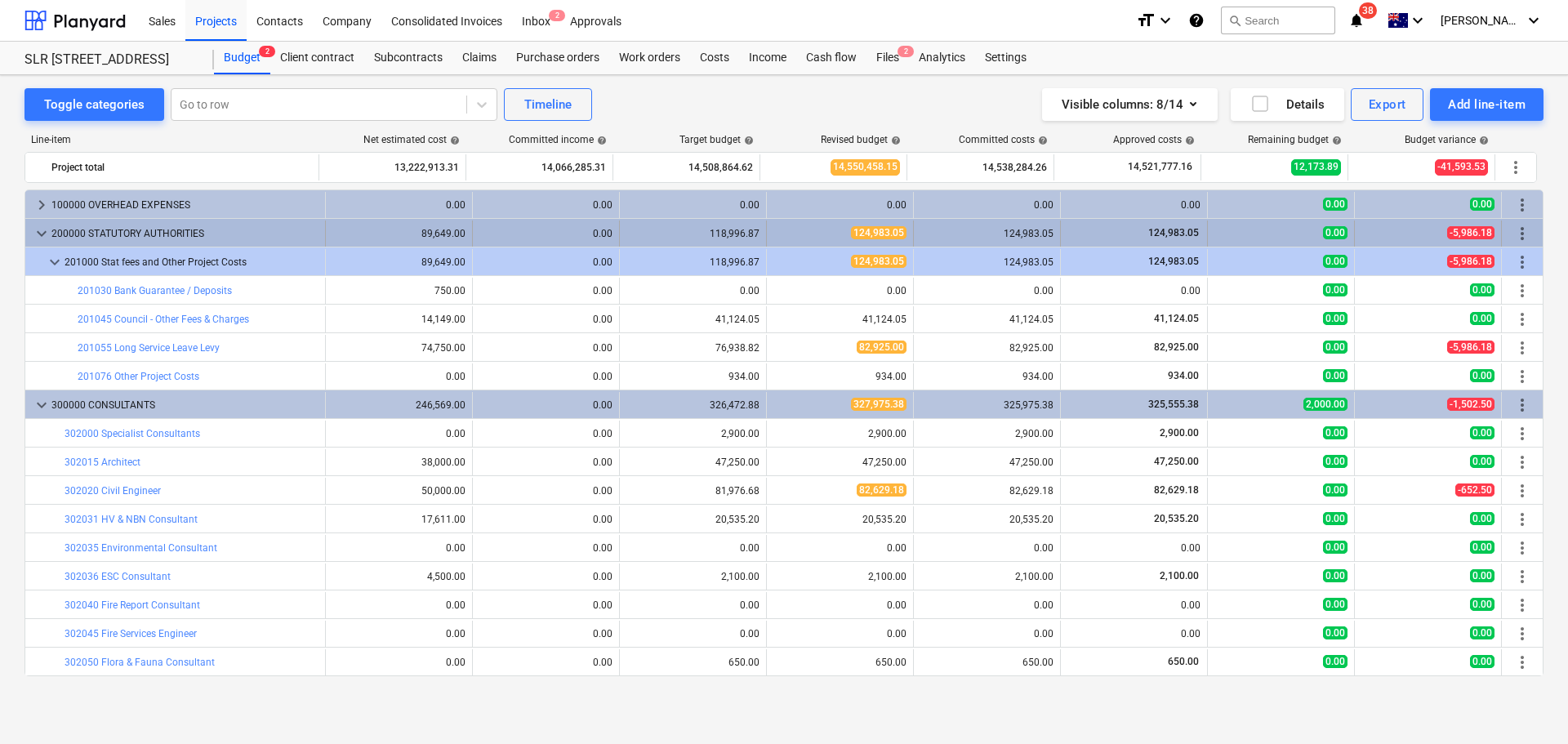
click at [41, 238] on span "keyboard_arrow_down" at bounding box center [41, 233] width 20 height 20
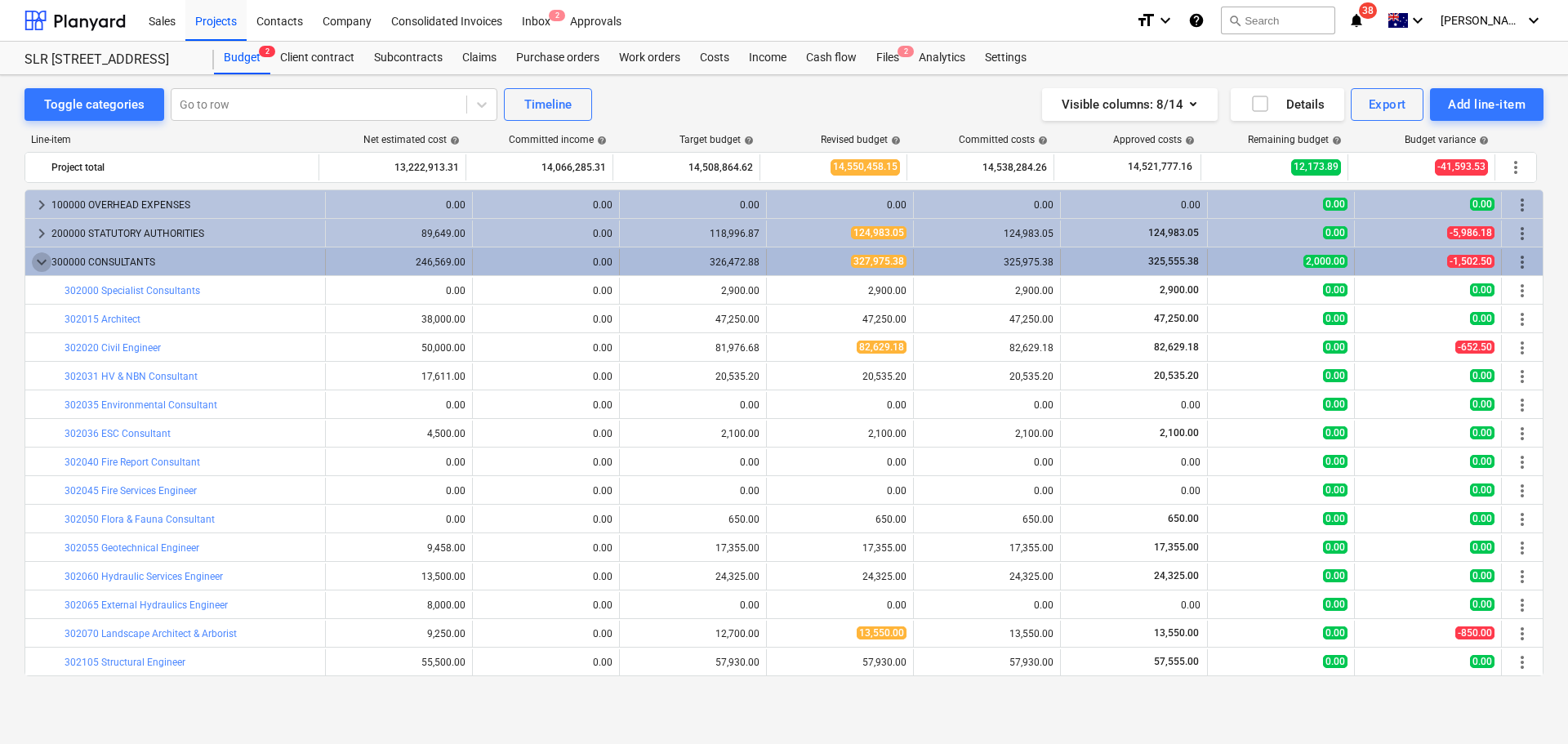
click at [42, 264] on span "keyboard_arrow_down" at bounding box center [41, 261] width 20 height 20
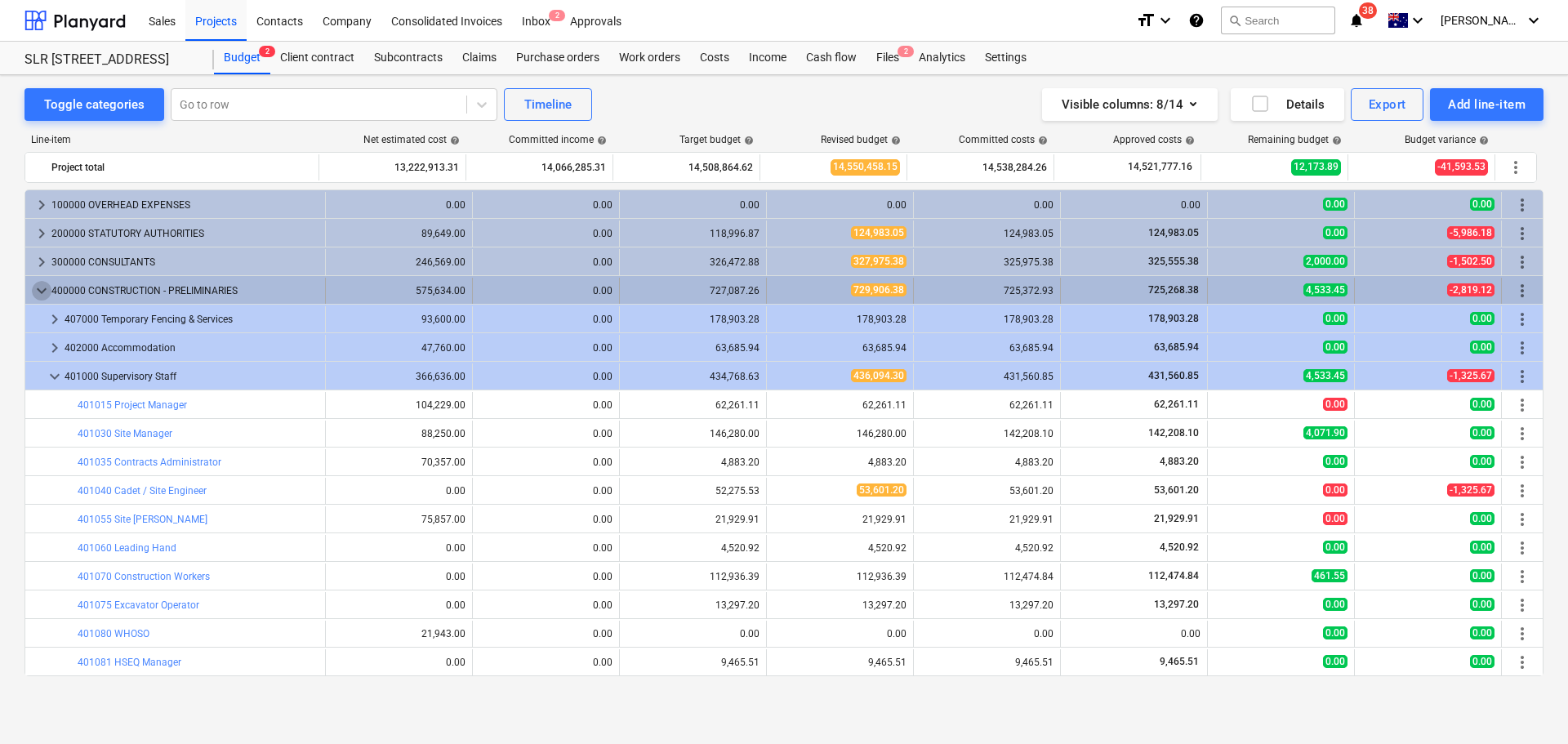
click at [40, 287] on span "keyboard_arrow_down" at bounding box center [41, 290] width 20 height 20
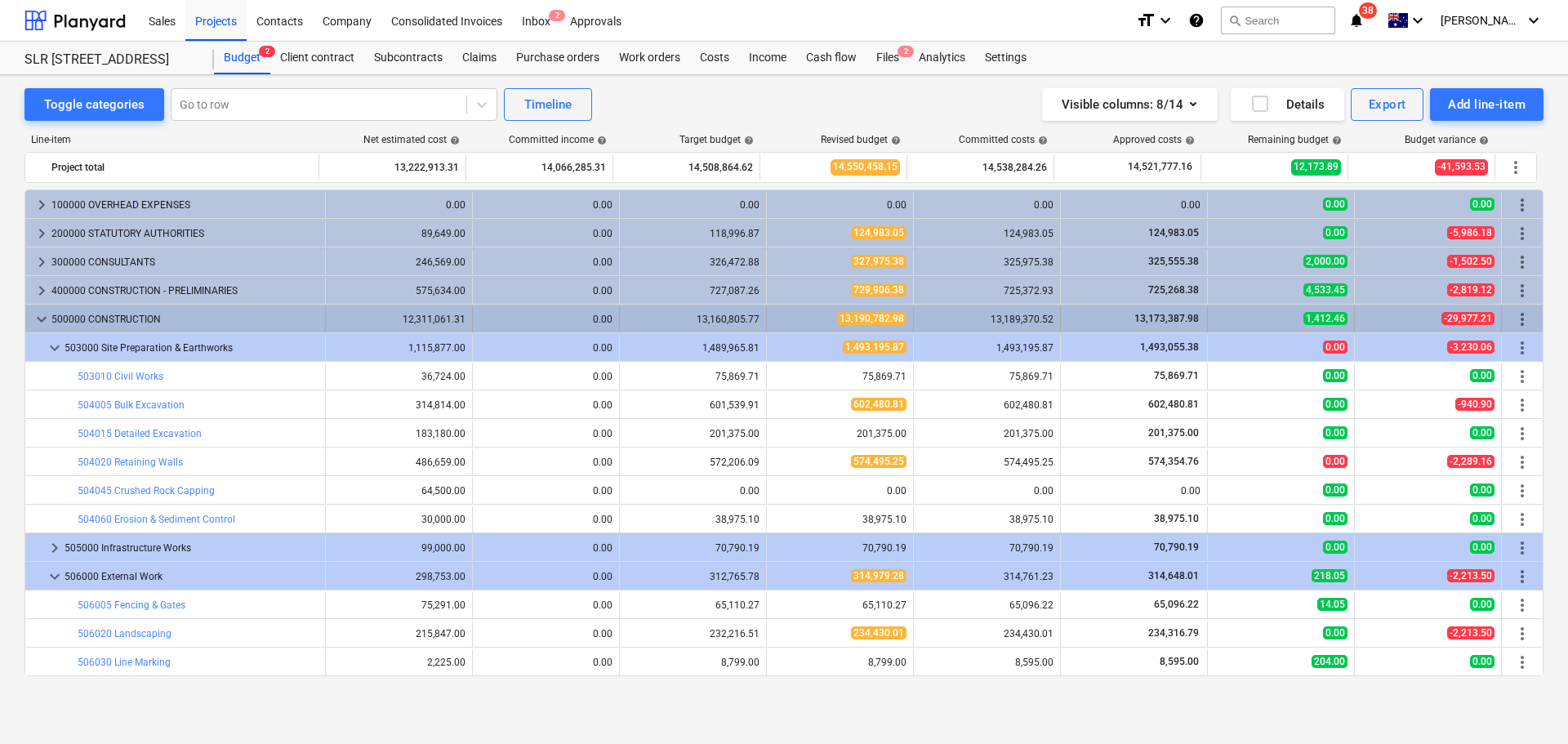
click at [41, 319] on span "keyboard_arrow_down" at bounding box center [41, 319] width 20 height 20
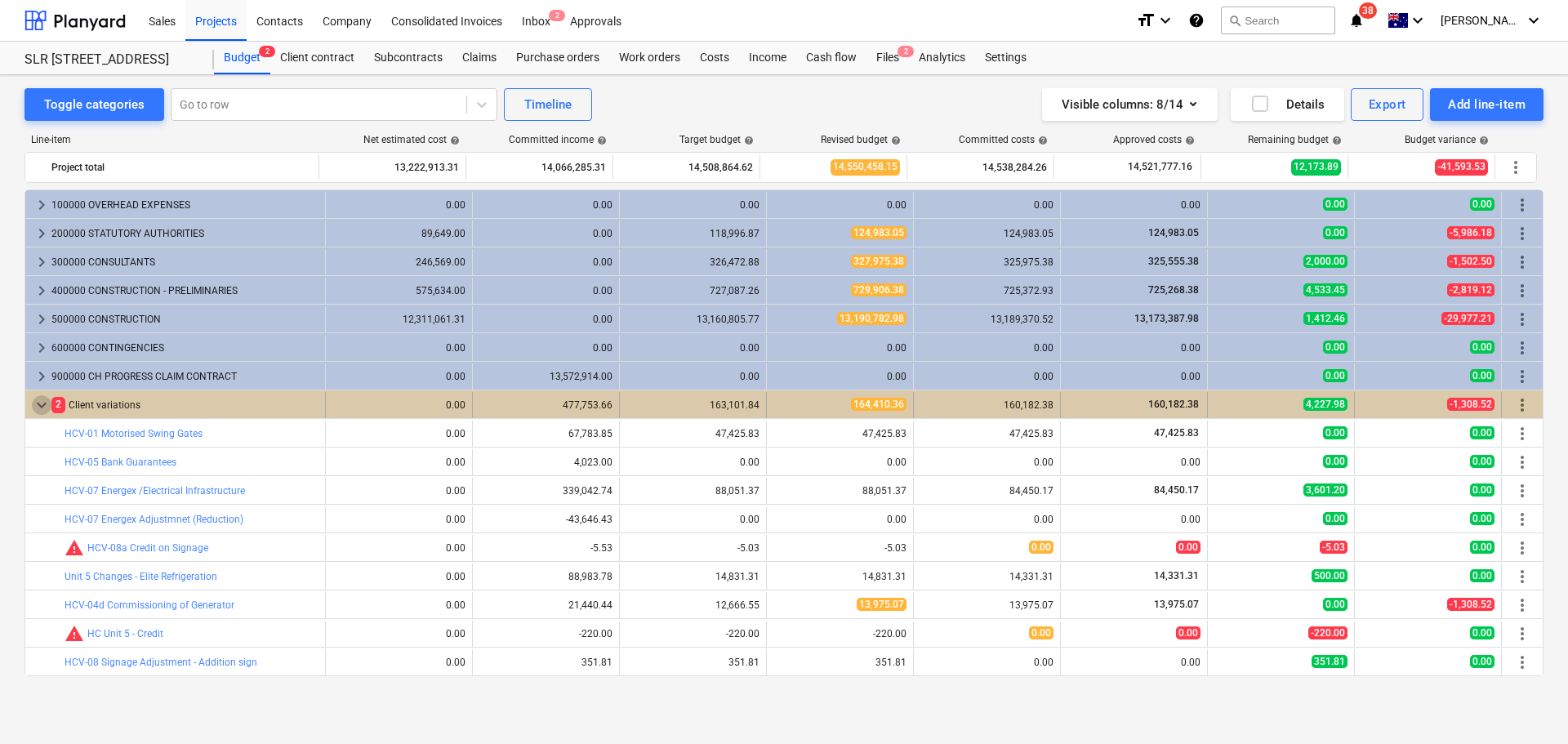
click at [41, 405] on span "keyboard_arrow_down" at bounding box center [41, 405] width 20 height 20
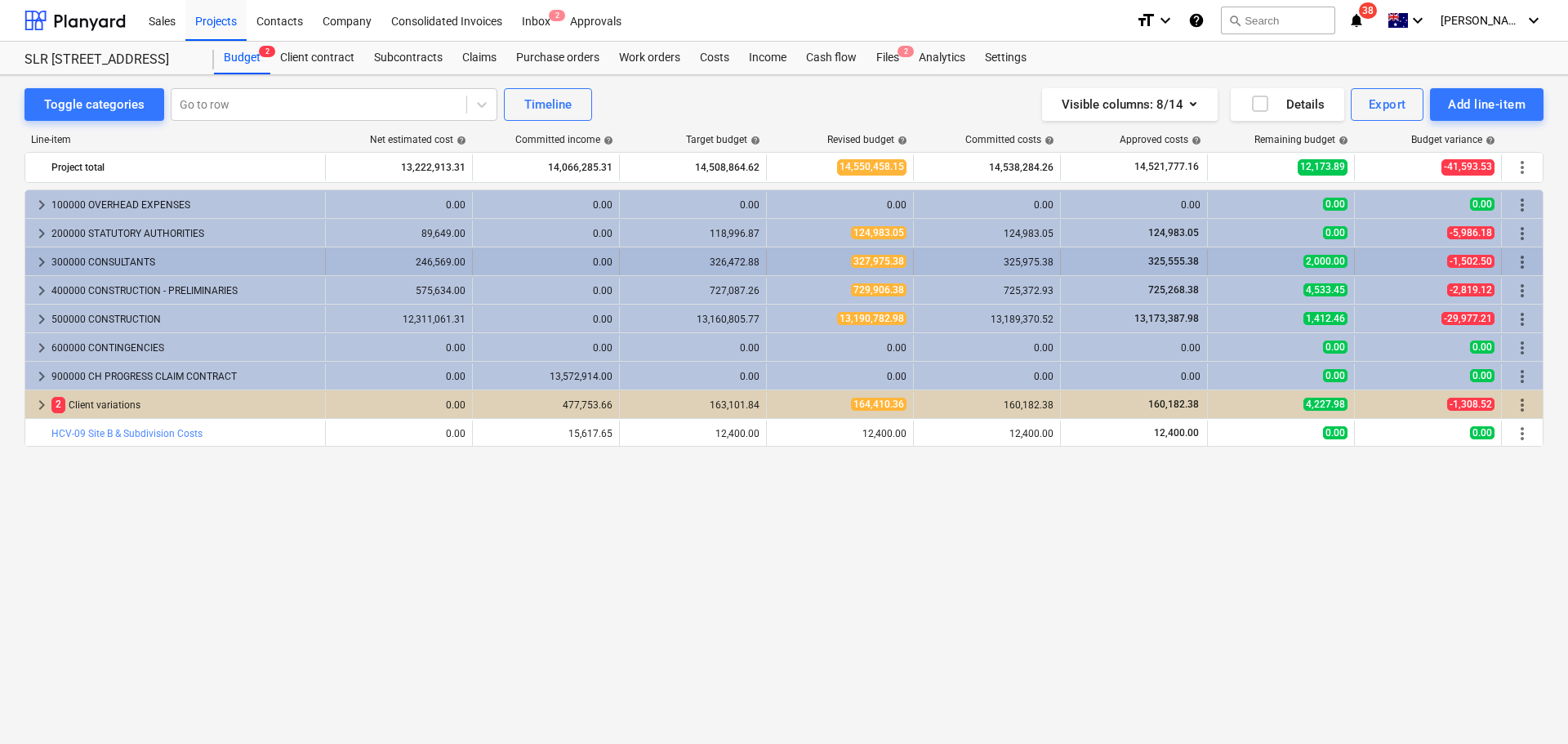
click at [37, 262] on span "keyboard_arrow_right" at bounding box center [41, 261] width 20 height 20
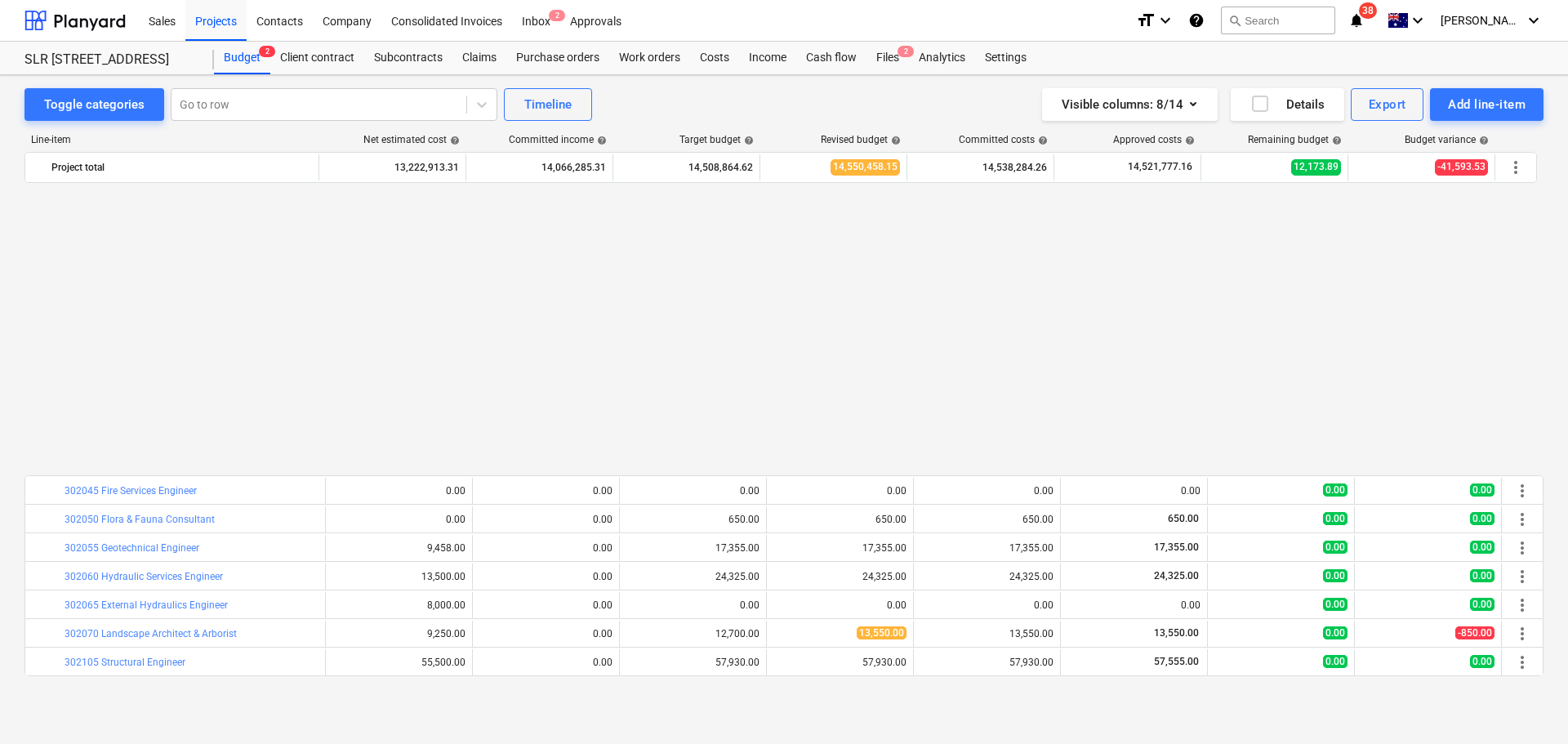
scroll to position [327, 0]
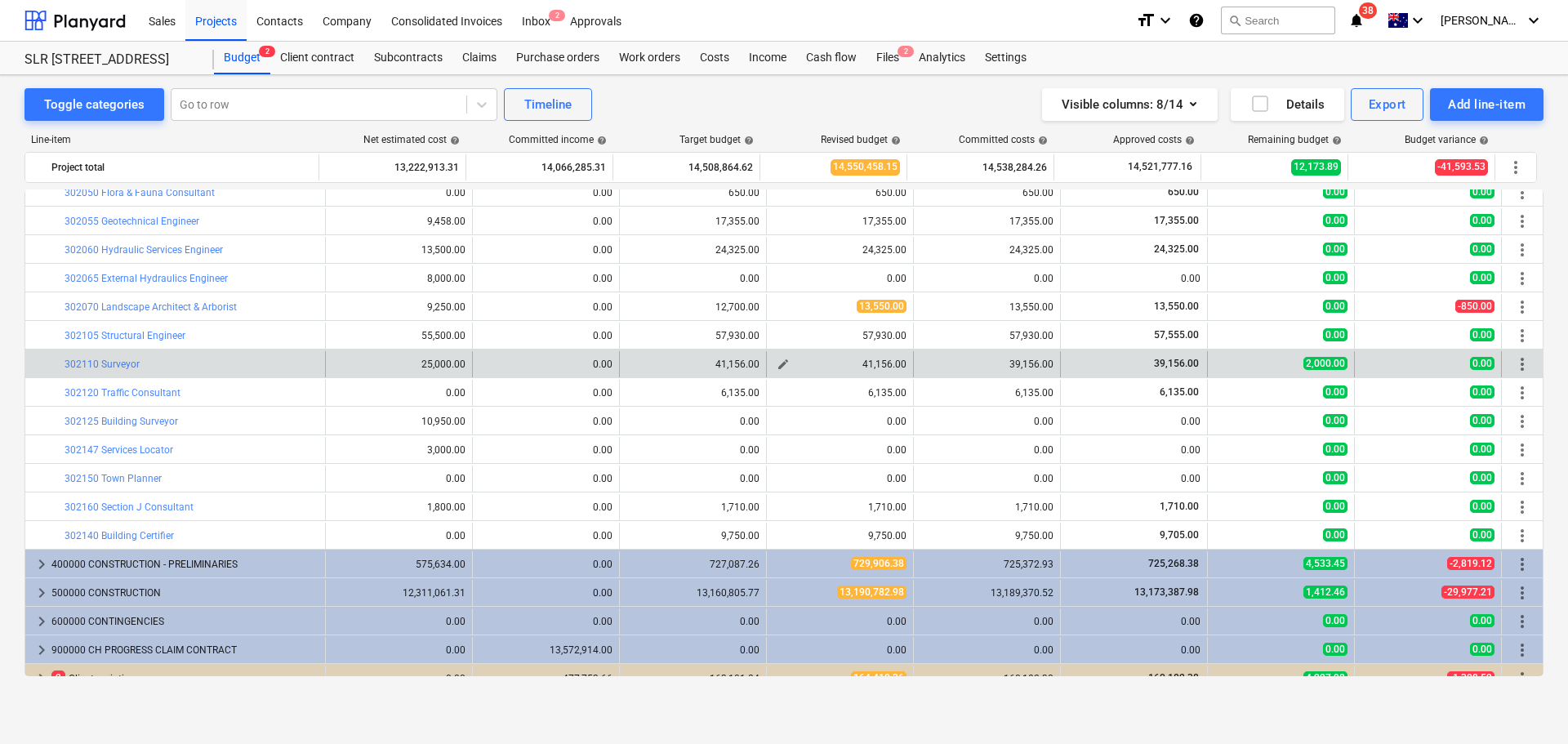
click at [779, 364] on span "edit" at bounding box center [783, 365] width 13 height 13
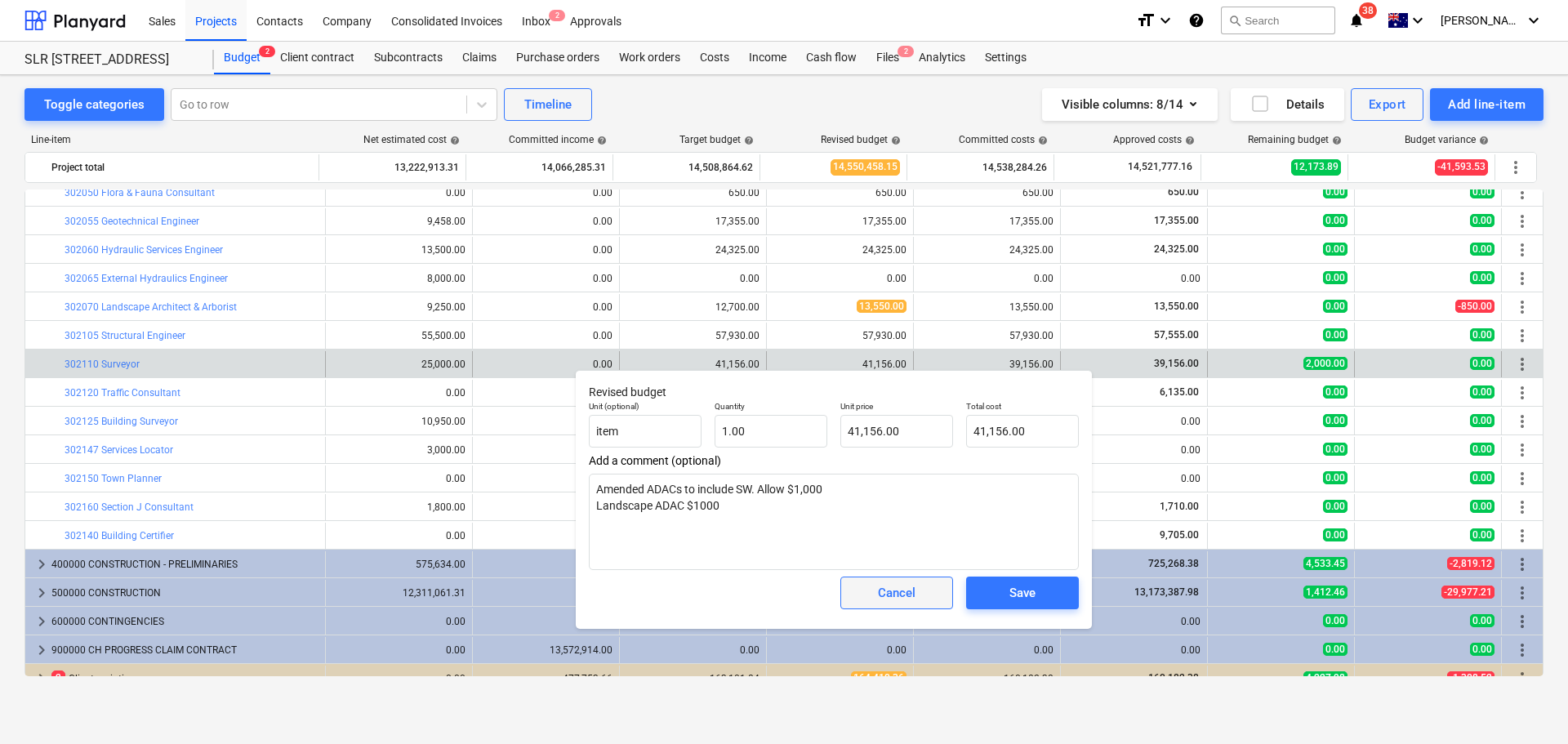
click at [895, 602] on div "Cancel" at bounding box center [896, 592] width 37 height 22
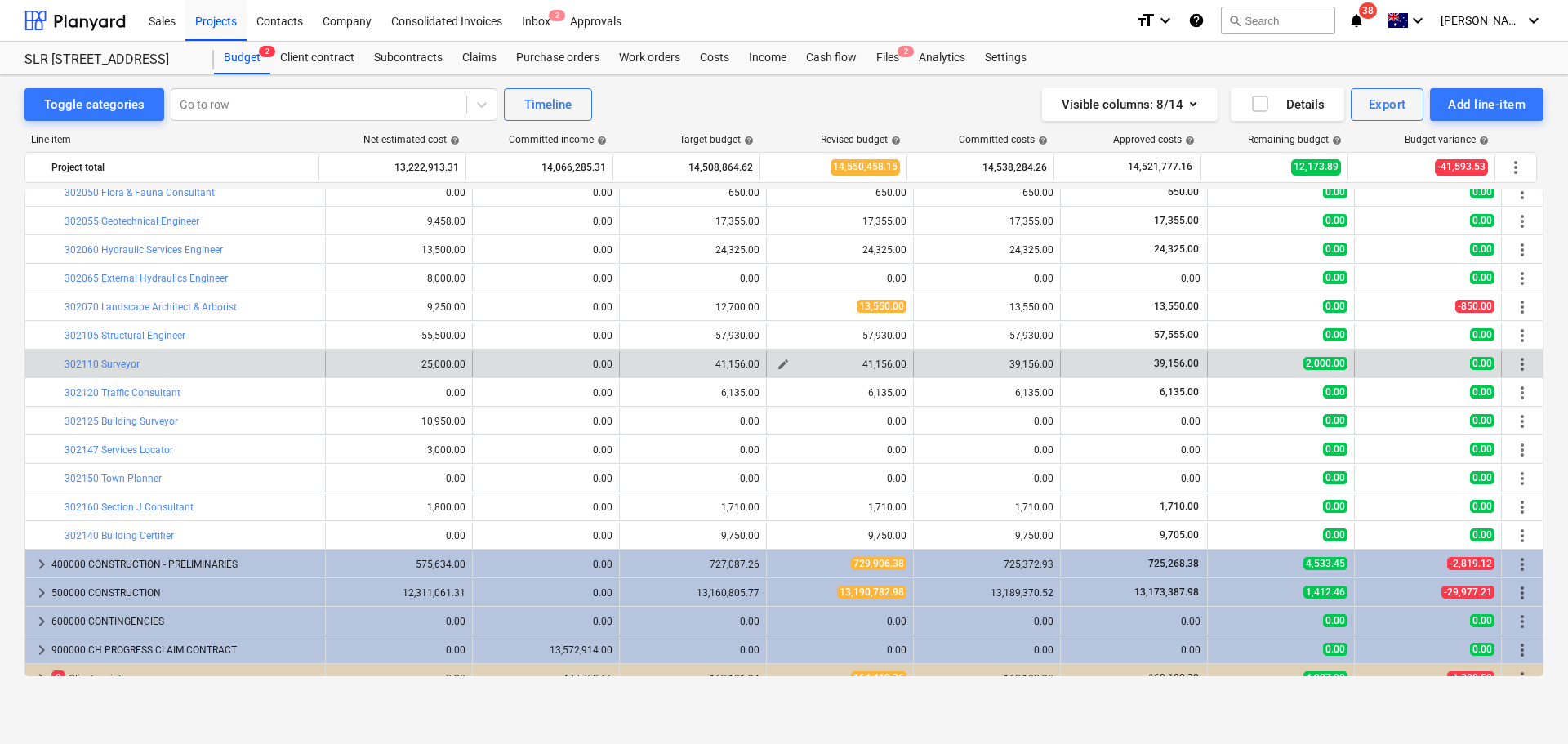
click at [777, 364] on span "edit" at bounding box center [783, 365] width 13 height 13
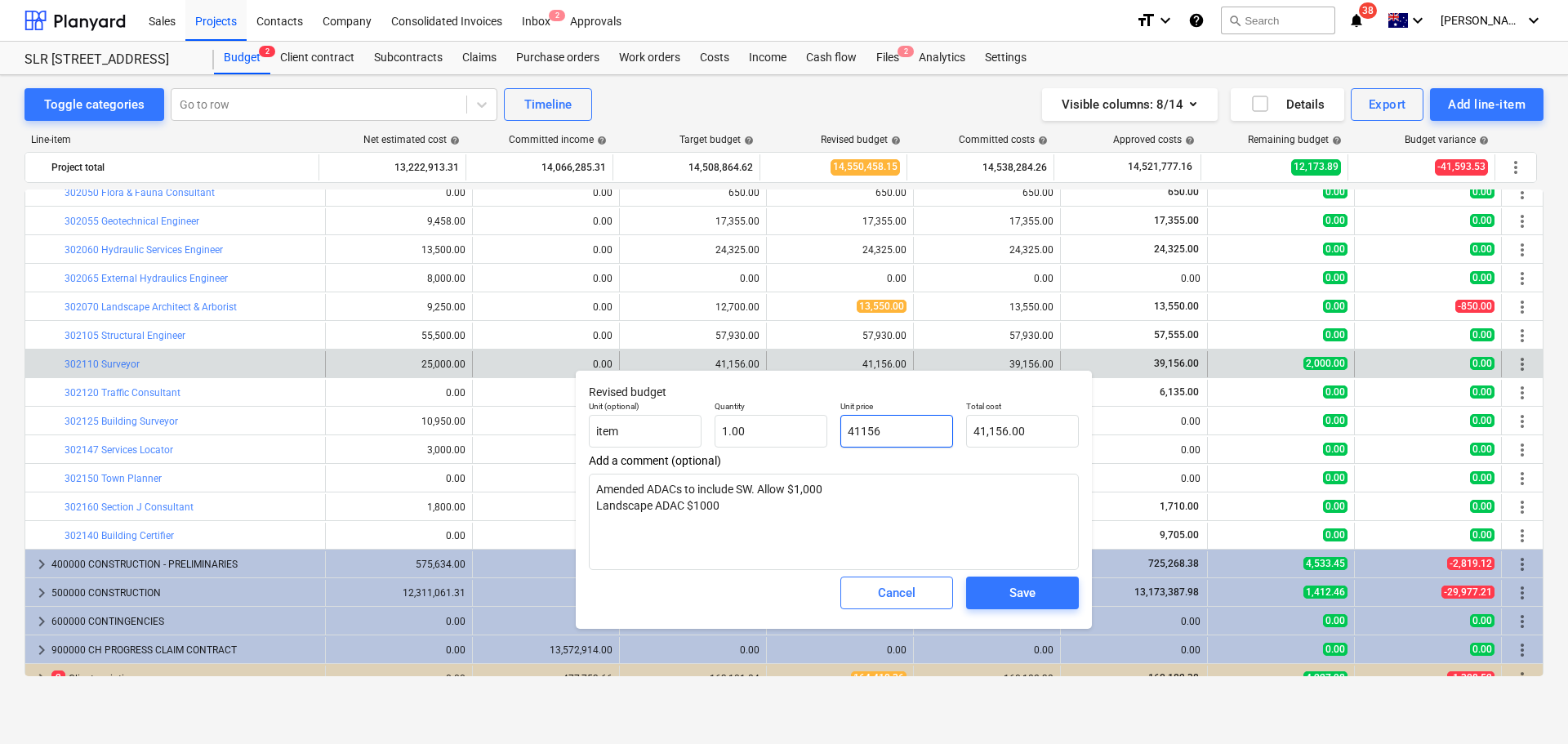
click at [939, 420] on input "41156" at bounding box center [896, 431] width 112 height 33
click at [1028, 594] on div "Save" at bounding box center [1022, 592] width 26 height 22
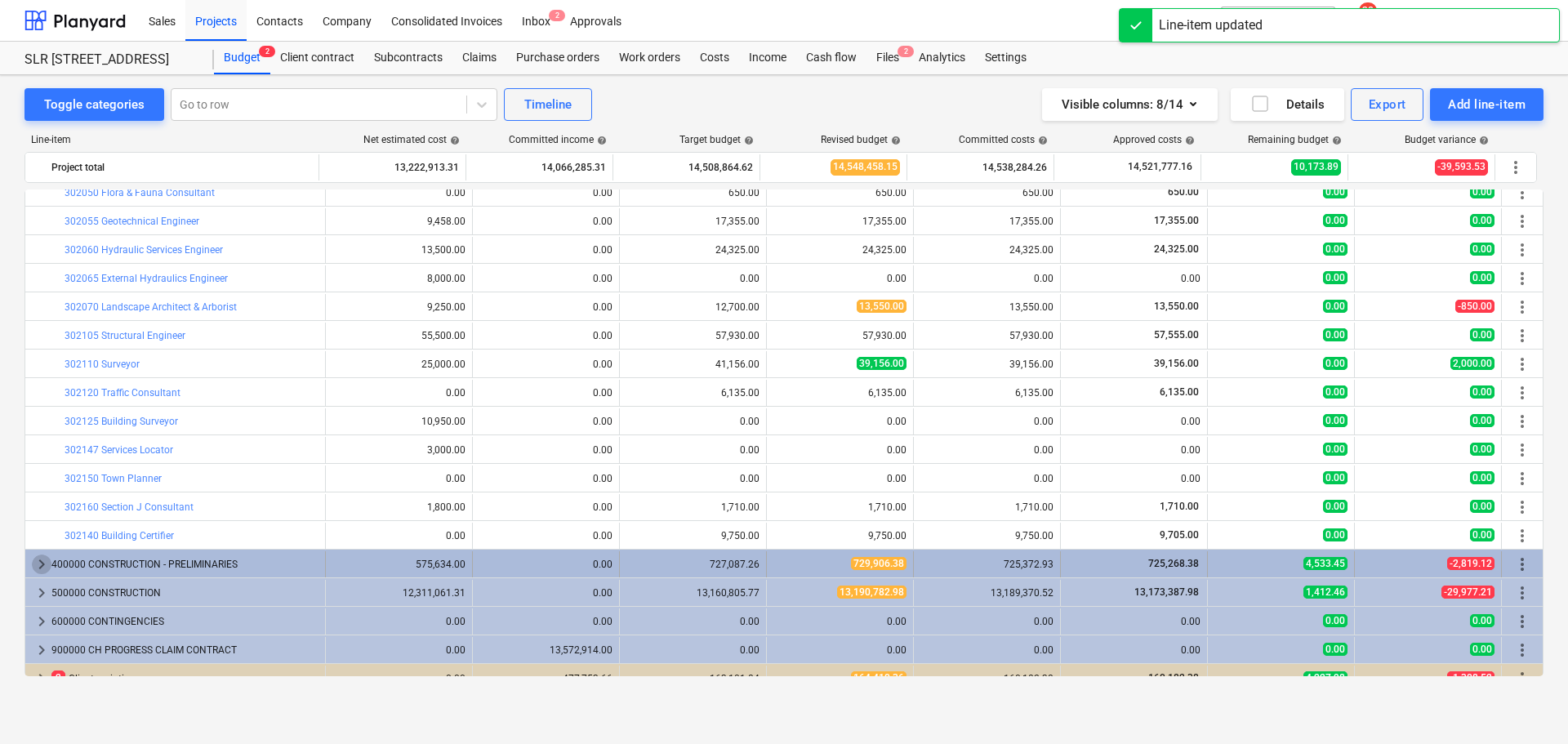
click at [43, 565] on span "keyboard_arrow_right" at bounding box center [41, 564] width 20 height 20
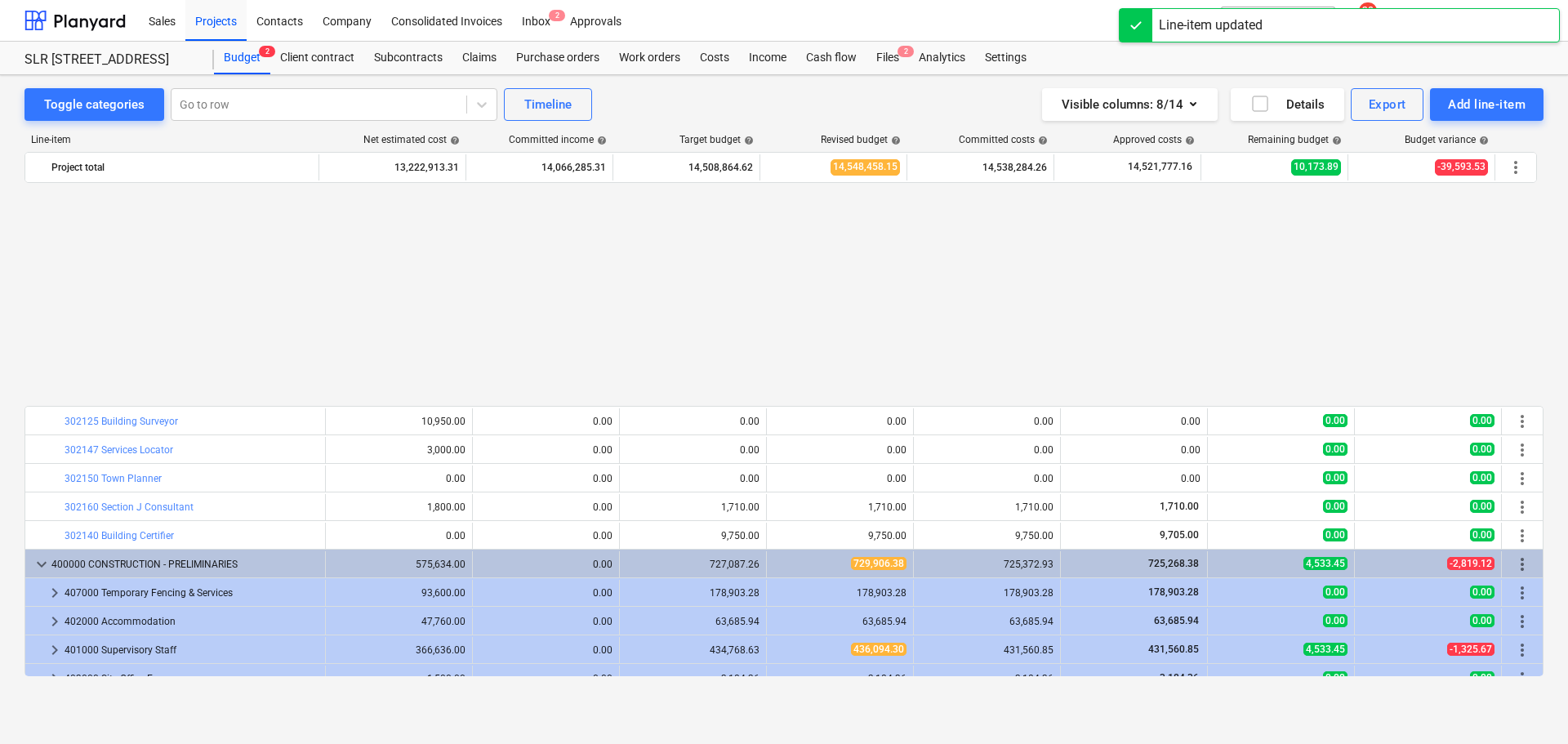
scroll to position [572, 0]
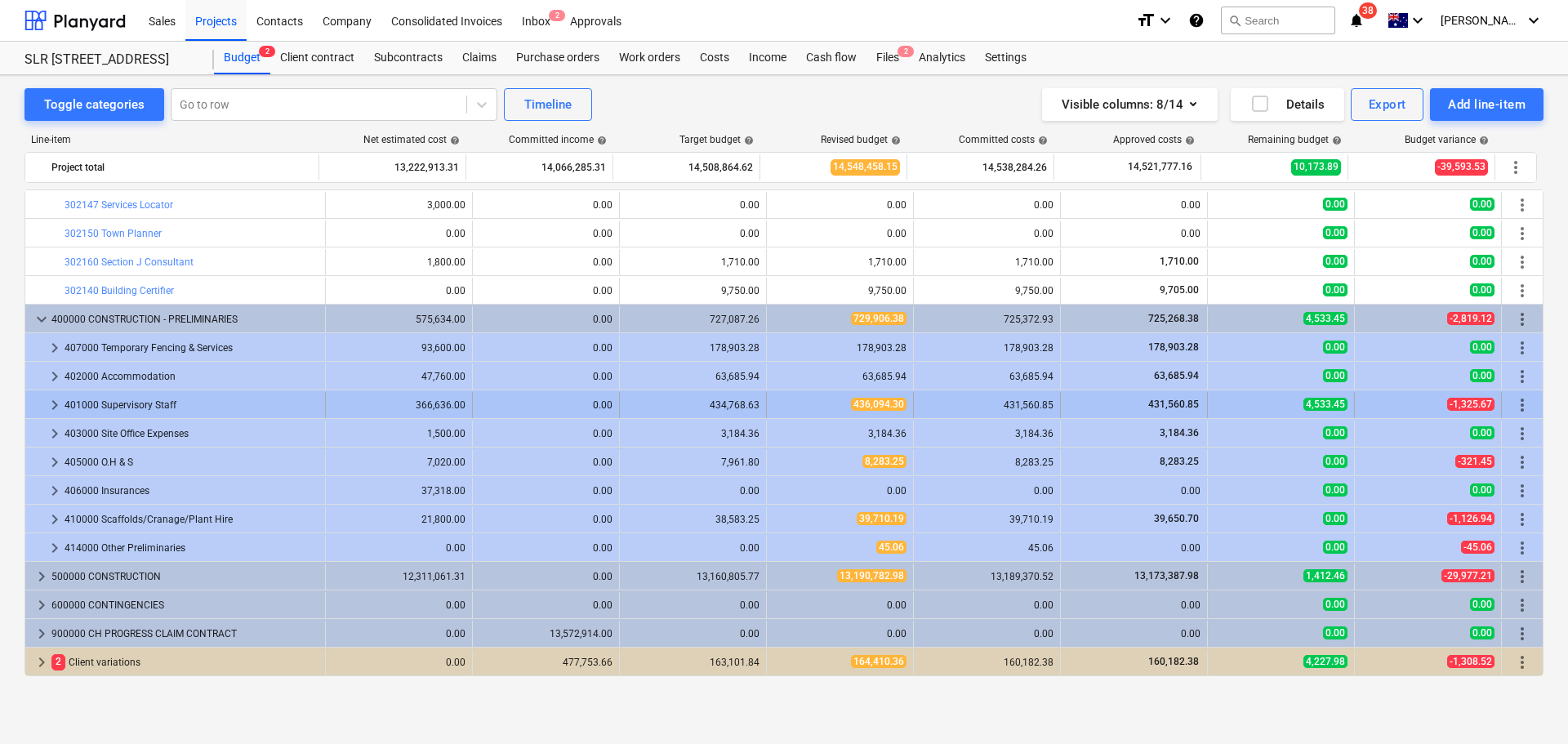
click at [56, 407] on span "keyboard_arrow_right" at bounding box center [54, 405] width 20 height 20
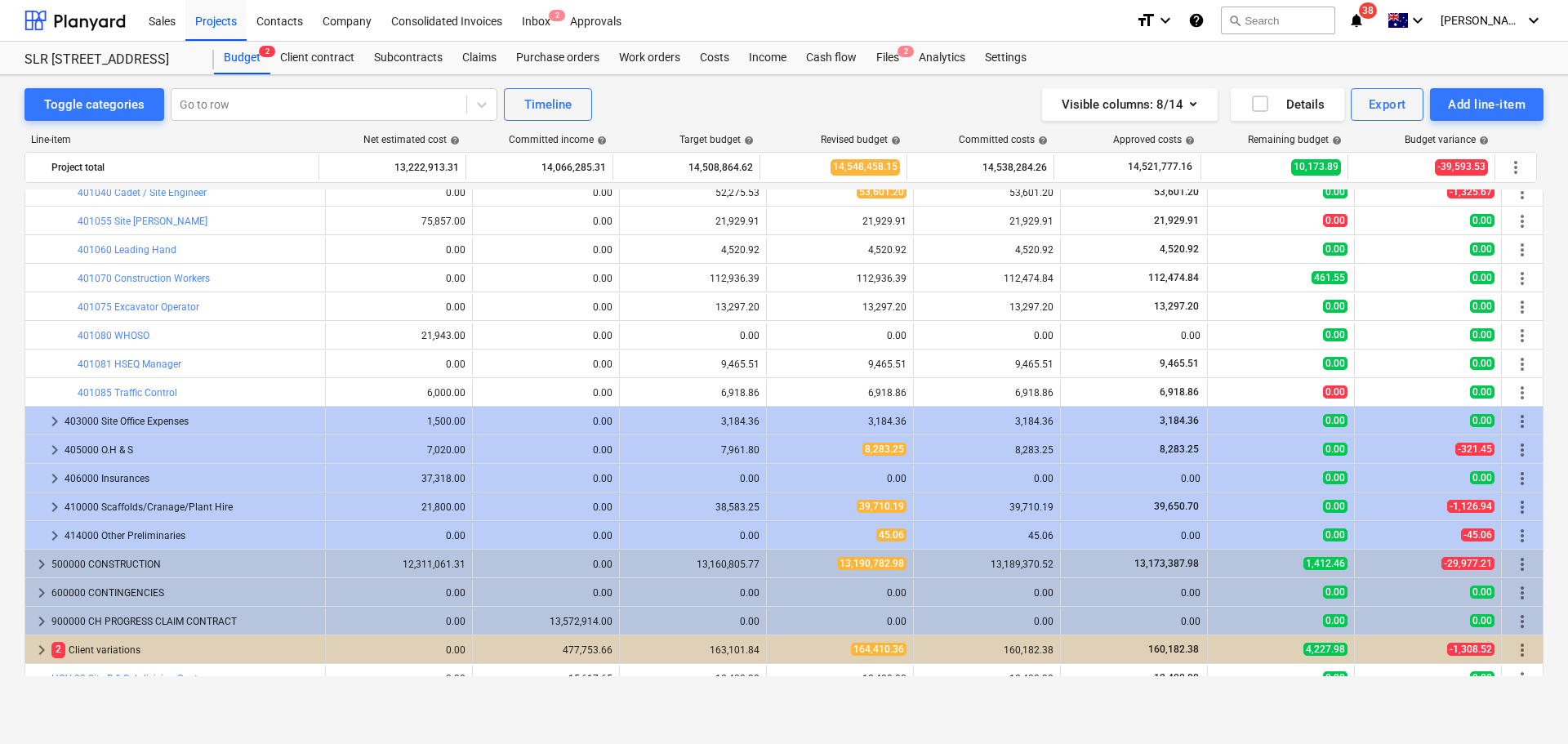
scroll to position [735, 0]
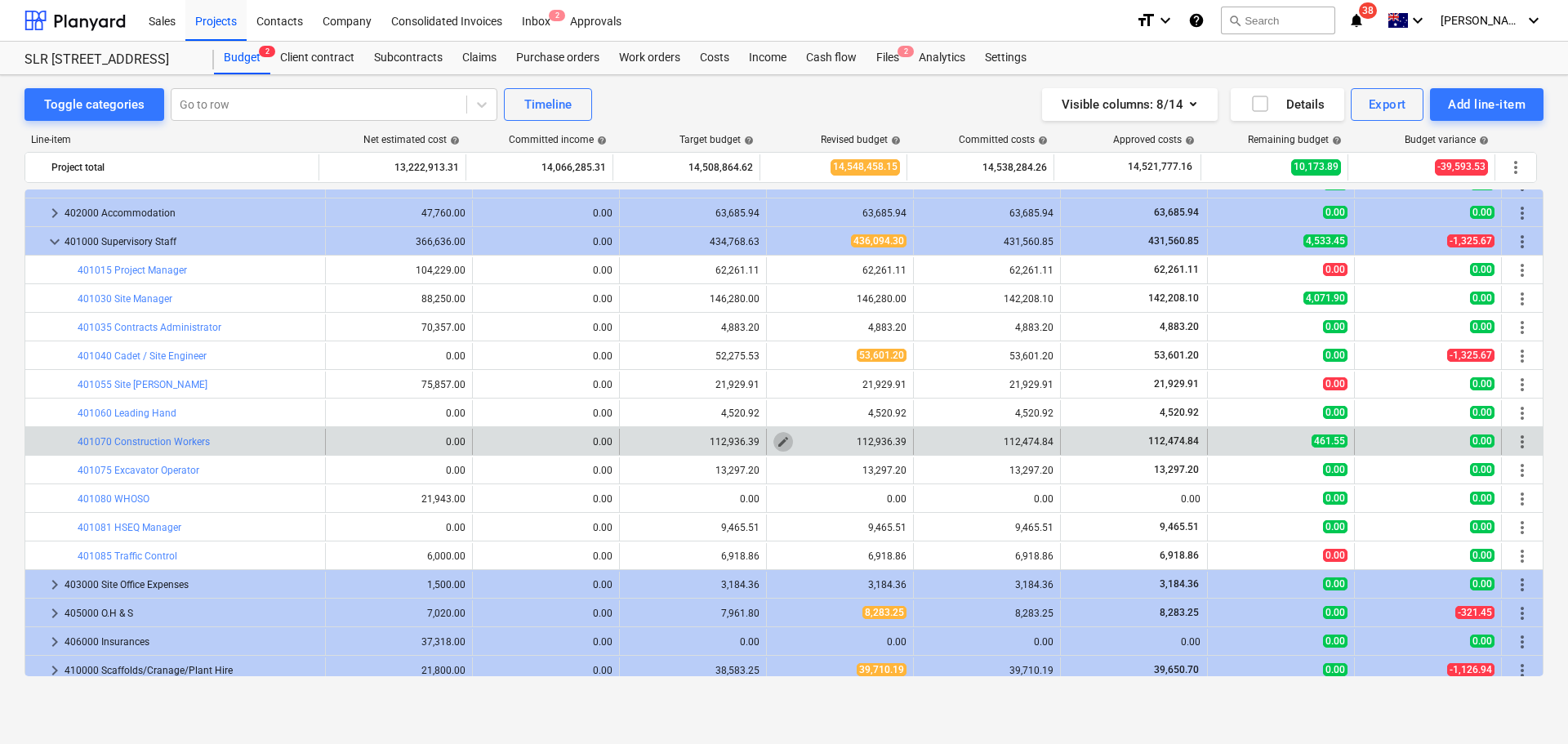
click at [777, 448] on span "edit" at bounding box center [783, 442] width 13 height 13
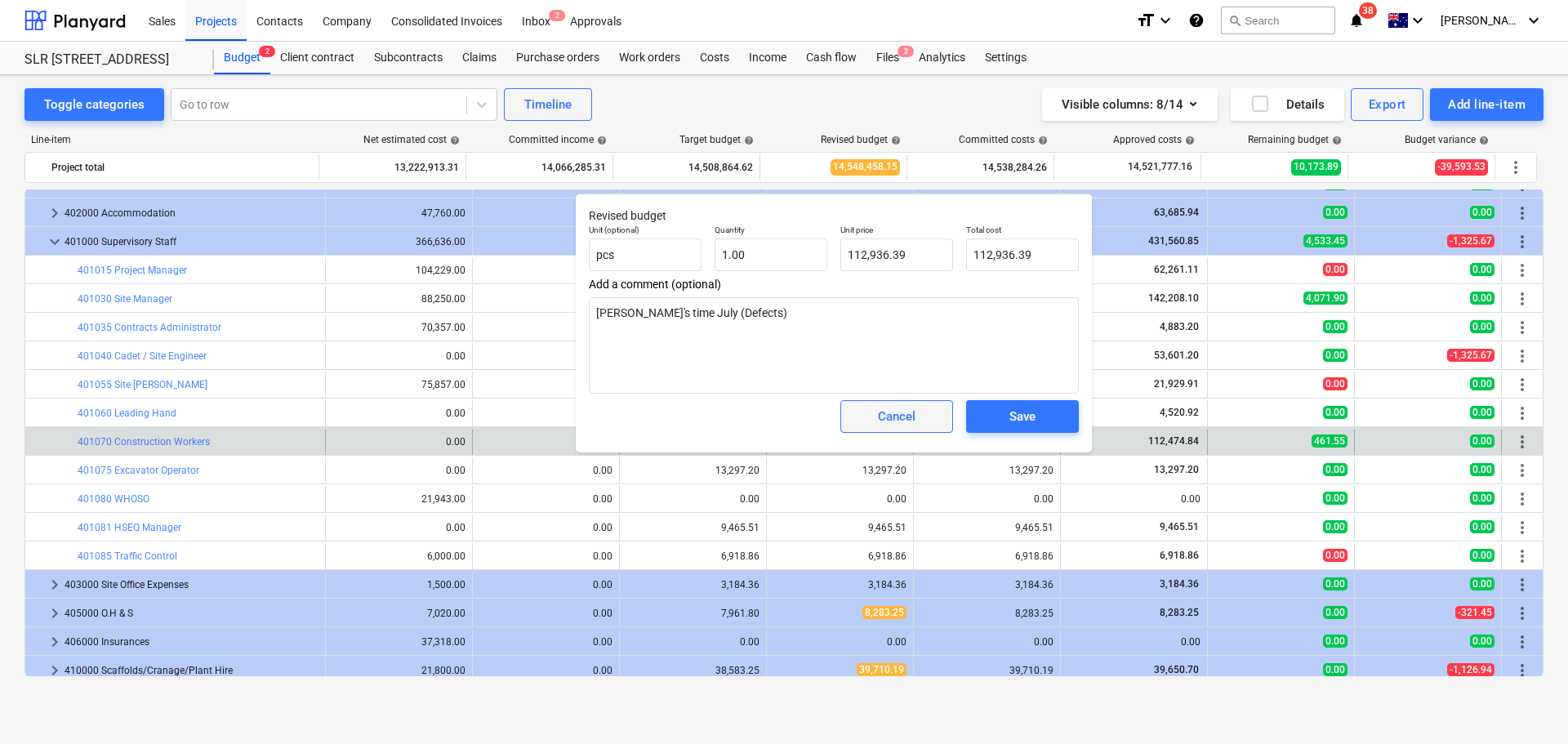
click at [876, 427] on span "Cancel" at bounding box center [896, 416] width 72 height 22
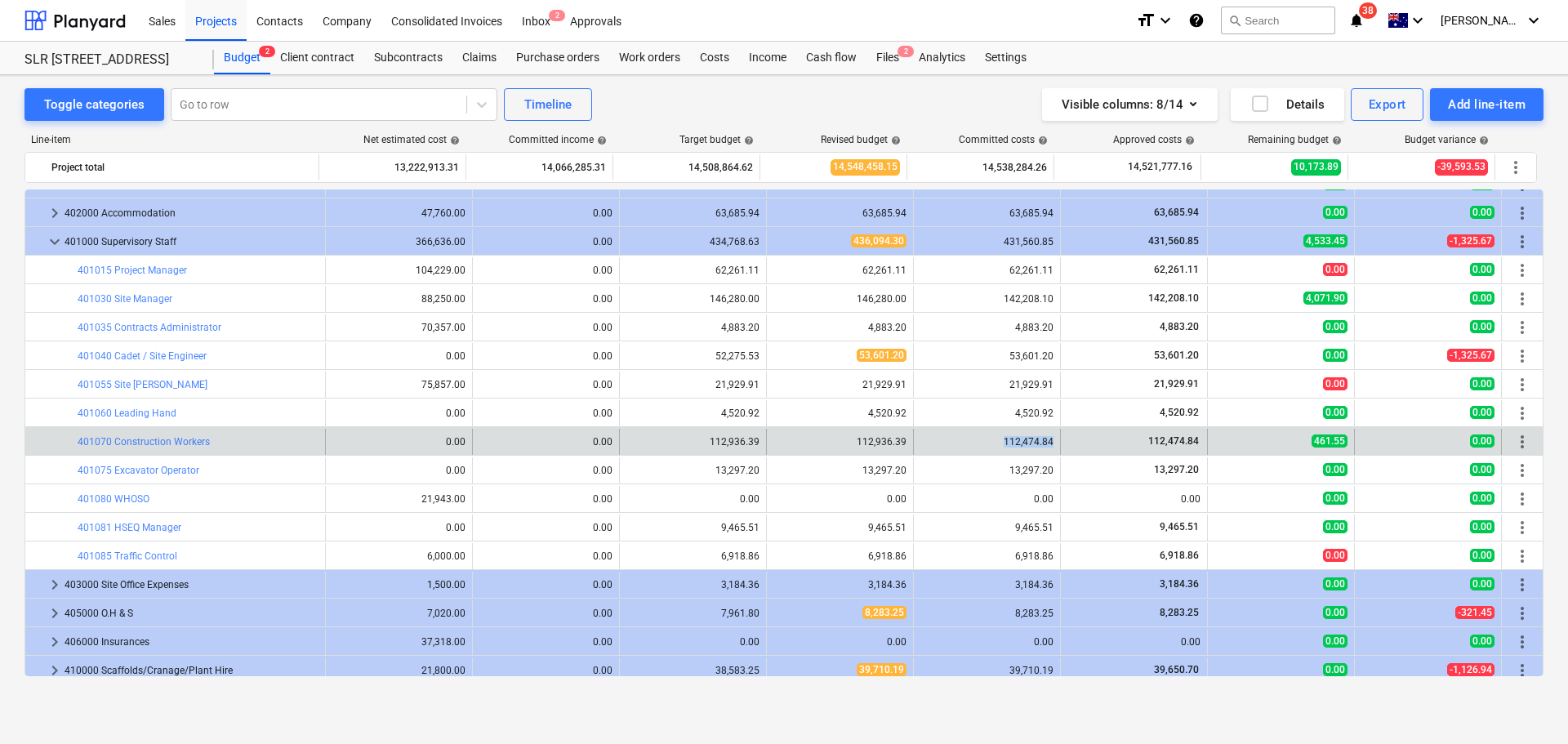
drag, startPoint x: 1046, startPoint y: 436, endPoint x: 999, endPoint y: 442, distance: 47.4
click at [999, 442] on div "112,474.84" at bounding box center [986, 441] width 133 height 11
copy div "112,474.84"
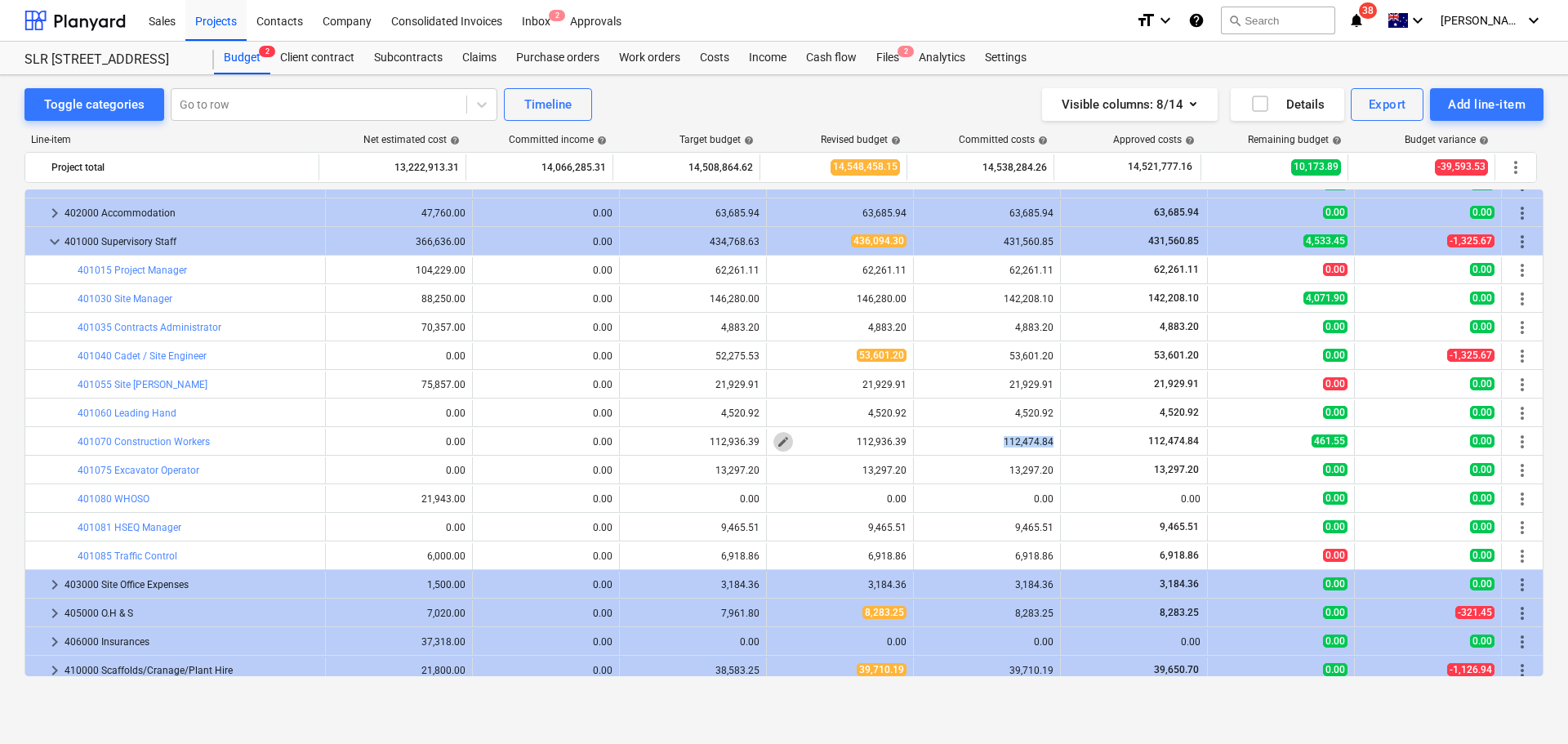
click at [785, 439] on button "edit" at bounding box center [782, 441] width 20 height 20
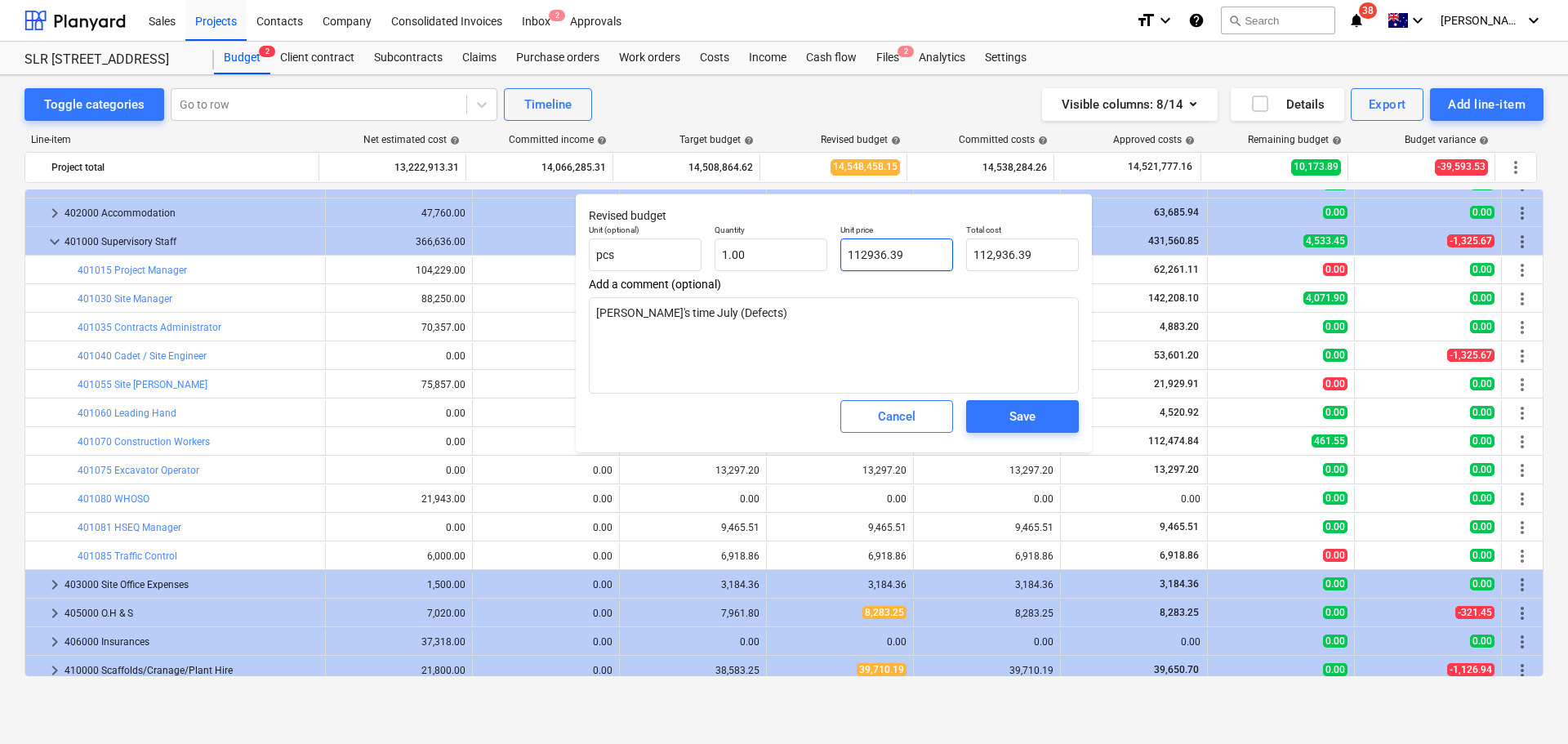
click at [925, 251] on input "112936.39" at bounding box center [896, 255] width 112 height 33
paste input ",474.84"
click at [1024, 409] on div "Save" at bounding box center [1022, 416] width 26 height 22
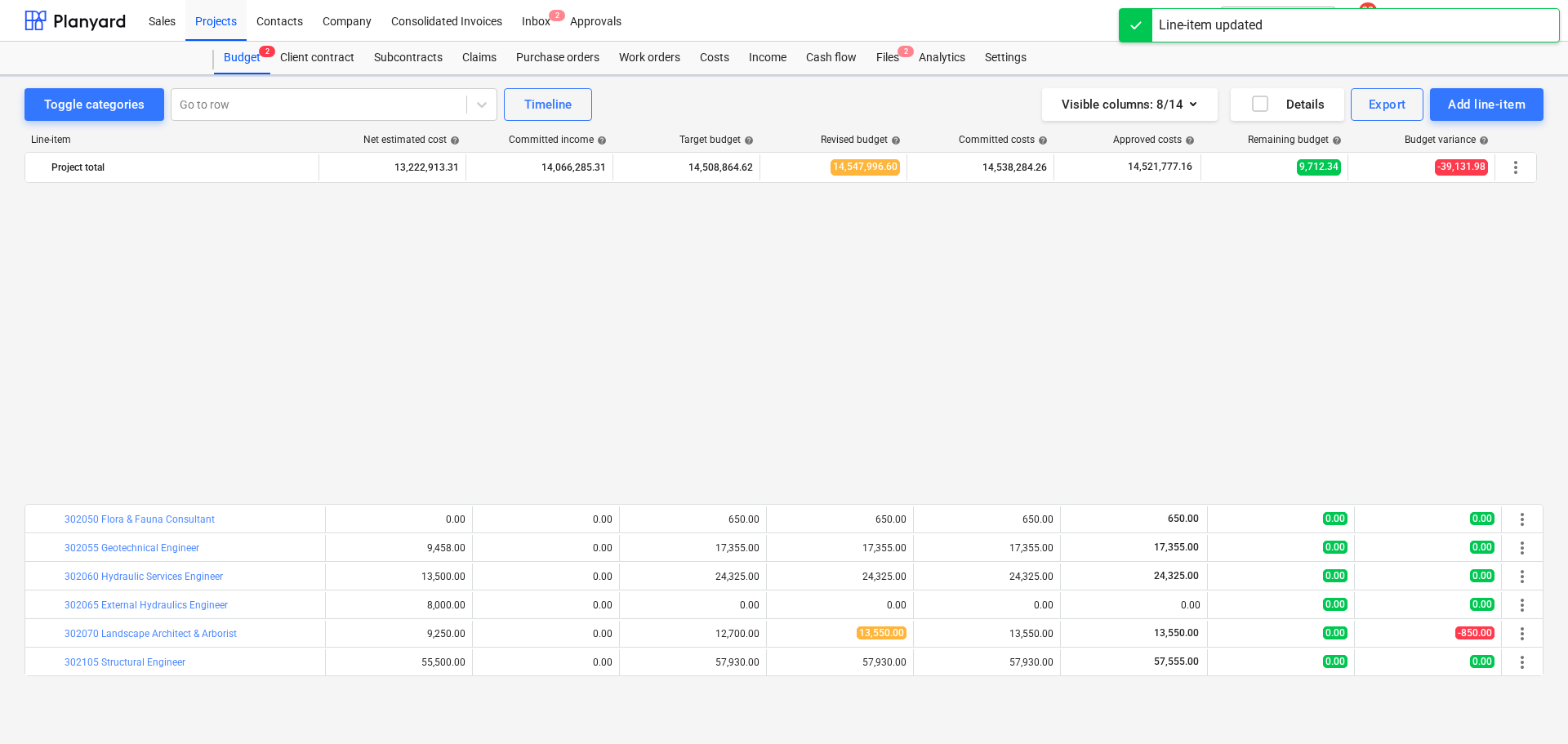
scroll to position [914, 0]
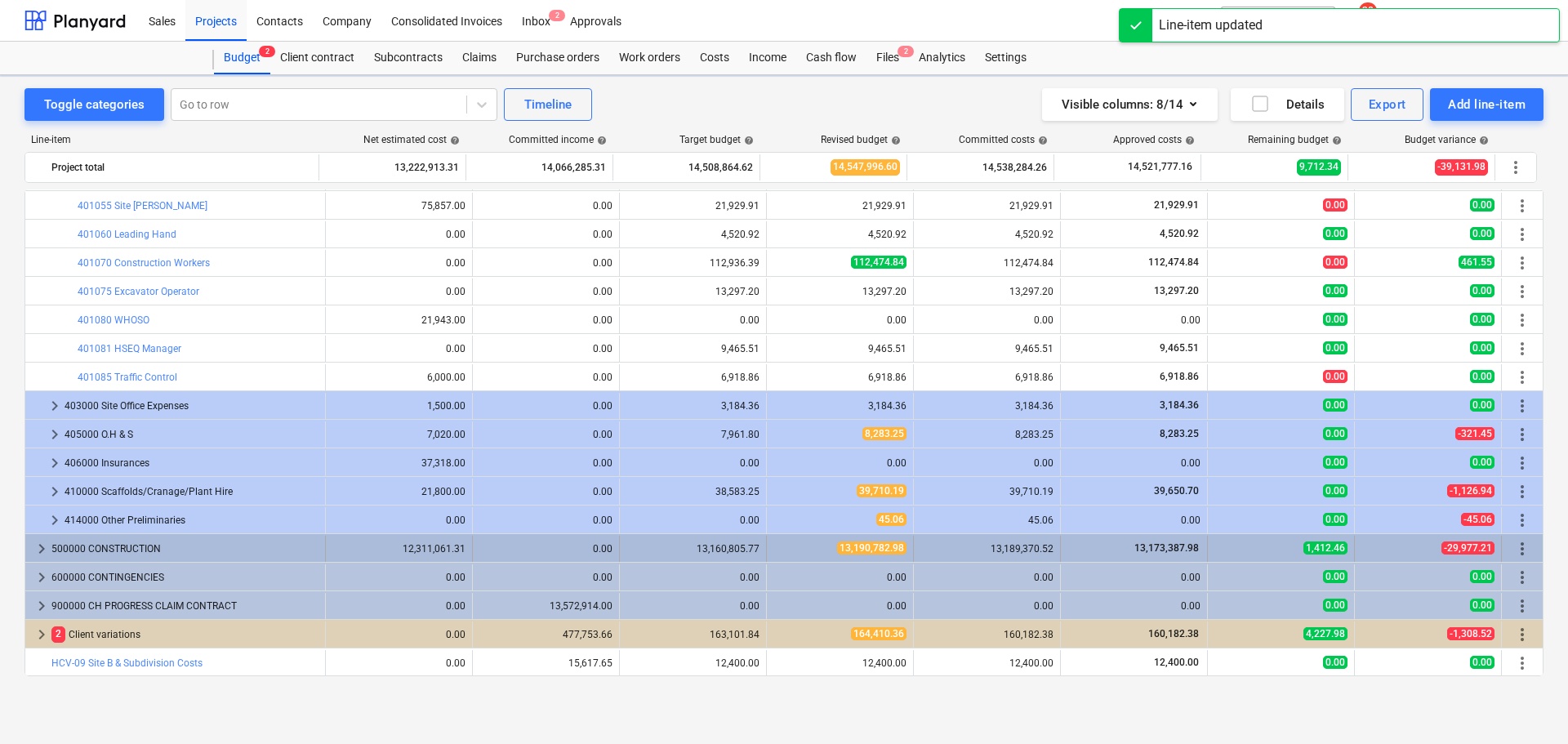
click at [46, 544] on span "keyboard_arrow_right" at bounding box center [41, 548] width 20 height 20
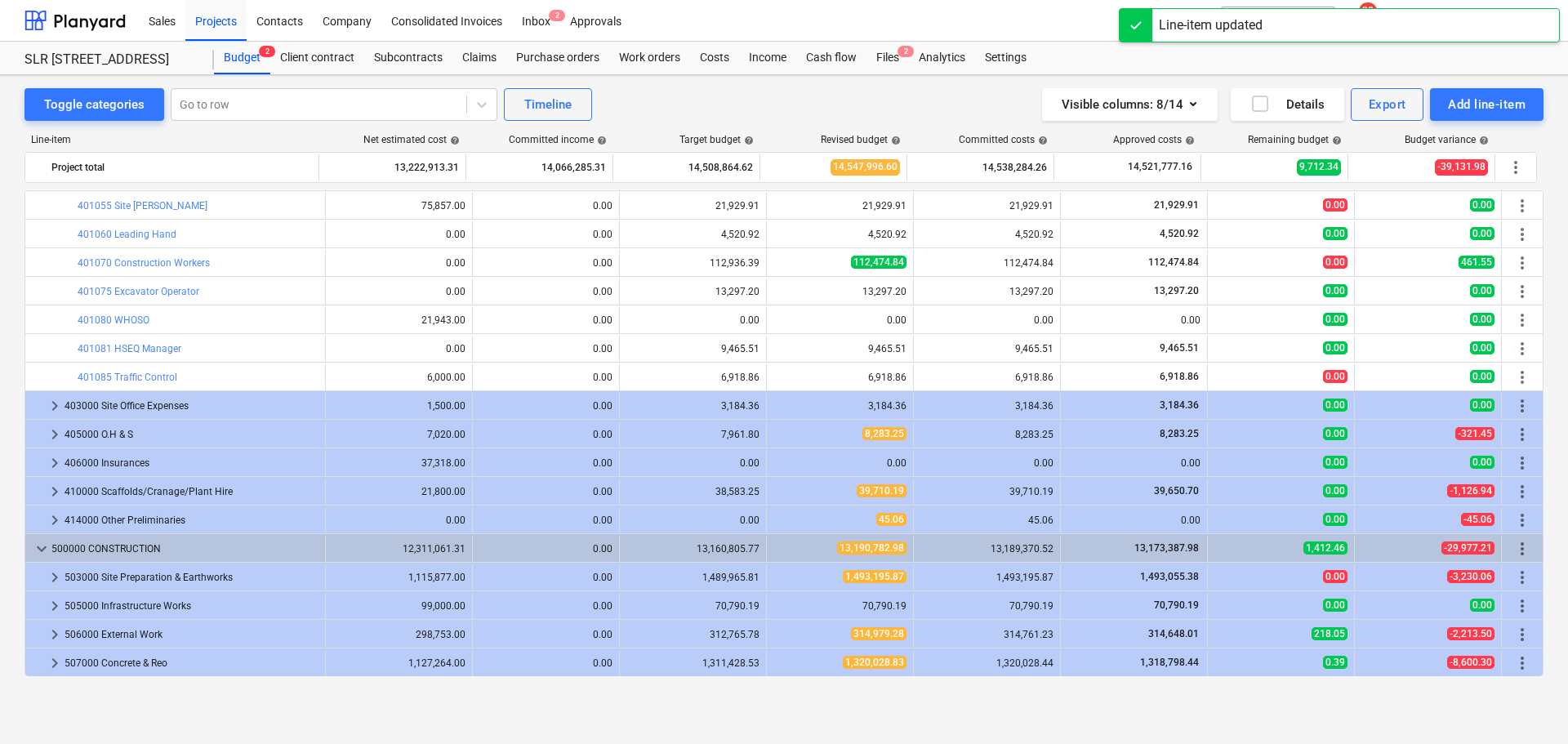
scroll to position [1078, 0]
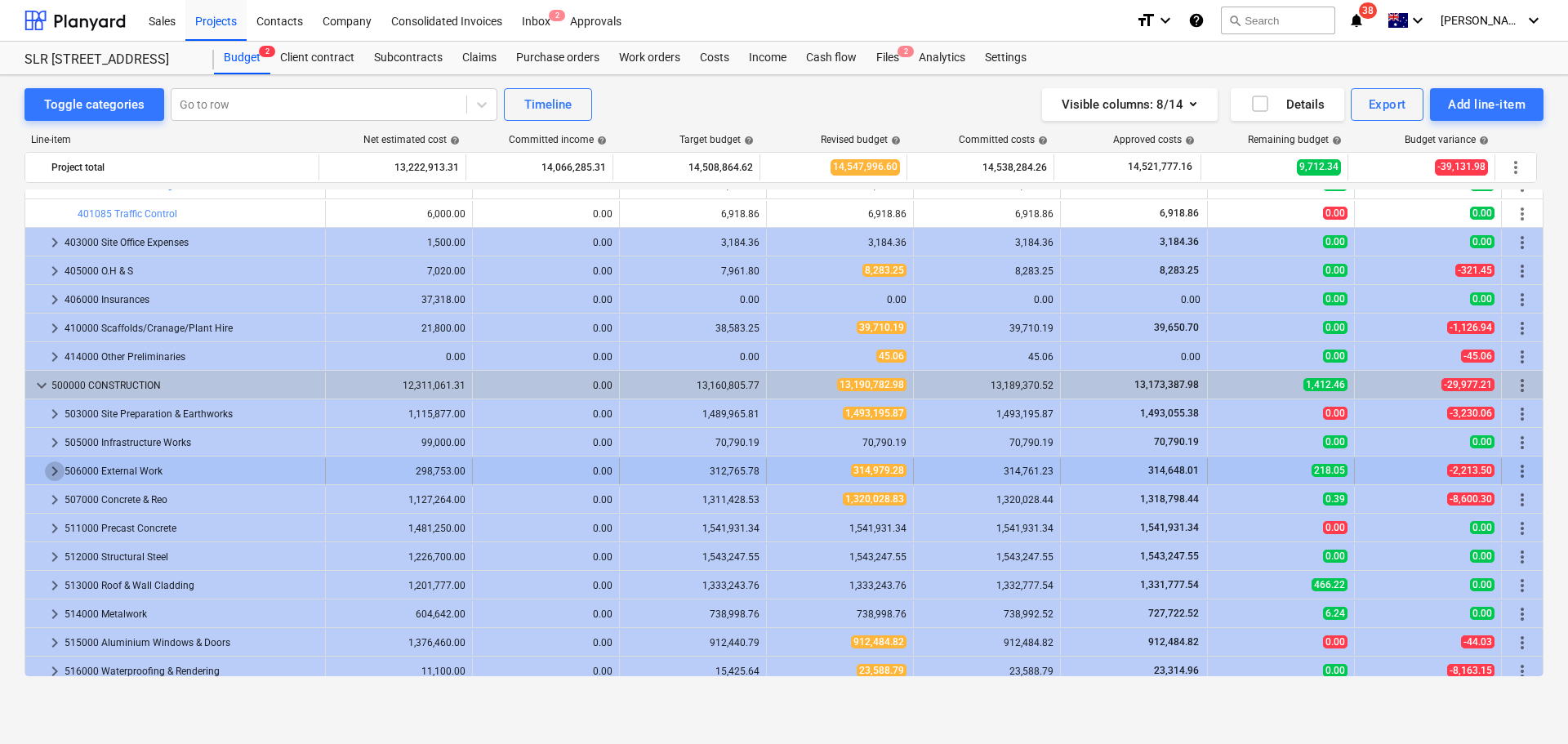
click at [58, 473] on span "keyboard_arrow_right" at bounding box center [54, 470] width 20 height 20
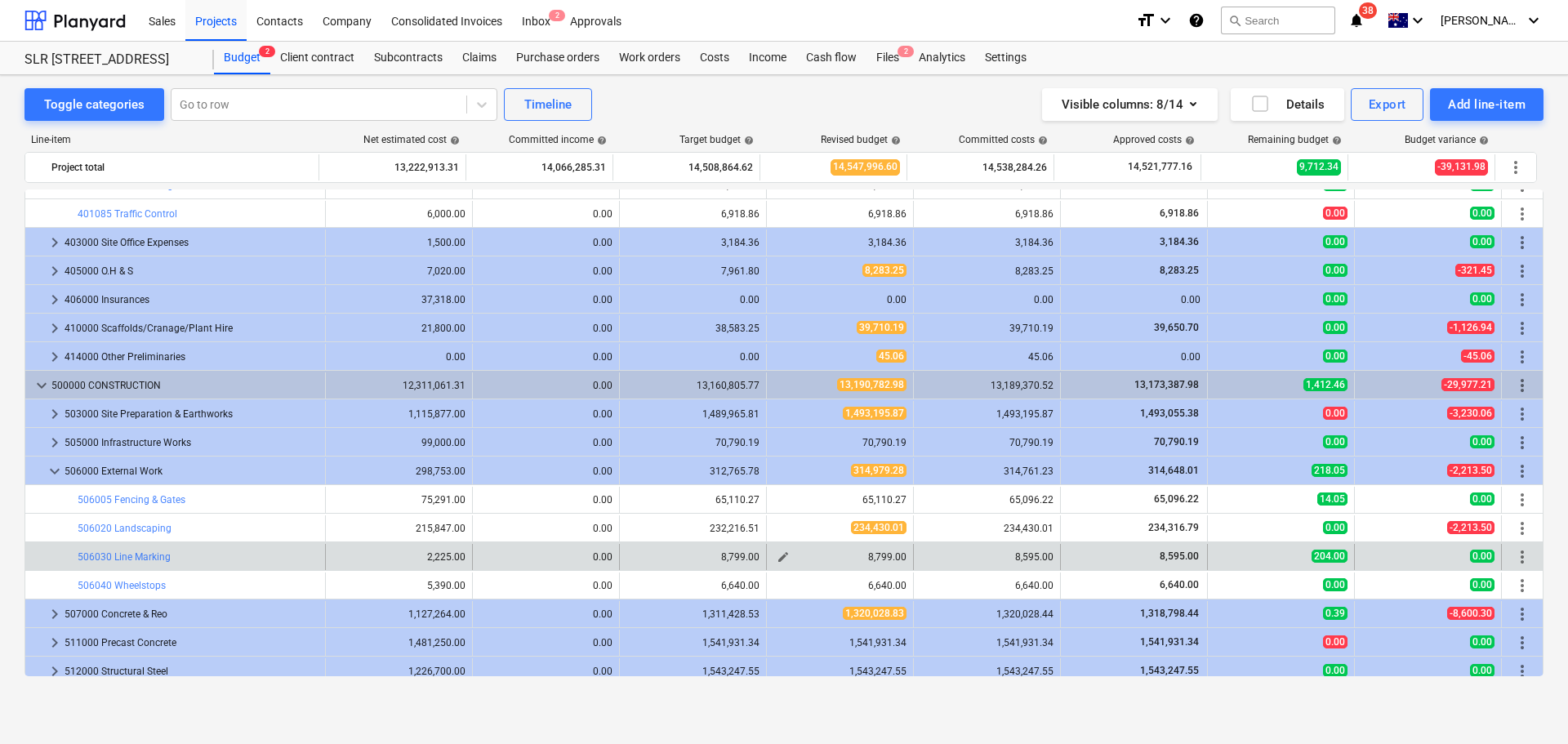
click at [777, 557] on span "edit" at bounding box center [783, 557] width 13 height 13
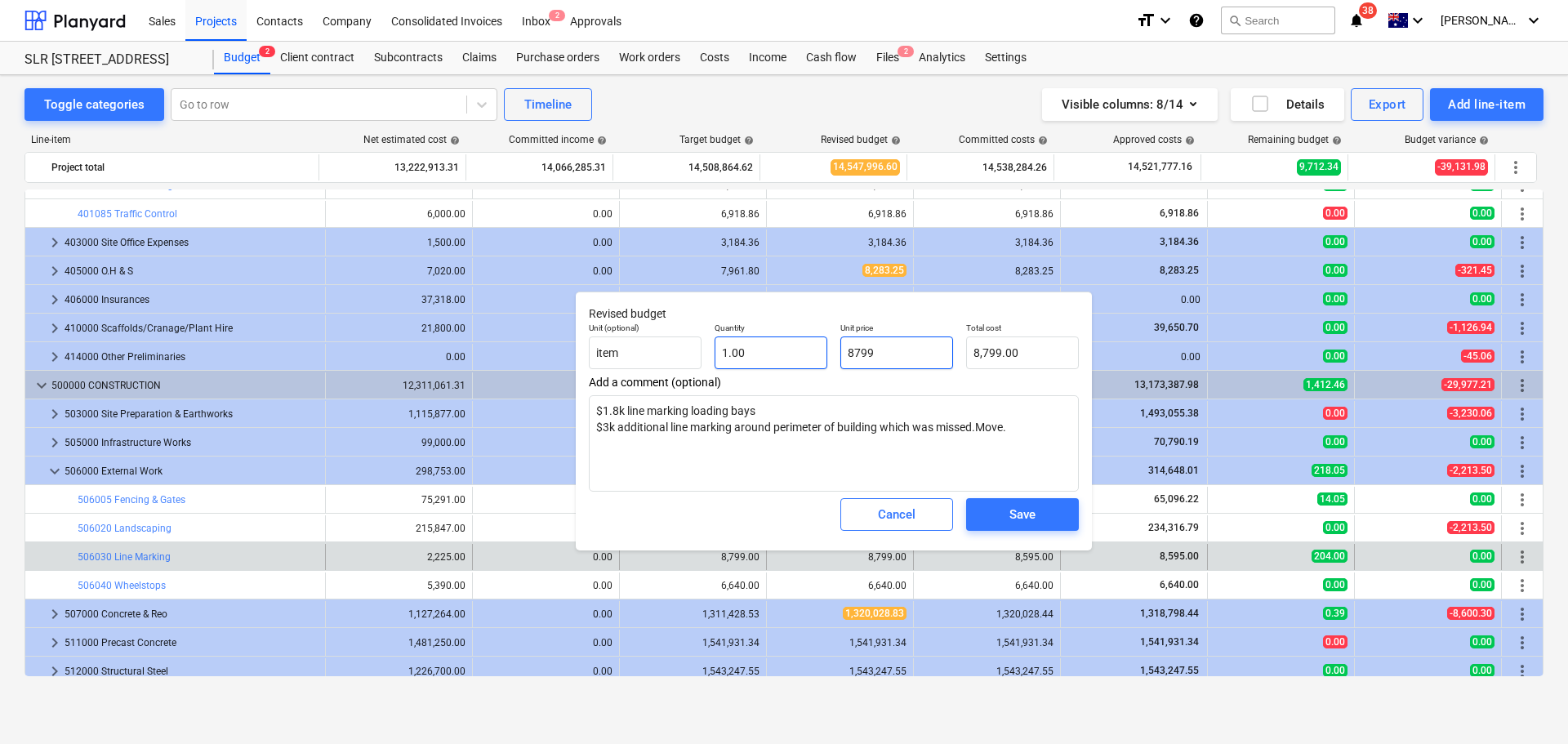
drag, startPoint x: 907, startPoint y: 350, endPoint x: 803, endPoint y: 366, distance: 105.2
click at [807, 366] on div "Unit (optional) item Quantity 1.00 Unit price 8799 Total cost 8,799.00" at bounding box center [833, 346] width 503 height 60
click at [1072, 525] on button "Save" at bounding box center [1022, 514] width 112 height 33
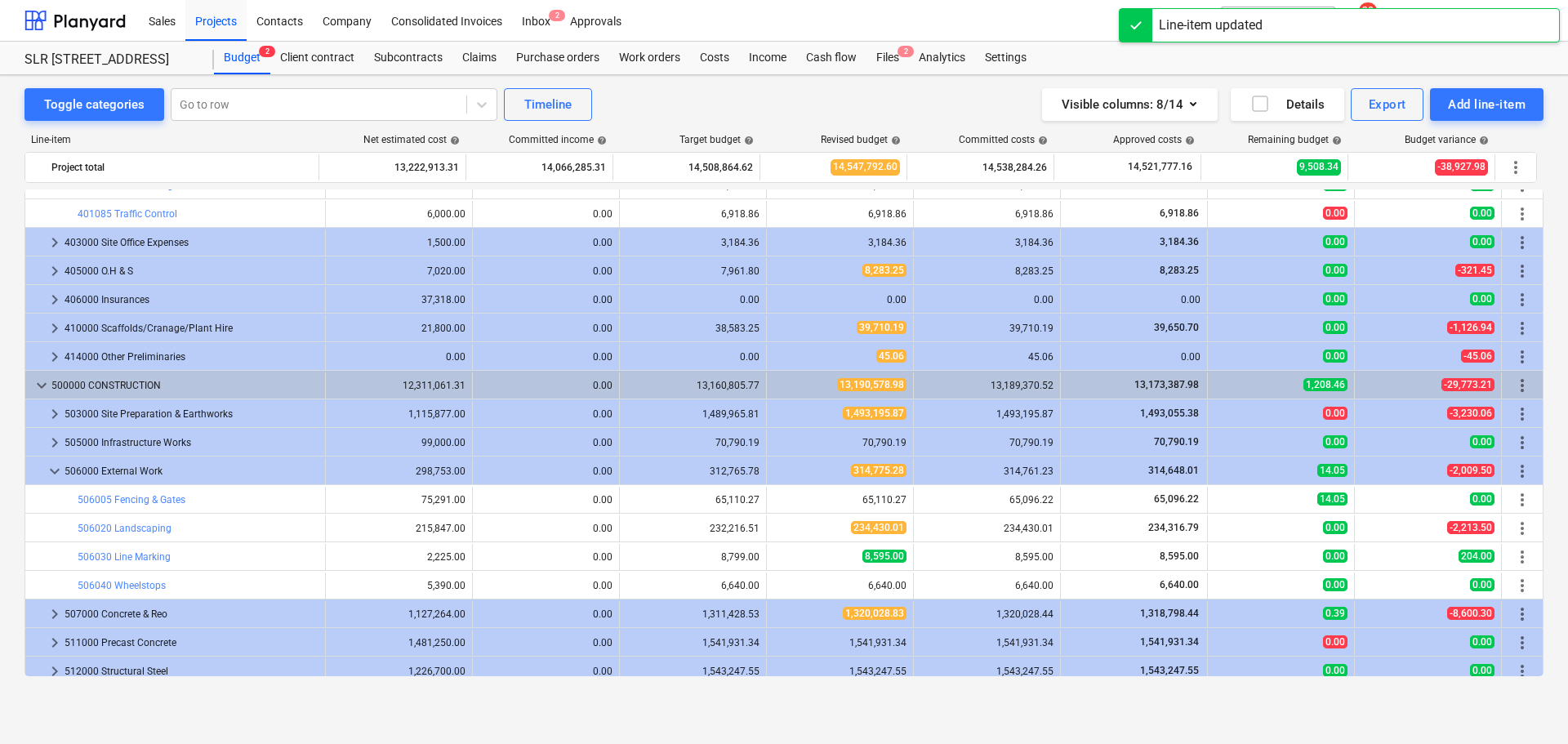
click at [779, 498] on span "edit" at bounding box center [783, 499] width 13 height 13
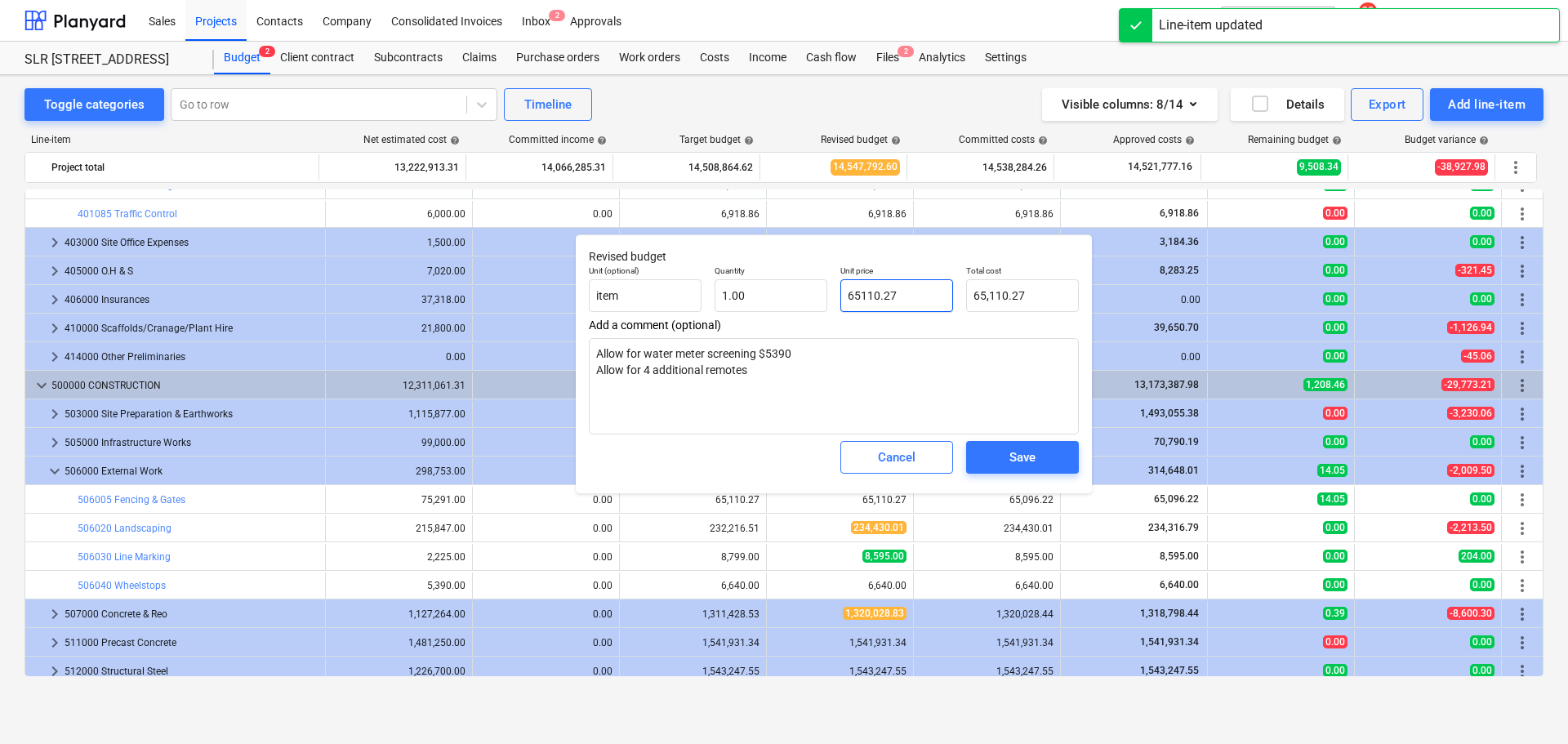
click at [909, 295] on input "65110.27" at bounding box center [896, 295] width 112 height 33
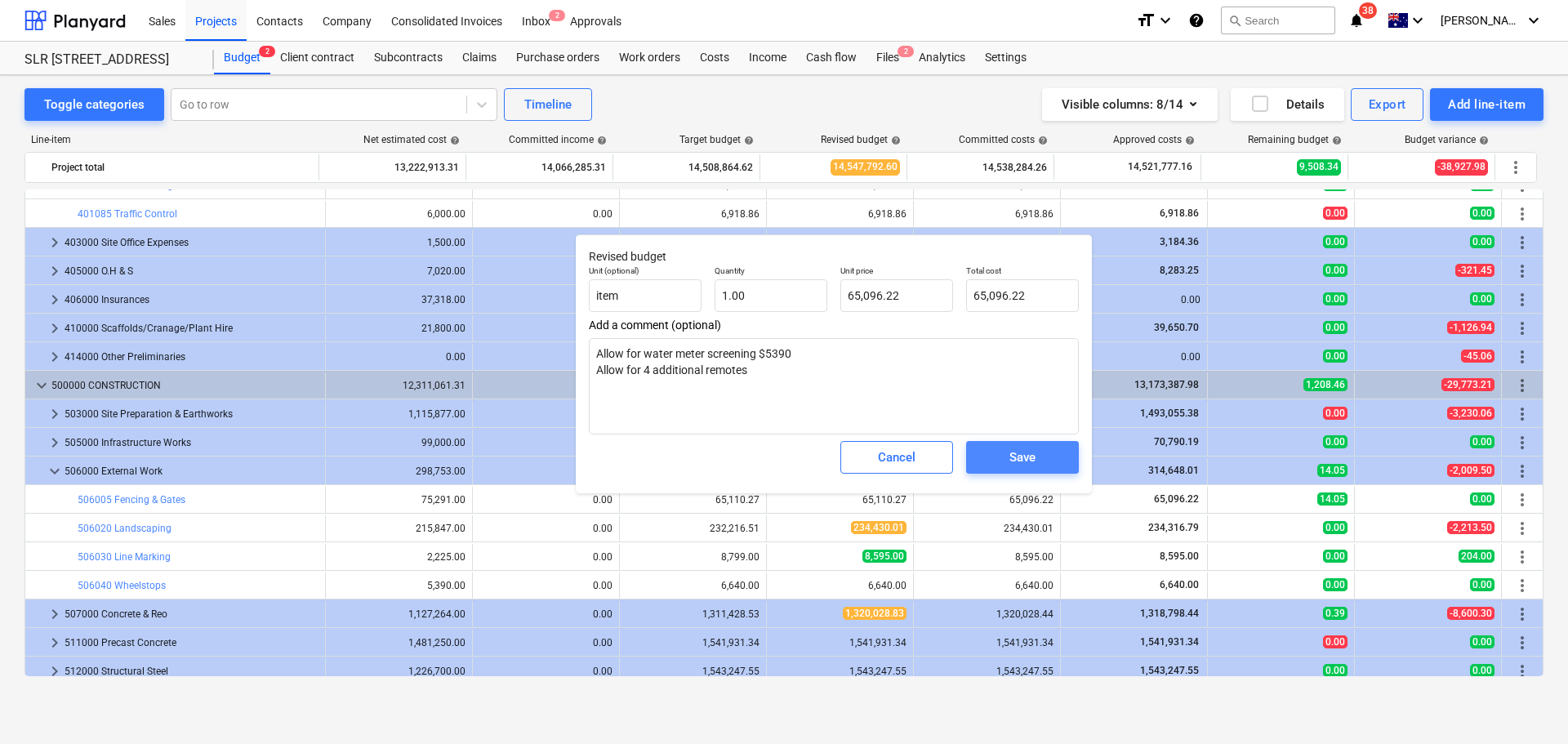
click at [1028, 464] on div "Save" at bounding box center [1022, 457] width 26 height 22
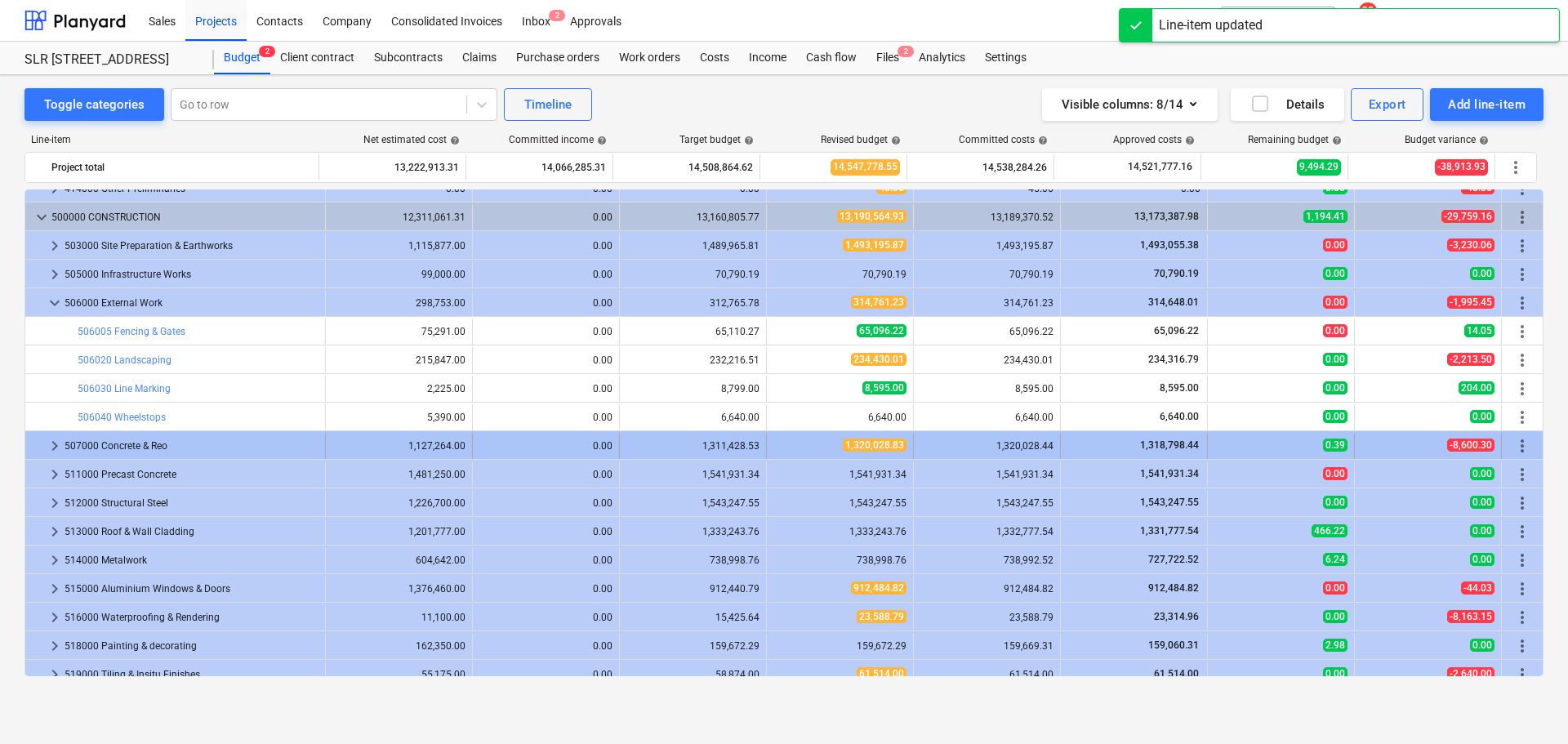
scroll to position [1322, 0]
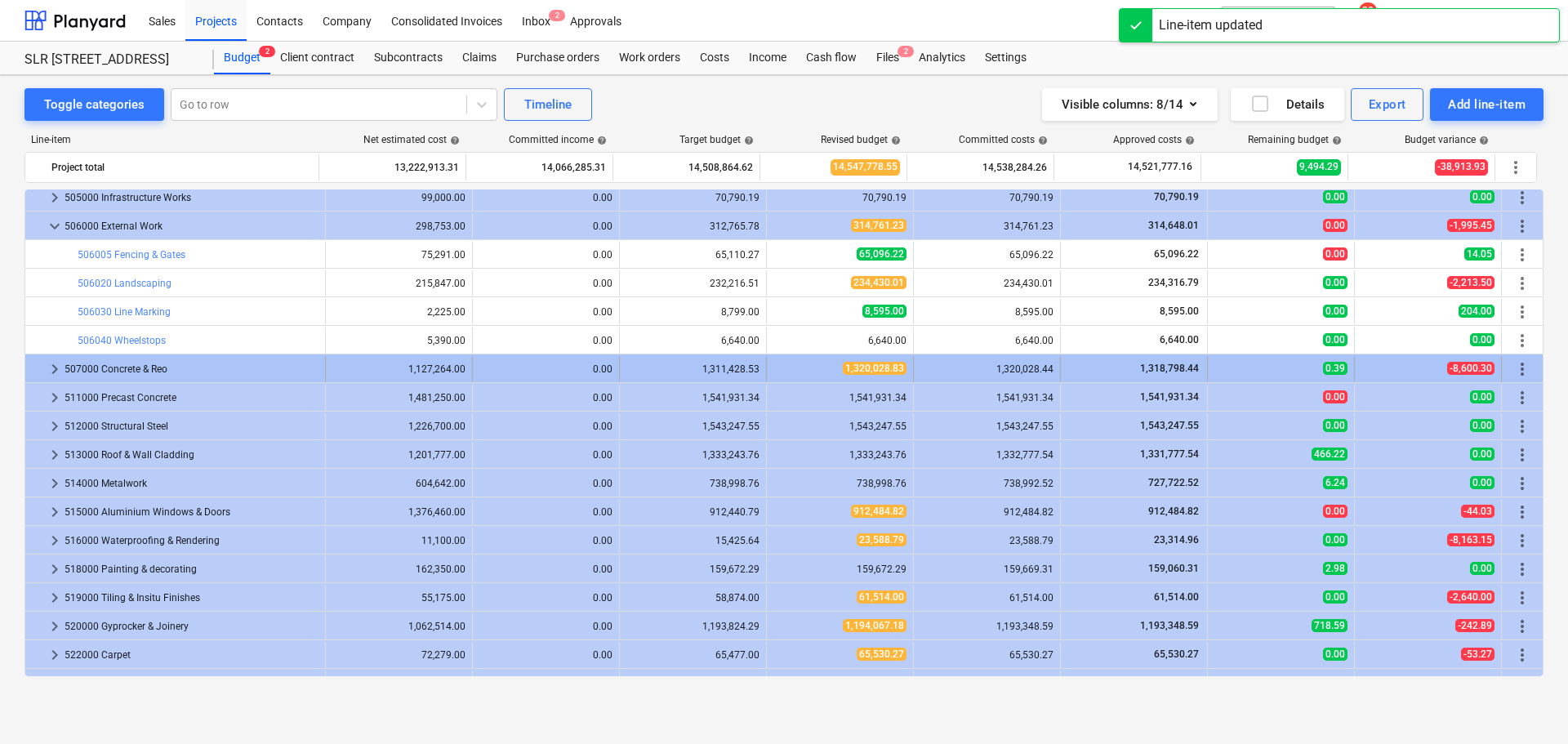
click at [50, 367] on span "keyboard_arrow_right" at bounding box center [54, 369] width 20 height 20
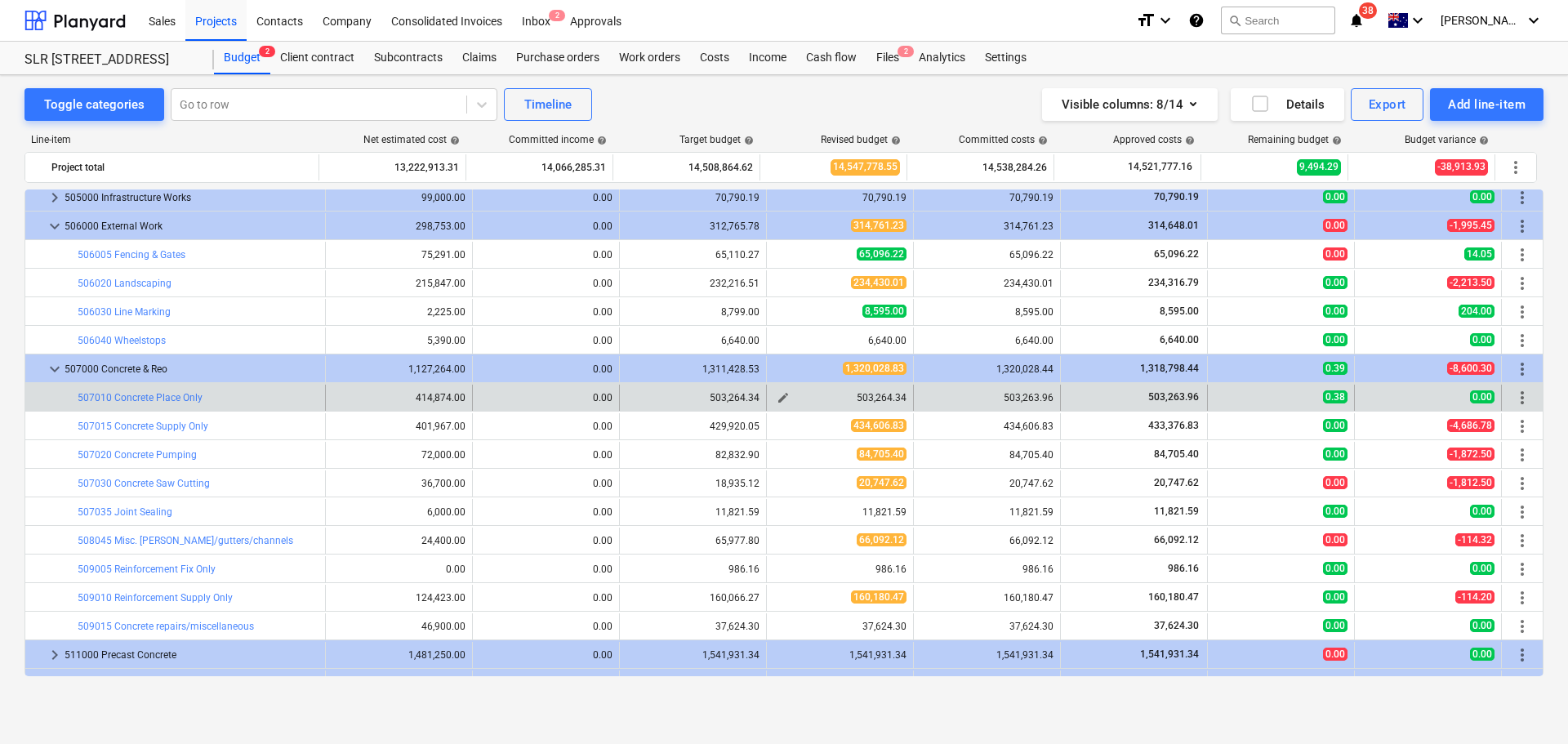
click at [777, 400] on span "edit" at bounding box center [783, 398] width 13 height 13
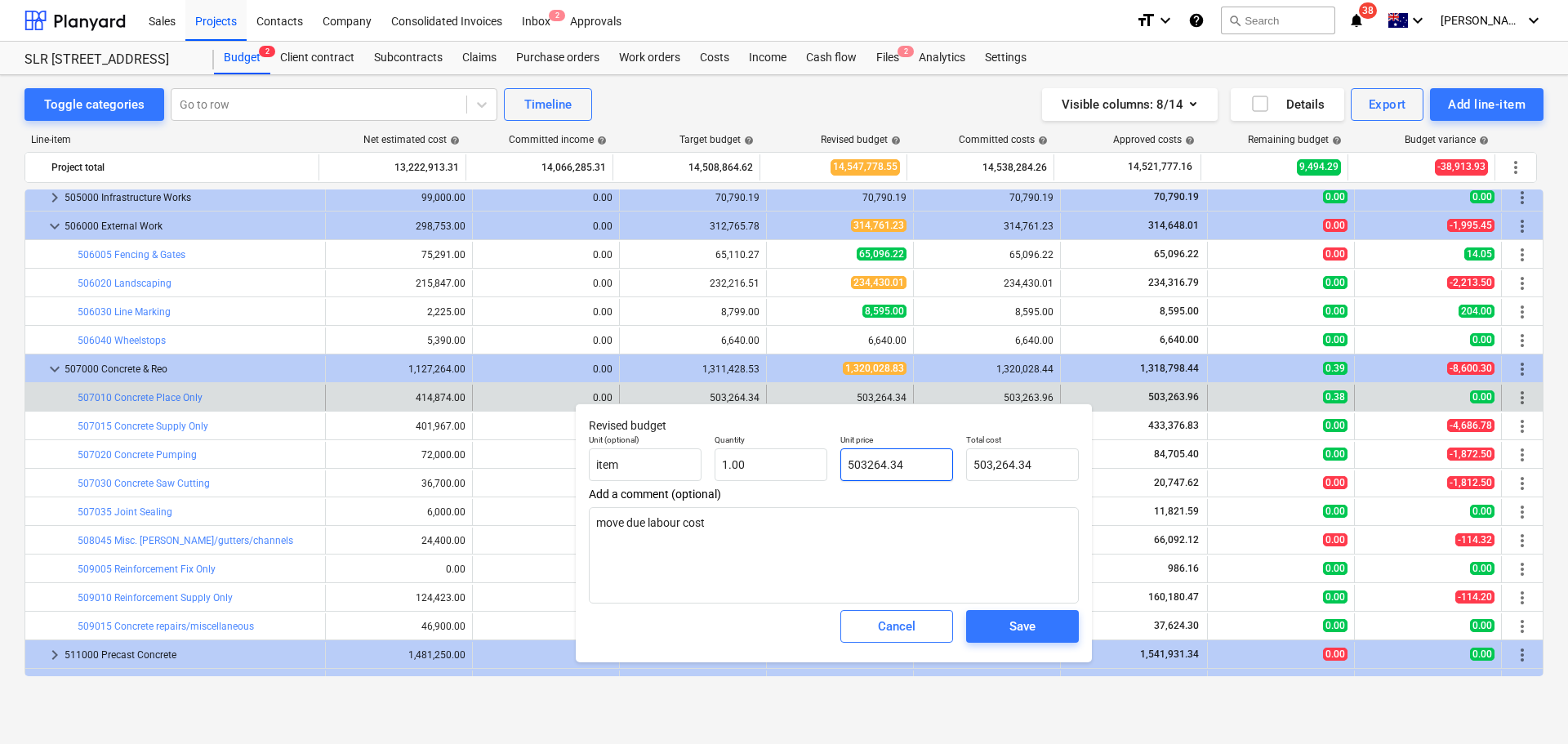
click at [919, 467] on input "503264.34" at bounding box center [896, 465] width 112 height 33
click at [1032, 621] on div "Save" at bounding box center [1022, 626] width 26 height 22
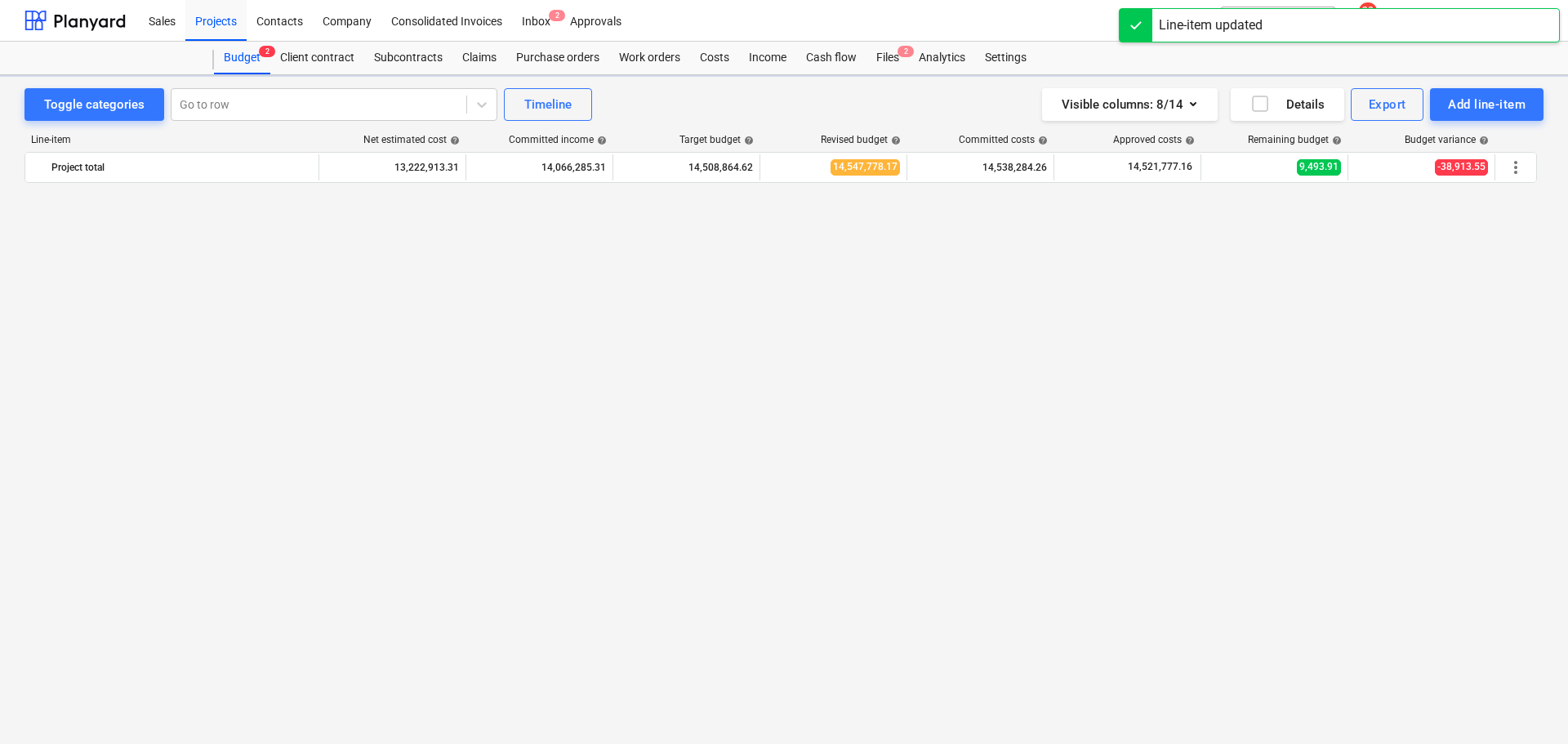
scroll to position [1731, 0]
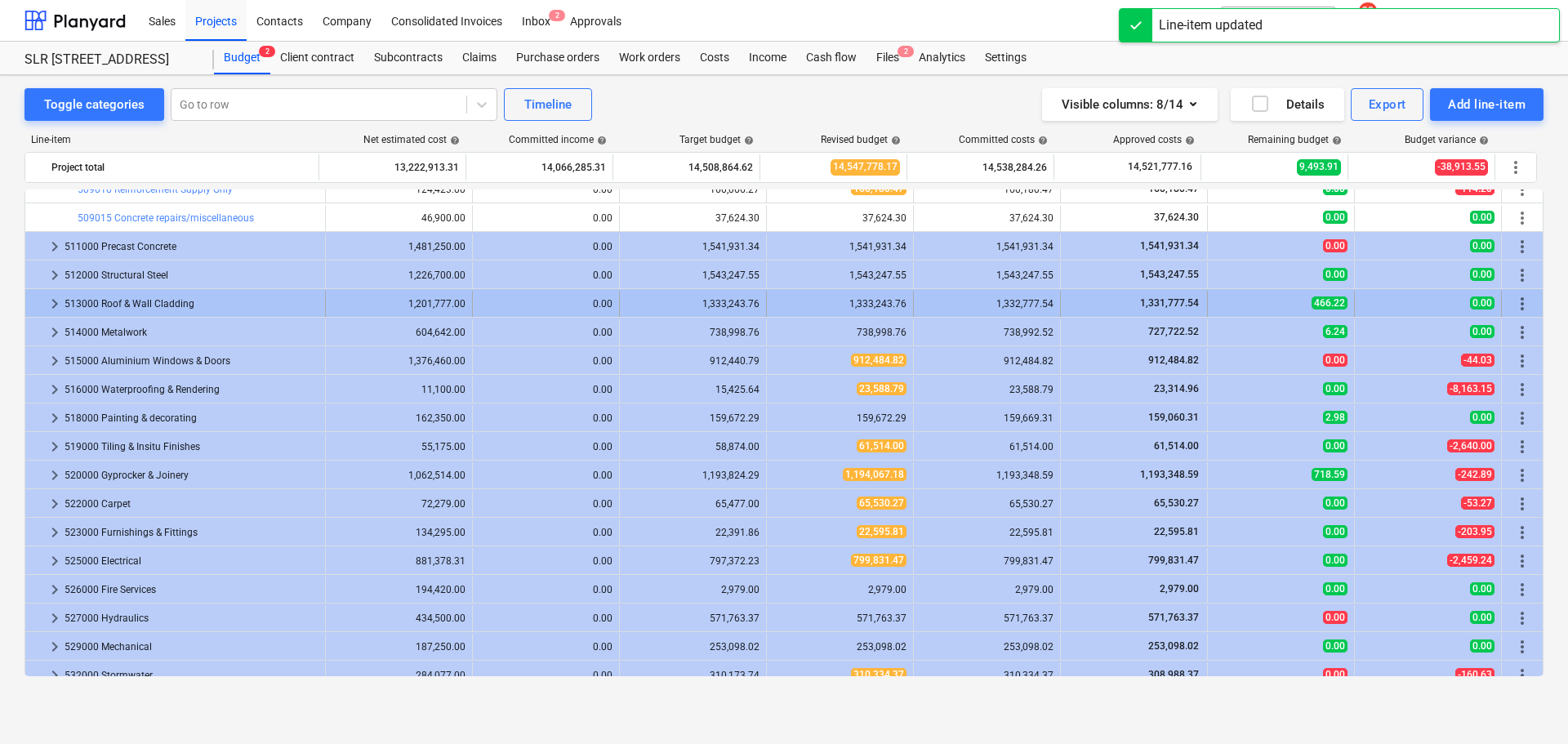
click at [52, 303] on span "keyboard_arrow_right" at bounding box center [54, 304] width 20 height 20
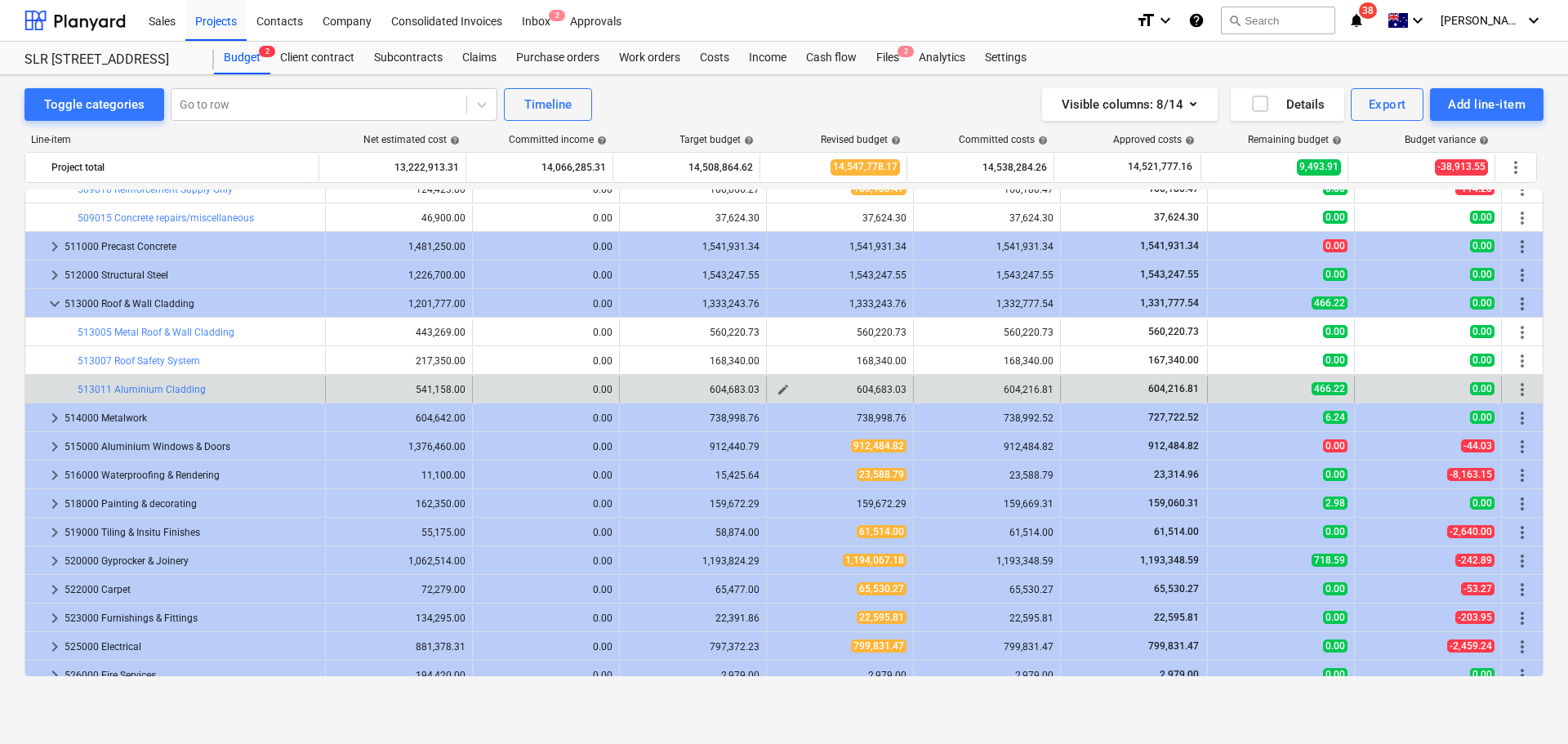
click at [779, 391] on span "edit" at bounding box center [783, 390] width 13 height 13
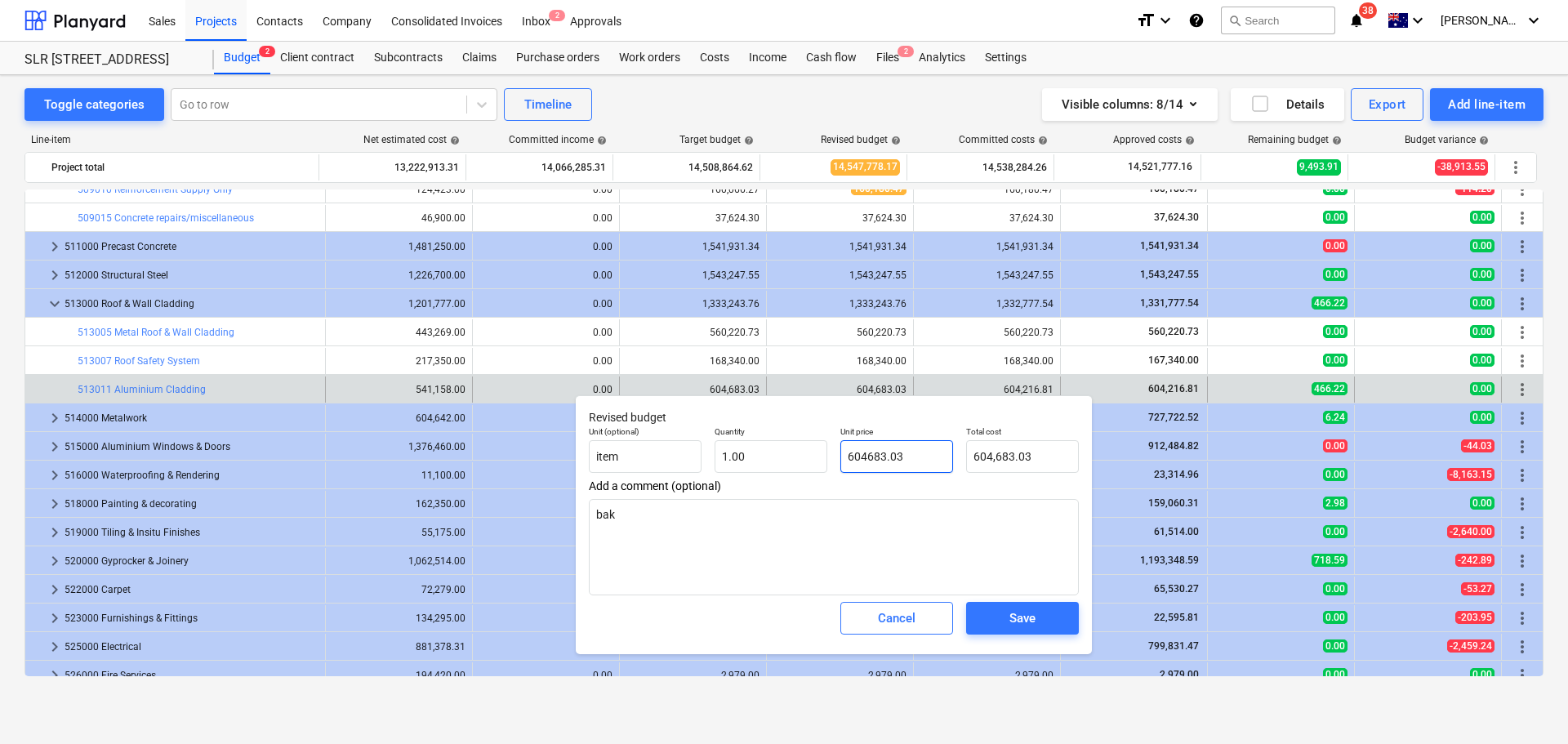
click at [922, 452] on input "604683.03" at bounding box center [896, 456] width 112 height 33
click at [1025, 618] on div "Save" at bounding box center [1022, 618] width 26 height 22
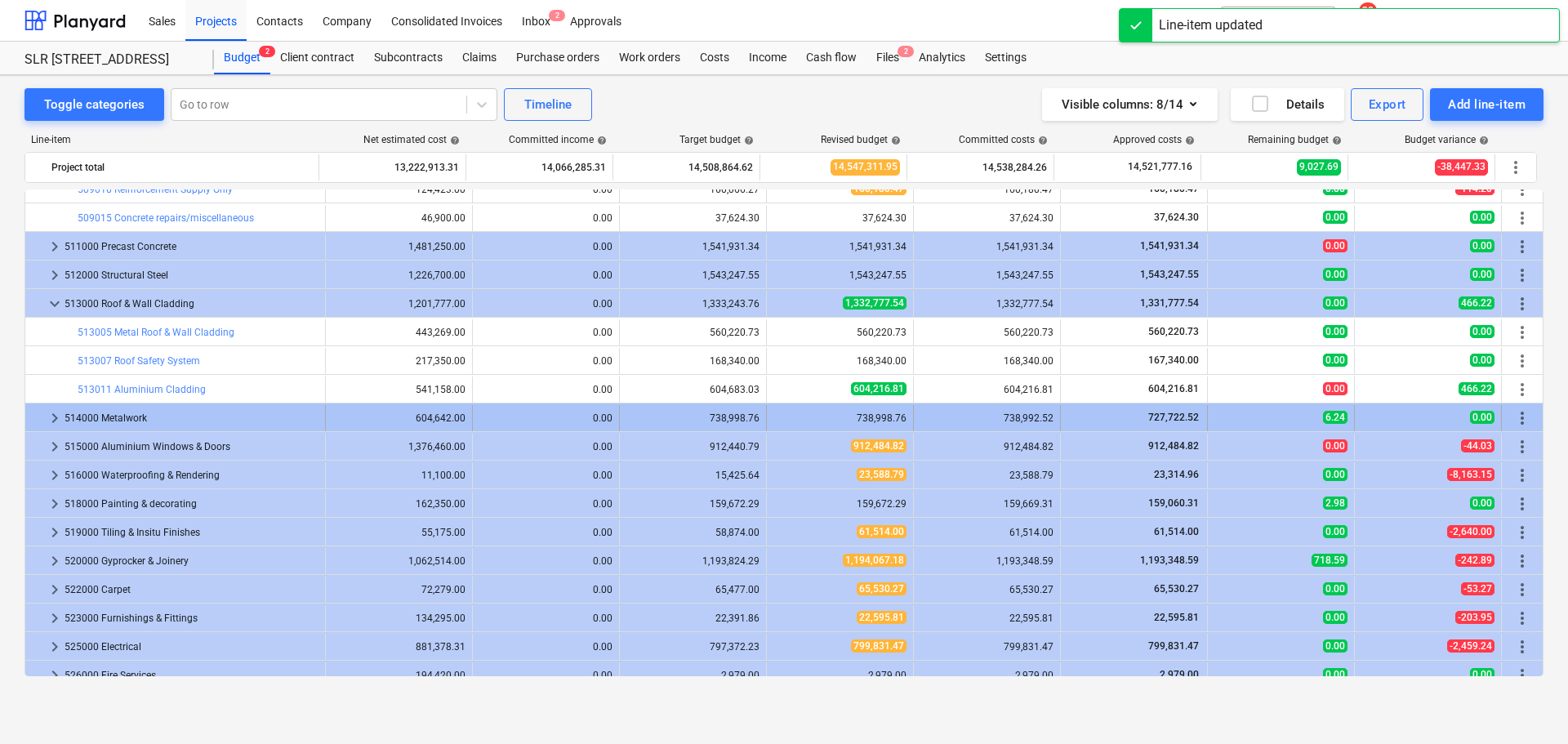
click at [48, 416] on span "keyboard_arrow_right" at bounding box center [54, 418] width 20 height 20
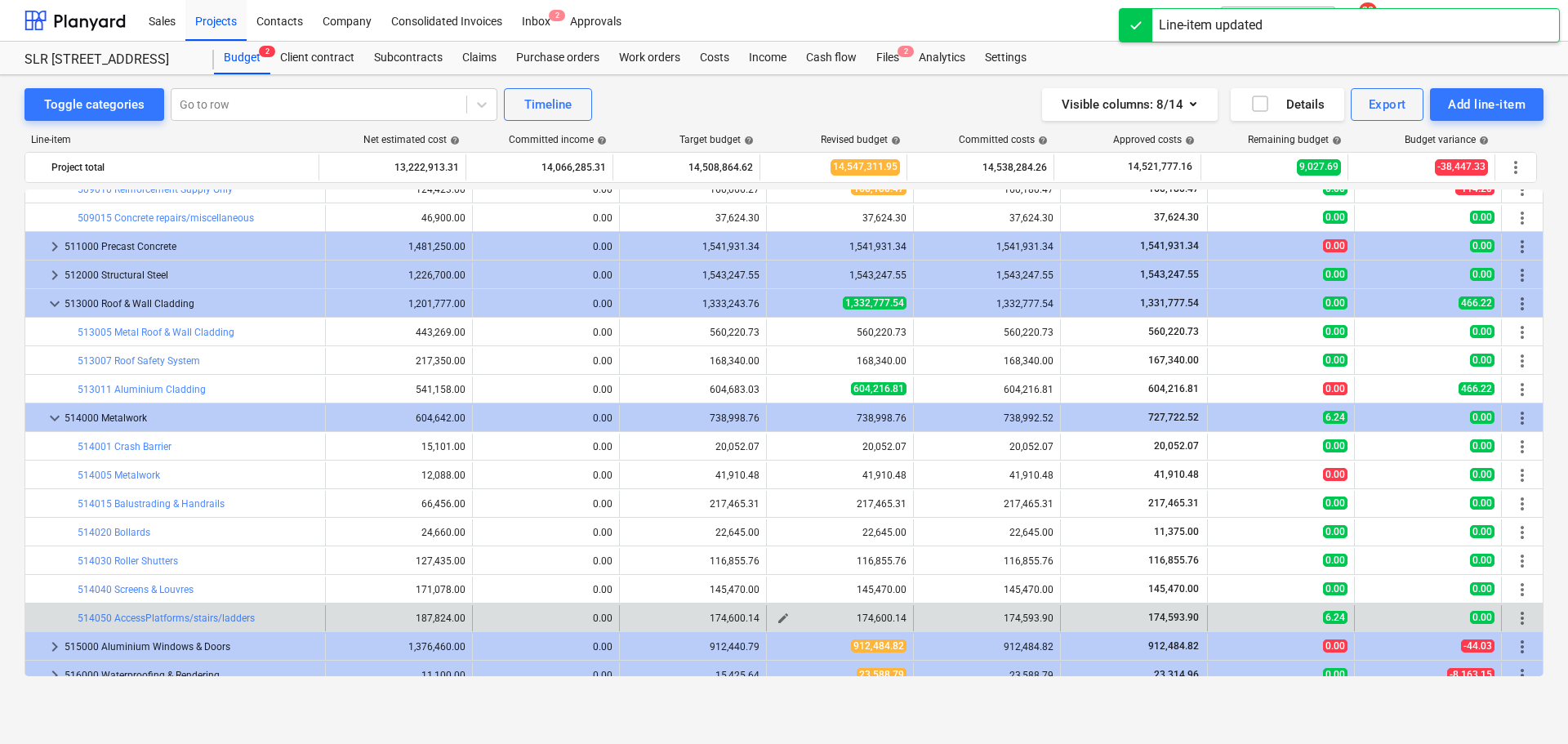
click at [783, 622] on span "edit" at bounding box center [783, 618] width 13 height 13
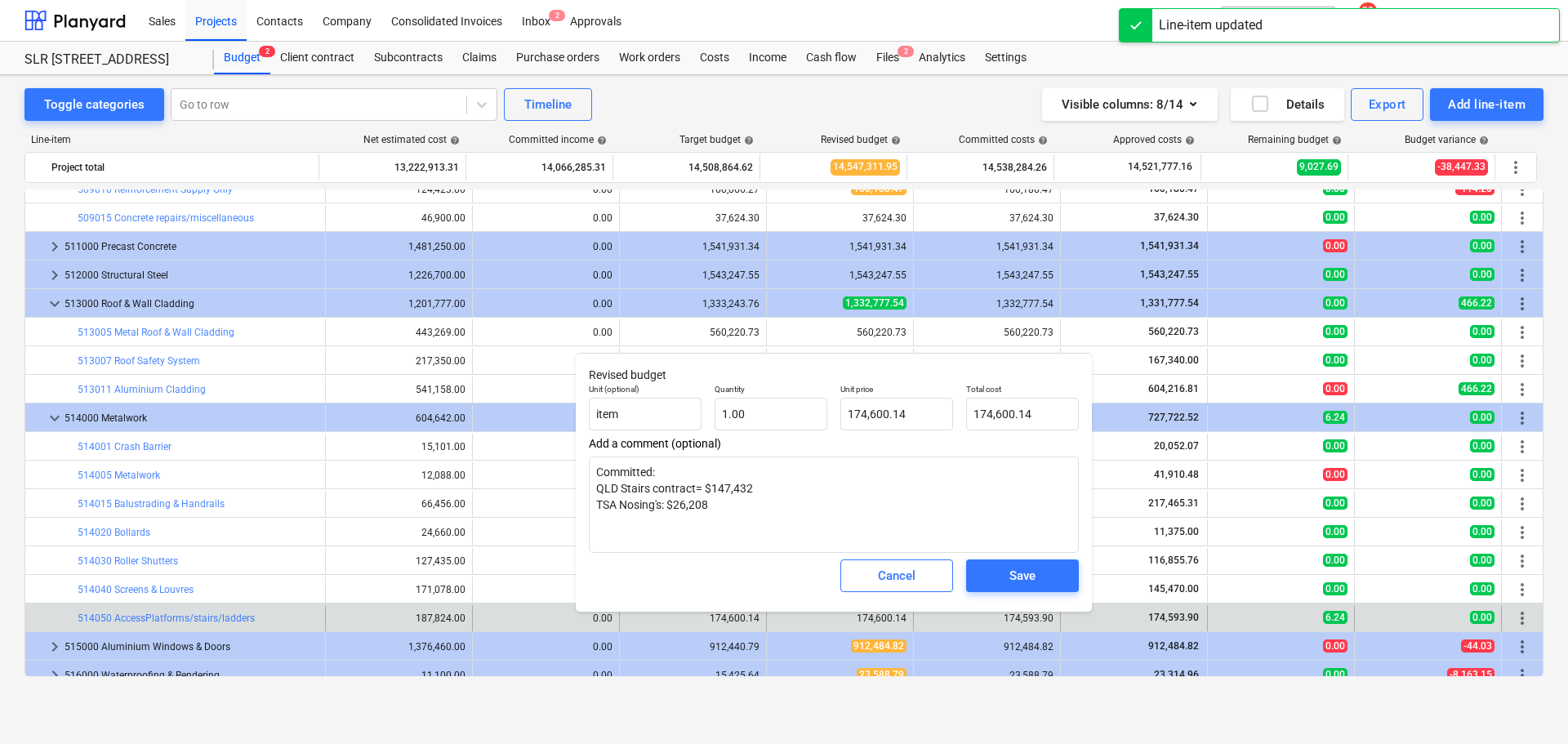
click at [913, 395] on p "Unit price" at bounding box center [896, 391] width 112 height 14
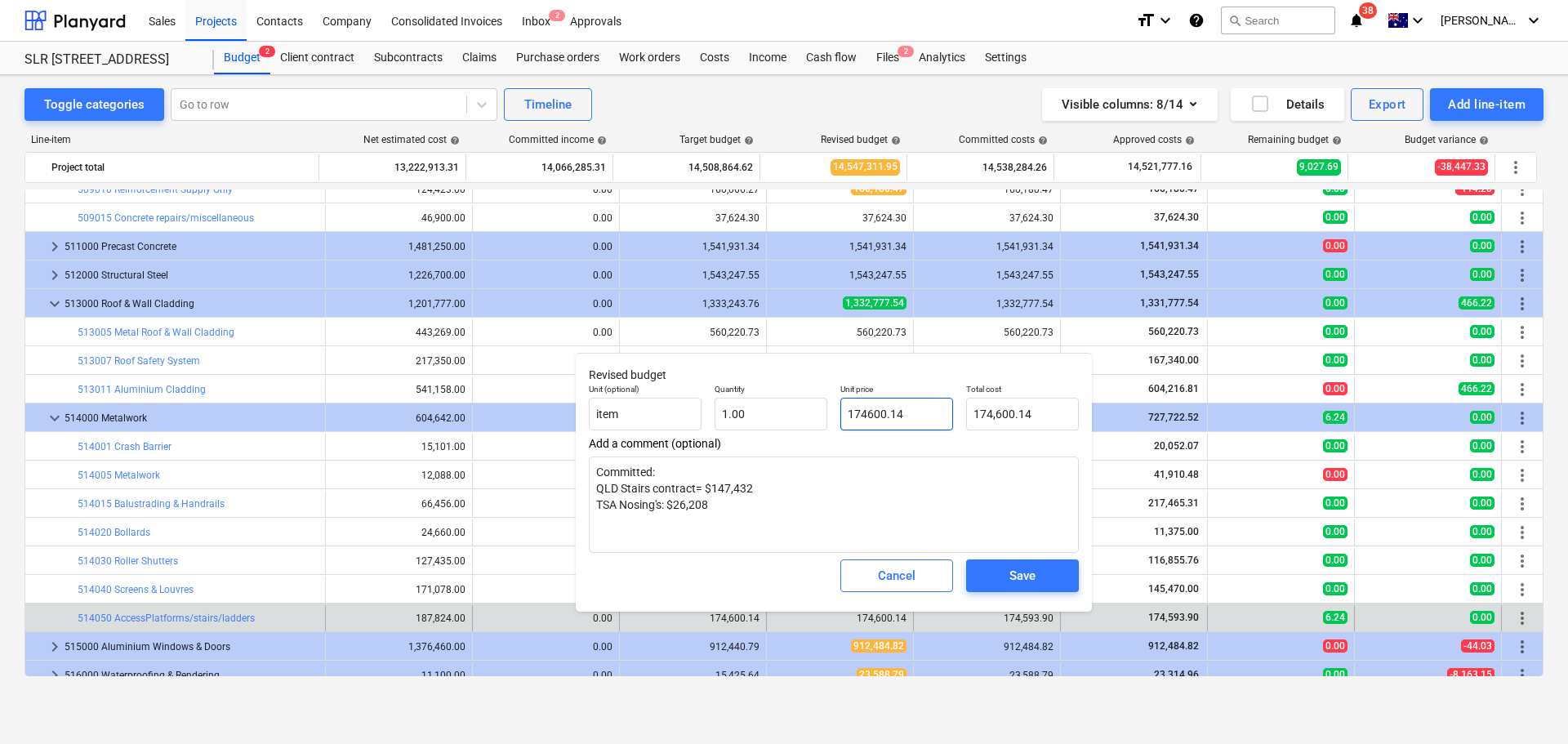
click at [915, 411] on input "174600.14" at bounding box center [896, 413] width 112 height 33
click at [1009, 576] on div "Save" at bounding box center [1022, 575] width 26 height 22
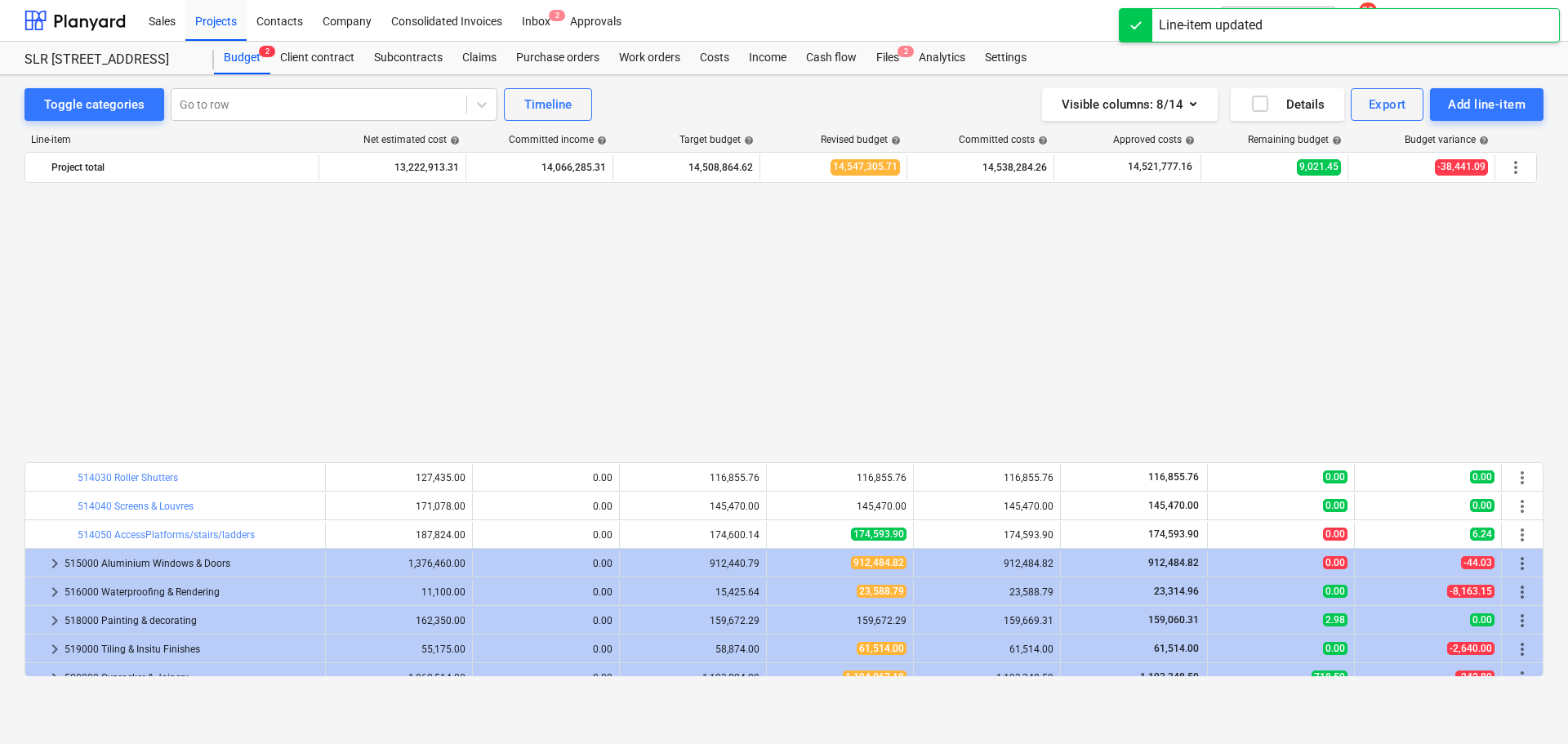
scroll to position [2141, 0]
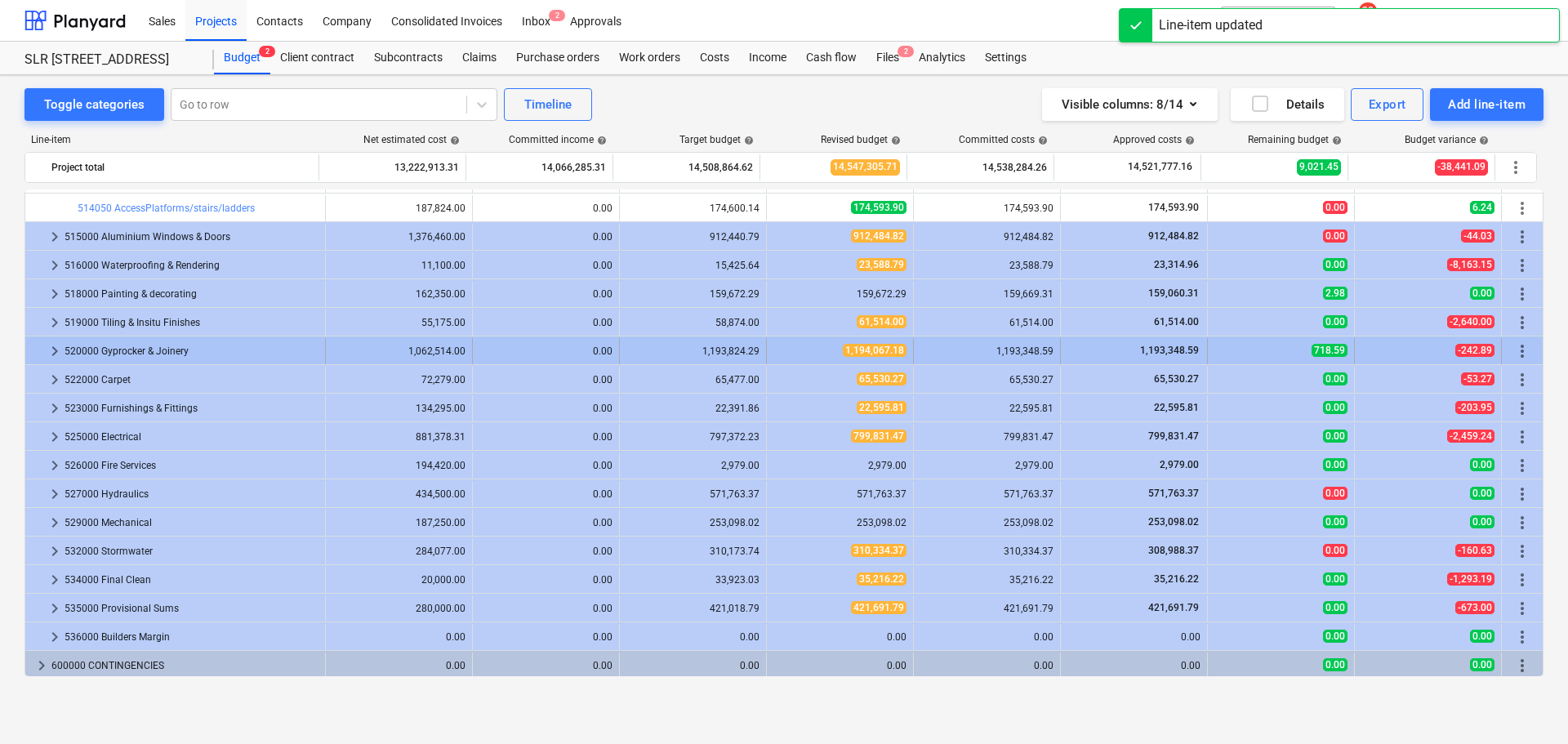
click at [46, 351] on span "keyboard_arrow_right" at bounding box center [54, 350] width 20 height 20
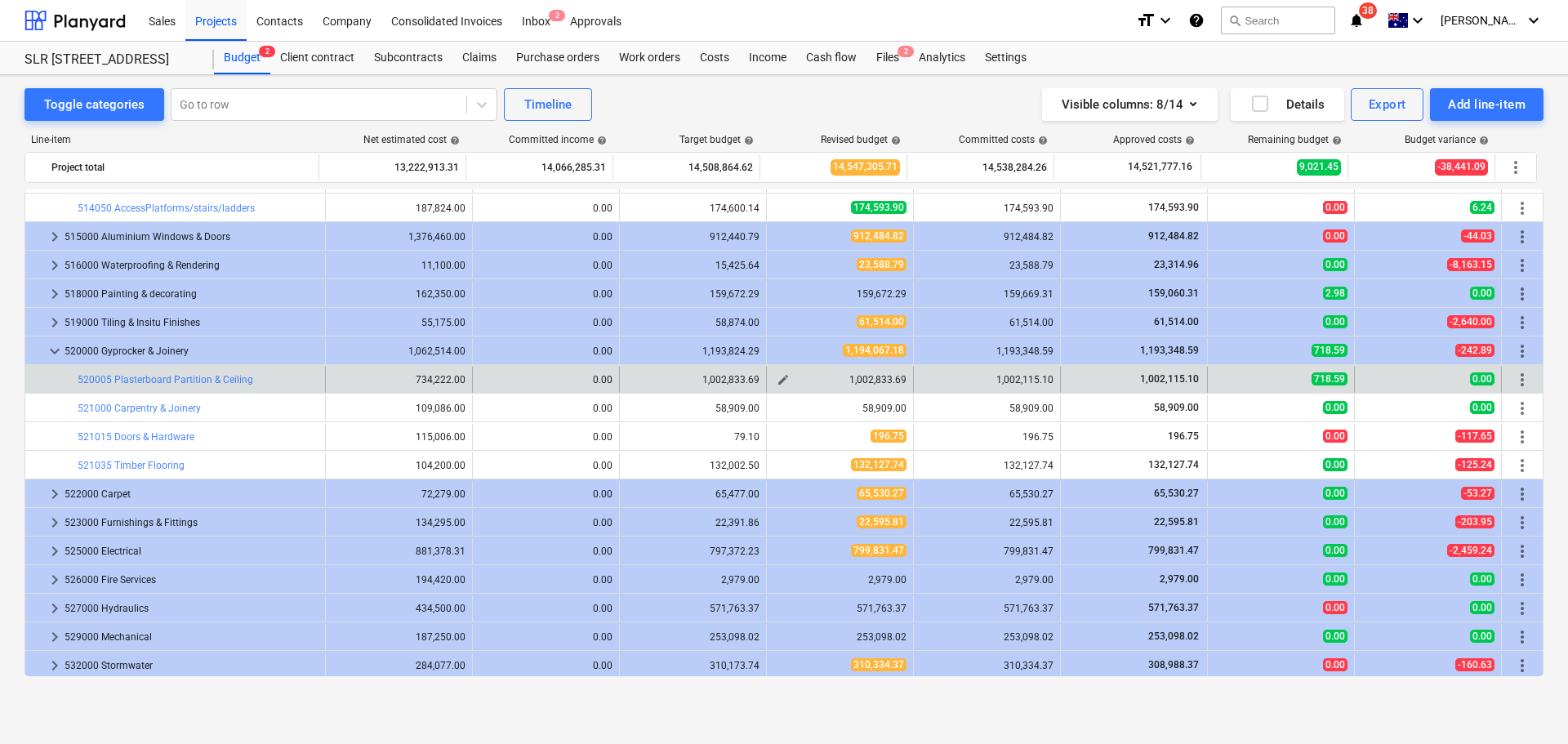
click at [777, 377] on span "edit" at bounding box center [783, 379] width 13 height 13
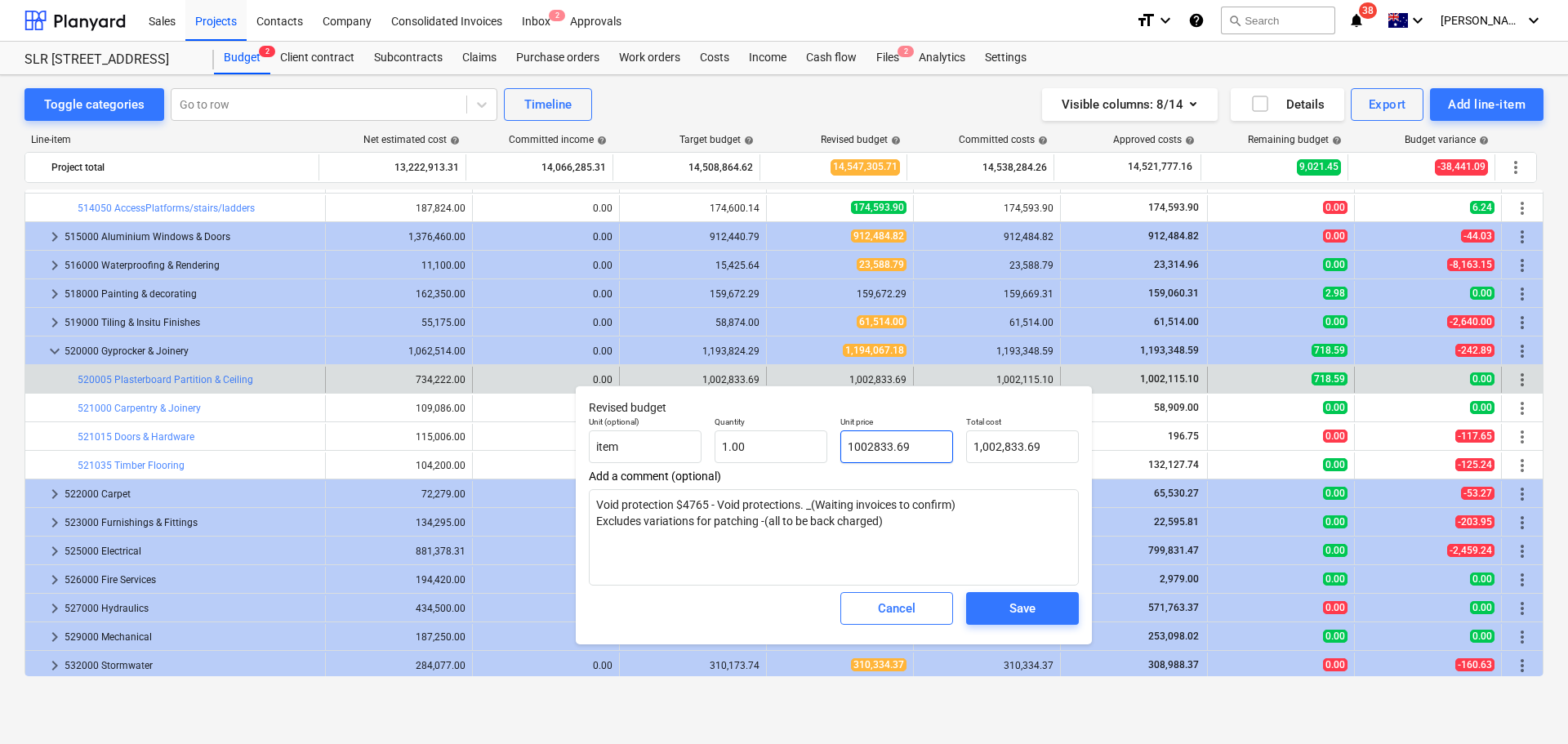
click at [925, 447] on input "1002833.69" at bounding box center [896, 446] width 112 height 33
click at [1028, 603] on div "Save" at bounding box center [1022, 608] width 26 height 22
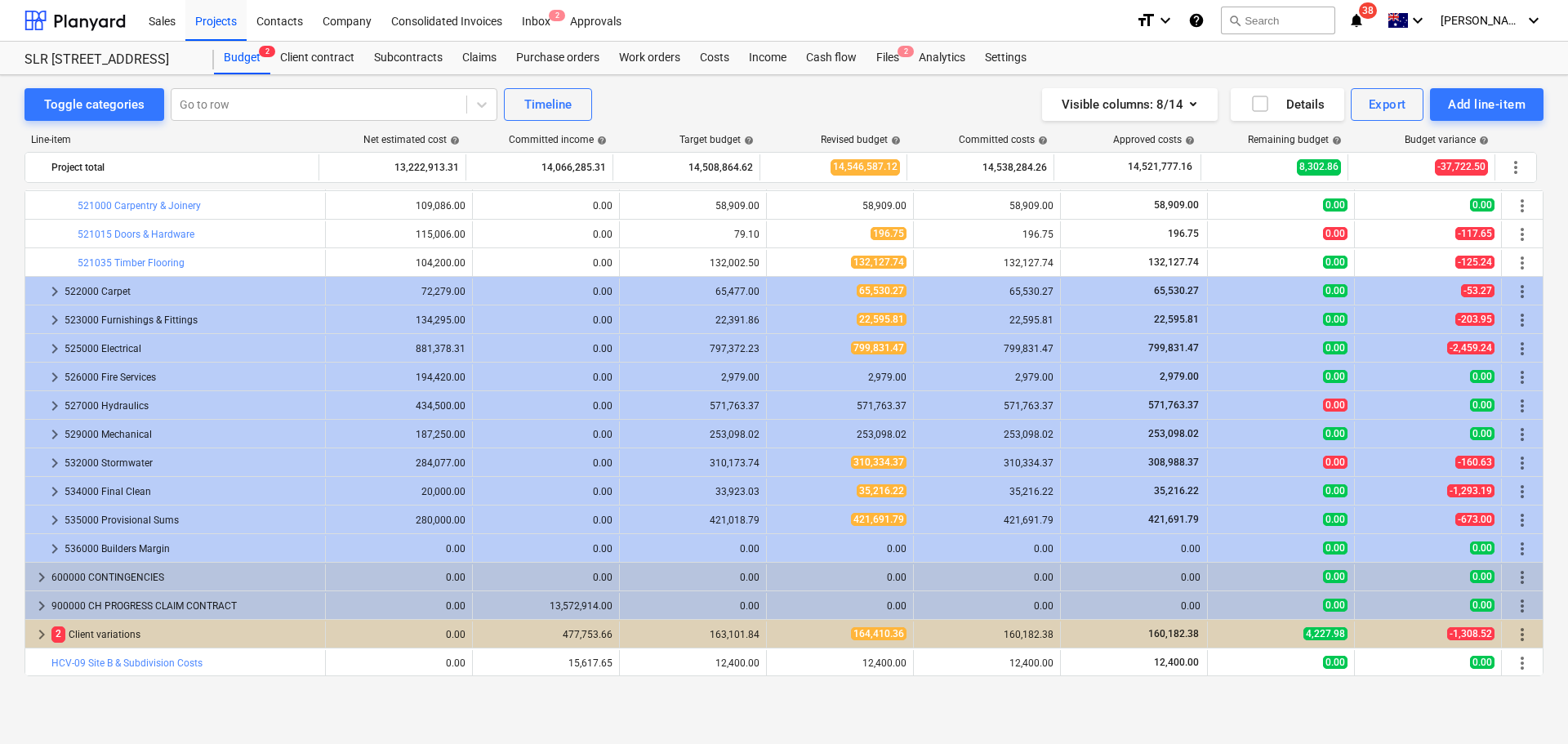
scroll to position [2344, 0]
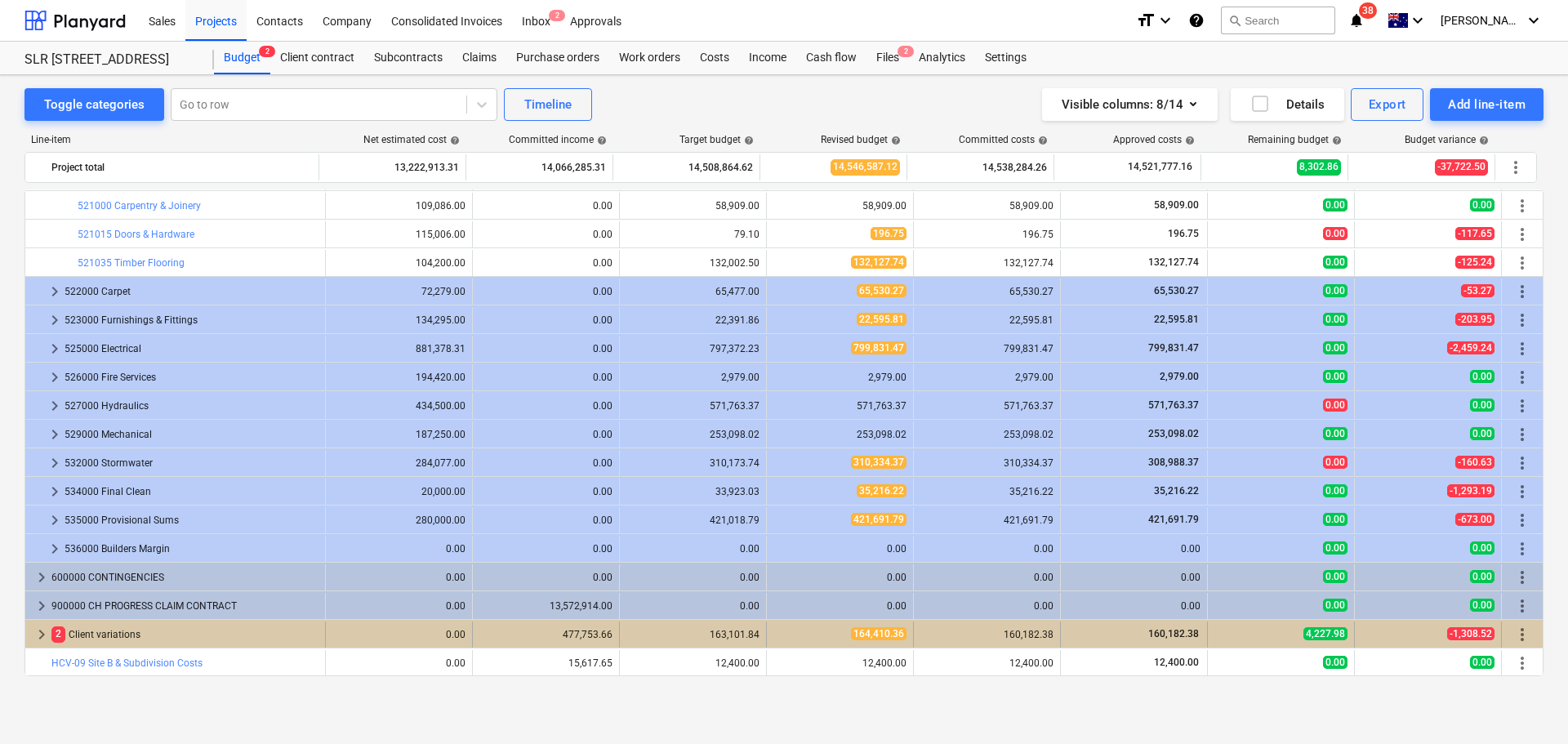
click at [40, 635] on span "keyboard_arrow_right" at bounding box center [41, 634] width 20 height 20
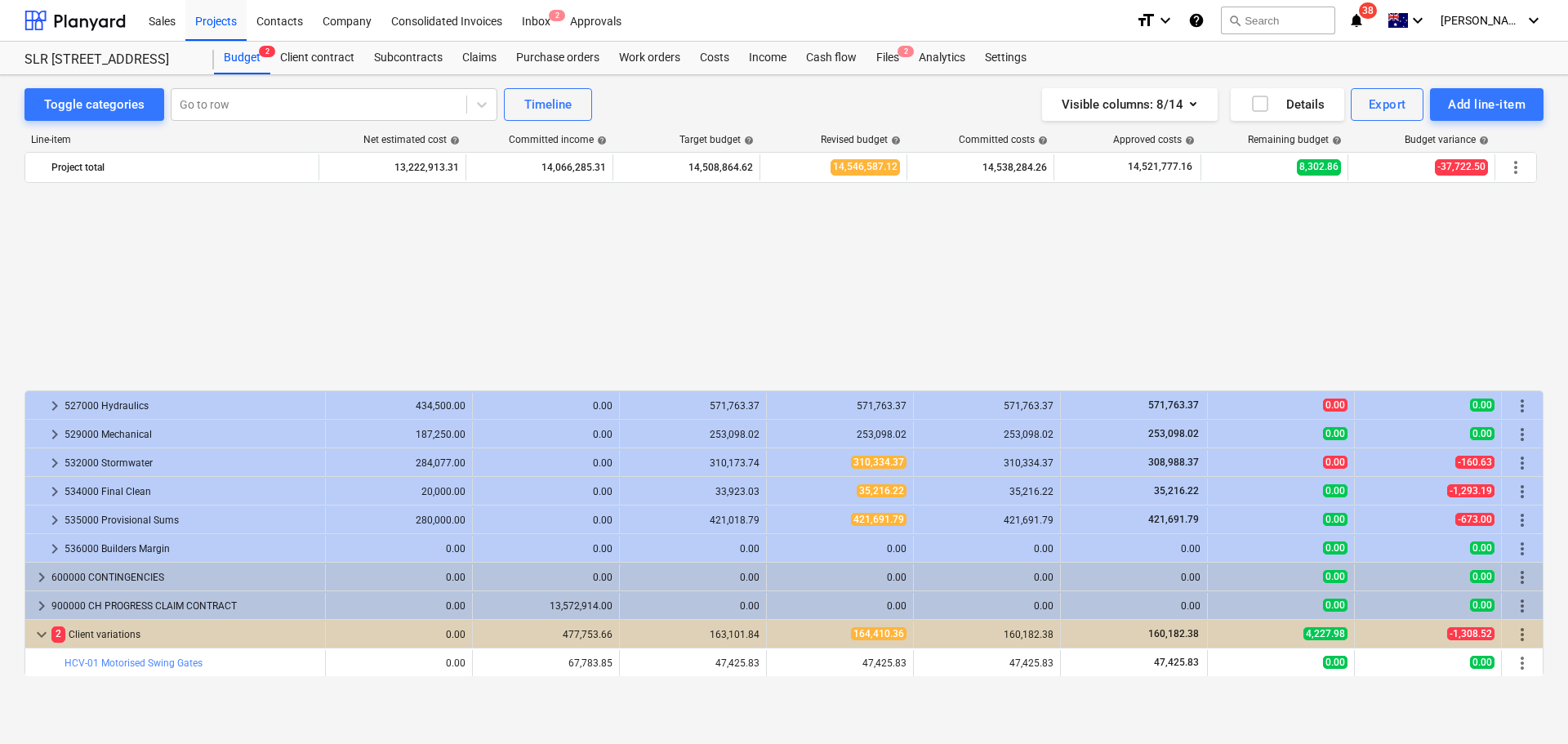
scroll to position [2600, 0]
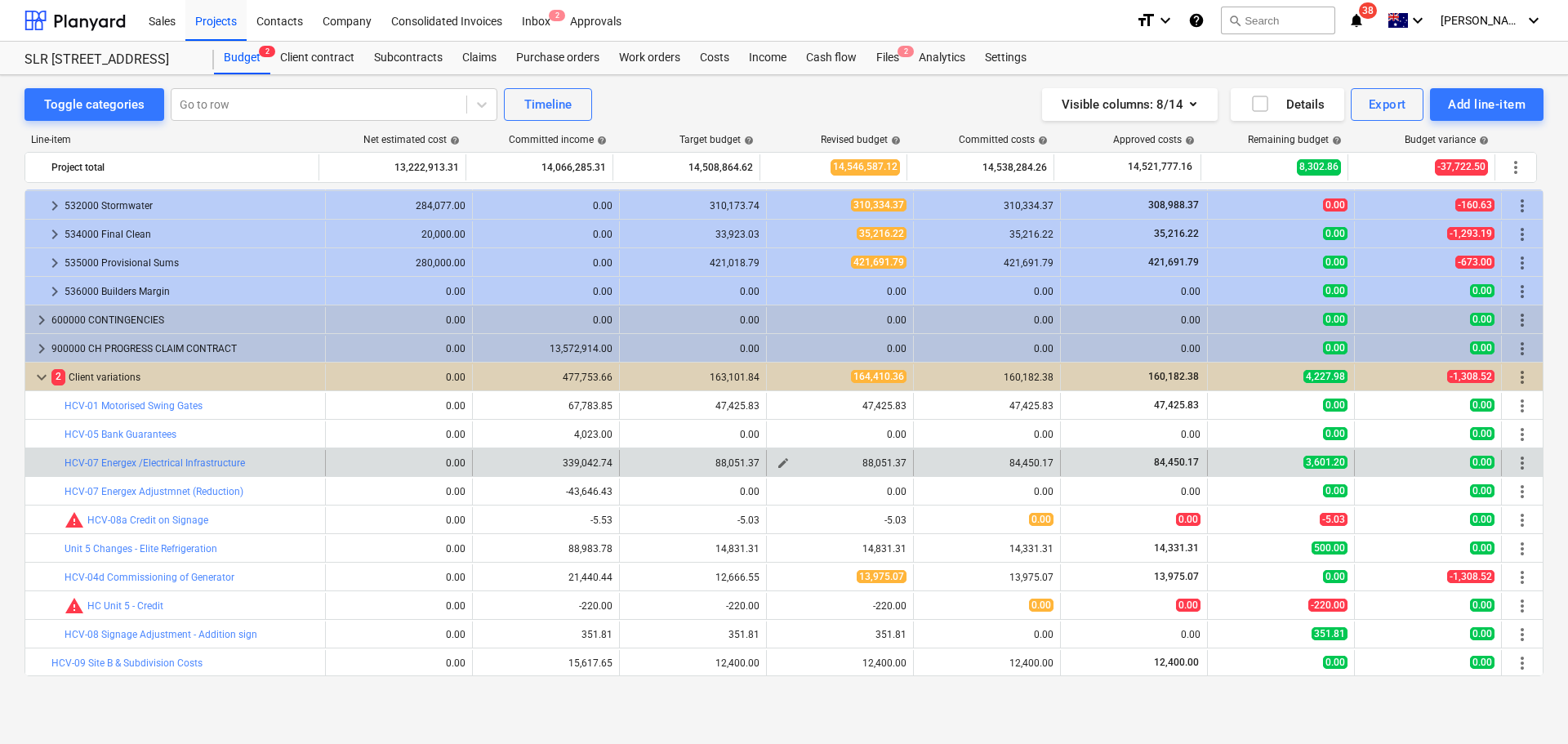
click at [773, 472] on div "edit" at bounding box center [782, 463] width 20 height 20
click at [780, 464] on span "edit" at bounding box center [783, 463] width 13 height 13
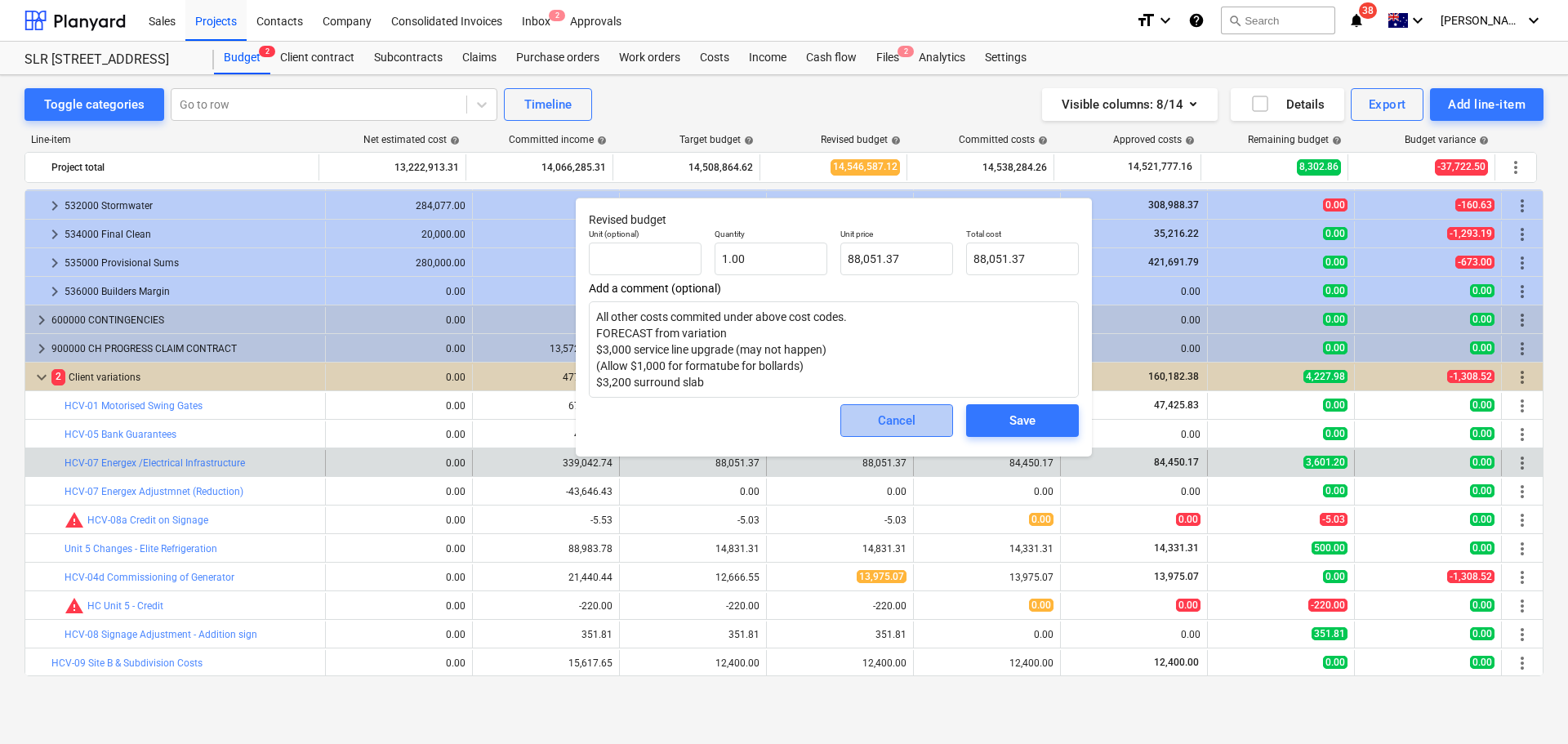
click at [881, 419] on div "Cancel" at bounding box center [896, 421] width 37 height 22
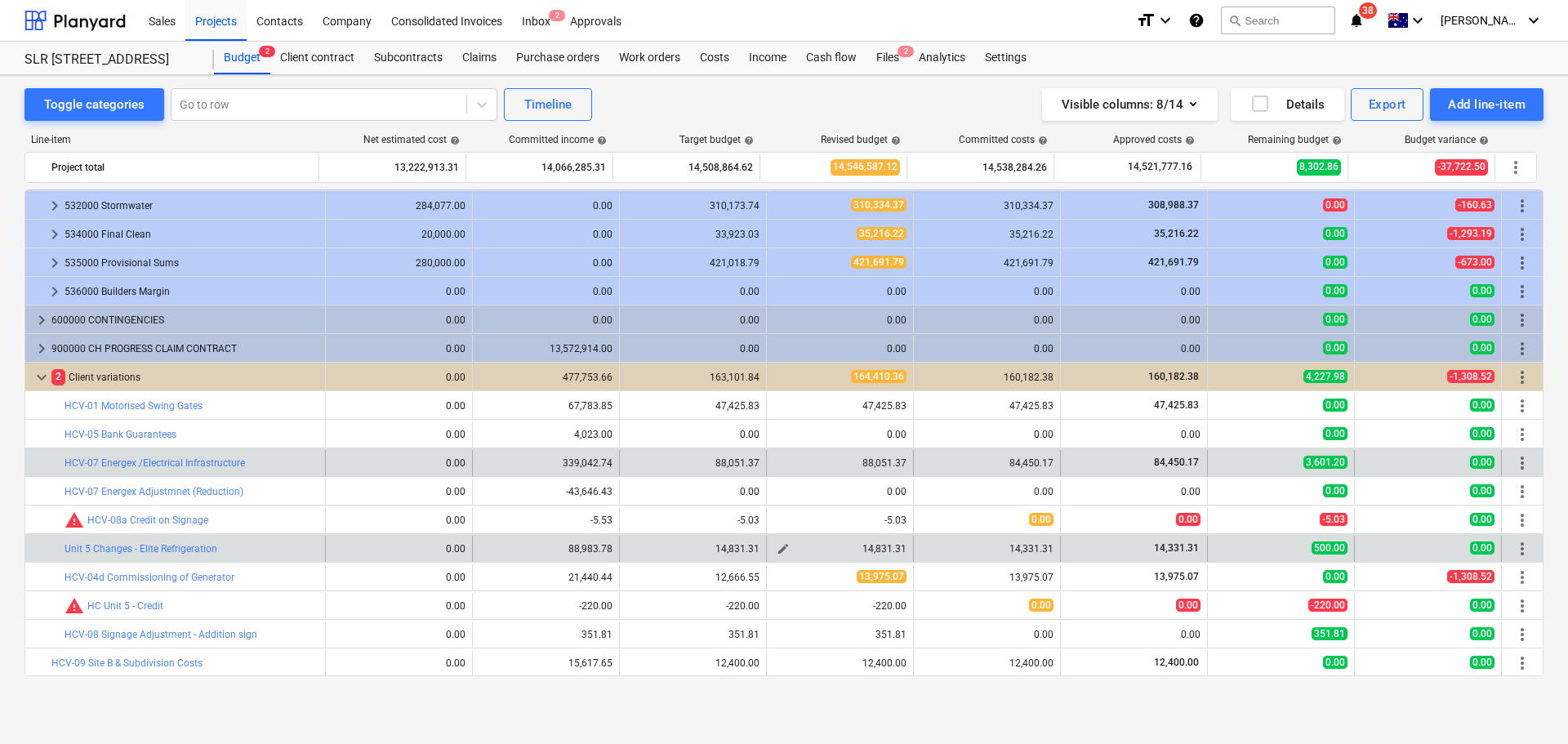
click at [777, 548] on span "edit" at bounding box center [783, 549] width 13 height 13
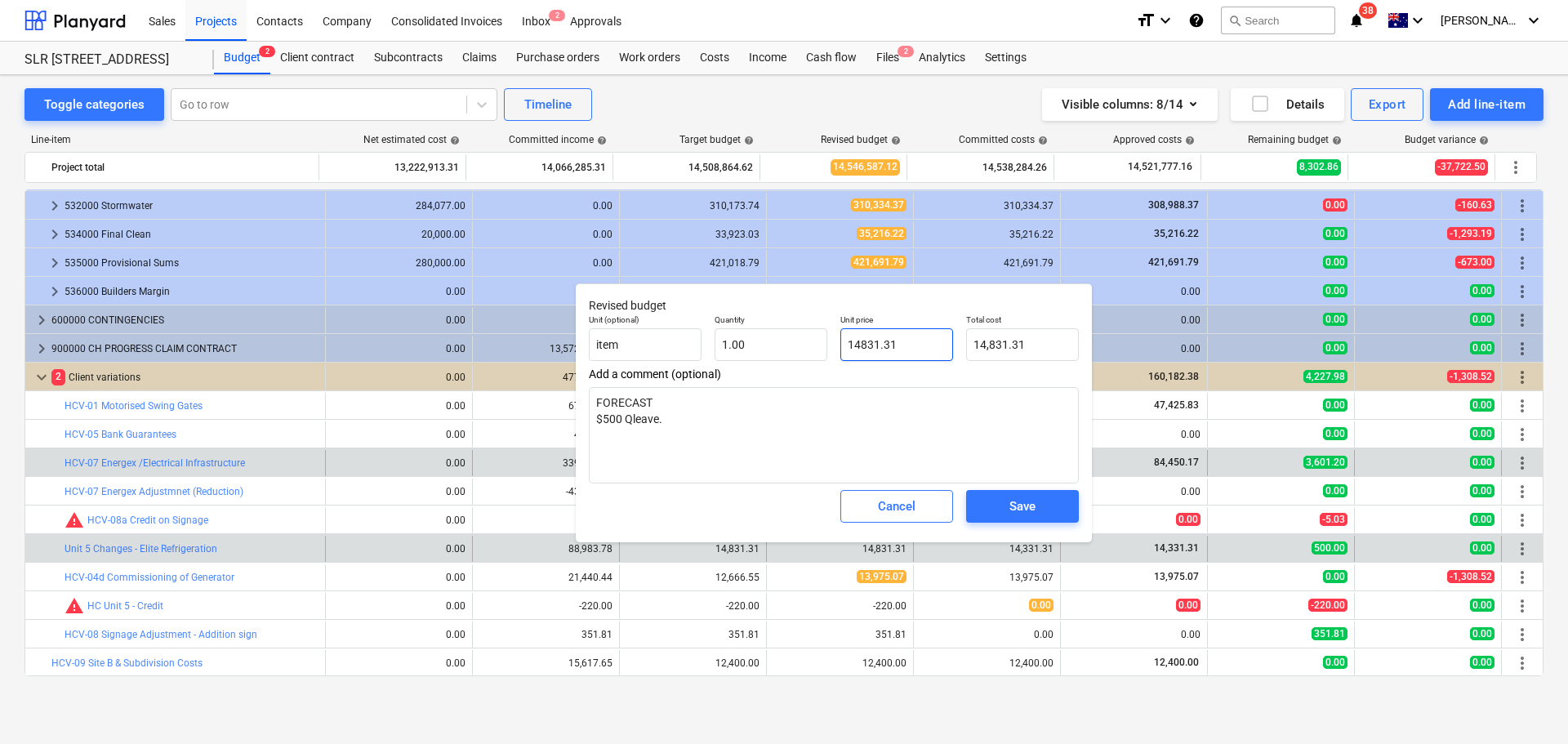
click at [925, 332] on input "14831.31" at bounding box center [896, 344] width 112 height 33
click at [1011, 512] on div "Save" at bounding box center [1022, 506] width 26 height 22
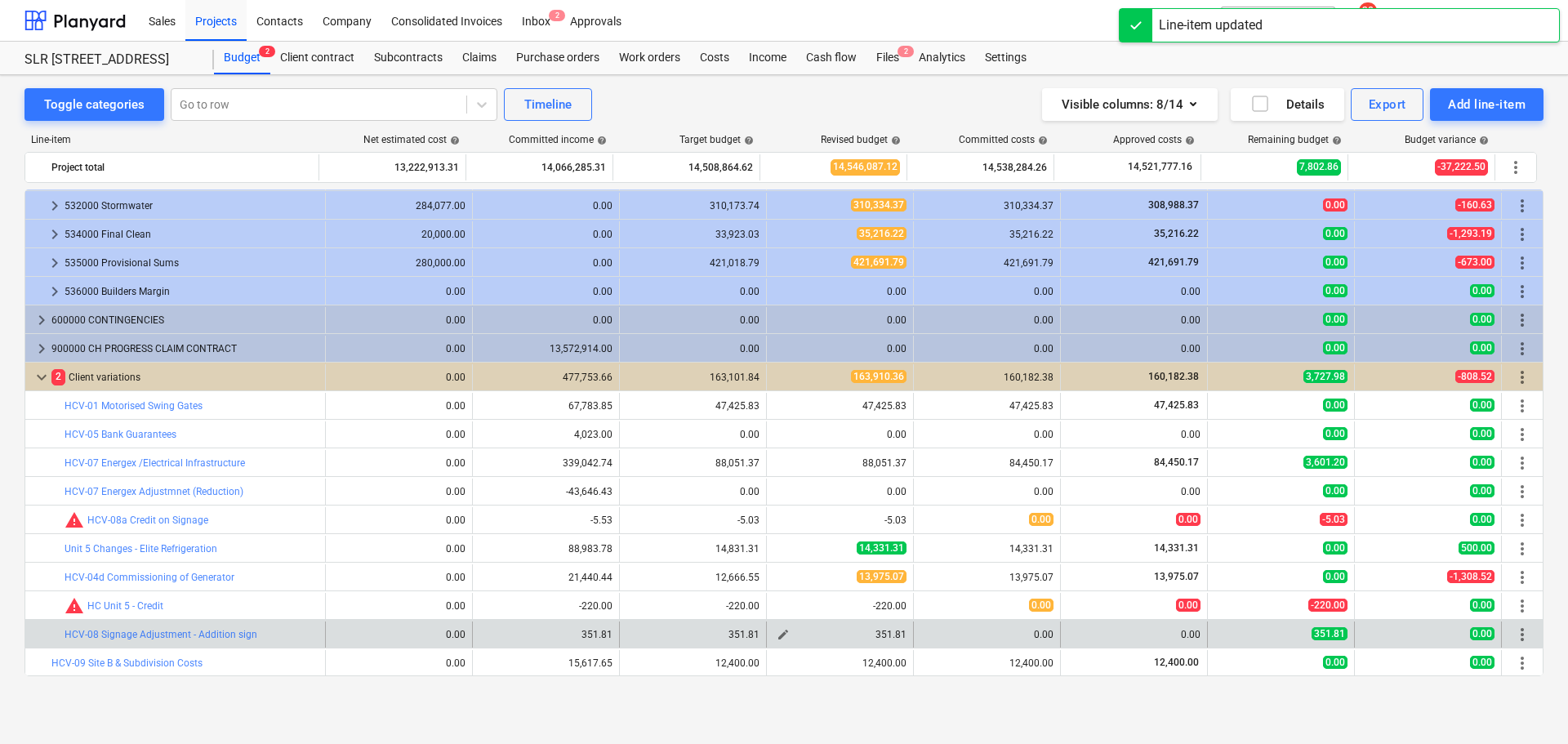
click at [783, 635] on span "edit" at bounding box center [783, 634] width 13 height 13
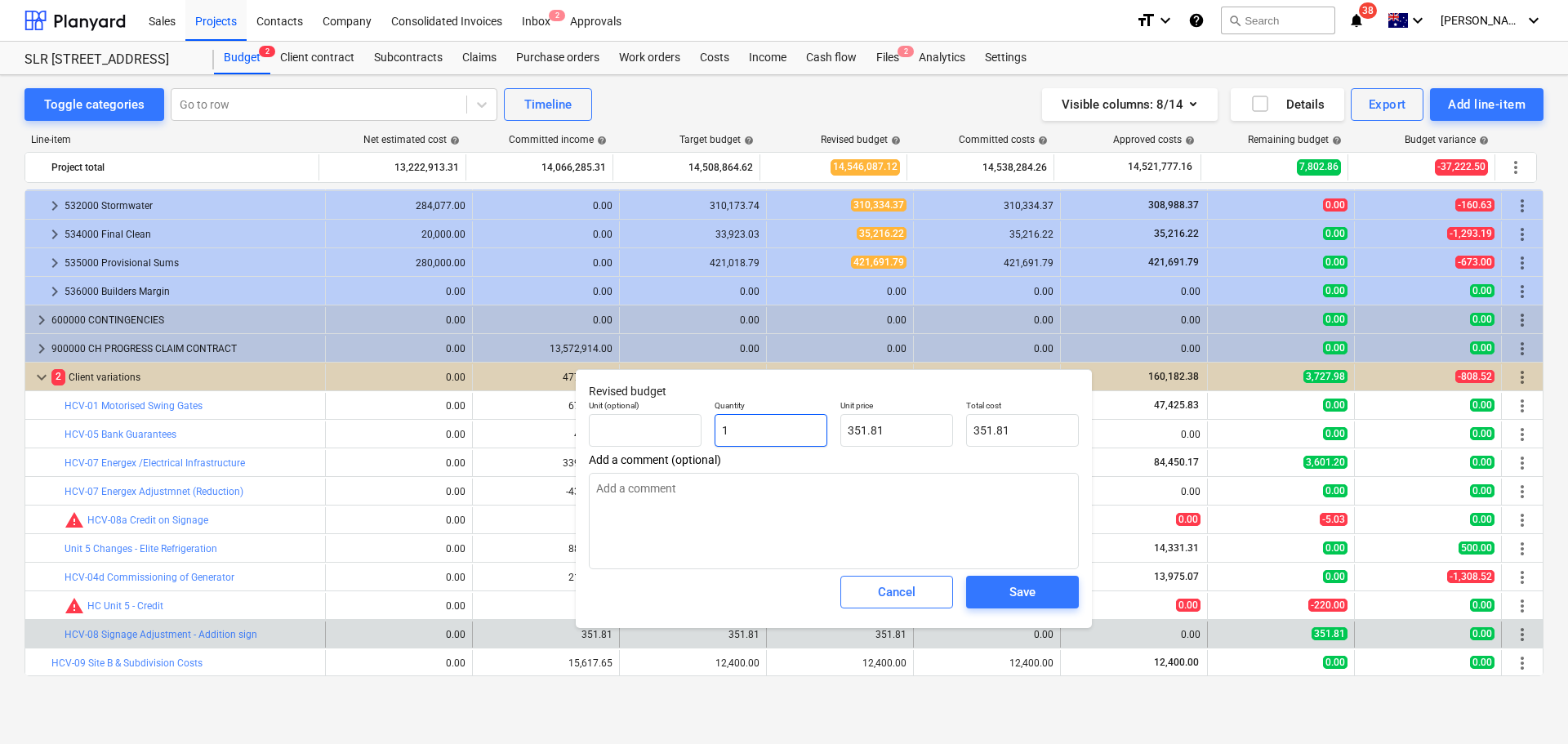
click at [765, 439] on input "1" at bounding box center [771, 430] width 112 height 33
click at [1022, 588] on div "Save" at bounding box center [1022, 592] width 26 height 22
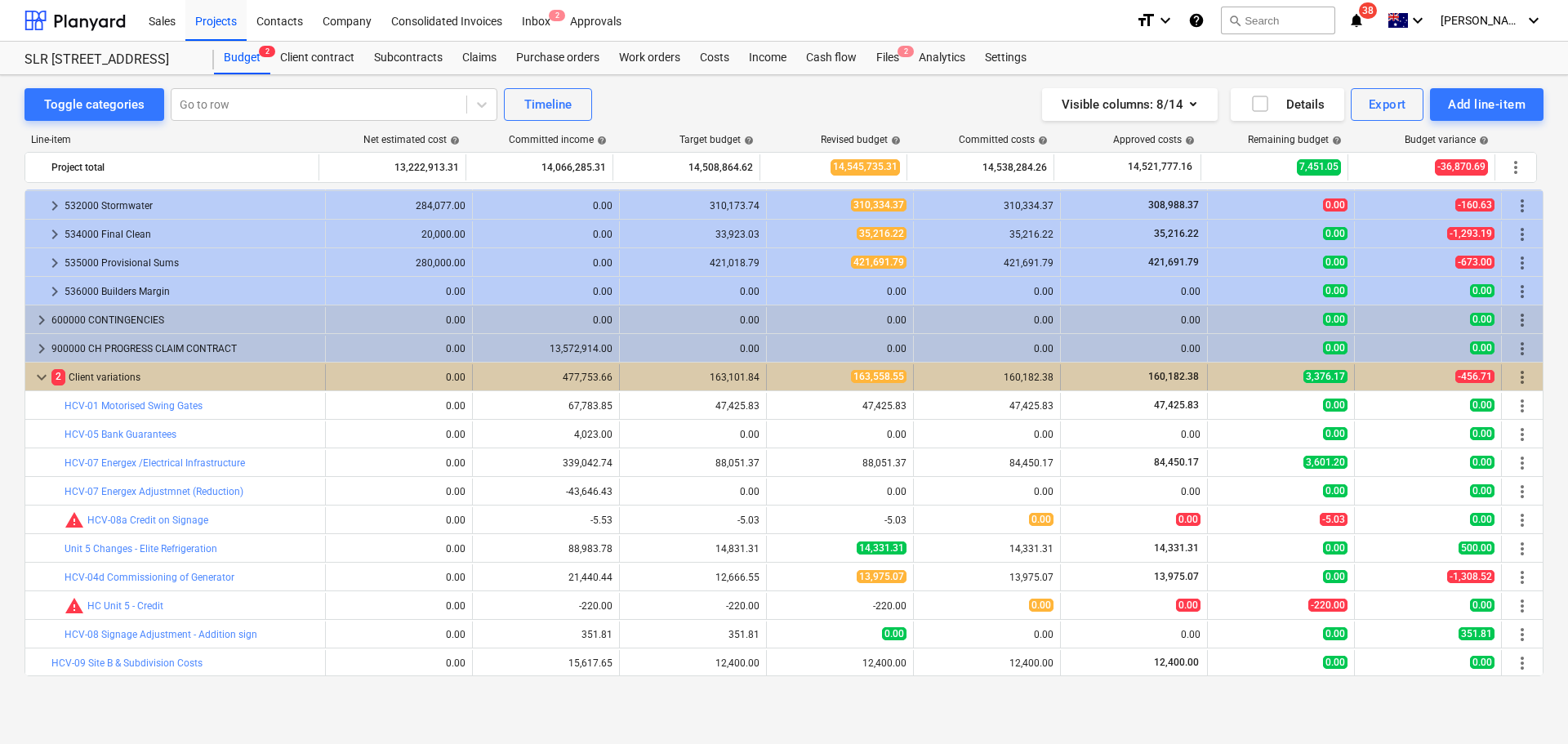
click at [40, 379] on span "keyboard_arrow_down" at bounding box center [41, 377] width 20 height 20
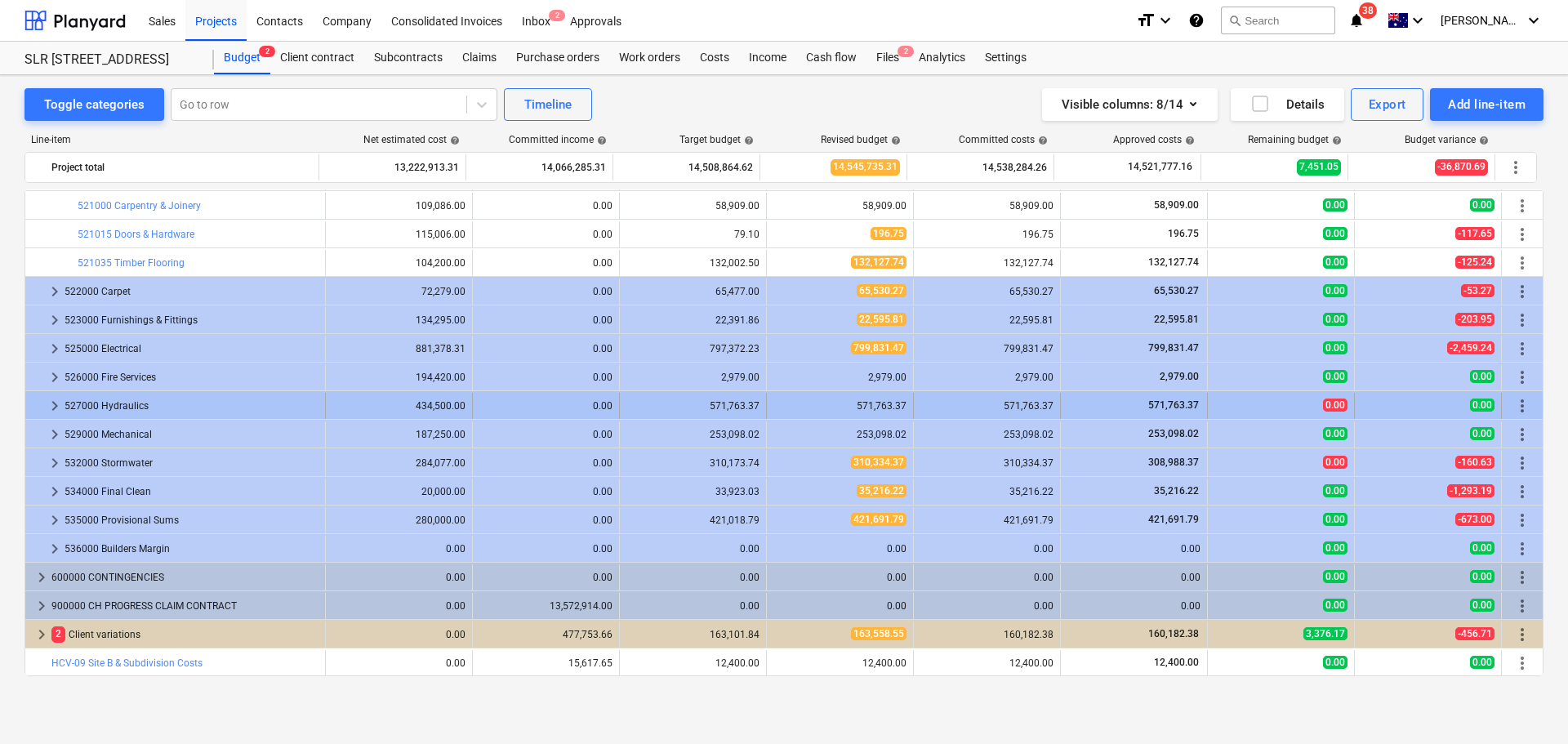
scroll to position [2344, 0]
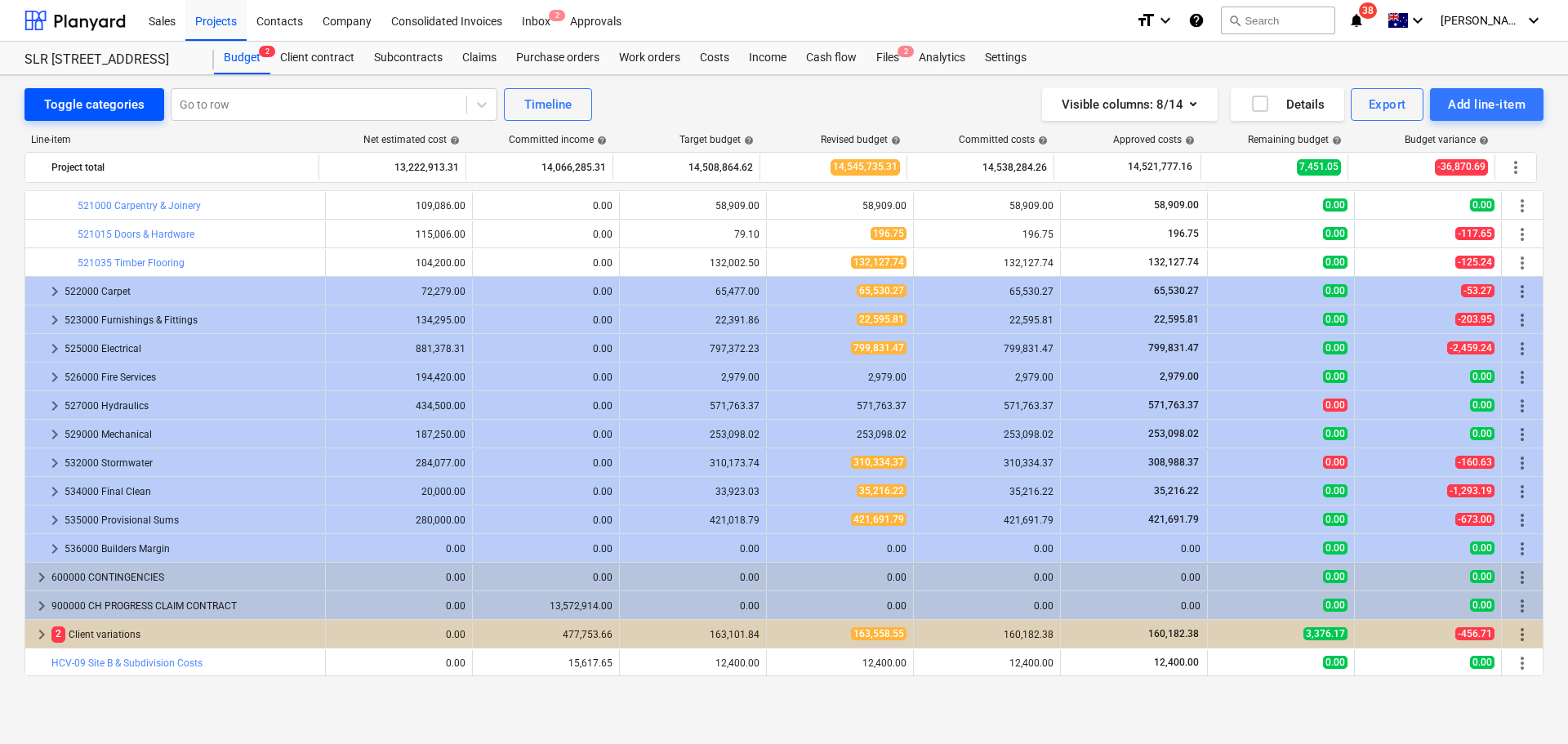
click at [83, 94] on div "Toggle categories" at bounding box center [94, 104] width 100 height 22
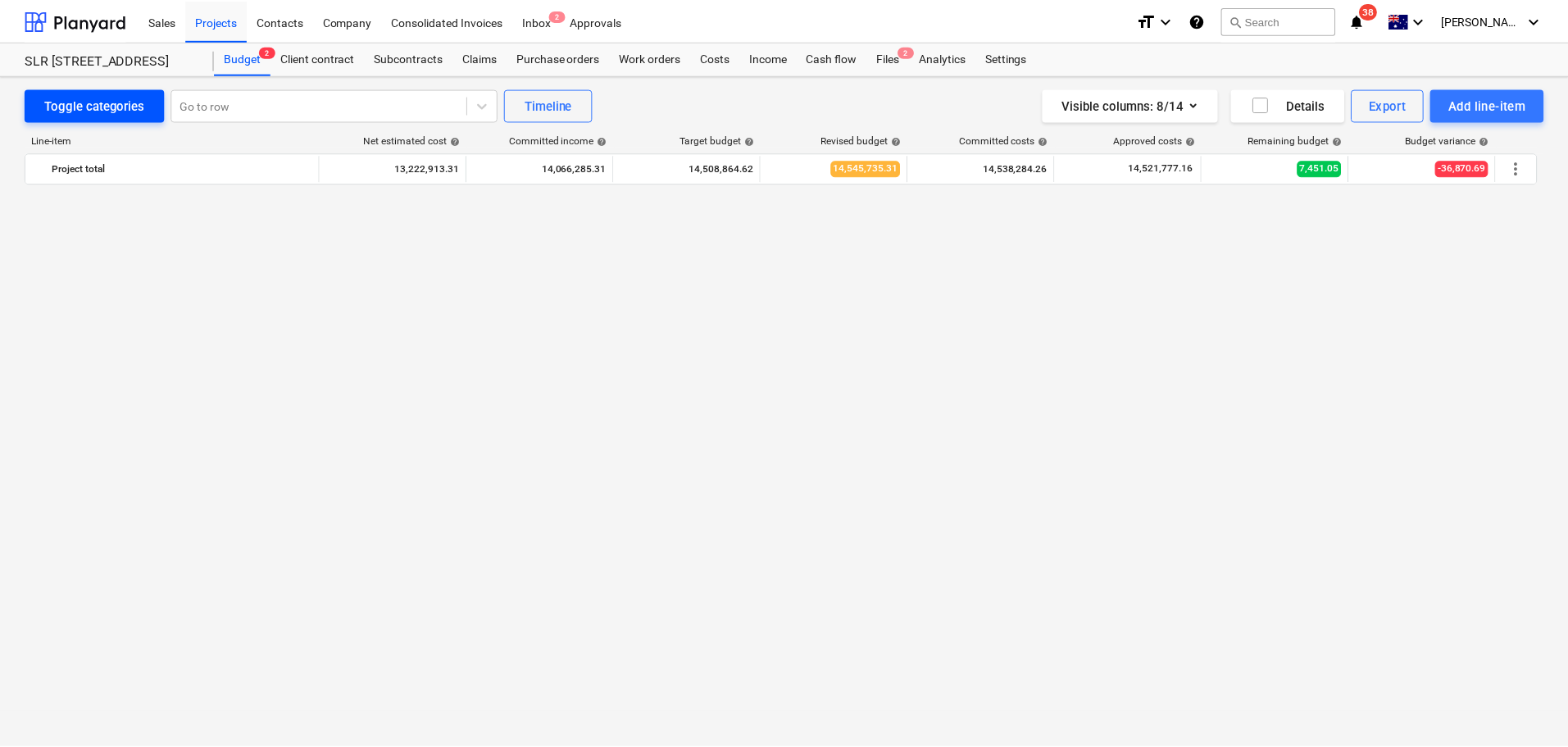
scroll to position [1204, 0]
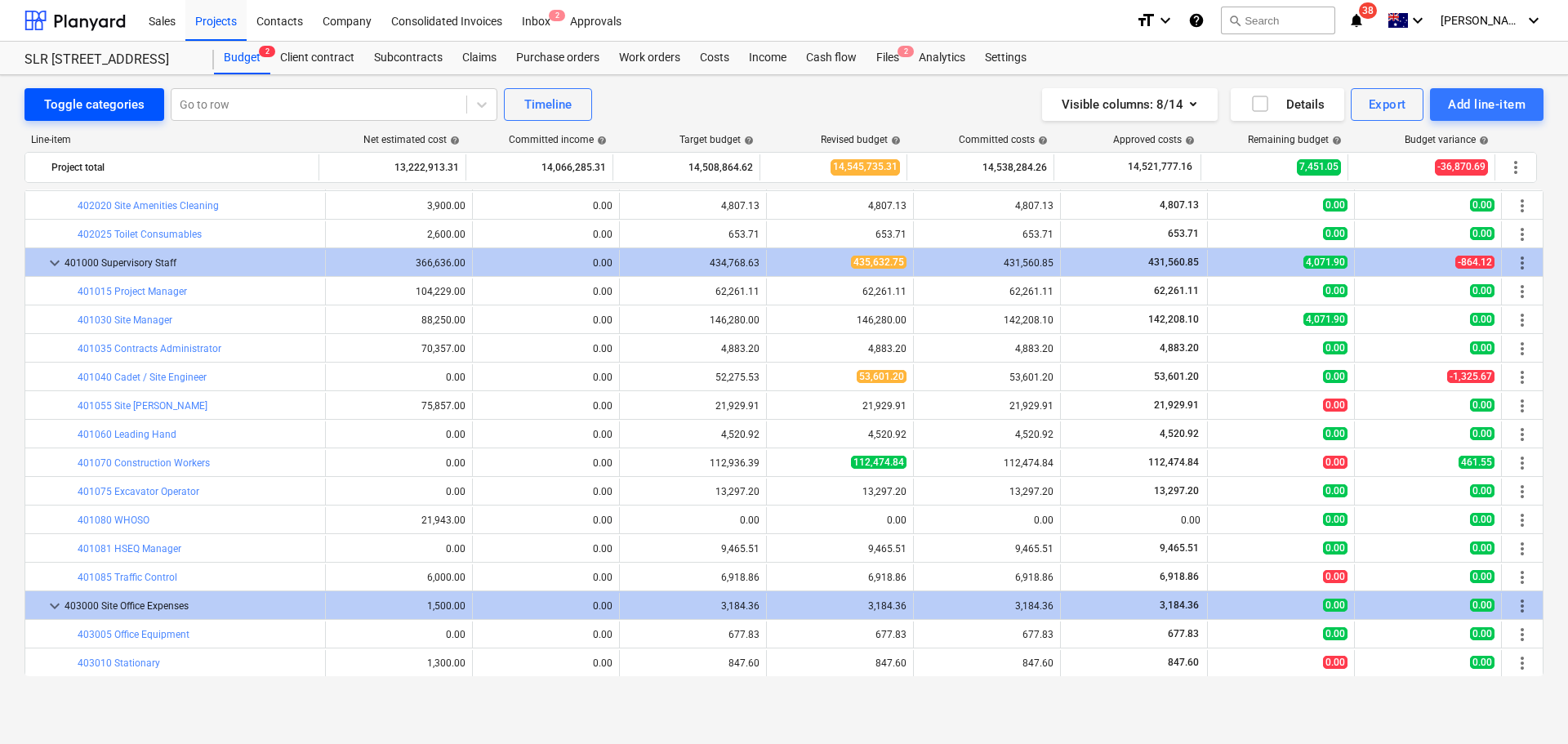
click at [86, 101] on div "Toggle categories" at bounding box center [94, 104] width 100 height 22
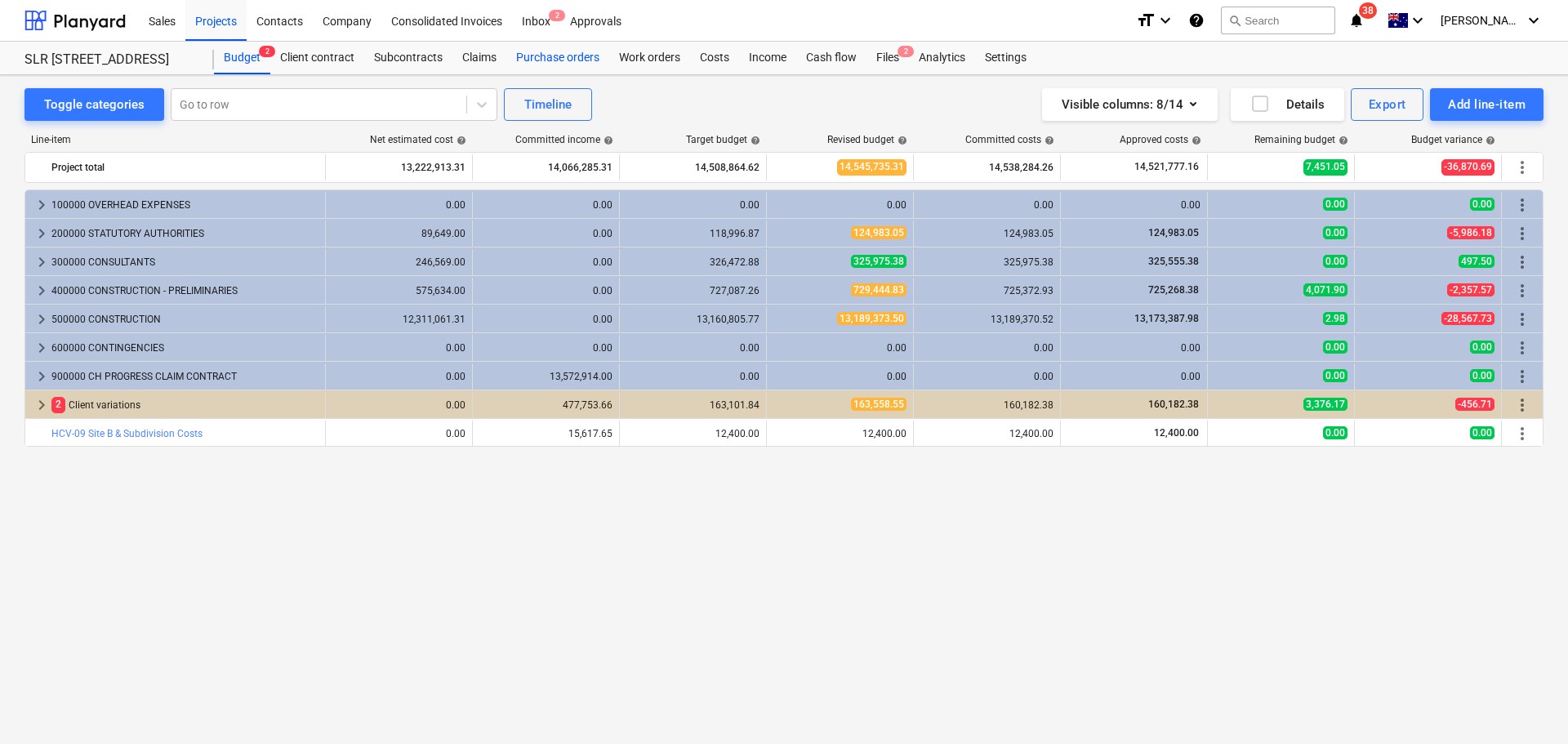
click at [584, 54] on div "Purchase orders" at bounding box center [557, 57] width 103 height 33
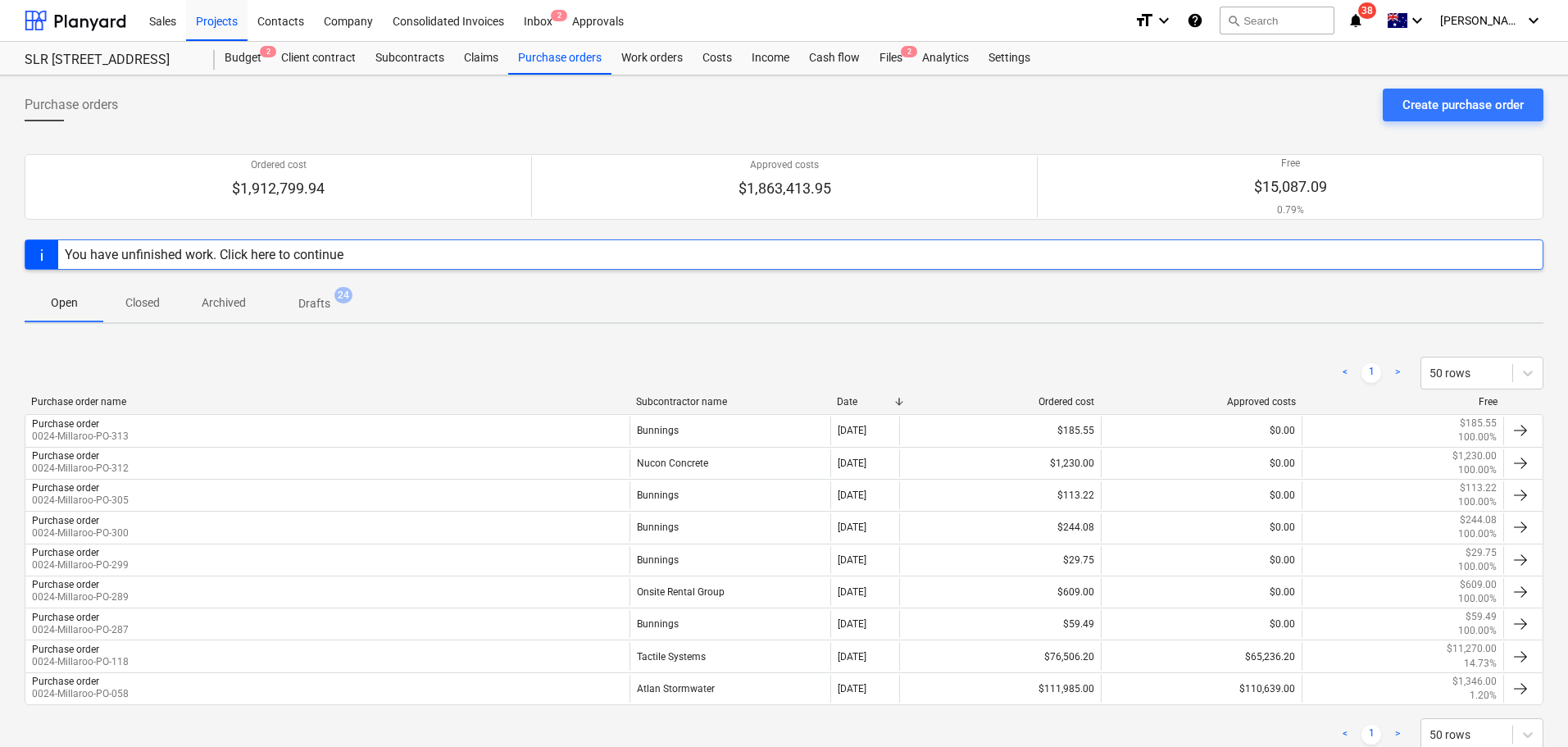
click at [1489, 403] on div "Free" at bounding box center [1403, 402] width 188 height 11
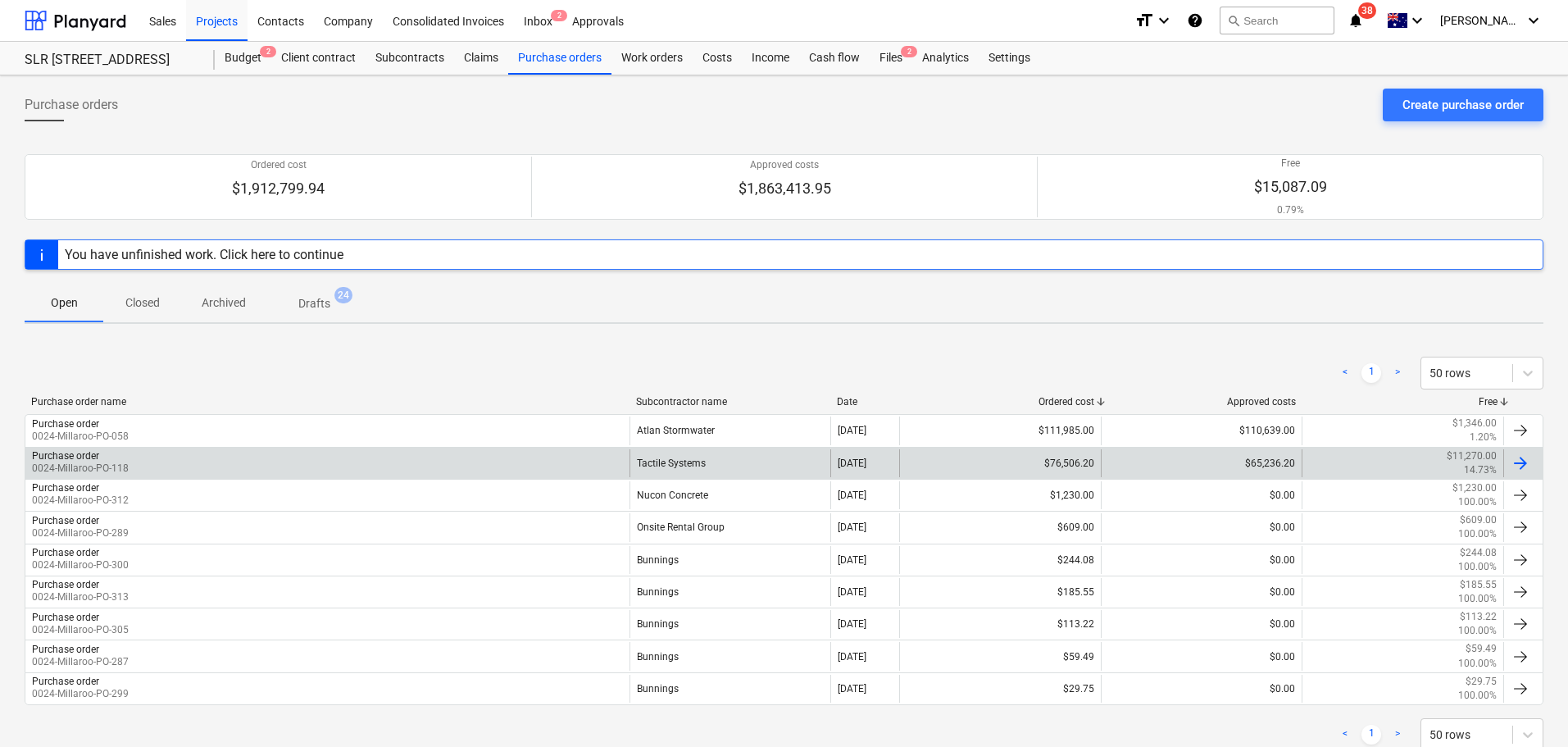
click at [661, 463] on div "Tactile Systems" at bounding box center [730, 464] width 201 height 28
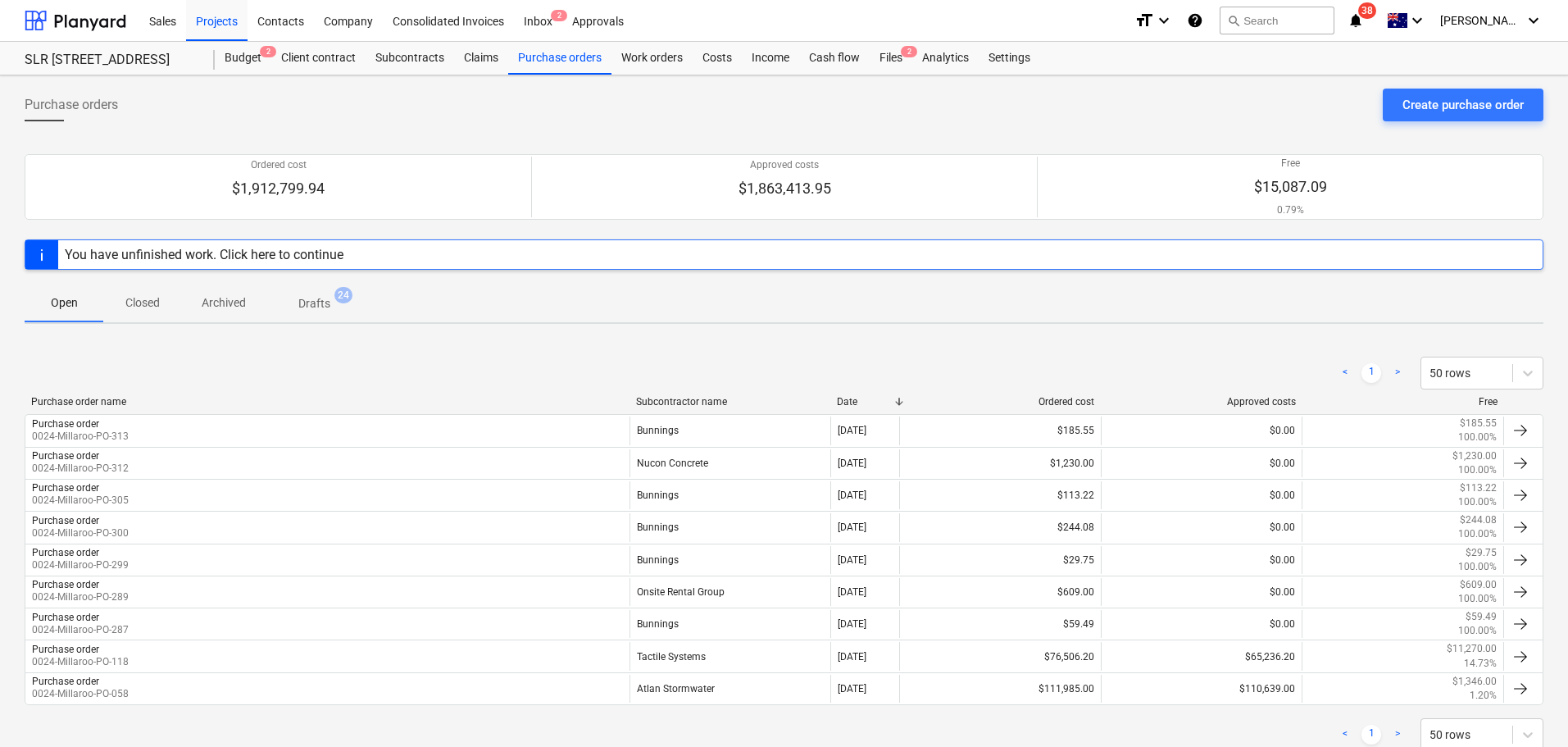
click at [1491, 402] on div at bounding box center [1504, 402] width 29 height 11
click at [1485, 403] on div "Free" at bounding box center [1404, 402] width 188 height 11
click at [436, 51] on div "Subcontracts" at bounding box center [410, 57] width 88 height 33
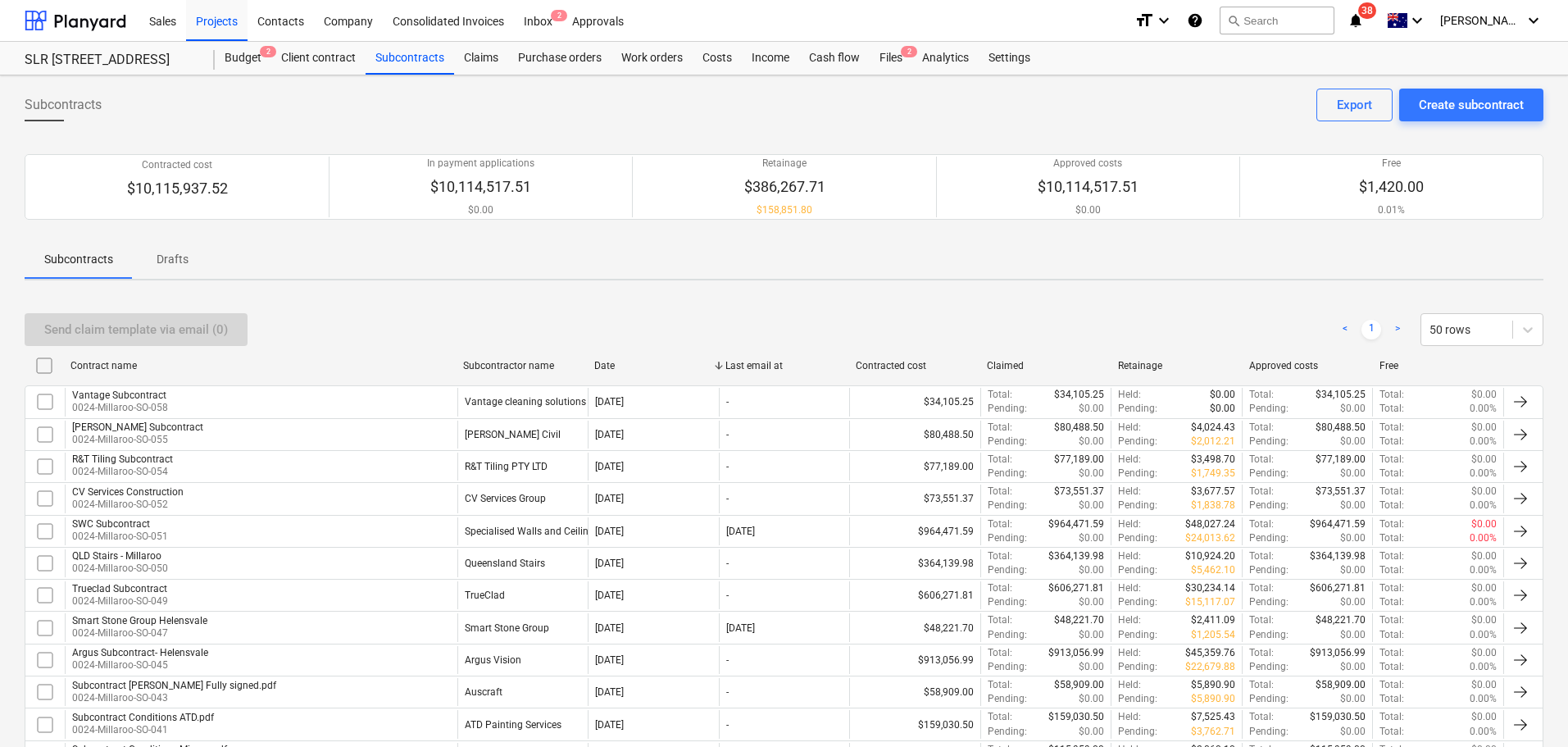
click at [1471, 376] on div "Free" at bounding box center [1438, 366] width 131 height 26
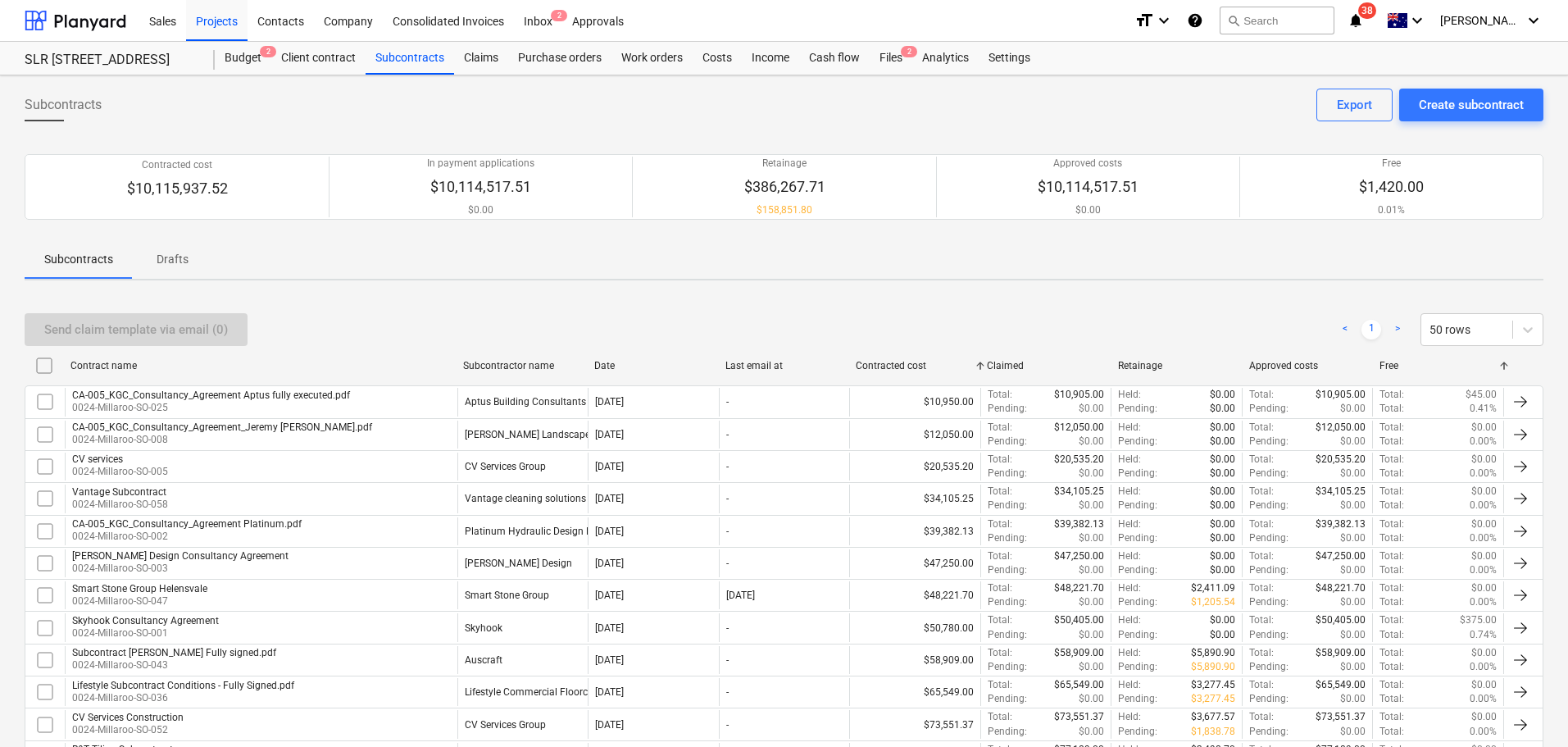
click at [1471, 375] on div "Free" at bounding box center [1438, 366] width 131 height 26
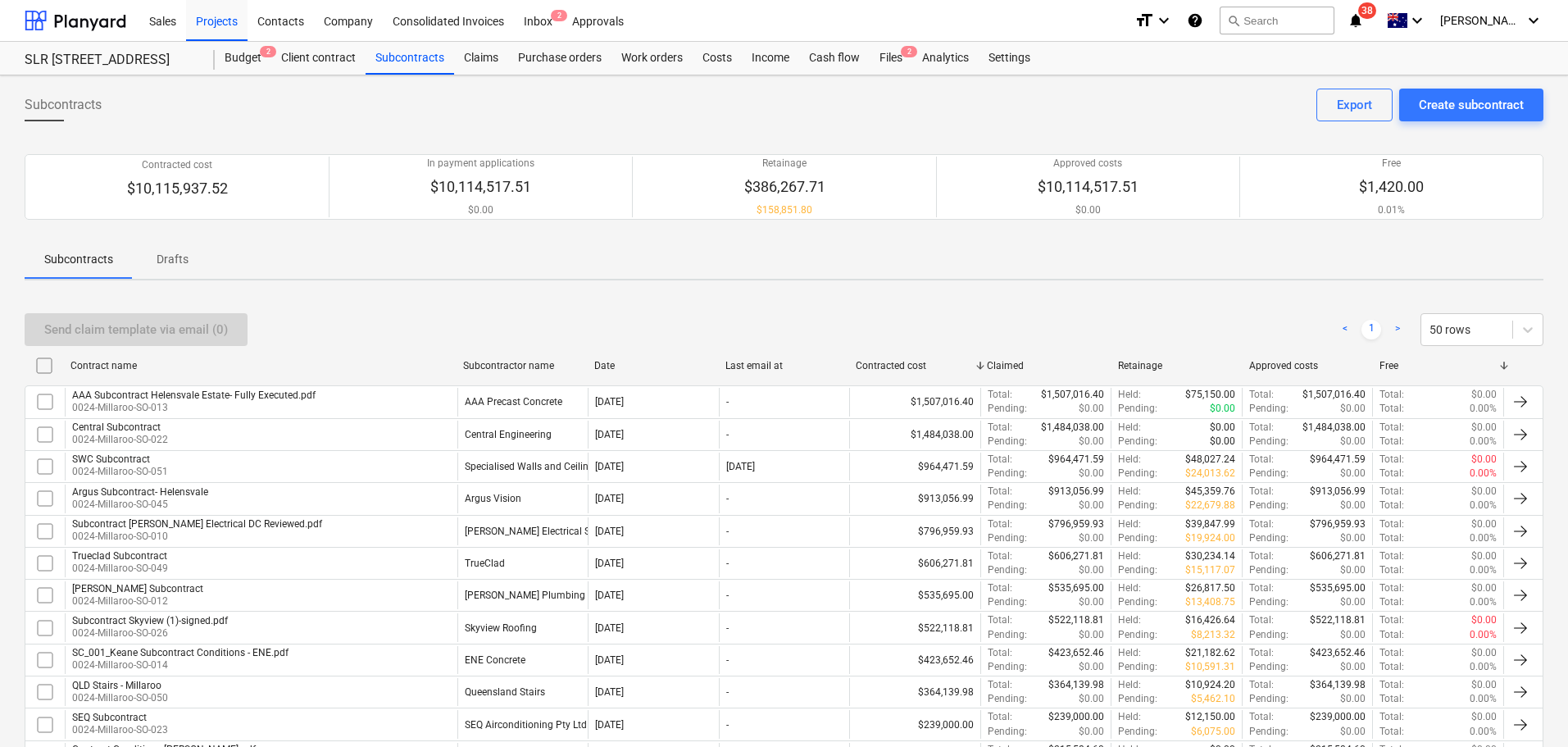
click at [1472, 370] on div "Free" at bounding box center [1439, 366] width 119 height 11
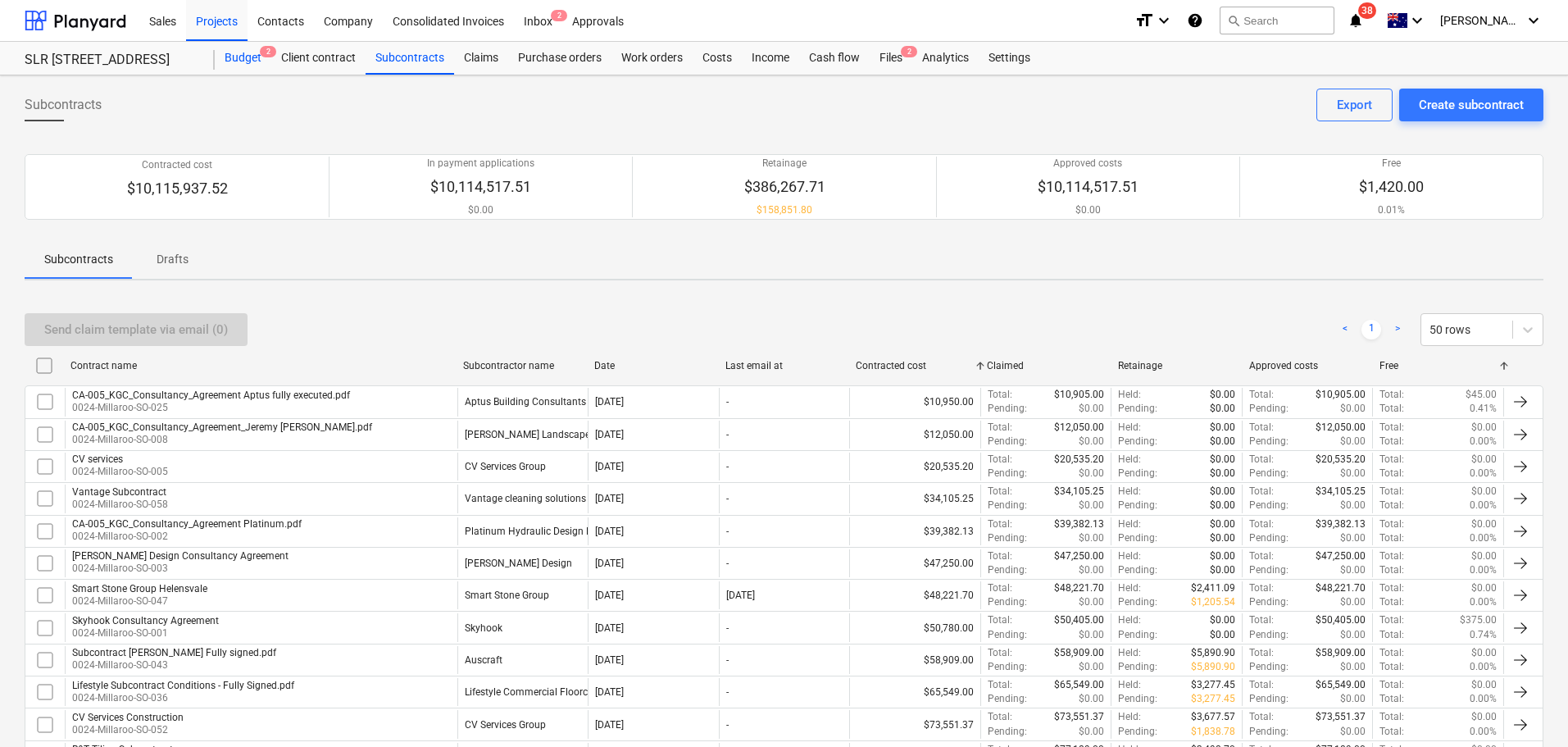
click at [245, 55] on div "Budget 2" at bounding box center [243, 57] width 56 height 33
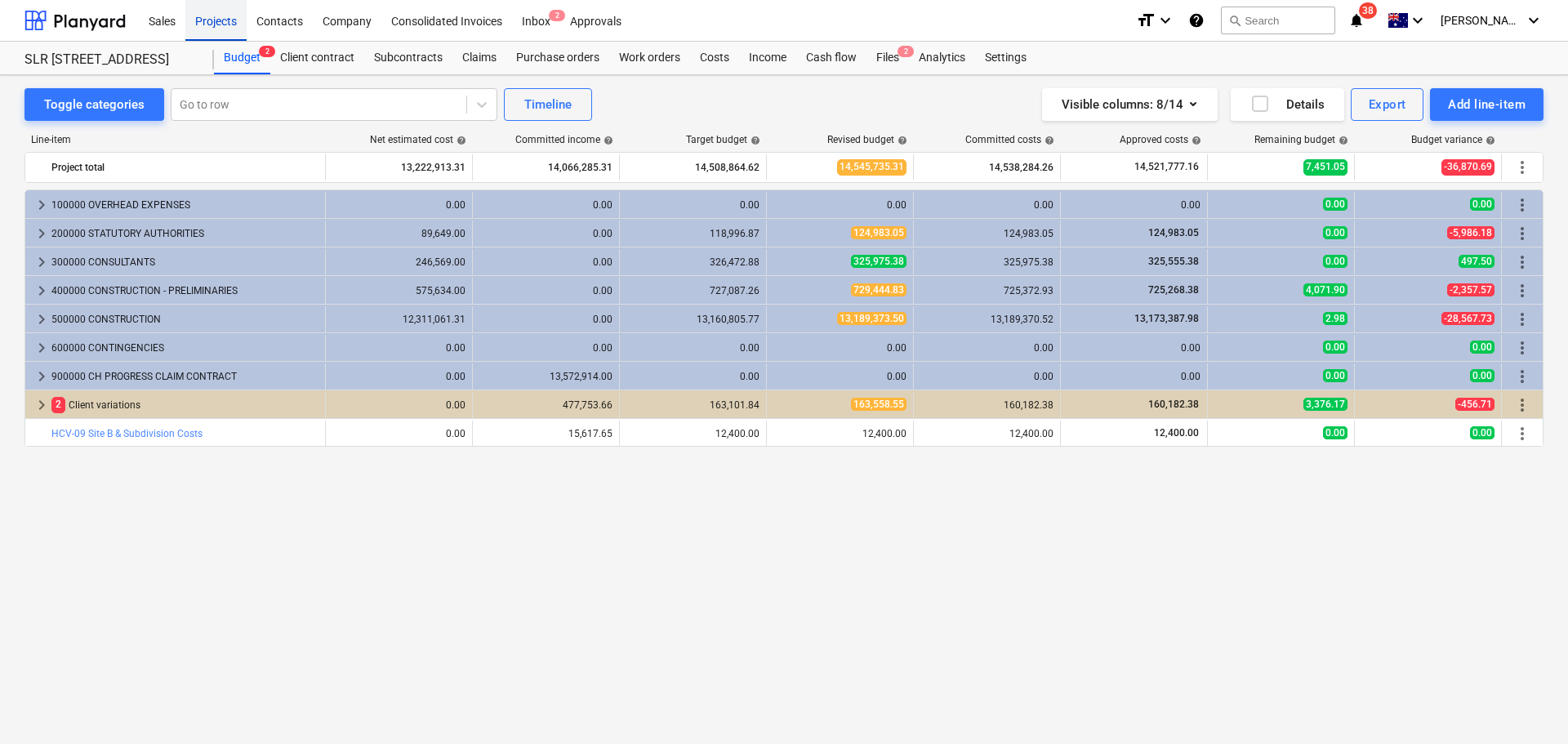
click at [225, 26] on div "Projects" at bounding box center [215, 20] width 61 height 41
